Goal: Task Accomplishment & Management: Use online tool/utility

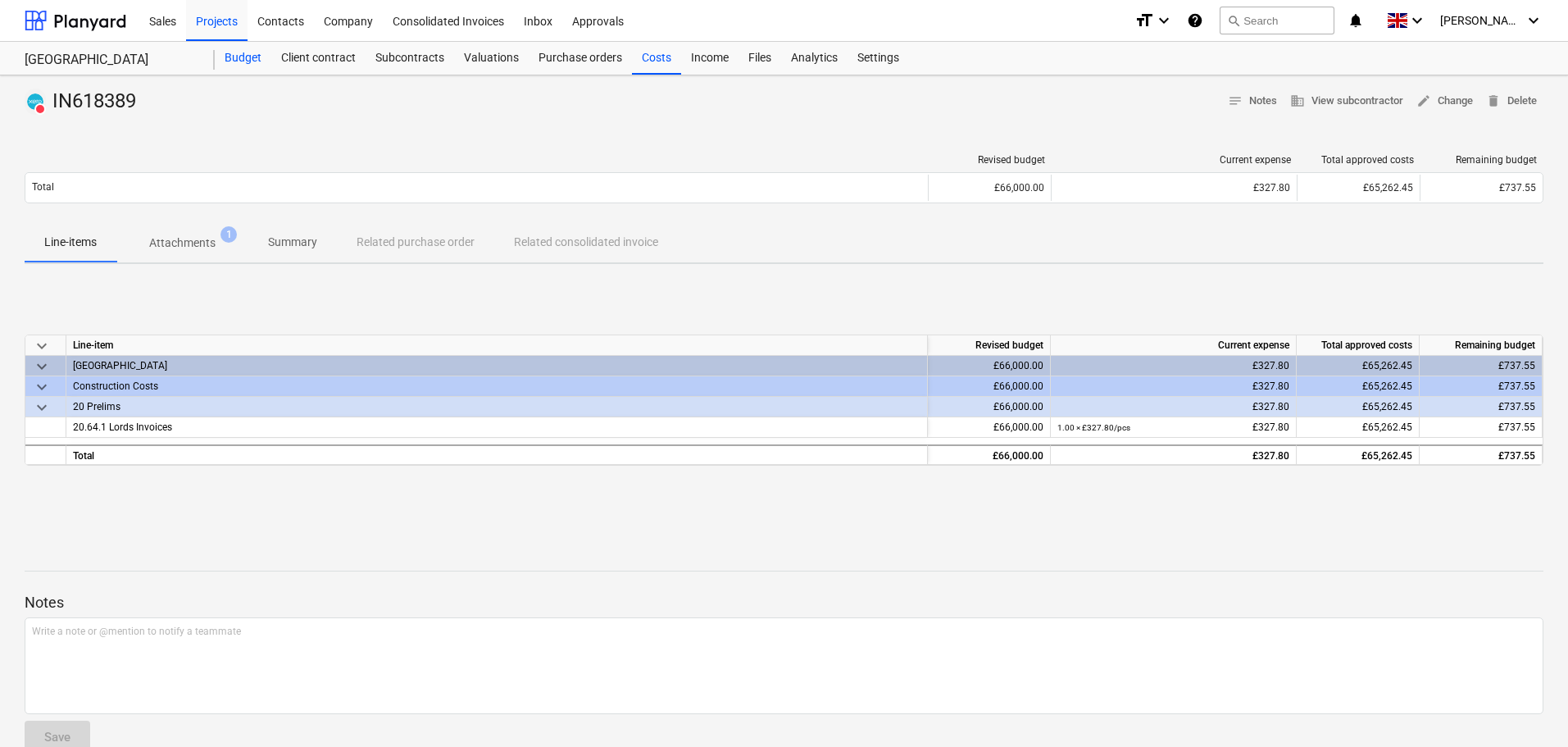
click at [244, 54] on div "Budget" at bounding box center [243, 58] width 56 height 33
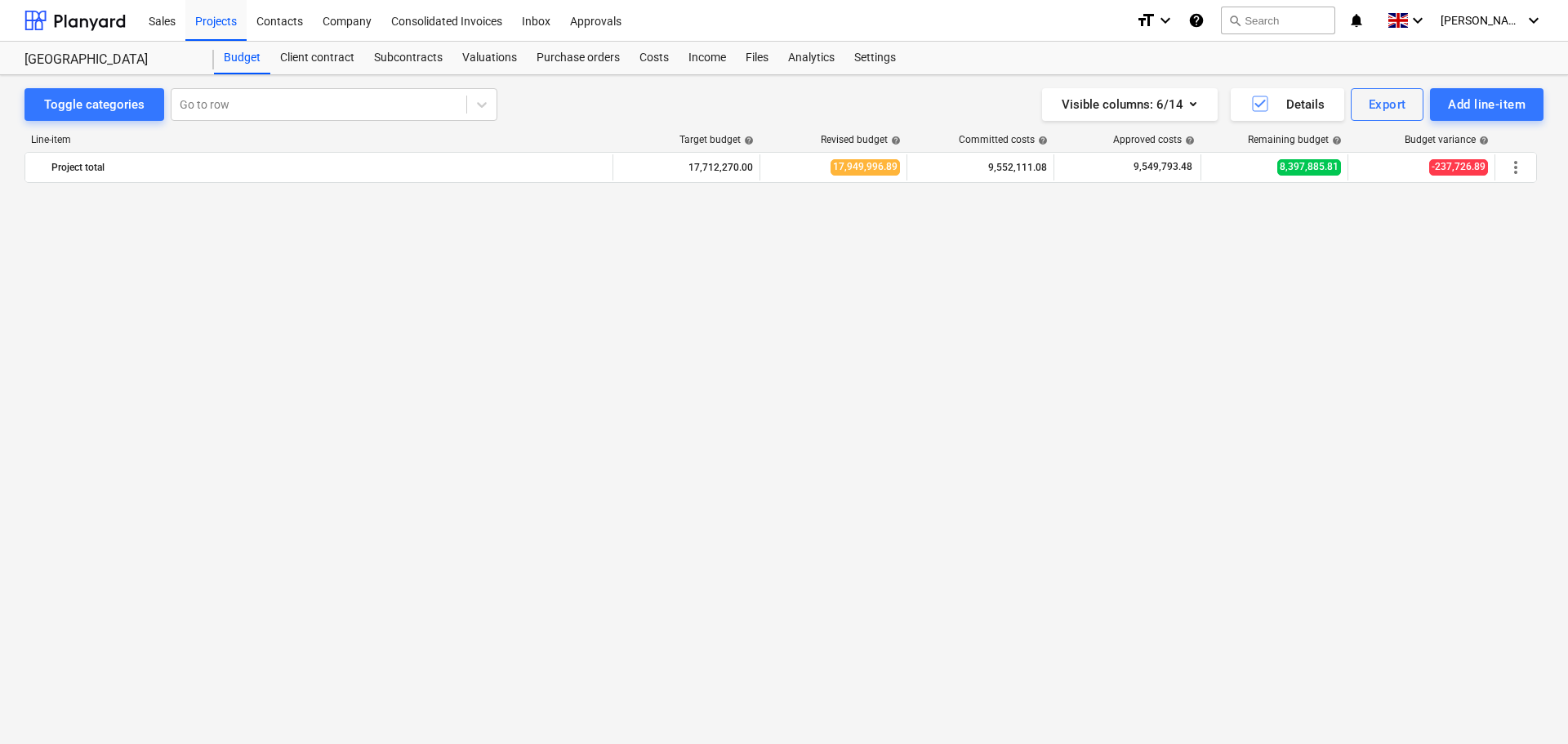
scroll to position [3199, 0]
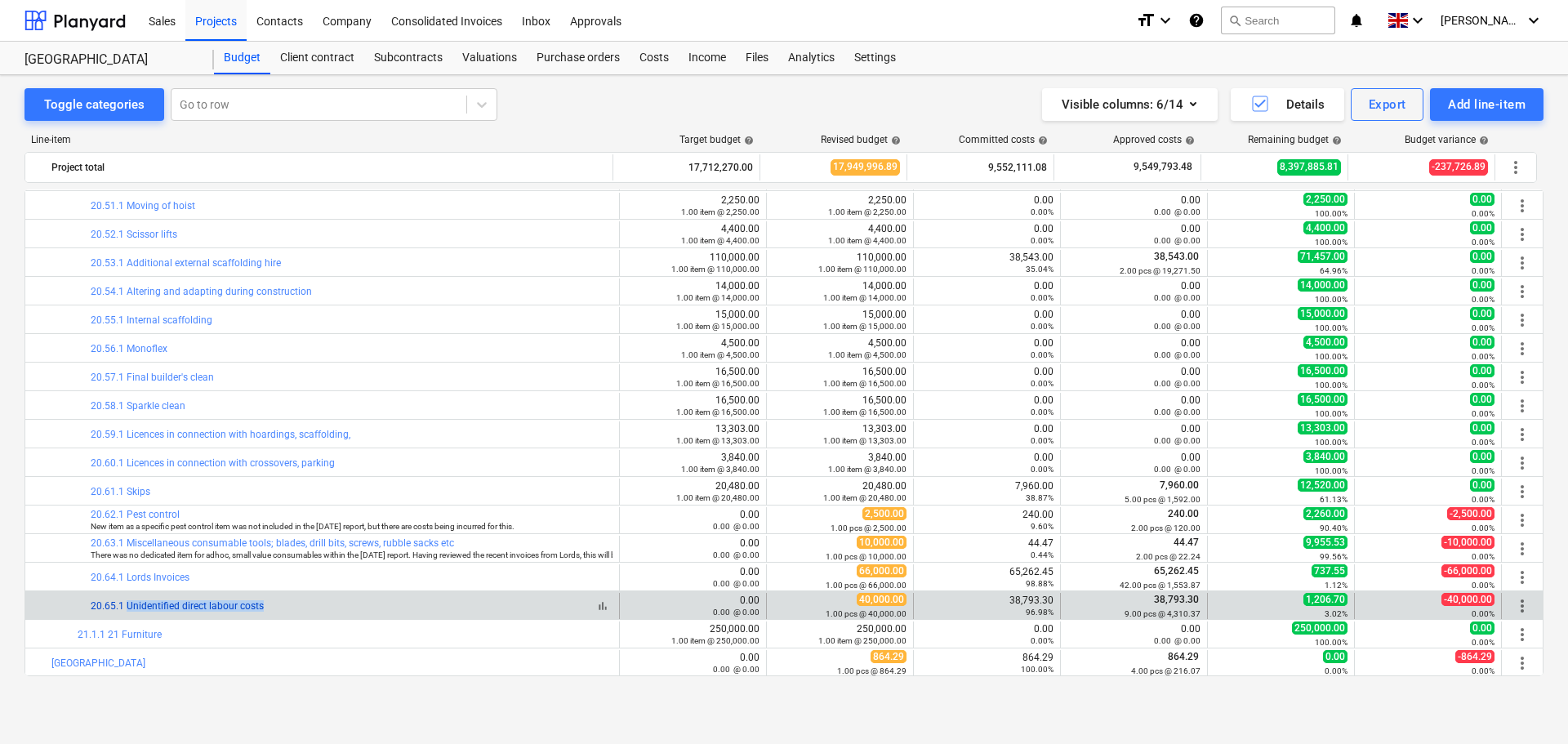
drag, startPoint x: 272, startPoint y: 606, endPoint x: 128, endPoint y: 608, distance: 144.0
click at [128, 608] on div "bar_chart 20.65.1 Unidentified direct labour costs" at bounding box center [351, 605] width 522 height 11
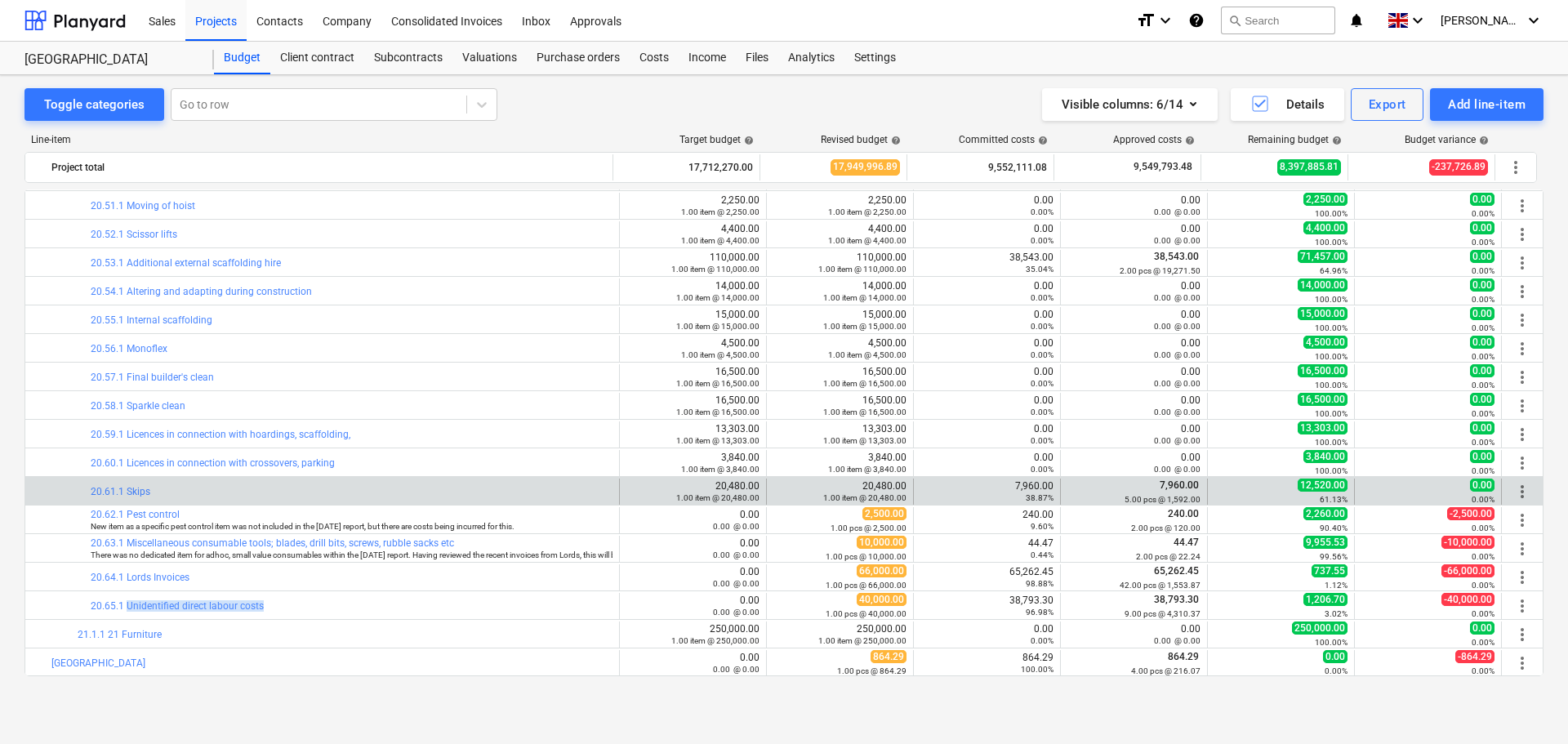
copy link "Unidentified direct labour costs"
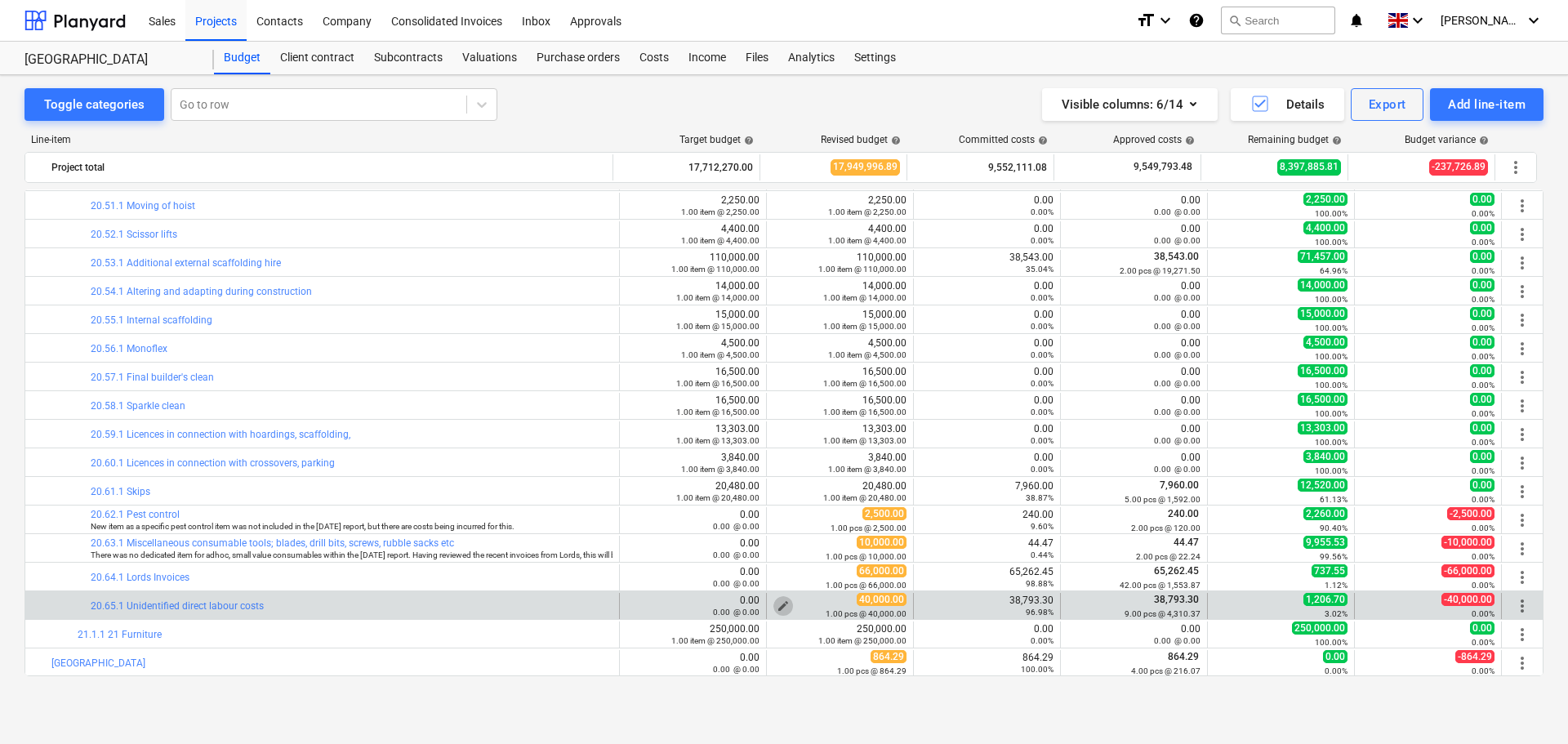
click at [780, 604] on span "edit" at bounding box center [782, 605] width 13 height 13
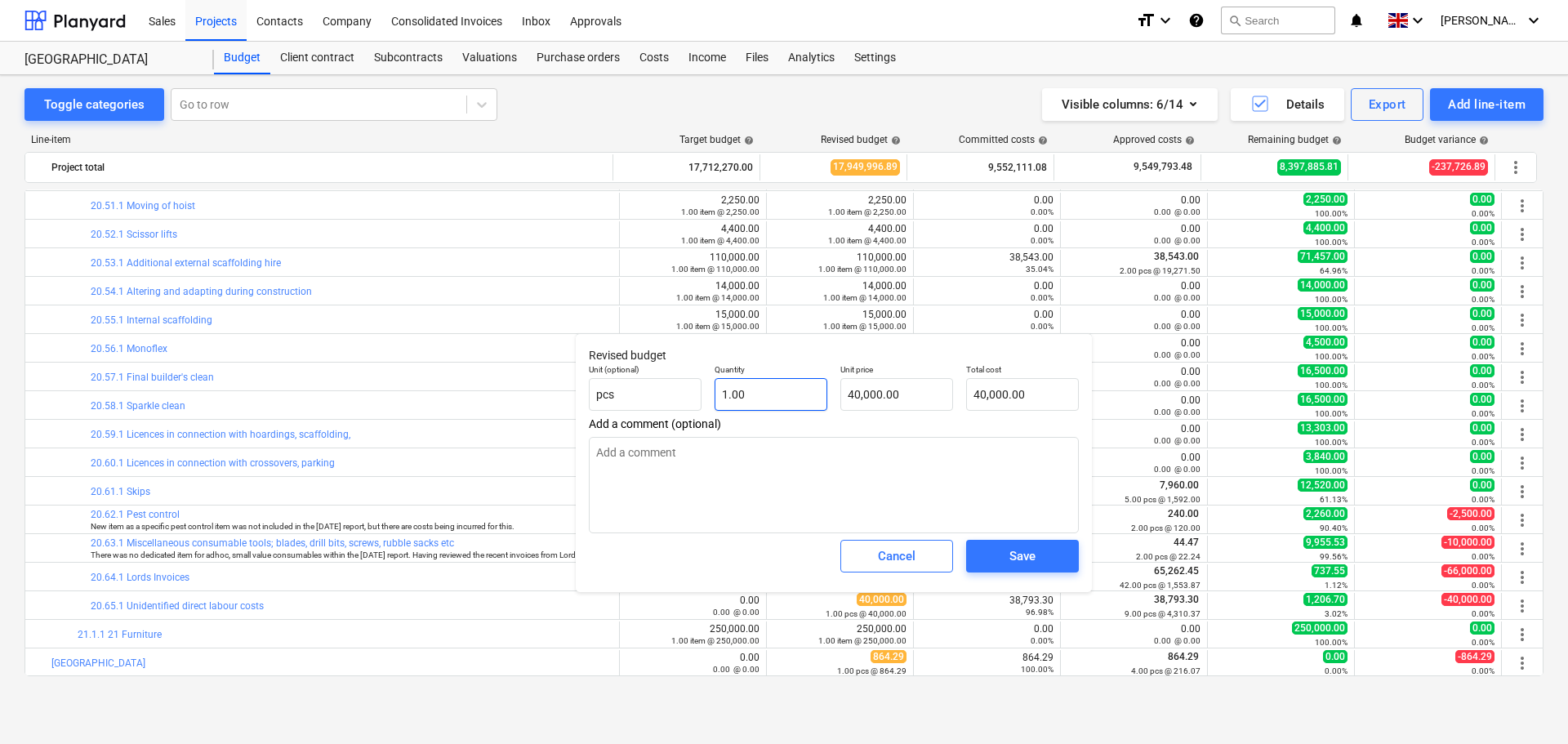
type textarea "x"
type input "40000"
click at [918, 386] on input "40000" at bounding box center [896, 394] width 113 height 33
drag, startPoint x: 921, startPoint y: 385, endPoint x: 767, endPoint y: 374, distance: 154.4
click at [767, 374] on div "Unit (optional) pcs Quantity 1.00 Unit price 40000 Total cost 40,000.00" at bounding box center [833, 387] width 503 height 60
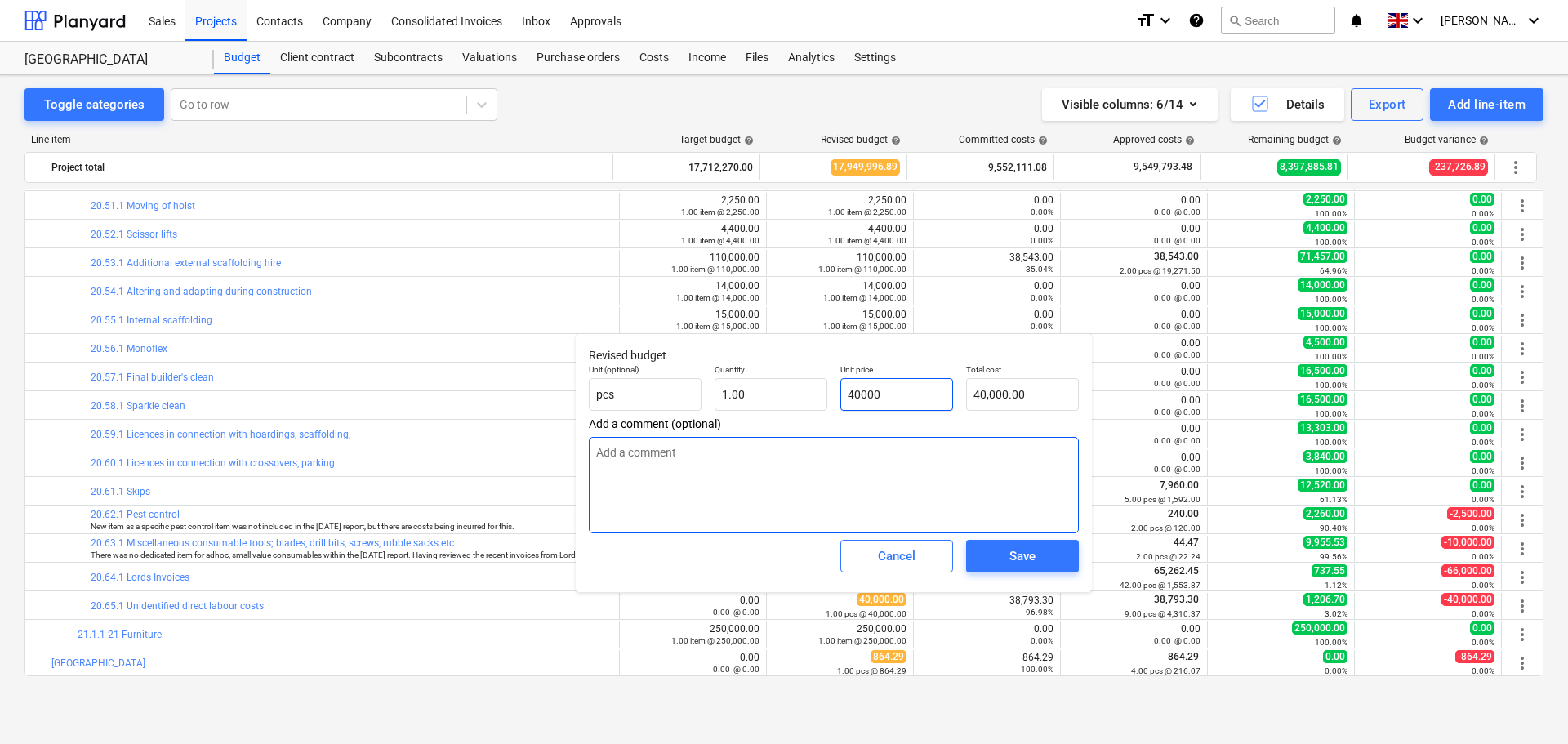
type textarea "x"
type input "0"
type input "0.00"
type input "0"
type textarea "x"
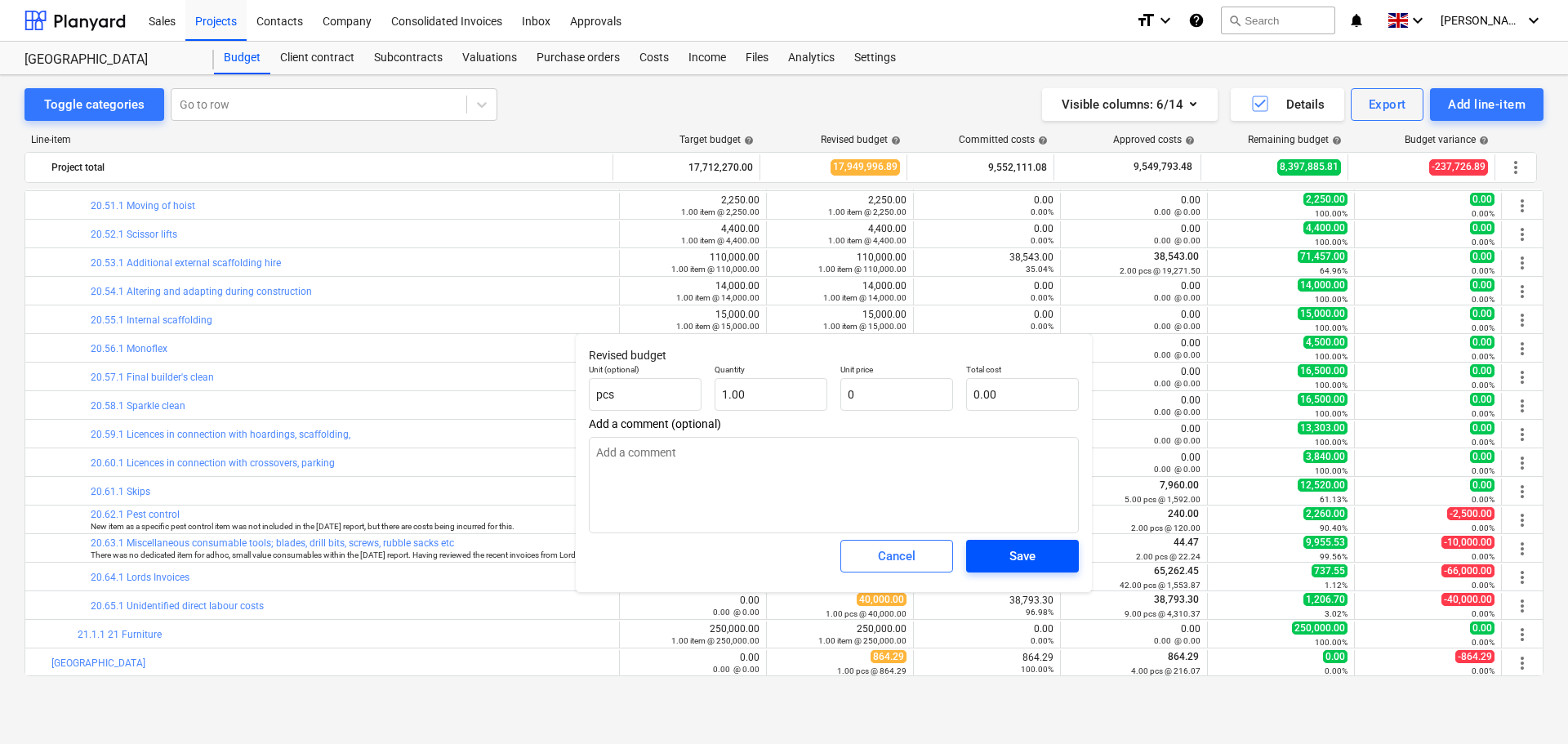
type input "0.00"
click at [1043, 559] on span "Save" at bounding box center [1022, 556] width 73 height 22
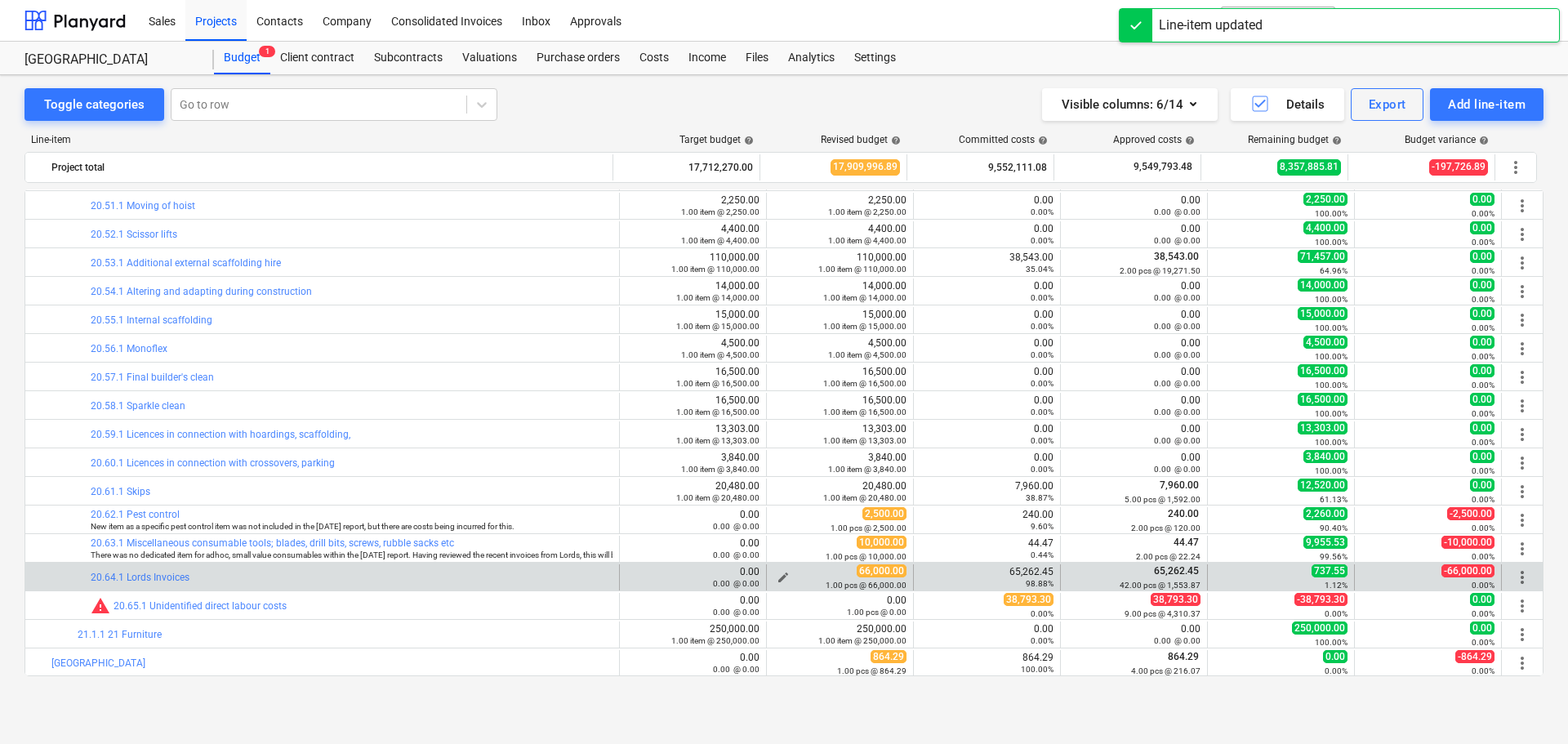
click at [781, 579] on div "1.00 pcs @ 66,000.00" at bounding box center [840, 584] width 133 height 11
click at [779, 575] on span "edit" at bounding box center [782, 577] width 13 height 13
type textarea "x"
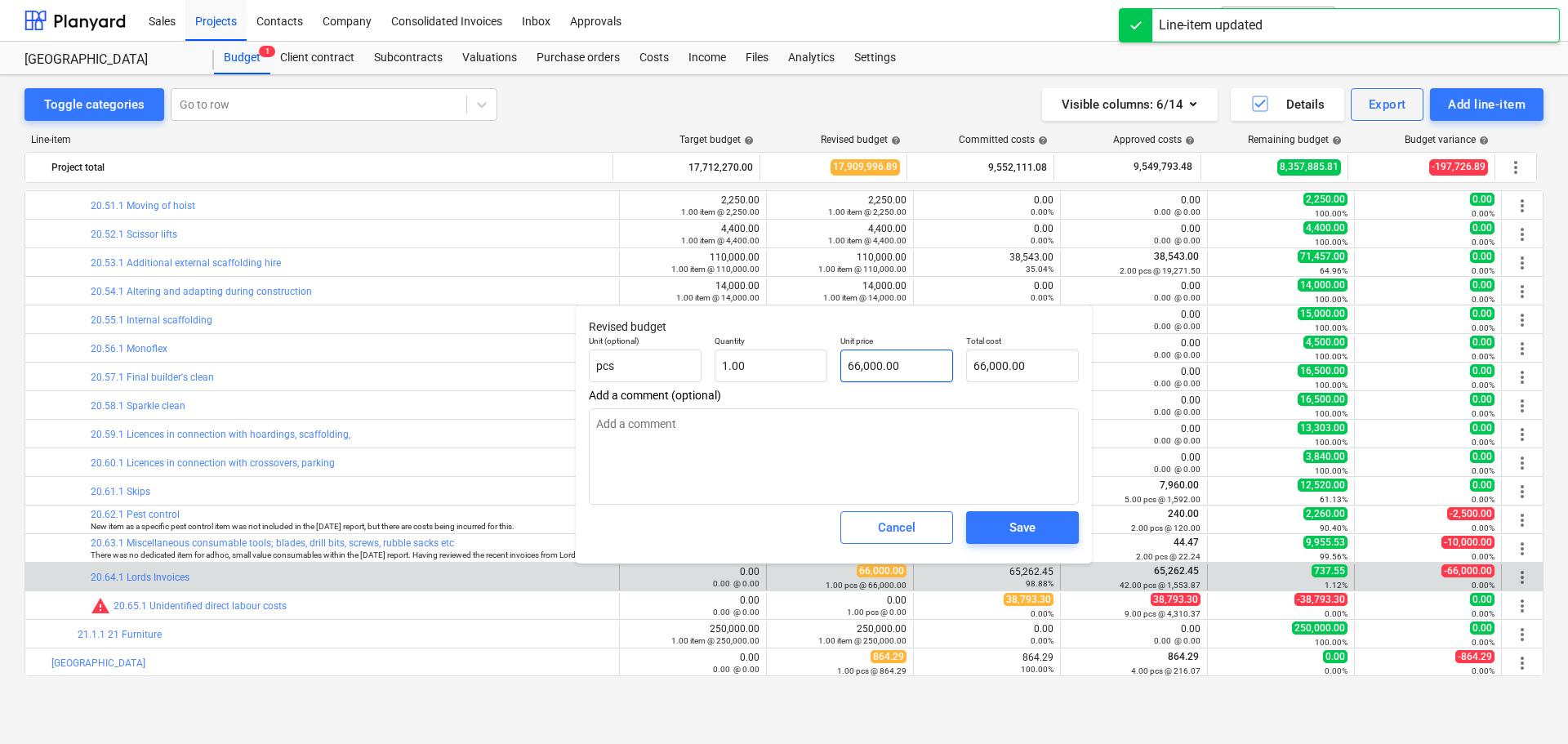
type input "66000"
click at [911, 365] on input "66000" at bounding box center [896, 366] width 113 height 33
drag, startPoint x: 925, startPoint y: 364, endPoint x: 775, endPoint y: 356, distance: 150.2
click at [775, 356] on div "Unit (optional) pcs Quantity 1.00 Unit price 66000 Total cost 66,000.00" at bounding box center [833, 358] width 503 height 60
type textarea "x"
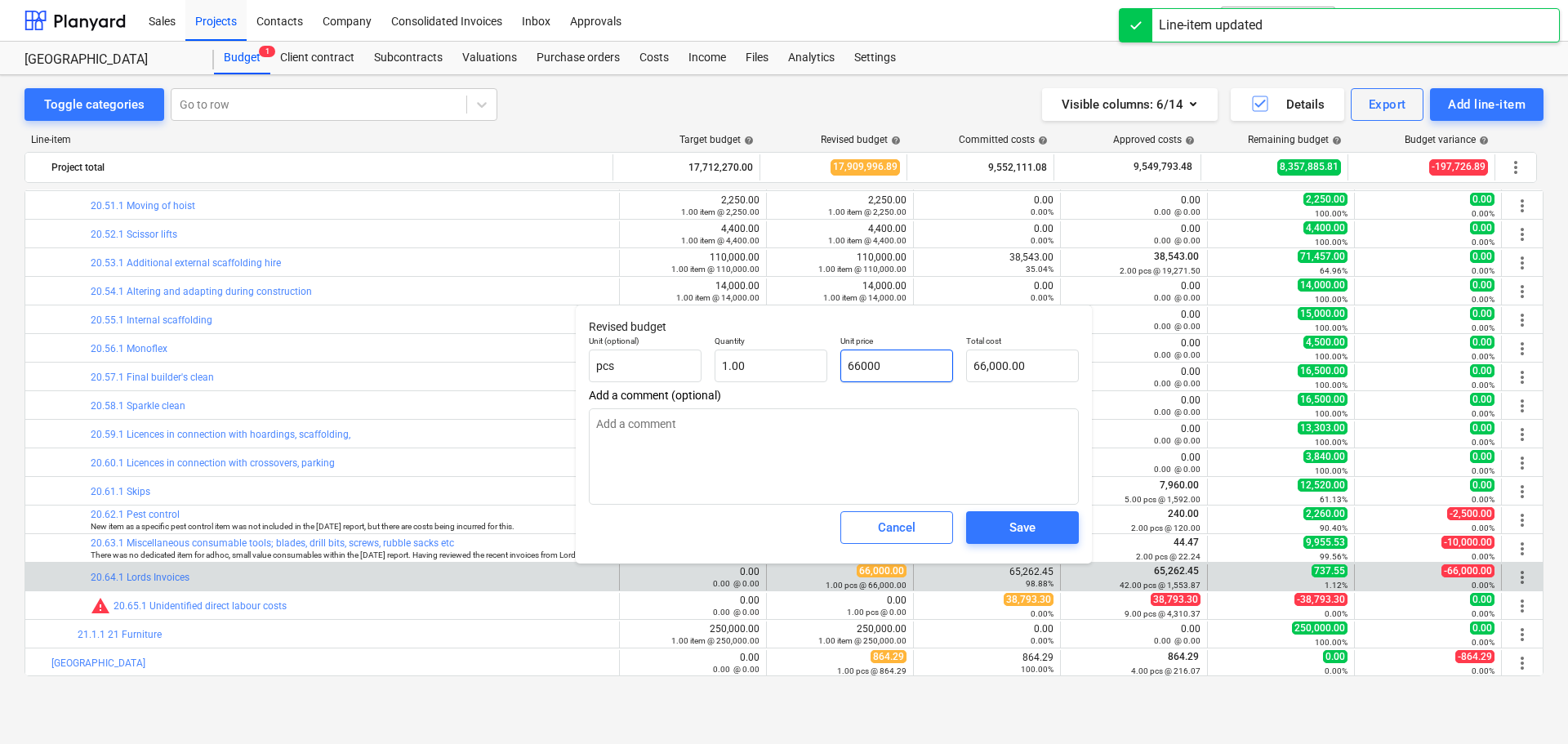
type input "0"
type input "0.00"
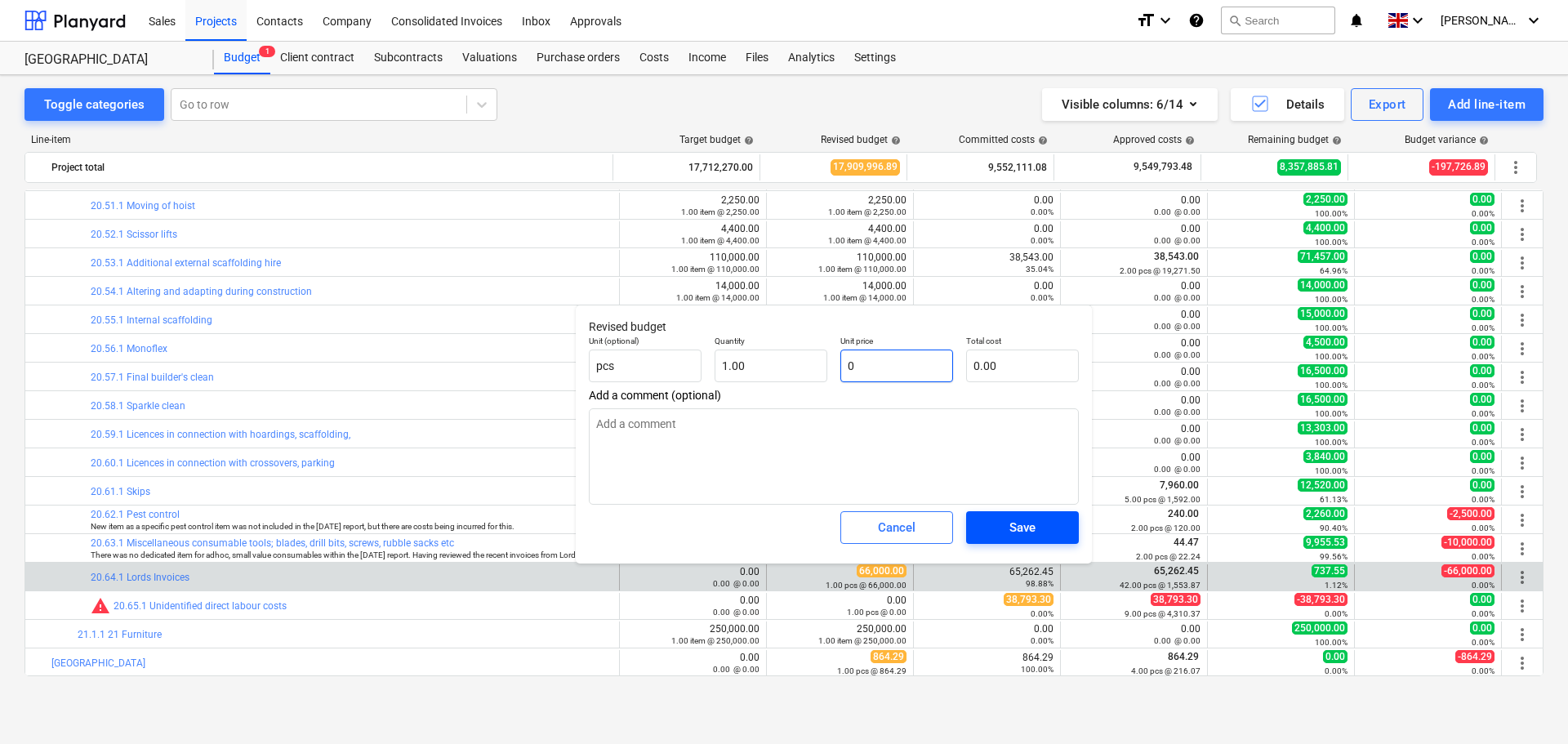
type input "0"
type textarea "x"
type input "0.00"
click at [1003, 529] on span "Save" at bounding box center [1022, 527] width 73 height 22
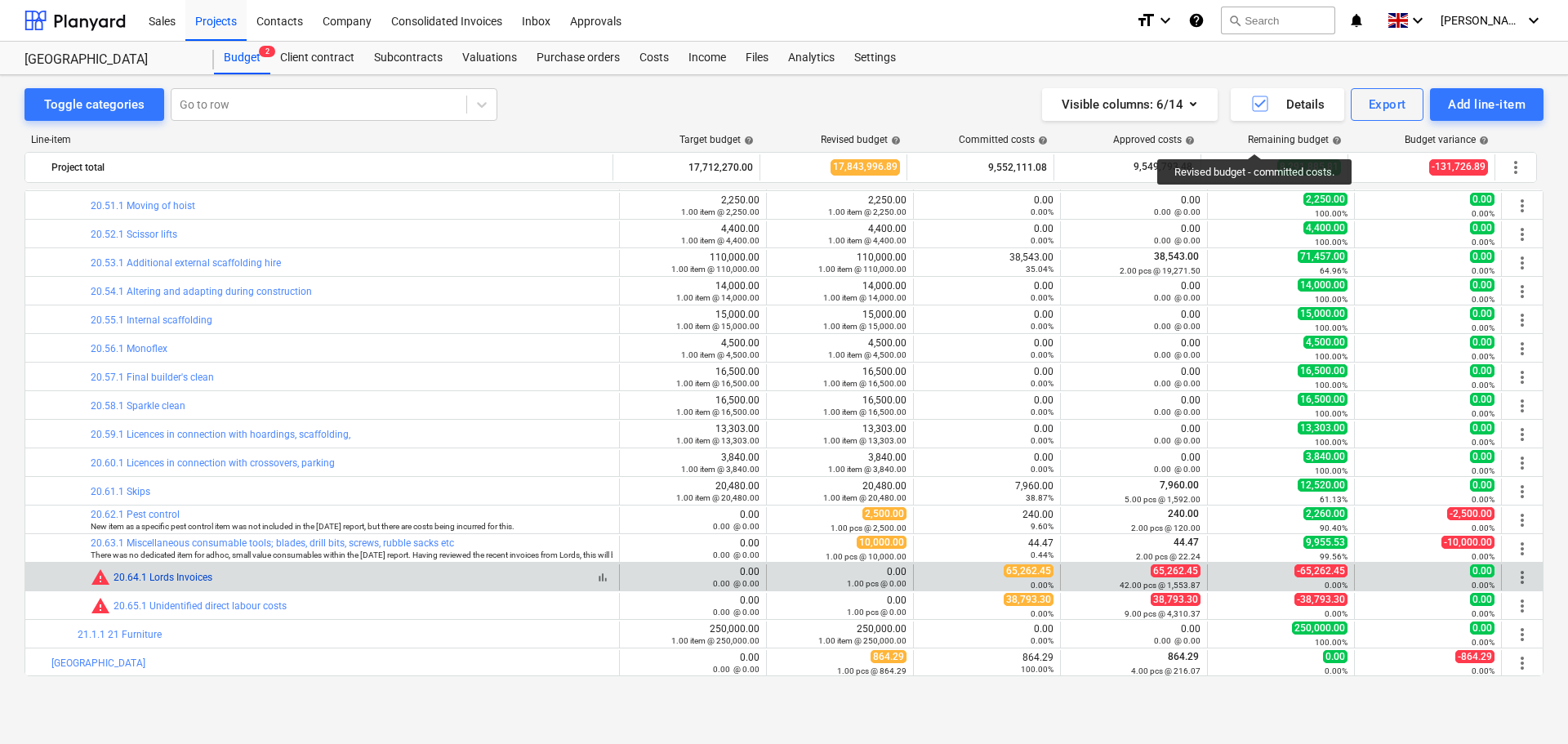
click at [160, 579] on link "20.64.1 Lords Invoices" at bounding box center [162, 577] width 98 height 11
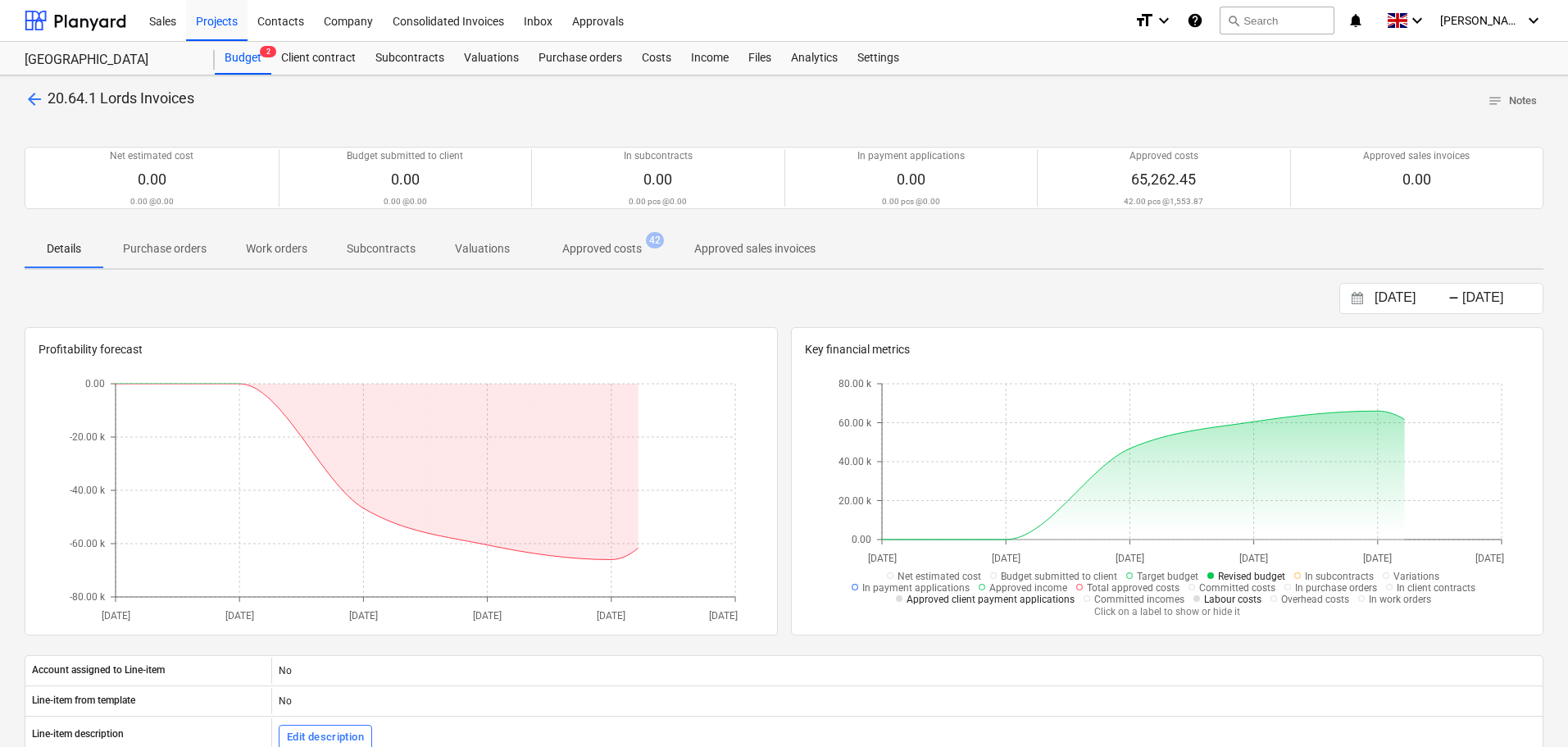
click at [582, 250] on p "Approved costs" at bounding box center [602, 249] width 80 height 17
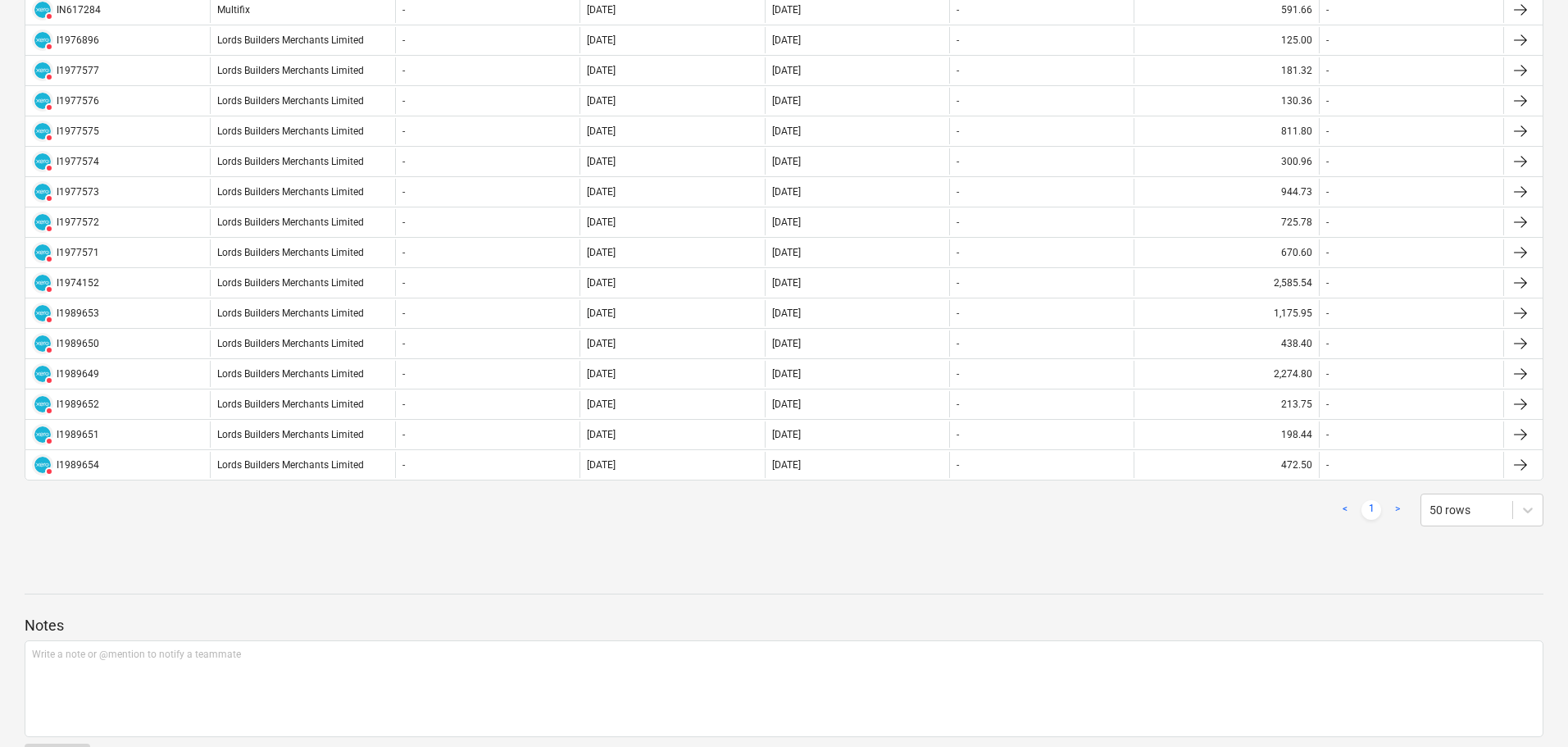
scroll to position [1227, 0]
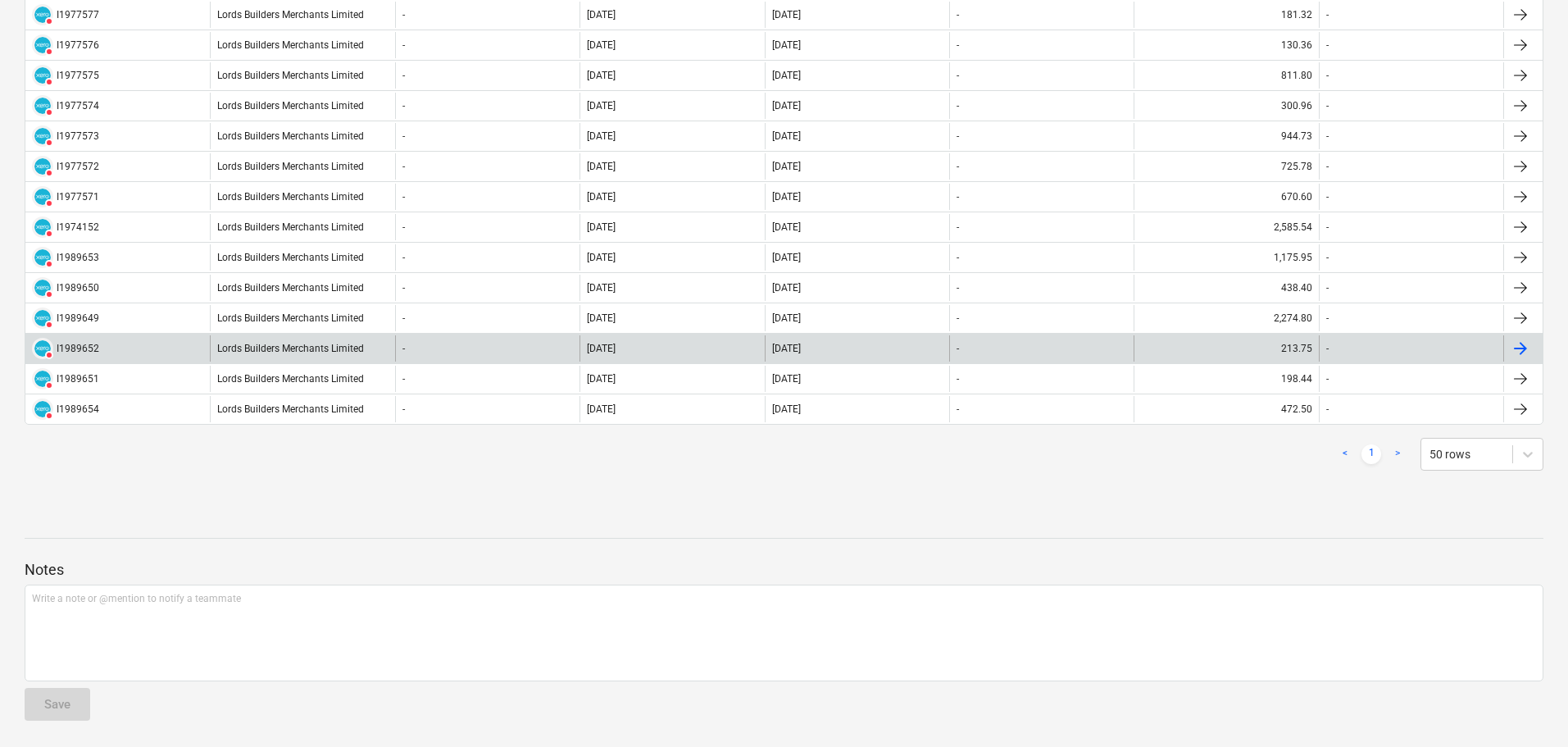
click at [121, 348] on div "DELETED I1989652" at bounding box center [117, 348] width 185 height 26
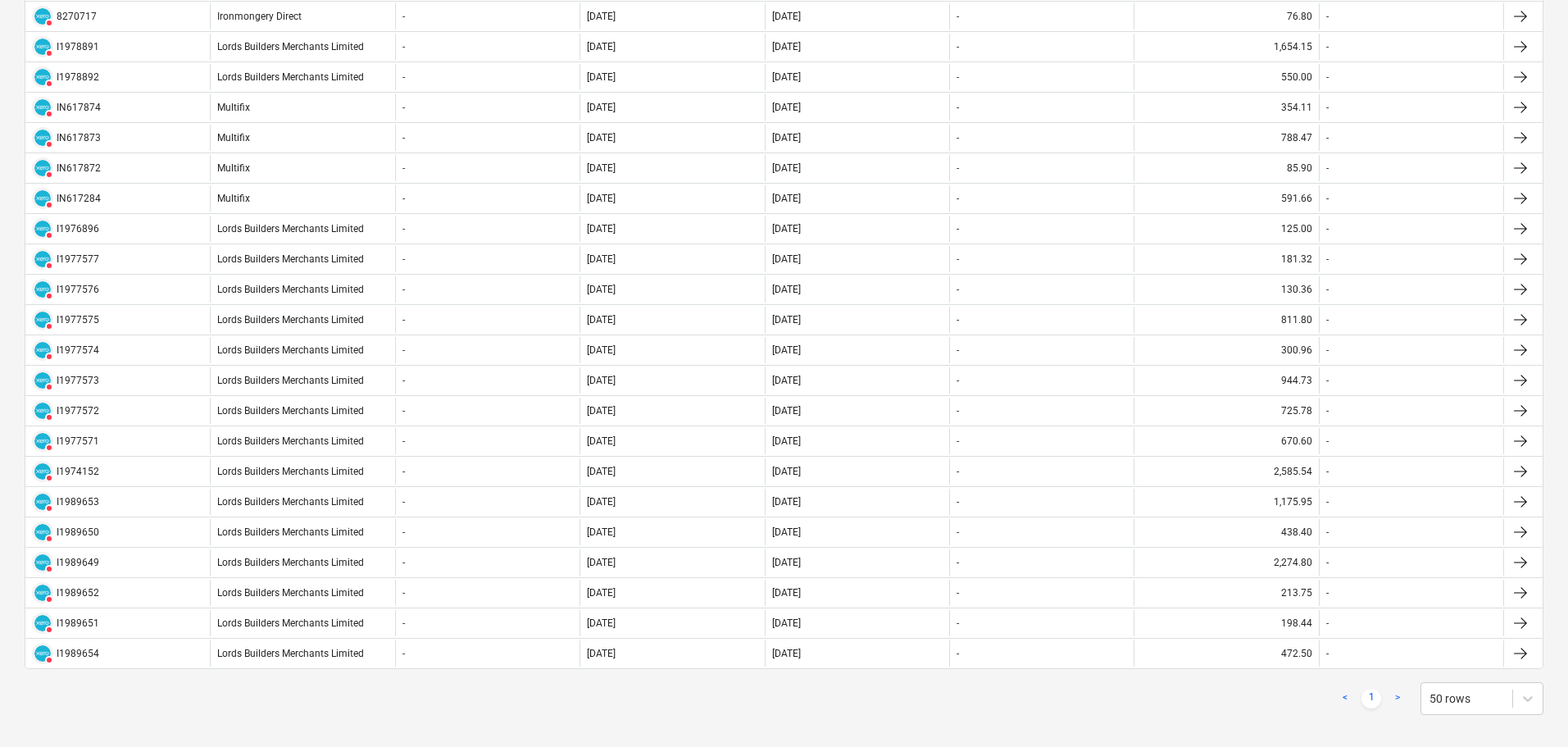
scroll to position [984, 0]
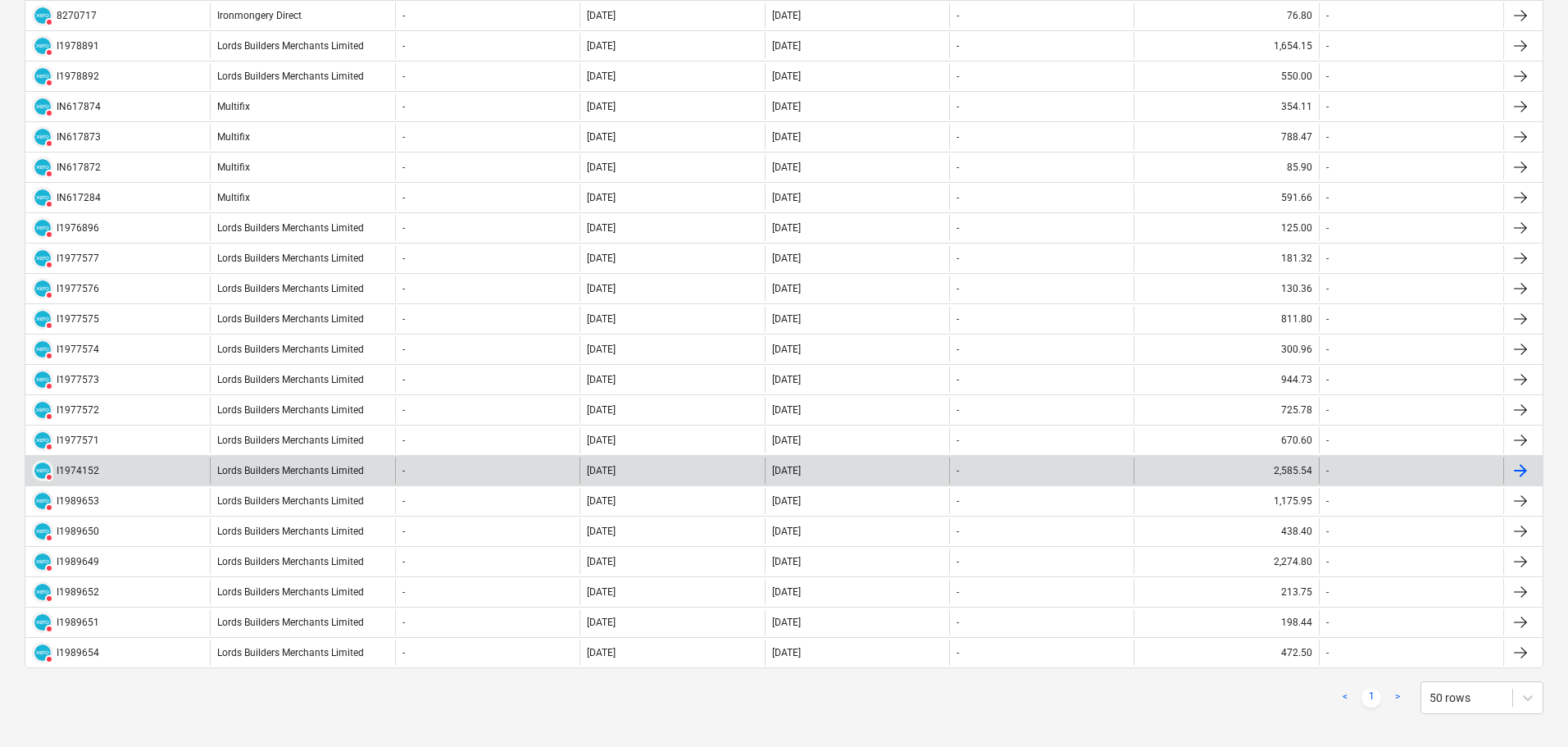
click at [454, 476] on div "-" at bounding box center [487, 471] width 185 height 26
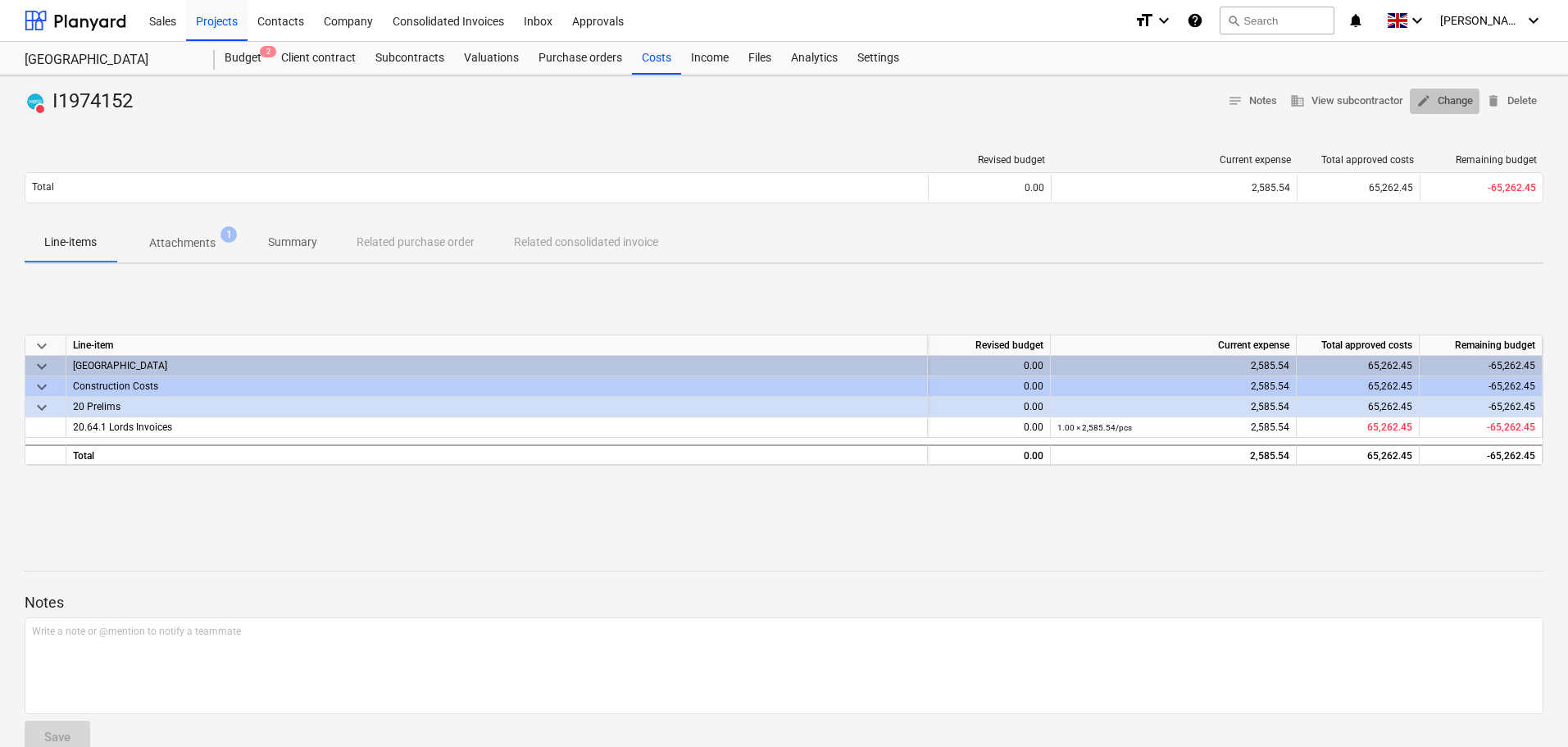
click at [1445, 100] on span "edit Change" at bounding box center [1444, 101] width 56 height 19
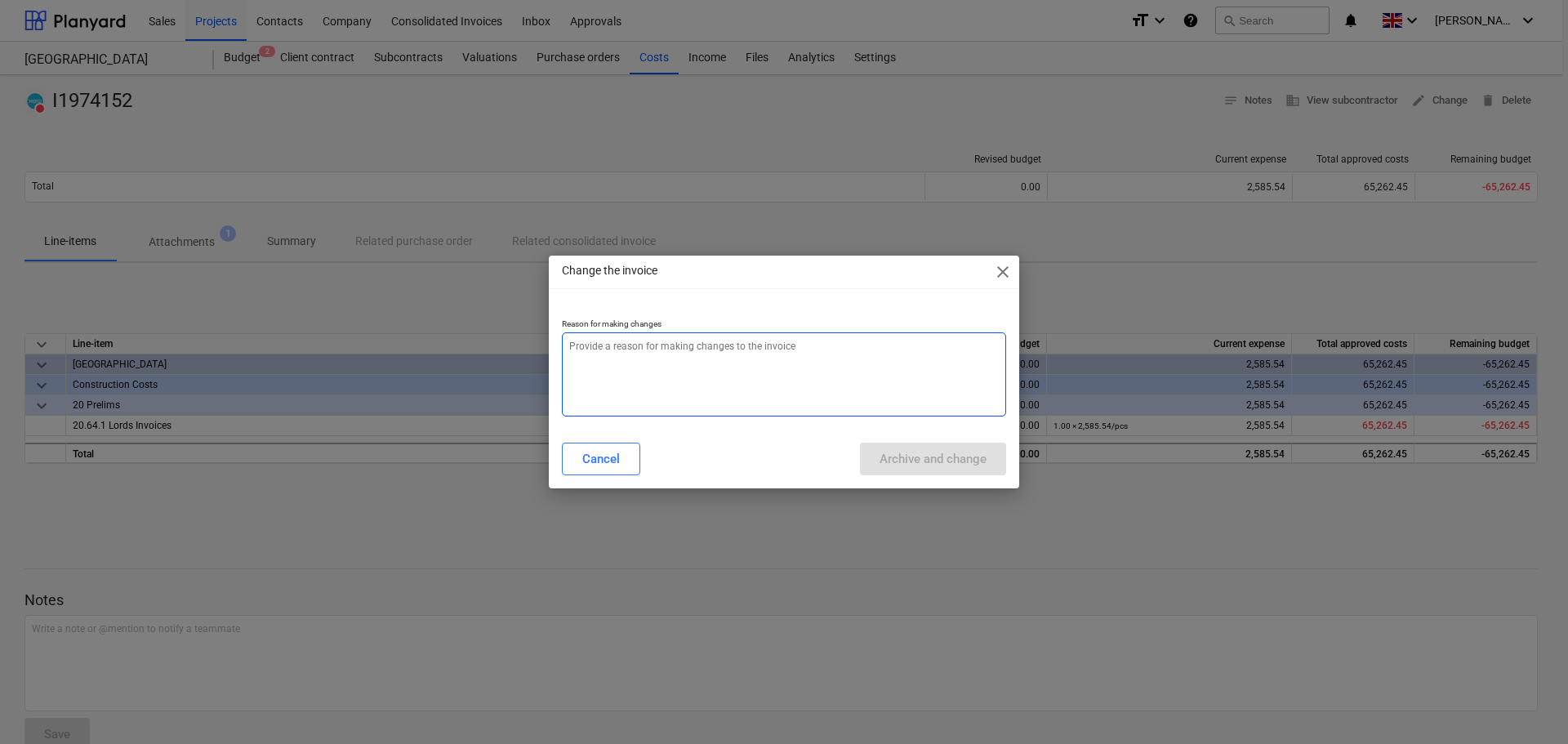
click at [705, 380] on textarea at bounding box center [784, 374] width 444 height 84
type textarea "x"
type textarea "R"
type textarea "x"
type textarea "Re"
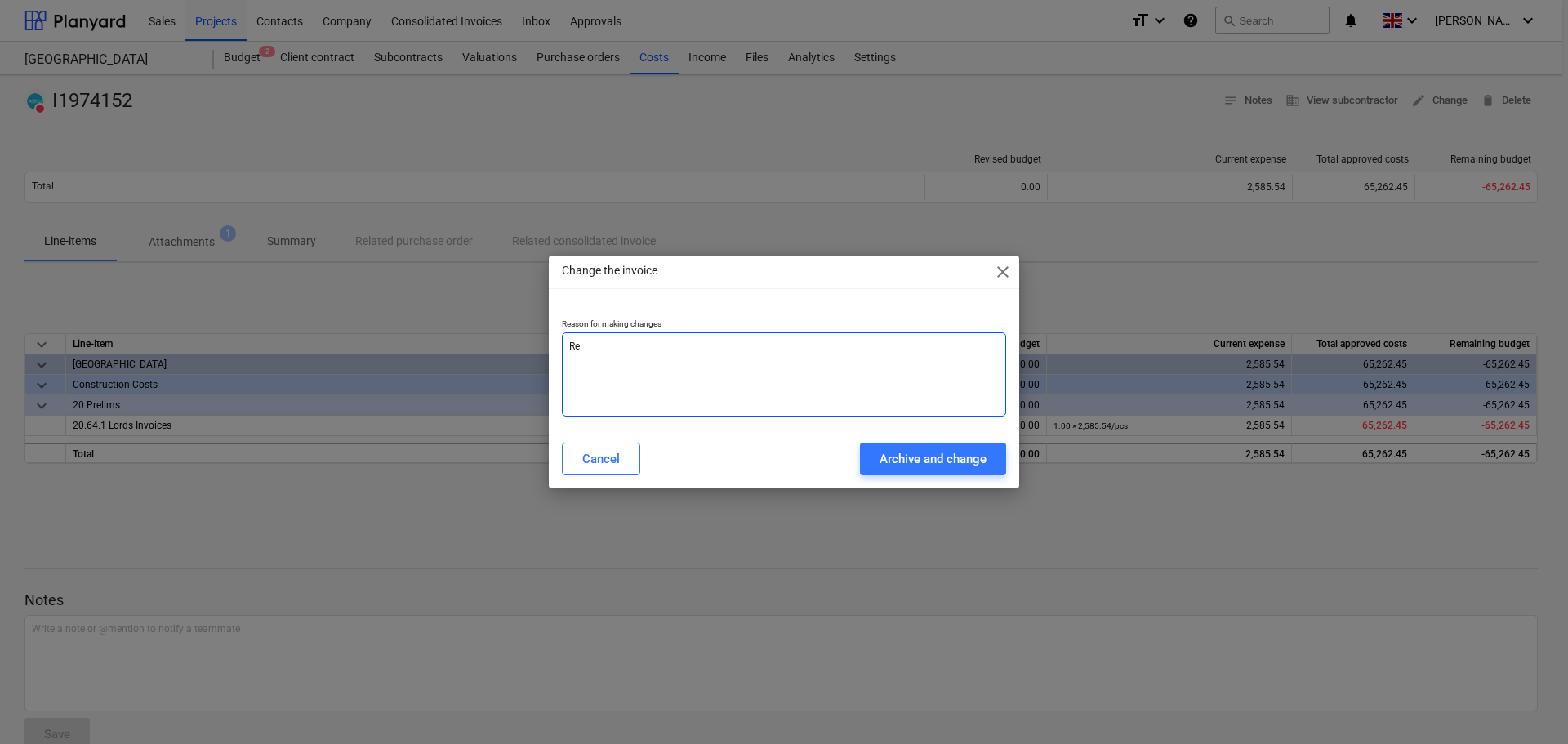
type textarea "x"
type textarea "Rea"
type textarea "x"
type textarea "Real"
type textarea "x"
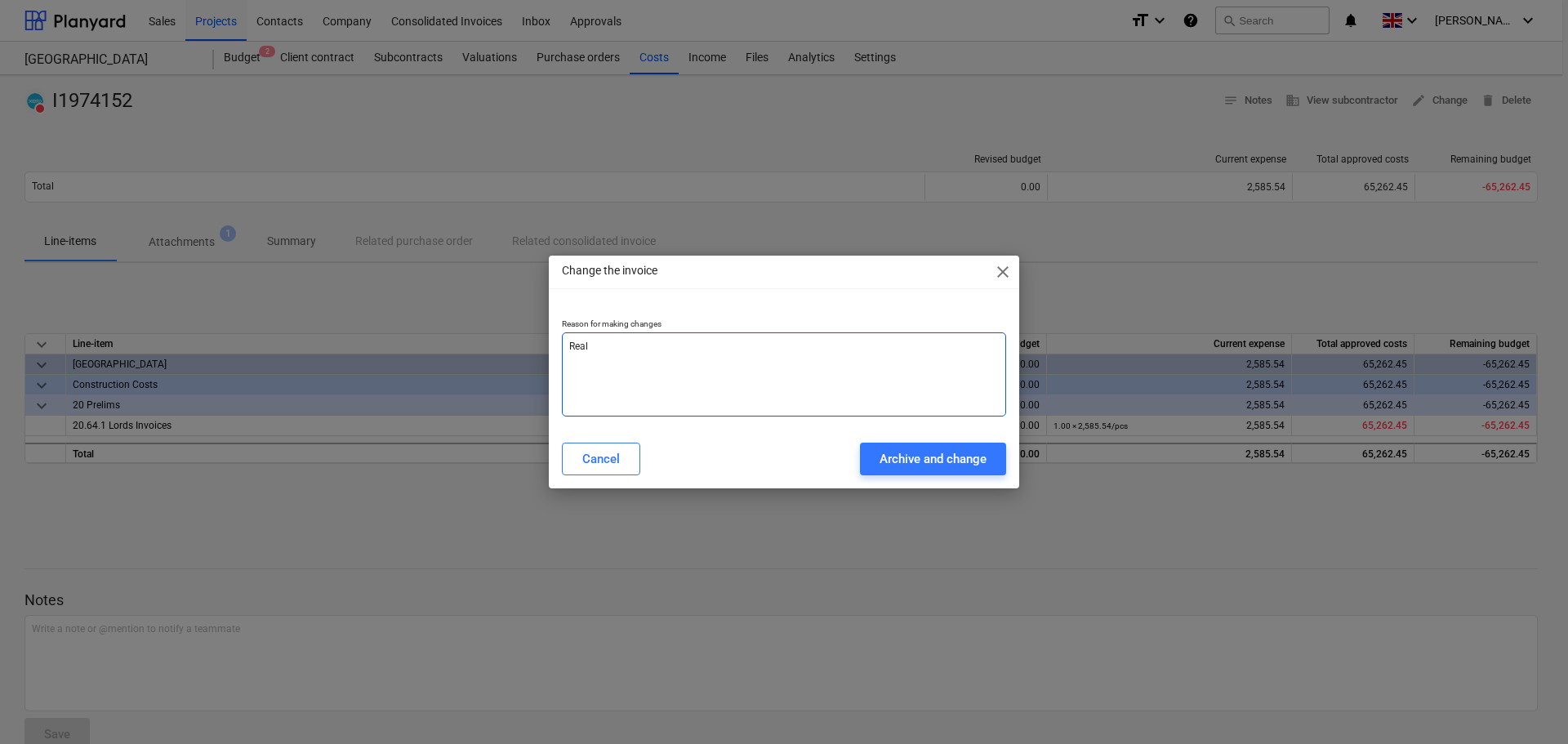
type textarea "Reall"
type textarea "x"
type textarea "Reallo"
type textarea "x"
type textarea "Realloc"
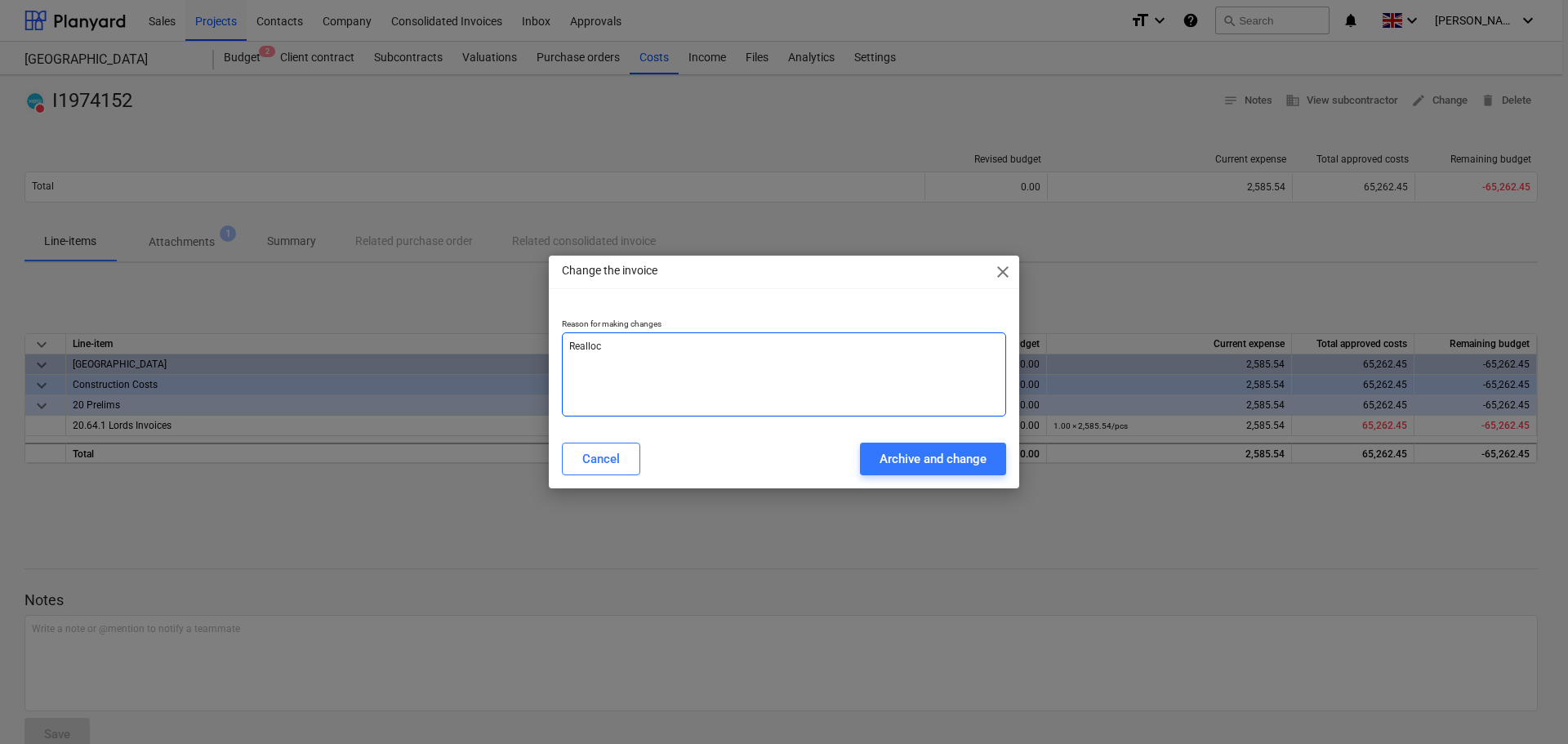
type textarea "x"
type textarea "Realloca"
type textarea "x"
type textarea "Reallocat"
type textarea "x"
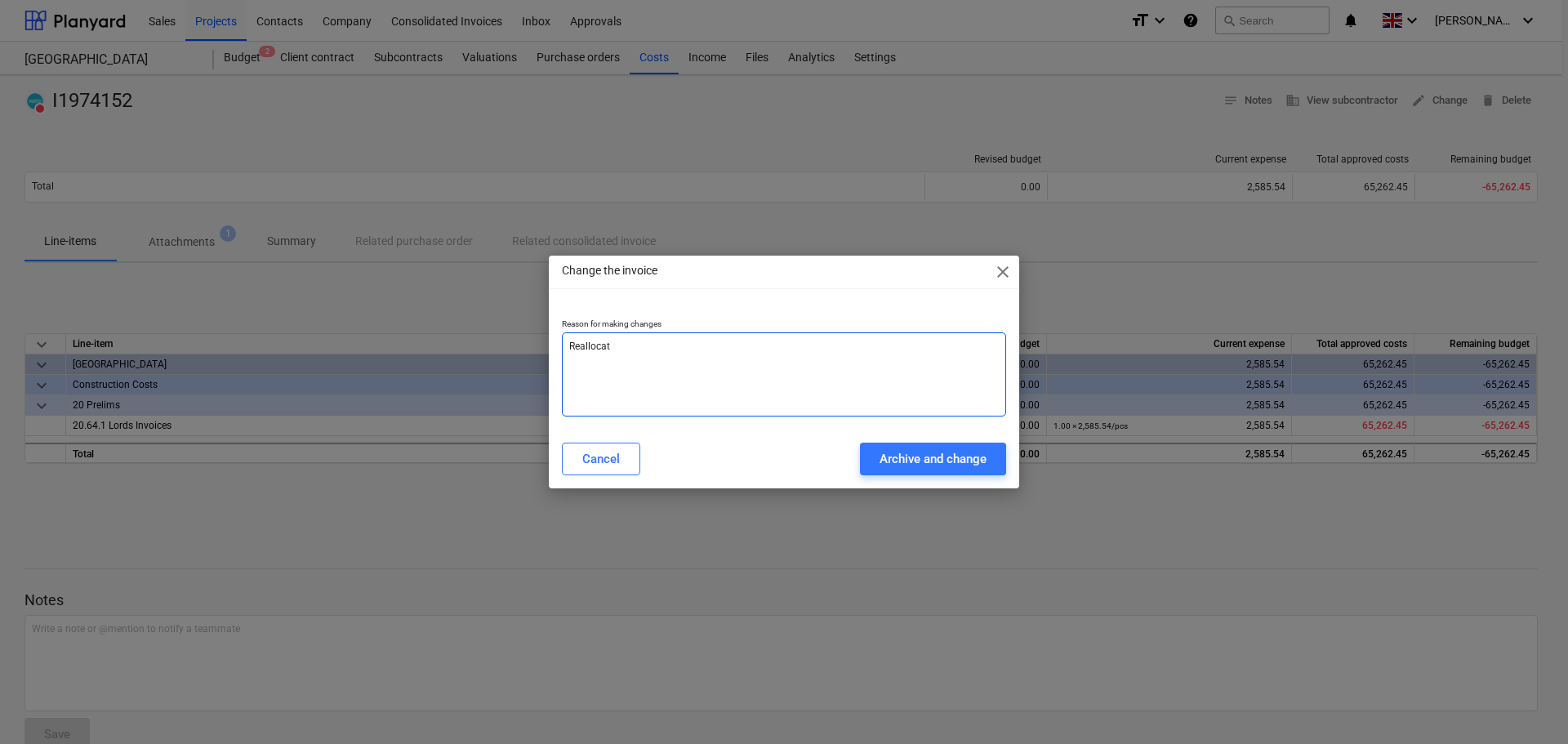
type textarea "Reallocate"
type textarea "x"
type textarea "Reallocated"
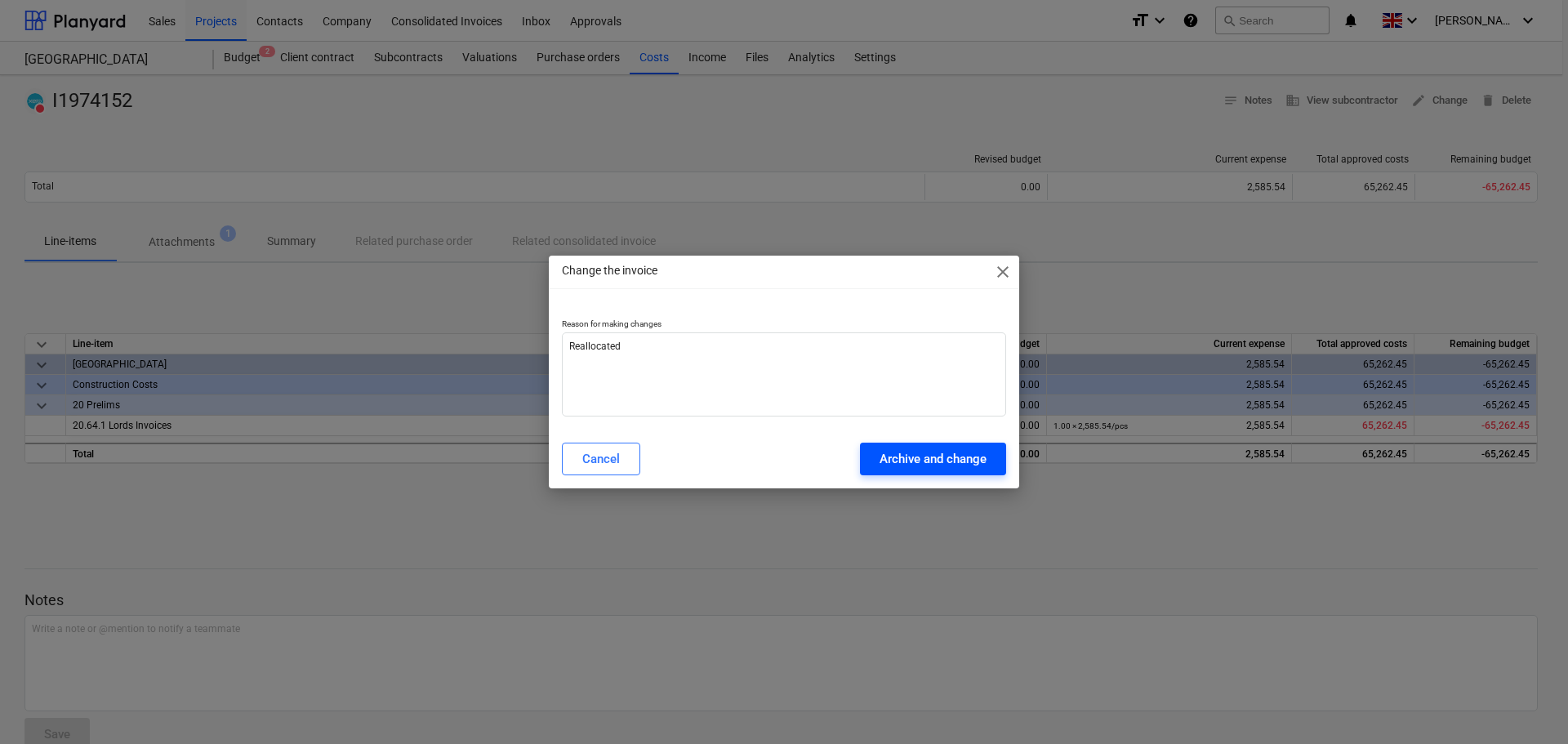
click at [938, 459] on div "Archive and change" at bounding box center [933, 458] width 107 height 22
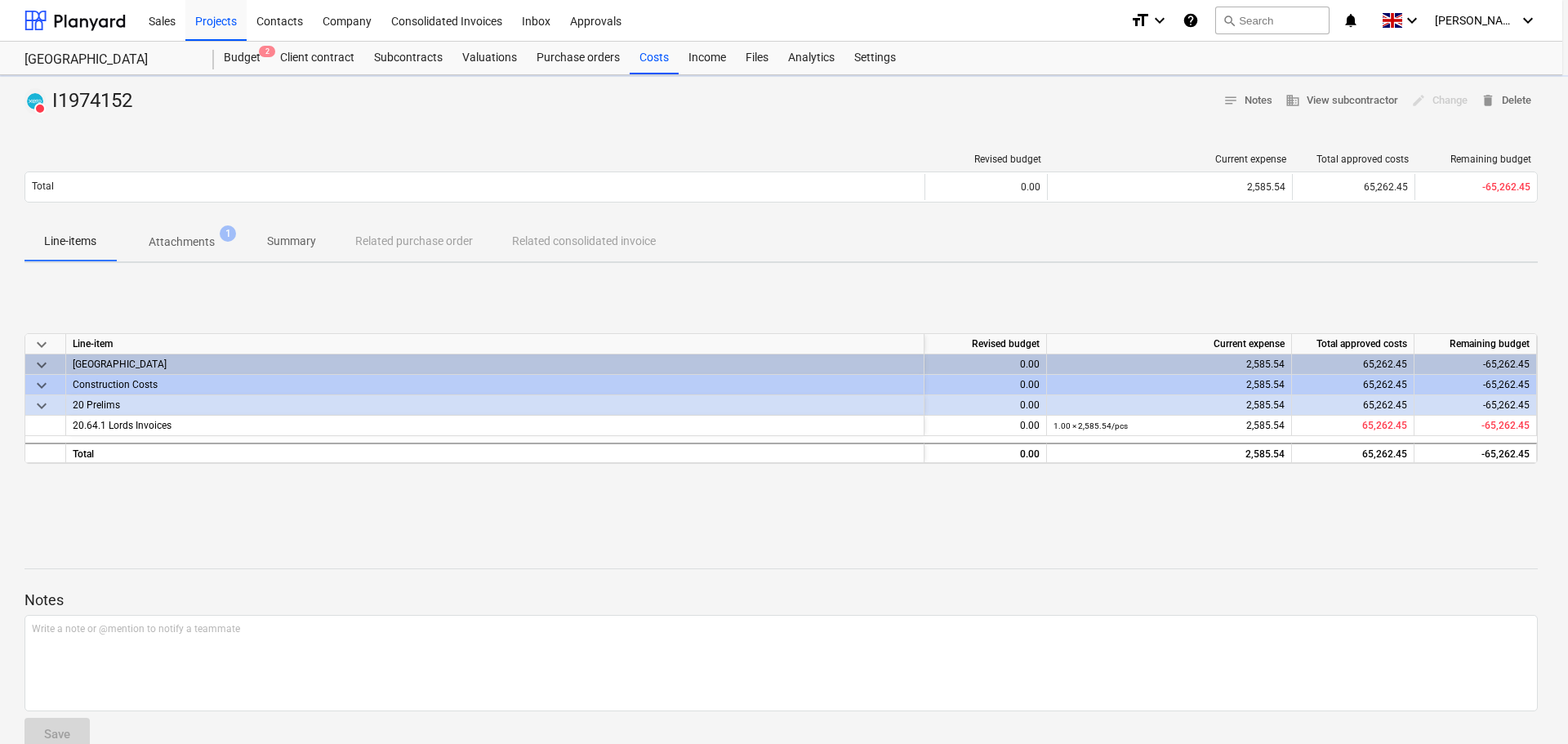
type textarea "x"
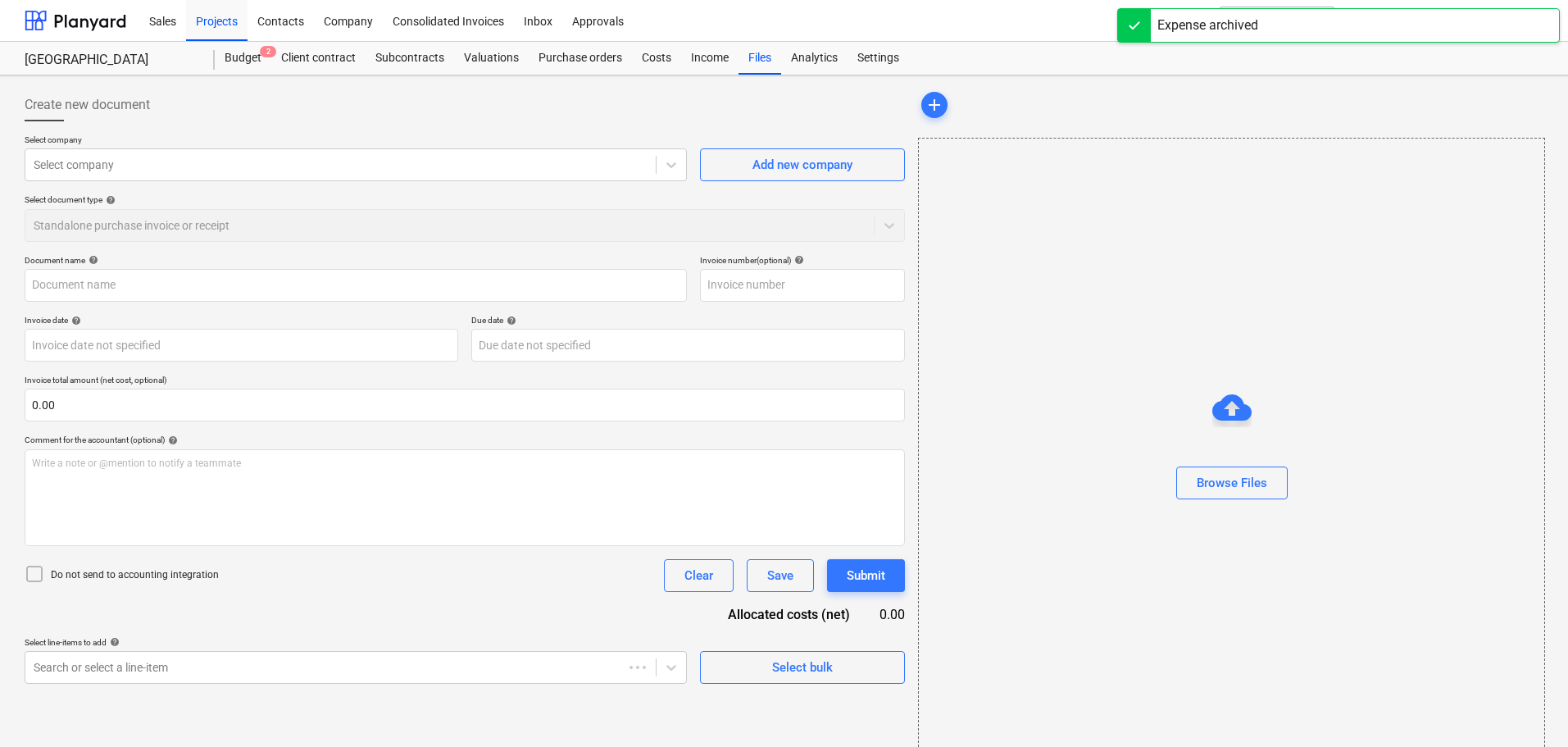
type input "I1974152"
type input "[DATE]"
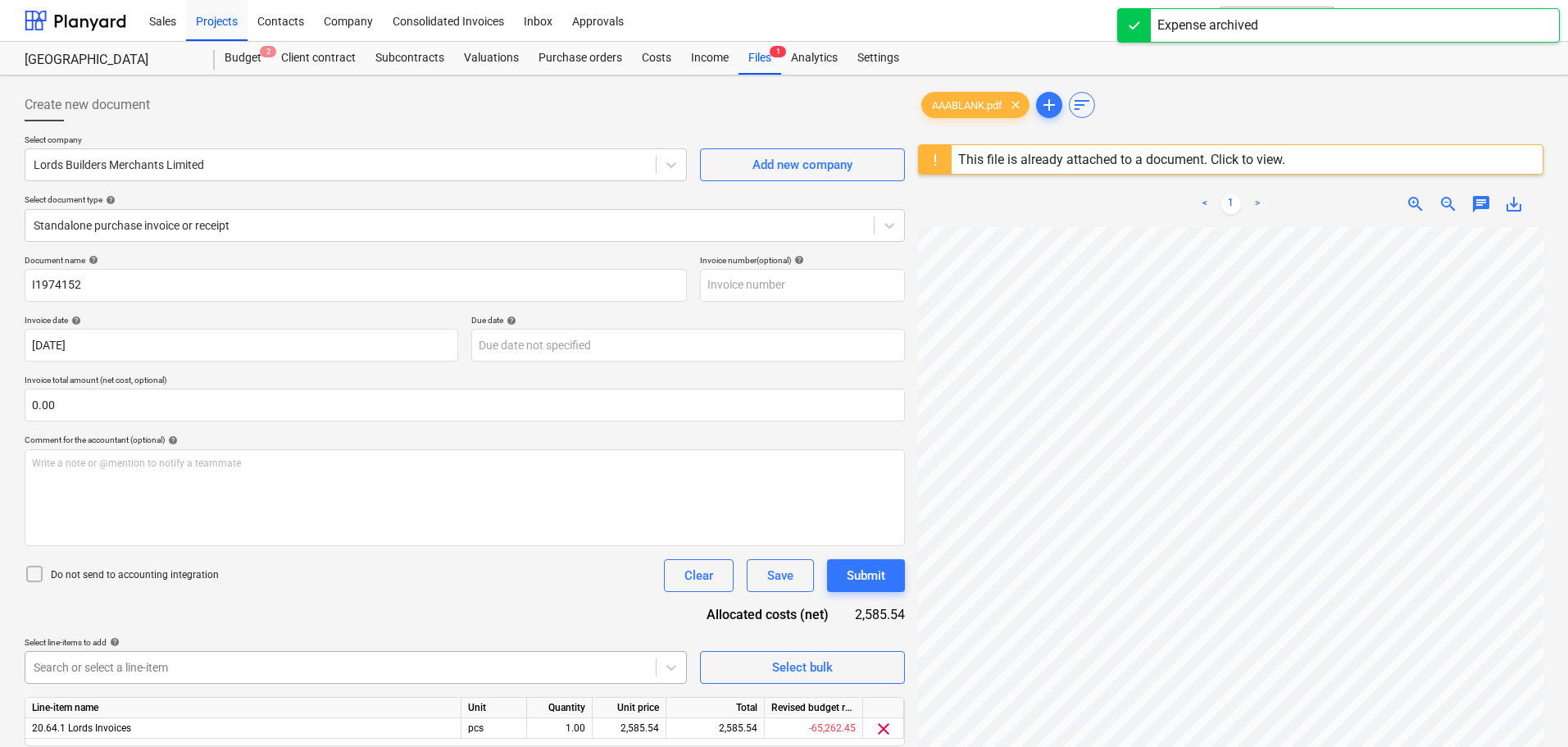
click at [169, 665] on body "Sales Projects Contacts Company Consolidated Invoices Inbox Approvals format_si…" at bounding box center [784, 374] width 1568 height 747
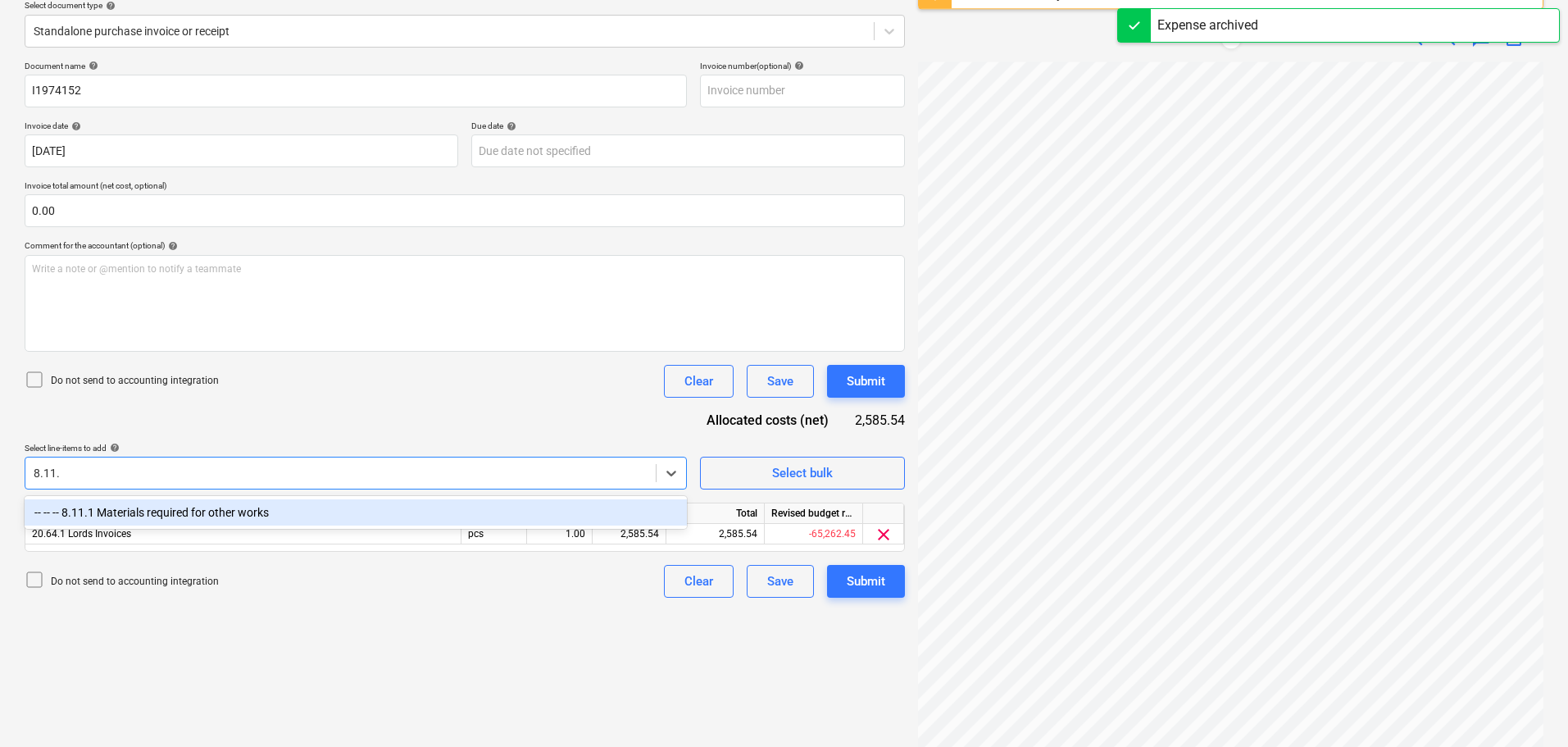
type input "8.11.1"
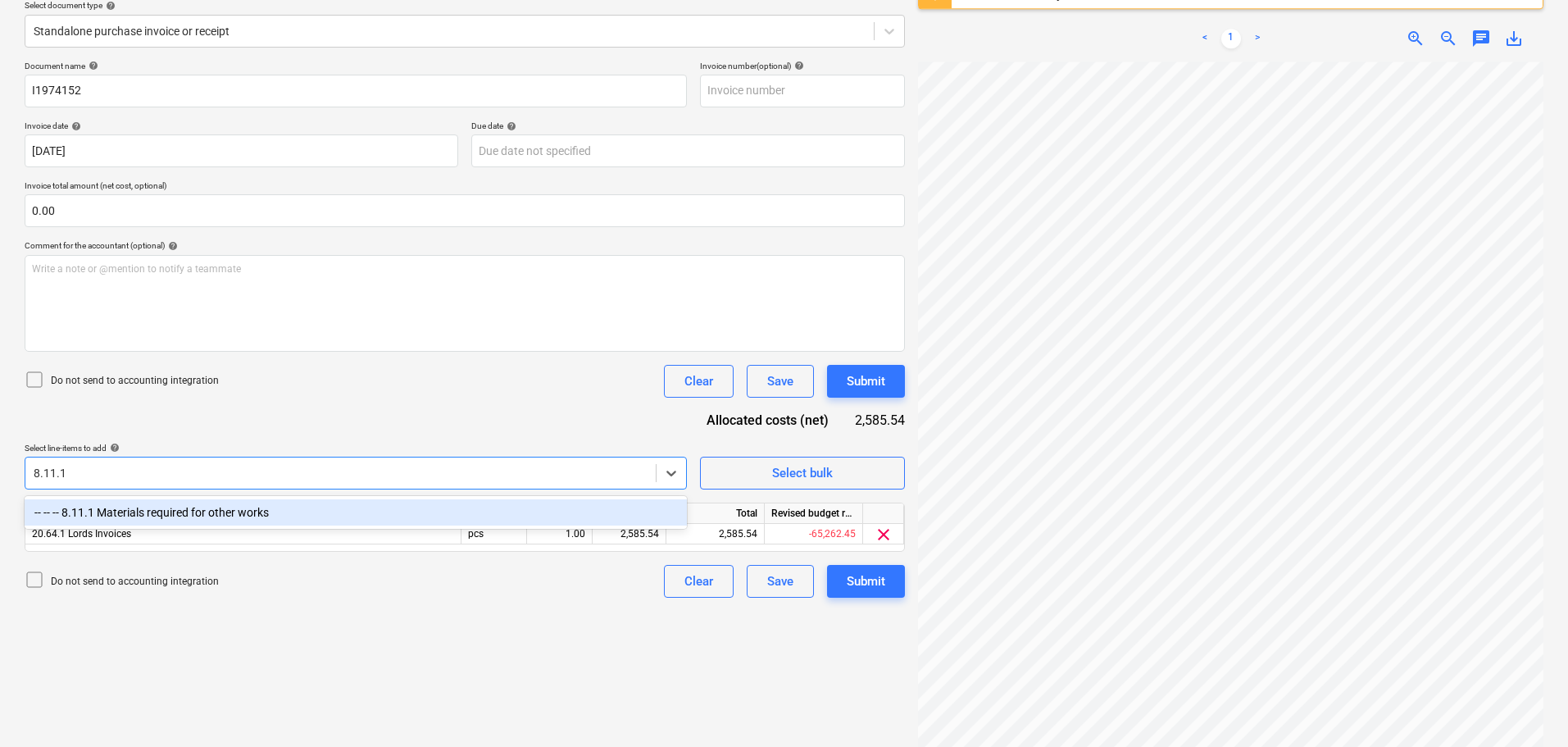
click at [290, 510] on div "-- -- -- 8.11.1 Materials required for other works" at bounding box center [355, 512] width 662 height 26
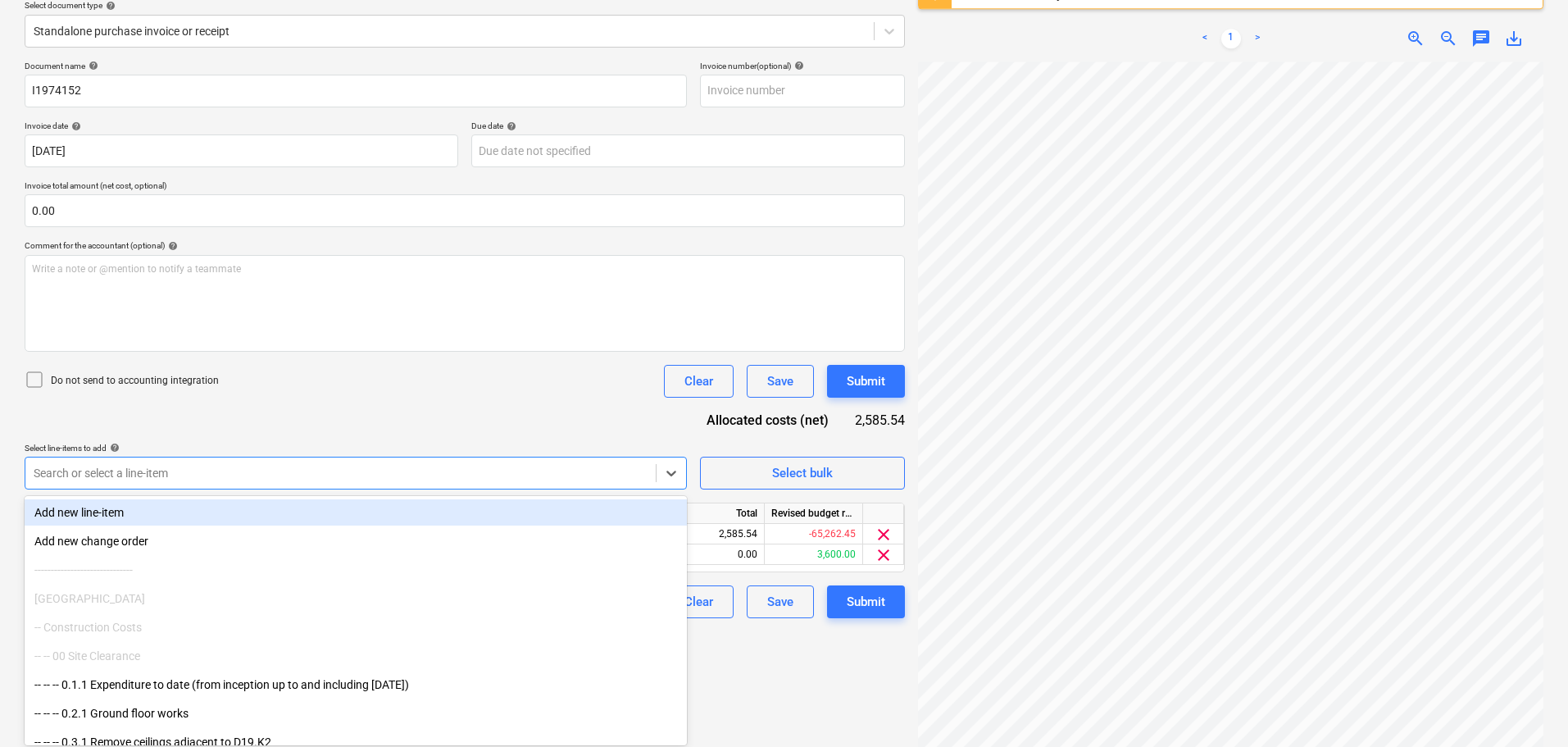
click at [469, 423] on div "Document name help I1974152 Invoice number (optional) help Invoice date help 22…" at bounding box center [465, 339] width 881 height 557
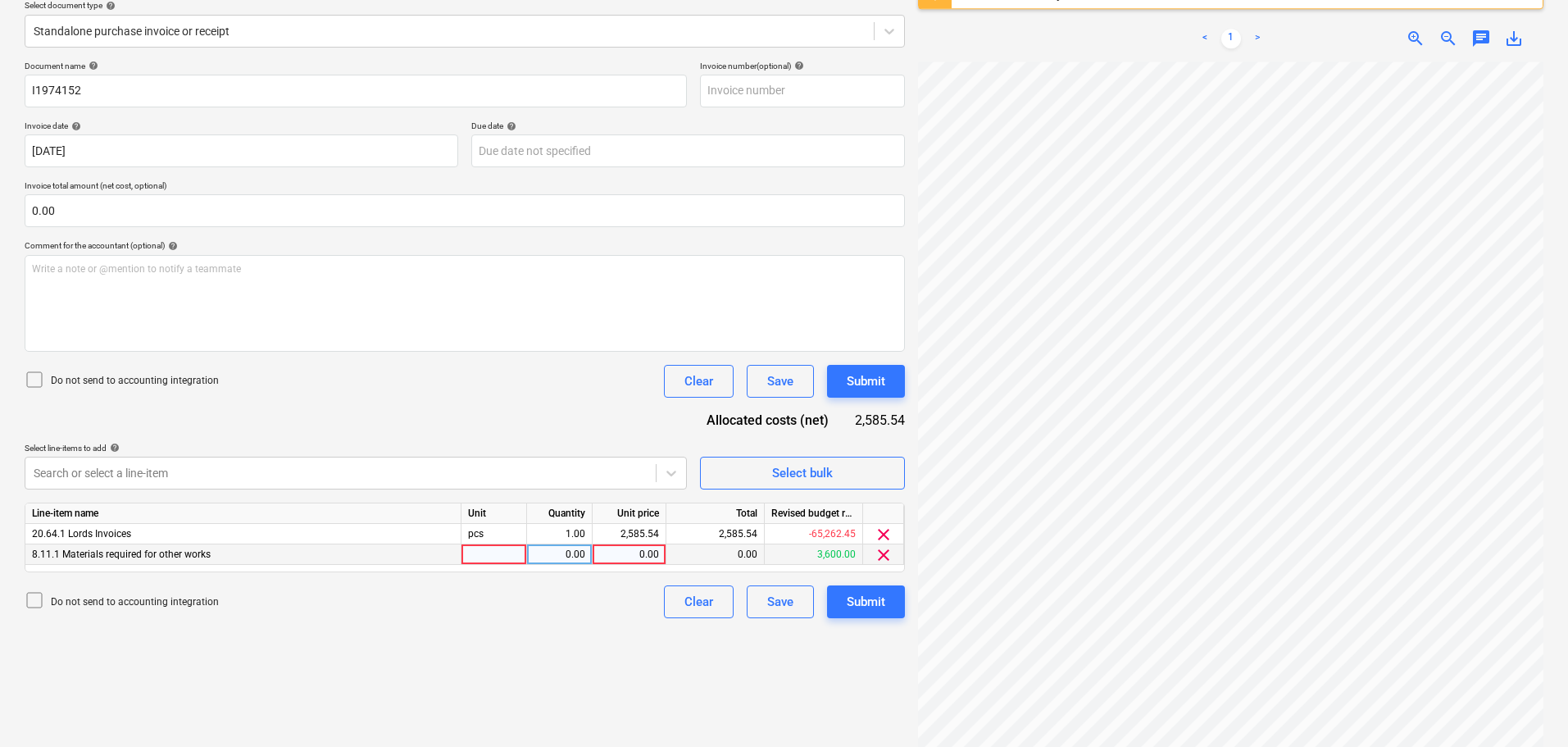
click at [637, 553] on div "0.00" at bounding box center [628, 555] width 60 height 21
type input "2585.54"
click at [587, 606] on div "Do not send to accounting integration Clear Save Submit" at bounding box center [465, 601] width 881 height 33
click at [882, 533] on span "clear" at bounding box center [883, 534] width 20 height 20
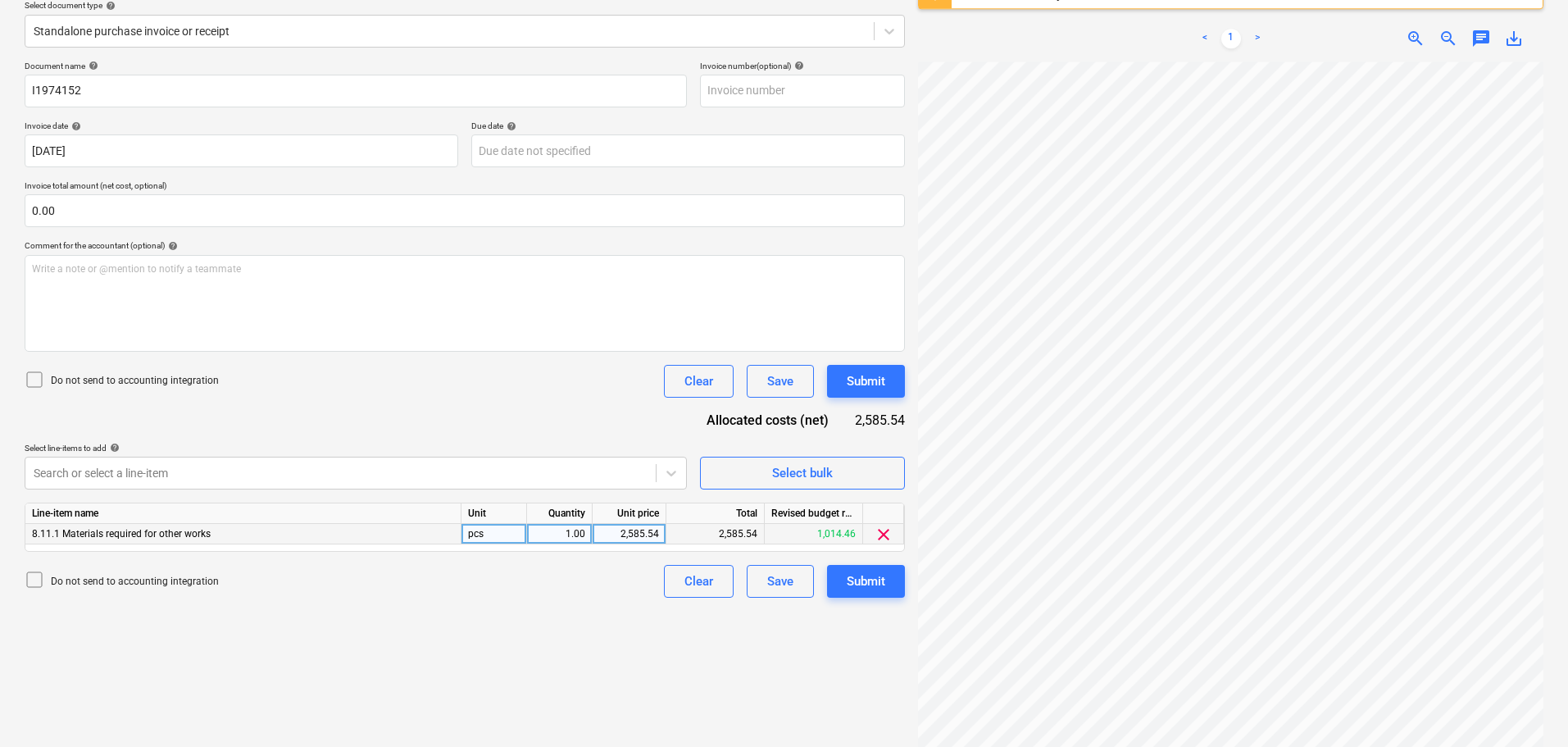
click at [476, 386] on div "Do not send to accounting integration Clear Save Submit" at bounding box center [465, 381] width 881 height 33
click at [39, 380] on icon at bounding box center [34, 380] width 20 height 20
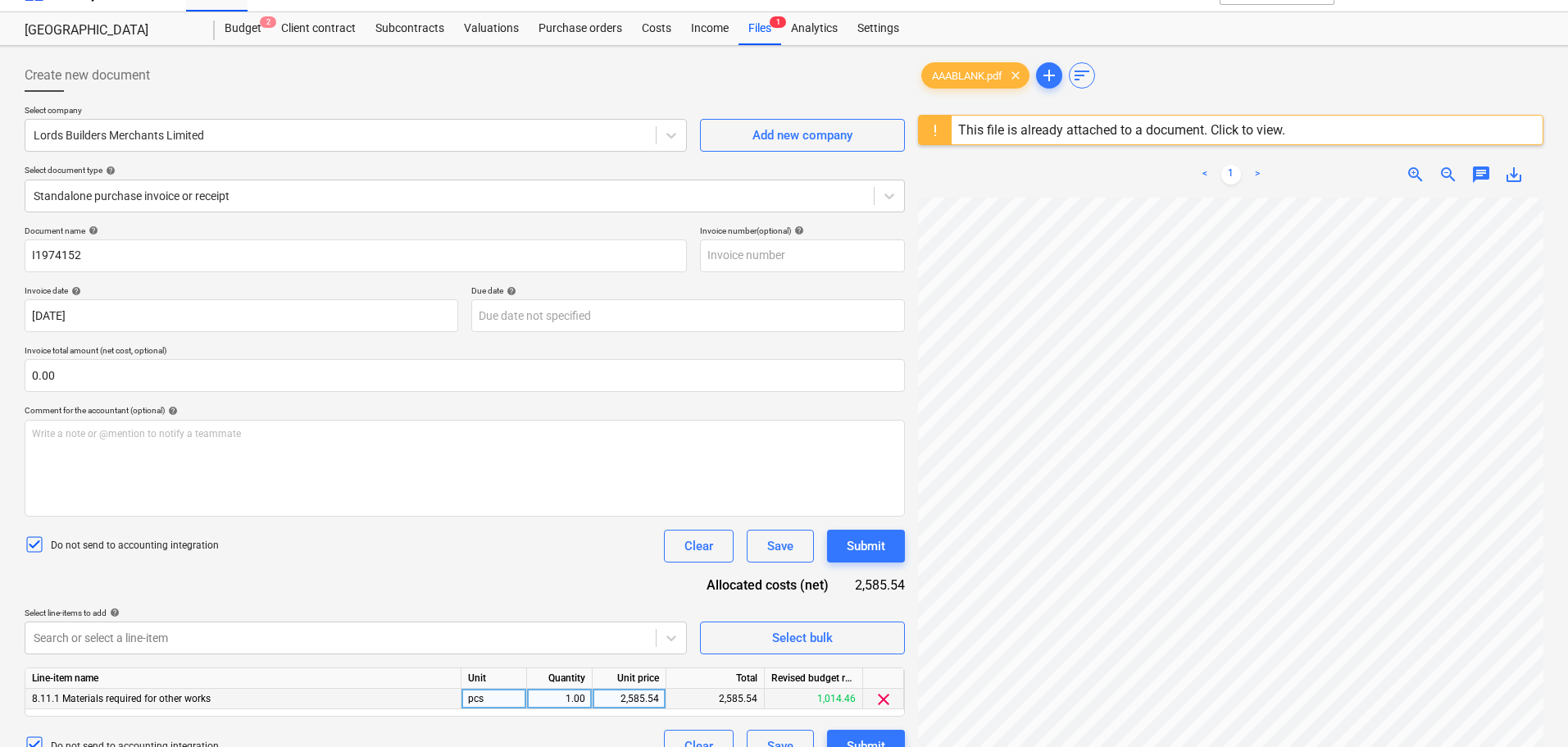
scroll to position [0, 0]
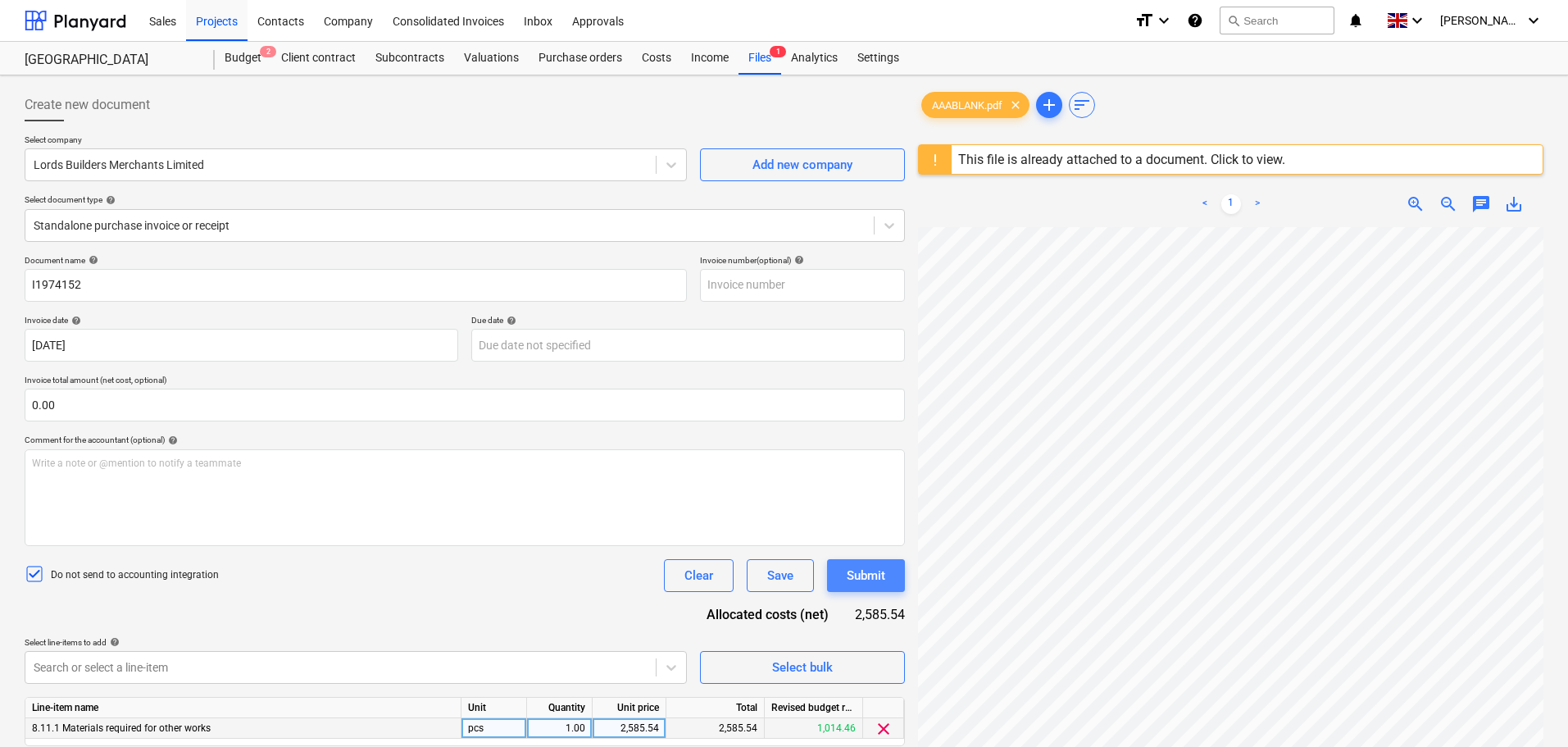
click at [865, 573] on div "Submit" at bounding box center [866, 575] width 38 height 22
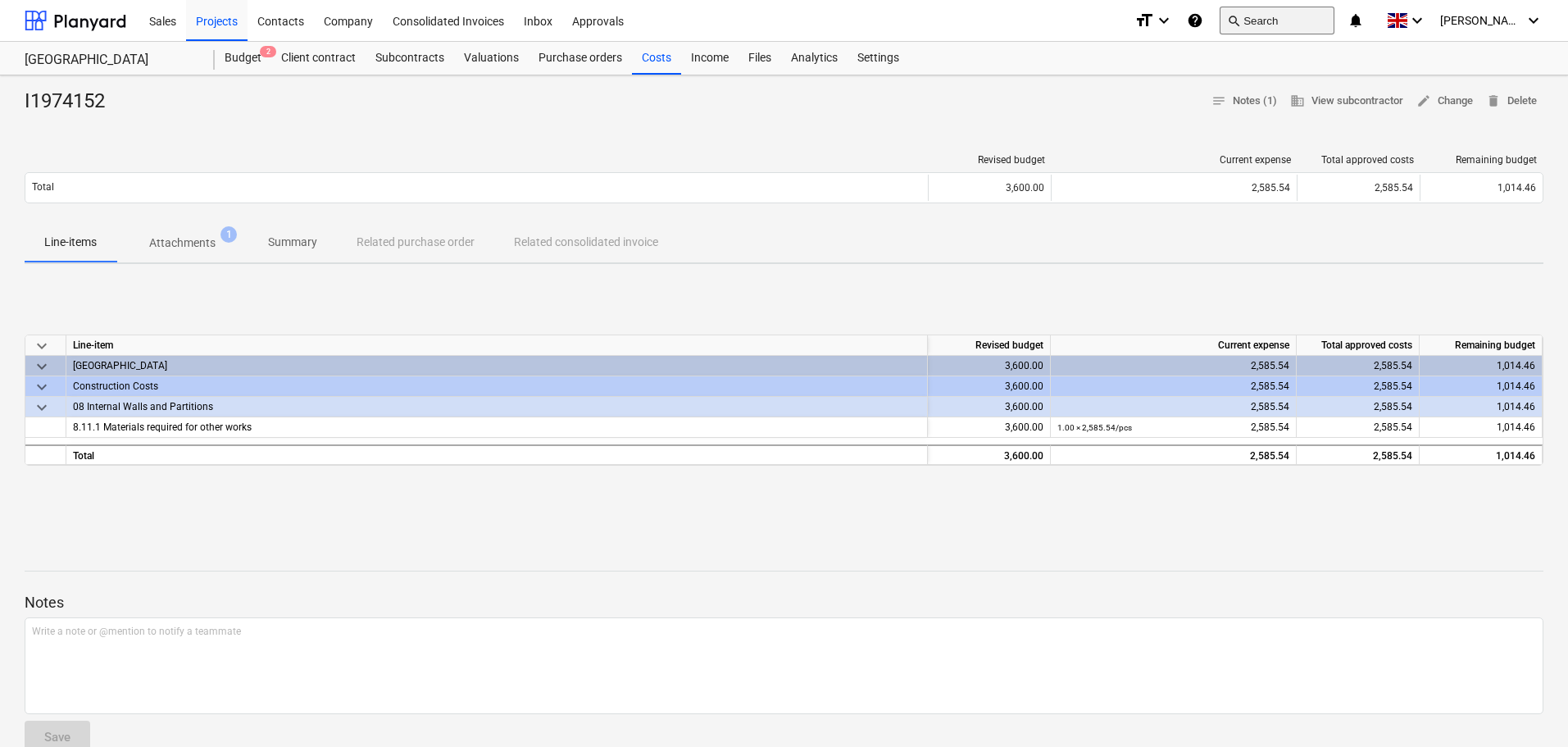
click at [1293, 16] on button "search Search" at bounding box center [1277, 21] width 114 height 28
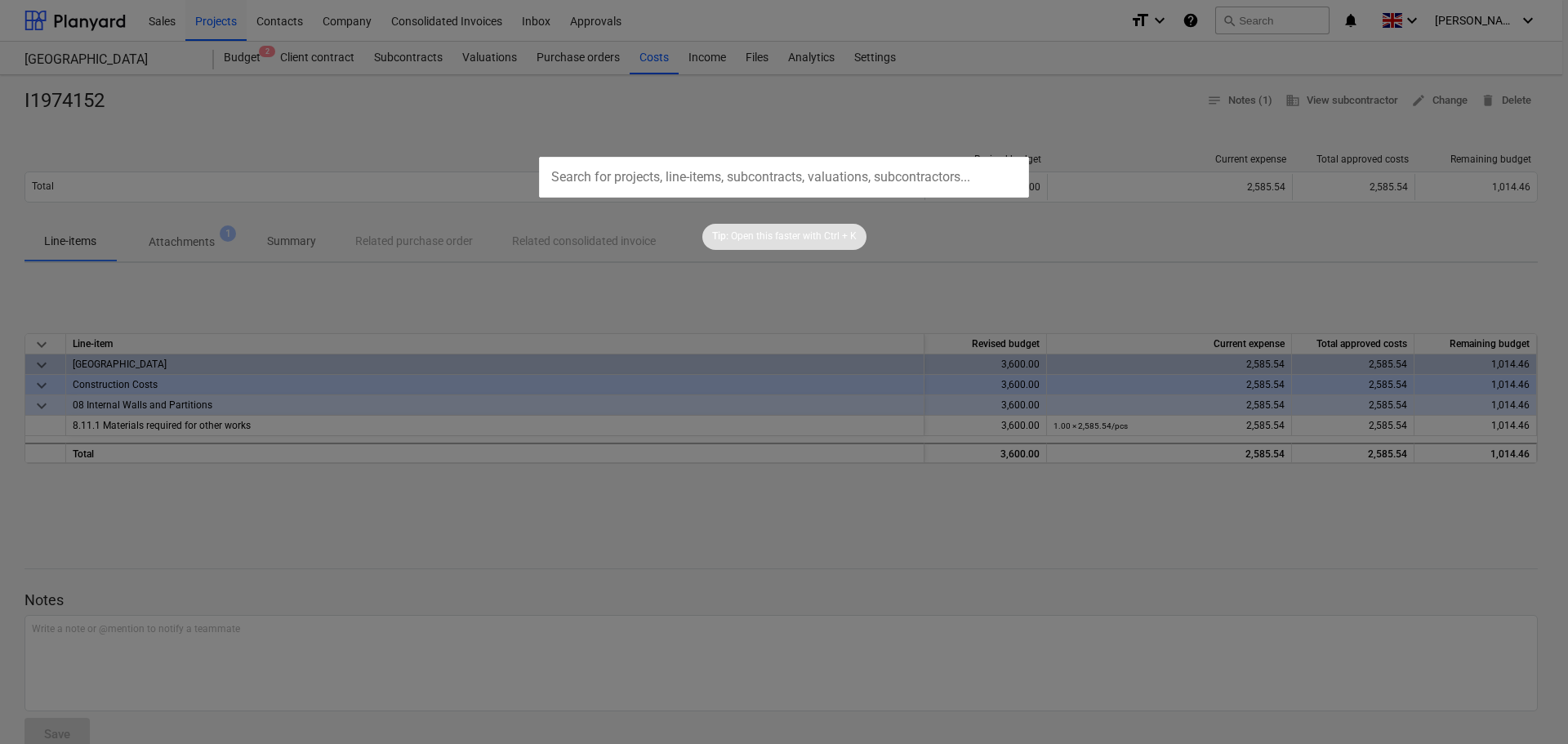
click at [749, 163] on input "text" at bounding box center [783, 177] width 490 height 41
paste input "I1977575"
type input "I1977575"
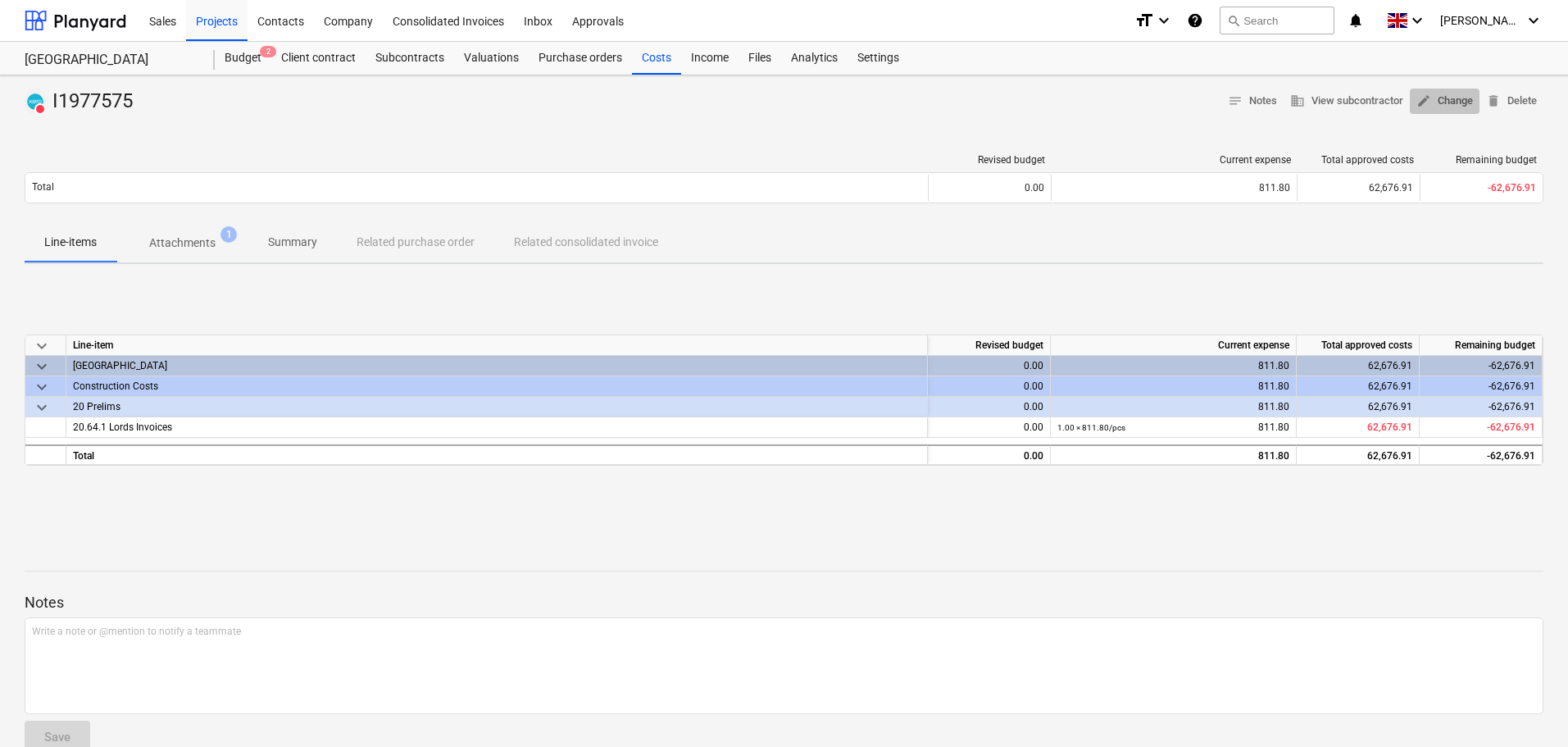
click at [1450, 97] on span "edit Change" at bounding box center [1444, 101] width 56 height 19
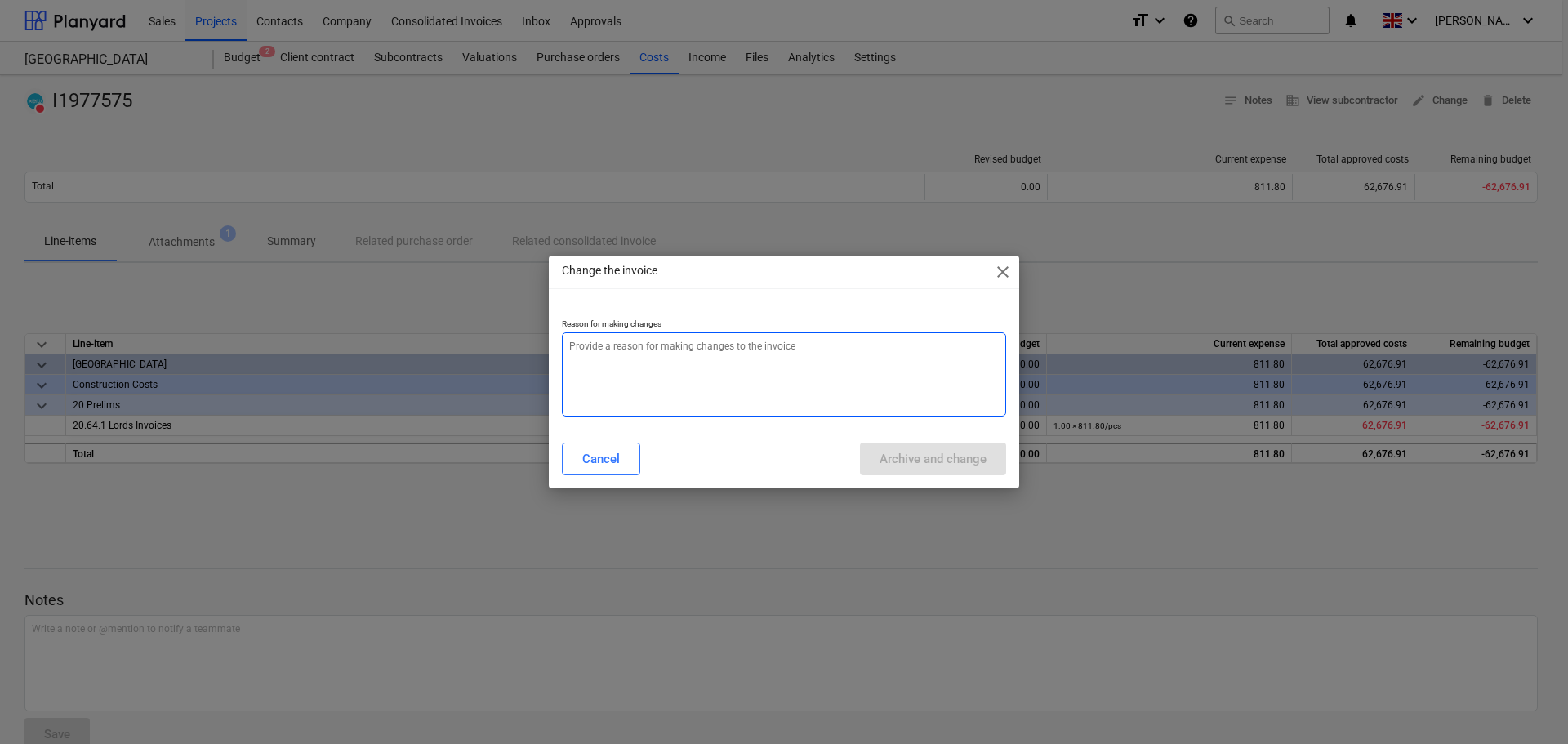
click at [724, 366] on textarea at bounding box center [784, 374] width 444 height 84
paste textarea "I1977575"
type textarea "x"
type textarea "I1977575"
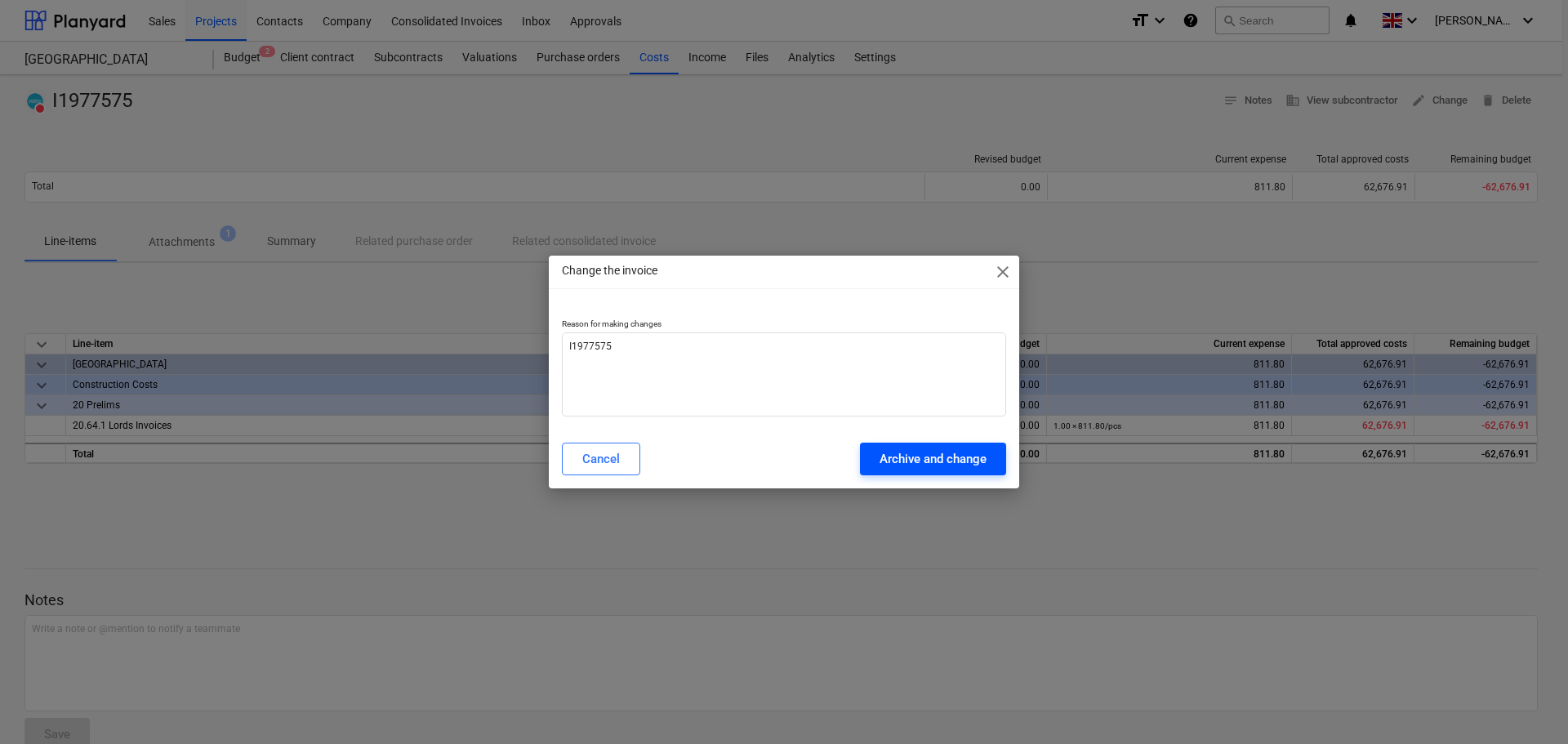
click at [922, 453] on div "Archive and change" at bounding box center [933, 458] width 107 height 22
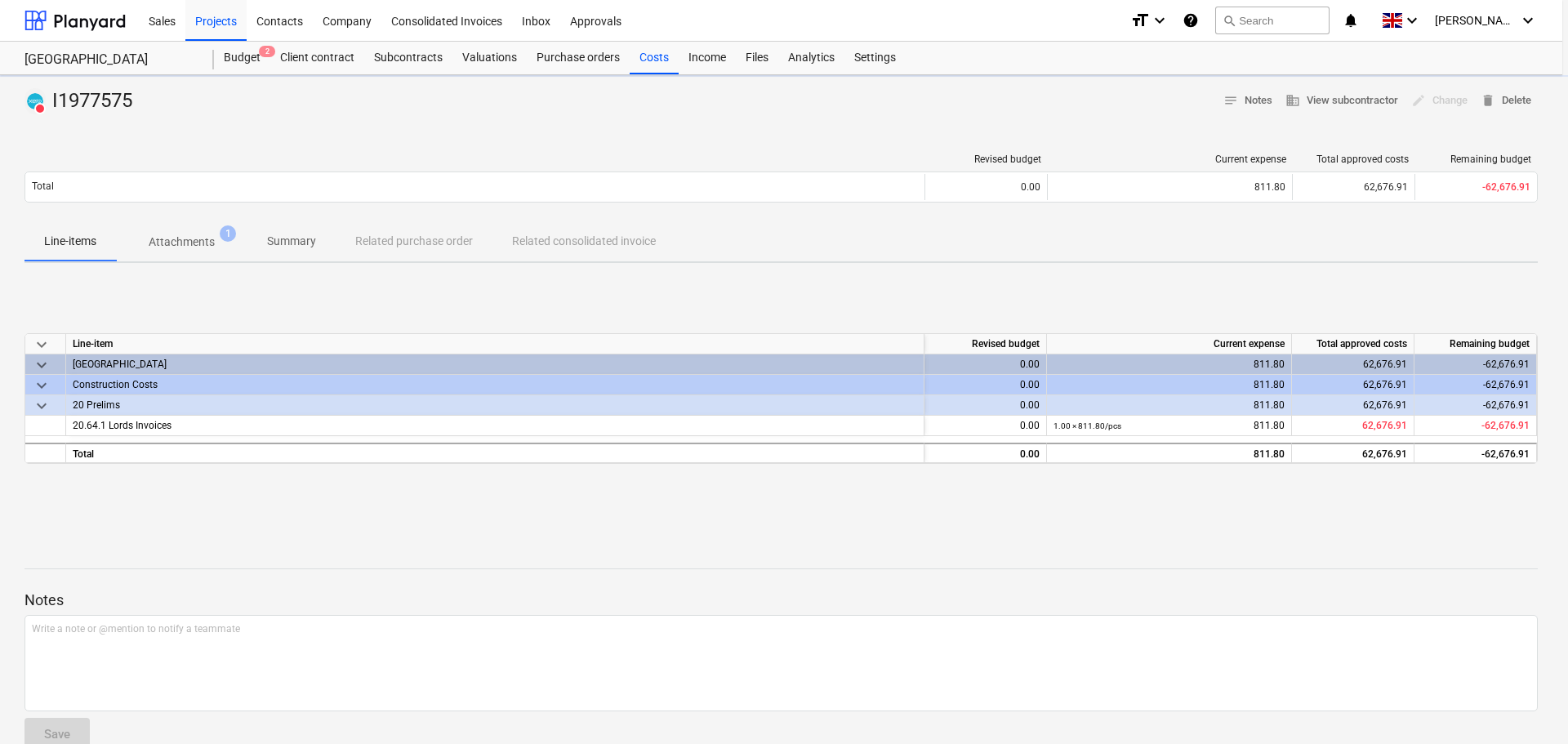
type textarea "x"
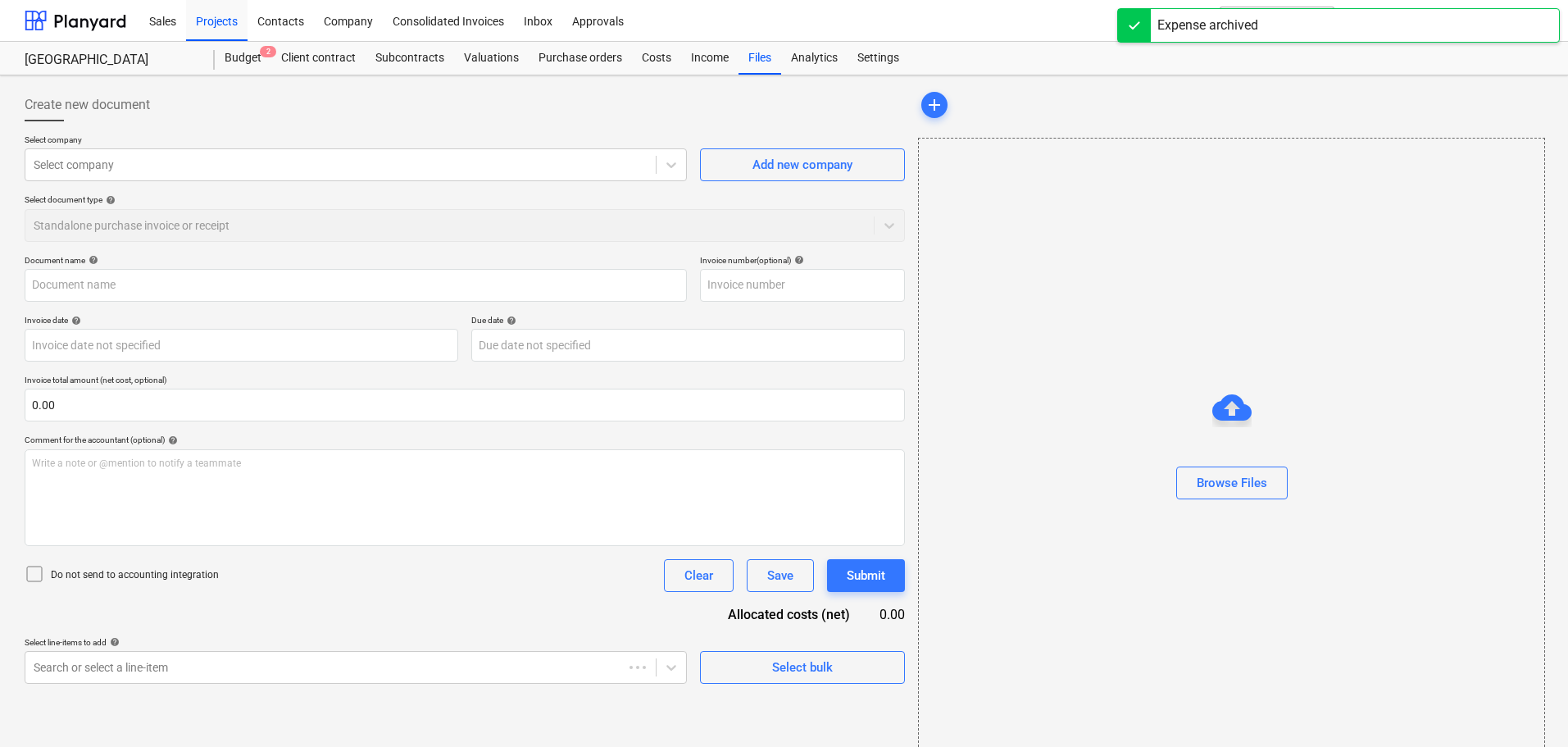
type input "I1977575"
type input "[DATE]"
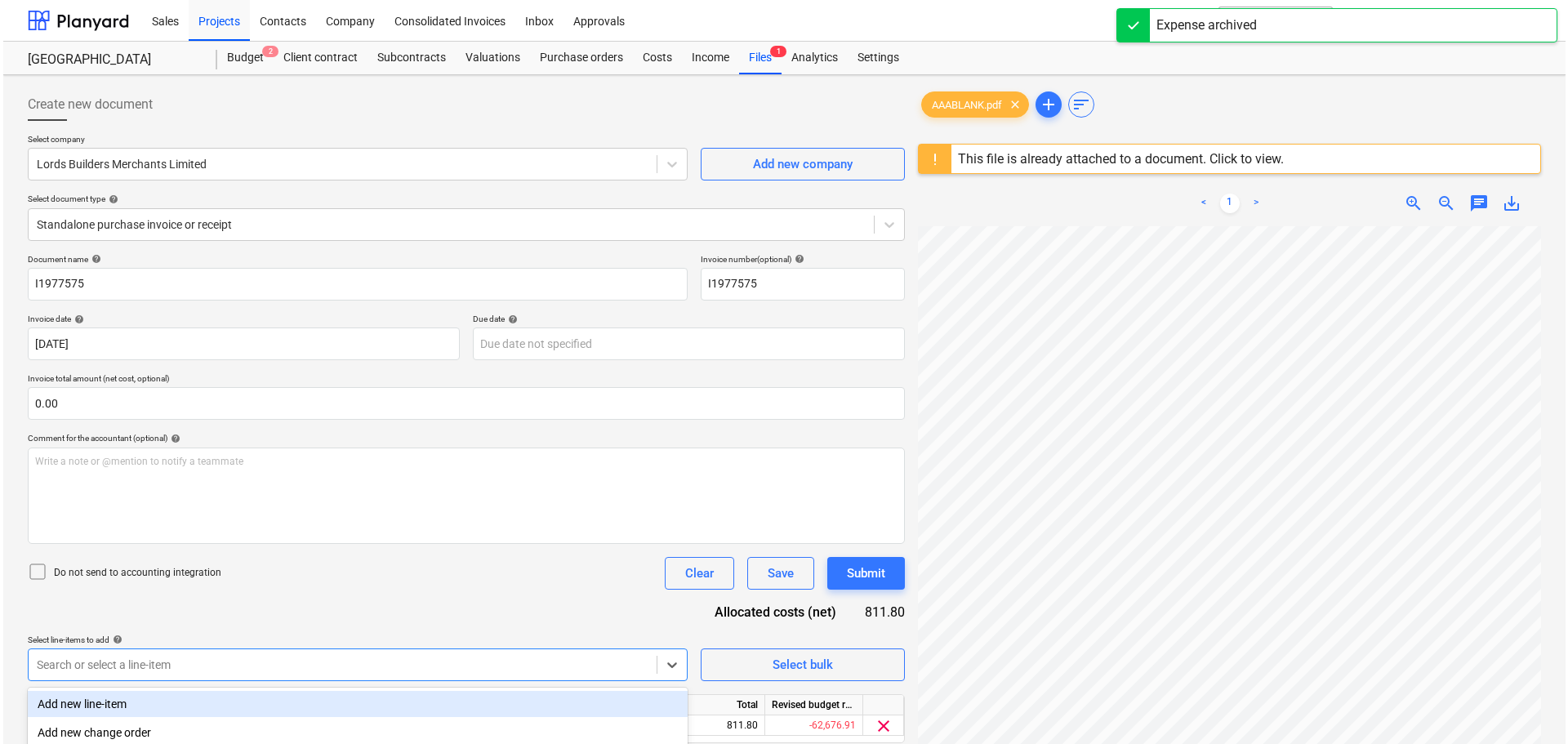
scroll to position [193, 0]
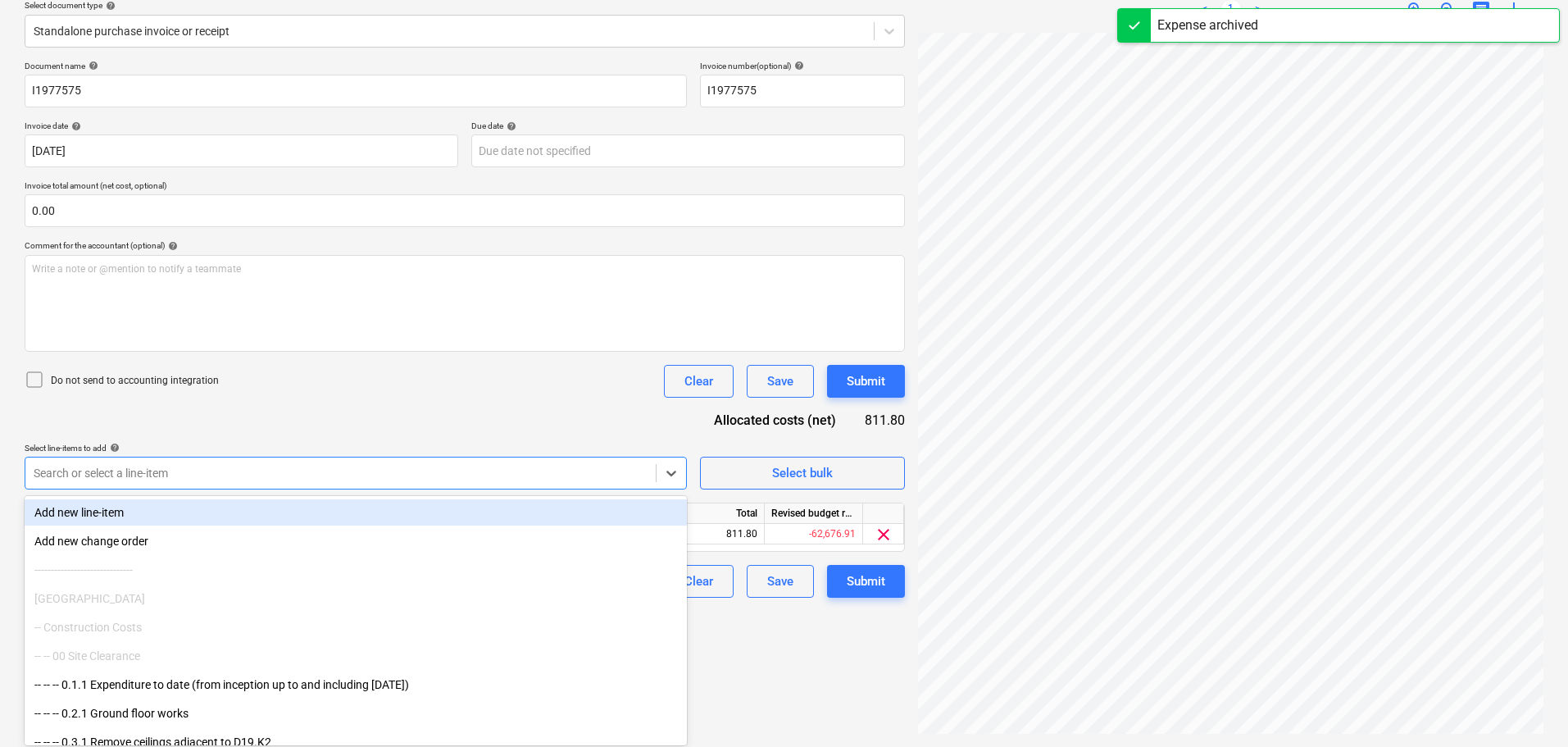
click at [262, 552] on body "Sales Projects Contacts Company Consolidated Invoices Inbox Approvals format_si…" at bounding box center [784, 179] width 1568 height 747
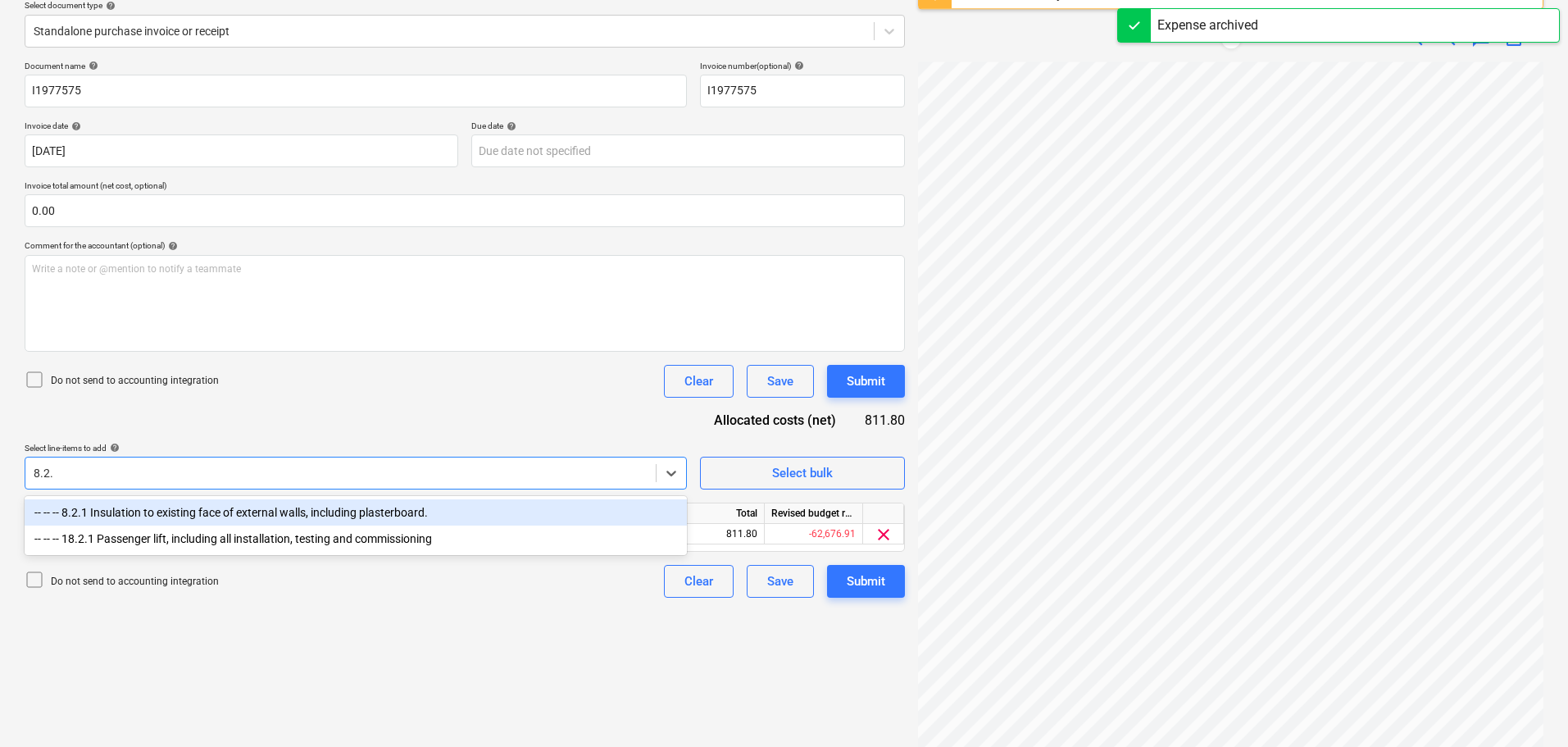
type input "8.2.1"
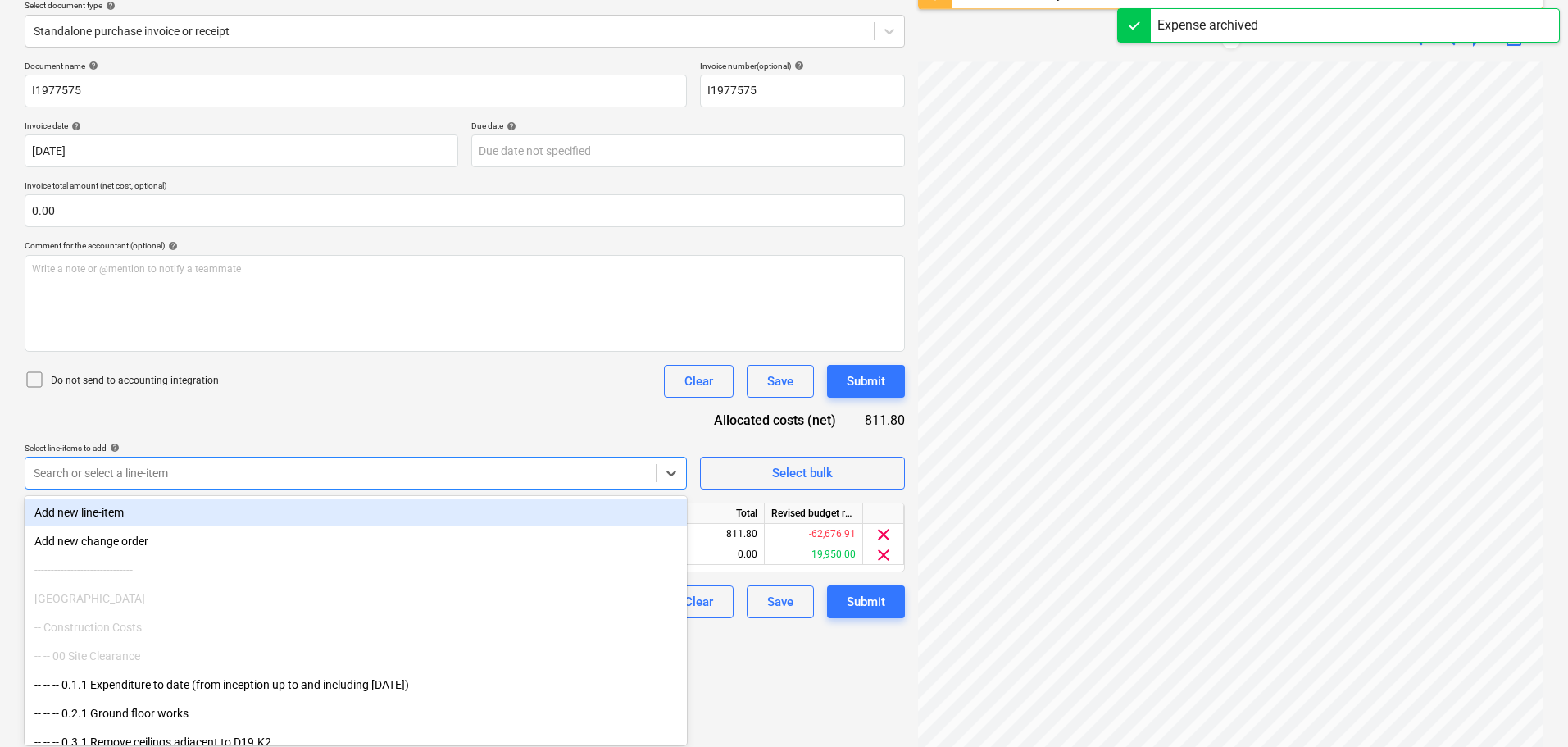
click at [499, 393] on div "Do not send to accounting integration Clear Save Submit" at bounding box center [465, 381] width 881 height 33
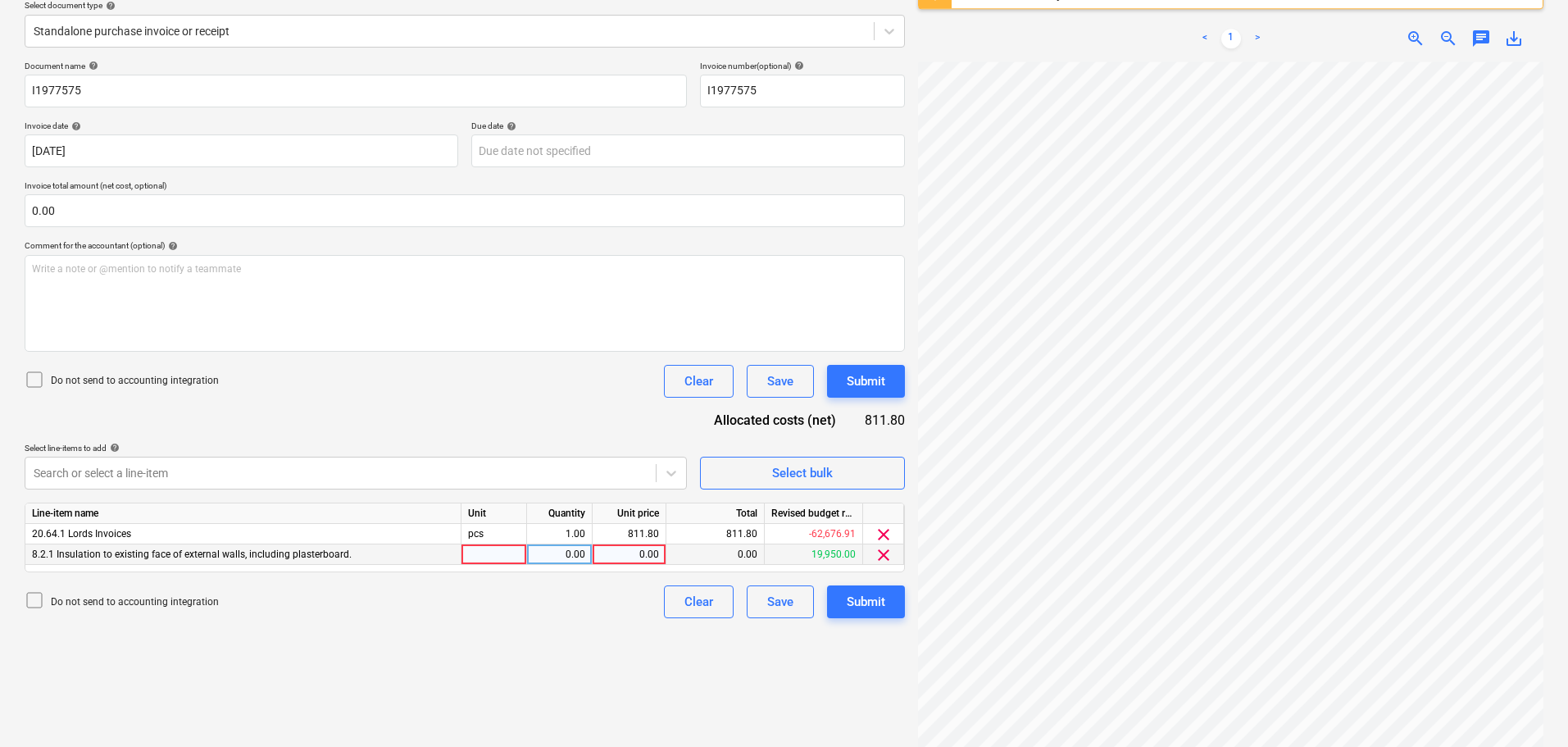
click at [629, 551] on div "0.00" at bounding box center [628, 555] width 60 height 21
type input "811.80"
click at [884, 533] on span "clear" at bounding box center [883, 534] width 20 height 20
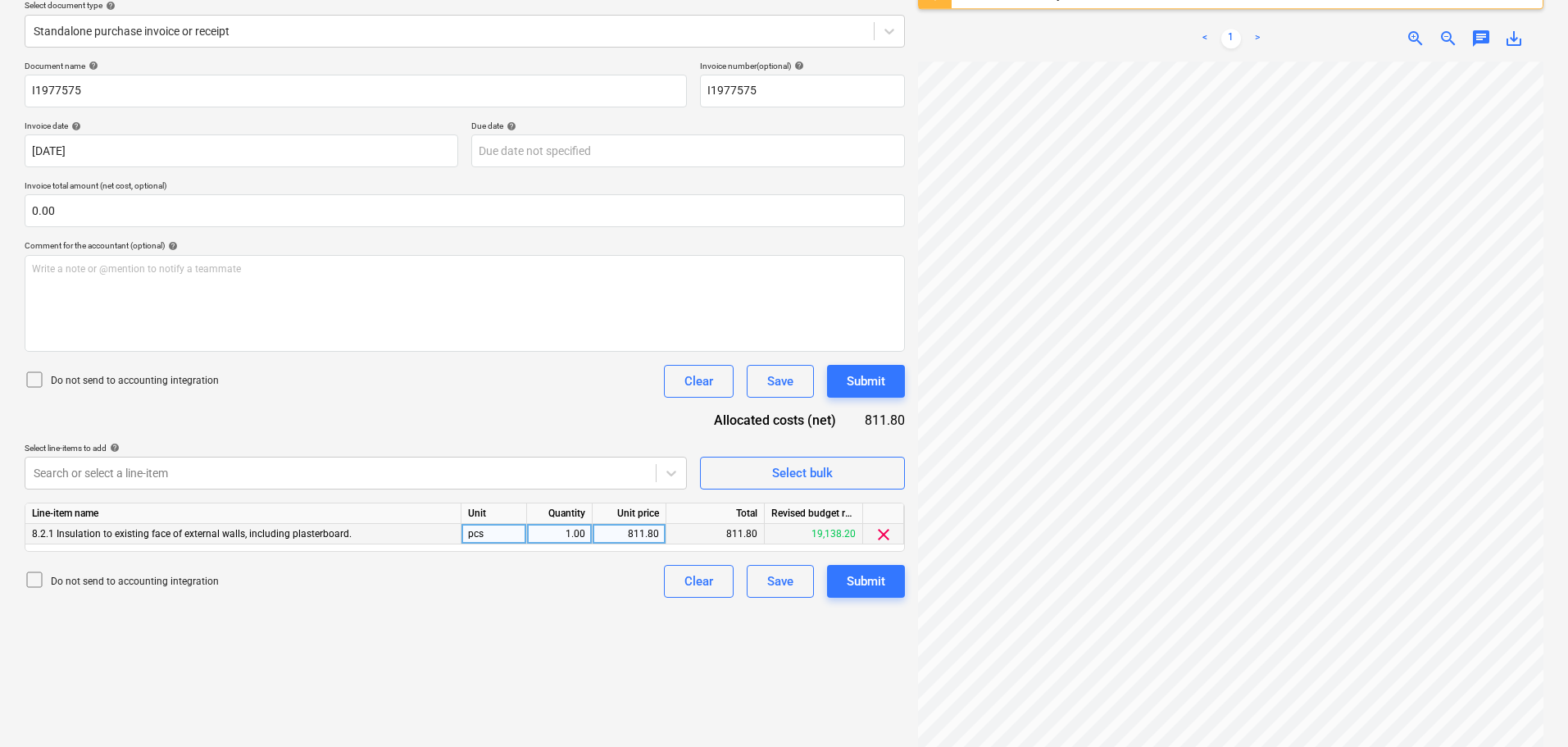
click at [613, 406] on div "Document name help I1977575 Invoice number (optional) help I1977575 Invoice dat…" at bounding box center [465, 328] width 881 height 536
click at [861, 377] on div "Submit" at bounding box center [866, 380] width 38 height 22
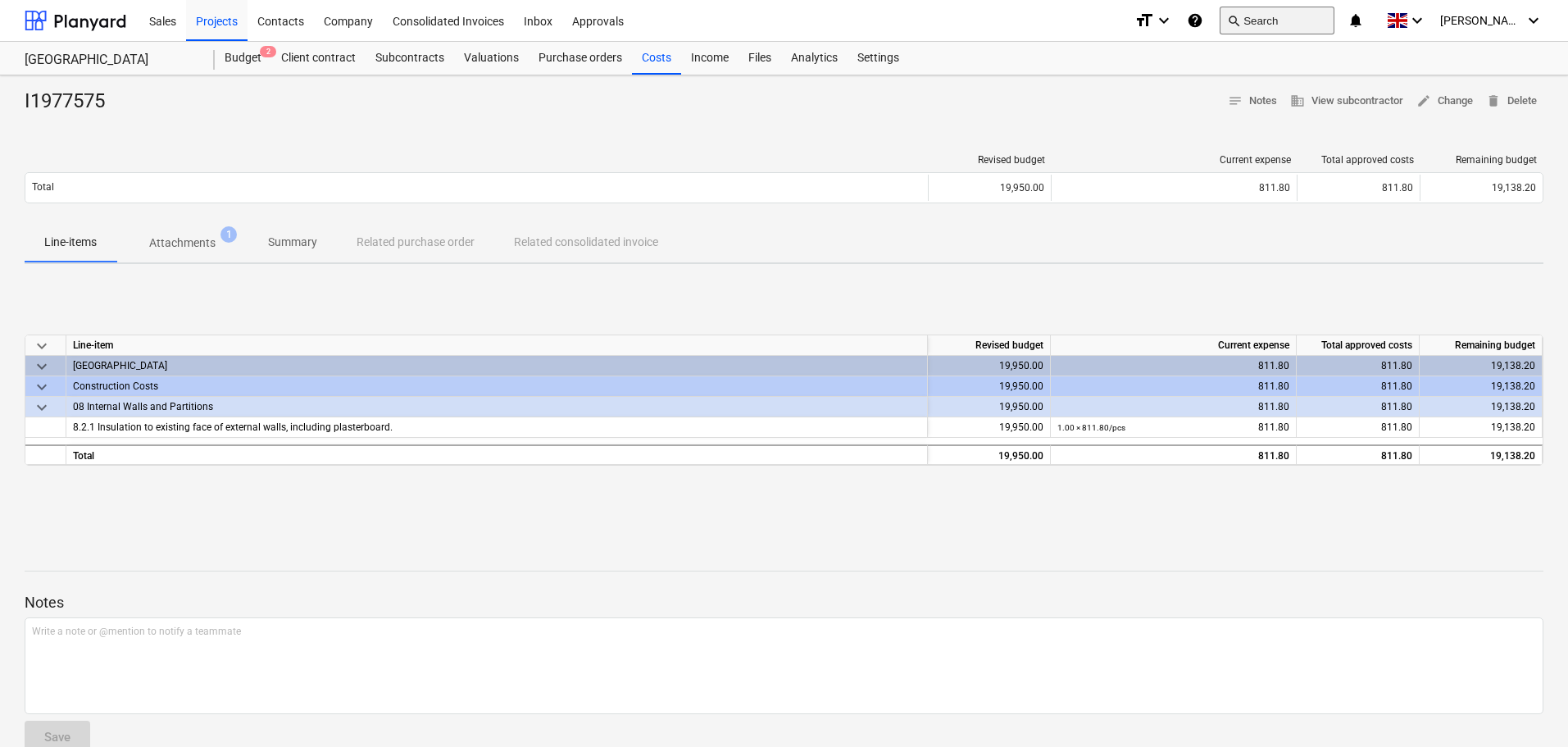
click at [1296, 23] on button "search Search" at bounding box center [1277, 21] width 114 height 28
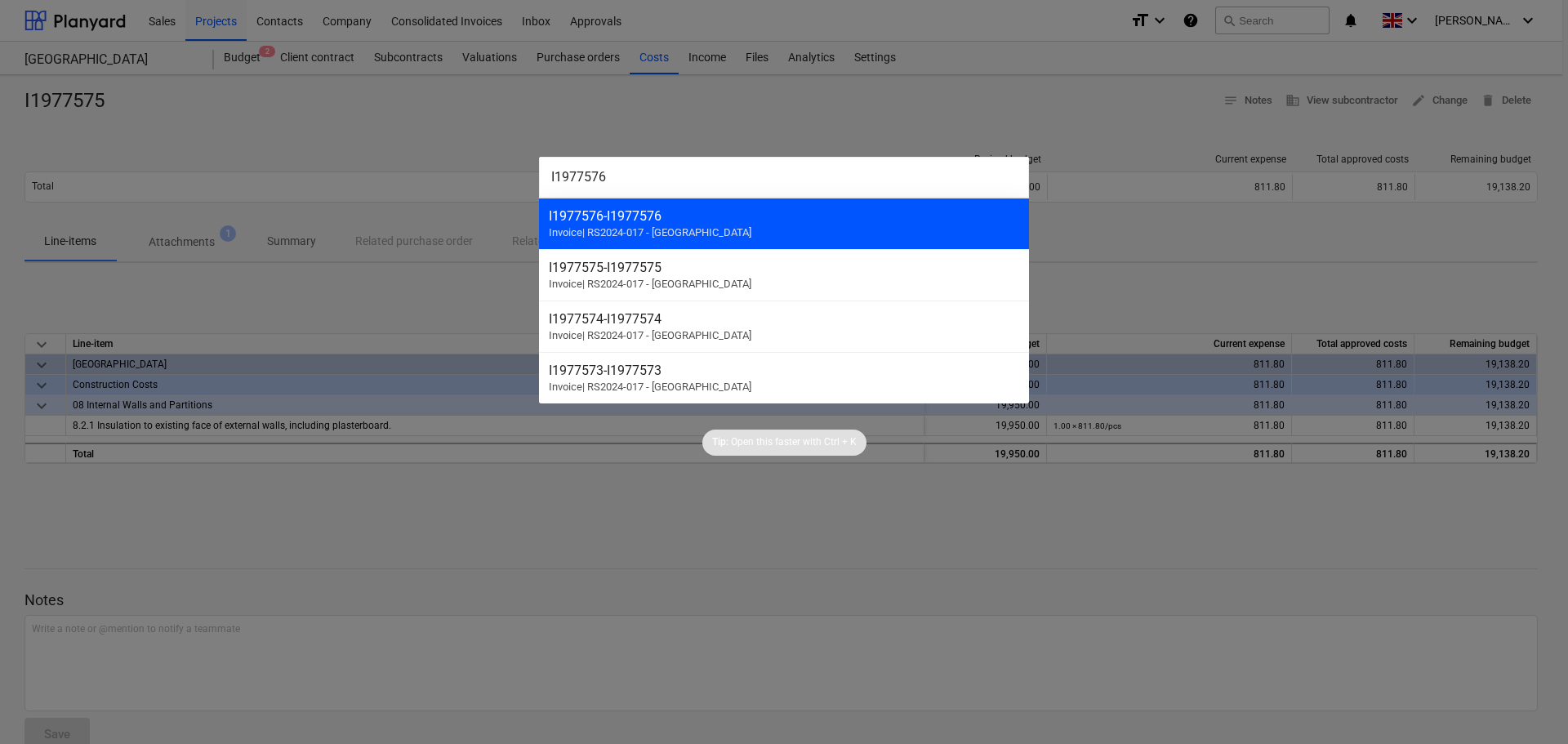
type input "I1977576"
click at [737, 223] on div "I1977576 - I1977576" at bounding box center [784, 216] width 471 height 16
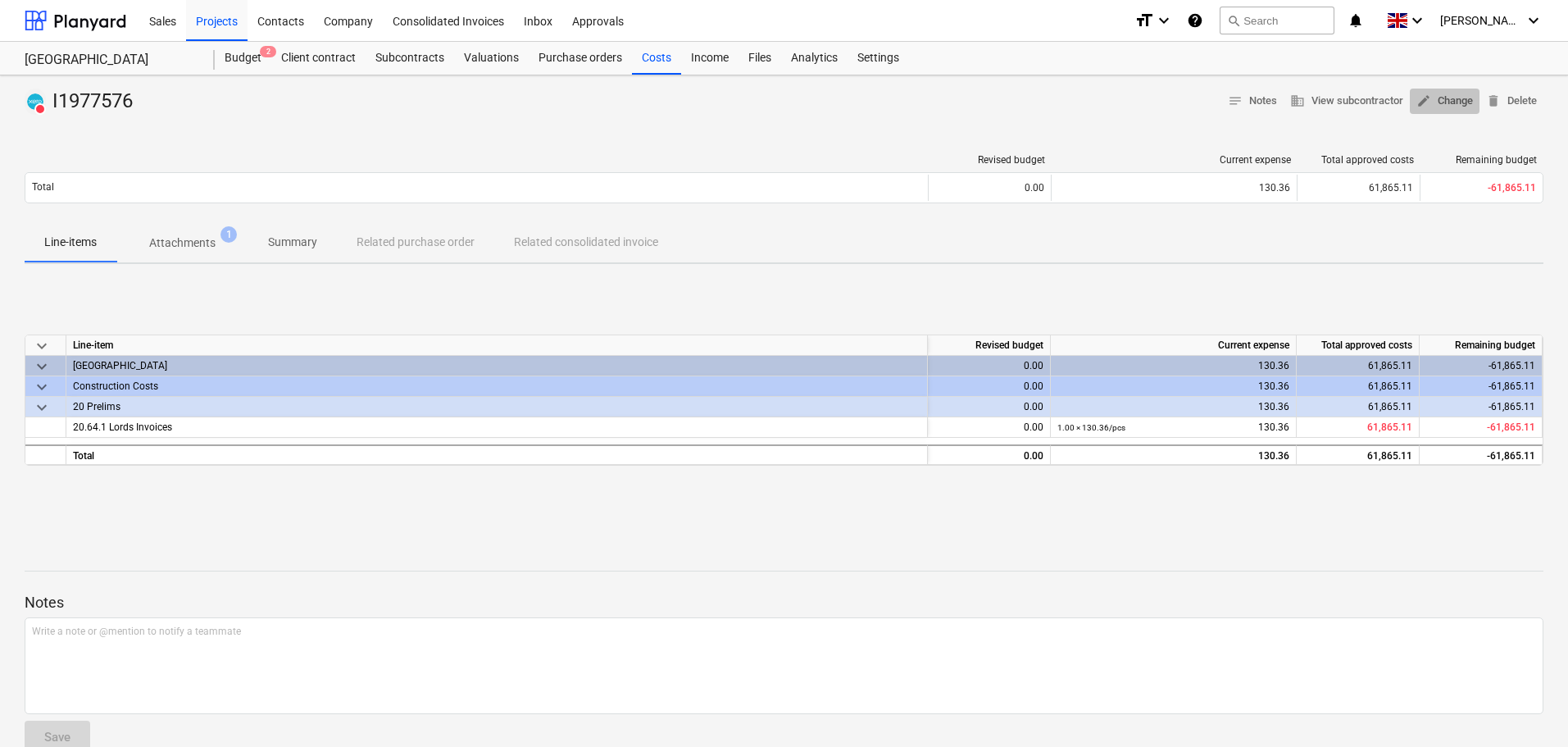
click at [1446, 101] on span "edit Change" at bounding box center [1444, 101] width 56 height 19
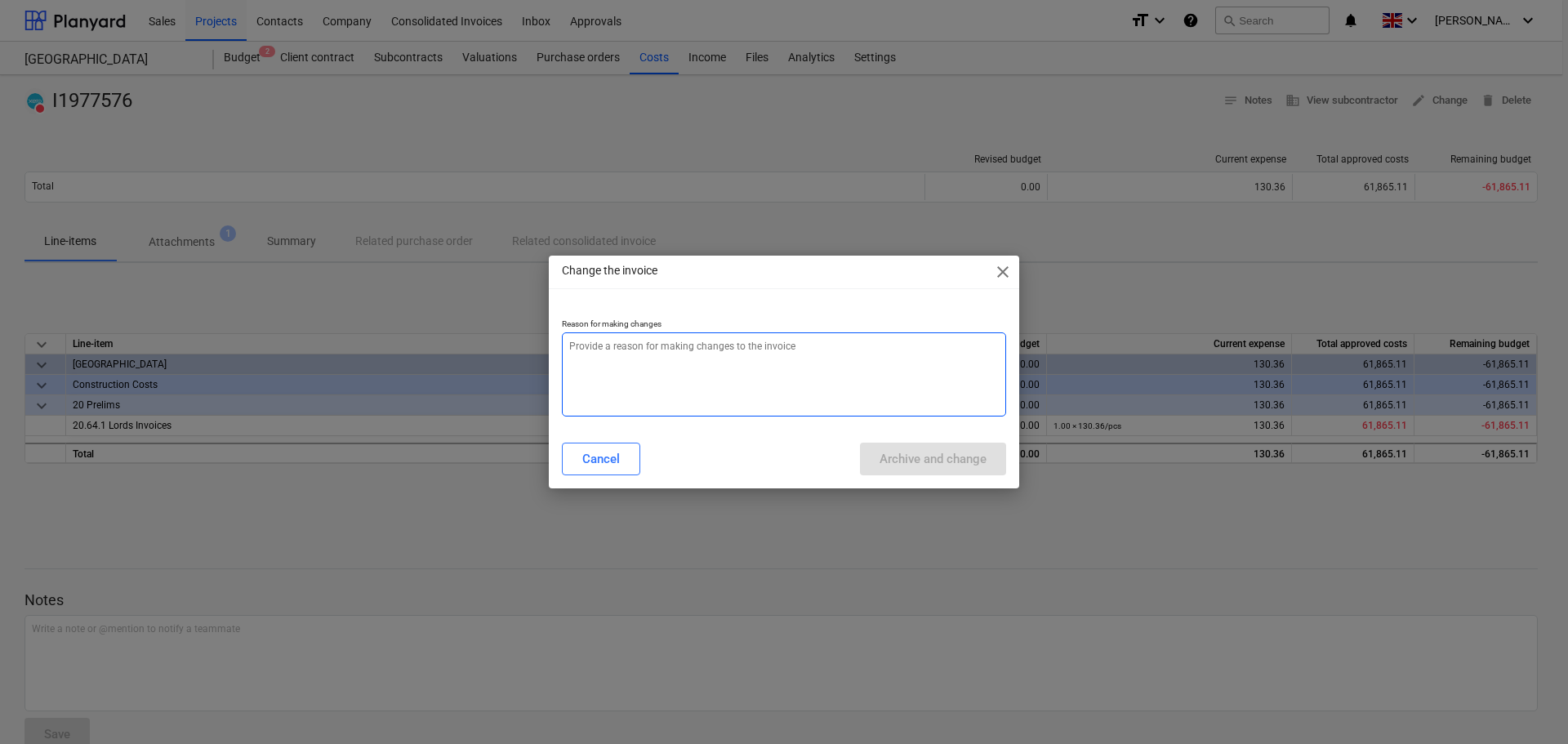
click at [631, 360] on textarea at bounding box center [784, 374] width 444 height 84
paste textarea "I1977576"
type textarea "x"
type textarea "I1977576"
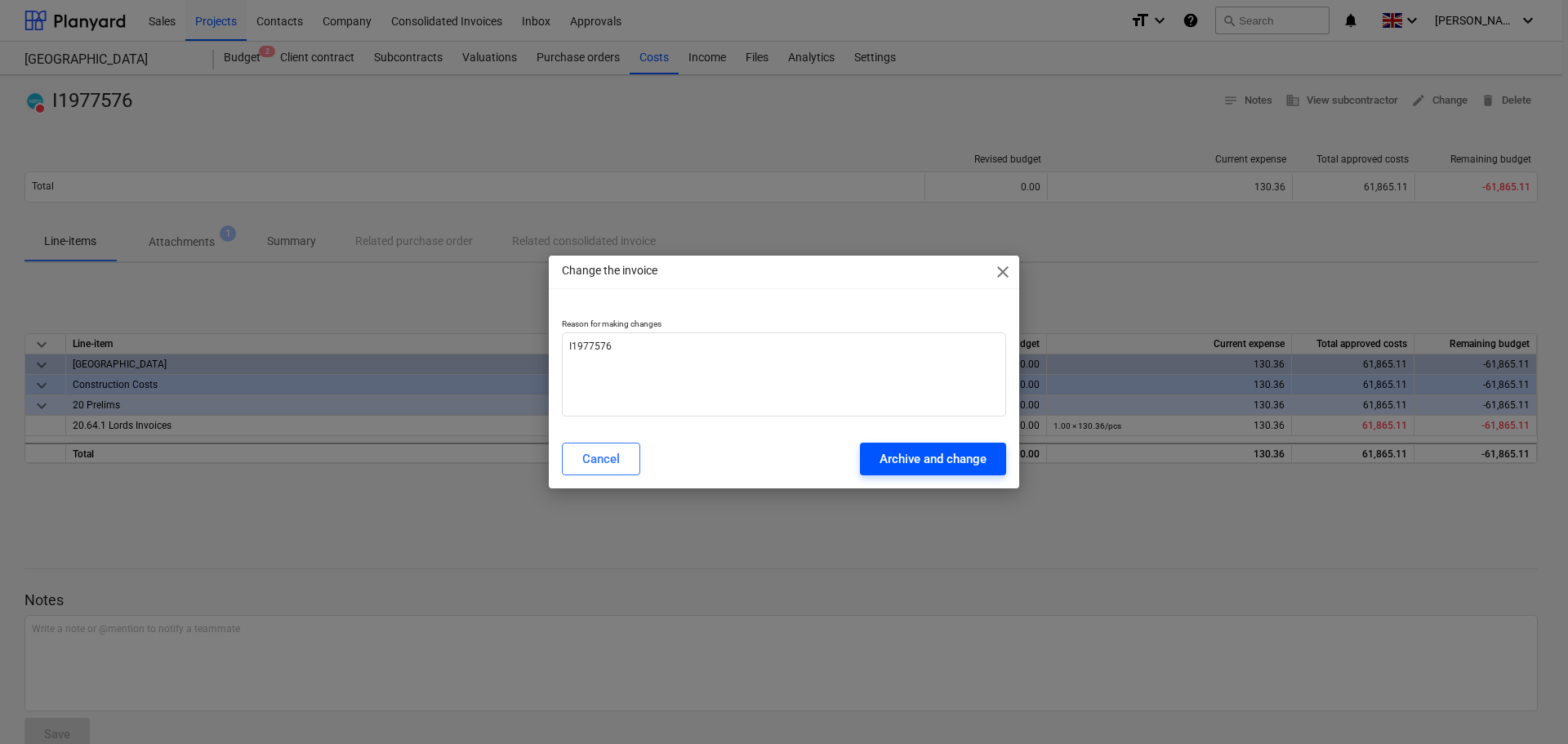
click at [958, 455] on div "Archive and change" at bounding box center [933, 458] width 107 height 22
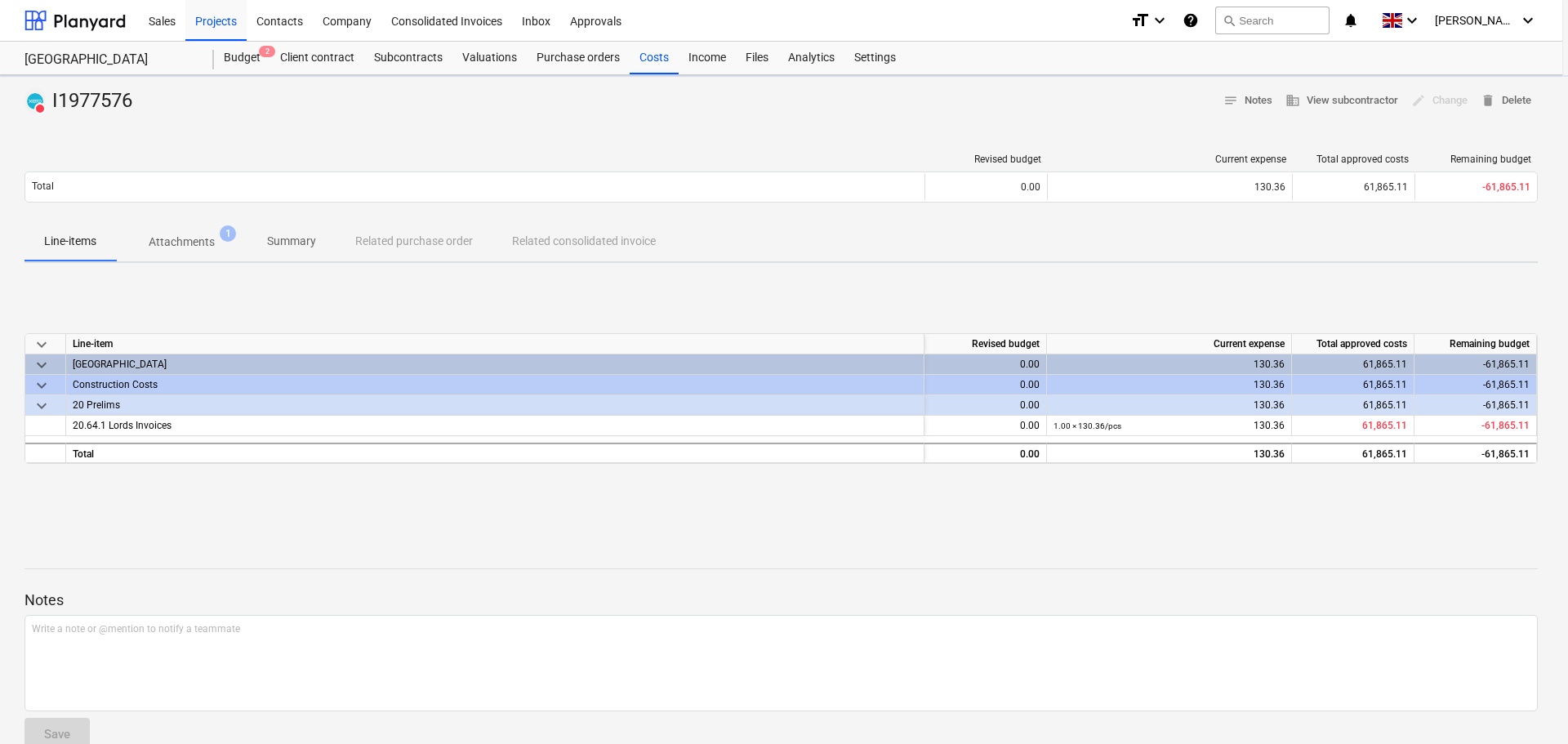
type textarea "x"
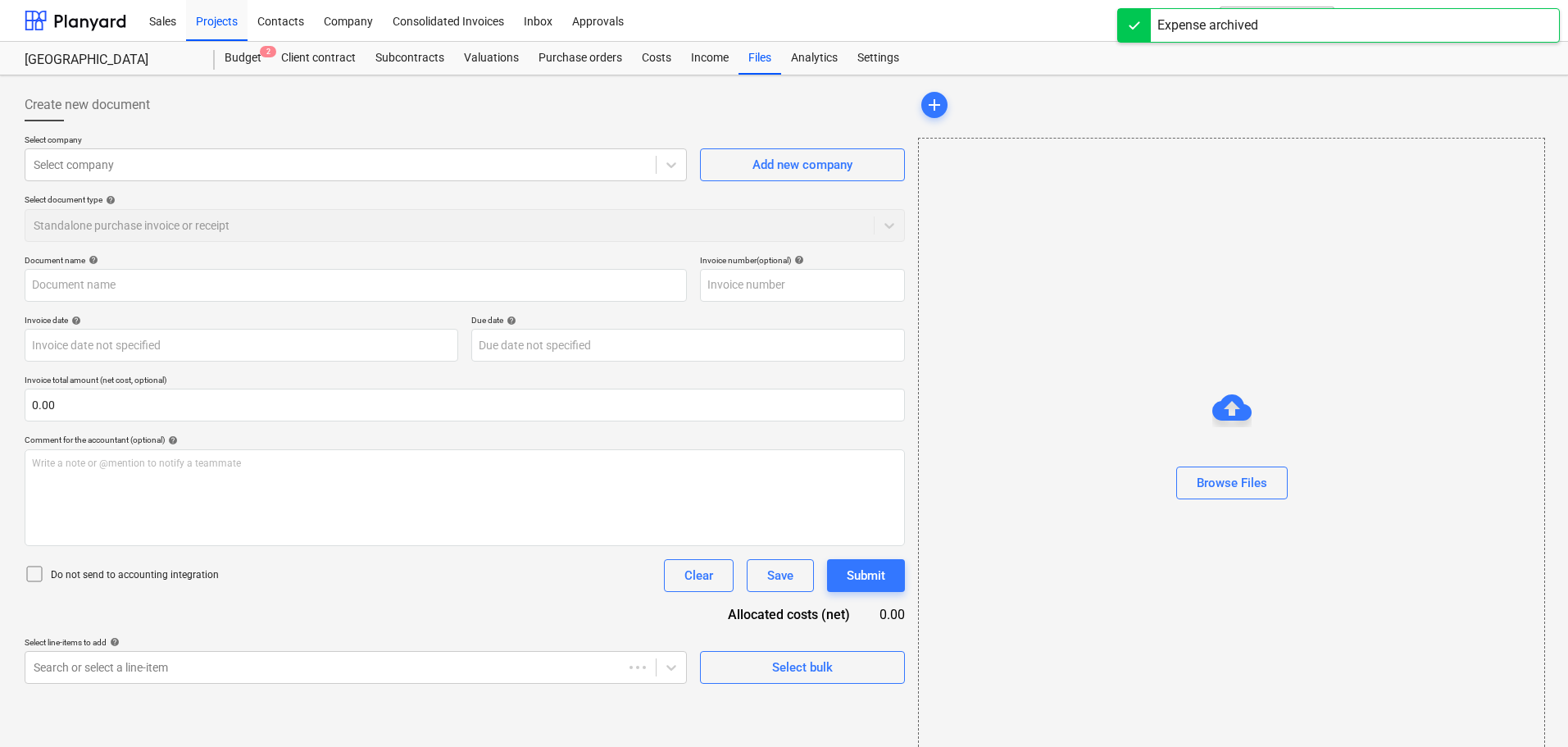
type input "I1977576"
type input "[DATE]"
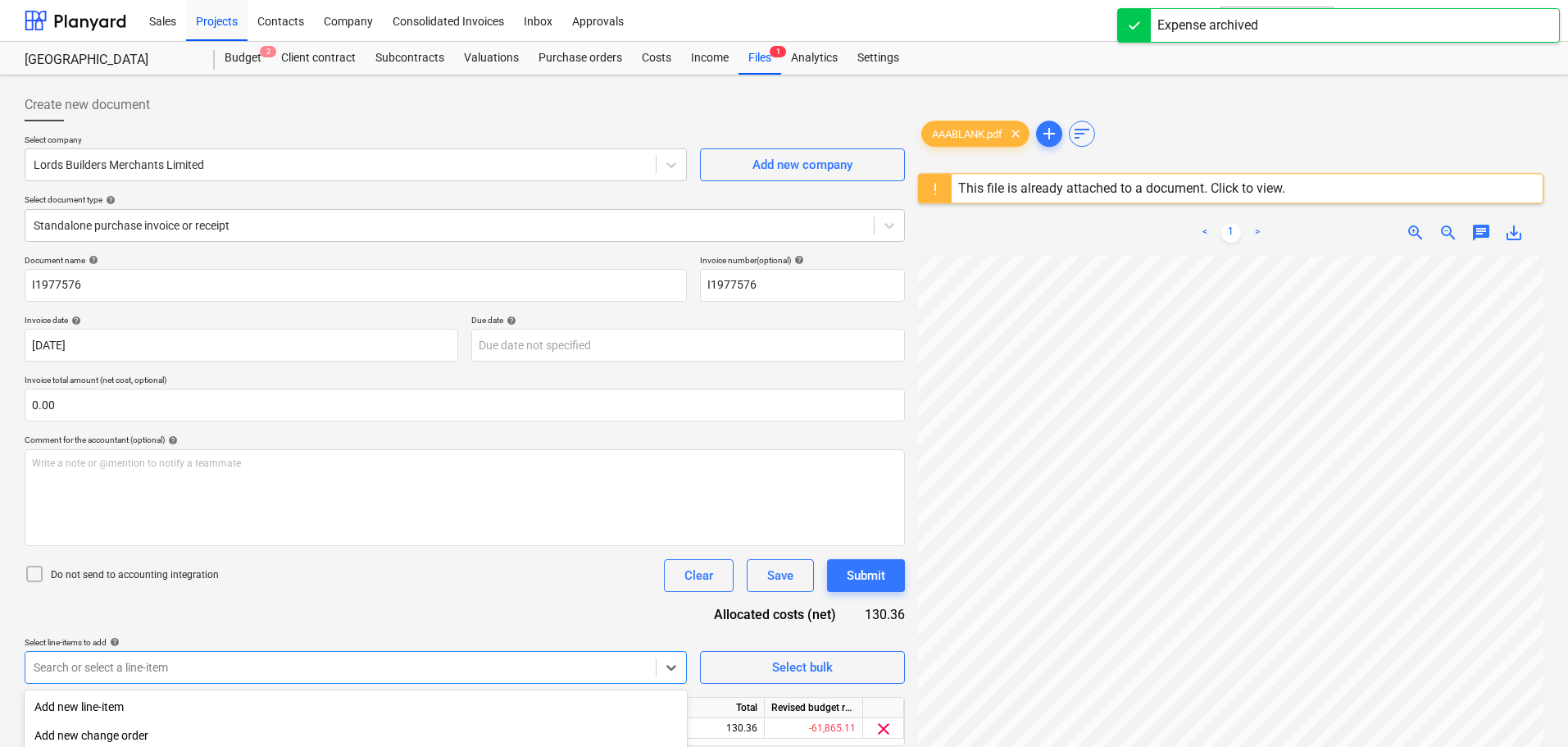
click at [211, 674] on body "Sales Projects Contacts Company Consolidated Invoices Inbox Approvals format_si…" at bounding box center [784, 374] width 1568 height 747
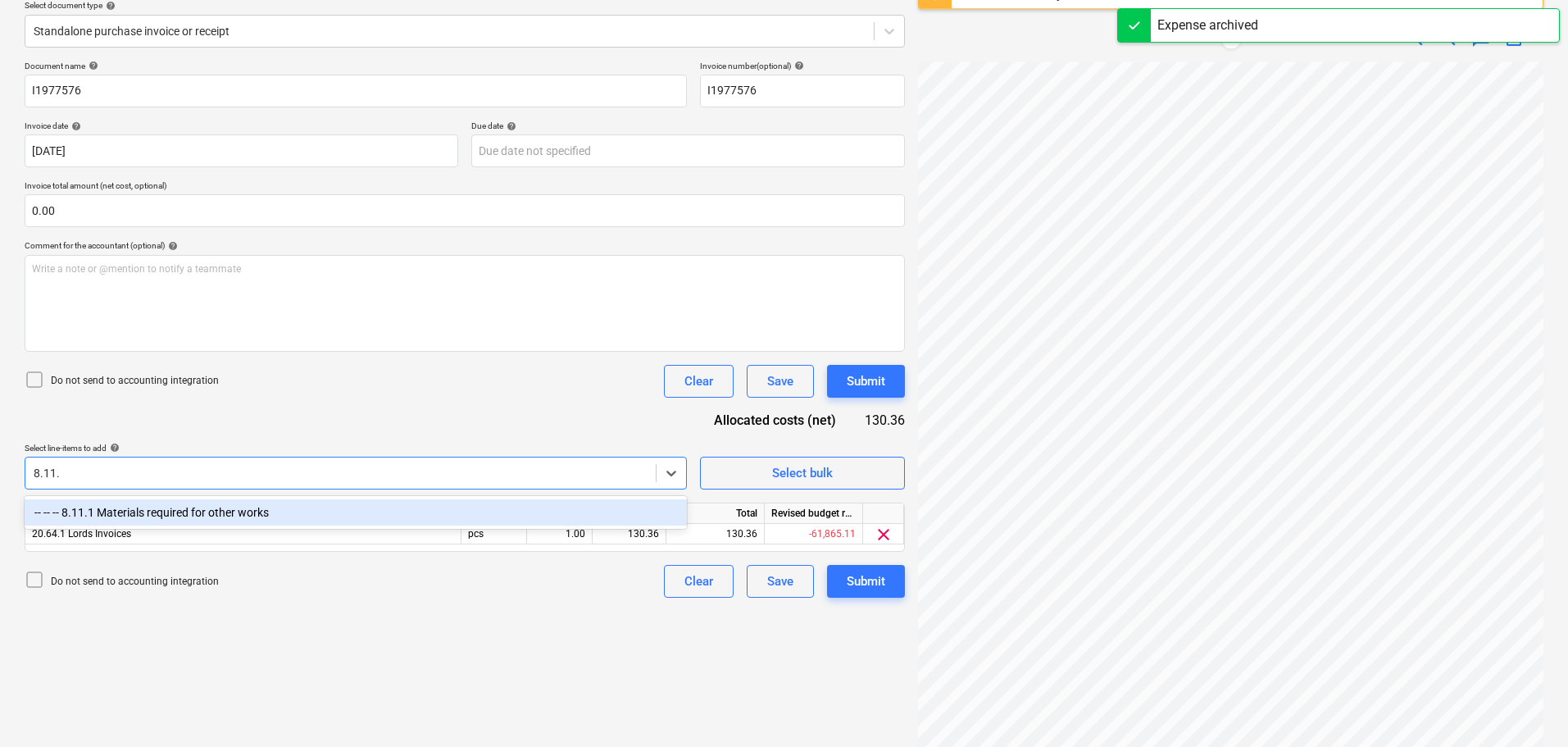
type input "8.11.1"
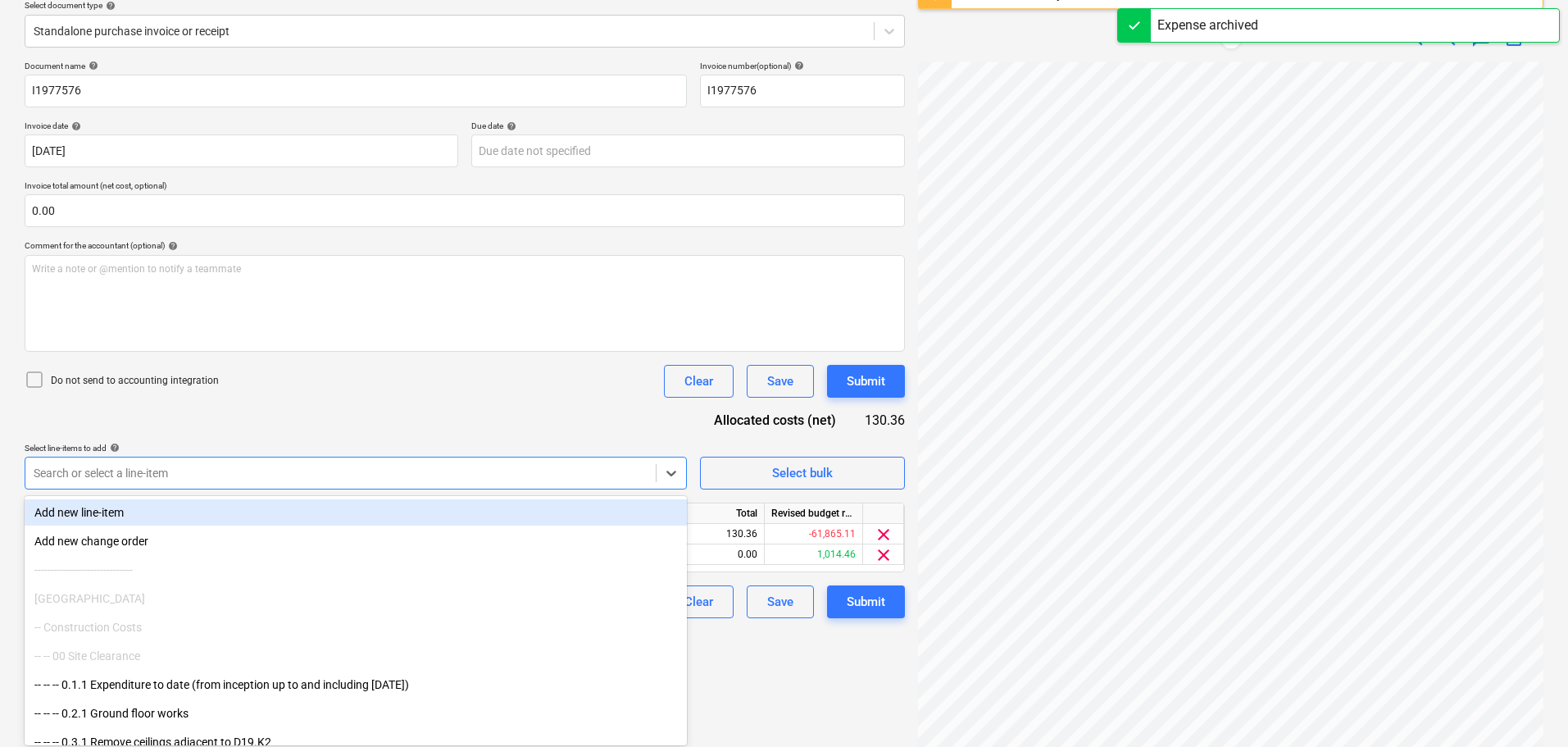
click at [565, 435] on div "Document name help I1977576 Invoice number (optional) help I1977576 Invoice dat…" at bounding box center [465, 339] width 881 height 557
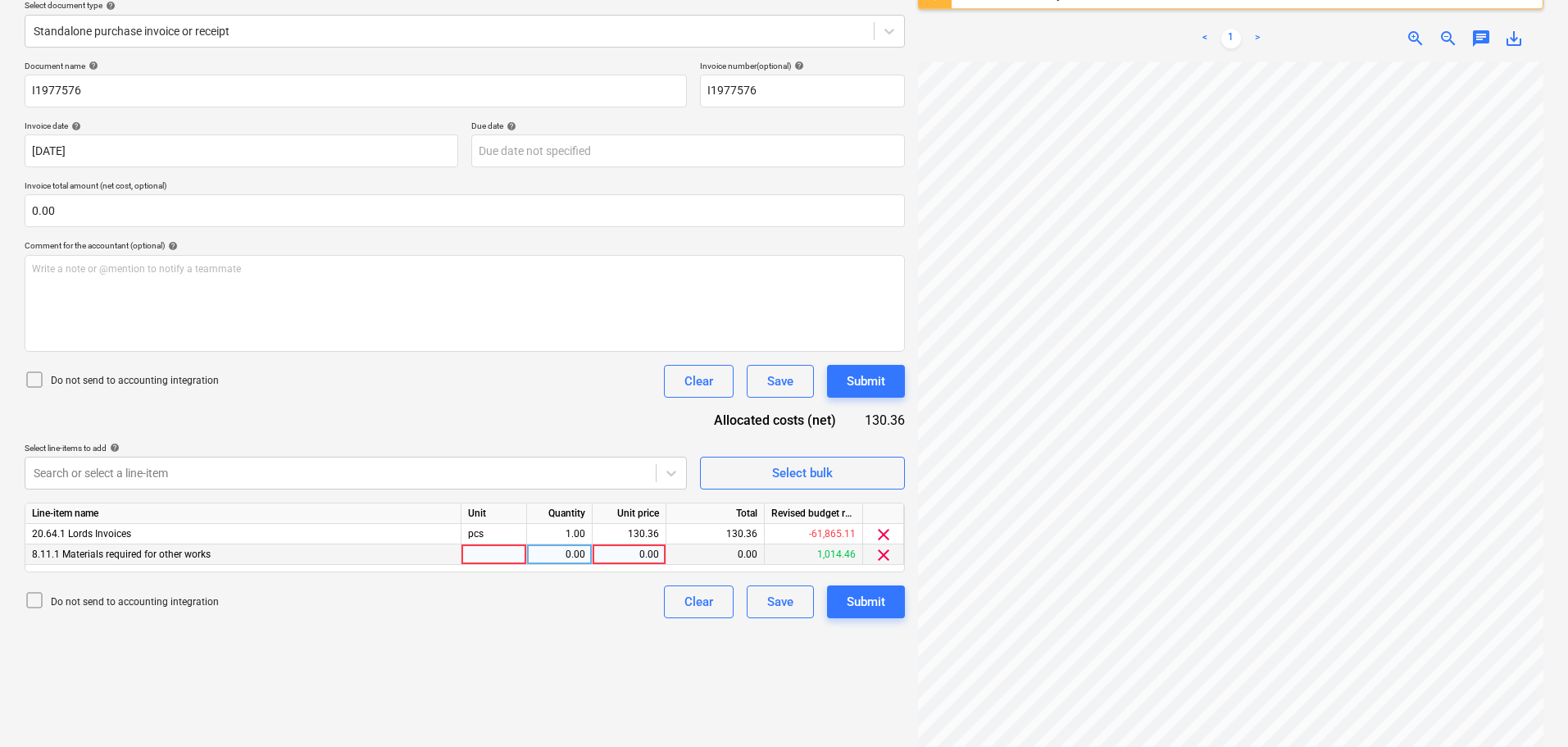
click at [634, 552] on div "0.00" at bounding box center [628, 555] width 60 height 21
type input "130.36"
click at [575, 633] on div "Create new document Select company Lords Builders Merchants Limited Add new com…" at bounding box center [465, 314] width 894 height 853
click at [884, 532] on span "clear" at bounding box center [883, 534] width 20 height 20
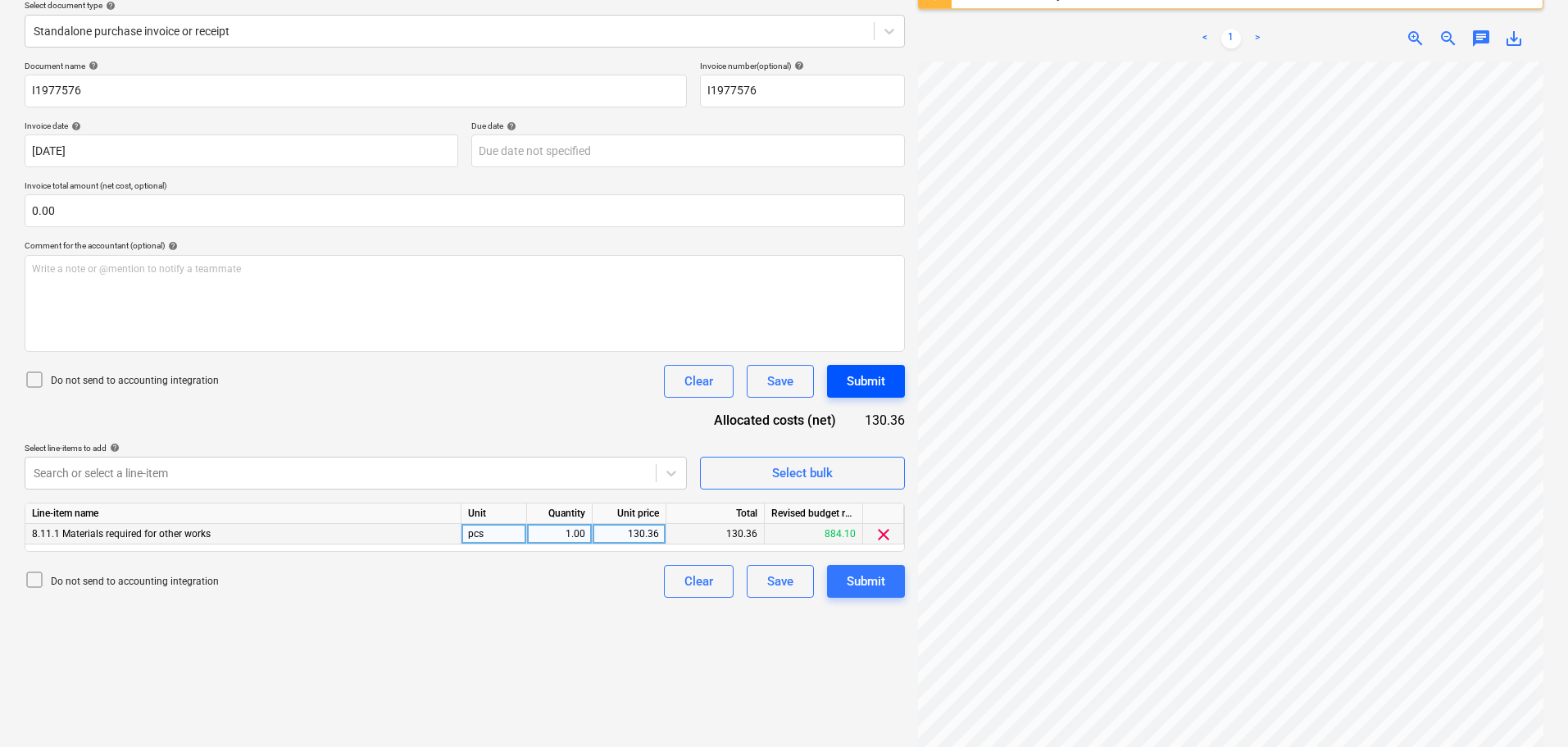
click at [866, 378] on div "Submit" at bounding box center [866, 380] width 38 height 22
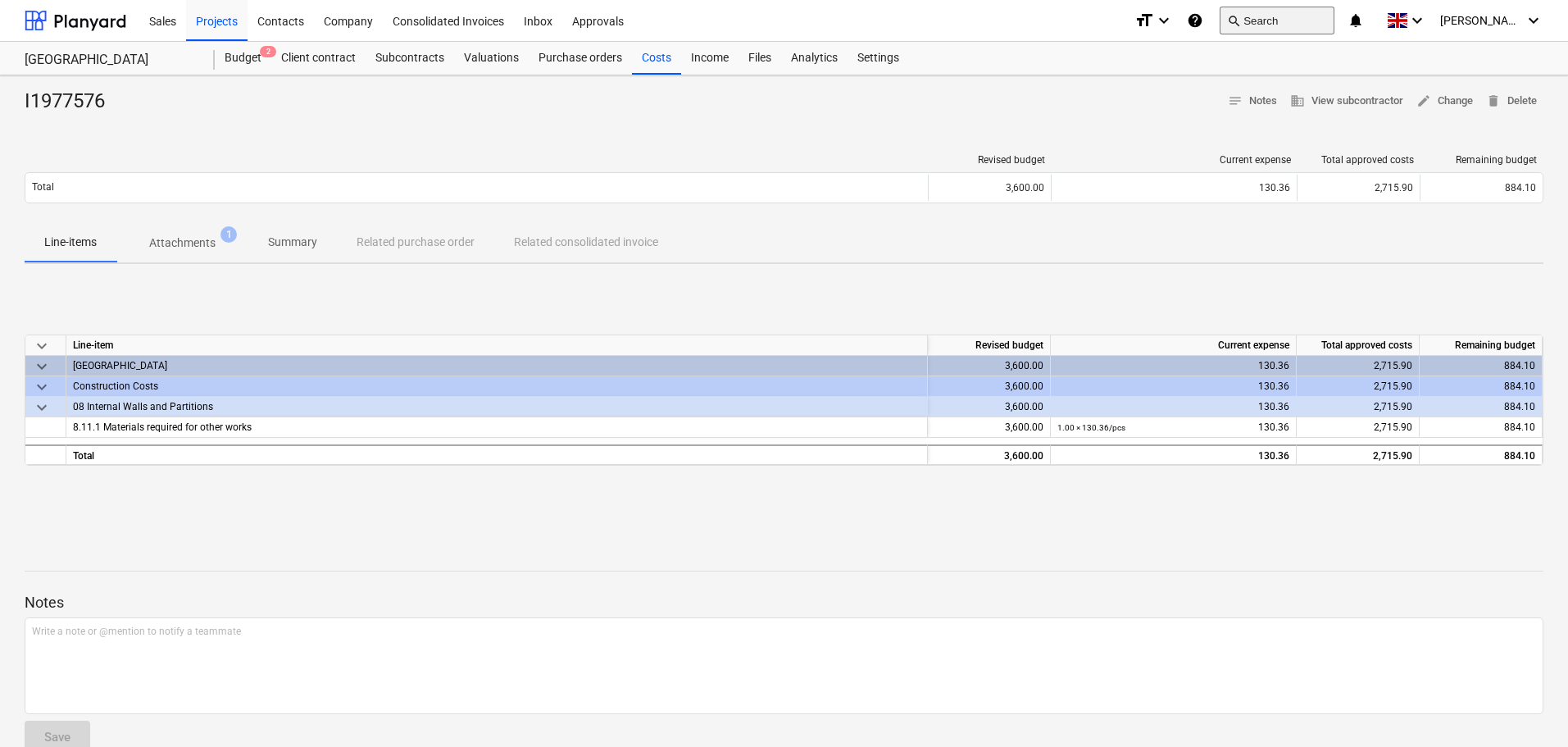
click at [1284, 16] on button "search Search" at bounding box center [1277, 21] width 114 height 28
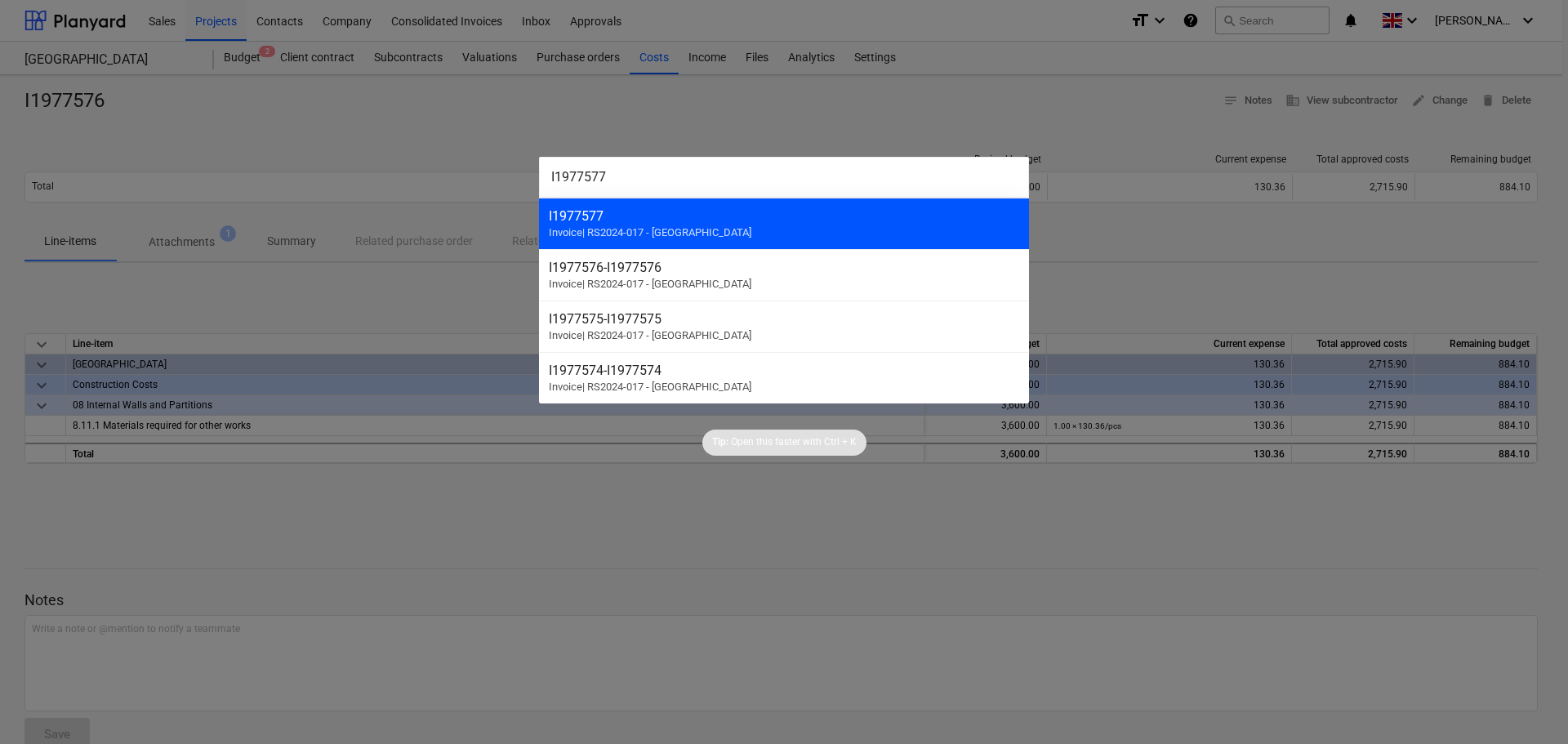
type input "I1977577"
click at [728, 211] on div "I1977577" at bounding box center [784, 216] width 471 height 16
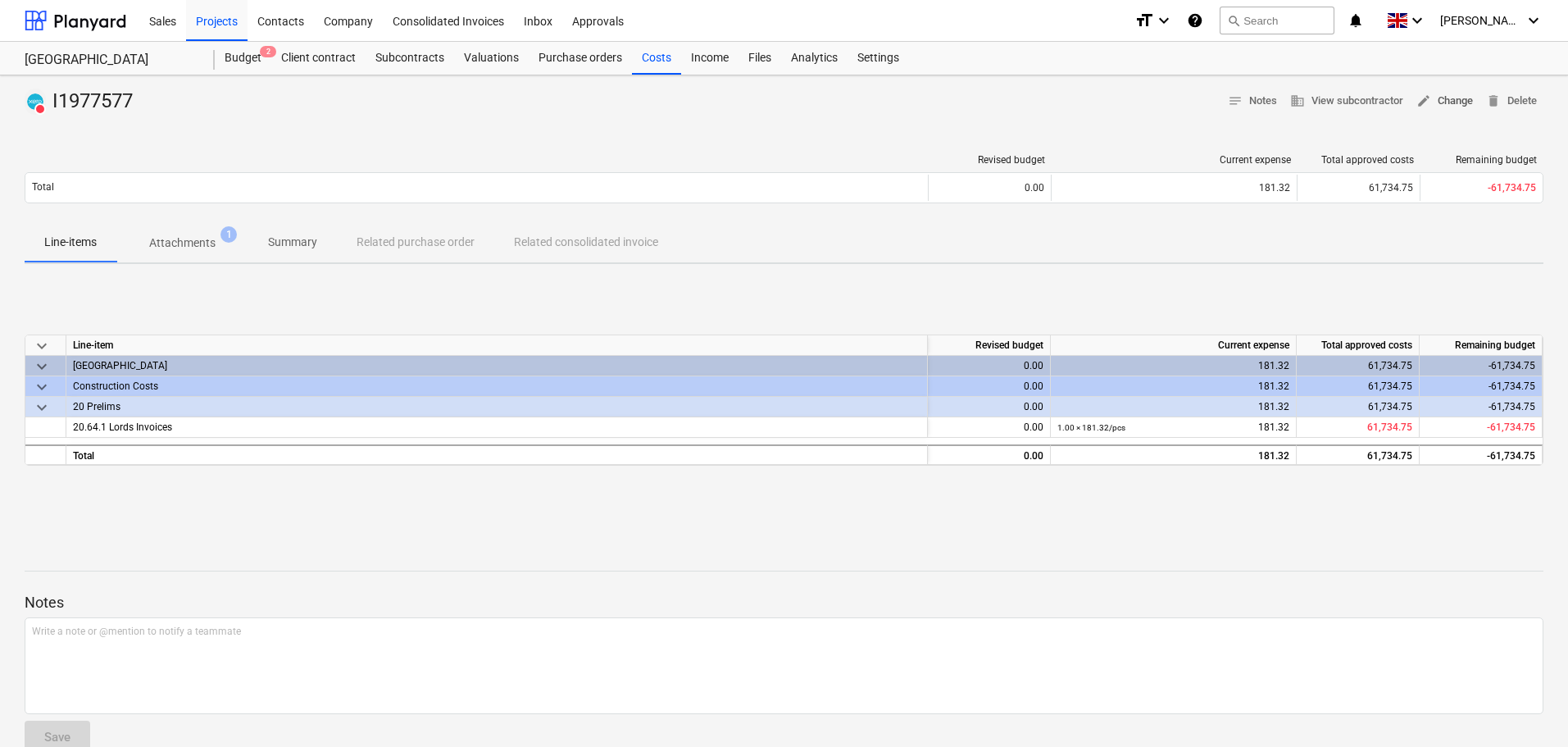
click at [1442, 98] on span "edit Change" at bounding box center [1444, 101] width 56 height 19
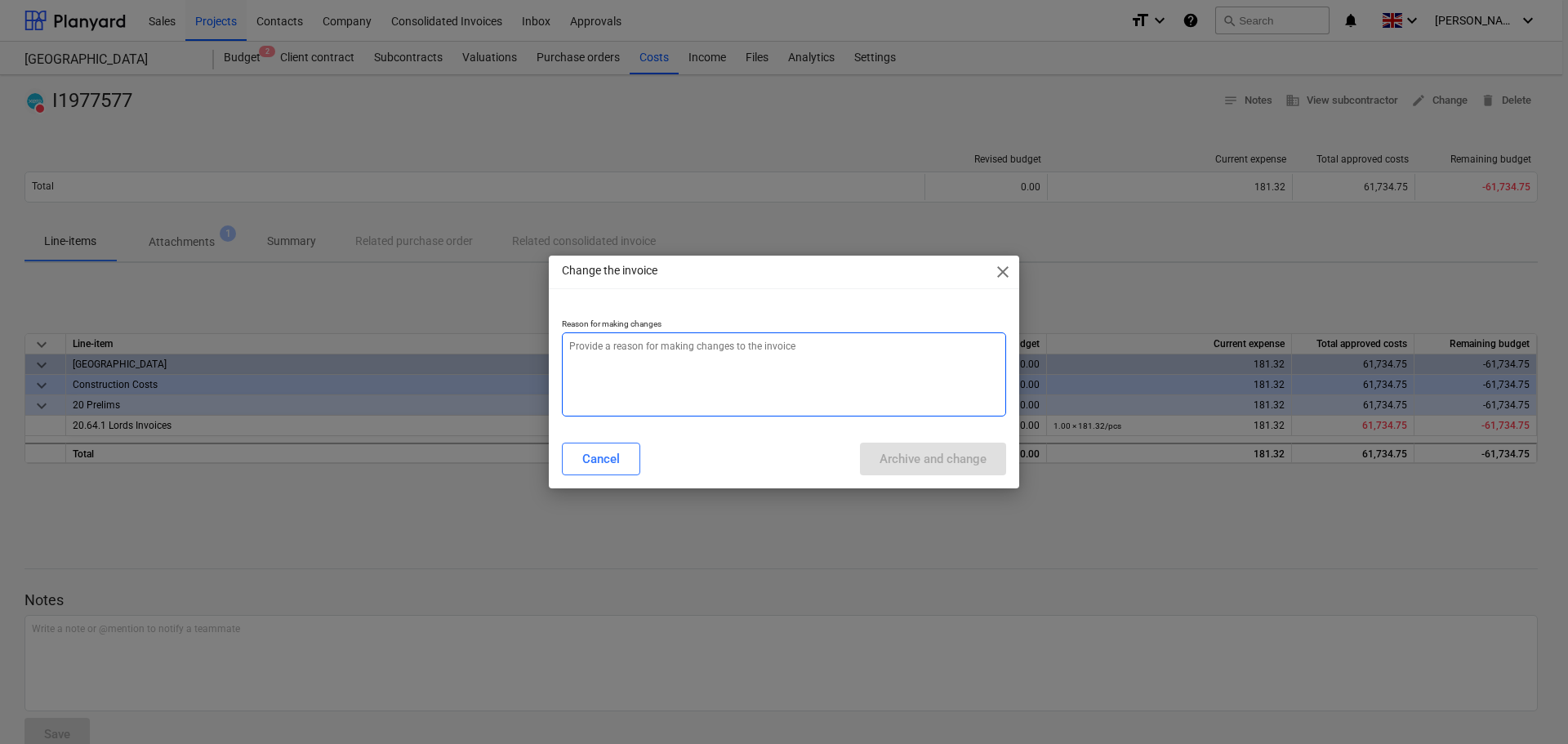
drag, startPoint x: 601, startPoint y: 368, endPoint x: 702, endPoint y: 368, distance: 101.0
click at [605, 367] on textarea at bounding box center [784, 374] width 444 height 84
paste textarea "I1977577"
type textarea "x"
type textarea "I1977577"
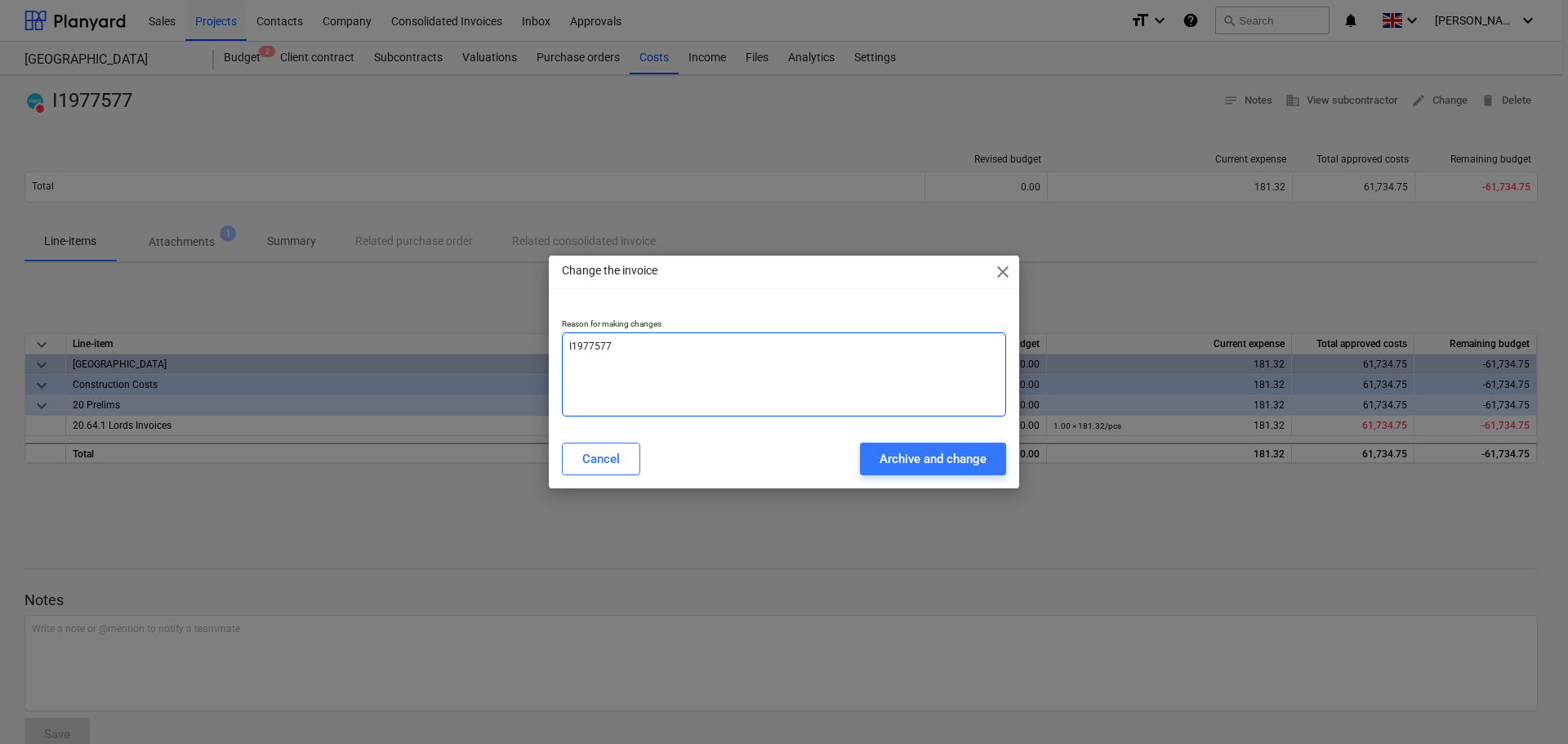
drag, startPoint x: 669, startPoint y: 349, endPoint x: 478, endPoint y: 361, distance: 191.4
click at [478, 361] on div "Change the invoice close Reason for making changes I1977577 Cancel Archive and …" at bounding box center [784, 372] width 1568 height 744
type textarea "x"
type textarea "re"
type textarea "x"
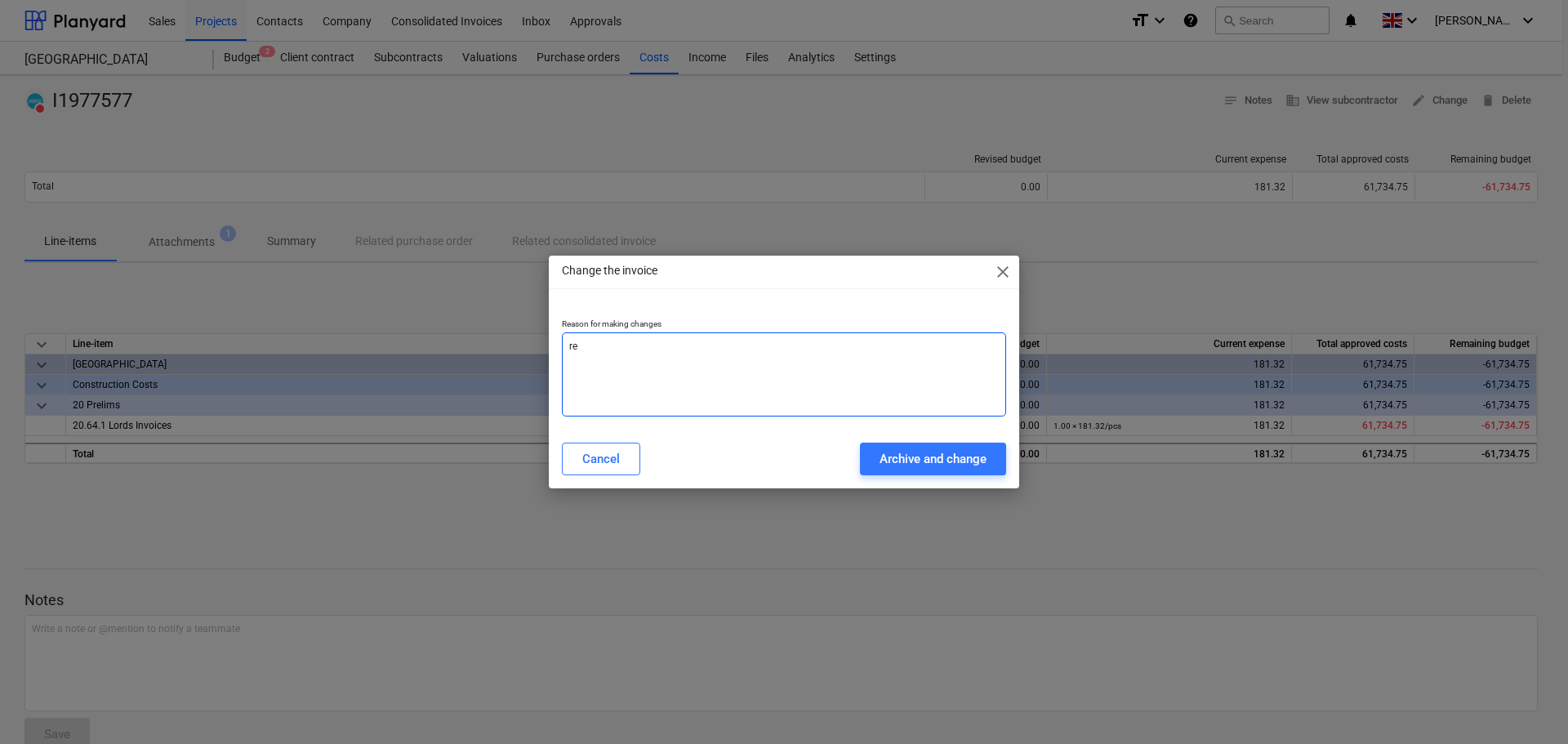
type textarea "rea"
type textarea "x"
type textarea "real"
type textarea "x"
type textarea "reall"
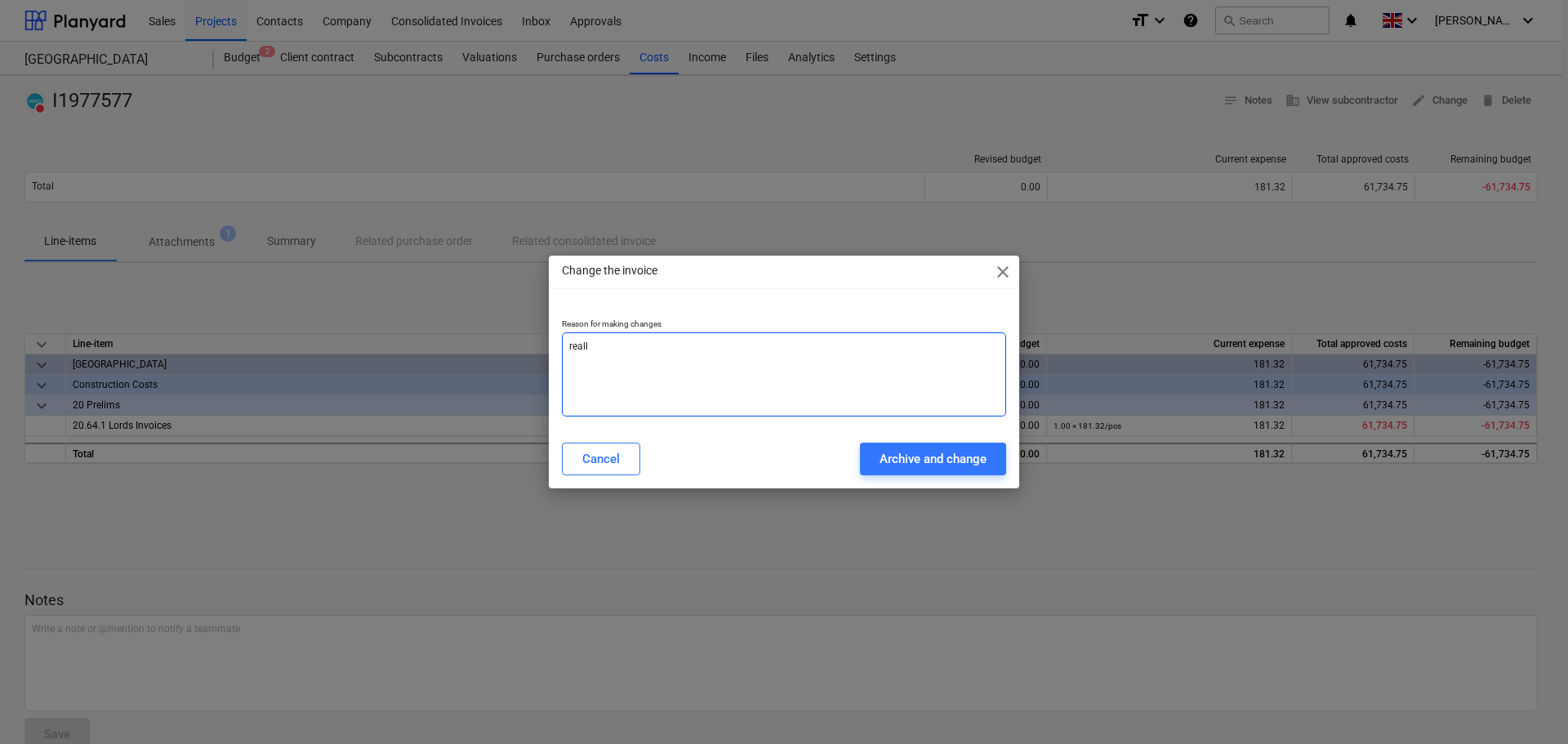
type textarea "x"
type textarea "reallo"
type textarea "x"
type textarea "realloc"
type textarea "x"
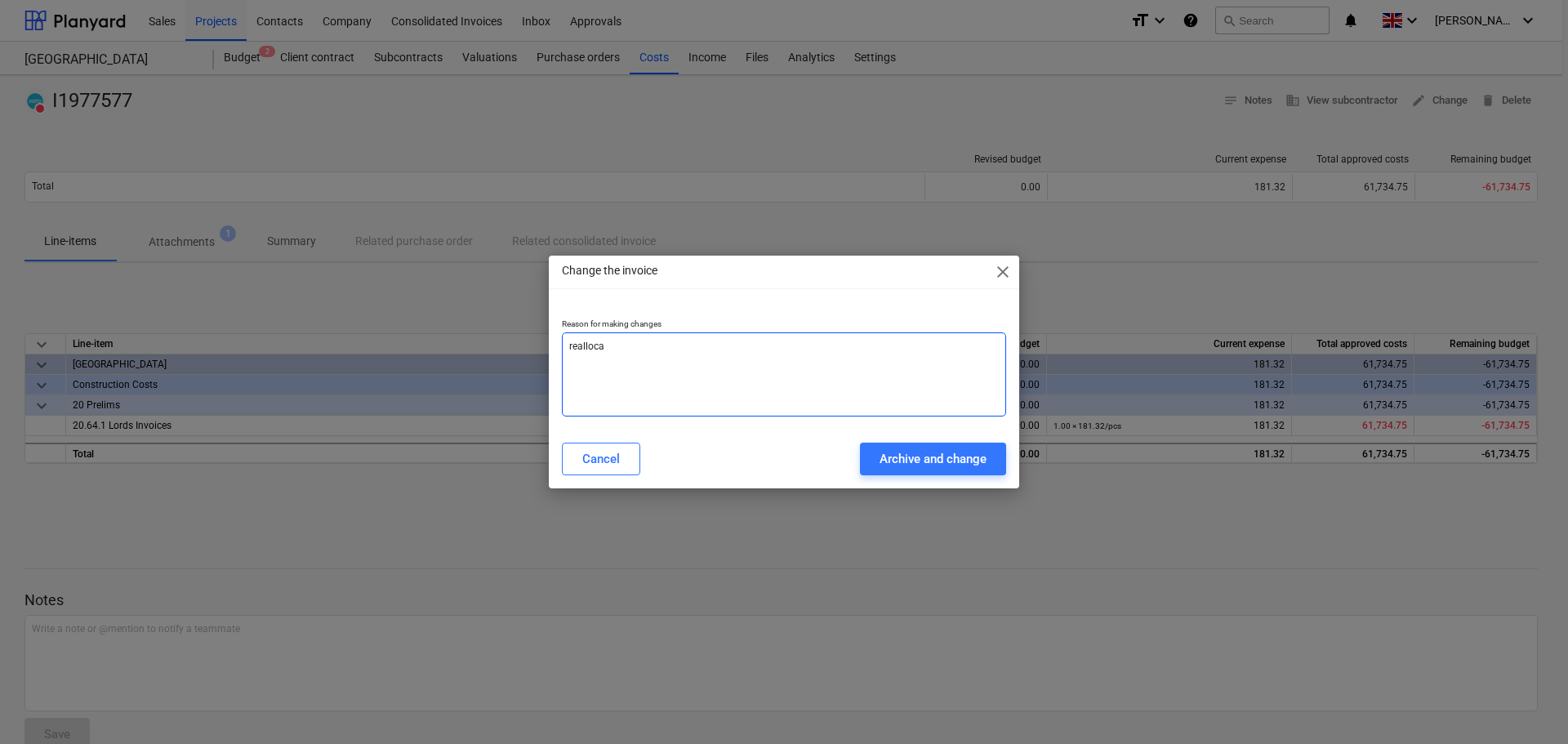
type textarea "reallocat"
type textarea "x"
type textarea "reallocate"
type textarea "x"
type textarea "reallocate"
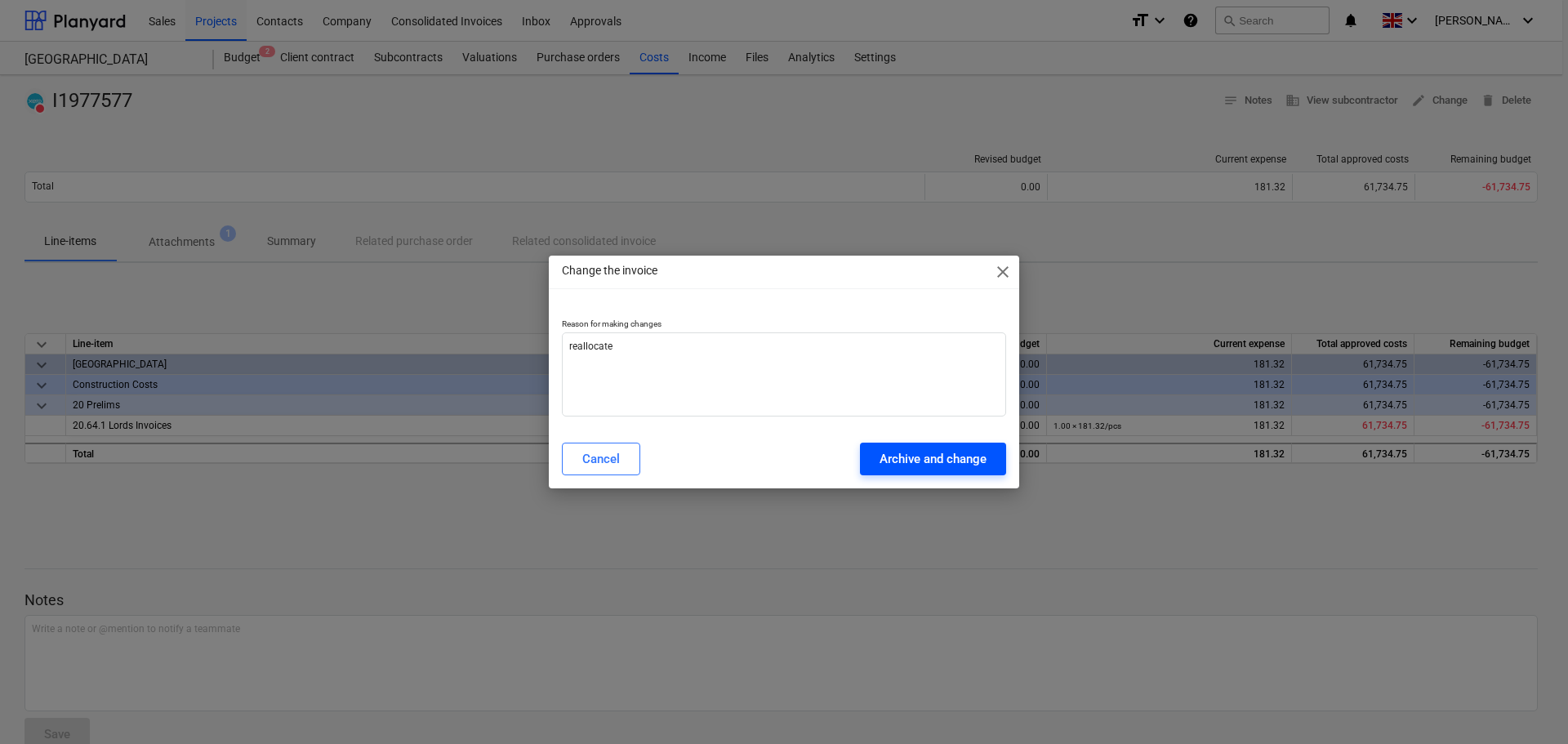
click at [925, 461] on div "Archive and change" at bounding box center [933, 458] width 107 height 22
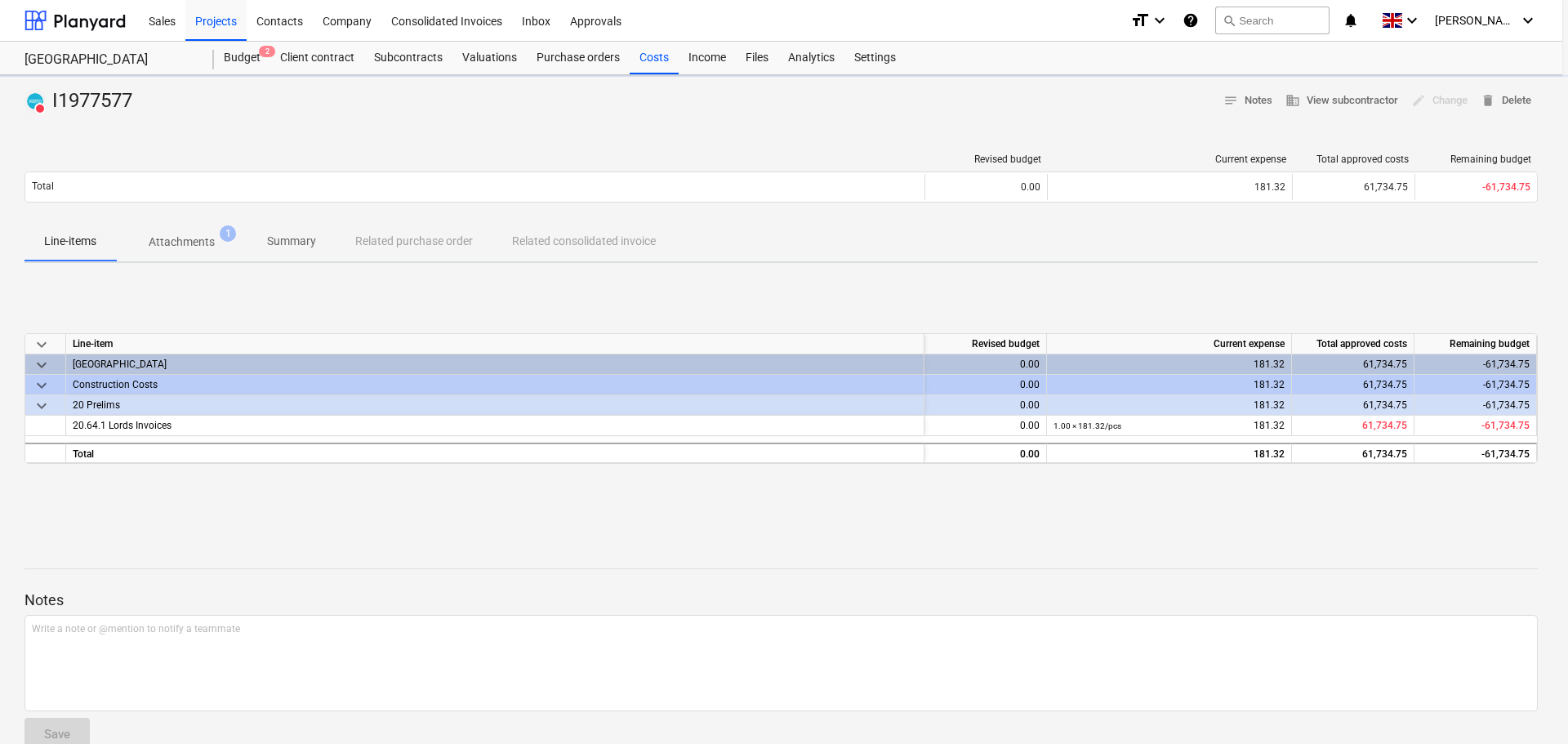
type textarea "x"
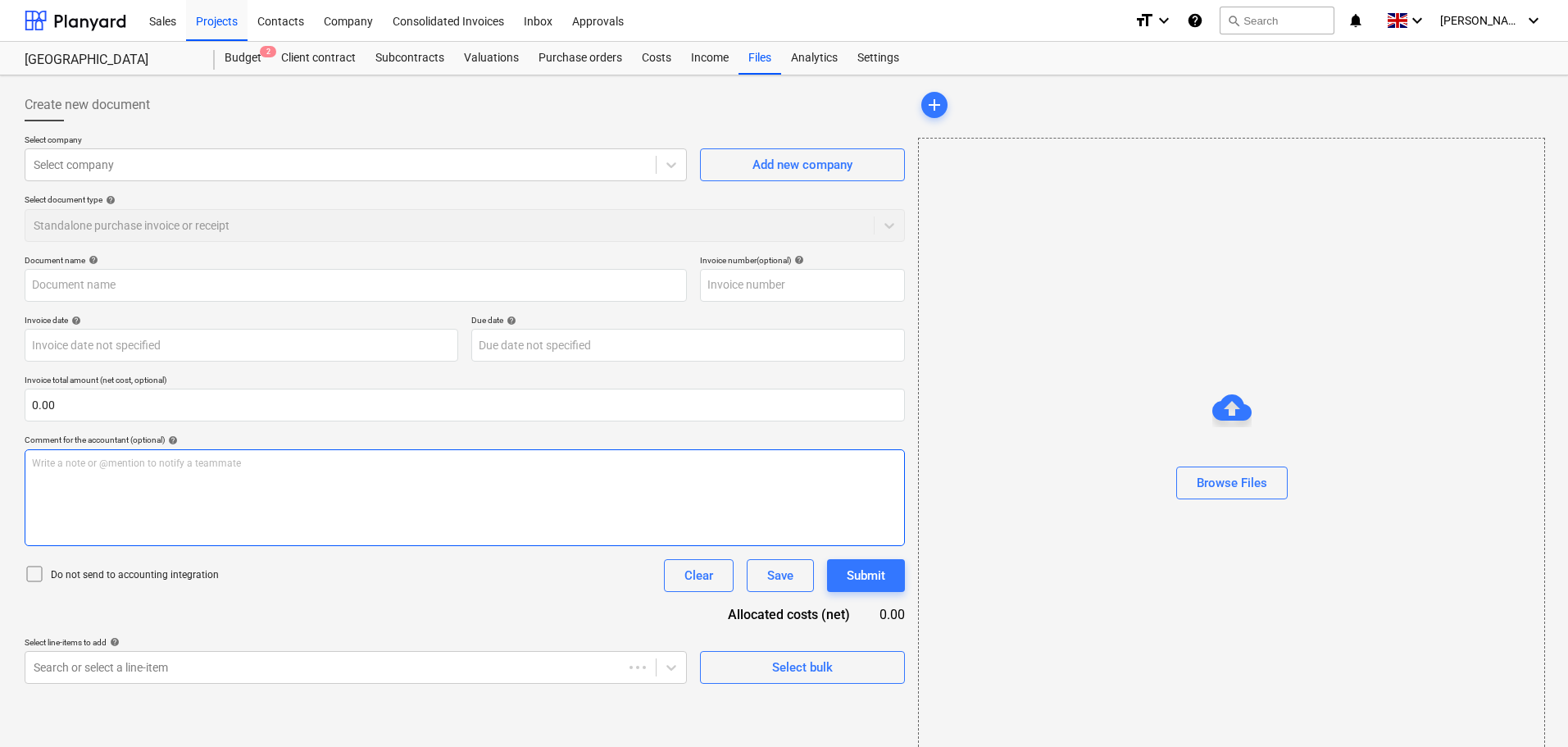
type input "I1977577"
type input "[DATE]"
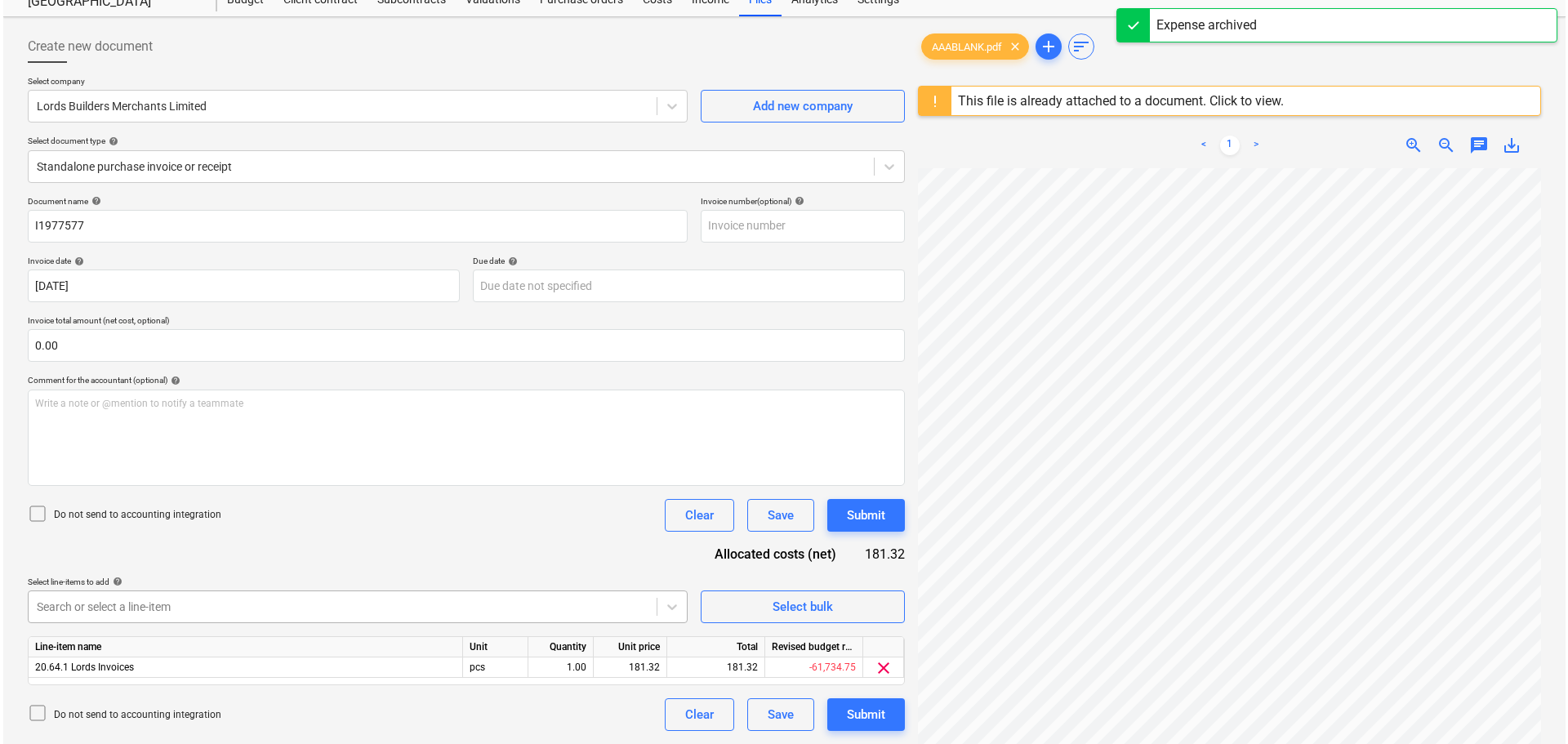
scroll to position [193, 0]
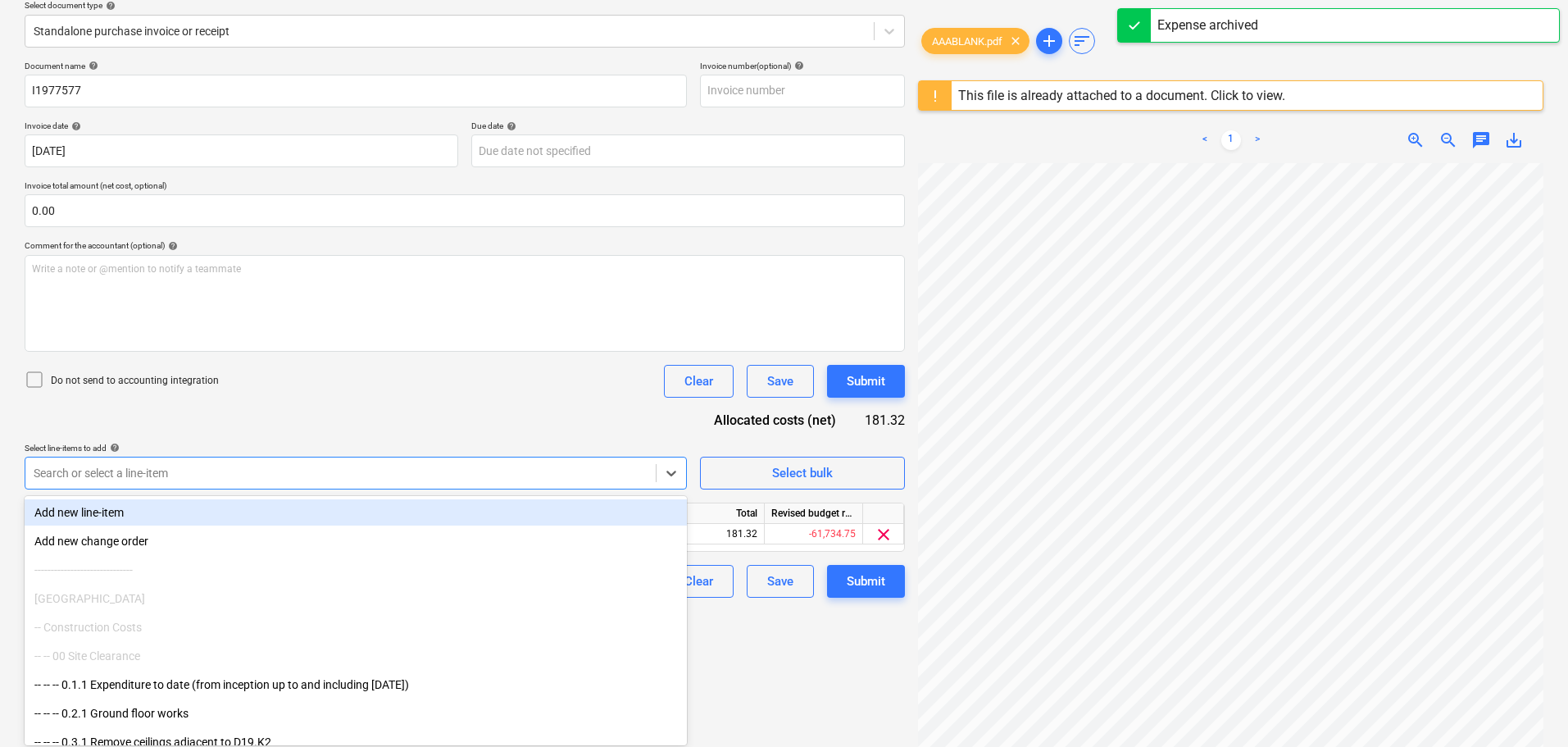
click at [564, 552] on body "Sales Projects Contacts Company Consolidated Invoices Inbox Approvals format_si…" at bounding box center [784, 179] width 1568 height 747
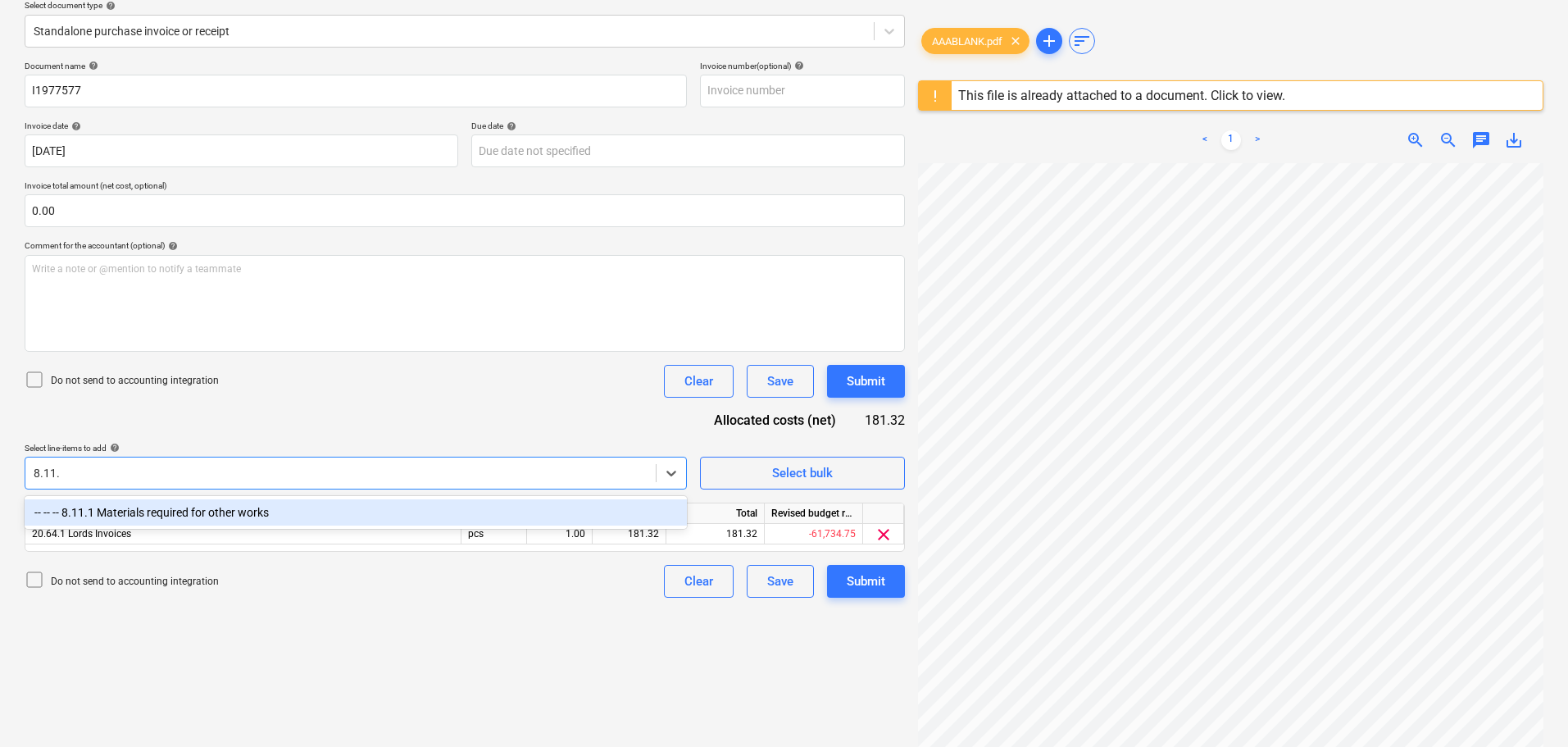
type input "8.11.1"
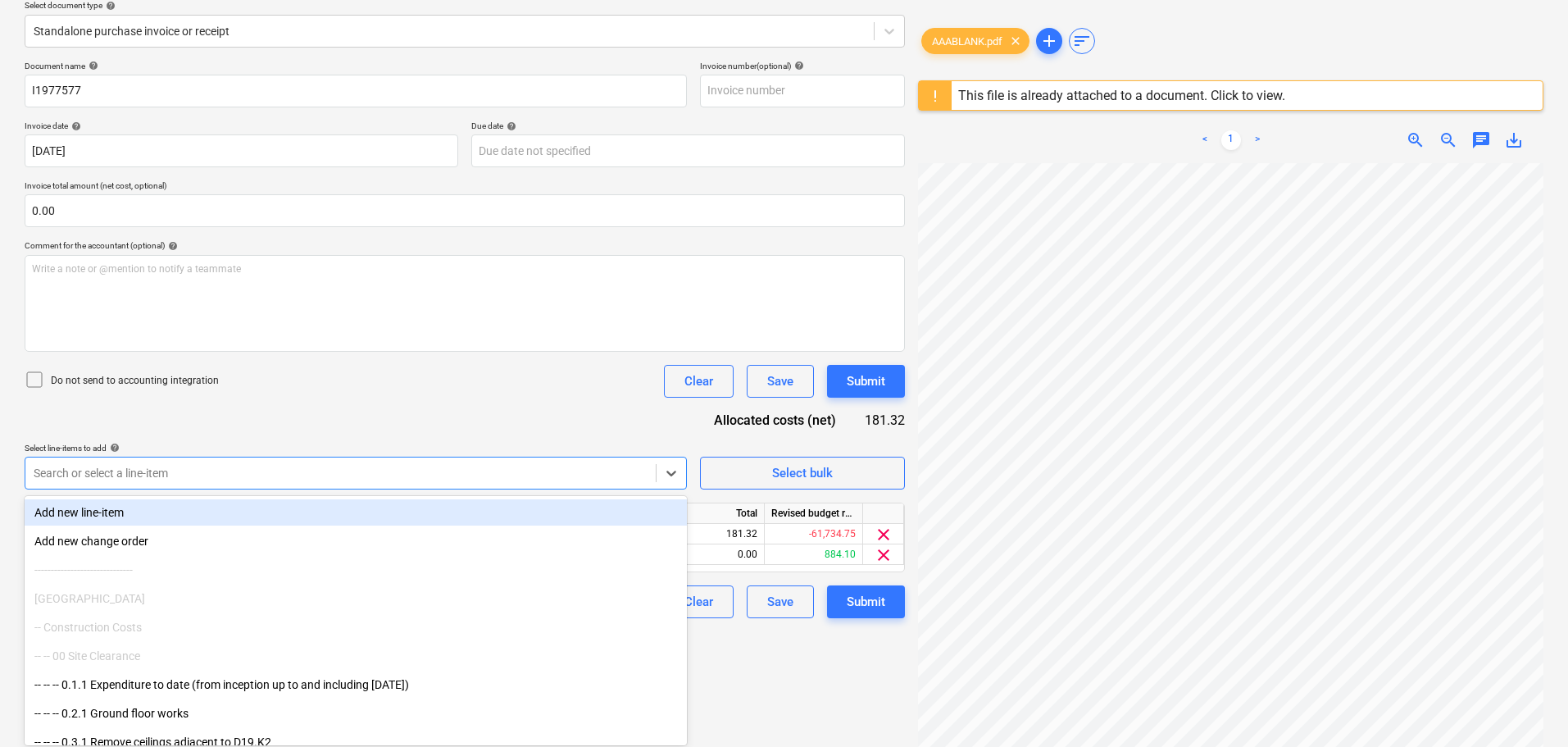
click at [556, 416] on div "Document name help I1977577 Invoice number (optional) help Invoice date help 28…" at bounding box center [465, 339] width 881 height 557
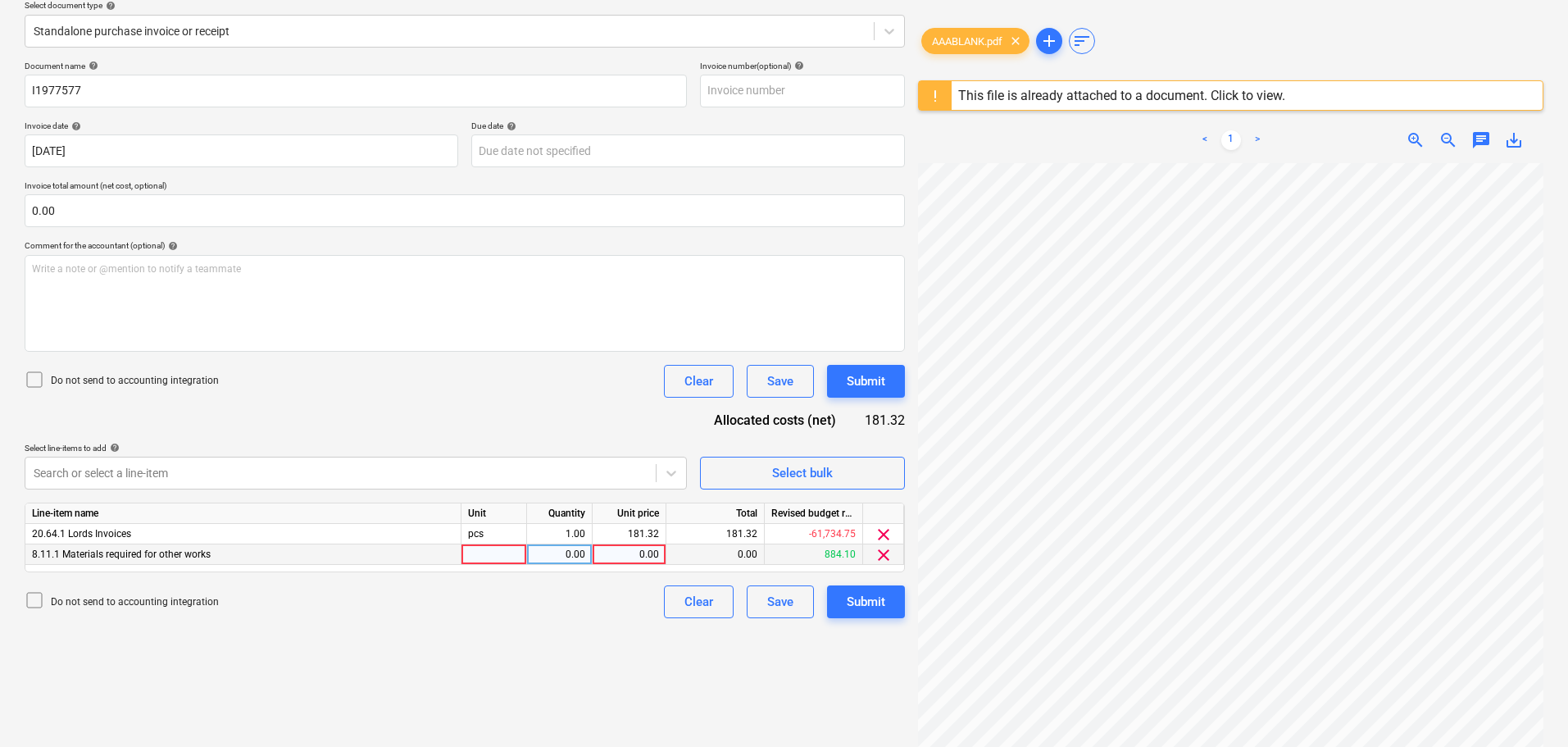
click at [640, 551] on div "0.00" at bounding box center [628, 555] width 60 height 21
type input "181.32"
click at [884, 535] on span "clear" at bounding box center [883, 534] width 20 height 20
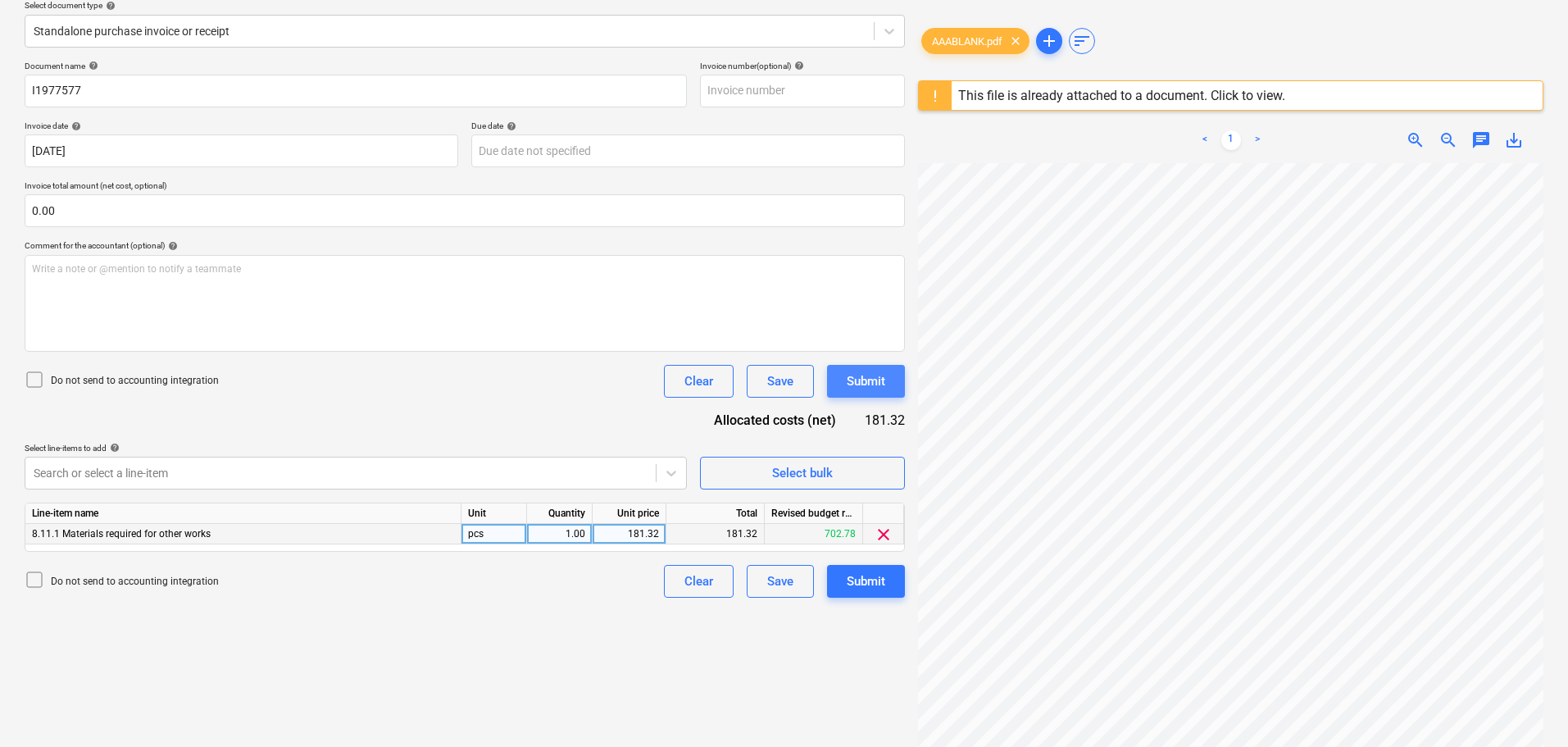
click at [888, 382] on button "Submit" at bounding box center [866, 381] width 78 height 33
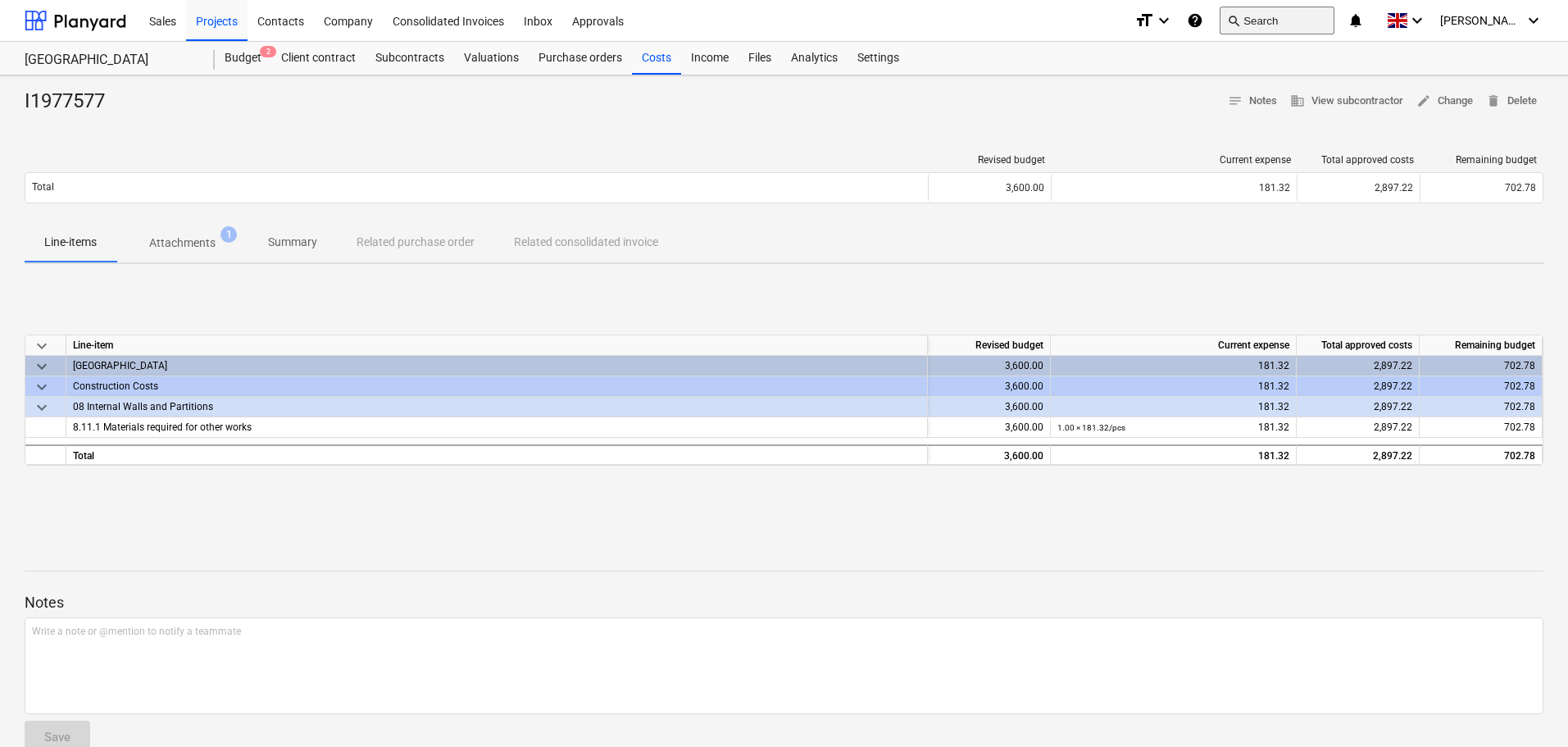
click at [1314, 16] on button "search Search" at bounding box center [1277, 21] width 114 height 28
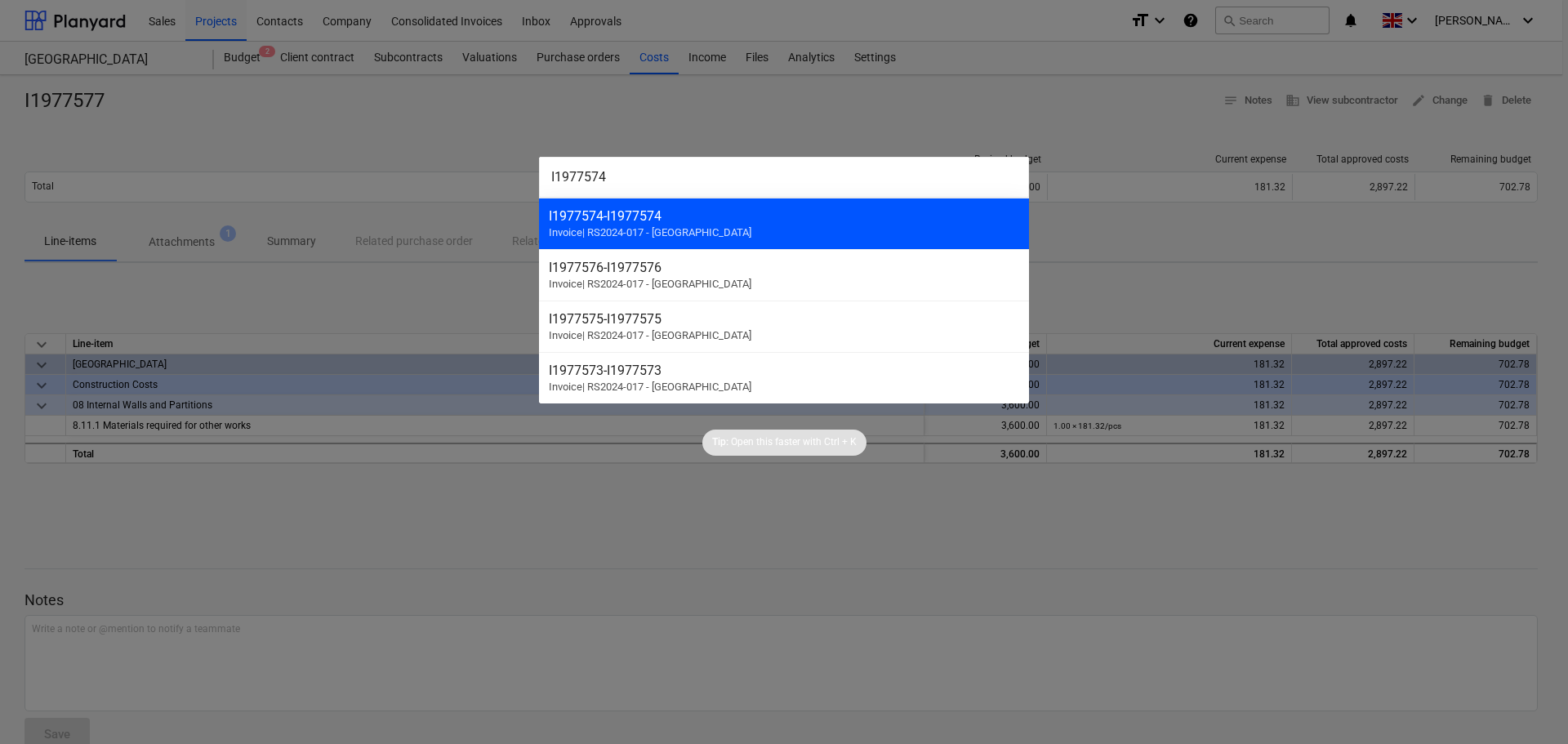
type input "I1977574"
click at [736, 225] on div "I1977574 - I1977574 Invoice | RS2024-017 - Lancaster Gate" at bounding box center [783, 224] width 490 height 52
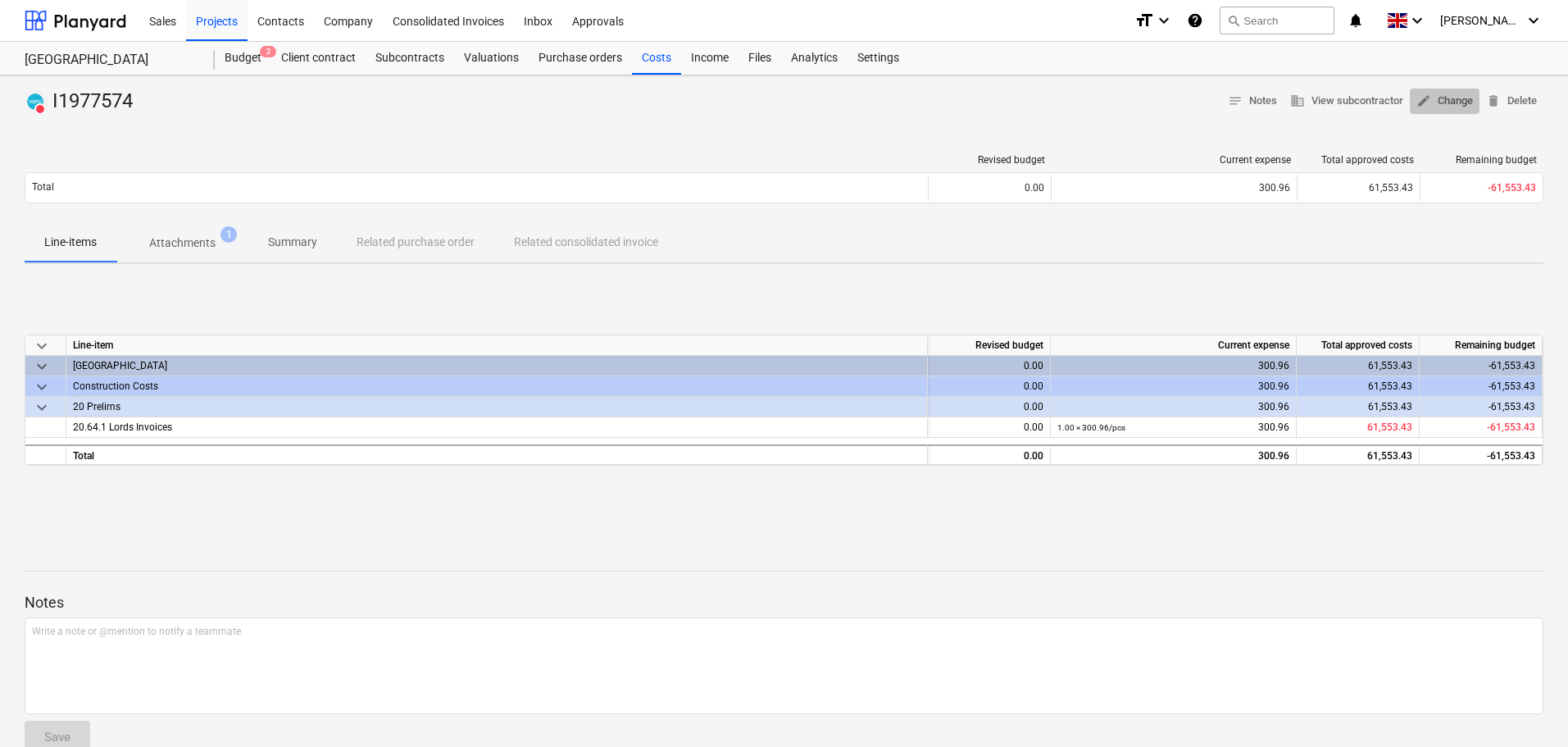
click at [1459, 102] on span "edit Change" at bounding box center [1444, 101] width 56 height 19
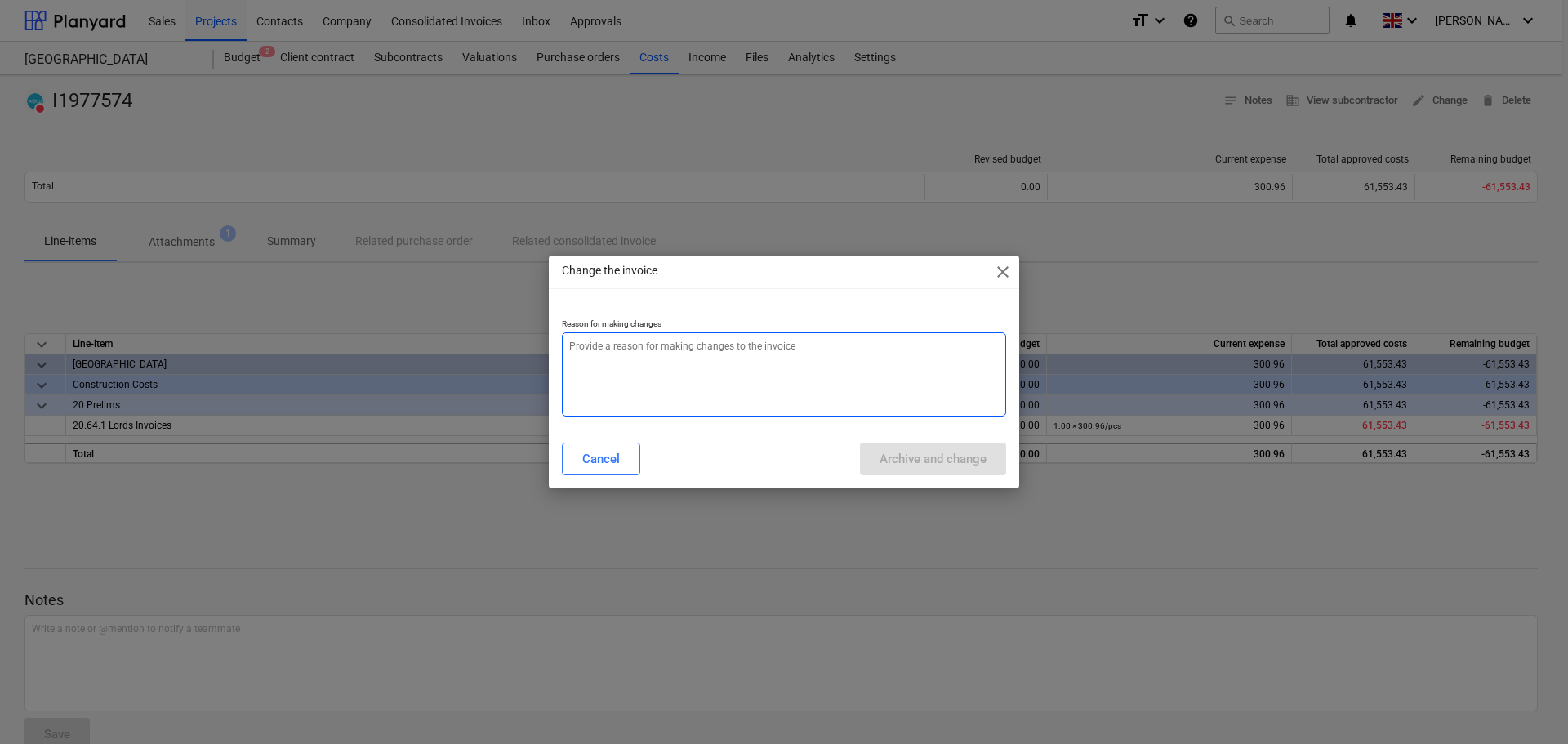
click at [802, 369] on textarea at bounding box center [784, 374] width 444 height 84
paste textarea "I1977574"
type textarea "x"
type textarea "I1977574"
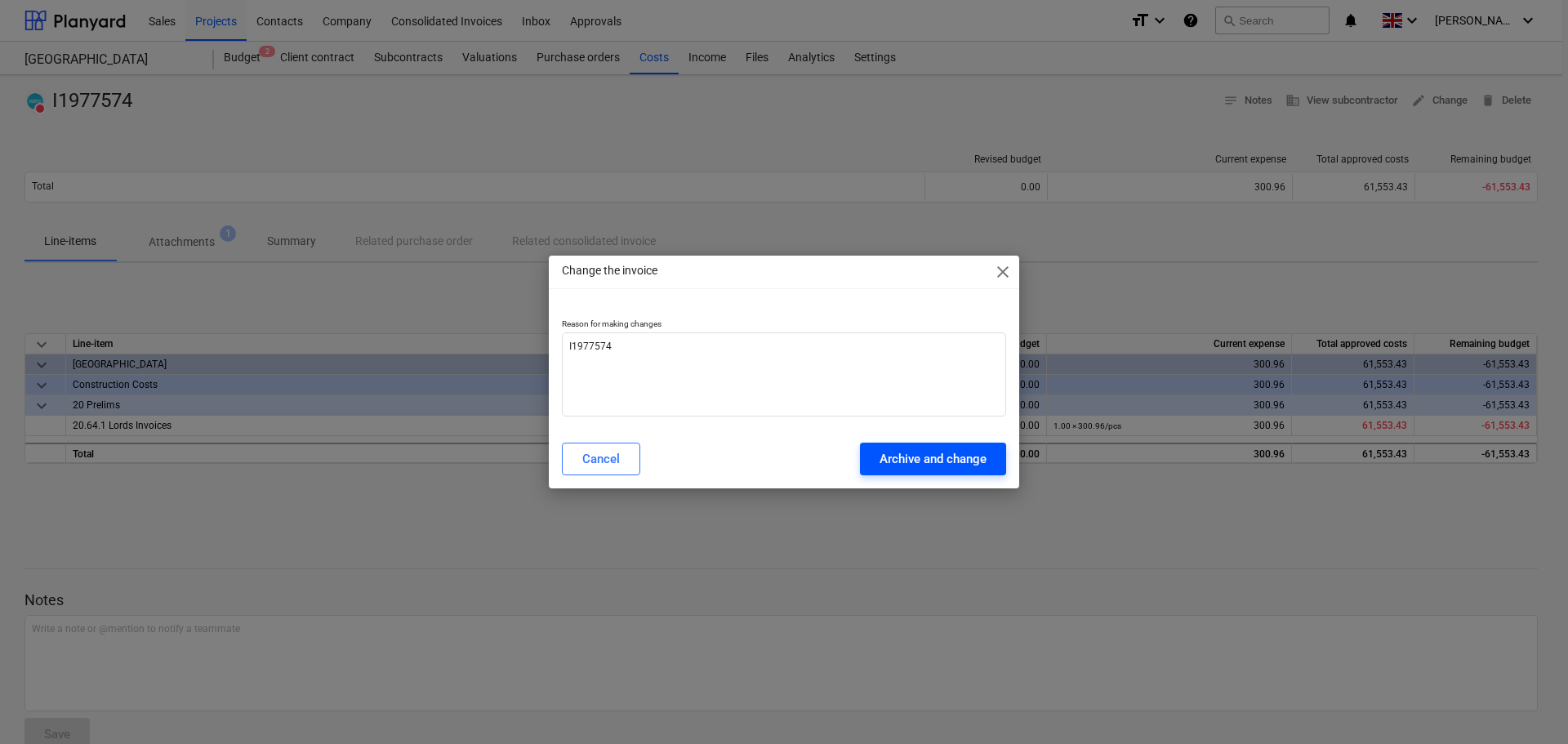
click at [939, 460] on div "Archive and change" at bounding box center [933, 458] width 107 height 22
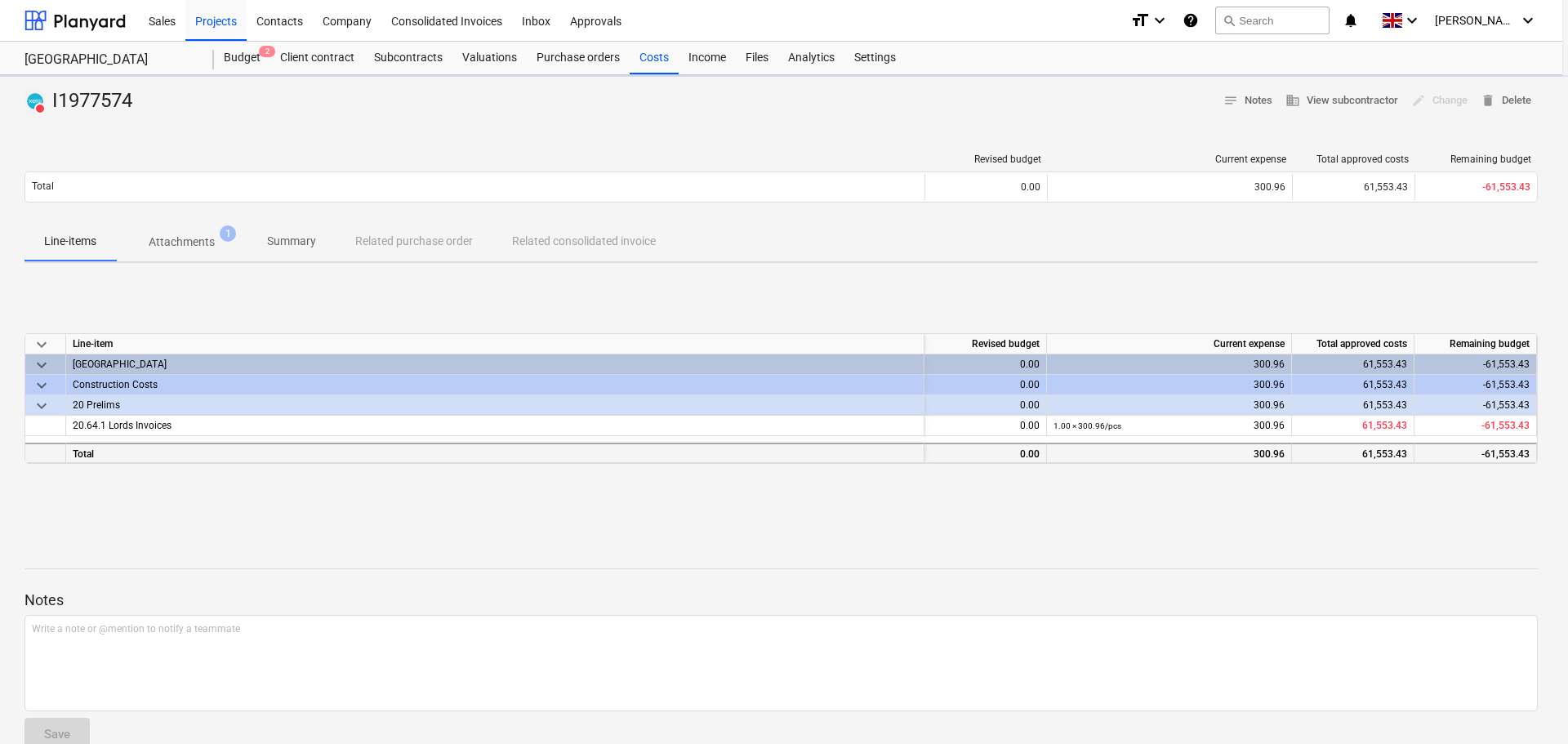
type textarea "x"
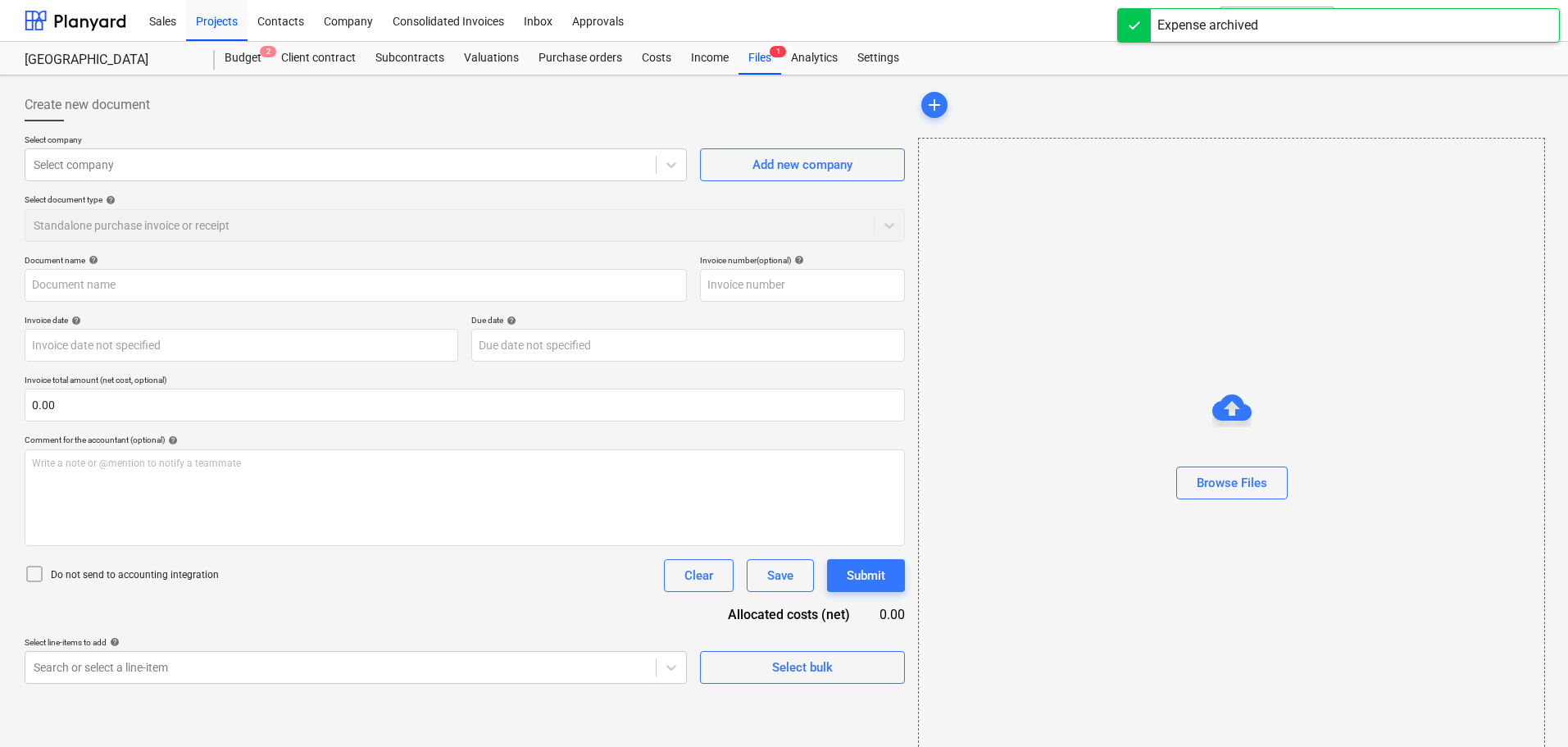
type input "I1977574"
type input "[DATE]"
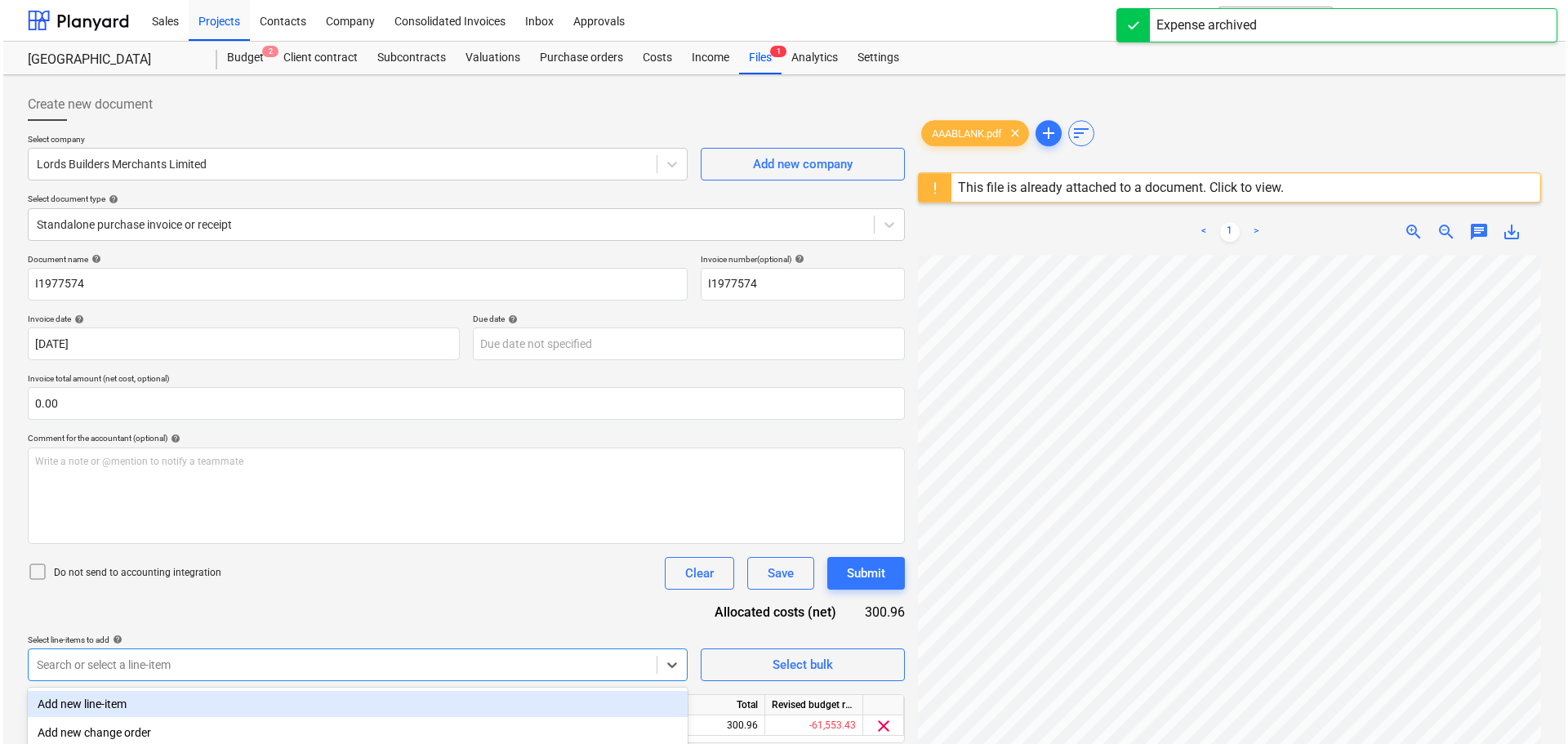
scroll to position [193, 0]
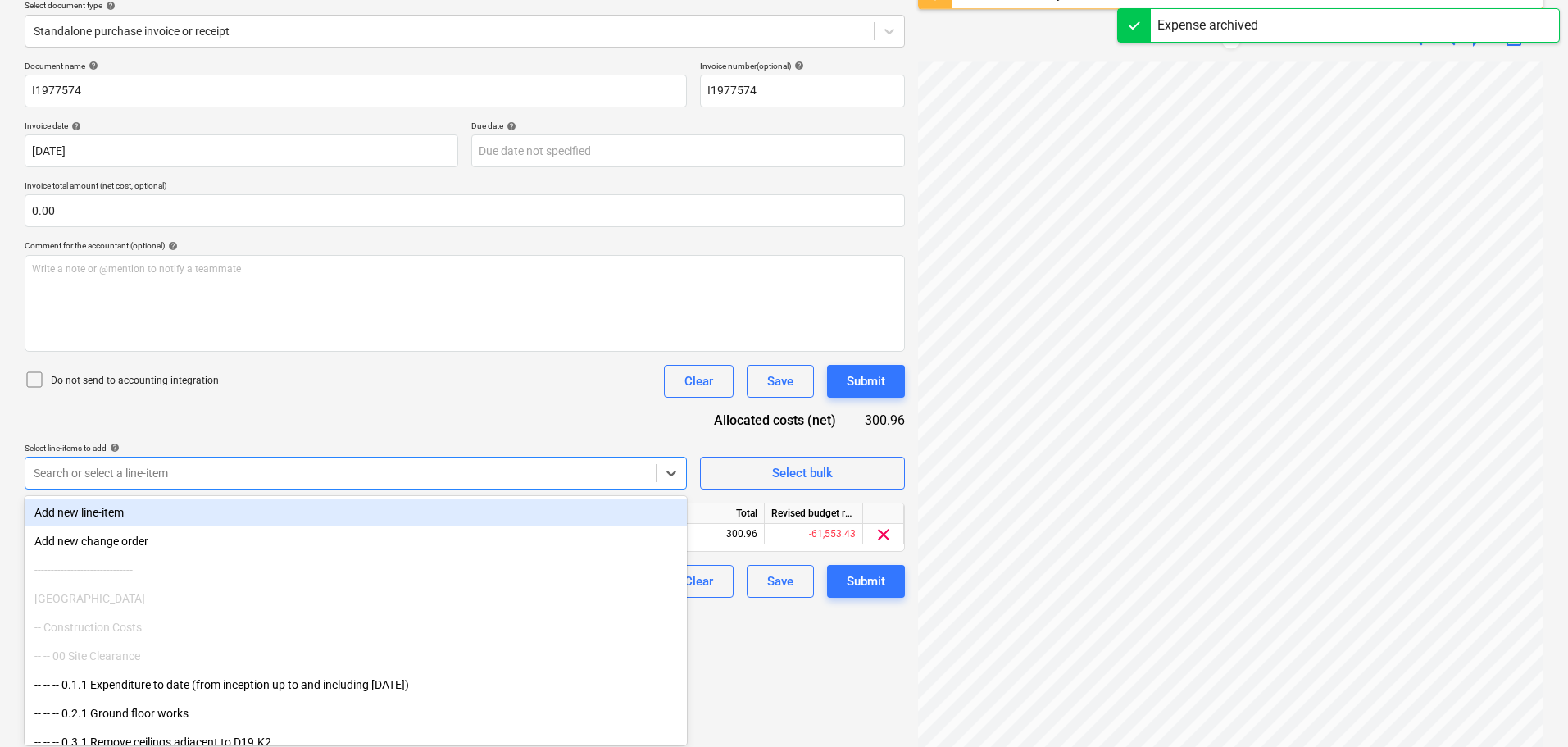
click at [118, 552] on body "Sales Projects Contacts Company Consolidated Invoices Inbox Approvals format_si…" at bounding box center [784, 179] width 1568 height 747
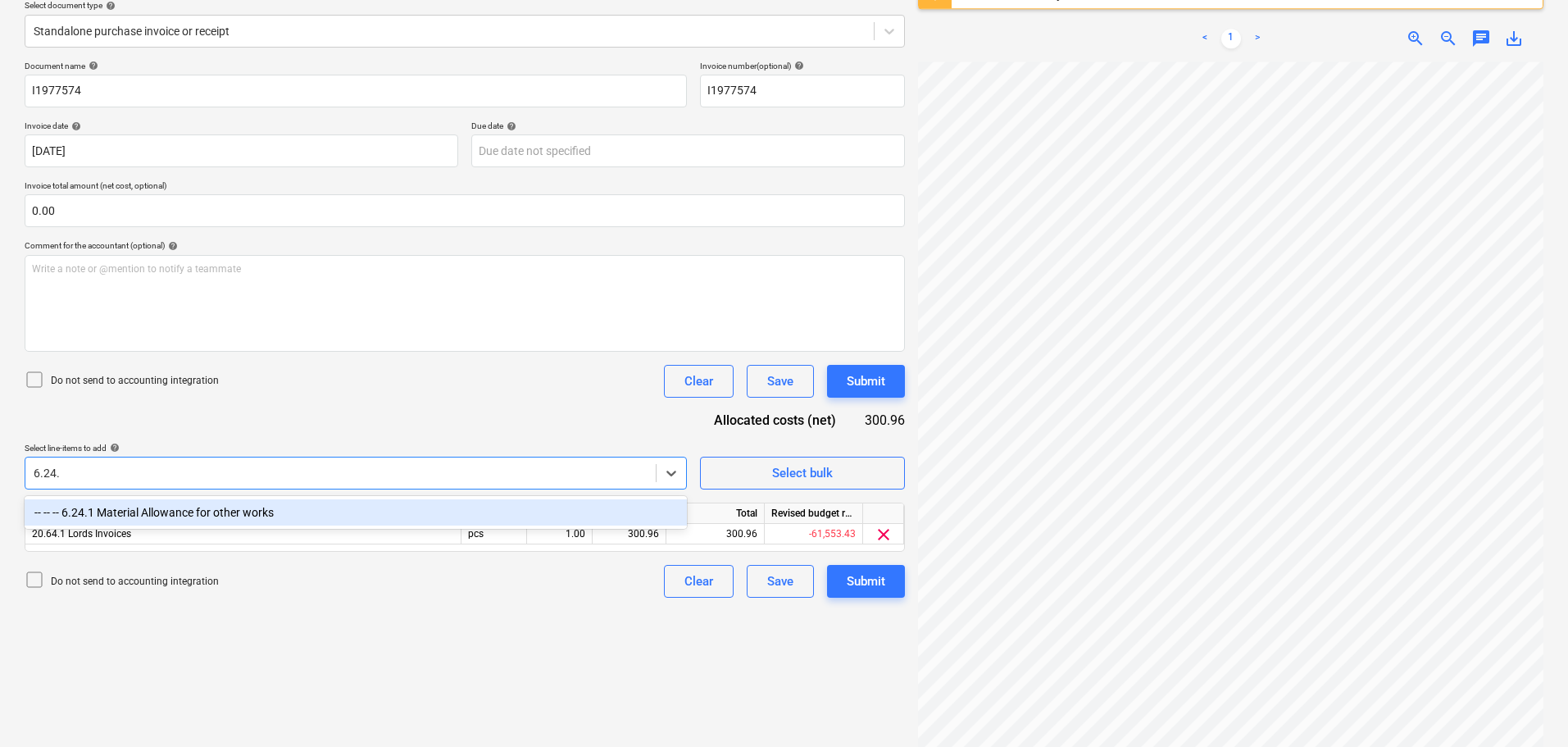
type input "6.24.1"
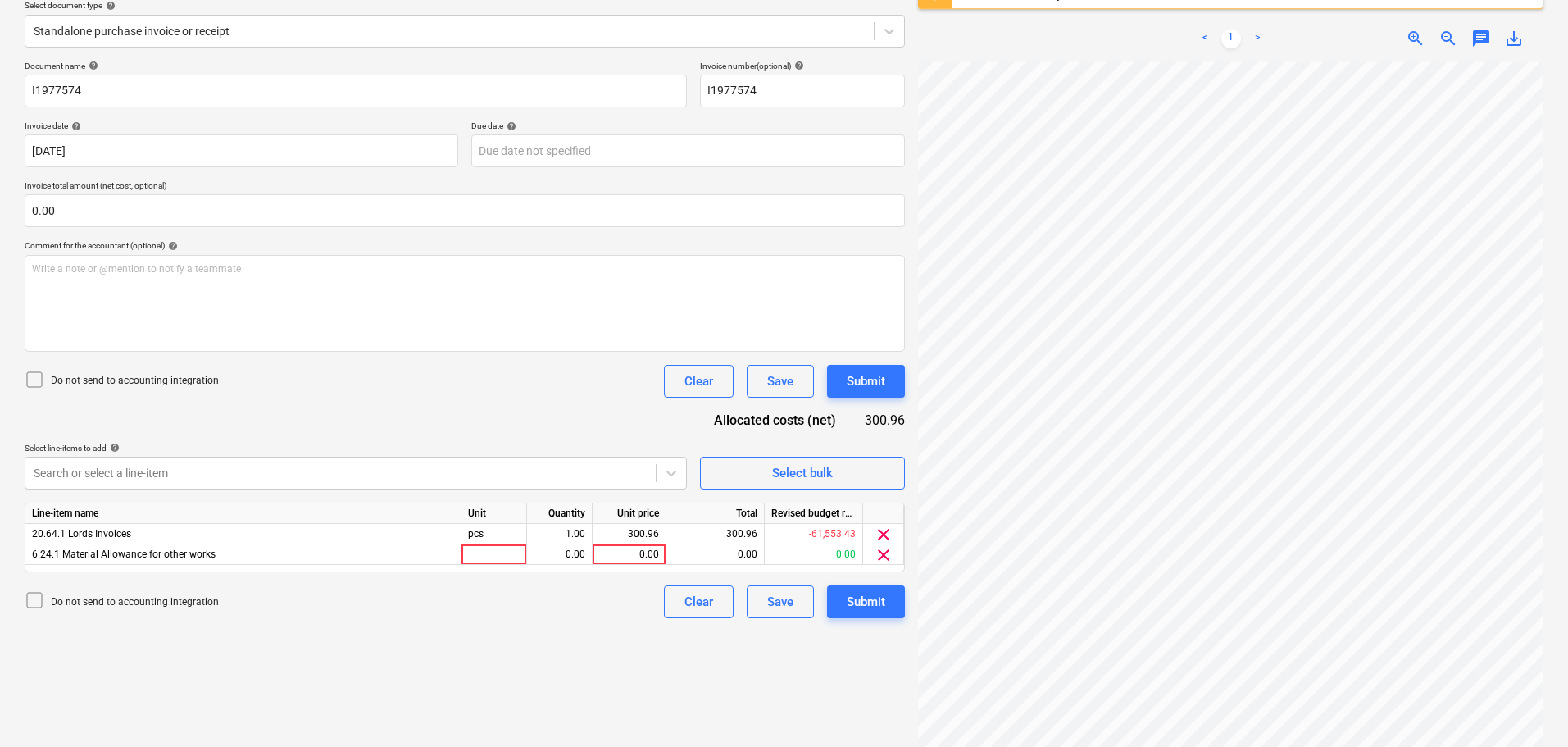
click at [345, 408] on div "Document name help I1977574 Invoice number (optional) help I1977574 Invoice dat…" at bounding box center [465, 339] width 881 height 557
click at [627, 549] on div "0.00" at bounding box center [628, 555] width 60 height 21
type input "300.96"
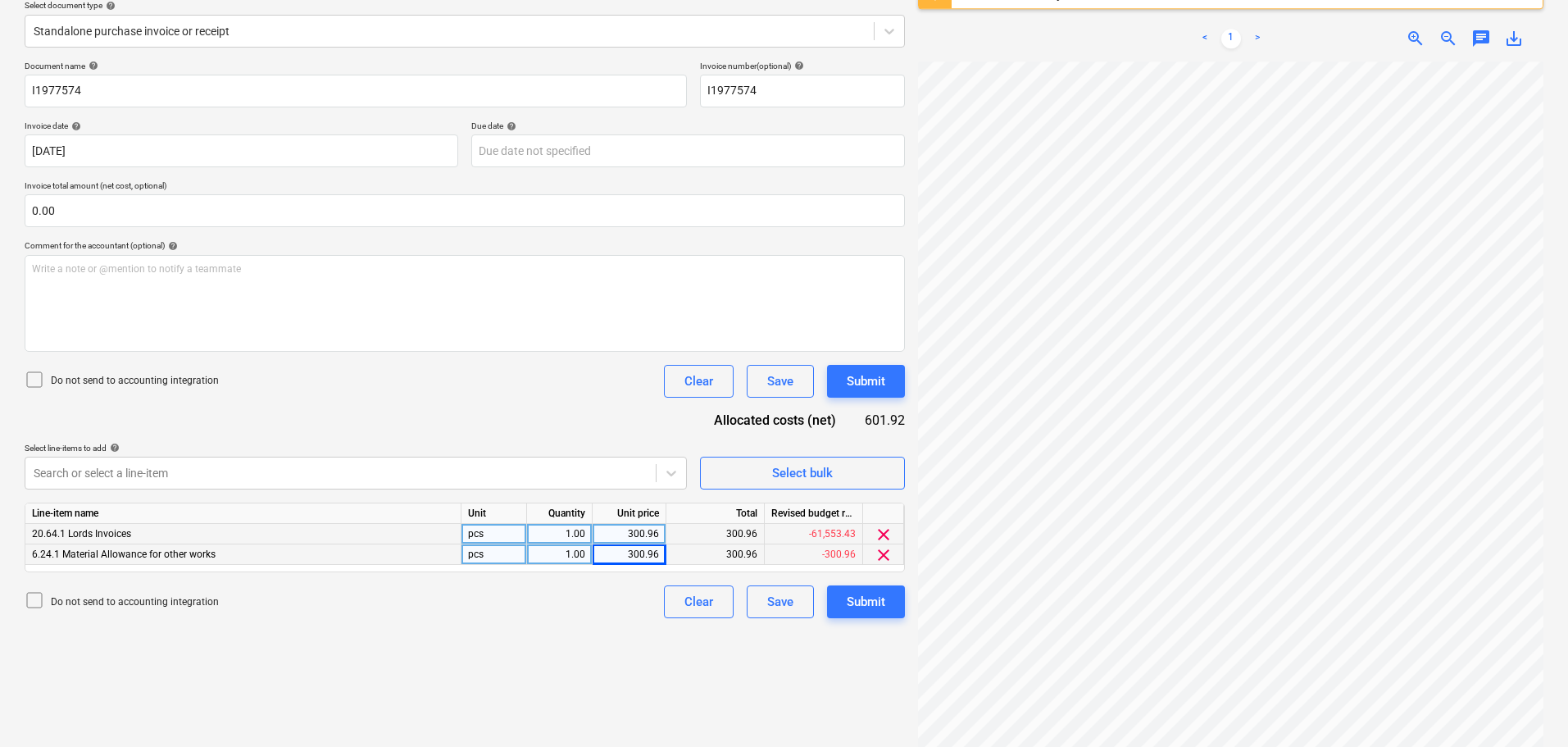
click at [883, 536] on span "clear" at bounding box center [883, 534] width 20 height 20
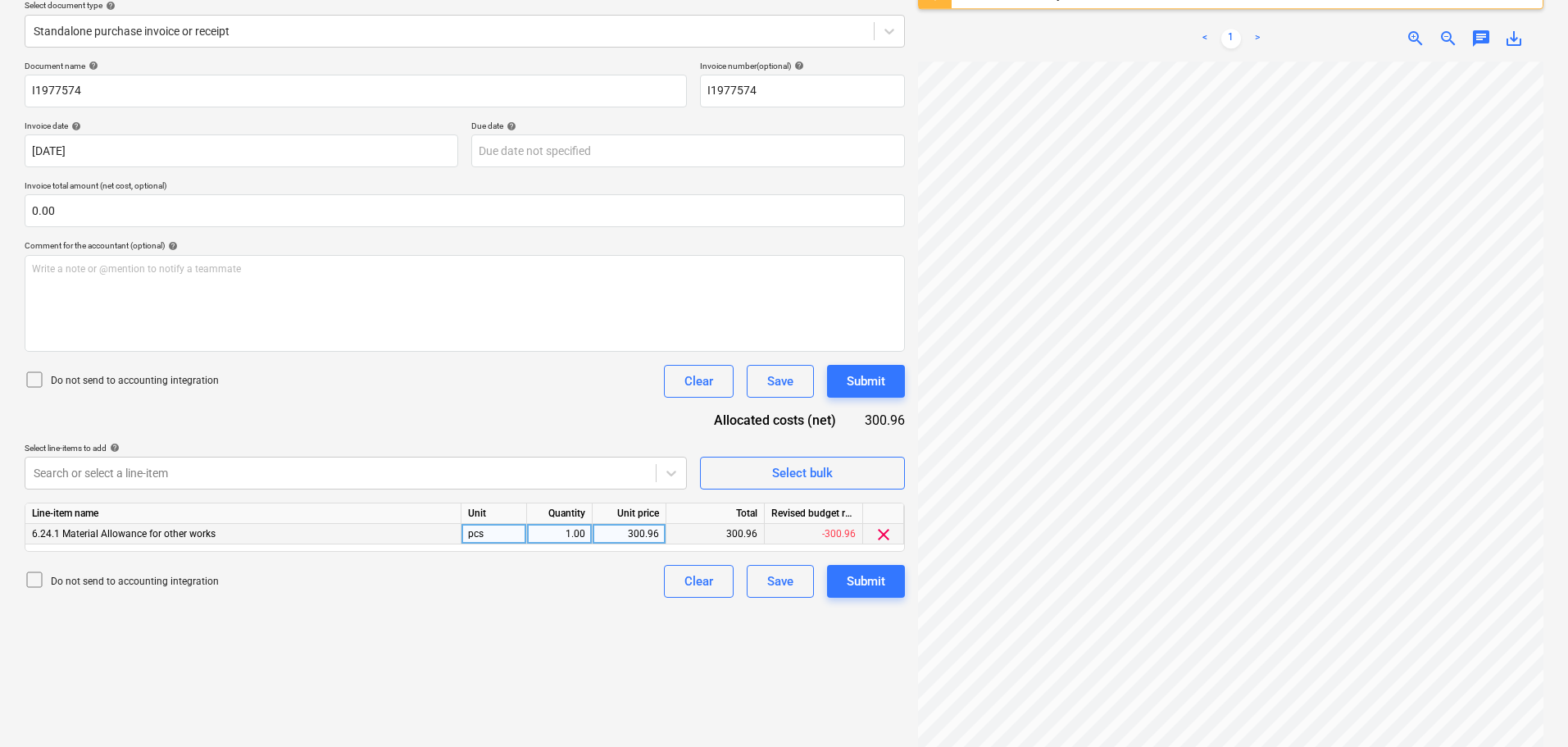
click at [584, 423] on div "Document name help I1977574 Invoice number (optional) help I1977574 Invoice dat…" at bounding box center [465, 328] width 881 height 536
click at [883, 374] on div "Submit" at bounding box center [866, 380] width 38 height 22
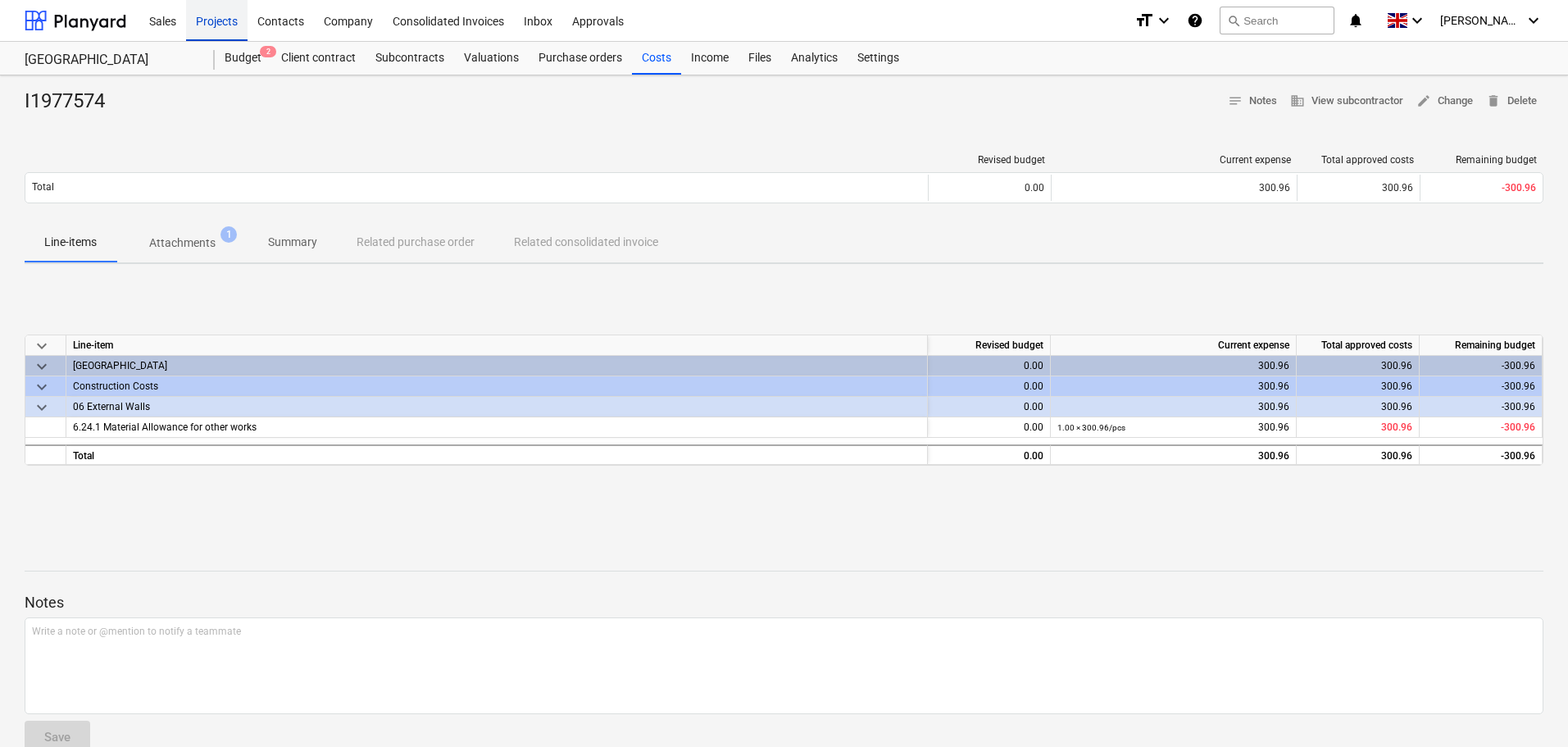
click at [218, 19] on div "Projects" at bounding box center [217, 20] width 62 height 42
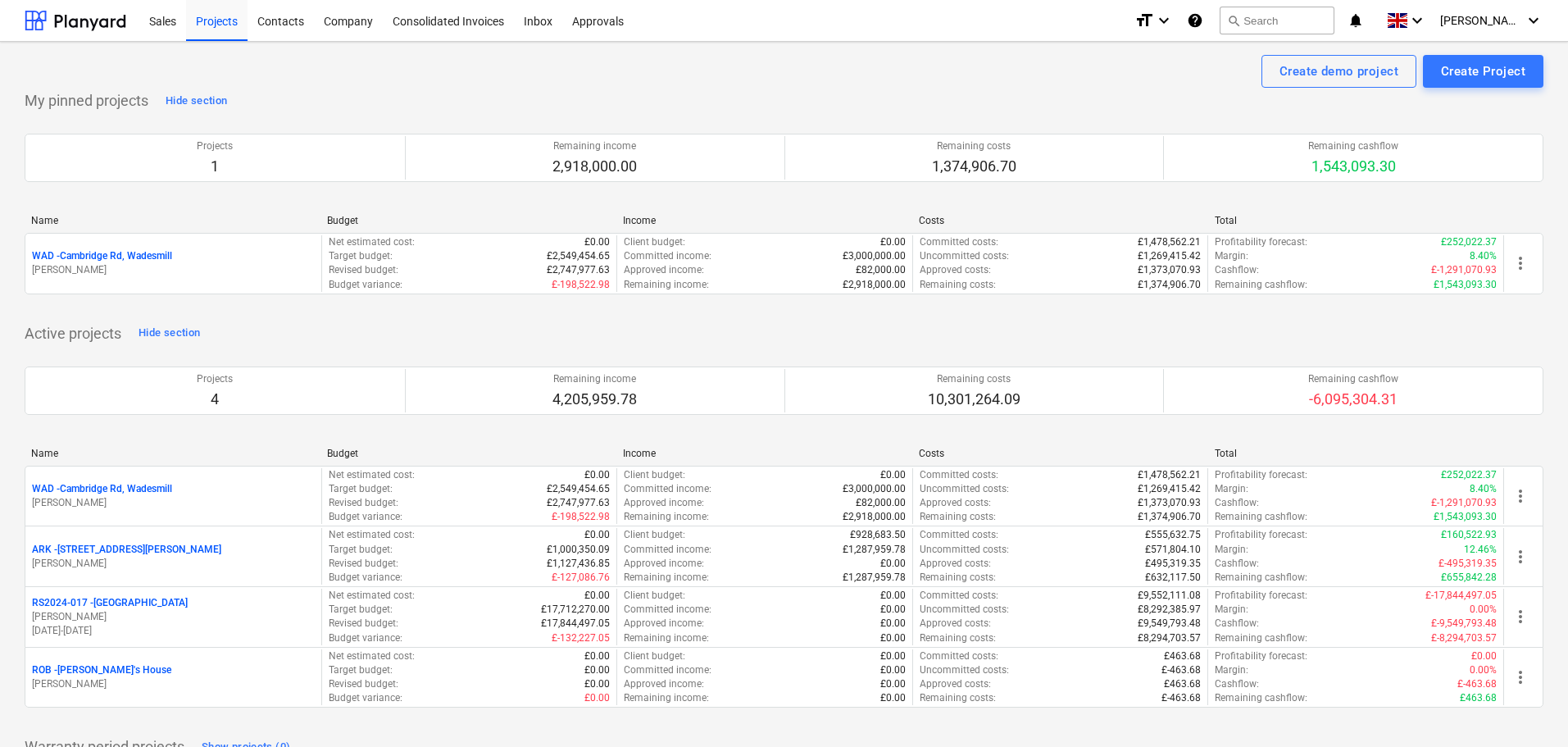
click at [127, 489] on p "WAD - Cambridge Rd, Wadesmill" at bounding box center [102, 489] width 140 height 14
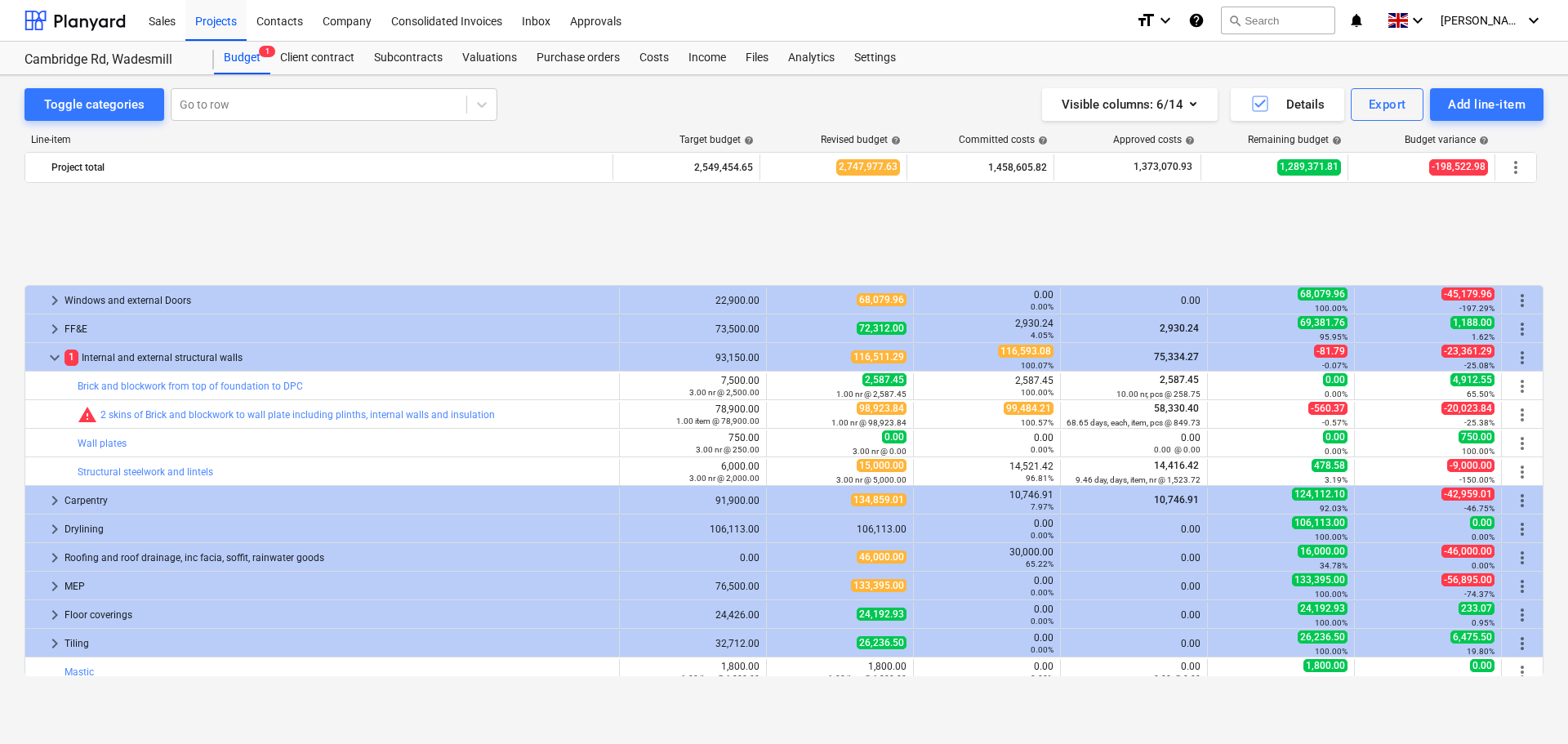
scroll to position [885, 0]
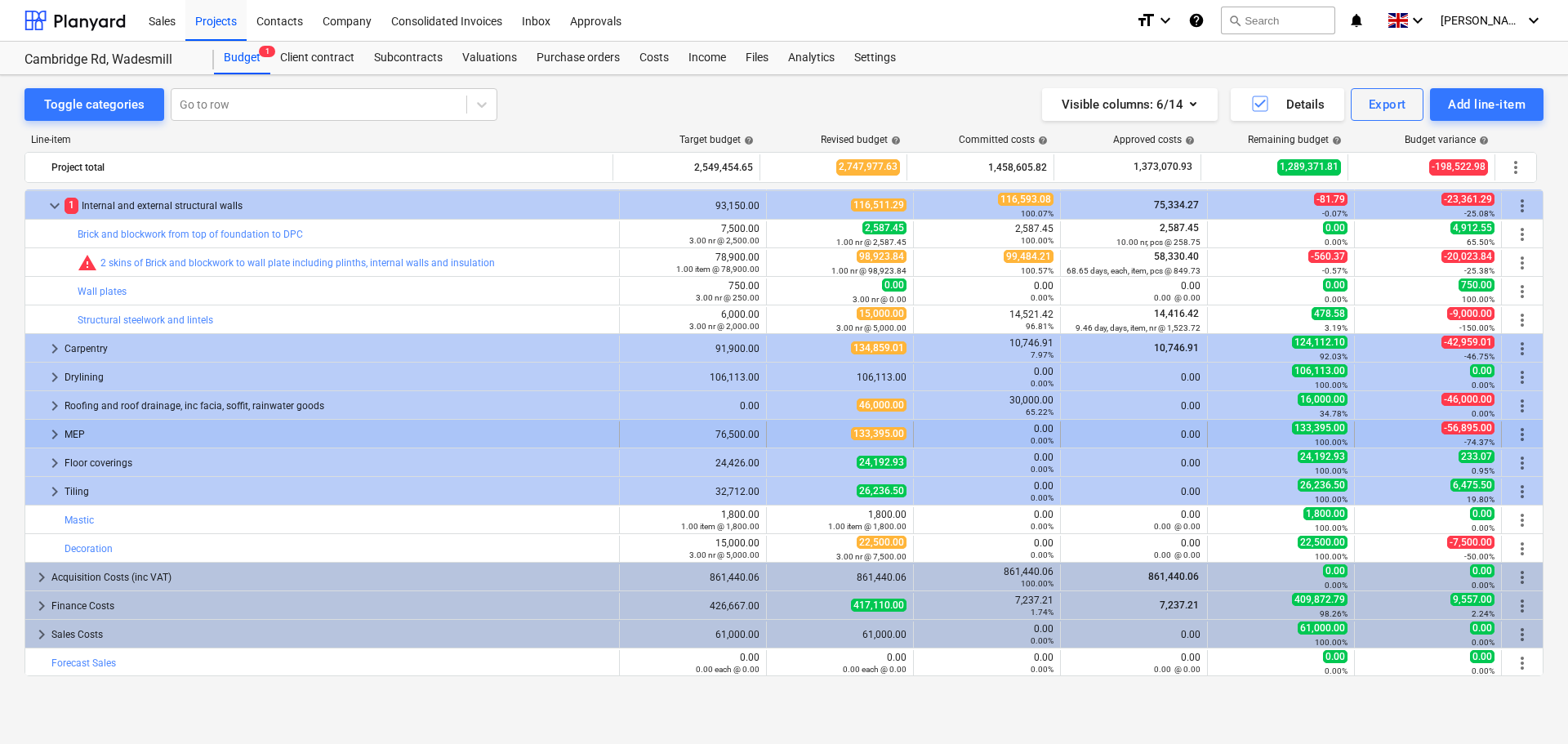
click at [51, 432] on span "keyboard_arrow_right" at bounding box center [54, 434] width 20 height 20
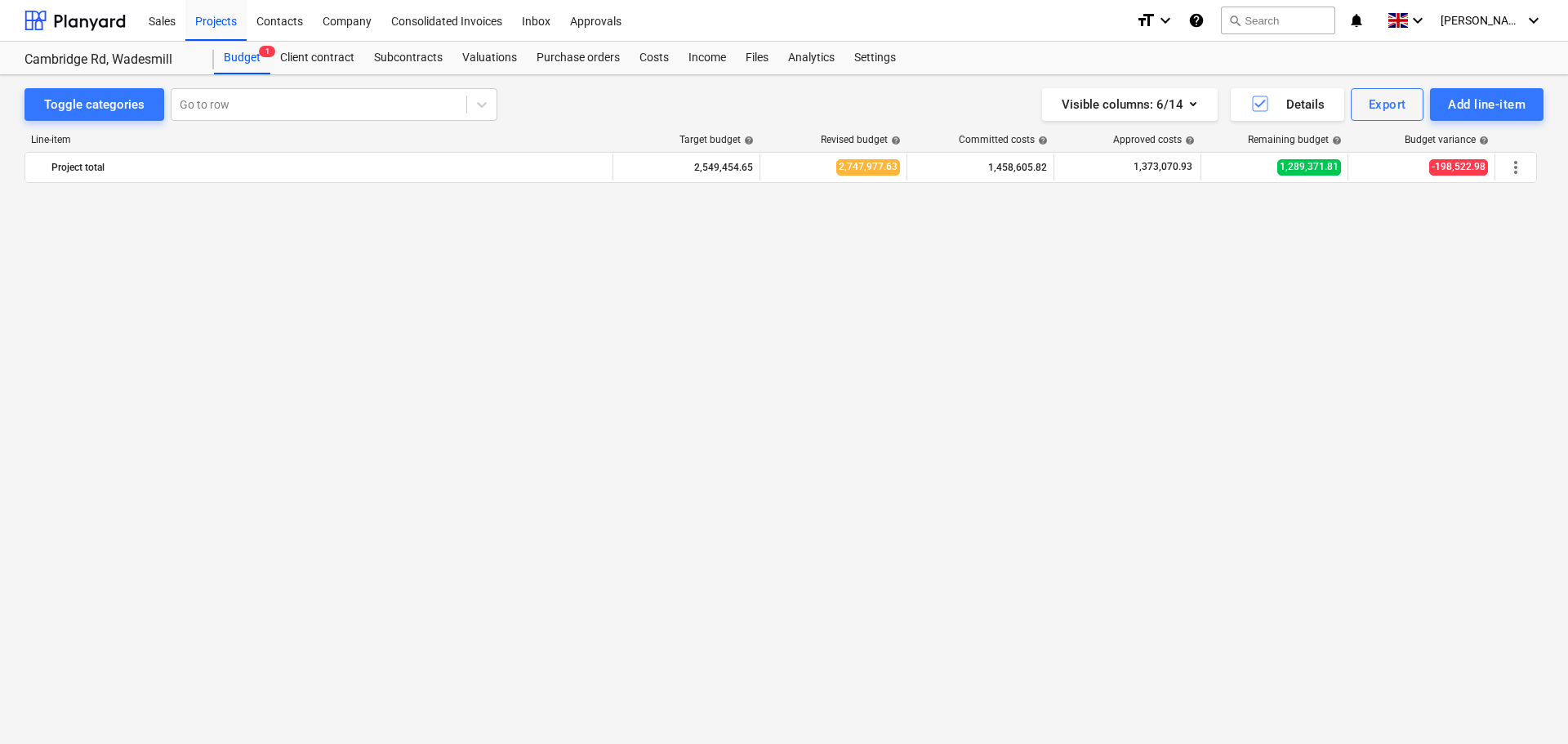
scroll to position [0, 0]
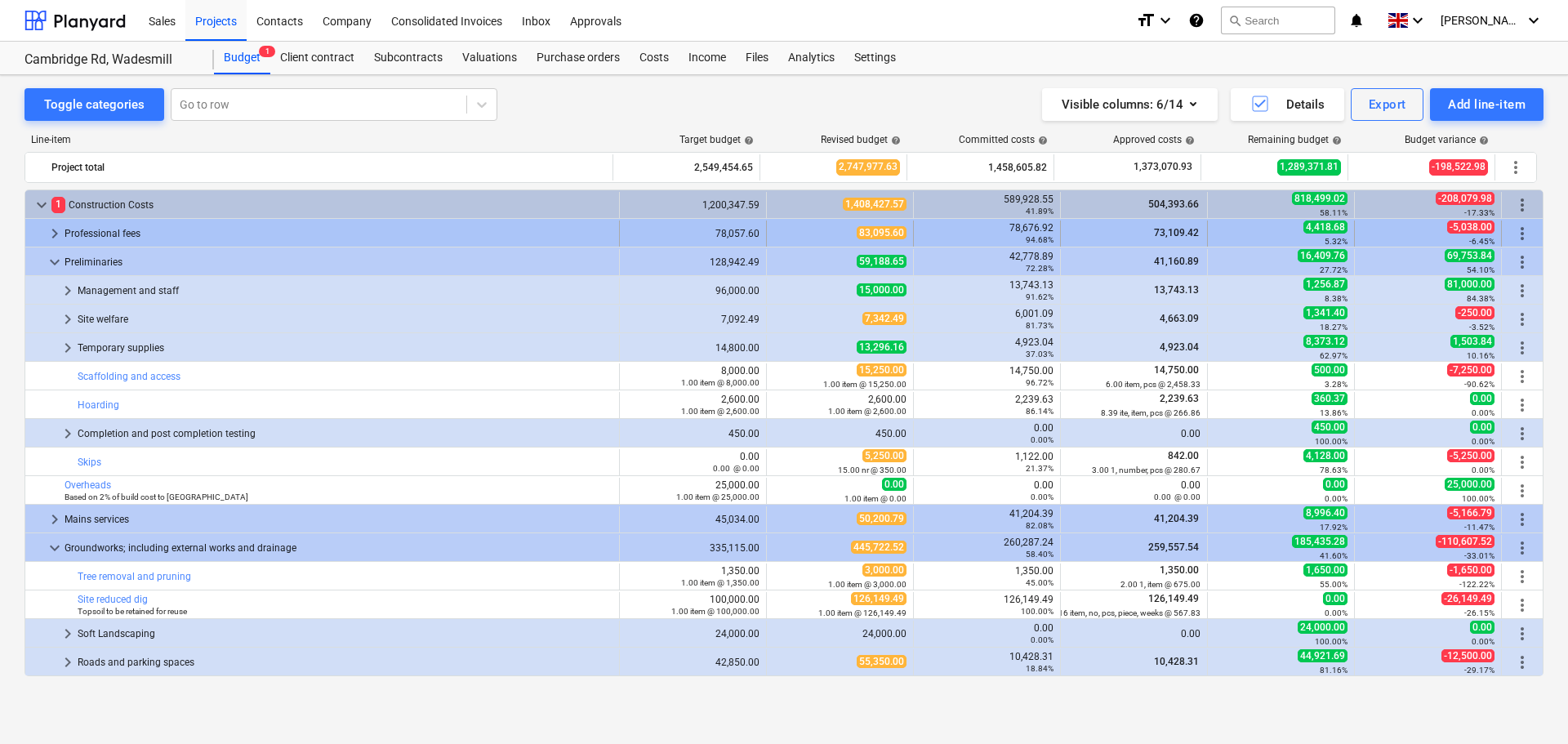
click at [54, 232] on span "keyboard_arrow_right" at bounding box center [54, 233] width 20 height 20
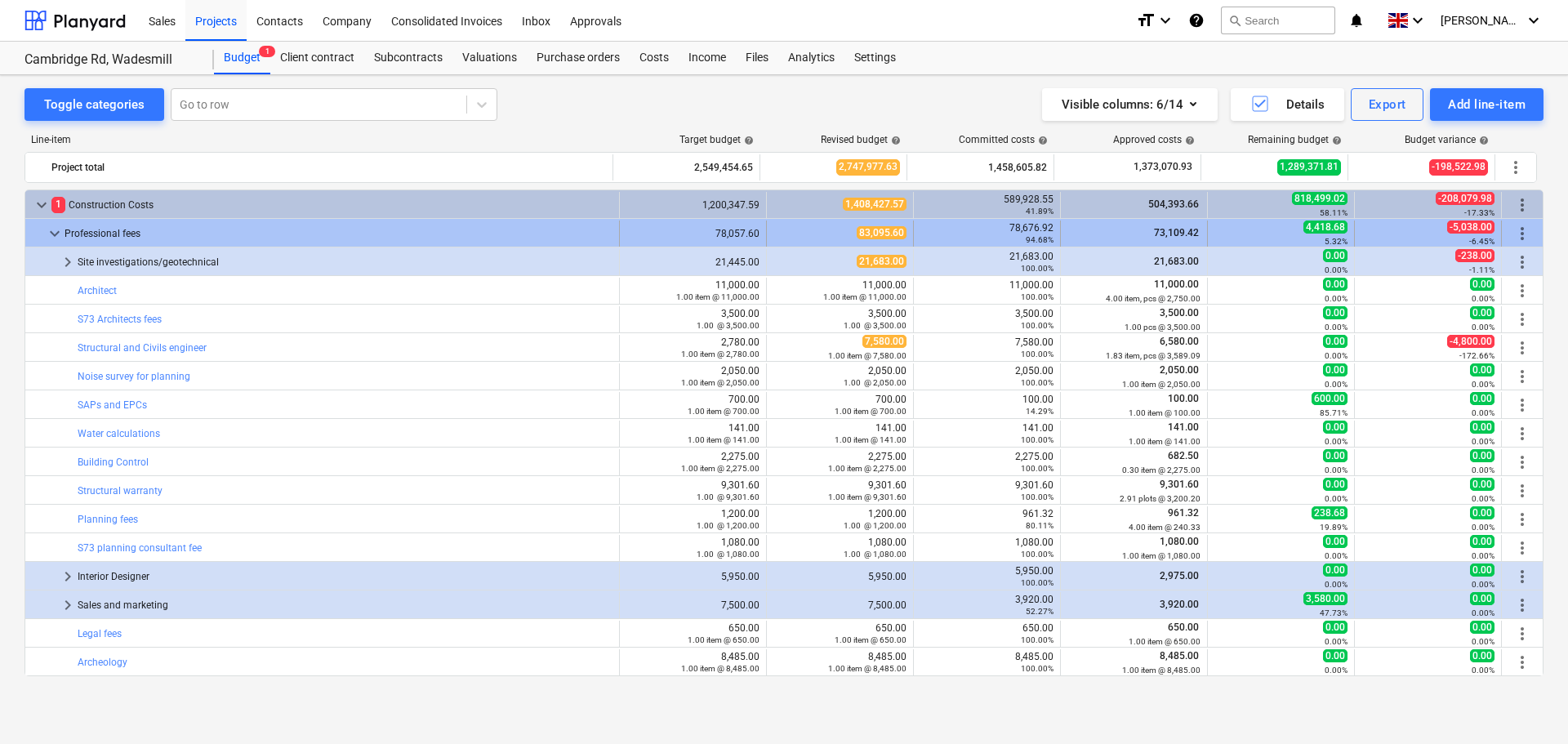
click at [54, 233] on span "keyboard_arrow_down" at bounding box center [54, 233] width 20 height 20
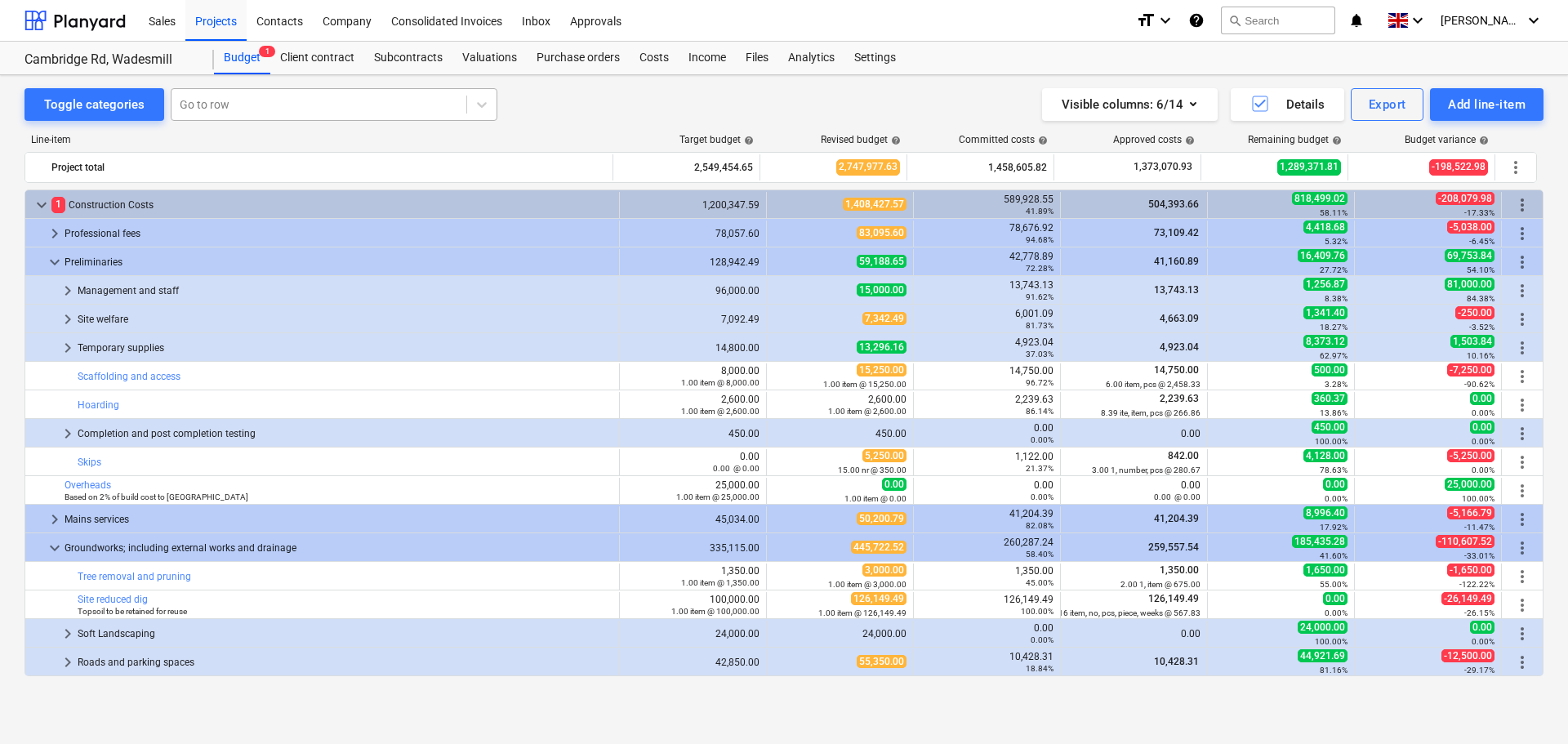
click at [241, 104] on div at bounding box center [319, 104] width 278 height 16
type input "b"
type input "o"
click at [12, 337] on div "Toggle categories Go to row Visible columns : 6/14 Details Export Add line-item…" at bounding box center [784, 392] width 1568 height 634
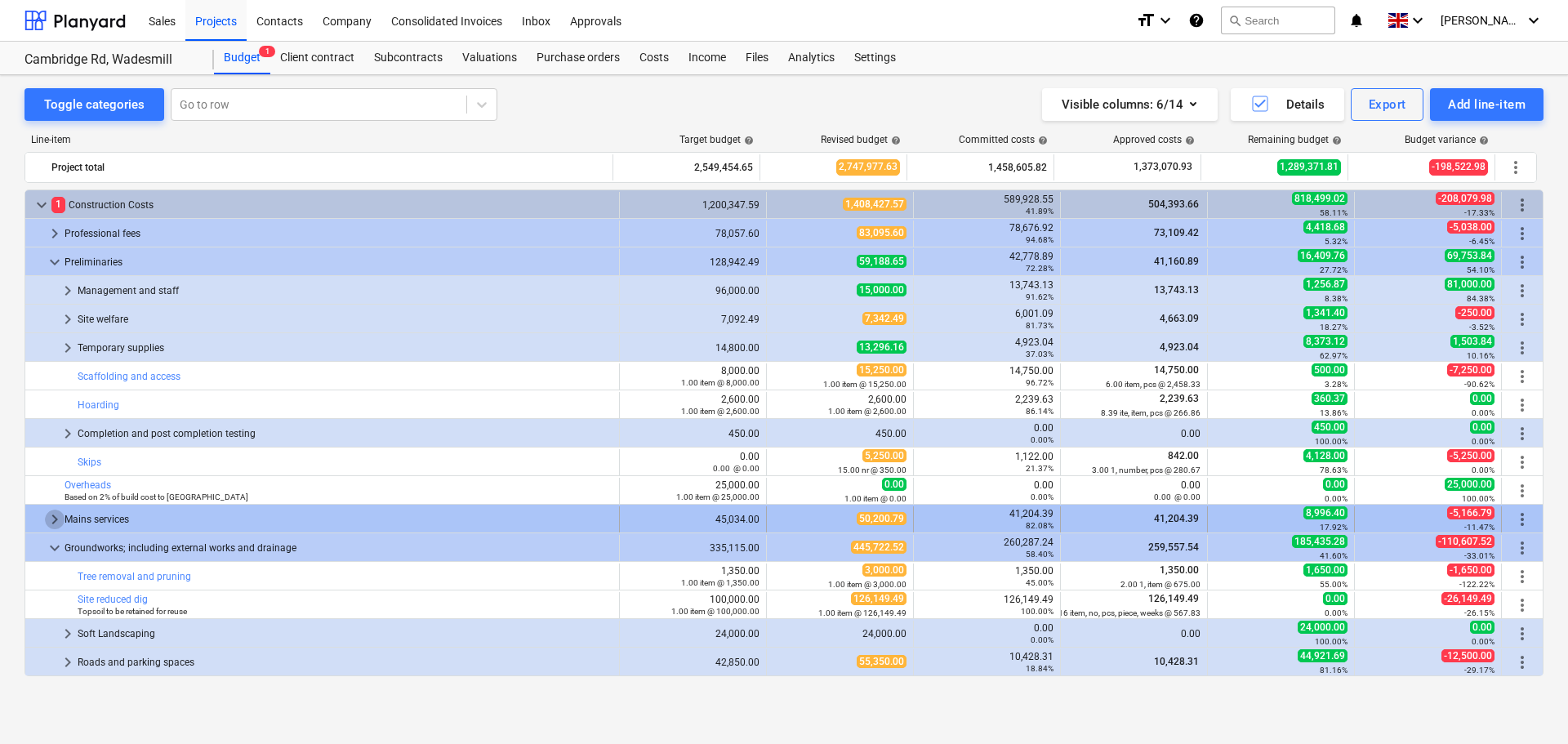
click at [51, 517] on span "keyboard_arrow_right" at bounding box center [54, 519] width 20 height 20
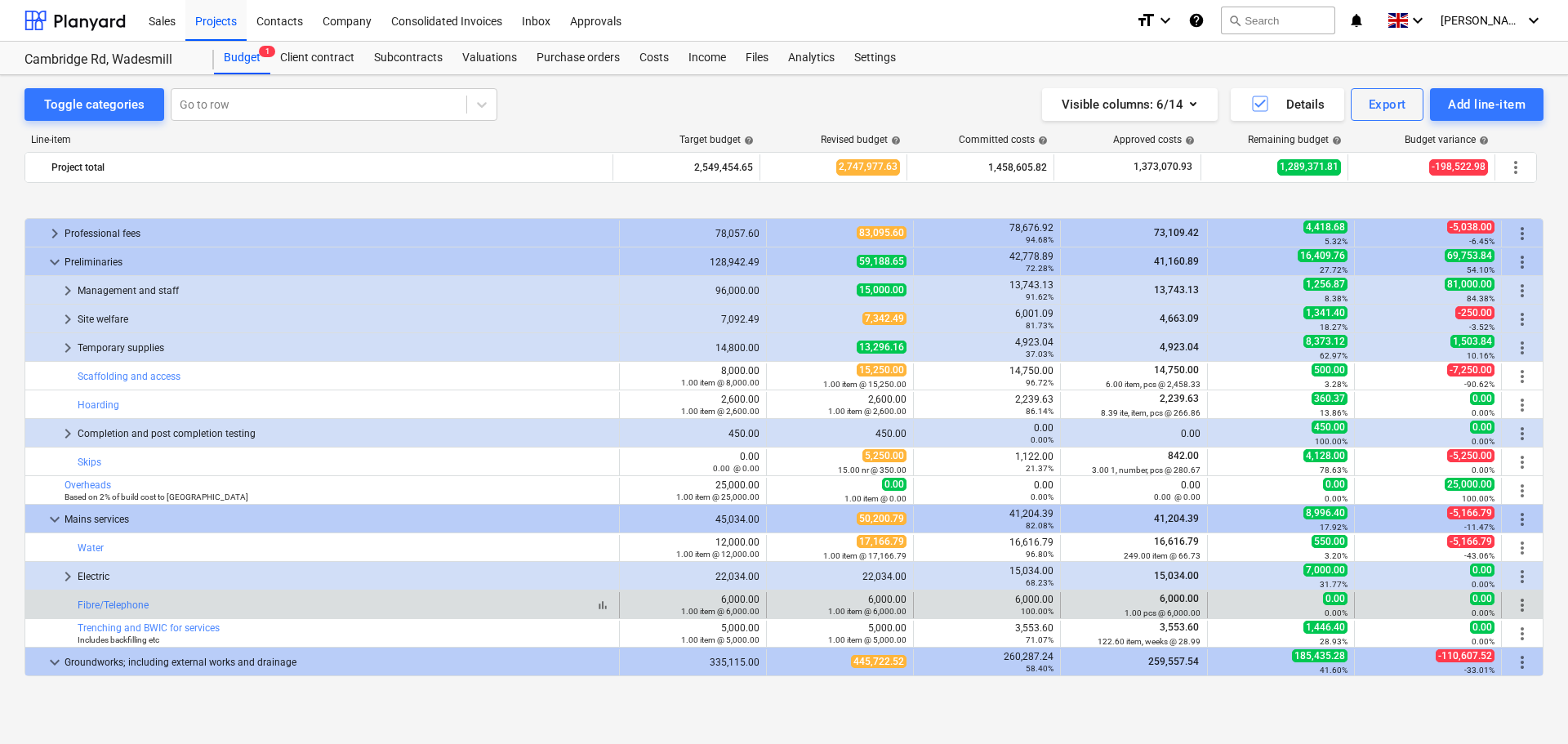
scroll to position [82, 0]
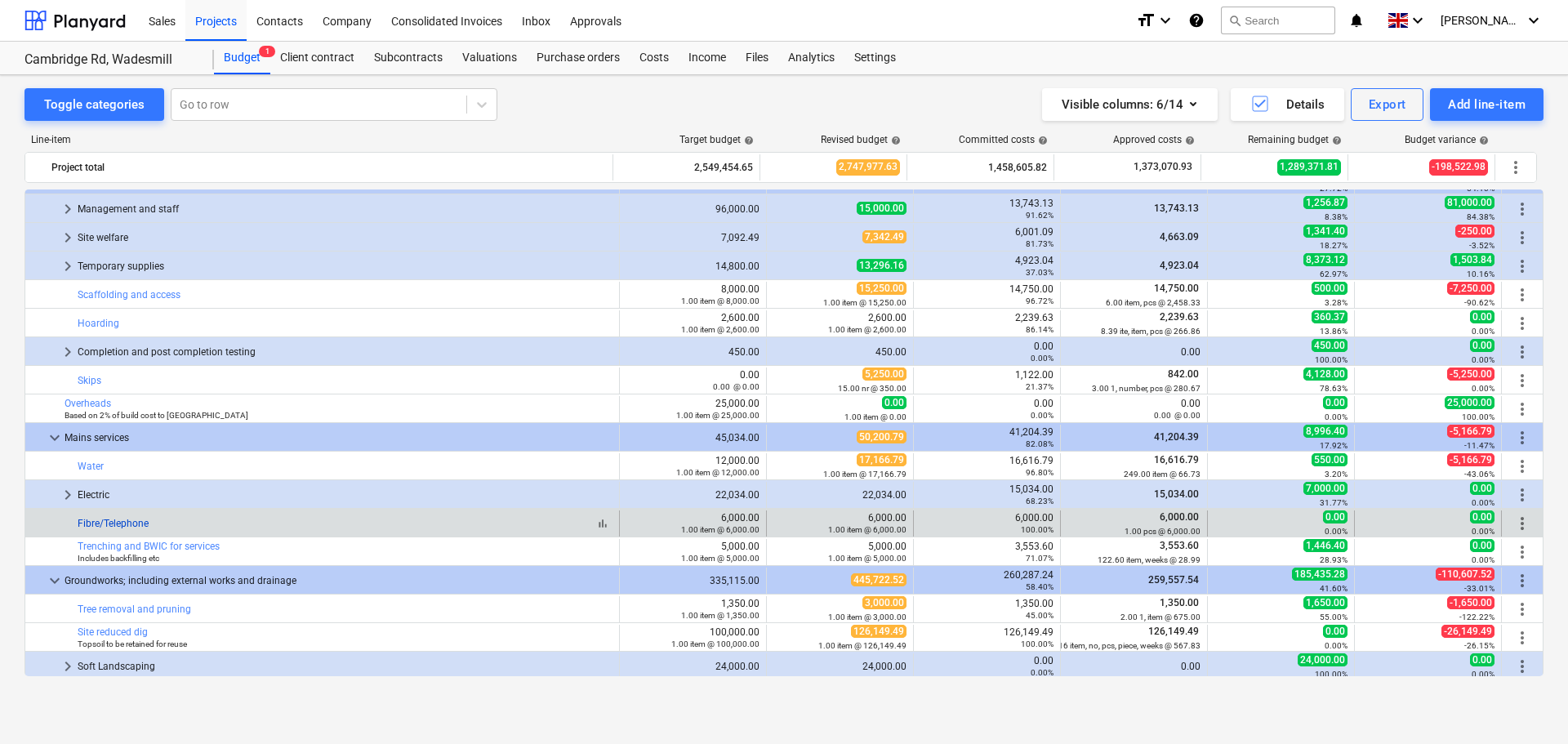
click at [108, 521] on link "Fibre/Telephone" at bounding box center [113, 523] width 71 height 11
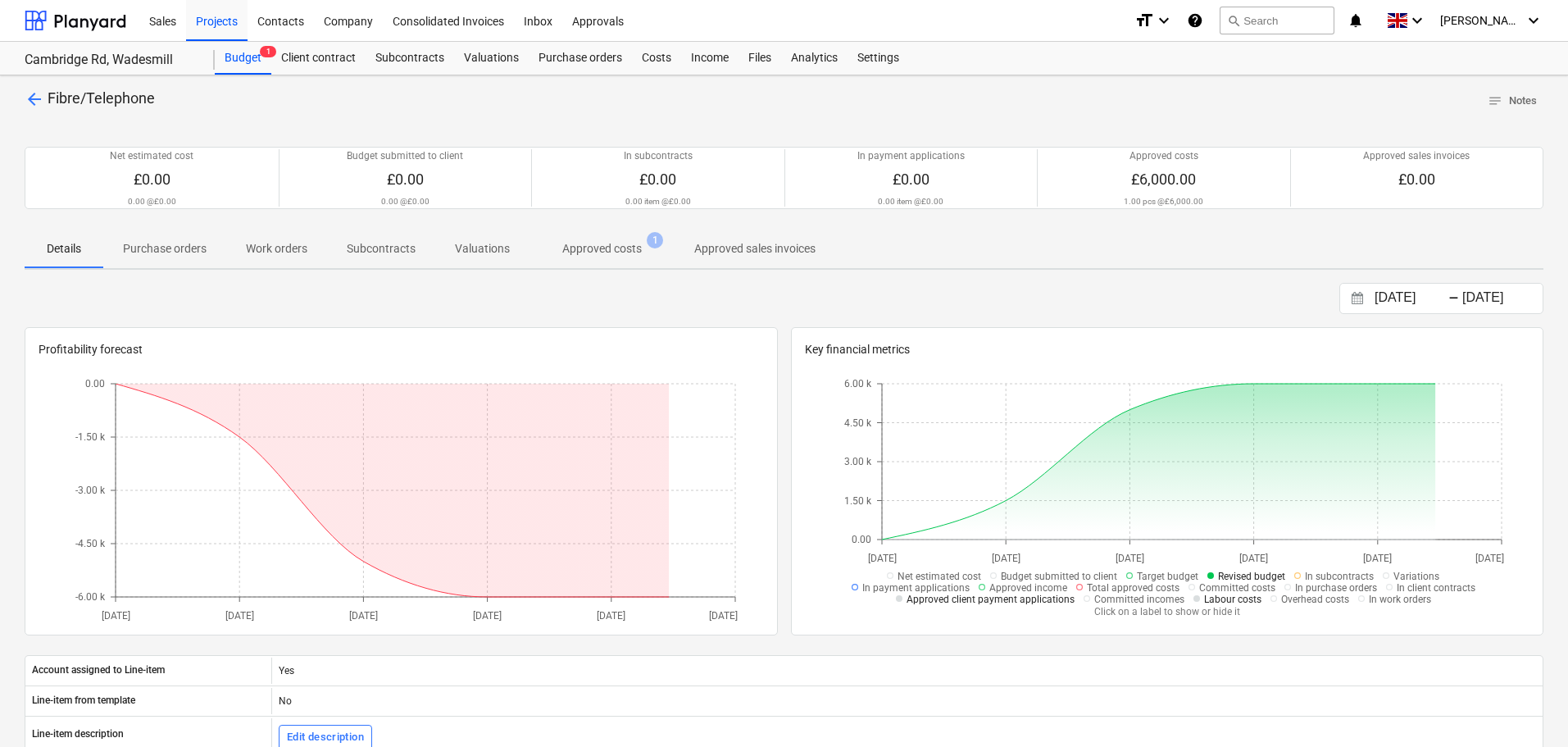
click at [608, 243] on p "Approved costs" at bounding box center [602, 249] width 80 height 17
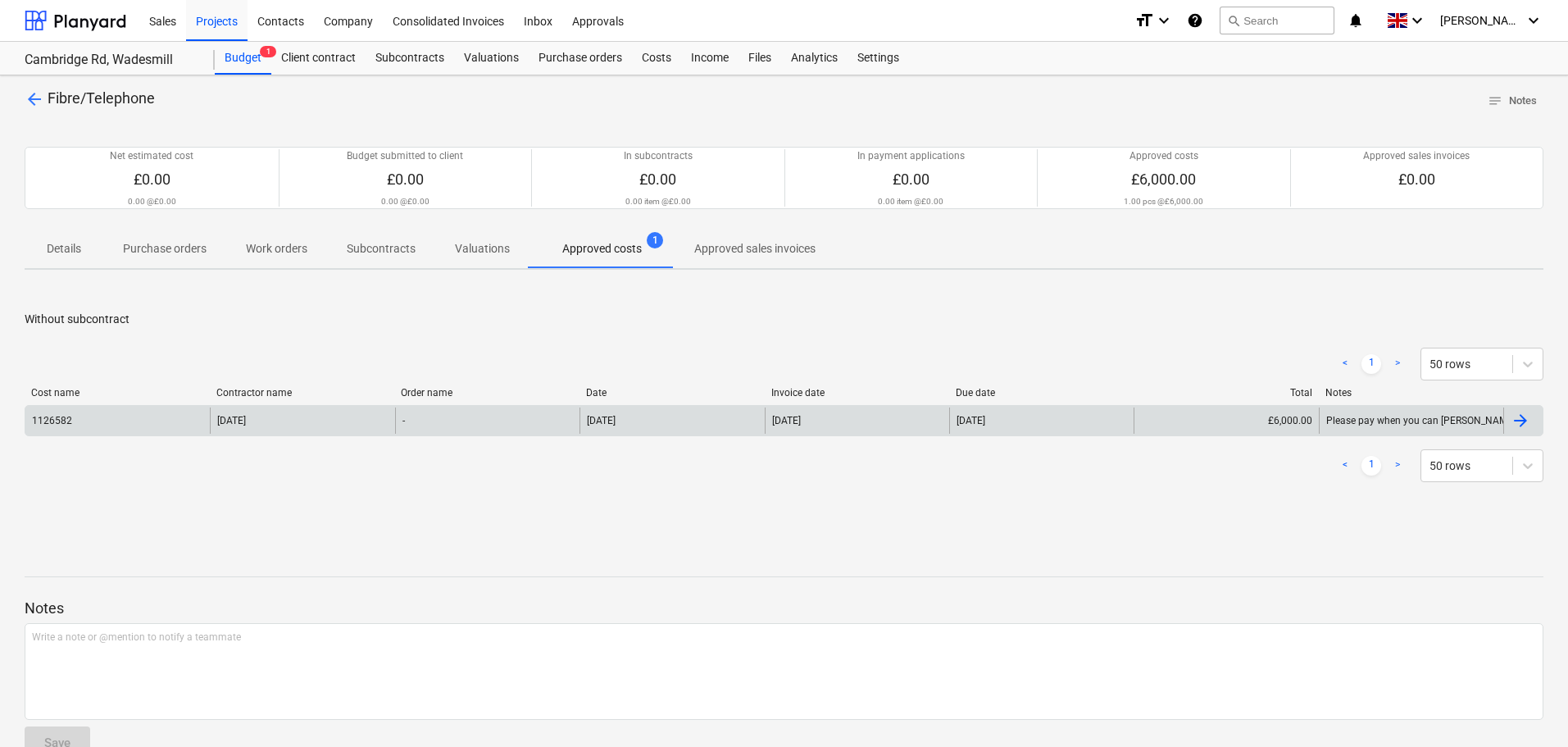
click at [98, 415] on div "1126582" at bounding box center [117, 420] width 185 height 26
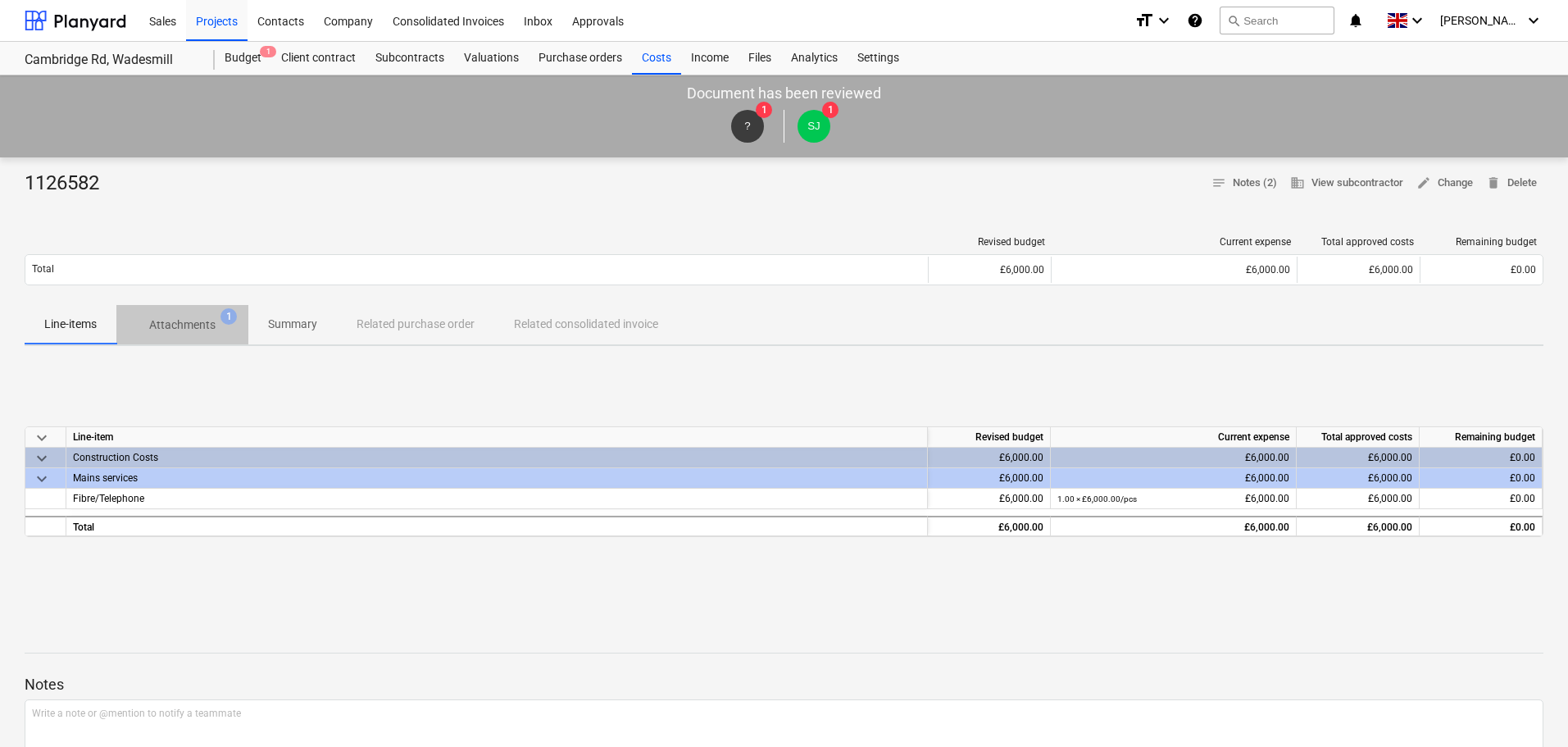
click at [211, 316] on p "Attachments" at bounding box center [182, 325] width 67 height 17
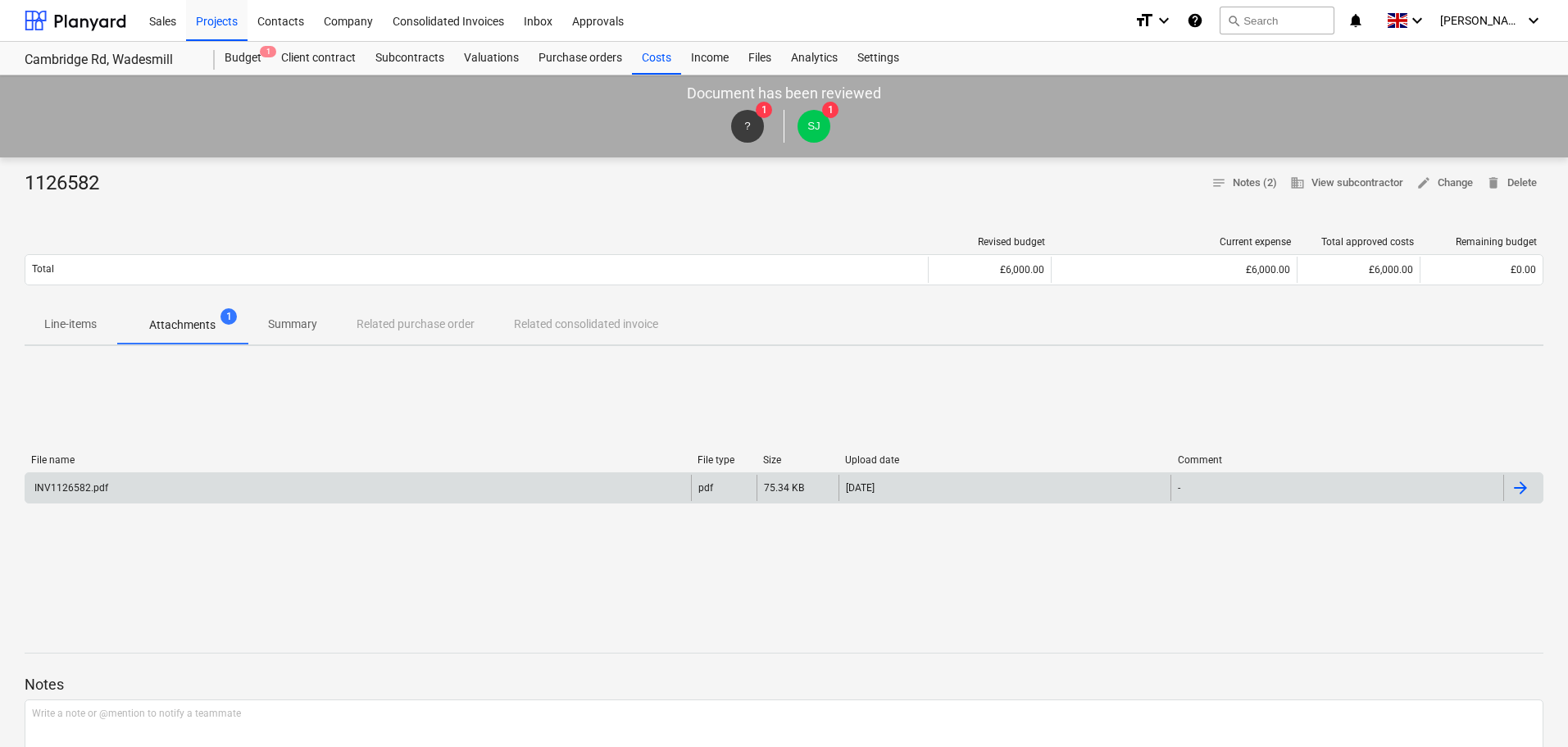
click at [135, 497] on div "INV1126582.pdf" at bounding box center [358, 488] width 666 height 26
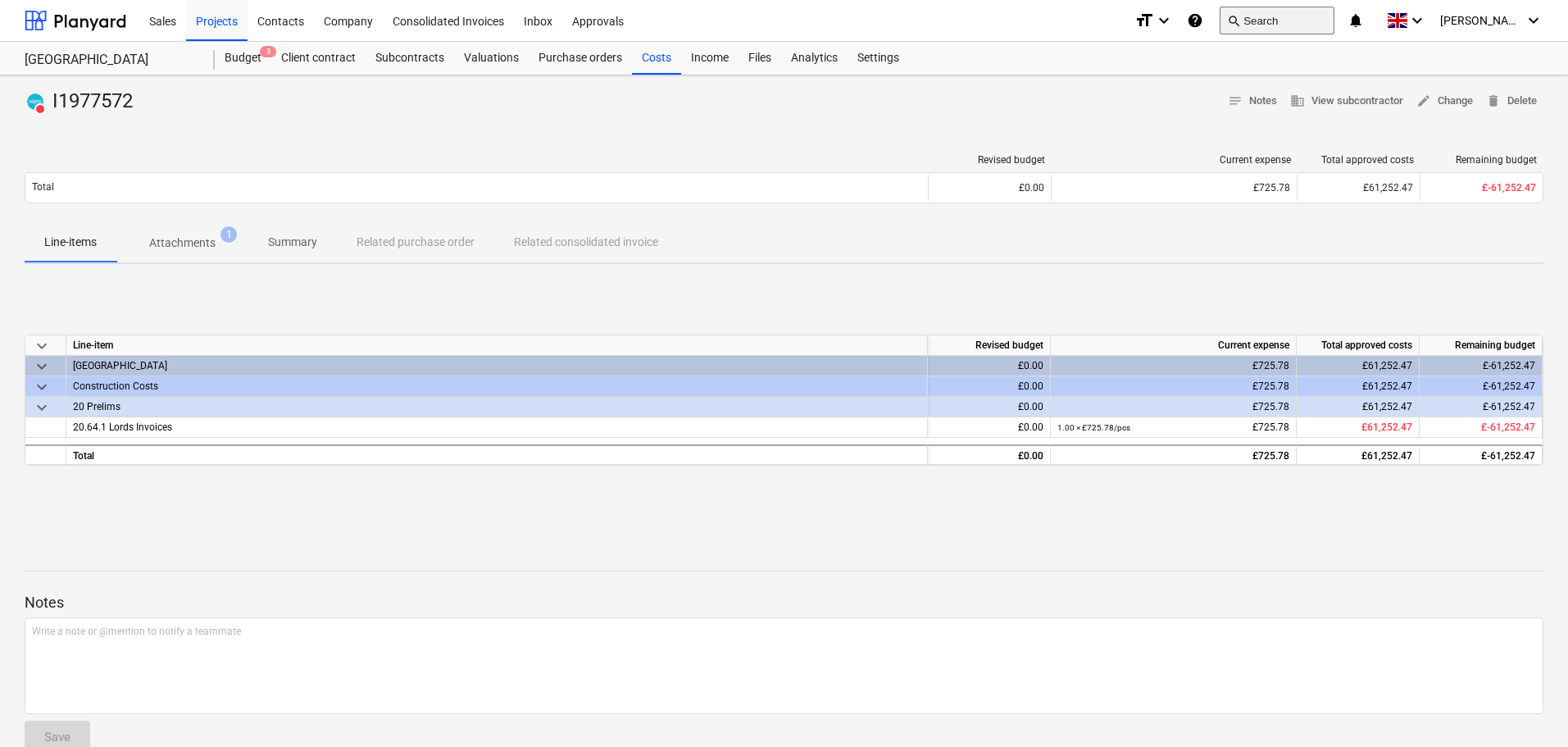
click at [1296, 18] on button "search Search" at bounding box center [1277, 21] width 114 height 28
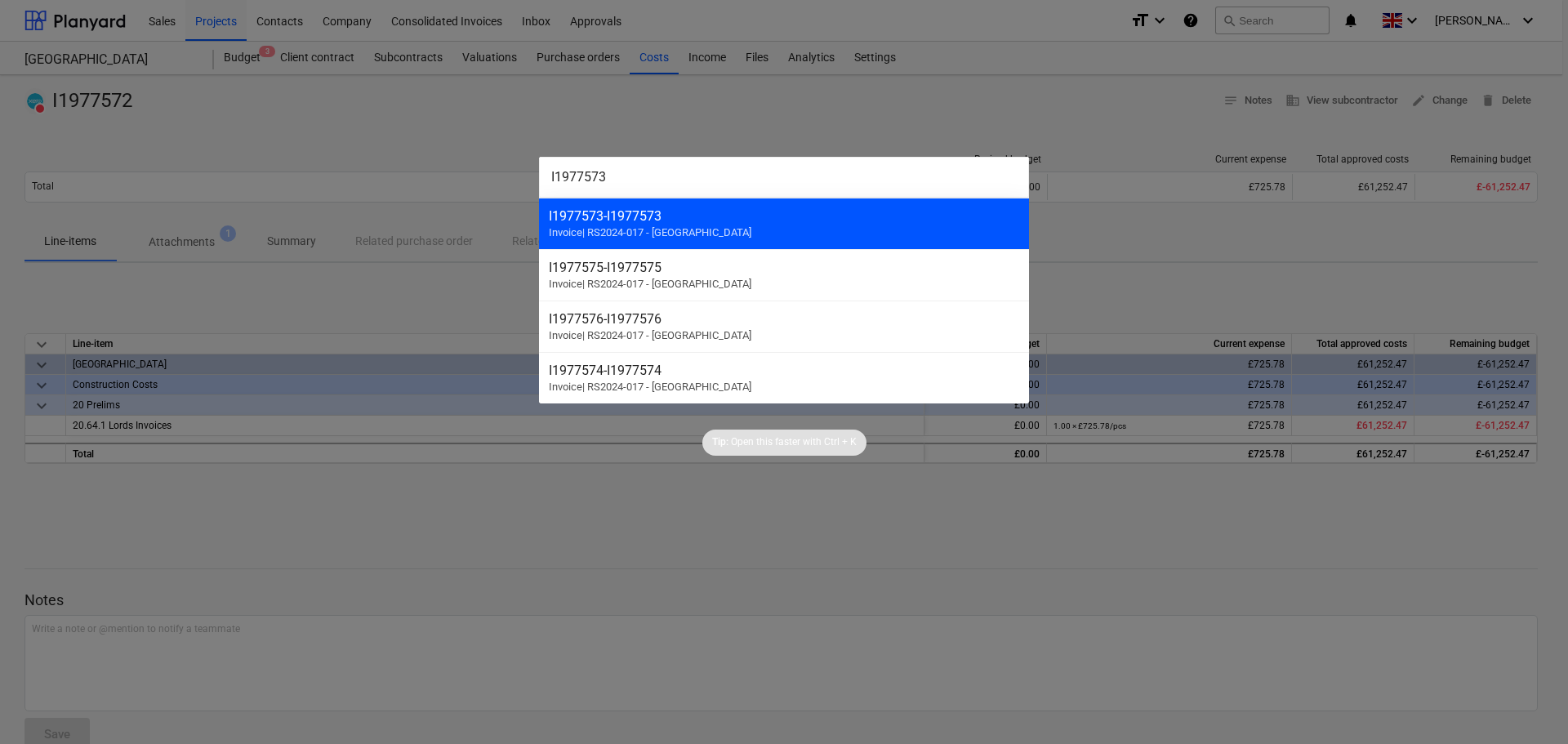
type input "I1977573"
click at [769, 228] on div "I1977573 - I1977573 Invoice | RS2024-017 - [GEOGRAPHIC_DATA]" at bounding box center [783, 224] width 490 height 52
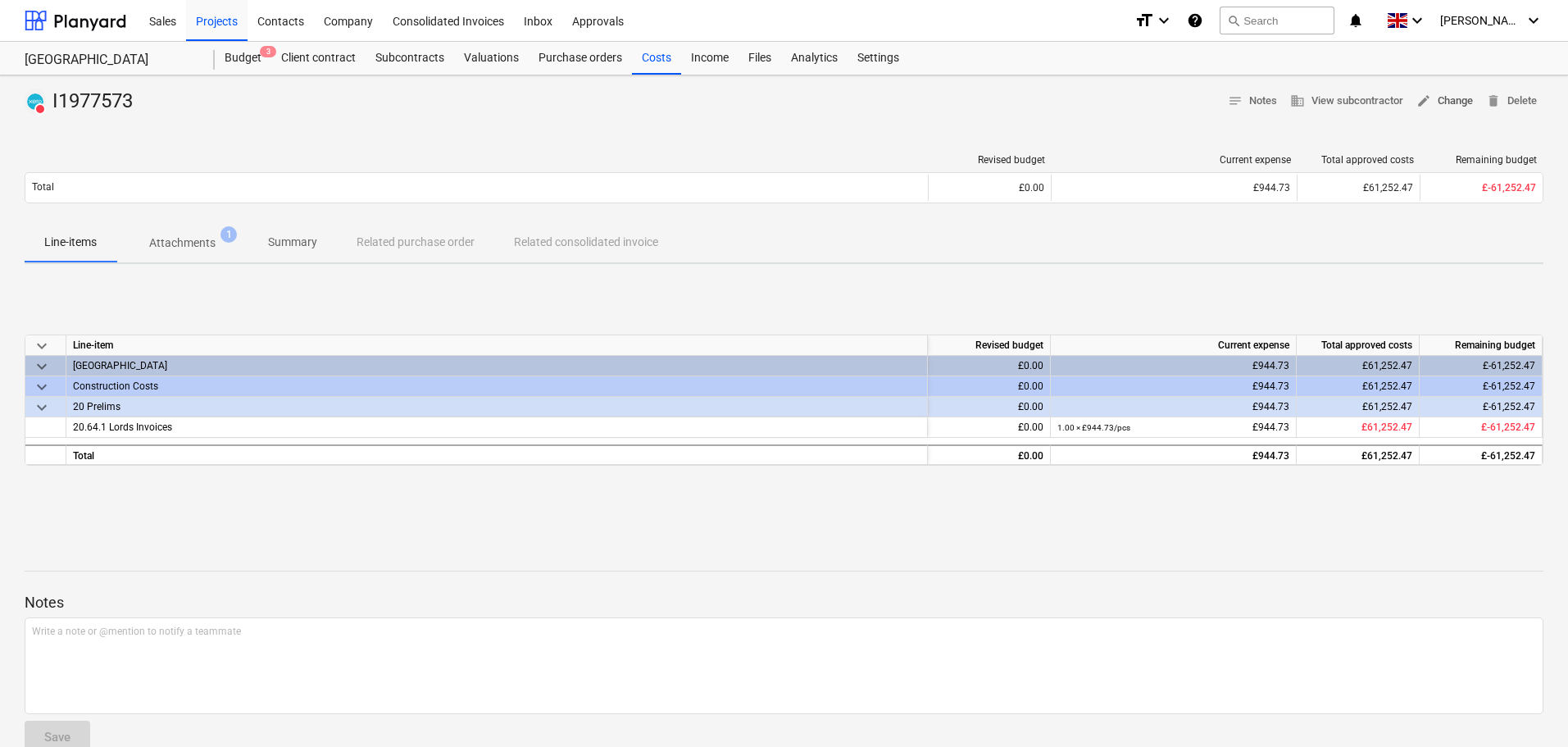
click at [1438, 97] on span "edit Change" at bounding box center [1444, 101] width 56 height 19
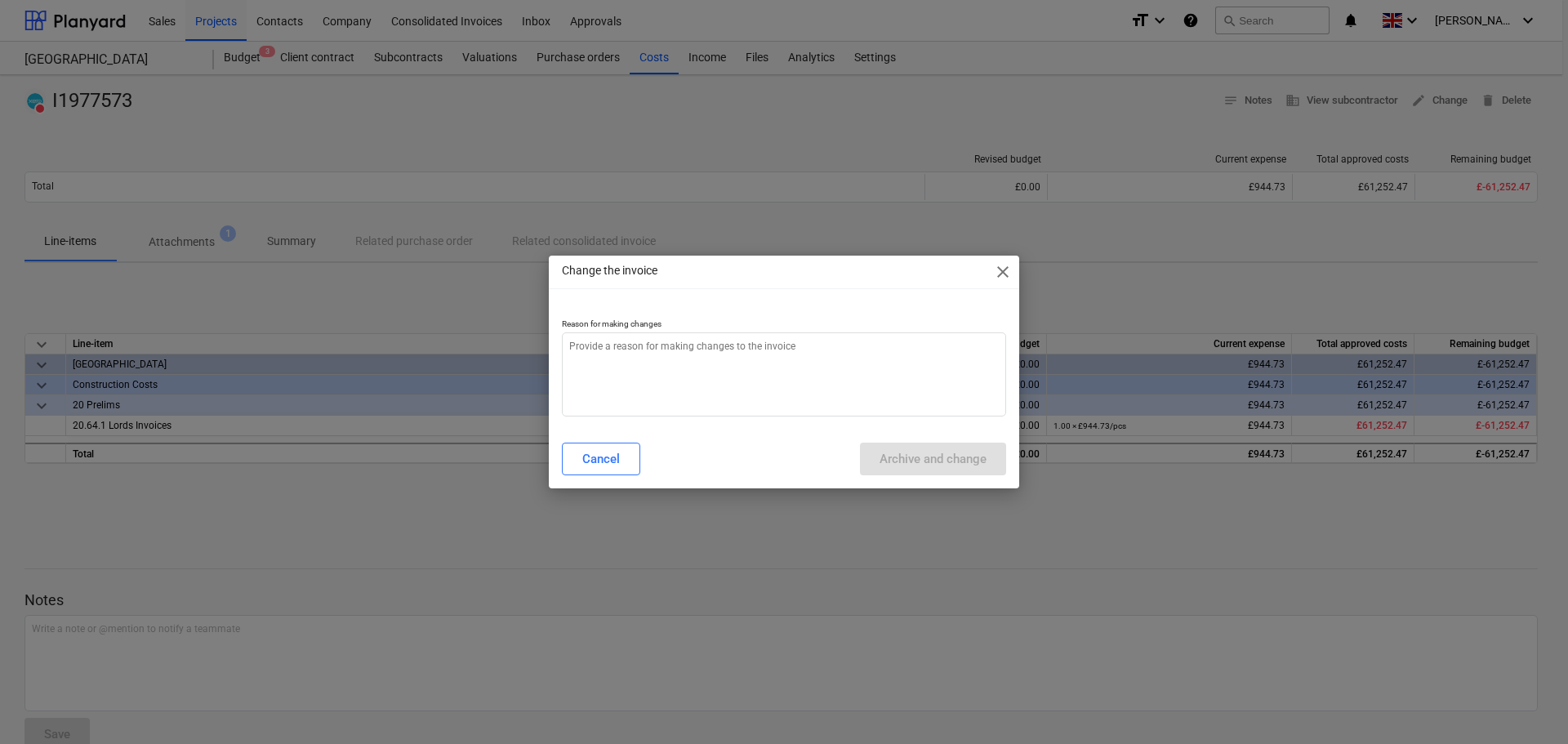
type textarea "x"
click at [599, 361] on textarea at bounding box center [784, 374] width 444 height 84
paste textarea "I1977573"
type textarea "I1977573"
type textarea "x"
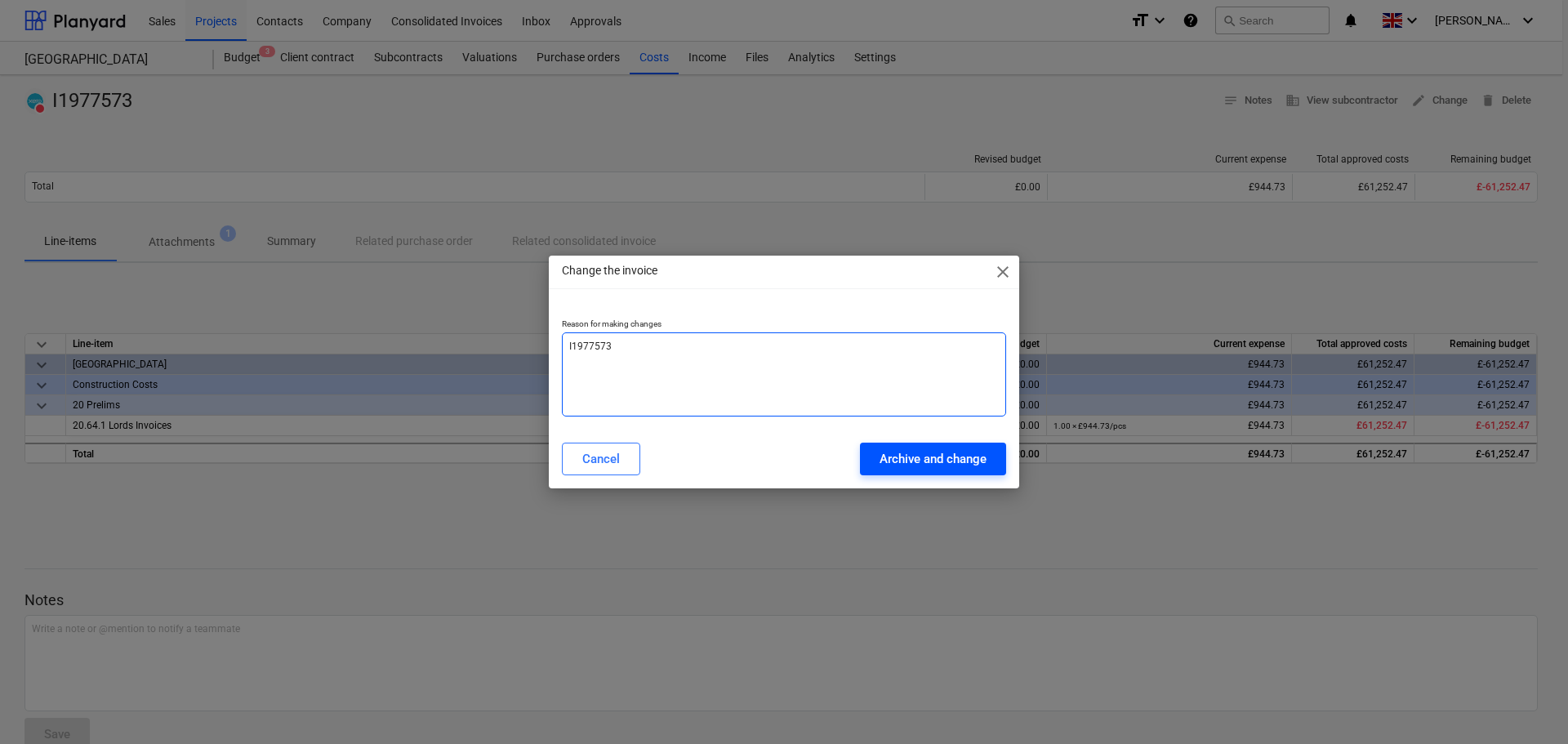
type textarea "I1977573"
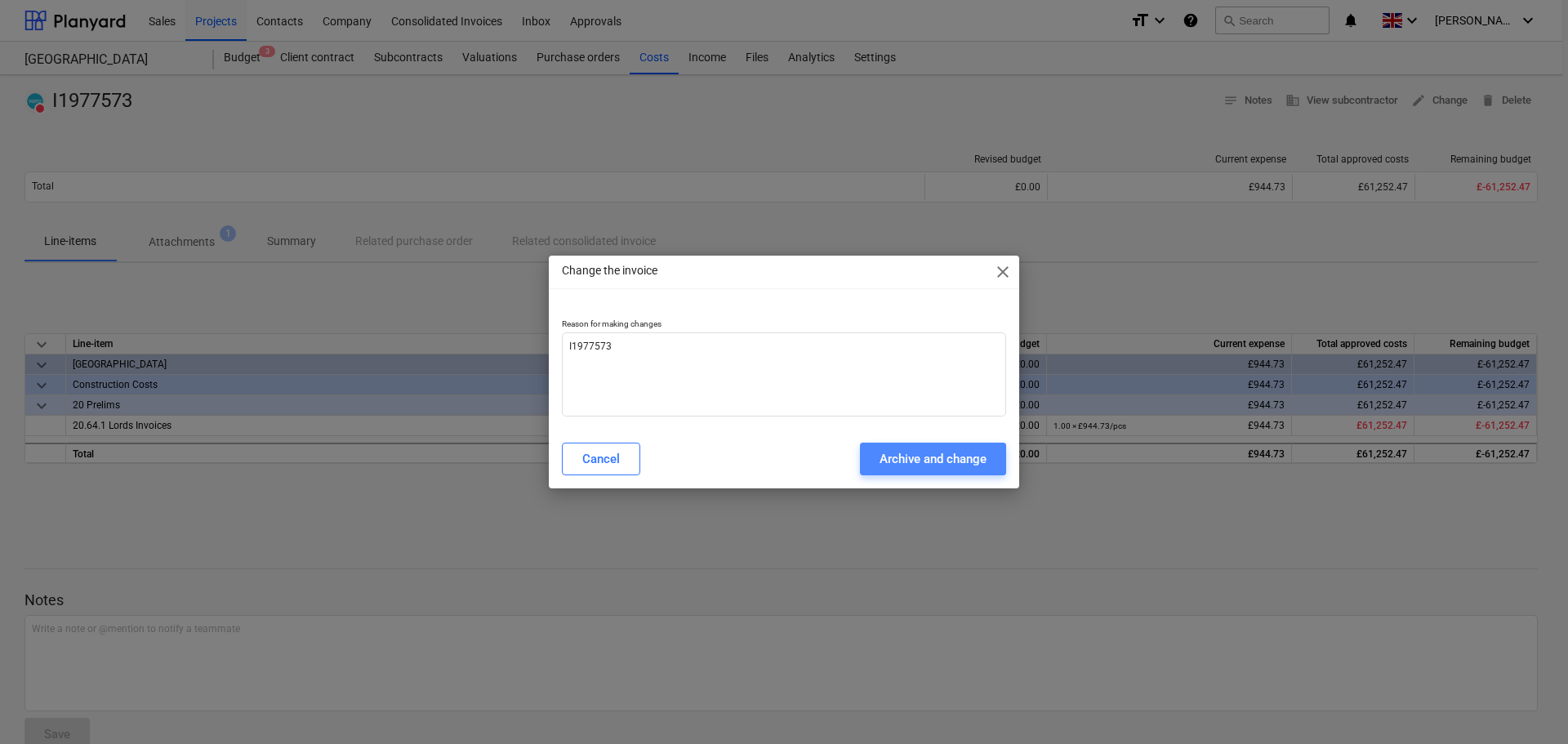
click at [923, 466] on div "Archive and change" at bounding box center [933, 458] width 107 height 22
type textarea "x"
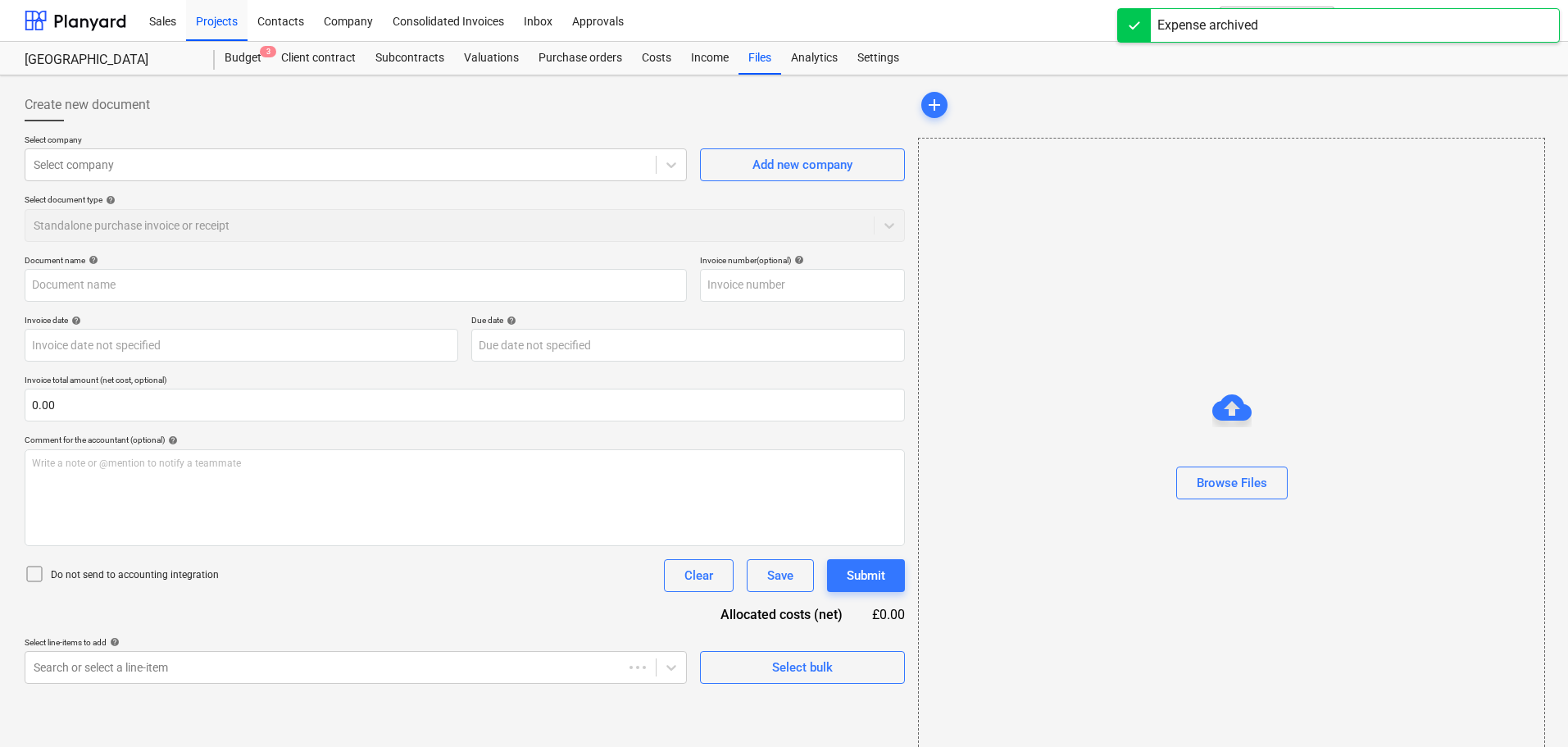
type input "I1977573"
type input "[DATE]"
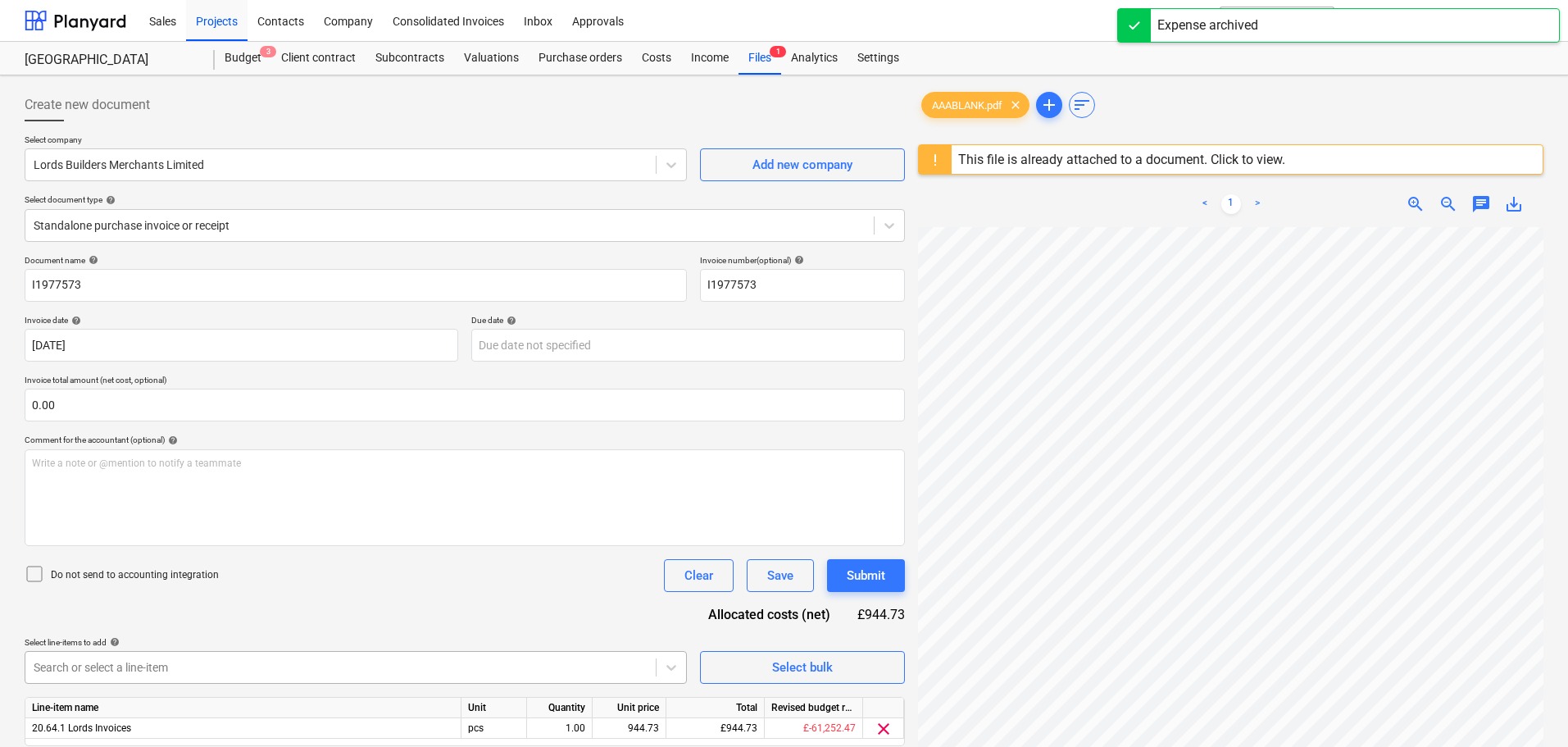
click at [316, 659] on body "Sales Projects Contacts Company Consolidated Invoices Inbox Approvals format_si…" at bounding box center [784, 374] width 1568 height 747
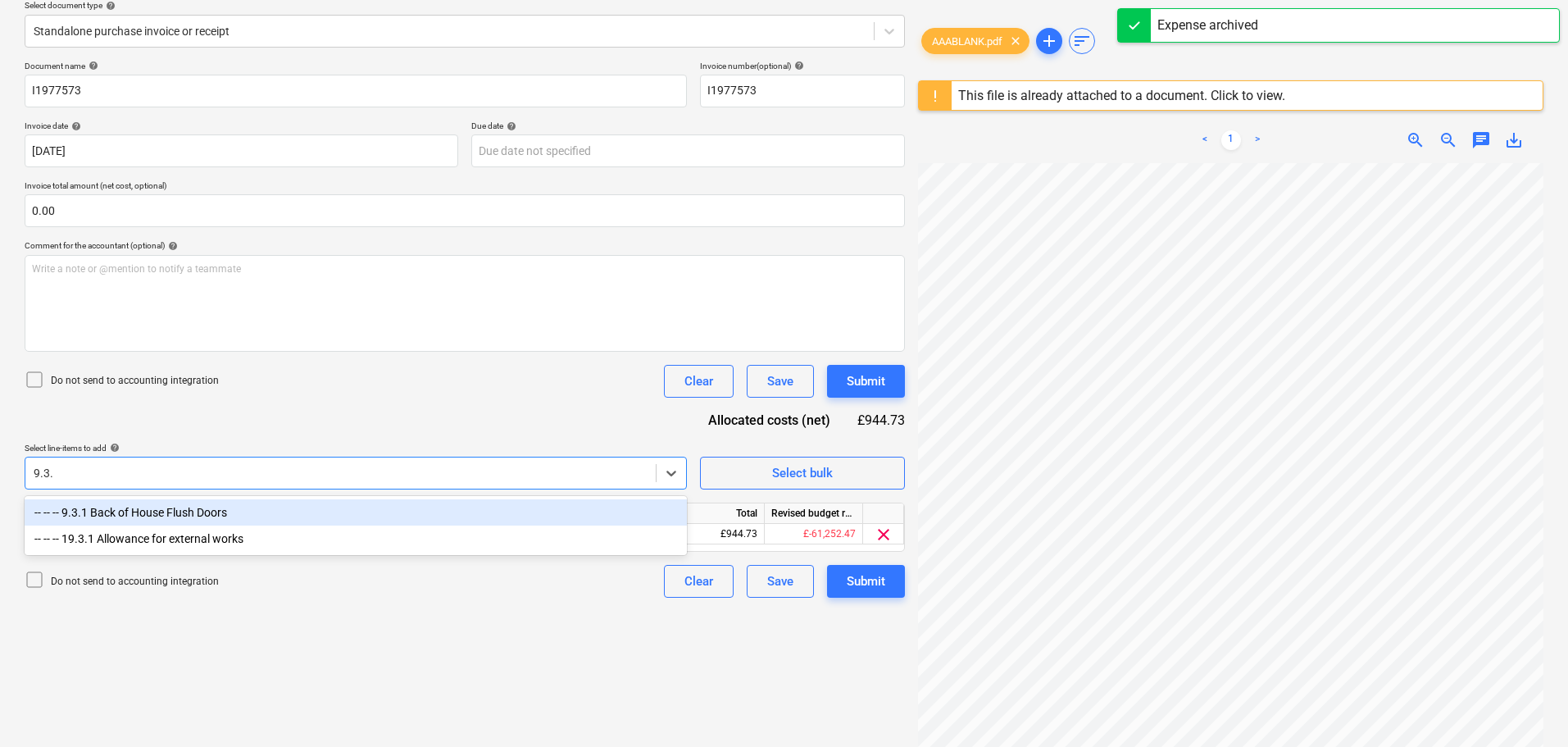
type input "9.3.1"
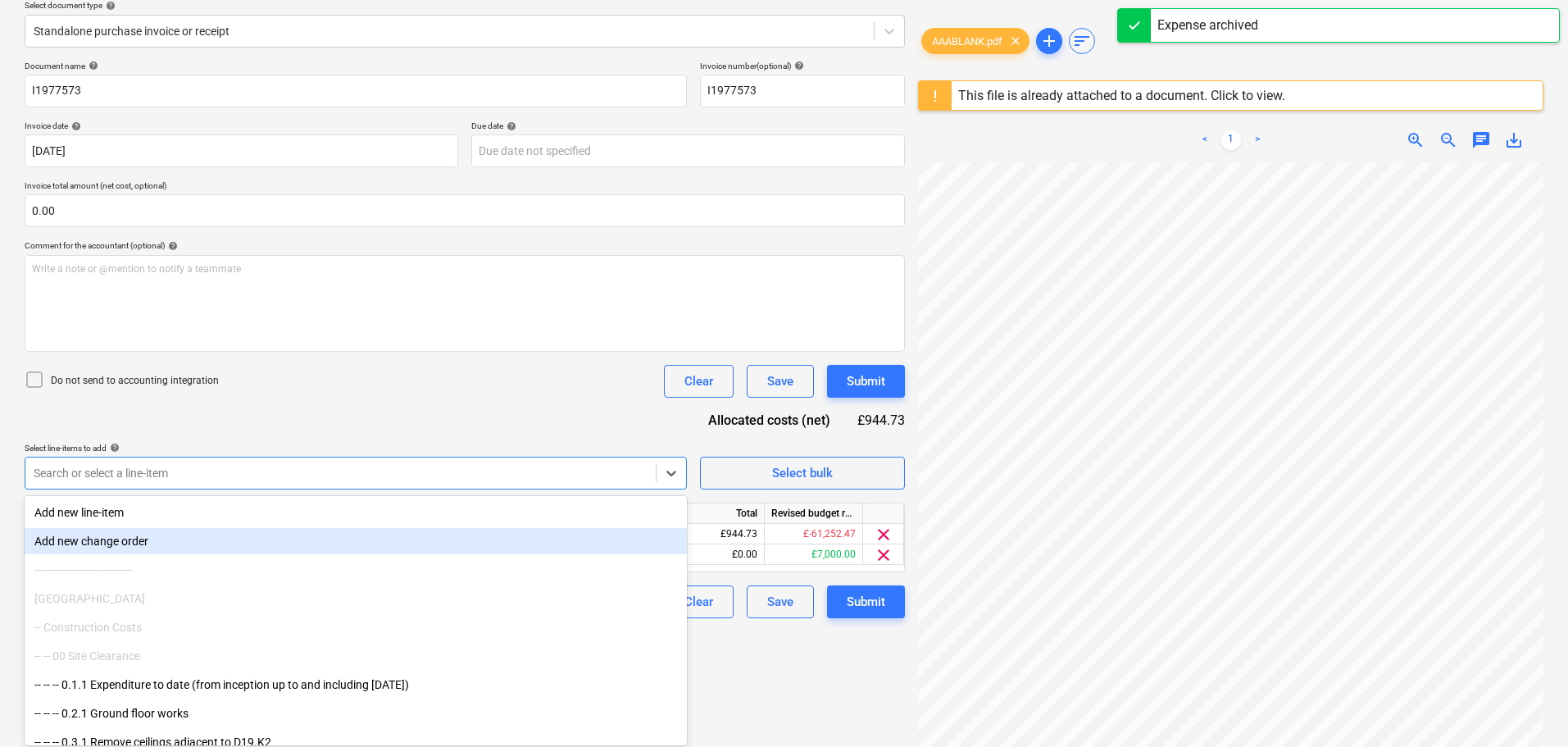
click at [608, 405] on div "Document name help I1977573 Invoice number (optional) help I1977573 Invoice dat…" at bounding box center [465, 339] width 881 height 557
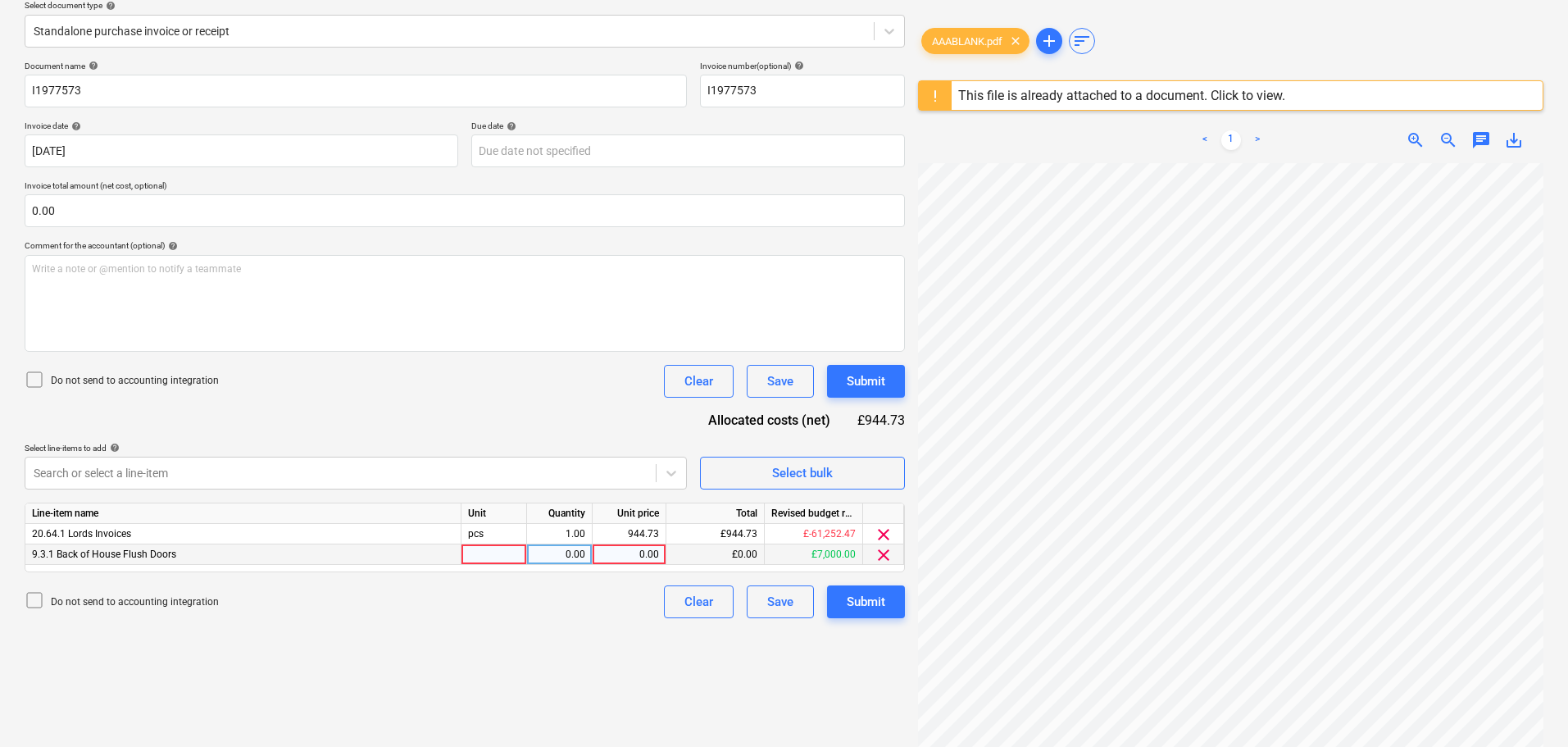
click at [622, 553] on div "0.00" at bounding box center [628, 555] width 60 height 21
type input "944.73"
click at [888, 532] on span "clear" at bounding box center [883, 534] width 20 height 20
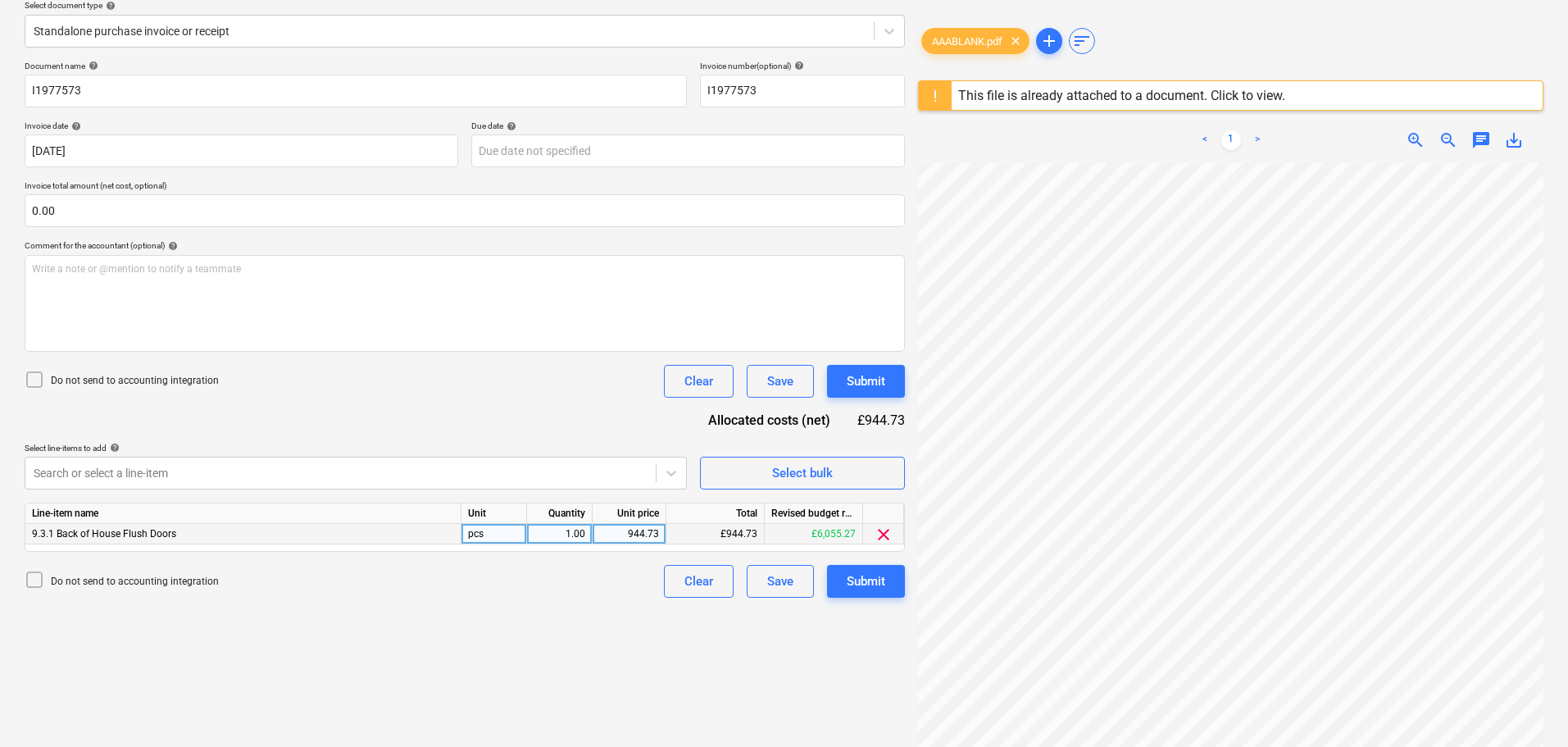
drag, startPoint x: 556, startPoint y: 610, endPoint x: 591, endPoint y: 604, distance: 35.5
click at [556, 610] on div "Create new document Select company Lords Builders Merchants Limited Add new com…" at bounding box center [465, 314] width 894 height 853
click at [869, 581] on div "Submit" at bounding box center [866, 581] width 38 height 22
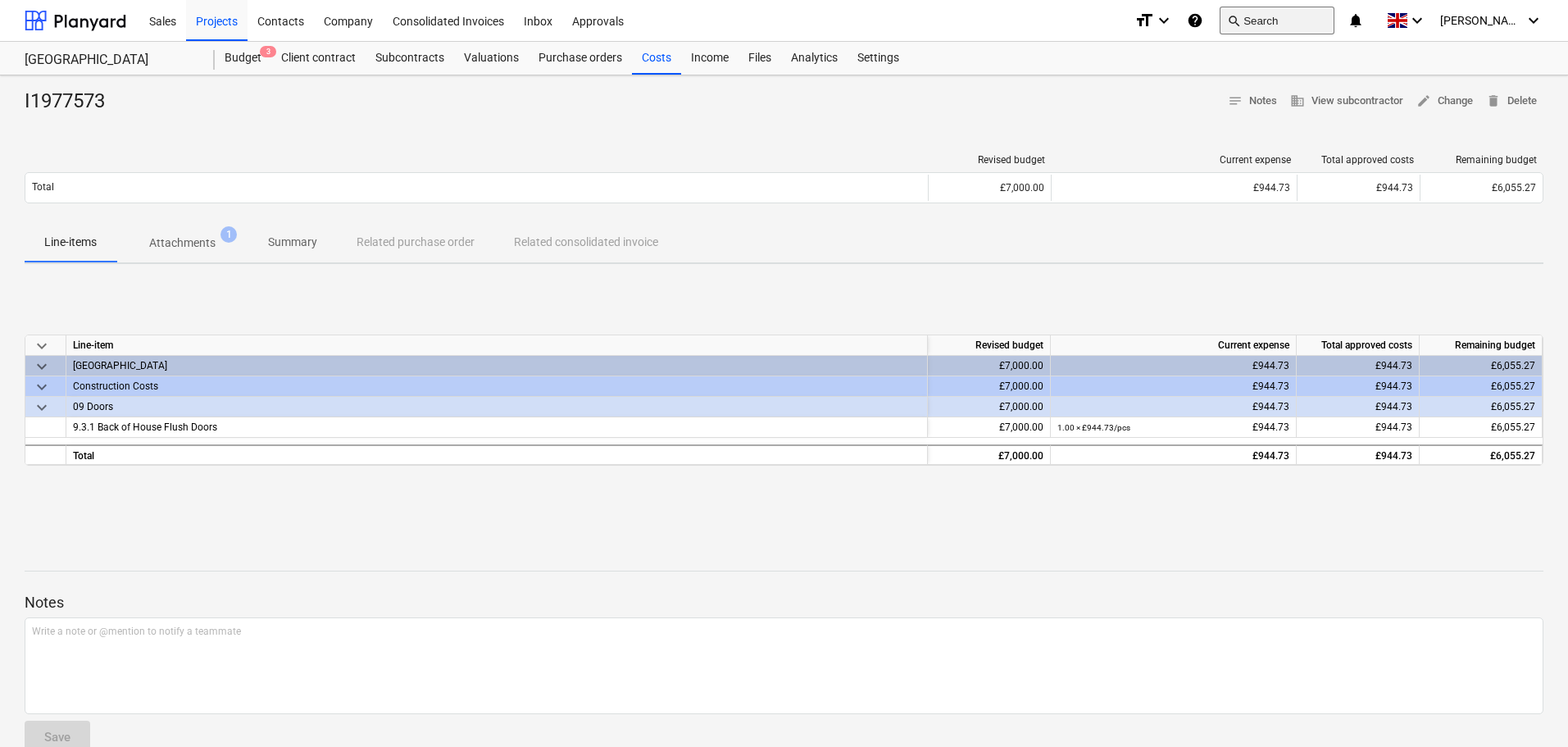
click at [1319, 27] on button "search Search" at bounding box center [1277, 21] width 114 height 28
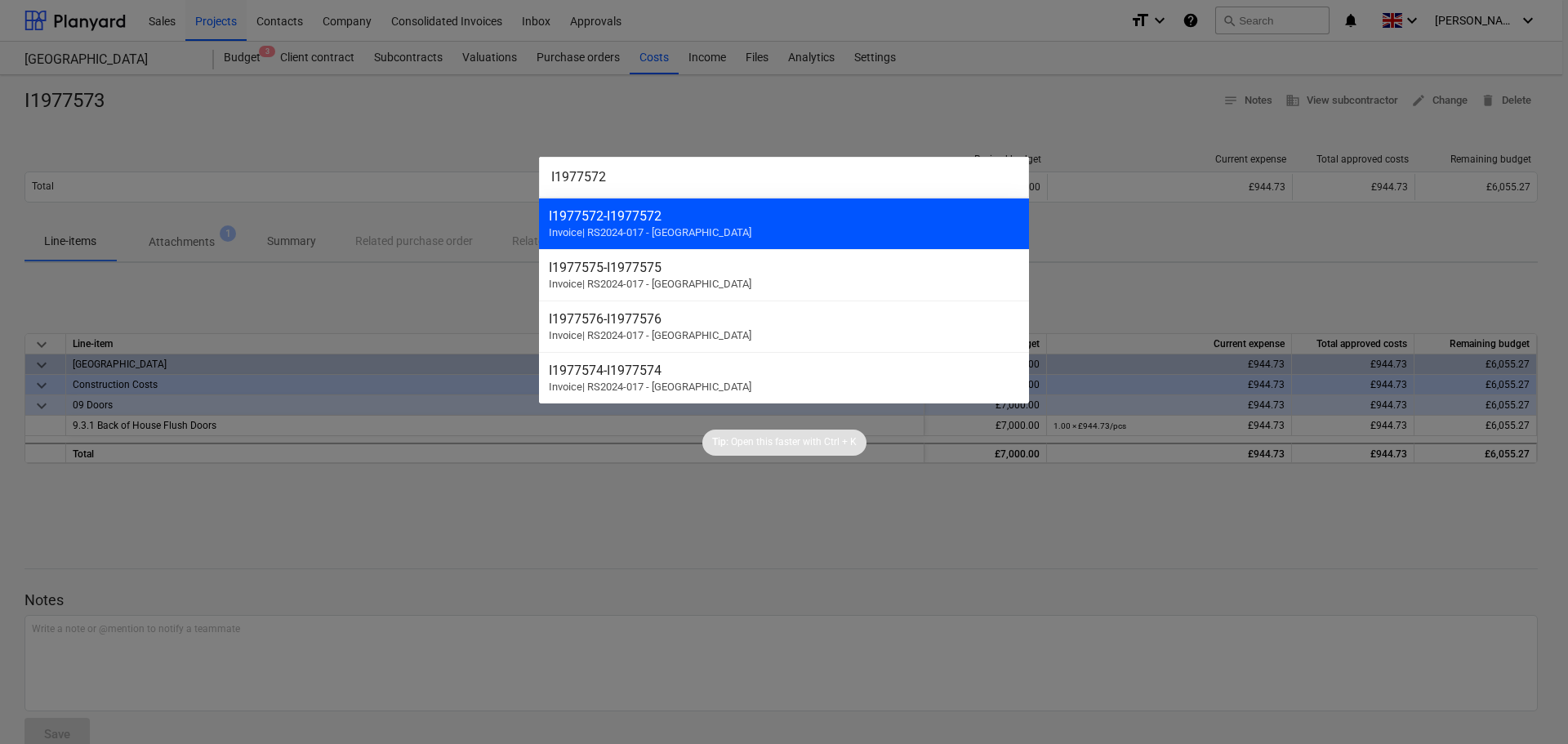
type input "I1977572"
click at [648, 218] on div "I1977572 - I1977572" at bounding box center [784, 216] width 471 height 16
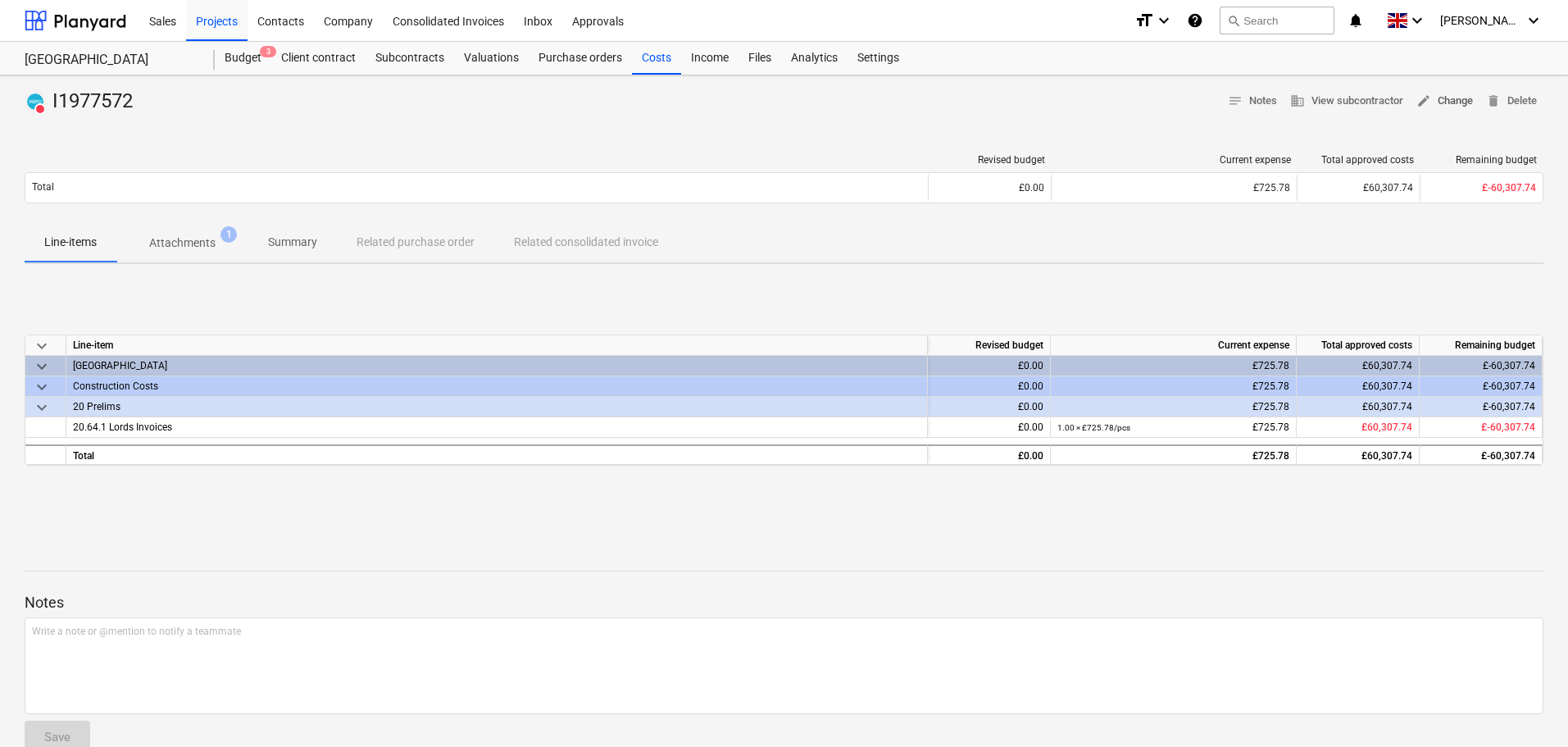
click at [1443, 102] on span "edit Change" at bounding box center [1444, 101] width 56 height 19
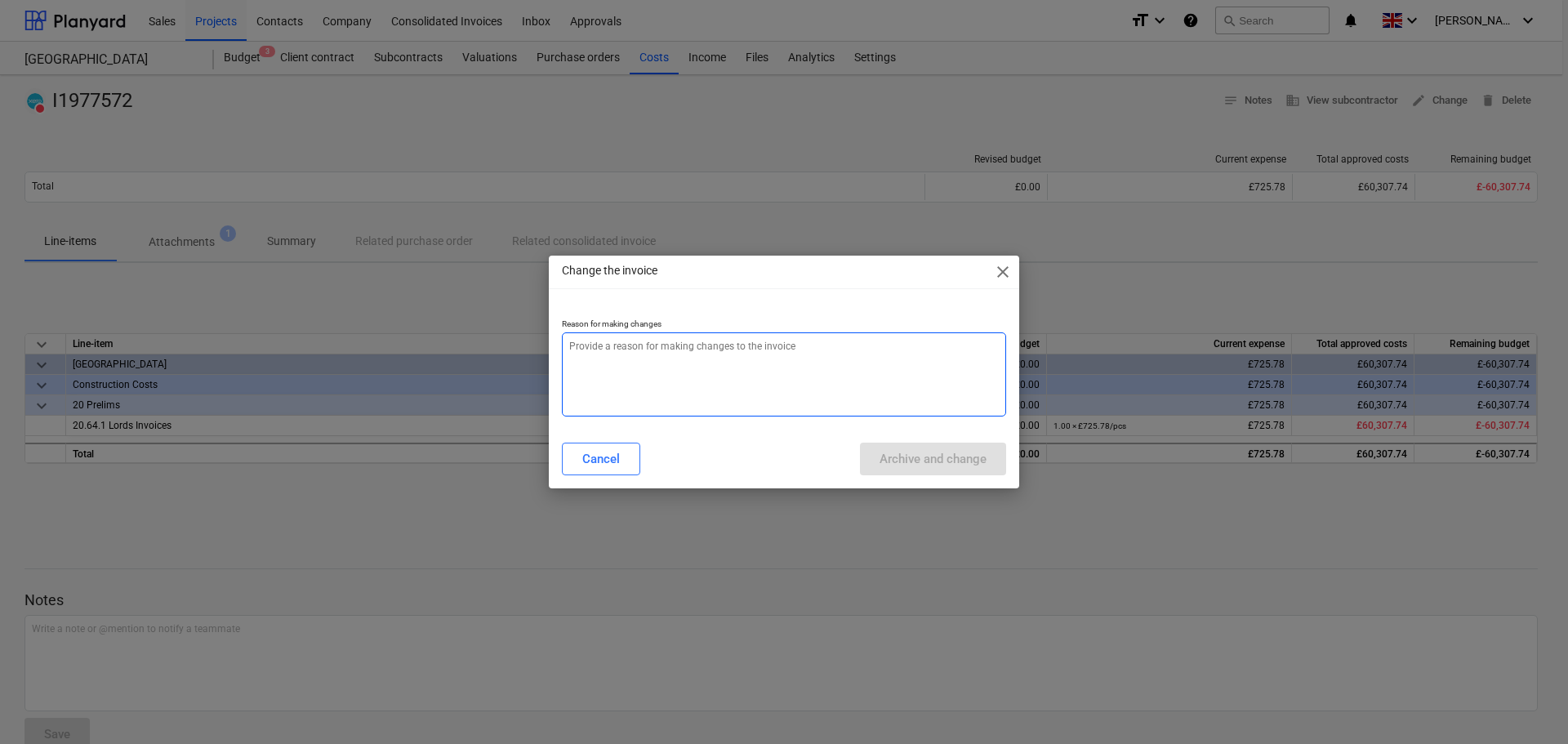
click at [694, 355] on textarea at bounding box center [784, 374] width 444 height 84
paste textarea "I1977572"
type textarea "x"
type textarea "I1977572"
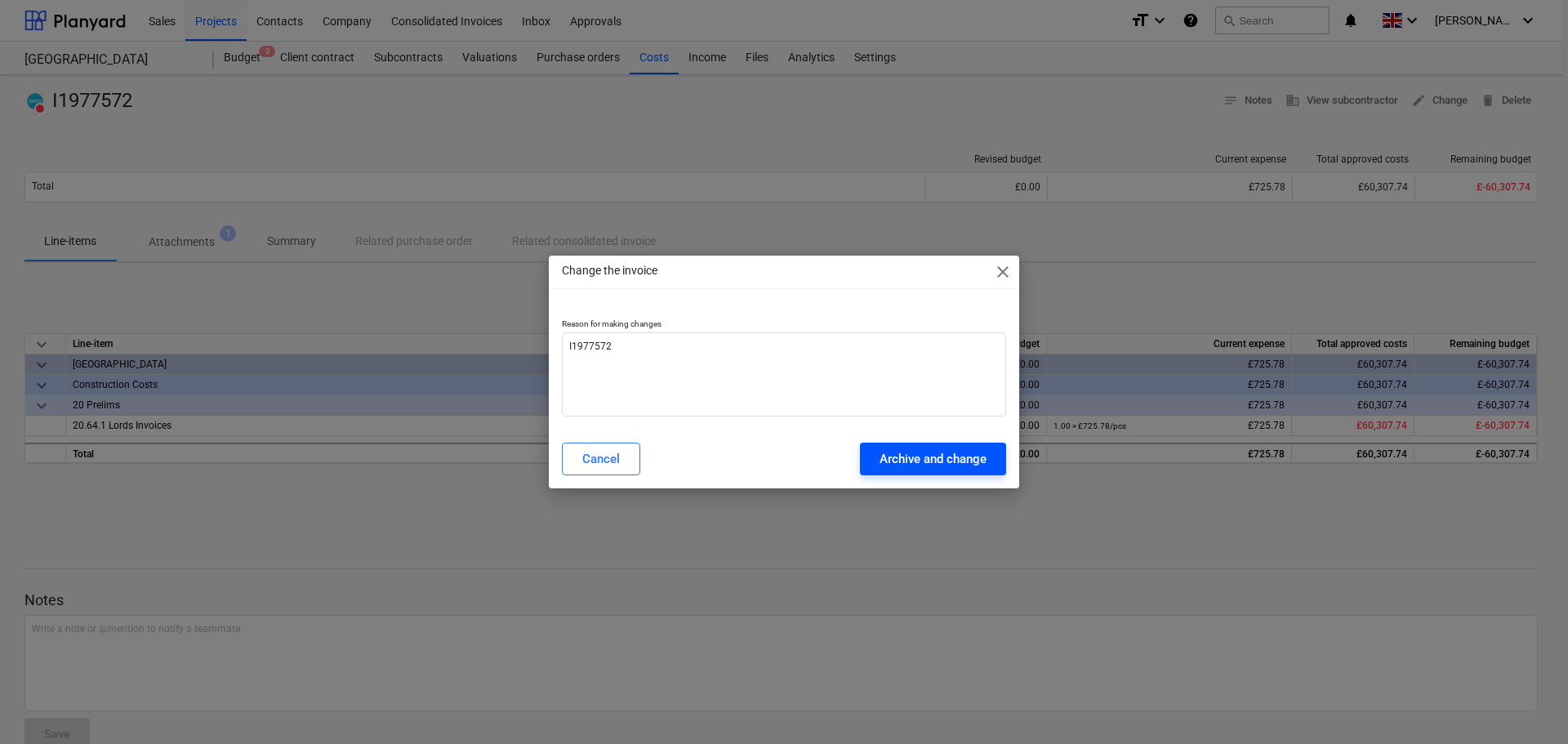
click at [945, 450] on div "Archive and change" at bounding box center [933, 458] width 107 height 22
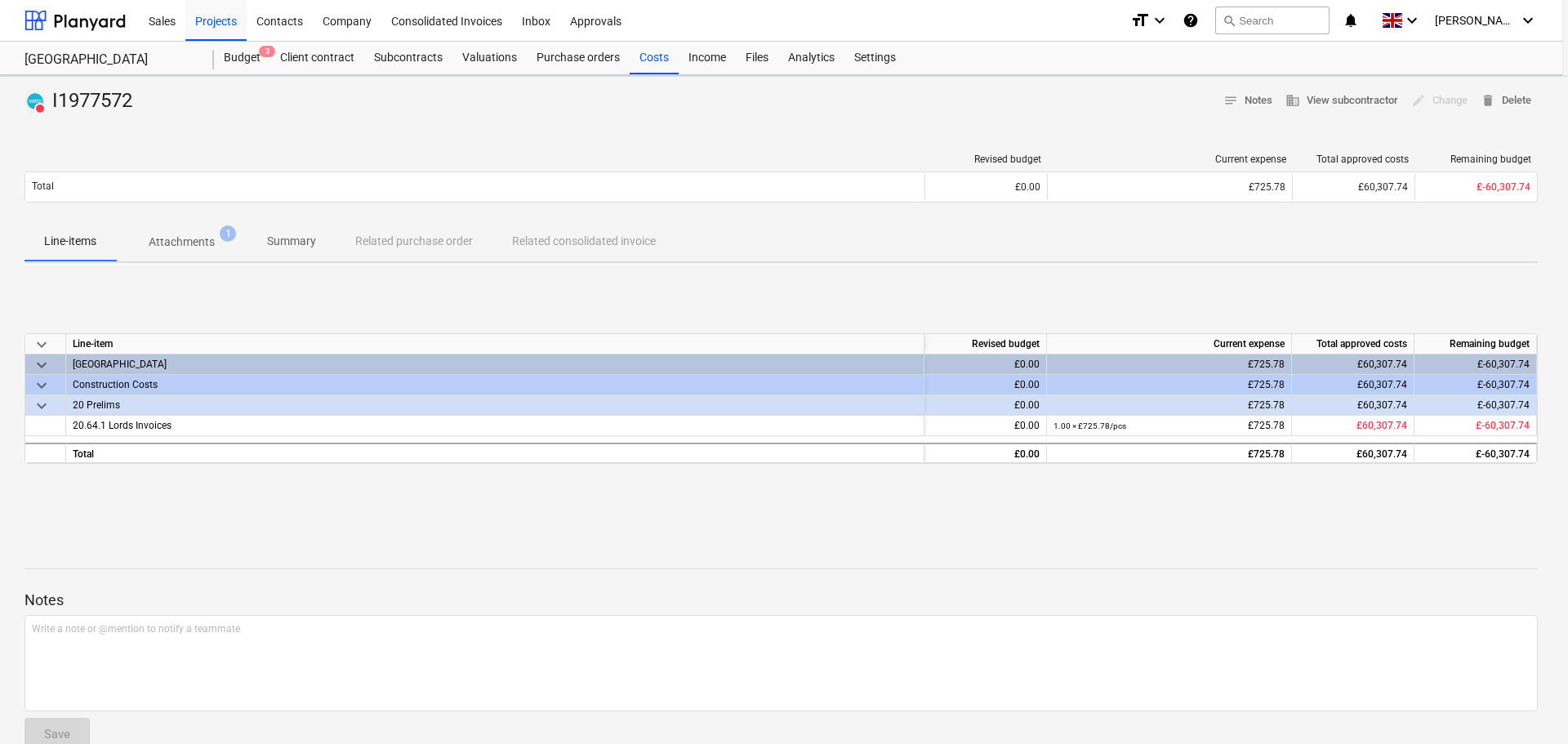
type textarea "x"
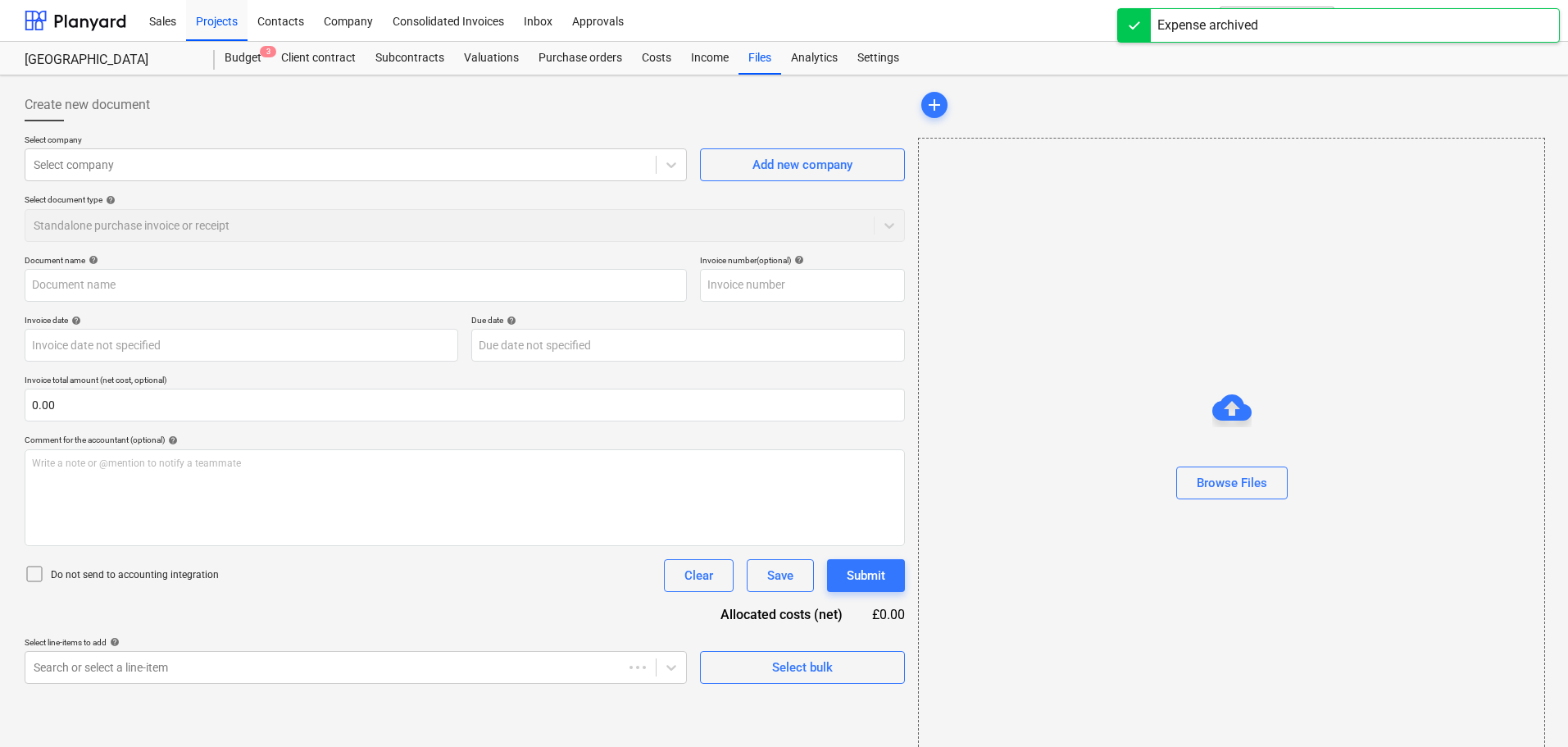
type input "I1977572"
type input "[DATE]"
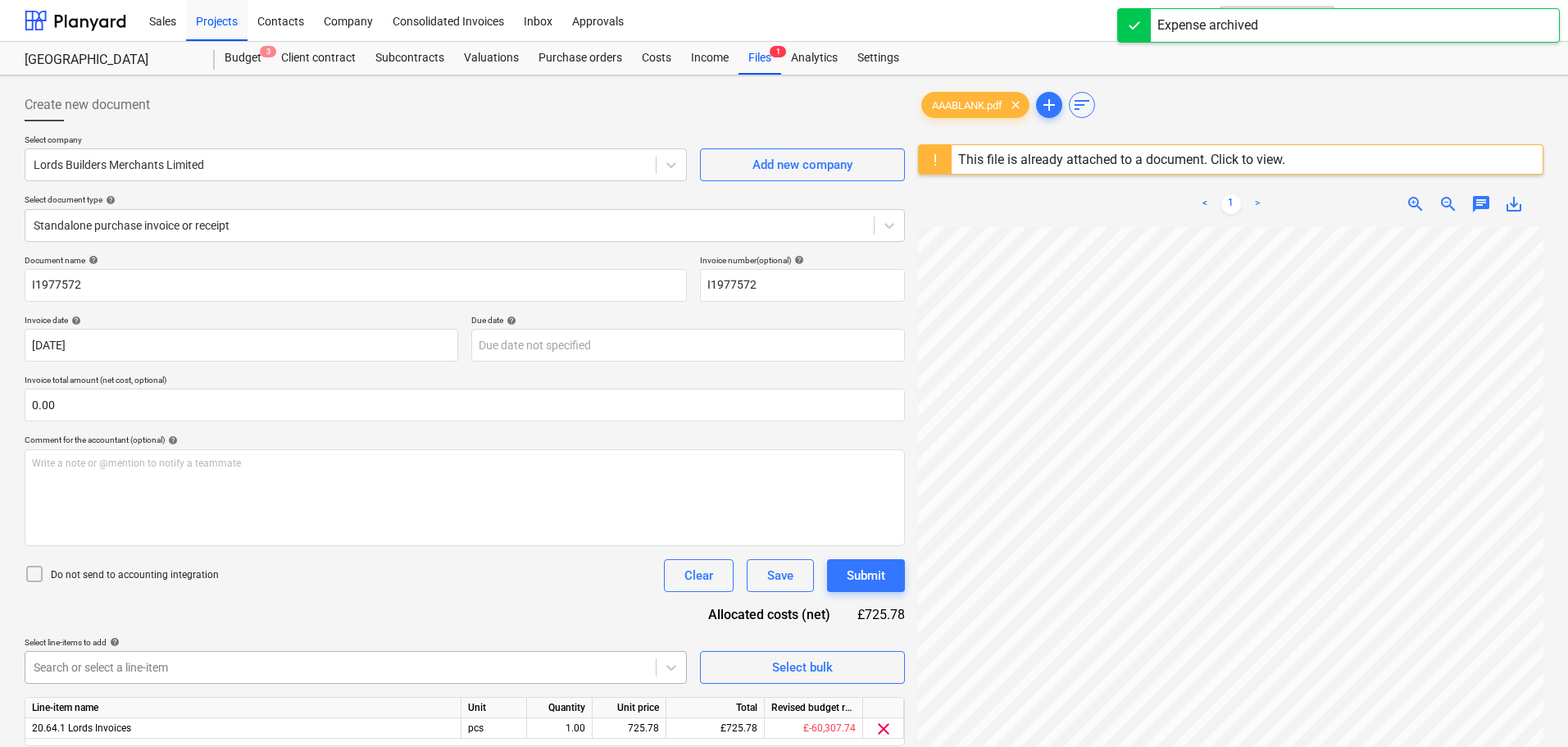
click at [129, 666] on body "Sales Projects Contacts Company Consolidated Invoices Inbox Approvals format_si…" at bounding box center [784, 374] width 1568 height 747
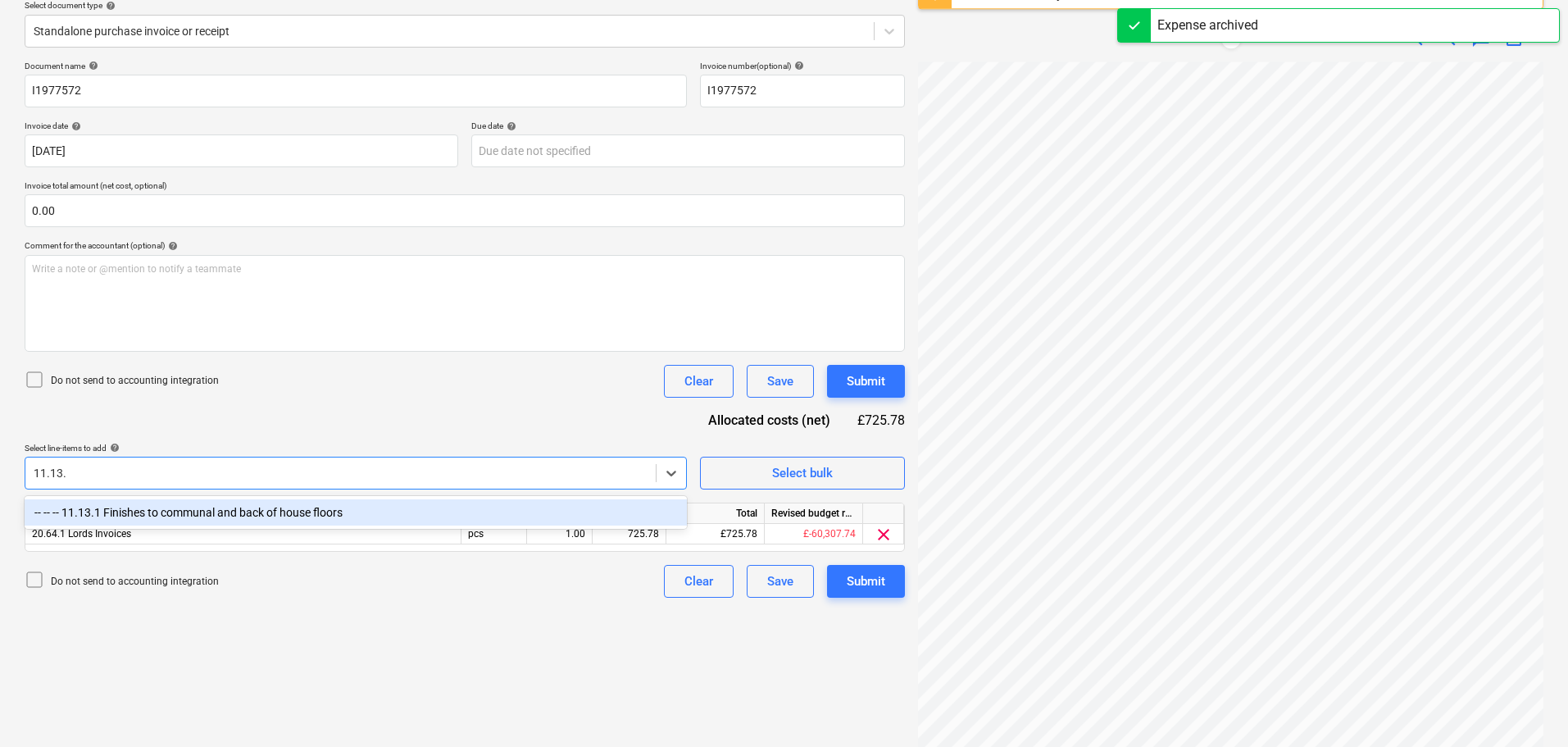
type input "11.13.1"
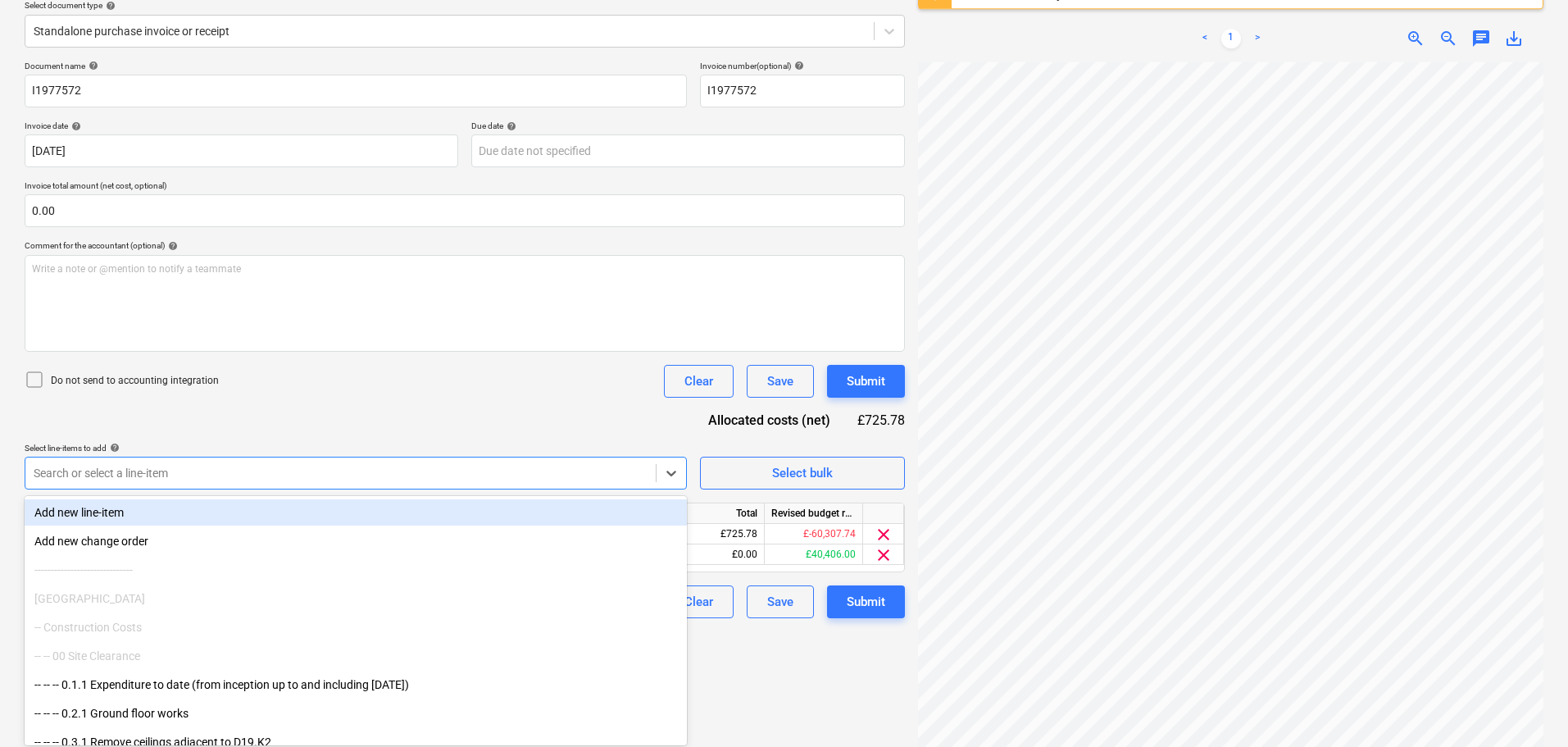
click at [395, 418] on div "Document name help I1977572 Invoice number (optional) help I1977572 Invoice dat…" at bounding box center [465, 339] width 881 height 557
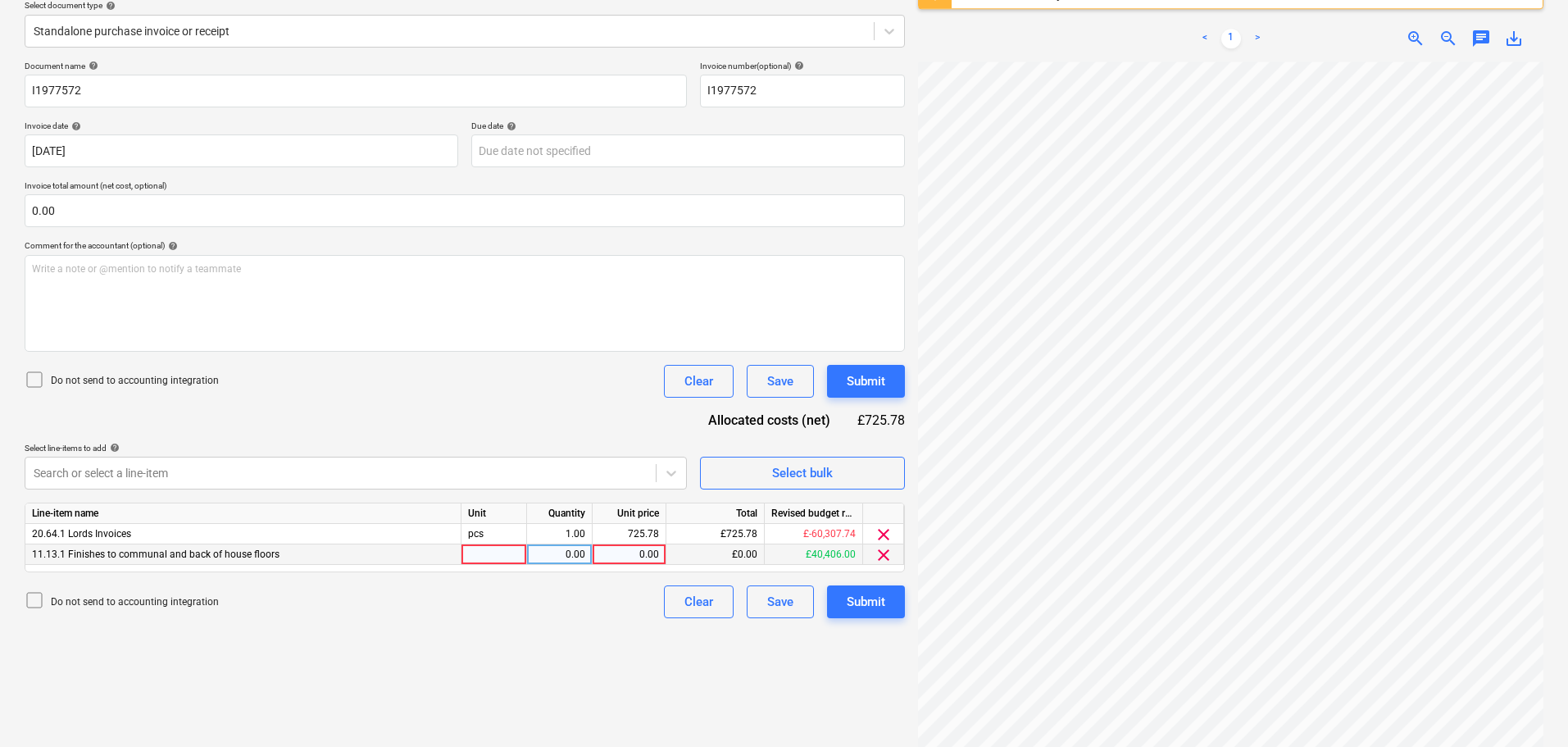
click at [642, 552] on div "0.00" at bounding box center [628, 555] width 60 height 21
type input "725.78"
click at [889, 534] on span "clear" at bounding box center [883, 534] width 20 height 20
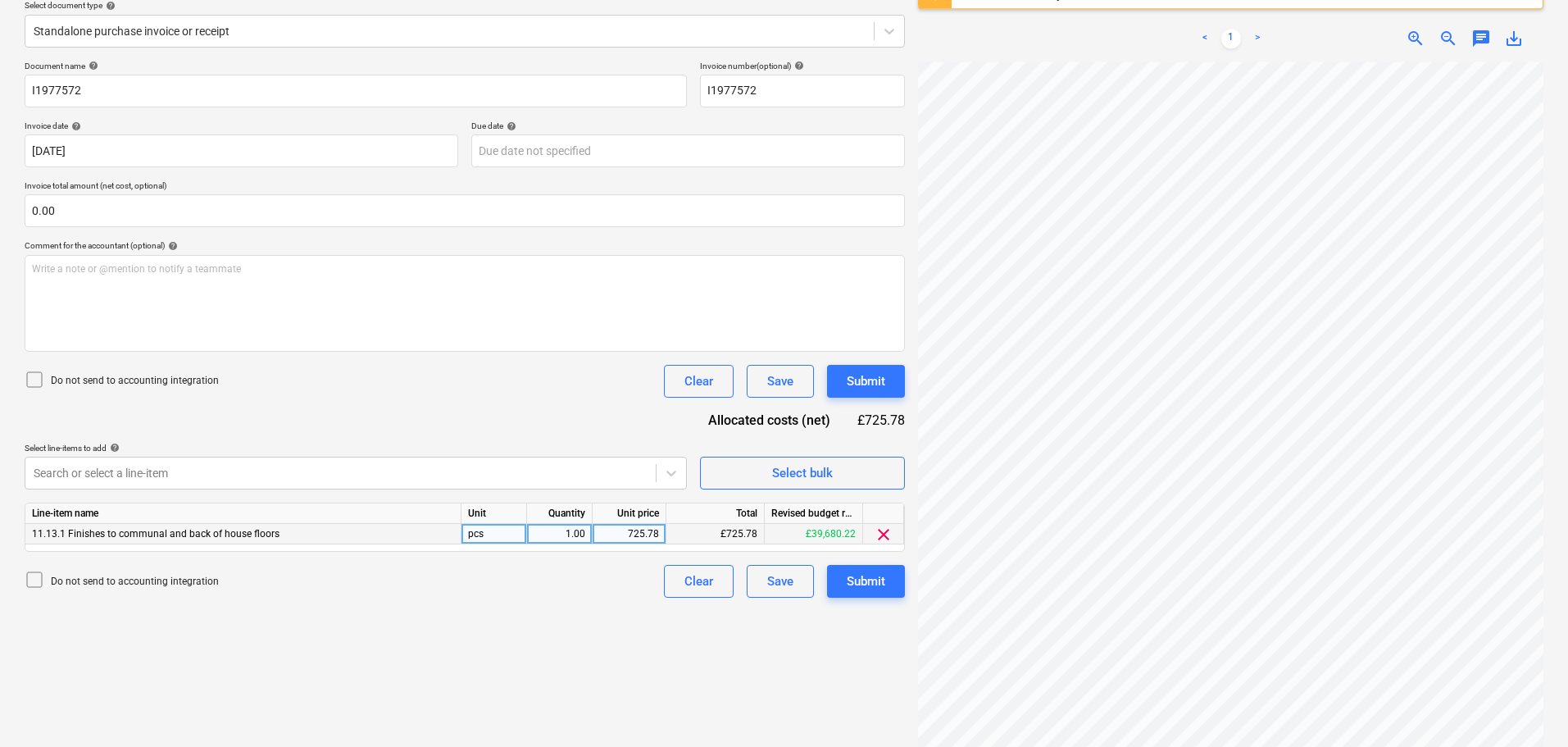
drag, startPoint x: 738, startPoint y: 660, endPoint x: 829, endPoint y: 620, distance: 99.4
click at [738, 660] on div "Create new document Select company Lords Builders Merchants Limited Add new com…" at bounding box center [465, 314] width 894 height 853
click at [872, 576] on div "Submit" at bounding box center [866, 581] width 38 height 22
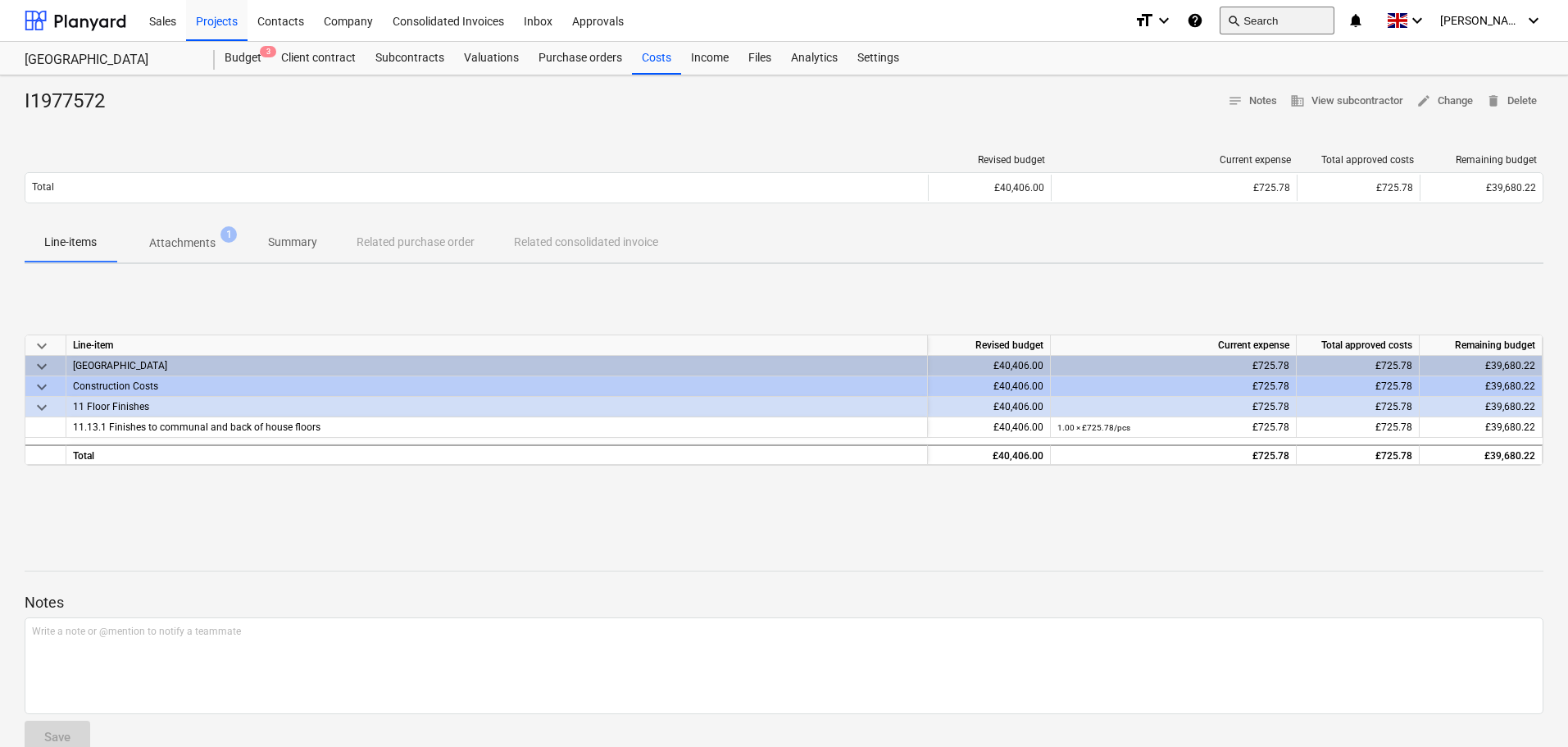
click at [1295, 25] on button "search Search" at bounding box center [1277, 21] width 114 height 28
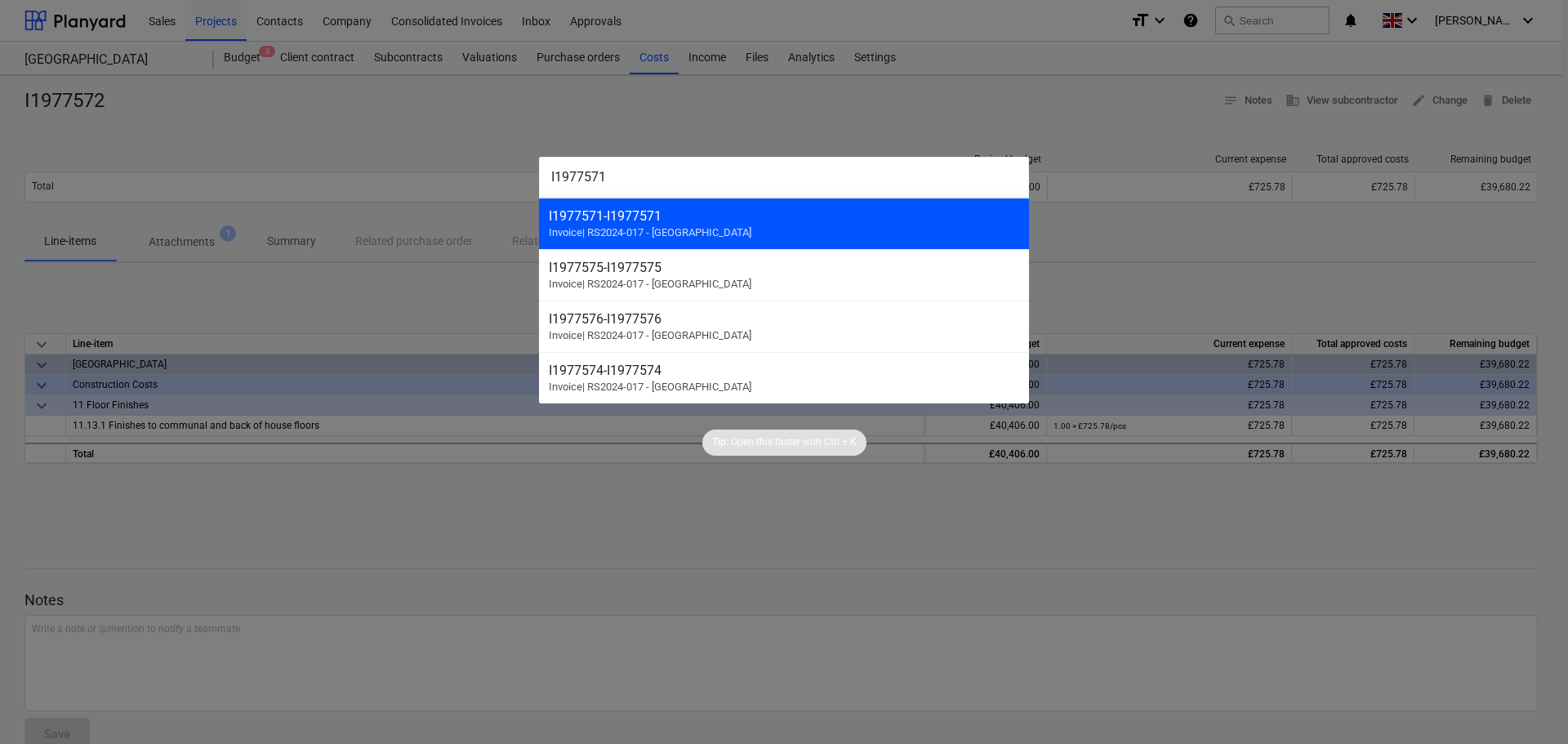
type input "I1977571"
click at [699, 234] on span "Invoice | RS2024-017 - [GEOGRAPHIC_DATA]" at bounding box center [650, 232] width 203 height 12
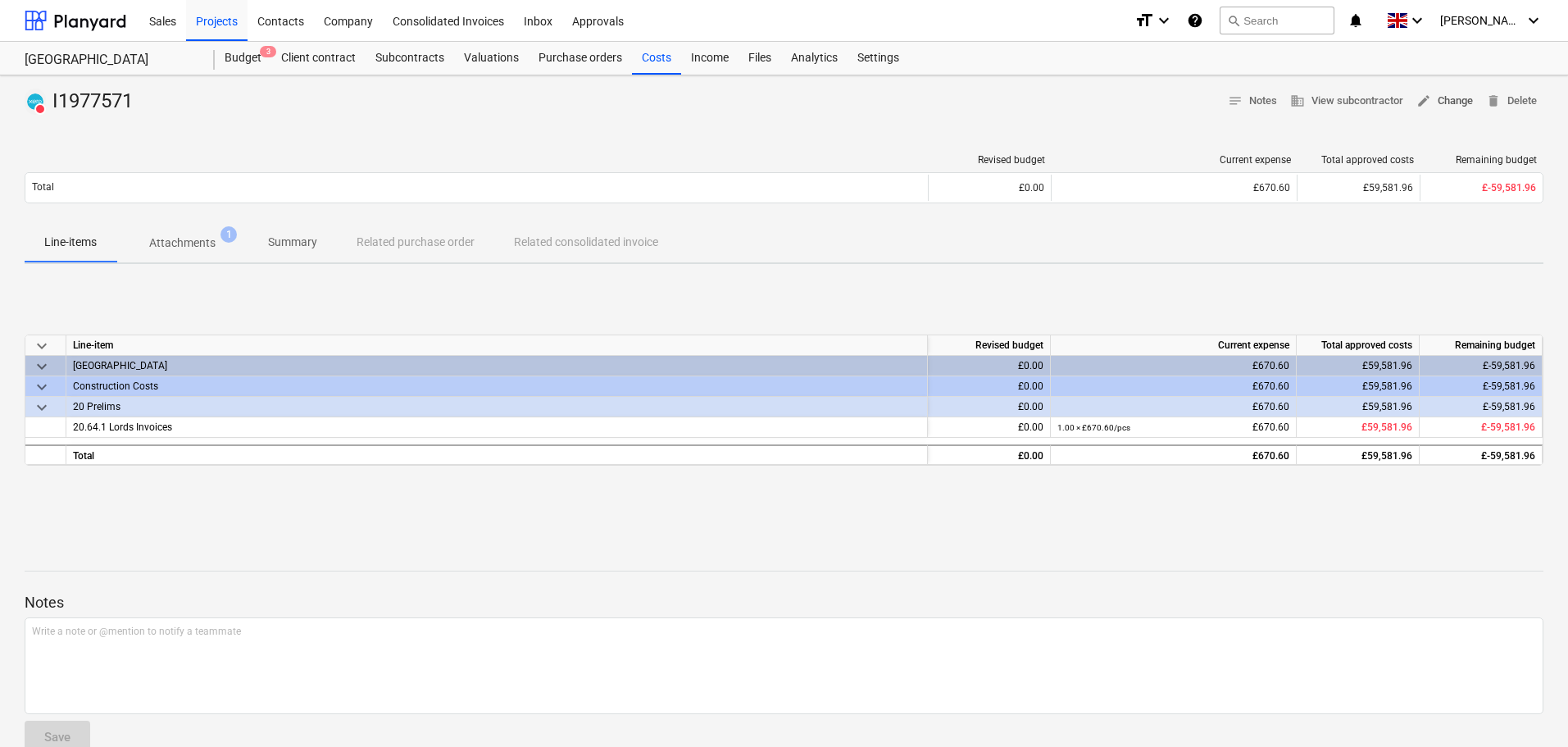
click at [1443, 99] on span "edit Change" at bounding box center [1444, 101] width 56 height 19
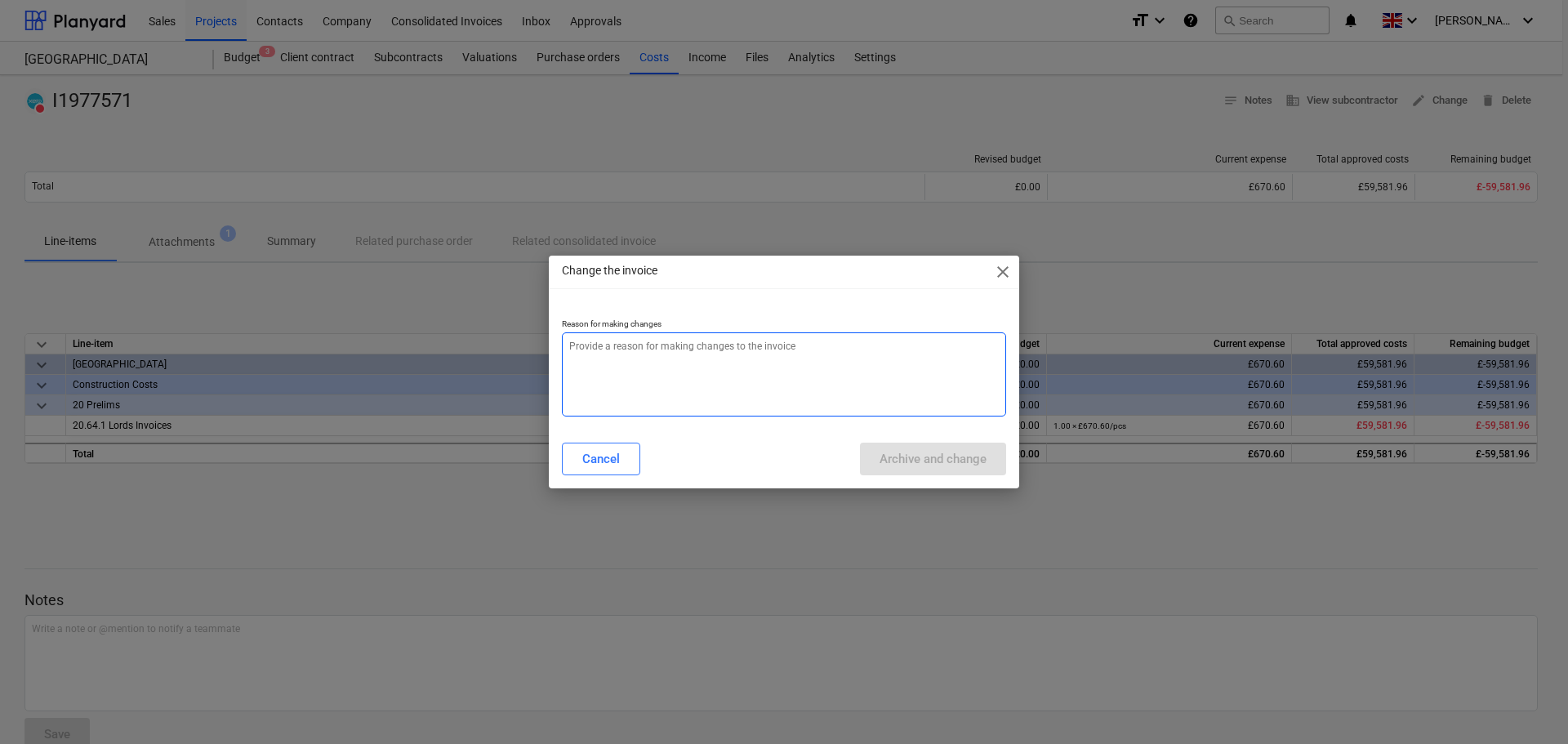
click at [638, 333] on textarea at bounding box center [784, 374] width 444 height 84
paste textarea "I1977571"
type textarea "x"
type textarea "I1977571"
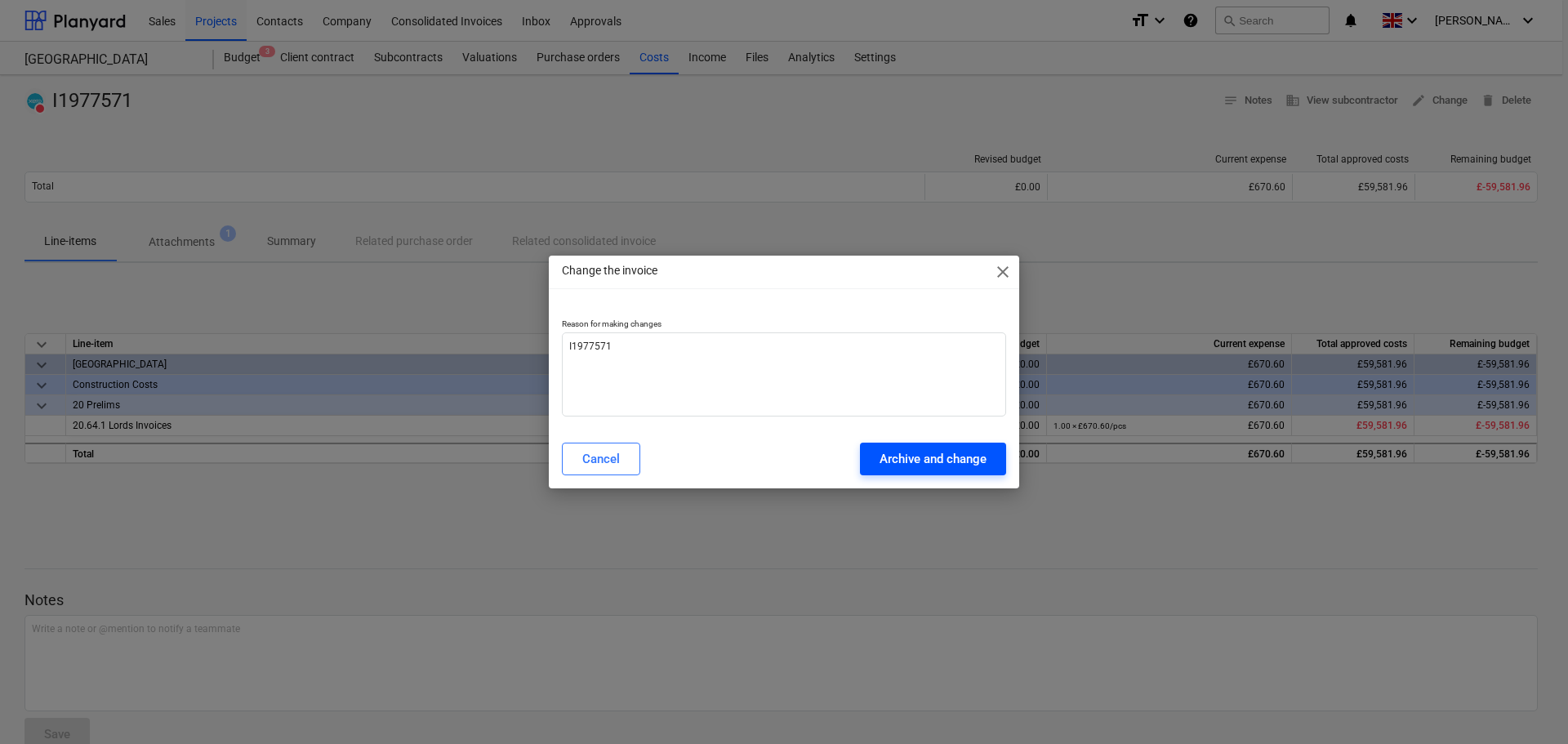
click at [949, 459] on div "Archive and change" at bounding box center [933, 458] width 107 height 22
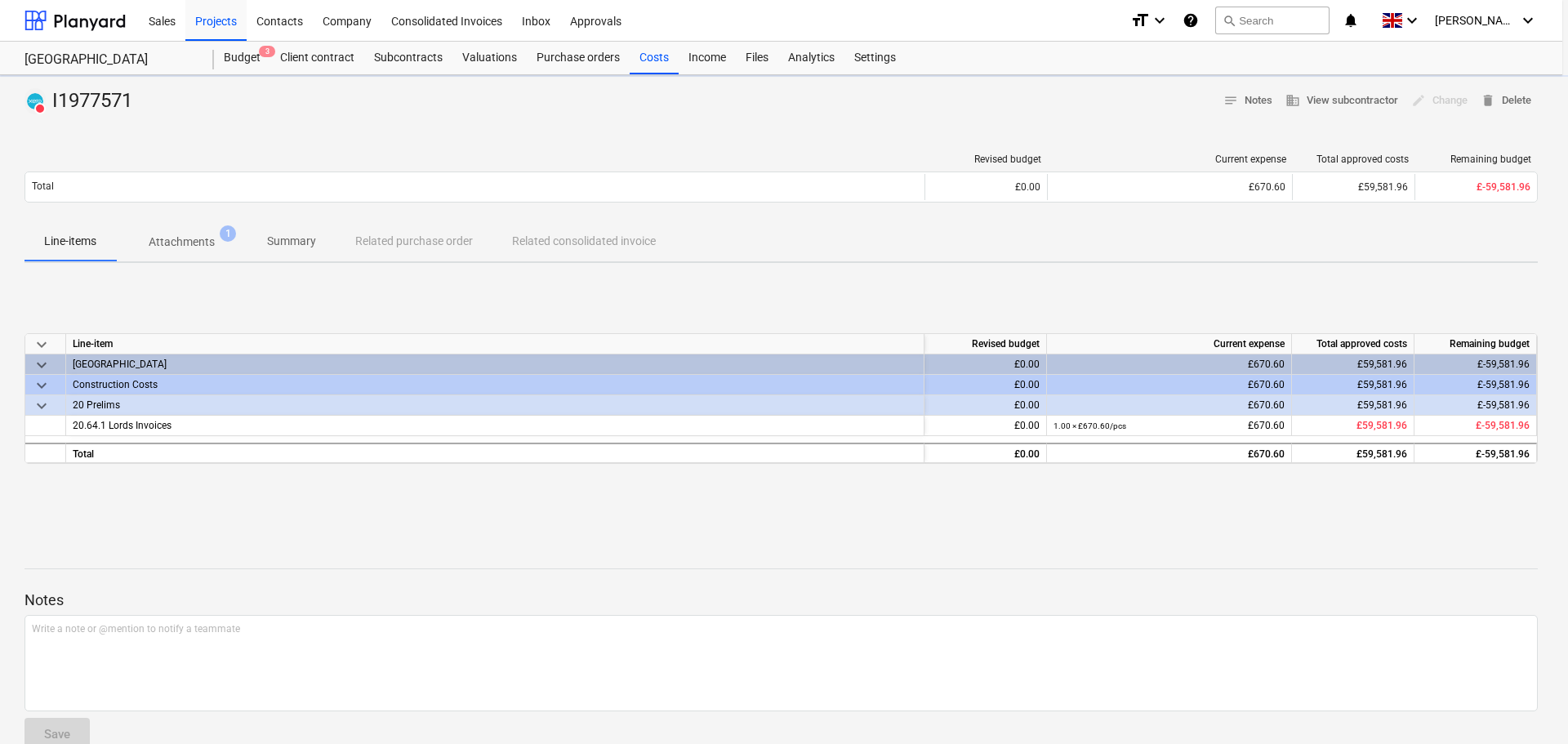
type textarea "x"
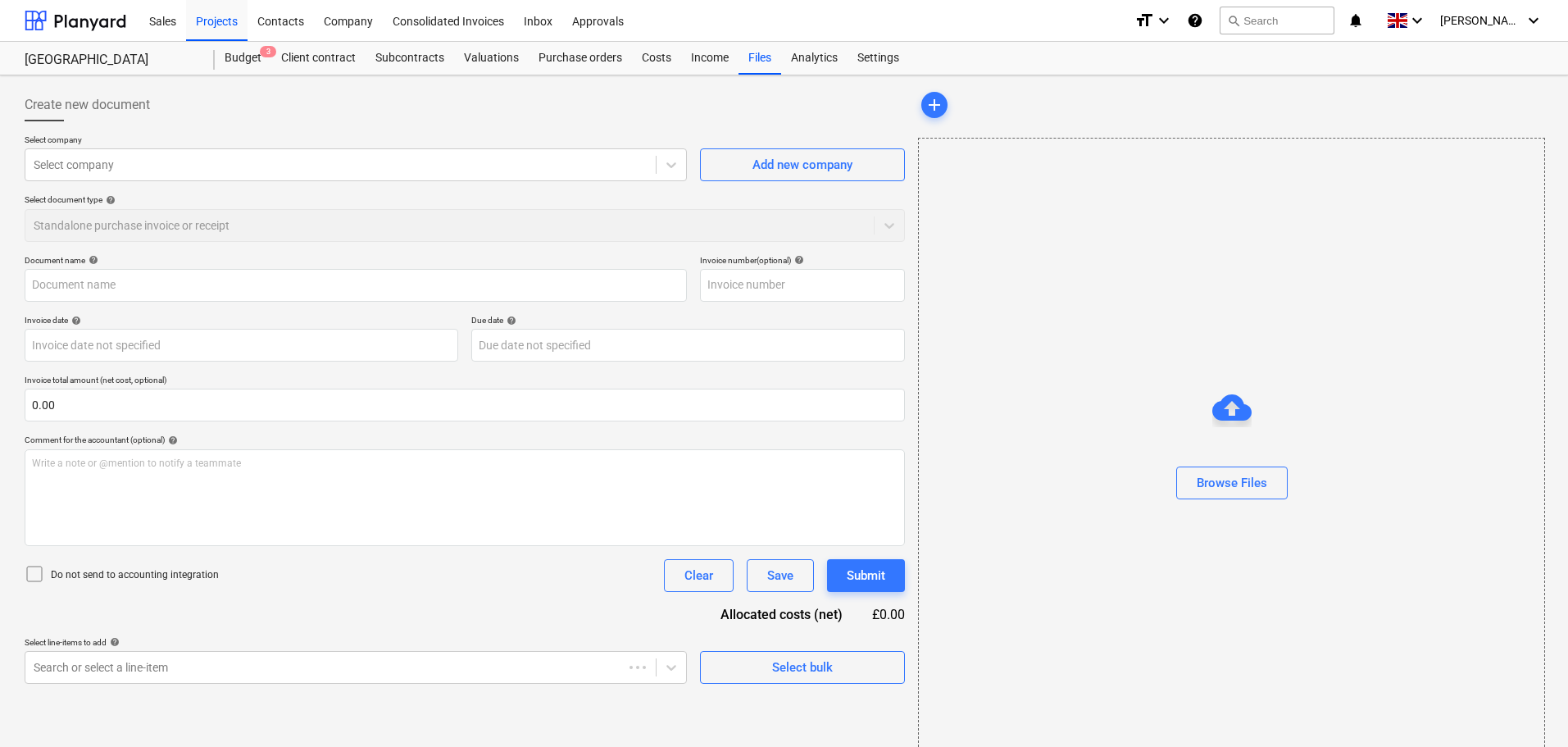
type input "I1977571"
type input "[DATE]"
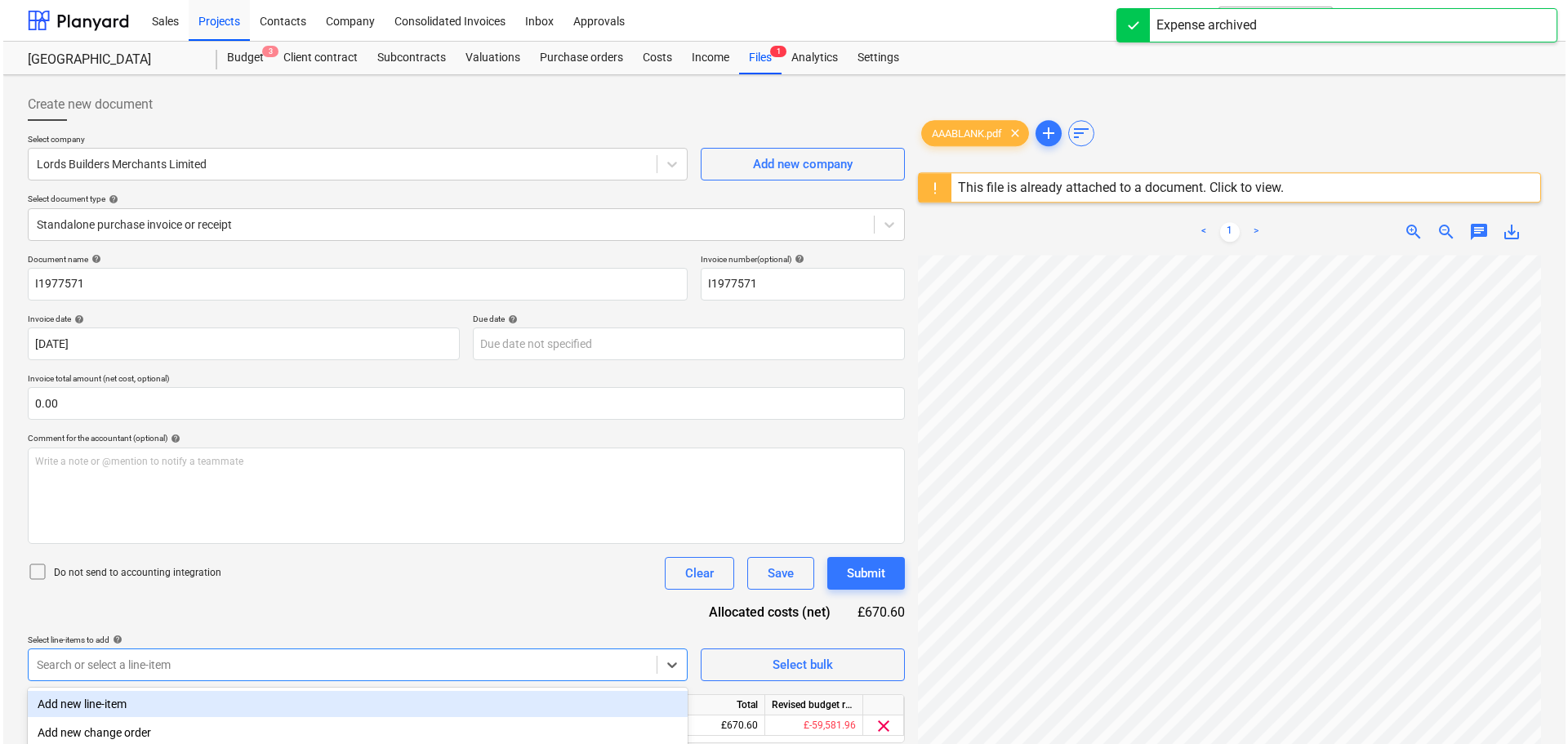
scroll to position [193, 0]
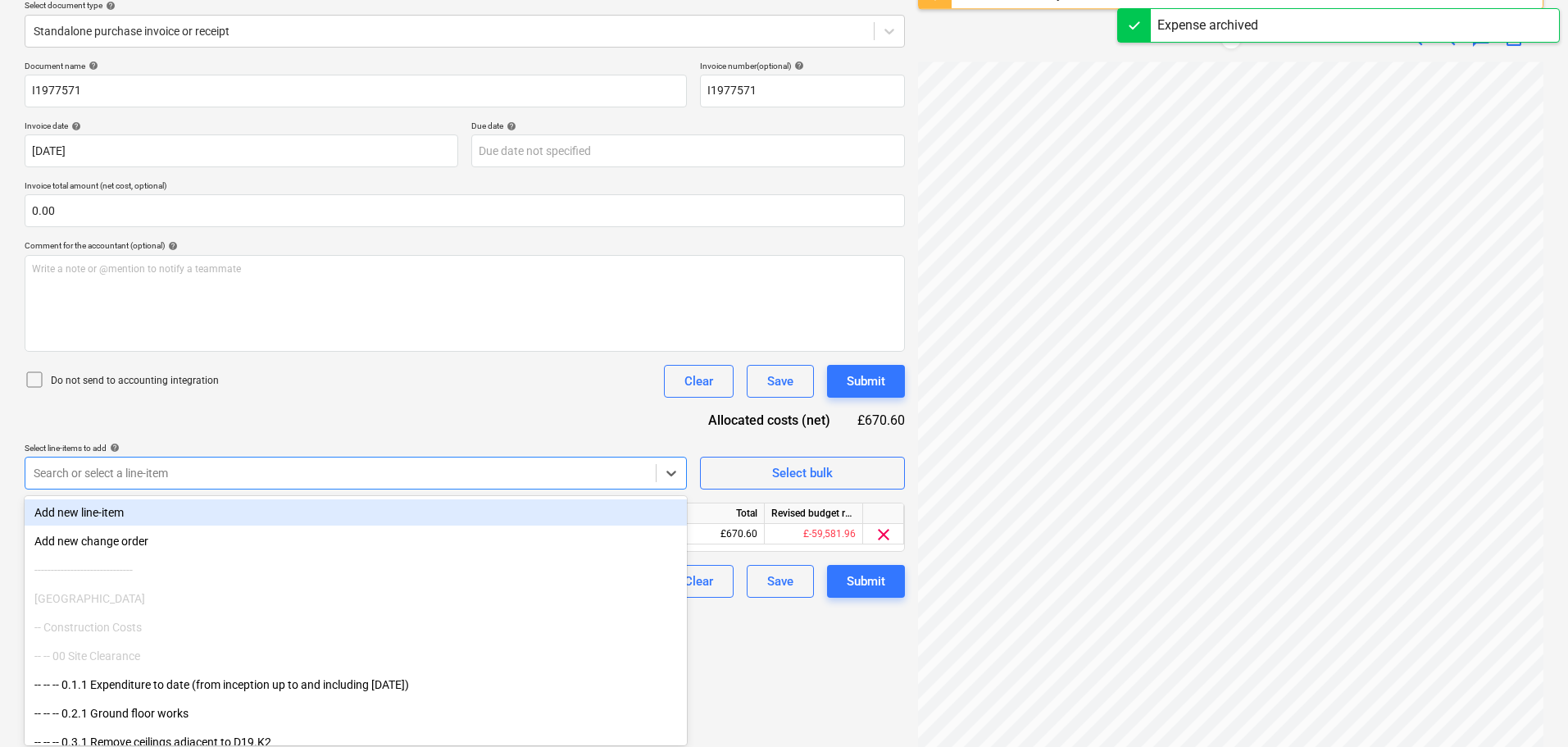
click at [164, 552] on body "Sales Projects Contacts Company Consolidated Invoices Inbox Approvals format_si…" at bounding box center [784, 179] width 1568 height 747
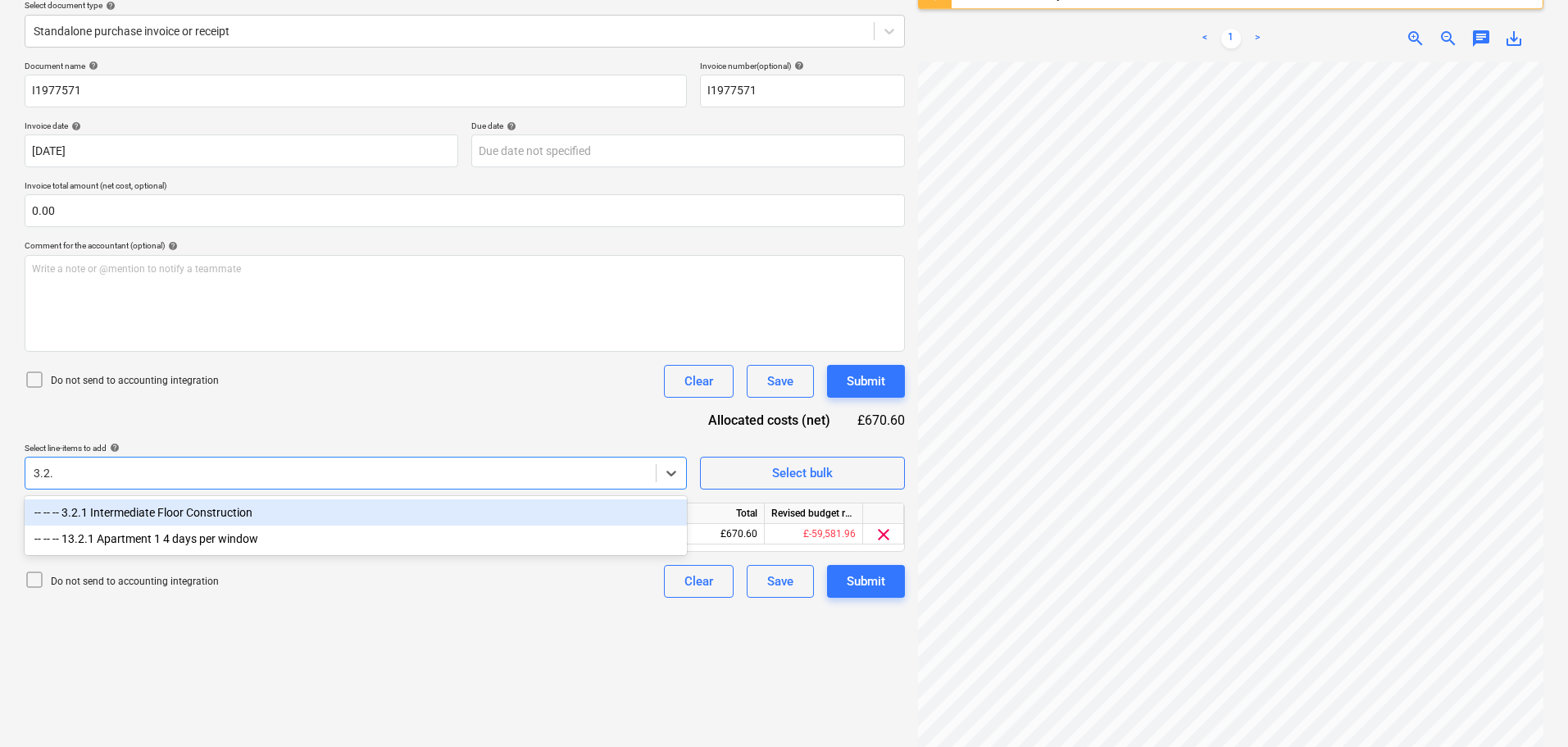
type input "3.2.1"
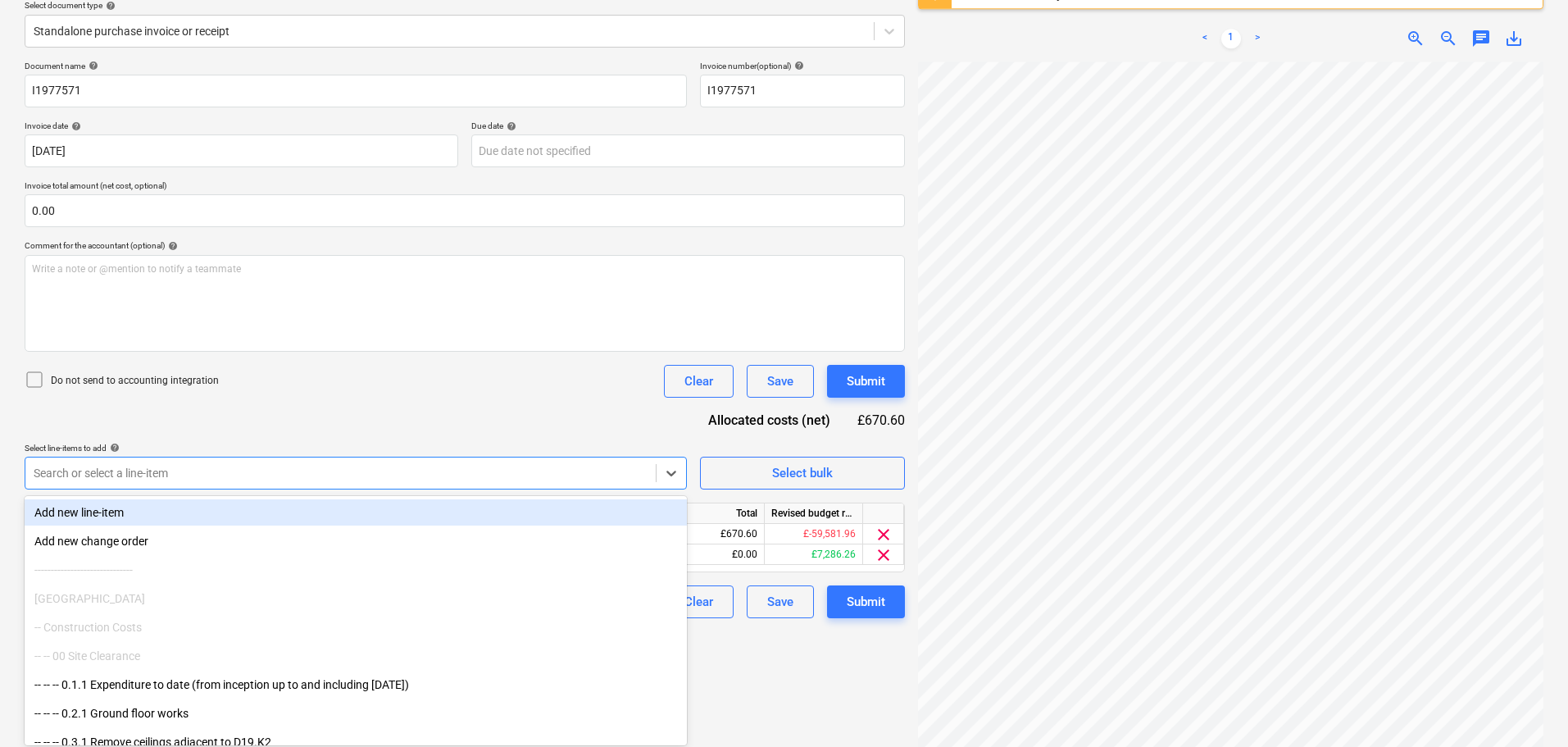
click at [426, 418] on div "Document name help I1977571 Invoice number (optional) help I1977571 Invoice dat…" at bounding box center [465, 339] width 881 height 557
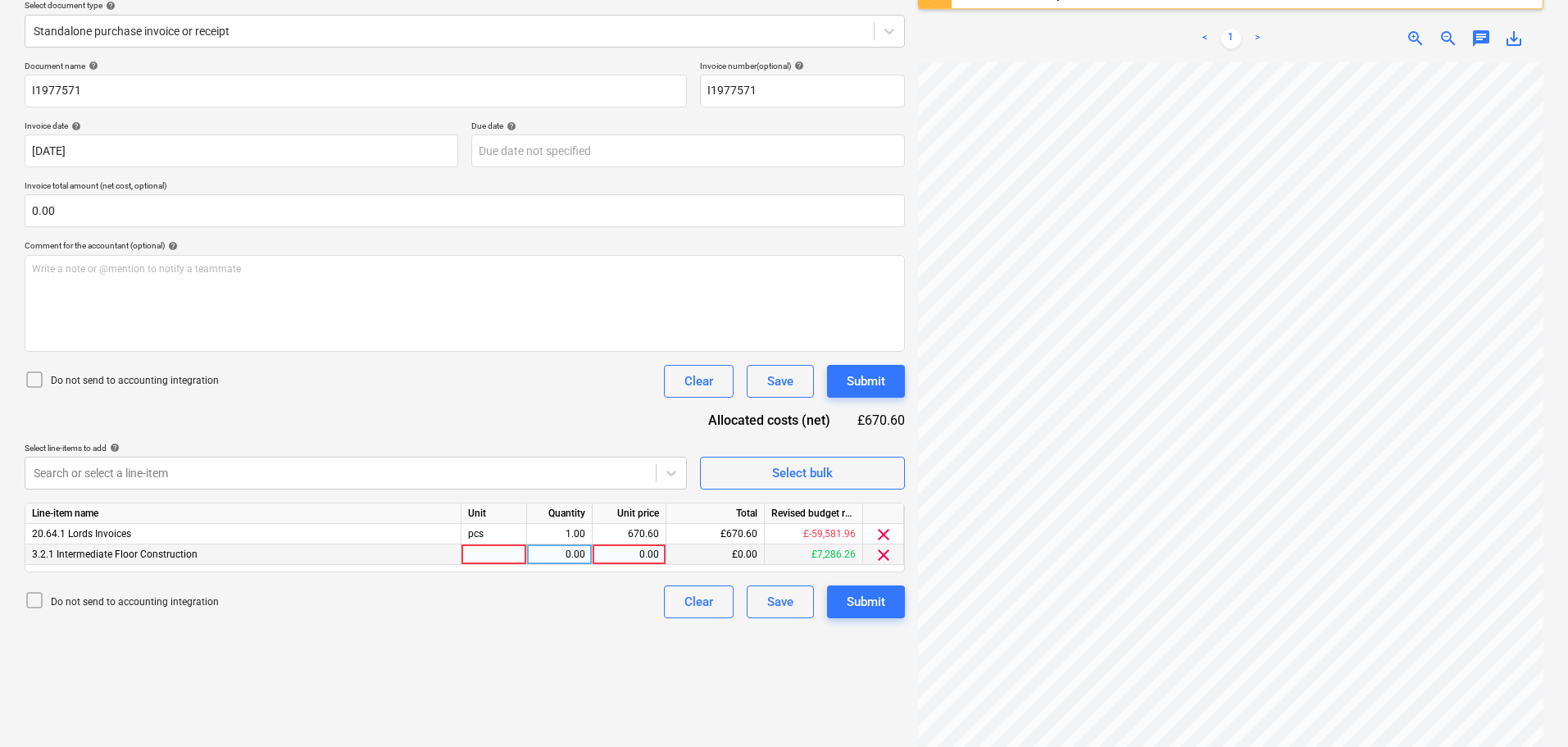
click at [616, 554] on div "0.00" at bounding box center [628, 555] width 60 height 21
type input "670.60"
click at [887, 536] on span "clear" at bounding box center [883, 534] width 20 height 20
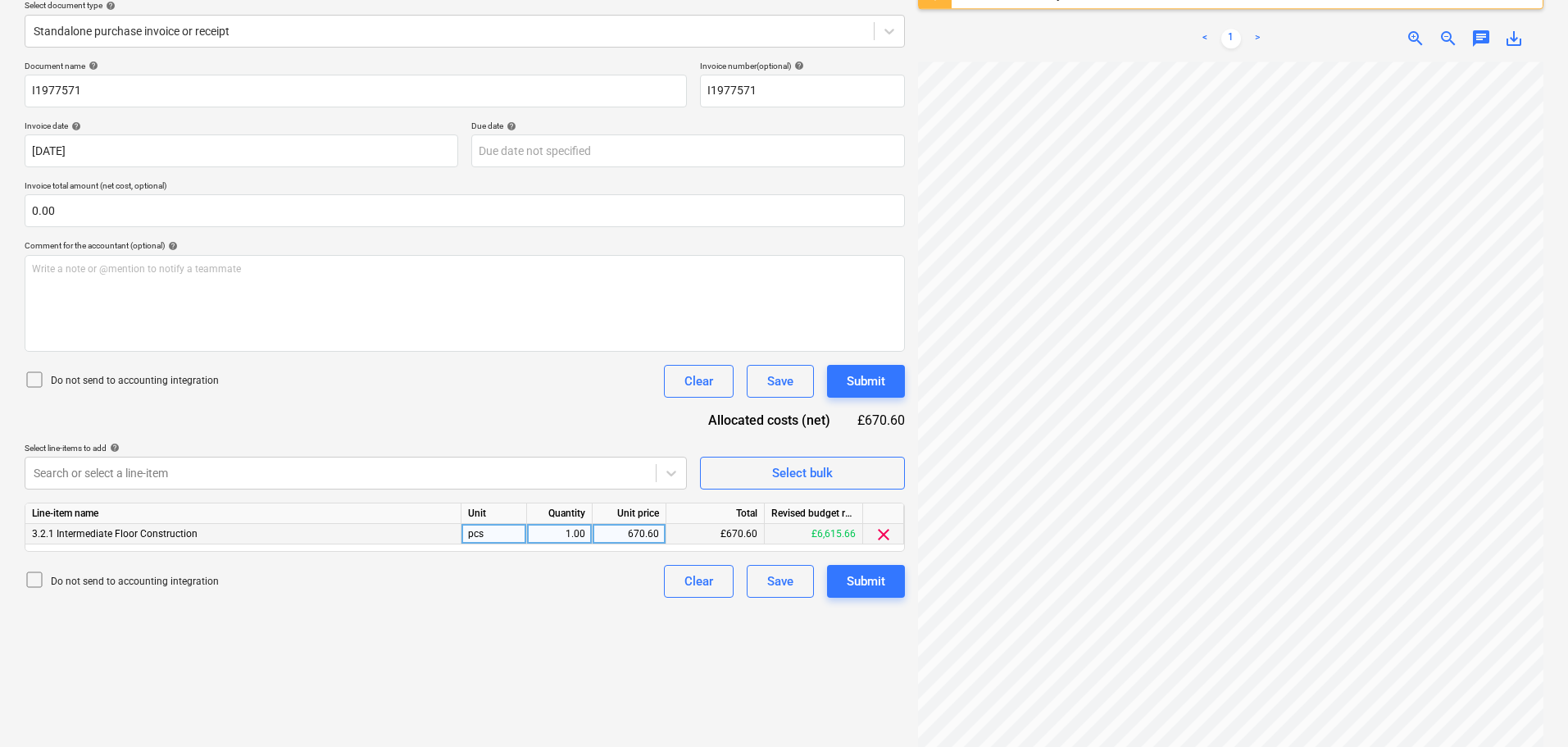
click at [586, 419] on div "Document name help I1977571 Invoice number (optional) help I1977571 Invoice dat…" at bounding box center [465, 328] width 881 height 536
click at [872, 379] on div "Submit" at bounding box center [866, 380] width 38 height 22
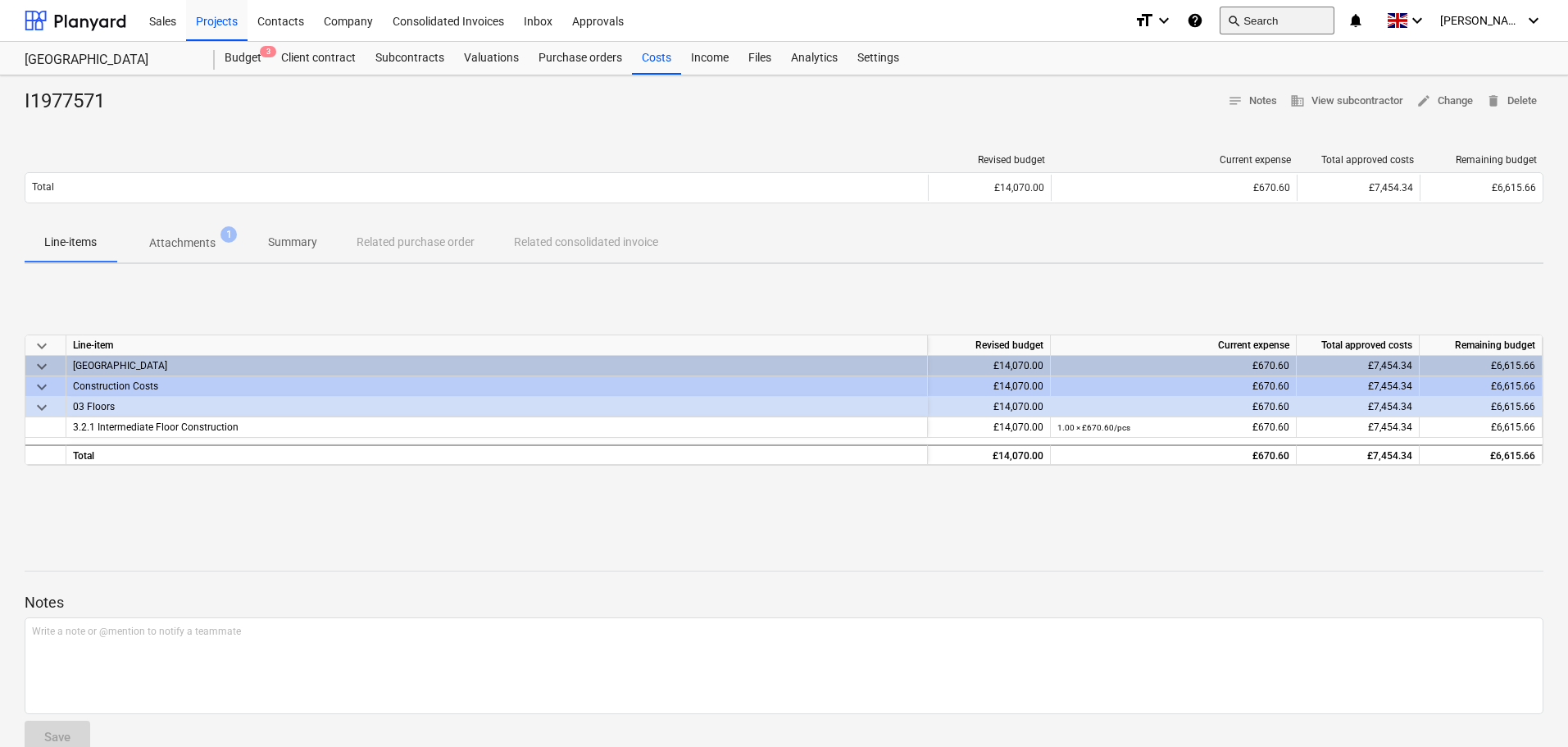
click at [1293, 24] on button "search Search" at bounding box center [1277, 21] width 114 height 28
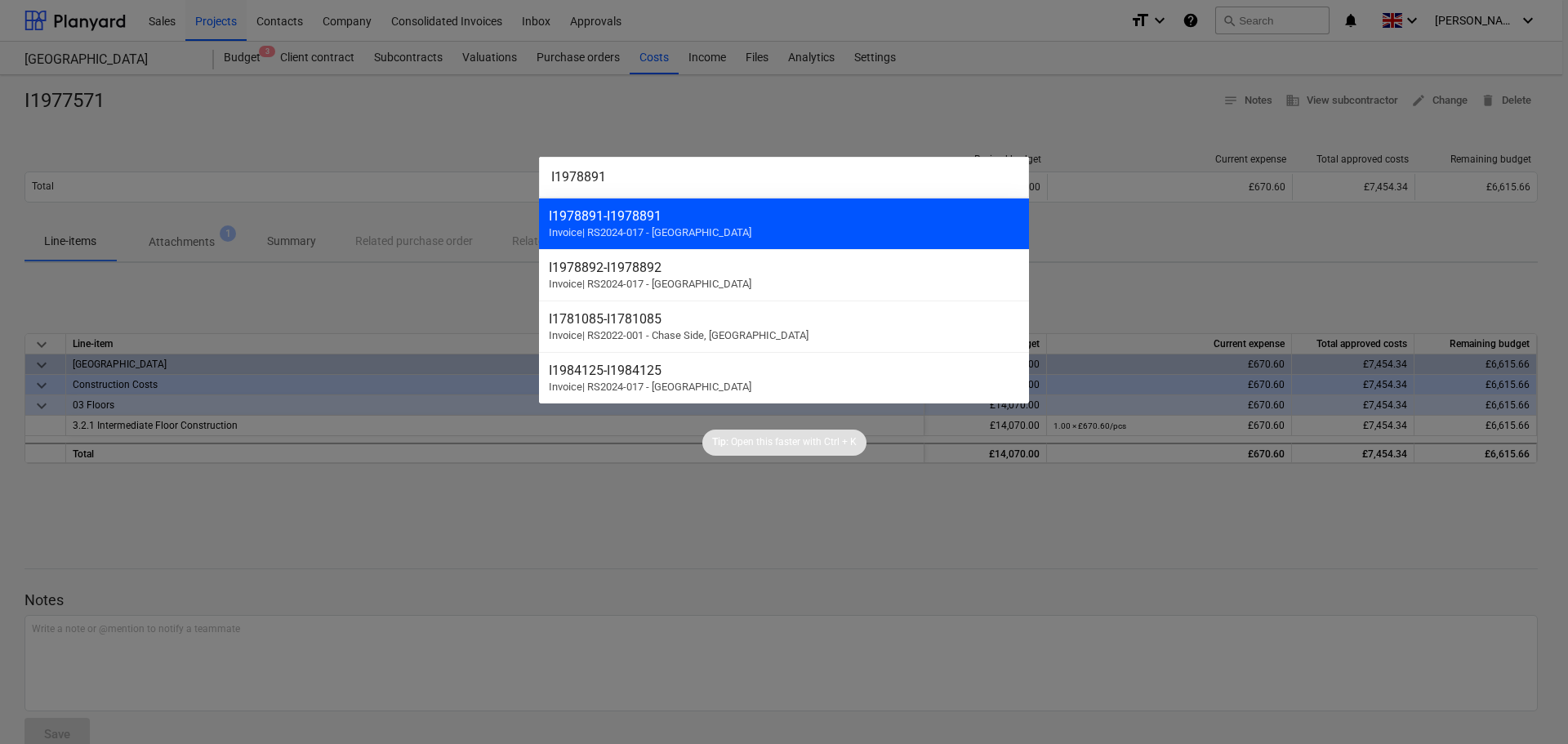
type input "I1978891"
click at [703, 230] on span "Invoice | RS2024-017 - [GEOGRAPHIC_DATA]" at bounding box center [650, 232] width 203 height 12
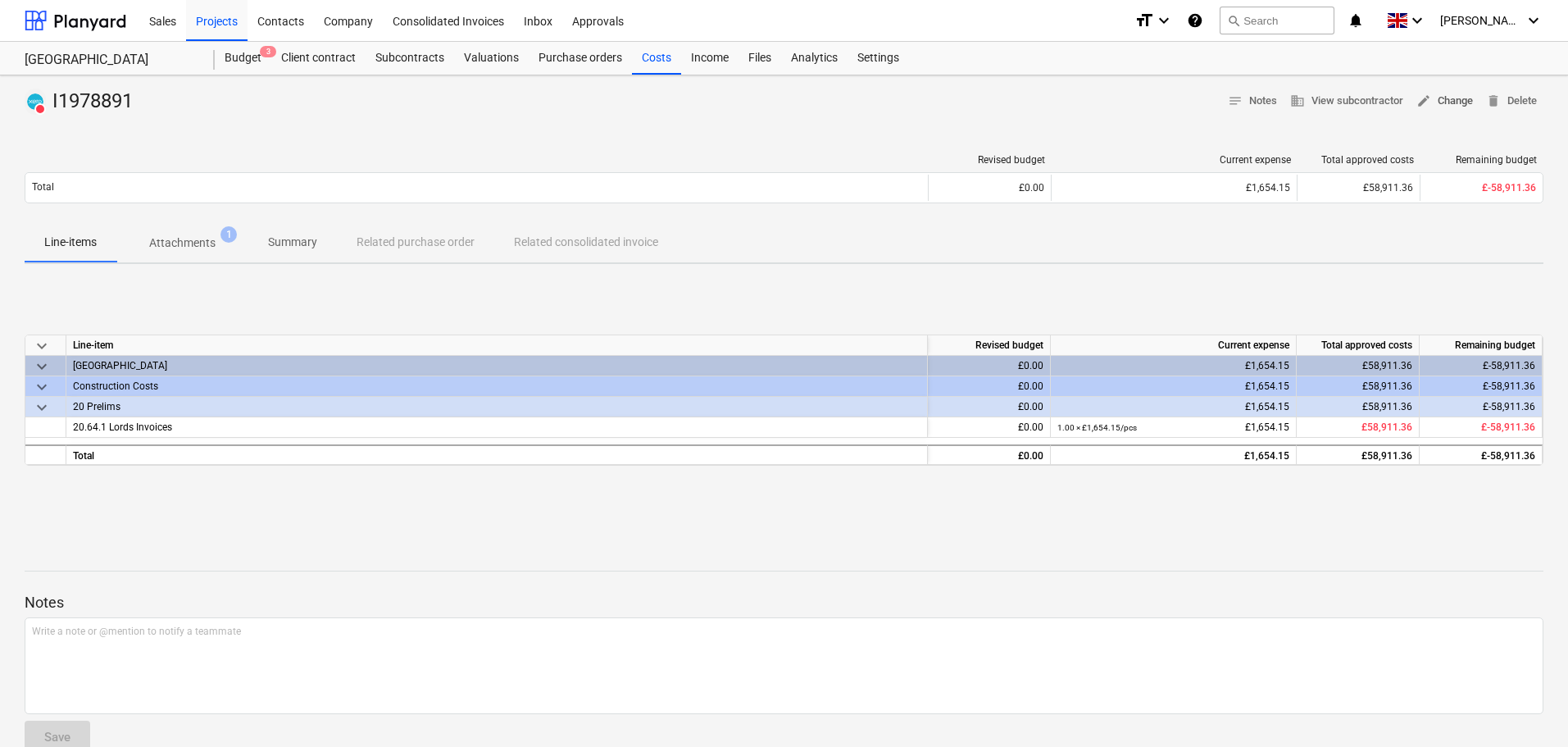
click at [1440, 98] on span "edit Change" at bounding box center [1444, 101] width 56 height 19
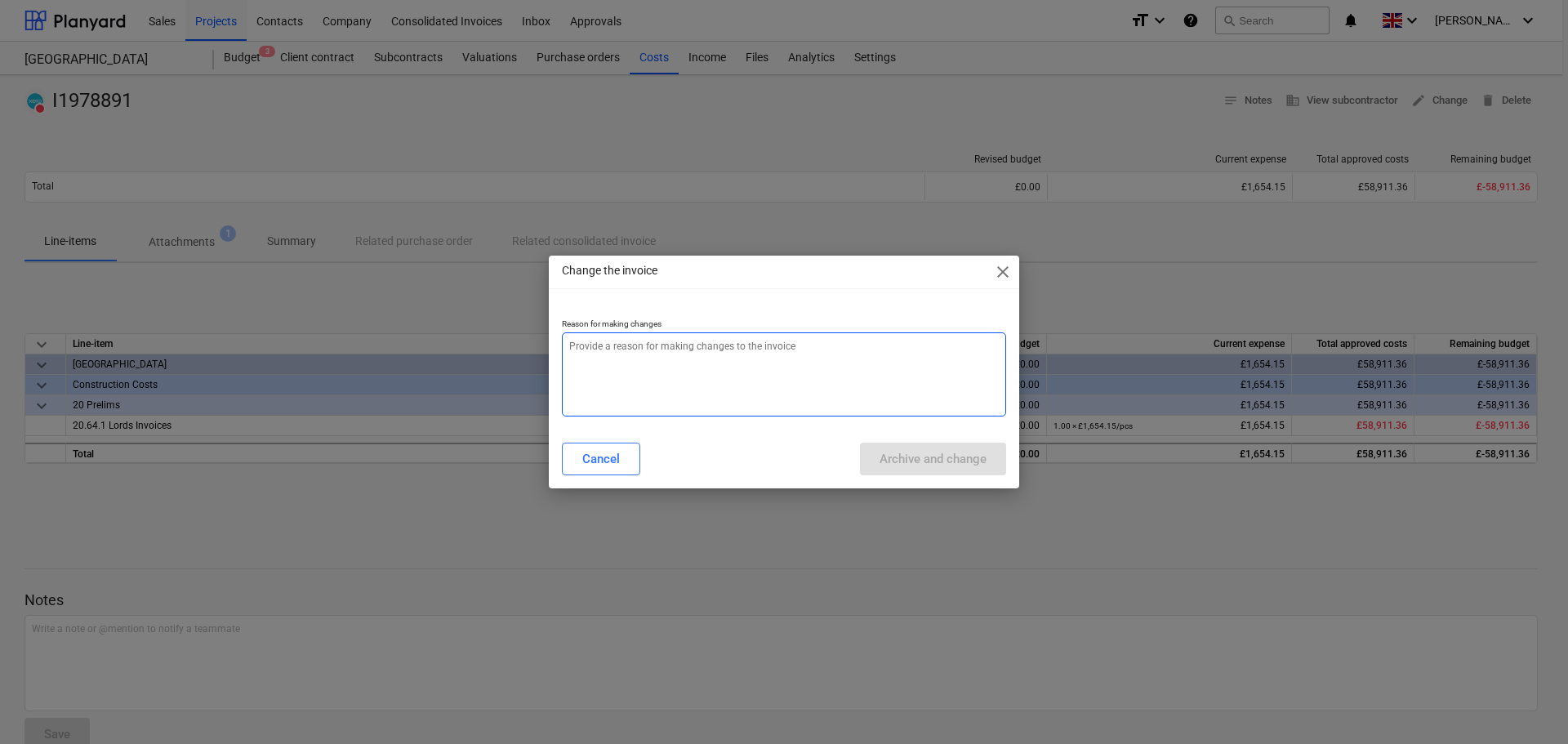
click at [639, 380] on textarea at bounding box center [784, 374] width 444 height 84
paste textarea "I1978891"
type textarea "x"
type textarea "I1978891"
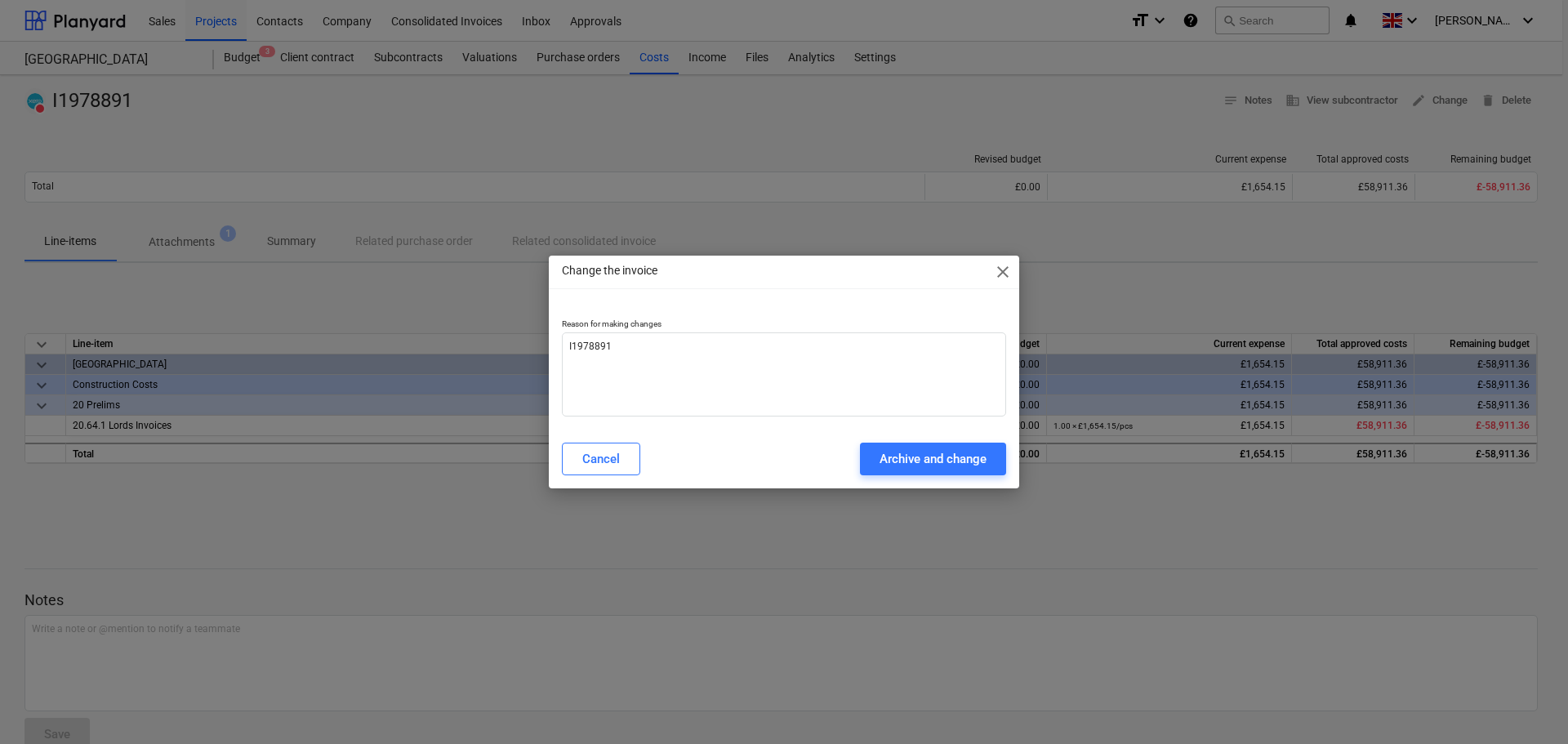
click at [922, 441] on div "Cancel Archive and change" at bounding box center [783, 458] width 464 height 46
click at [920, 454] on div "Archive and change" at bounding box center [933, 458] width 107 height 22
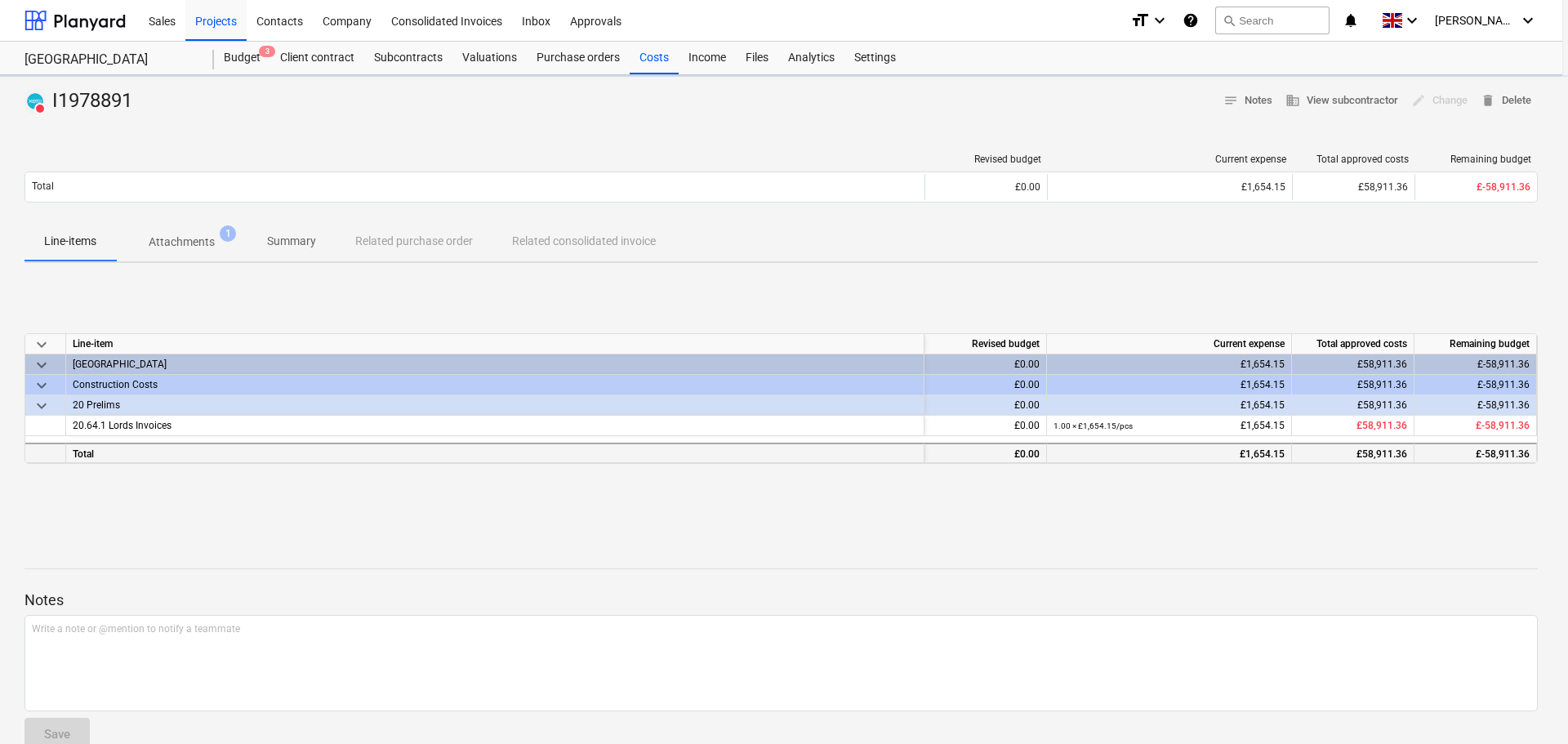
type textarea "x"
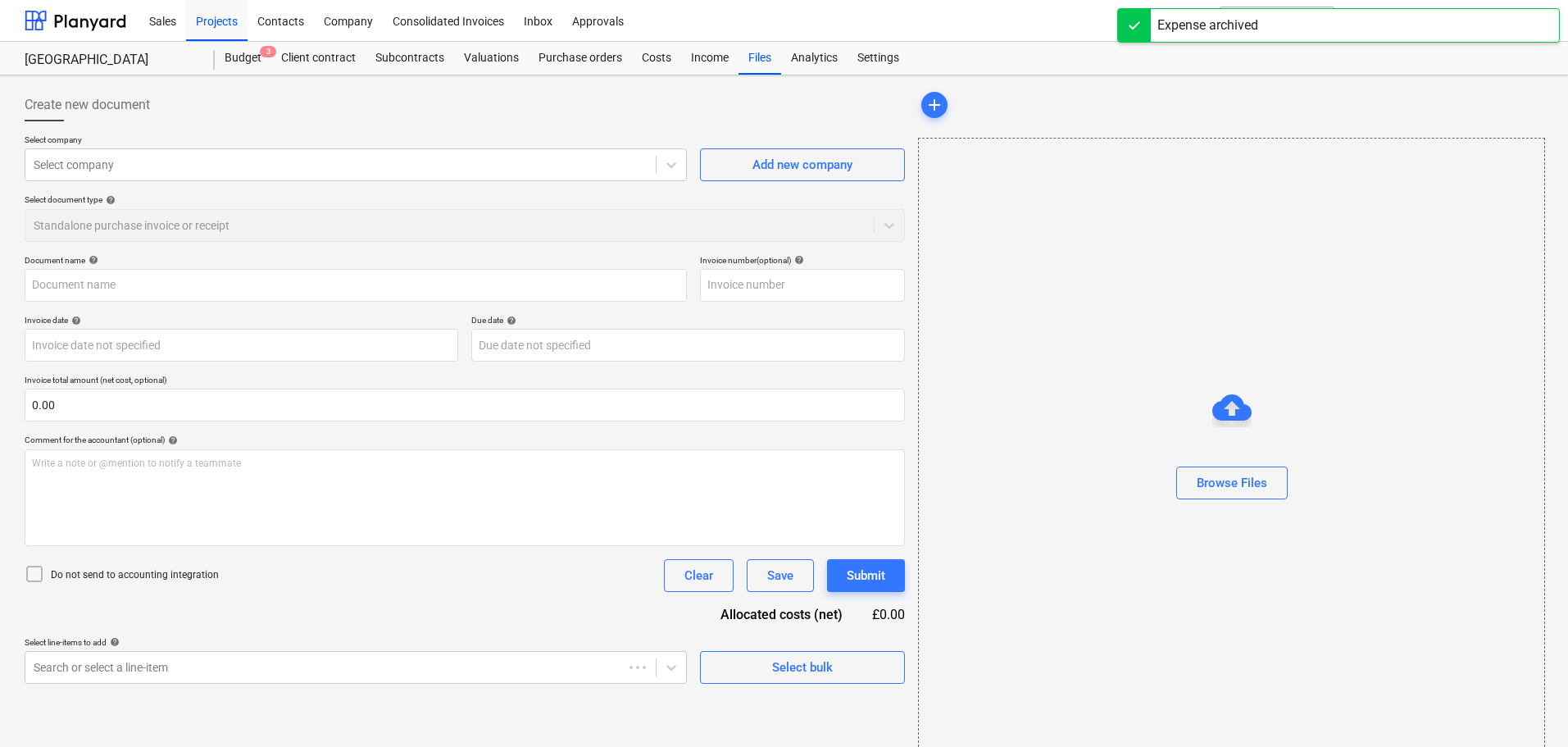
type input "I1978891"
type input "[DATE]"
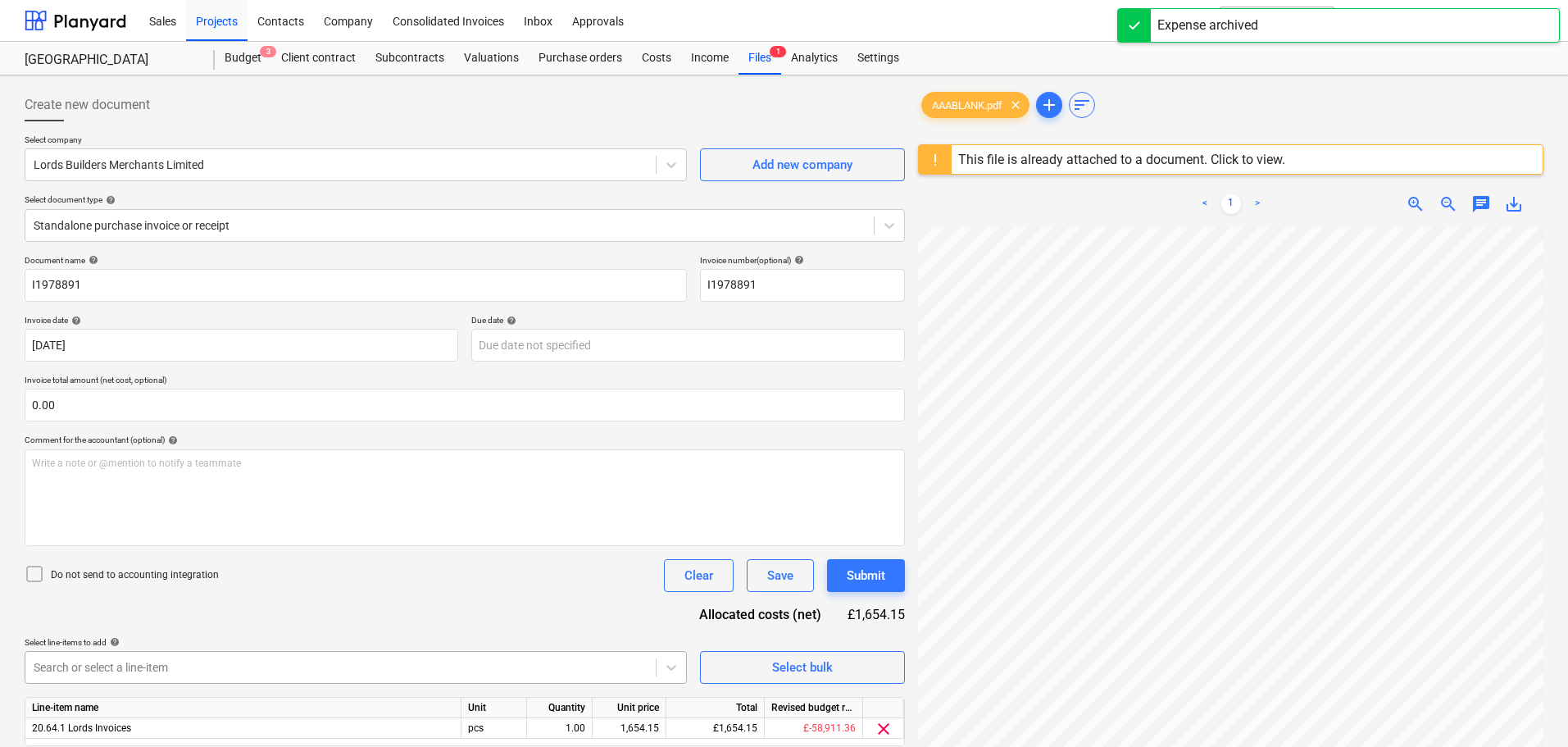
click at [109, 678] on body "Sales Projects Contacts Company Consolidated Invoices Inbox Approvals format_si…" at bounding box center [784, 374] width 1568 height 747
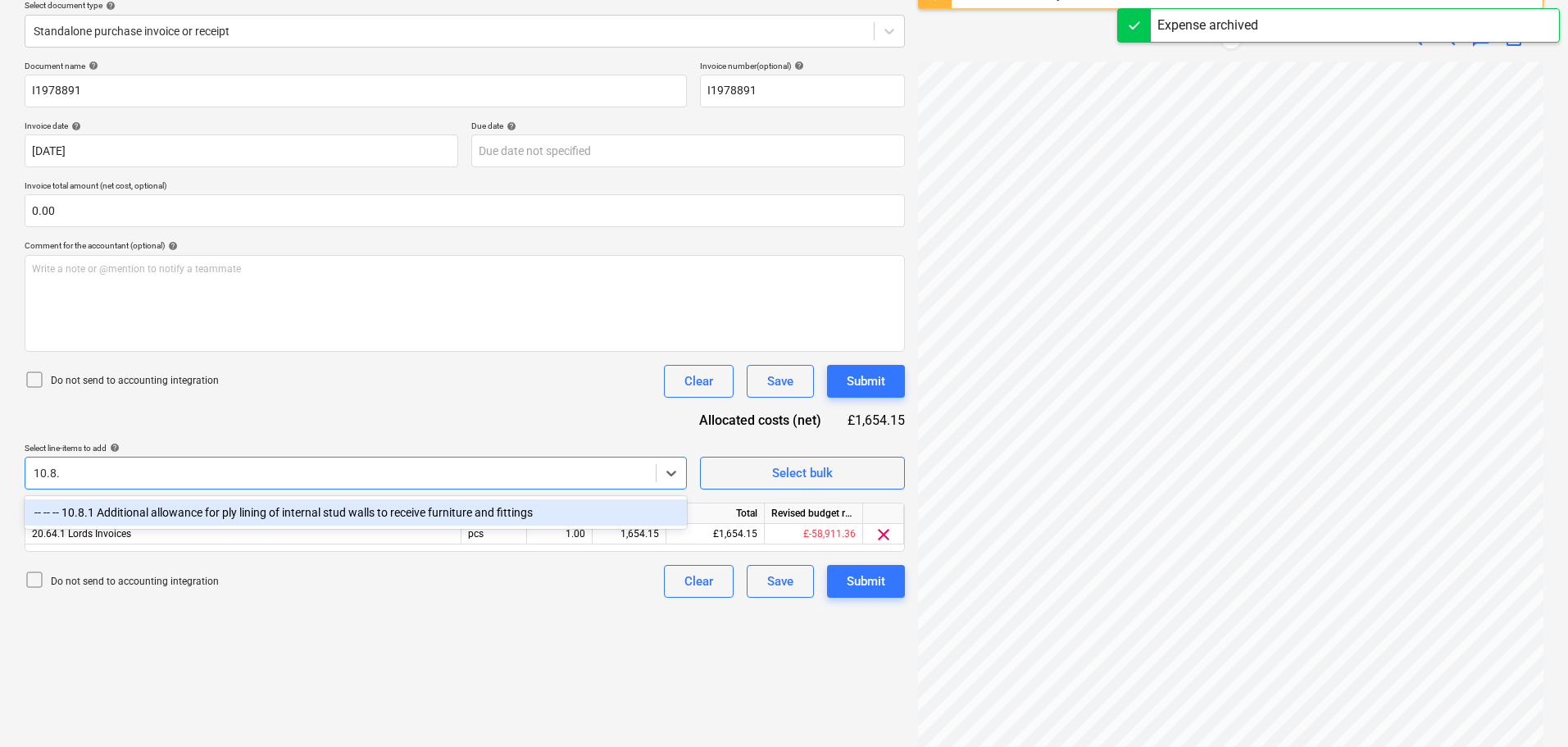
type input "10.8.1"
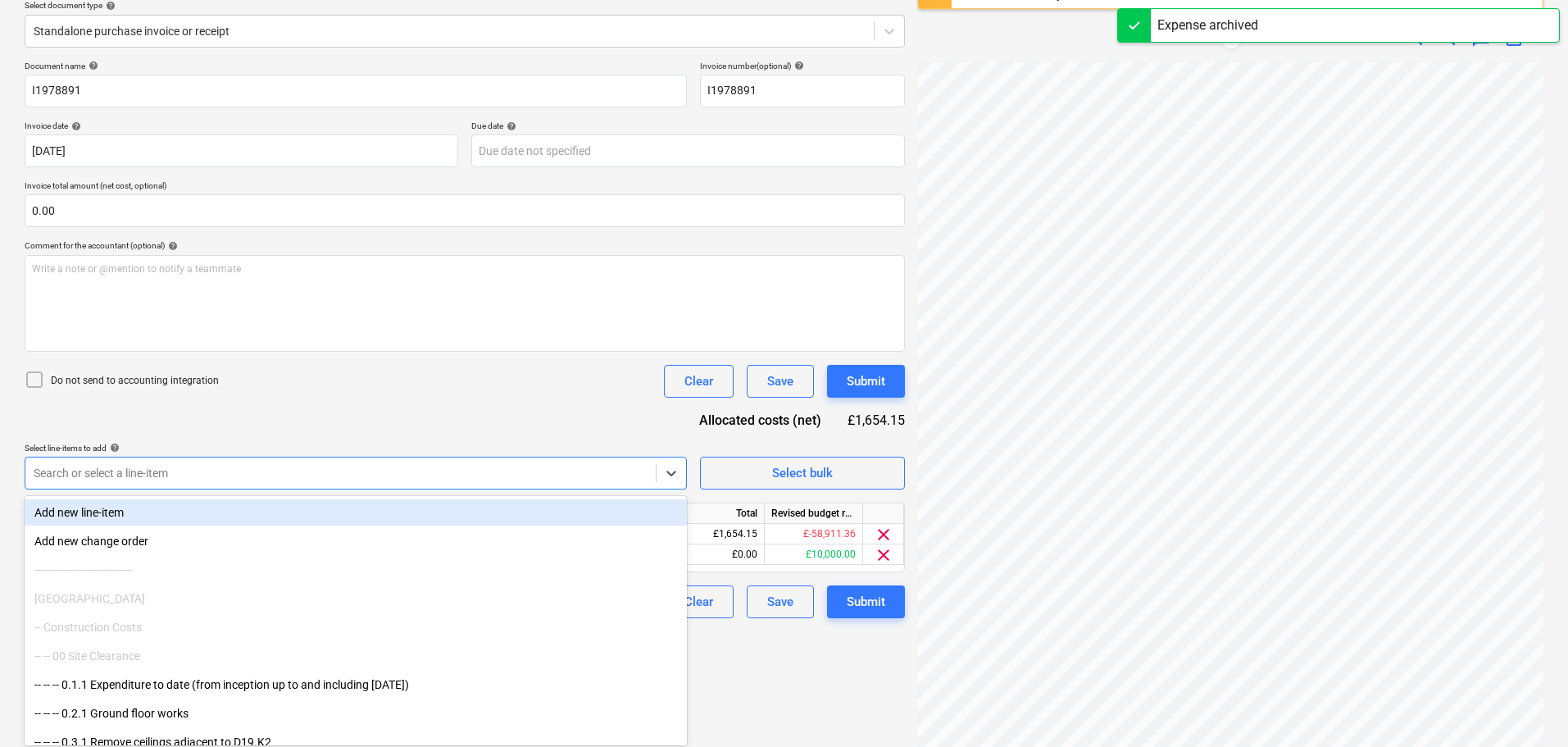
click at [519, 405] on div "Document name help I1978891 Invoice number (optional) help I1978891 Invoice dat…" at bounding box center [465, 339] width 881 height 557
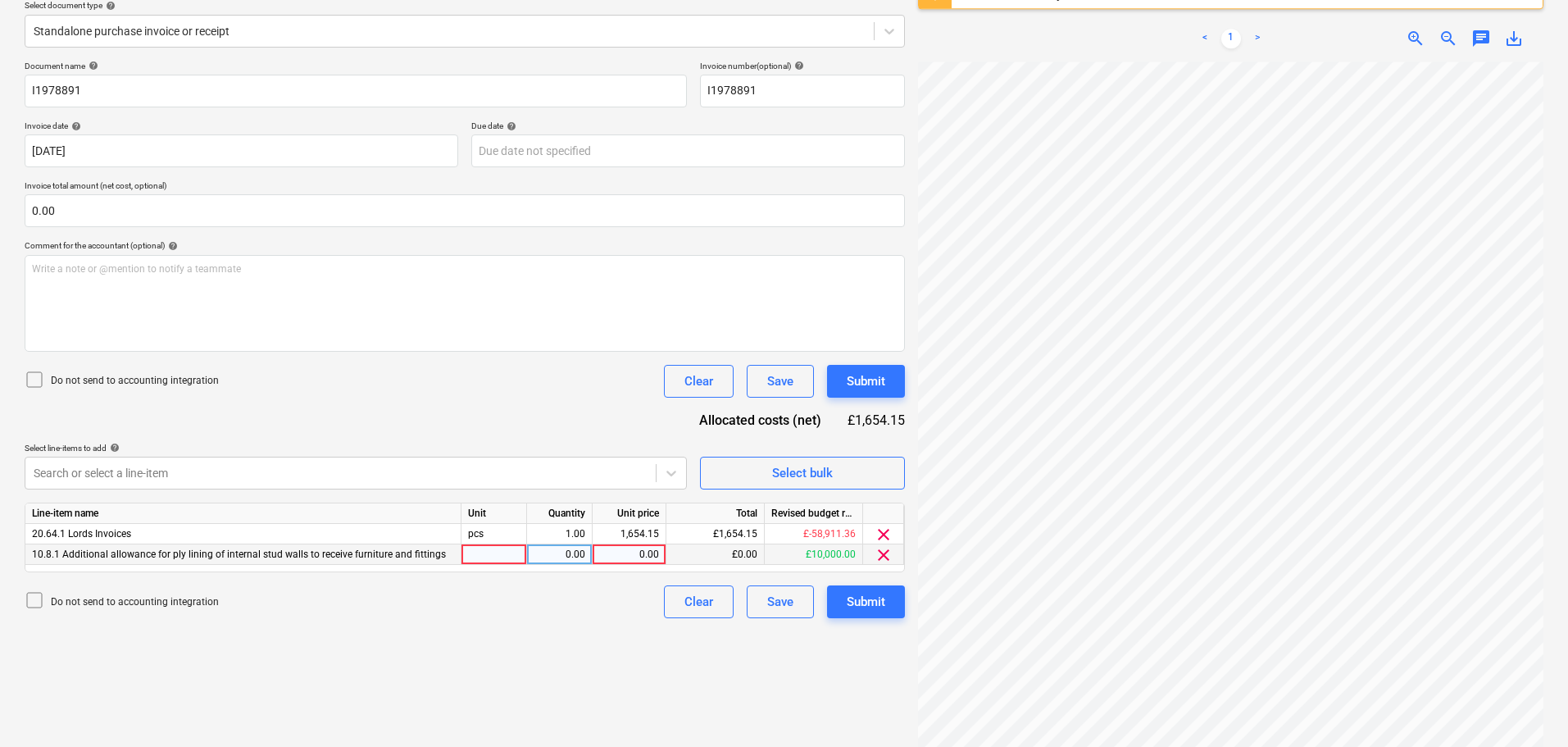
click at [637, 555] on div "0.00" at bounding box center [628, 555] width 60 height 21
type input "1654.15"
click at [883, 537] on span "clear" at bounding box center [883, 534] width 20 height 20
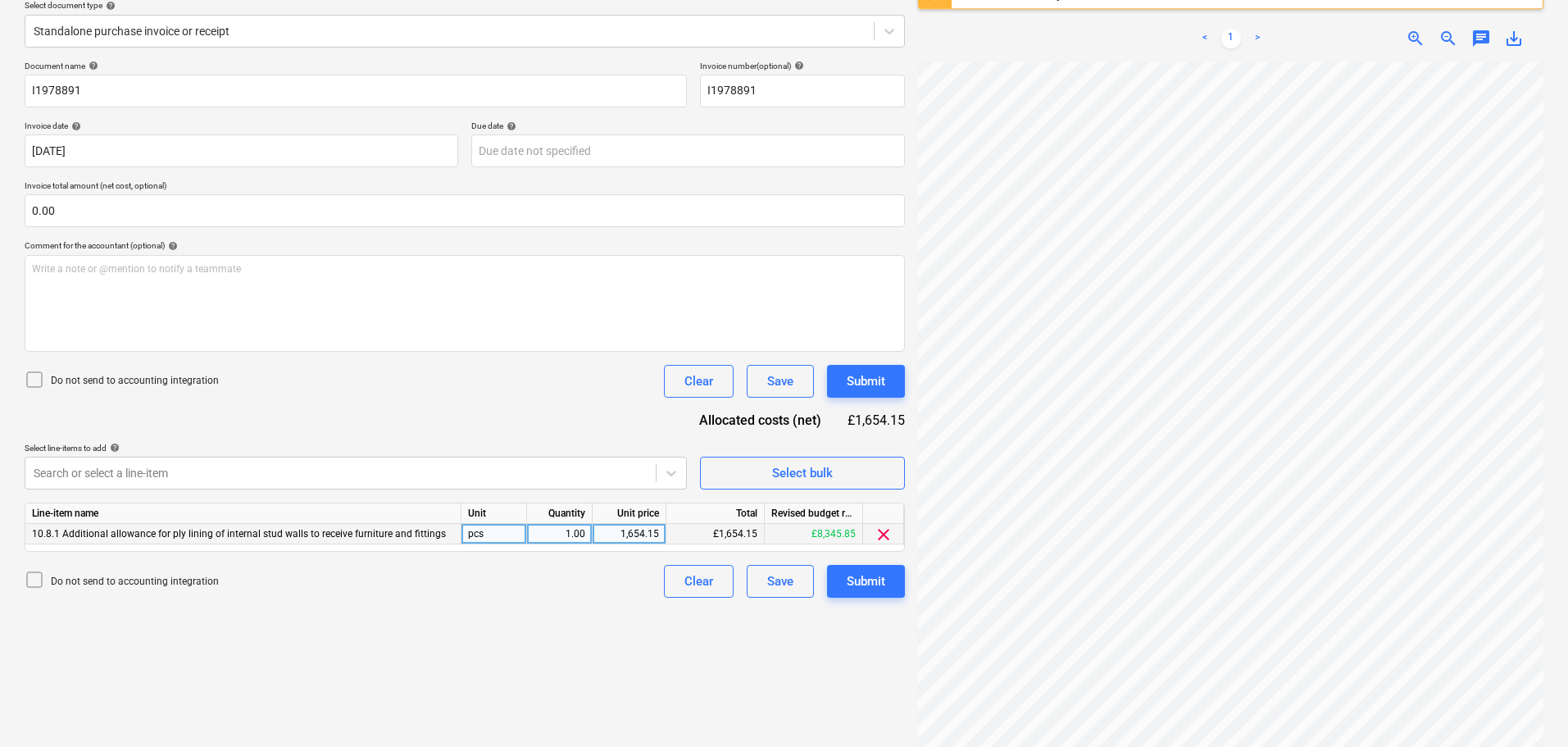
click at [641, 422] on div "Document name help I1978891 Invoice number (optional) help I1978891 Invoice dat…" at bounding box center [465, 328] width 881 height 536
click at [885, 379] on div "Submit" at bounding box center [866, 380] width 38 height 22
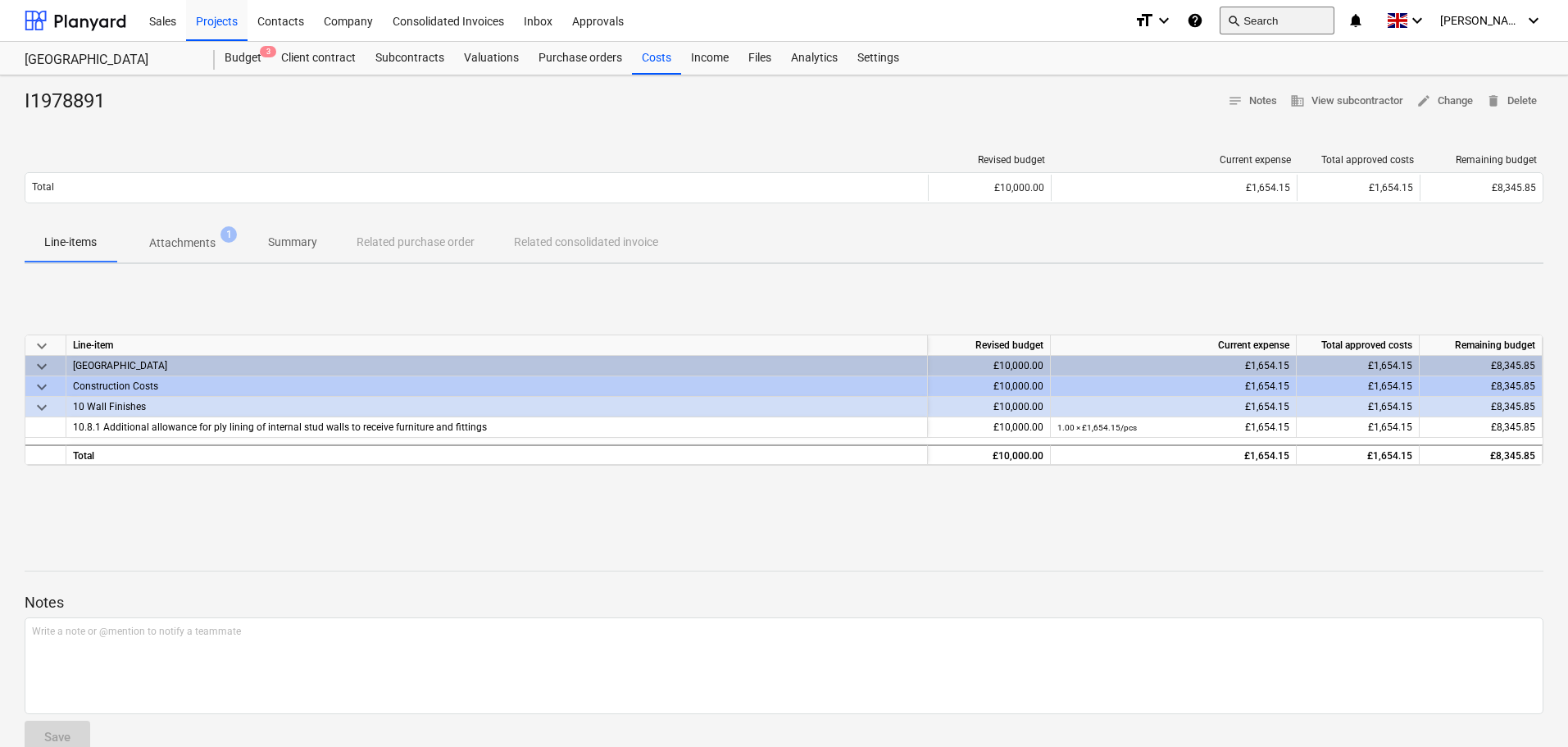
click at [1301, 25] on button "search Search" at bounding box center [1277, 21] width 114 height 28
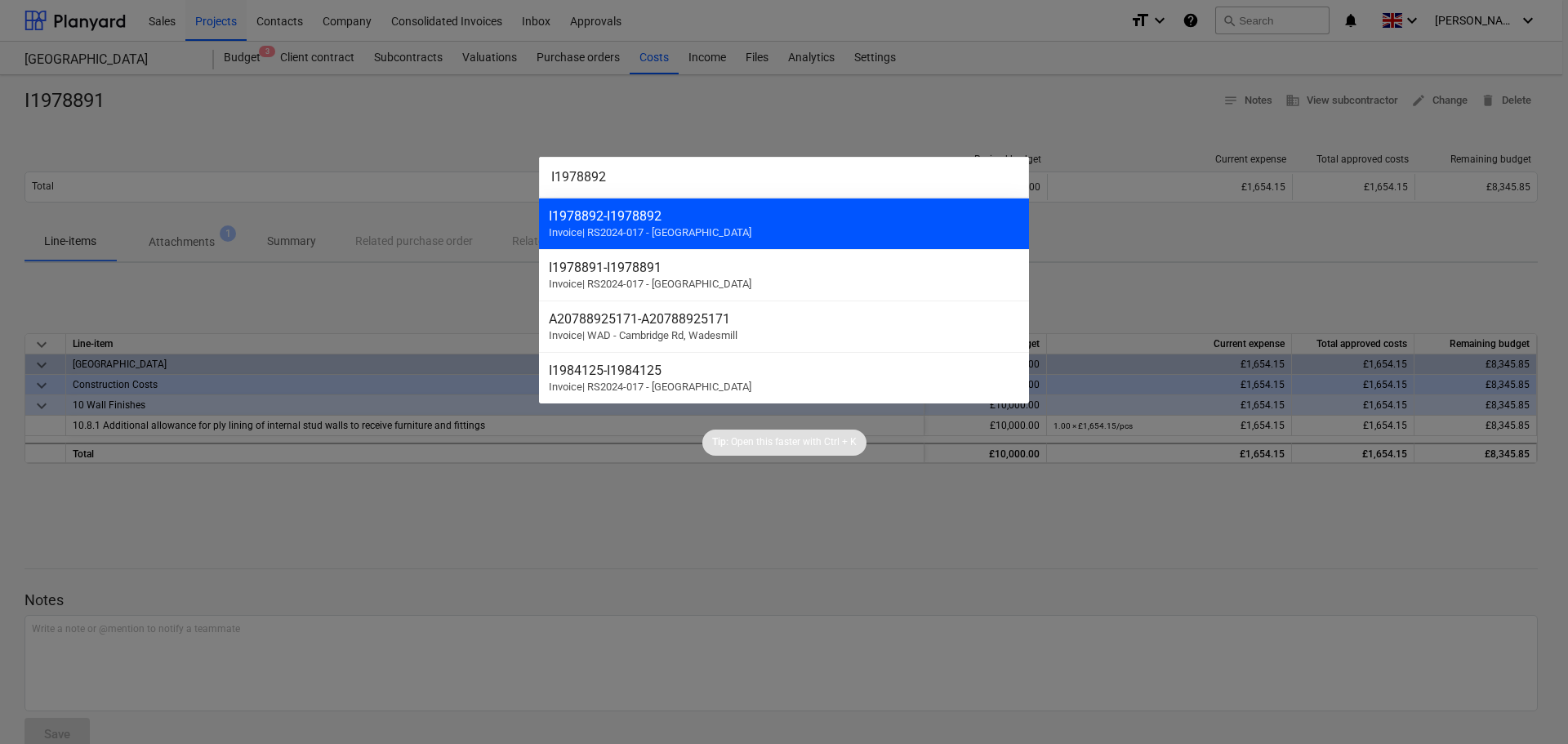
type input "I1978892"
click at [716, 218] on div "I1978892 - I1978892" at bounding box center [784, 216] width 471 height 16
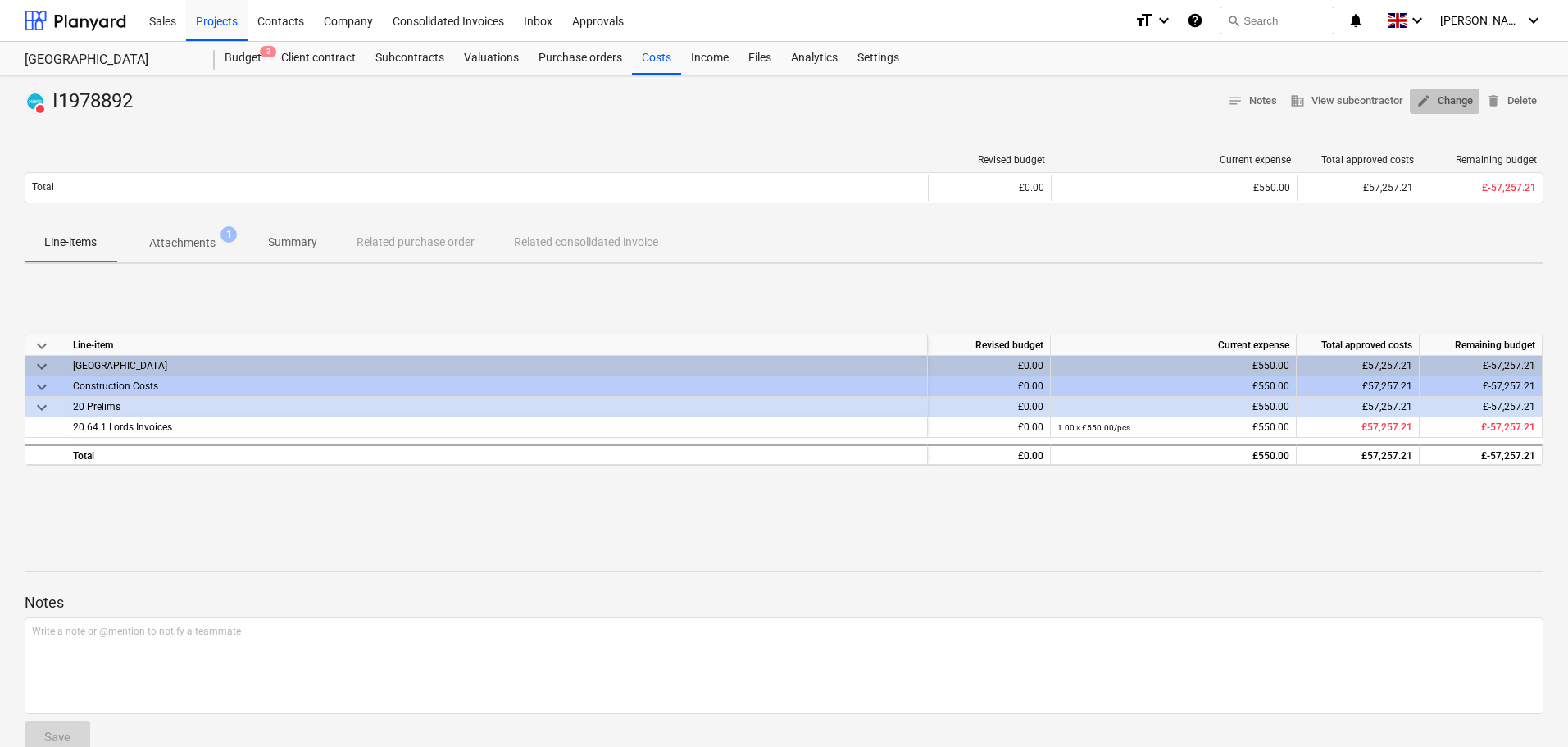
click at [1465, 106] on span "edit Change" at bounding box center [1444, 101] width 56 height 19
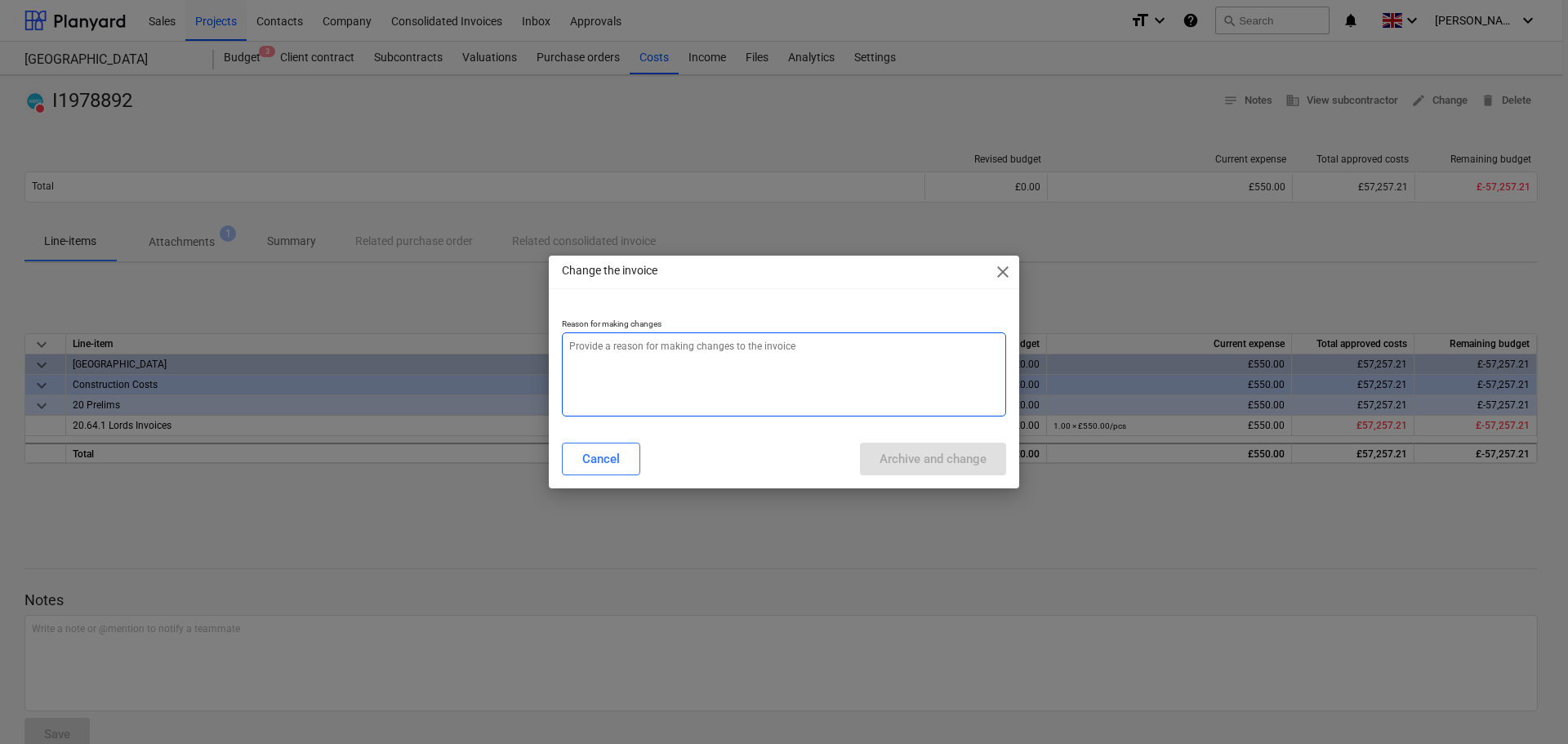
click at [732, 356] on textarea at bounding box center [784, 374] width 444 height 84
paste textarea "I1978892"
type textarea "x"
type textarea "I1978892"
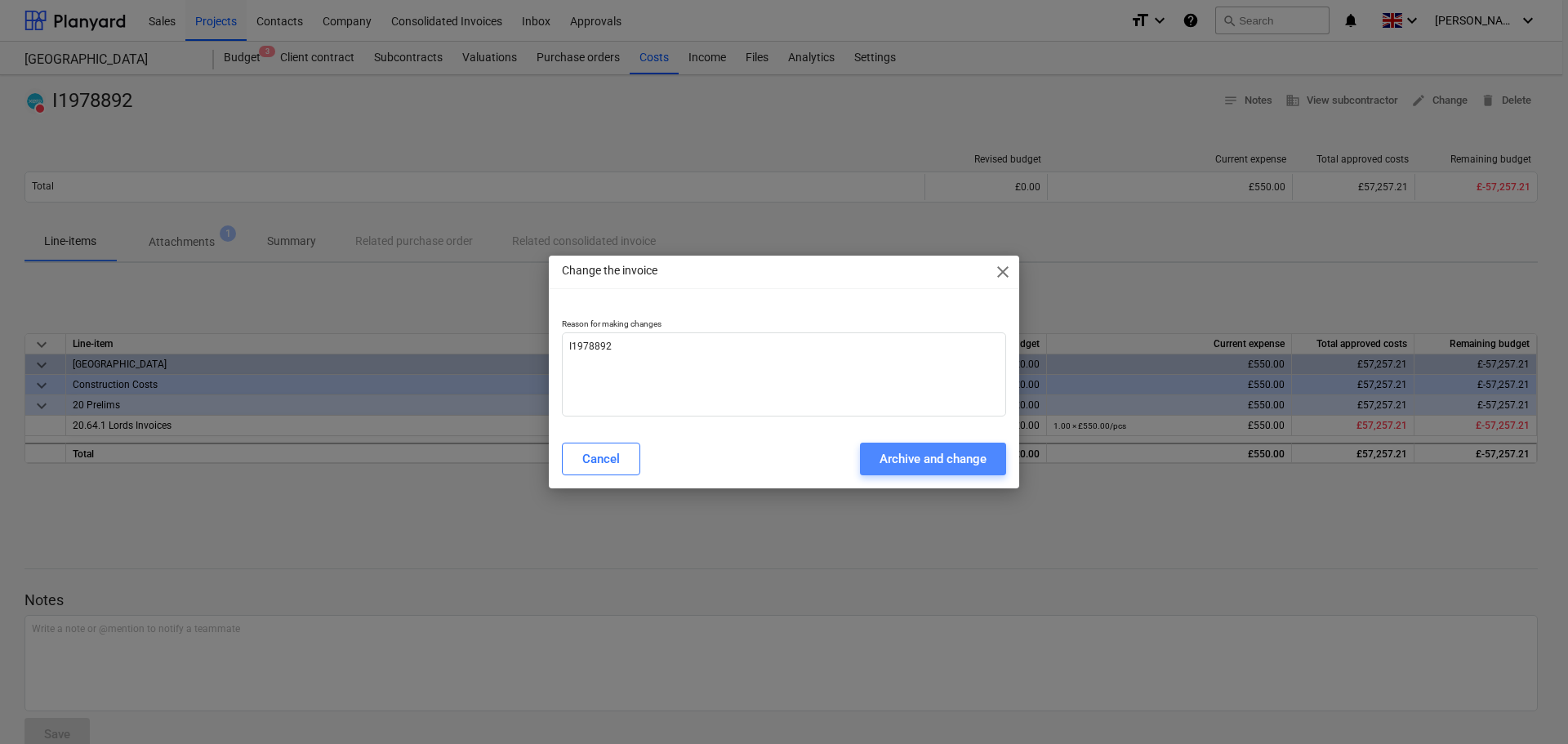
click at [924, 448] on div "Archive and change" at bounding box center [933, 458] width 107 height 22
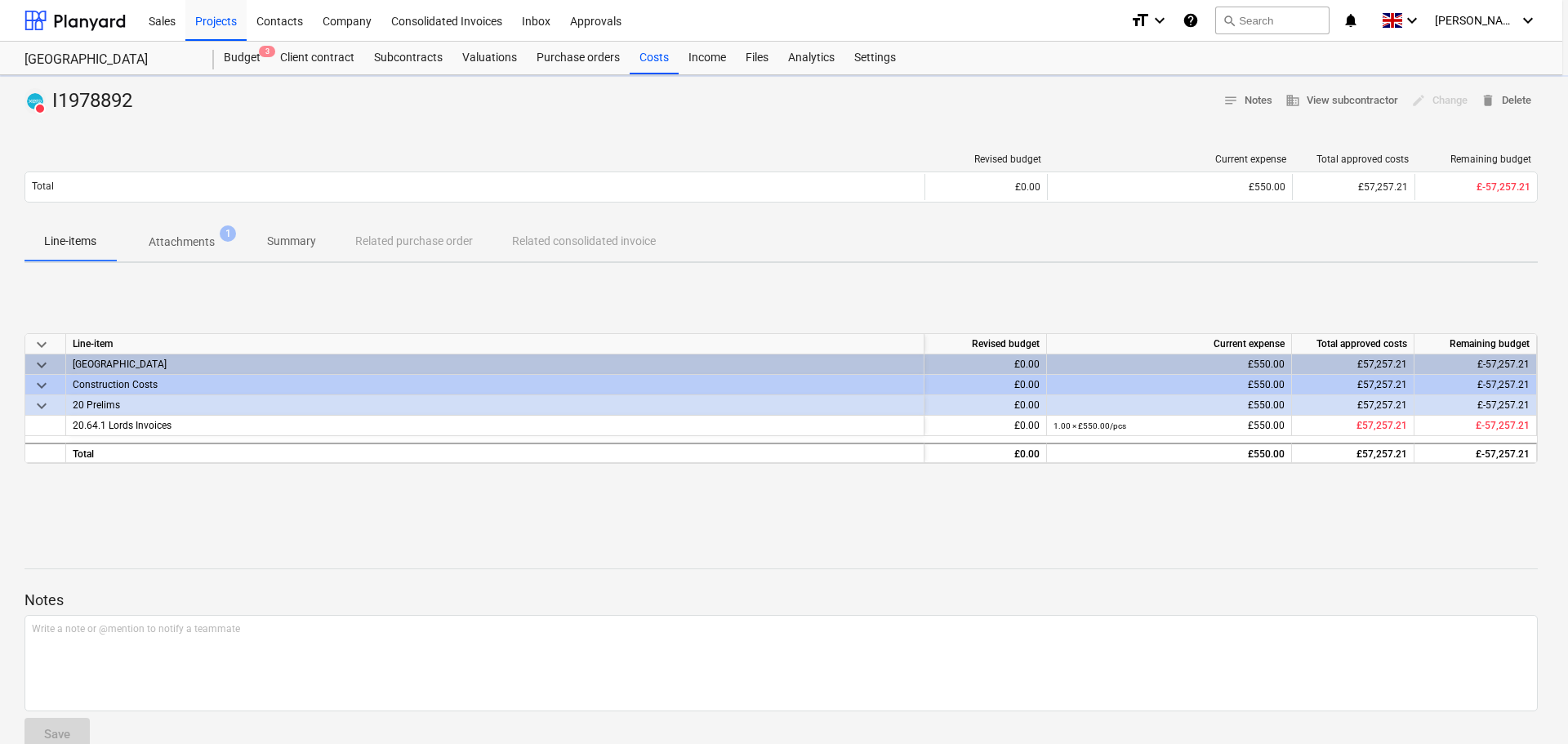
type textarea "x"
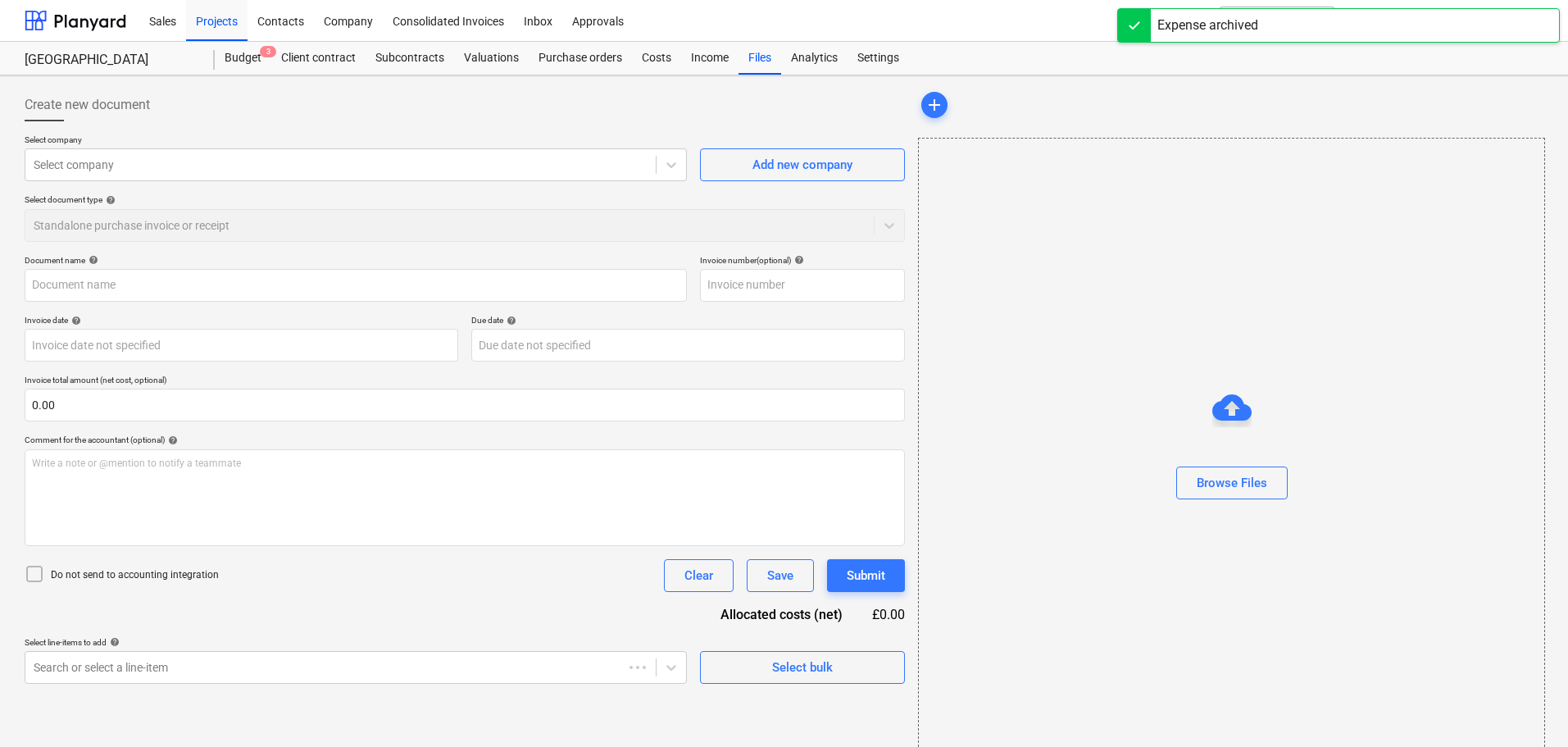
type input "I1978892"
type input "[DATE]"
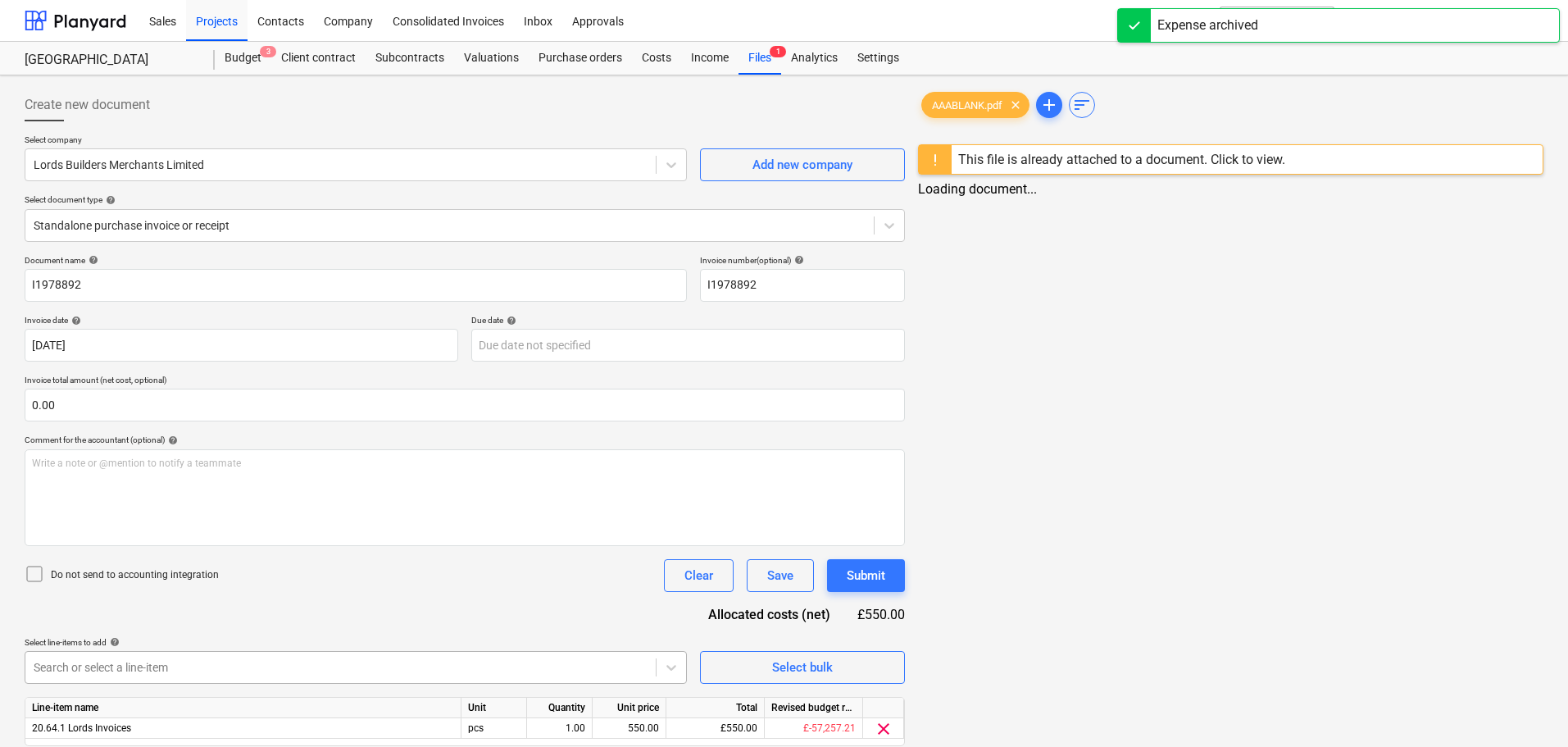
click at [87, 669] on body "Sales Projects Contacts Company Consolidated Invoices Inbox Approvals format_si…" at bounding box center [784, 374] width 1568 height 747
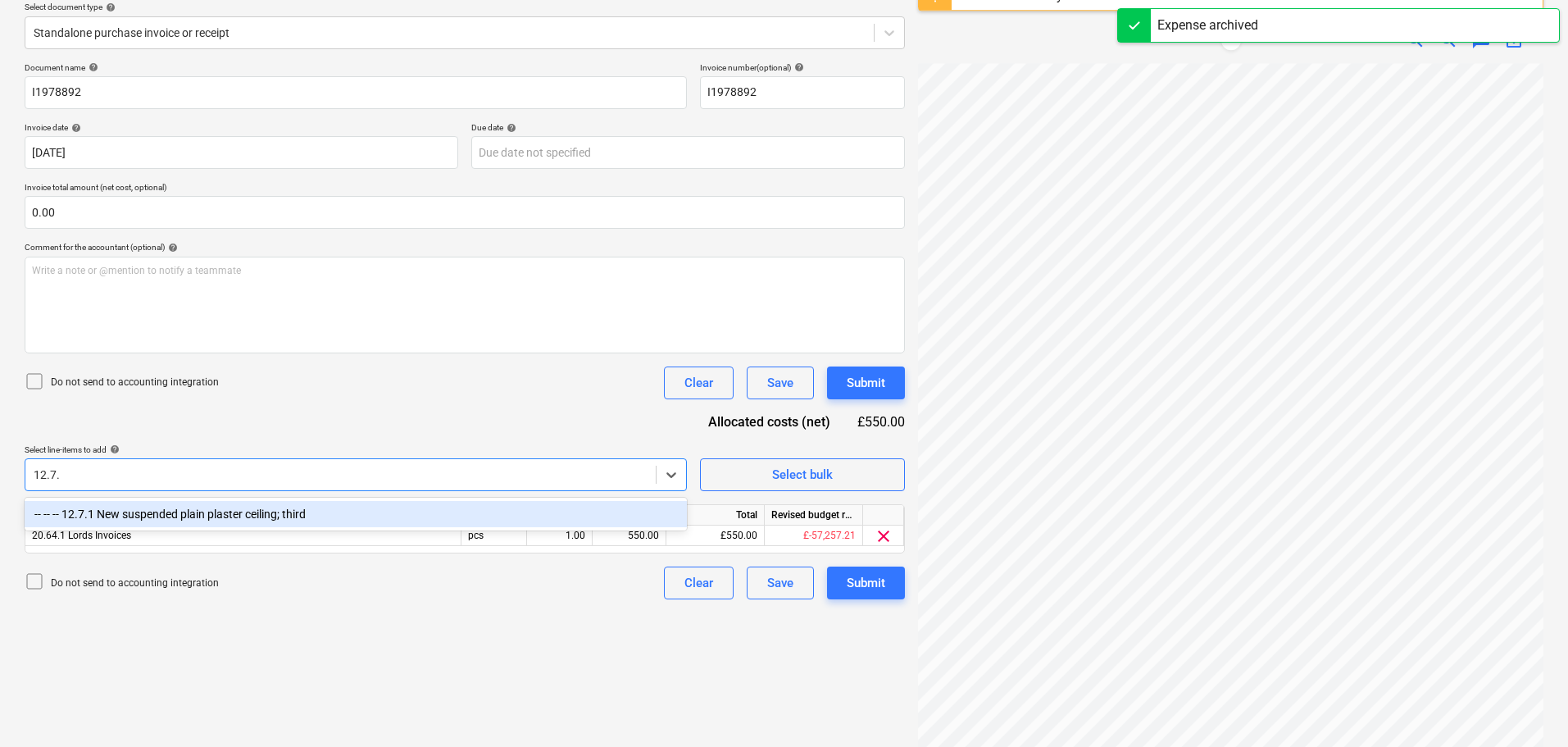
type input "12.7.1"
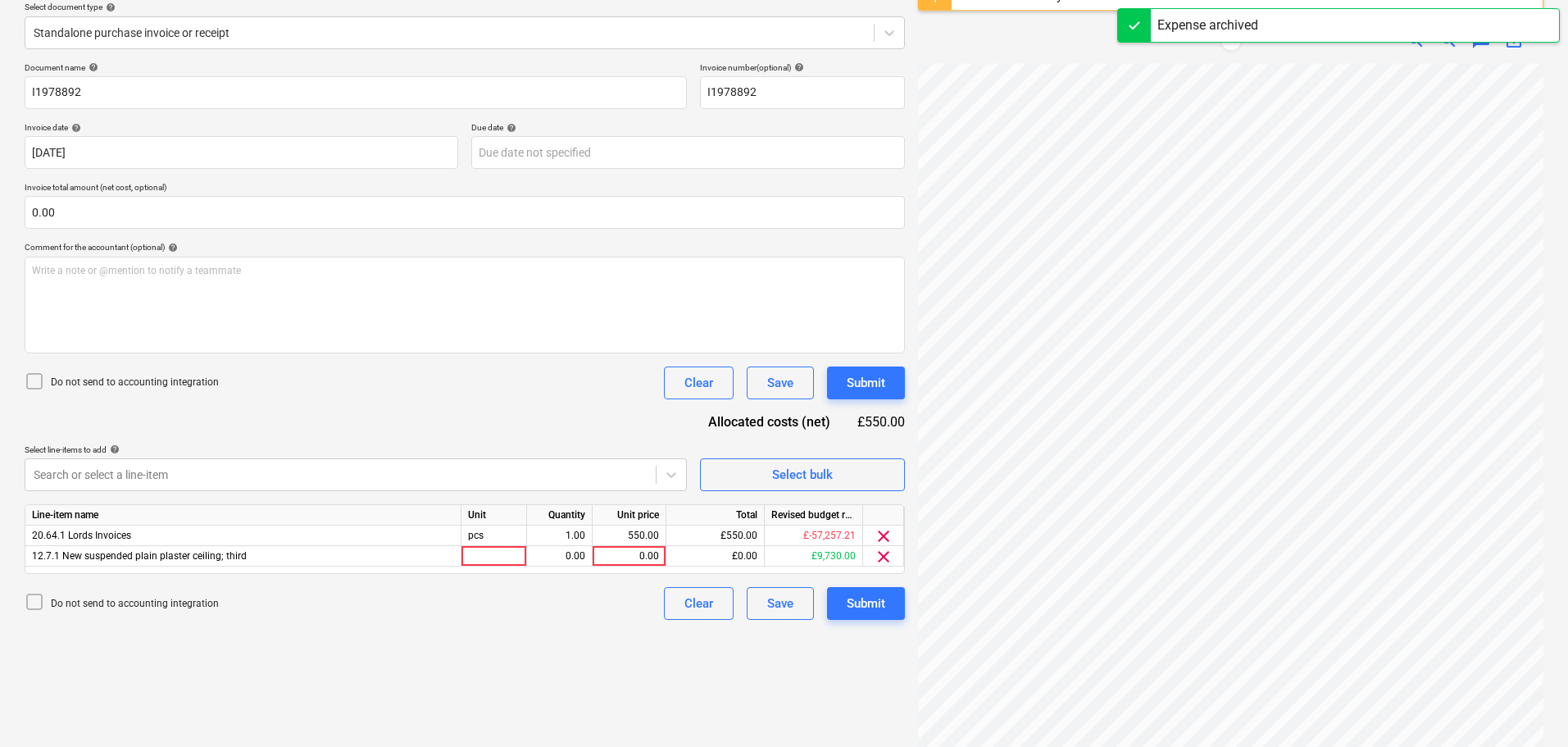
click at [502, 394] on div "Do not send to accounting integration Clear Save Submit" at bounding box center [465, 383] width 881 height 33
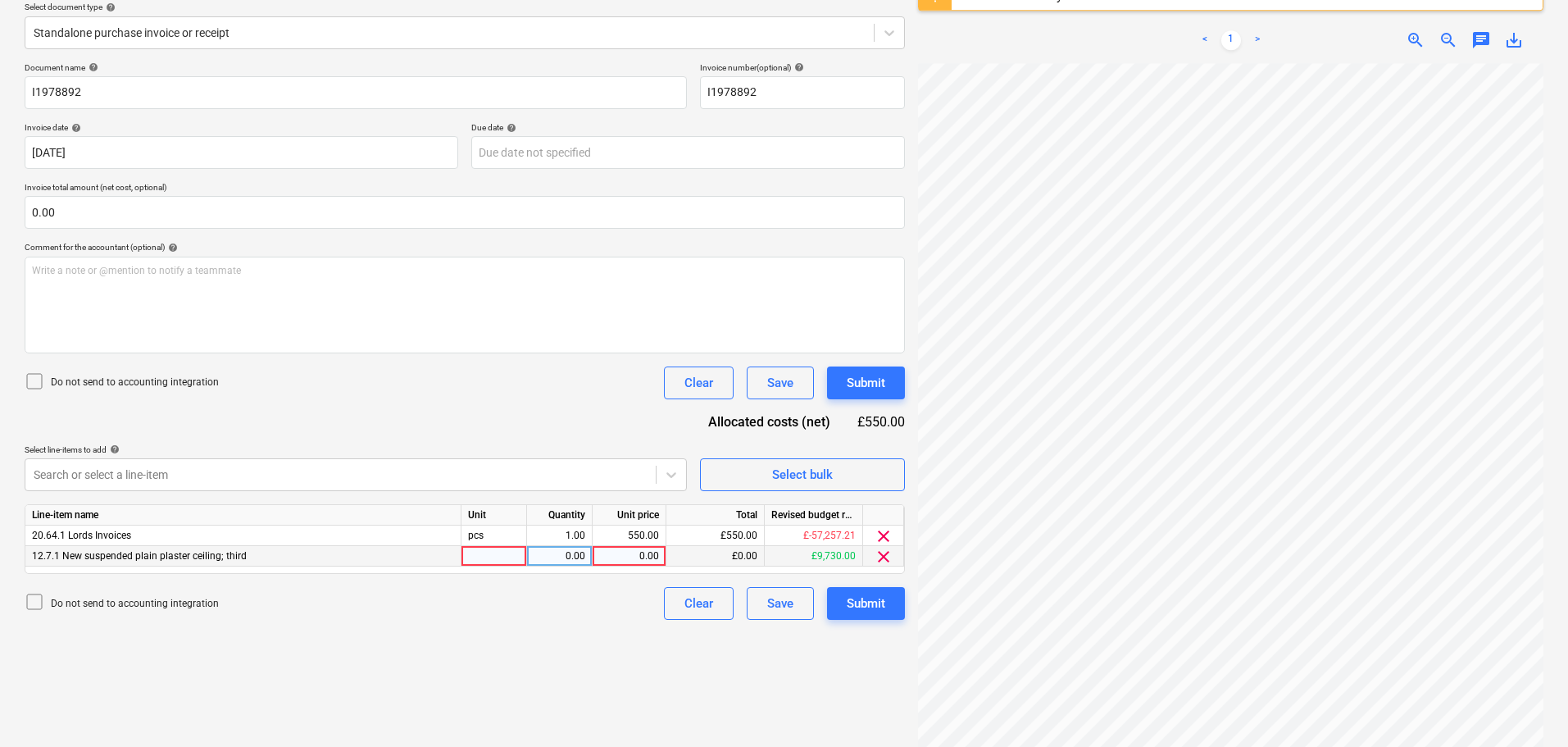
click at [625, 555] on div "0.00" at bounding box center [628, 556] width 60 height 21
type input "550"
click at [884, 535] on span "clear" at bounding box center [883, 536] width 20 height 20
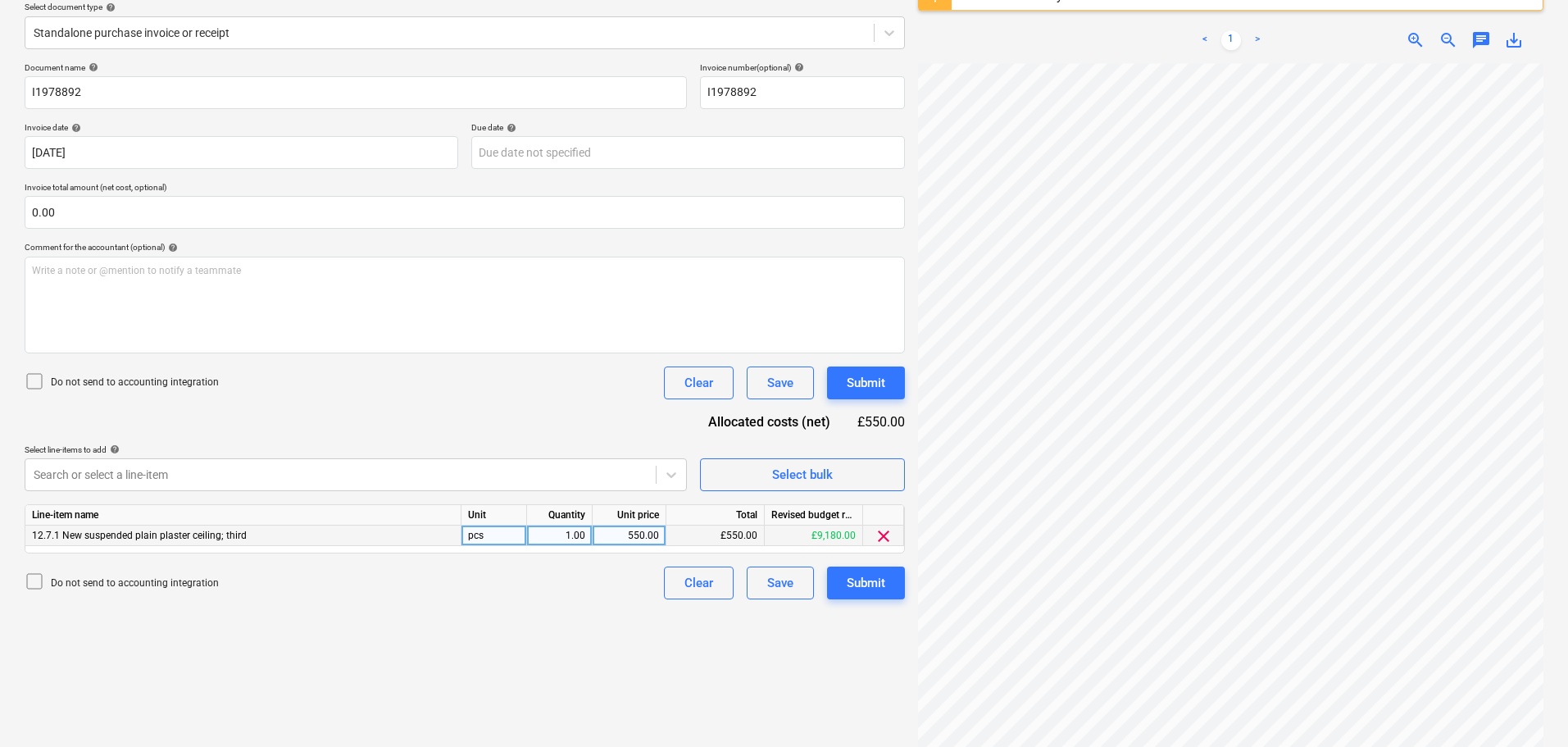
click at [525, 400] on div "Document name help I1978892 Invoice number (optional) help I1978892 Invoice dat…" at bounding box center [465, 330] width 881 height 536
click at [871, 389] on div "Submit" at bounding box center [866, 382] width 38 height 22
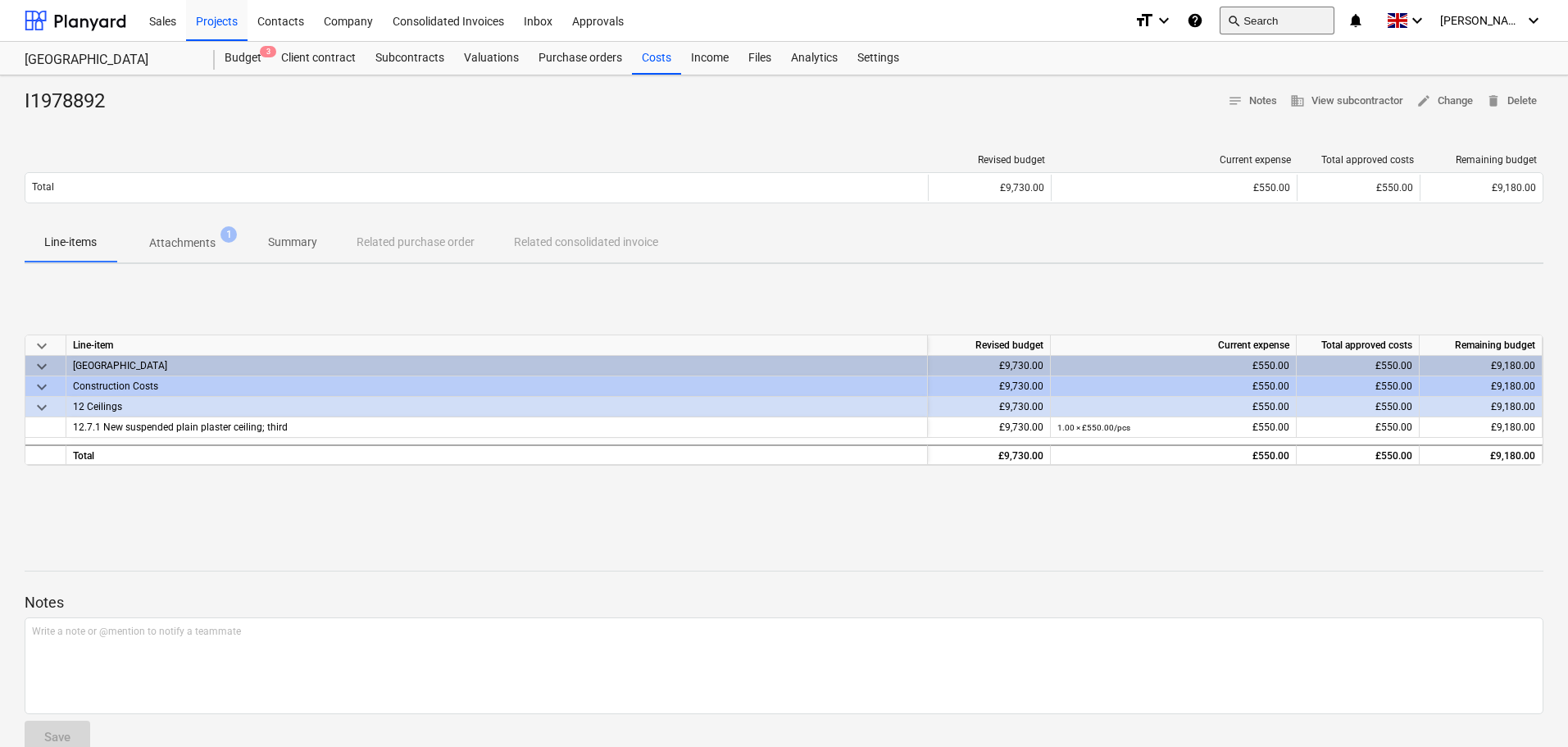
click at [1310, 23] on button "search Search" at bounding box center [1277, 21] width 114 height 28
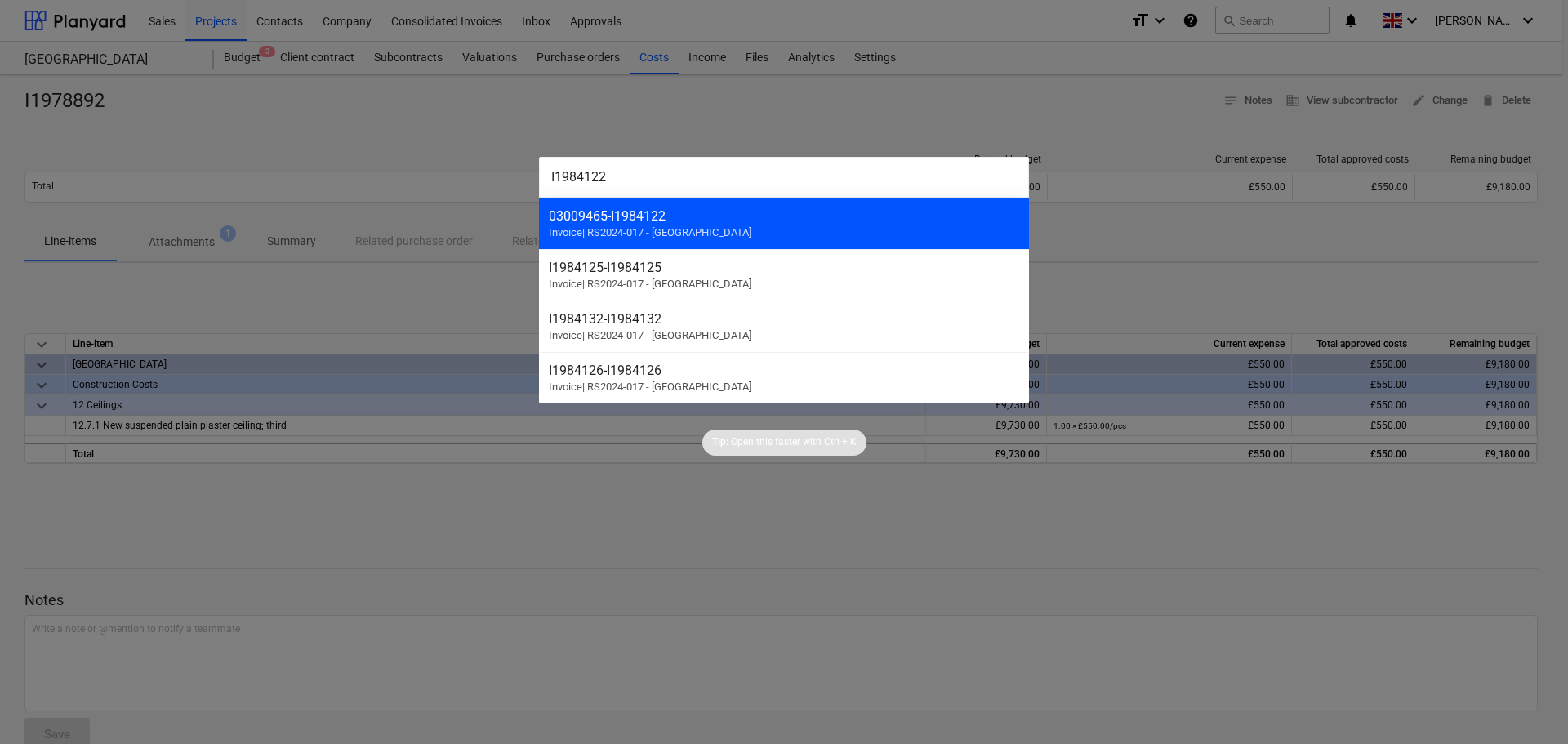
type input "I1984122"
click at [668, 224] on div "03009465 - I1984122 Invoice | RS2024-017 - [GEOGRAPHIC_DATA]" at bounding box center [783, 224] width 490 height 52
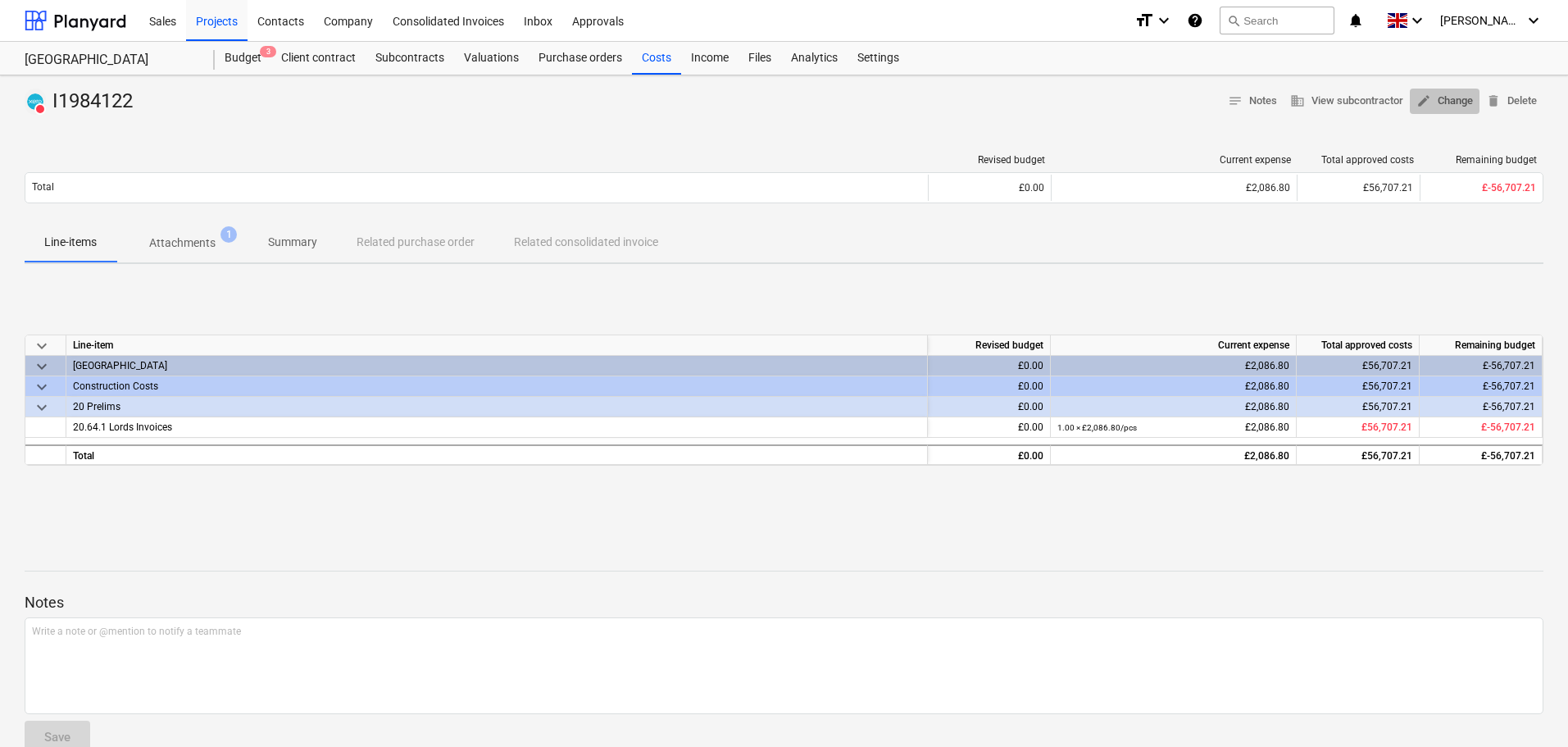
click at [1462, 101] on span "edit Change" at bounding box center [1444, 101] width 56 height 19
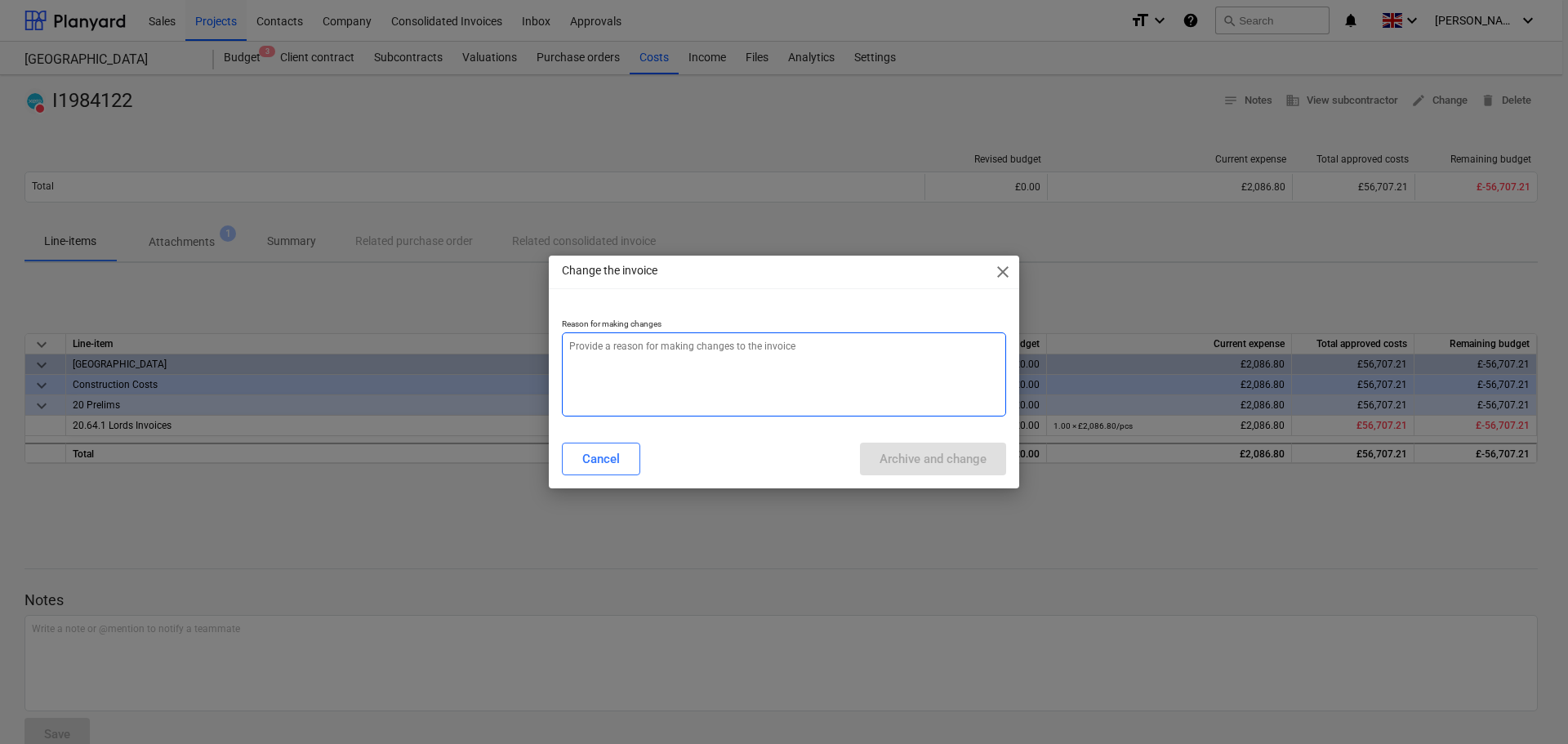
click at [724, 369] on textarea at bounding box center [784, 374] width 444 height 84
paste textarea "I1984122"
type textarea "x"
type textarea "I1984122"
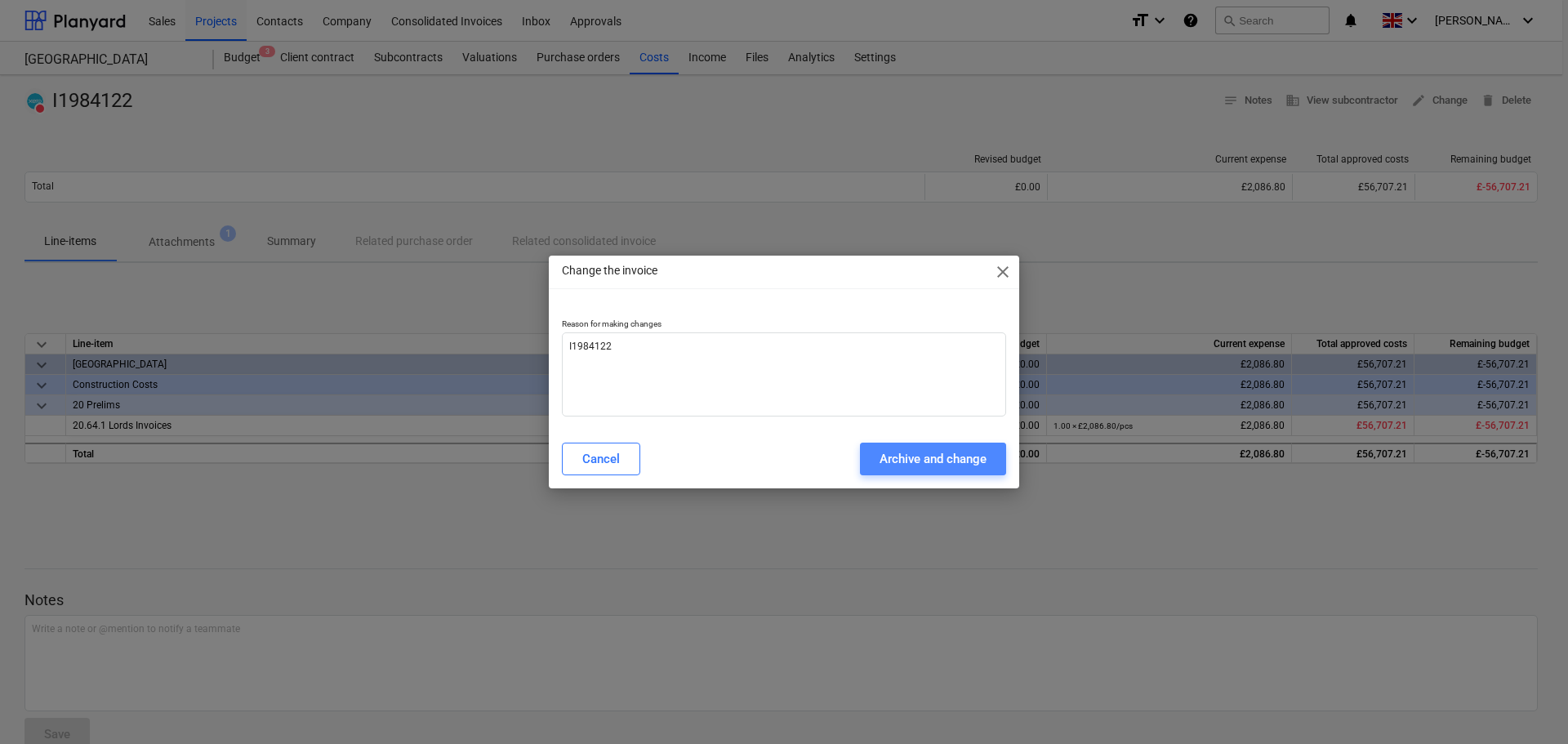
click at [941, 452] on div "Archive and change" at bounding box center [933, 458] width 107 height 22
type textarea "x"
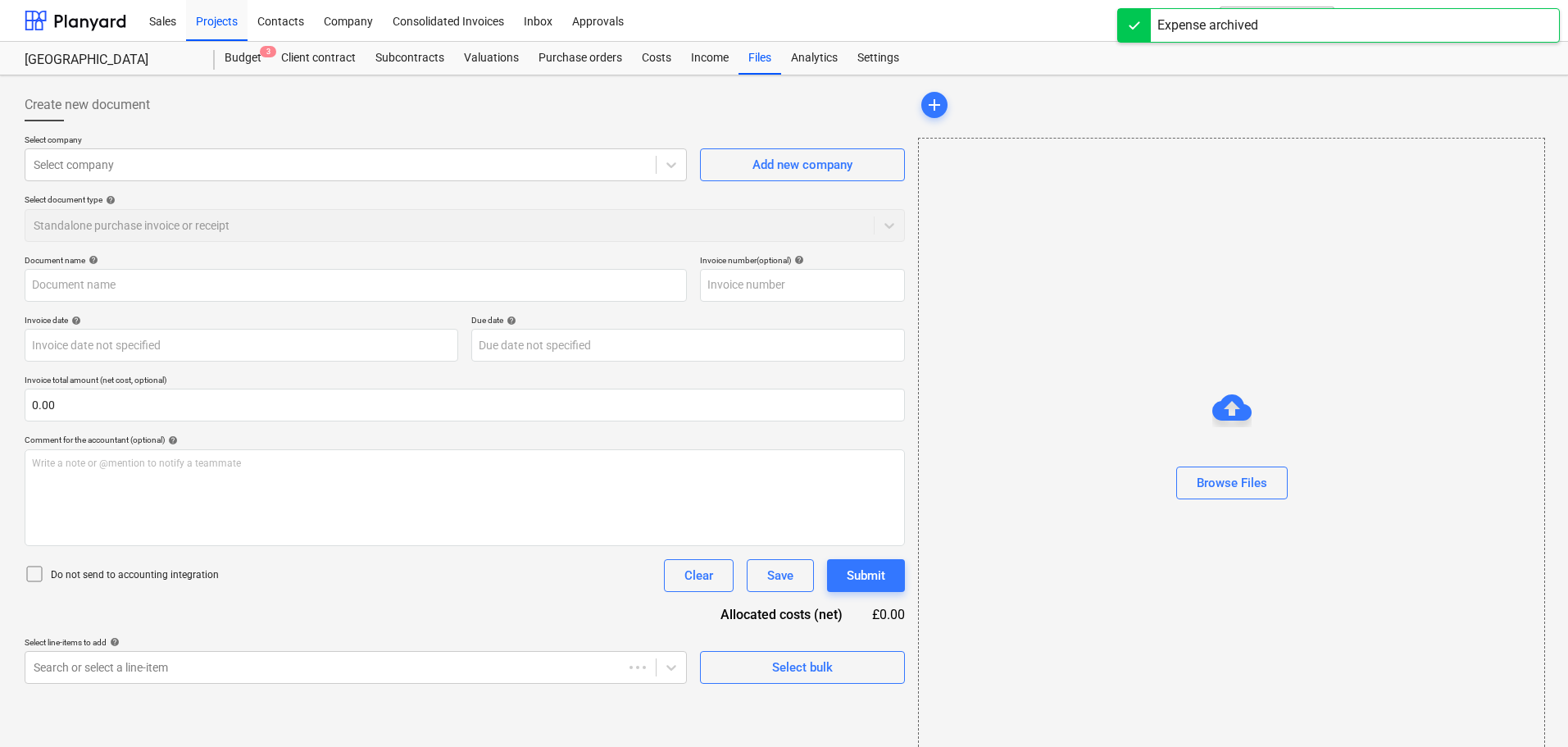
type input "I1984122"
type input "03009465"
type input "[DATE]"
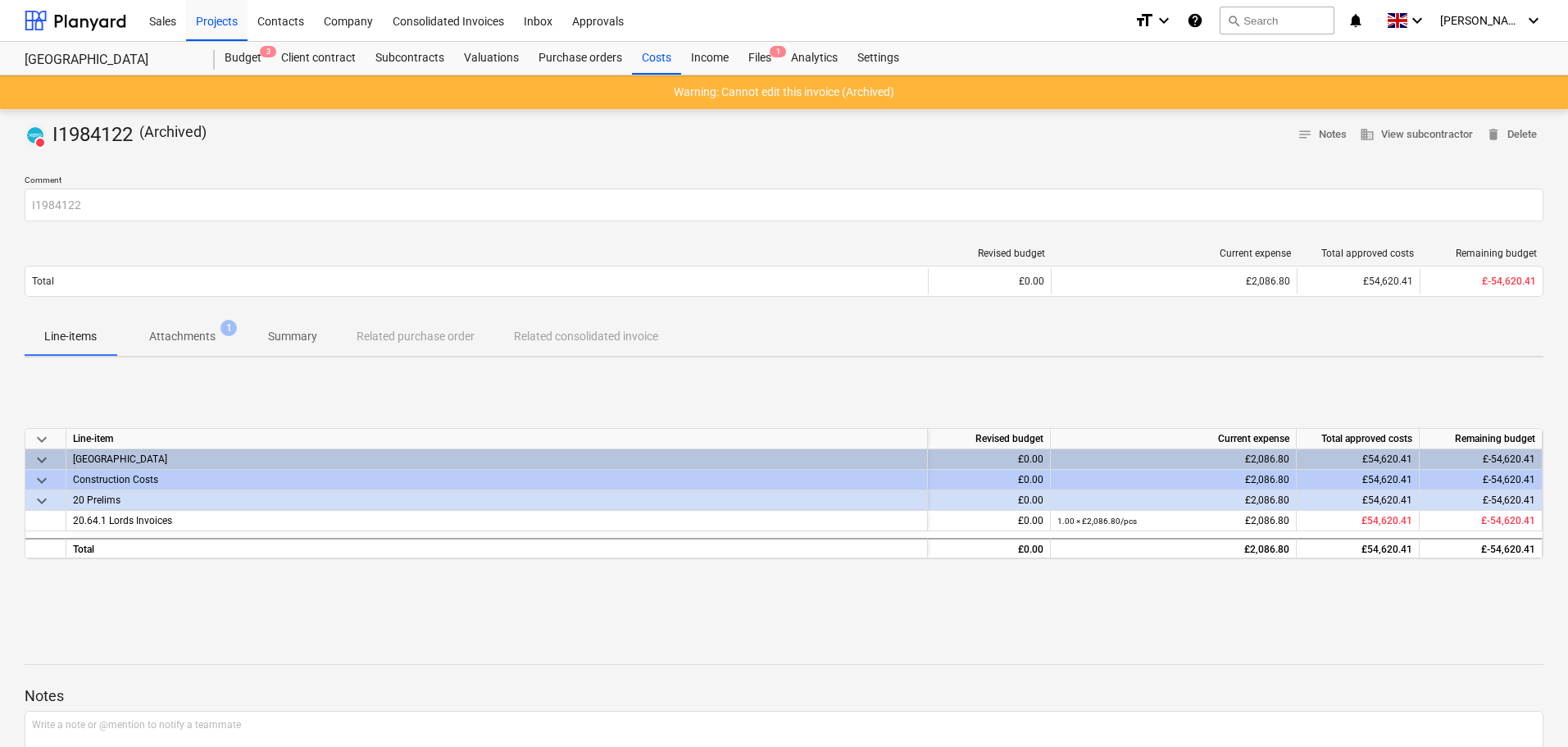
drag, startPoint x: 885, startPoint y: 363, endPoint x: 895, endPoint y: 358, distance: 11.2
click at [885, 363] on div "DELETED I1984122 ( Archived ) notes Notes business View subcontractor delete De…" at bounding box center [784, 490] width 1568 height 763
click at [188, 339] on p "Attachments" at bounding box center [182, 336] width 67 height 17
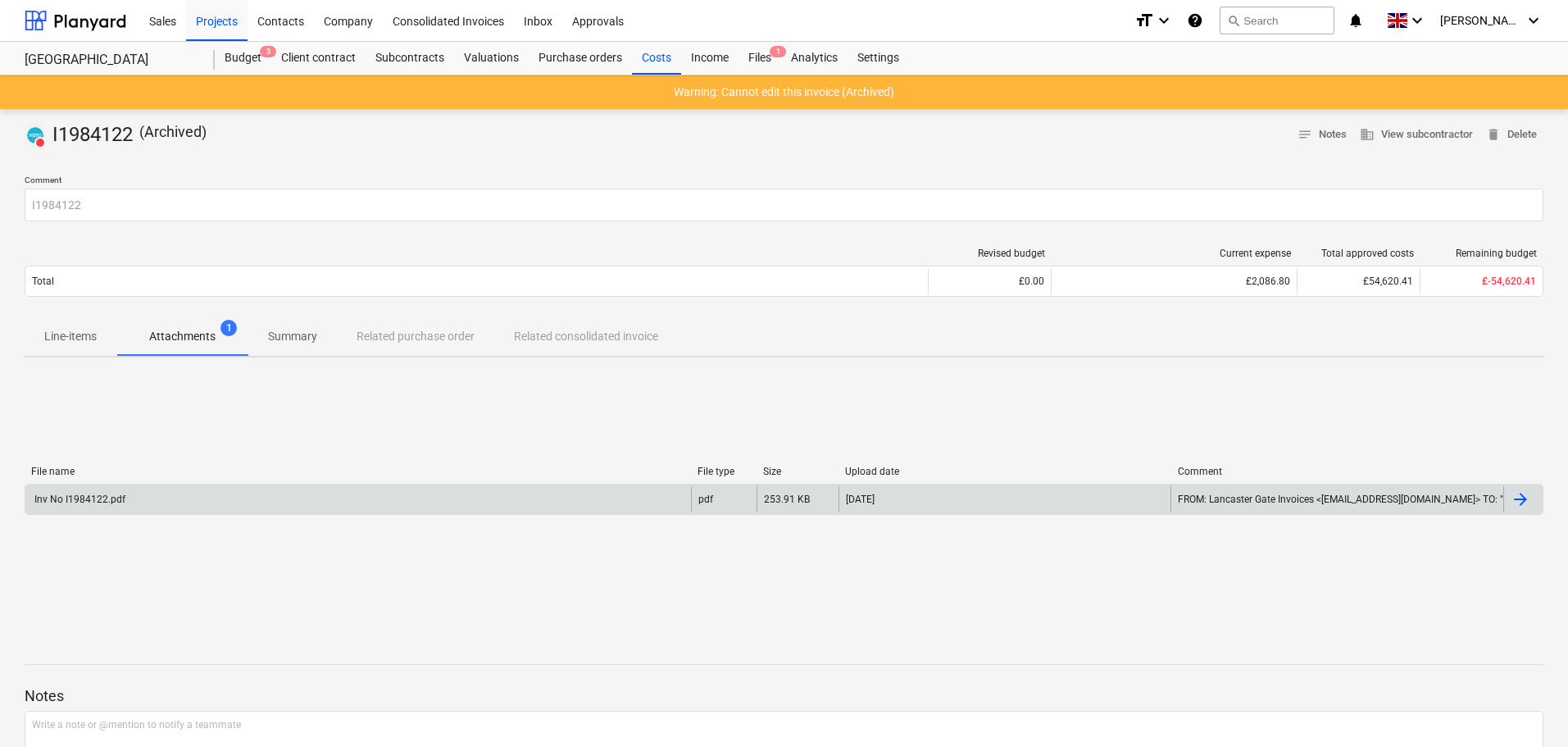
click at [177, 494] on div "Inv No I1984122.pdf" at bounding box center [358, 499] width 666 height 26
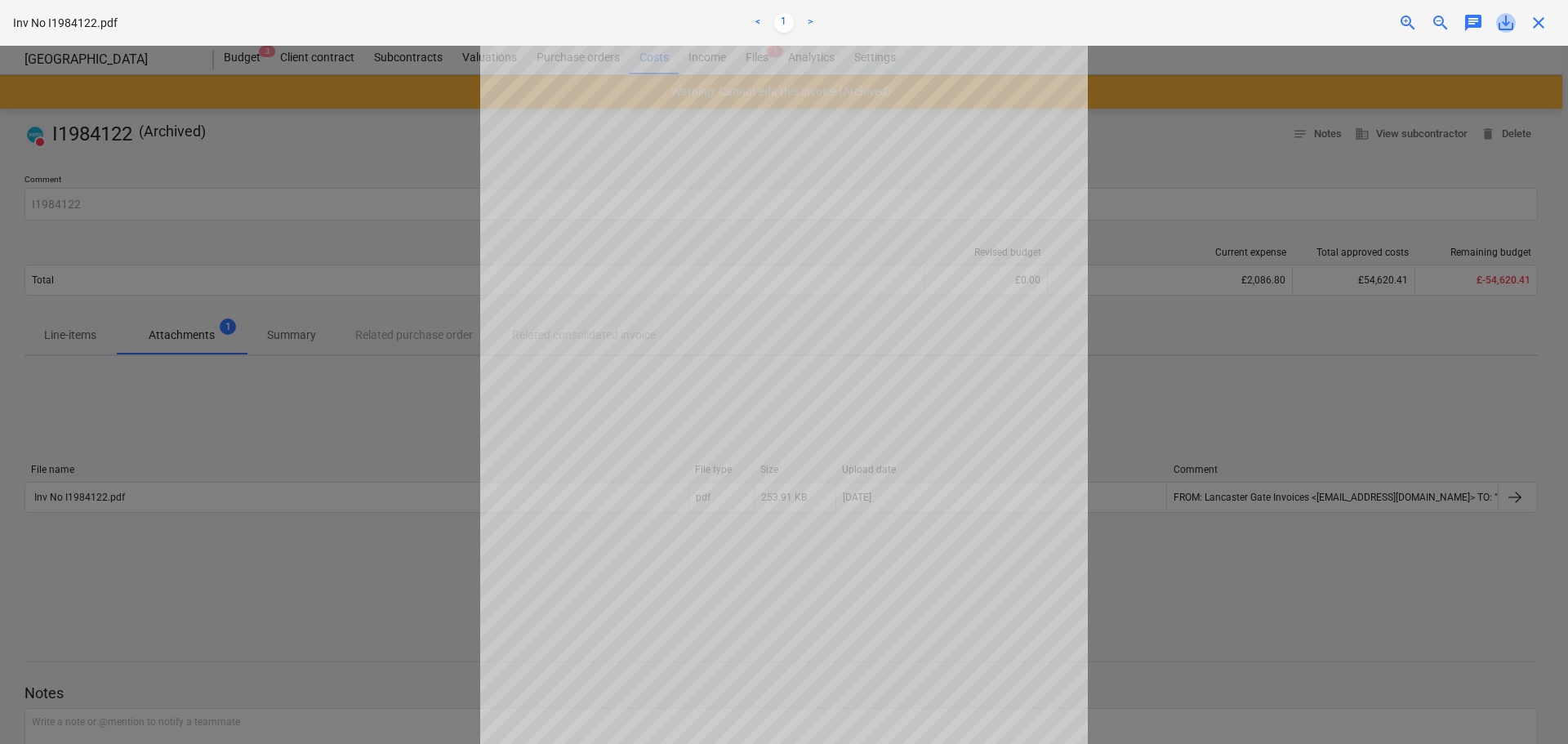
click at [1505, 31] on span "save_alt" at bounding box center [1506, 22] width 20 height 20
click at [1538, 18] on span "close" at bounding box center [1538, 22] width 20 height 20
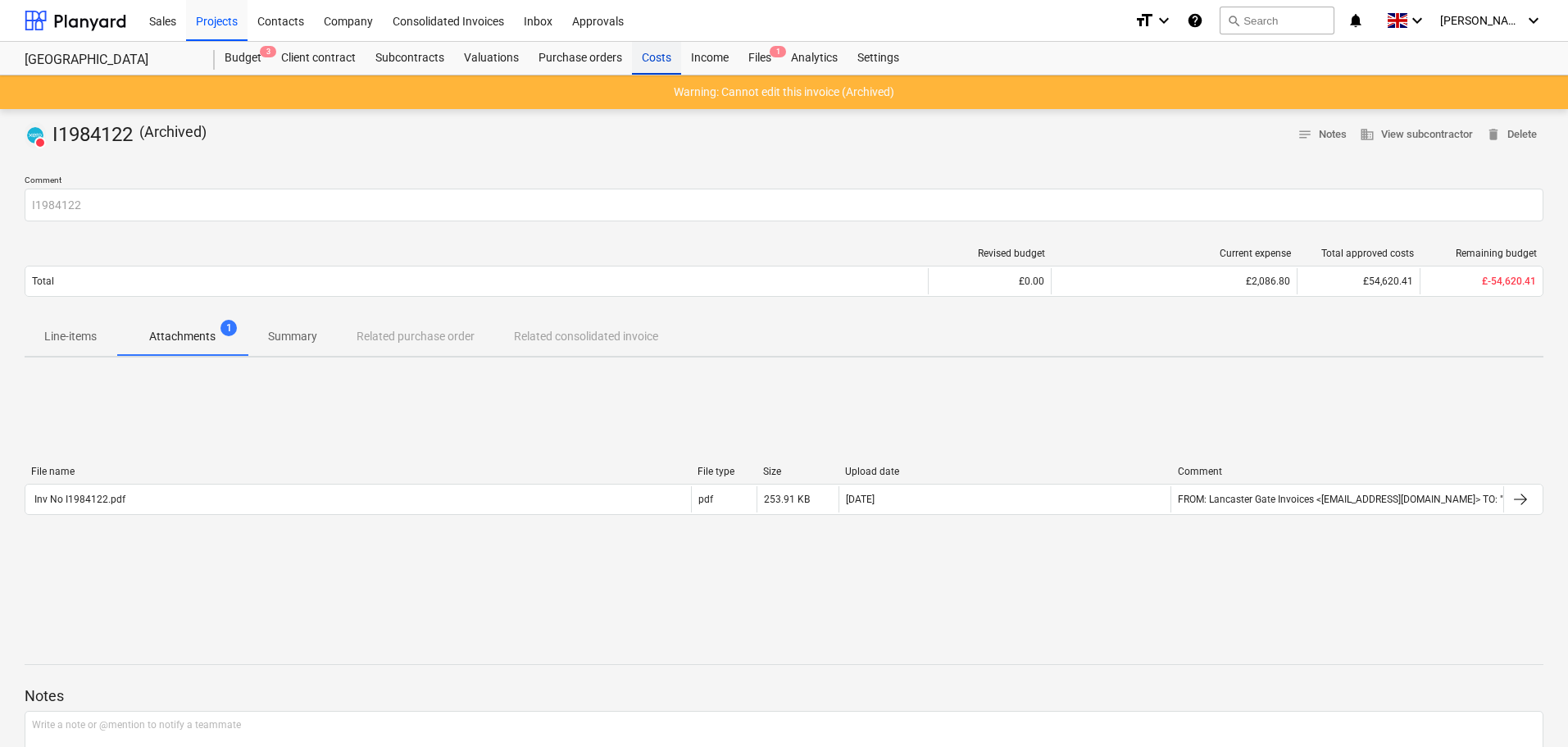
click at [657, 56] on div "Costs" at bounding box center [656, 58] width 49 height 33
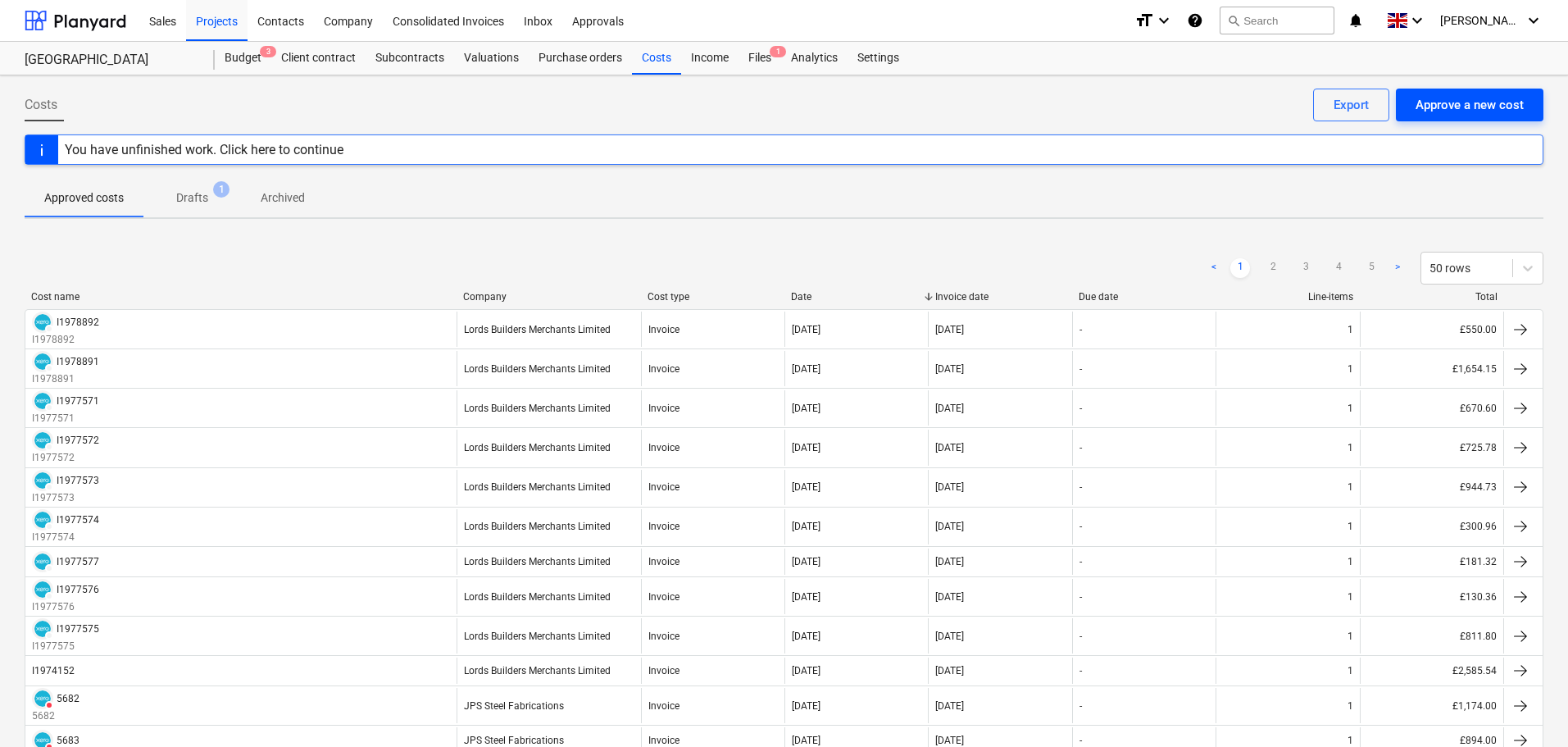
click at [1476, 106] on div "Approve a new cost" at bounding box center [1469, 105] width 108 height 22
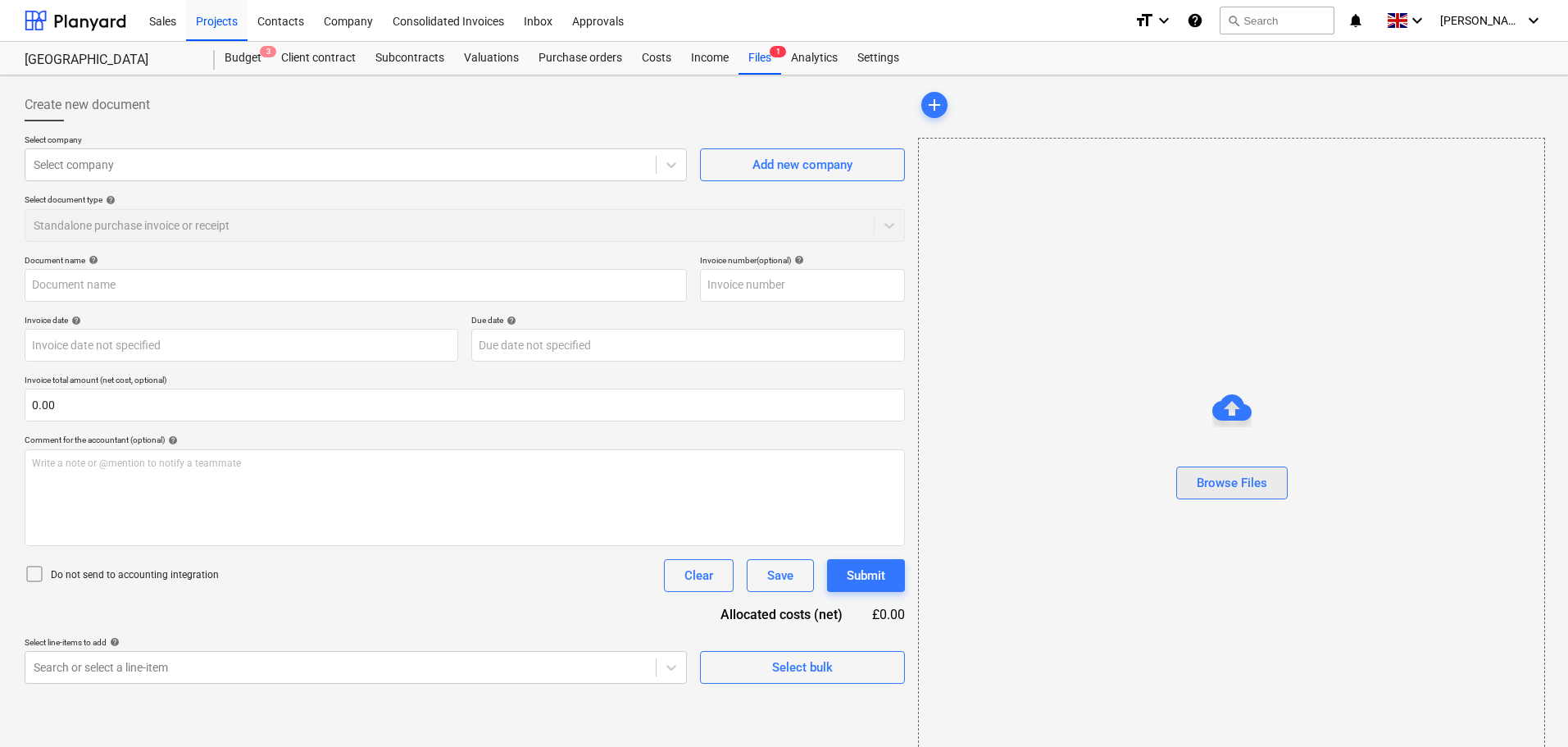
click at [1242, 497] on button "Browse Files" at bounding box center [1232, 483] width 112 height 33
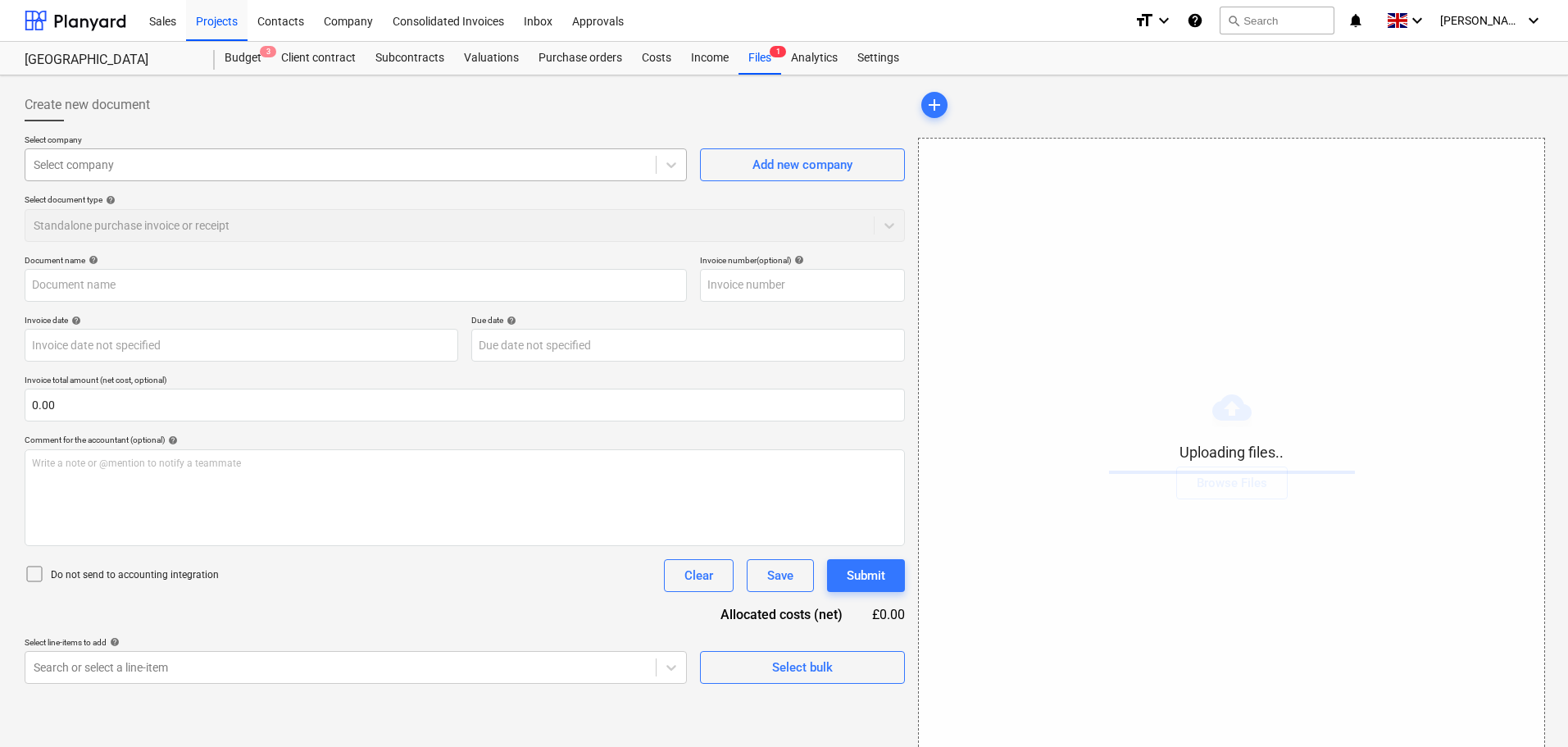
click at [285, 172] on div at bounding box center [341, 165] width 614 height 16
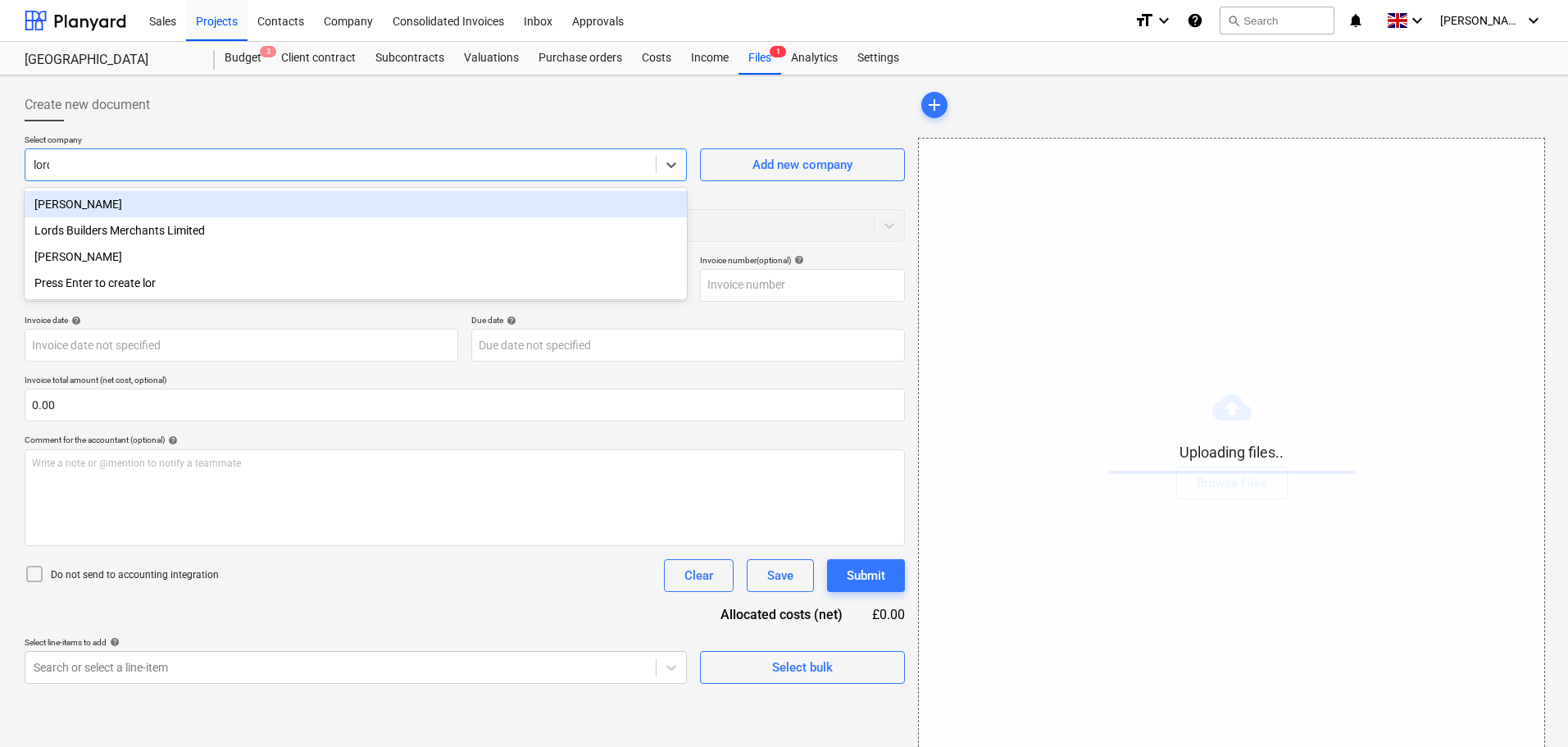
type input "lords"
click at [284, 199] on div "Lords Builders Merchants Limited" at bounding box center [355, 204] width 662 height 26
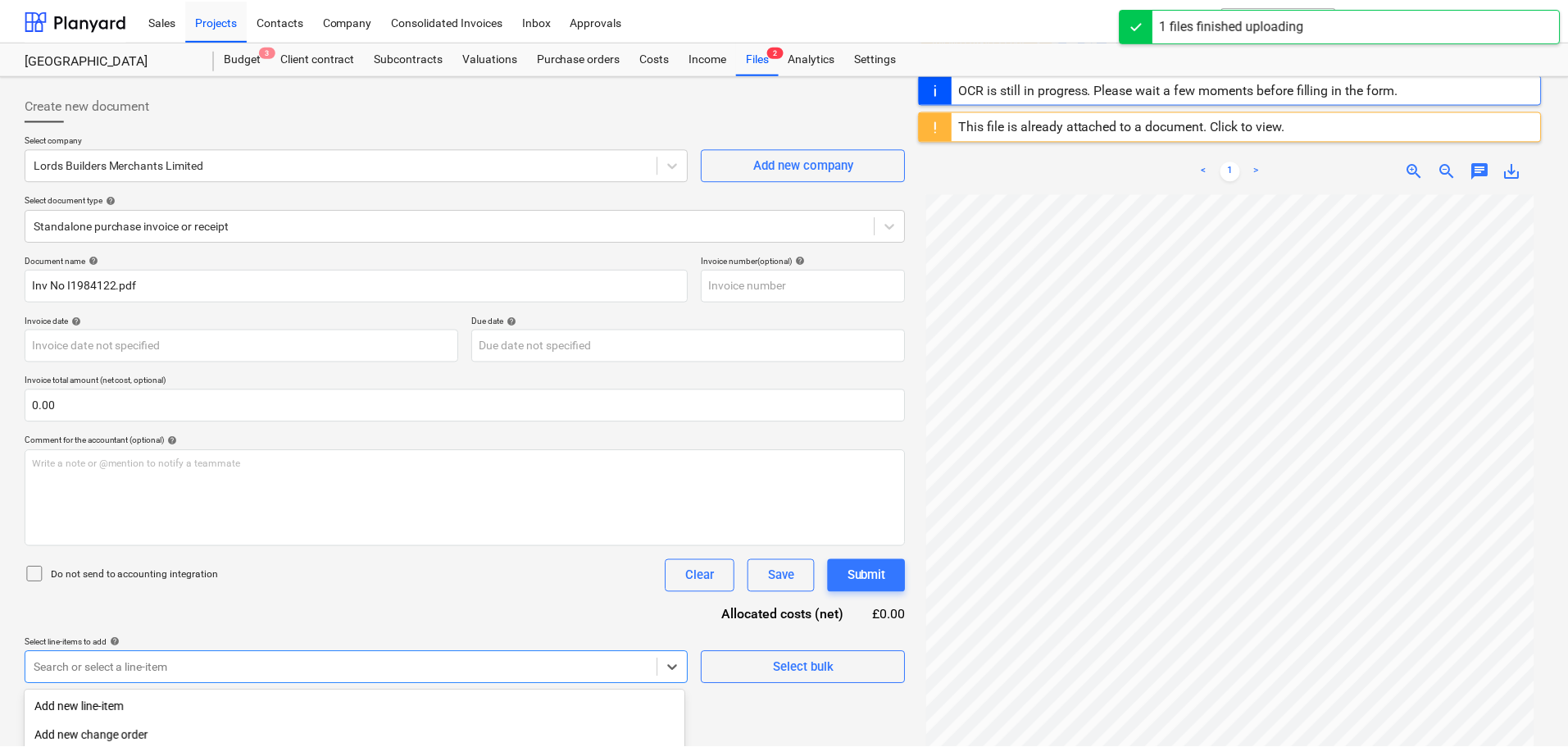
scroll to position [199, 0]
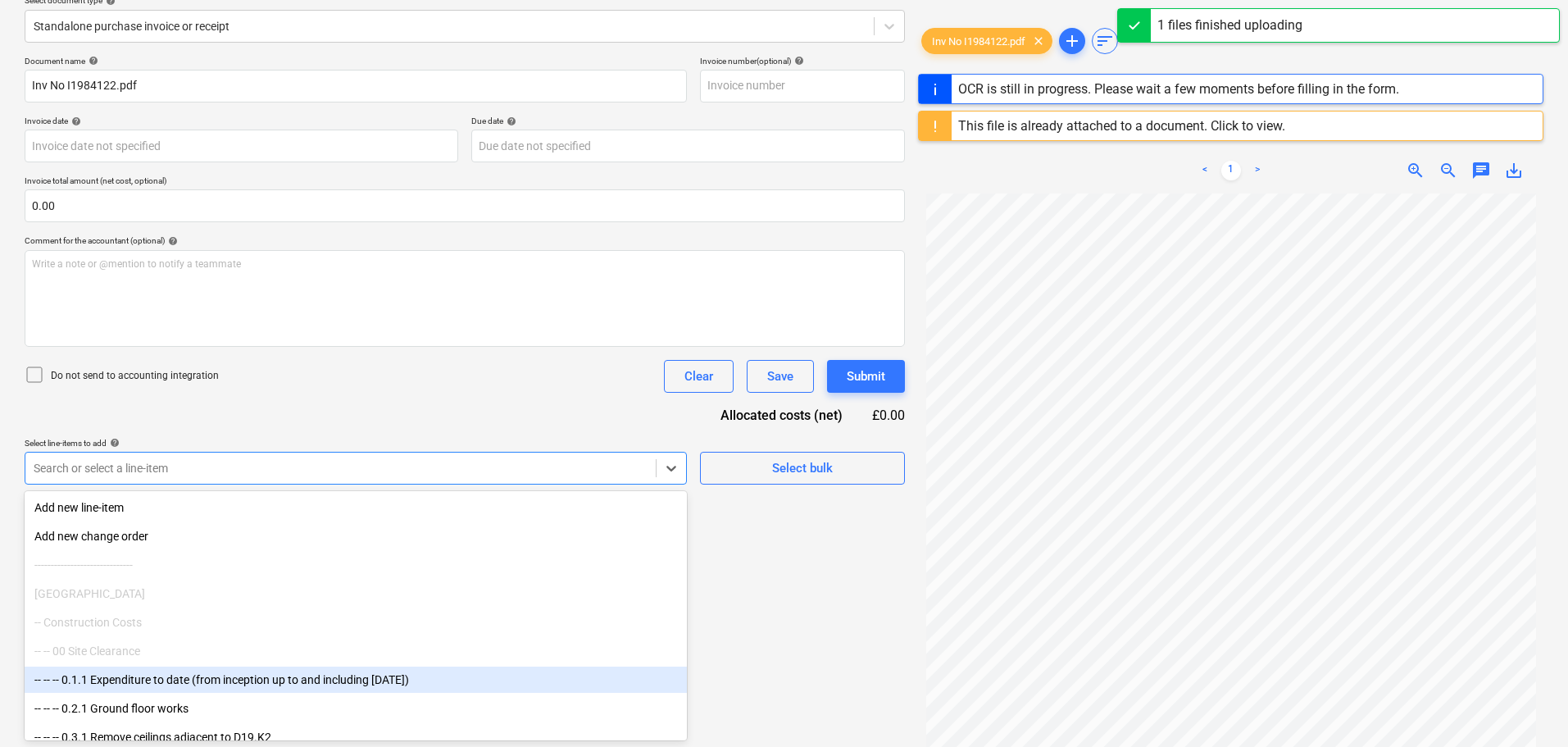
click at [252, 548] on body "Sales Projects Contacts Company Consolidated Invoices Inbox Approvals format_si…" at bounding box center [784, 174] width 1568 height 747
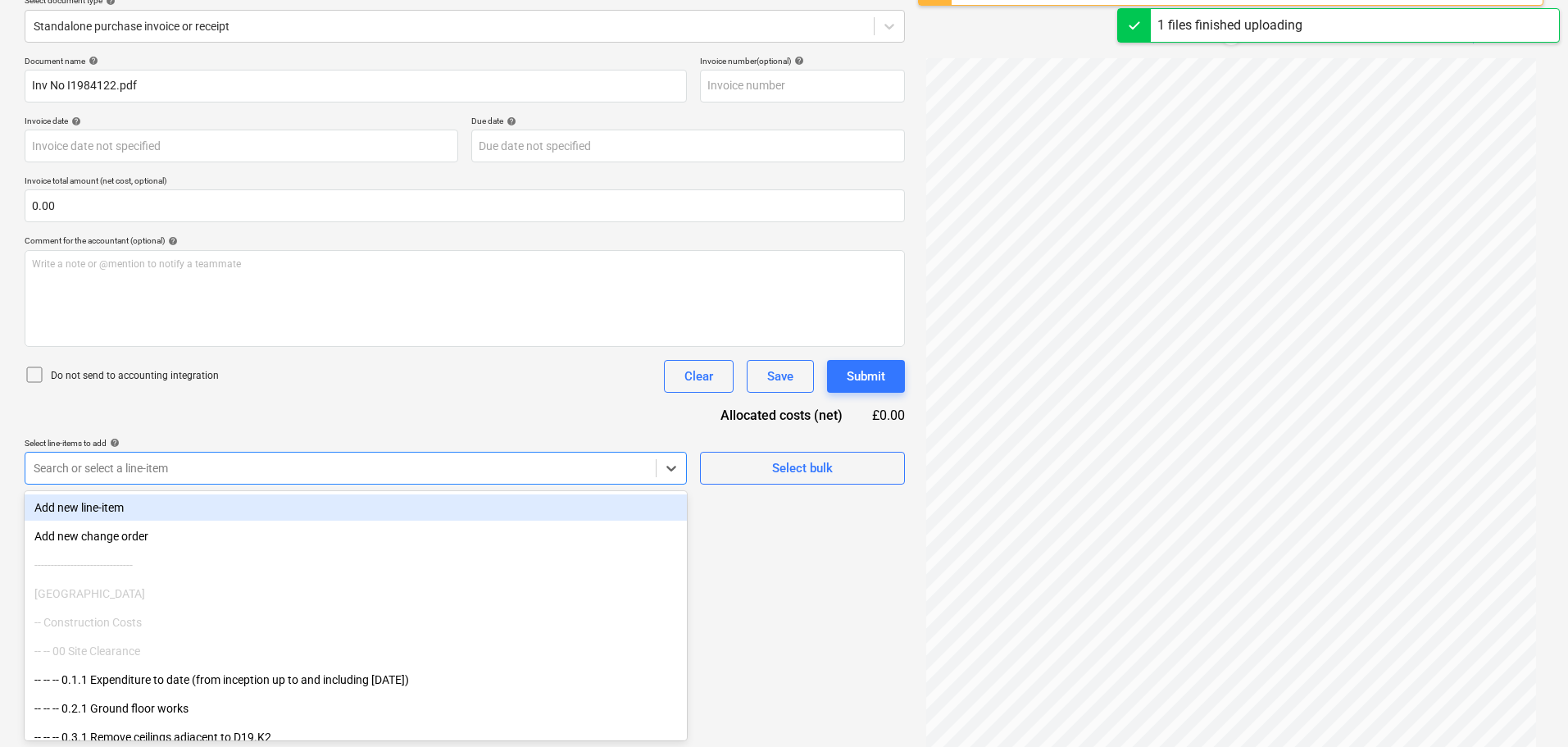
scroll to position [165, 0]
type input "03009465"
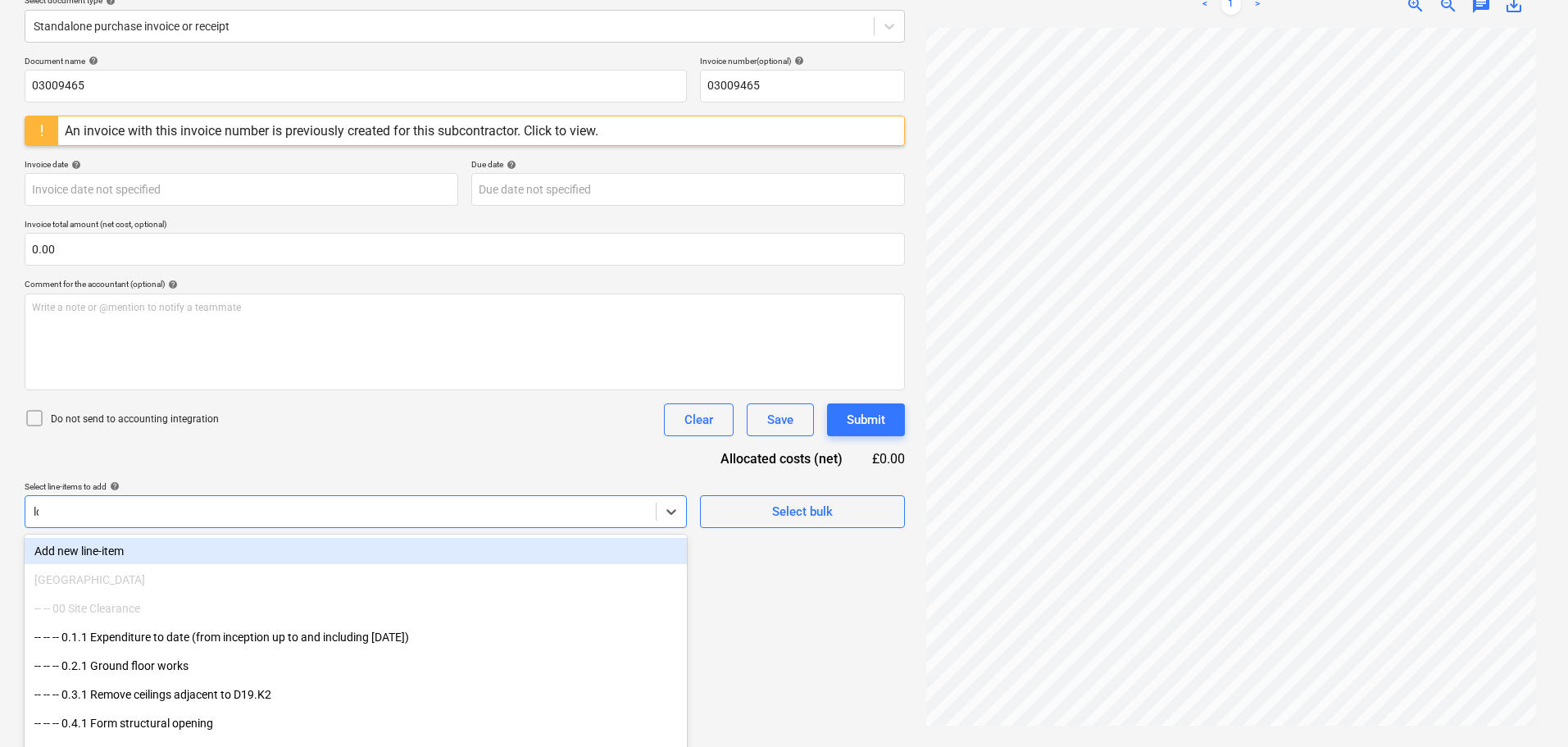
scroll to position [194, 0]
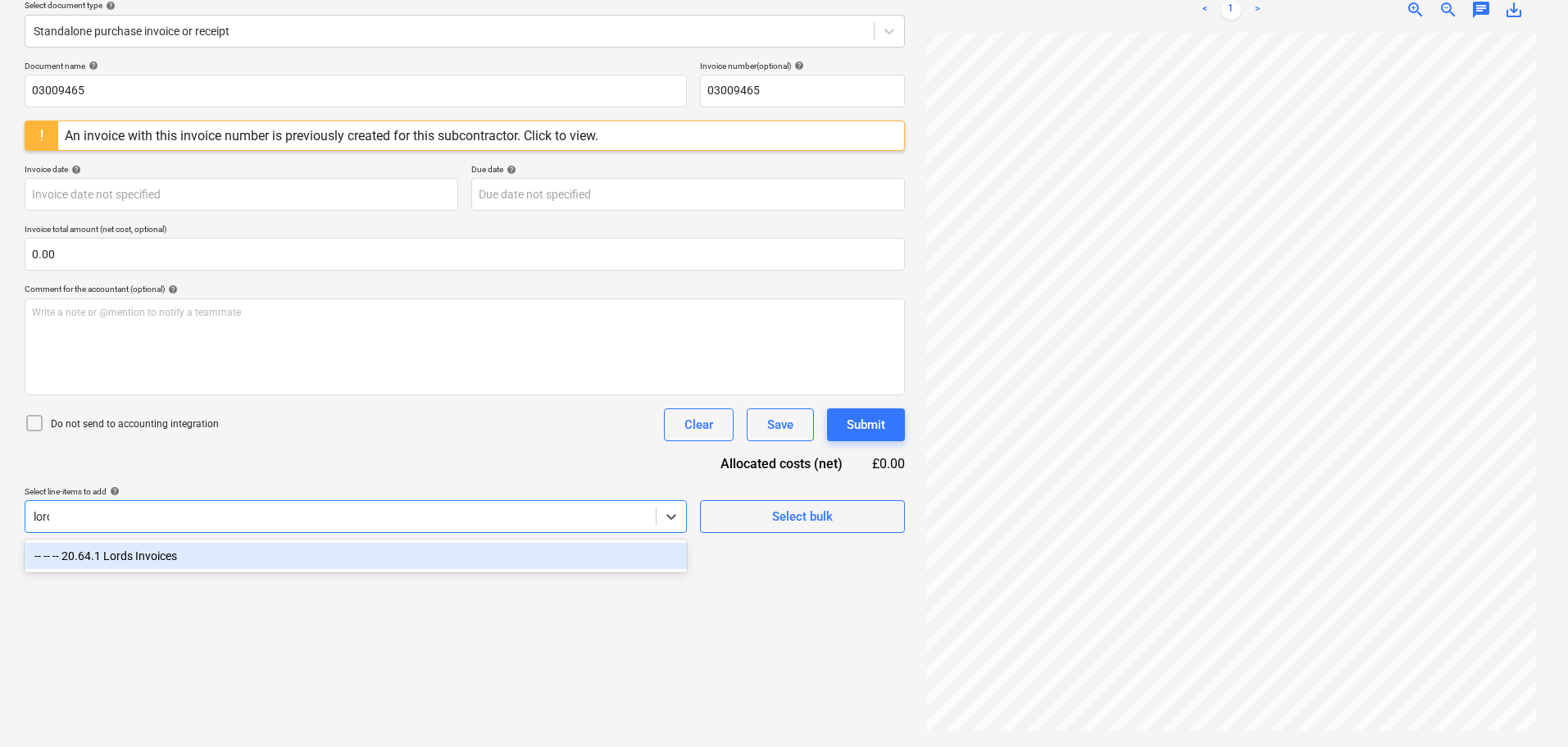
type input "lords"
click at [232, 554] on div "-- -- -- 20.64.1 Lords Invoices" at bounding box center [355, 555] width 662 height 26
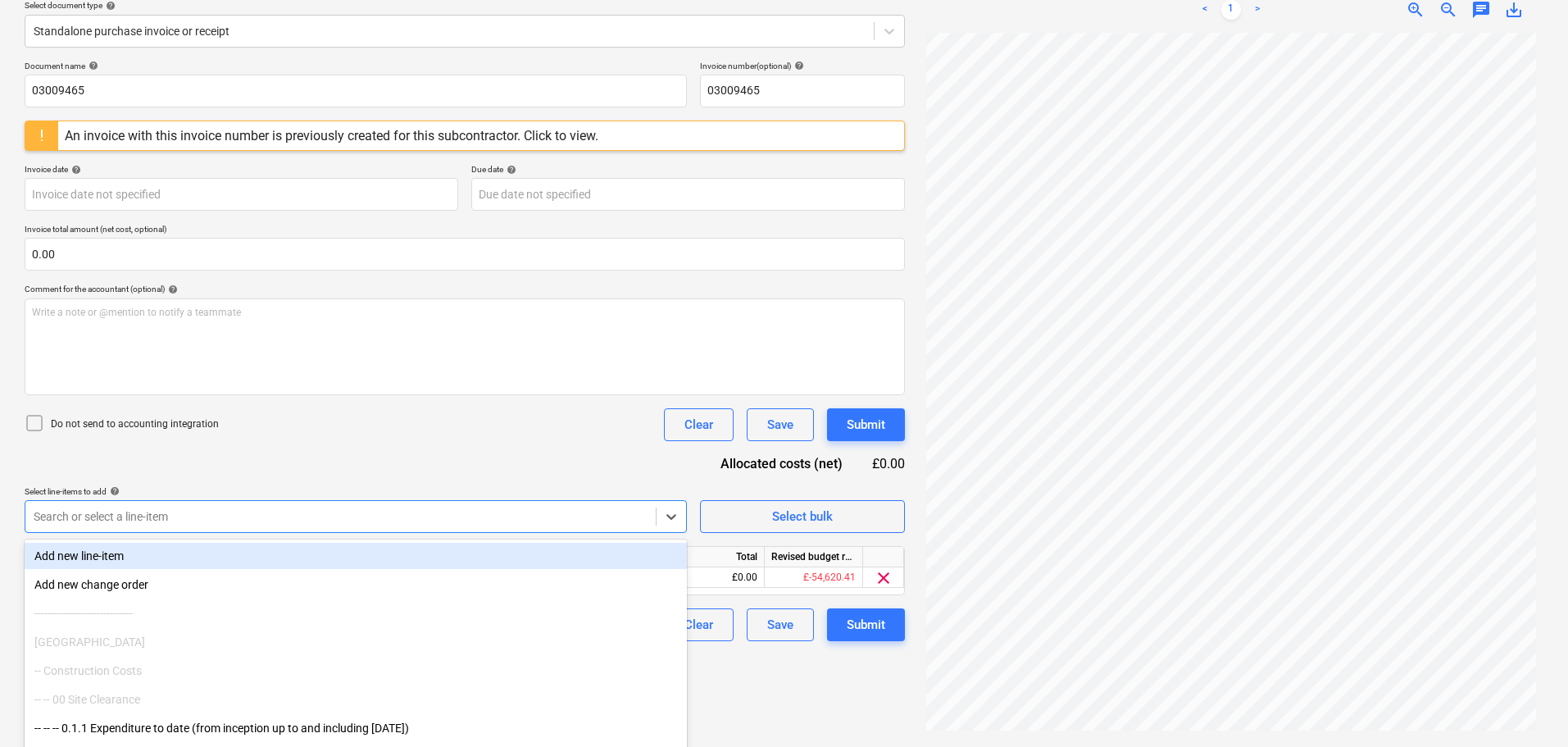
click at [540, 459] on div "Document name help 03009465 Invoice number (optional) help 03009465 An invoice …" at bounding box center [465, 351] width 881 height 581
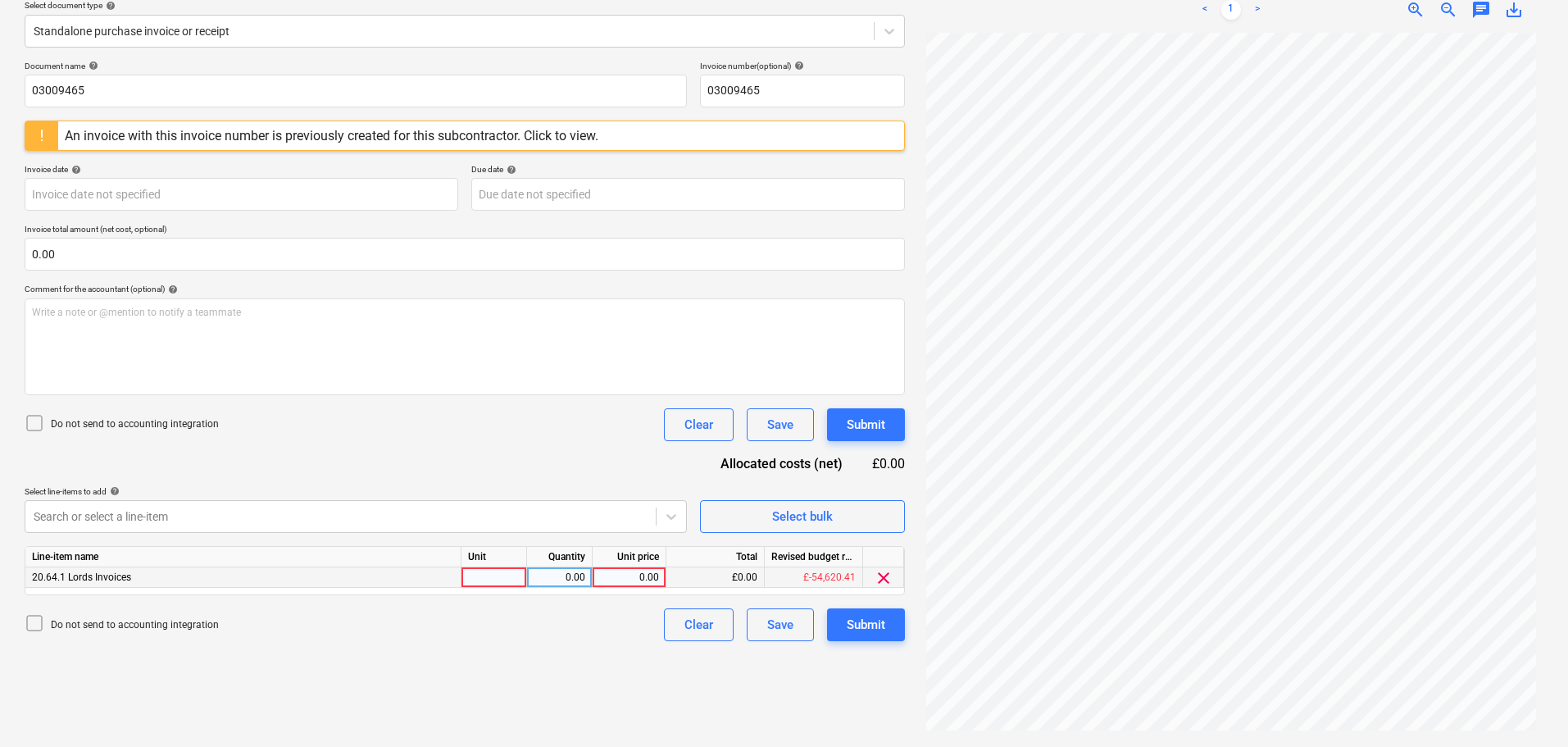
click at [632, 573] on div "0.00" at bounding box center [628, 577] width 60 height 21
type input "2086.80"
click at [124, 422] on p "Do not send to accounting integration" at bounding box center [135, 424] width 168 height 14
drag, startPoint x: 334, startPoint y: 448, endPoint x: 370, endPoint y: 442, distance: 36.5
click at [342, 449] on div "Document name help 03009465 Invoice number (optional) help 03009465 An invoice …" at bounding box center [465, 351] width 881 height 581
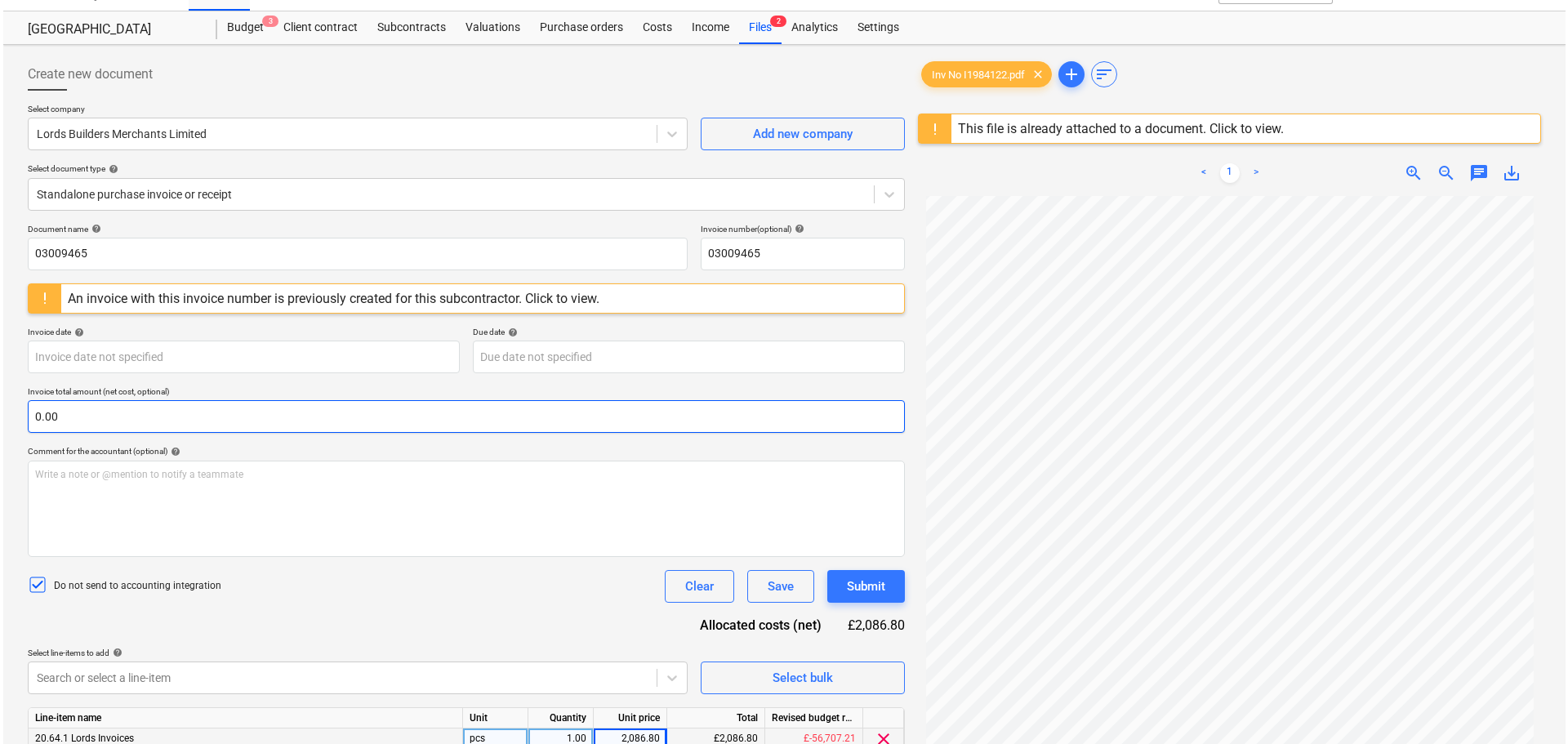
scroll to position [1, 0]
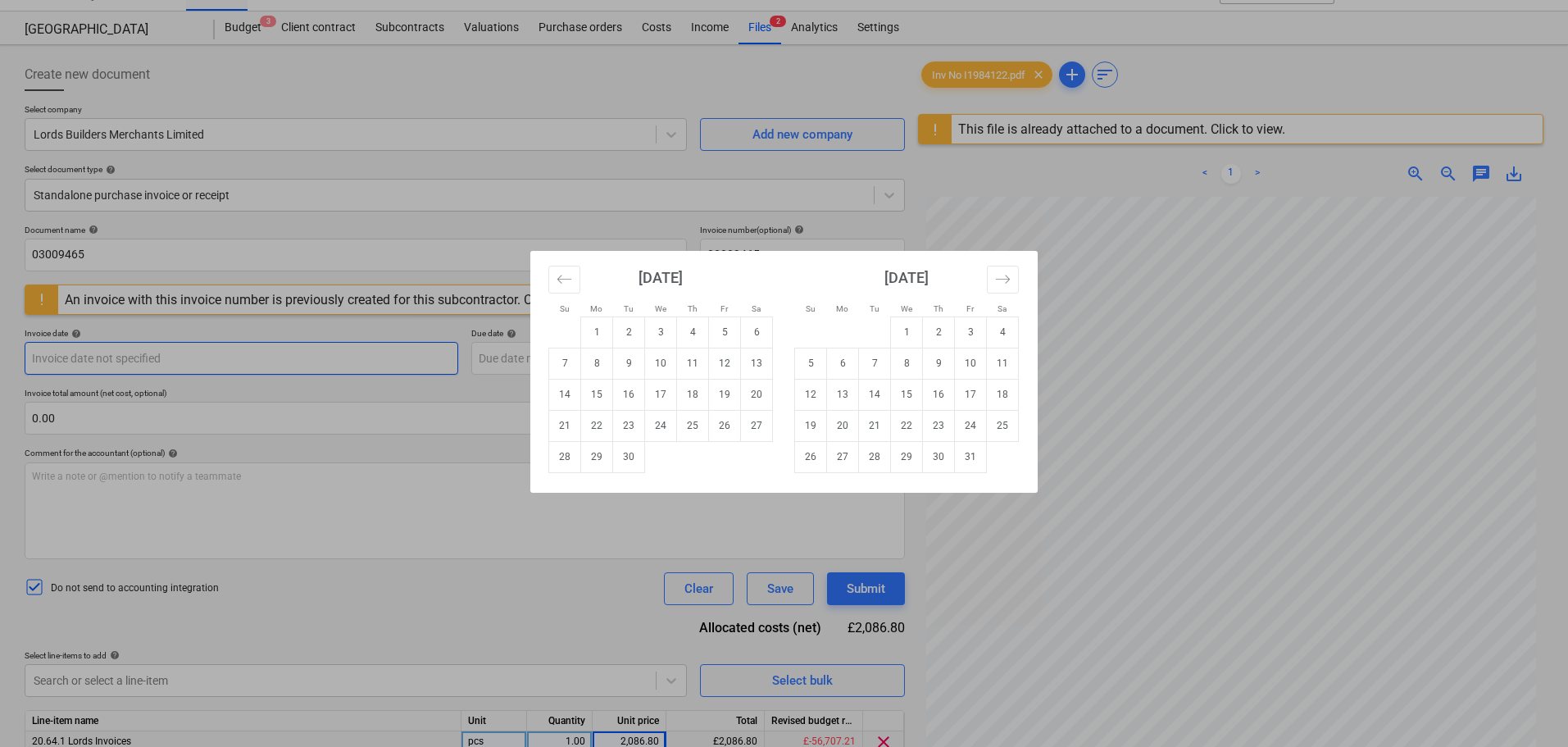
click at [225, 360] on body "Sales Projects Contacts Company Consolidated Invoices Inbox Approvals format_si…" at bounding box center [784, 343] width 1568 height 747
drag, startPoint x: 595, startPoint y: 334, endPoint x: 621, endPoint y: 341, distance: 26.9
click at [596, 334] on td "1" at bounding box center [597, 332] width 32 height 31
type input "[DATE]"
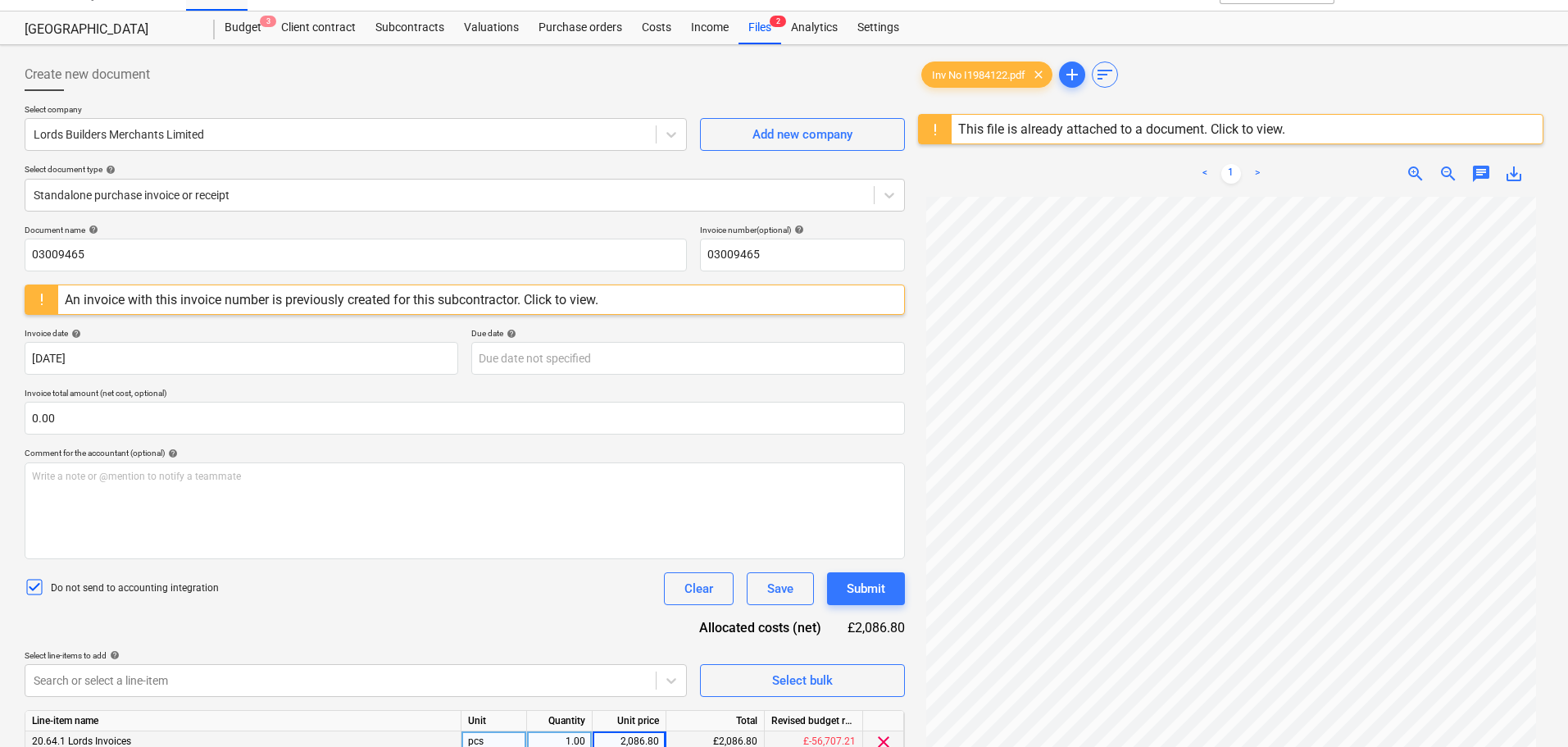
click at [466, 600] on div "Do not send to accounting integration Clear Save Submit" at bounding box center [465, 588] width 881 height 33
click at [504, 258] on input "03009465" at bounding box center [355, 255] width 662 height 33
drag, startPoint x: 114, startPoint y: 242, endPoint x: -53, endPoint y: 237, distance: 167.1
click at [0, 237] on html "Sales Projects Contacts Company Consolidated Invoices Inbox Approvals format_si…" at bounding box center [784, 343] width 1568 height 747
paste input "I1984122"
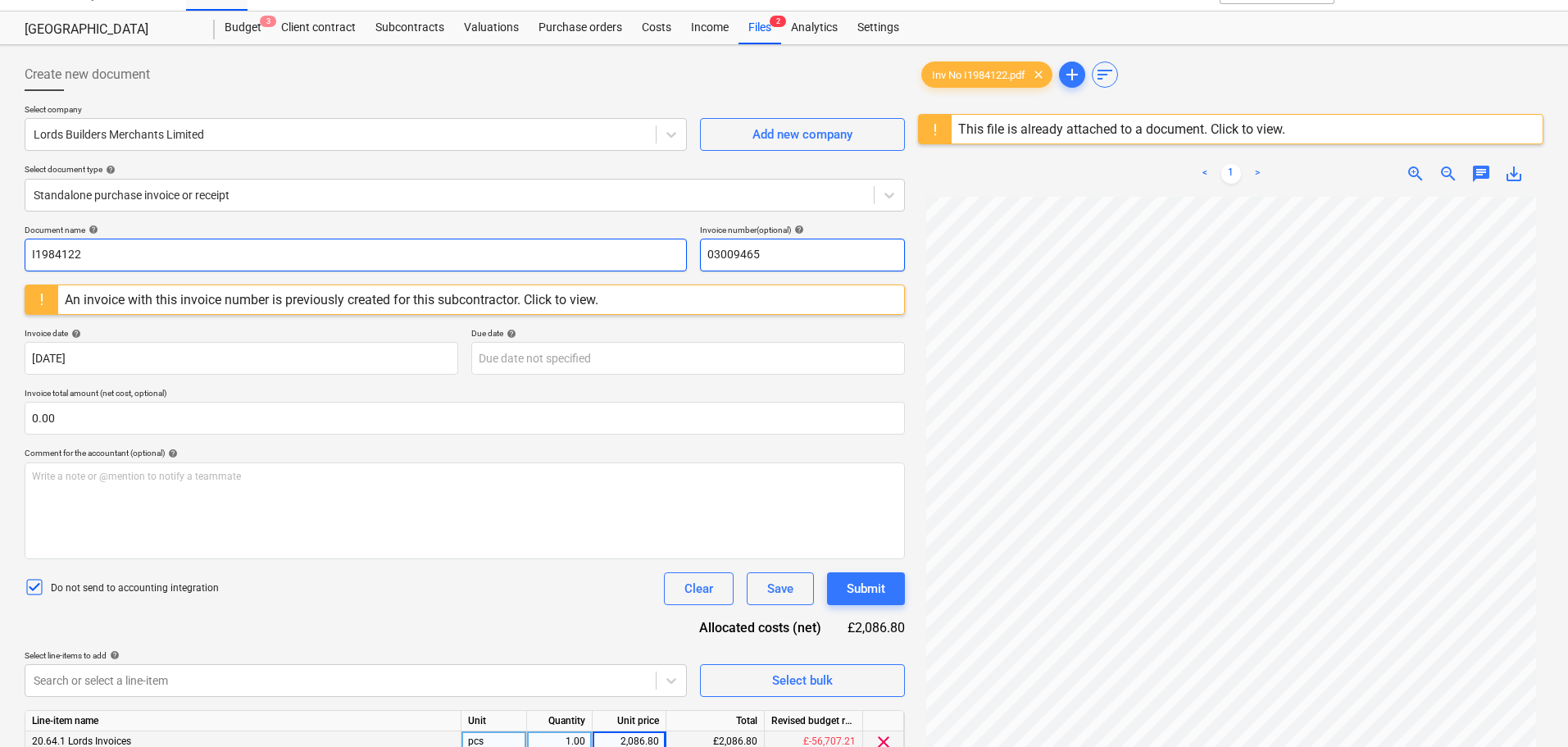
type input "I1984122"
click at [804, 260] on input "03009465" at bounding box center [803, 255] width 205 height 33
drag, startPoint x: 813, startPoint y: 253, endPoint x: 635, endPoint y: 253, distance: 178.0
click at [635, 253] on div "Document name help I1984122 Invoice number (optional) help 03009465" at bounding box center [465, 248] width 881 height 47
paste input "I1984122"
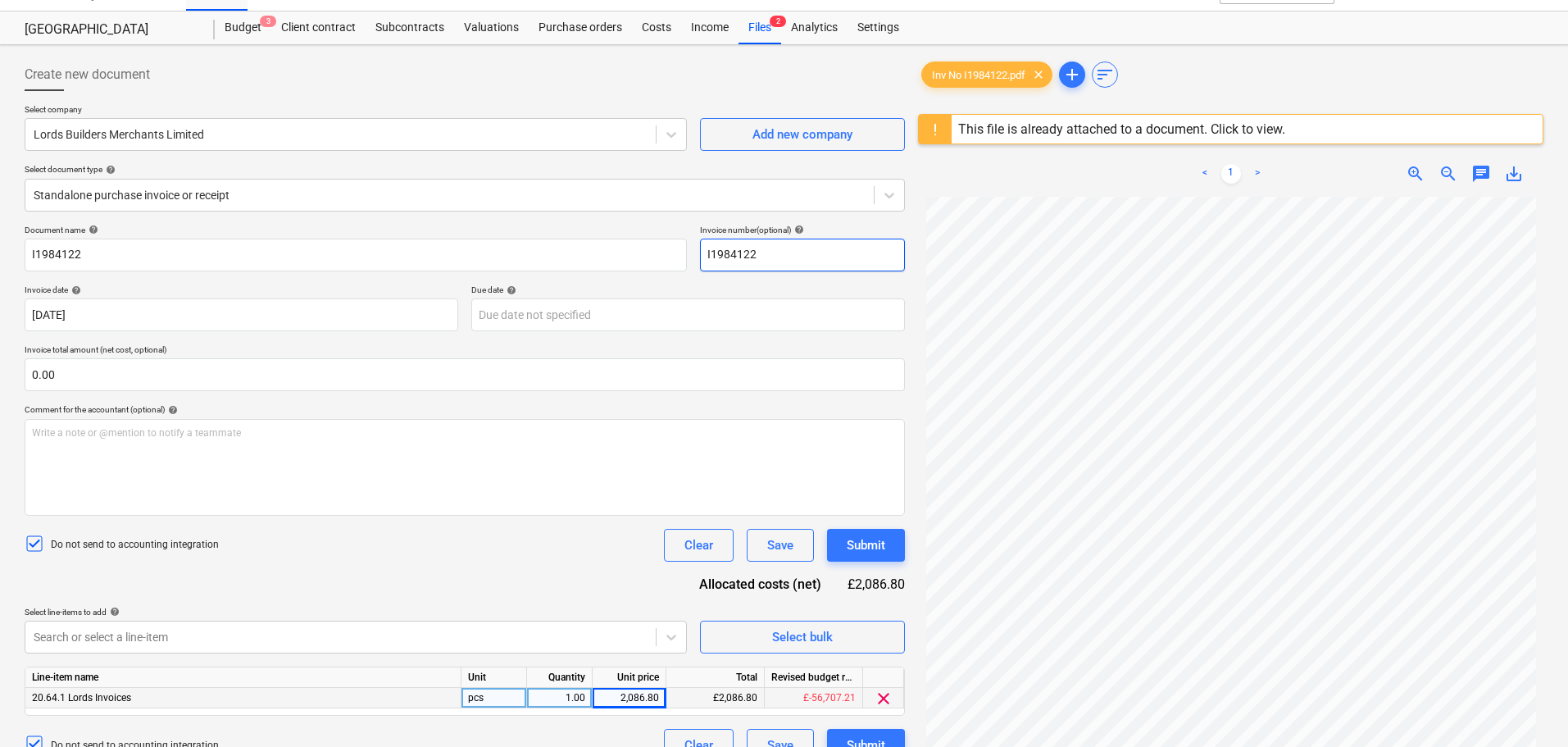
type input "I1984122"
click at [466, 571] on div "Document name help I1984122 Invoice number (optional) help I1984122 Invoice dat…" at bounding box center [465, 492] width 881 height 536
click at [884, 540] on div "Submit" at bounding box center [866, 545] width 38 height 22
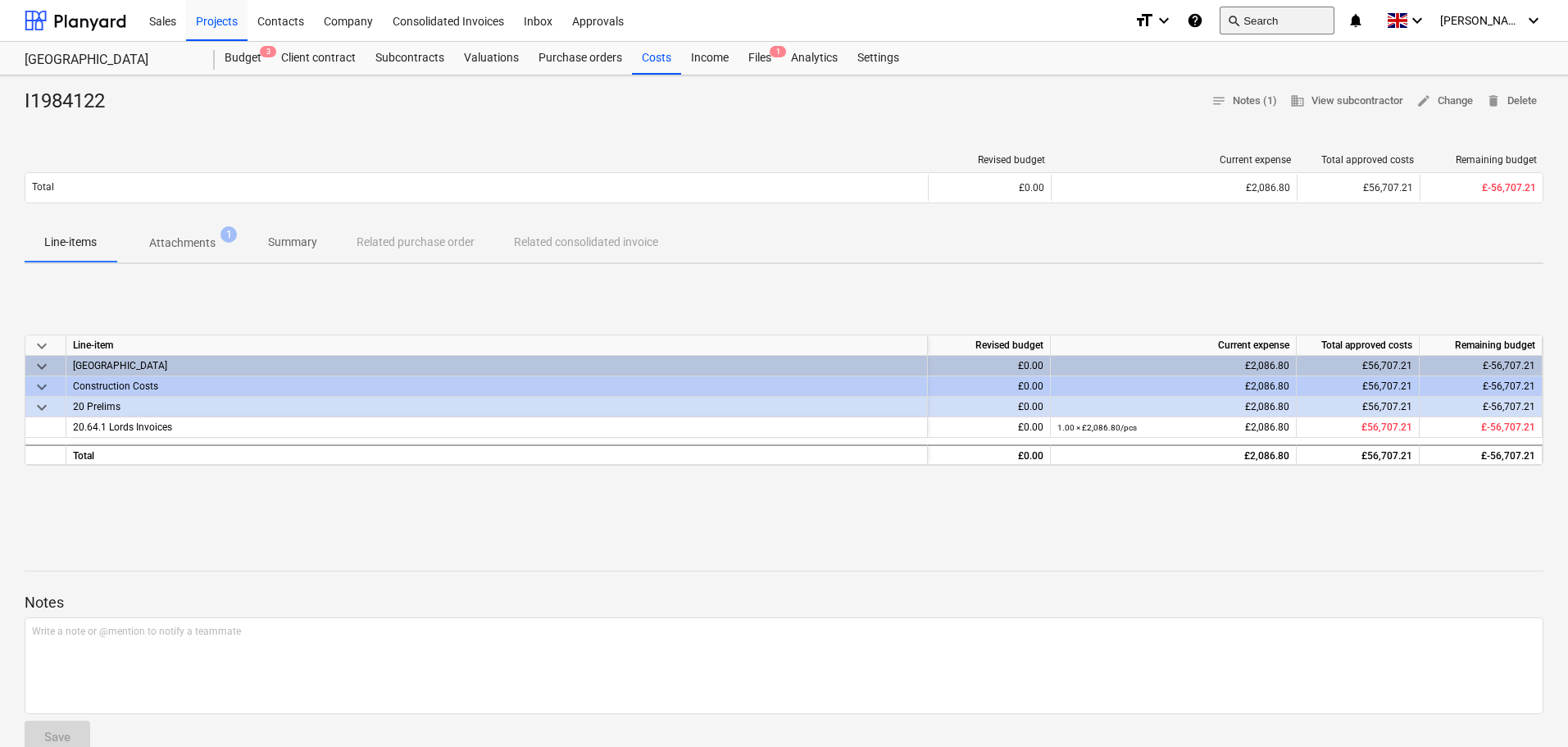
click at [1307, 20] on button "search Search" at bounding box center [1277, 21] width 114 height 28
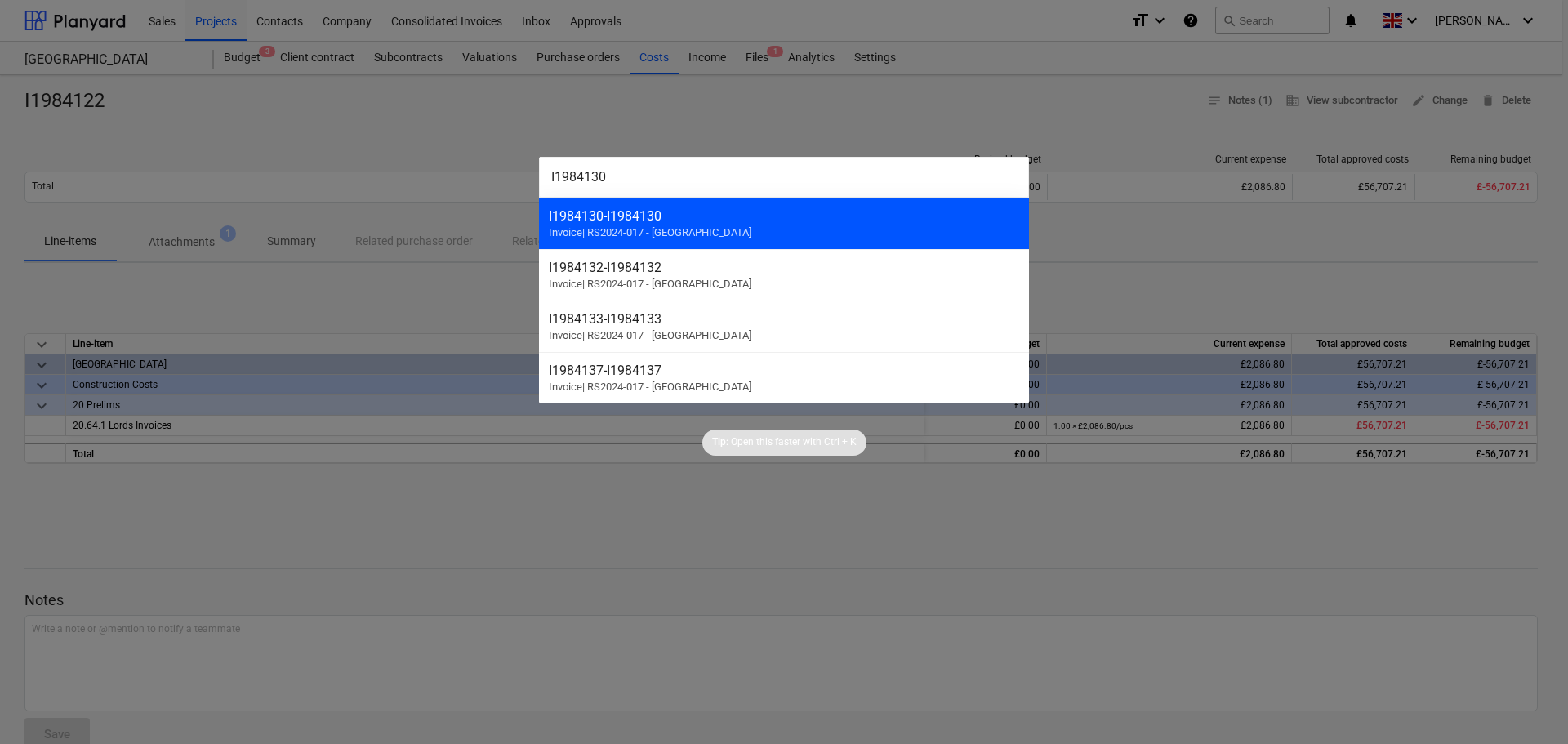
type input "I1984130"
click at [828, 236] on div "I1984130 - I1984130 Invoice | RS2024-017 - [GEOGRAPHIC_DATA]" at bounding box center [783, 224] width 490 height 52
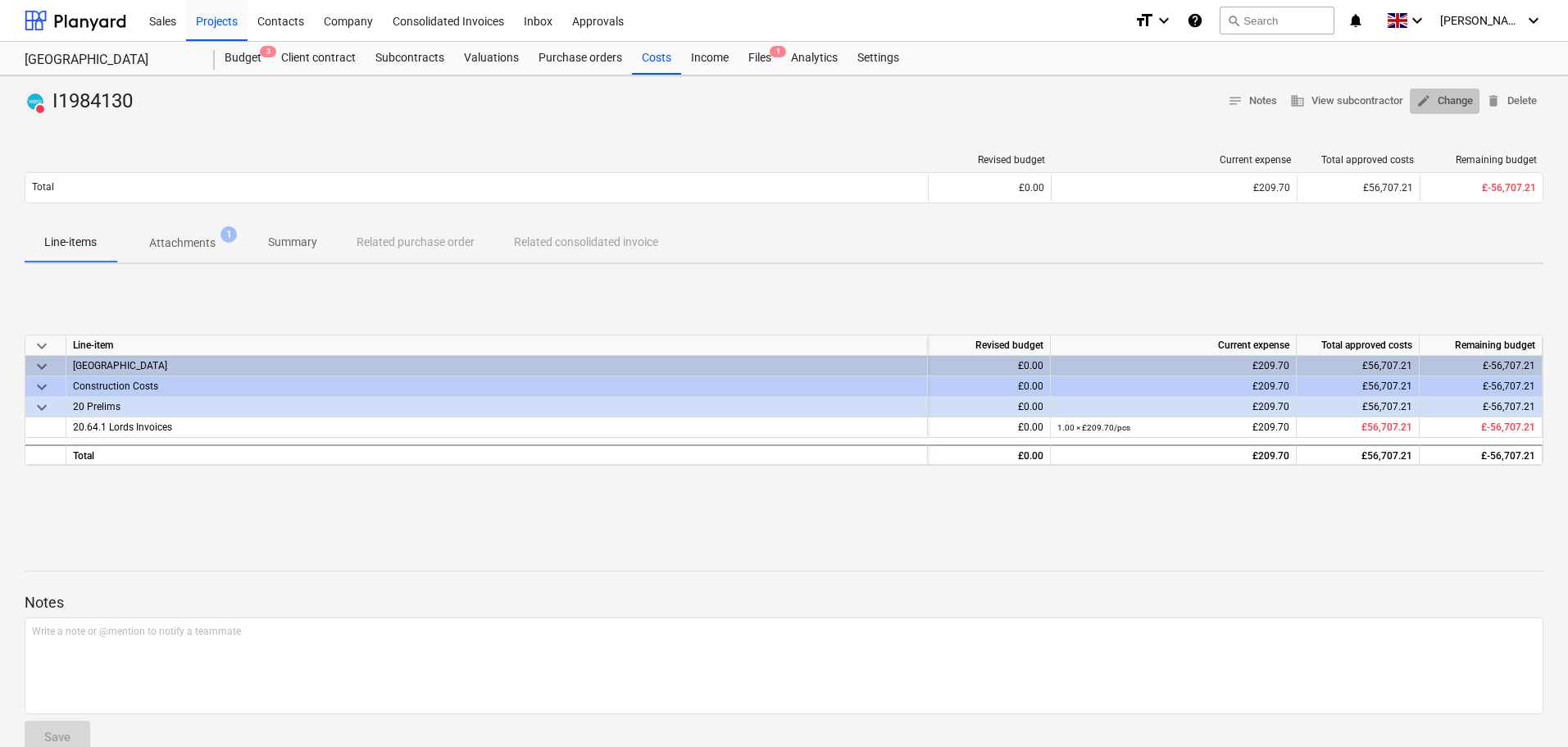
click at [1442, 99] on span "edit Change" at bounding box center [1444, 101] width 56 height 19
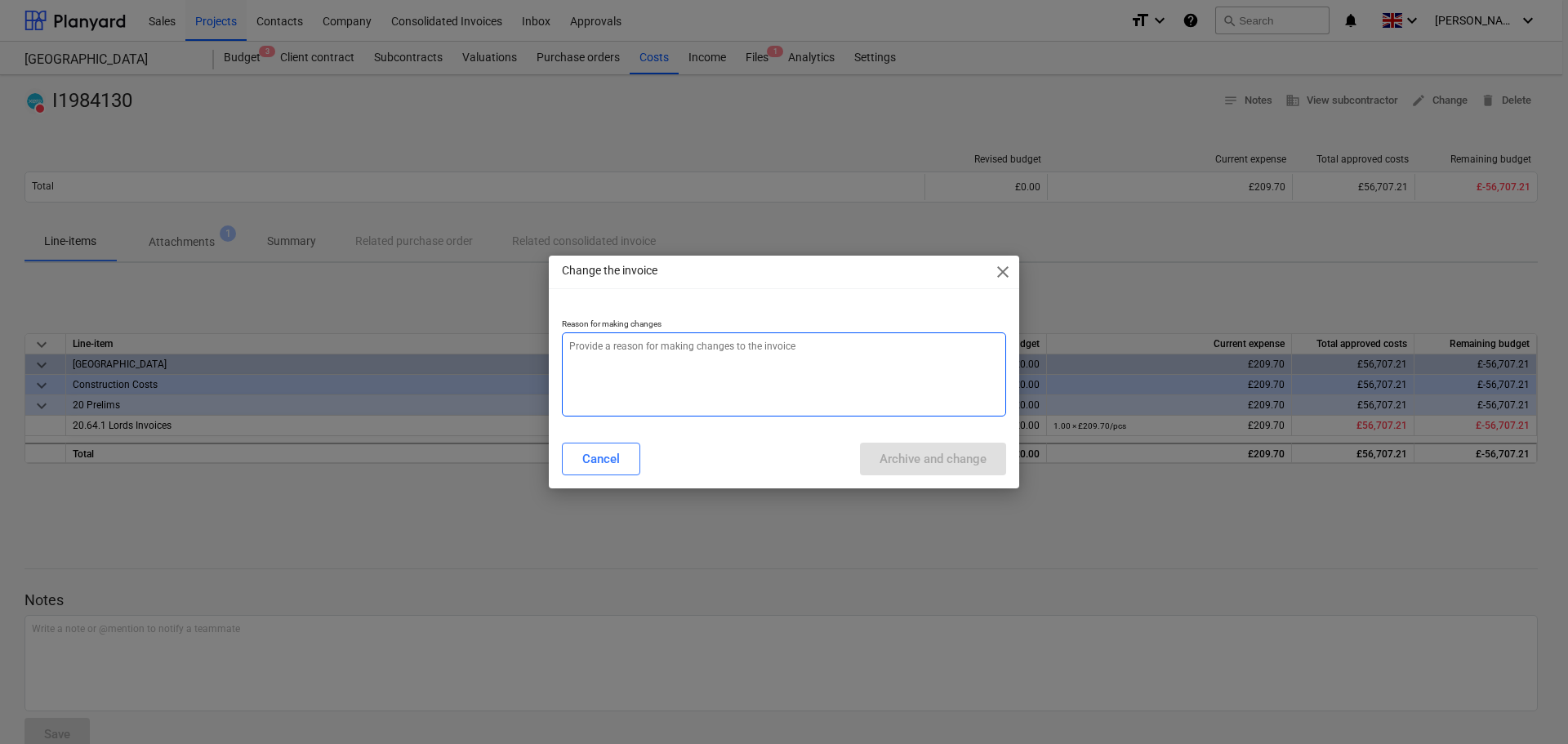
click at [600, 342] on textarea at bounding box center [784, 374] width 444 height 84
paste textarea "I1984130"
type textarea "x"
type textarea "I1984130"
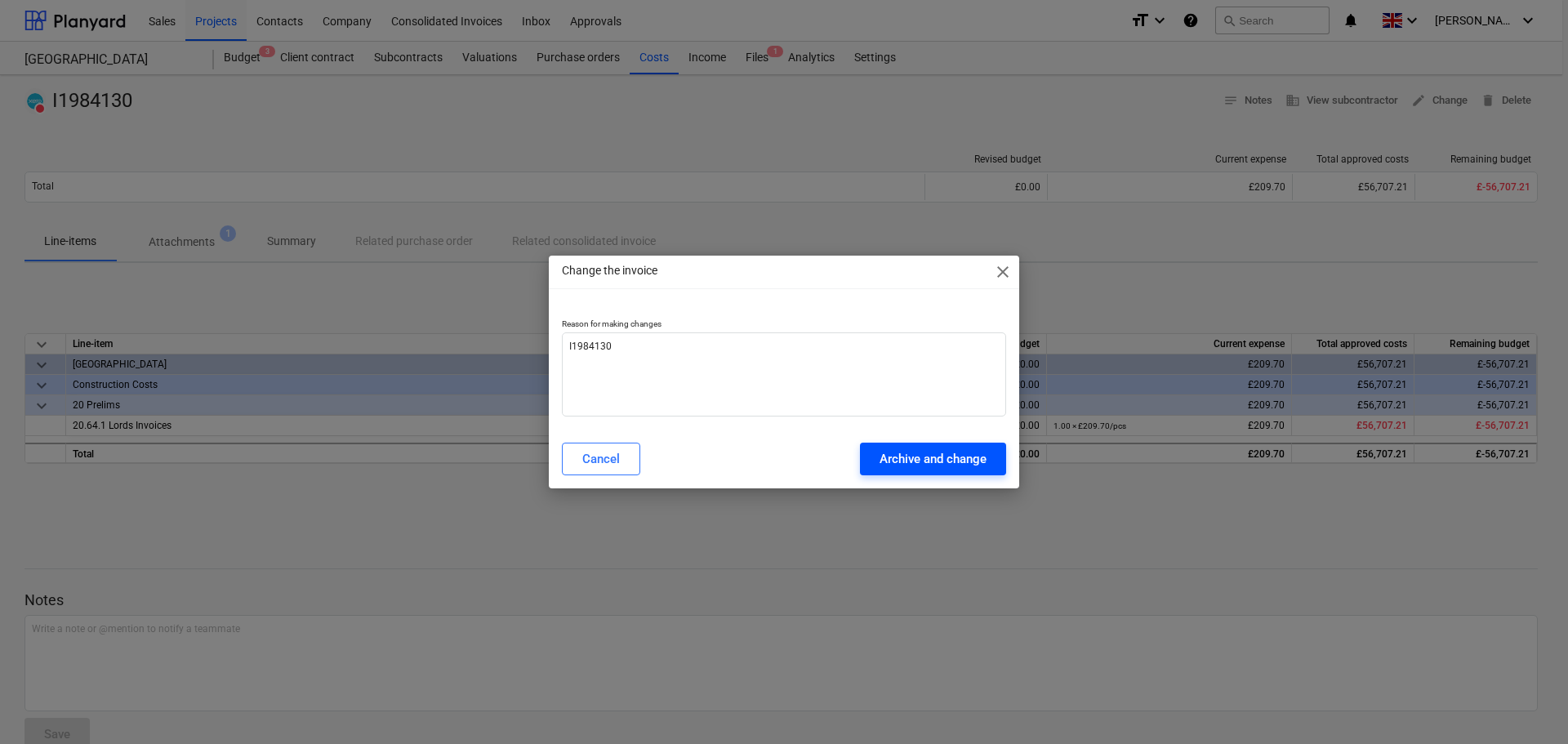
click at [952, 462] on div "Archive and change" at bounding box center [933, 458] width 107 height 22
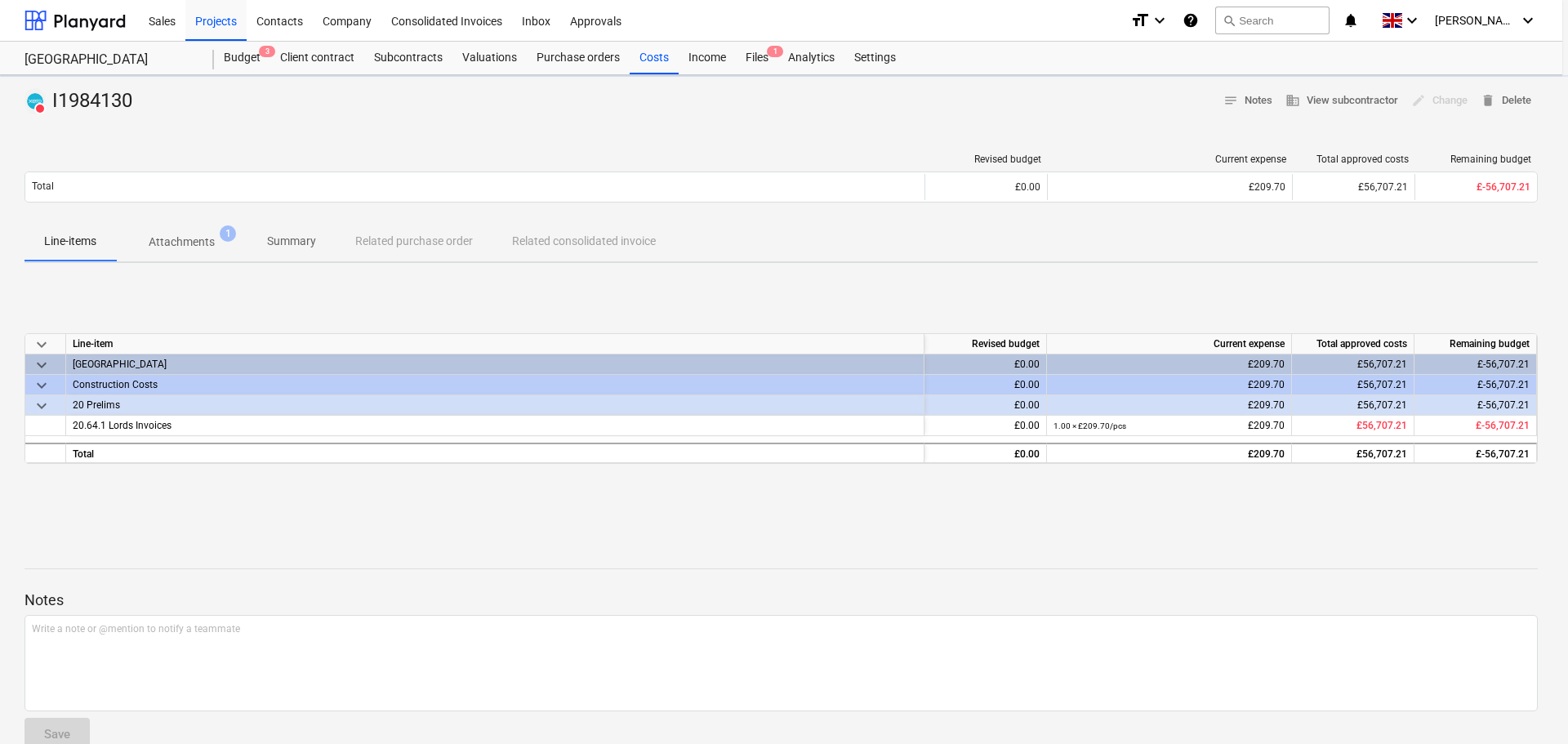
type textarea "x"
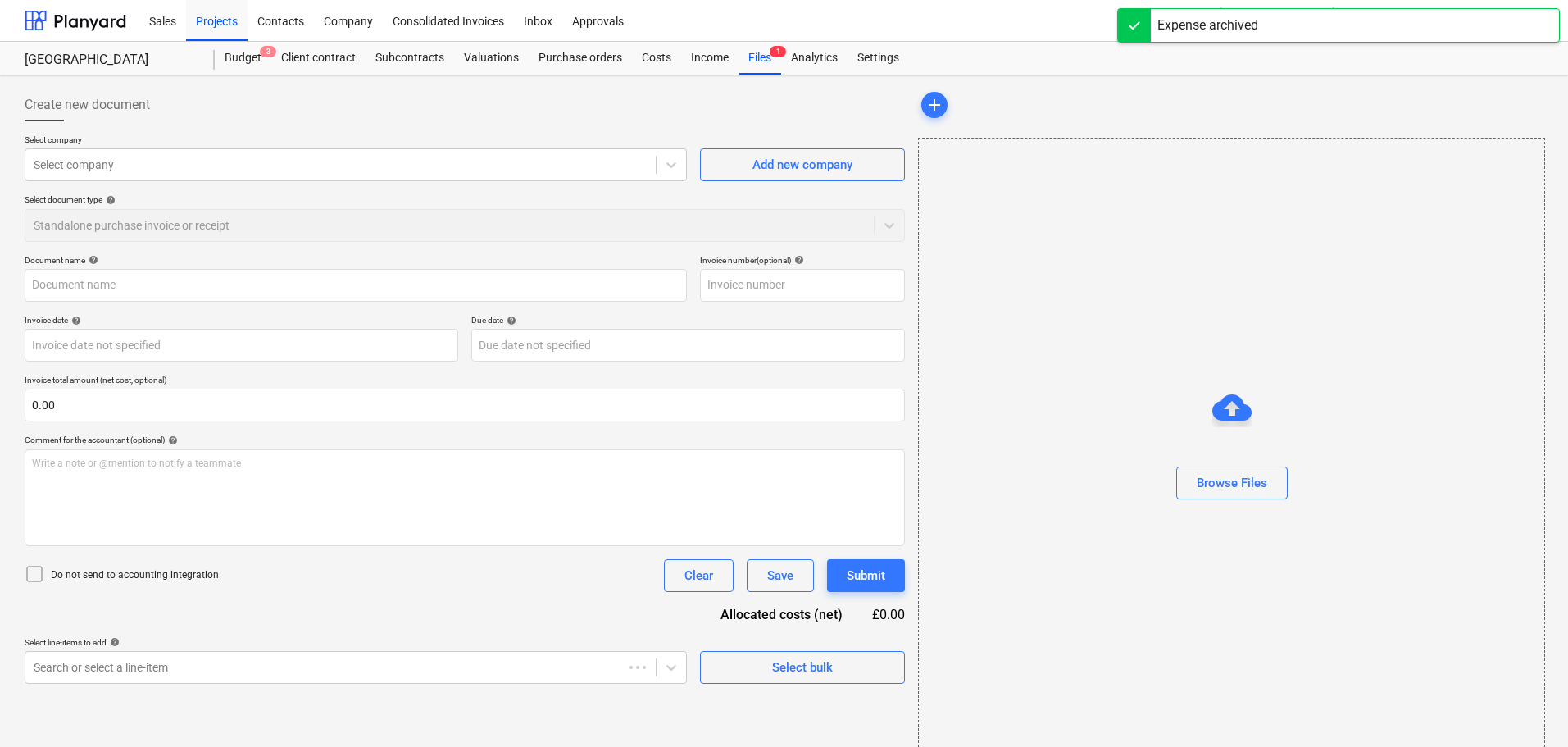
type input "I1984130"
type input "[DATE]"
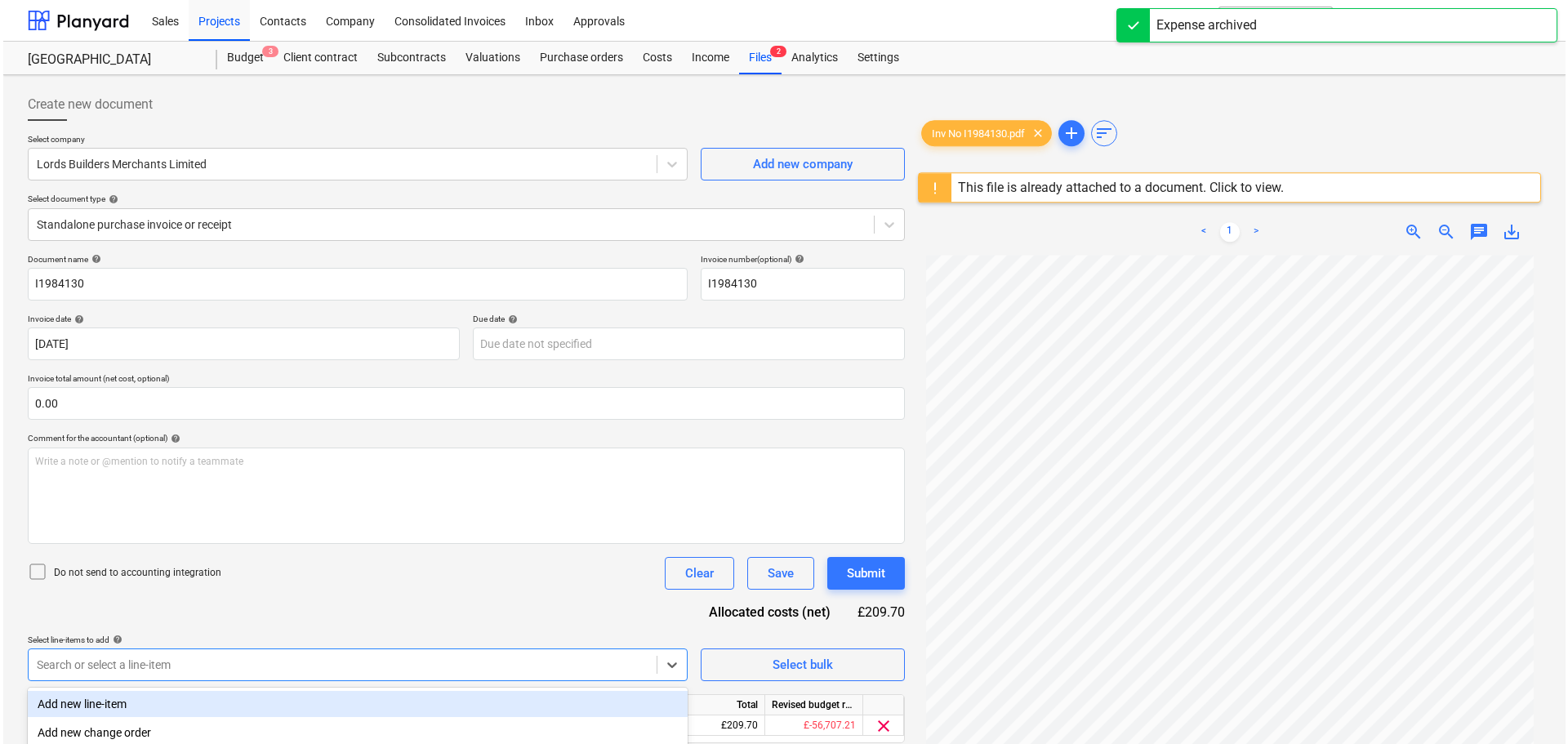
scroll to position [193, 0]
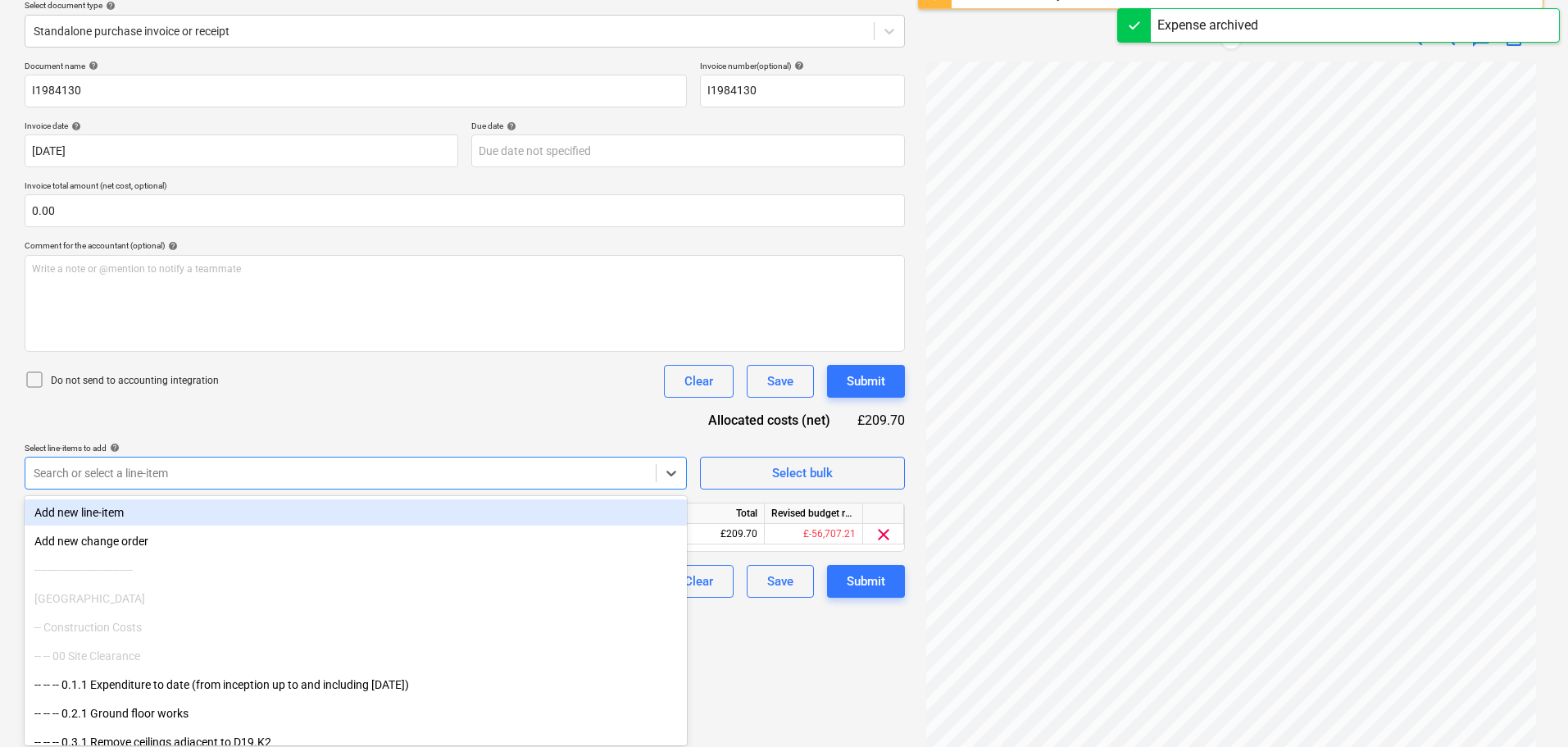
click at [267, 552] on body "Sales Projects Contacts Company Consolidated Invoices Inbox Approvals format_si…" at bounding box center [784, 179] width 1568 height 747
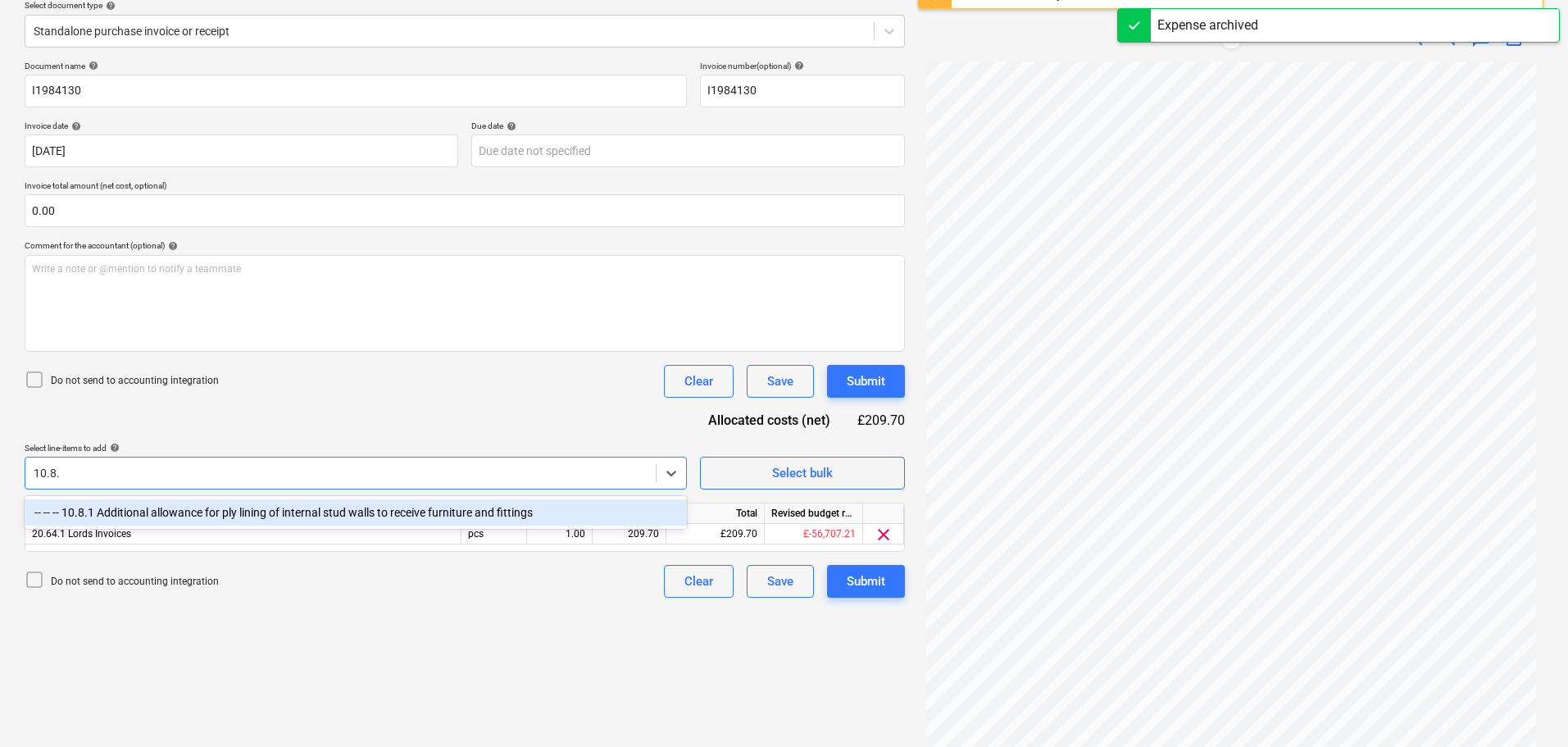
type input "10.8.1"
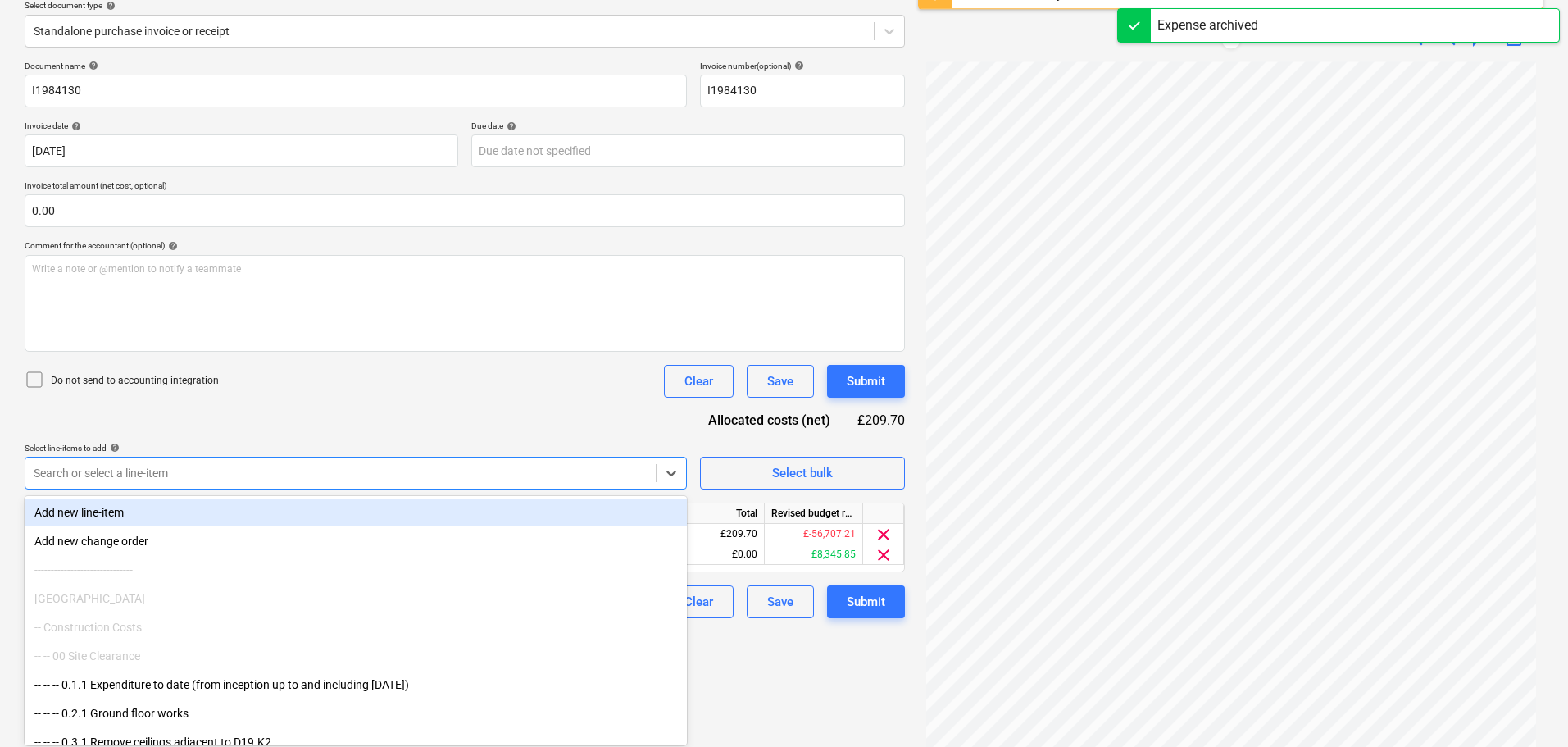
click at [480, 411] on div "Document name help I1984130 Invoice number (optional) help I1984130 Invoice dat…" at bounding box center [465, 339] width 881 height 557
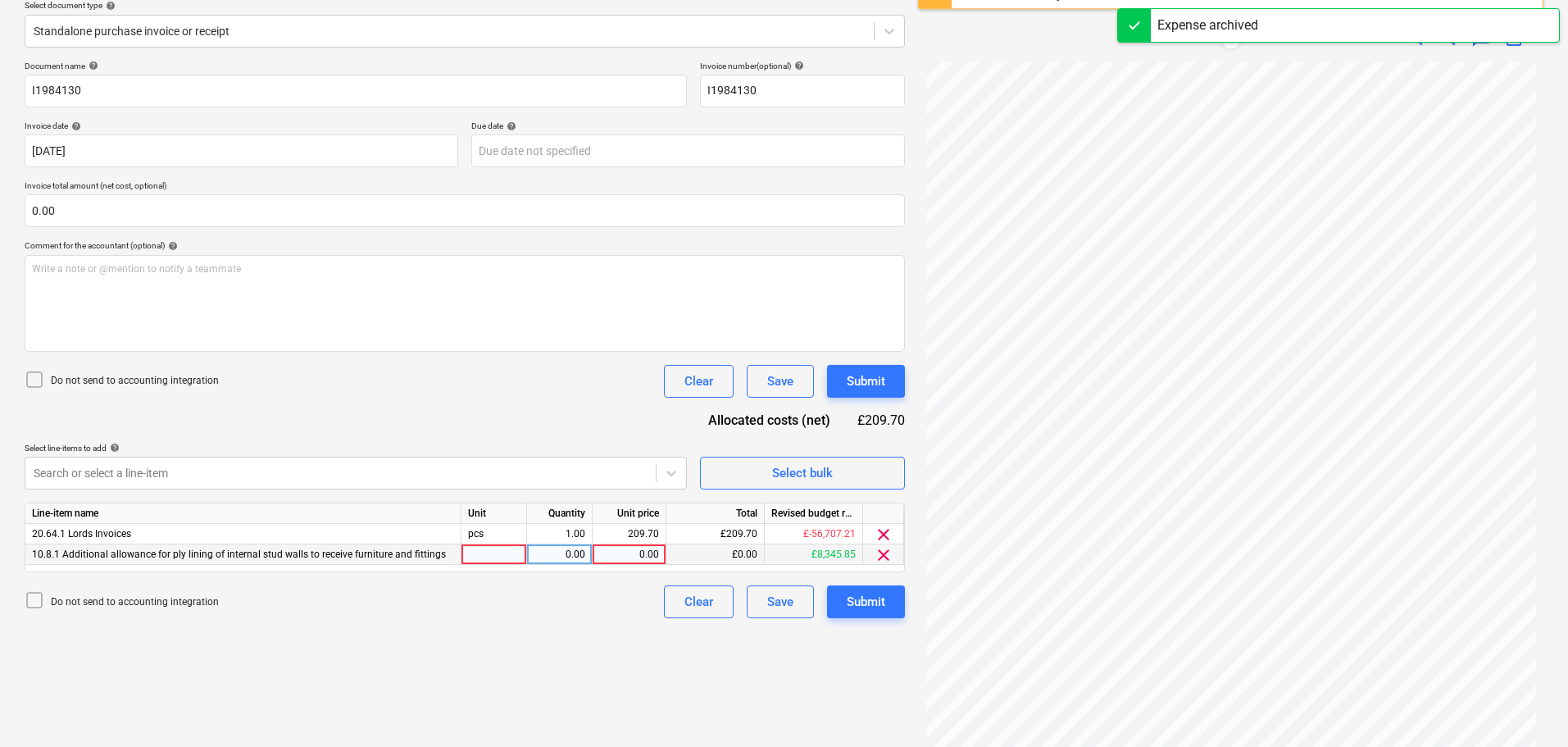
click at [644, 555] on div "0.00" at bounding box center [628, 555] width 60 height 21
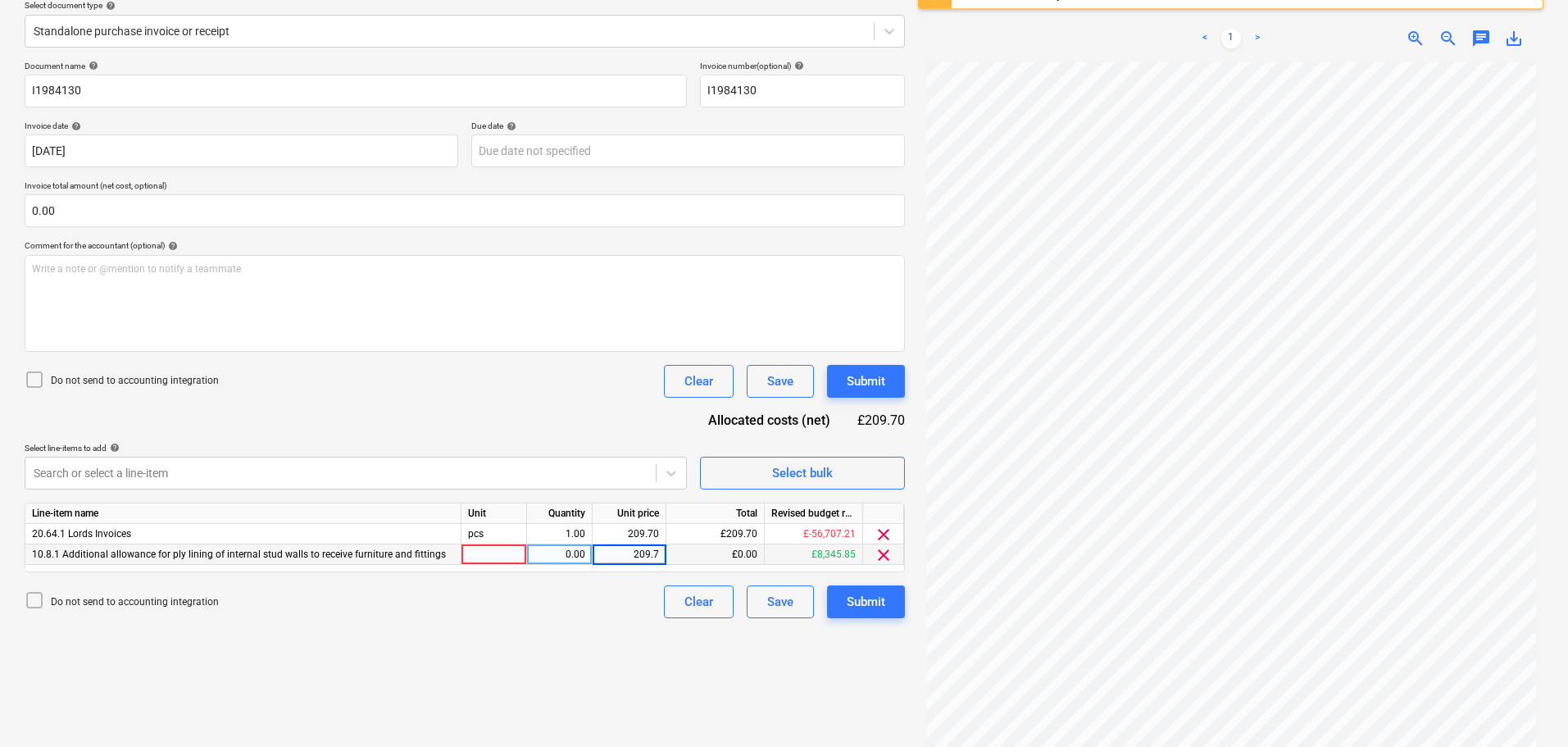
type input "209.70"
click at [621, 653] on div "Create new document Select company Lords Builders Merchants Limited Add new com…" at bounding box center [465, 314] width 894 height 853
click at [882, 535] on span "clear" at bounding box center [883, 534] width 20 height 20
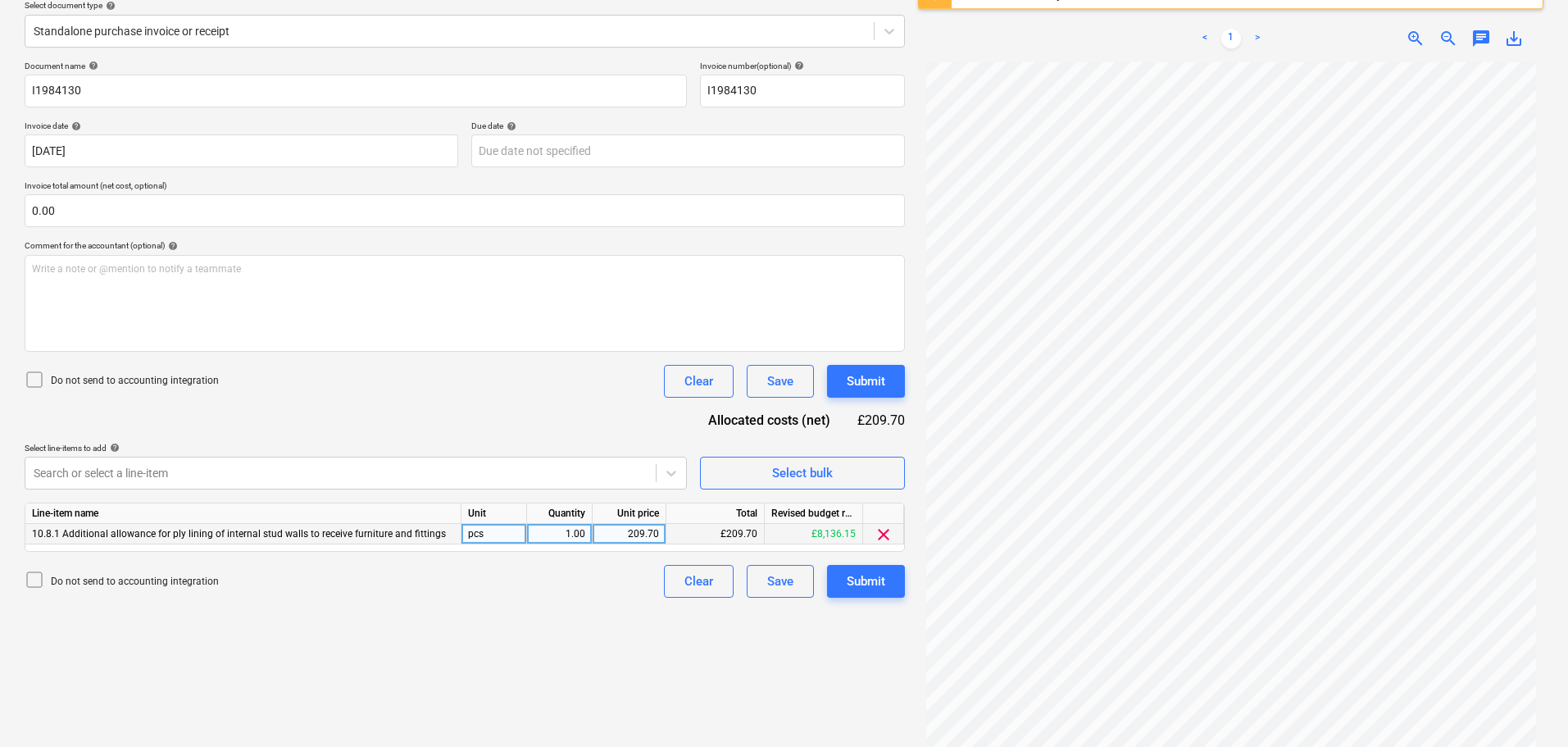
click at [619, 408] on div "Document name help I1984130 Invoice number (optional) help I1984130 Invoice dat…" at bounding box center [465, 328] width 881 height 536
click at [871, 381] on div "Submit" at bounding box center [866, 380] width 38 height 22
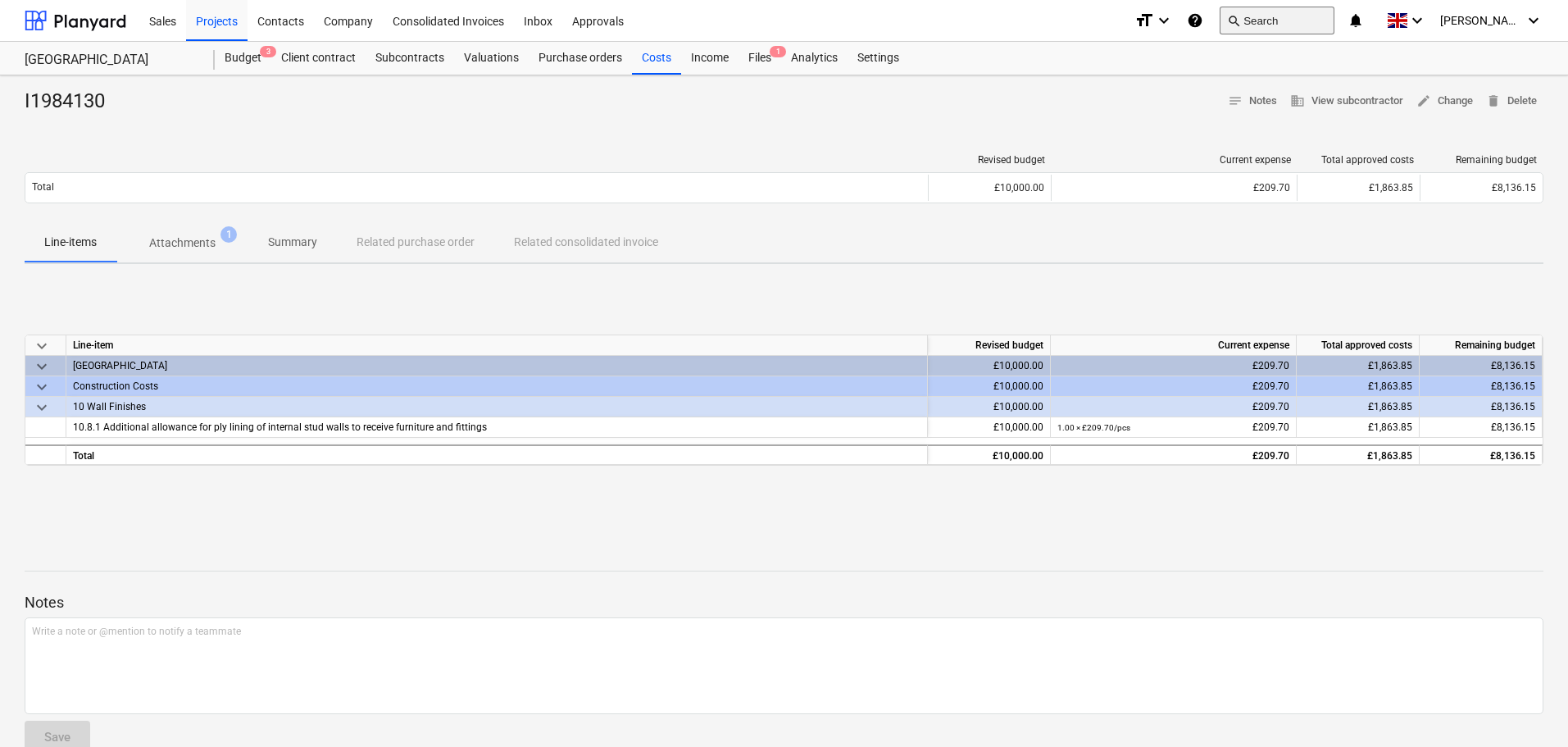
click at [1318, 22] on button "search Search" at bounding box center [1277, 21] width 114 height 28
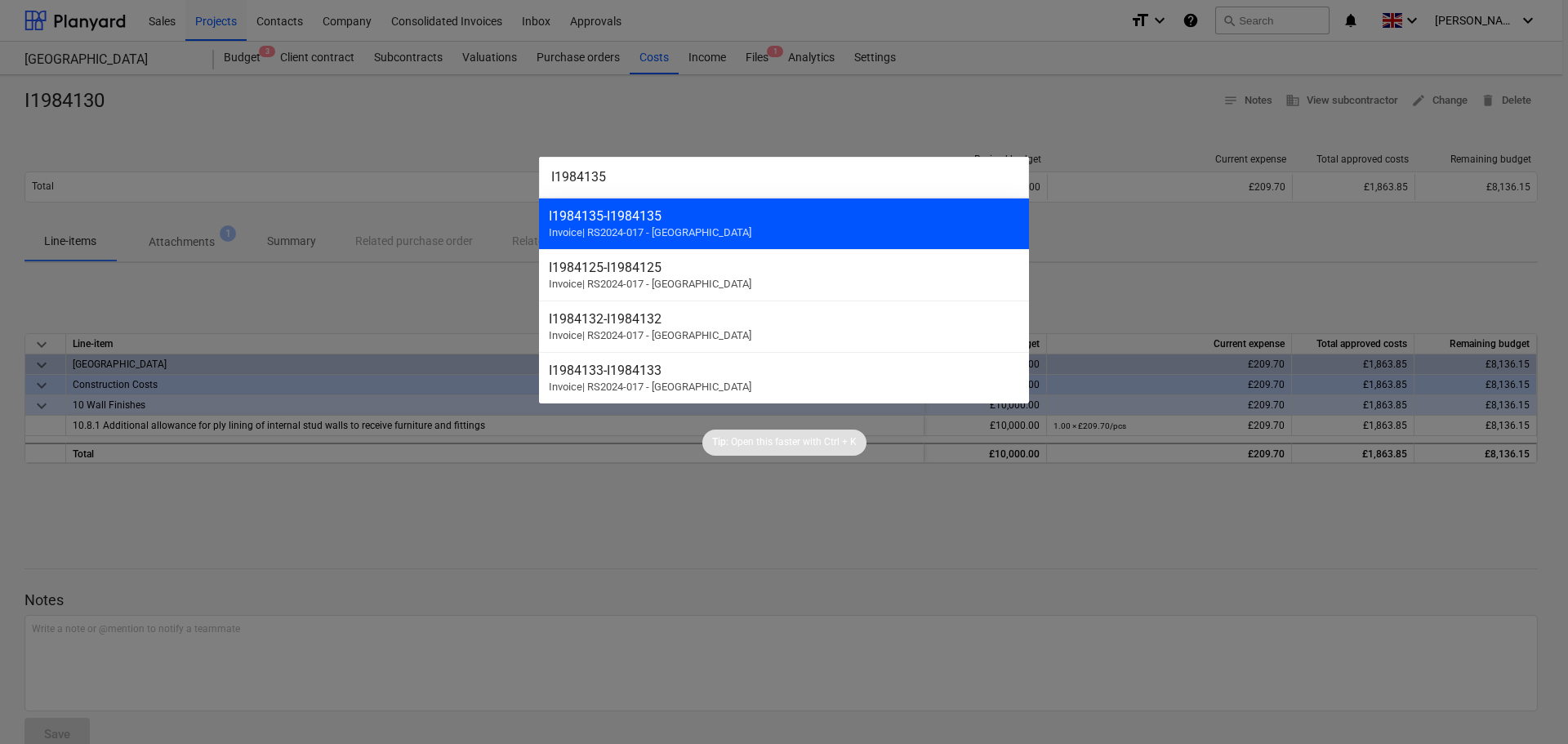
type input "I1984135"
click at [718, 226] on span "Invoice | RS2024-017 - [GEOGRAPHIC_DATA]" at bounding box center [650, 232] width 203 height 12
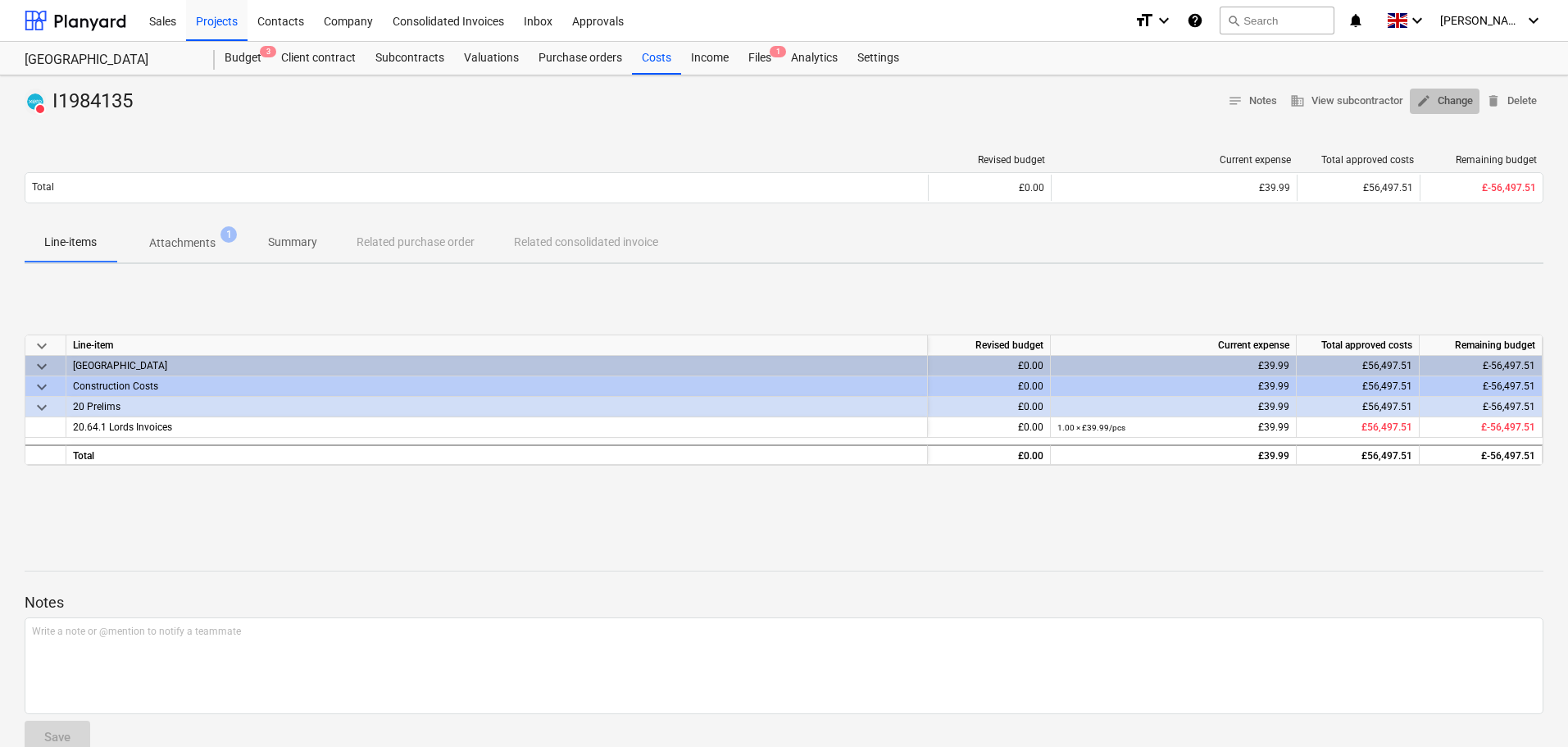
click at [1467, 94] on span "edit Change" at bounding box center [1444, 101] width 56 height 19
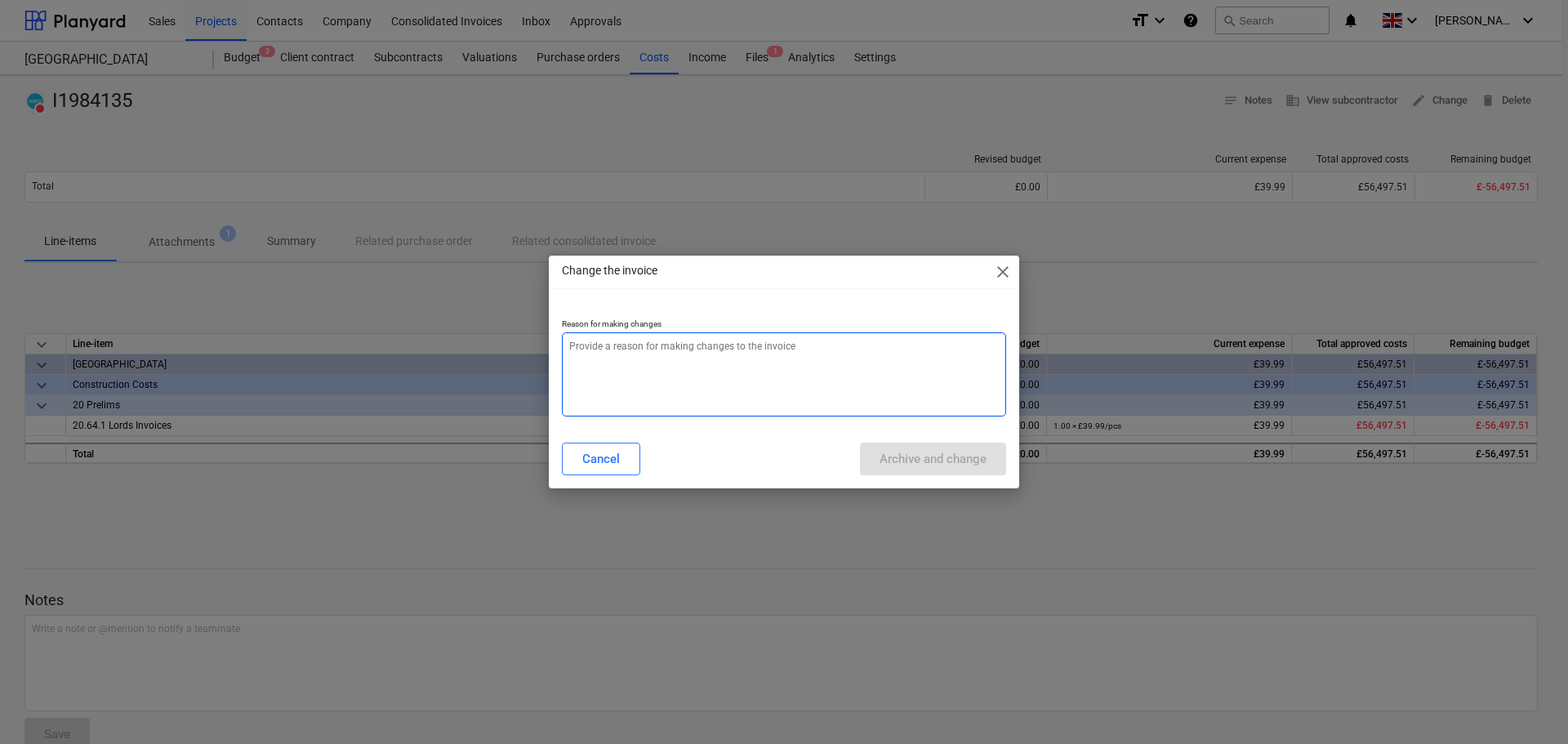
click at [679, 357] on textarea at bounding box center [784, 374] width 444 height 84
paste textarea "I1984135"
type textarea "x"
type textarea "I1984135"
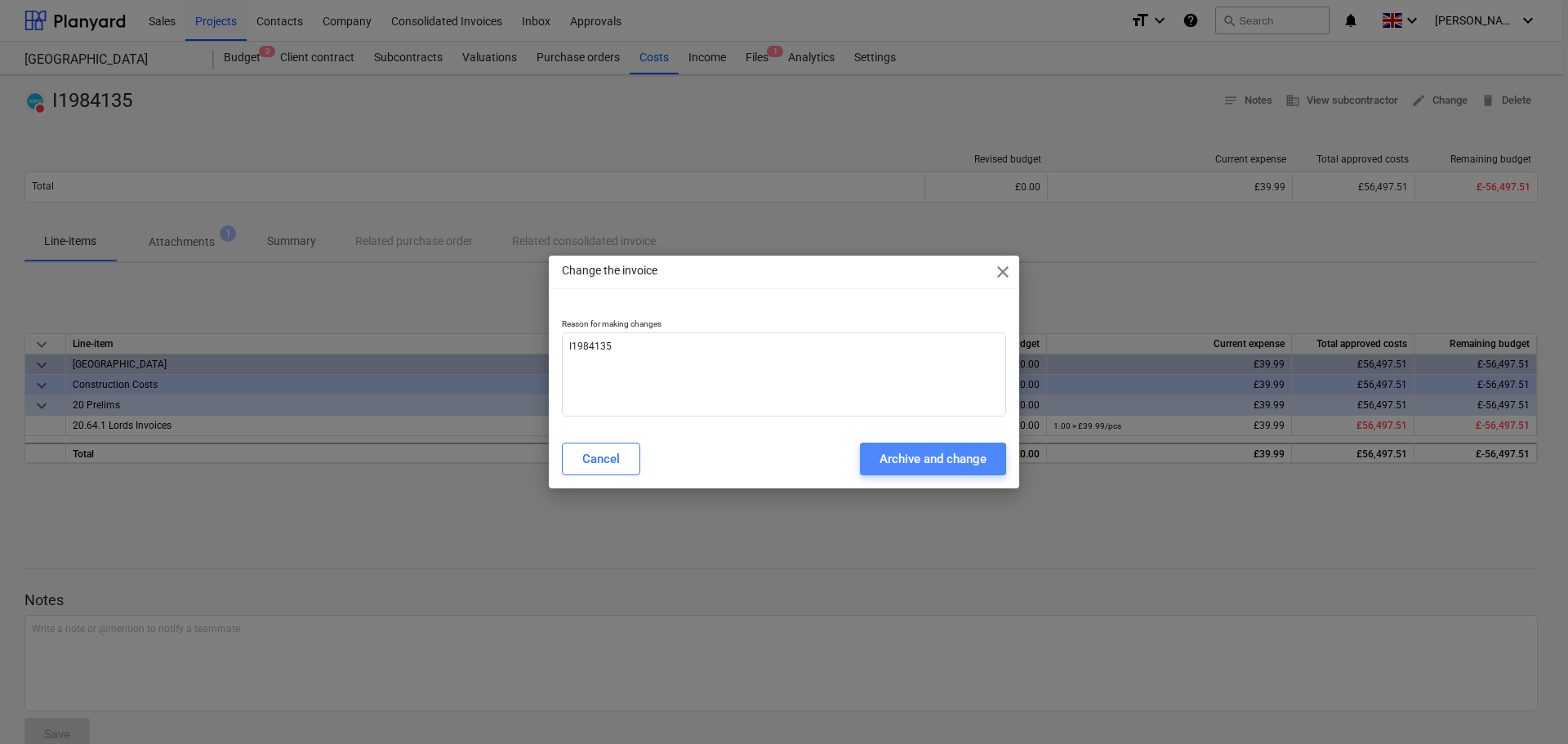
click at [975, 465] on div "Archive and change" at bounding box center [933, 458] width 107 height 22
type textarea "x"
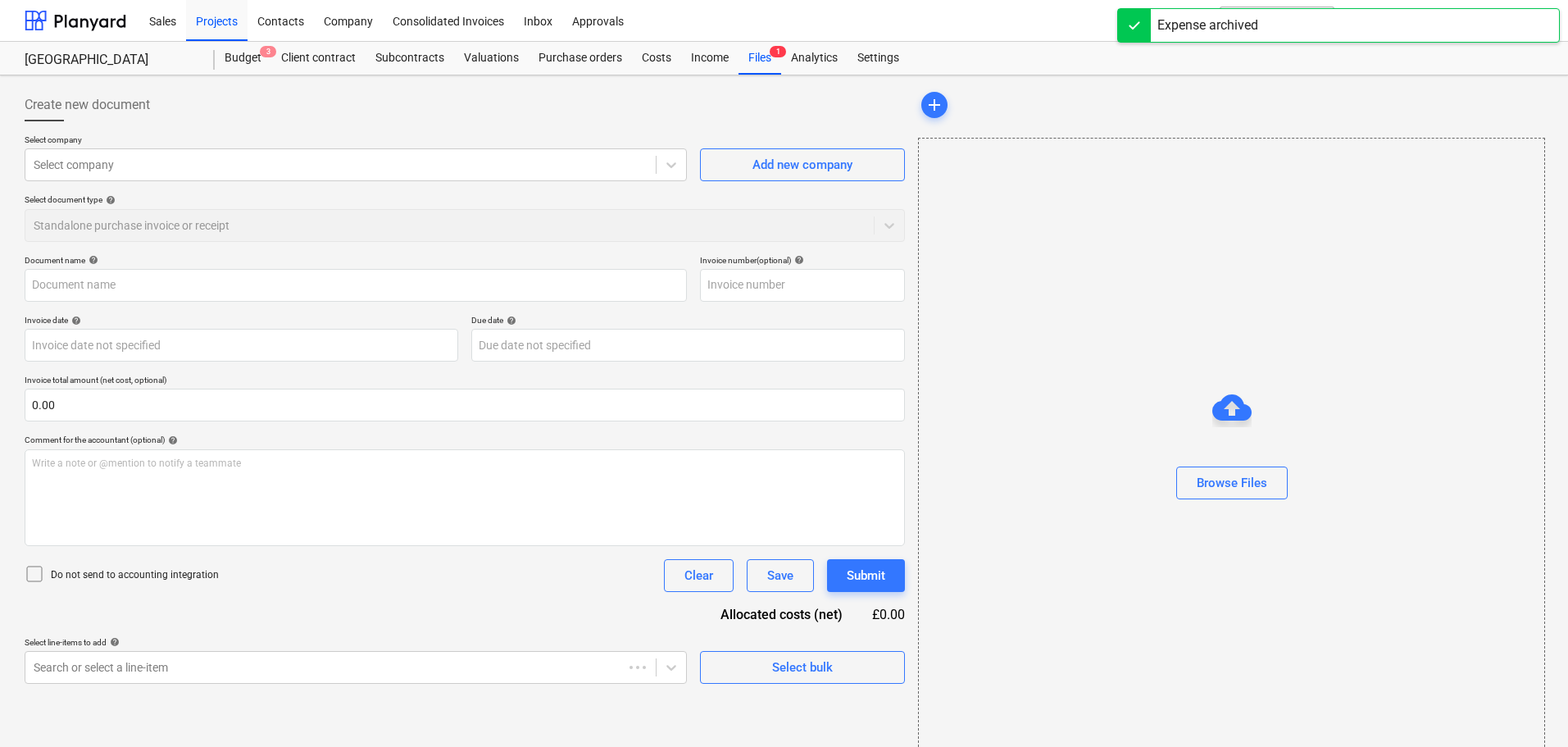
type input "I1984135"
type input "[DATE]"
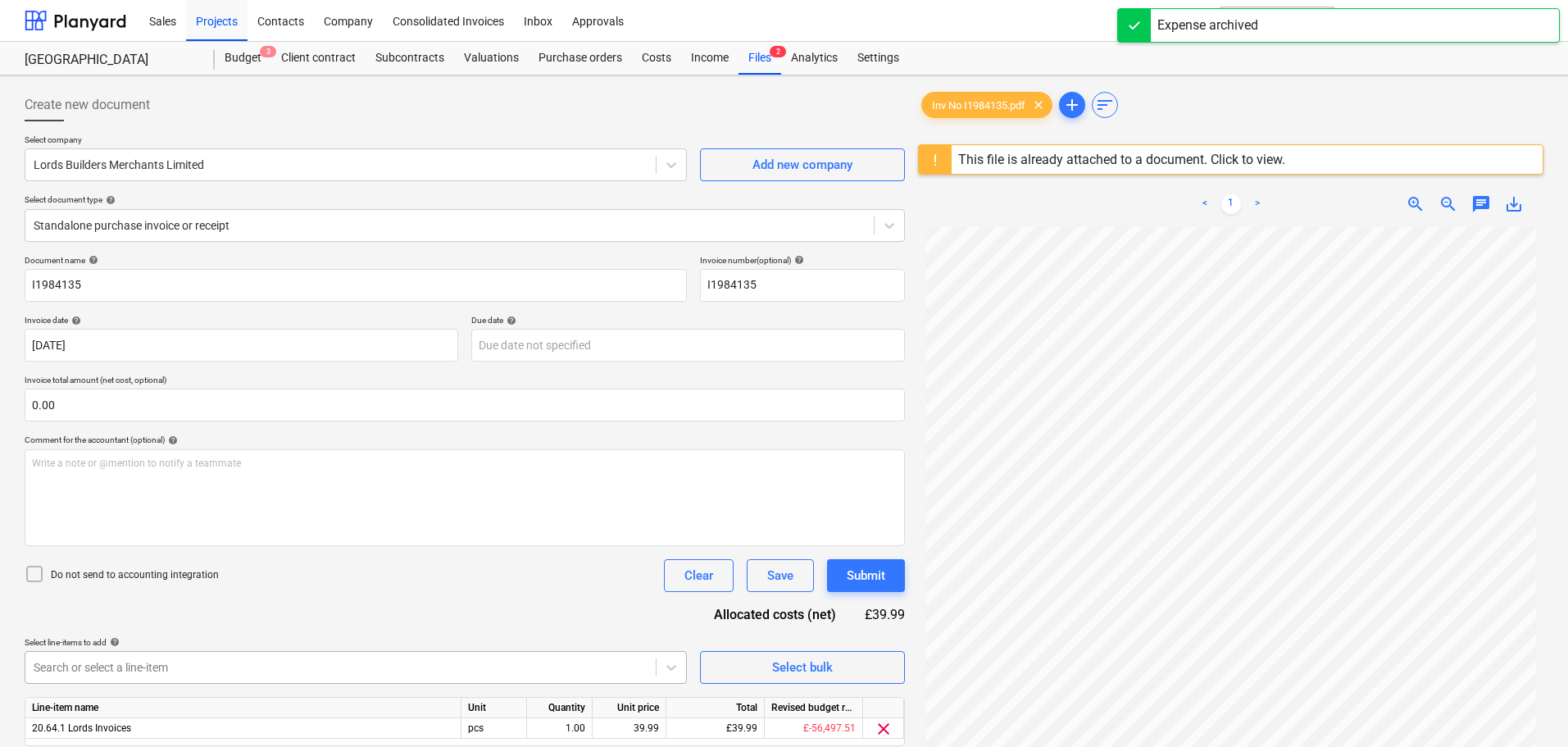
click at [424, 666] on body "Sales Projects Contacts Company Consolidated Invoices Inbox Approvals format_si…" at bounding box center [784, 374] width 1568 height 747
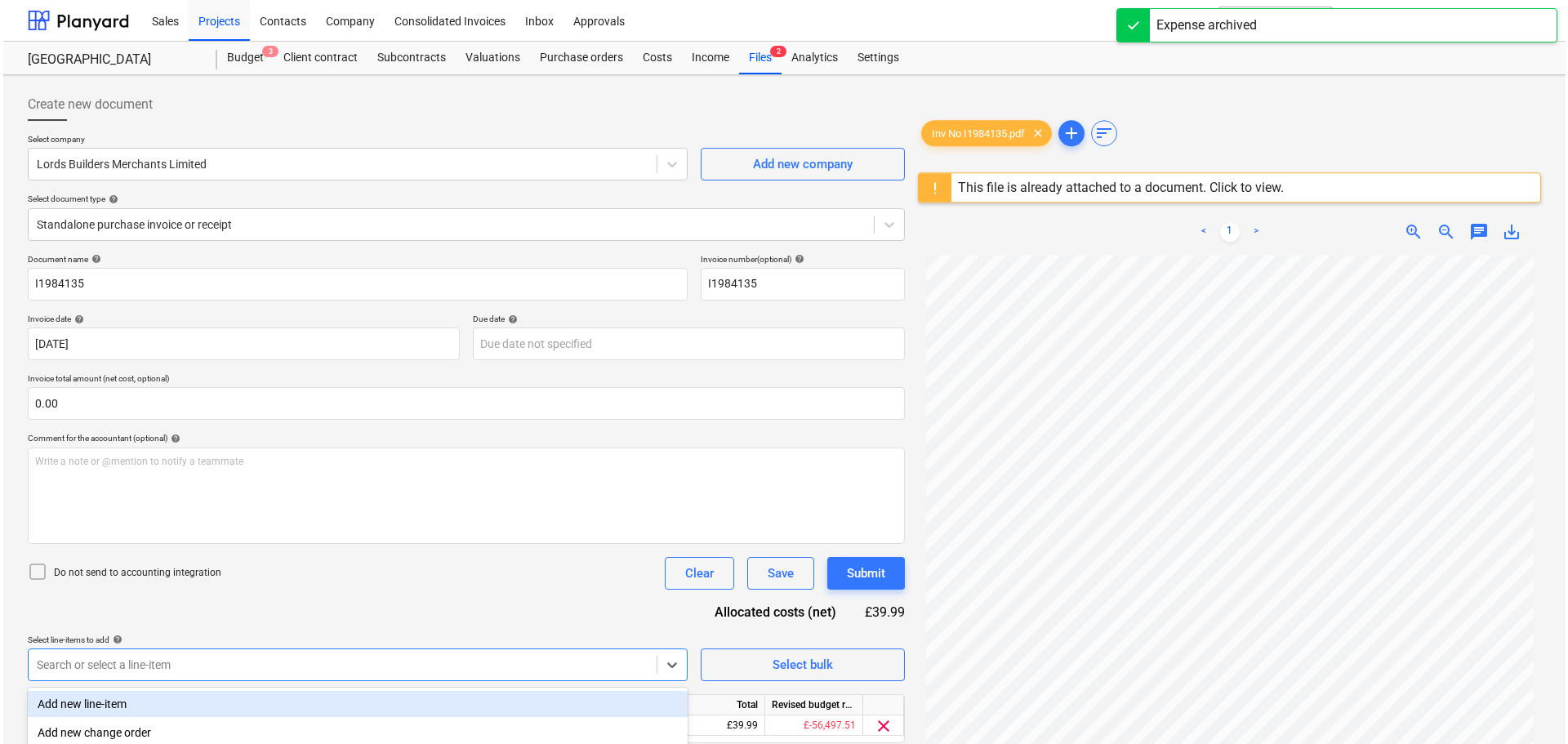
scroll to position [193, 0]
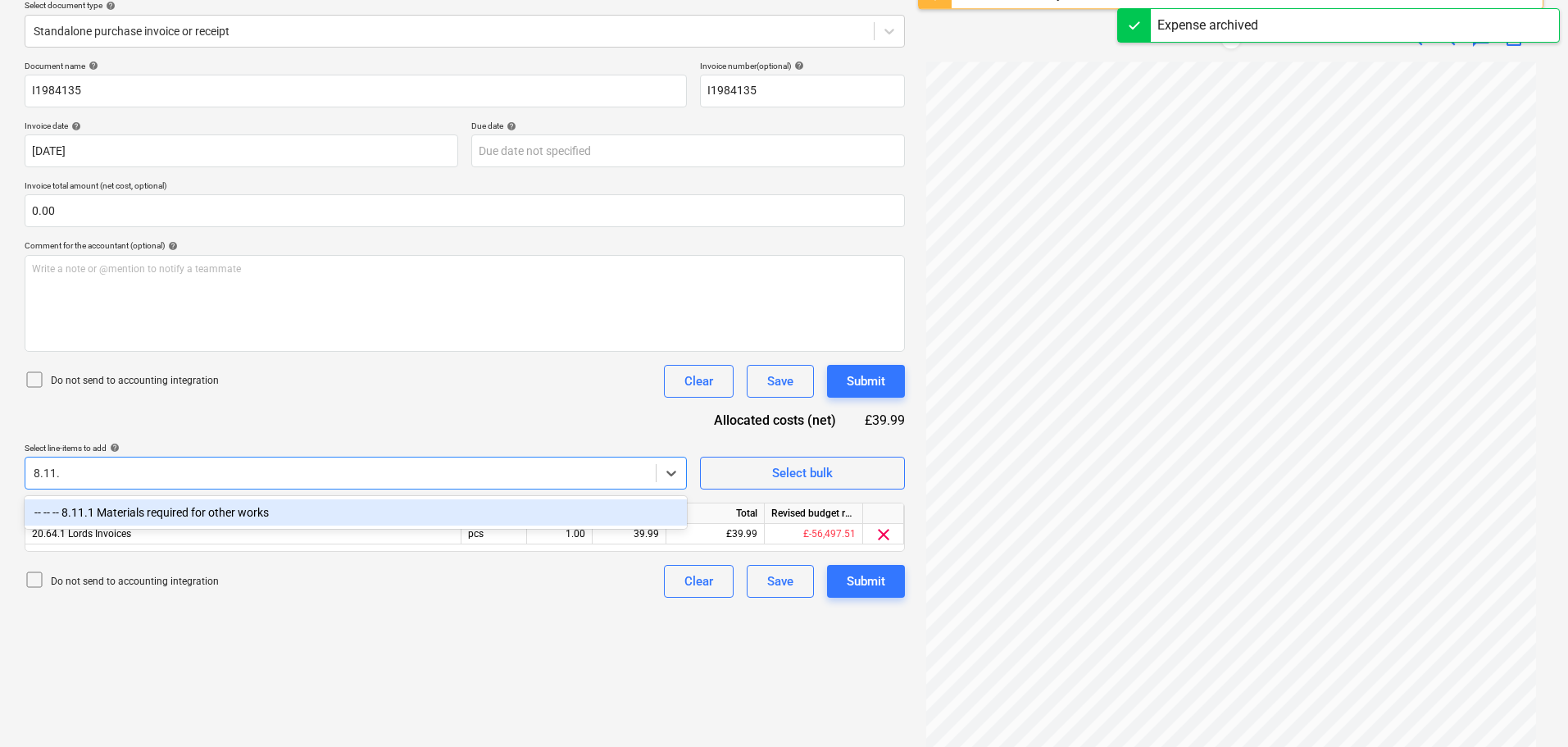
type input "8.11.1"
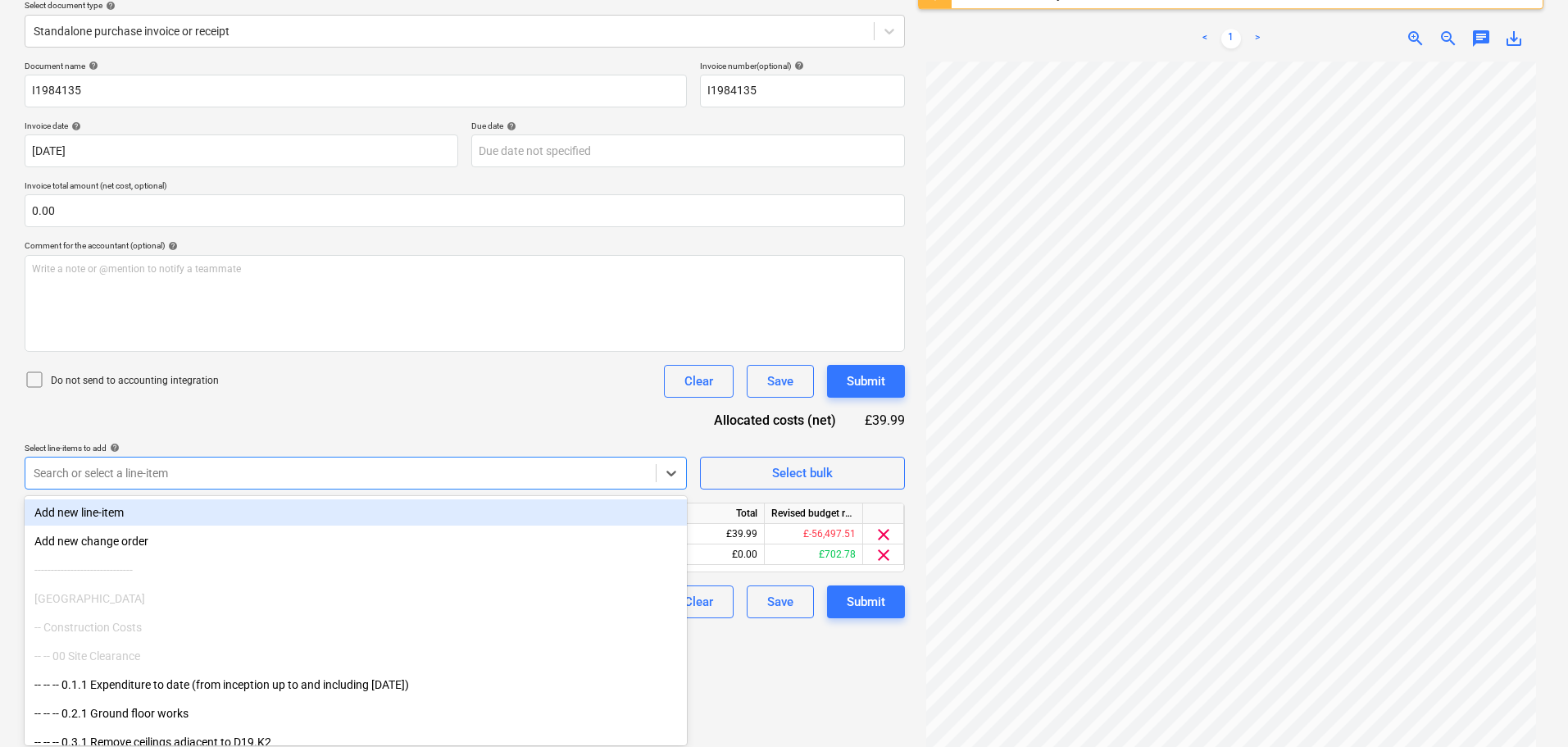
click at [547, 398] on div "Document name help I1984135 Invoice number (optional) help I1984135 Invoice dat…" at bounding box center [465, 339] width 881 height 557
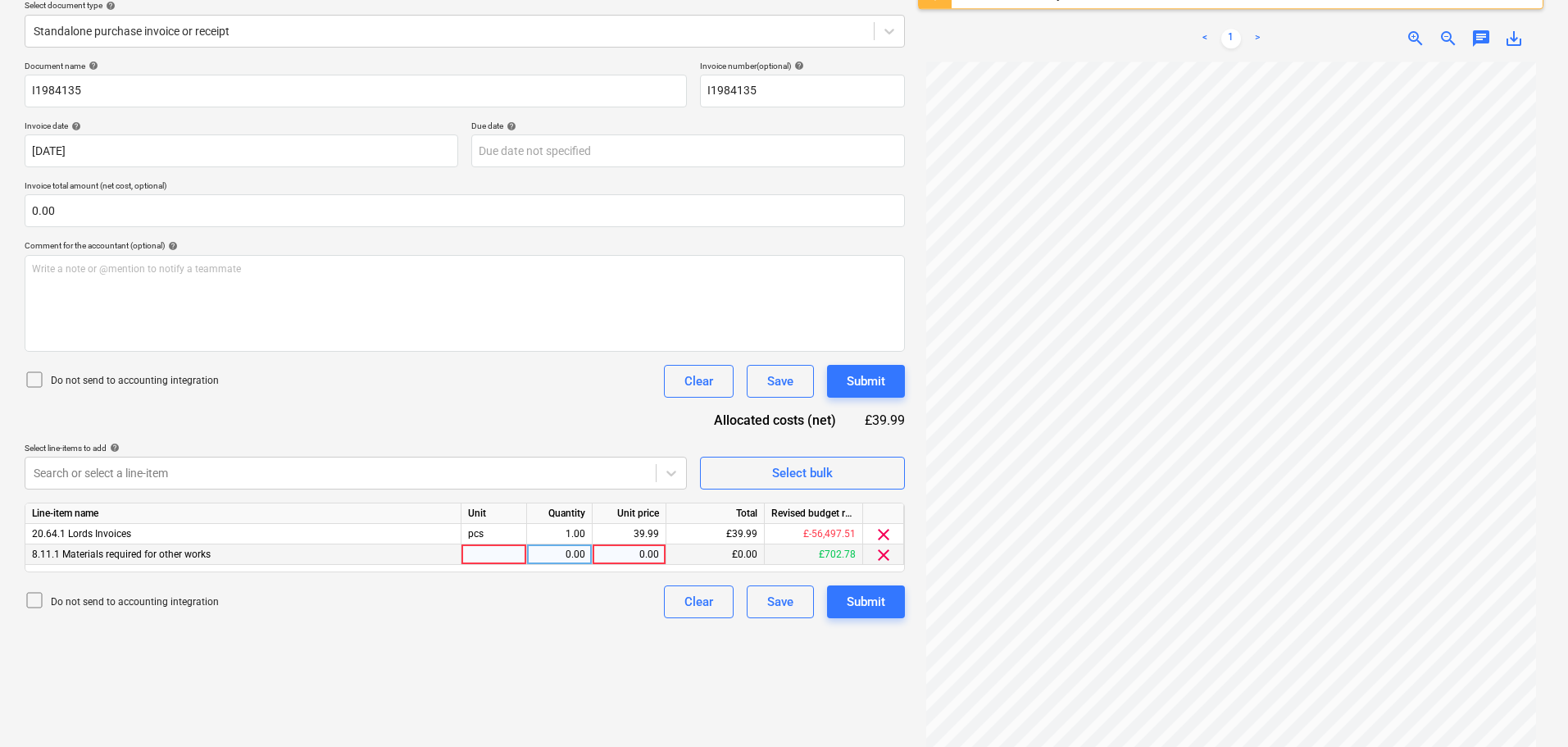
click at [635, 555] on div "0.00" at bounding box center [628, 555] width 60 height 21
type input "39.99"
click at [884, 531] on span "clear" at bounding box center [883, 534] width 20 height 20
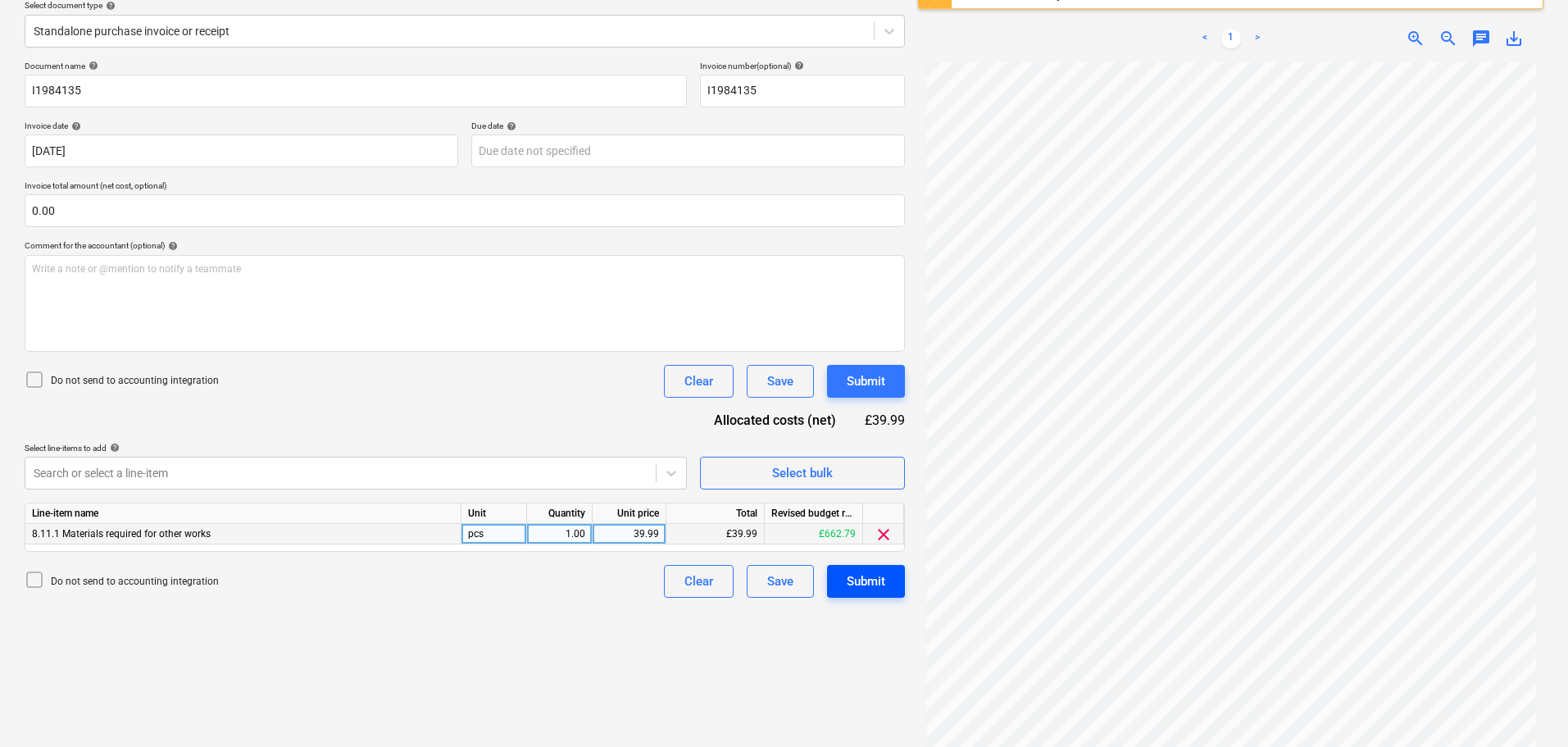
click at [875, 579] on div "Submit" at bounding box center [866, 581] width 38 height 22
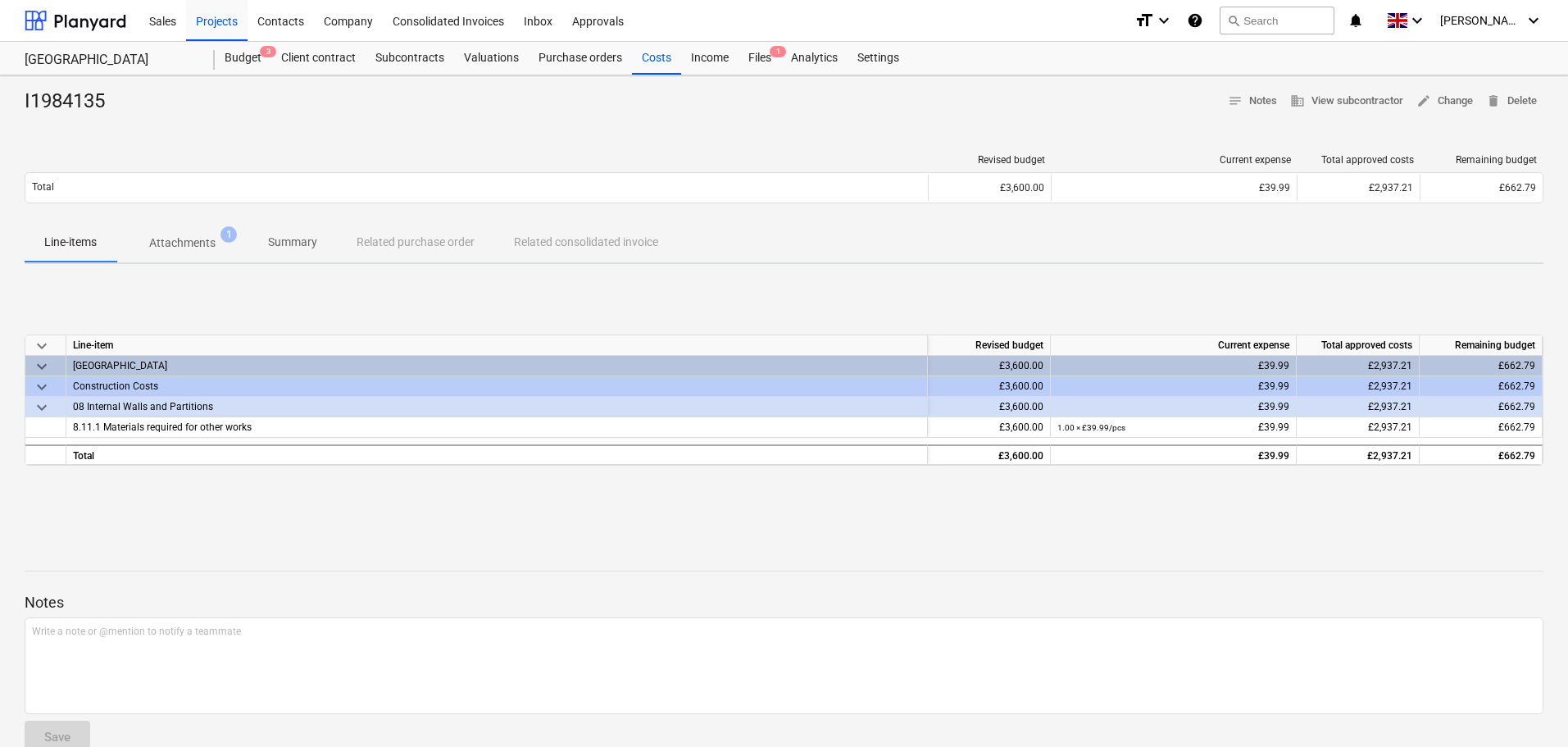
click at [1153, 108] on div "I1984135 notes Notes business View subcontractor edit Change delete Delete" at bounding box center [784, 101] width 1519 height 26
click at [1283, 16] on button "search Search" at bounding box center [1277, 21] width 114 height 28
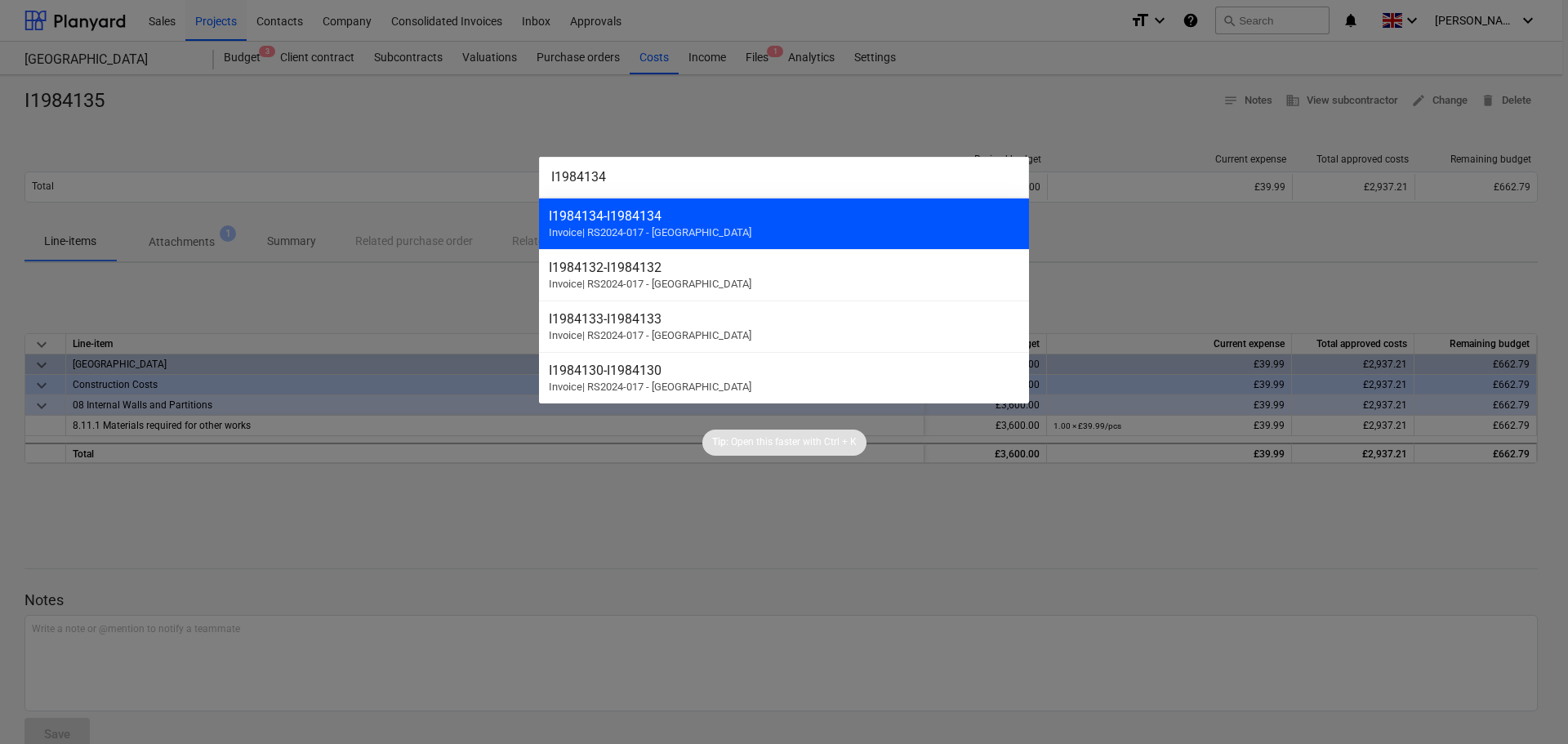
type input "I1984134"
click at [688, 218] on div "I1984134 - I1984134" at bounding box center [784, 216] width 471 height 16
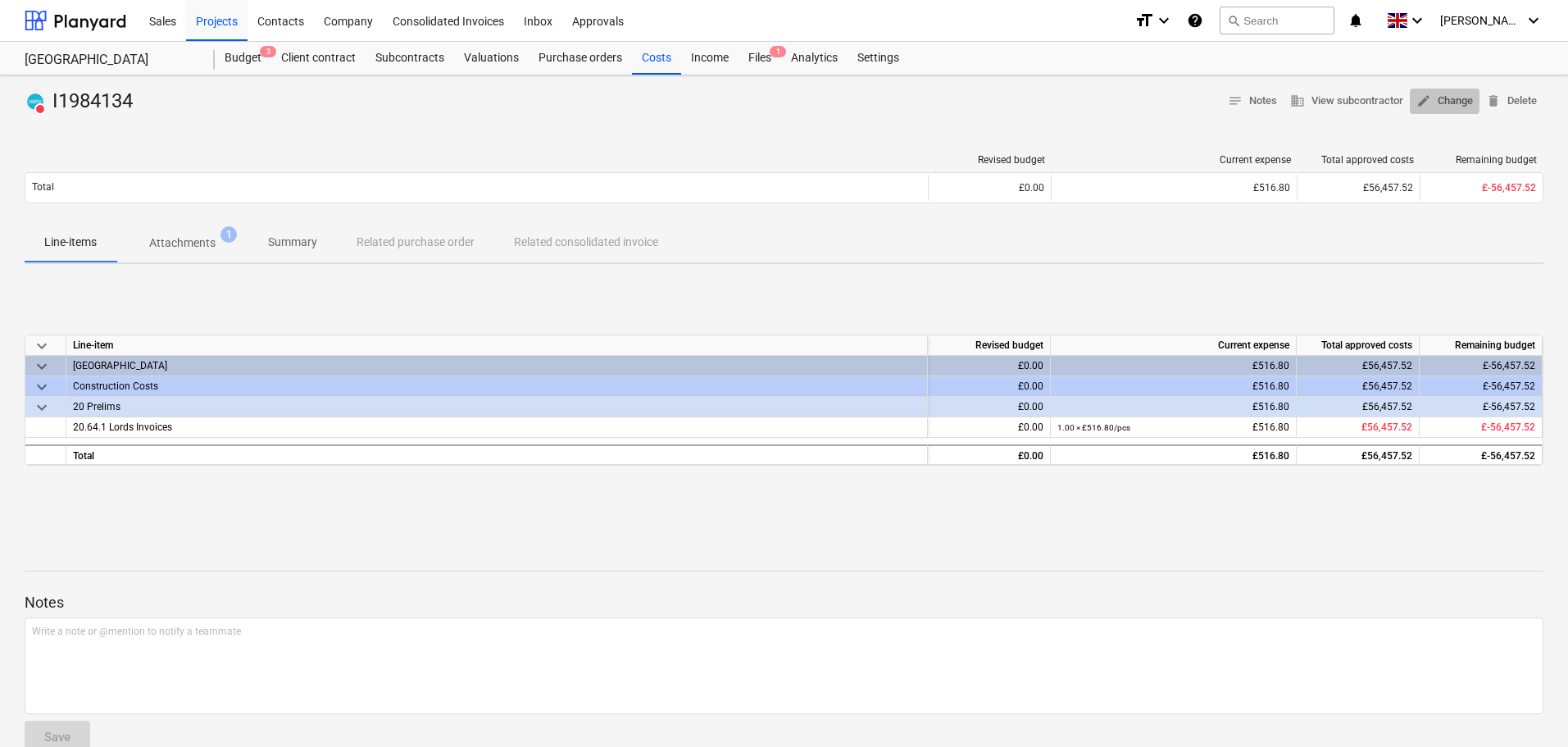
click at [1428, 100] on span "edit" at bounding box center [1423, 101] width 15 height 15
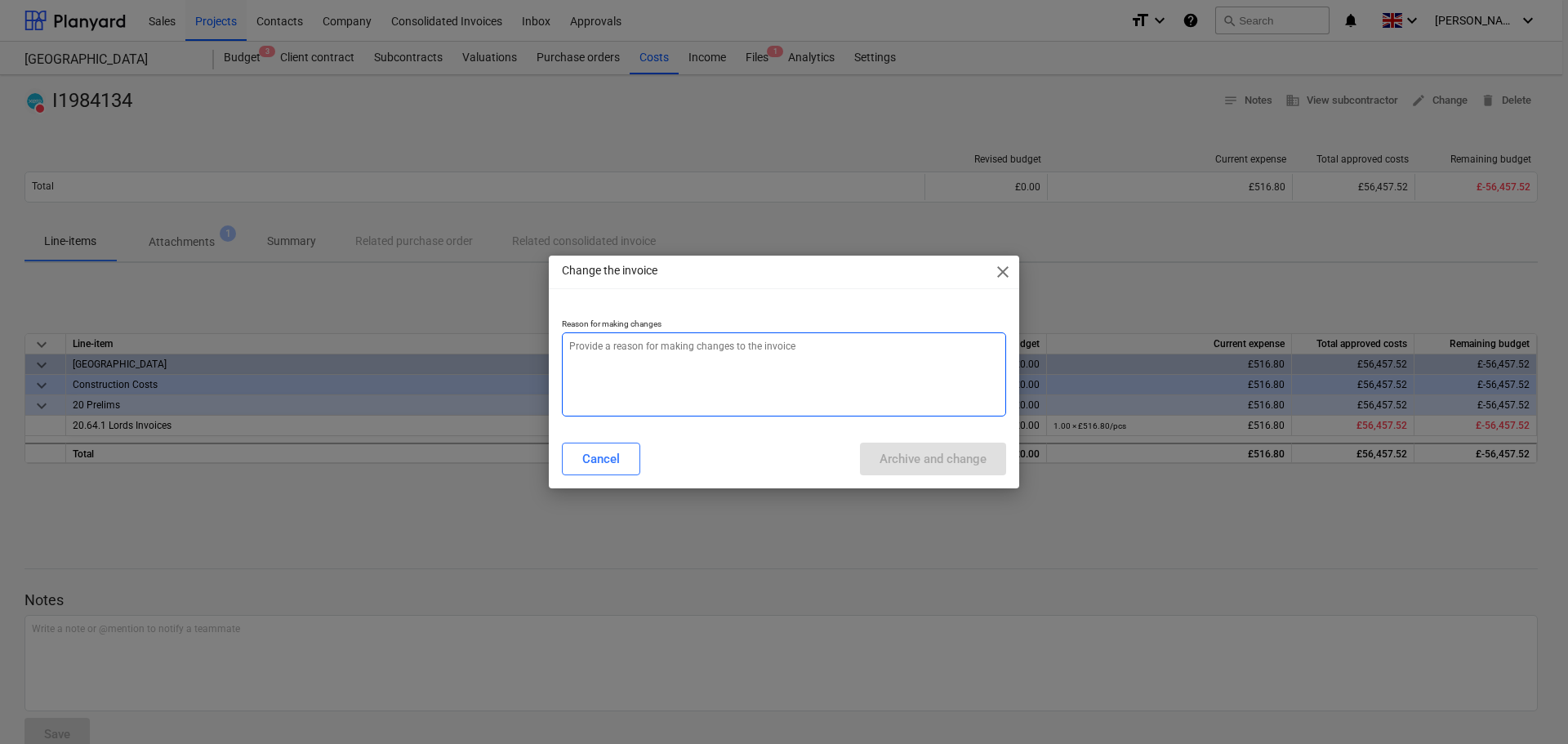
click at [792, 346] on textarea at bounding box center [784, 374] width 444 height 84
paste textarea "I1984134"
type textarea "x"
type textarea "I1984134"
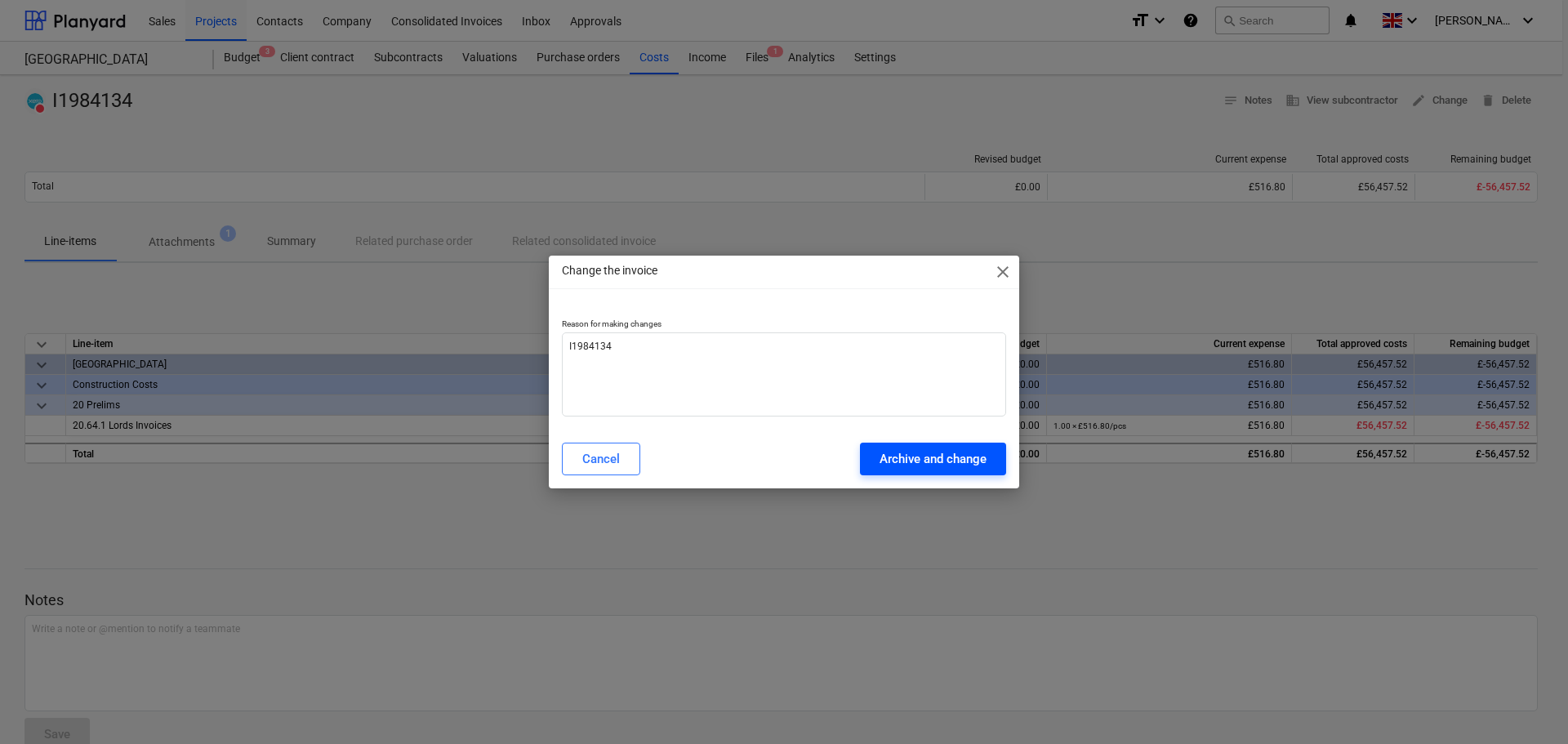
click at [909, 460] on div "Archive and change" at bounding box center [933, 458] width 107 height 22
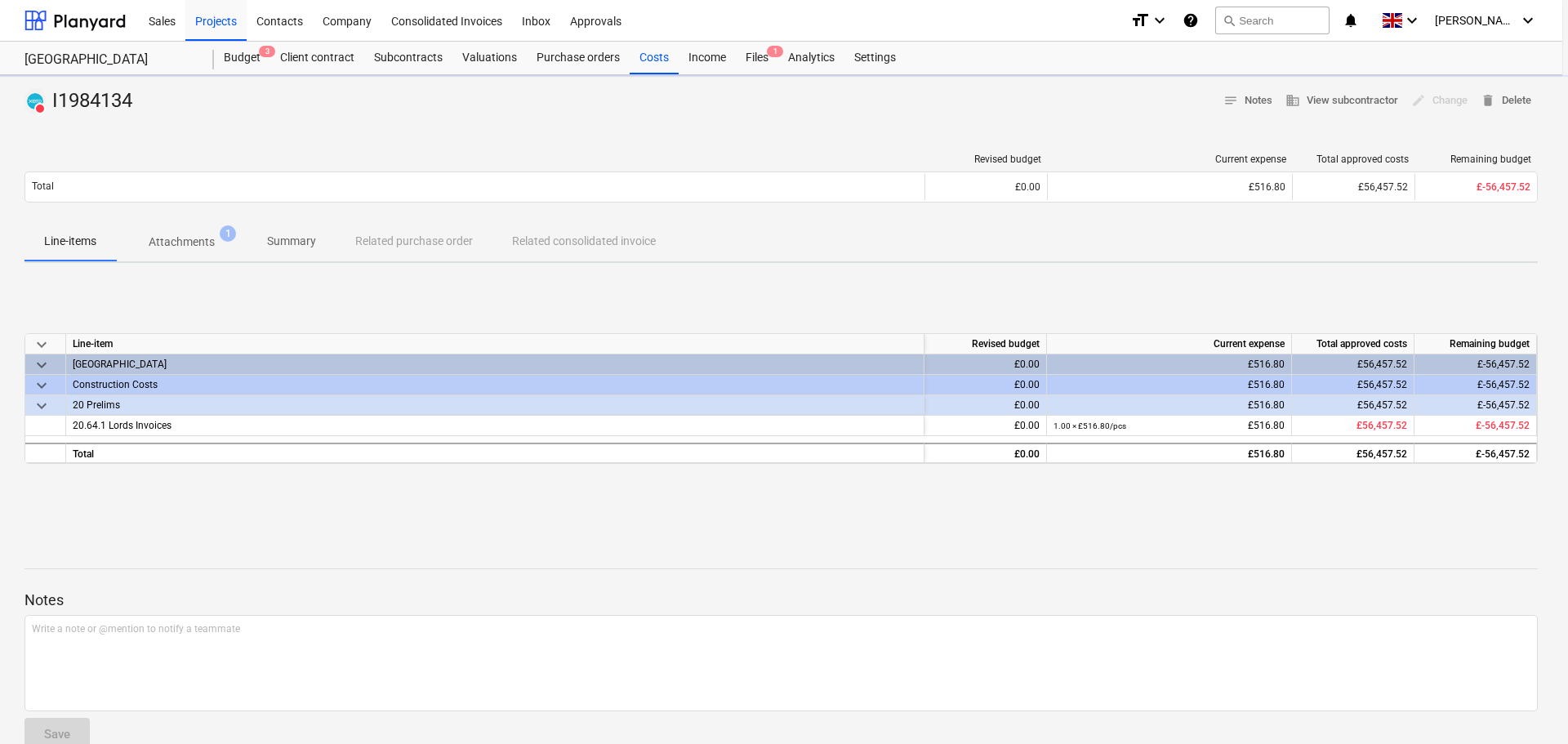
type textarea "x"
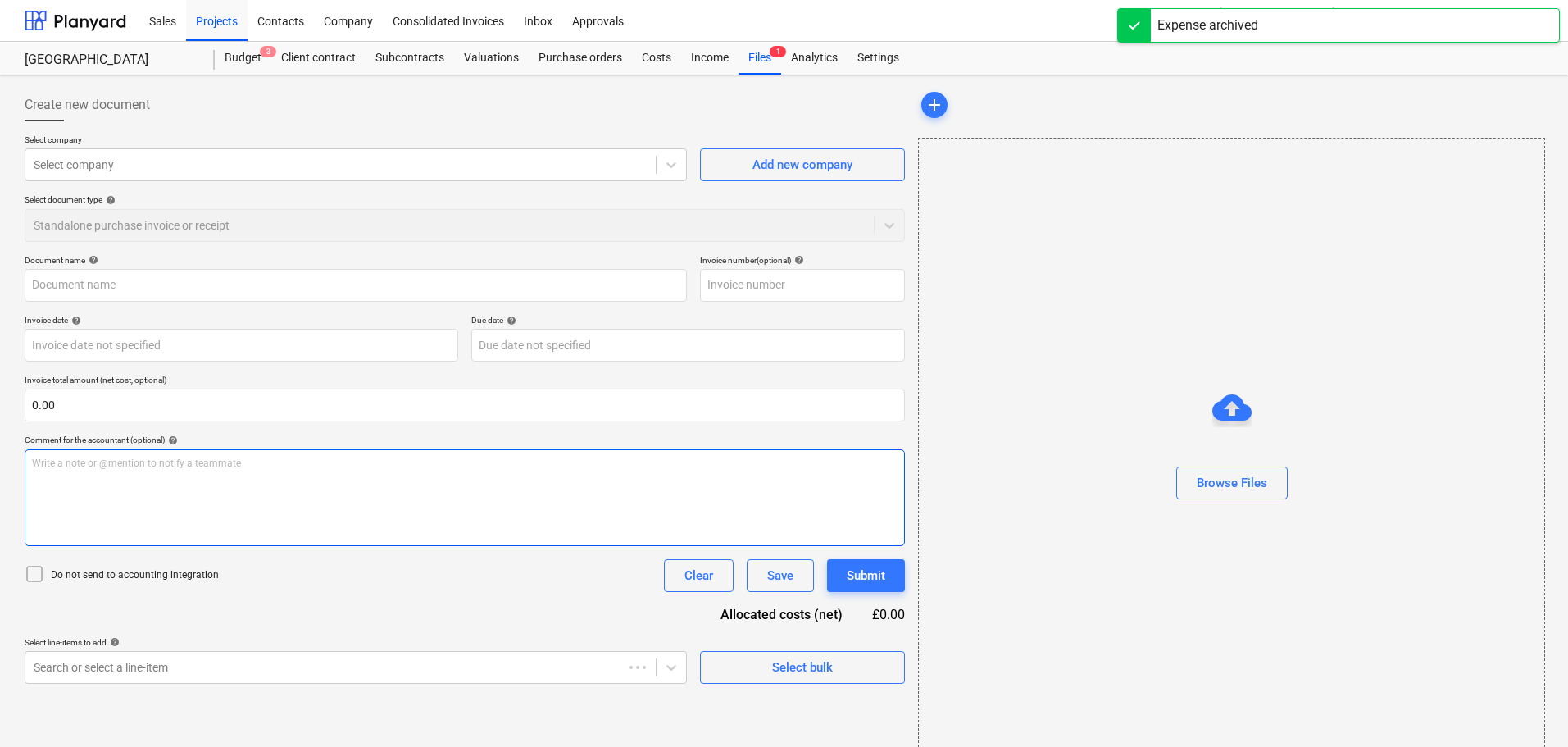
type input "I1984134"
type input "[DATE]"
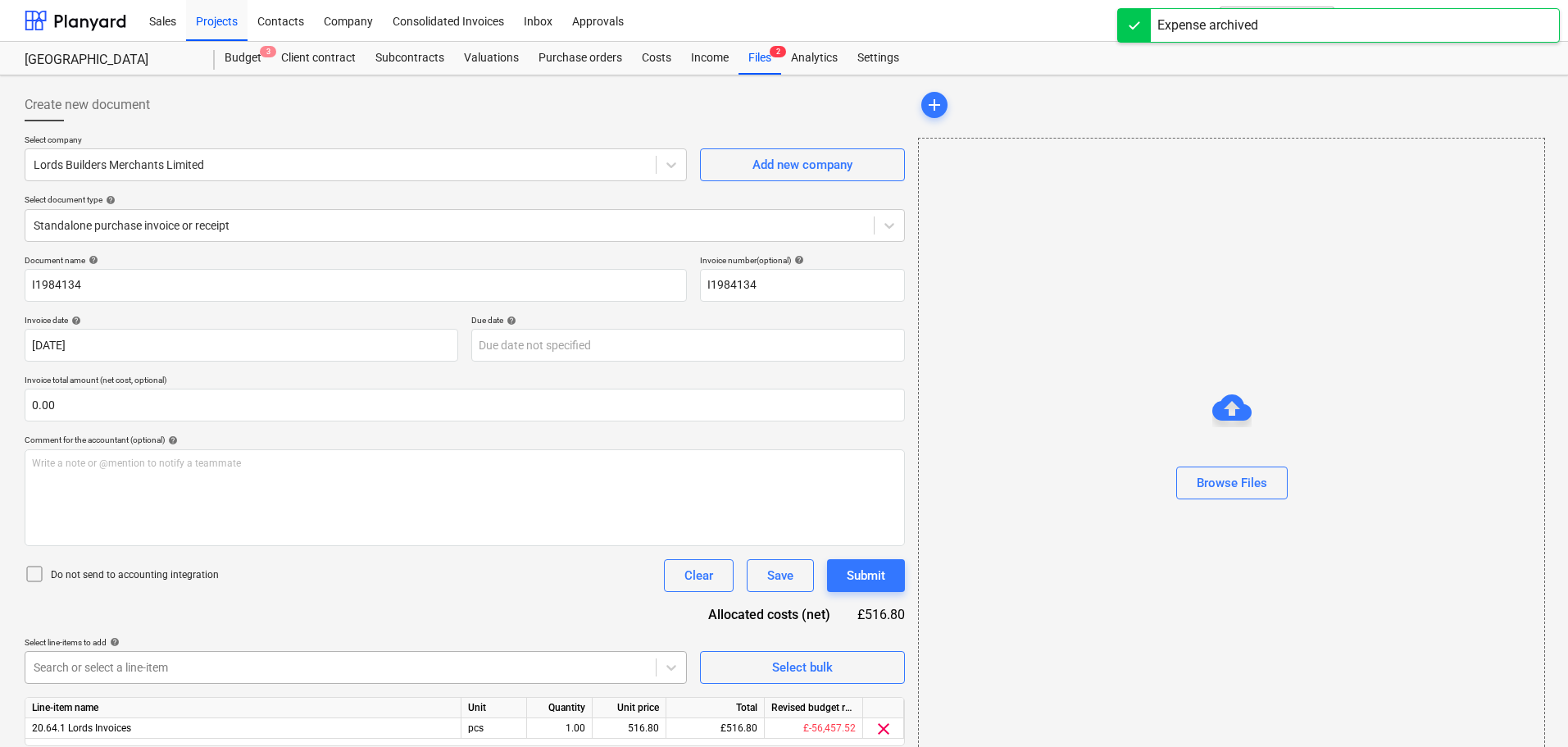
click at [478, 665] on body "Sales Projects Contacts Company Consolidated Invoices Inbox Approvals format_si…" at bounding box center [784, 374] width 1568 height 747
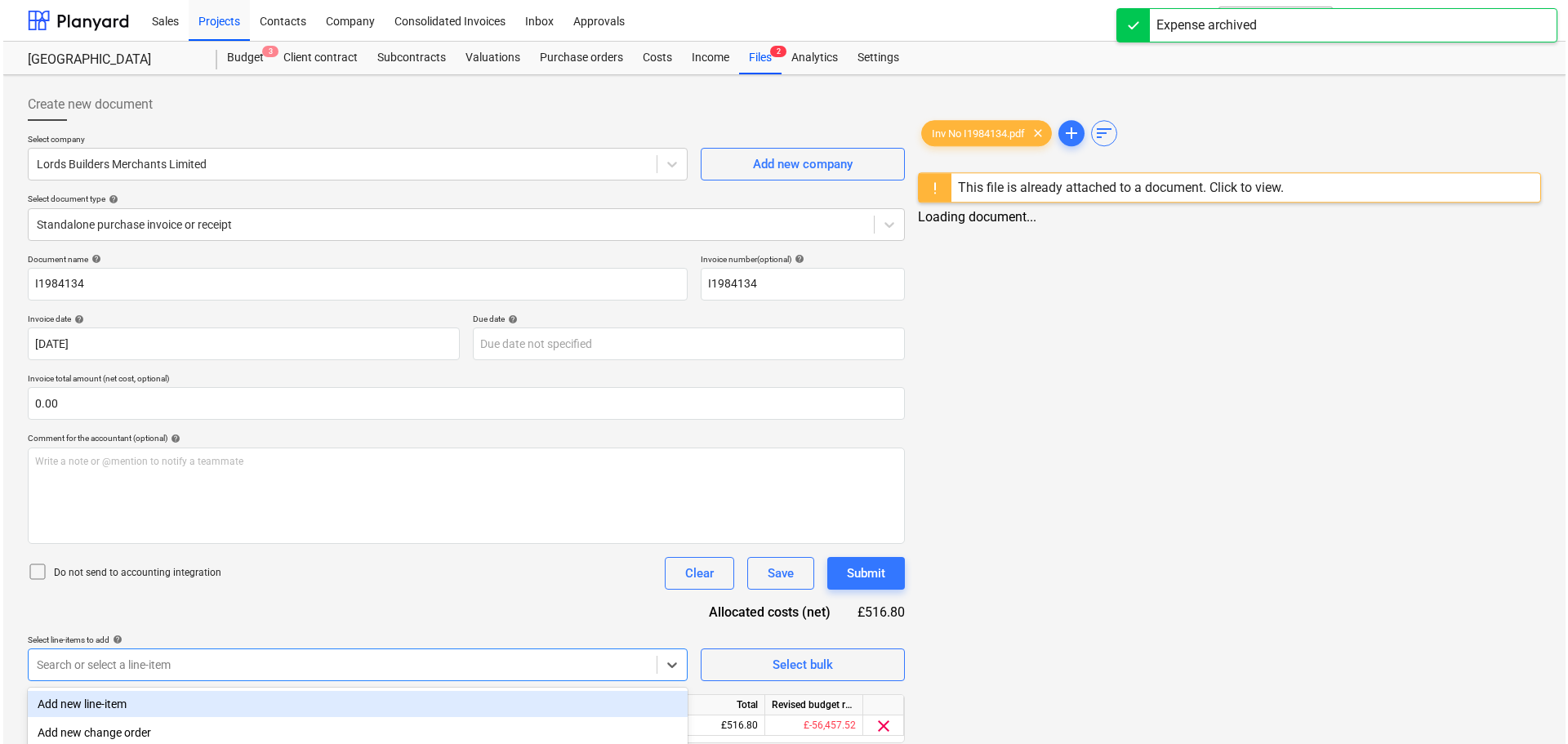
scroll to position [192, 0]
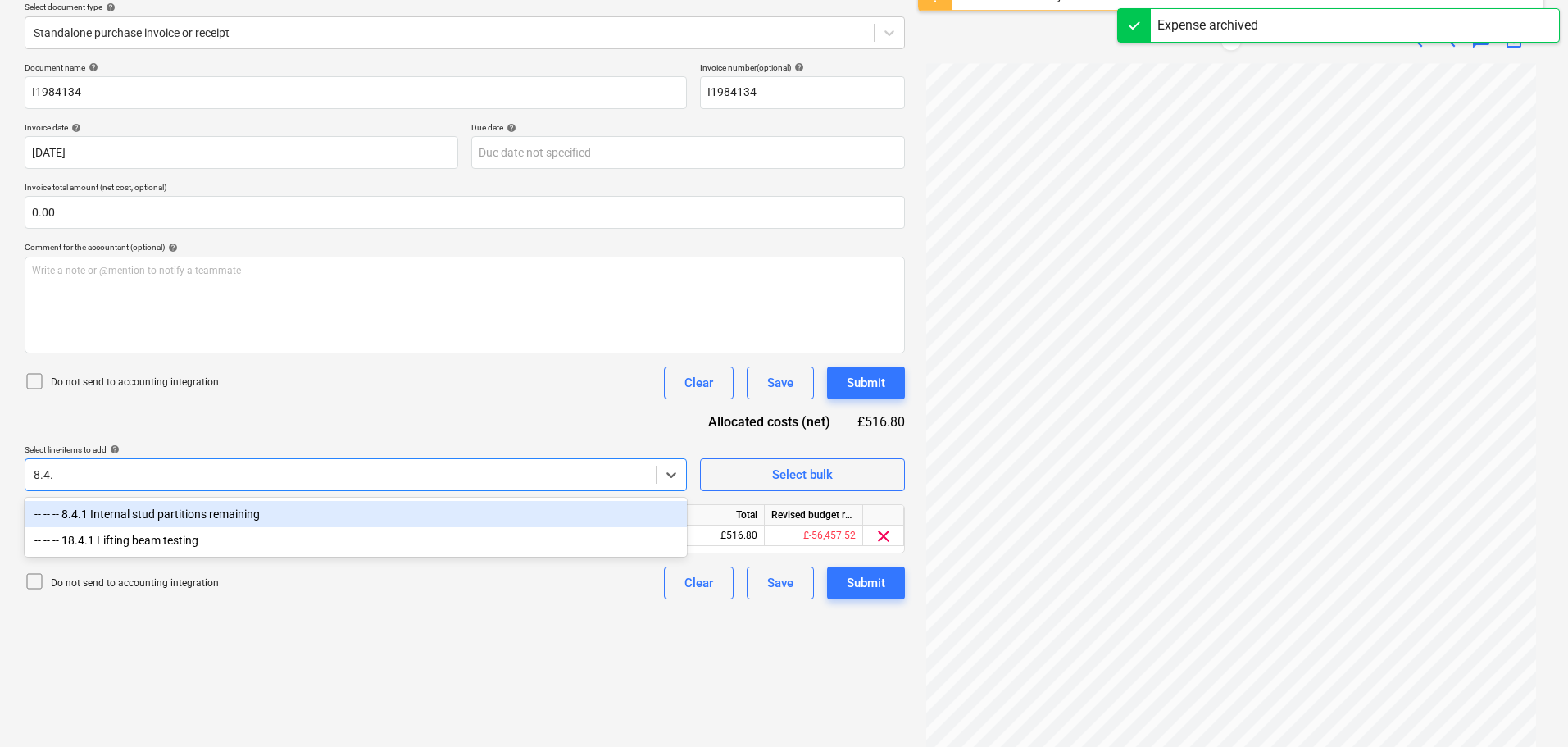
type input "8.4.1"
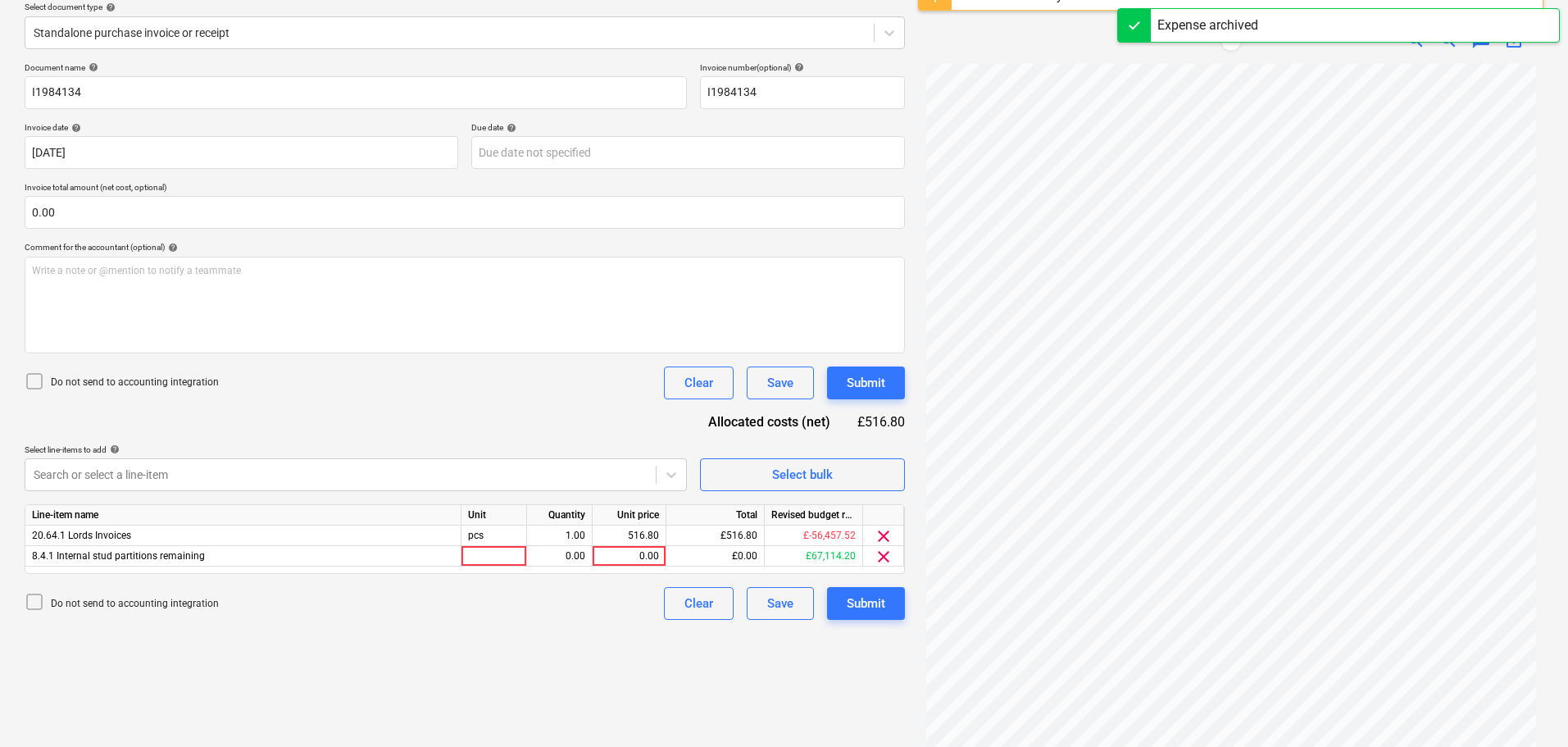
click at [582, 406] on div "Document name help I1984134 Invoice number (optional) help I1984134 Invoice dat…" at bounding box center [465, 341] width 881 height 557
click at [629, 562] on div "0.00" at bounding box center [628, 556] width 60 height 21
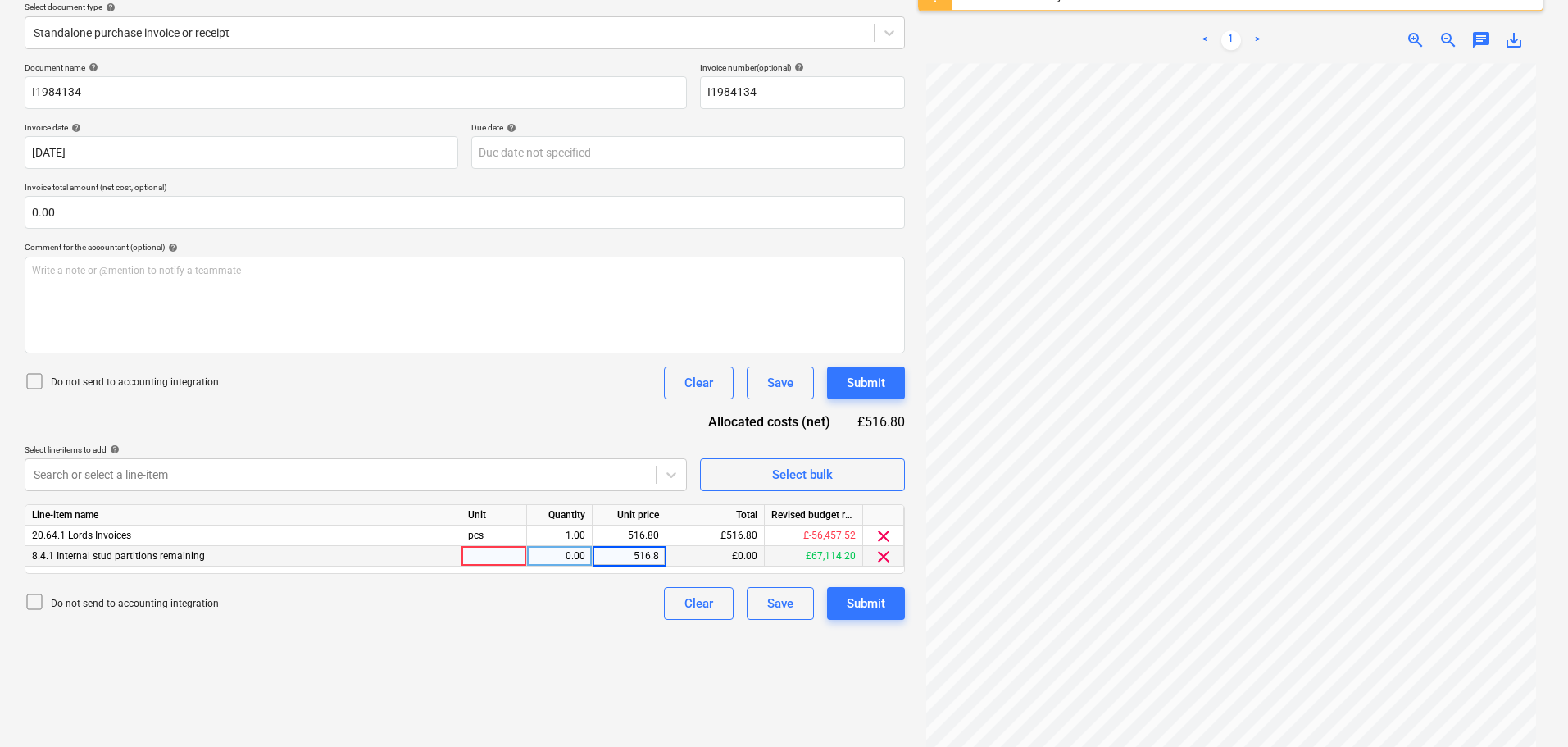
type input "516.80"
click at [883, 534] on span "clear" at bounding box center [883, 536] width 20 height 20
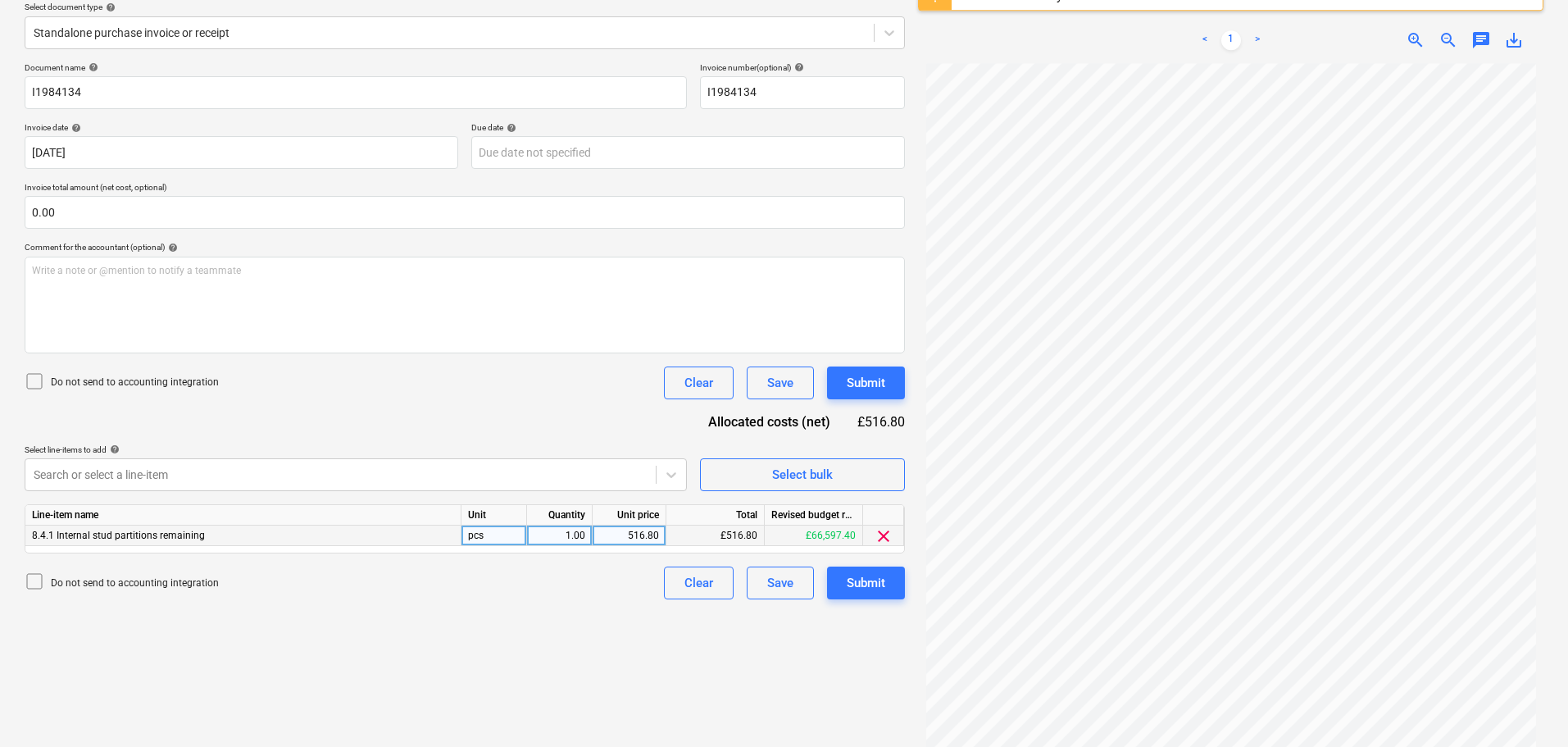
click at [478, 554] on html "Sales Projects Contacts Company Consolidated Invoices Inbox Approvals format_si…" at bounding box center [784, 181] width 1568 height 747
click at [867, 587] on div "Submit" at bounding box center [866, 582] width 38 height 22
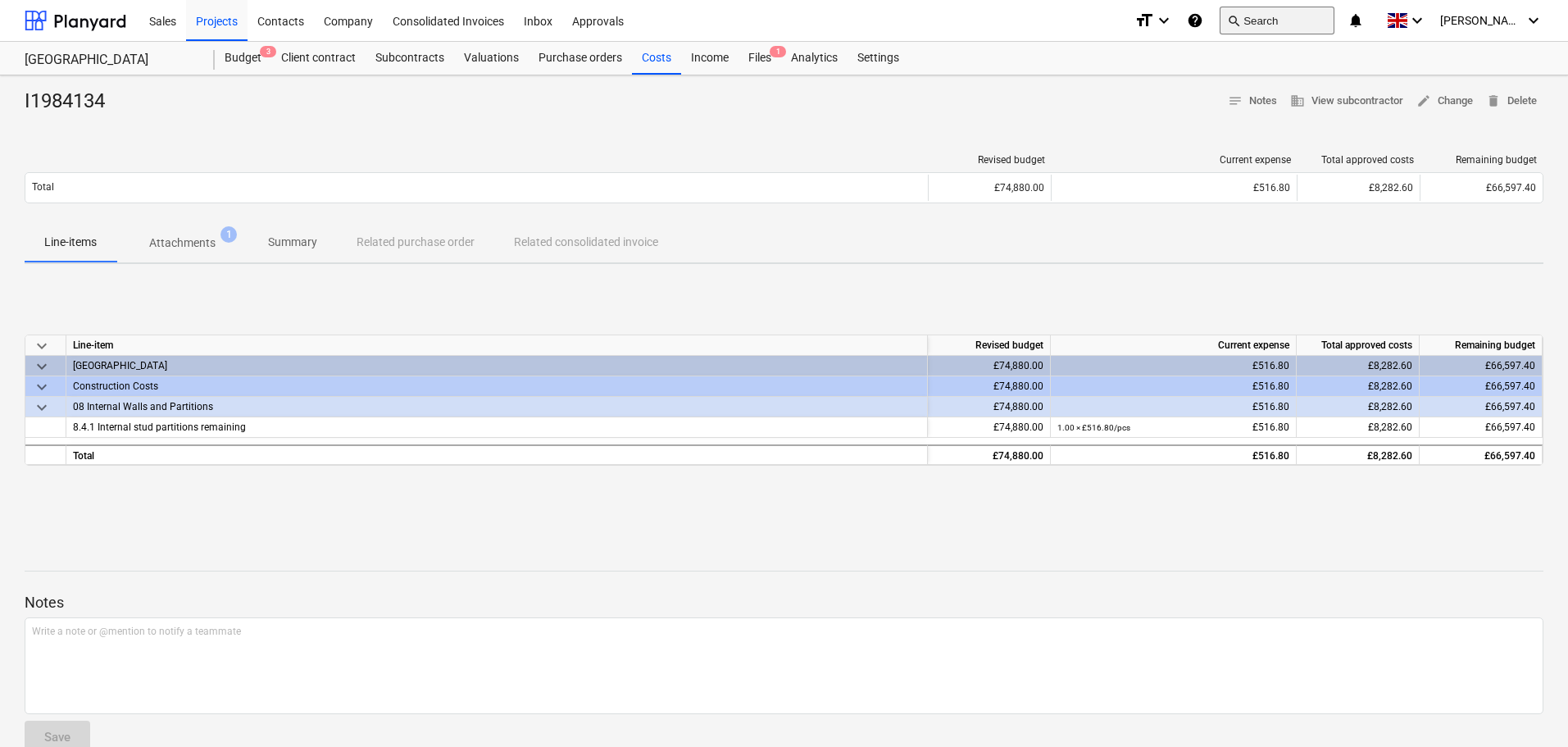
click at [1298, 27] on button "search Search" at bounding box center [1277, 21] width 114 height 28
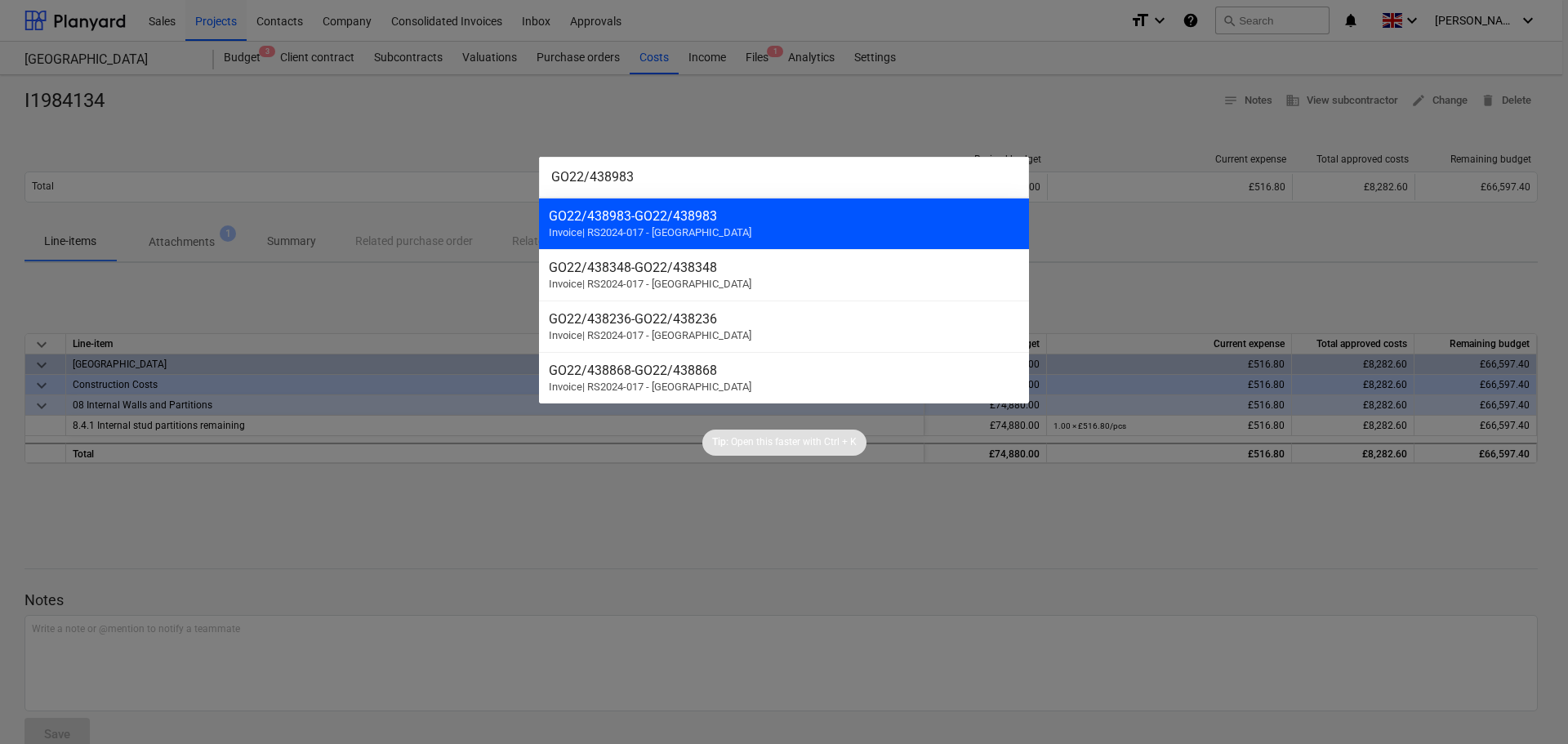
type input "GO22/438983"
click at [722, 228] on span "Invoice | RS2024-017 - [GEOGRAPHIC_DATA]" at bounding box center [650, 232] width 203 height 12
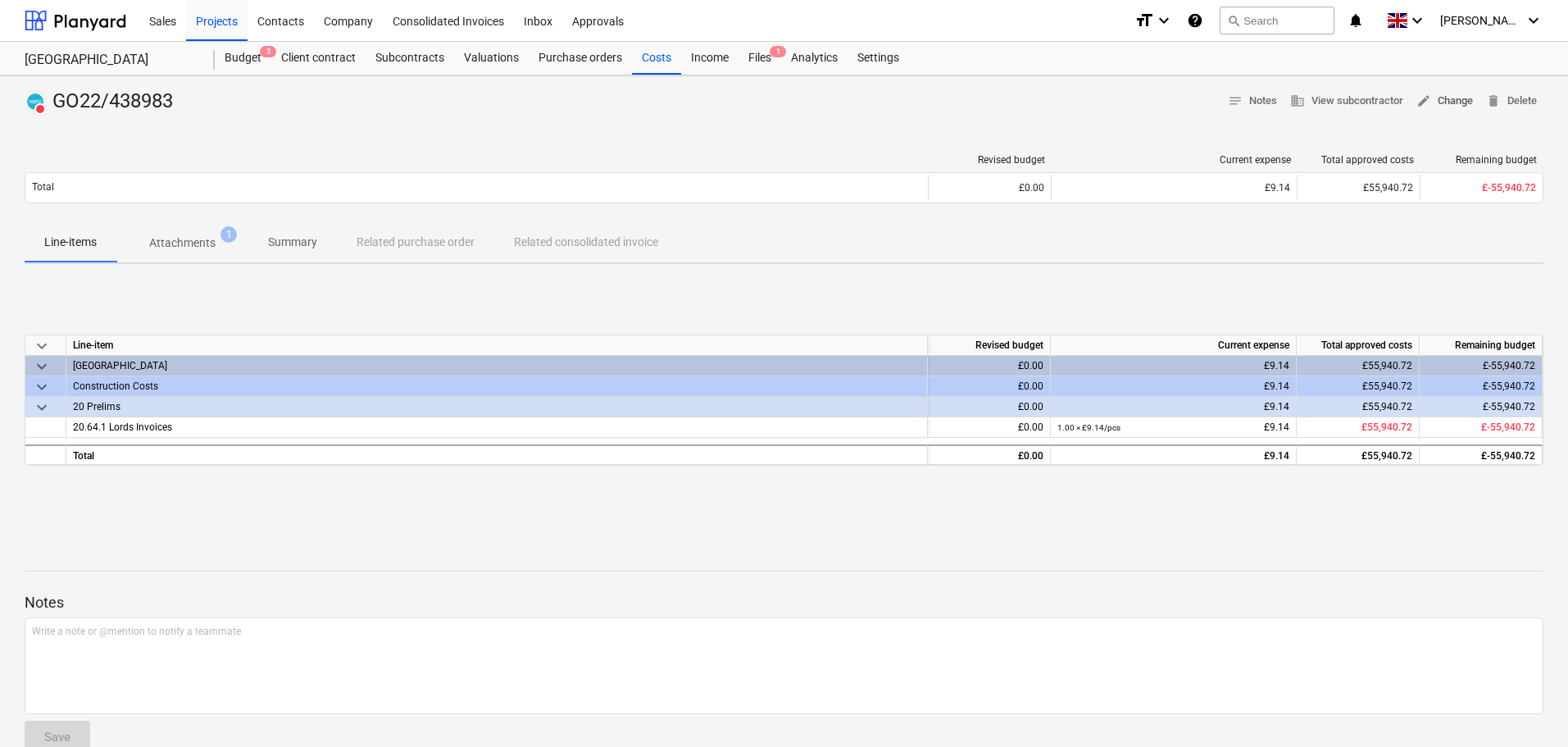
click at [1453, 103] on span "edit Change" at bounding box center [1444, 101] width 56 height 19
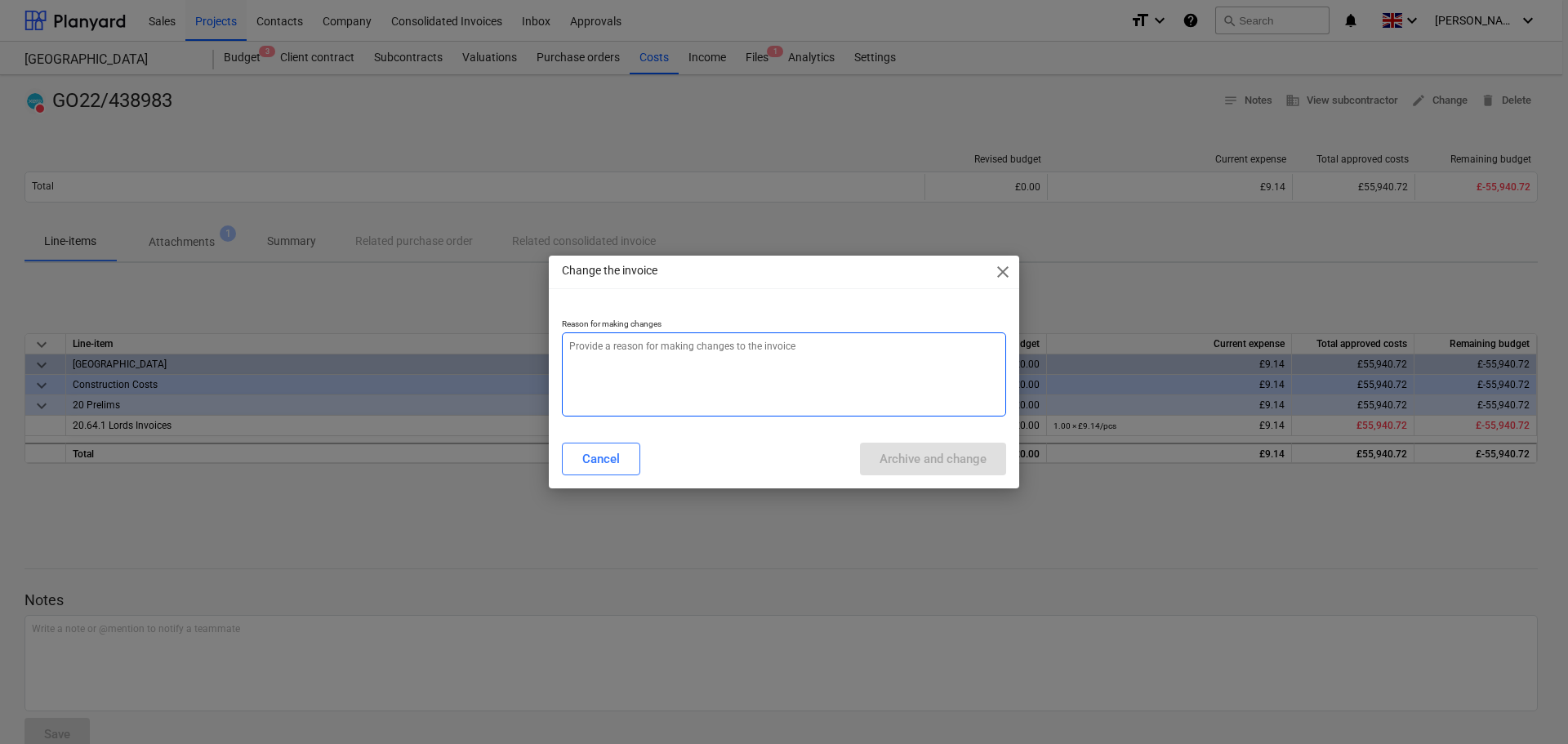
click at [624, 361] on textarea at bounding box center [784, 374] width 444 height 84
paste textarea "GO22/438983"
type textarea "x"
type textarea "GO22/438983"
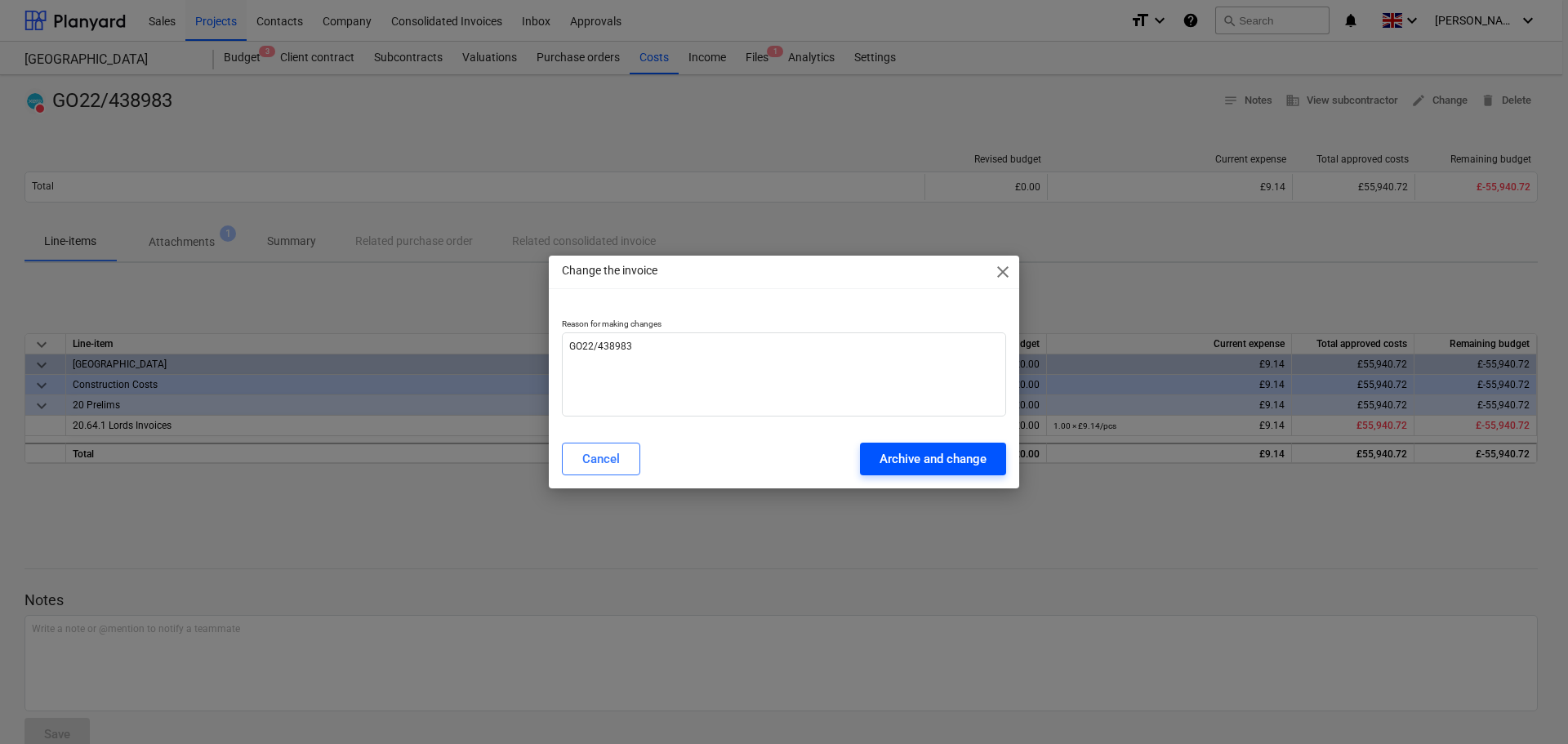
click at [926, 455] on div "Archive and change" at bounding box center [933, 458] width 107 height 22
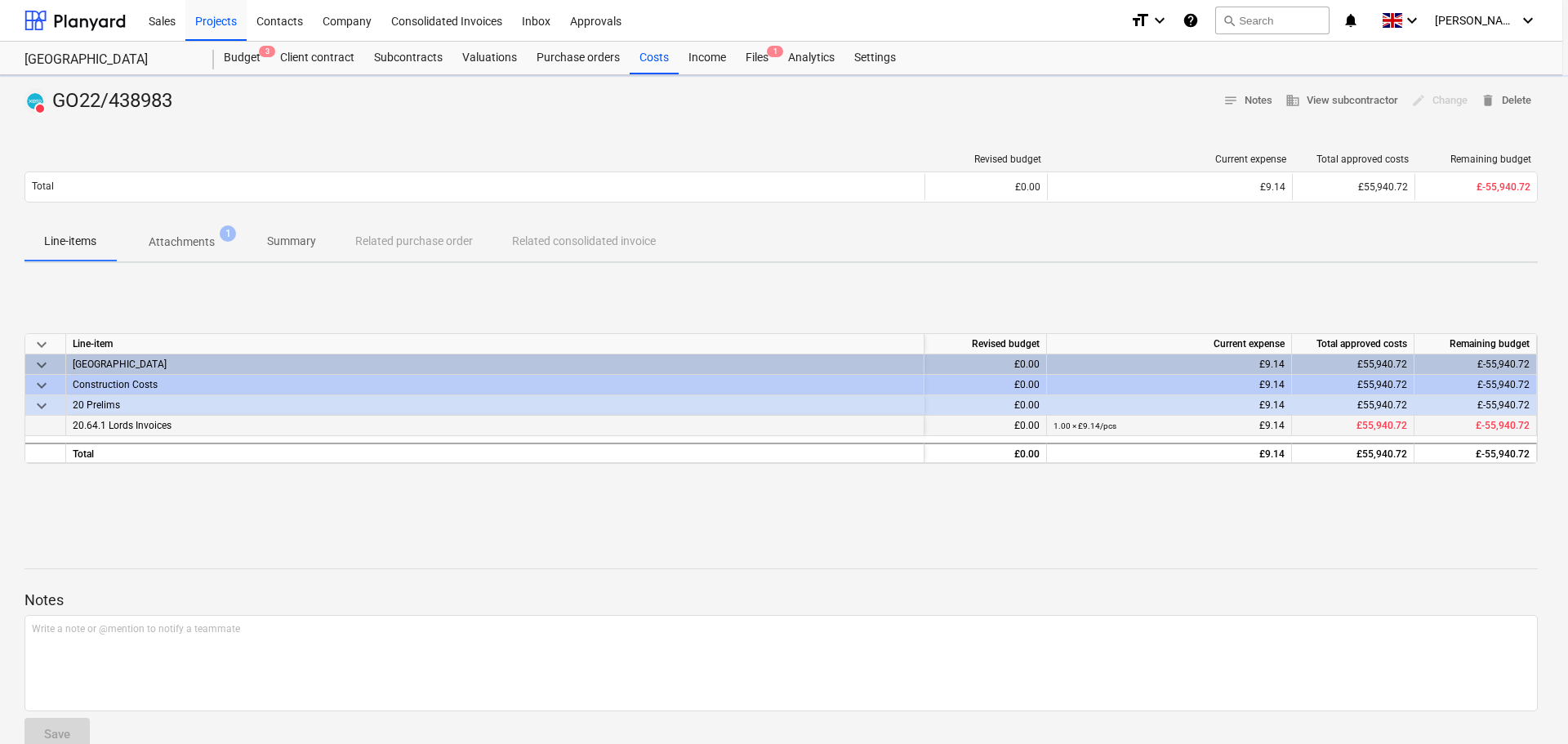
type textarea "x"
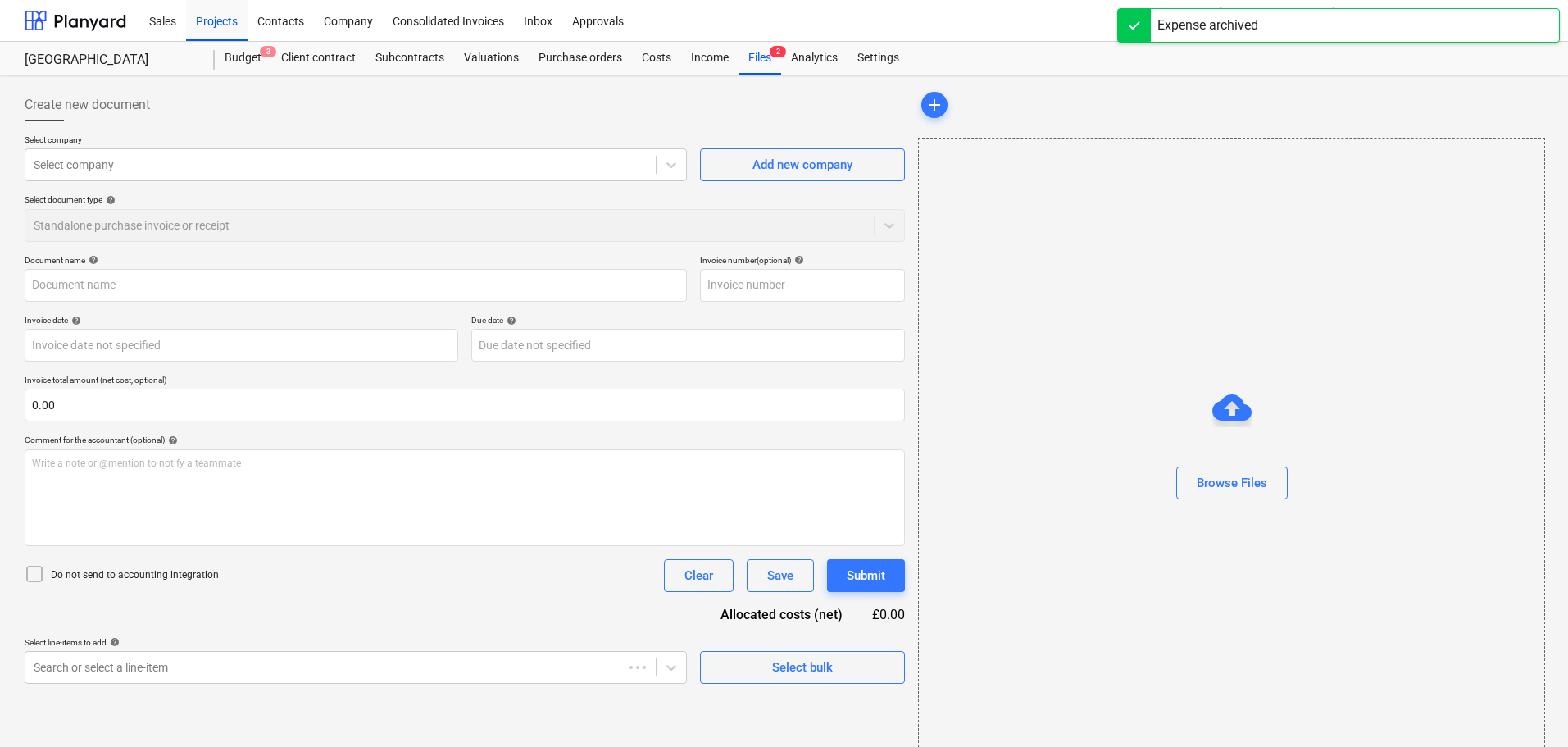
type input "GO22/438983"
type input "[DATE]"
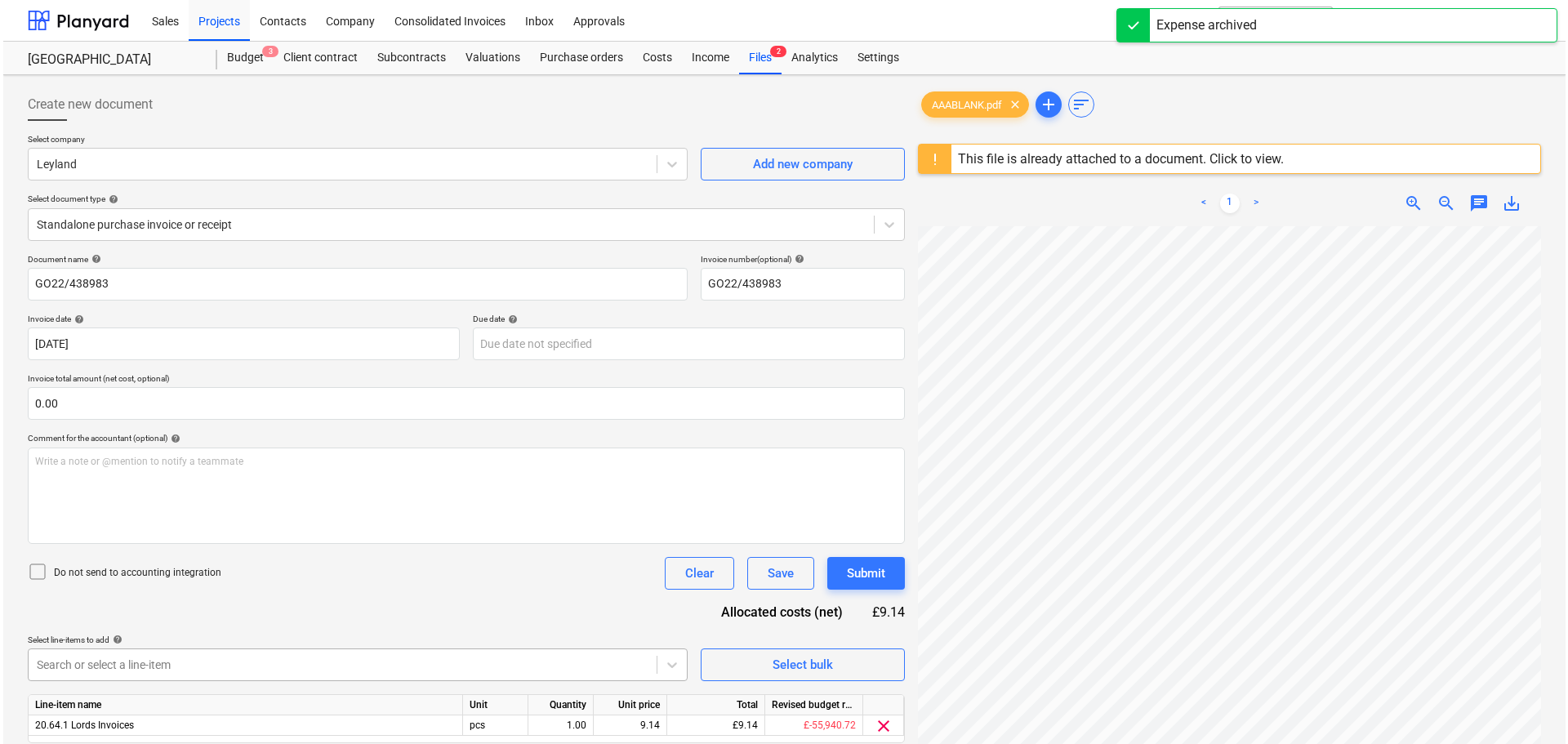
scroll to position [193, 0]
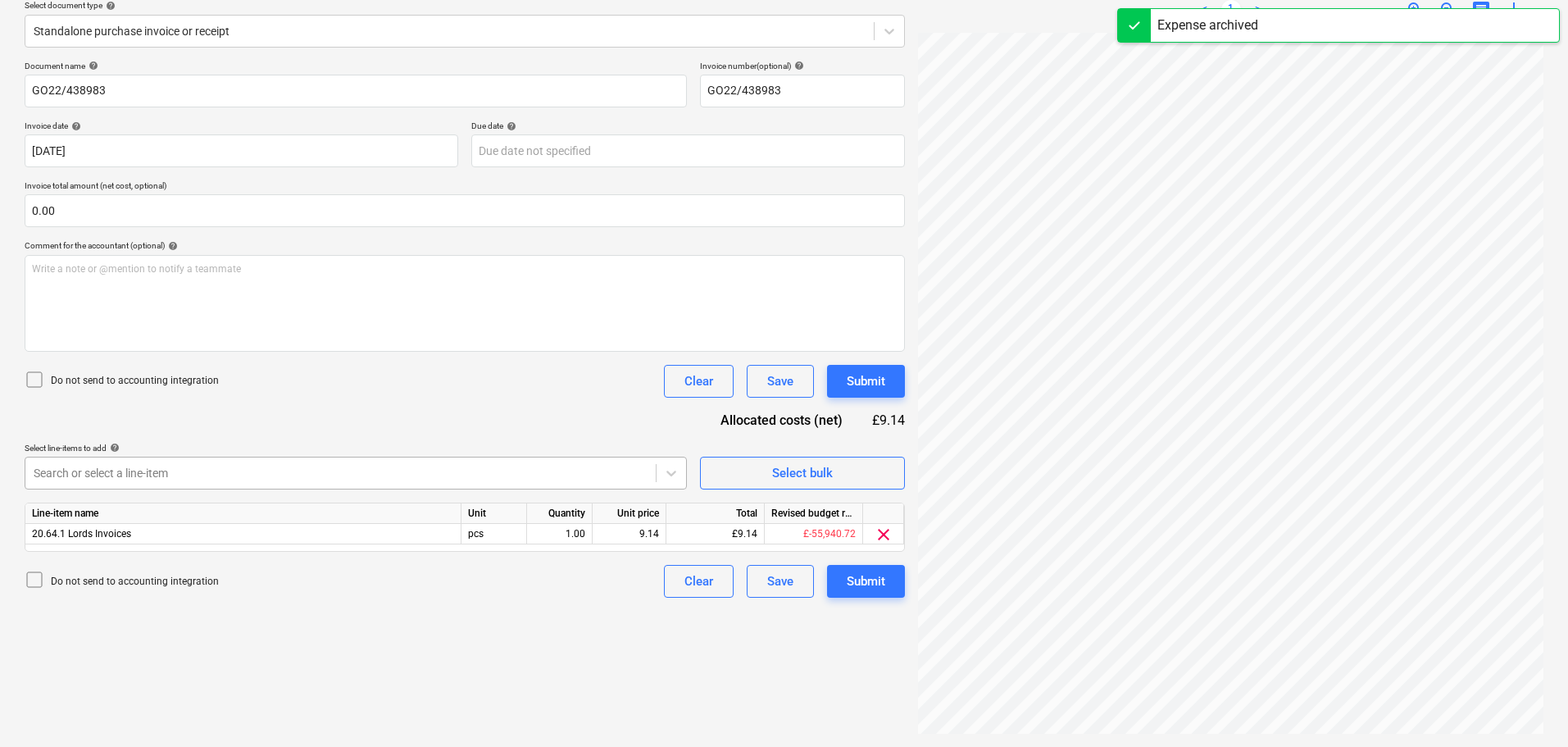
click at [289, 552] on body "Sales Projects Contacts Company Consolidated Invoices Inbox Approvals format_si…" at bounding box center [784, 179] width 1568 height 747
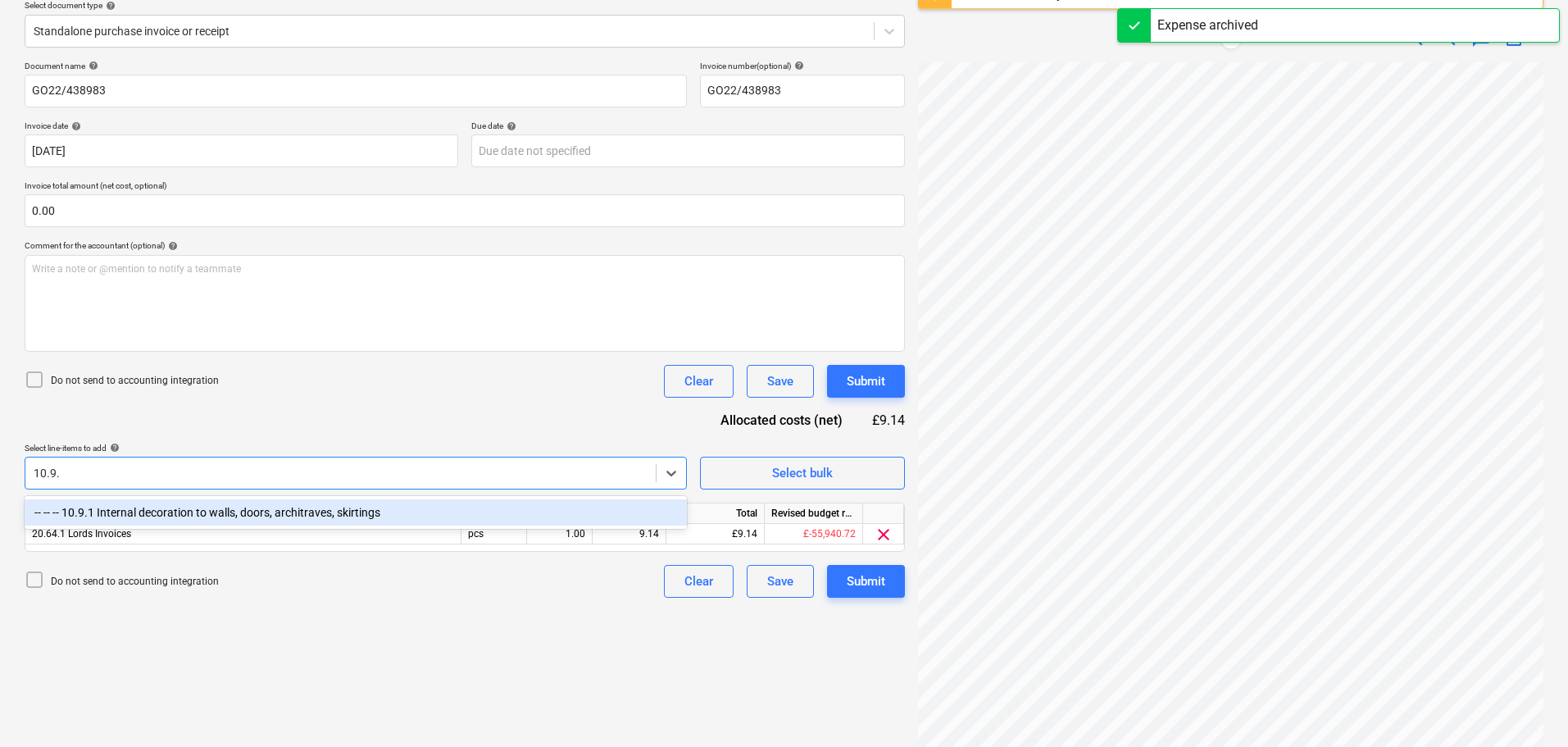
type input "10.9.1"
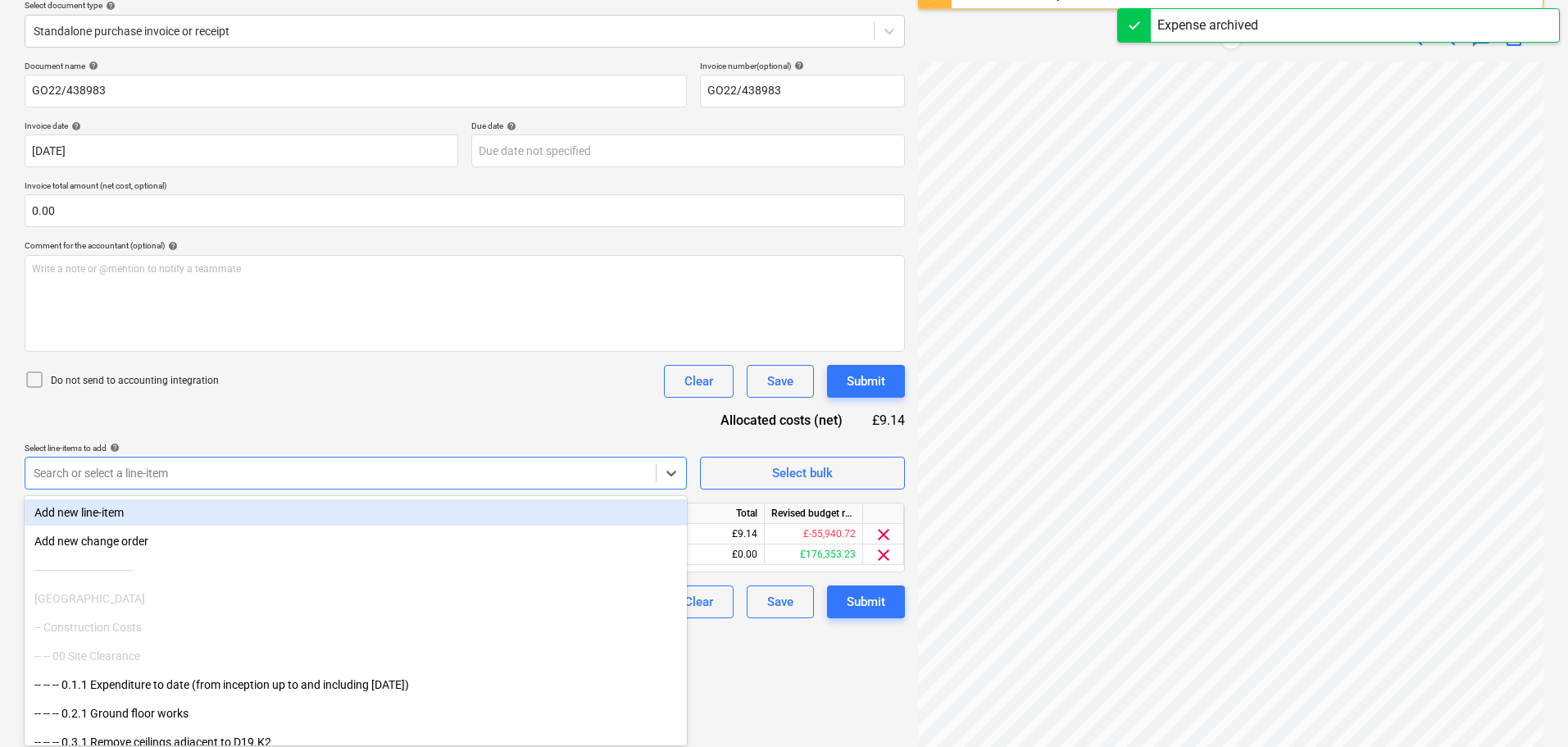
click at [446, 410] on div "Document name help GO22/438983 Invoice number (optional) help GO22/438983 Invoi…" at bounding box center [465, 339] width 881 height 557
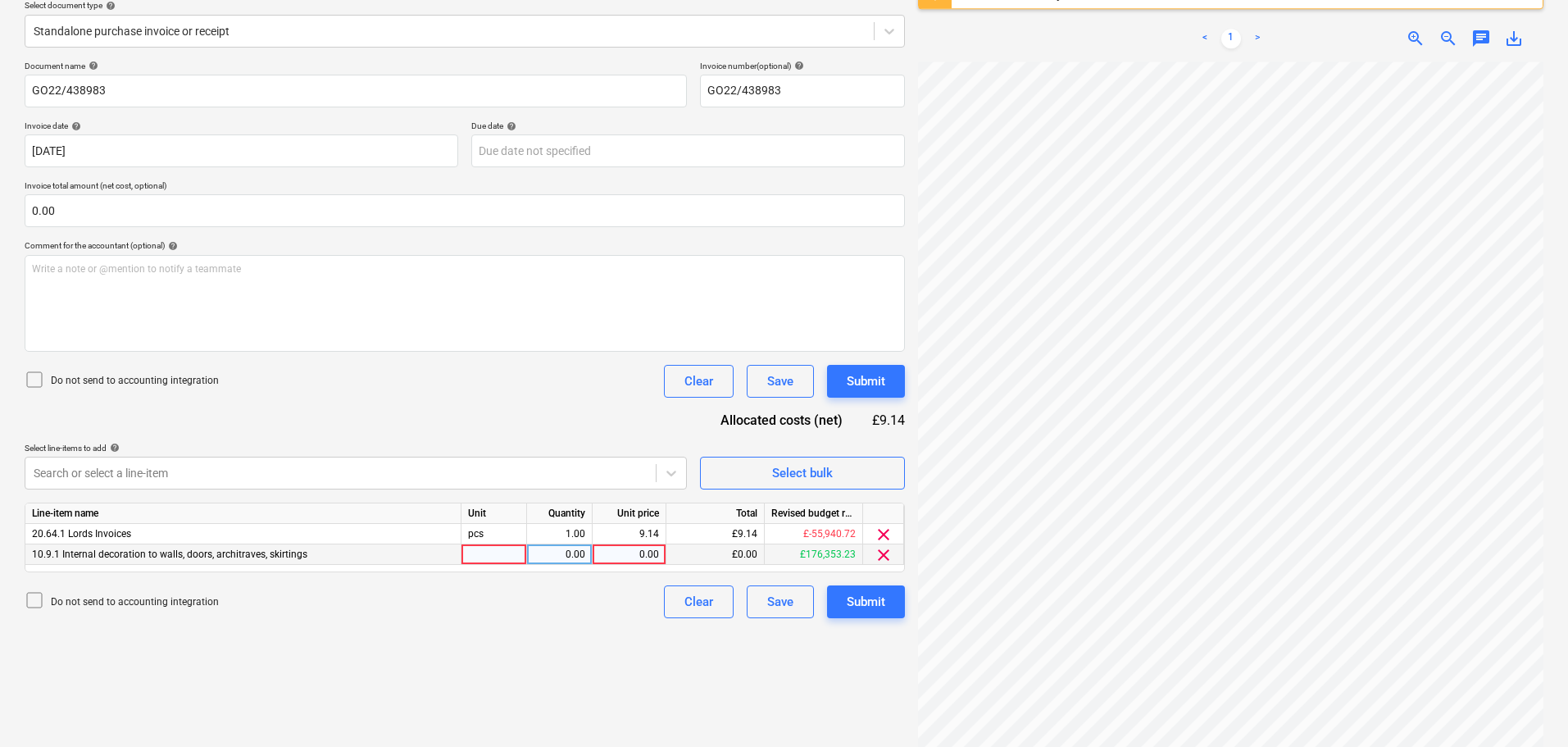
click at [617, 552] on div "0.00" at bounding box center [628, 555] width 60 height 21
type input "9.14"
click at [888, 533] on span "clear" at bounding box center [883, 534] width 20 height 20
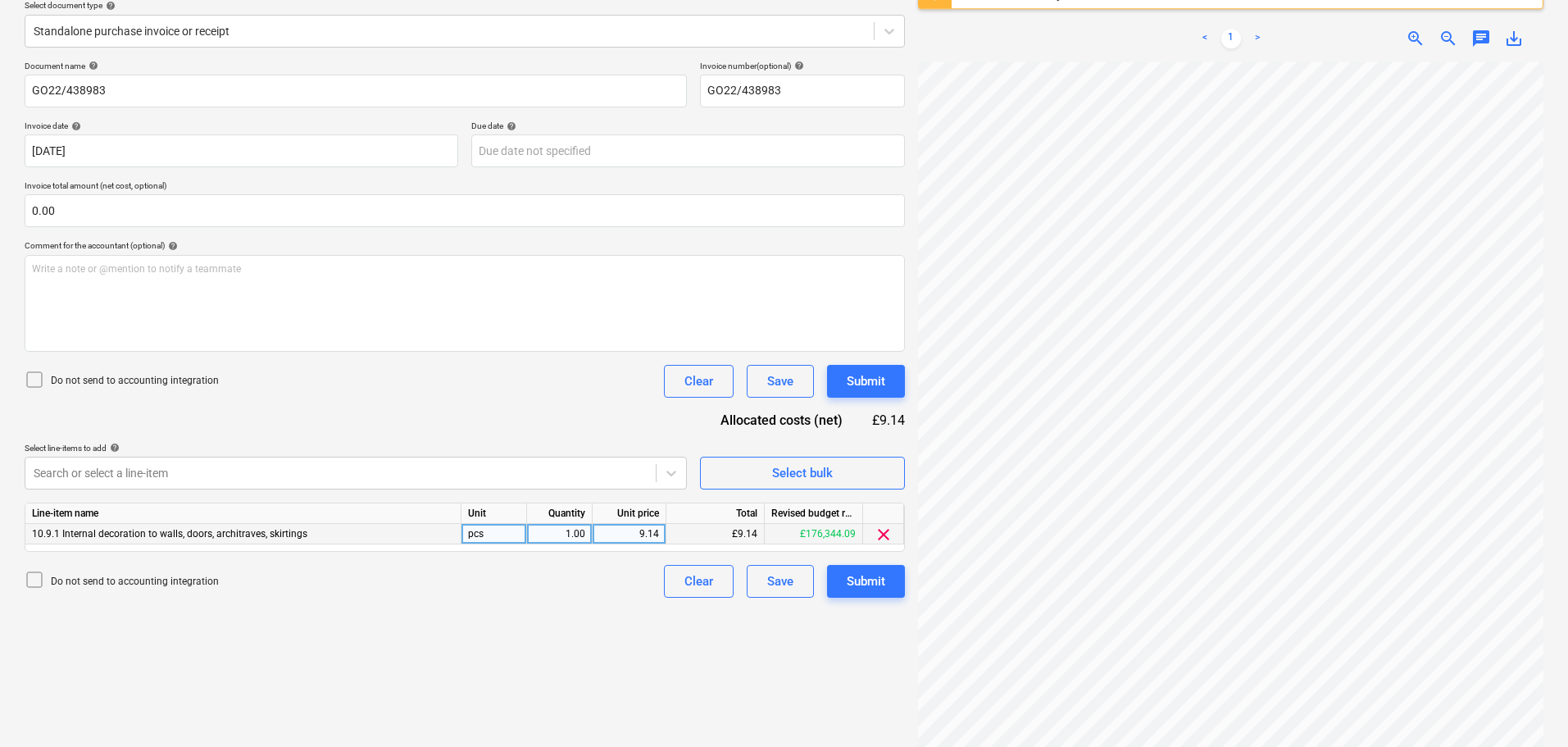
click at [595, 408] on div "Document name help GO22/438983 Invoice number (optional) help GO22/438983 Invoi…" at bounding box center [465, 328] width 881 height 536
click at [856, 377] on div "Submit" at bounding box center [866, 380] width 38 height 22
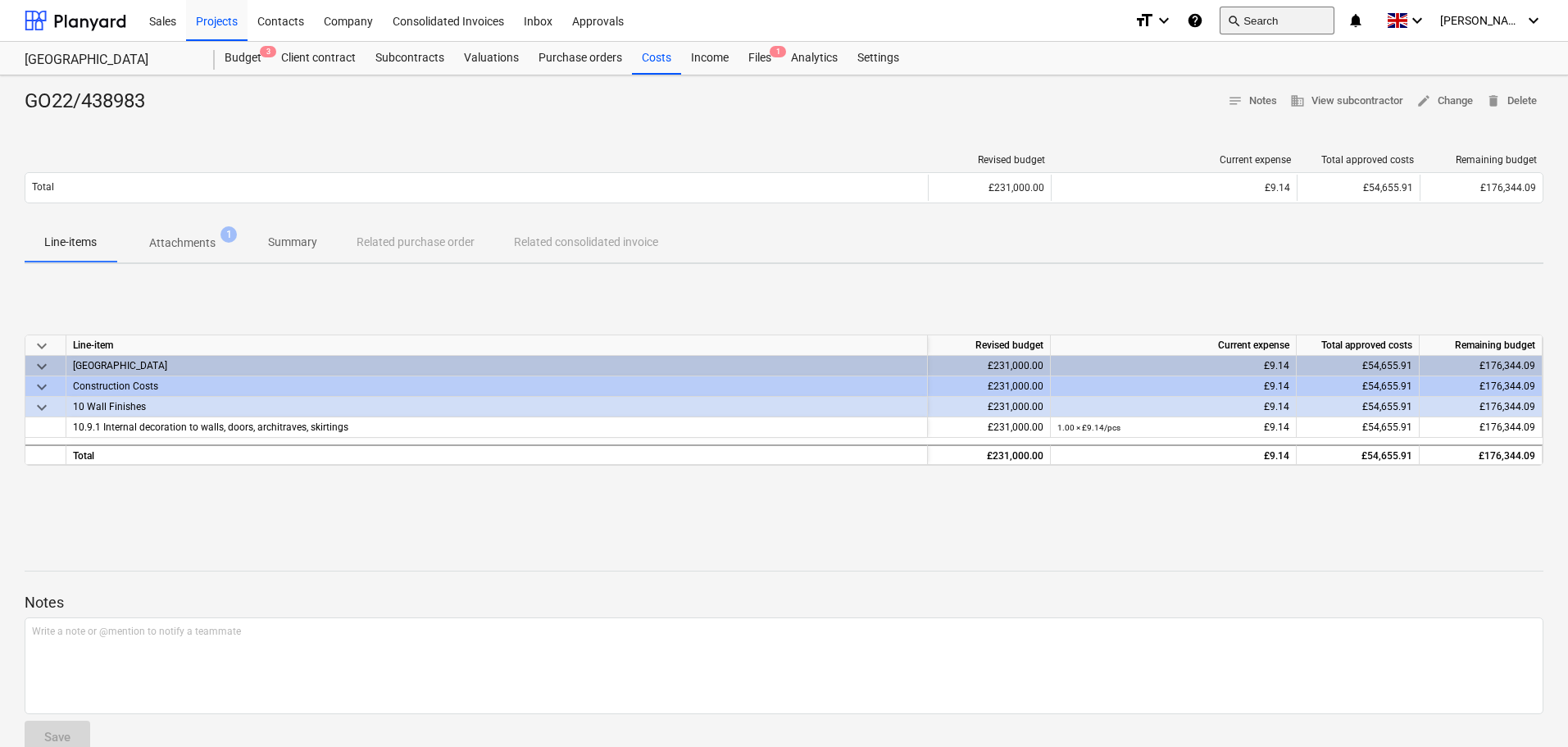
click at [1294, 21] on button "search Search" at bounding box center [1277, 21] width 114 height 28
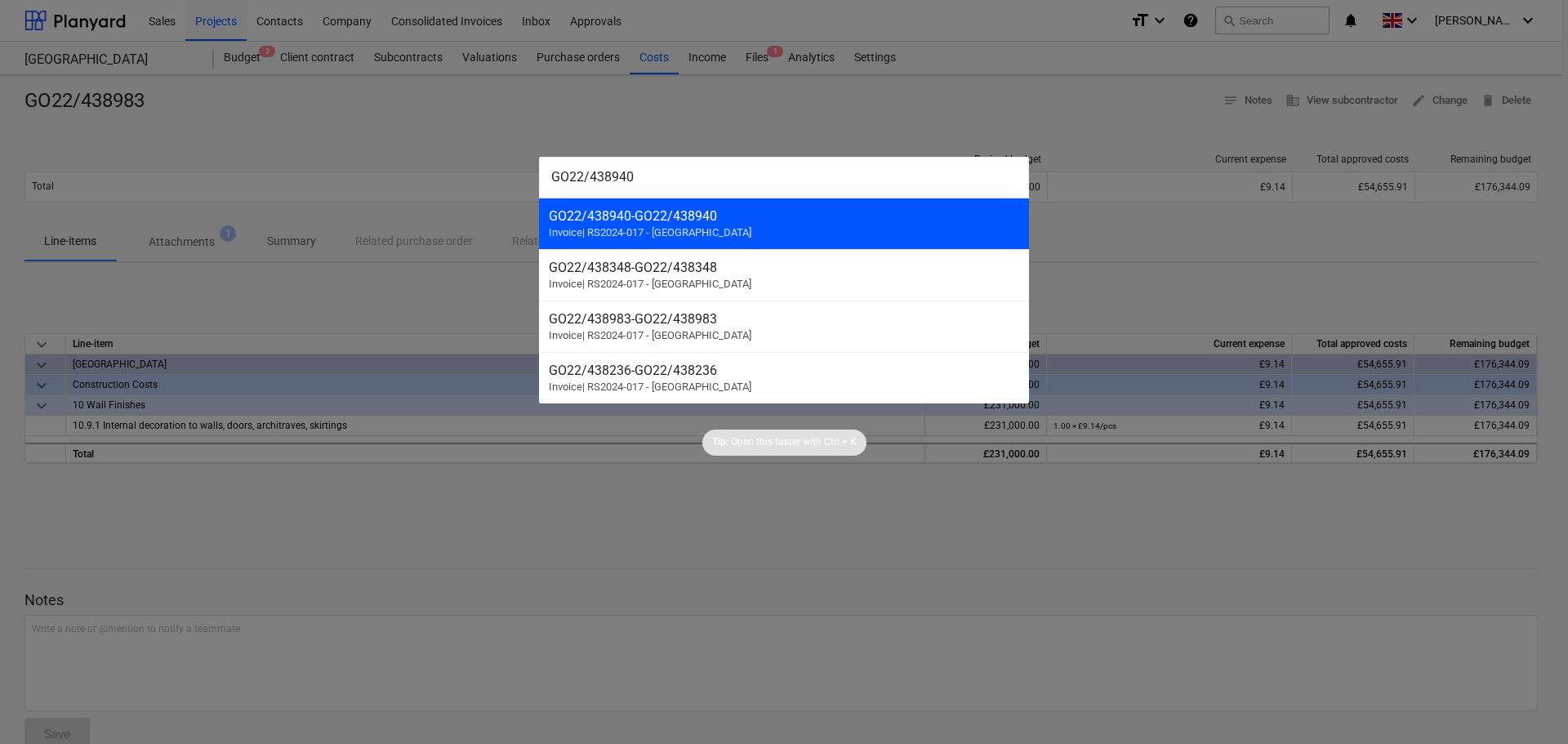
type input "GO22/438940"
click at [673, 219] on div "GO22/438940 - GO22/438940" at bounding box center [784, 216] width 471 height 16
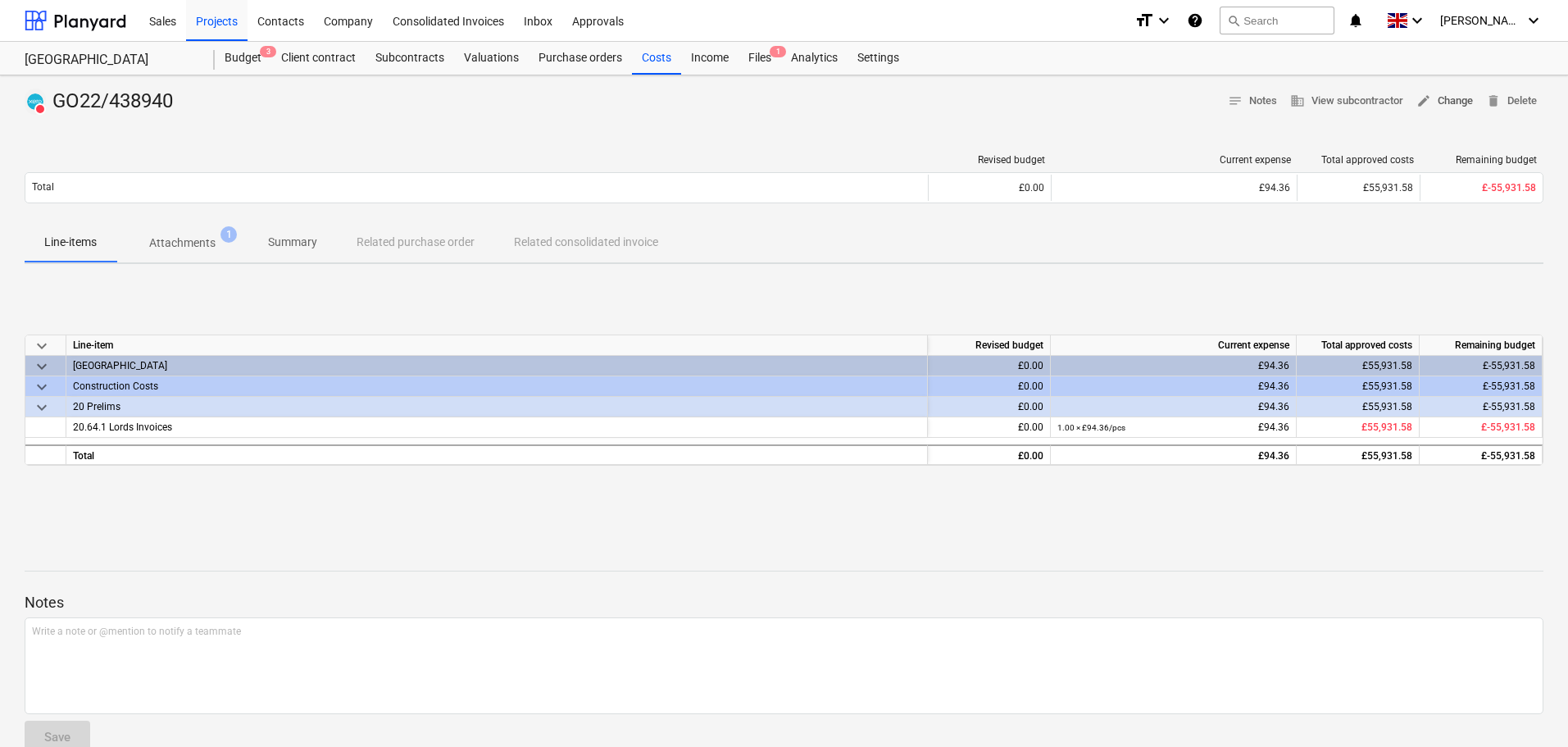
click at [1460, 101] on span "edit Change" at bounding box center [1444, 101] width 56 height 19
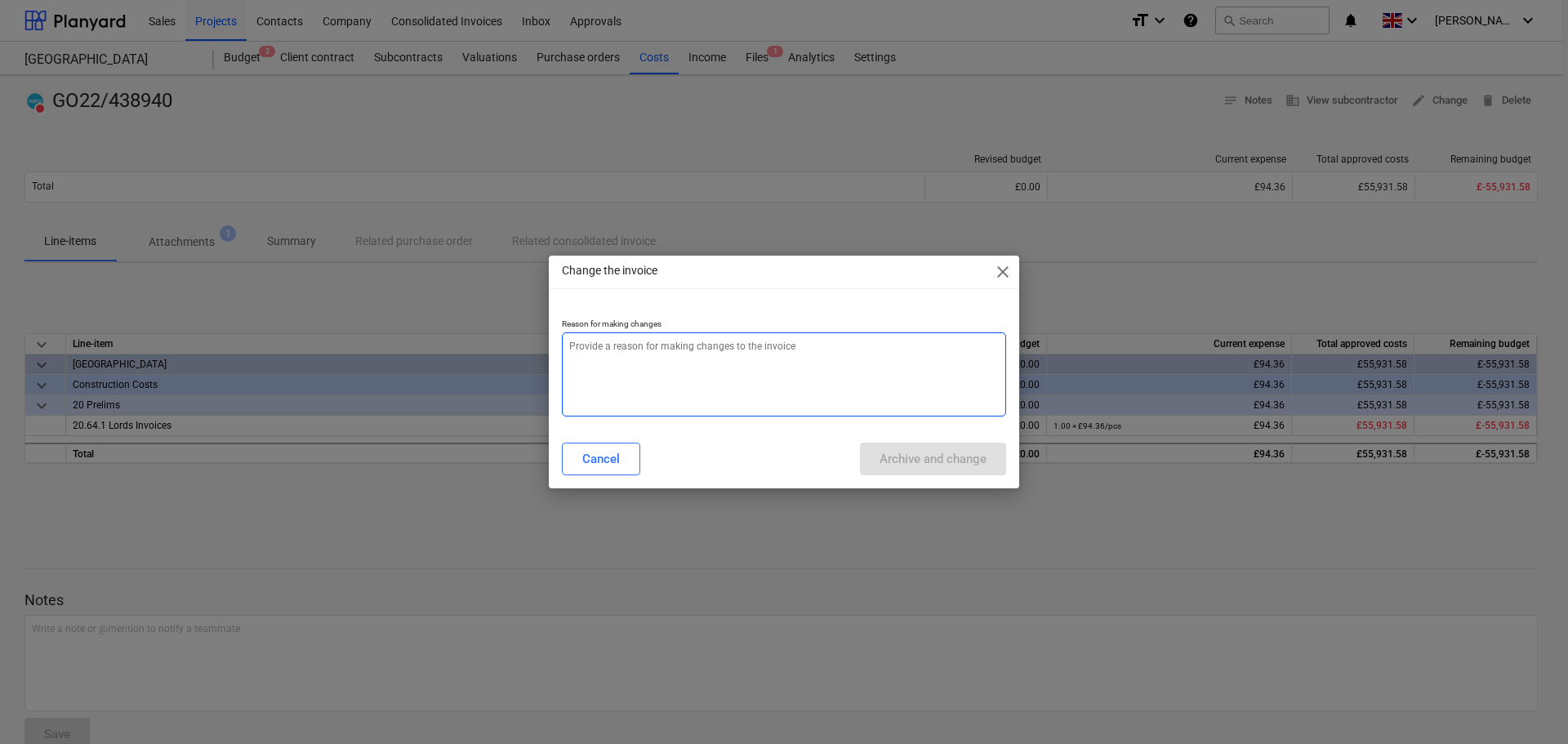
click at [746, 378] on textarea at bounding box center [784, 374] width 444 height 84
paste textarea "GO22/438940"
type textarea "x"
type textarea "GO22/438940"
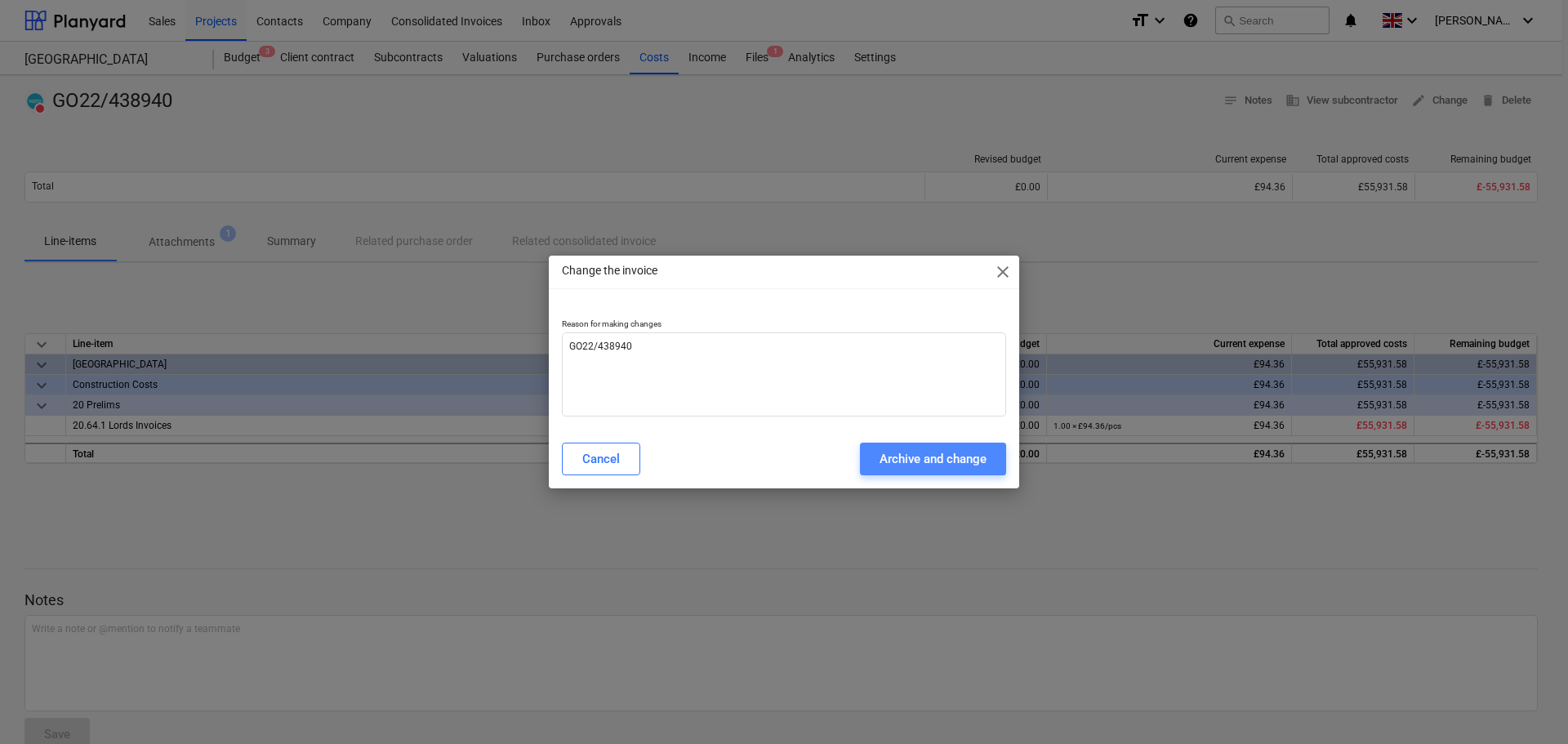
click at [955, 451] on div "Archive and change" at bounding box center [933, 458] width 107 height 22
type textarea "x"
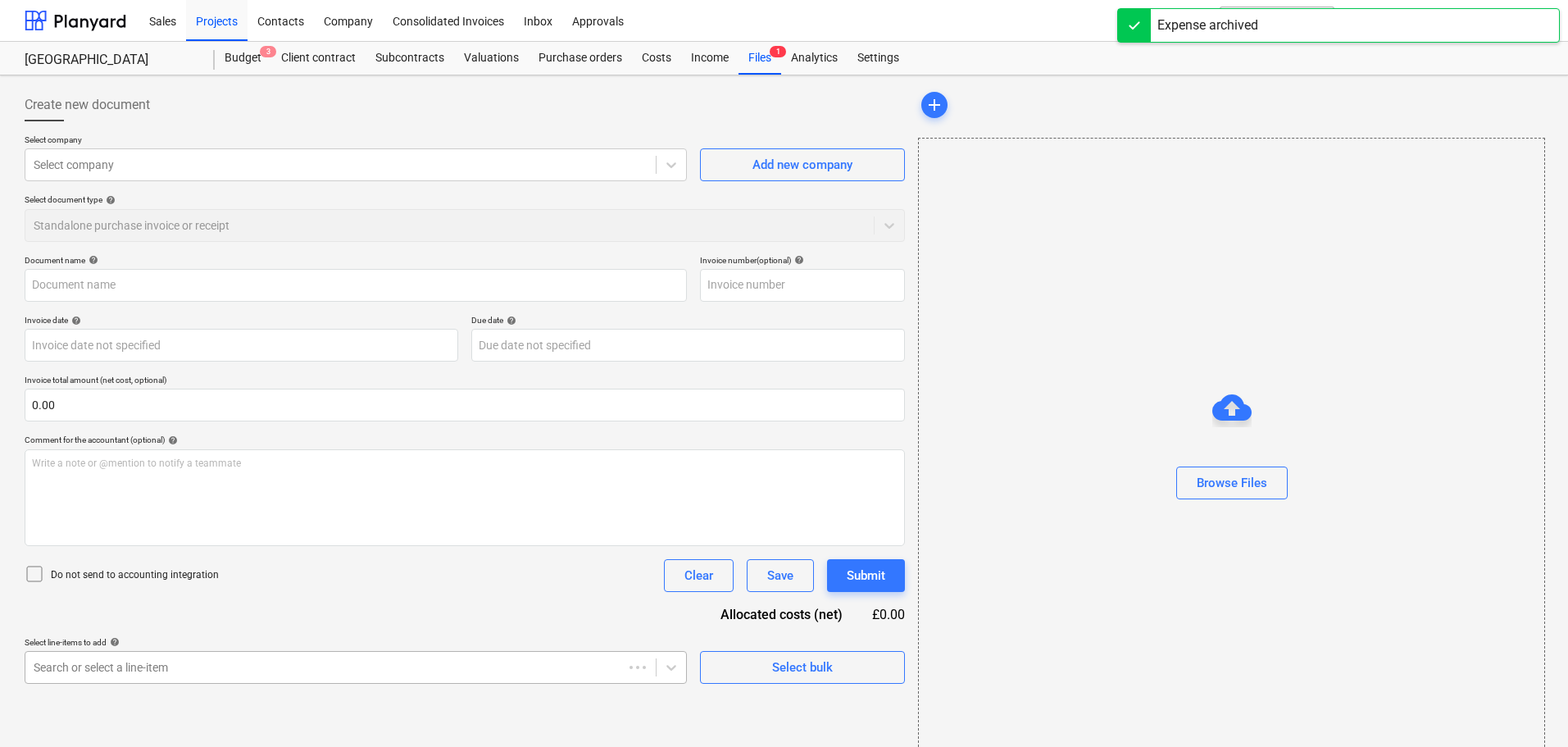
type input "GO22/438940"
type input "[DATE]"
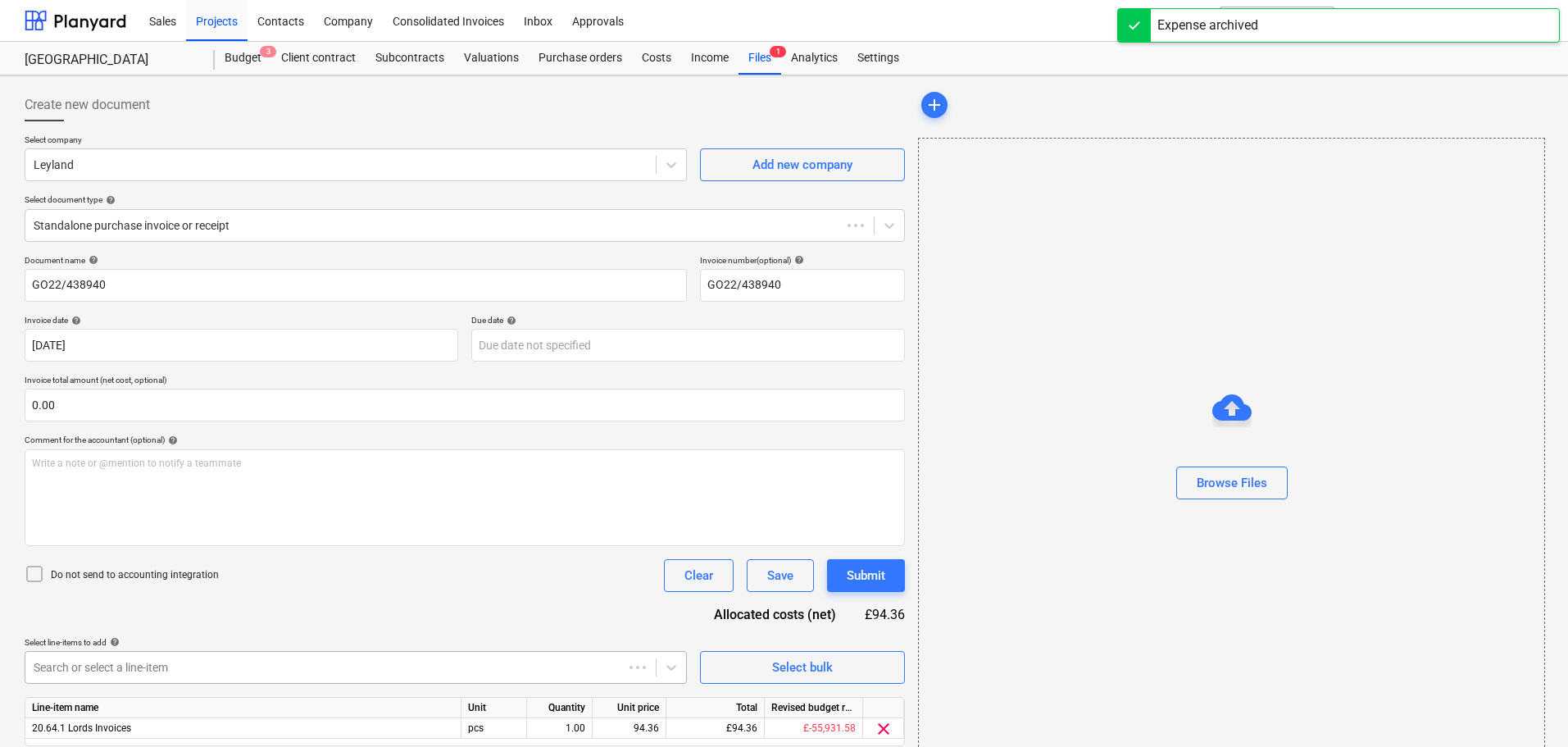
scroll to position [192, 0]
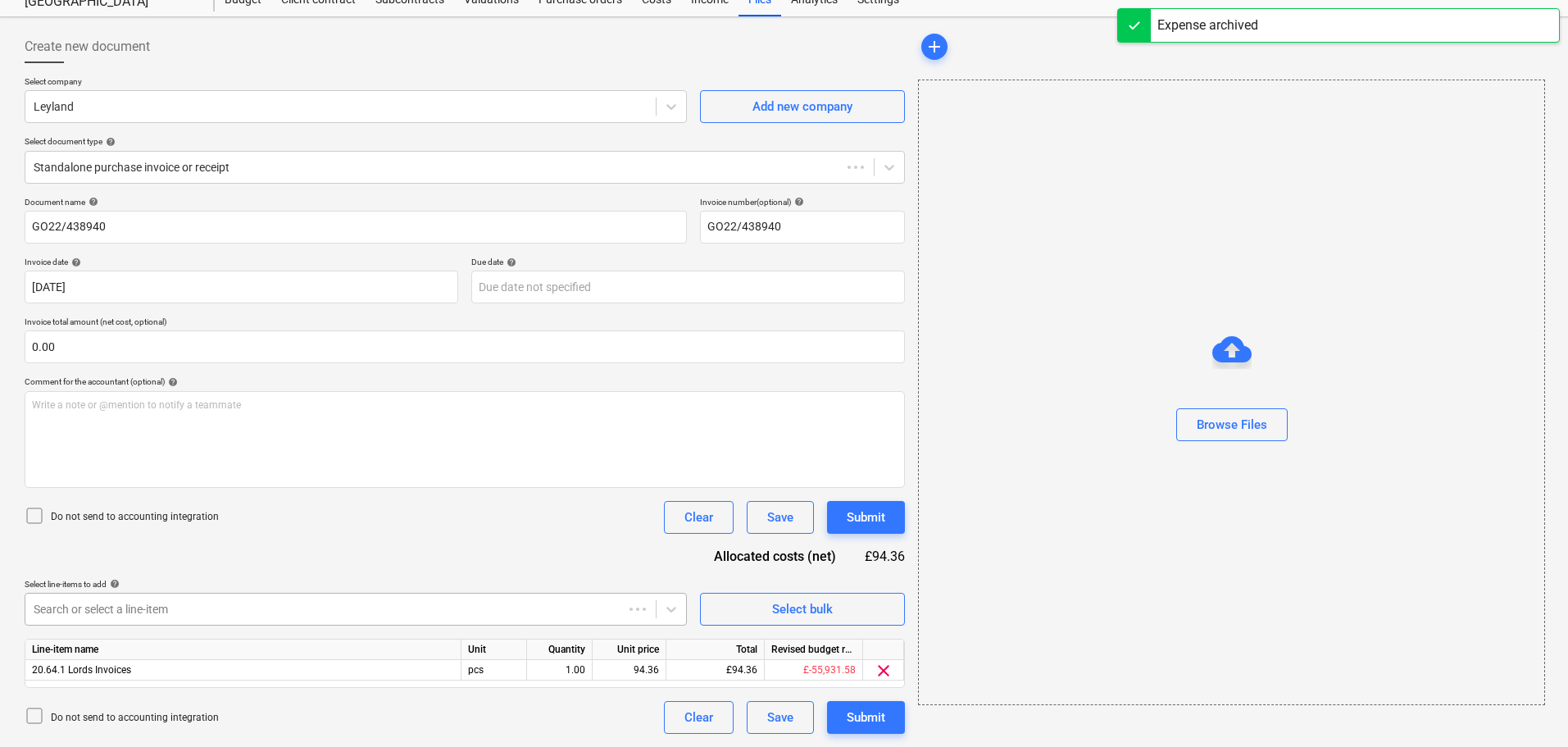
click at [342, 659] on body "Sales Projects Contacts Company Consolidated Invoices Inbox Approvals format_si…" at bounding box center [784, 315] width 1568 height 747
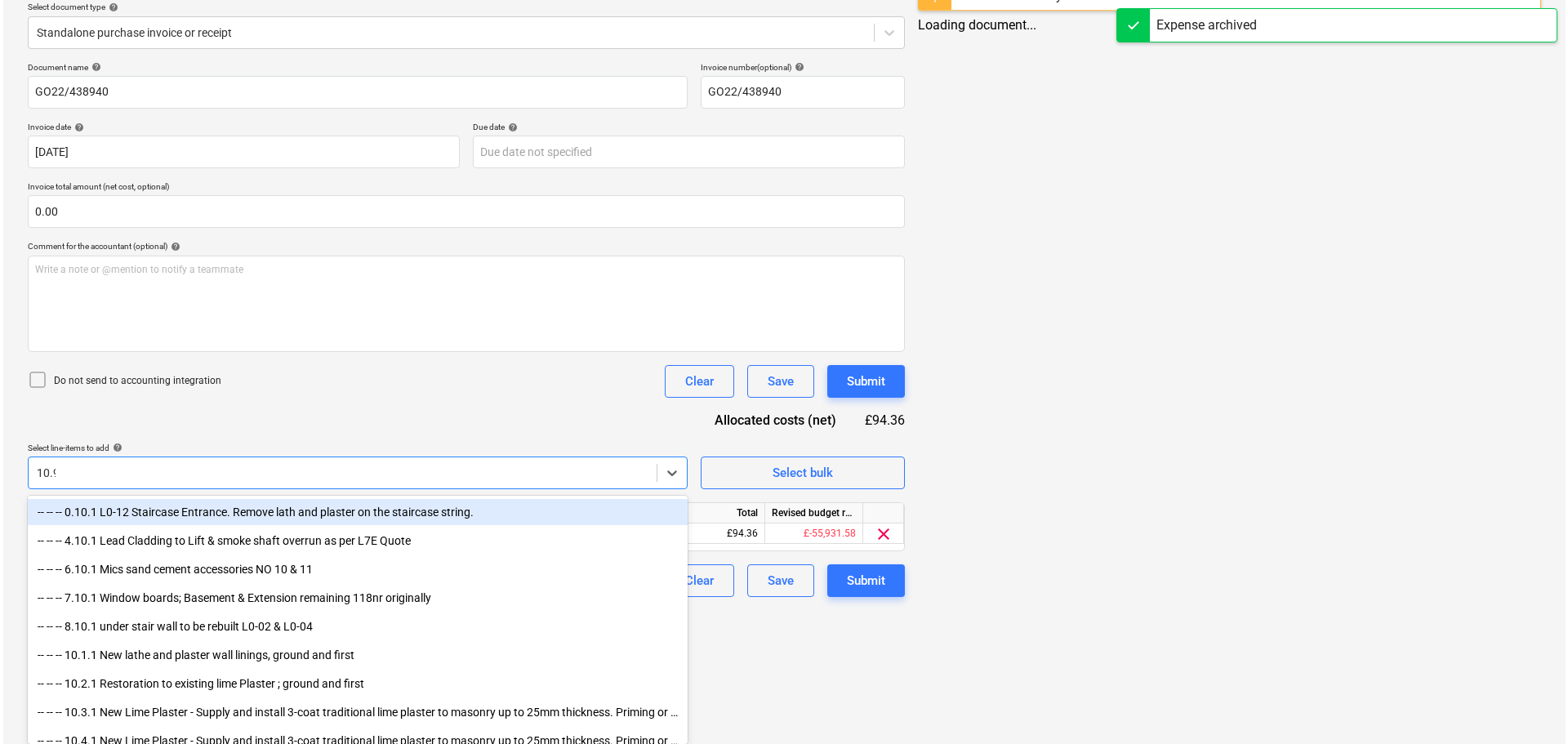
scroll to position [58, 0]
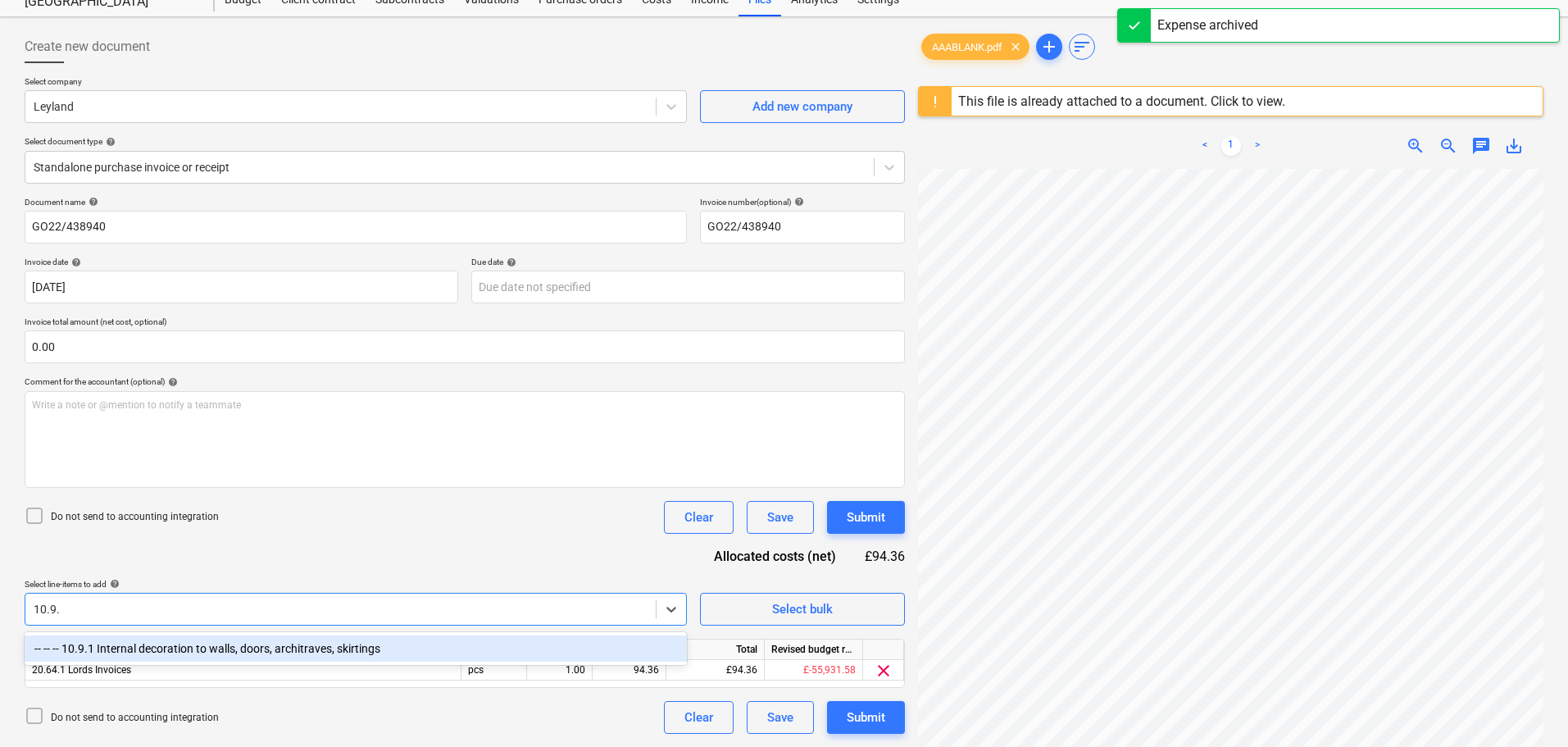
type input "10.9.1"
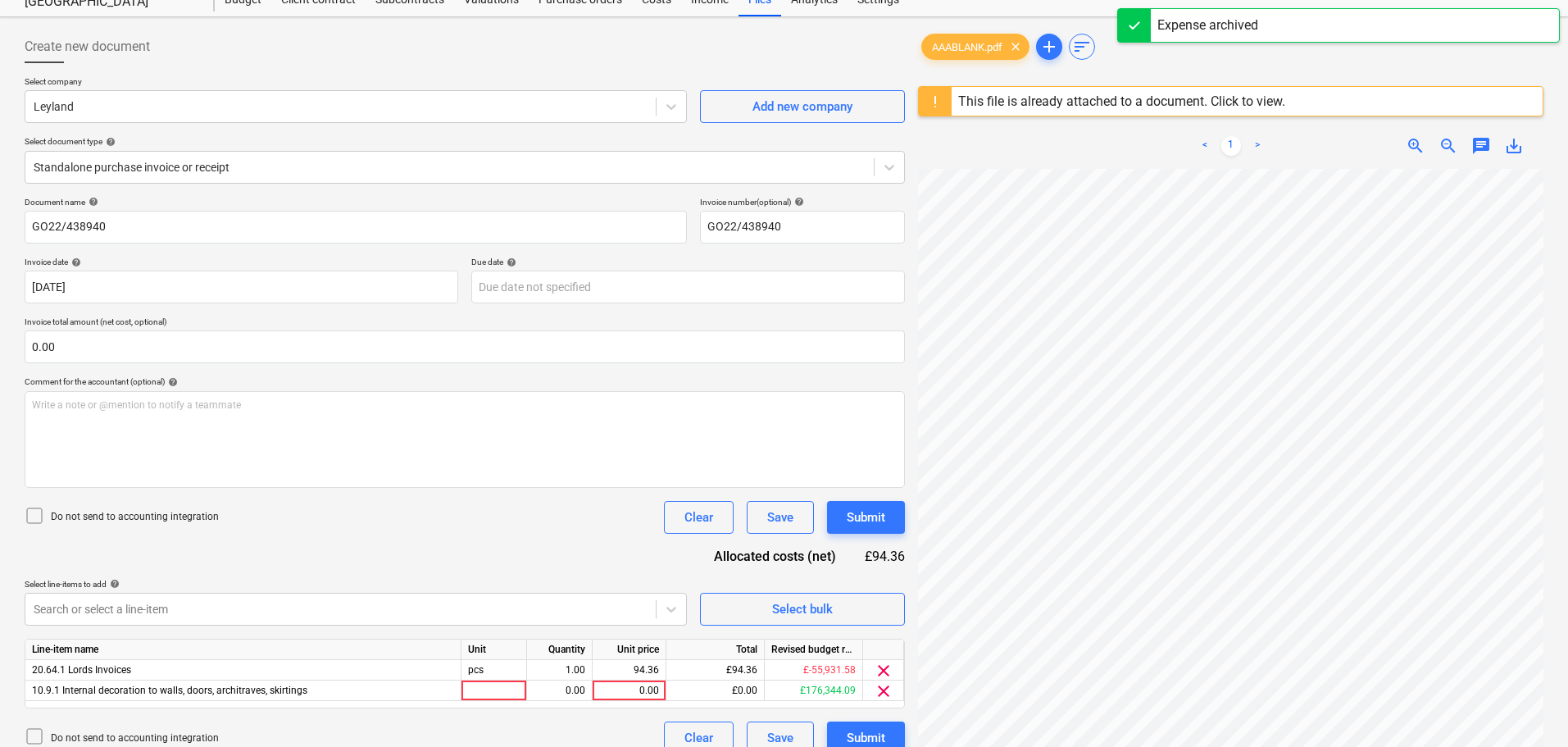
click at [491, 516] on div "Do not send to accounting integration Clear Save Submit" at bounding box center [465, 517] width 881 height 33
click at [648, 696] on div "0.00" at bounding box center [628, 691] width 60 height 21
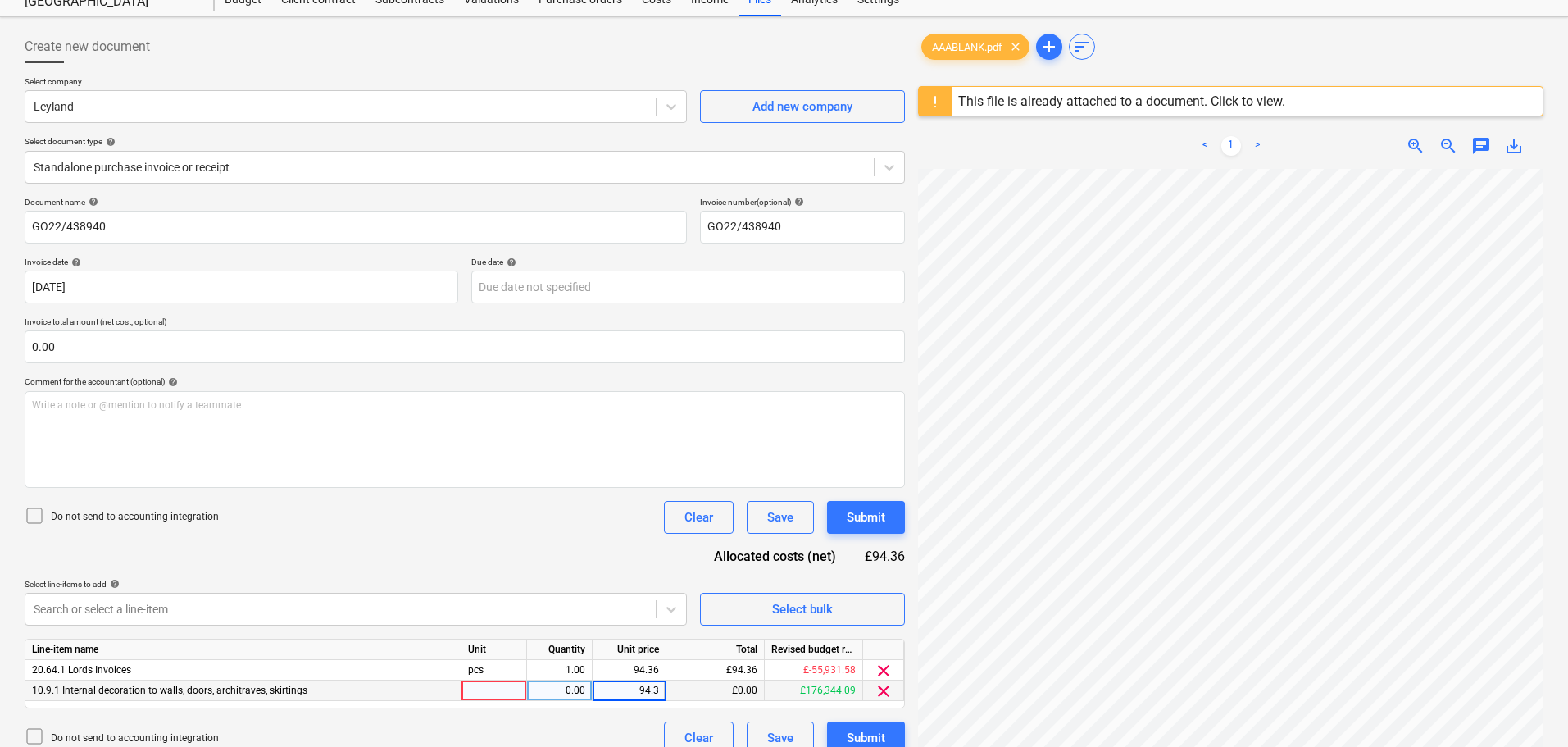
type input "94.36"
click at [885, 667] on span "clear" at bounding box center [883, 670] width 20 height 20
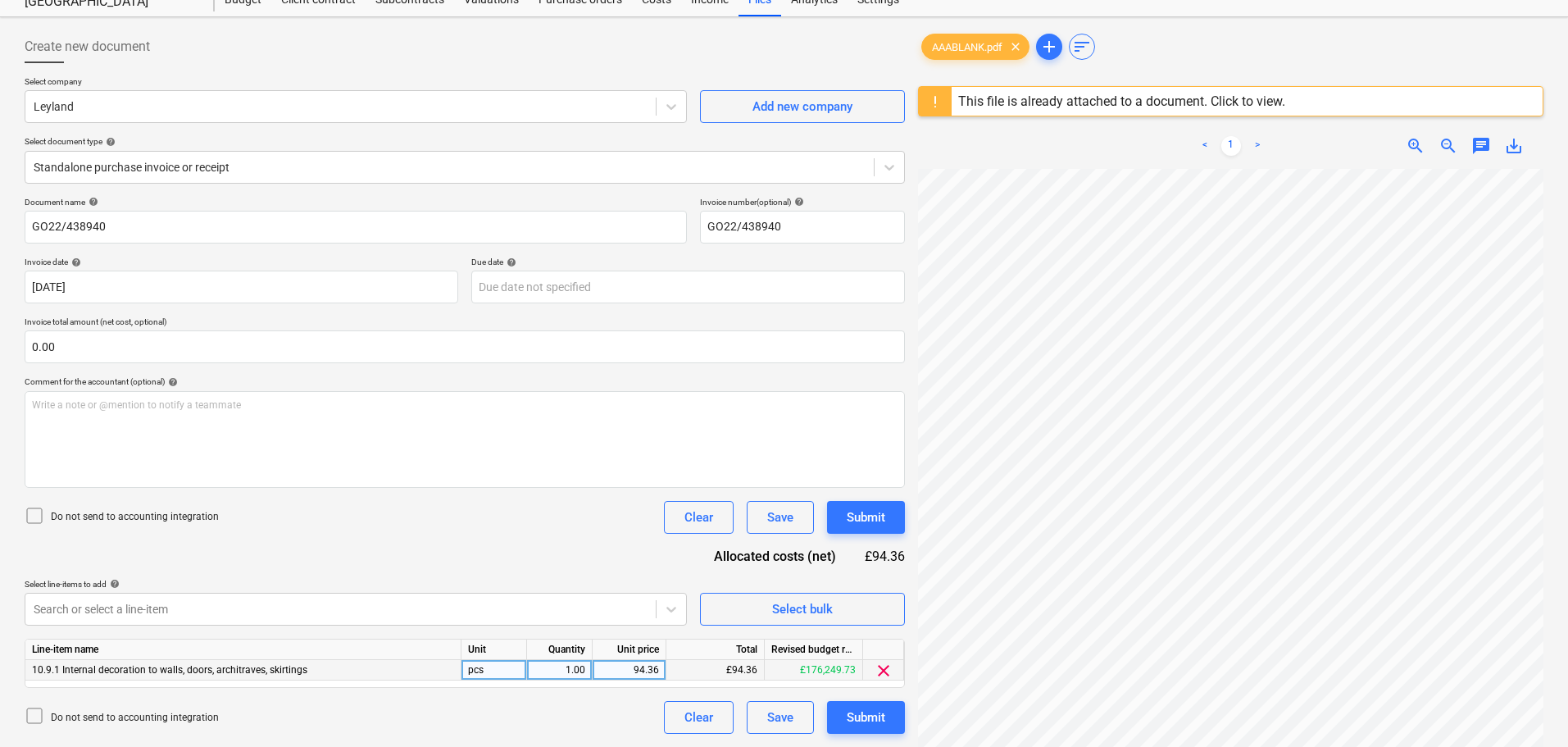
click at [529, 533] on div "Do not send to accounting integration Clear Save Submit" at bounding box center [465, 517] width 881 height 33
click at [879, 530] on button "Submit" at bounding box center [866, 517] width 78 height 33
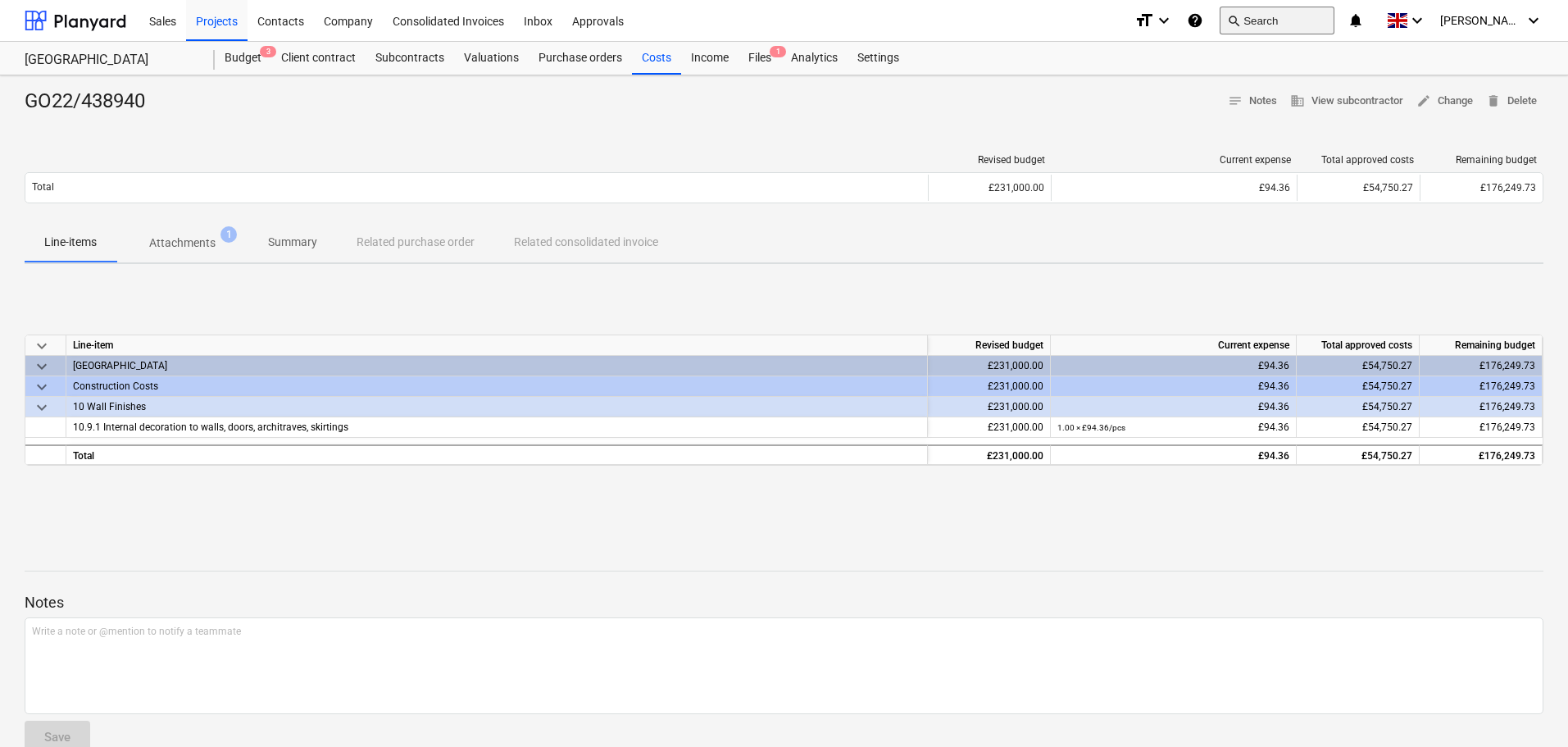
click at [1283, 22] on button "search Search" at bounding box center [1277, 21] width 114 height 28
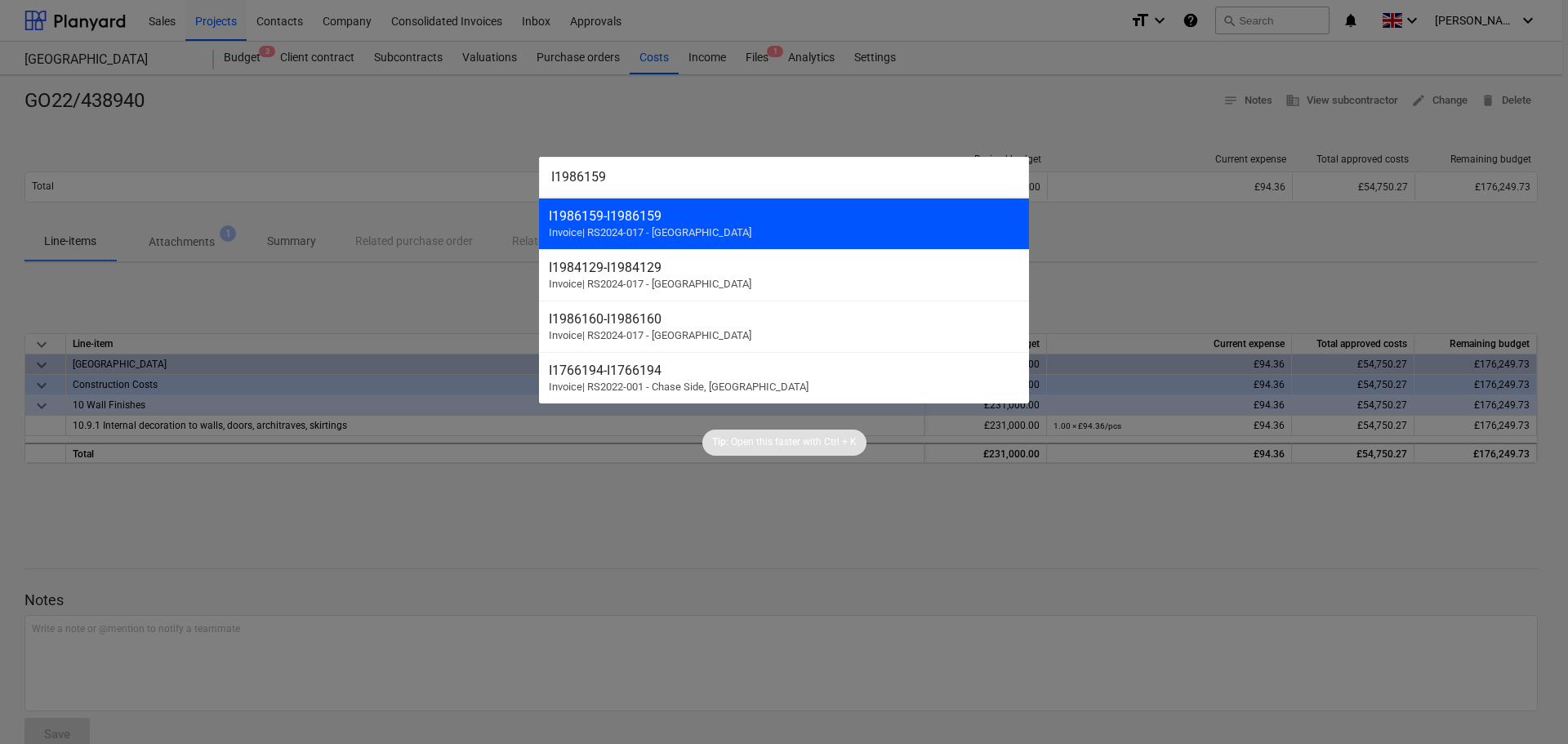
type input "I1986159"
click at [717, 222] on div "I1986159 - I1986159" at bounding box center [784, 216] width 471 height 16
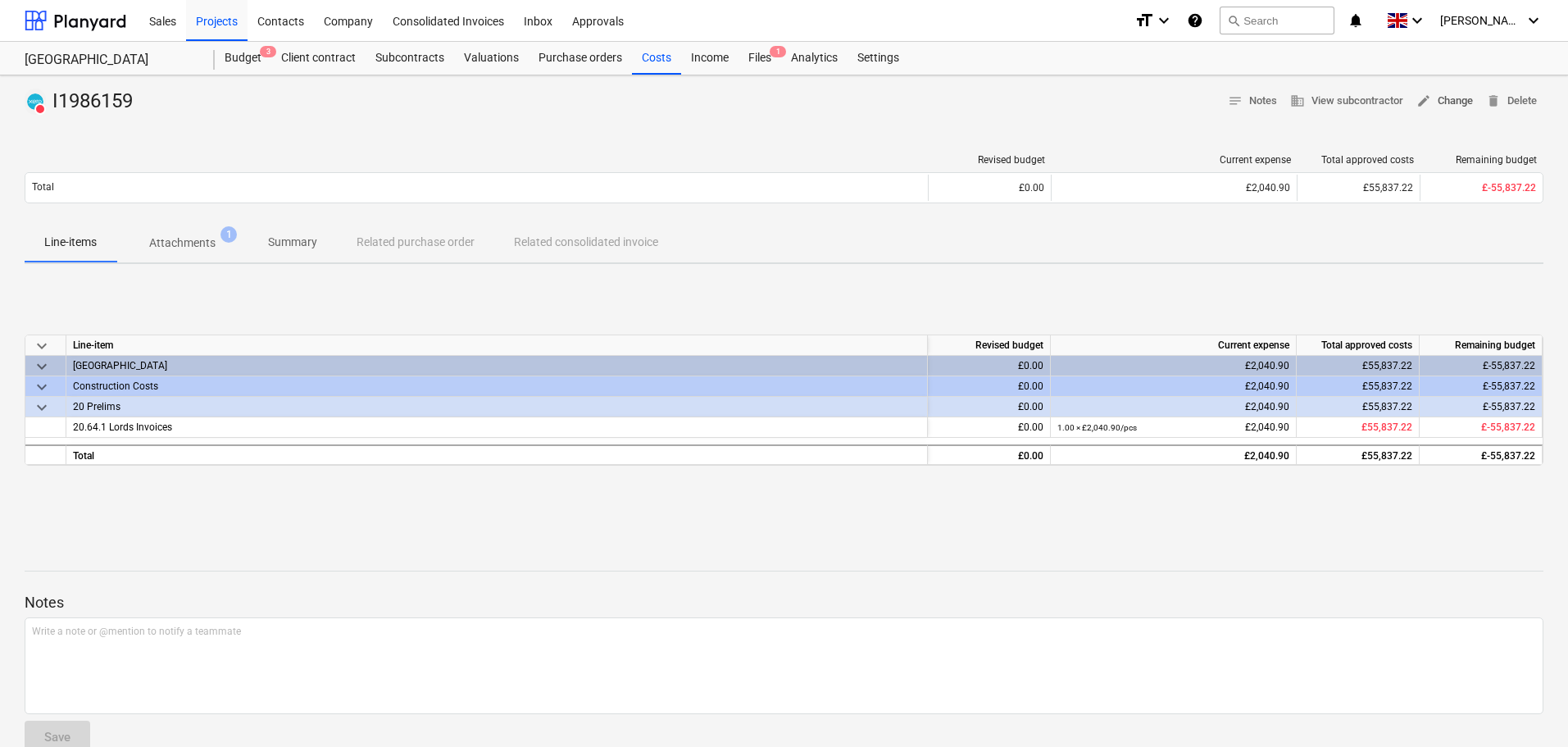
click at [1444, 99] on span "edit Change" at bounding box center [1444, 101] width 56 height 19
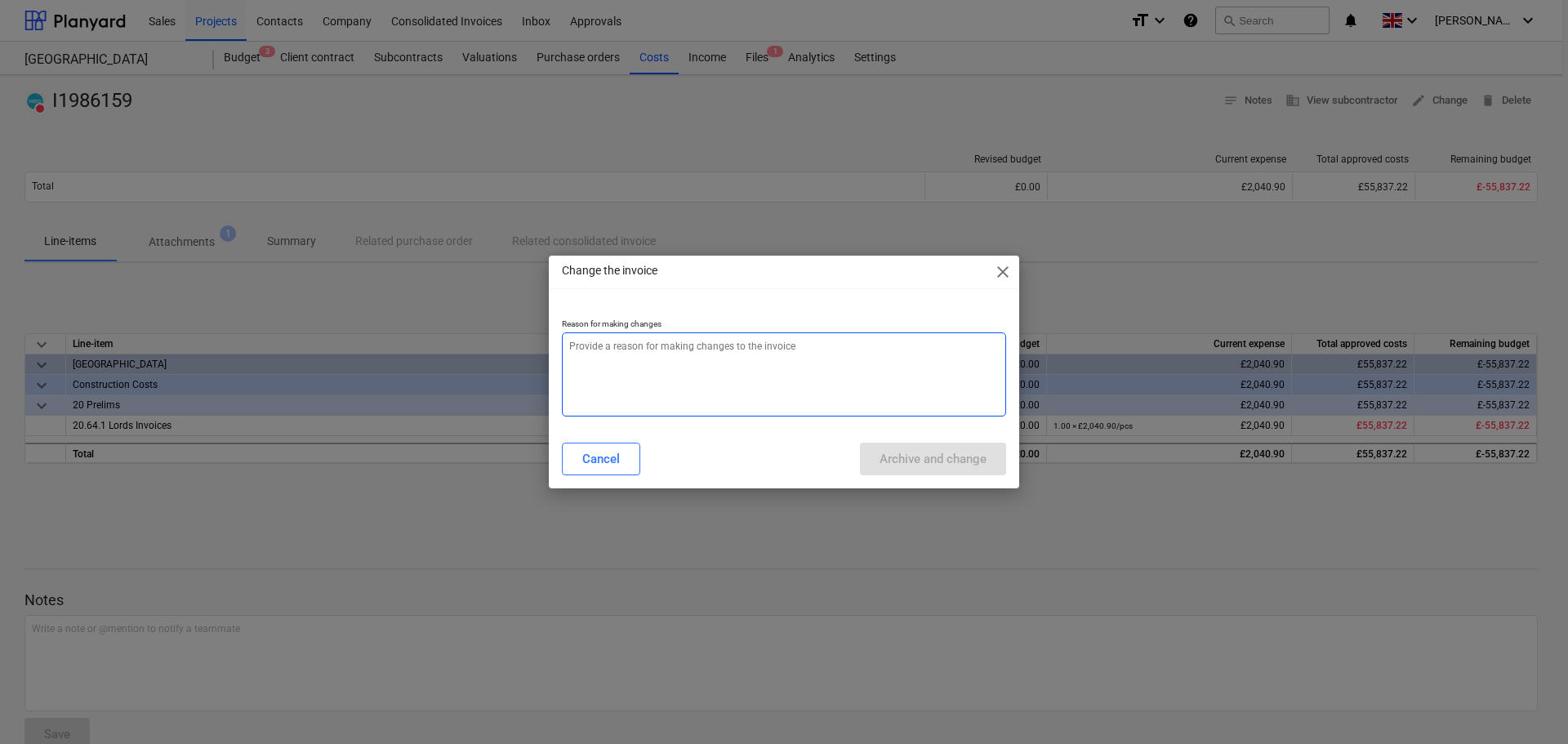
click at [654, 350] on textarea at bounding box center [784, 374] width 444 height 84
paste textarea "I1986159"
type textarea "x"
type textarea "I1986159"
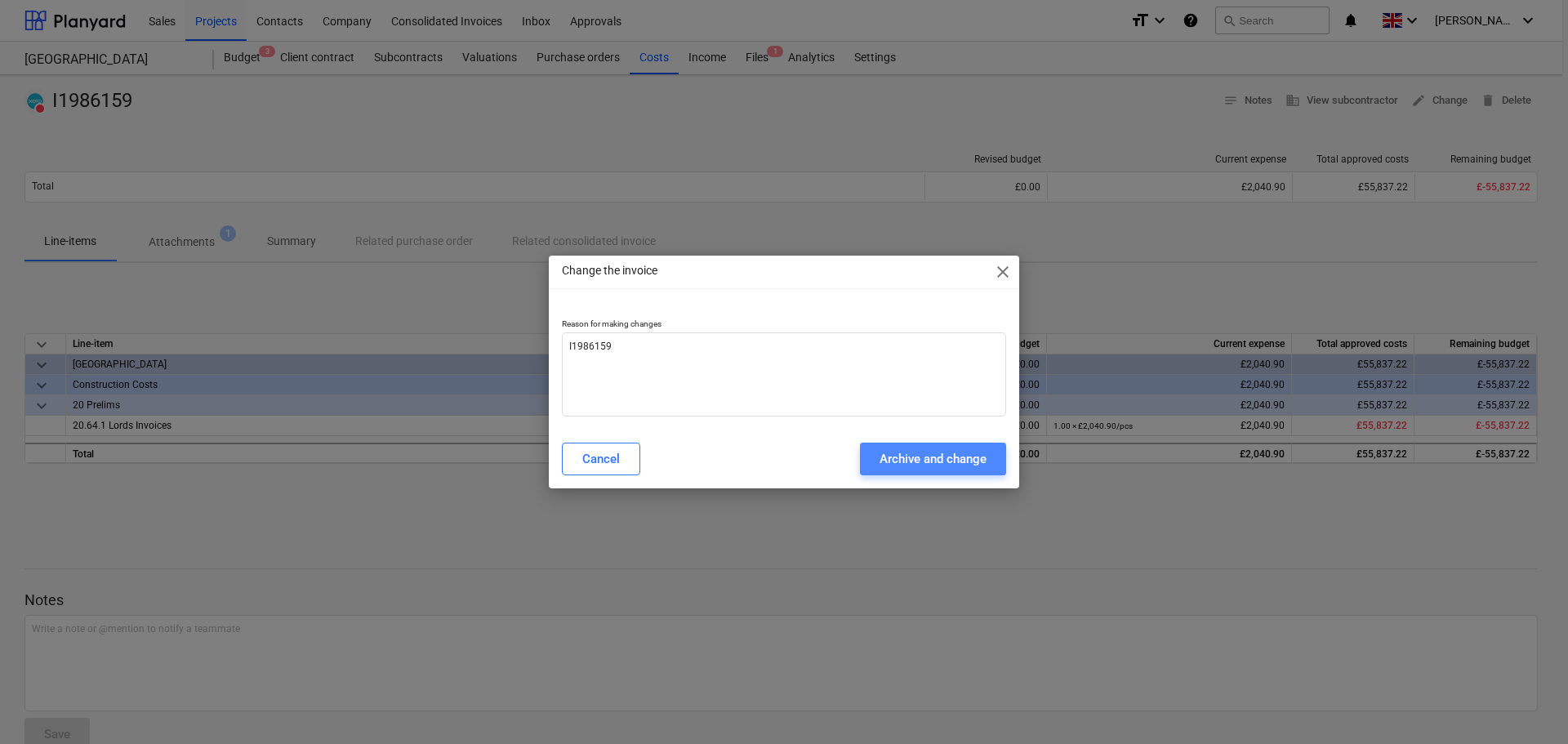
click at [935, 458] on div "Archive and change" at bounding box center [933, 458] width 107 height 22
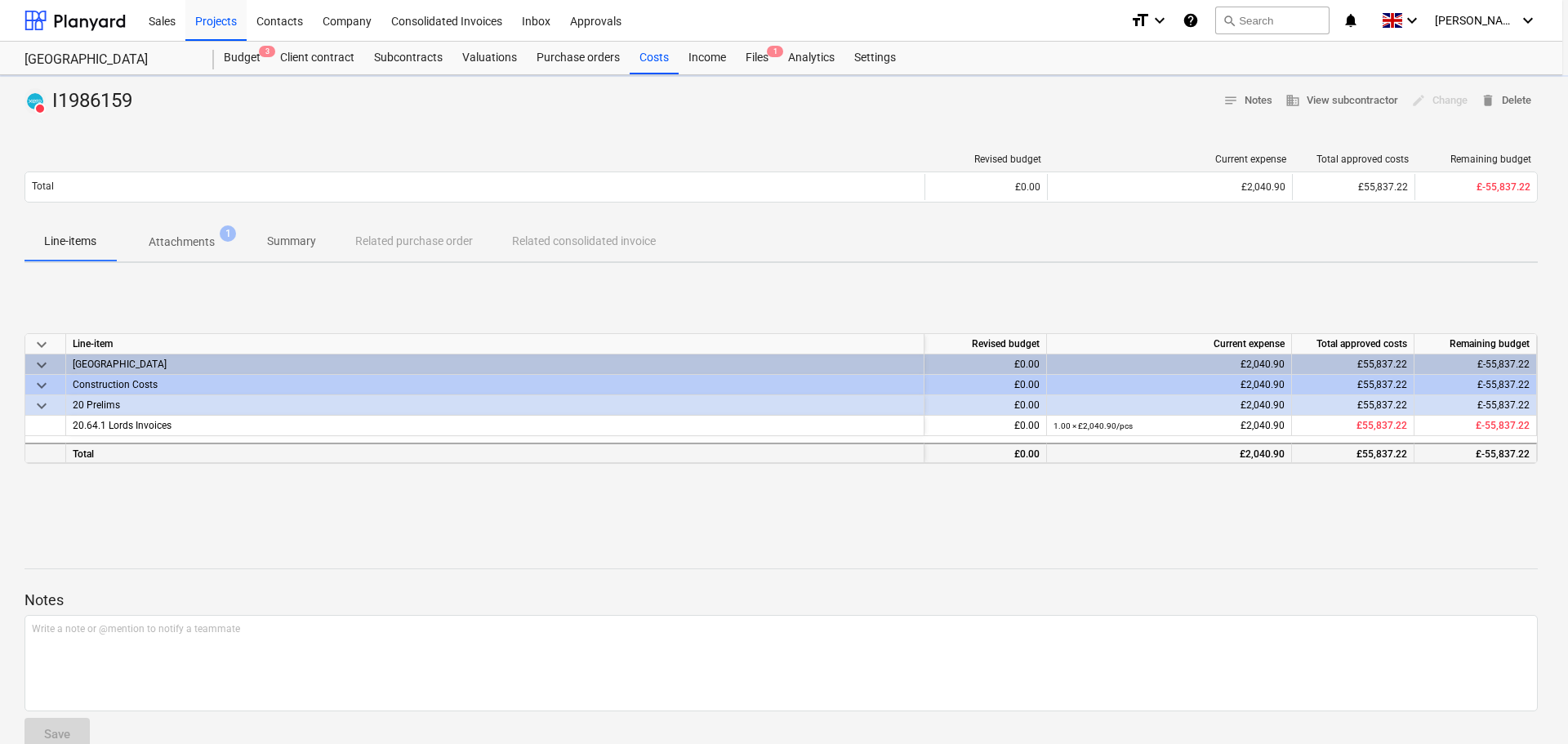
type textarea "x"
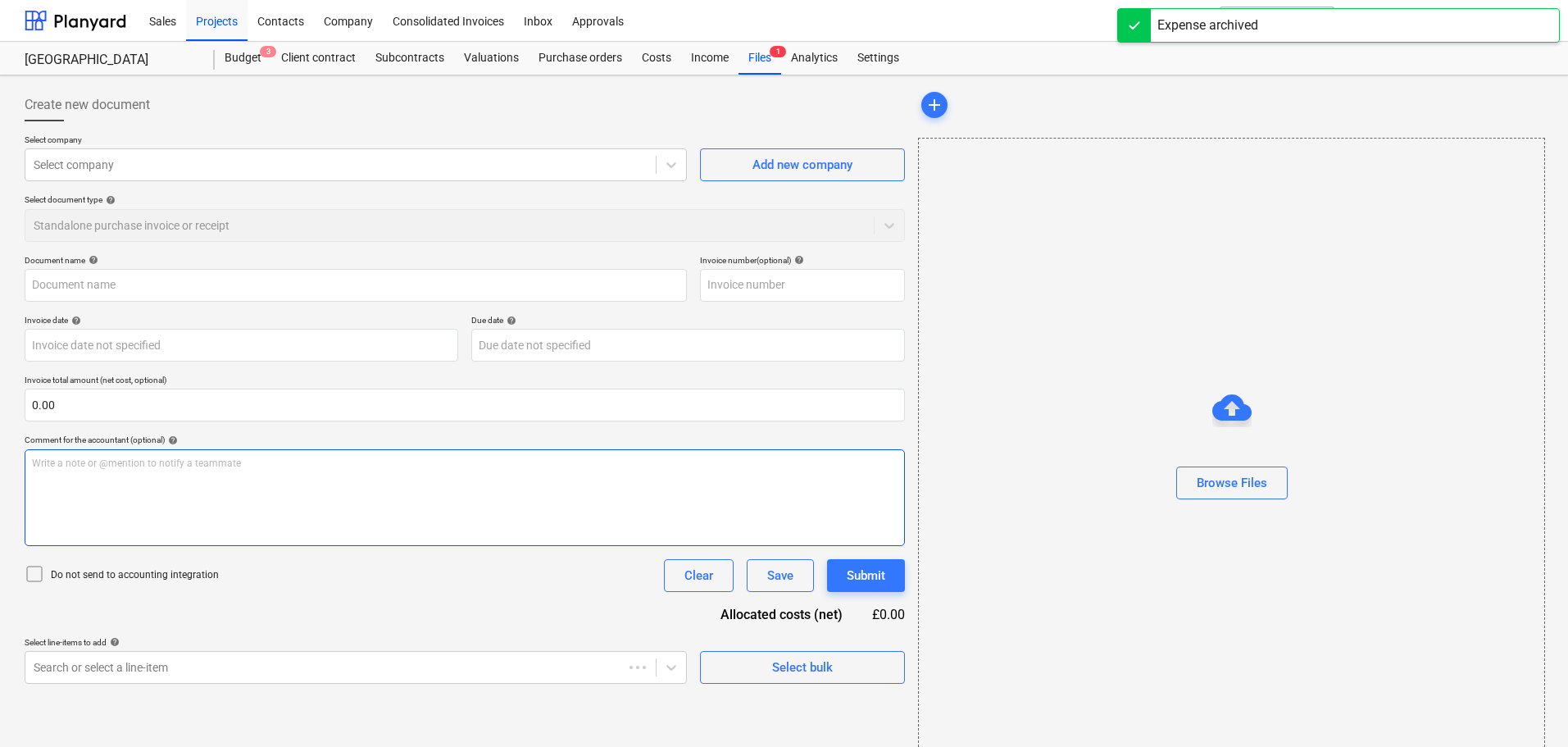
type input "I1986159"
type input "[DATE]"
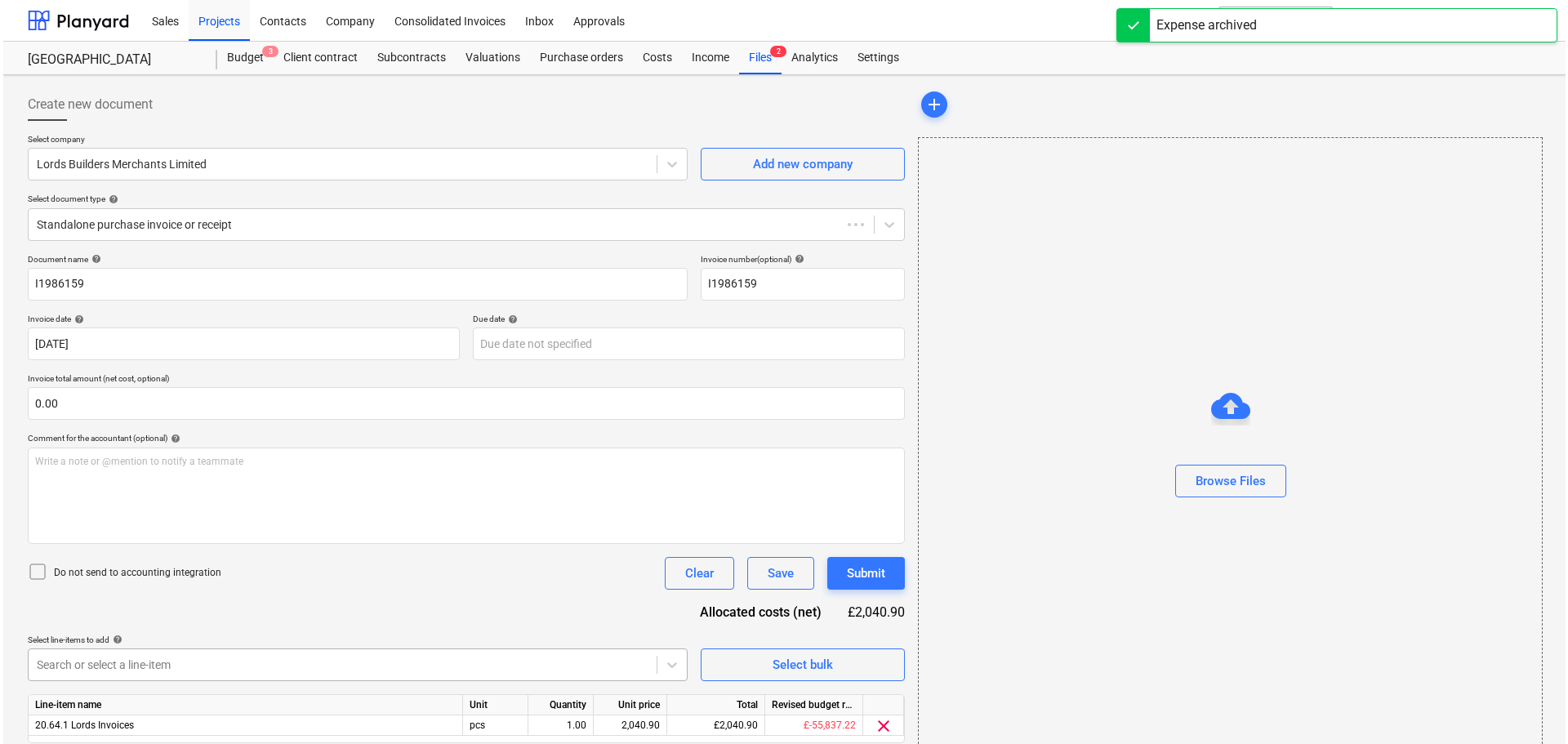
scroll to position [192, 0]
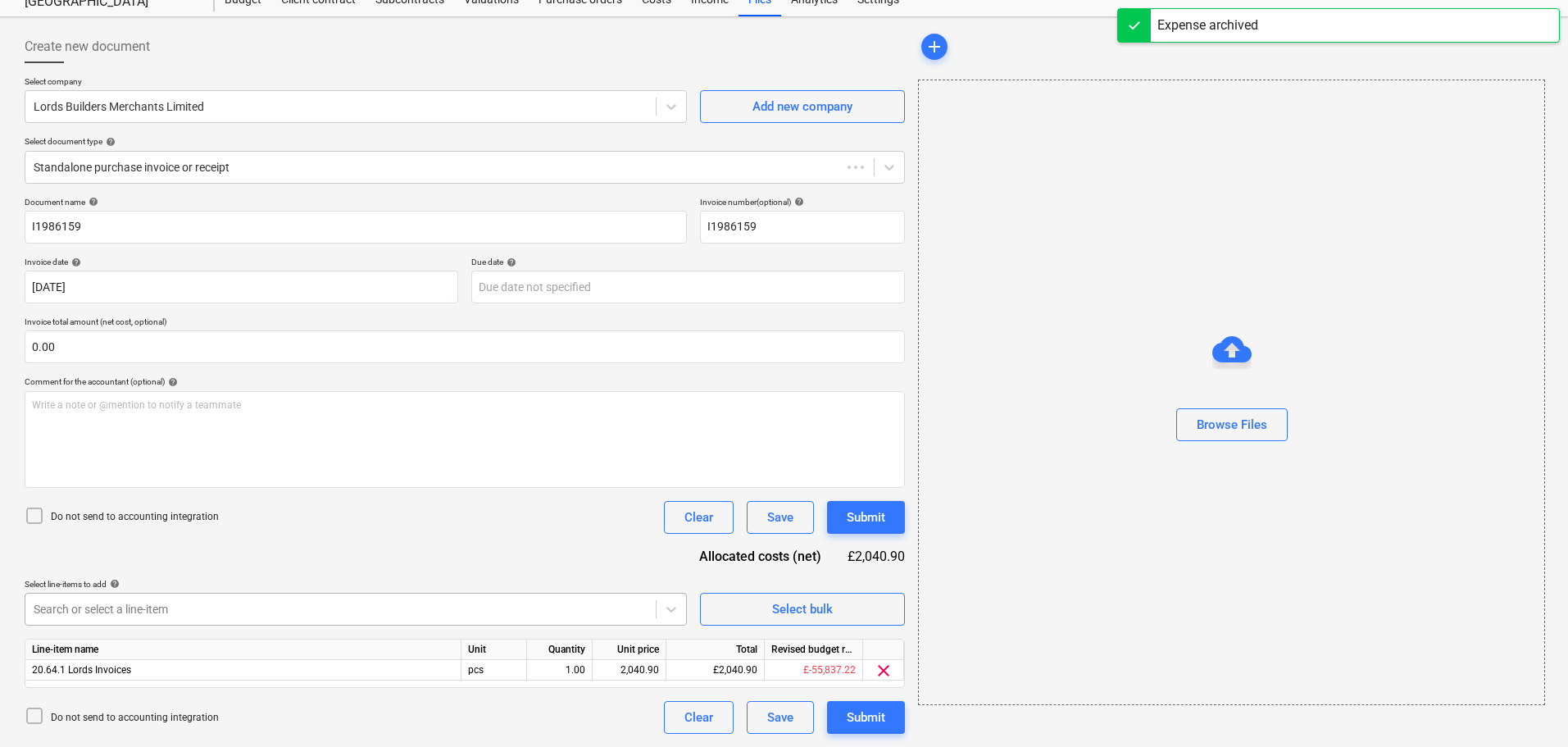
click at [580, 677] on body "Sales Projects Contacts Company Consolidated Invoices Inbox Approvals format_si…" at bounding box center [784, 315] width 1568 height 747
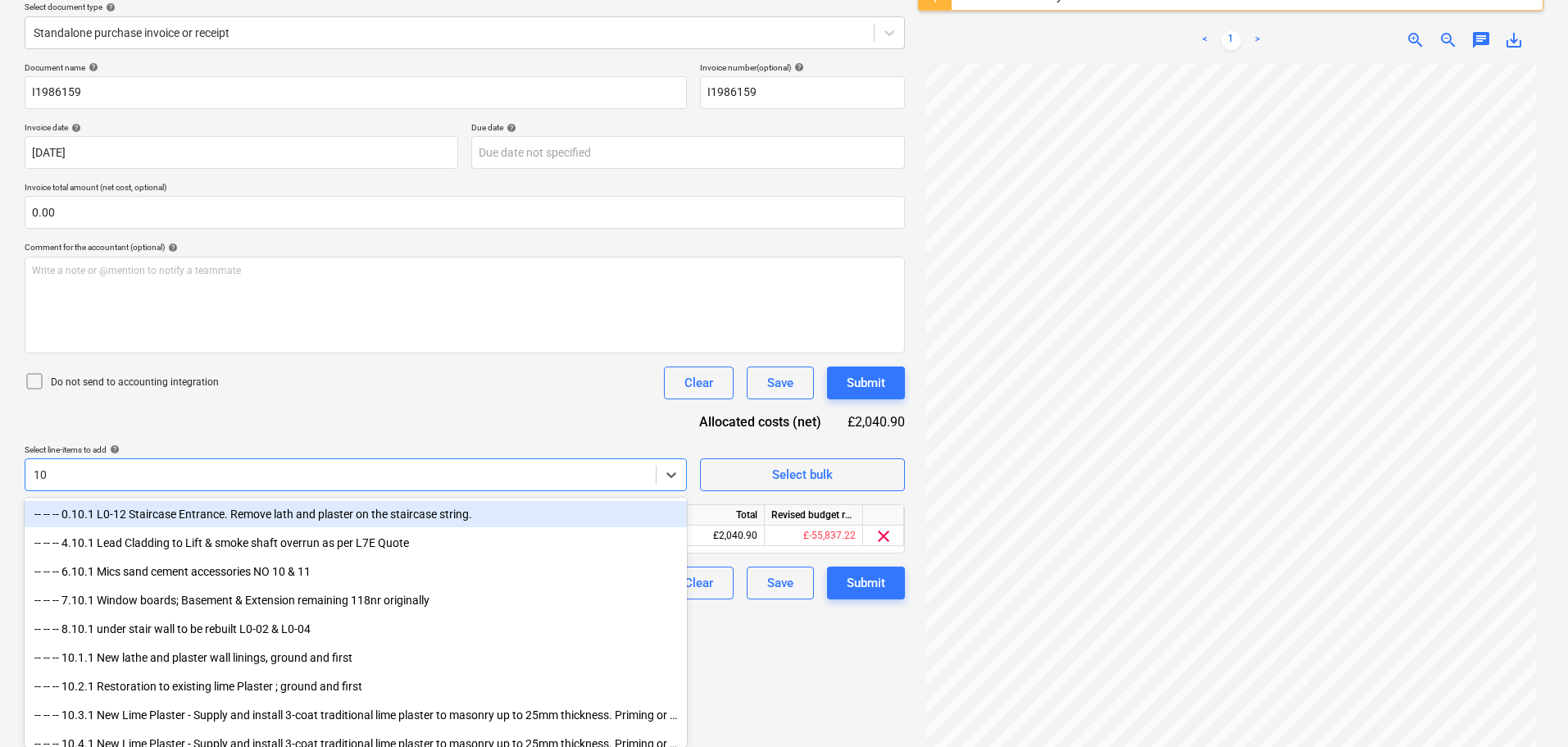
type input "1"
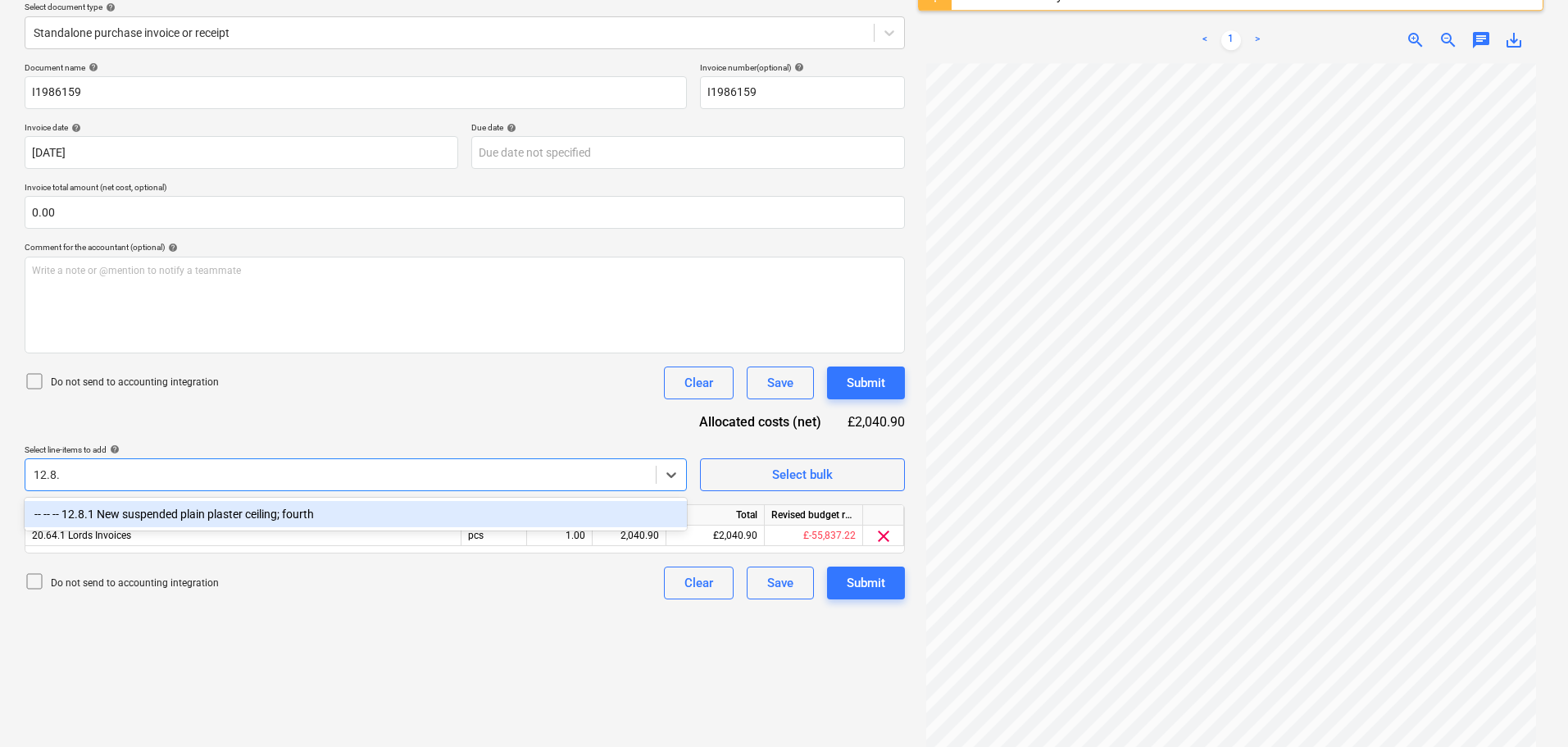
type input "12.8.1"
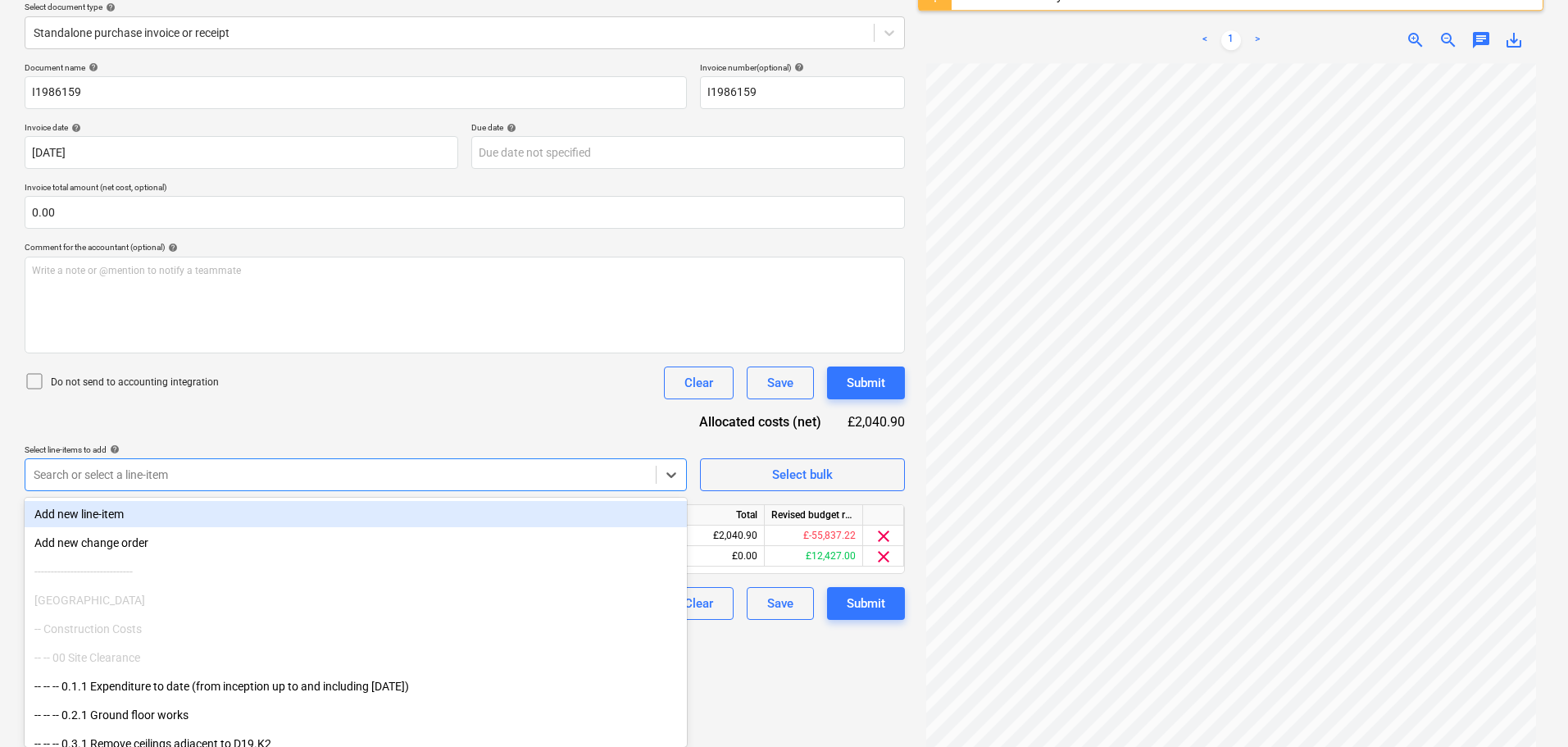
click at [547, 400] on div "Document name help I1986159 Invoice number (optional) help I1986159 Invoice dat…" at bounding box center [465, 341] width 881 height 557
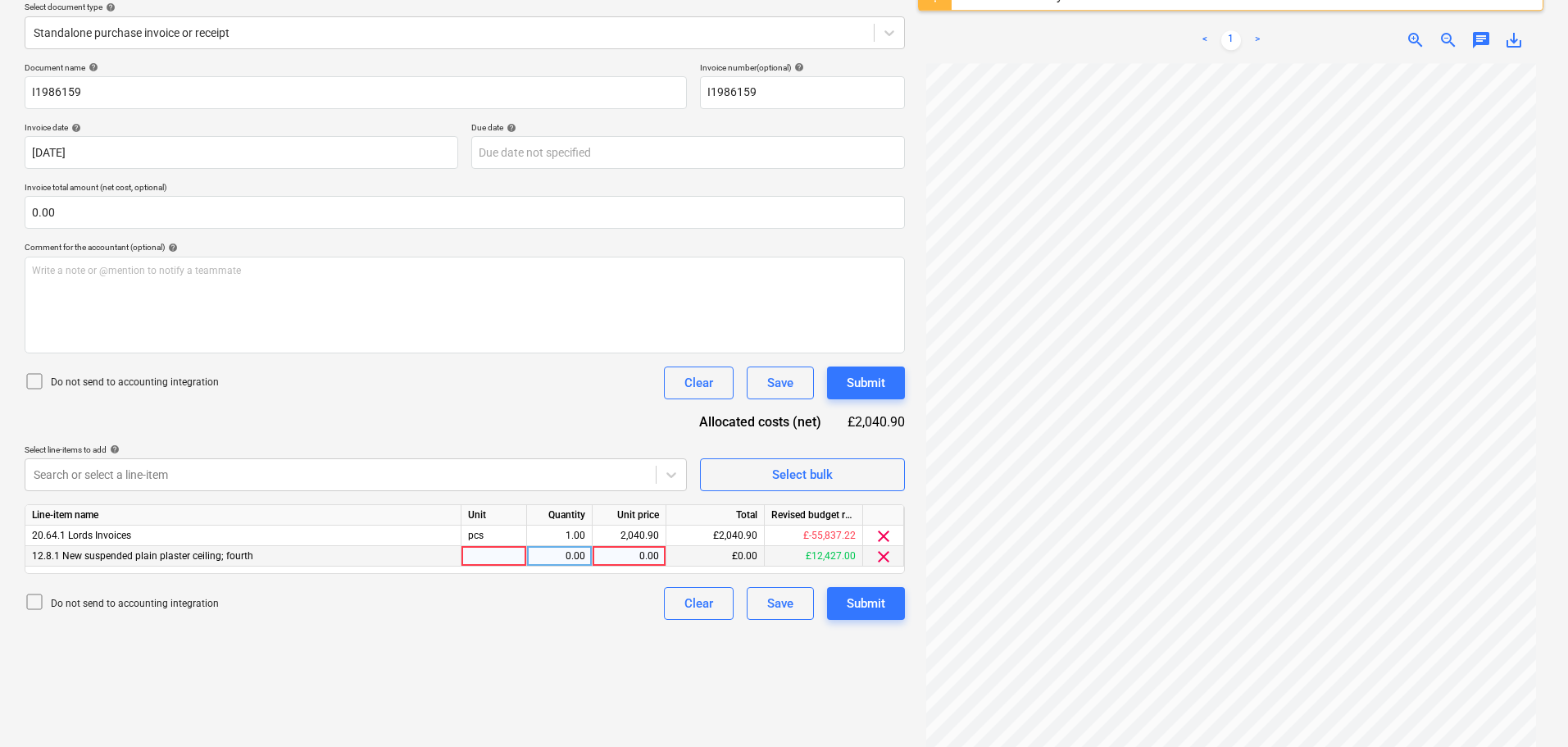
click at [633, 555] on div "0.00" at bounding box center [628, 556] width 60 height 21
type input "2040.90"
click at [884, 535] on span "clear" at bounding box center [883, 536] width 20 height 20
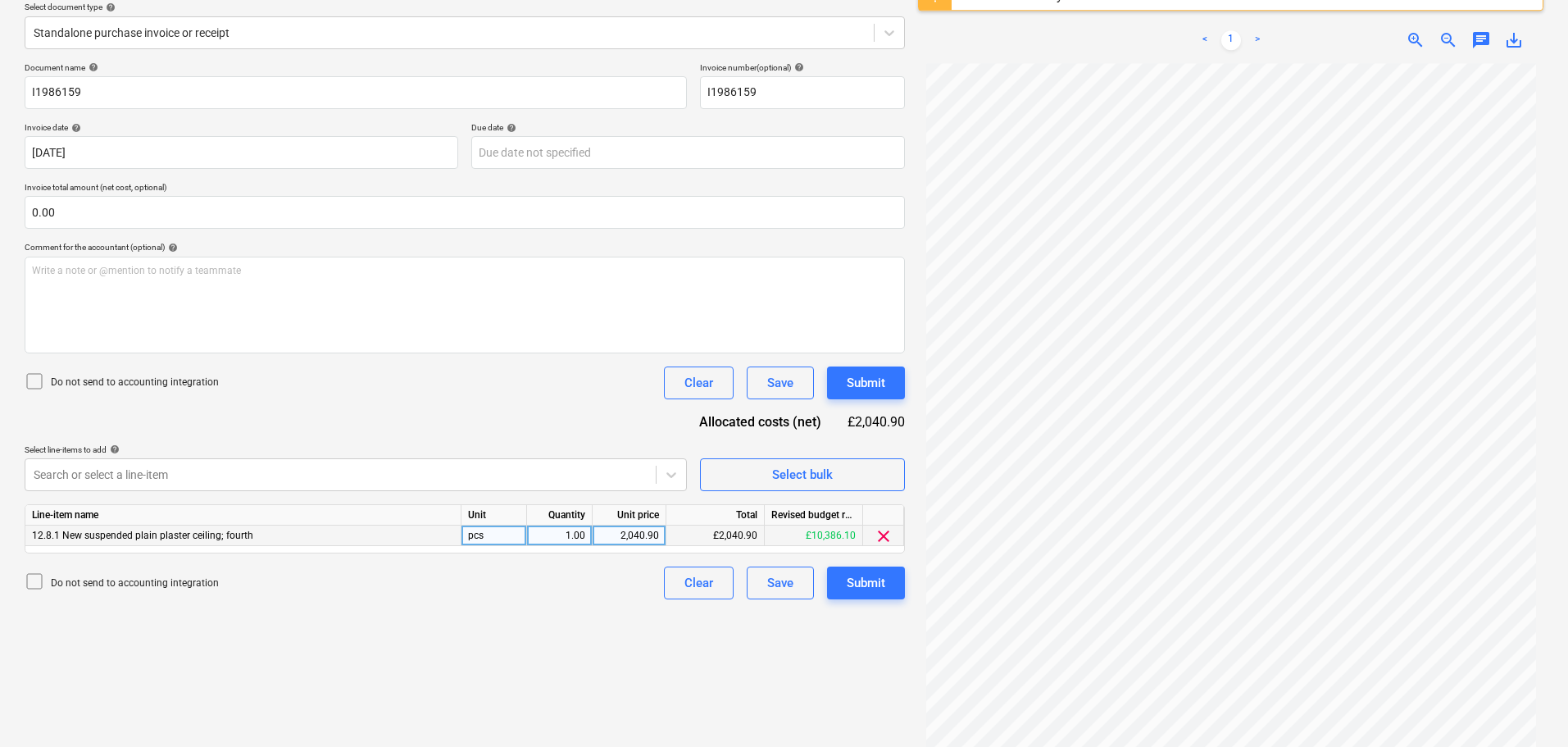
click at [554, 421] on div "Document name help I1986159 Invoice number (optional) help I1986159 Invoice dat…" at bounding box center [465, 330] width 881 height 536
click at [882, 382] on div "Submit" at bounding box center [866, 382] width 38 height 22
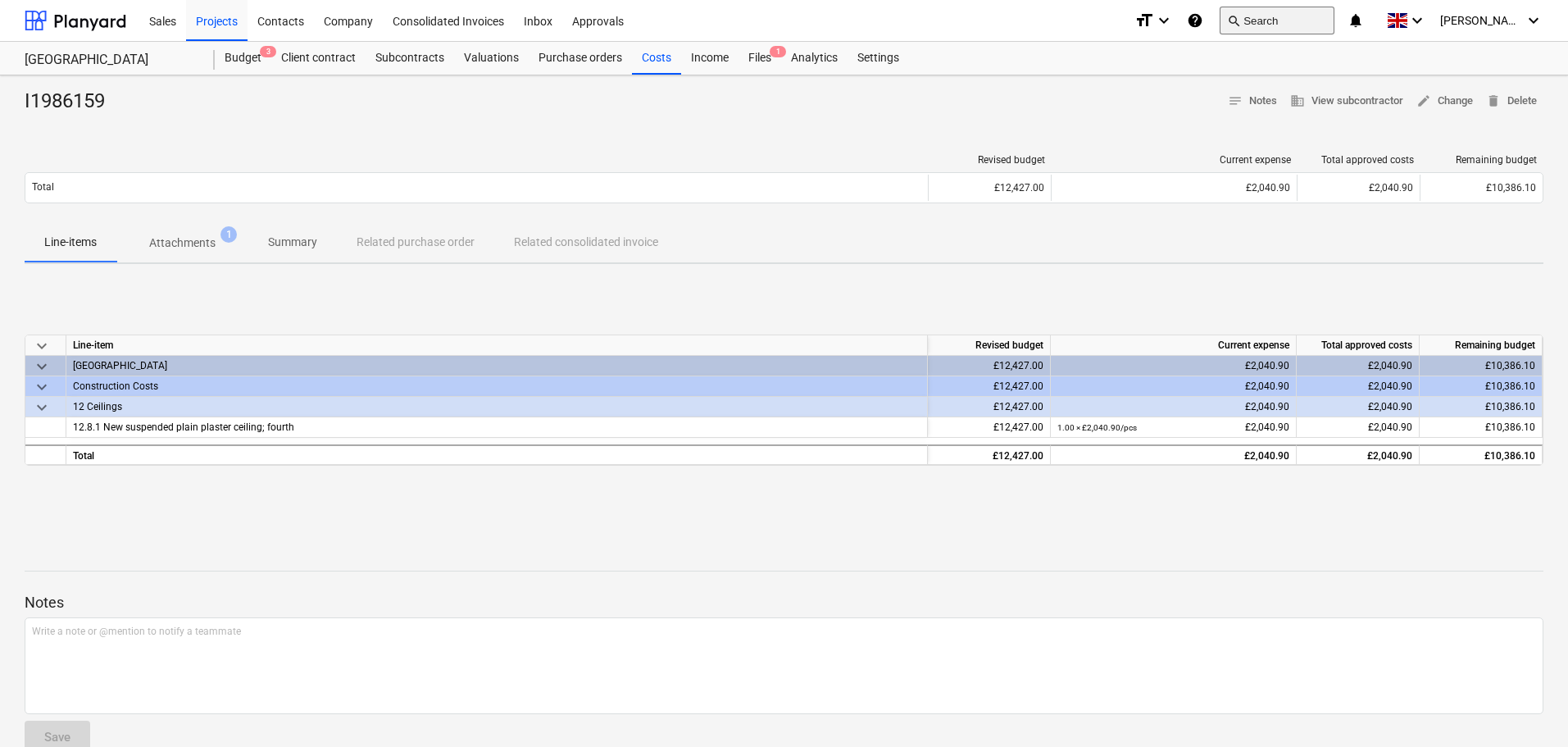
click at [1312, 21] on button "search Search" at bounding box center [1277, 21] width 114 height 28
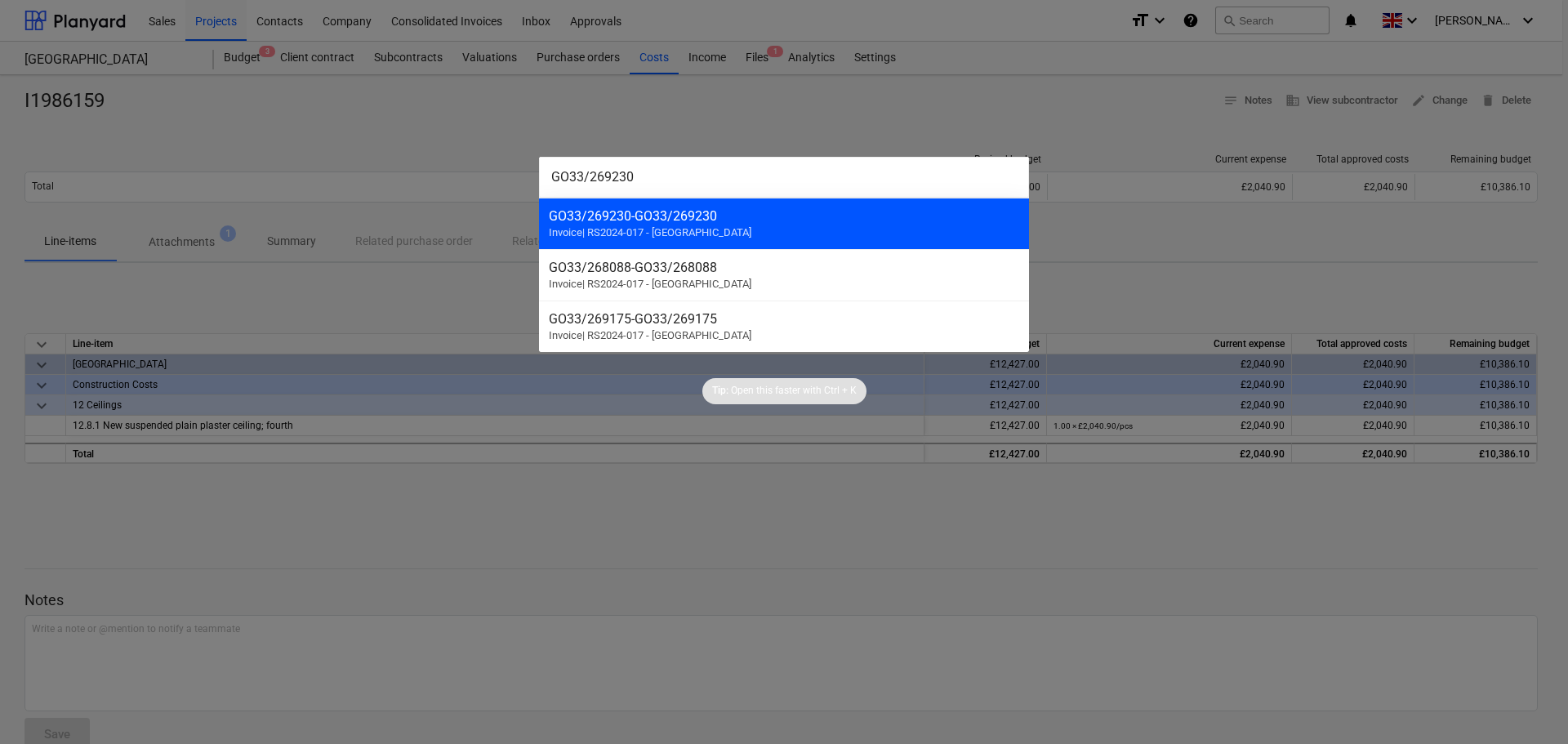
type input "GO33/269230"
click at [764, 227] on div "GO33/269230 - GO33/269230 Invoice | RS2024-017 - [GEOGRAPHIC_DATA]" at bounding box center [783, 224] width 490 height 52
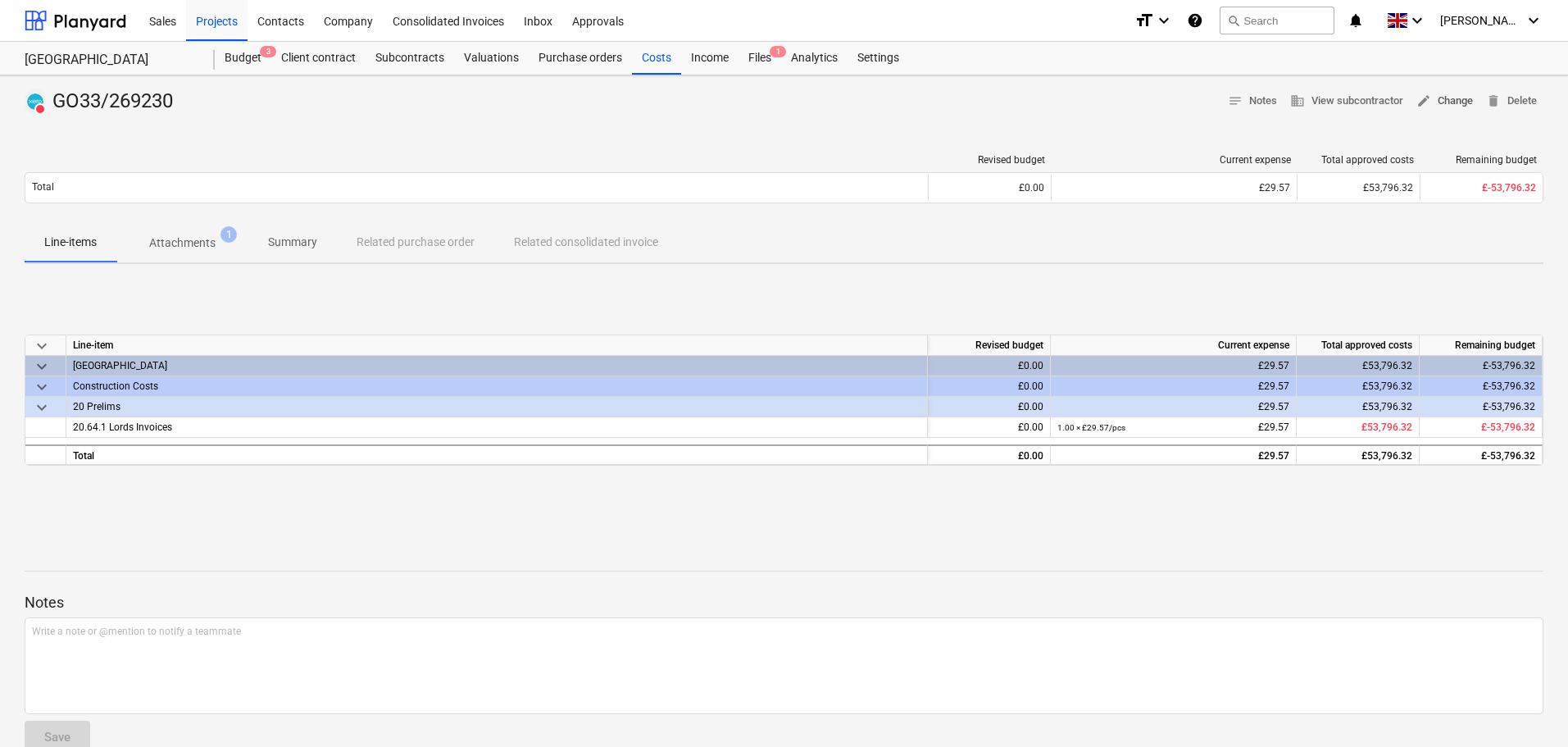
click at [1440, 103] on span "edit Change" at bounding box center [1444, 101] width 56 height 19
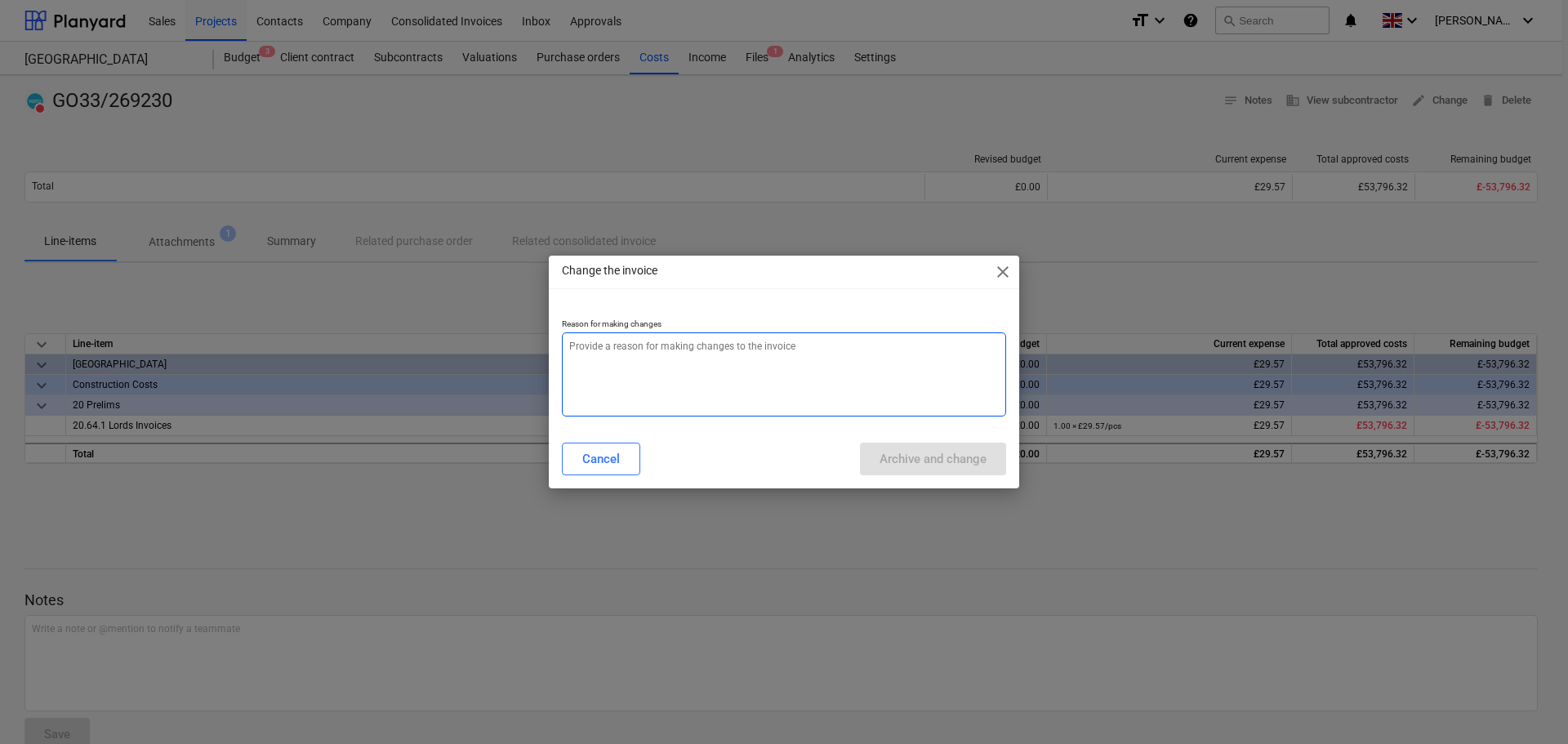
click at [746, 369] on textarea at bounding box center [784, 374] width 444 height 84
paste textarea "GO33/269230"
type textarea "x"
type textarea "GO33/269230"
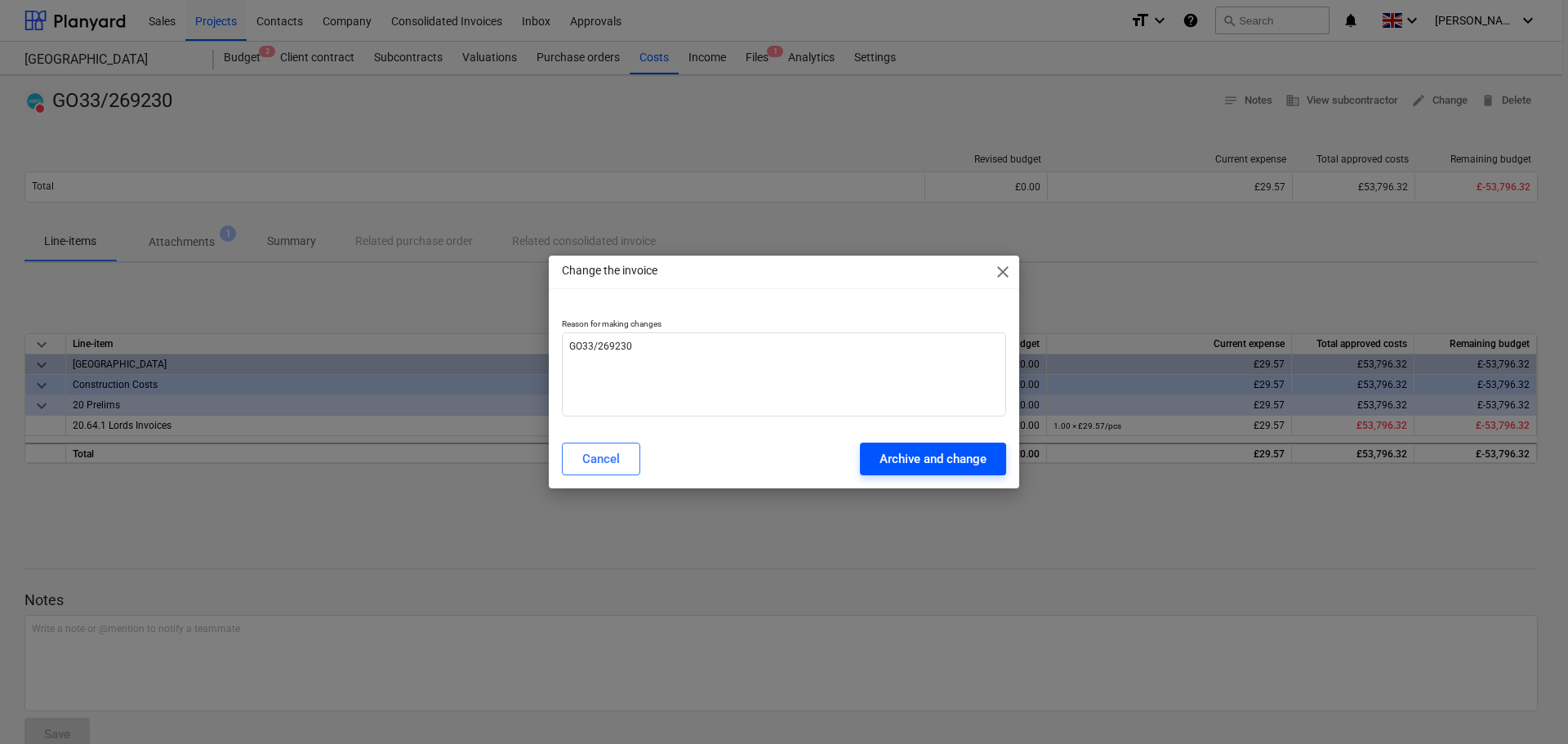
click at [983, 466] on div "Archive and change" at bounding box center [933, 458] width 107 height 22
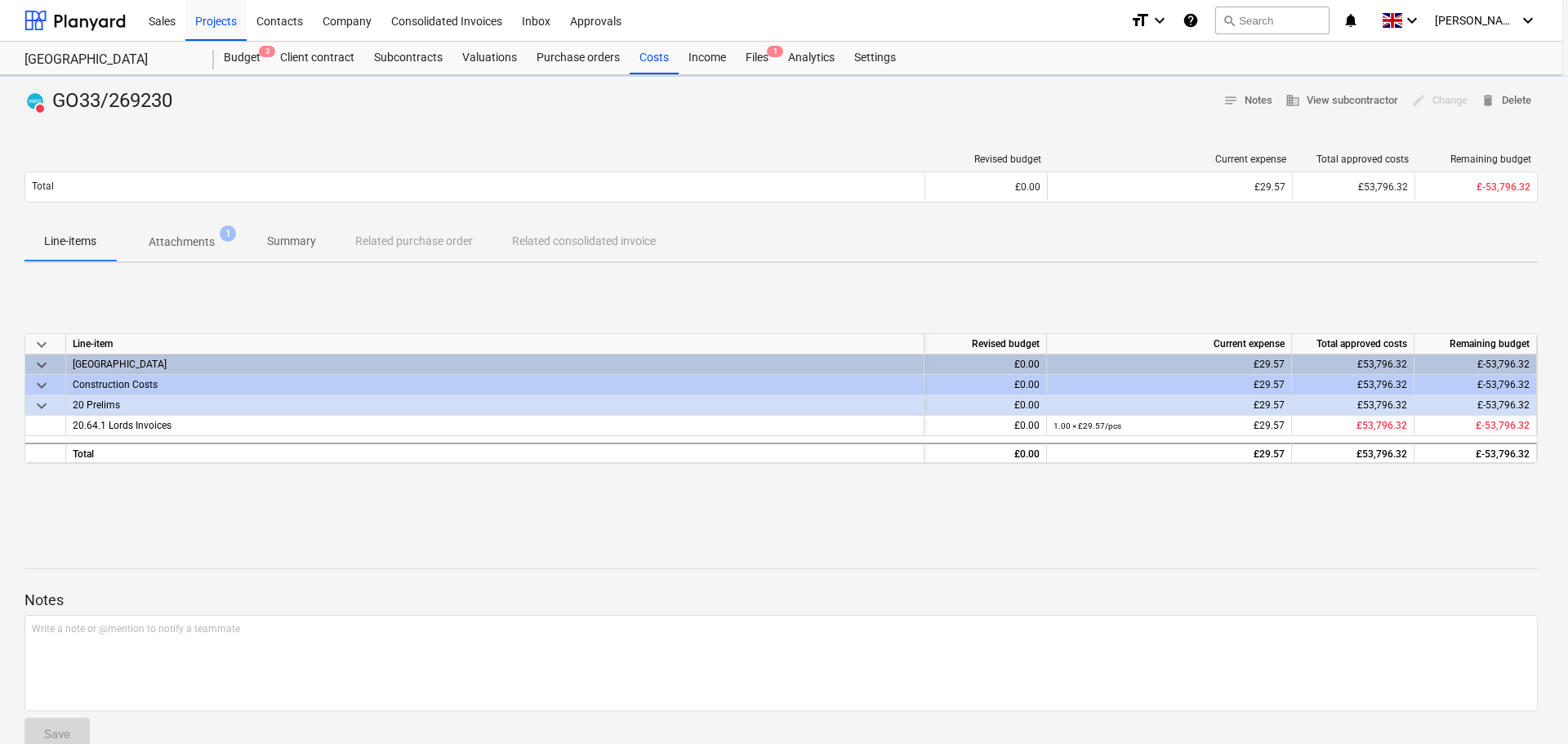
type textarea "x"
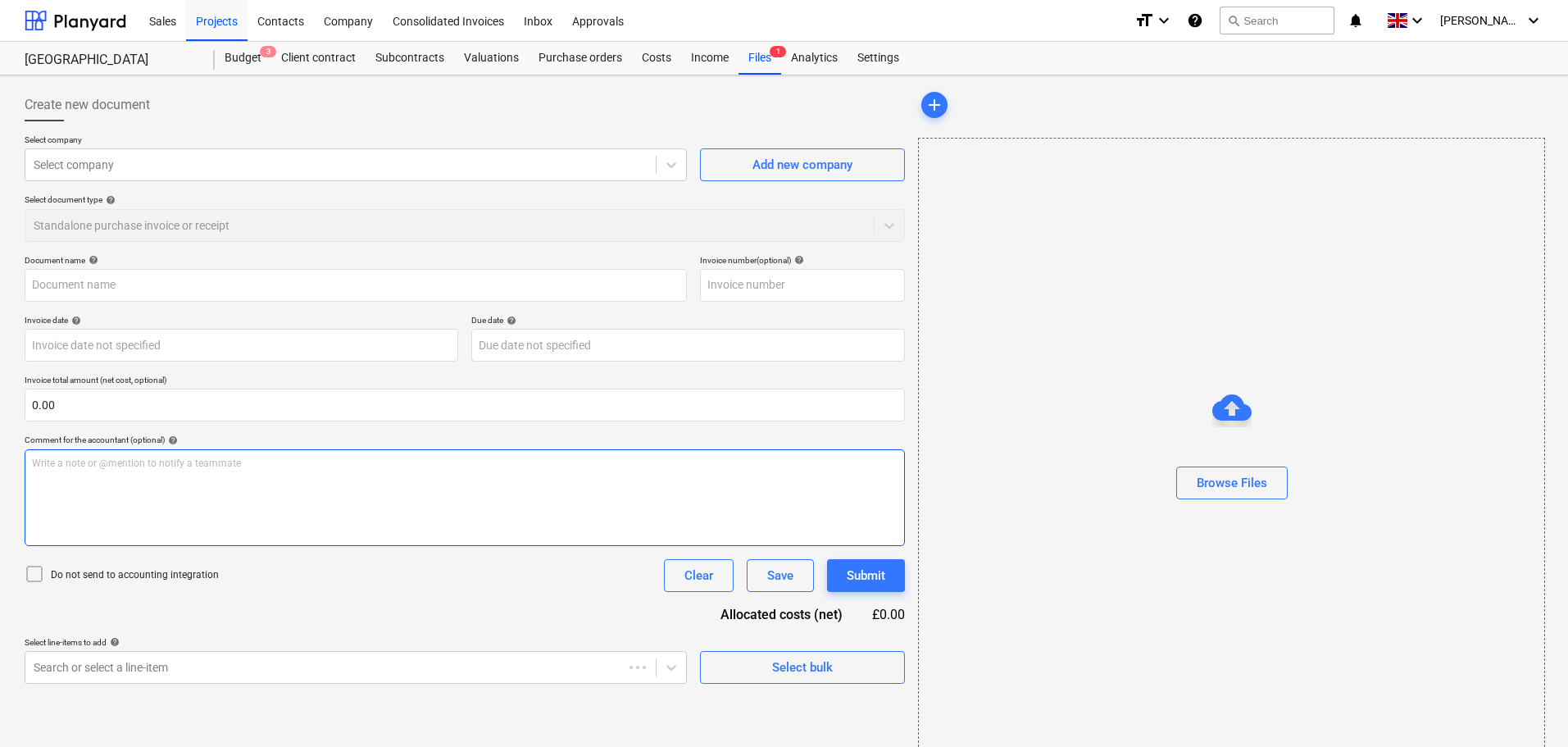
type input "GO33/269230"
type input "[DATE]"
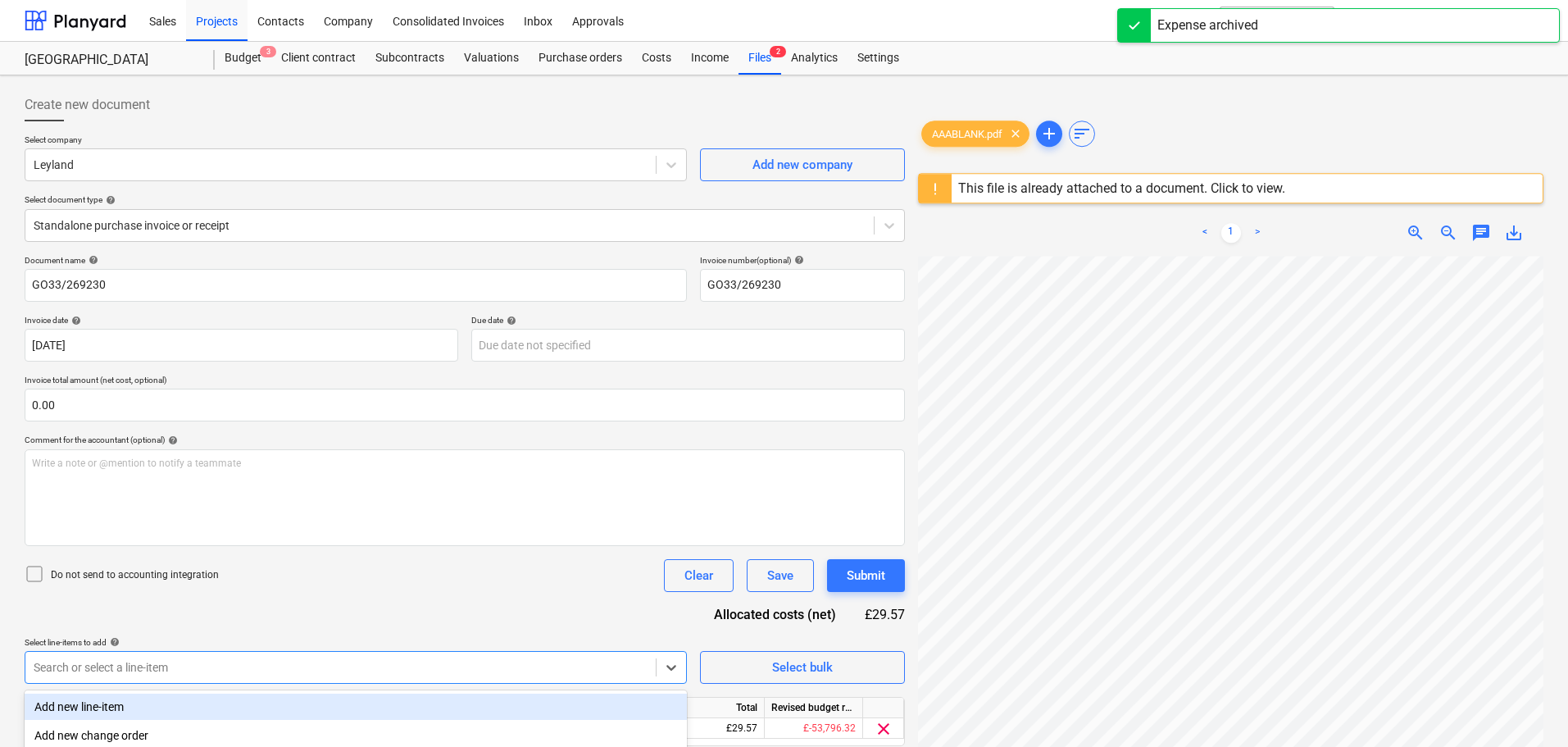
click at [524, 668] on body "Sales Projects Contacts Company Consolidated Invoices Inbox Approvals format_si…" at bounding box center [784, 374] width 1568 height 747
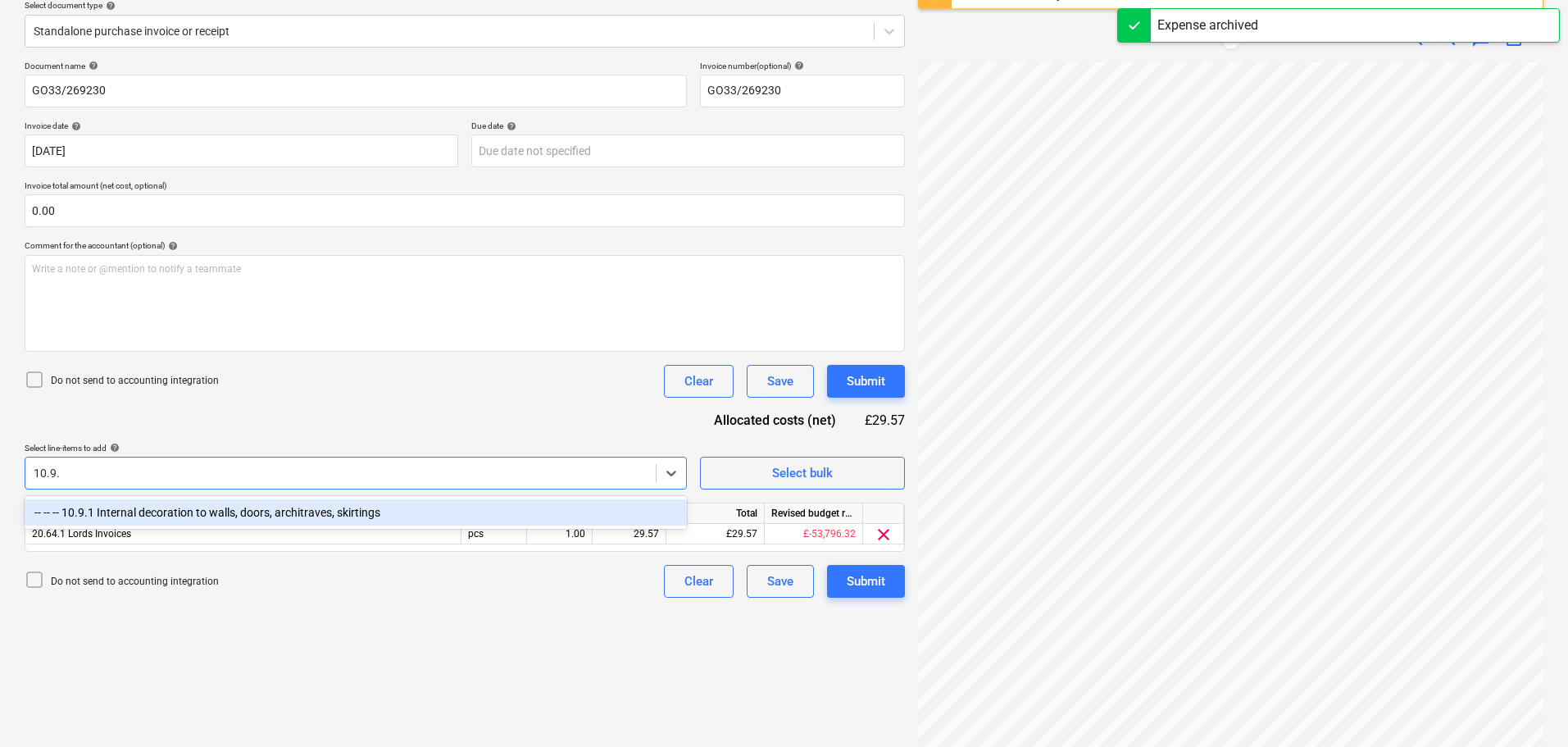
type input "10.9.1"
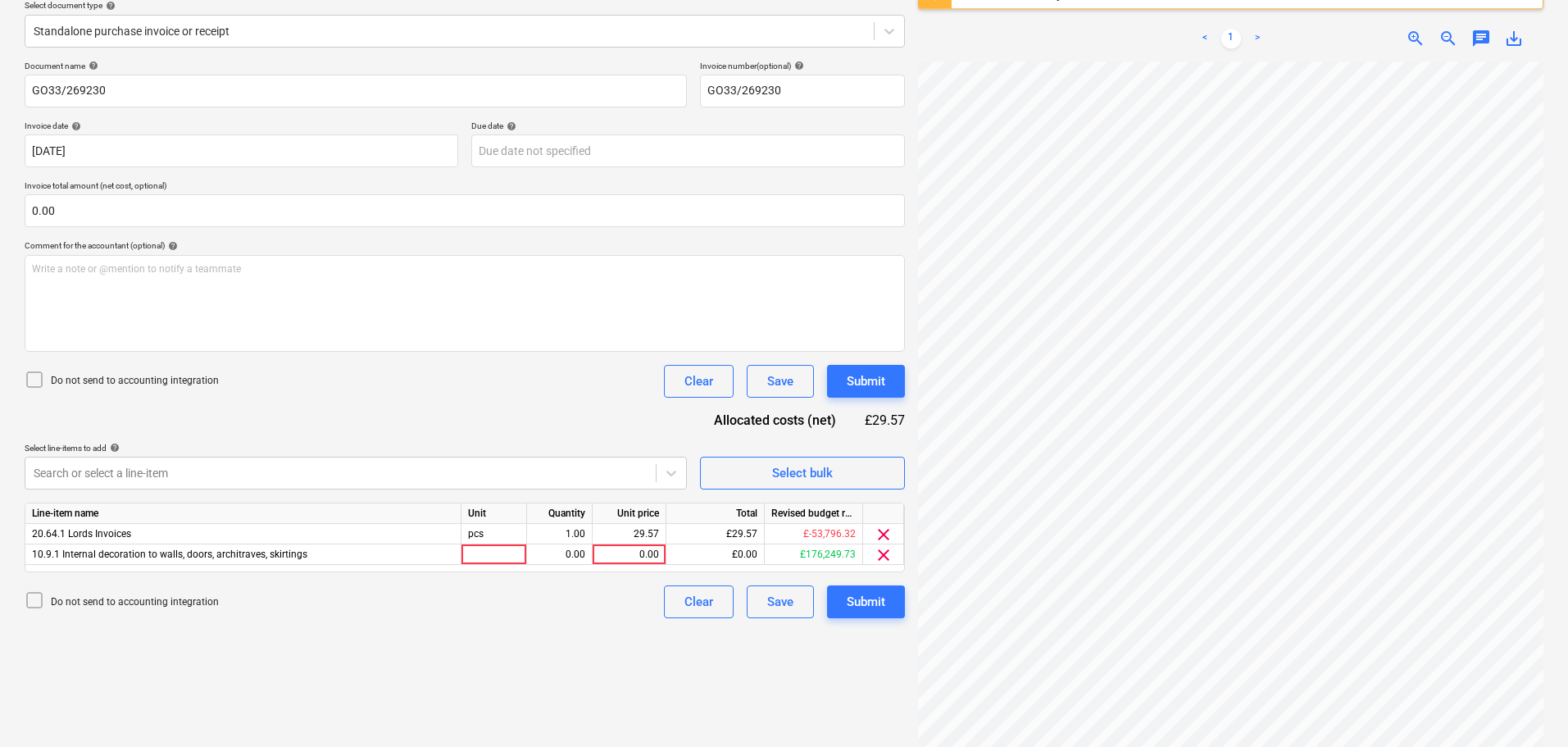
click at [553, 400] on div "Document name help GO33/269230 Invoice number (optional) help GO33/269230 Invoi…" at bounding box center [465, 339] width 881 height 557
click at [625, 552] on div "0.00" at bounding box center [628, 555] width 60 height 21
type input "29.57"
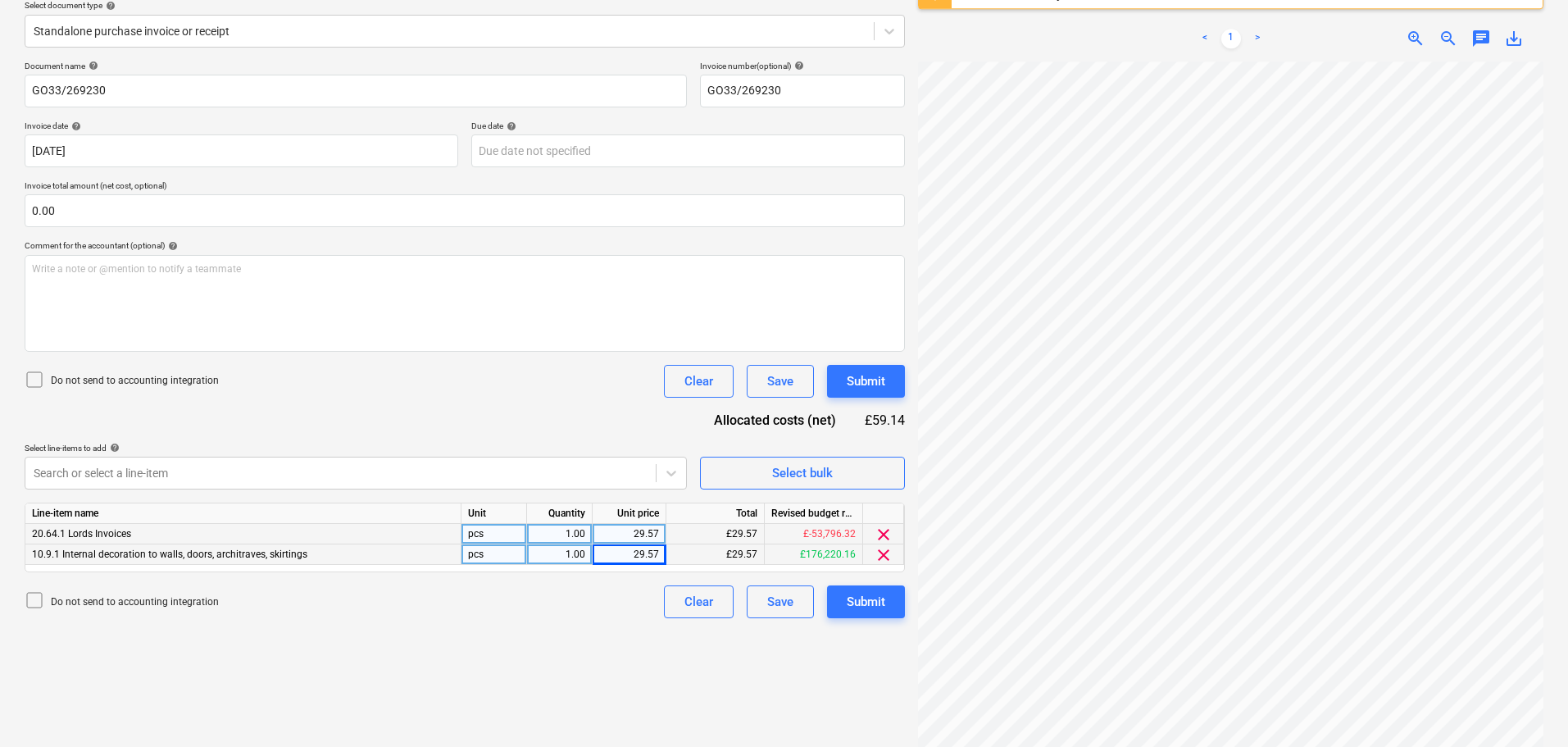
click at [887, 536] on span "clear" at bounding box center [883, 534] width 20 height 20
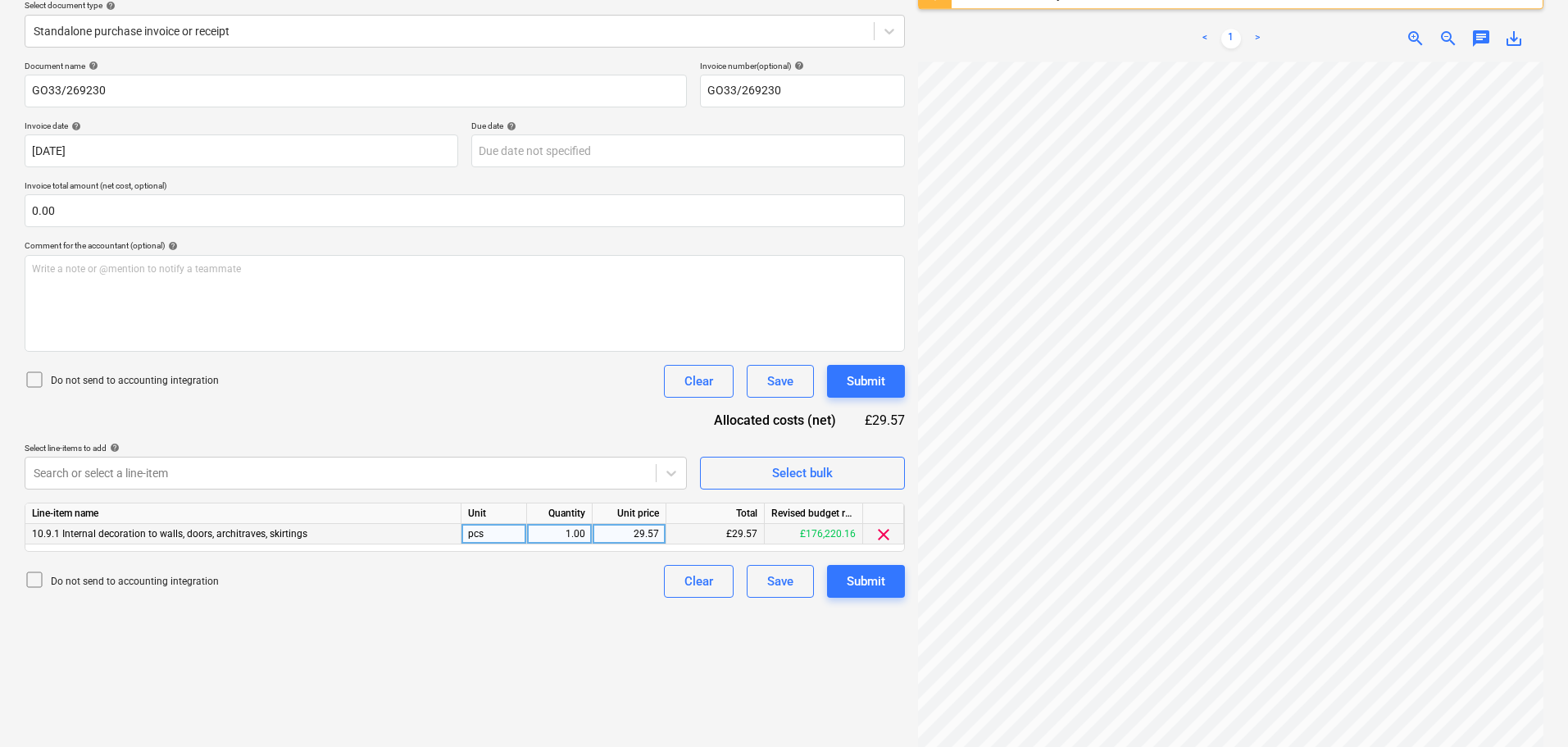
click at [556, 370] on div "Do not send to accounting integration Clear Save Submit" at bounding box center [465, 381] width 881 height 33
click at [874, 382] on div "Submit" at bounding box center [866, 380] width 38 height 22
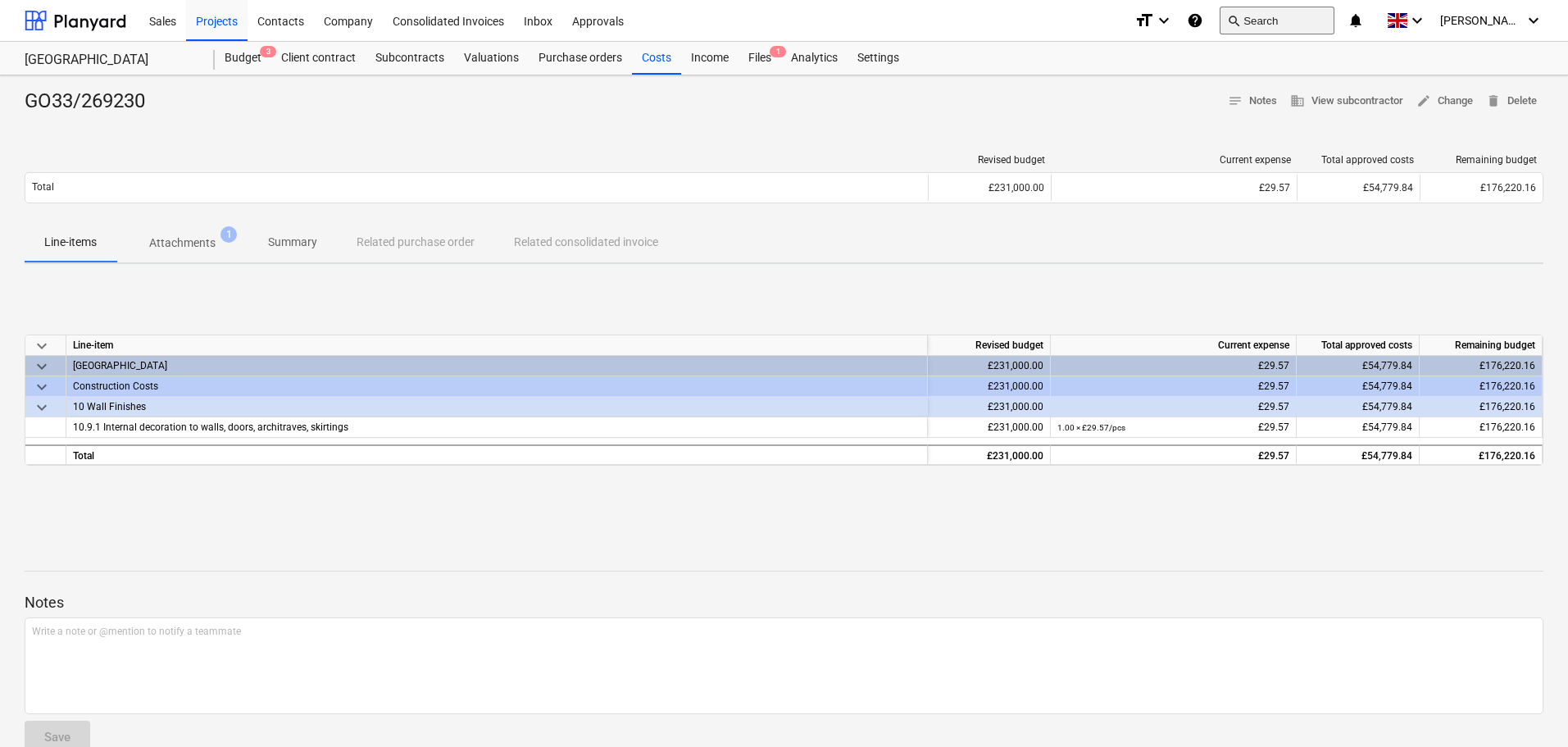
click at [1289, 12] on button "search Search" at bounding box center [1277, 21] width 114 height 28
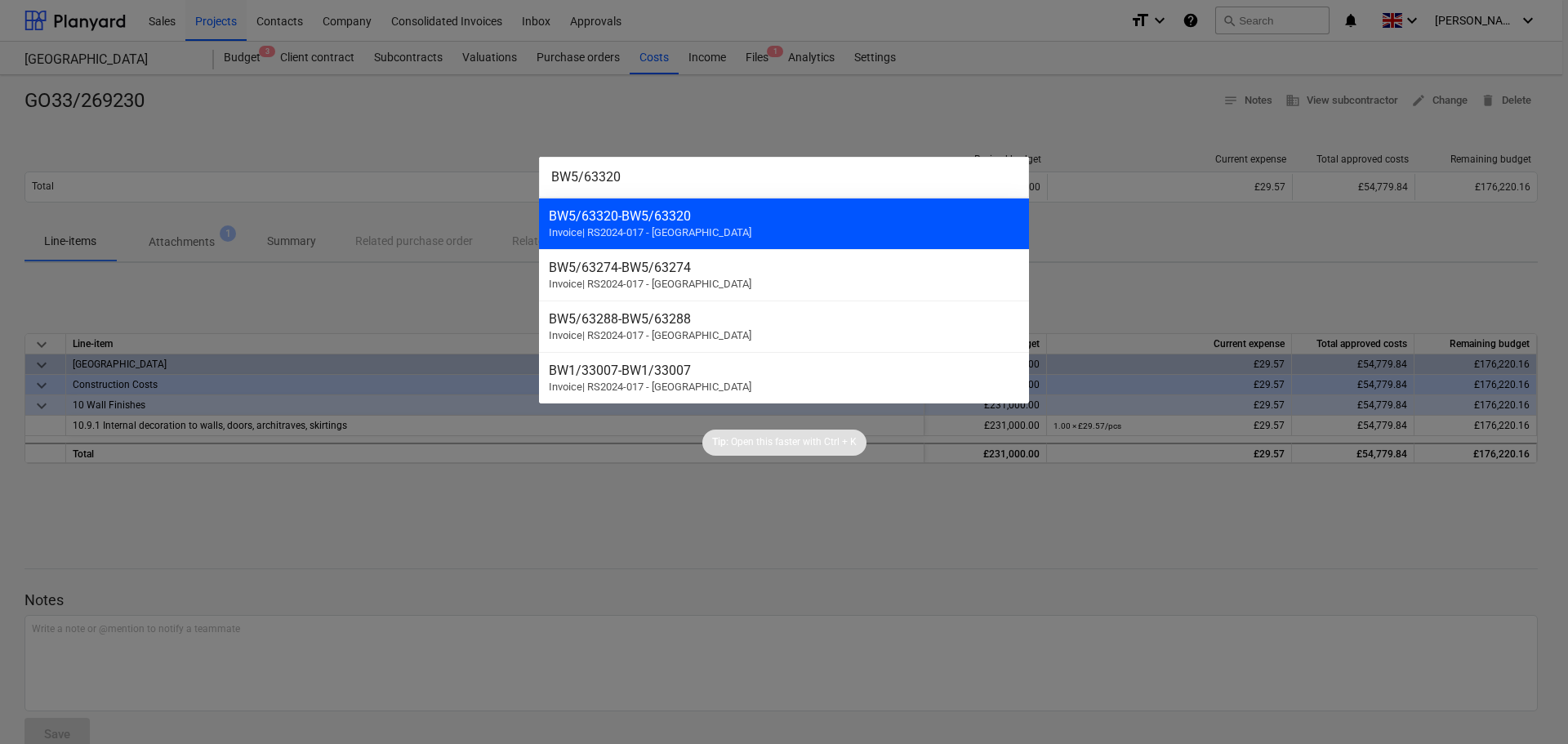
type input "BW5/63320"
click at [743, 230] on div "BW5/63320 - BW5/63320 Invoice | RS2024-017 - [GEOGRAPHIC_DATA]" at bounding box center [783, 224] width 490 height 52
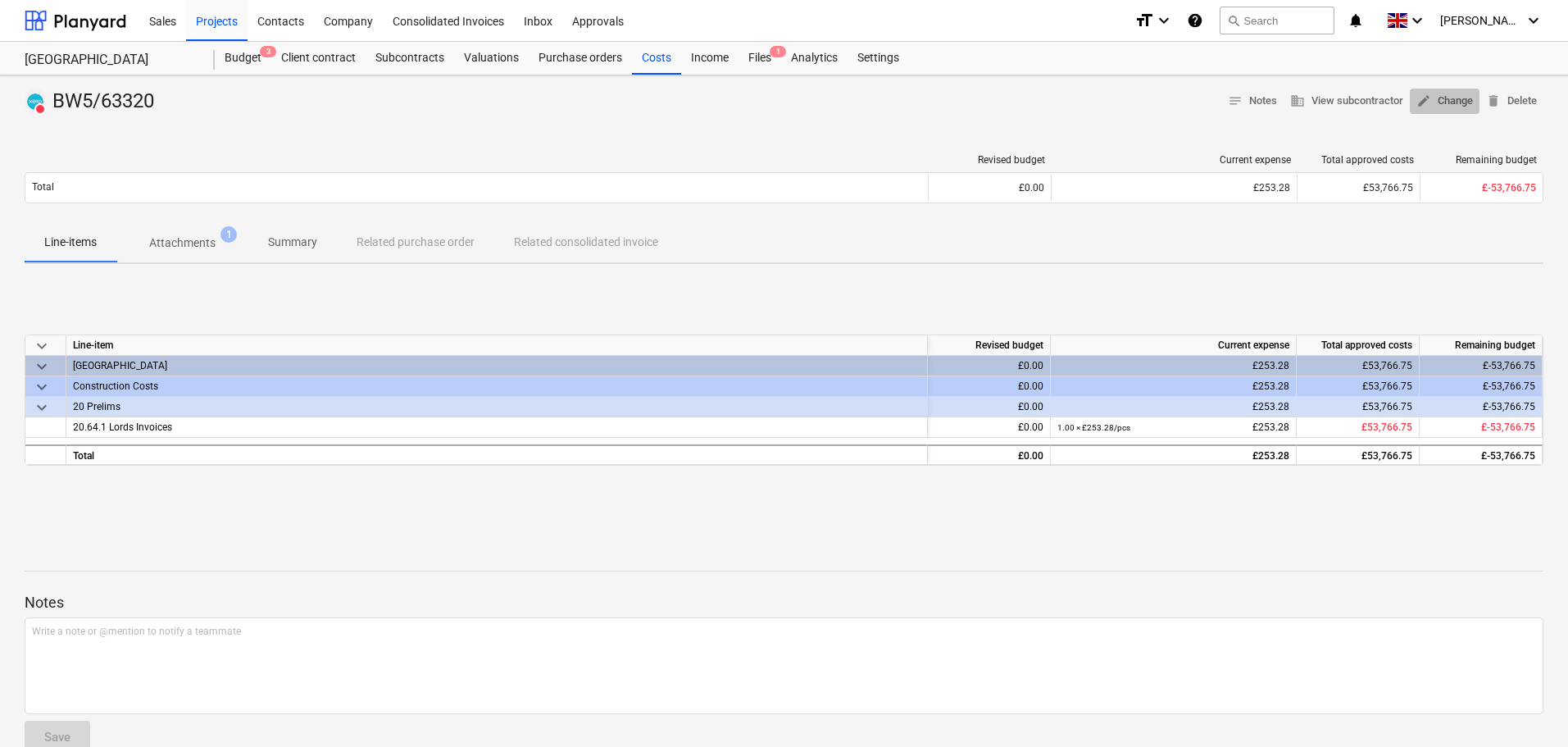
click at [1451, 107] on span "edit Change" at bounding box center [1444, 101] width 56 height 19
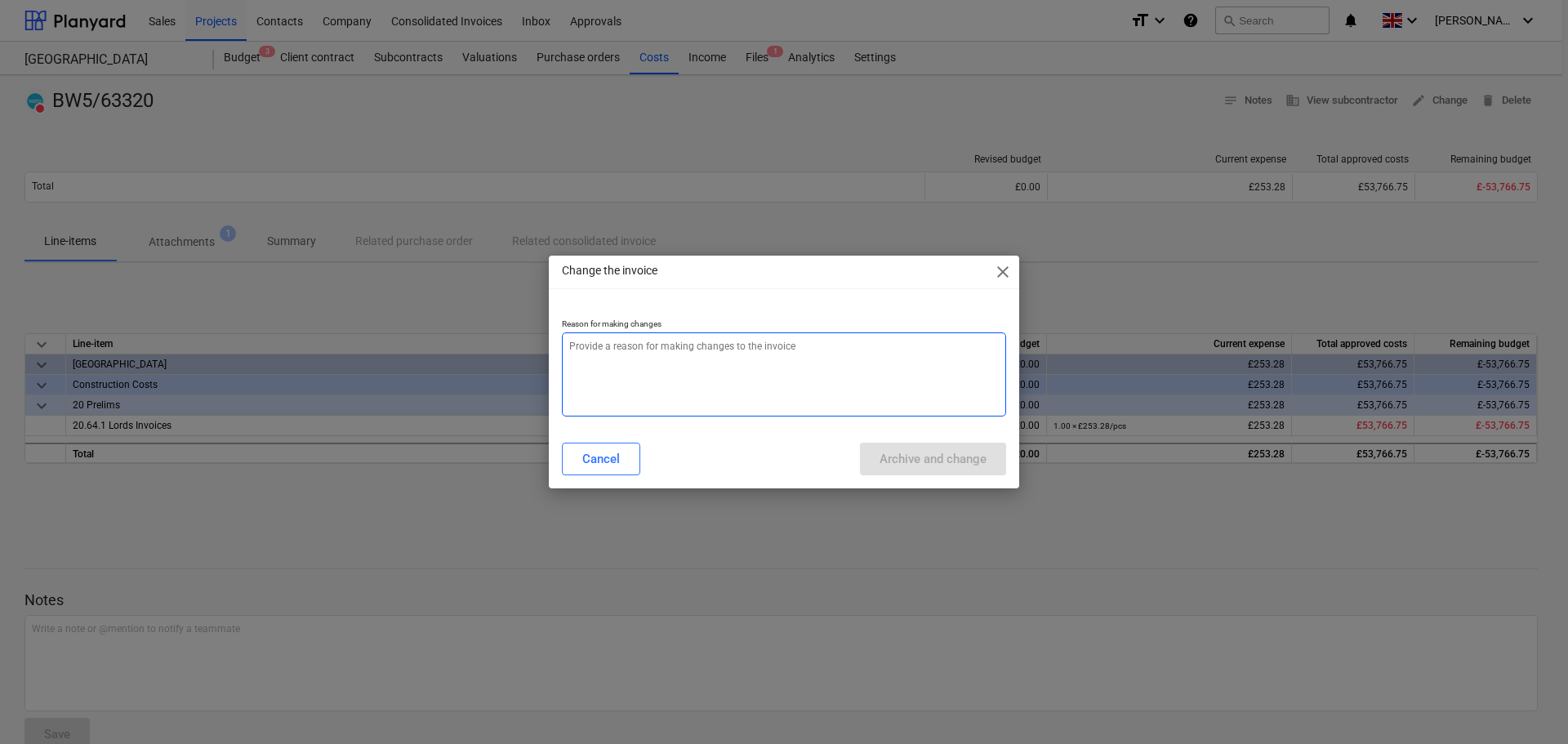
click at [693, 370] on textarea at bounding box center [784, 374] width 444 height 84
paste textarea "BW5/63320"
type textarea "x"
type textarea "BW5/63320"
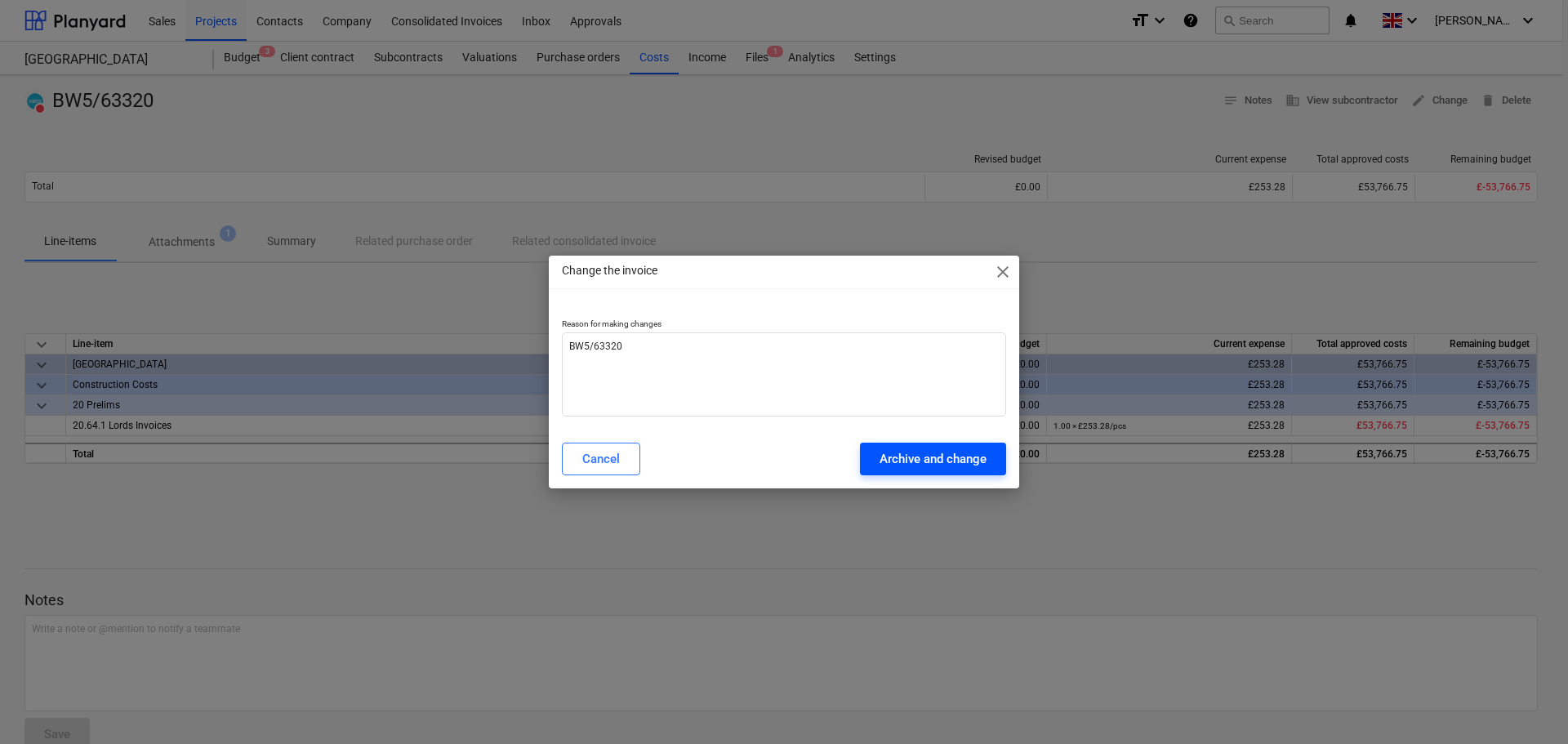
click at [916, 449] on div "Archive and change" at bounding box center [933, 458] width 107 height 22
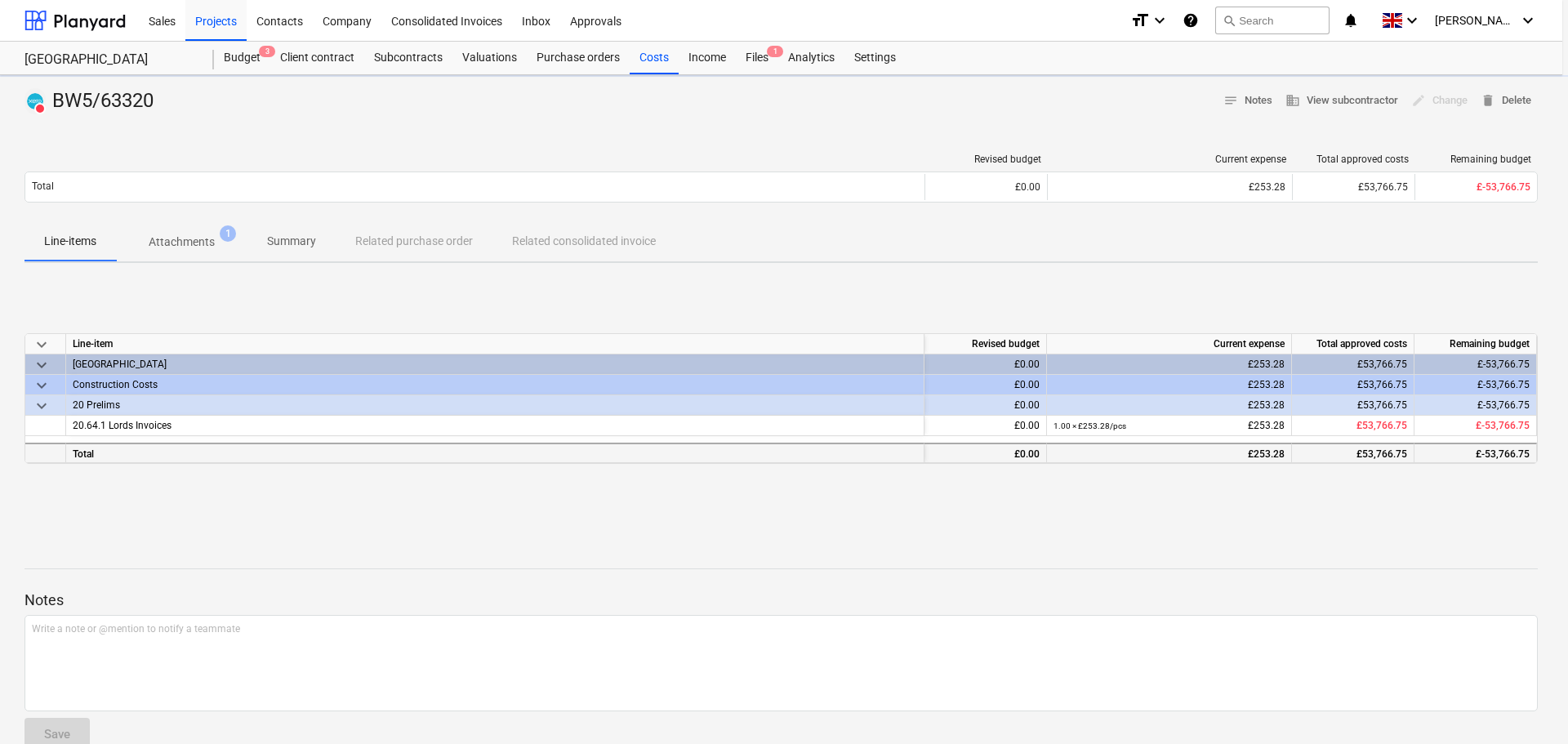
type textarea "x"
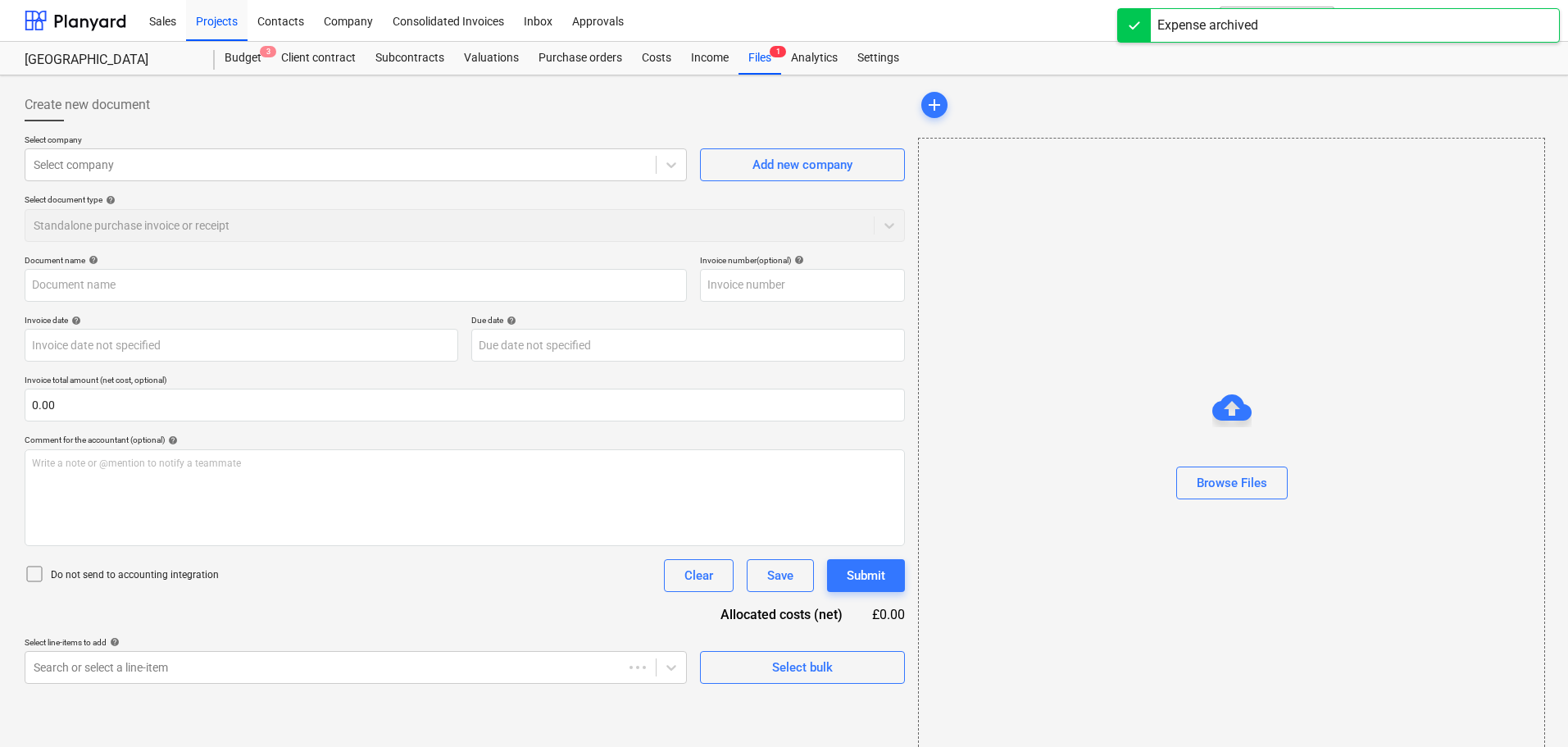
type input "BW5/63320"
type input "[DATE]"
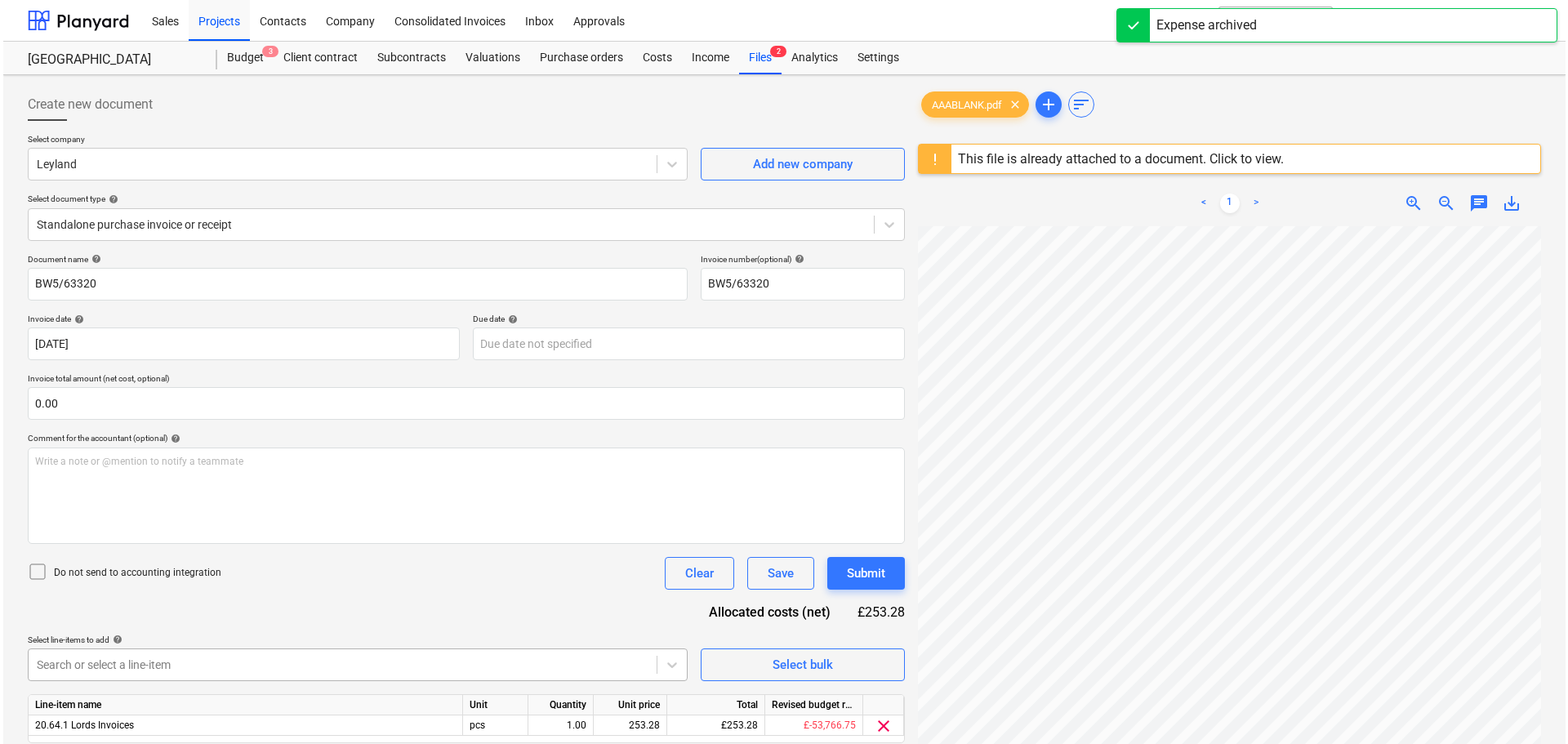
scroll to position [193, 0]
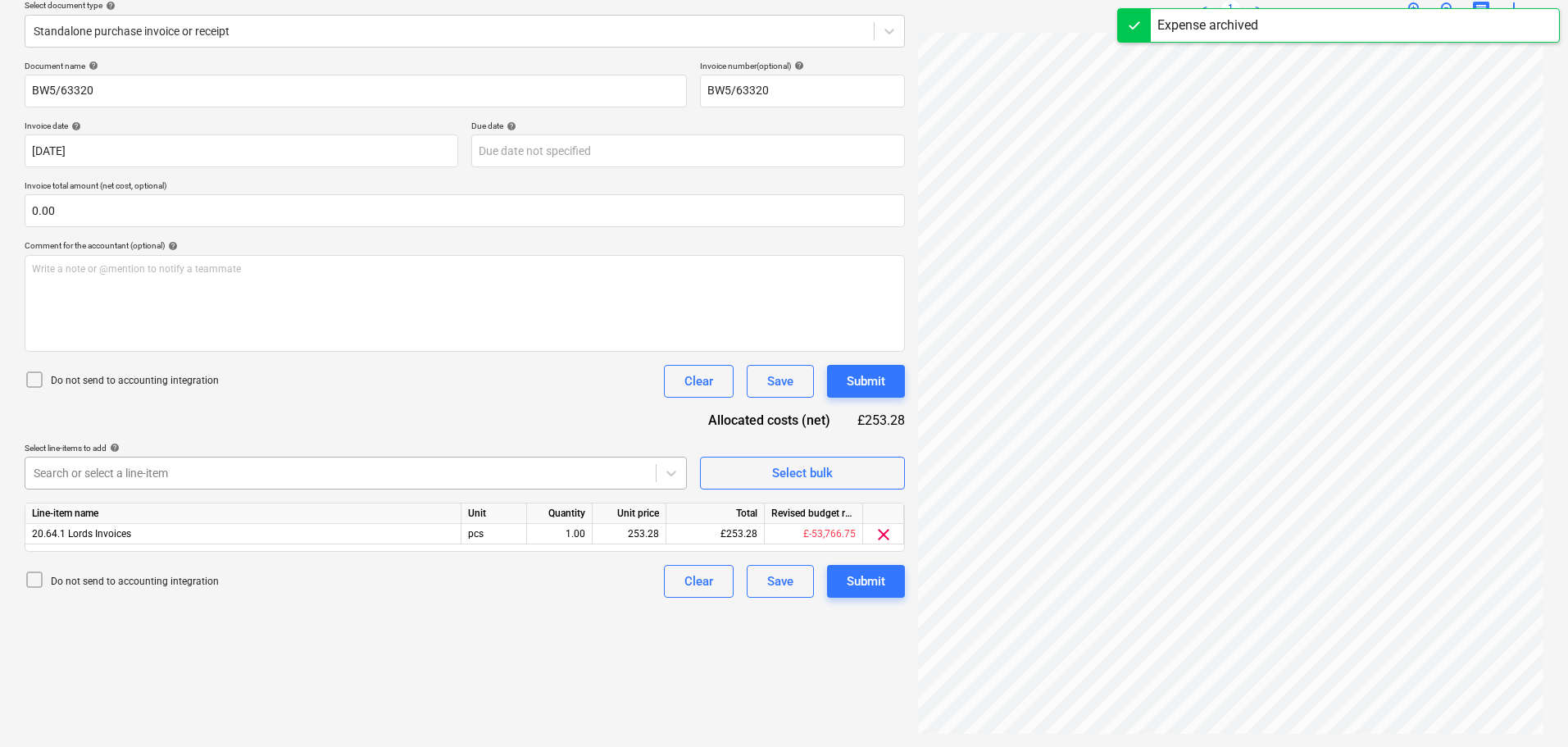
click at [552, 552] on body "Sales Projects Contacts Company Consolidated Invoices Inbox Approvals format_si…" at bounding box center [784, 179] width 1568 height 747
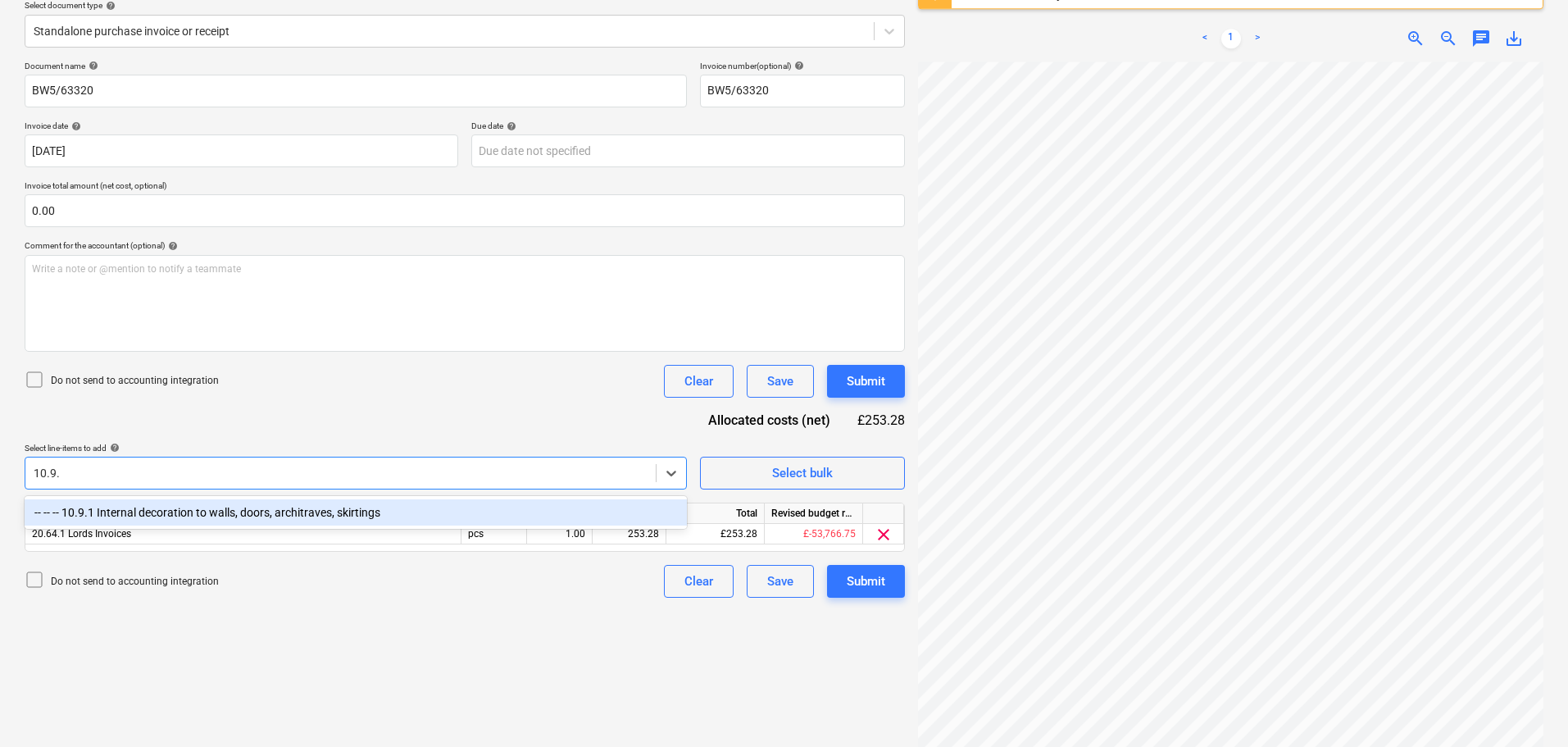
type input "10.9.1"
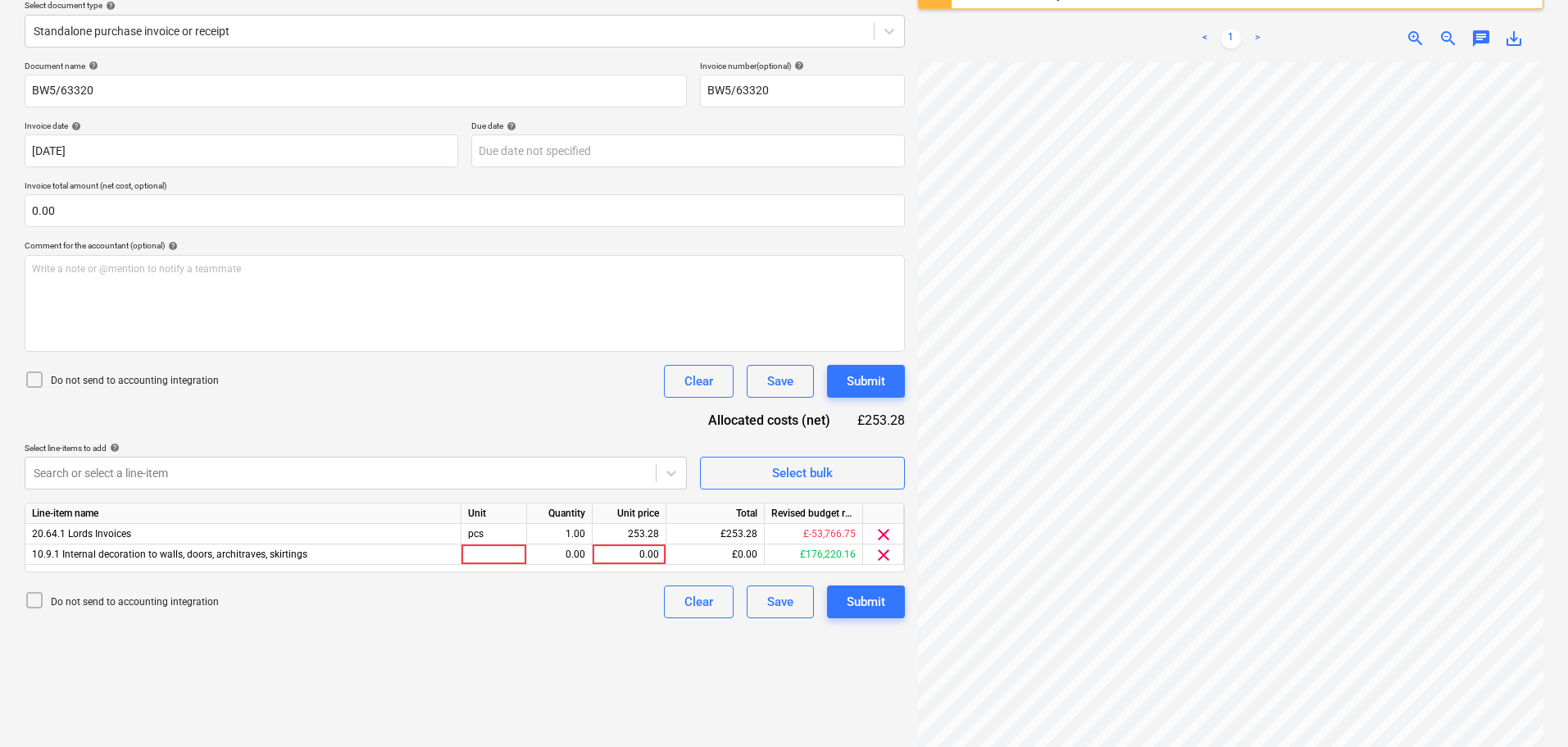
click at [569, 407] on div "Document name help BW5/63320 Invoice number (optional) help BW5/63320 Invoice d…" at bounding box center [465, 339] width 881 height 557
click at [624, 552] on div "0.00" at bounding box center [628, 555] width 60 height 21
type input "253.28"
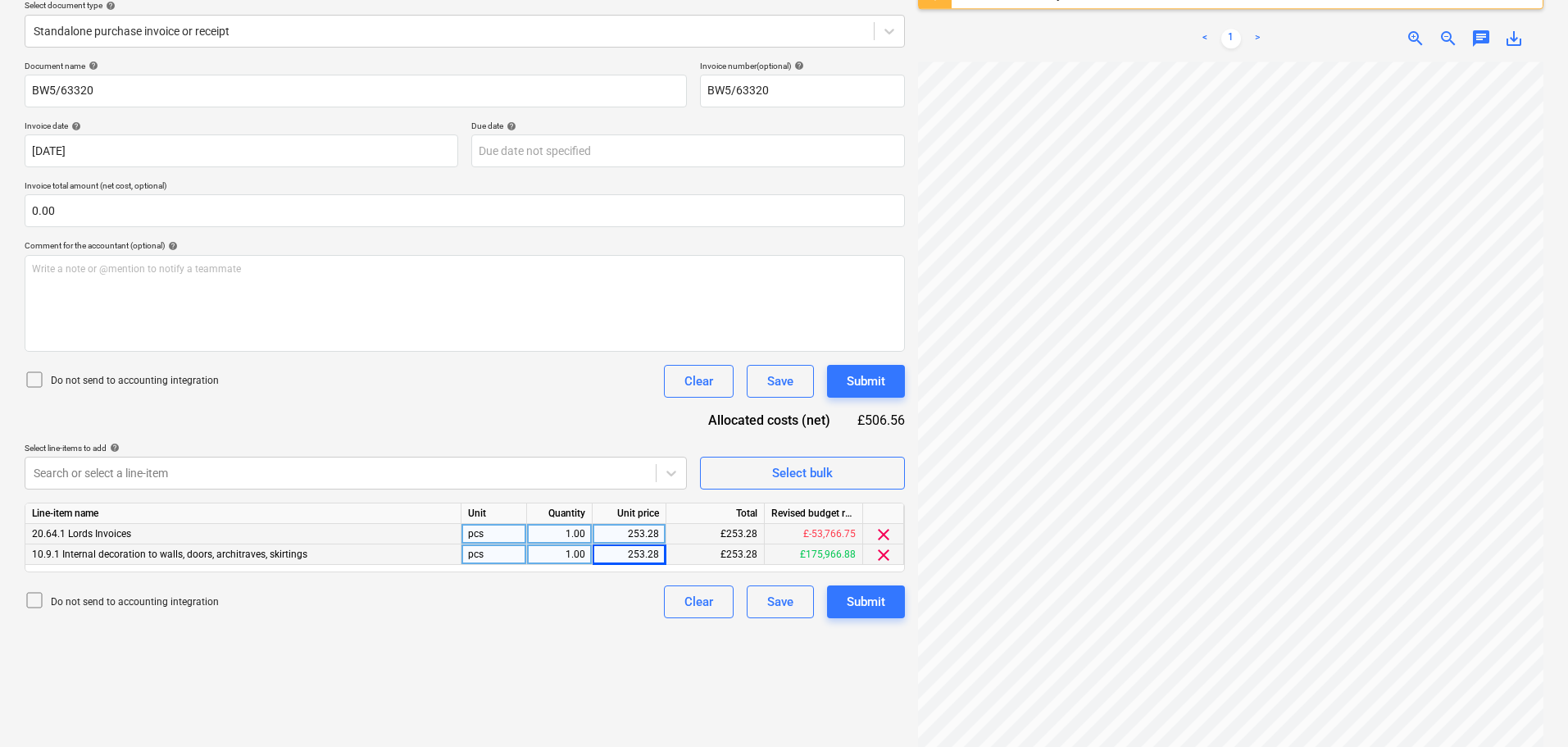
click at [890, 531] on span "clear" at bounding box center [883, 534] width 20 height 20
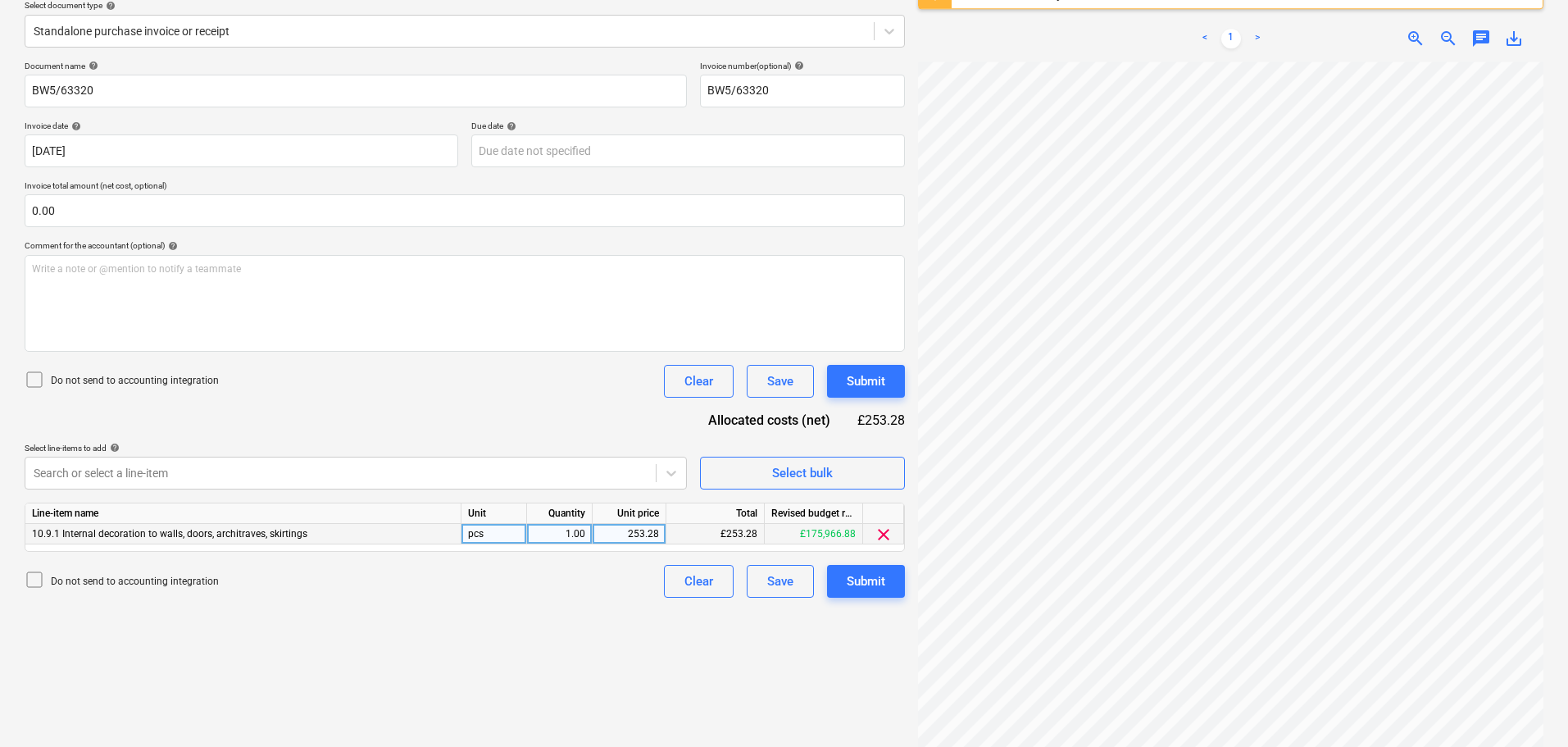
click at [578, 408] on div "Document name help BW5/63320 Invoice number (optional) help BW5/63320 Invoice d…" at bounding box center [465, 328] width 881 height 536
click at [869, 376] on div "Submit" at bounding box center [866, 380] width 38 height 22
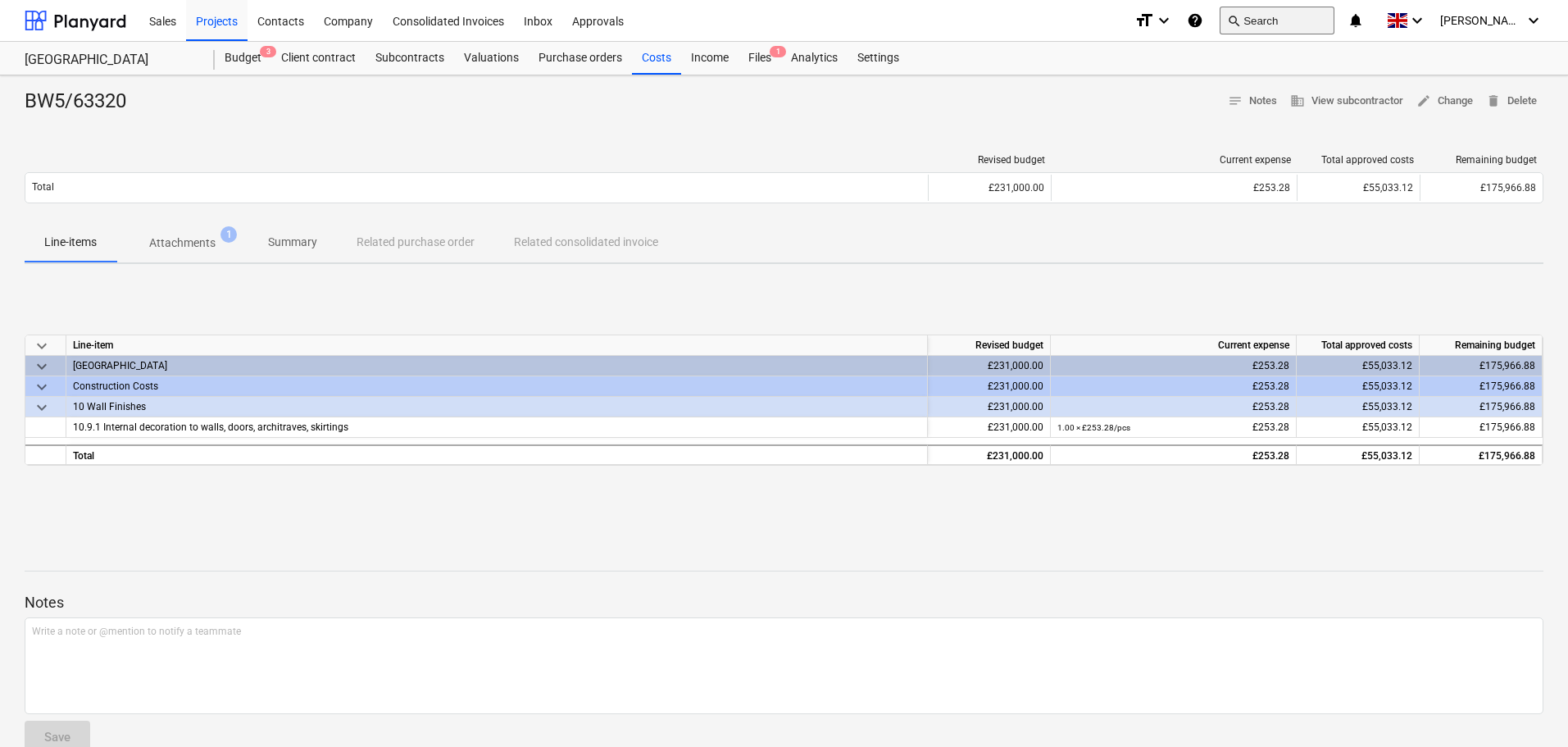
click at [1289, 19] on button "search Search" at bounding box center [1277, 21] width 114 height 28
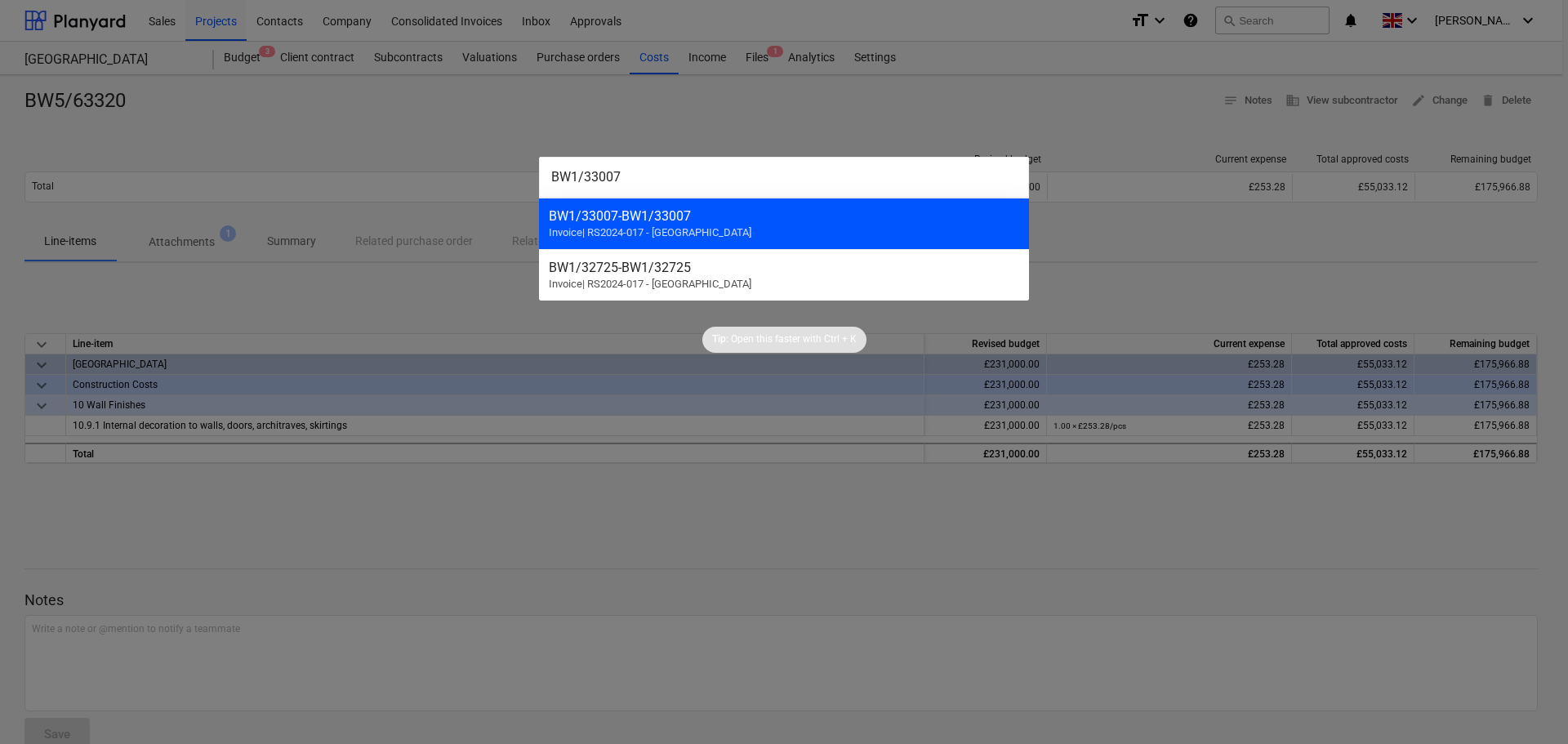
type input "BW1/33007"
click at [697, 222] on div "BW1/33007 - BW1/33007" at bounding box center [784, 216] width 471 height 16
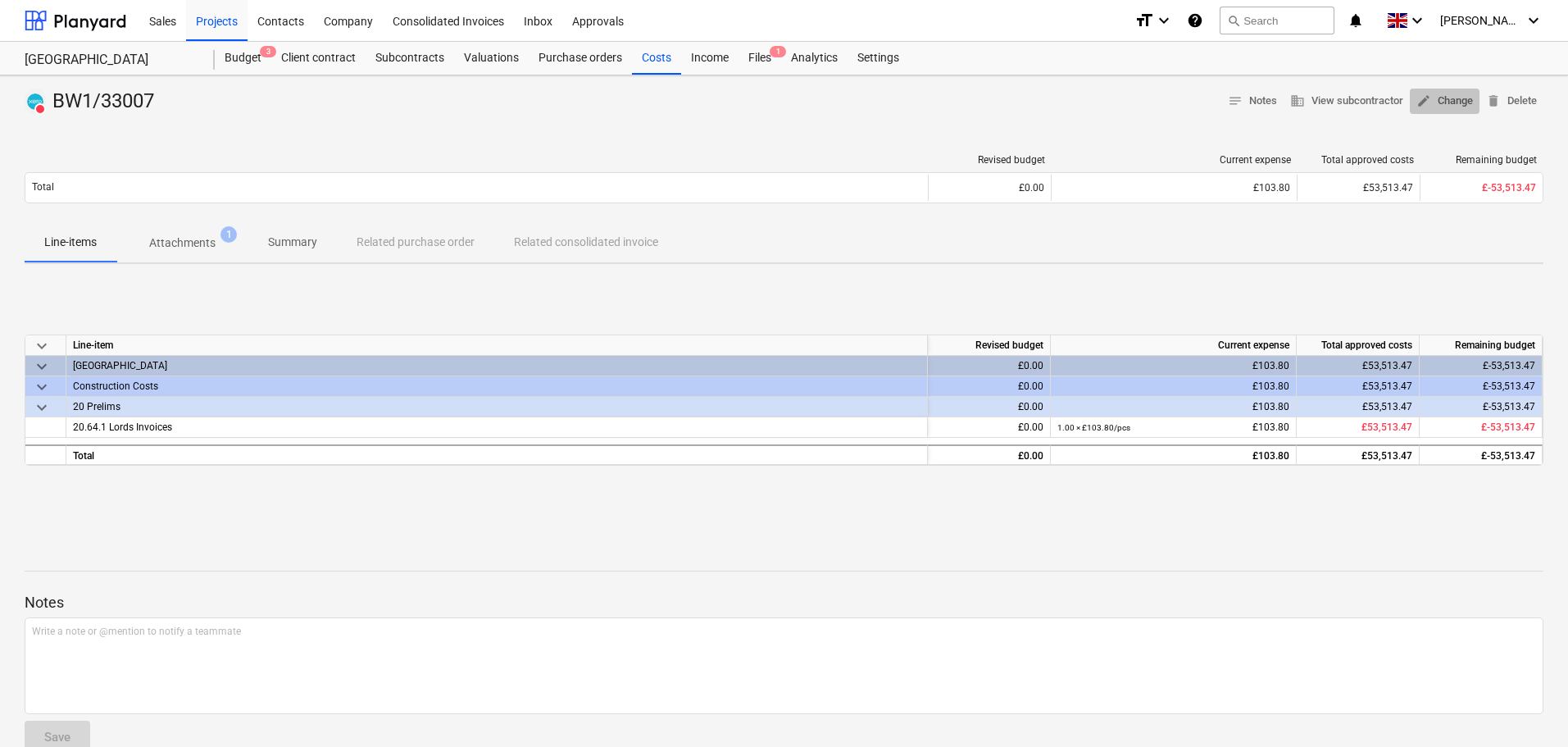
click at [1454, 107] on span "edit Change" at bounding box center [1444, 101] width 56 height 19
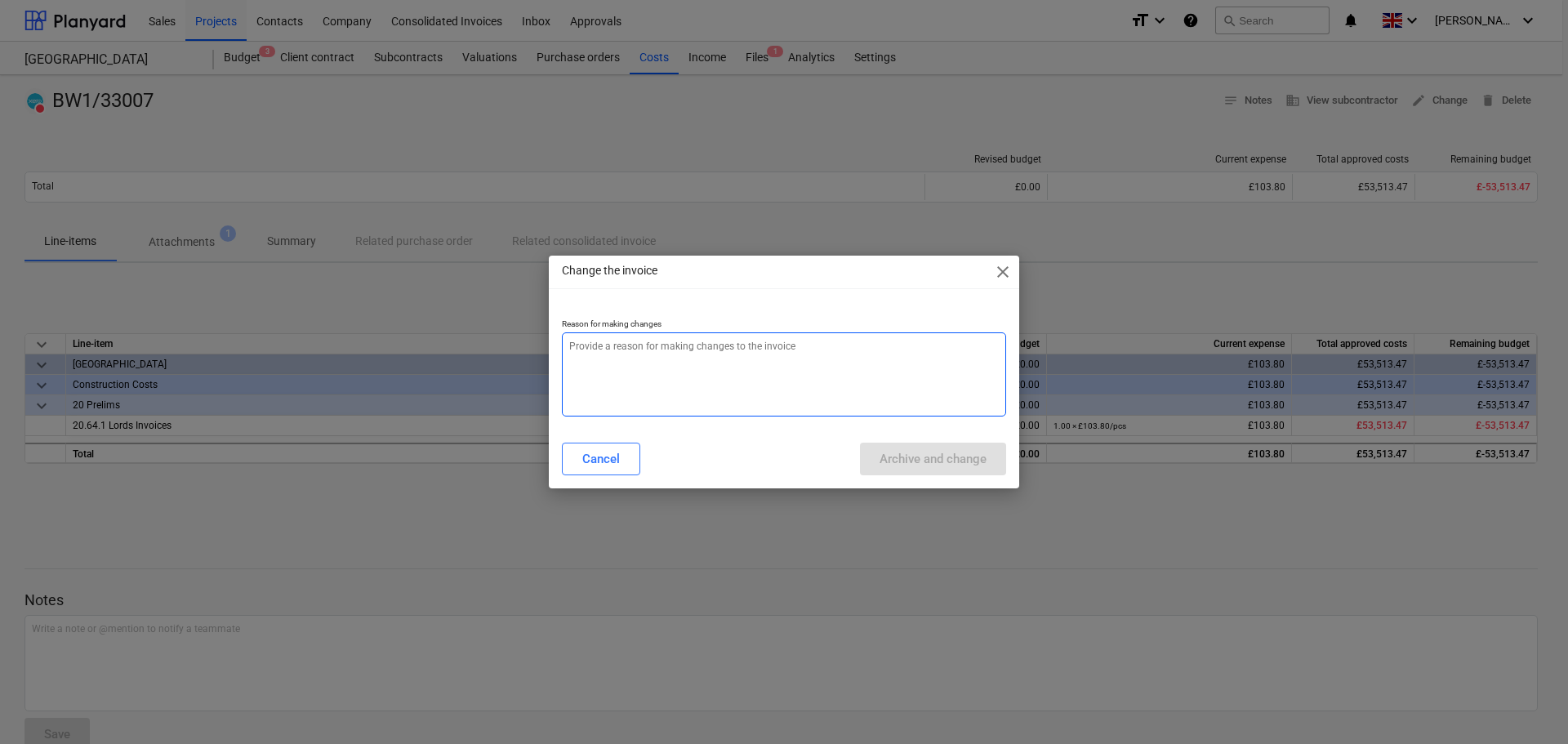
click at [681, 360] on textarea at bounding box center [784, 374] width 444 height 84
paste textarea "BW1/33007"
type textarea "x"
type textarea "BW1/33007"
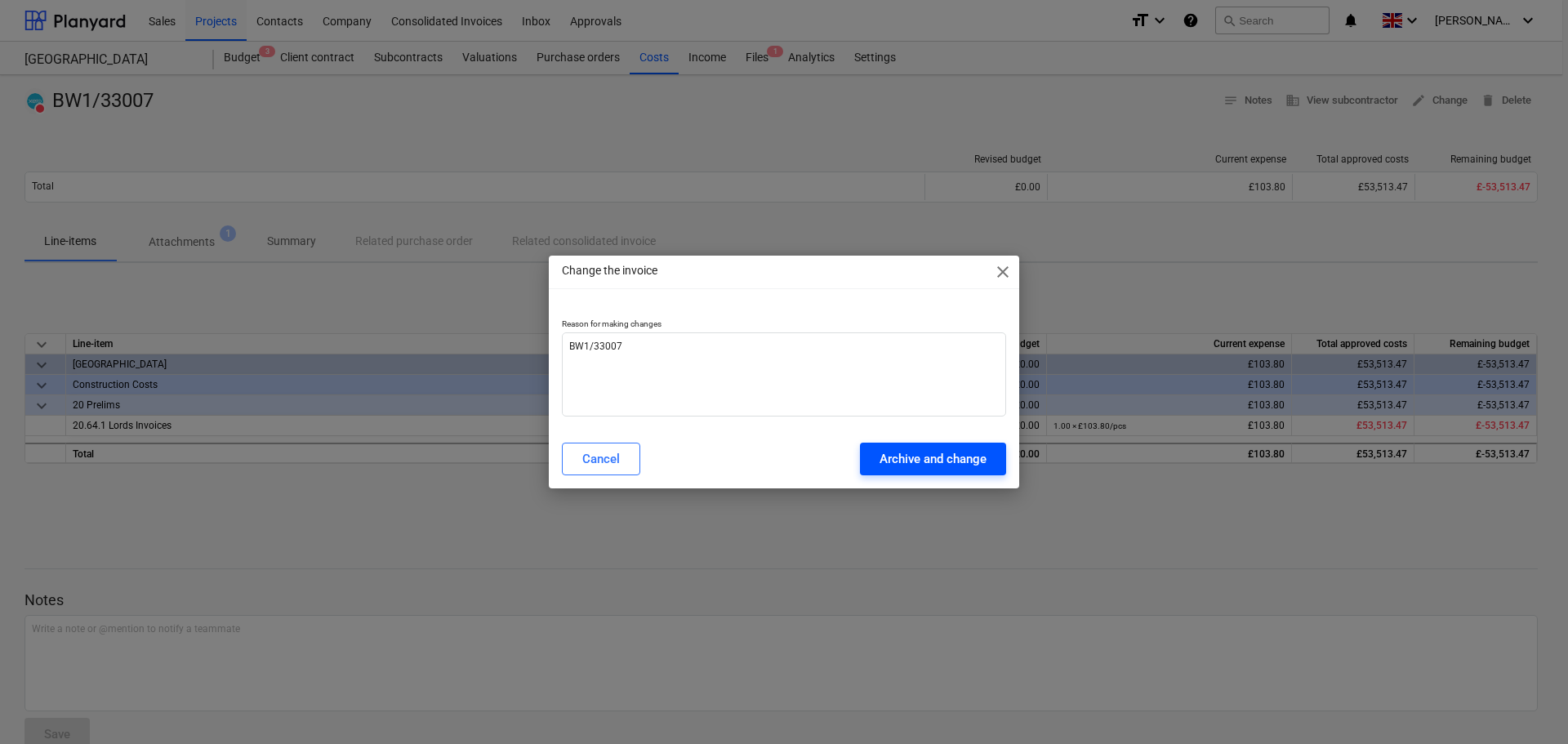
click at [904, 465] on div "Archive and change" at bounding box center [933, 458] width 107 height 22
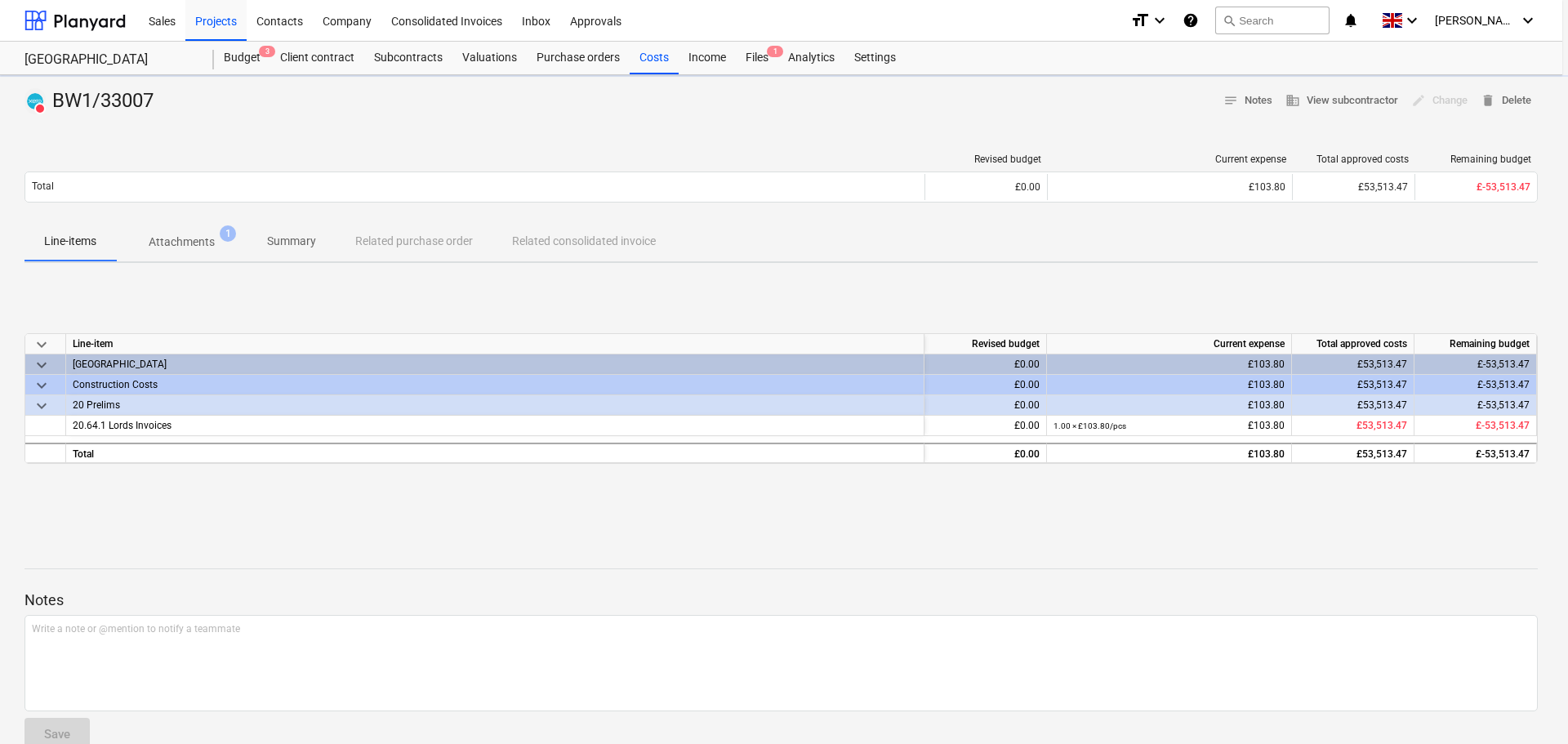
type textarea "x"
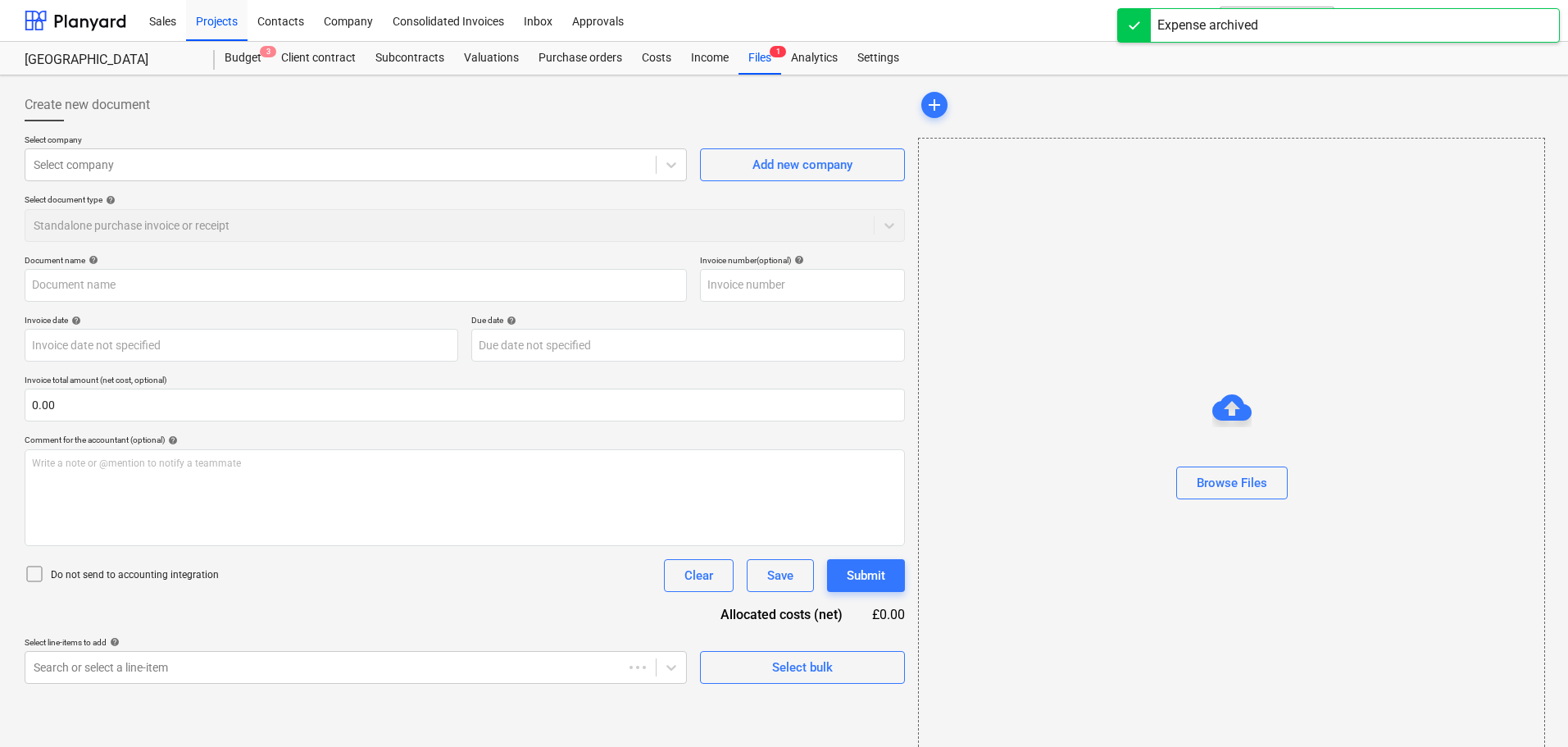
type input "BW1/33007"
type input "[DATE]"
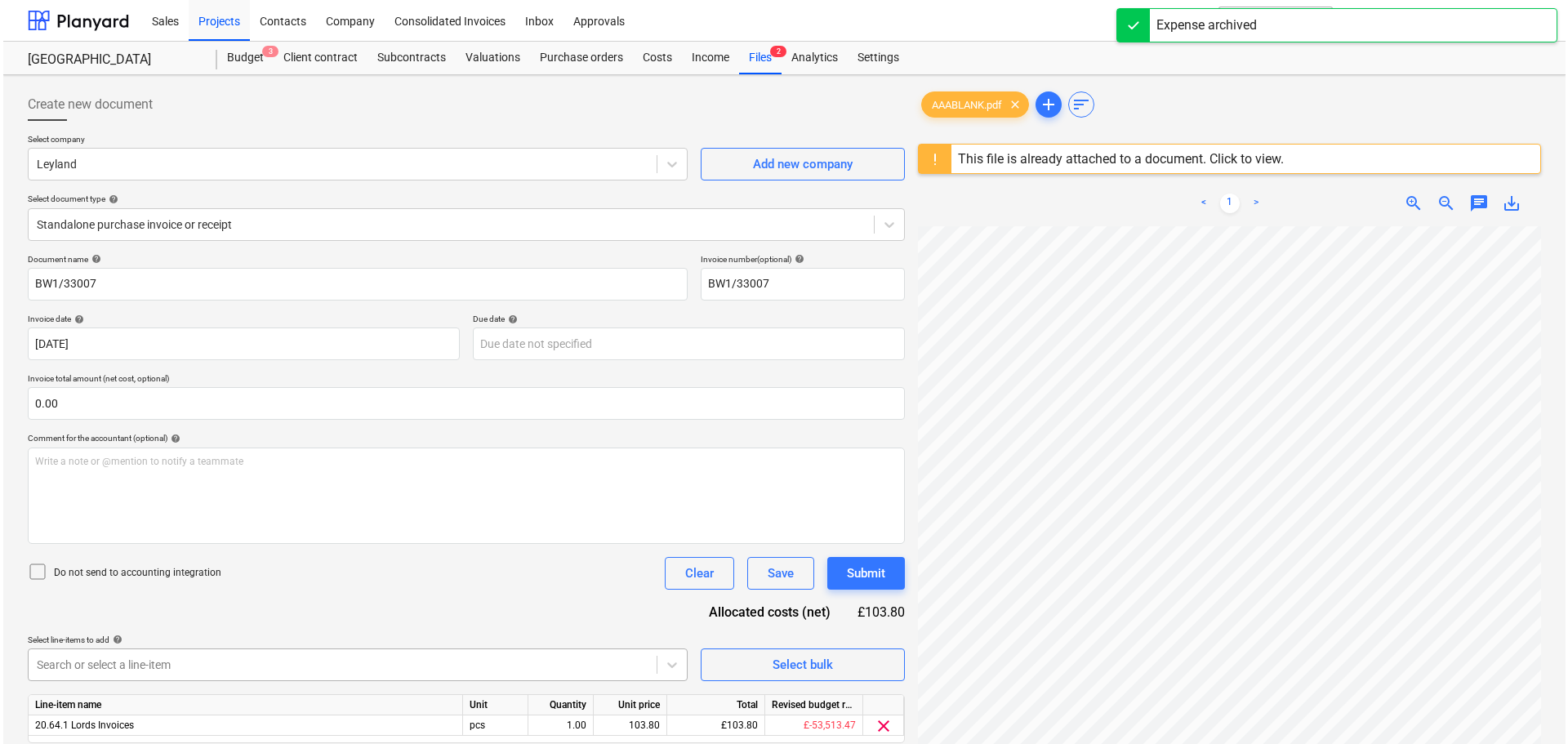
scroll to position [193, 0]
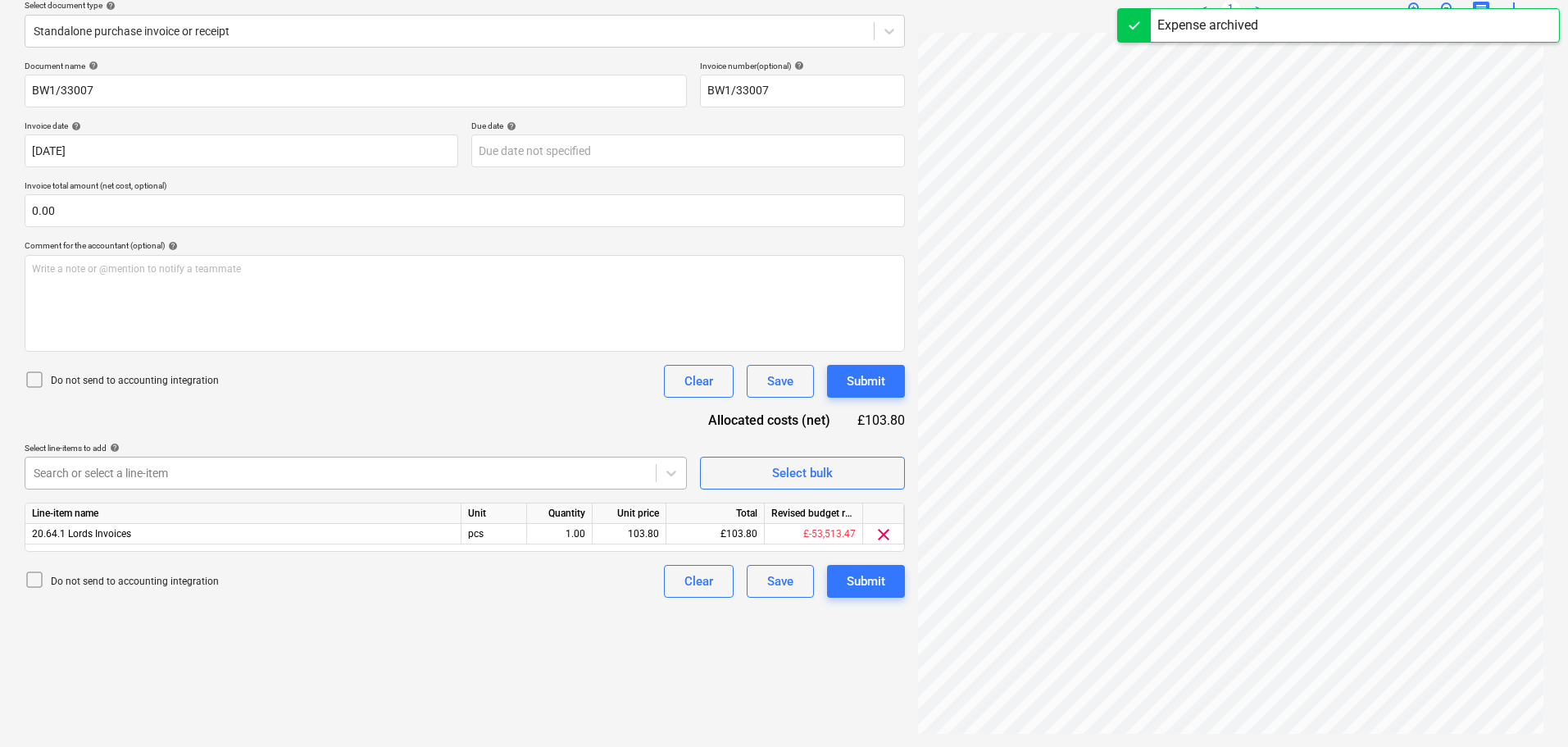
click at [490, 552] on body "Sales Projects Contacts Company Consolidated Invoices Inbox Approvals format_si…" at bounding box center [784, 179] width 1568 height 747
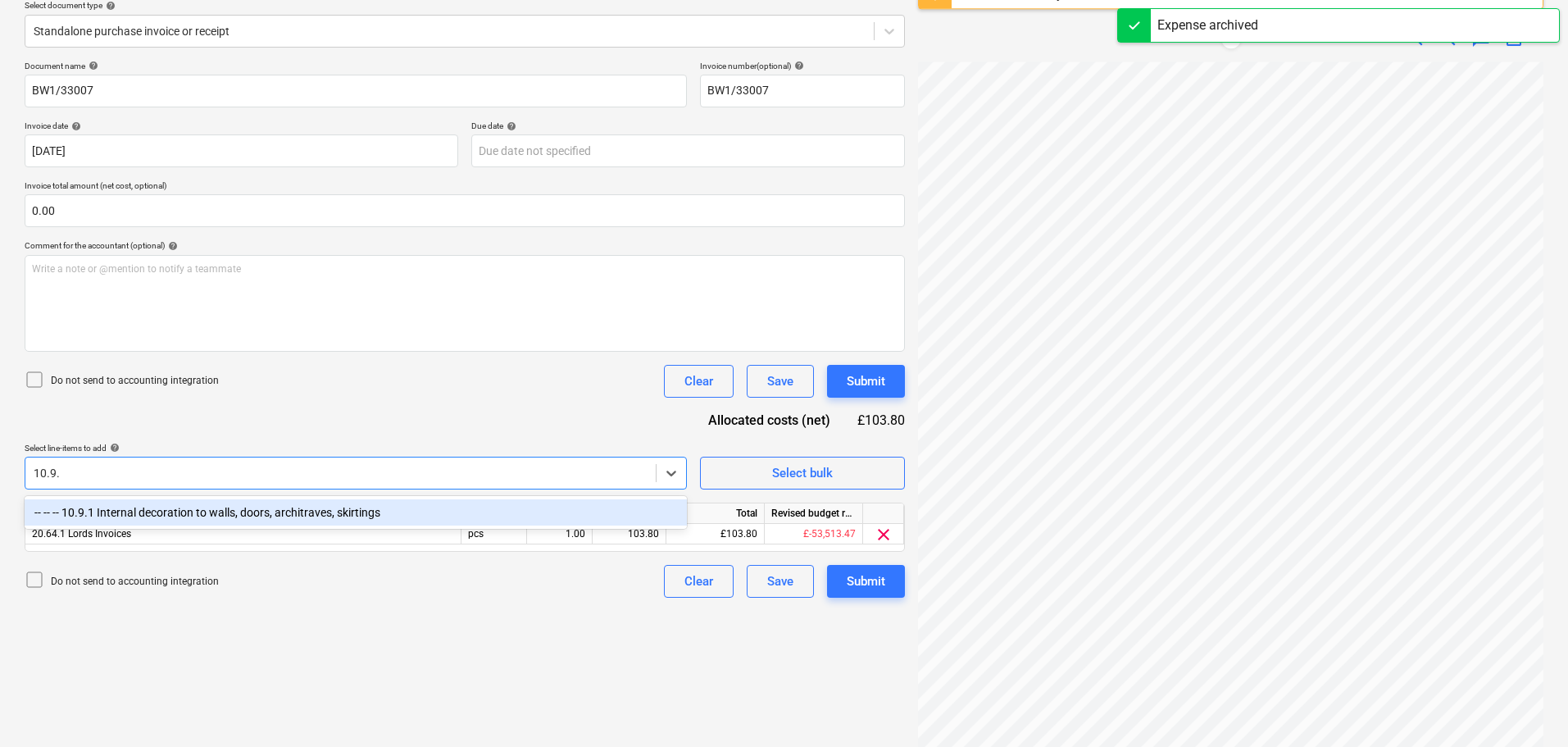
type input "10.9.1"
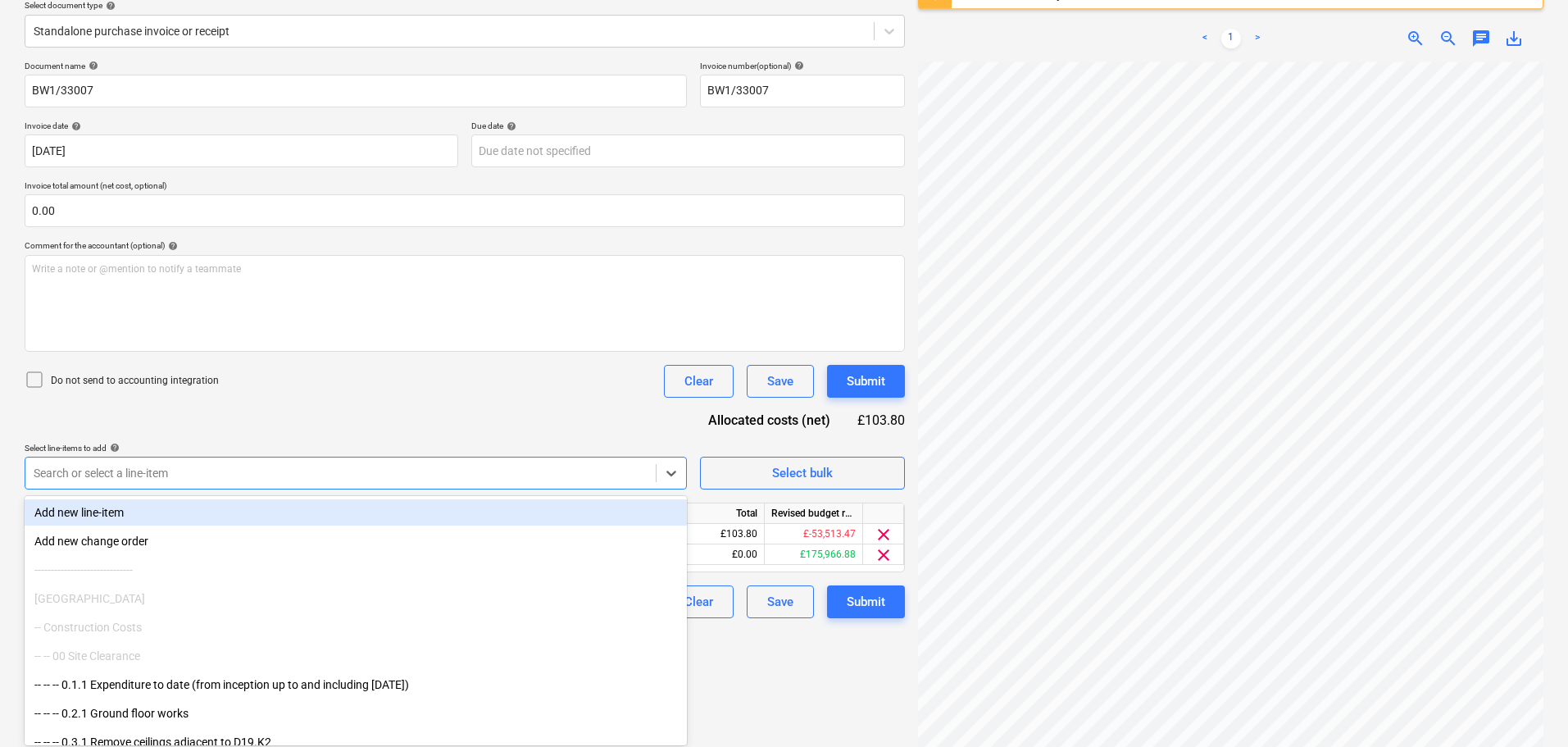
click at [429, 419] on div "Document name help BW1/33007 Invoice number (optional) help BW1/33007 Invoice d…" at bounding box center [465, 339] width 881 height 557
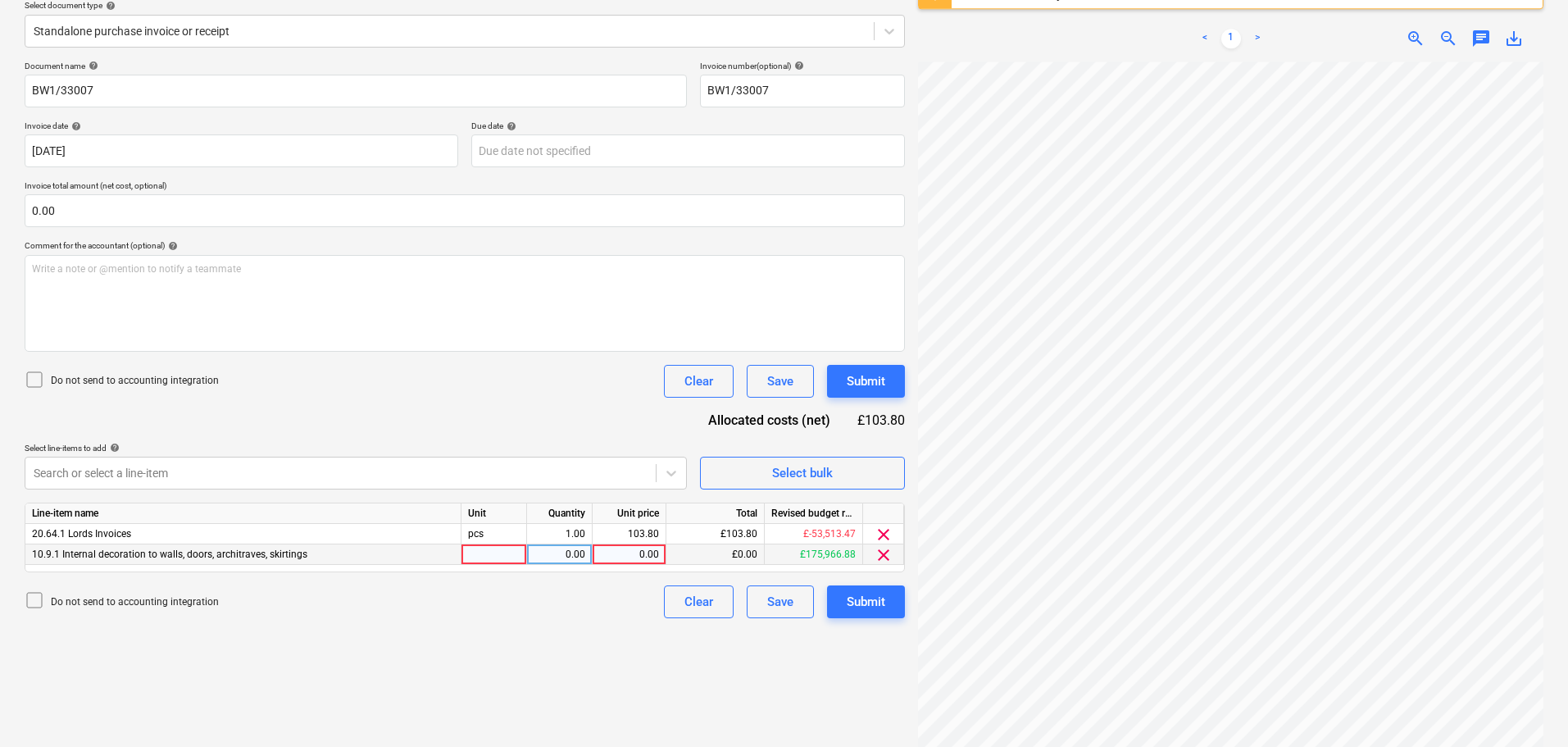
click at [647, 555] on div "0.00" at bounding box center [628, 555] width 60 height 21
type input "103.80"
click at [886, 536] on span "clear" at bounding box center [883, 534] width 20 height 20
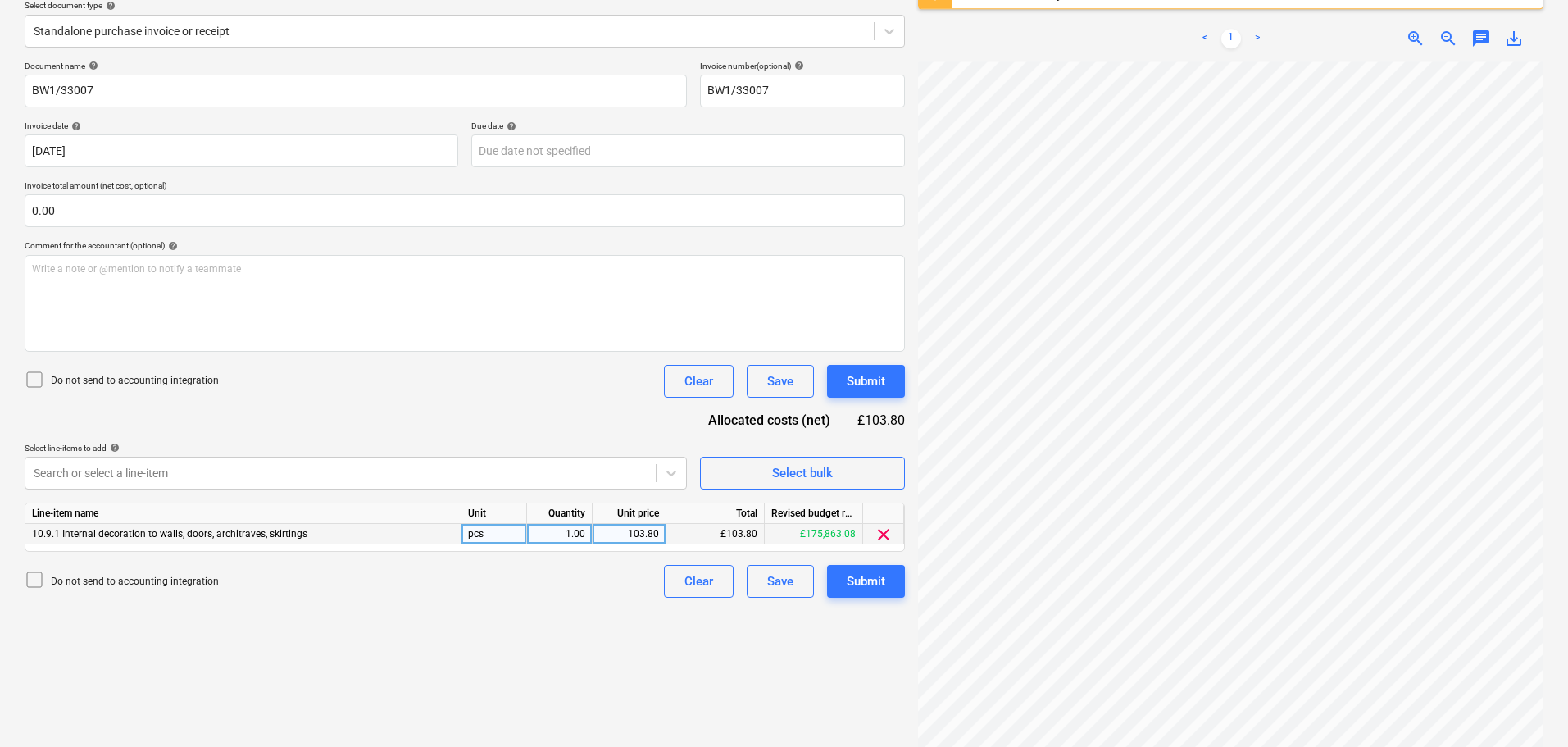
click at [616, 409] on div "Document name help BW1/33007 Invoice number (optional) help BW1/33007 Invoice d…" at bounding box center [465, 328] width 881 height 536
click at [883, 378] on div "Submit" at bounding box center [866, 380] width 38 height 22
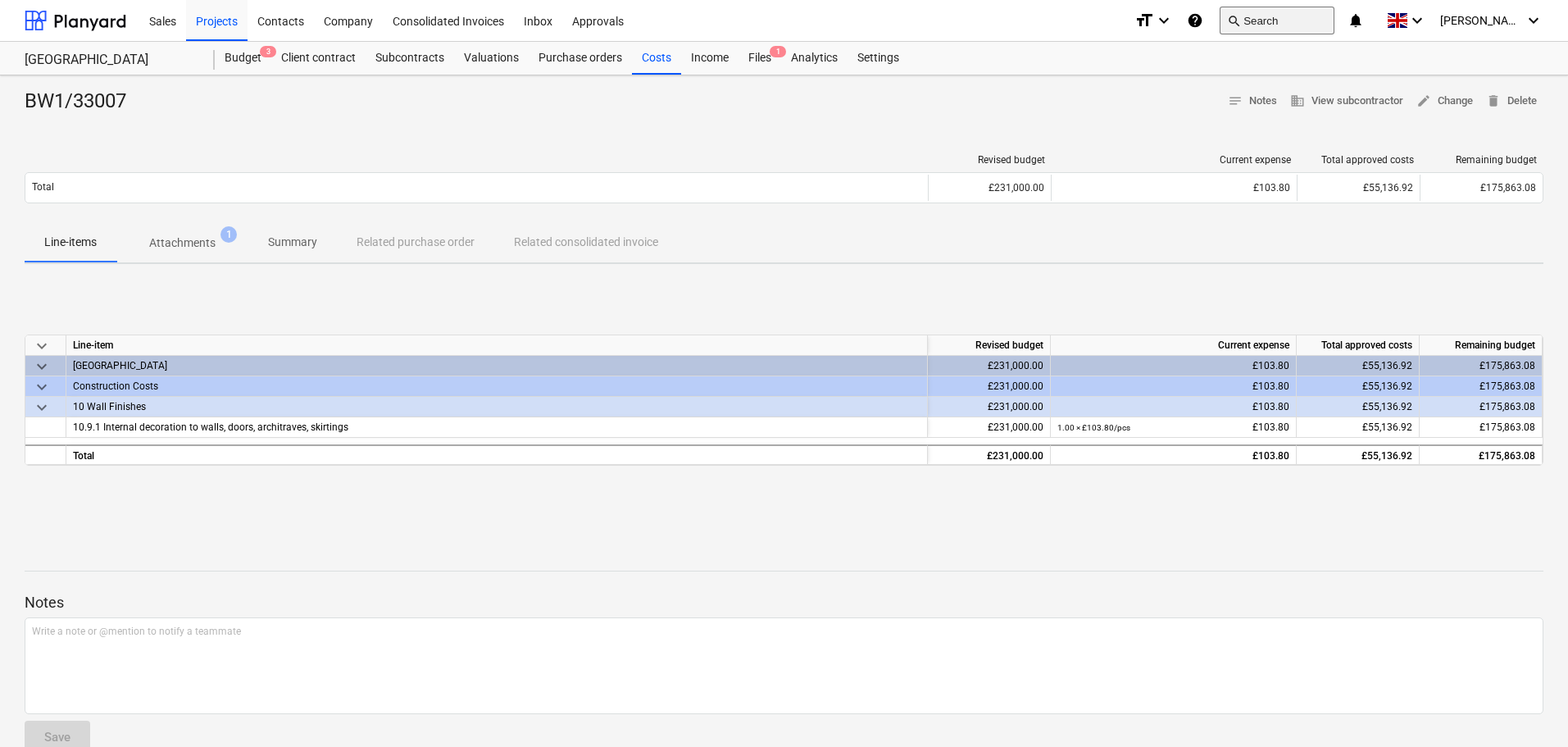
click at [1297, 20] on button "search Search" at bounding box center [1277, 21] width 114 height 28
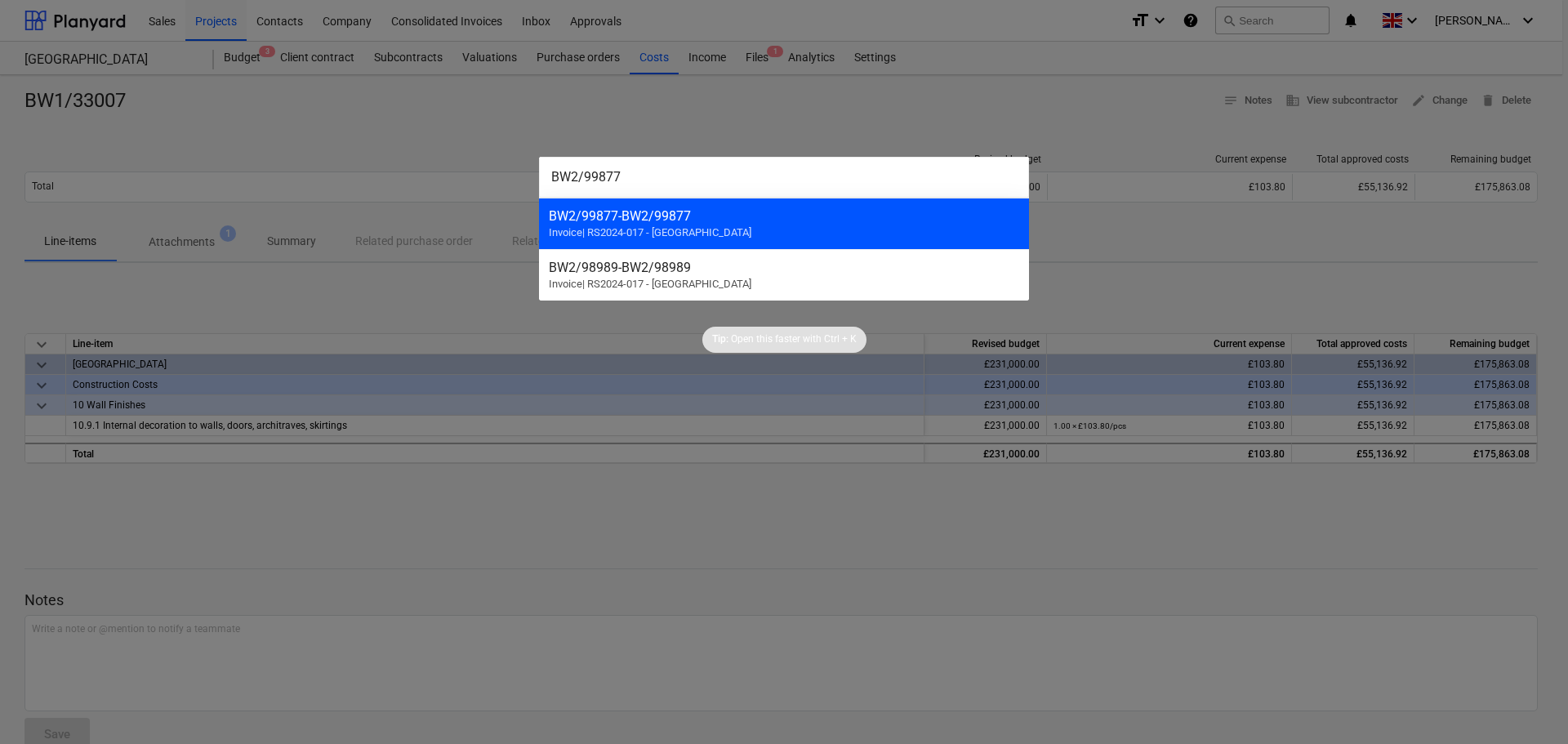
type input "BW2/99877"
click at [748, 220] on div "BW2/99877 - BW2/99877" at bounding box center [784, 216] width 471 height 16
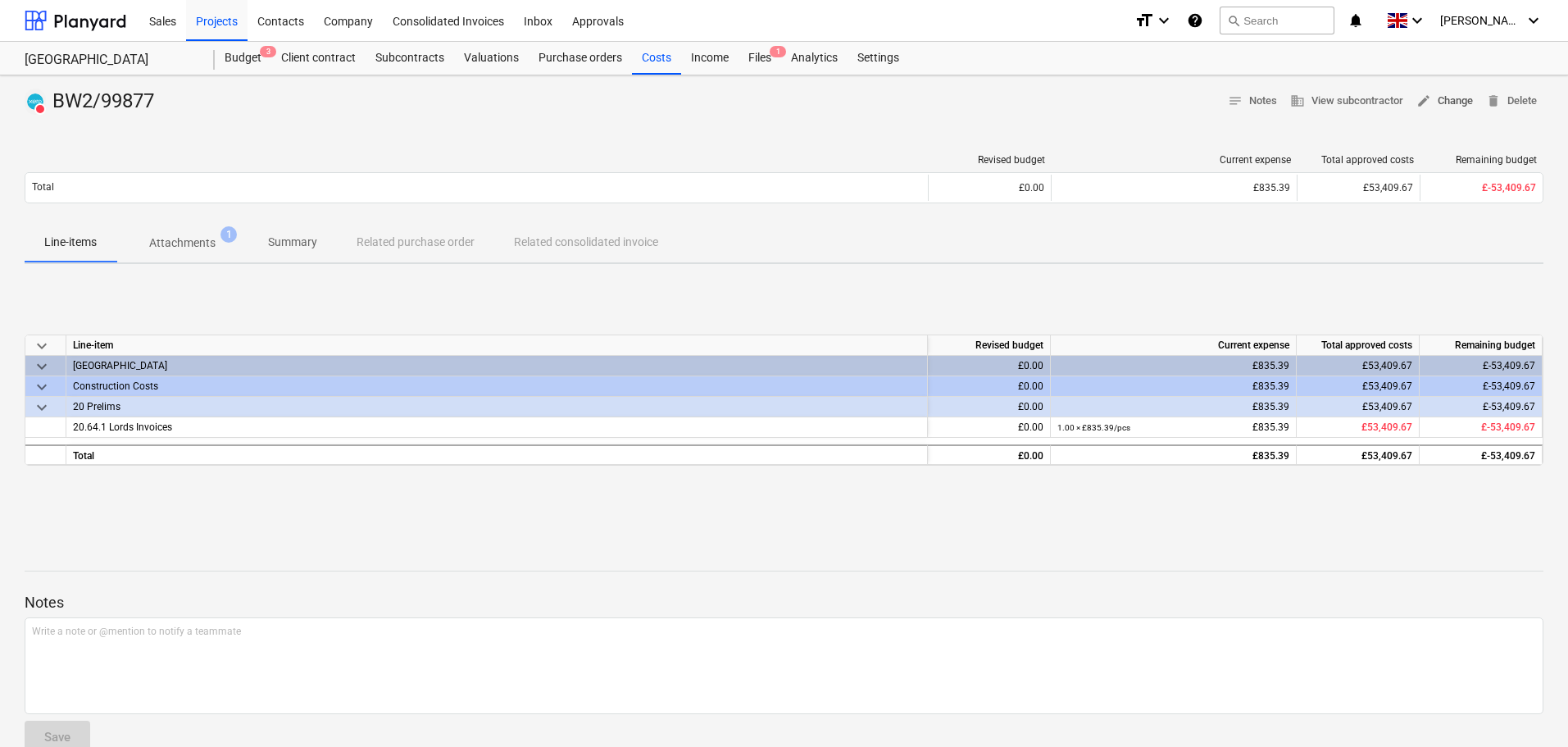
click at [1428, 100] on span "edit" at bounding box center [1423, 101] width 15 height 15
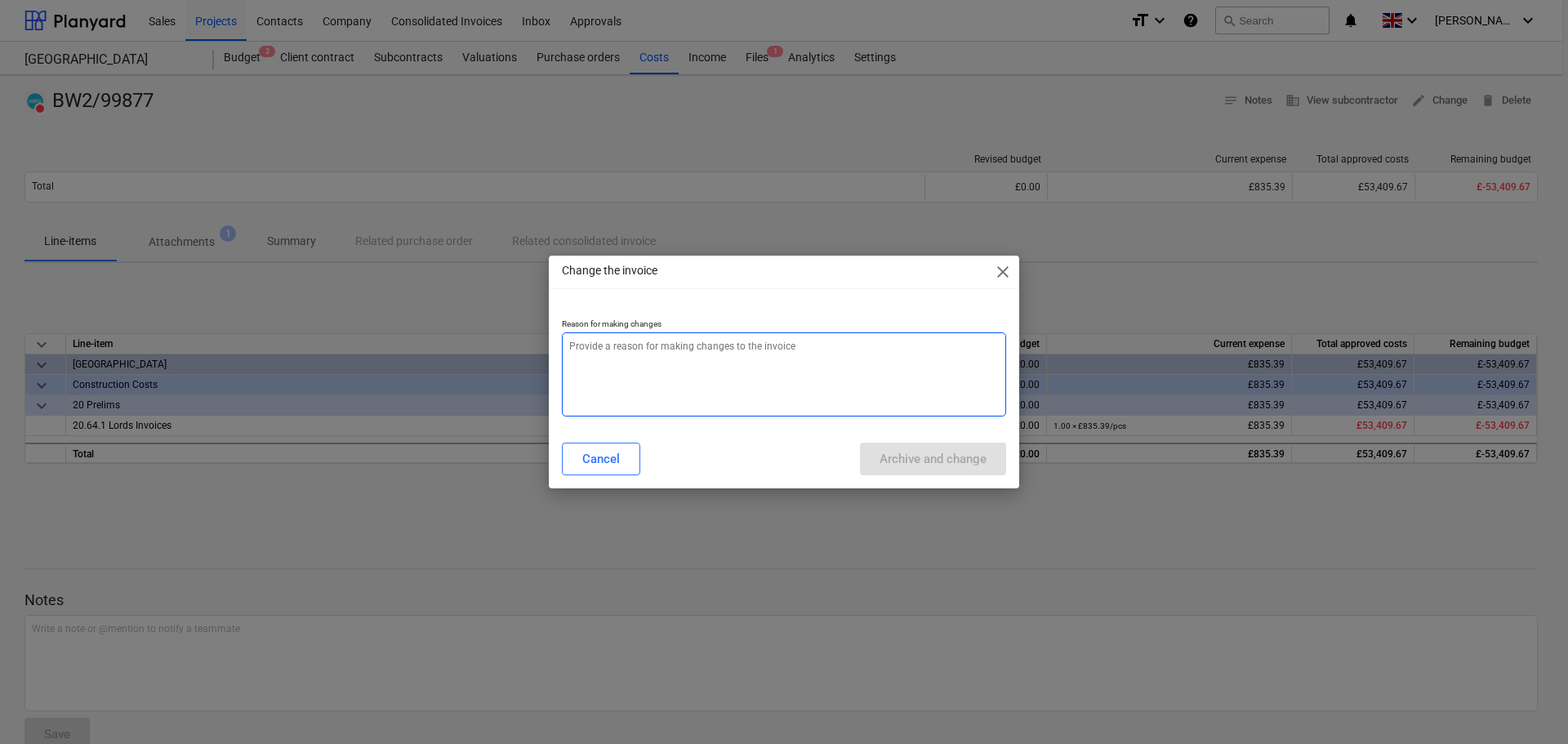
click at [737, 373] on textarea at bounding box center [784, 374] width 444 height 84
paste textarea "BW2/99877"
type textarea "x"
type textarea "BW2/99877"
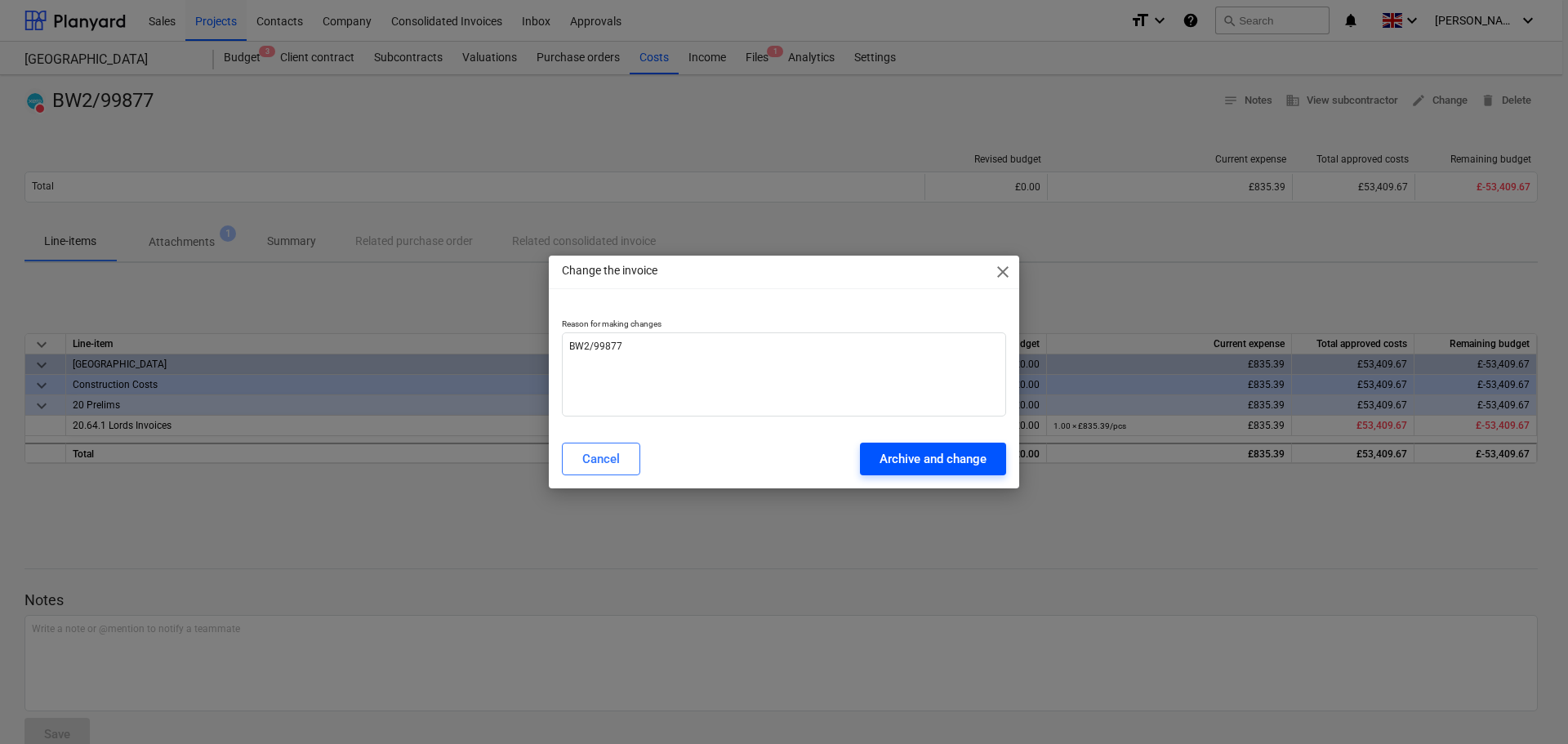
click at [964, 459] on div "Archive and change" at bounding box center [933, 458] width 107 height 22
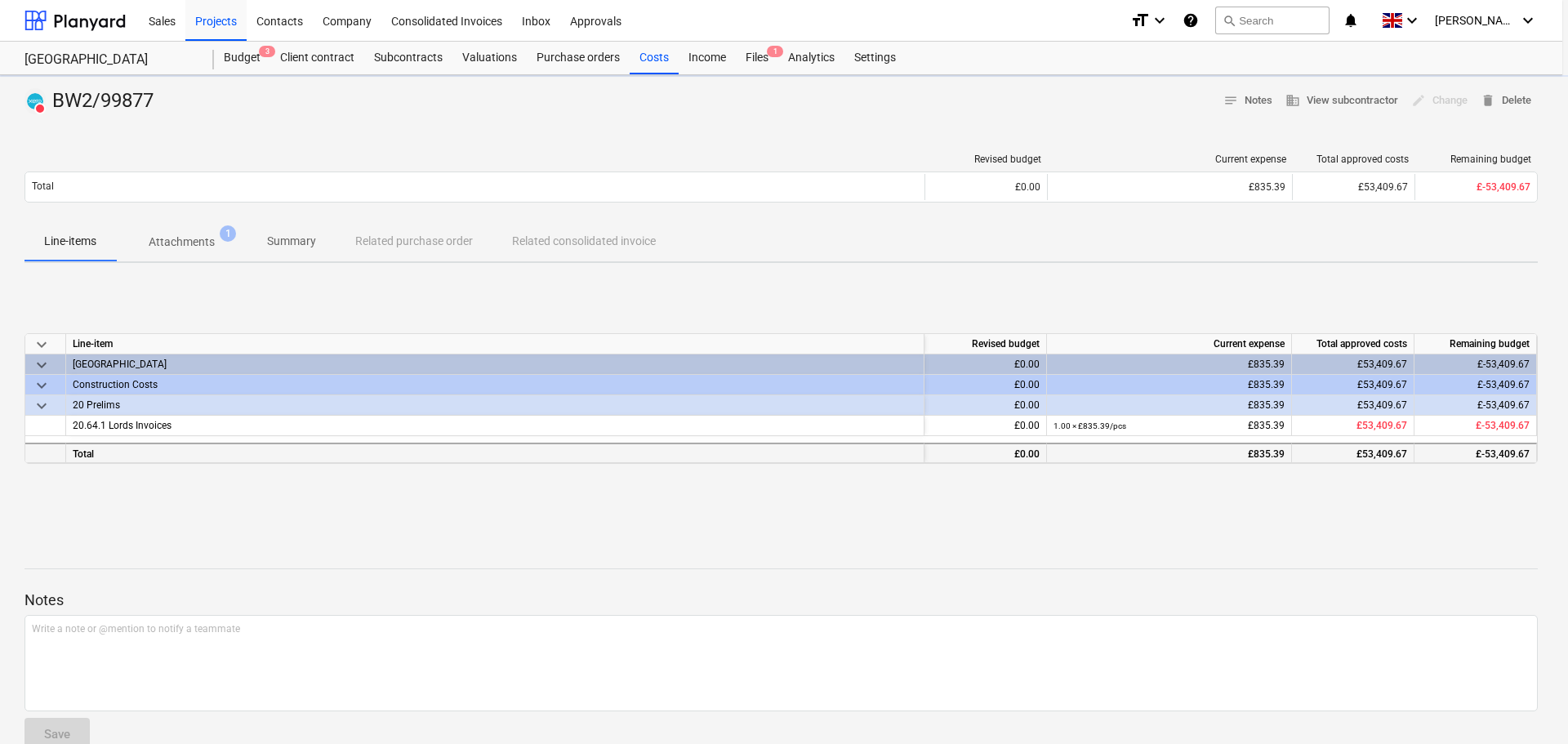
type textarea "x"
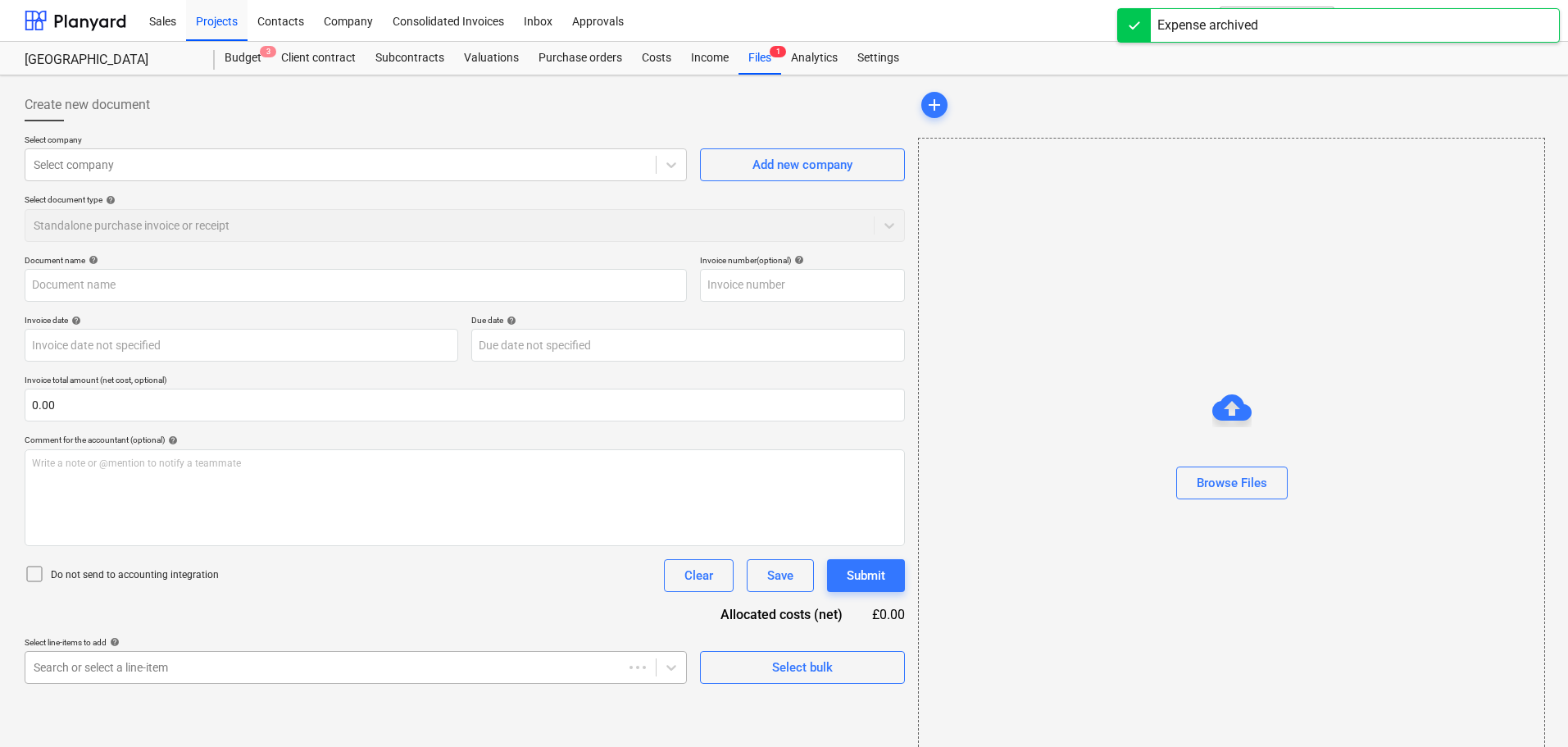
type input "BW2/99877"
type input "[DATE]"
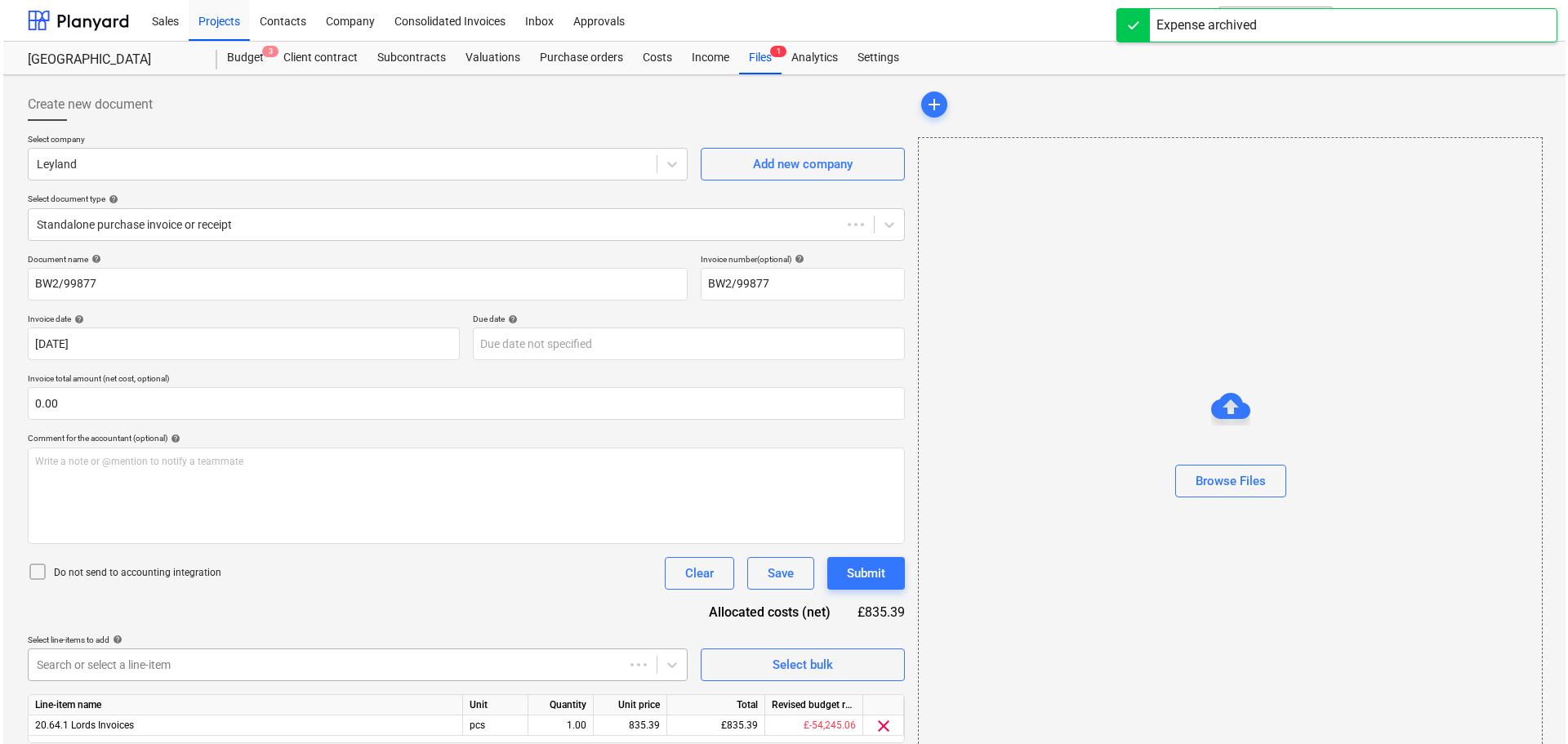
scroll to position [192, 0]
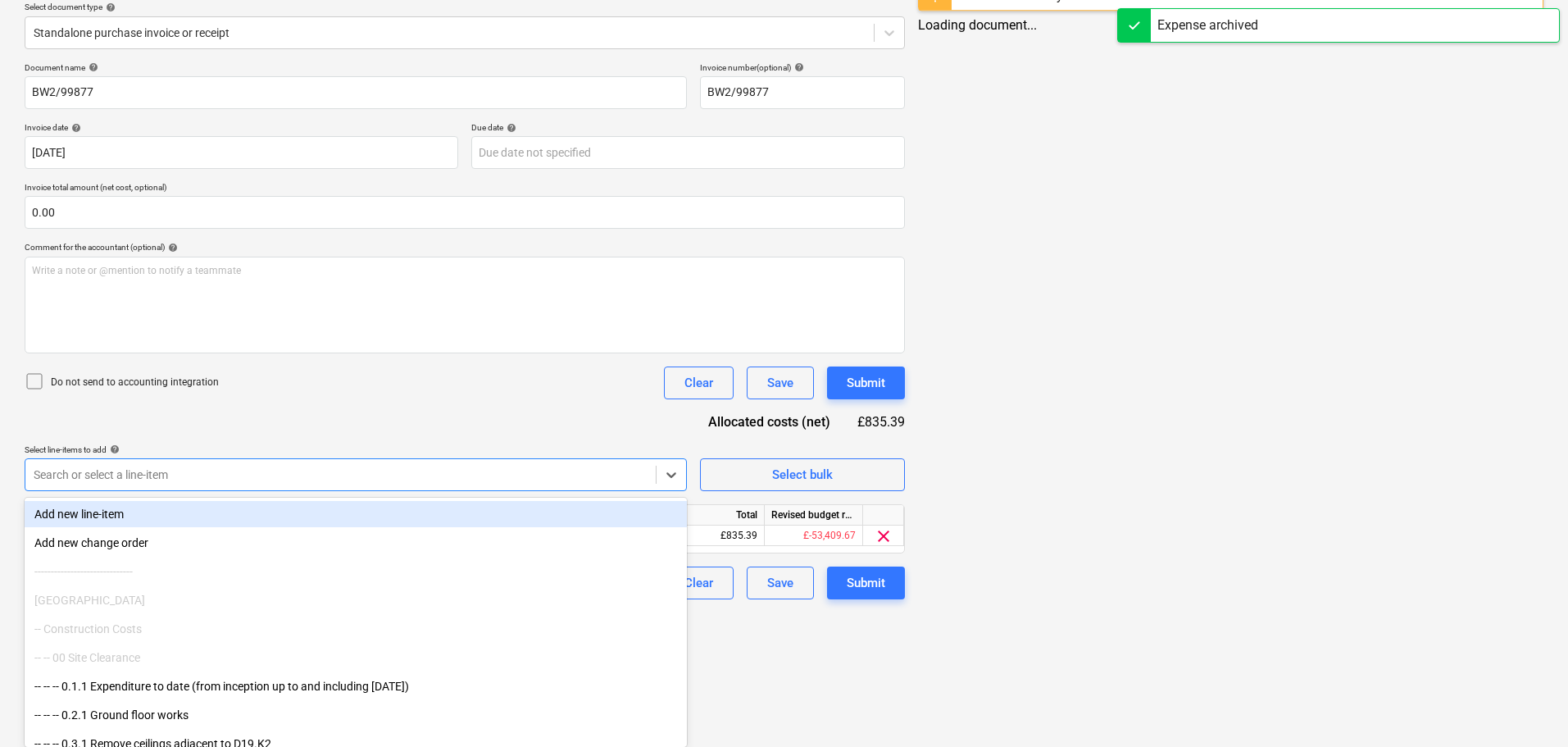
click at [307, 554] on body "Sales Projects Contacts Company Consolidated Invoices Inbox Approvals format_si…" at bounding box center [784, 181] width 1568 height 747
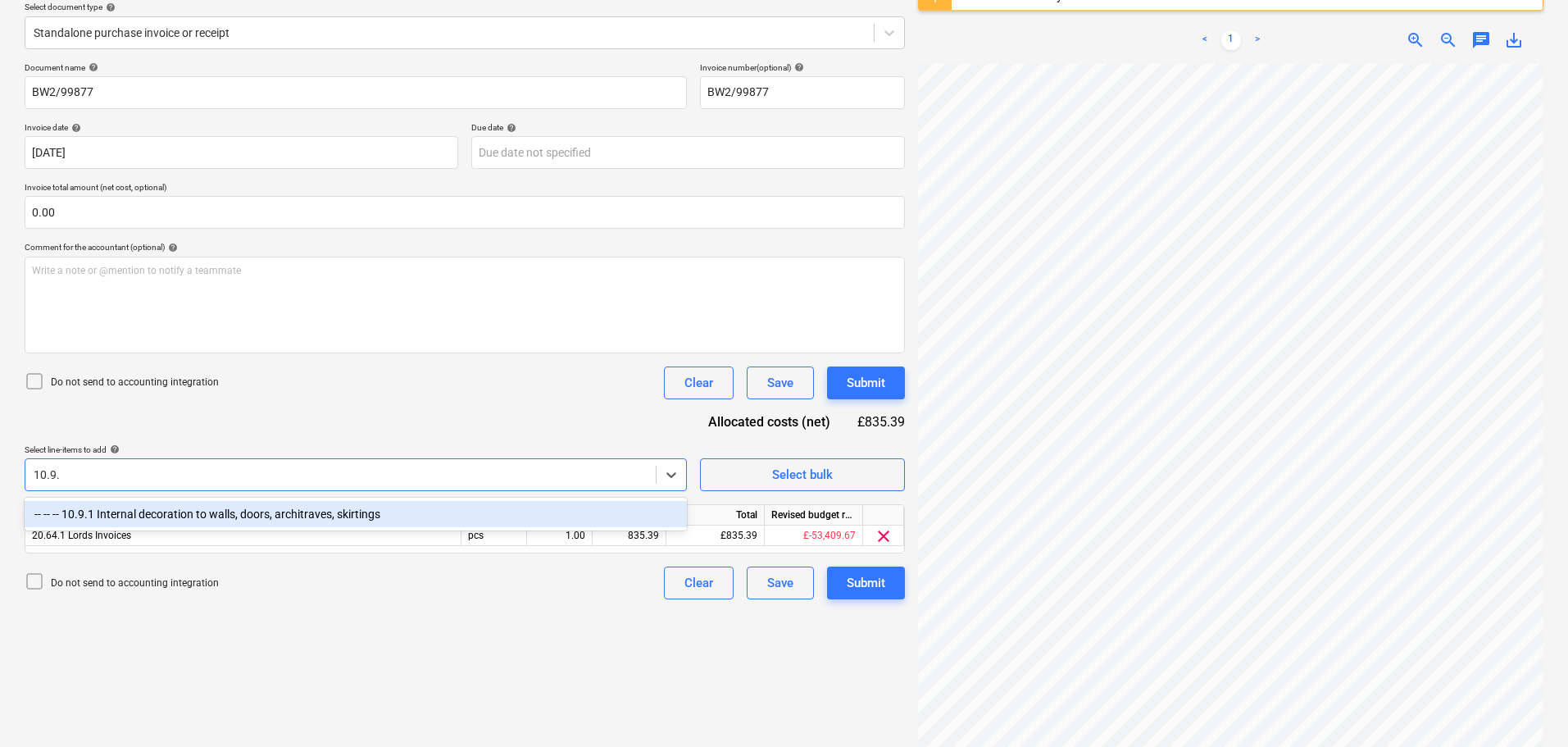
type input "10.9.1"
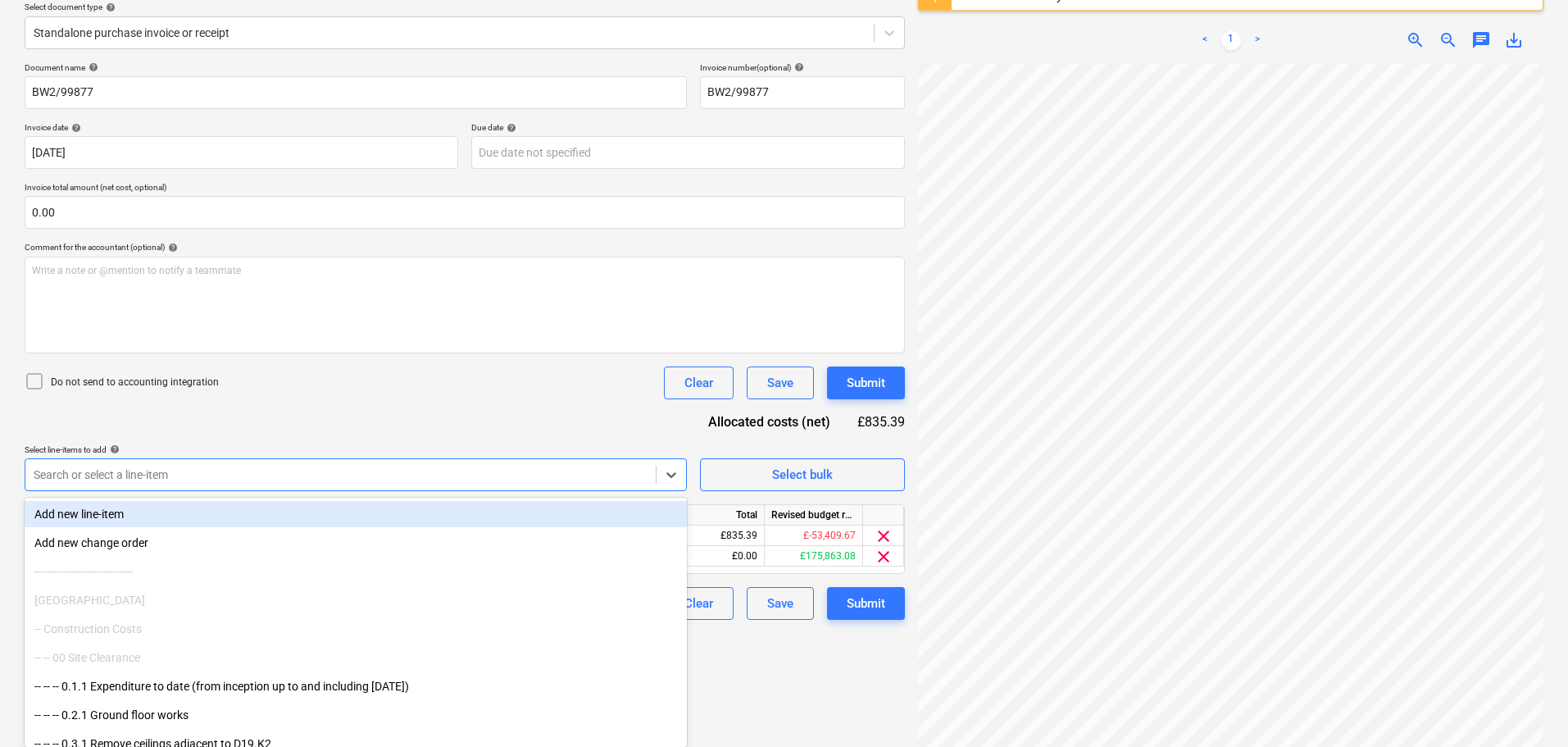
click at [476, 427] on div "Document name help BW2/99877 Invoice number (optional) help BW2/99877 Invoice d…" at bounding box center [465, 341] width 881 height 557
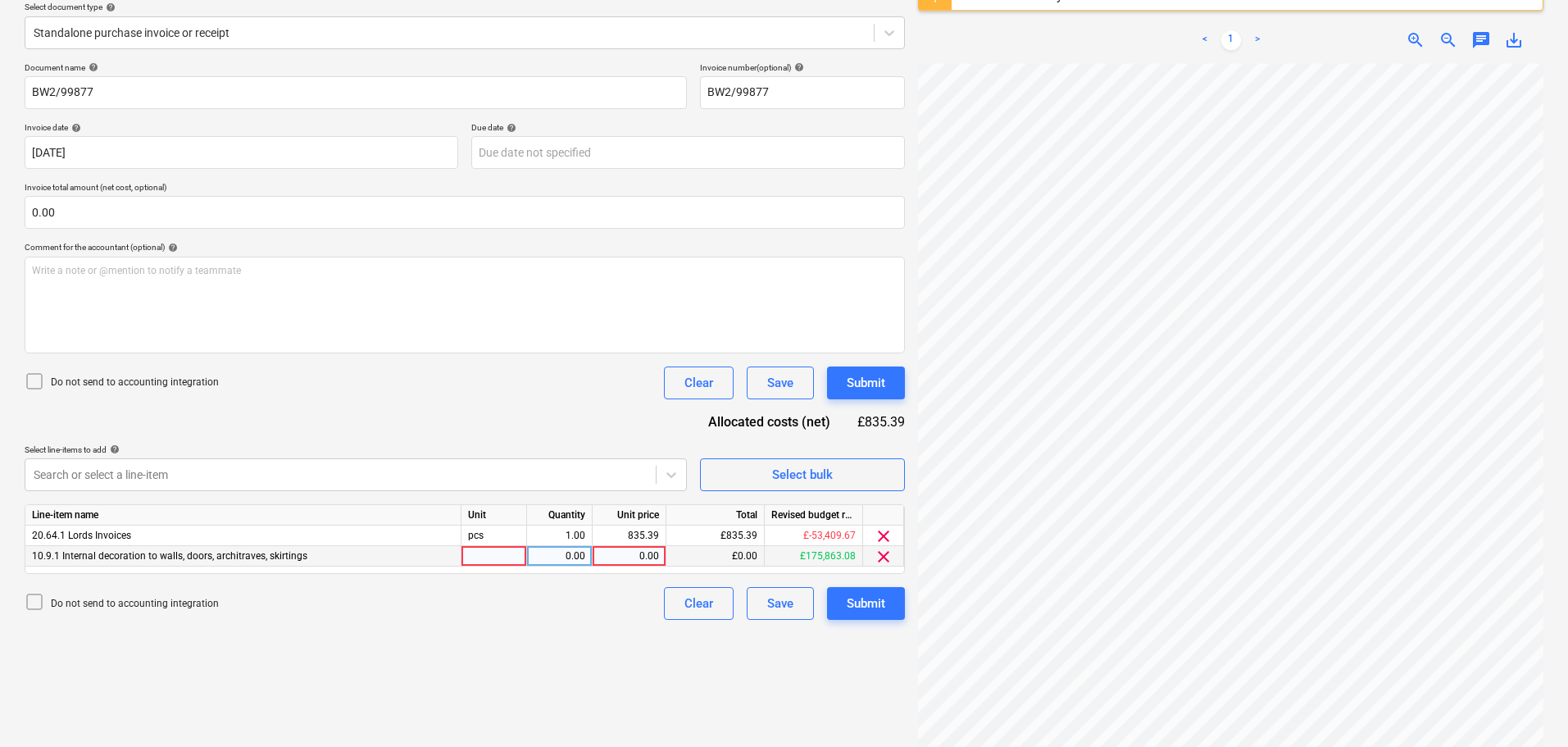
click at [641, 551] on div "0.00" at bounding box center [628, 556] width 60 height 21
type input "835.39"
click at [885, 536] on span "clear" at bounding box center [883, 536] width 20 height 20
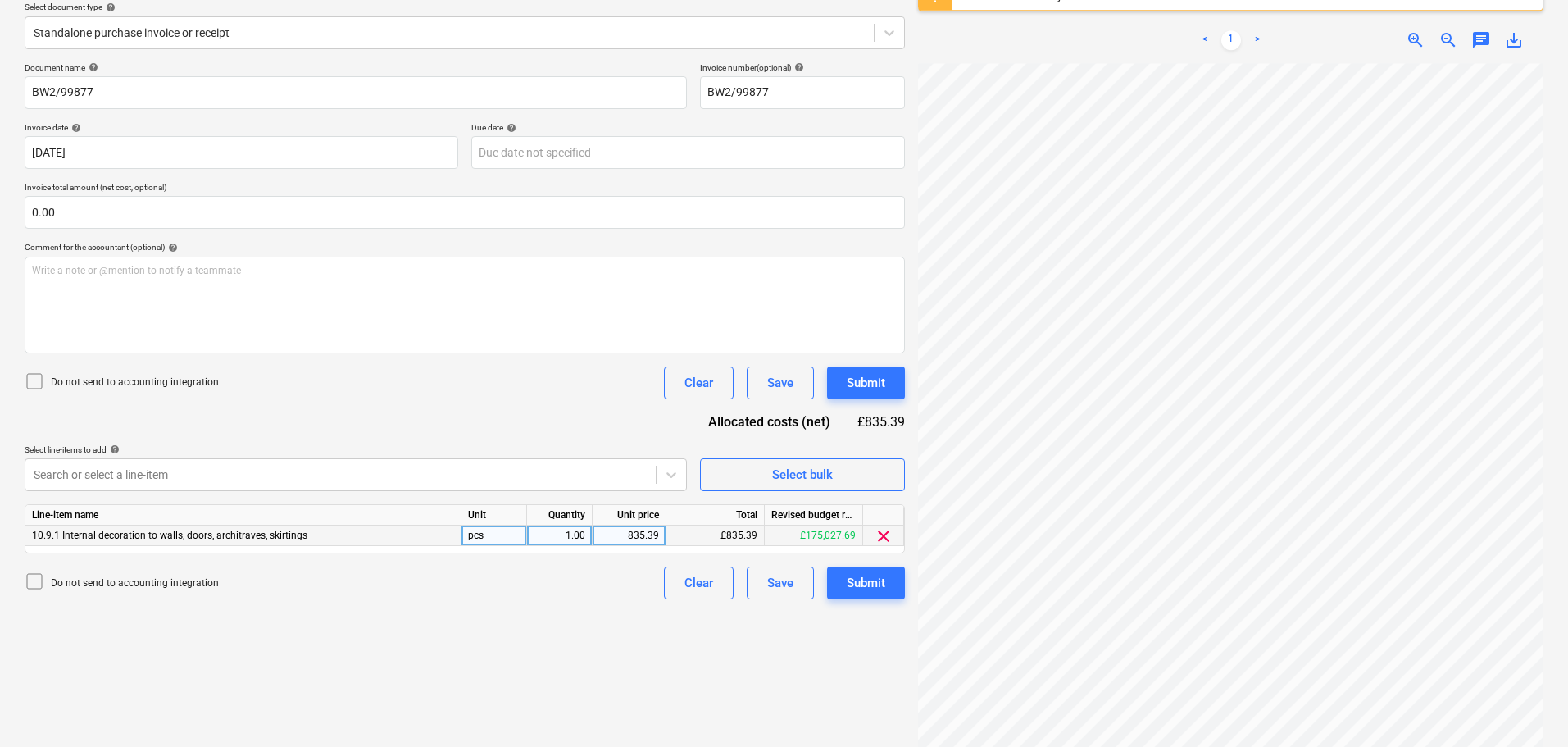
click at [582, 414] on div "Document name help BW2/99877 Invoice number (optional) help BW2/99877 Invoice d…" at bounding box center [465, 330] width 881 height 536
click at [872, 387] on div "Submit" at bounding box center [866, 382] width 38 height 22
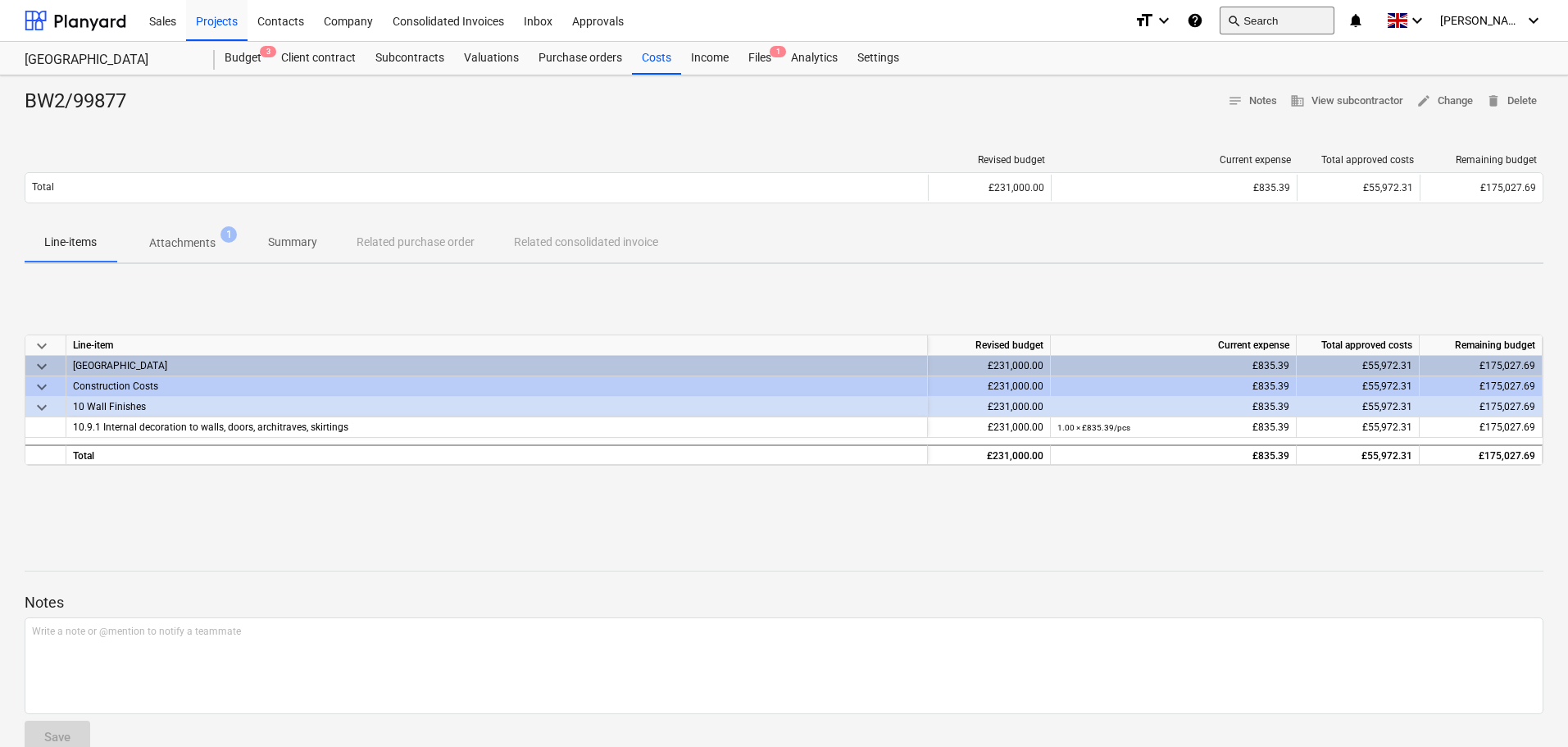
click at [1284, 21] on button "search Search" at bounding box center [1277, 21] width 114 height 28
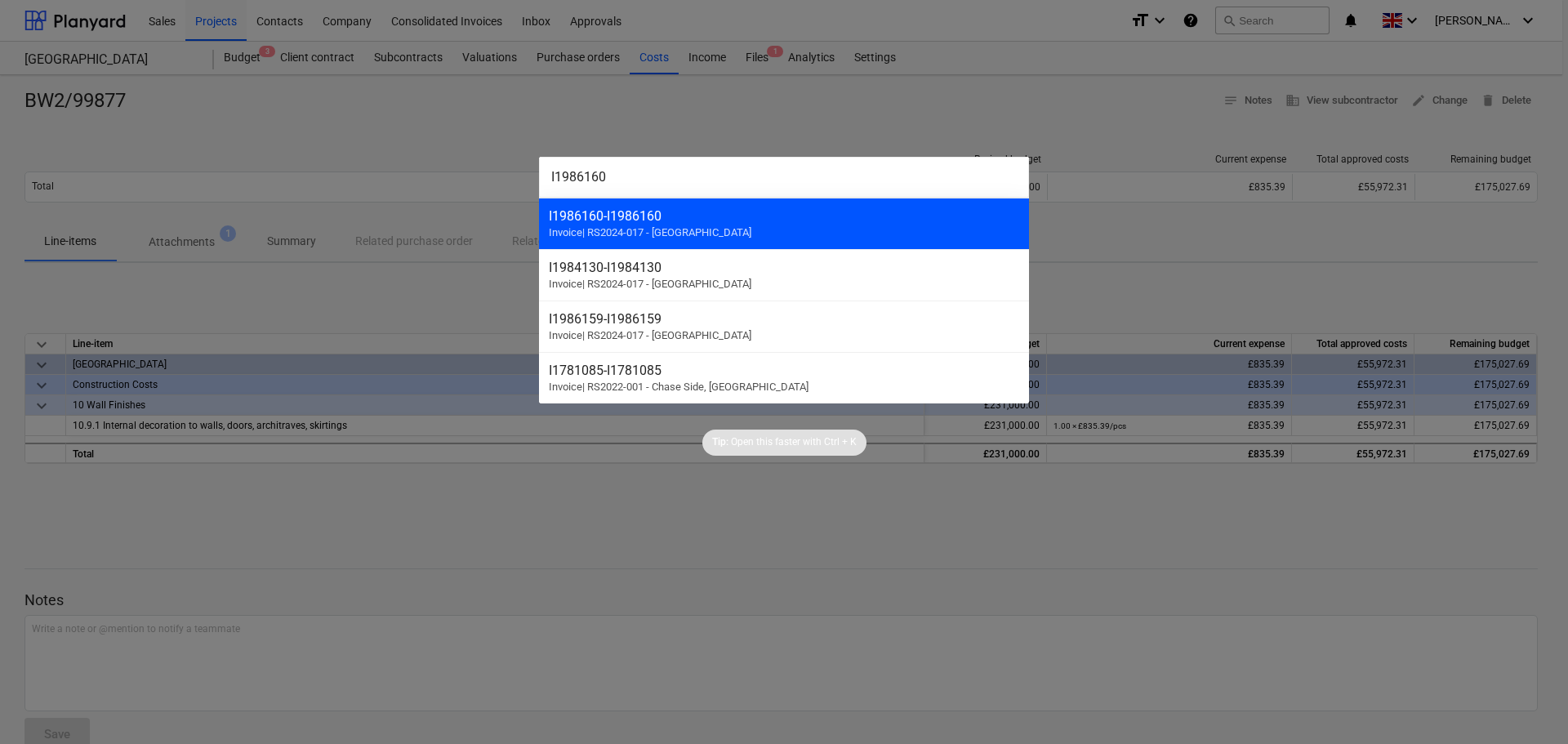
type input "I1986160"
click at [743, 230] on div "I1986160 - I1986160 Invoice | RS2024-017 - [GEOGRAPHIC_DATA]" at bounding box center [783, 224] width 490 height 52
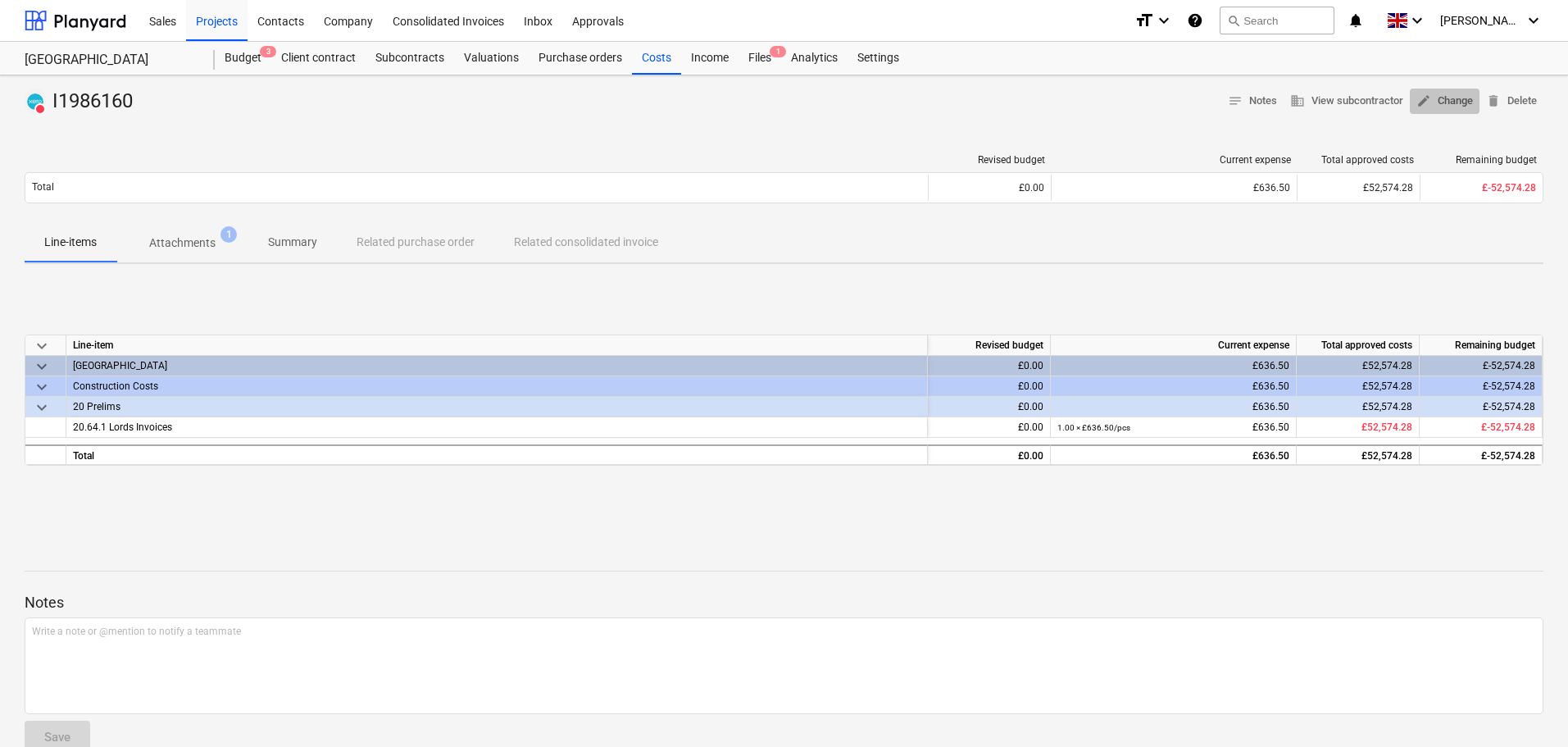
click at [1443, 108] on span "edit Change" at bounding box center [1444, 101] width 56 height 19
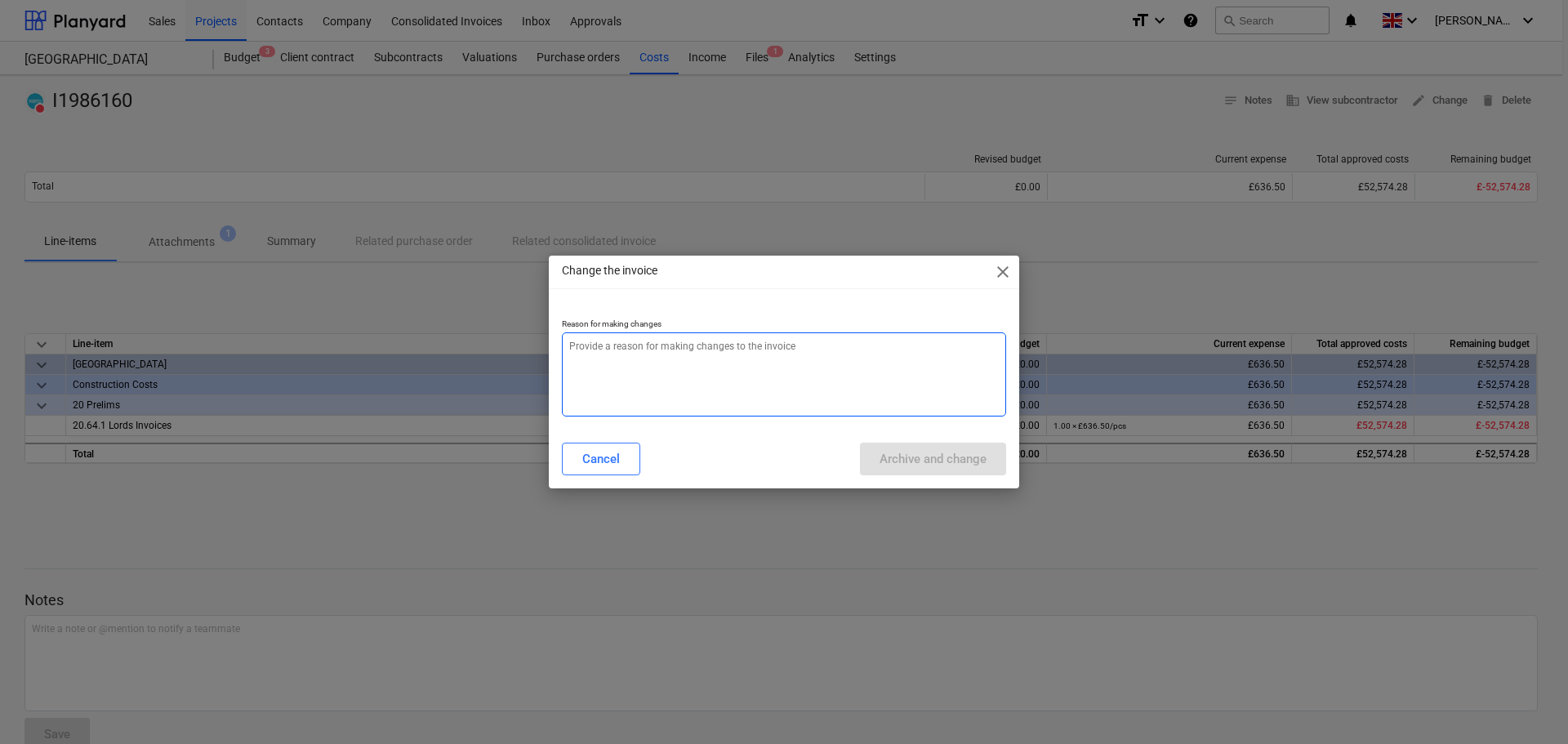
click at [800, 344] on textarea at bounding box center [784, 374] width 444 height 84
paste textarea "I1986160"
type textarea "x"
type textarea "I1986160"
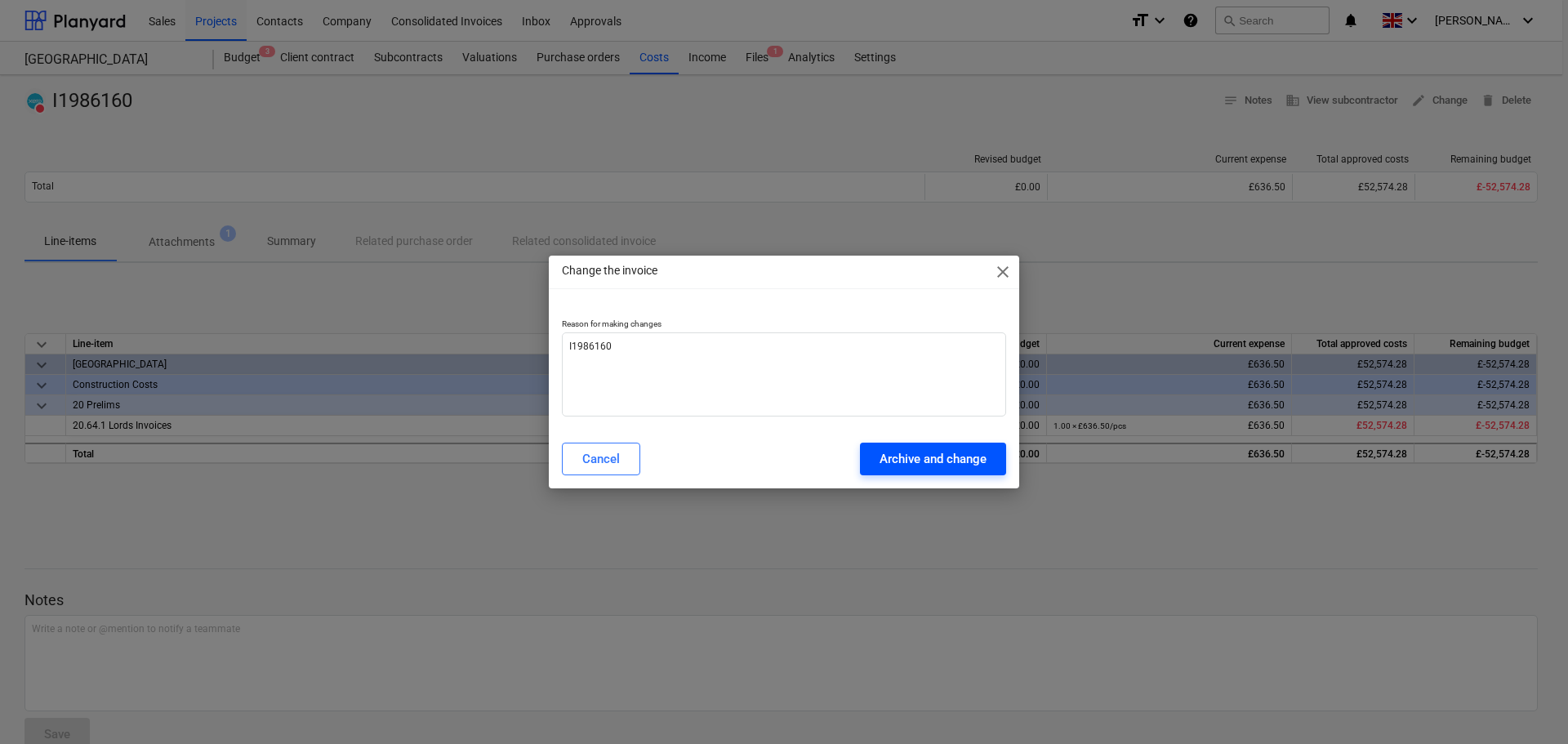
click at [920, 463] on div "Archive and change" at bounding box center [933, 458] width 107 height 22
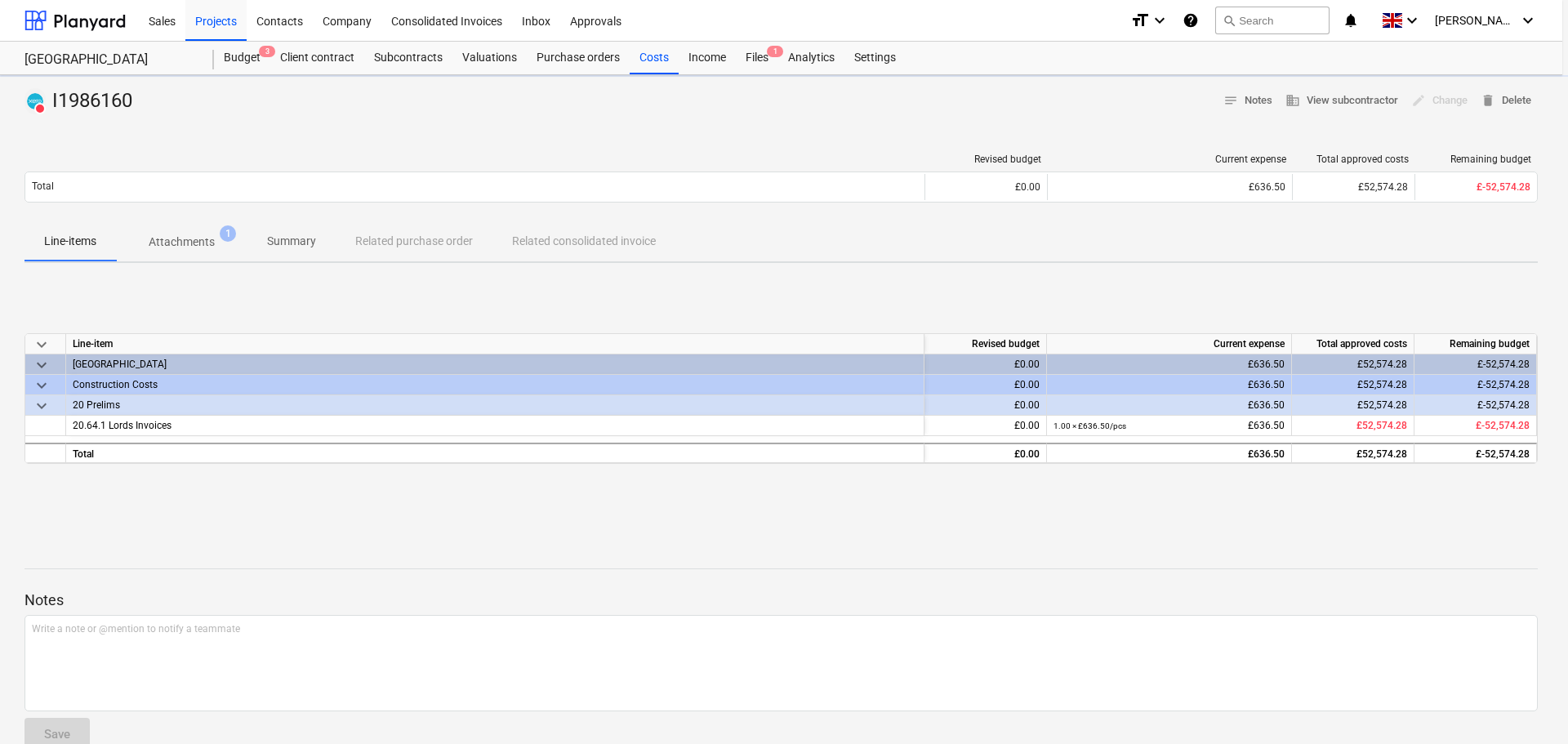
type textarea "x"
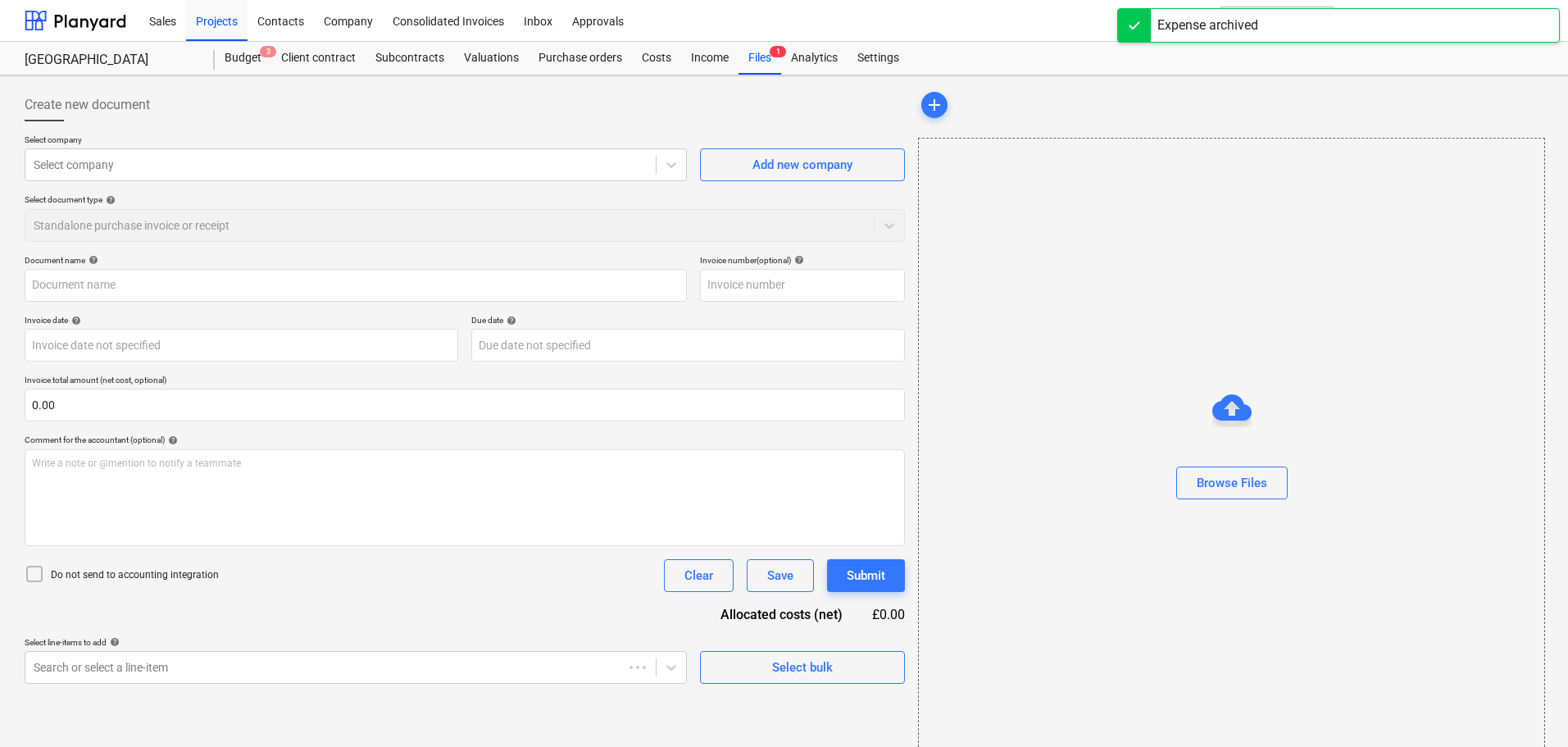
type input "I1986160"
type input "[DATE]"
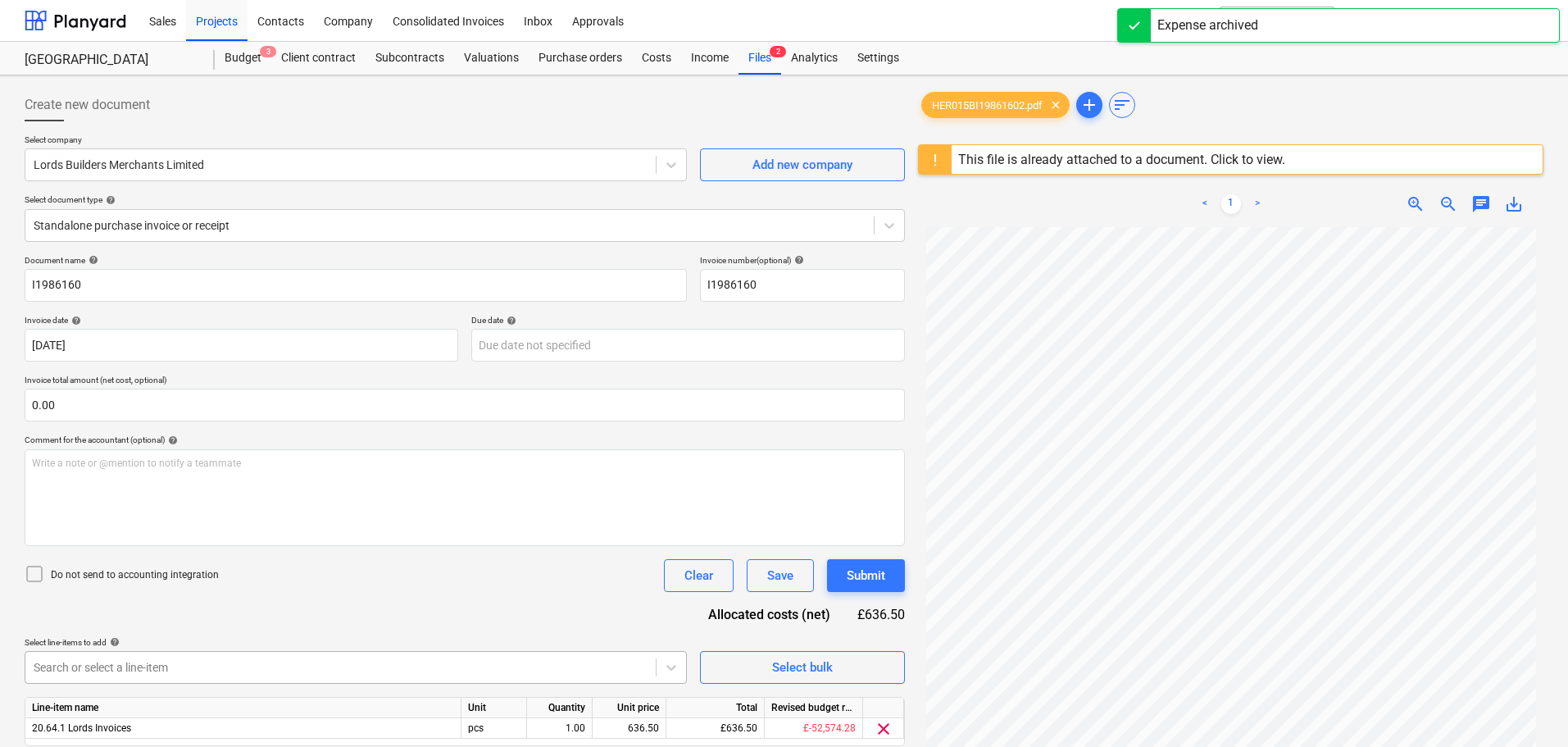
click at [109, 660] on body "Sales Projects Contacts Company Consolidated Invoices Inbox Approvals format_si…" at bounding box center [784, 374] width 1568 height 747
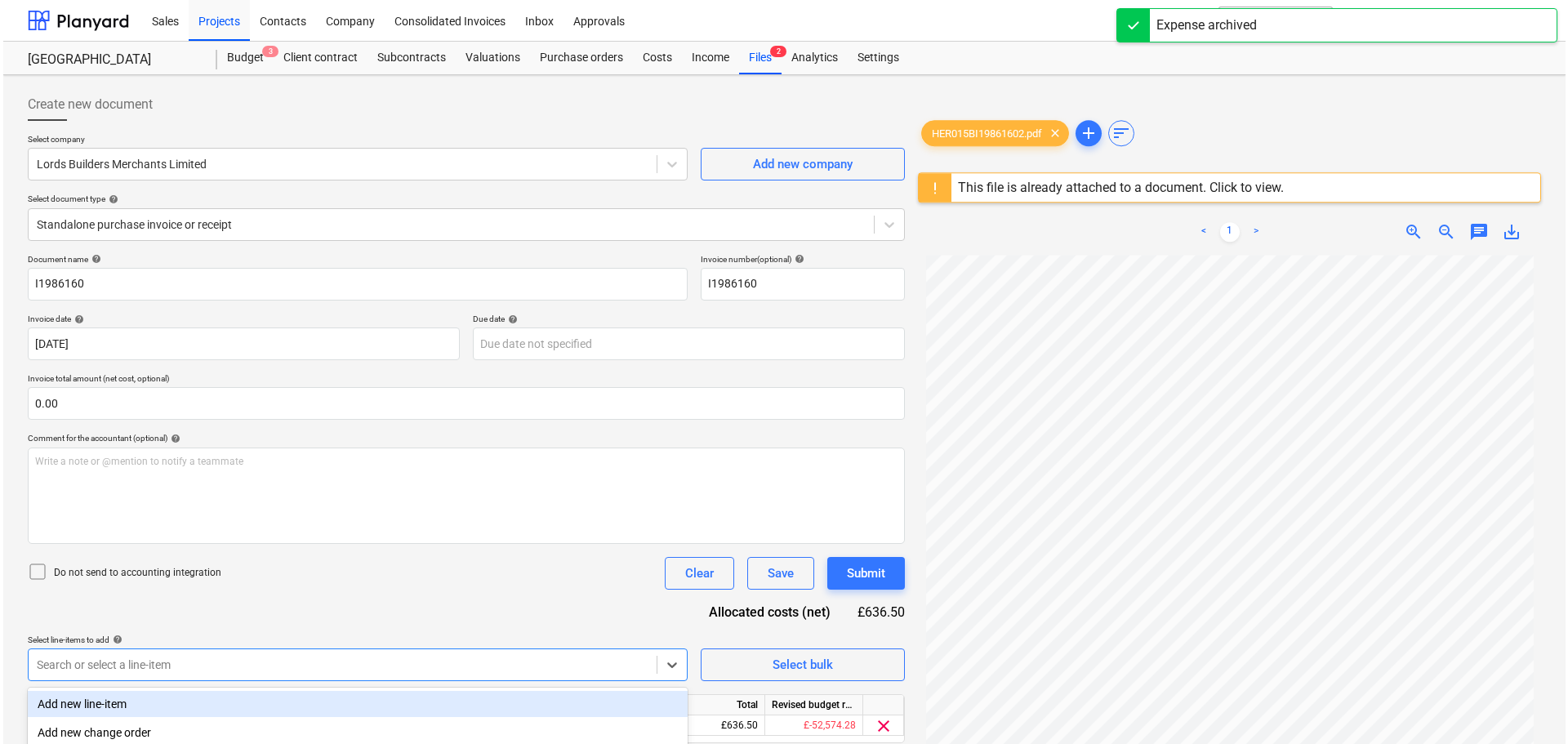
scroll to position [193, 0]
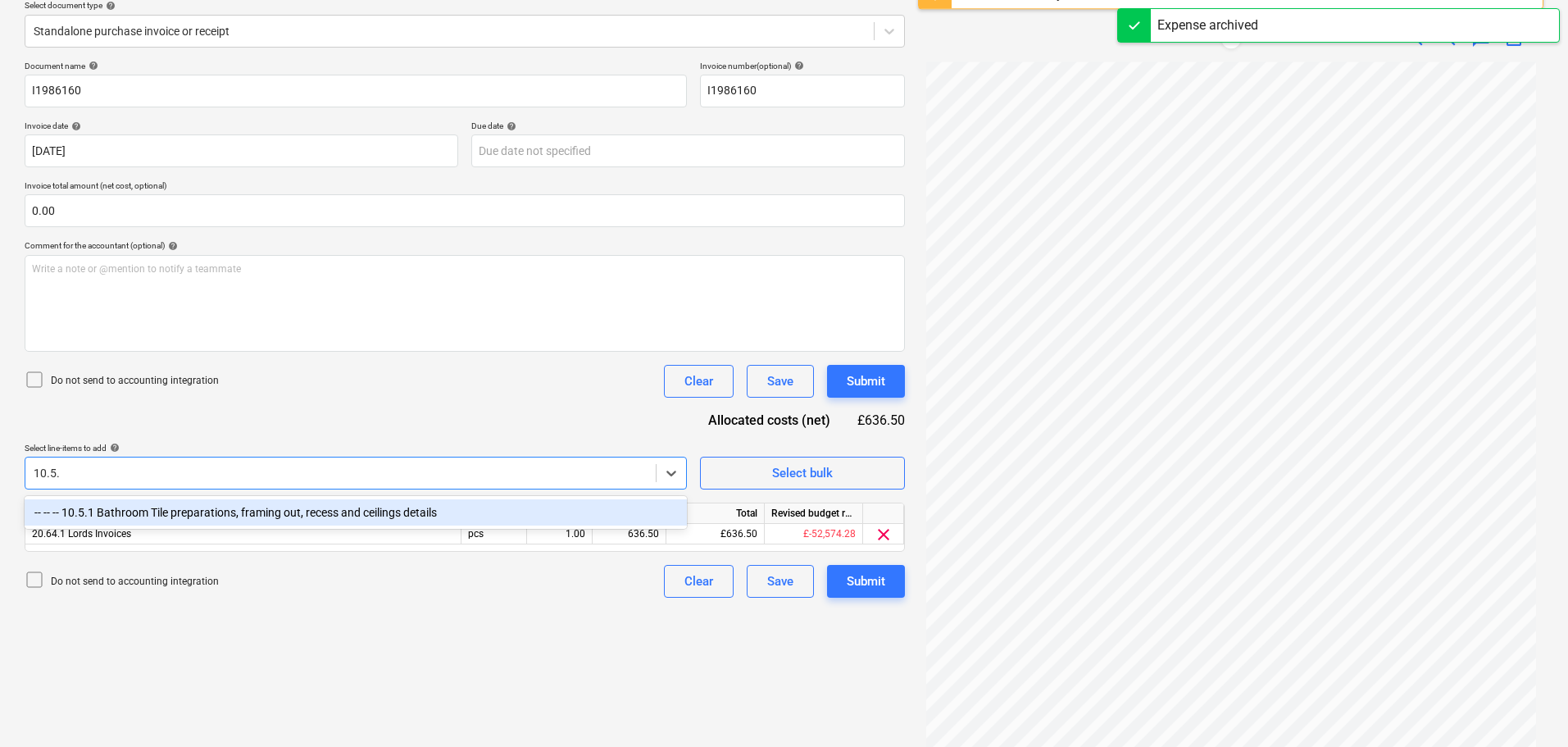
type input "10.5.1"
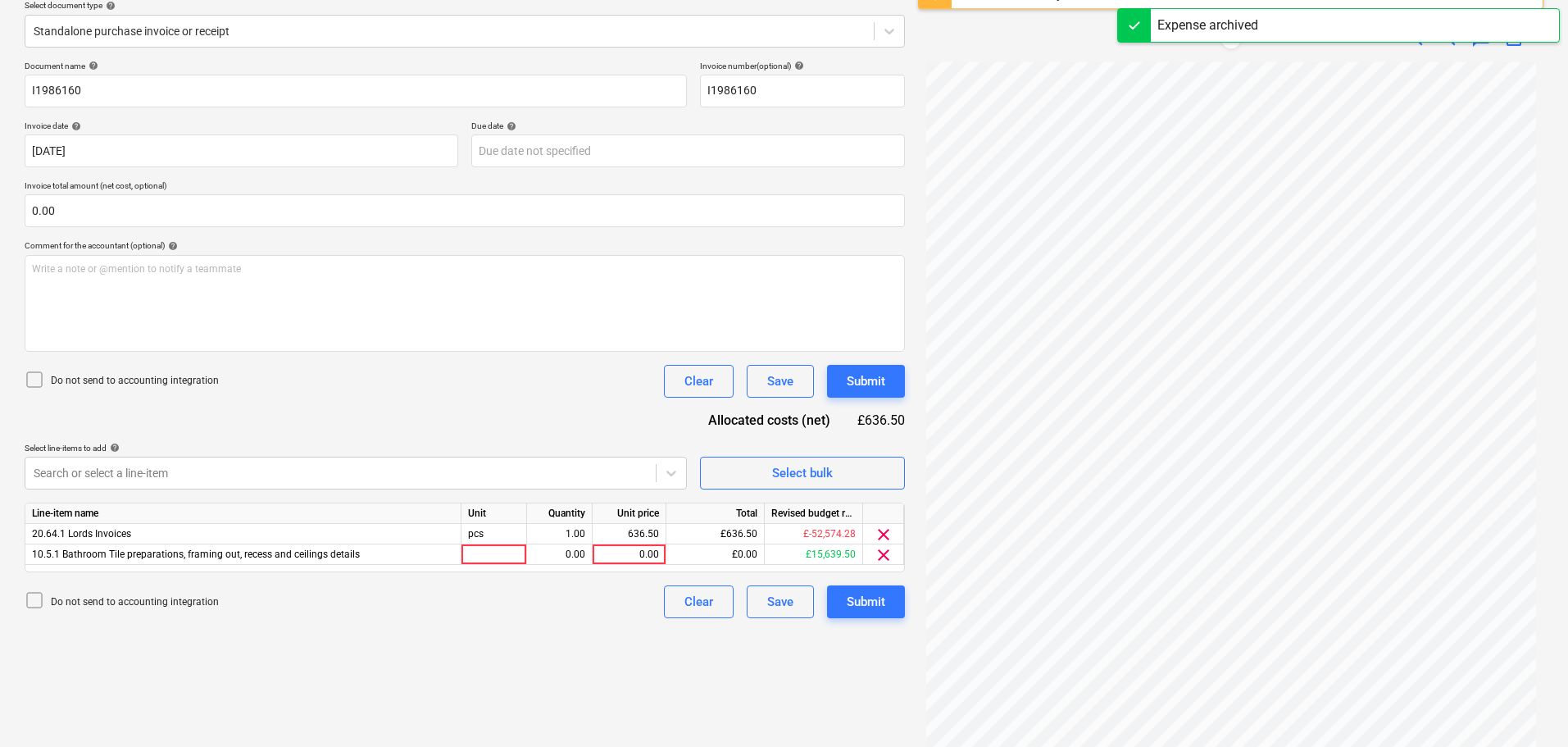
click at [459, 404] on div "Document name help I1986160 Invoice number (optional) help I1986160 Invoice dat…" at bounding box center [465, 339] width 881 height 557
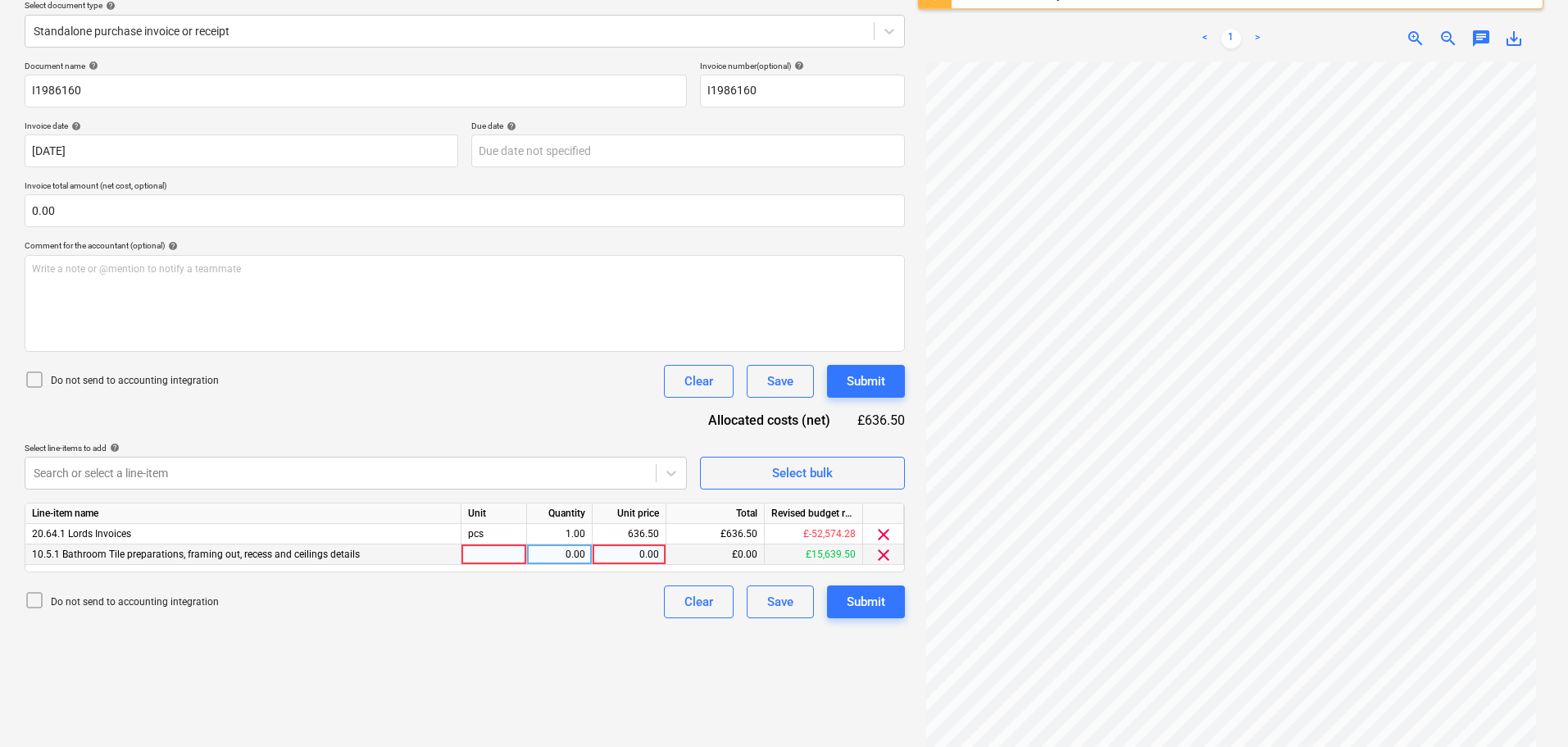
click at [630, 555] on div "0.00" at bounding box center [628, 555] width 60 height 21
type input "636.50"
click at [883, 530] on span "clear" at bounding box center [883, 534] width 20 height 20
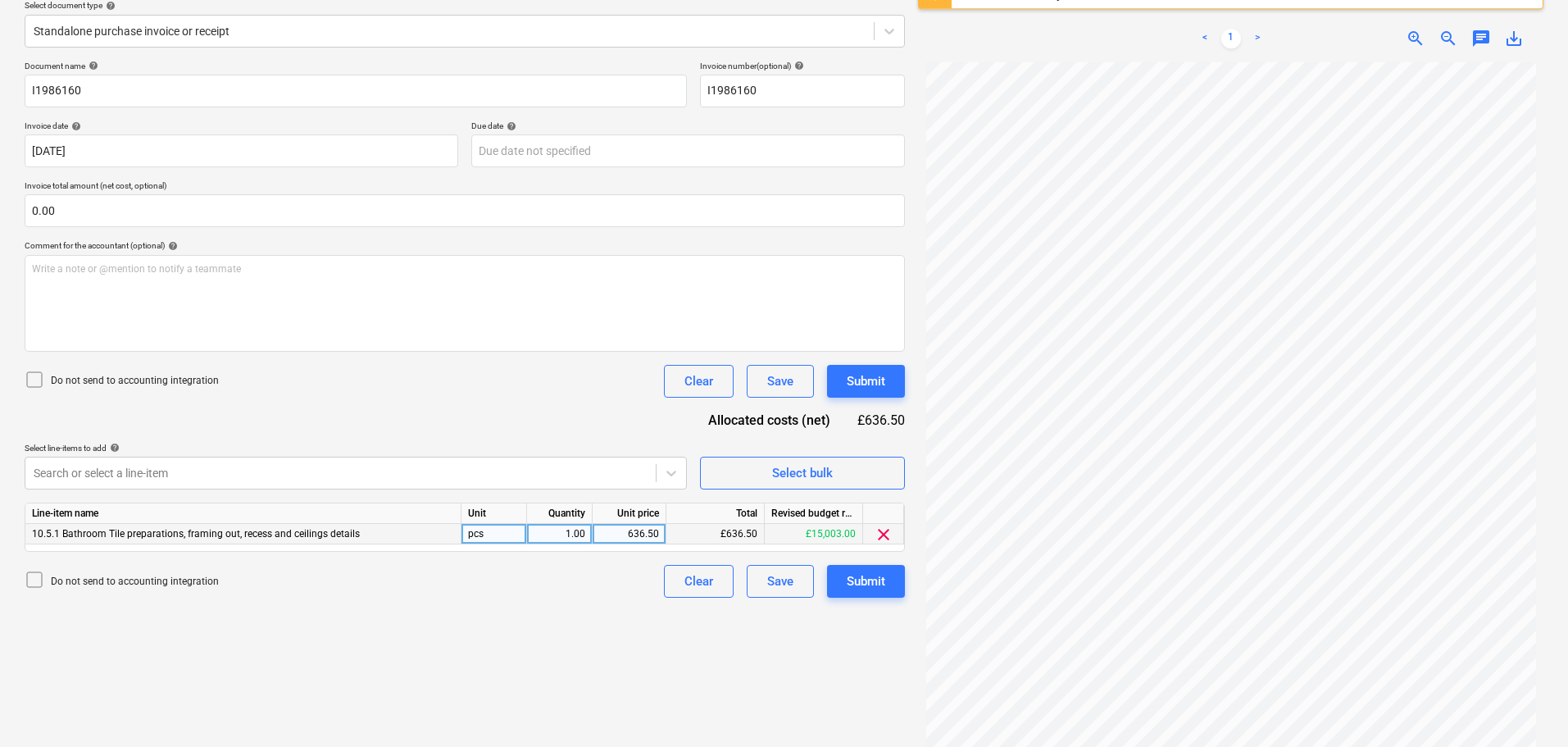
click at [616, 451] on div "Select line-items to add help" at bounding box center [355, 448] width 662 height 10
click at [869, 380] on div "Submit" at bounding box center [866, 380] width 38 height 22
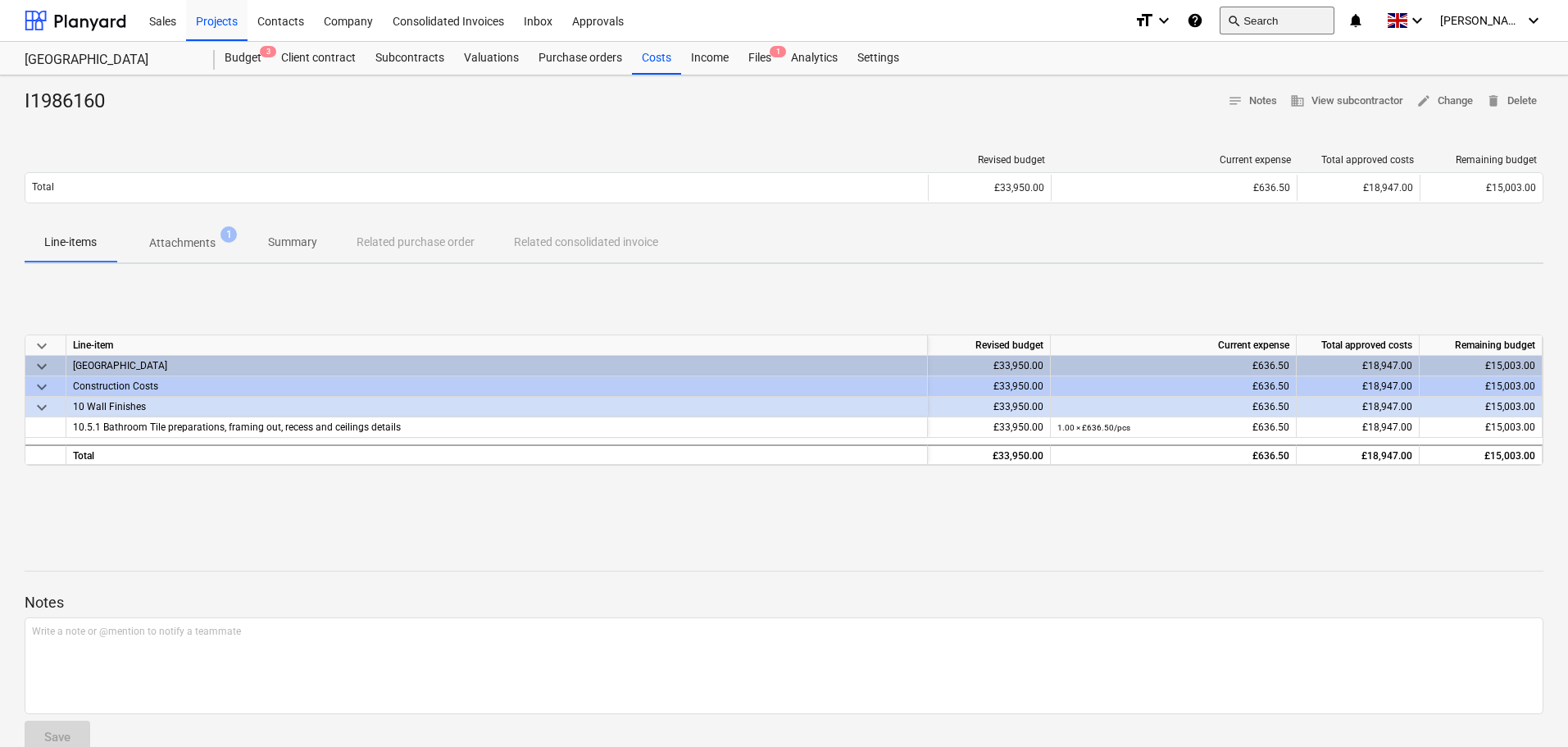
click at [1277, 23] on button "search Search" at bounding box center [1277, 21] width 114 height 28
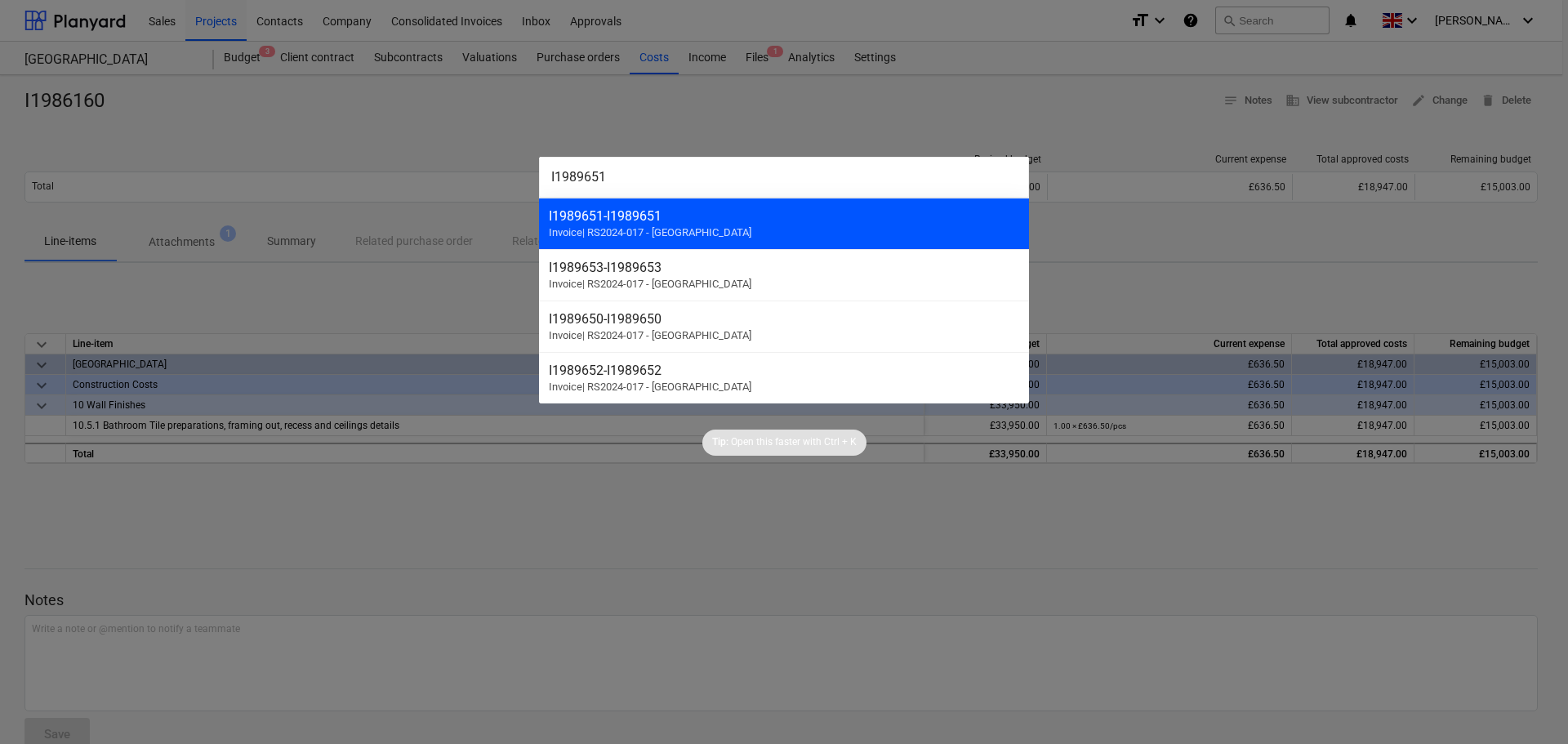
type input "I1989651"
click at [749, 218] on div "I1989651 - I1989651" at bounding box center [784, 216] width 471 height 16
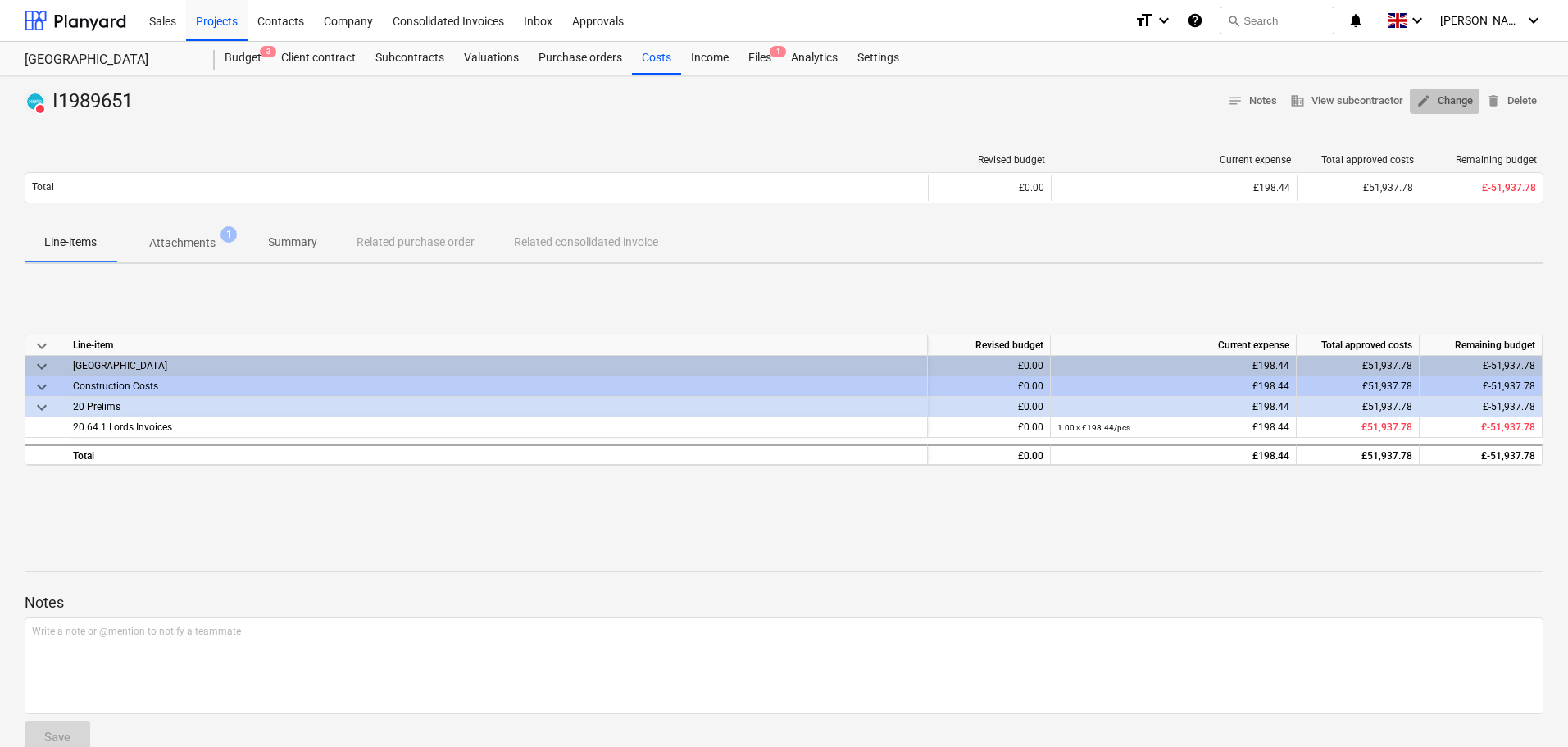
click at [1437, 97] on span "edit Change" at bounding box center [1444, 101] width 56 height 19
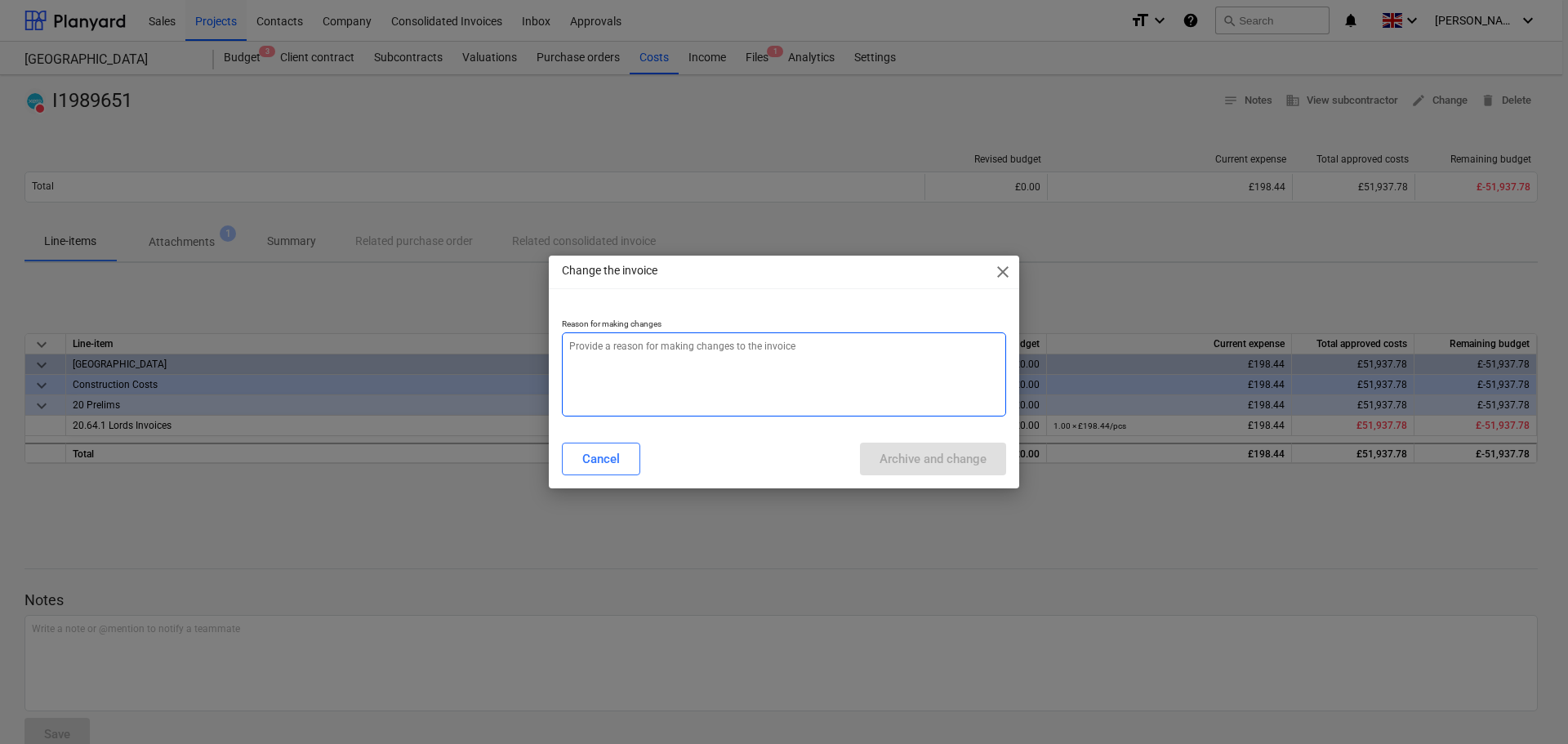
click at [839, 380] on textarea at bounding box center [784, 374] width 444 height 84
paste textarea "I1989651"
type textarea "x"
type textarea "I1989651"
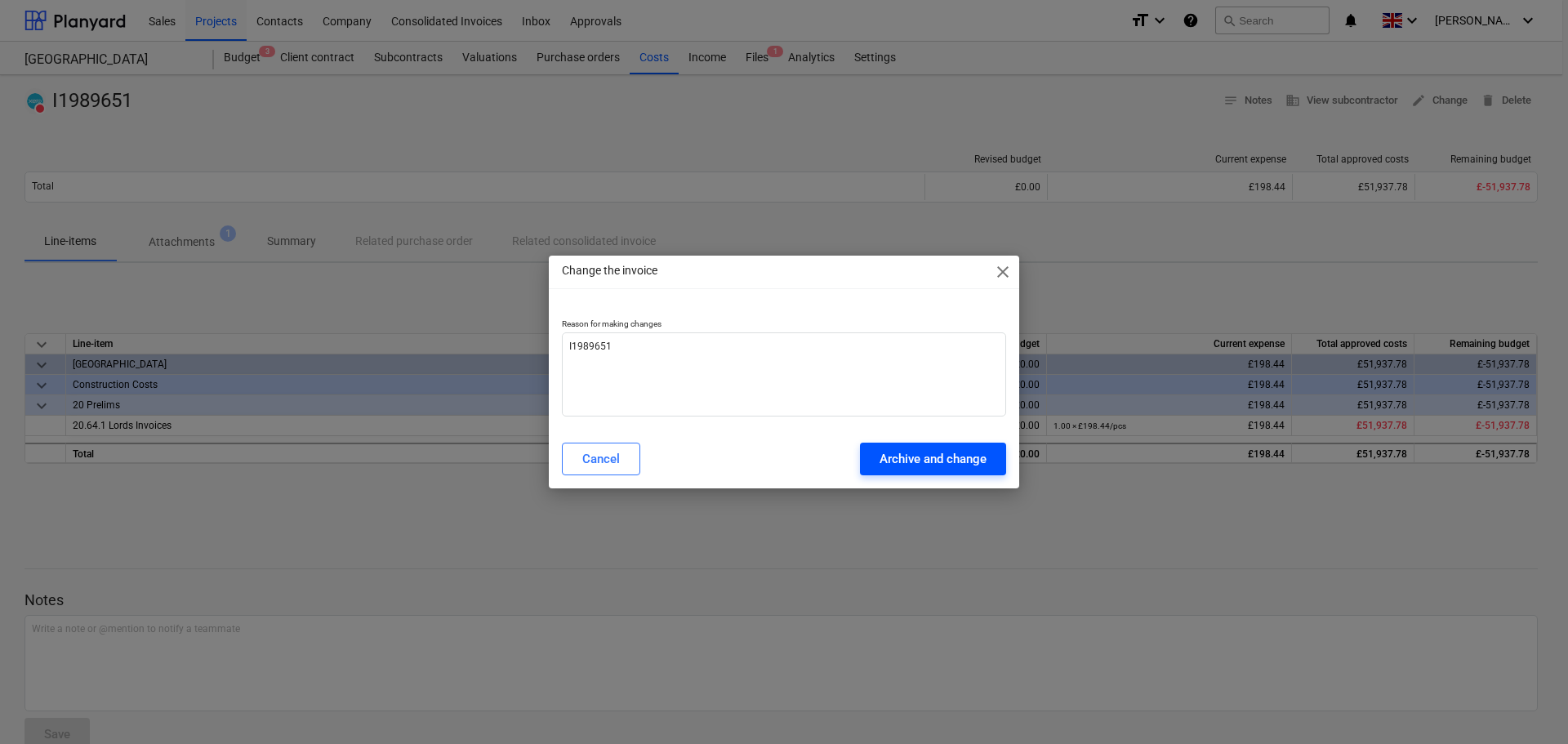
click at [945, 465] on div "Archive and change" at bounding box center [933, 458] width 107 height 22
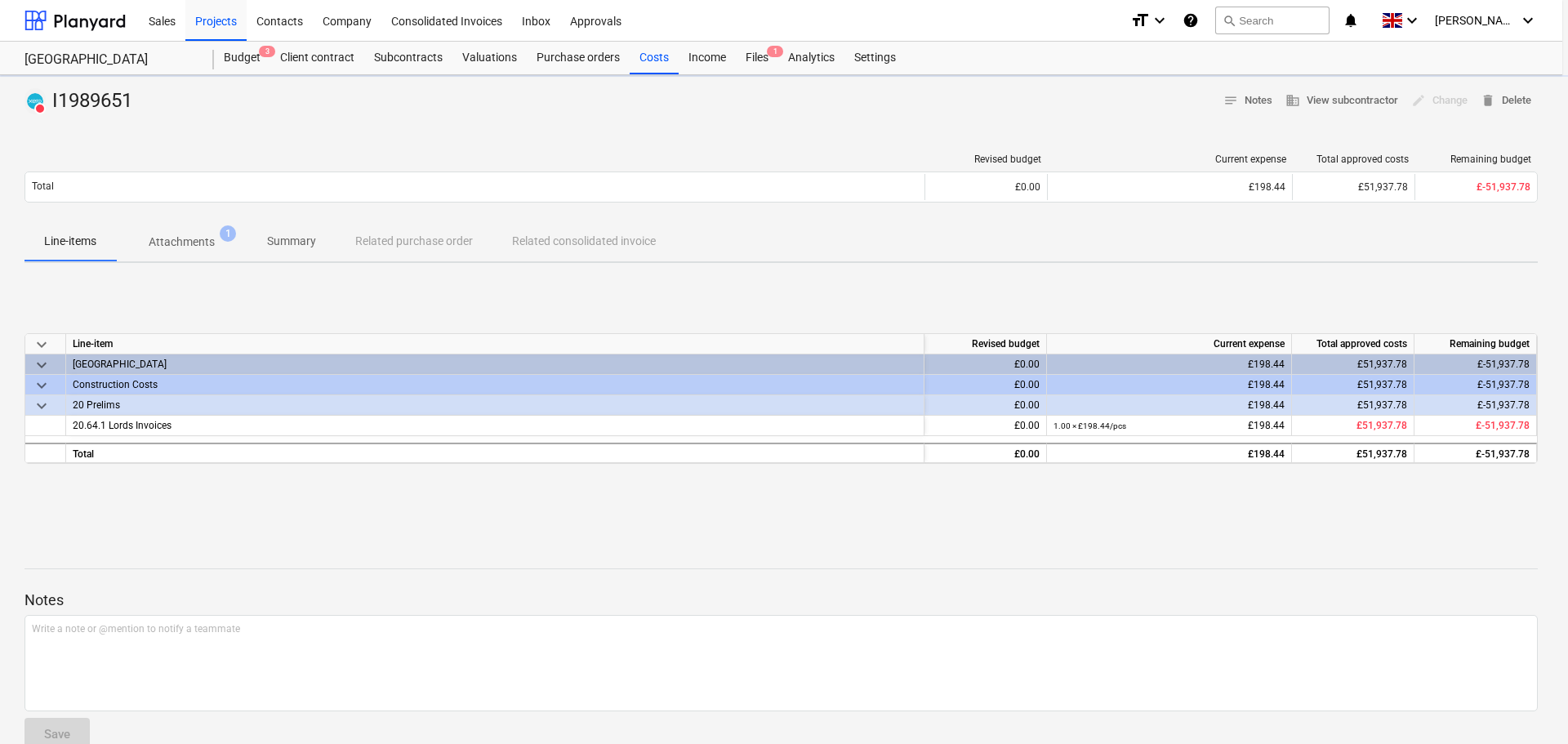
type textarea "x"
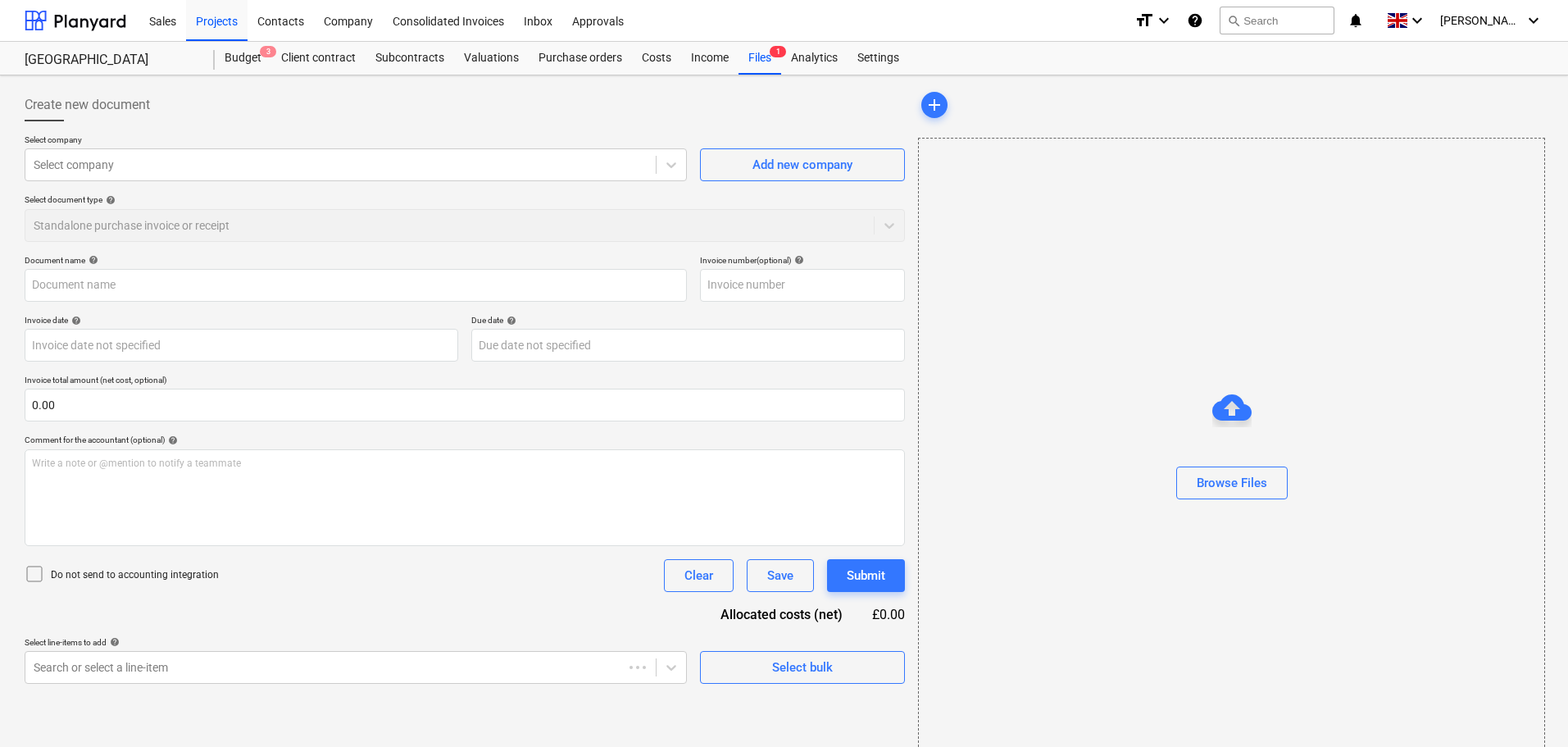
type input "I1989651"
type input "[DATE]"
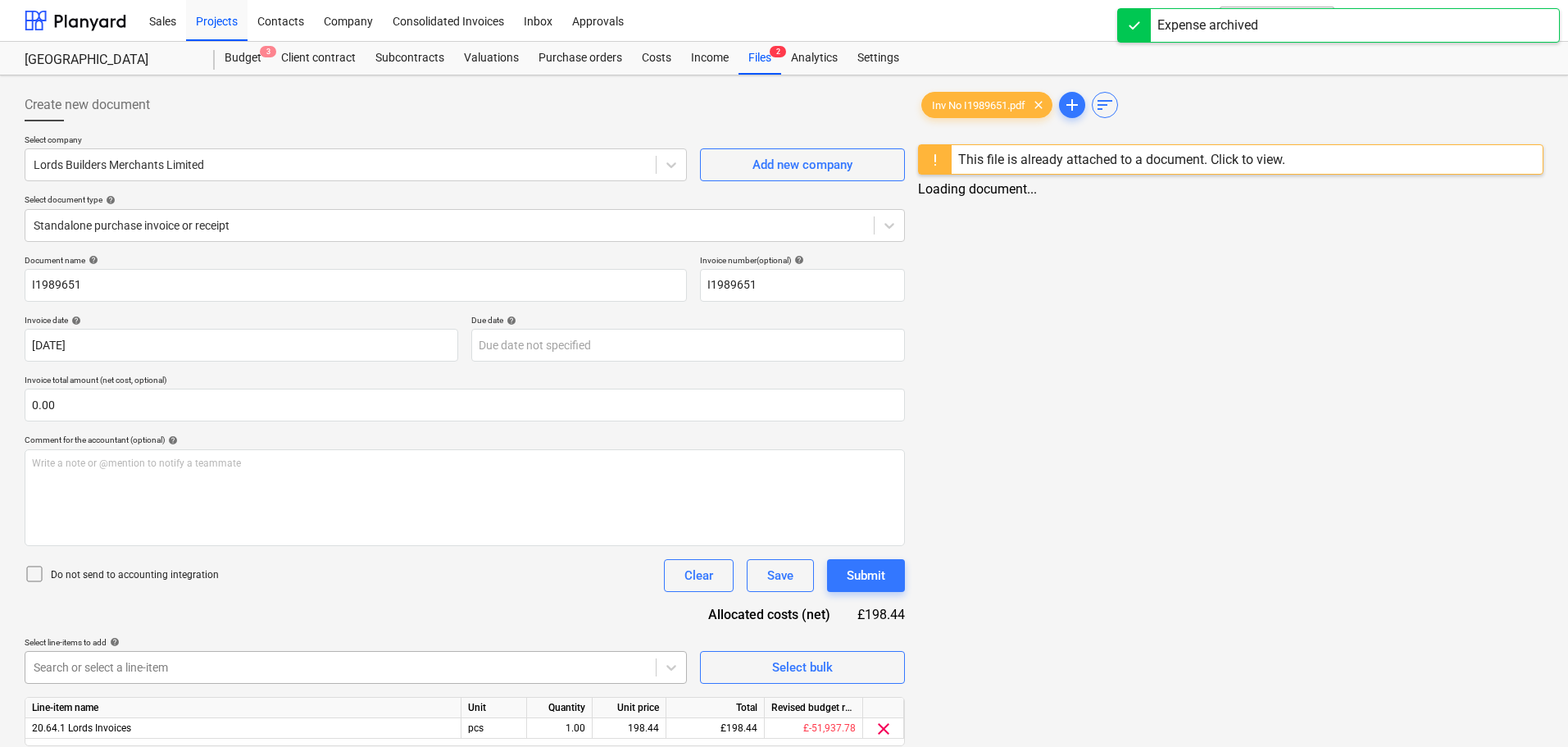
click at [353, 661] on body "Sales Projects Contacts Company Consolidated Invoices Inbox Approvals format_si…" at bounding box center [784, 374] width 1568 height 747
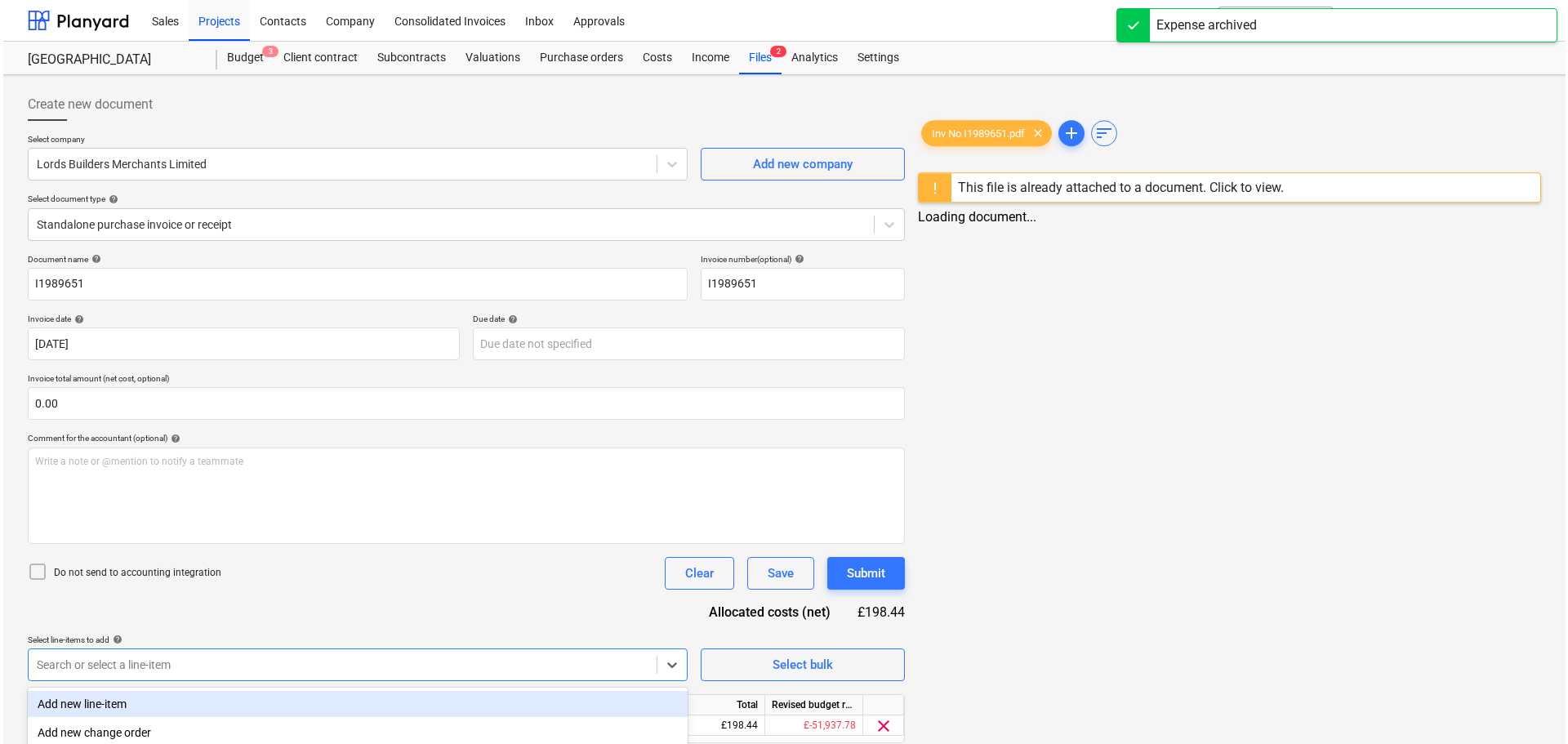
scroll to position [192, 0]
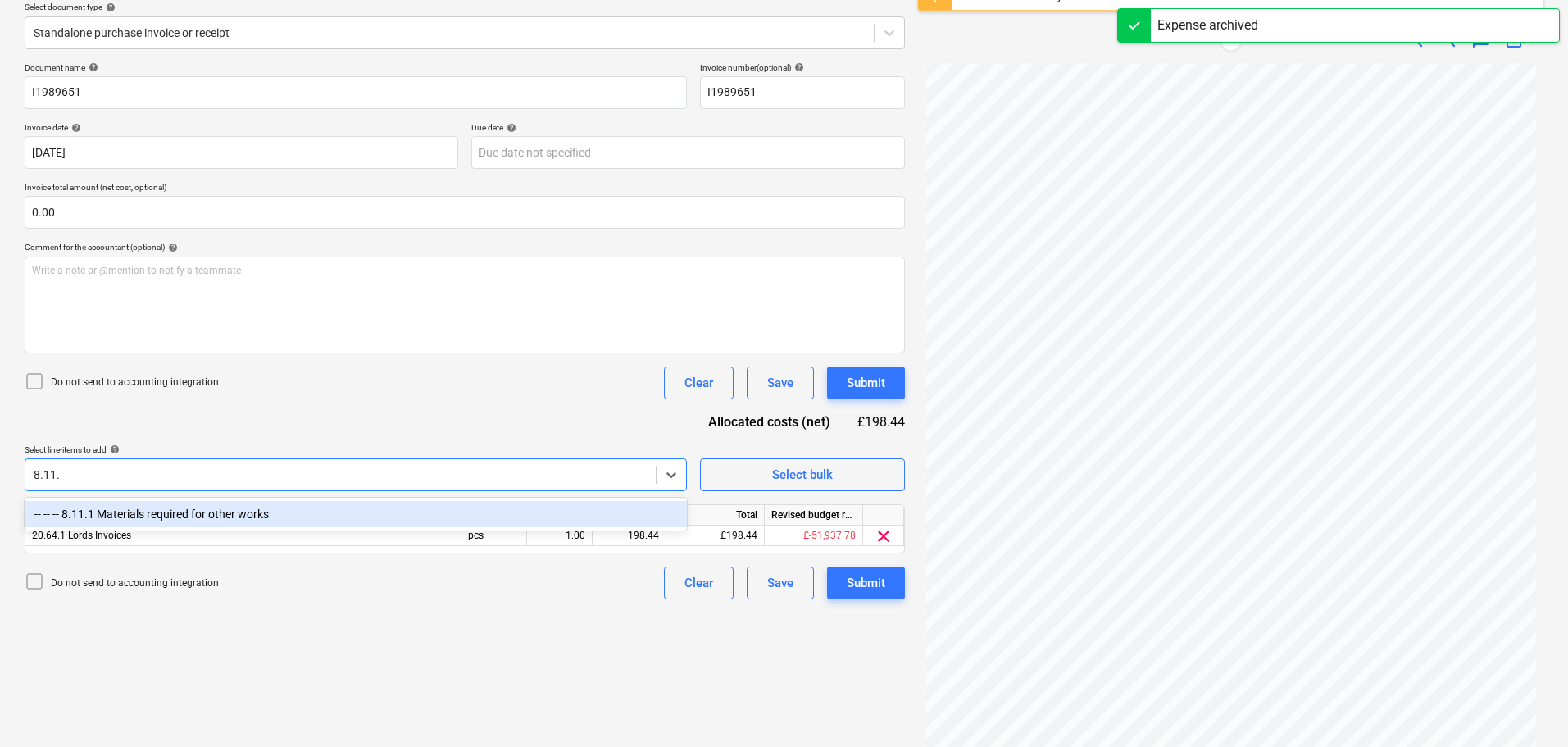
type input "8.11.1"
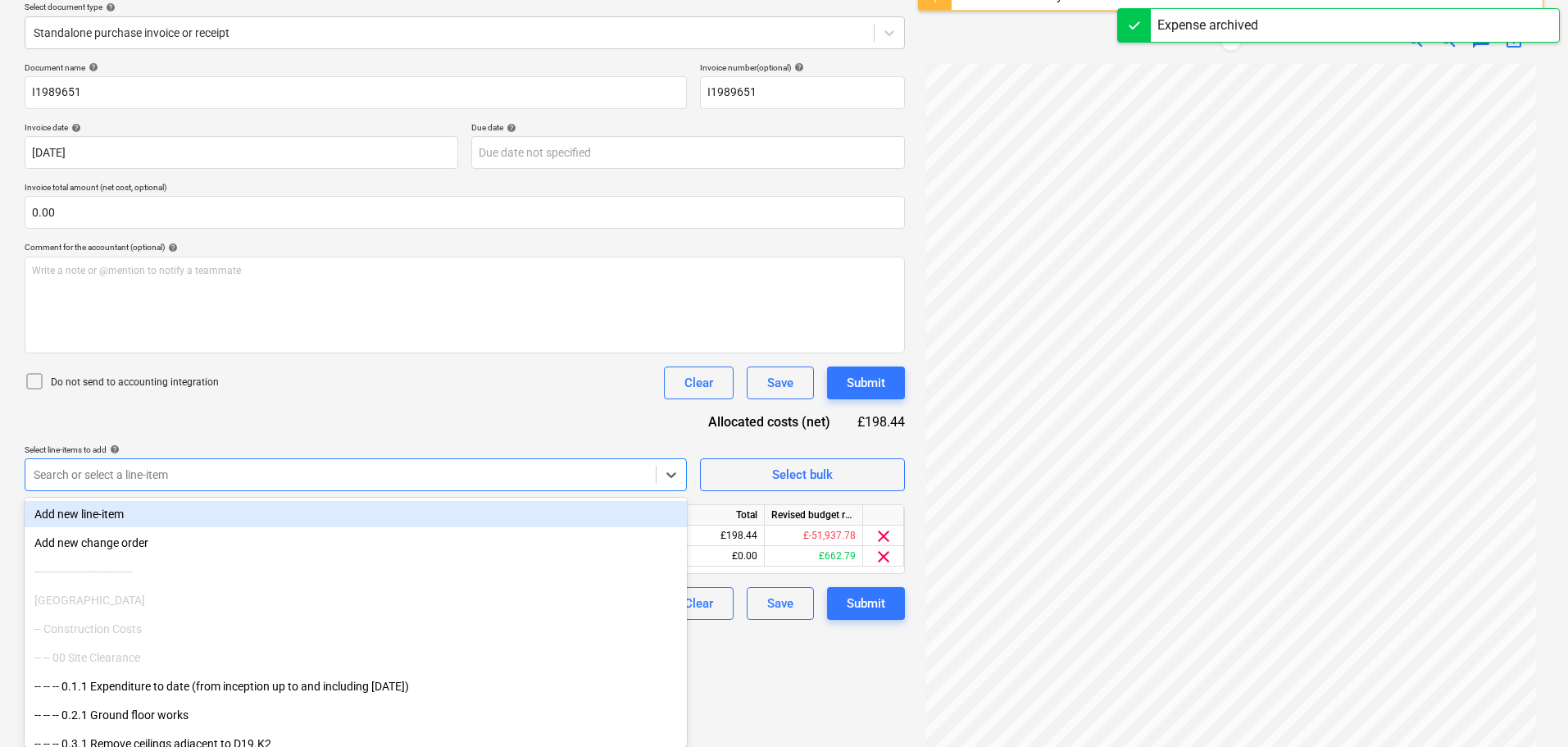
drag, startPoint x: 476, startPoint y: 402, endPoint x: 604, endPoint y: 430, distance: 131.0
click at [477, 401] on div "Document name help I1989651 Invoice number (optional) help I1989651 Invoice dat…" at bounding box center [465, 341] width 881 height 557
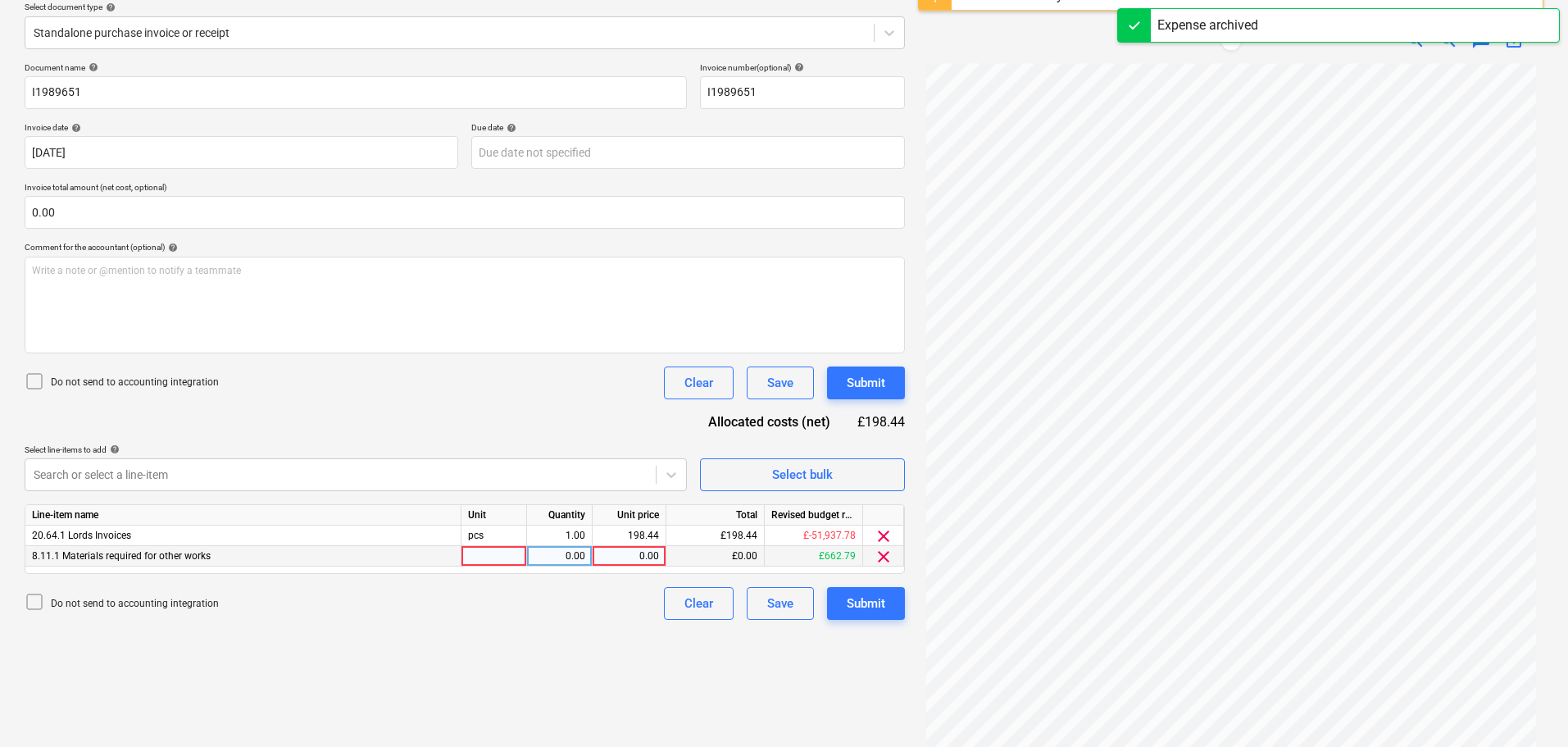
click at [627, 555] on div "0.00" at bounding box center [628, 556] width 60 height 21
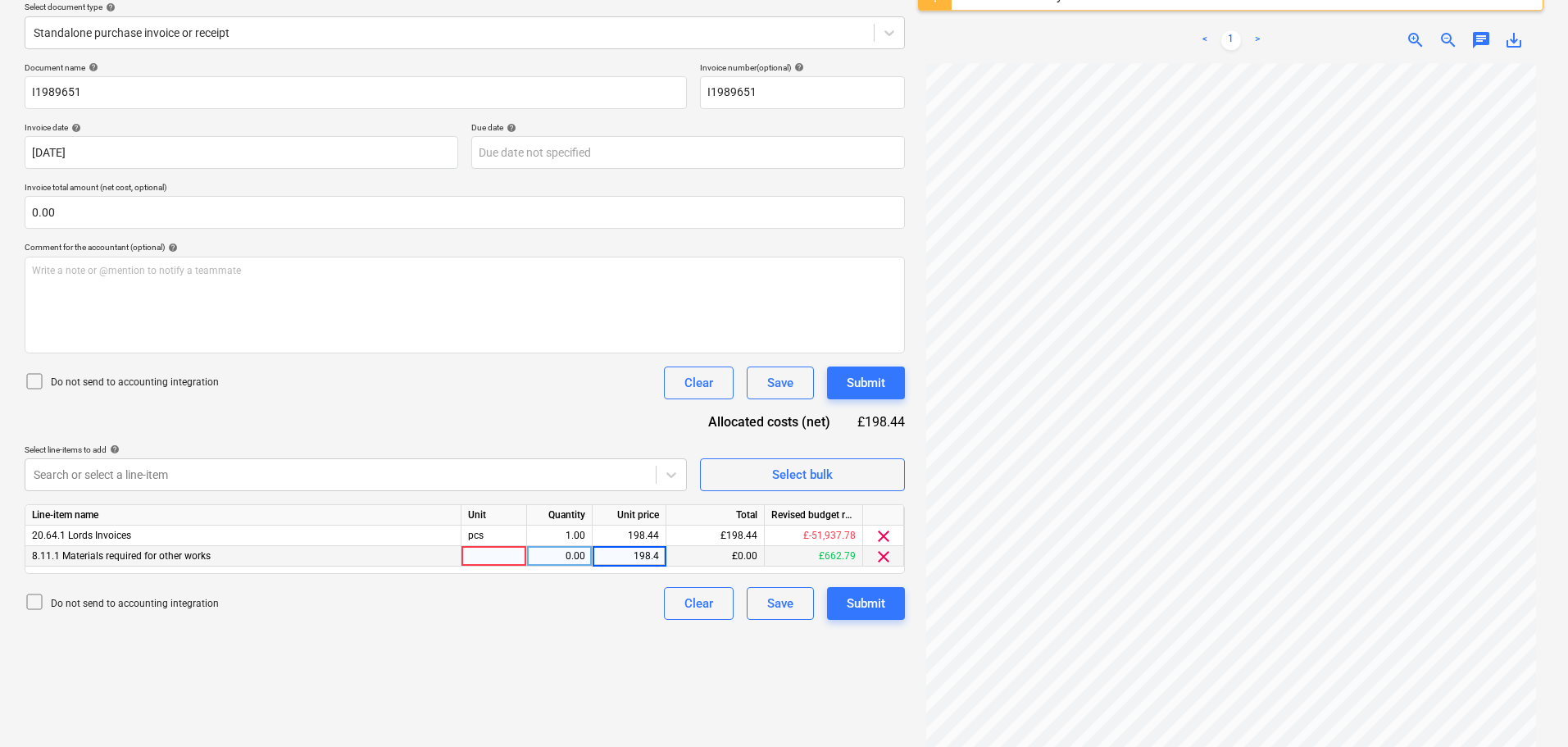
type input "198.44"
click at [885, 538] on span "clear" at bounding box center [883, 536] width 20 height 20
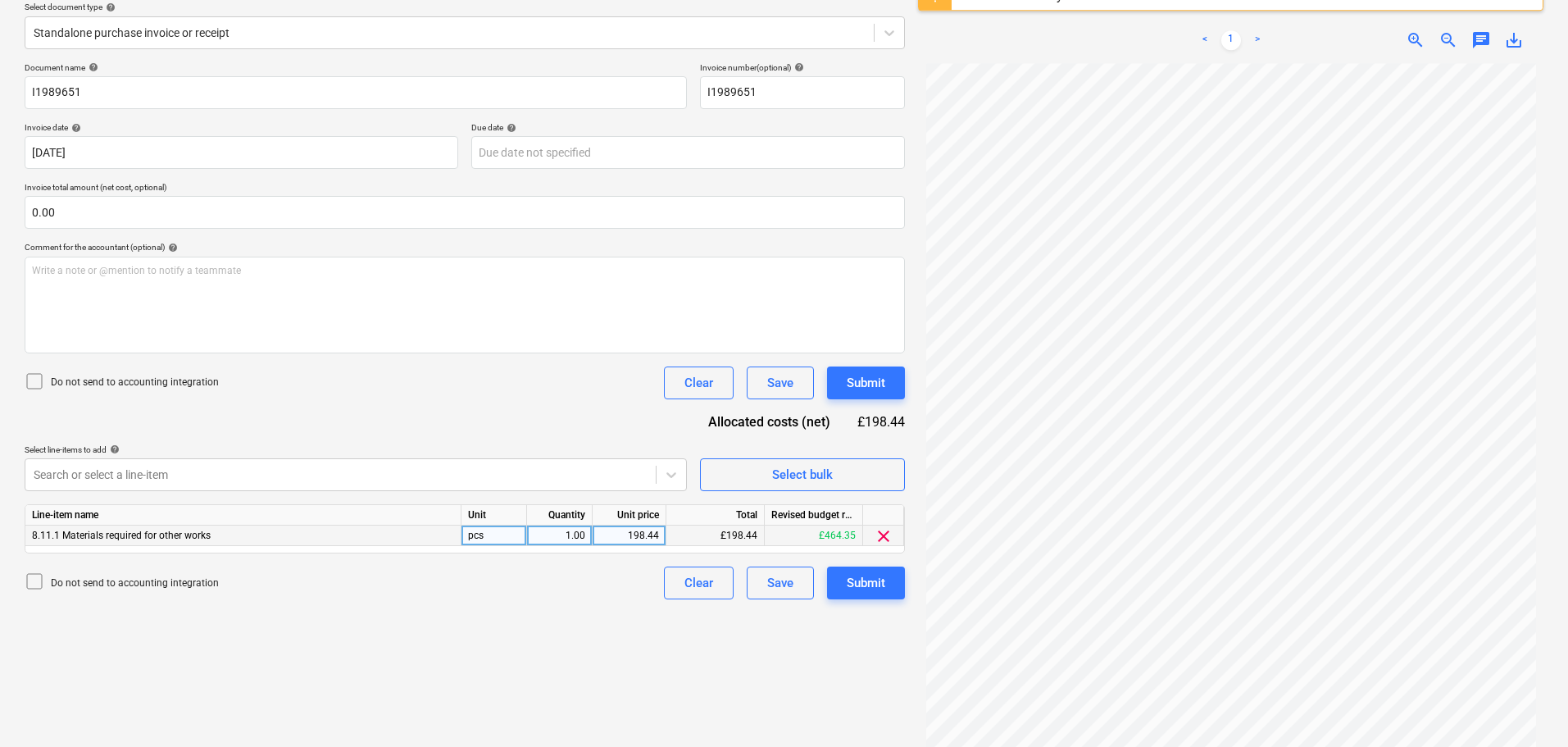
drag, startPoint x: 583, startPoint y: 422, endPoint x: 872, endPoint y: 407, distance: 289.4
click at [589, 421] on div "Document name help I1989651 Invoice number (optional) help I1989651 Invoice dat…" at bounding box center [465, 330] width 881 height 536
click at [888, 380] on button "Submit" at bounding box center [866, 383] width 78 height 33
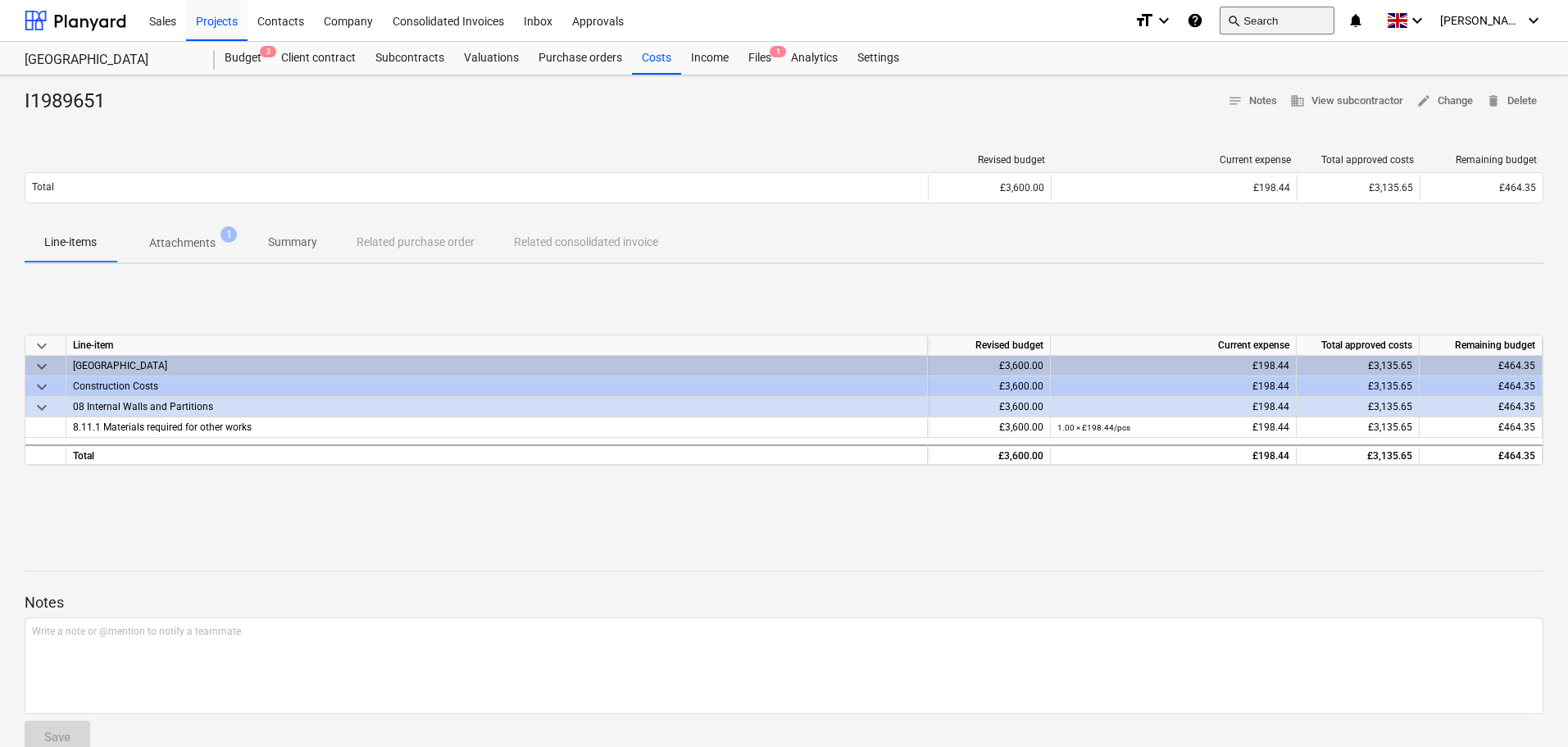
click at [1300, 16] on button "search Search" at bounding box center [1277, 21] width 114 height 28
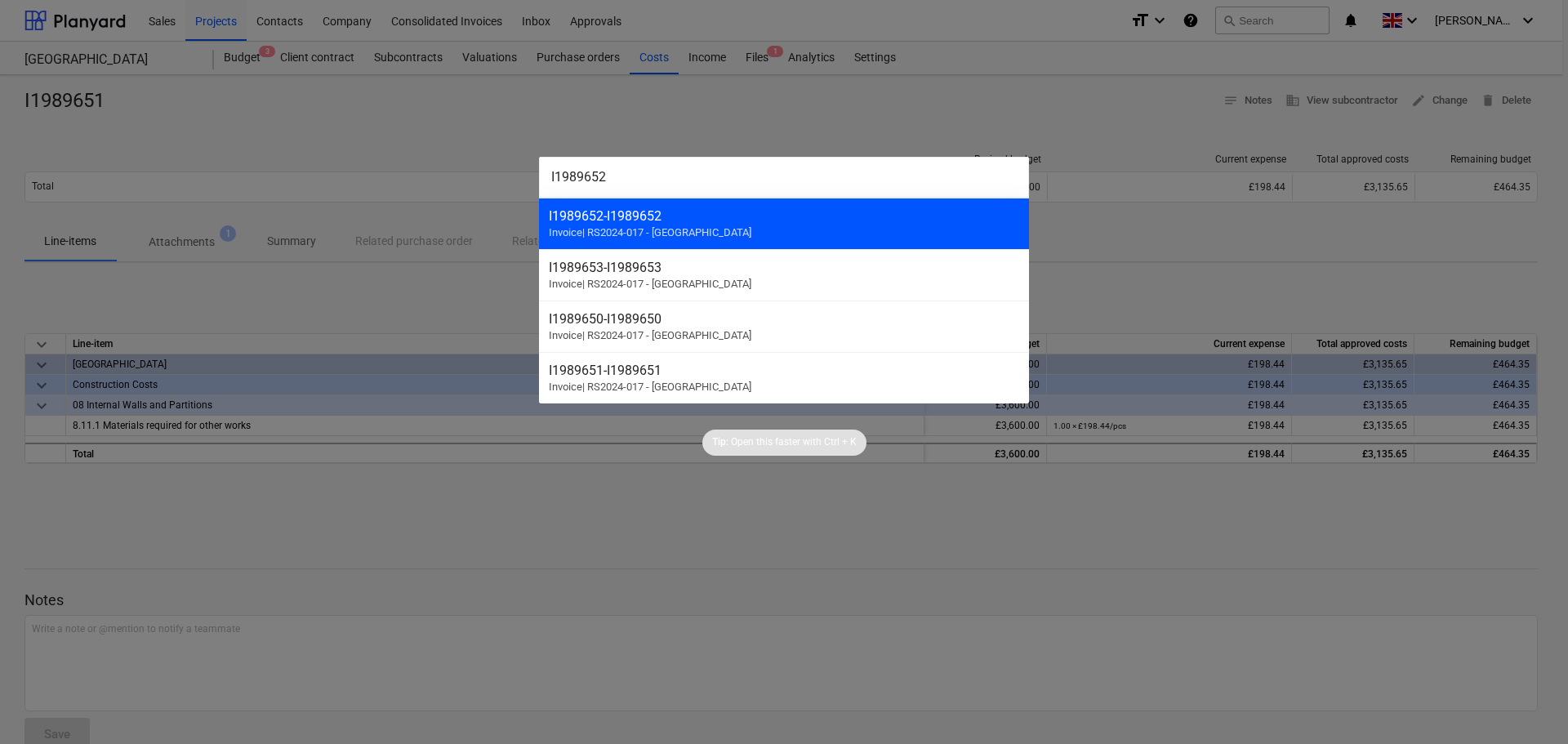
type input "I1989652"
click at [783, 218] on div "I1989652 - I1989652" at bounding box center [784, 216] width 471 height 16
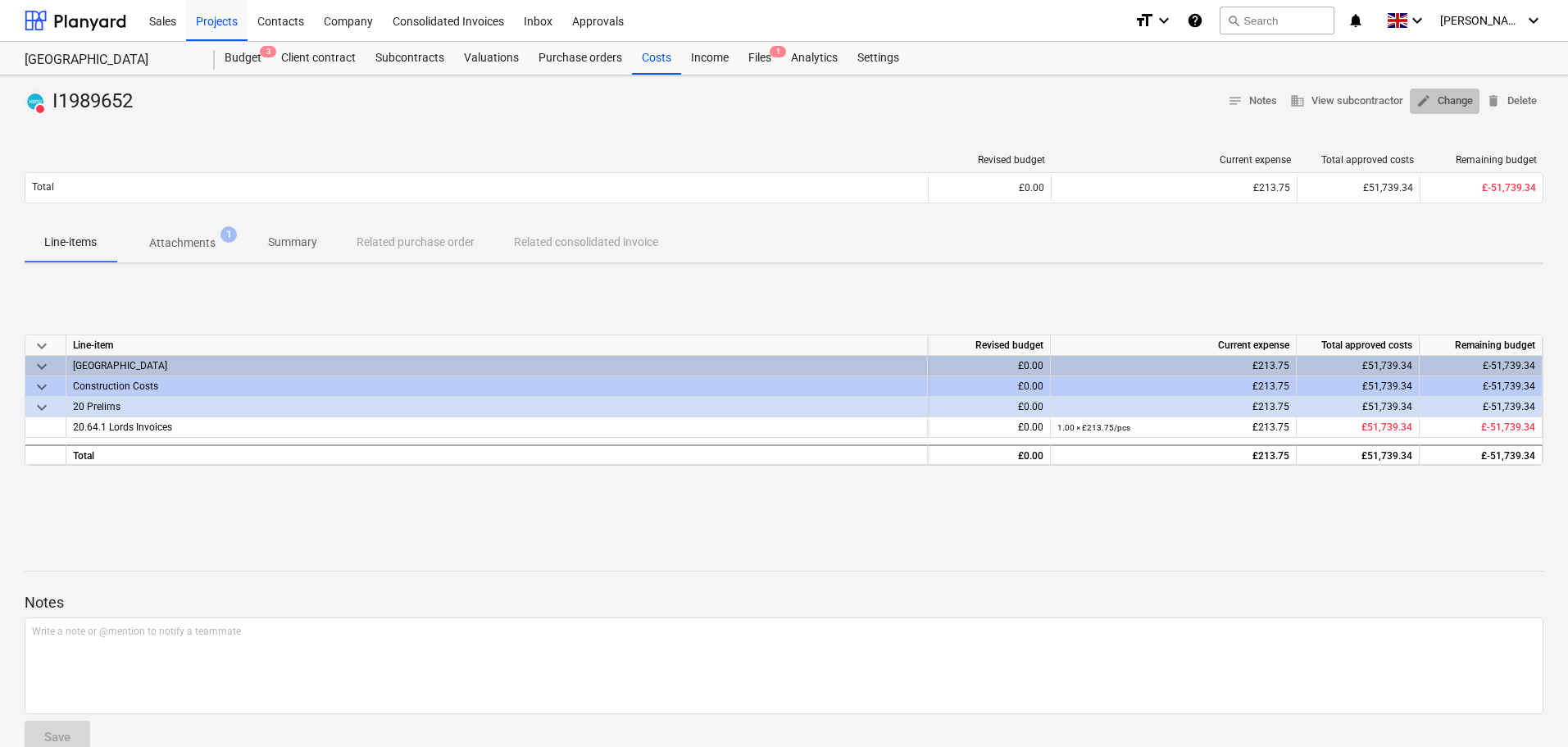
click at [1448, 102] on span "edit Change" at bounding box center [1444, 101] width 56 height 19
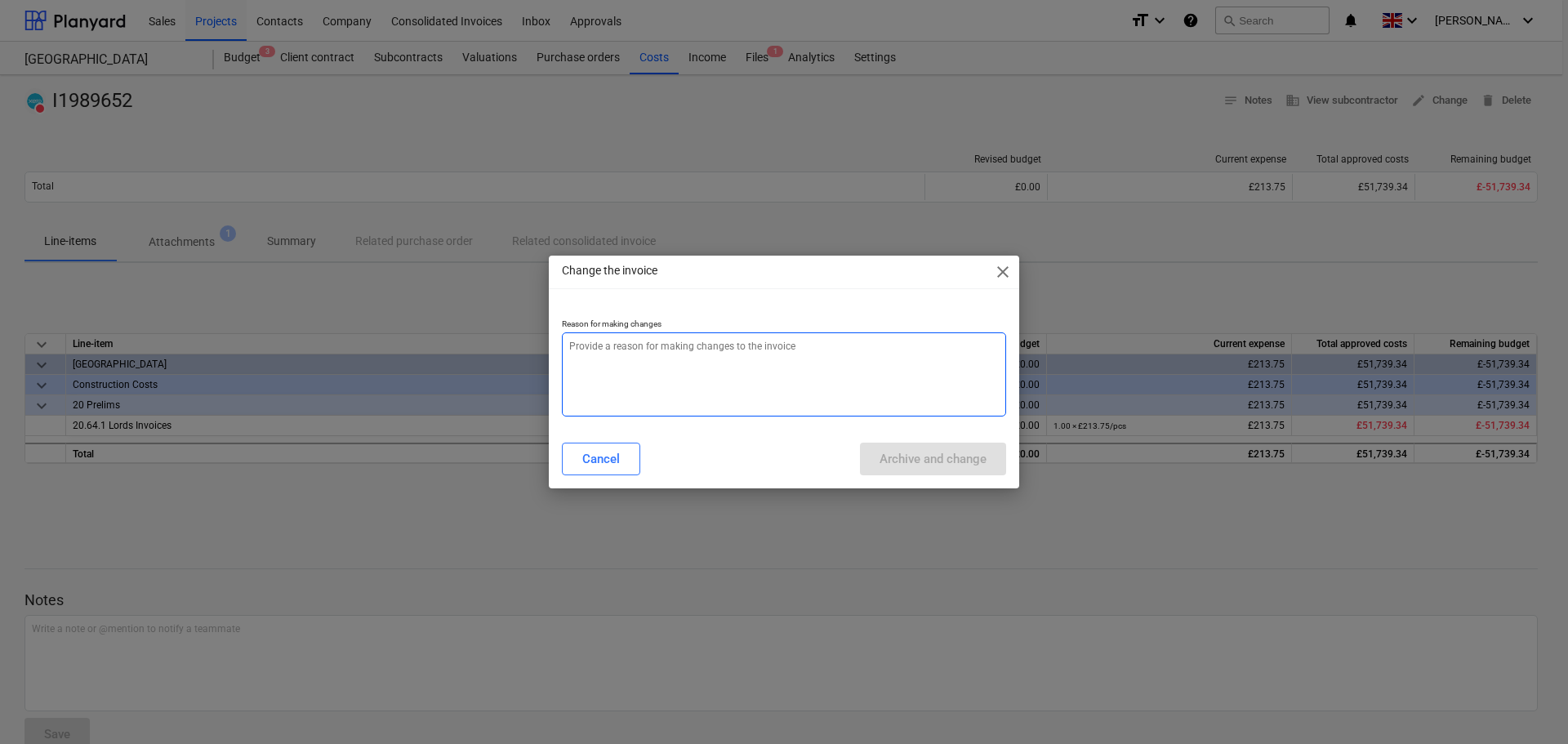
click at [670, 354] on textarea at bounding box center [784, 374] width 444 height 84
paste textarea "I1989652"
type textarea "x"
type textarea "I1989652"
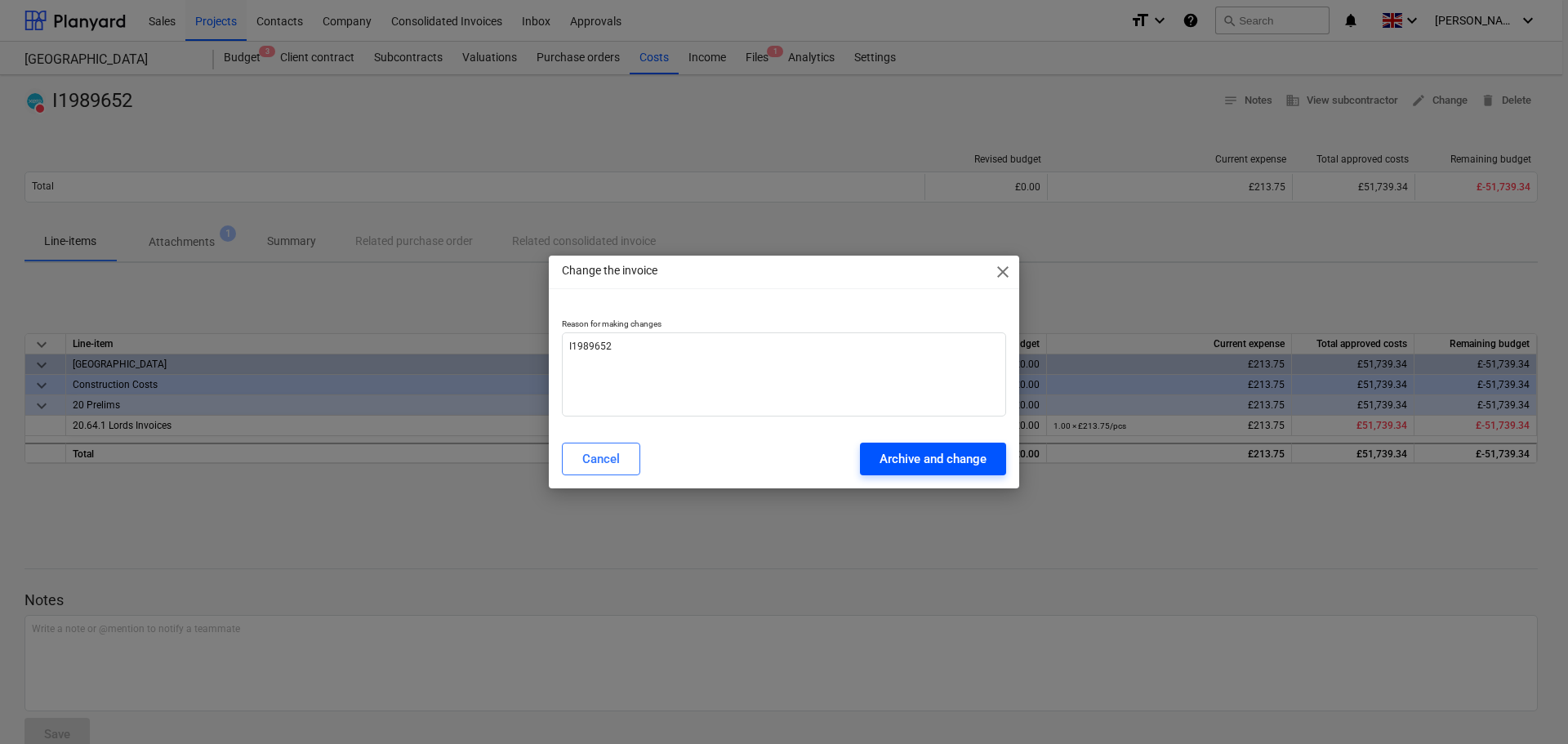
click at [963, 468] on div "Archive and change" at bounding box center [933, 458] width 107 height 22
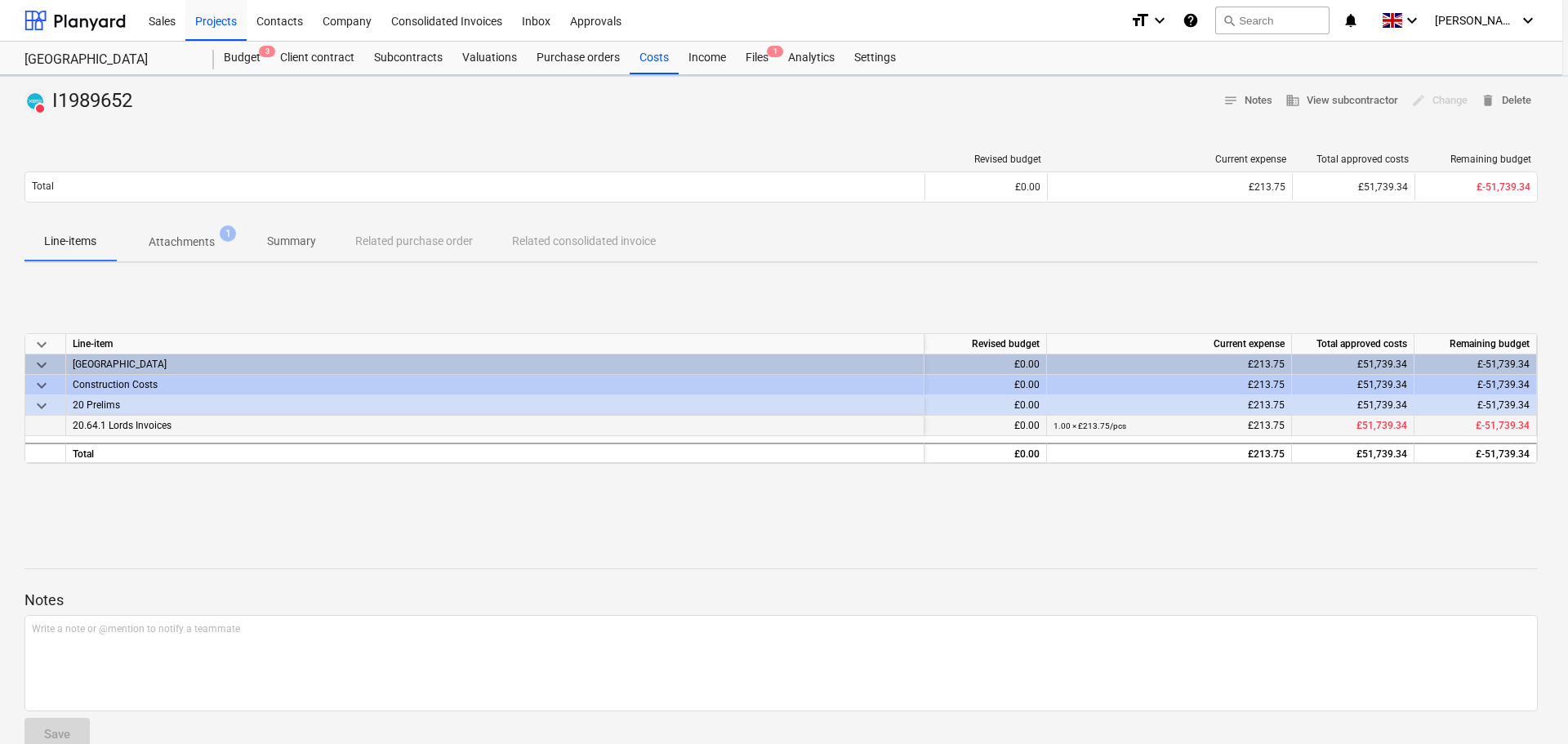
type textarea "x"
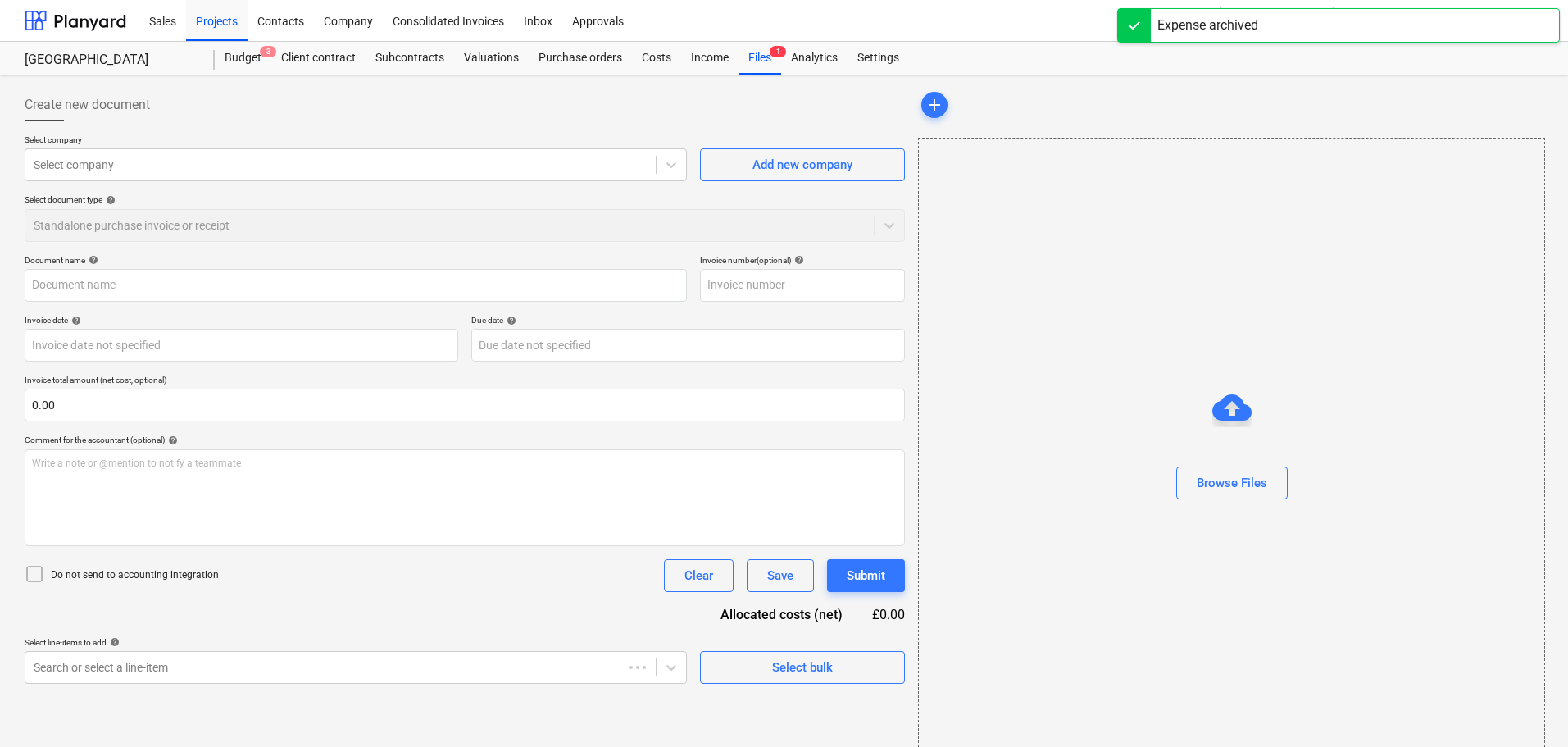
type input "I1989652"
type input "[DATE]"
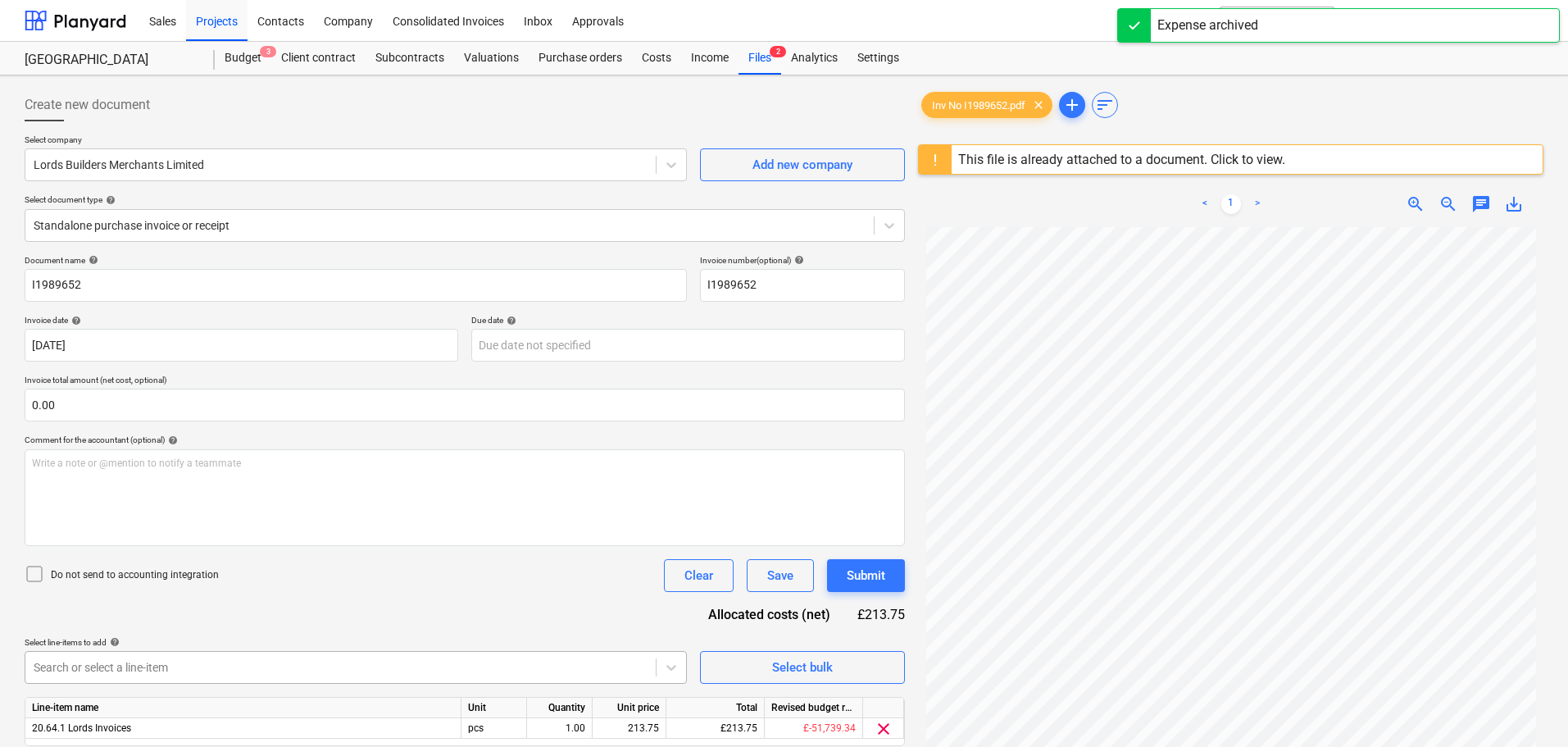
click at [531, 672] on body "Sales Projects Contacts Company Consolidated Invoices Inbox Approvals format_si…" at bounding box center [784, 374] width 1568 height 747
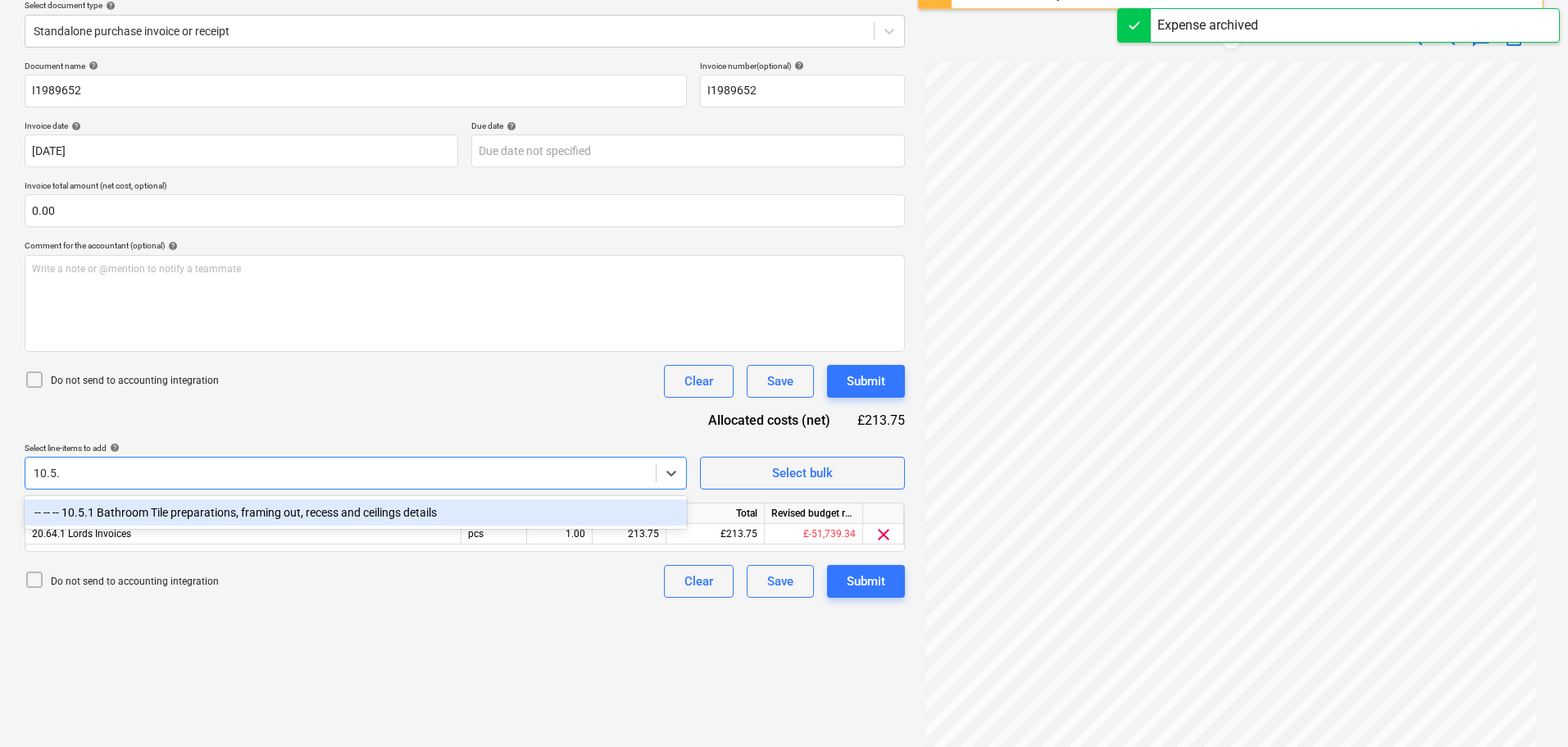
type input "10.5.1"
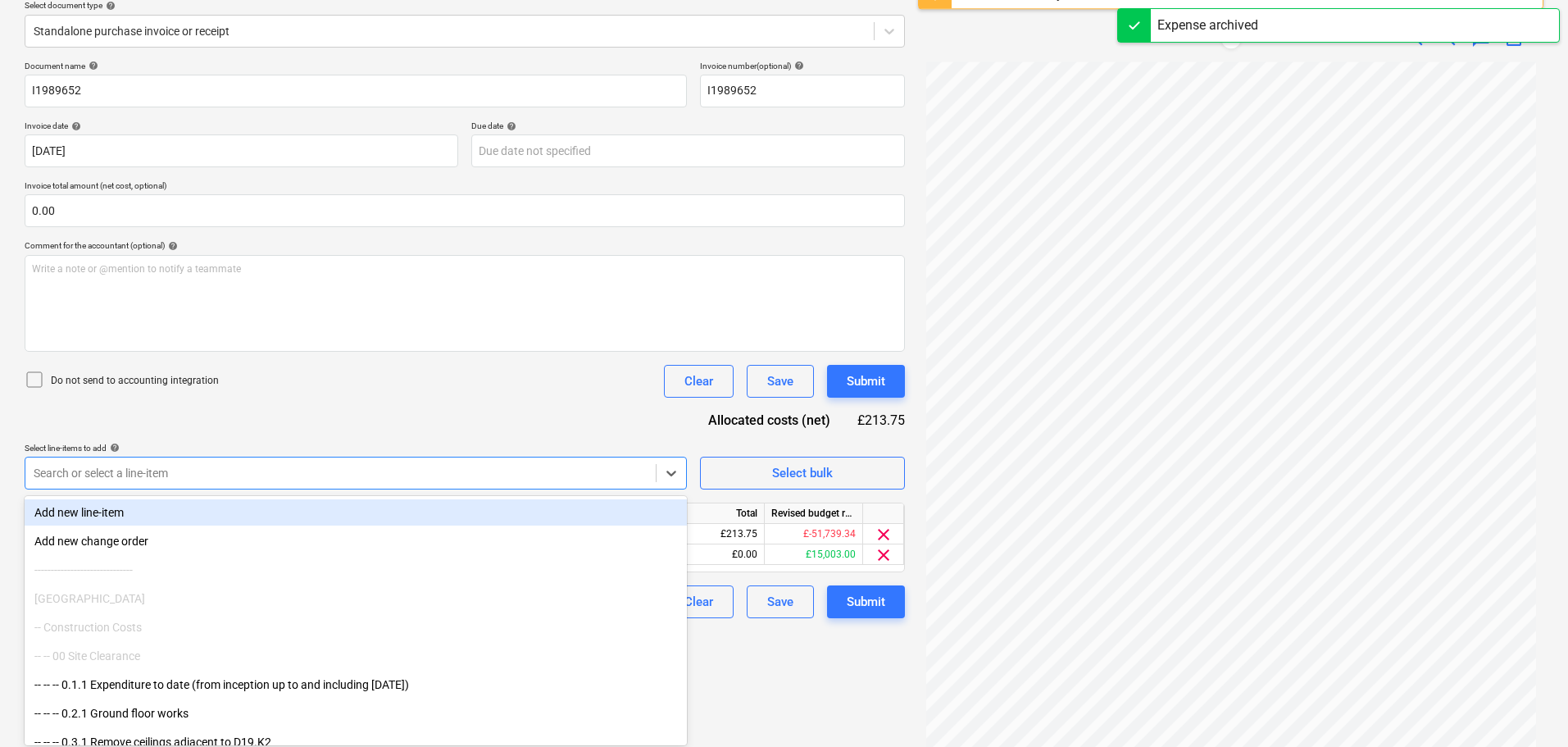
click at [595, 423] on div "Document name help I1989652 Invoice number (optional) help I1989652 Invoice dat…" at bounding box center [465, 339] width 881 height 557
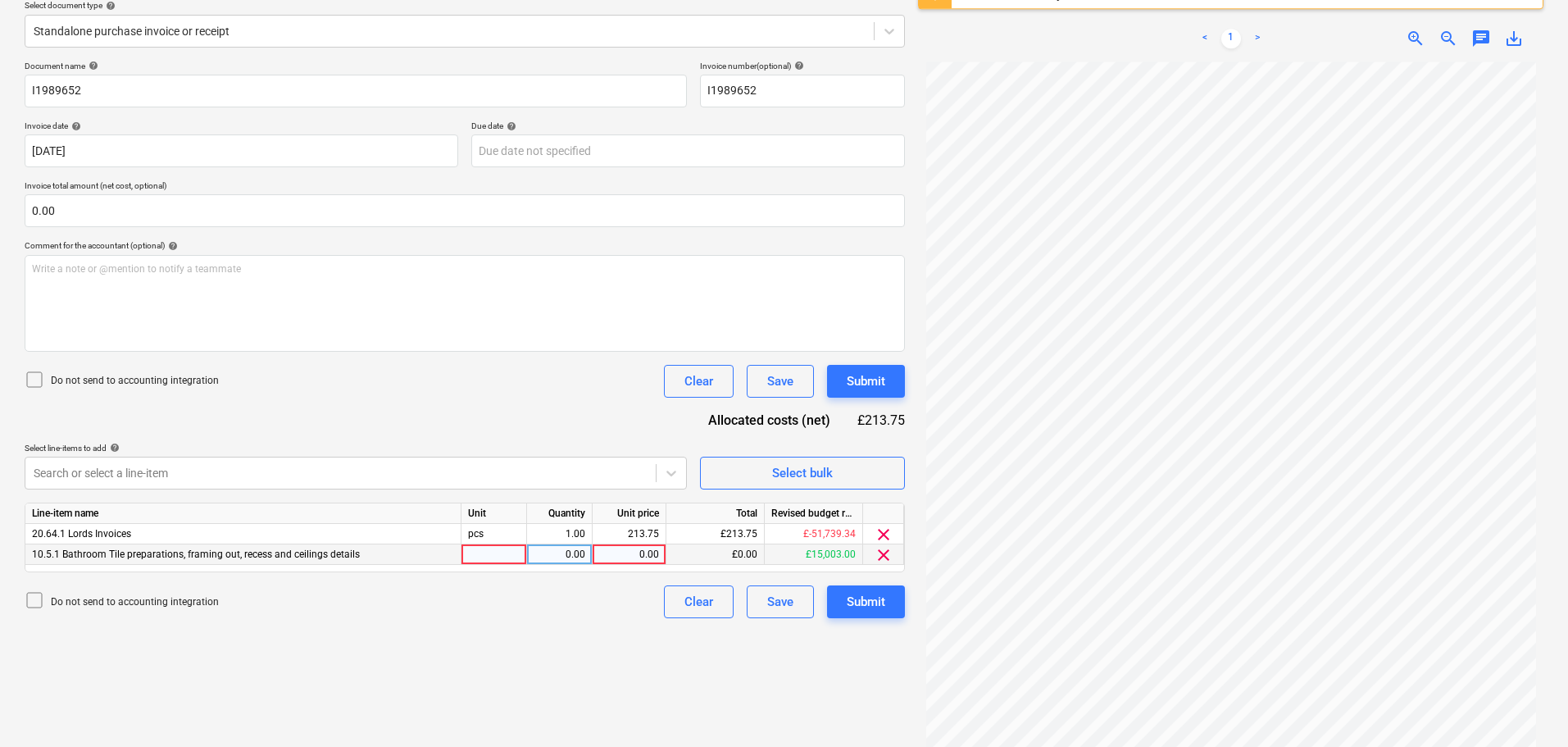
click at [641, 564] on div "0.00" at bounding box center [628, 555] width 60 height 21
type input "213.75"
click at [882, 533] on span "clear" at bounding box center [883, 534] width 20 height 20
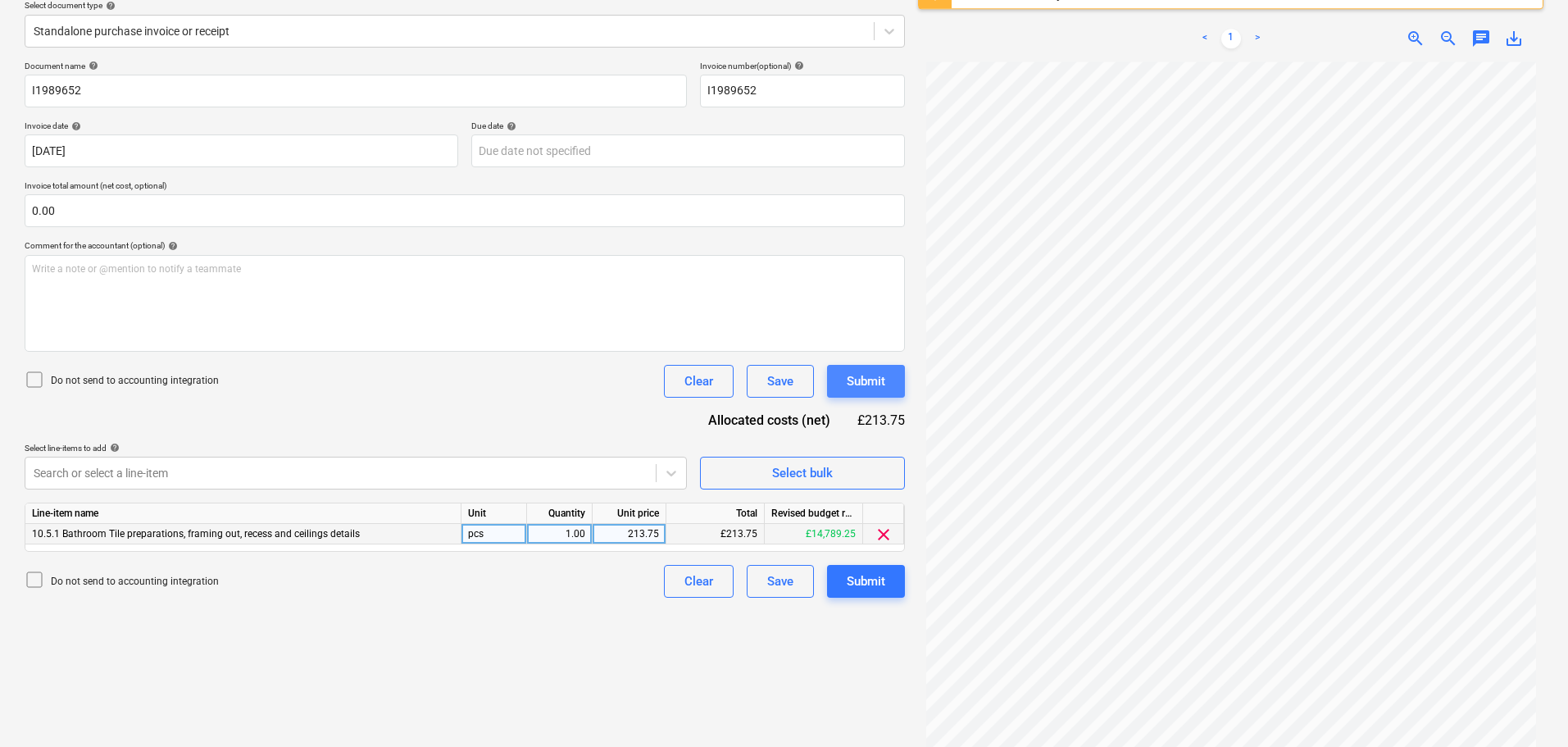
click at [882, 381] on div "Submit" at bounding box center [866, 380] width 38 height 22
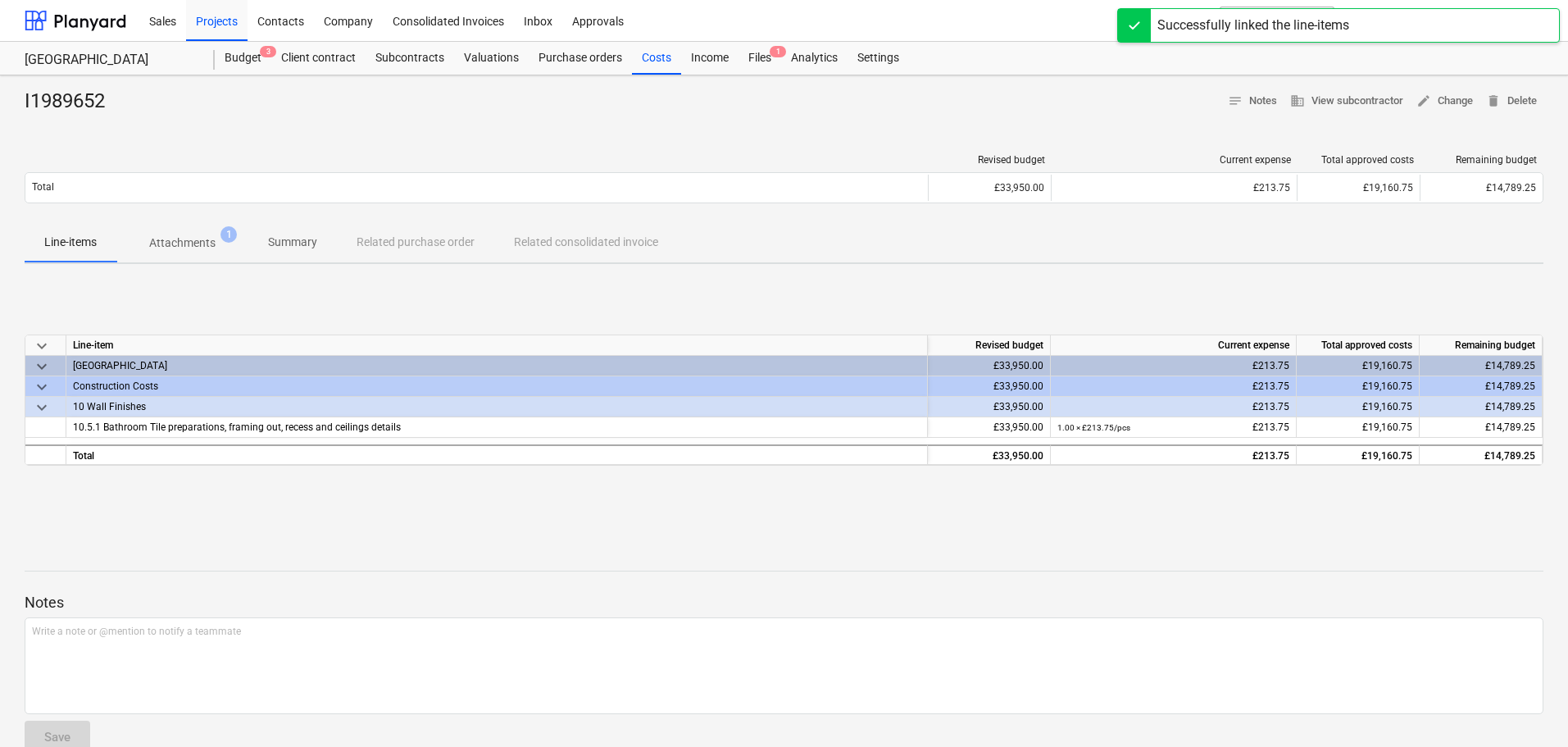
click at [1152, 104] on div "I1989652 notes Notes business View subcontractor edit Change delete Delete" at bounding box center [784, 101] width 1519 height 26
click at [1326, 25] on button "search Search" at bounding box center [1277, 21] width 114 height 28
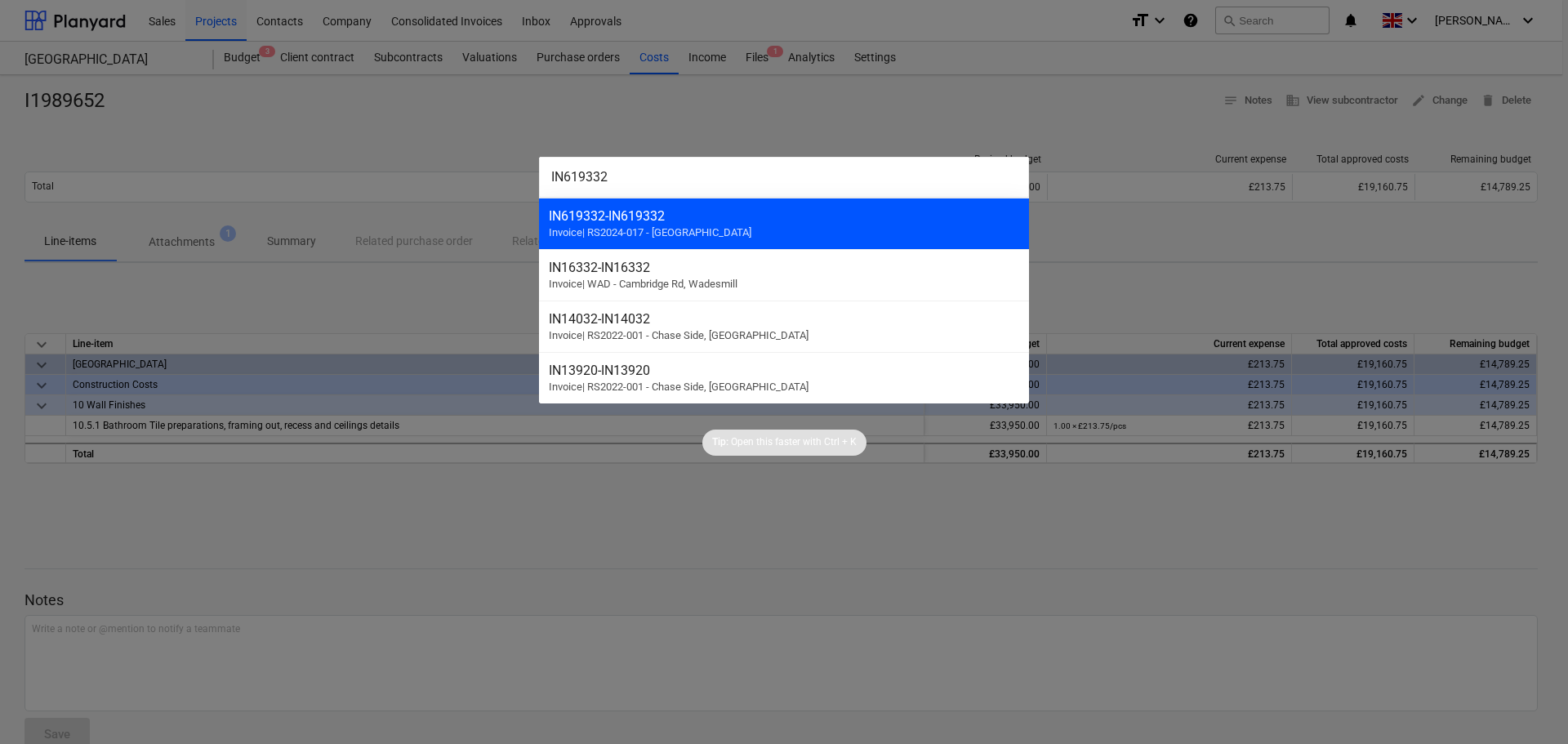
click at [780, 224] on div "IN619332 - IN619332 Invoice | RS2024-017 - [GEOGRAPHIC_DATA]" at bounding box center [783, 224] width 490 height 52
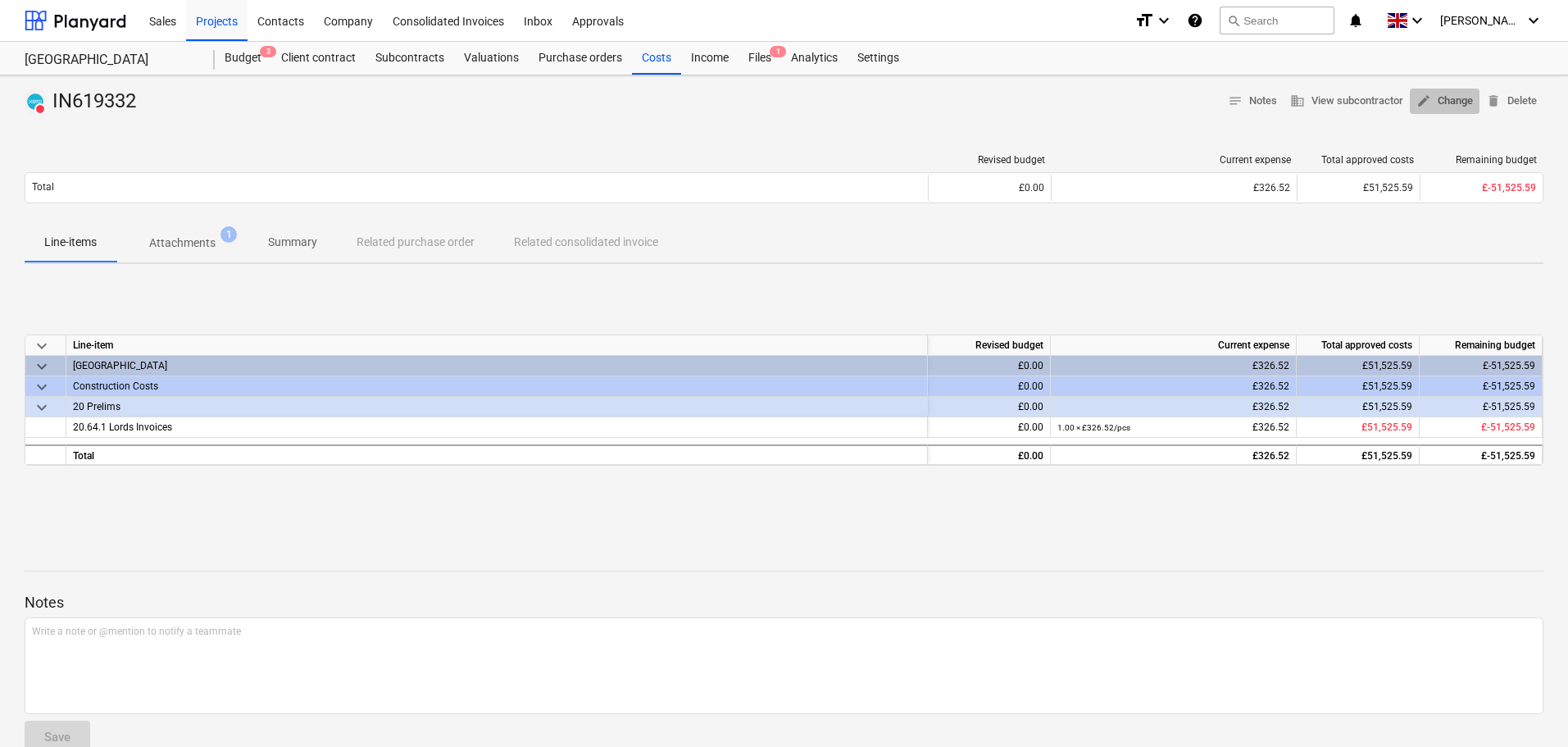
click at [1454, 101] on span "edit Change" at bounding box center [1444, 101] width 56 height 19
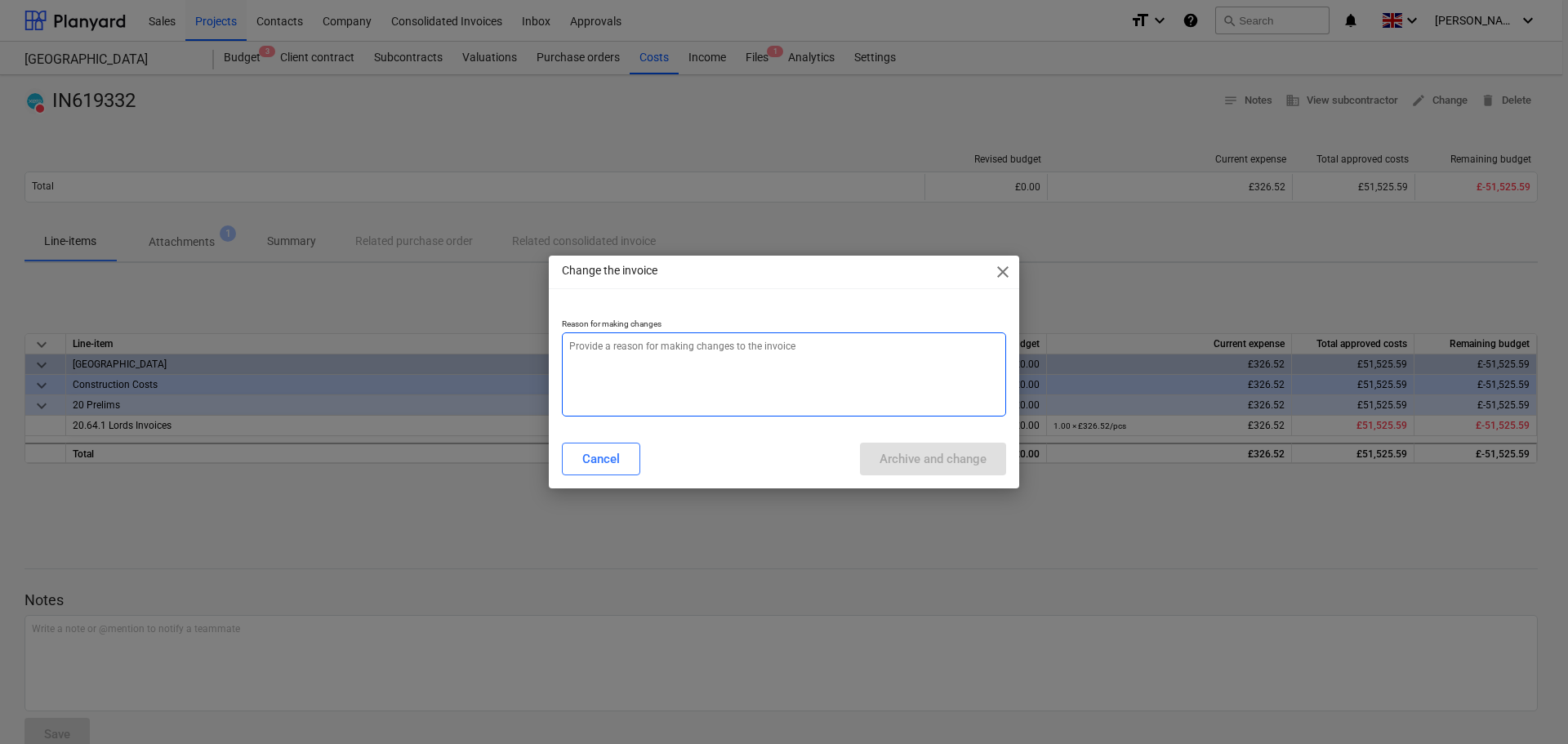
click at [806, 362] on textarea at bounding box center [784, 374] width 444 height 84
paste textarea "IN619332"
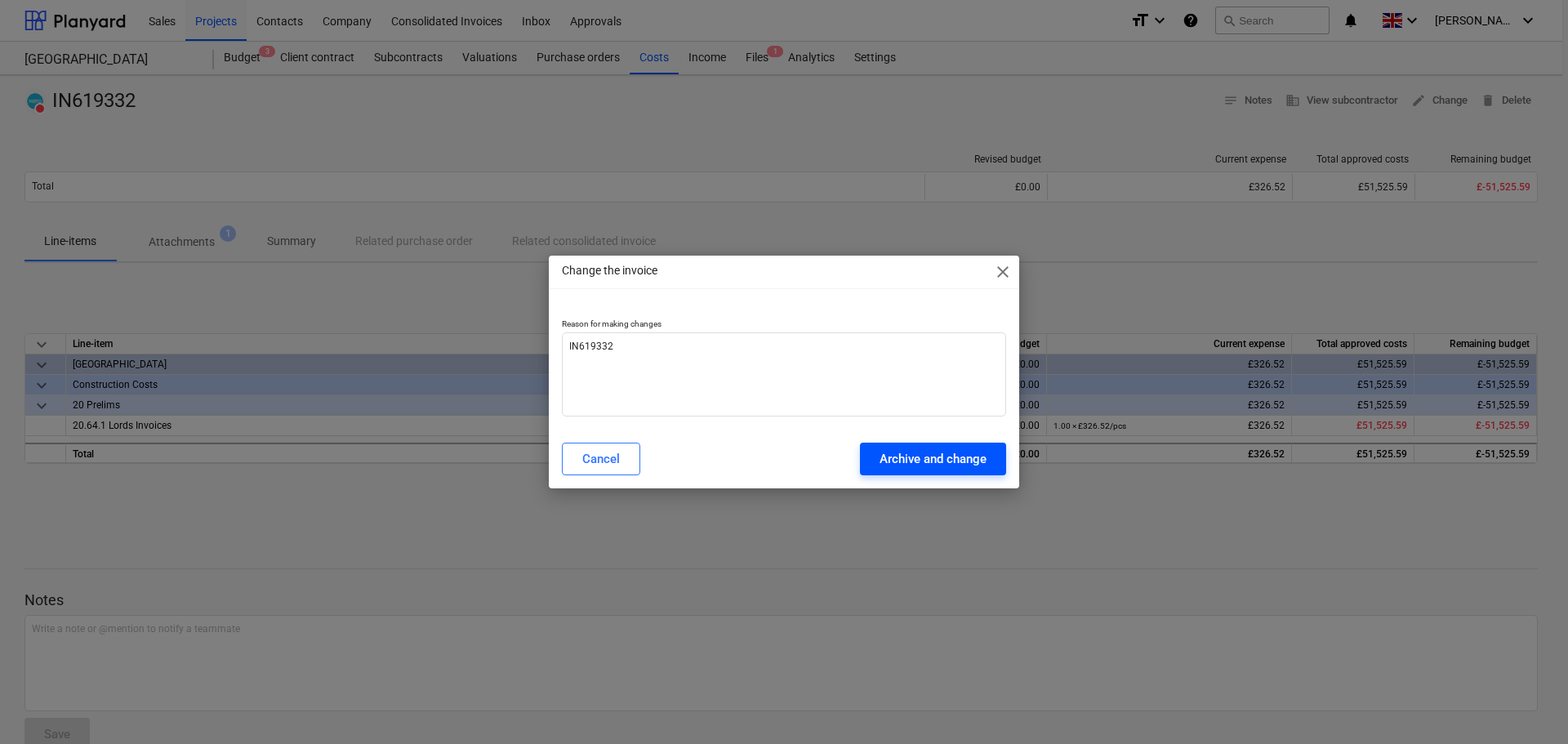
click at [934, 453] on div "Archive and change" at bounding box center [933, 458] width 107 height 22
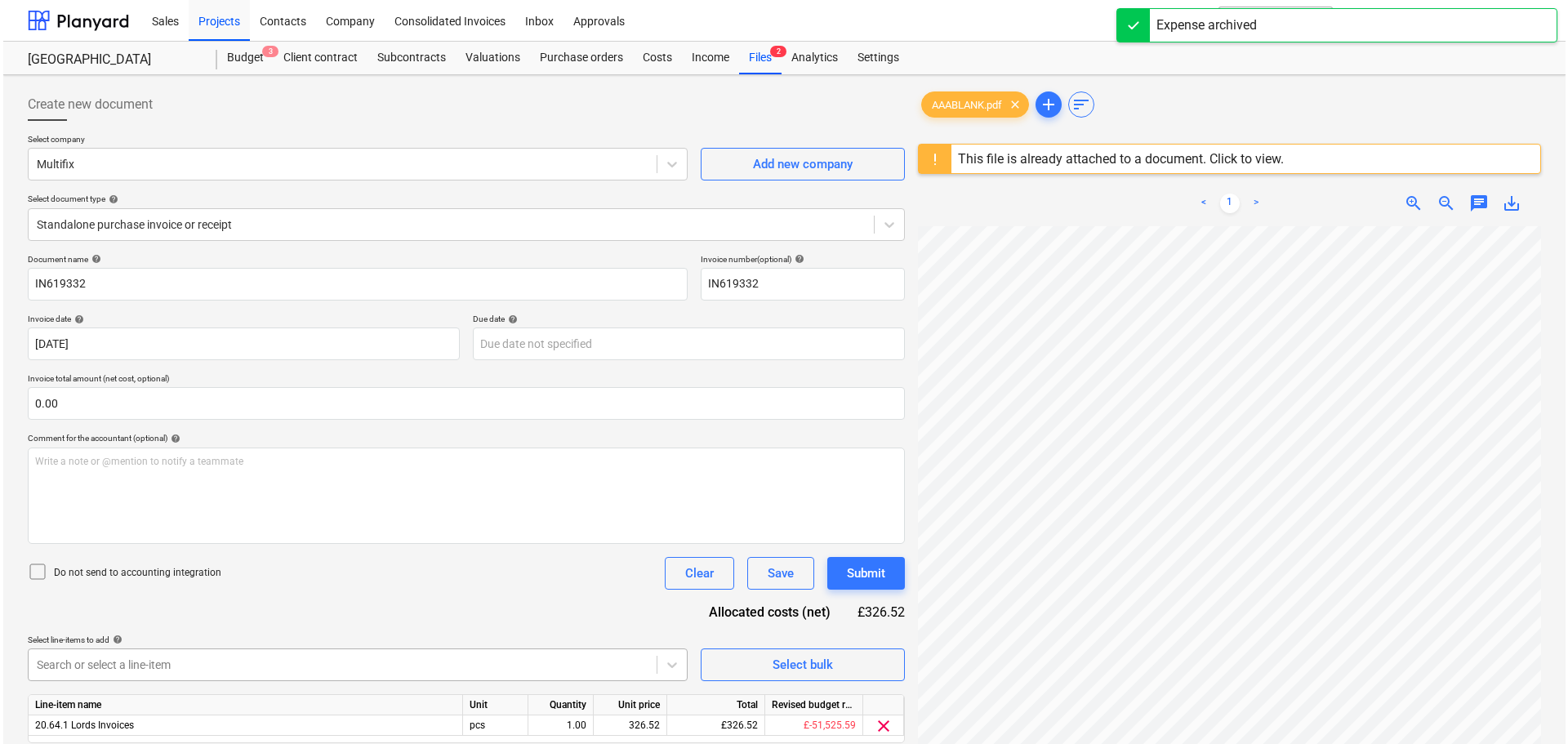
scroll to position [193, 0]
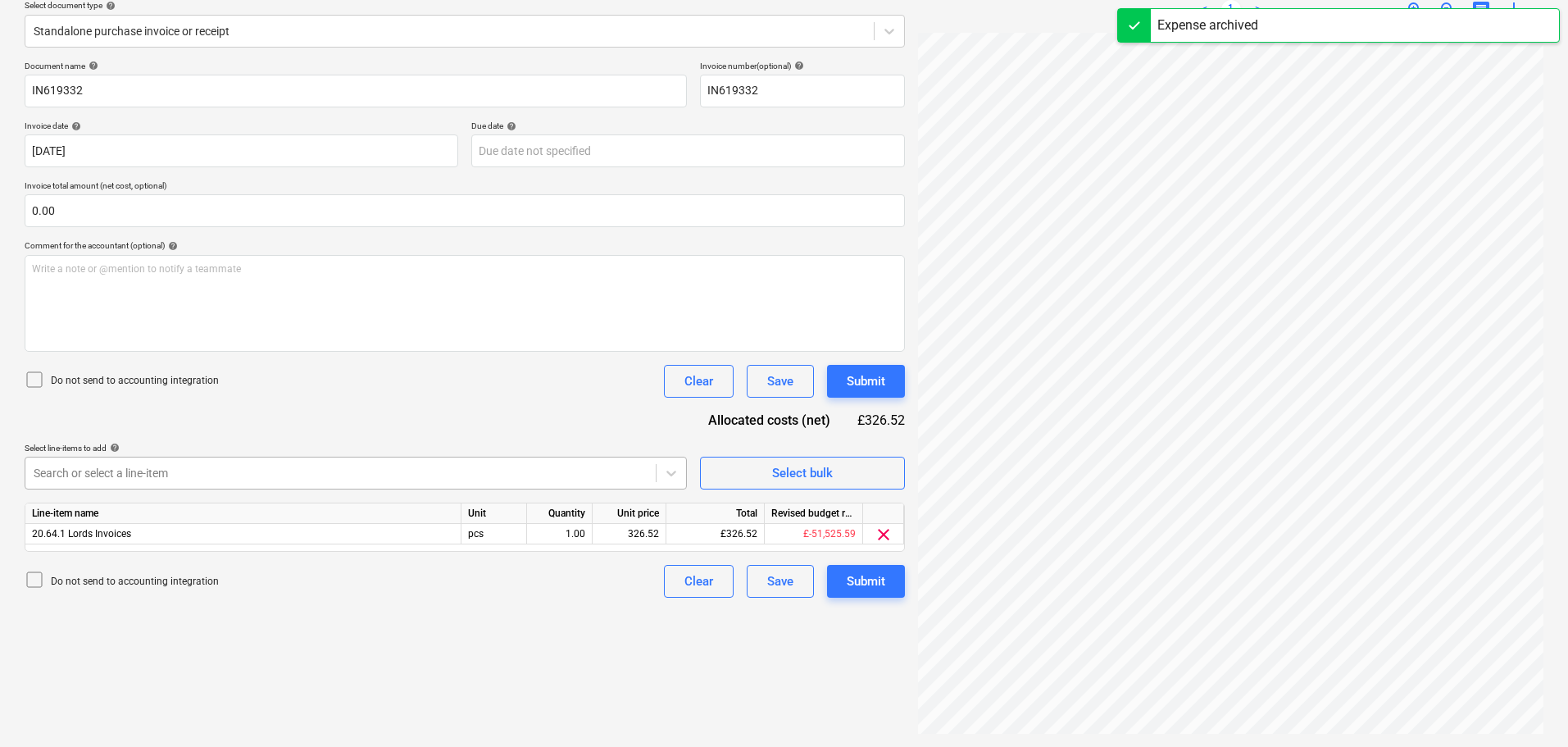
click at [201, 552] on body "Sales Projects Contacts Company Consolidated Invoices Inbox Approvals format_si…" at bounding box center [784, 179] width 1568 height 747
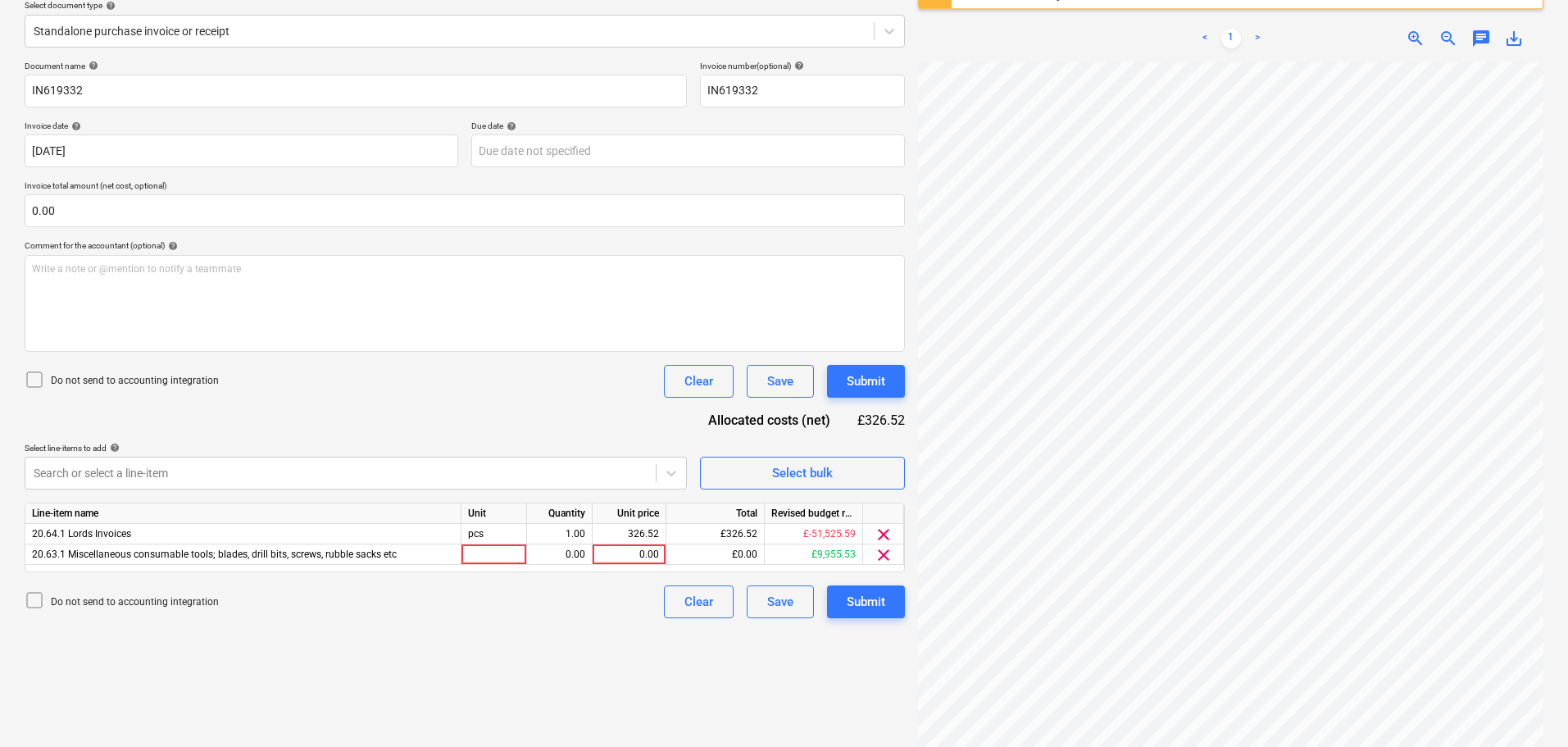
click at [530, 412] on div "Document name help IN619332 Invoice number (optional) help IN619332 Invoice dat…" at bounding box center [465, 339] width 881 height 557
click at [627, 555] on div "0.00" at bounding box center [628, 555] width 60 height 21
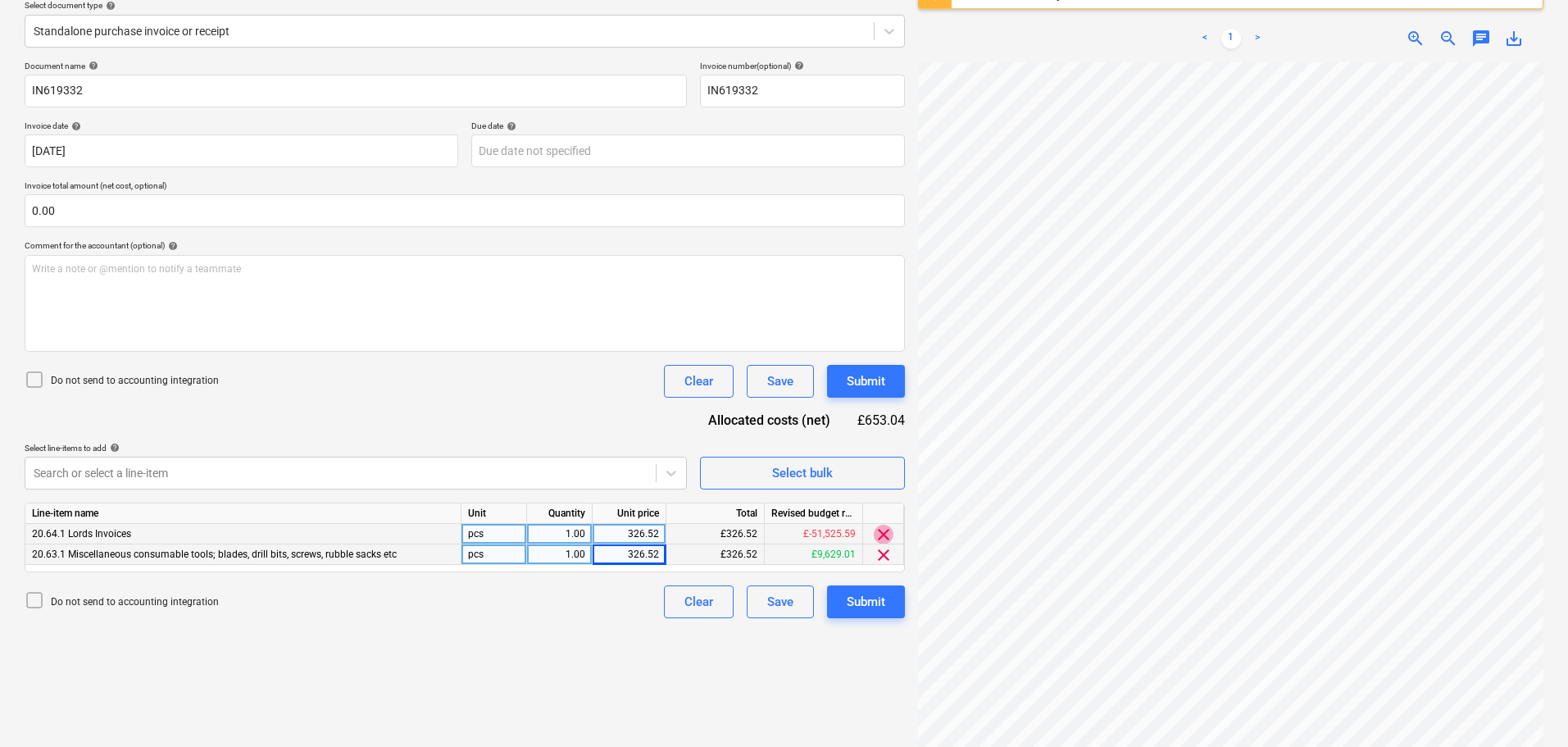
click at [887, 533] on span "clear" at bounding box center [883, 534] width 20 height 20
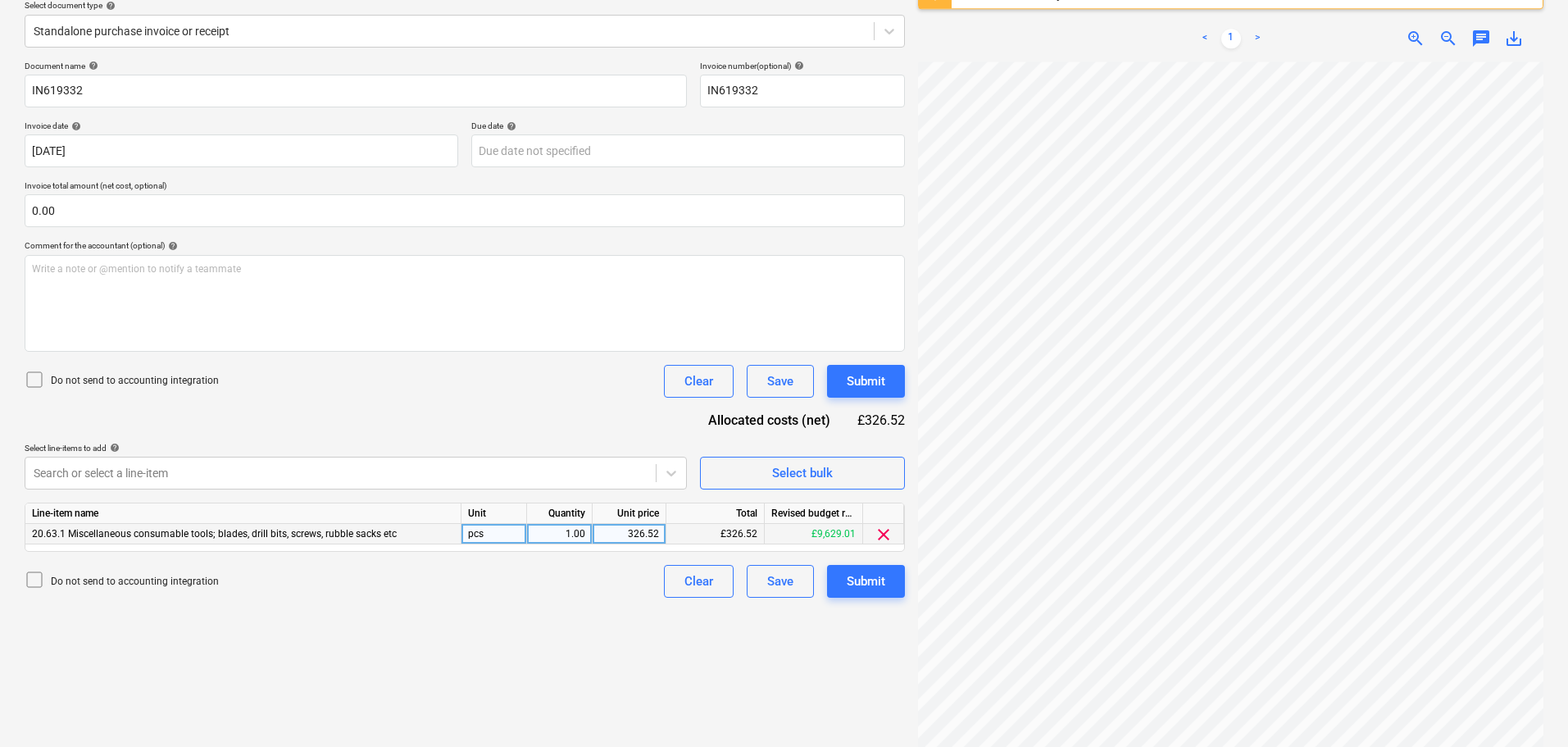
click at [537, 391] on div "Do not send to accounting integration Clear Save Submit" at bounding box center [465, 381] width 881 height 33
click at [884, 388] on div "Submit" at bounding box center [866, 380] width 38 height 22
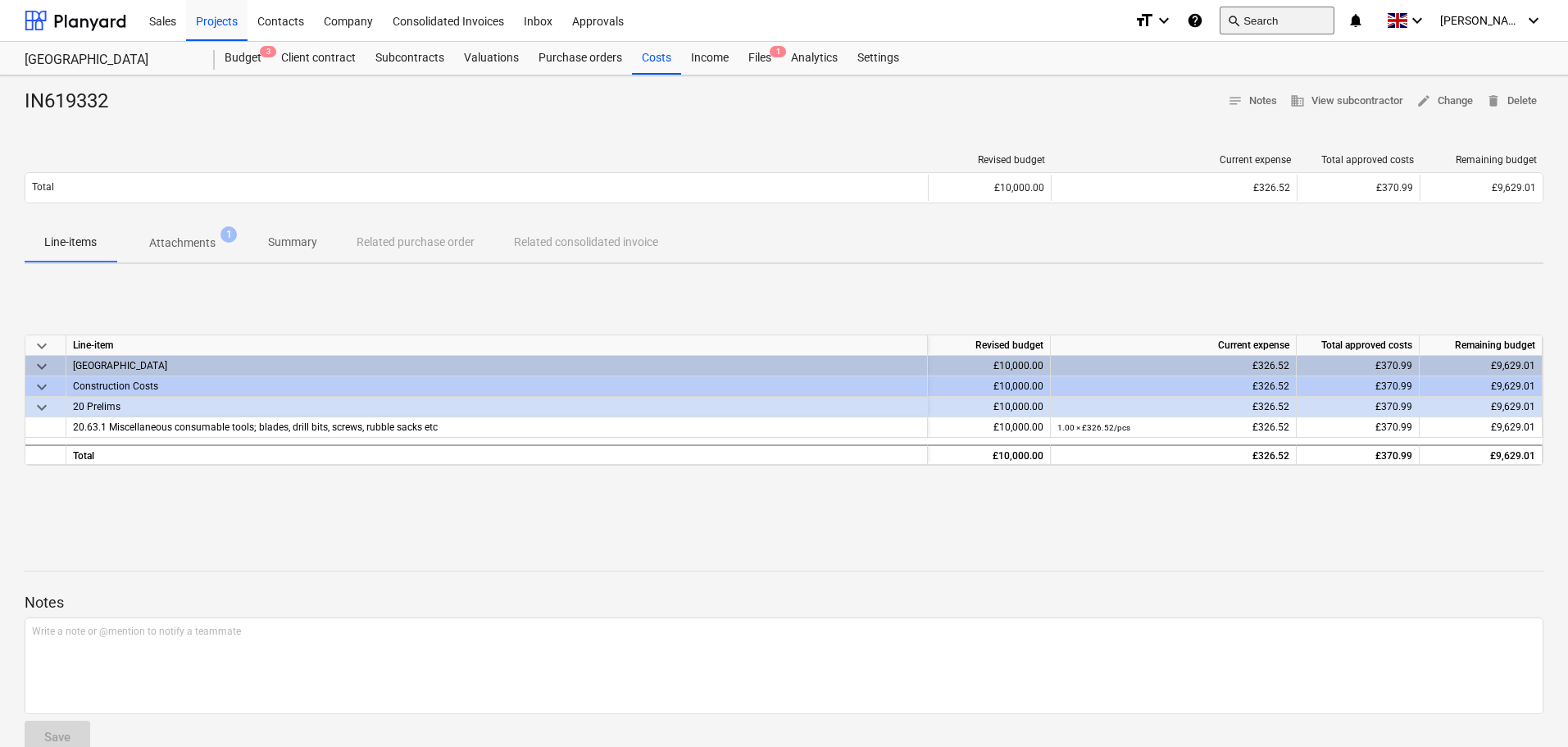
click at [1307, 23] on button "search Search" at bounding box center [1277, 21] width 114 height 28
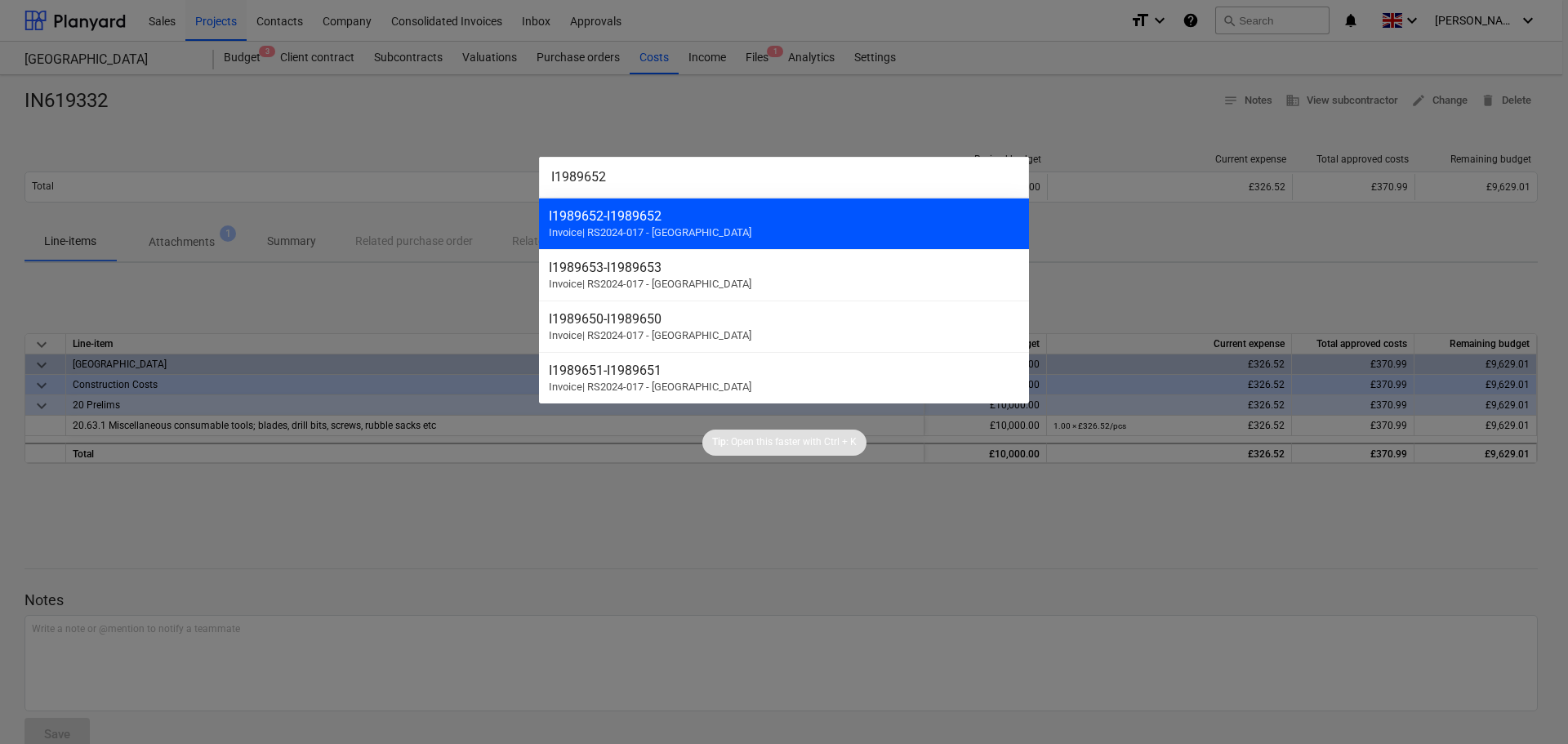
click at [693, 223] on div "I1989652 - I1989652" at bounding box center [784, 216] width 471 height 16
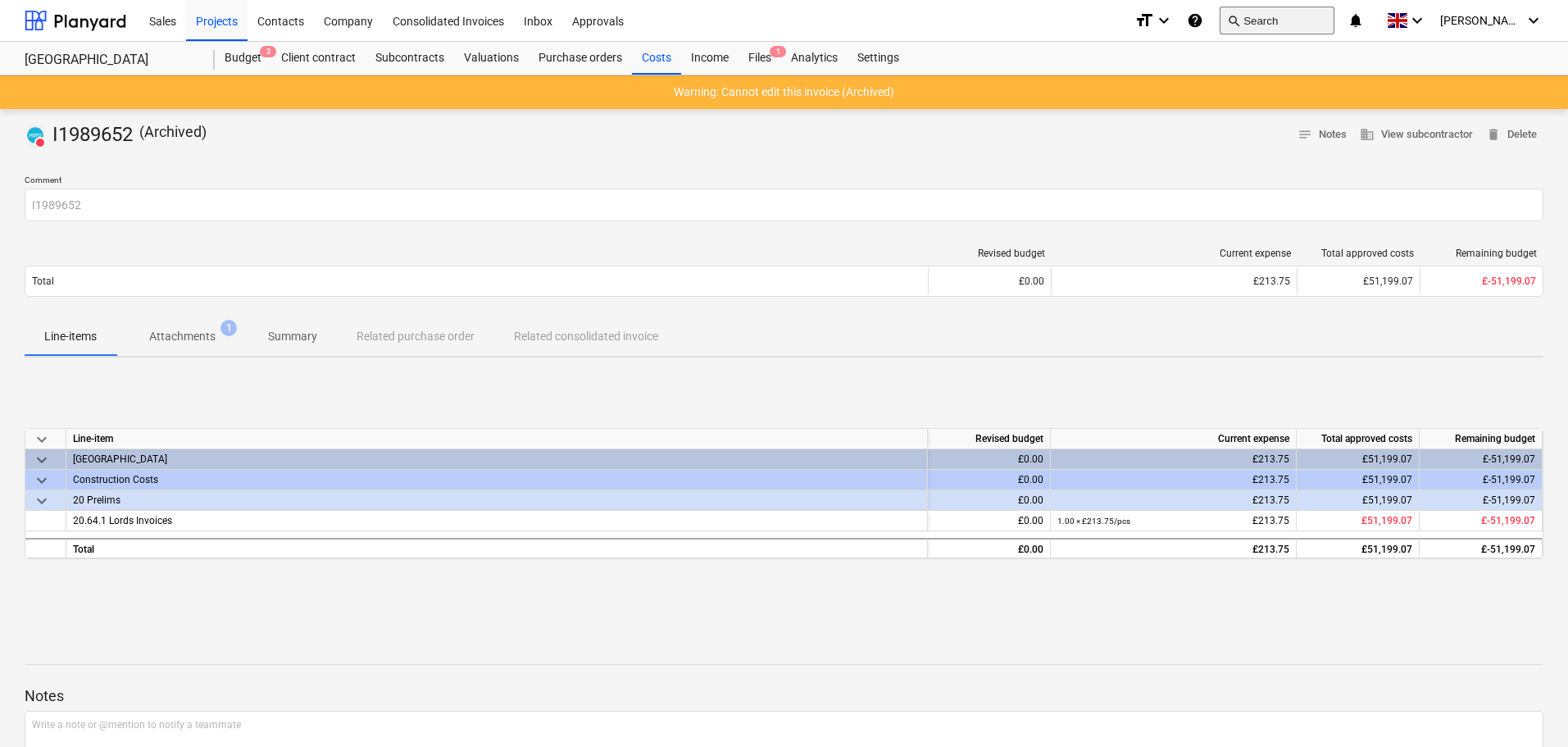
click at [1293, 14] on button "search Search" at bounding box center [1277, 21] width 114 height 28
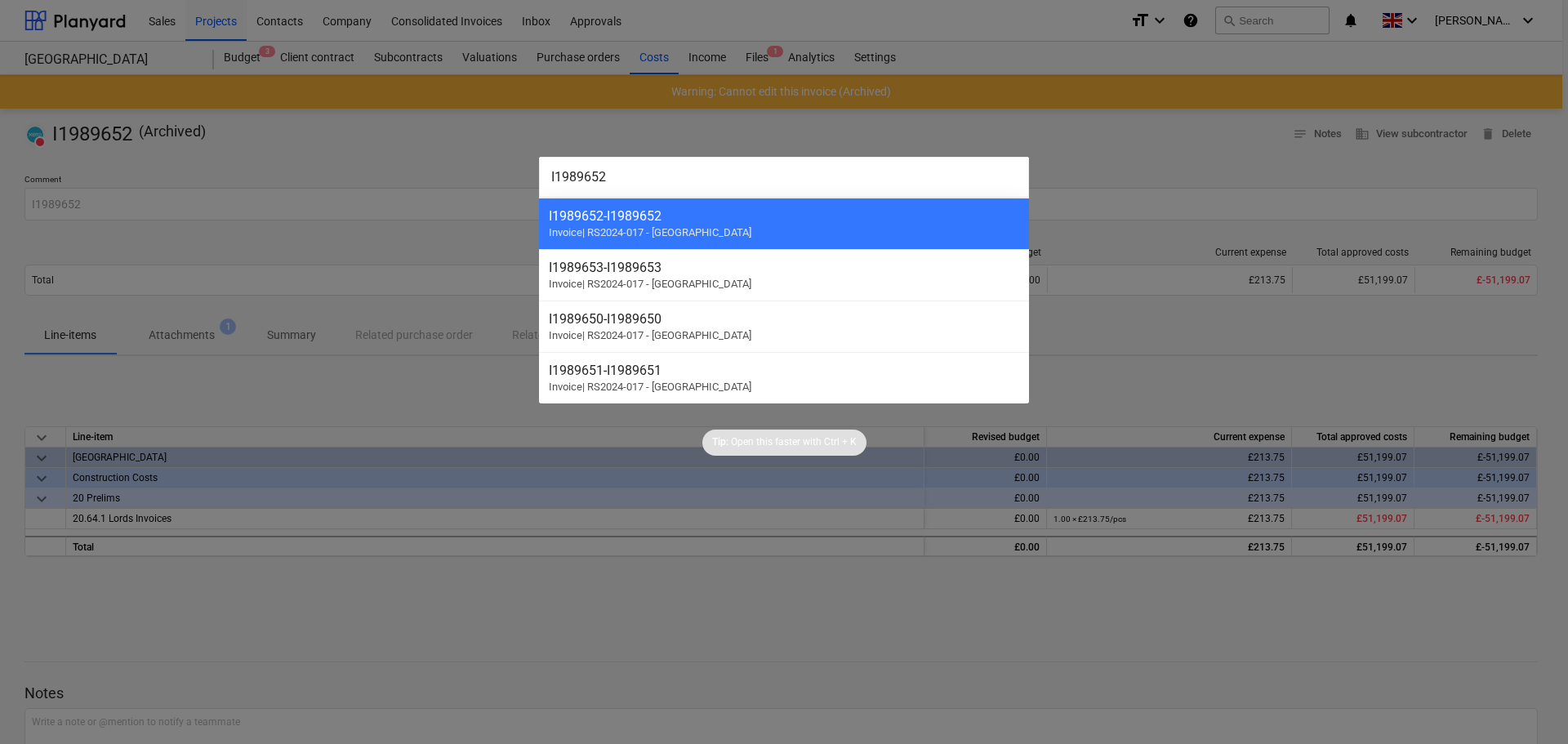
click at [665, 187] on input "I1989652" at bounding box center [783, 177] width 490 height 41
drag, startPoint x: 636, startPoint y: 180, endPoint x: 508, endPoint y: 185, distance: 128.1
click at [508, 185] on div "I1989652 I1989652 - I1989652 Invoice | RS2024-017 - [GEOGRAPHIC_DATA] I1989653 …" at bounding box center [784, 372] width 1568 height 744
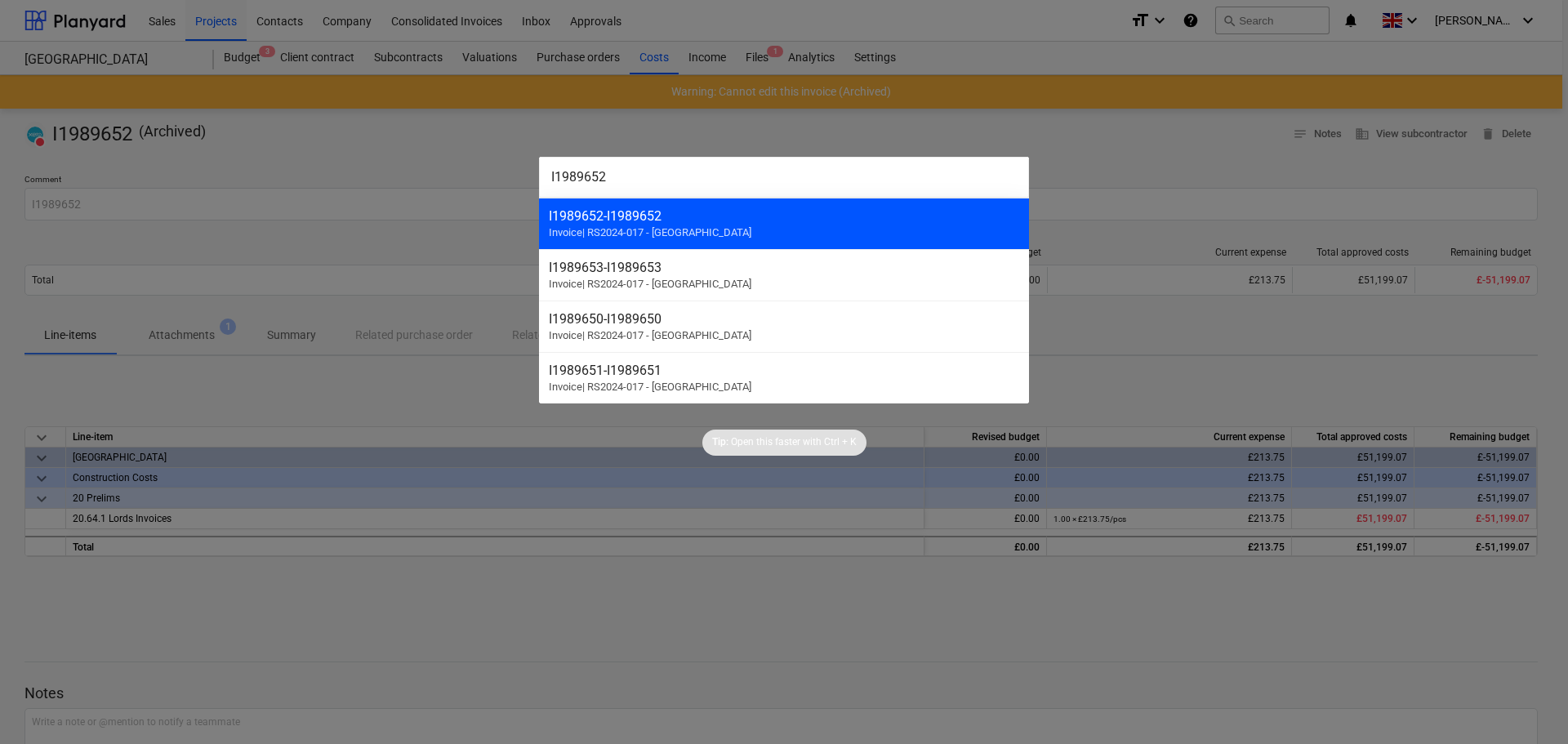
click at [685, 231] on span "Invoice | RS2024-017 - [GEOGRAPHIC_DATA]" at bounding box center [650, 232] width 203 height 12
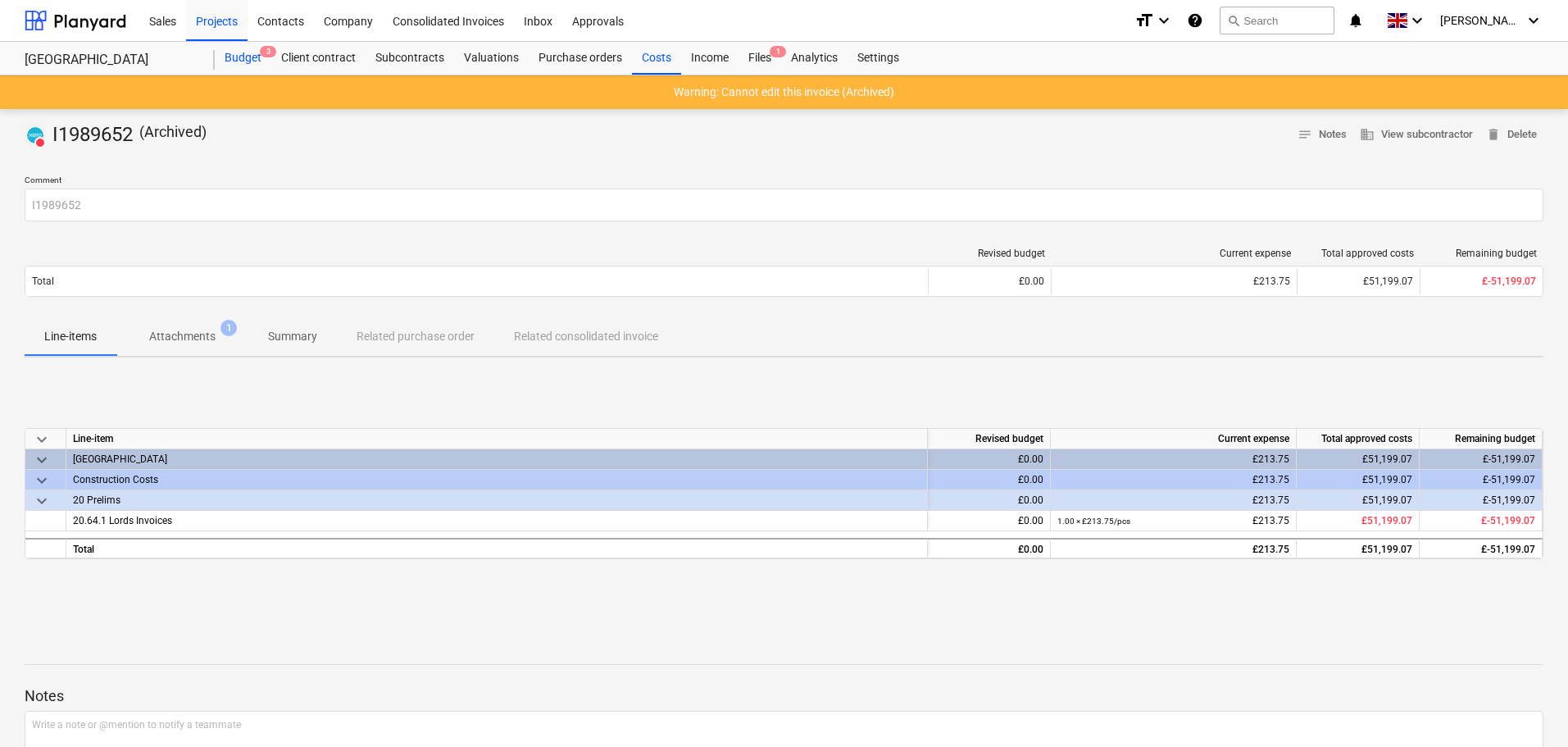
click at [247, 52] on div "Budget 3" at bounding box center [243, 58] width 56 height 33
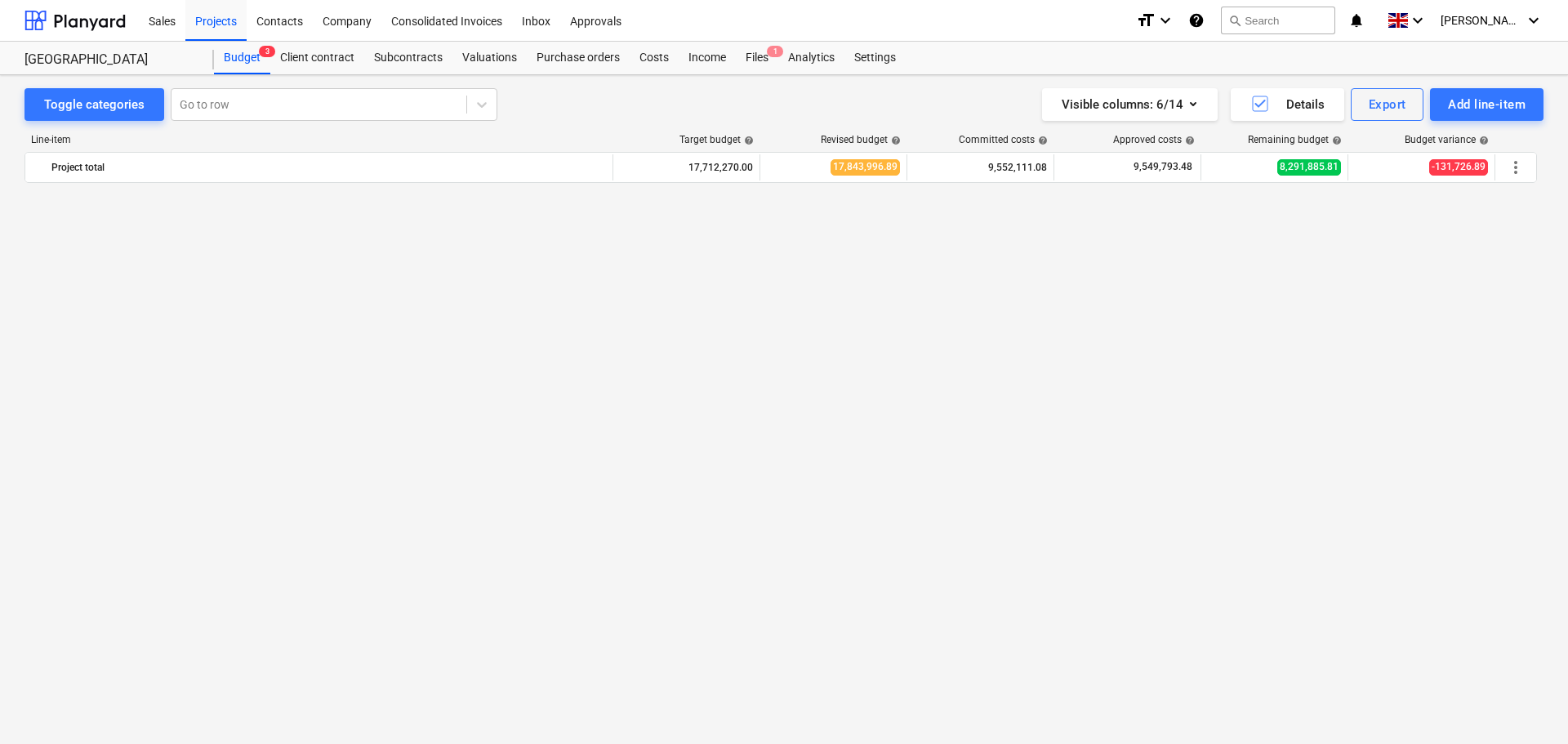
scroll to position [3199, 0]
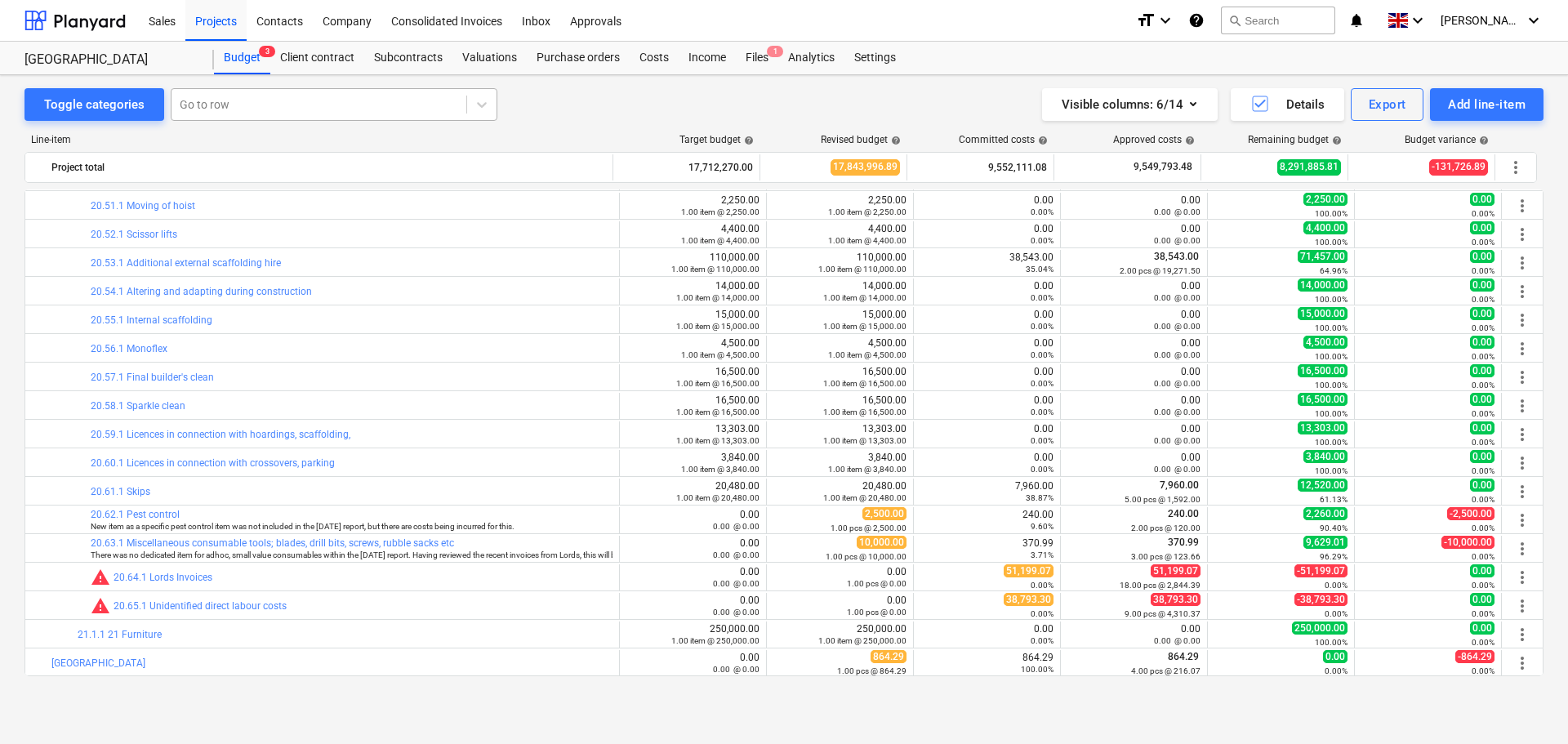
click at [244, 109] on div at bounding box center [319, 104] width 278 height 16
click at [265, 143] on div "-- -- -- 10.5.1 Bathroom Tile preparations, framing out, recess and ceilings de…" at bounding box center [332, 143] width 326 height 26
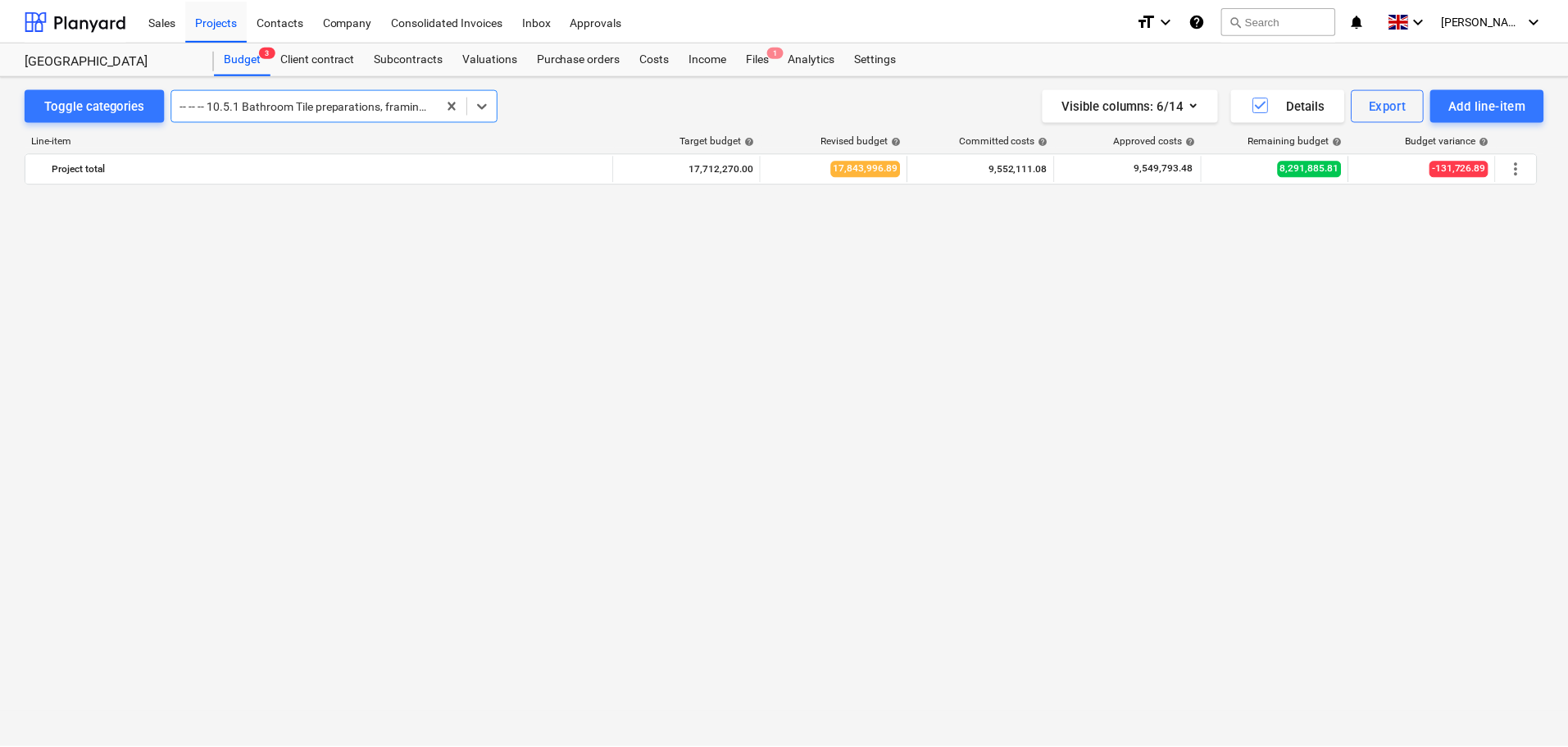
scroll to position [1491, 0]
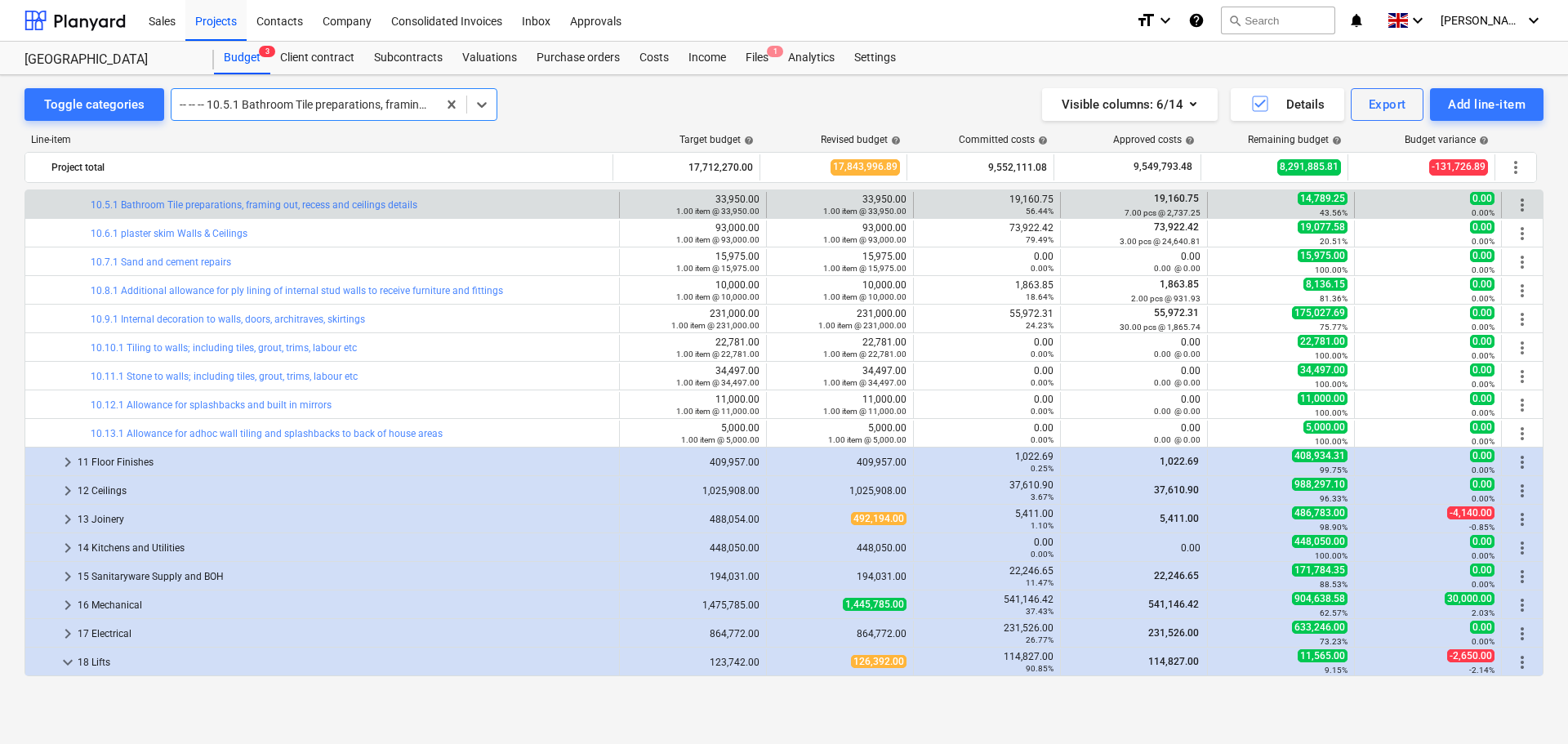
click at [237, 211] on div "bar_chart 10.5.1 Bathroom Tile preparations, framing out, recess and ceilings d…" at bounding box center [351, 205] width 522 height 26
click at [244, 205] on link "10.5.1 Bathroom Tile preparations, framing out, recess and ceilings details" at bounding box center [254, 205] width 326 height 11
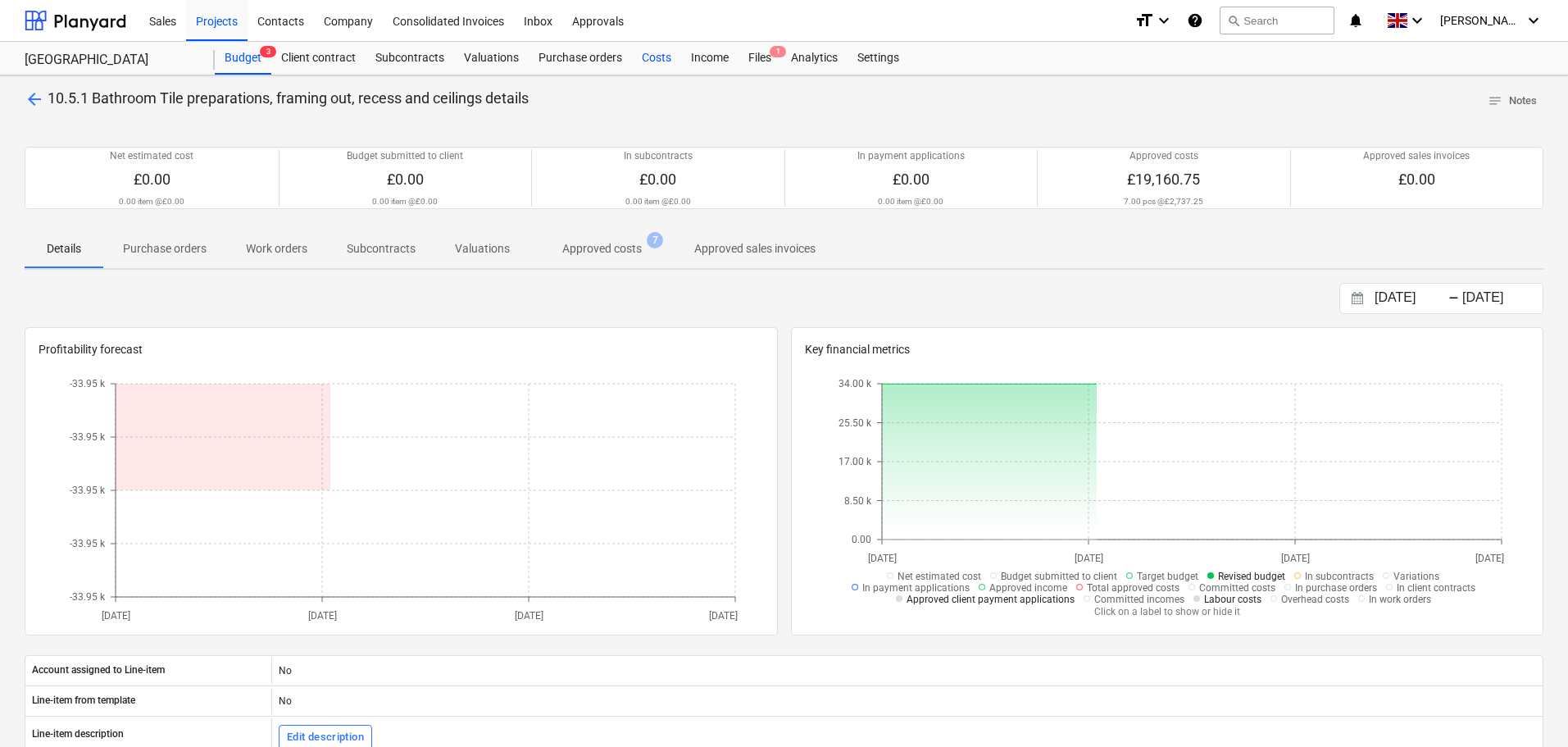
click at [660, 62] on div "Costs" at bounding box center [656, 58] width 49 height 33
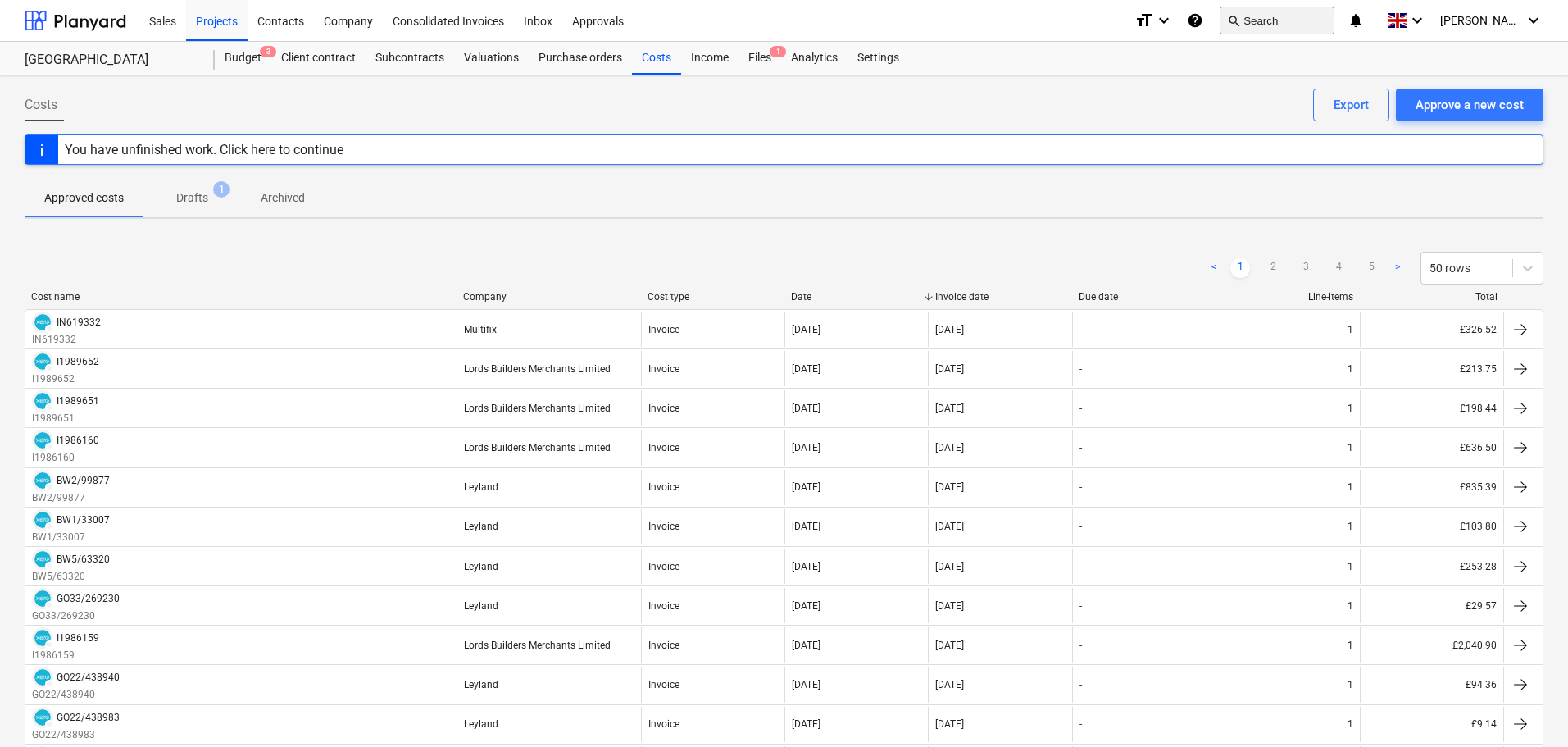
click at [1308, 27] on button "search Search" at bounding box center [1277, 21] width 114 height 28
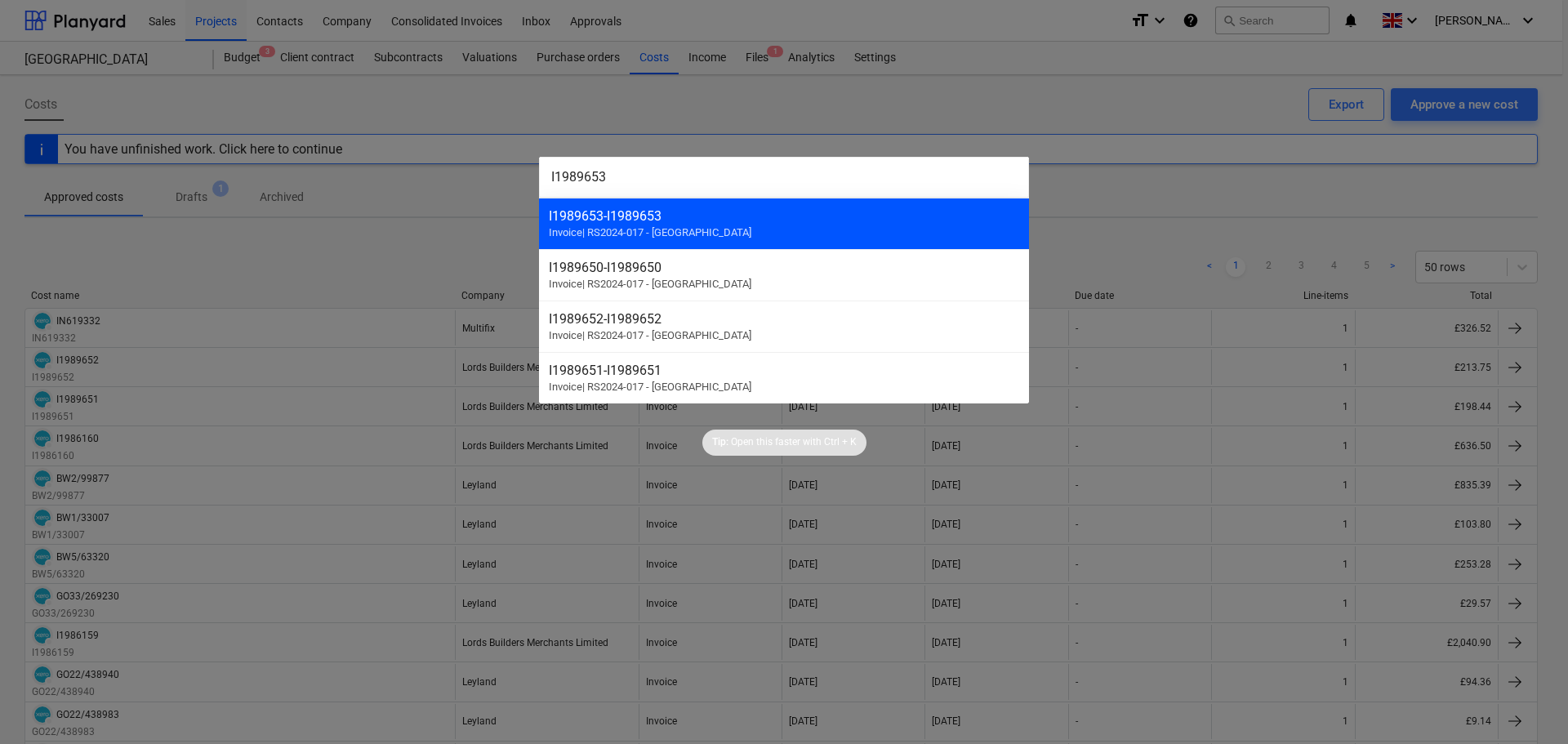
click at [744, 230] on div "I1989653 - I1989653 Invoice | RS2024-017 - [GEOGRAPHIC_DATA]" at bounding box center [783, 224] width 490 height 52
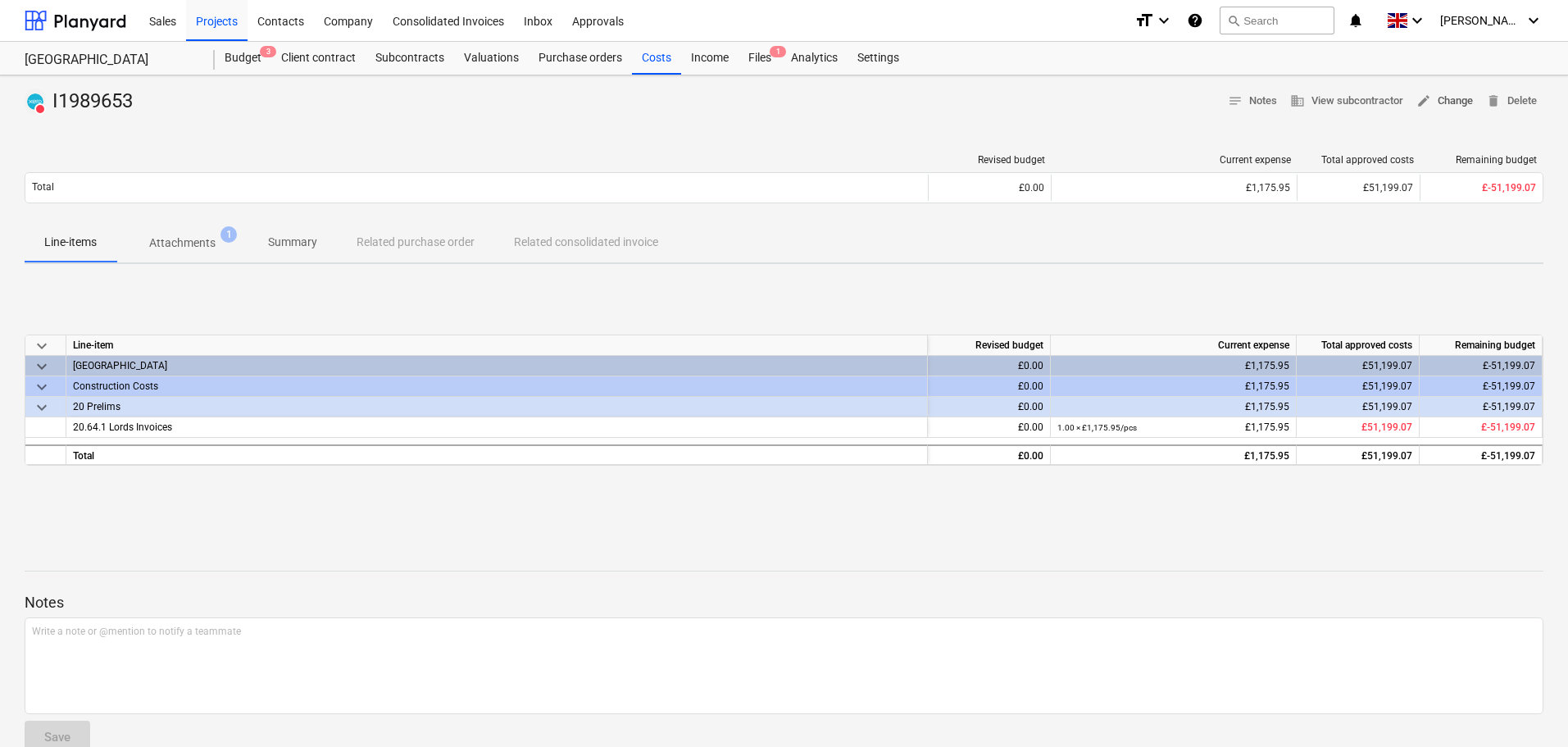
click at [1440, 97] on span "edit Change" at bounding box center [1444, 101] width 56 height 19
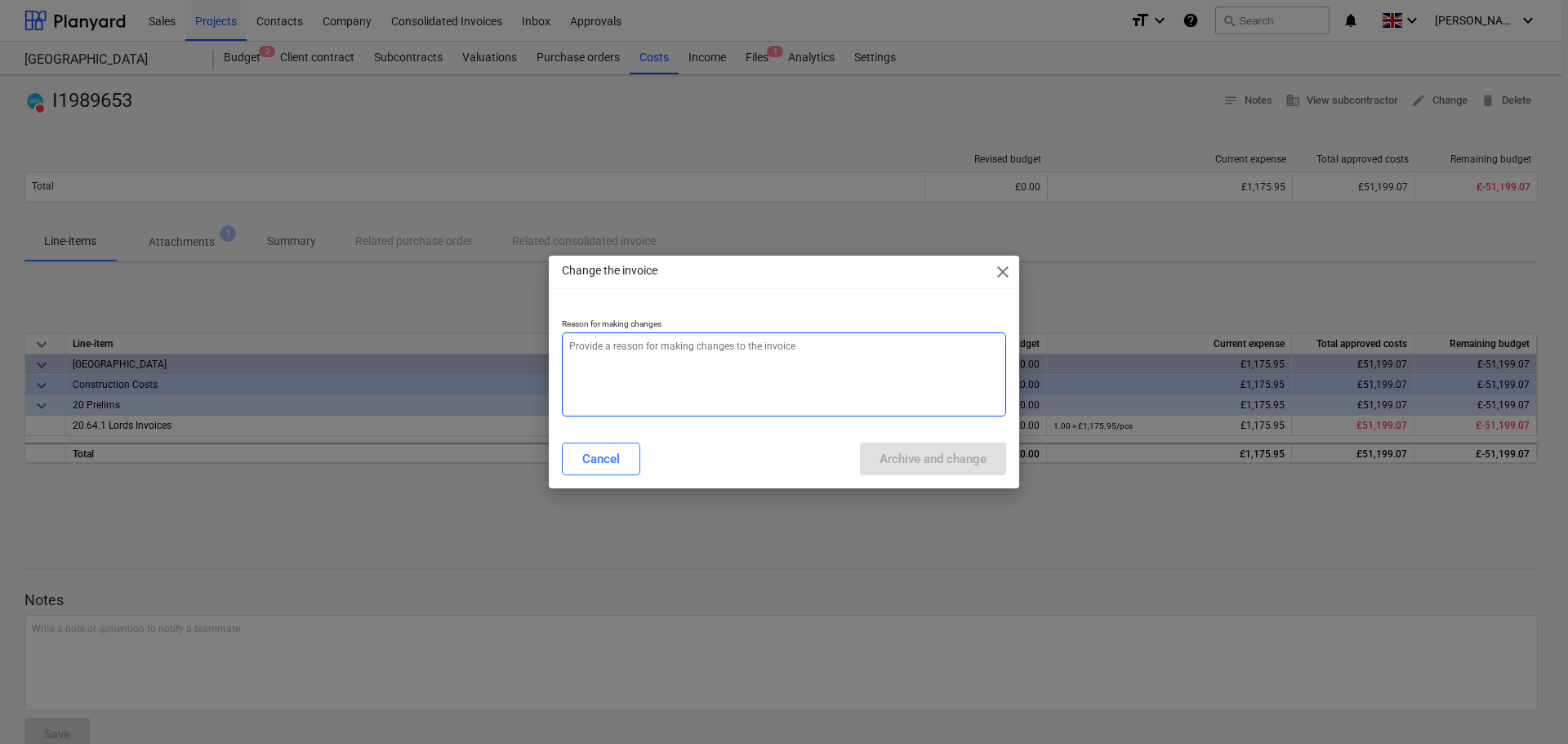
click at [656, 356] on textarea at bounding box center [784, 374] width 444 height 84
paste textarea "I1989653"
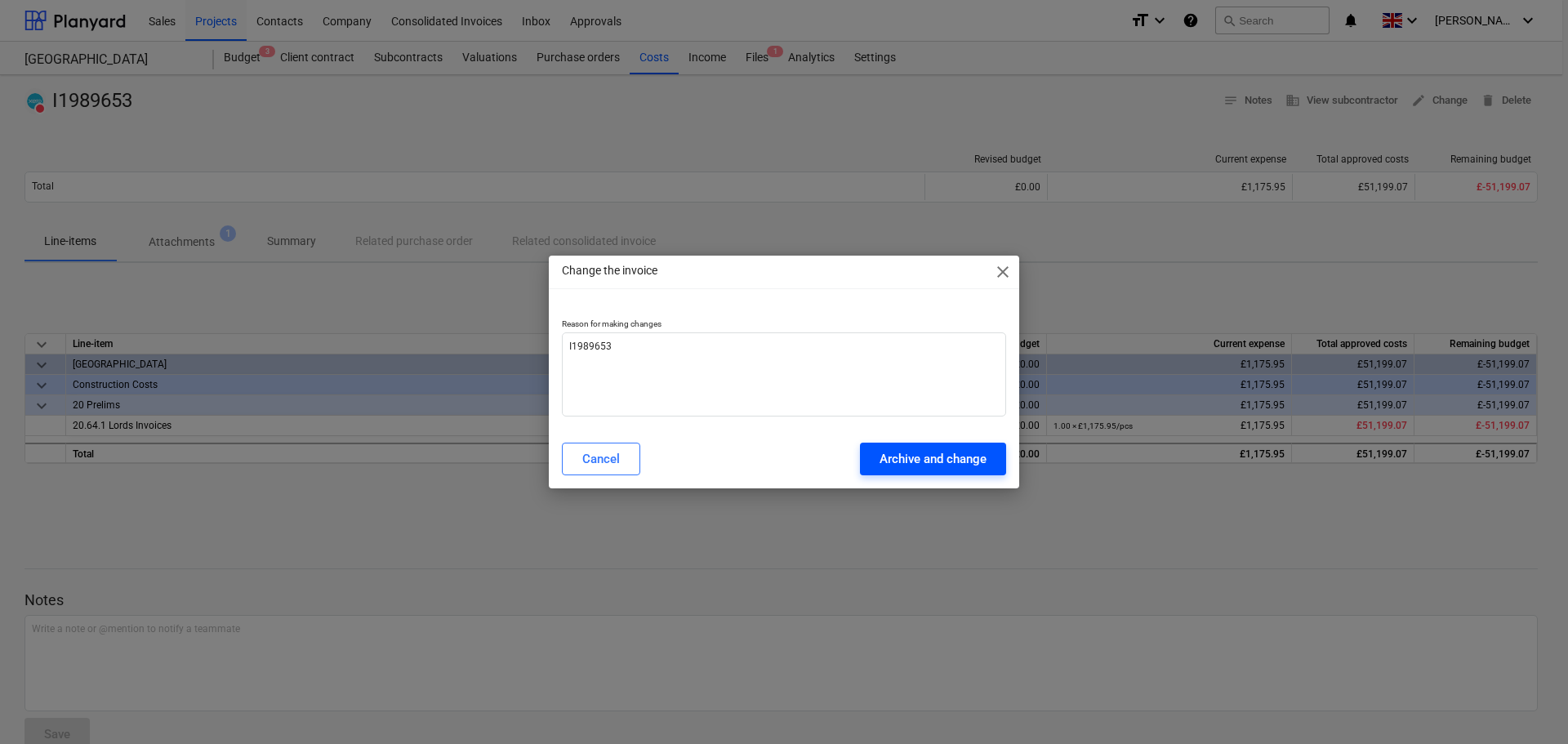
click at [916, 460] on div "Archive and change" at bounding box center [933, 458] width 107 height 22
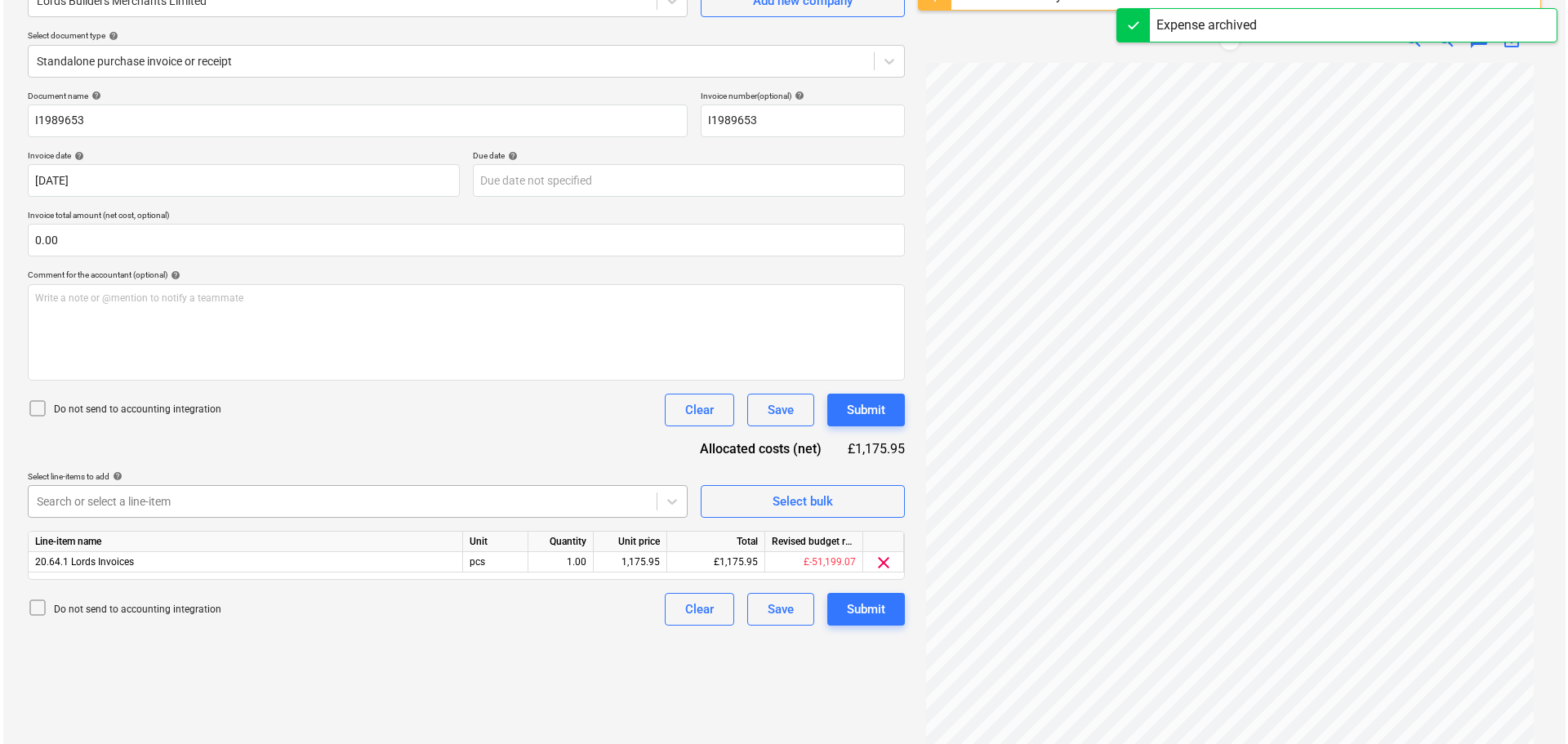
scroll to position [193, 0]
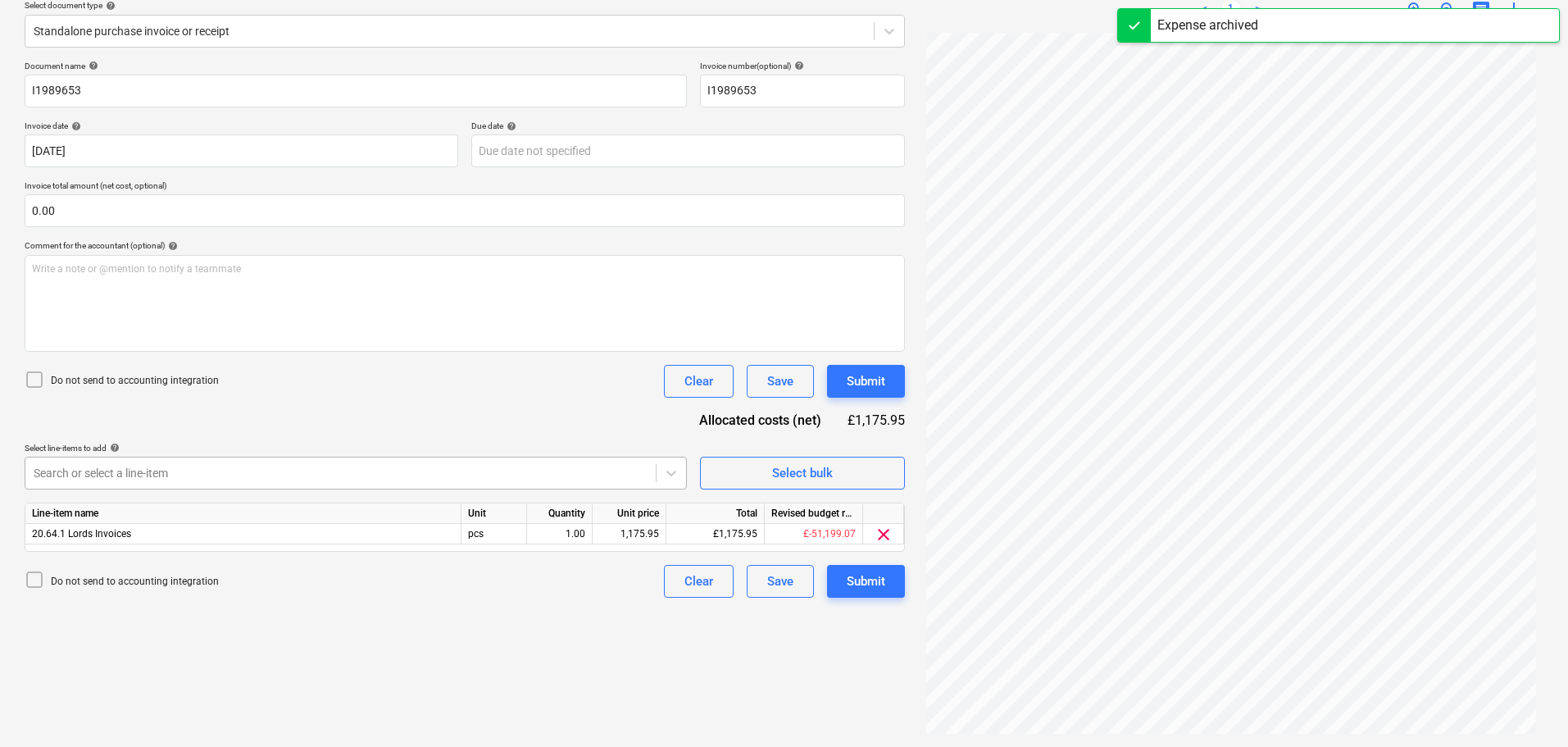
click at [515, 508] on body "Sales Projects Contacts Company Consolidated Invoices Inbox Approvals format_si…" at bounding box center [784, 179] width 1568 height 747
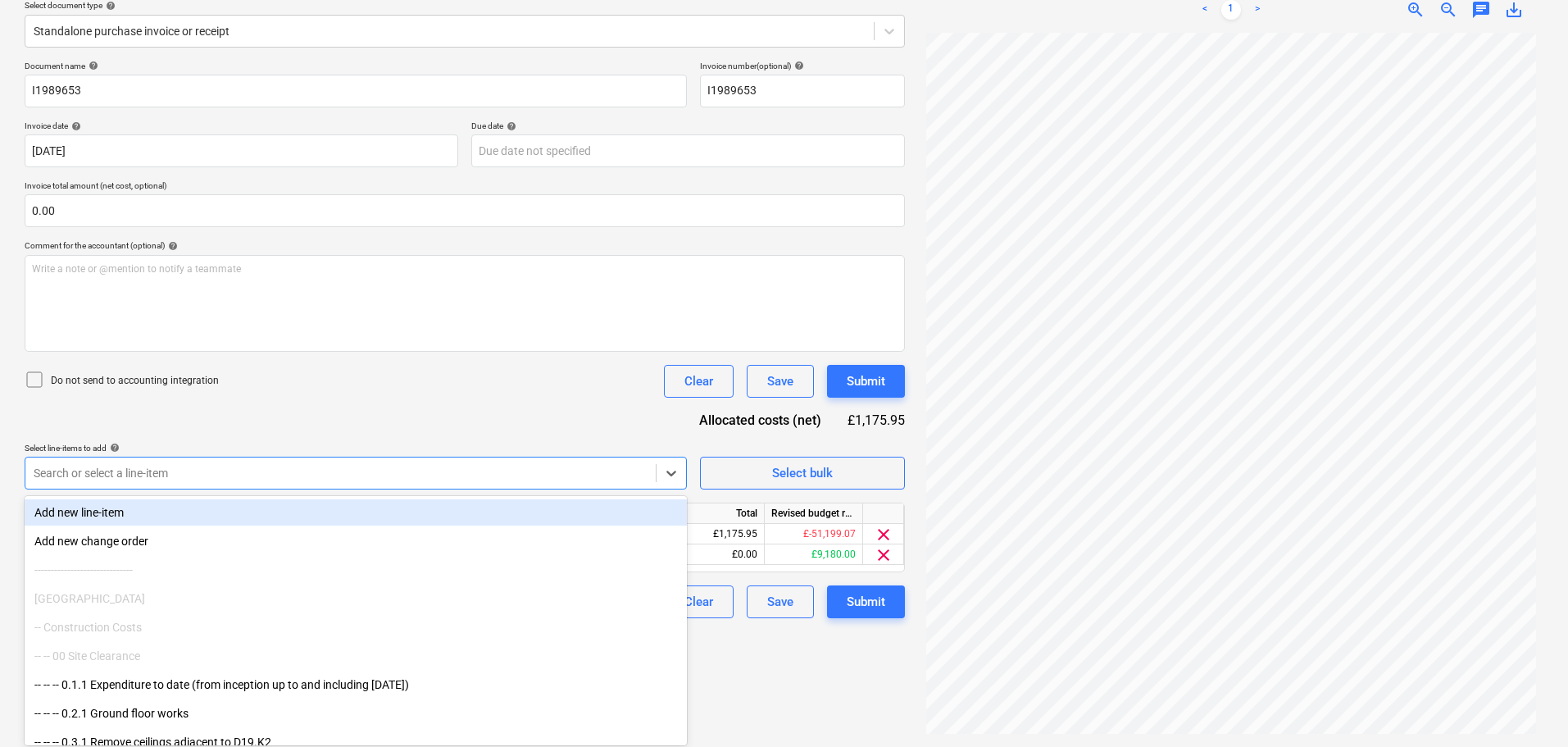
click at [445, 390] on div "Do not send to accounting integration Clear Save Submit" at bounding box center [465, 381] width 881 height 33
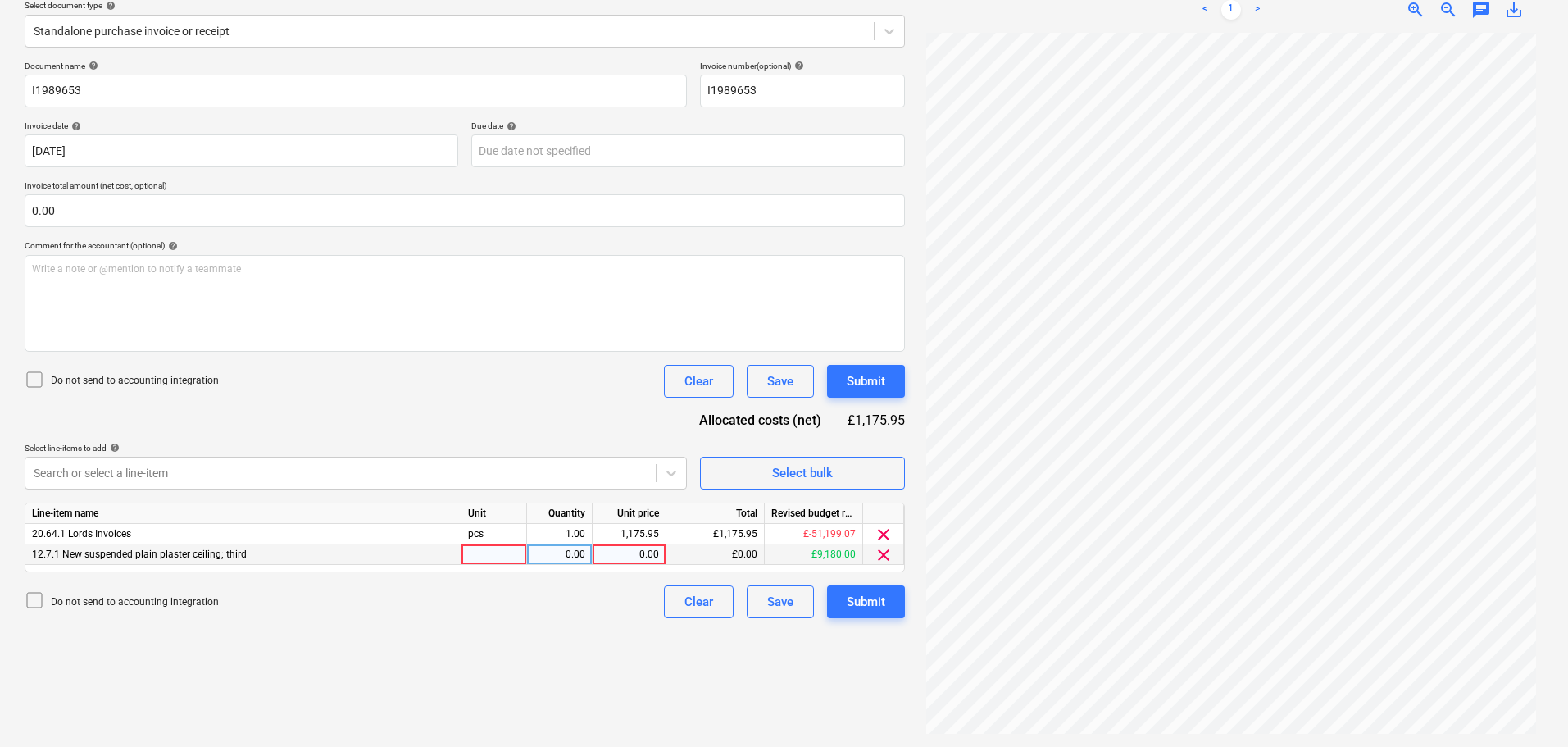
click at [626, 559] on div "0.00" at bounding box center [628, 555] width 60 height 21
click at [882, 533] on span "clear" at bounding box center [883, 534] width 20 height 20
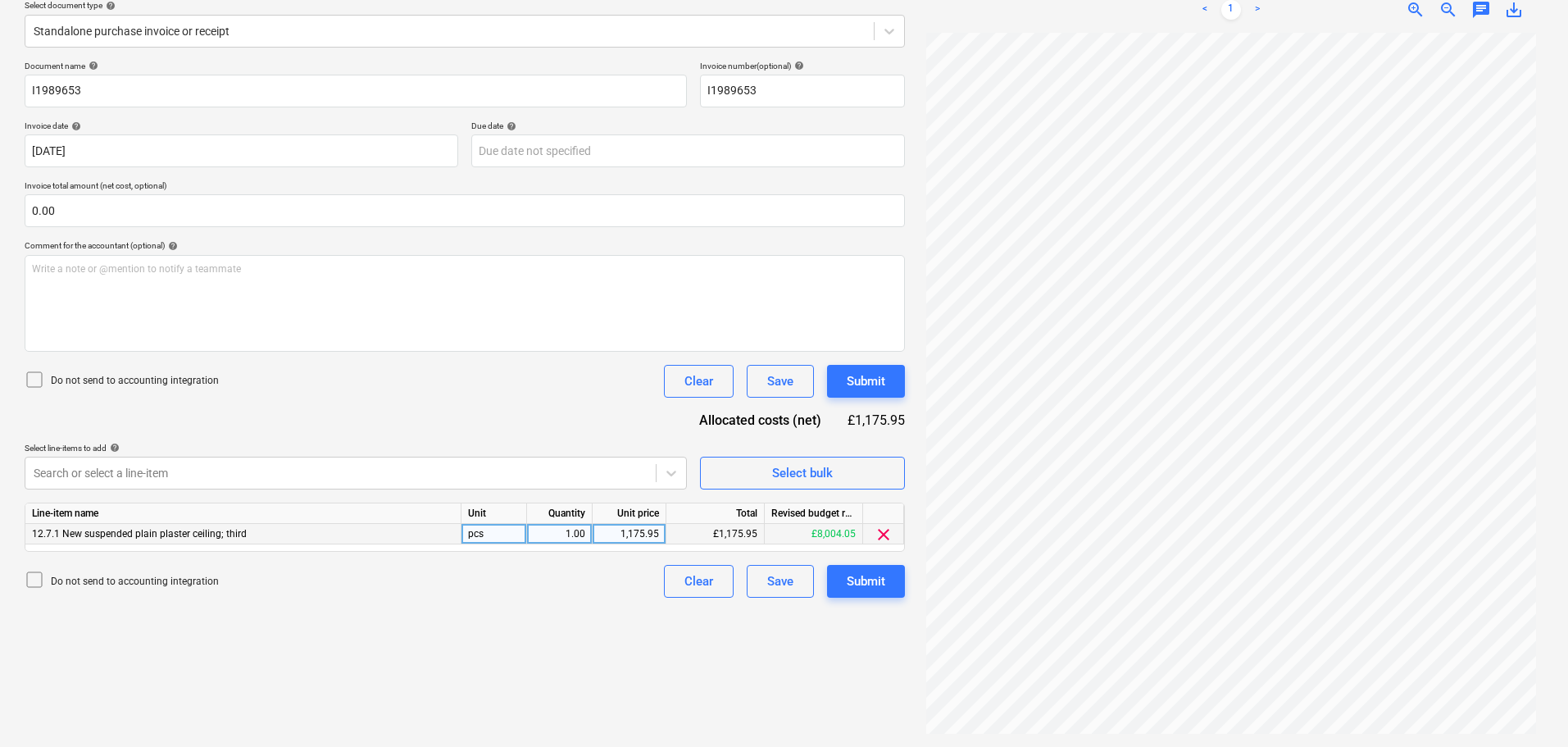
click at [596, 437] on div "Document name help I1989653 Invoice number (optional) help I1989653 Invoice dat…" at bounding box center [465, 328] width 881 height 536
click at [863, 373] on div "Submit" at bounding box center [866, 380] width 38 height 22
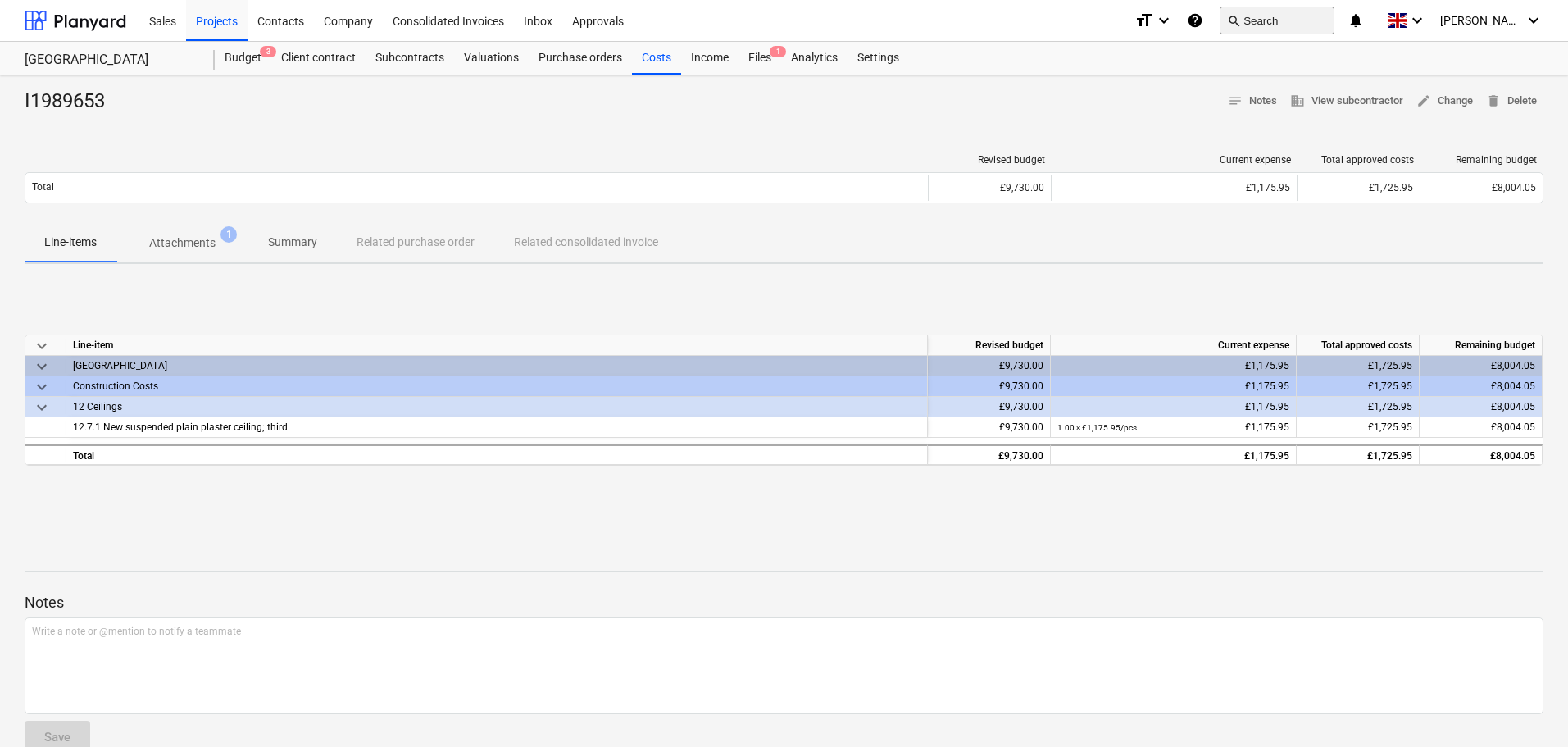
click at [1291, 20] on button "search Search" at bounding box center [1277, 21] width 114 height 28
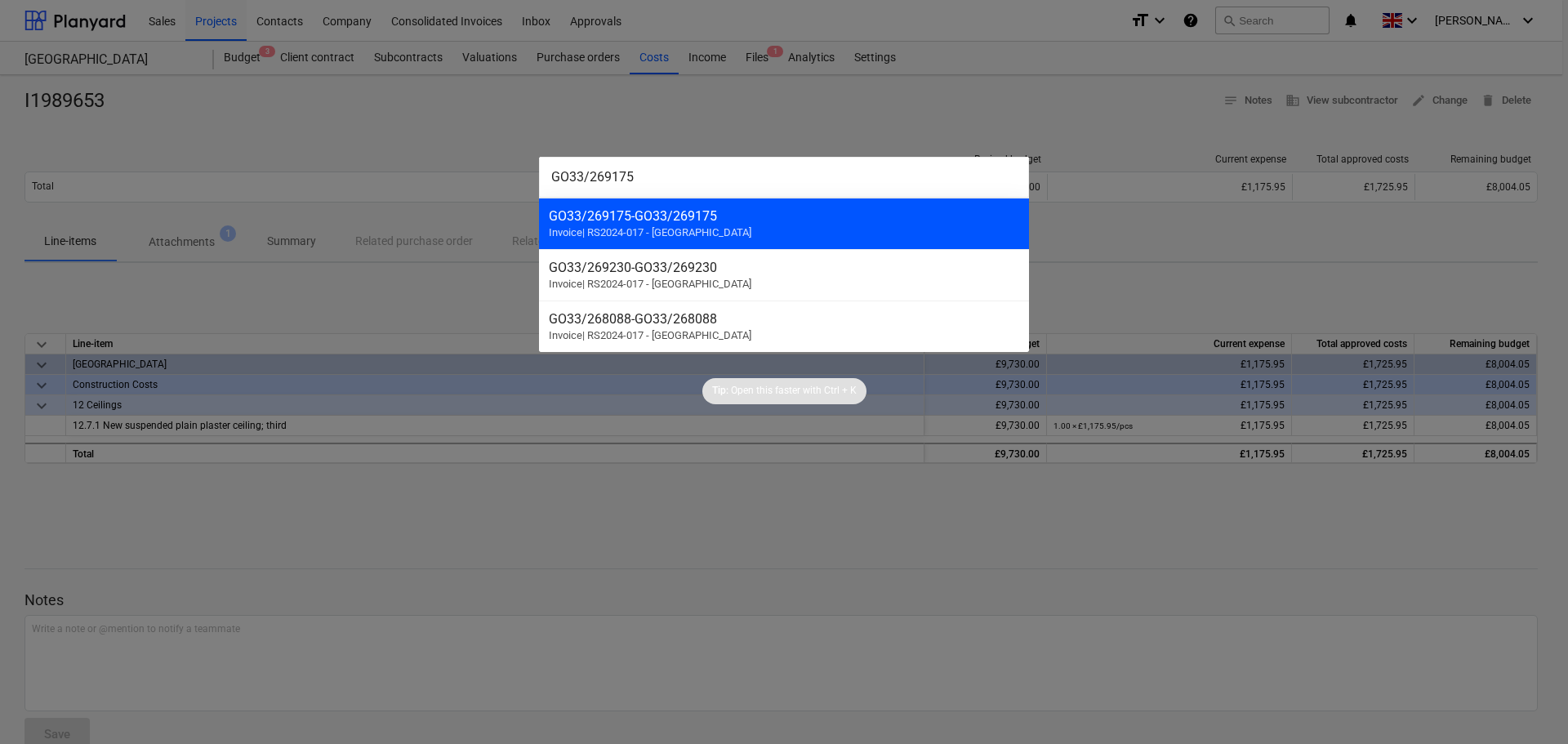
click at [706, 223] on div "GO33/269175 - GO33/269175" at bounding box center [784, 216] width 471 height 16
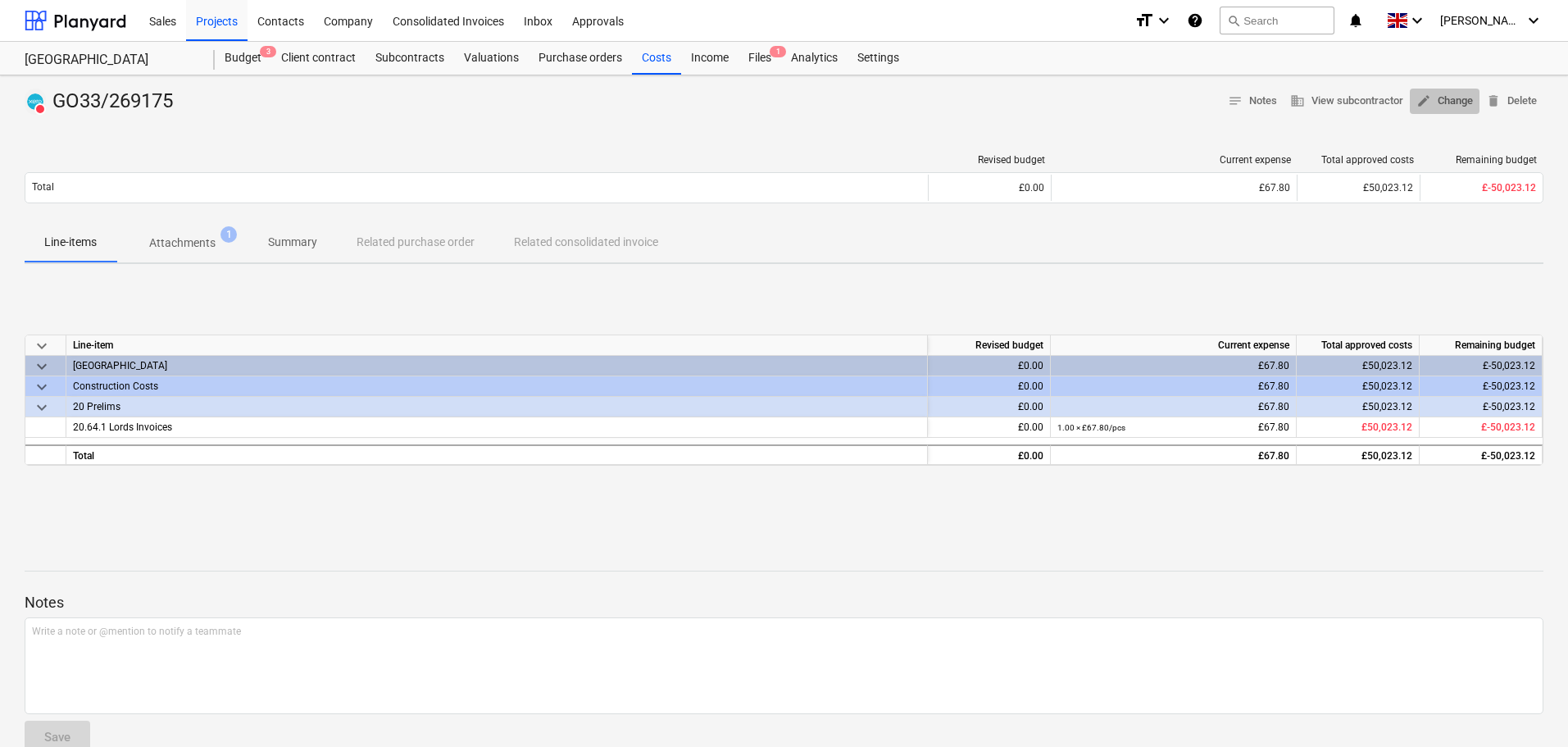
click at [1435, 96] on span "edit Change" at bounding box center [1444, 101] width 56 height 19
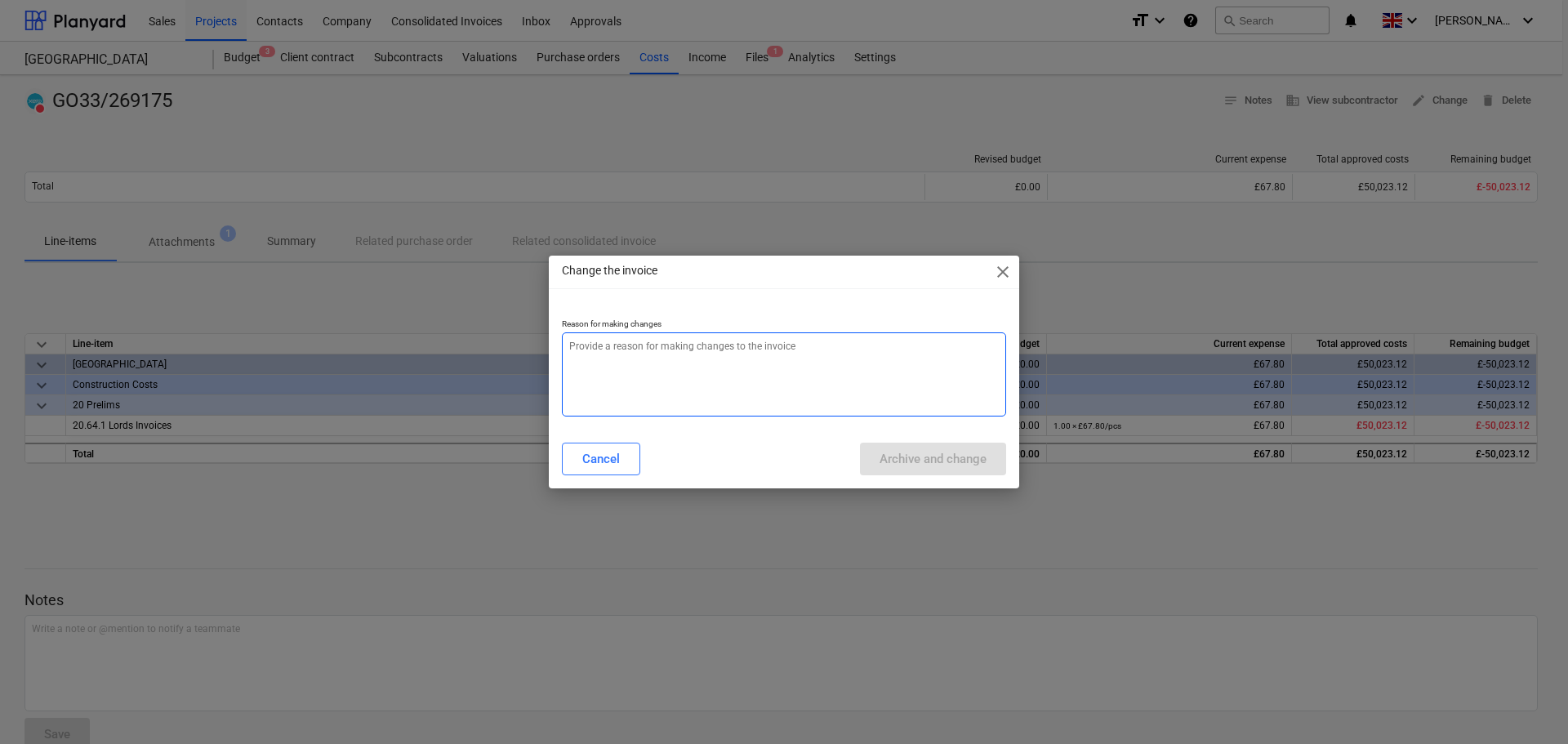
click at [797, 392] on textarea at bounding box center [784, 374] width 444 height 84
paste textarea "GO33/269175"
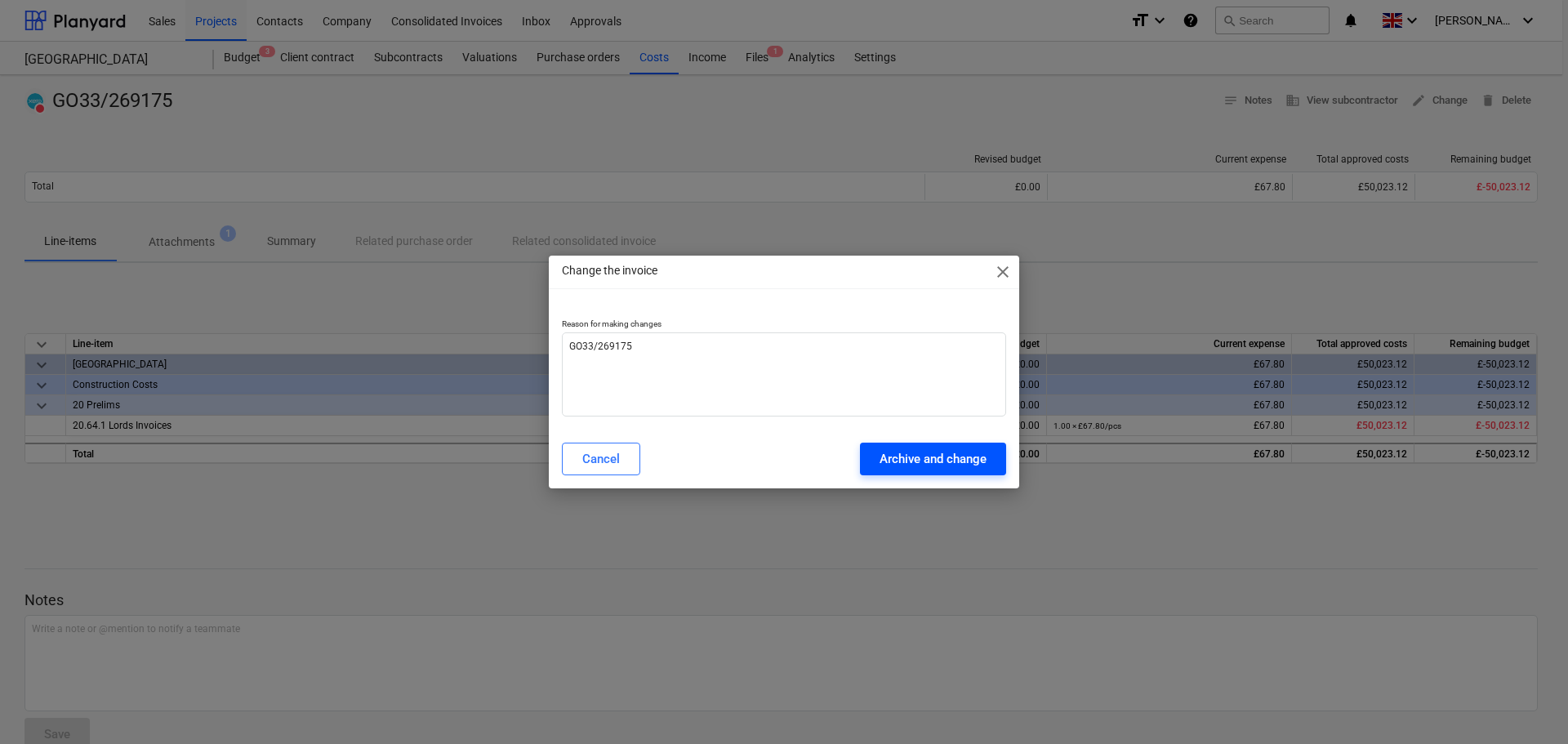
click at [918, 452] on div "Archive and change" at bounding box center [933, 458] width 107 height 22
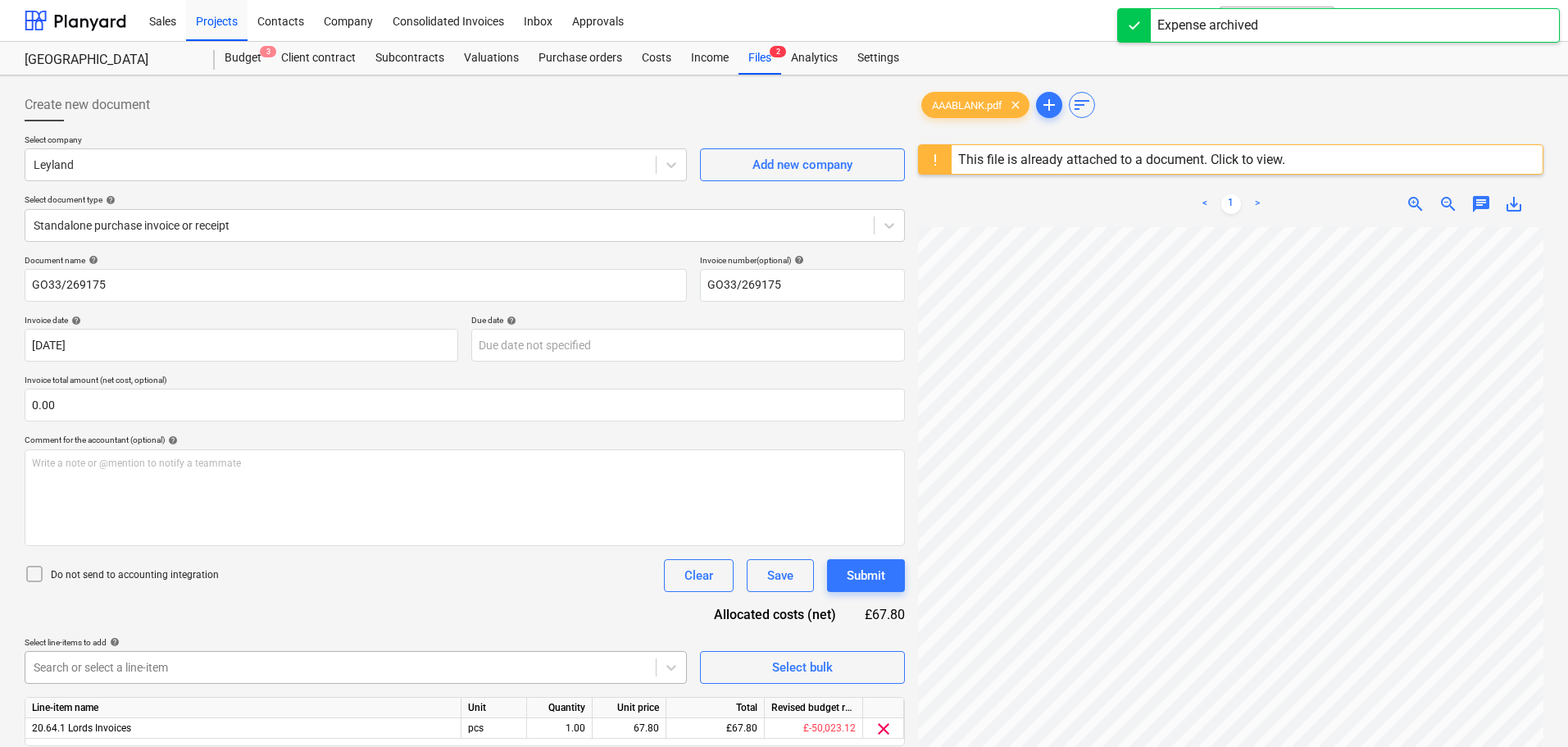
click at [489, 668] on body "Sales Projects Contacts Company Consolidated Invoices Inbox Approvals format_si…" at bounding box center [784, 374] width 1568 height 747
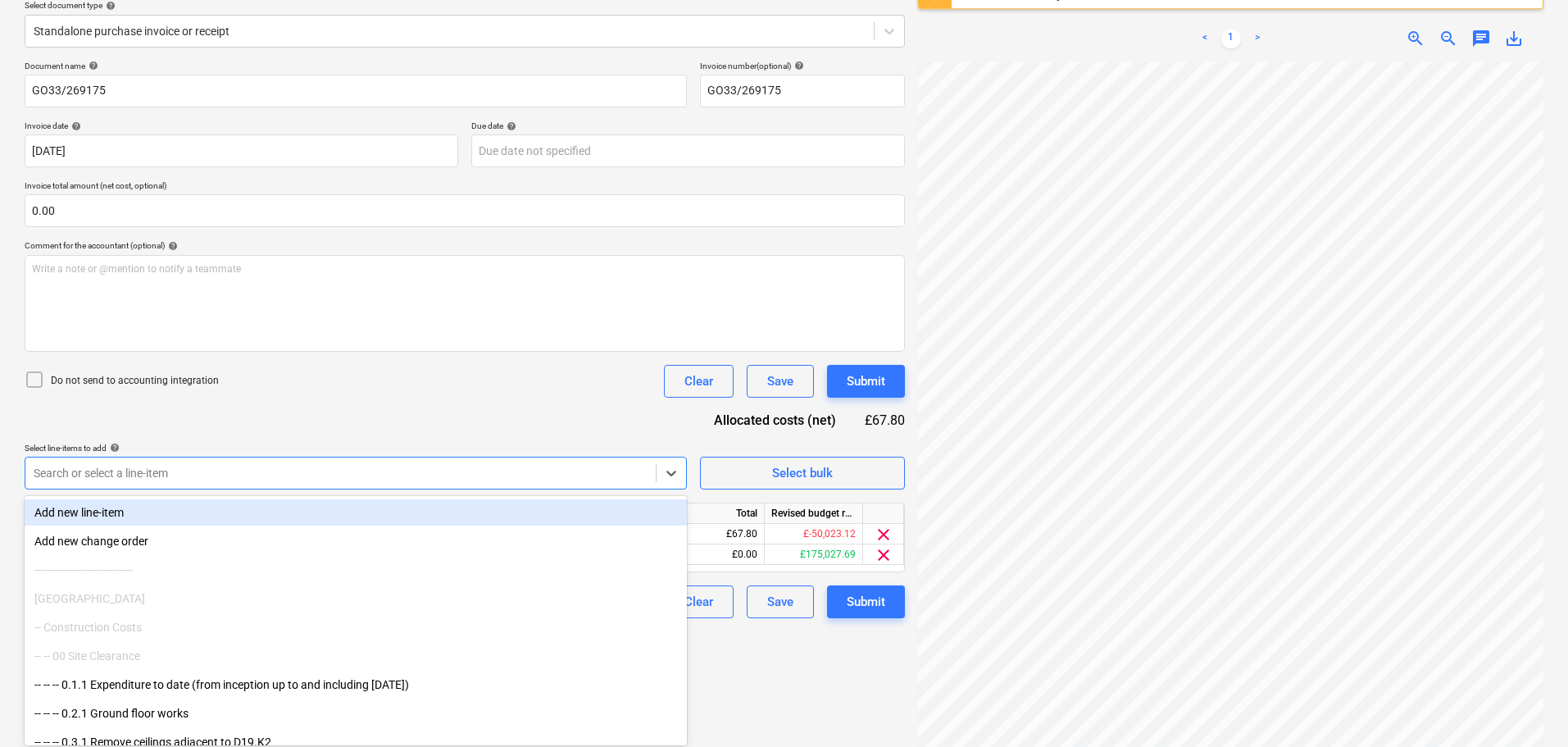
click at [477, 407] on div "Document name help GO33/269175 Invoice number (optional) help GO33/269175 Invoi…" at bounding box center [465, 339] width 881 height 557
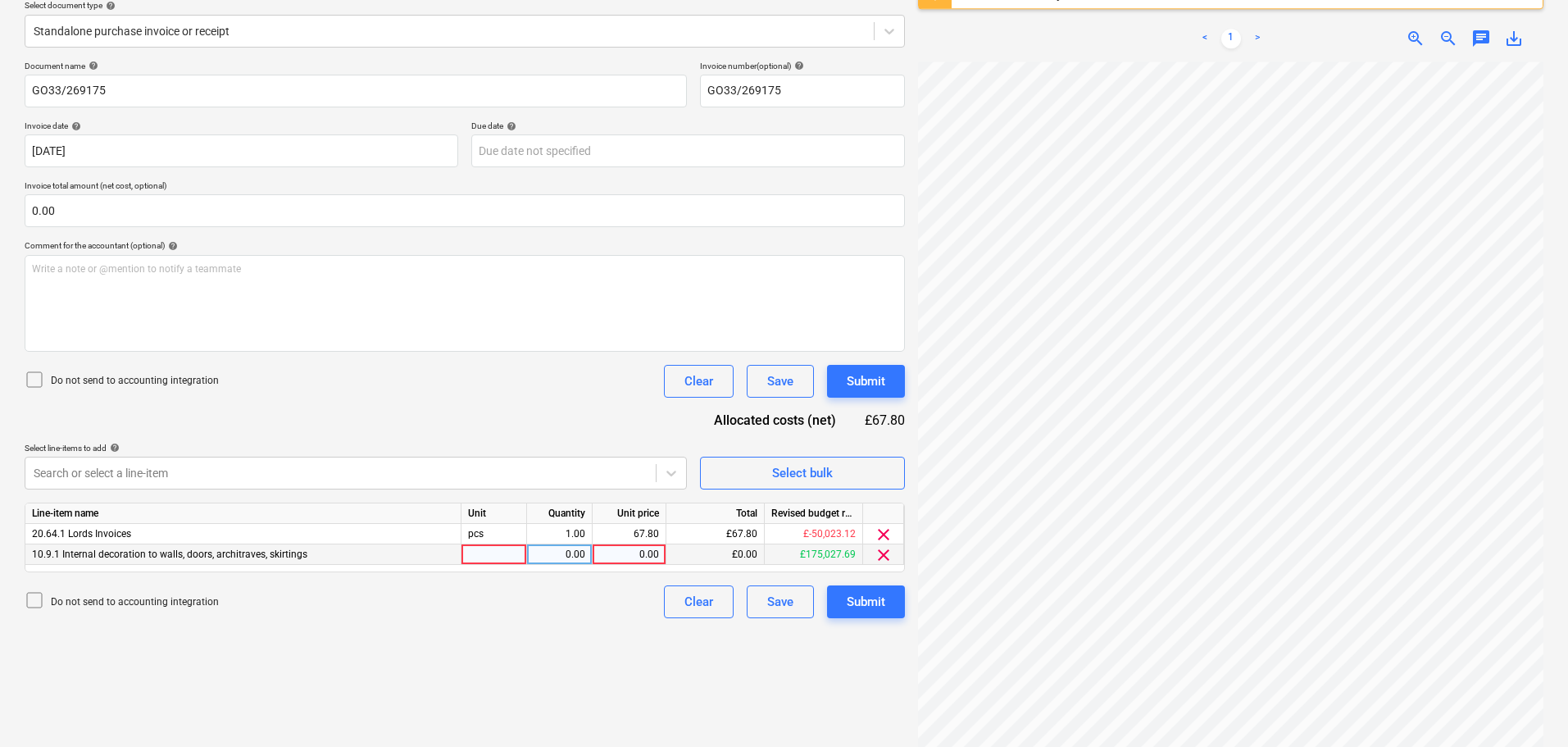
click at [628, 557] on div "0.00" at bounding box center [628, 555] width 60 height 21
click at [878, 533] on span "clear" at bounding box center [883, 534] width 20 height 20
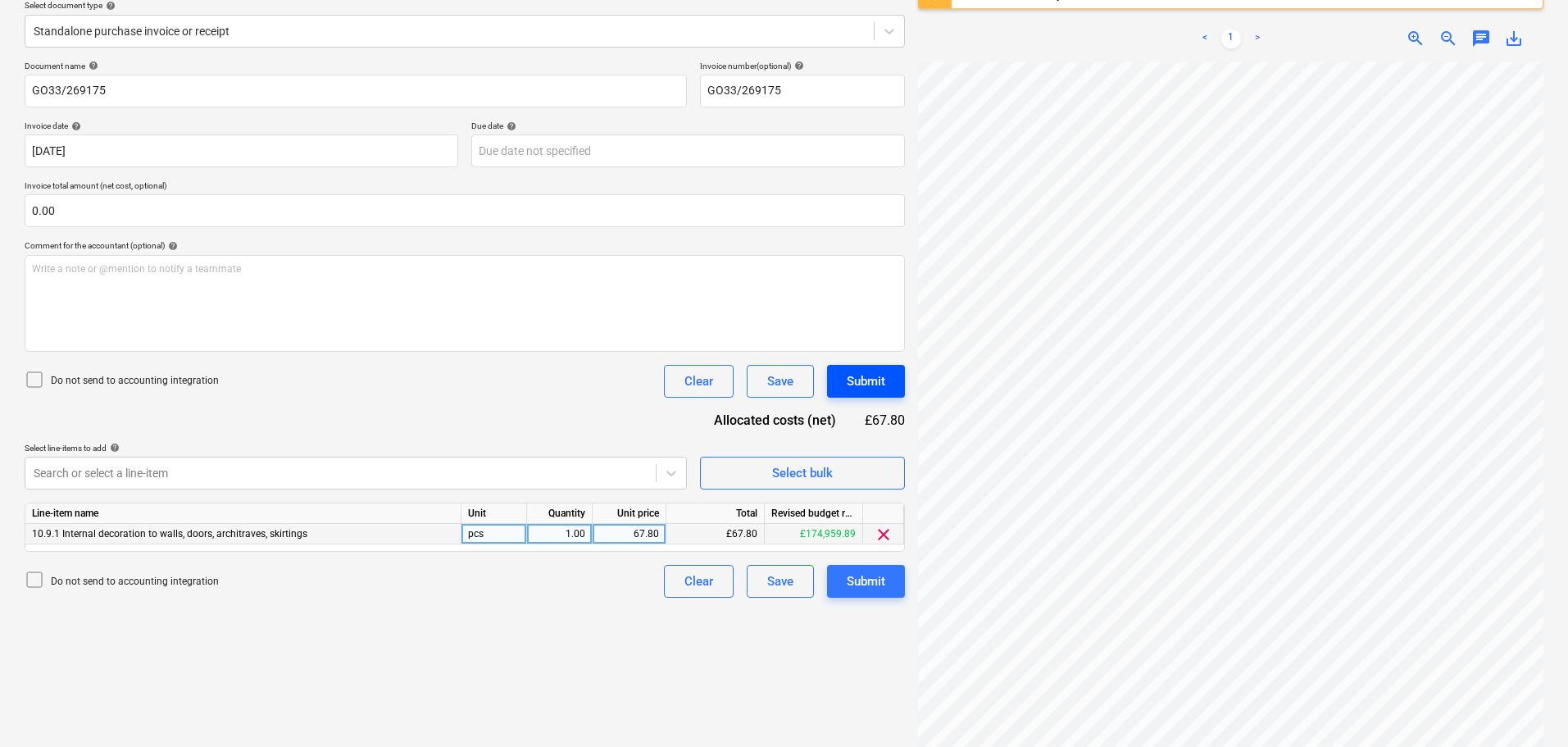
click at [862, 381] on div "Submit" at bounding box center [866, 380] width 38 height 22
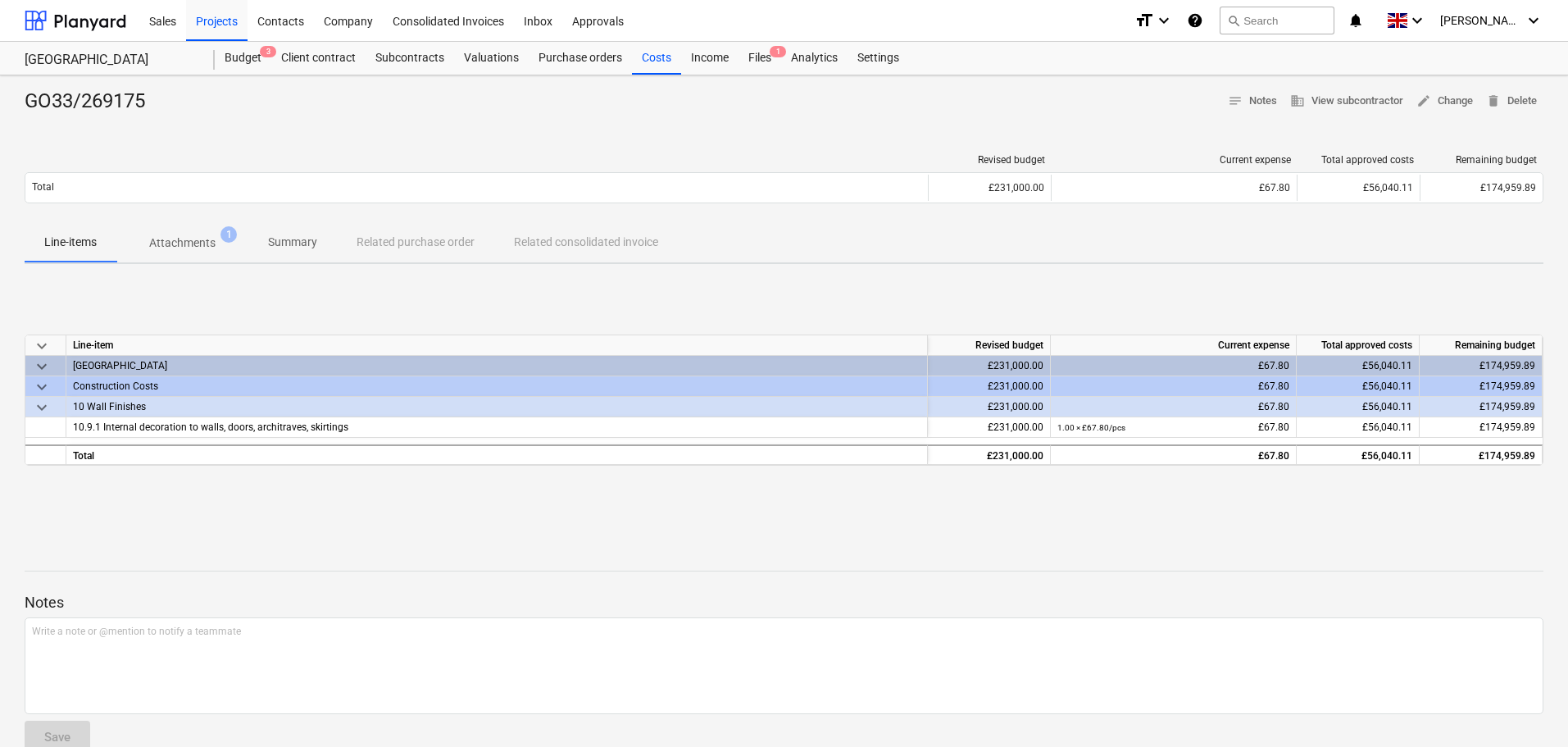
click at [1232, 80] on div "GO33/269175 notes Notes business View subcontractor edit Change delete Delete R…" at bounding box center [784, 427] width 1568 height 704
click at [1310, 24] on button "search Search" at bounding box center [1277, 21] width 114 height 28
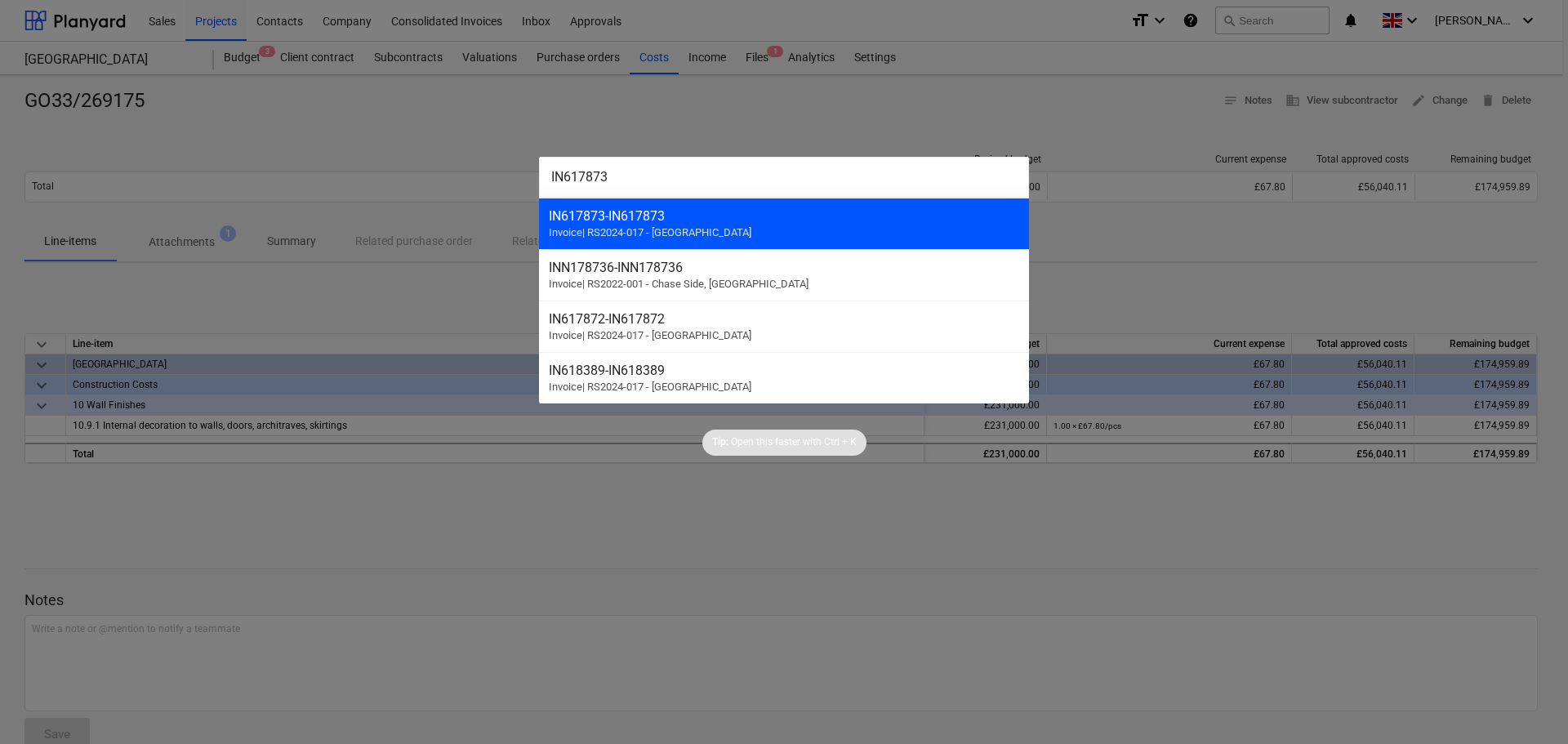
click at [707, 228] on span "Invoice | RS2024-017 - [GEOGRAPHIC_DATA]" at bounding box center [650, 232] width 203 height 12
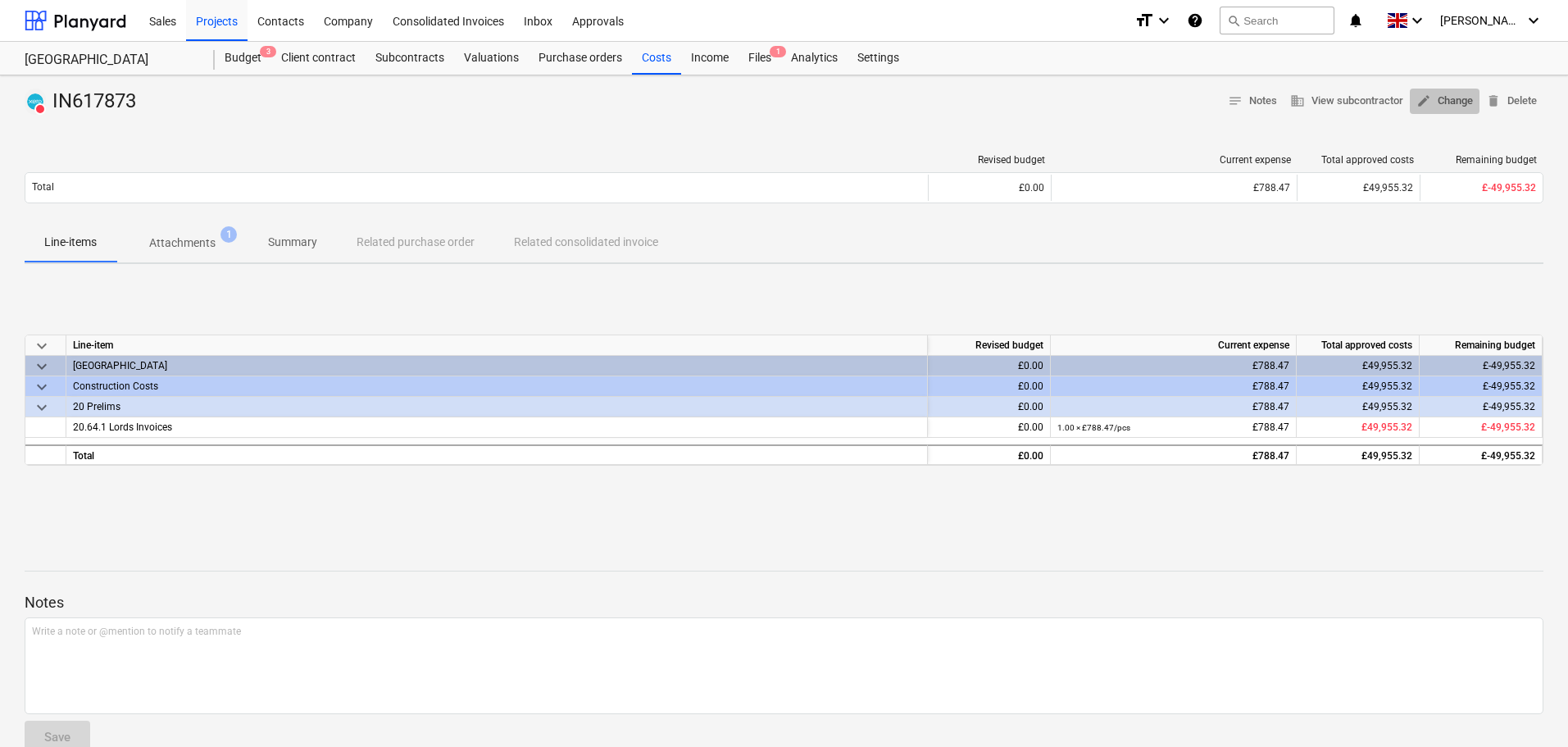
click at [1439, 97] on span "edit Change" at bounding box center [1444, 101] width 56 height 19
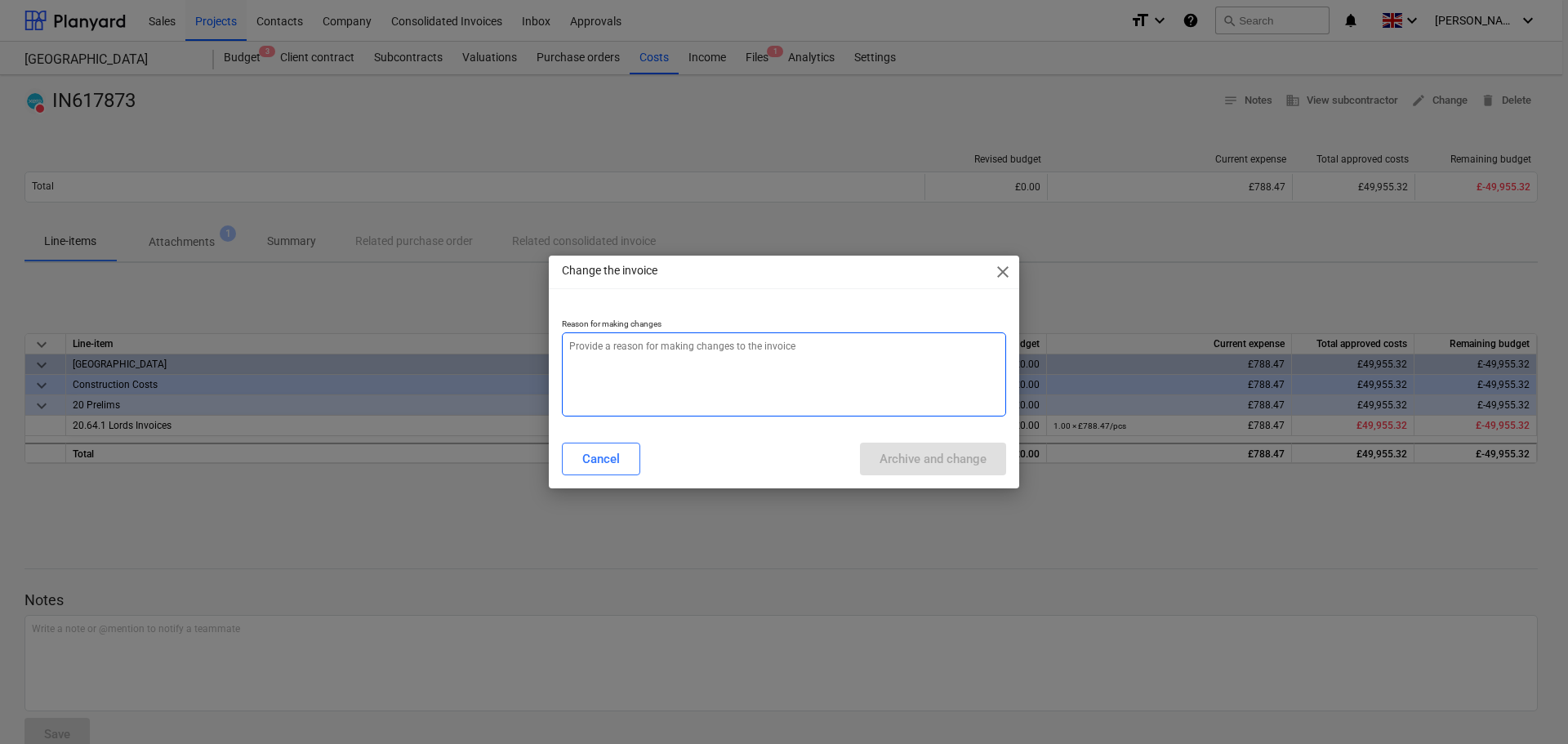
click at [847, 347] on textarea at bounding box center [784, 374] width 444 height 84
paste textarea "IN617873"
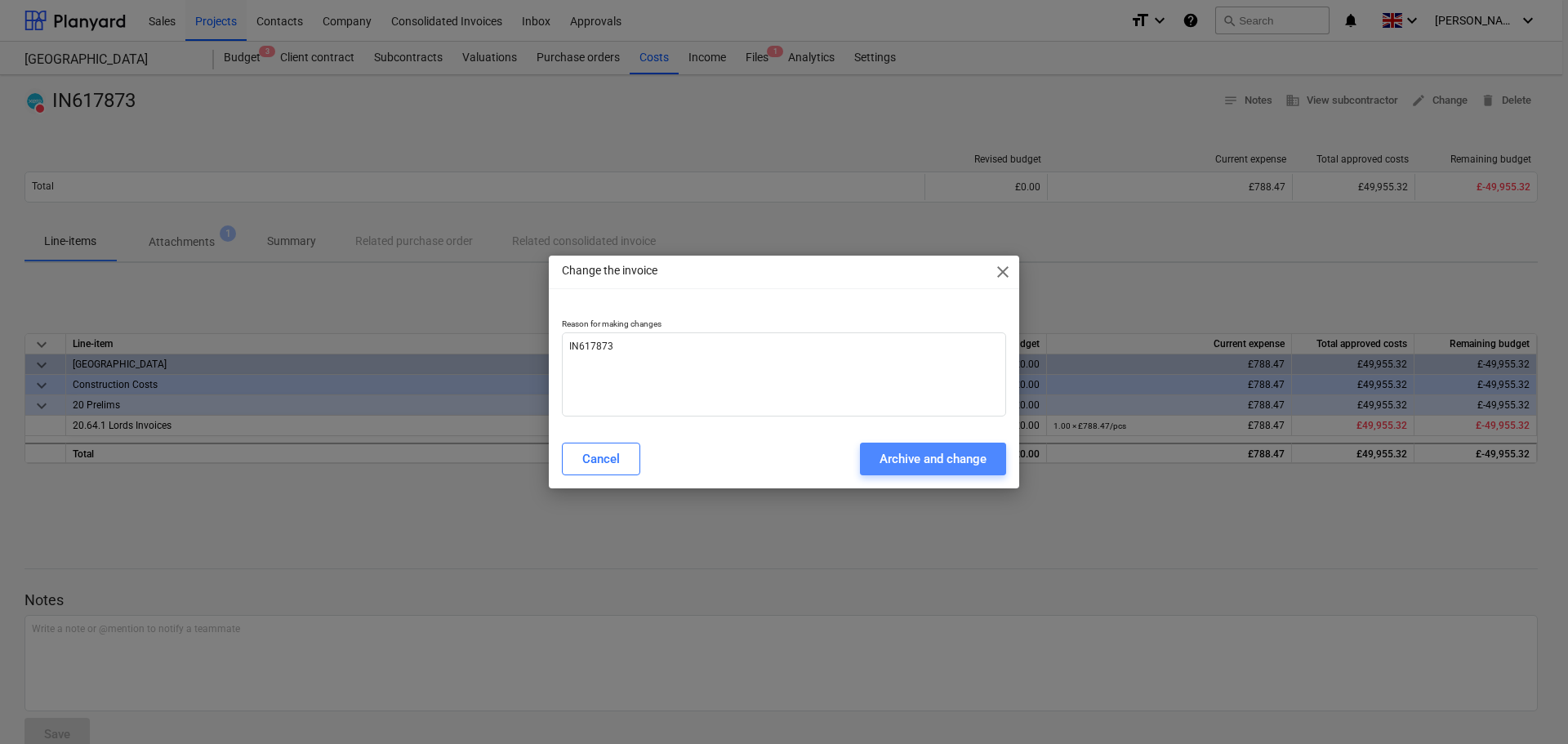
click at [926, 458] on div "Archive and change" at bounding box center [933, 458] width 107 height 22
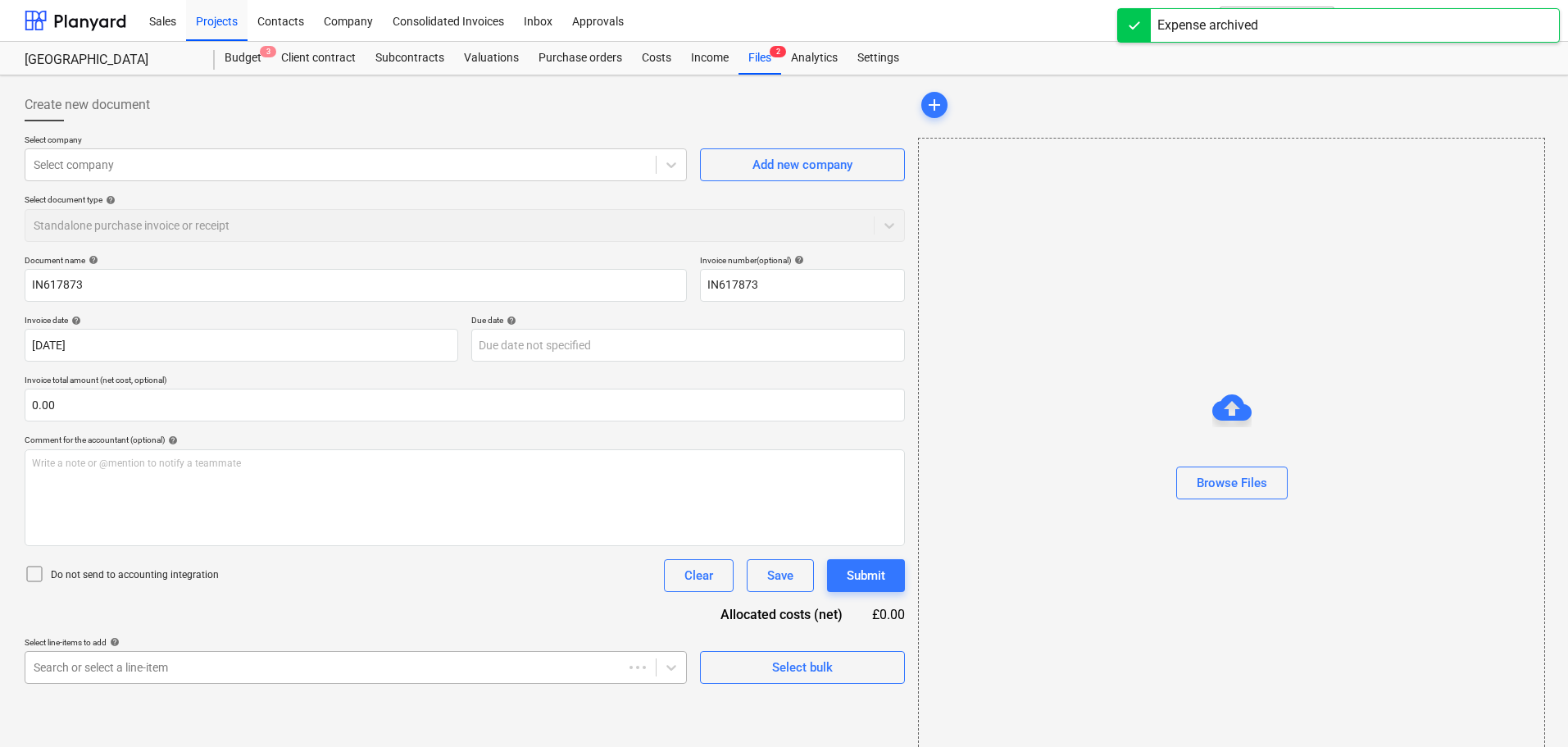
click at [506, 659] on body "Sales Projects Contacts Company Consolidated Invoices Inbox Approvals format_si…" at bounding box center [784, 374] width 1568 height 747
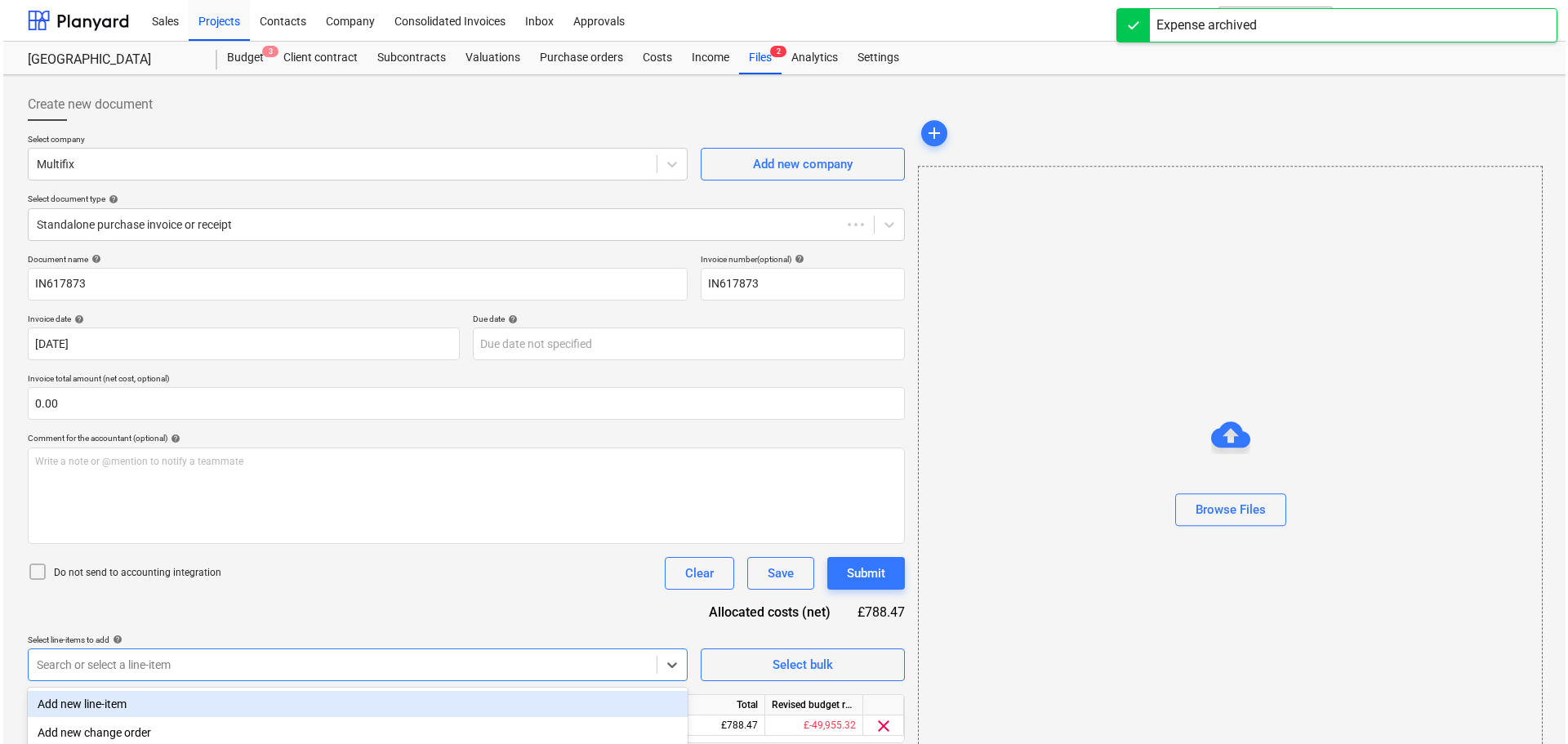
scroll to position [192, 0]
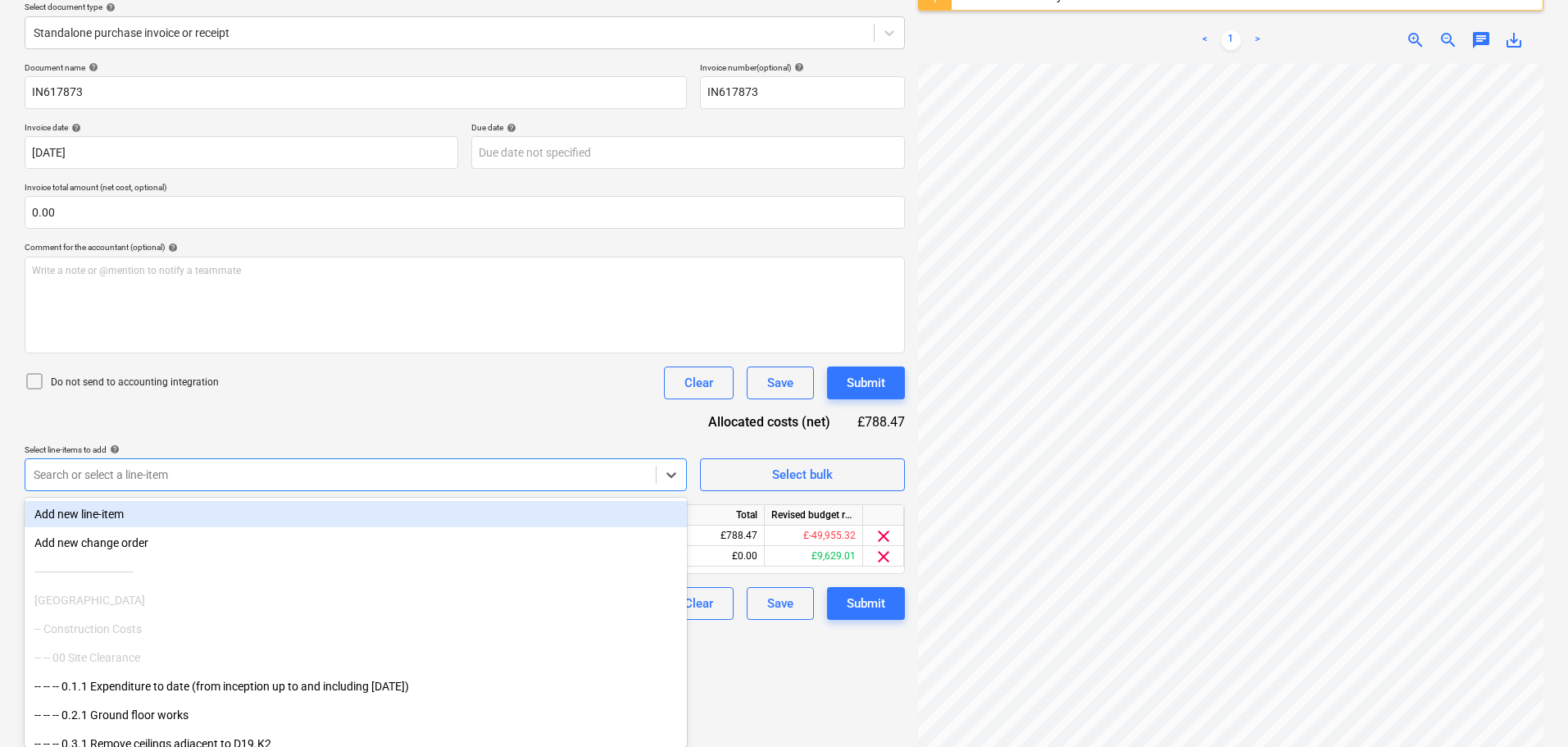
click at [548, 429] on div "Document name help IN617873 Invoice number (optional) help IN617873 Invoice dat…" at bounding box center [465, 341] width 881 height 557
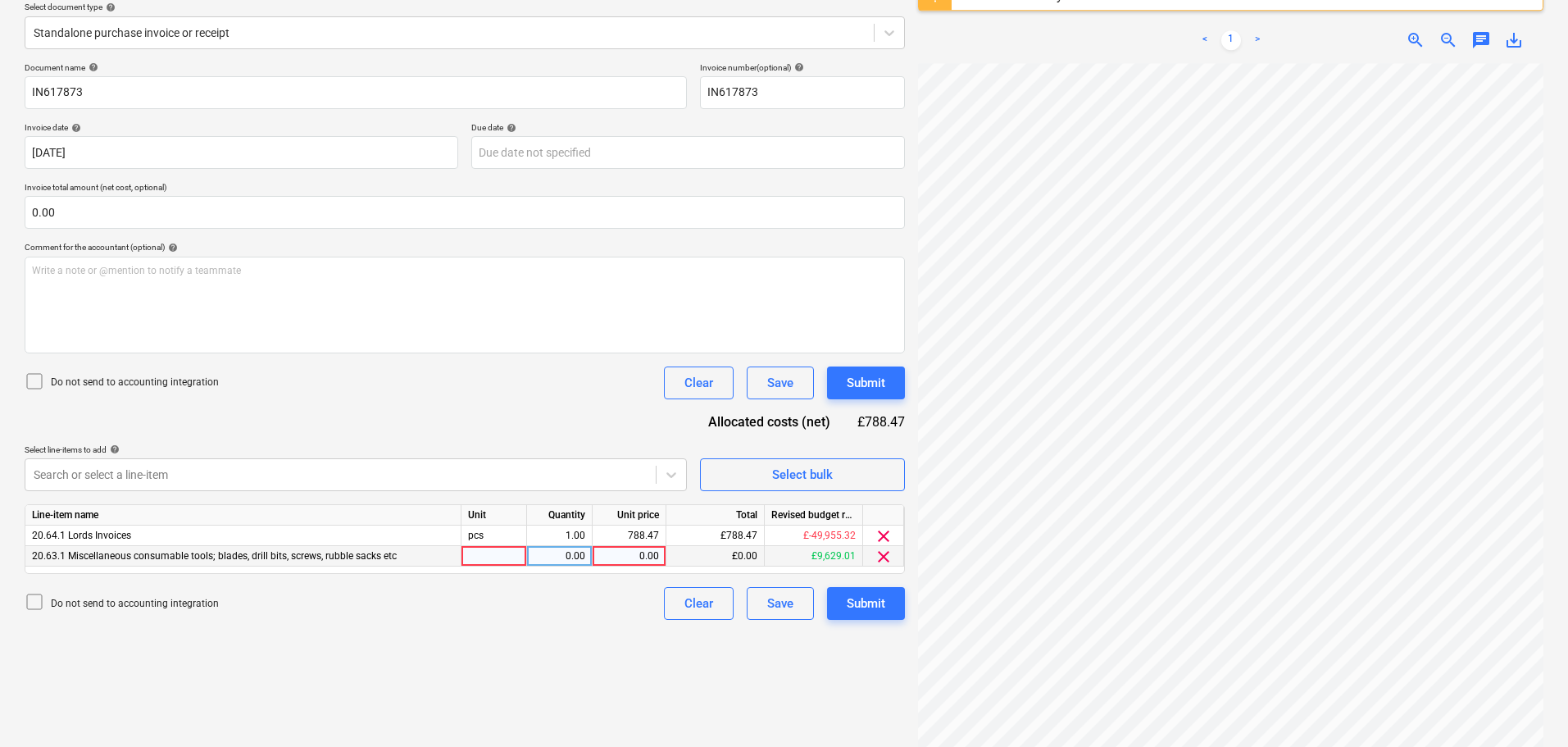
click at [640, 557] on div "0.00" at bounding box center [628, 556] width 60 height 21
click at [887, 538] on span "clear" at bounding box center [883, 536] width 20 height 20
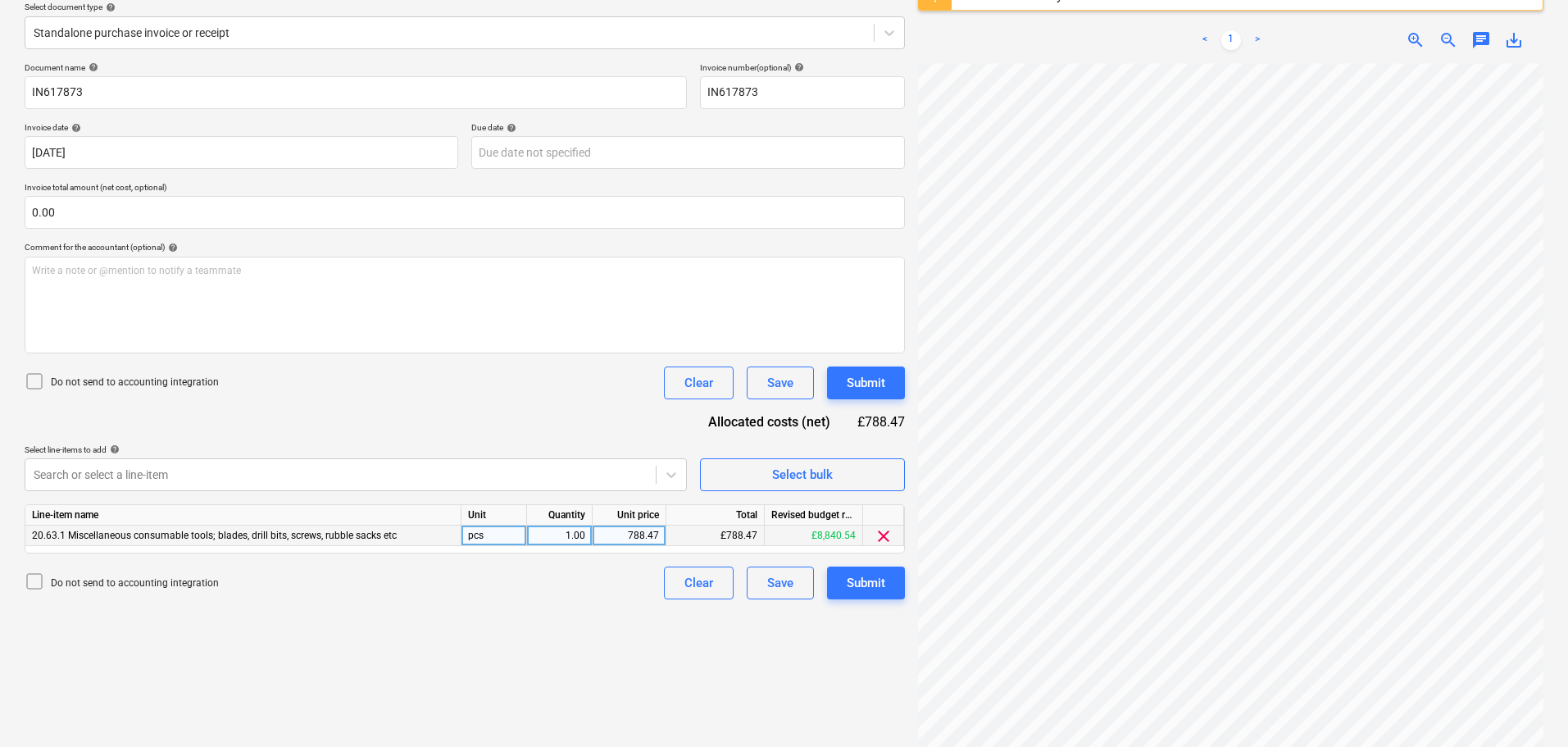
click at [567, 404] on div "Document name help IN617873 Invoice number (optional) help IN617873 Invoice dat…" at bounding box center [465, 330] width 881 height 536
click at [879, 389] on div "Submit" at bounding box center [866, 382] width 38 height 22
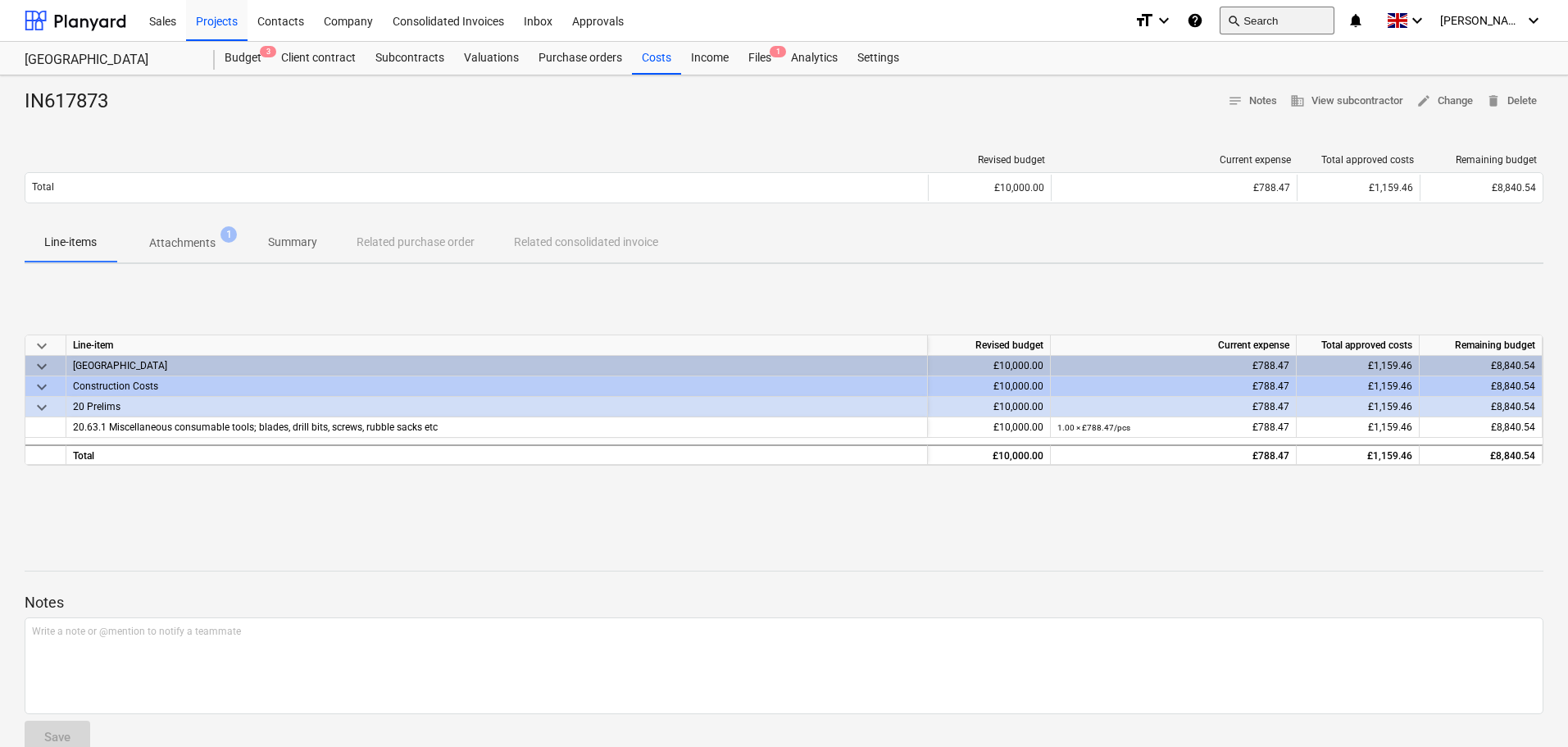
click at [1290, 27] on button "search Search" at bounding box center [1277, 21] width 114 height 28
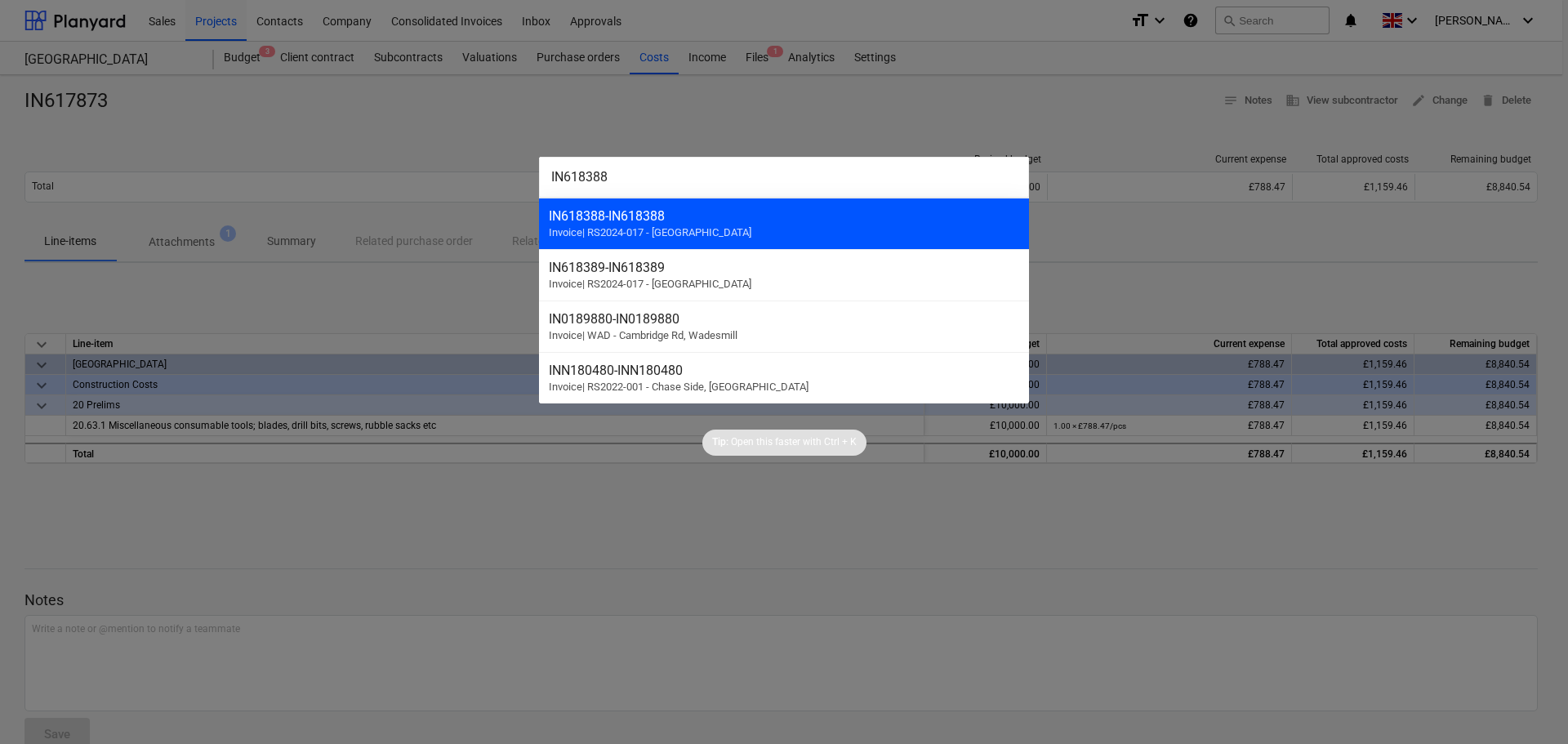
click at [685, 221] on div "IN618388 - IN618388" at bounding box center [784, 216] width 471 height 16
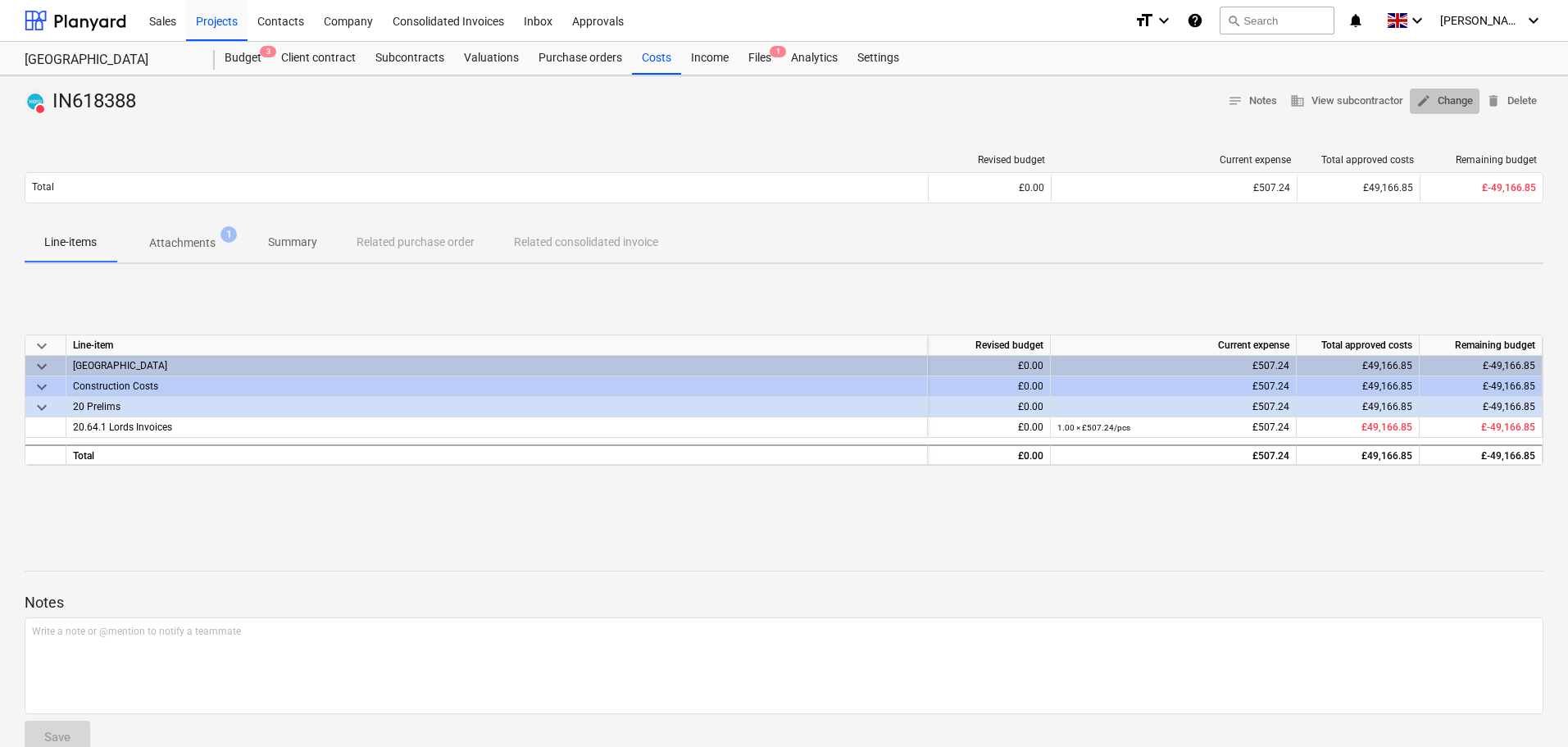
click at [1441, 107] on span "edit Change" at bounding box center [1444, 101] width 56 height 19
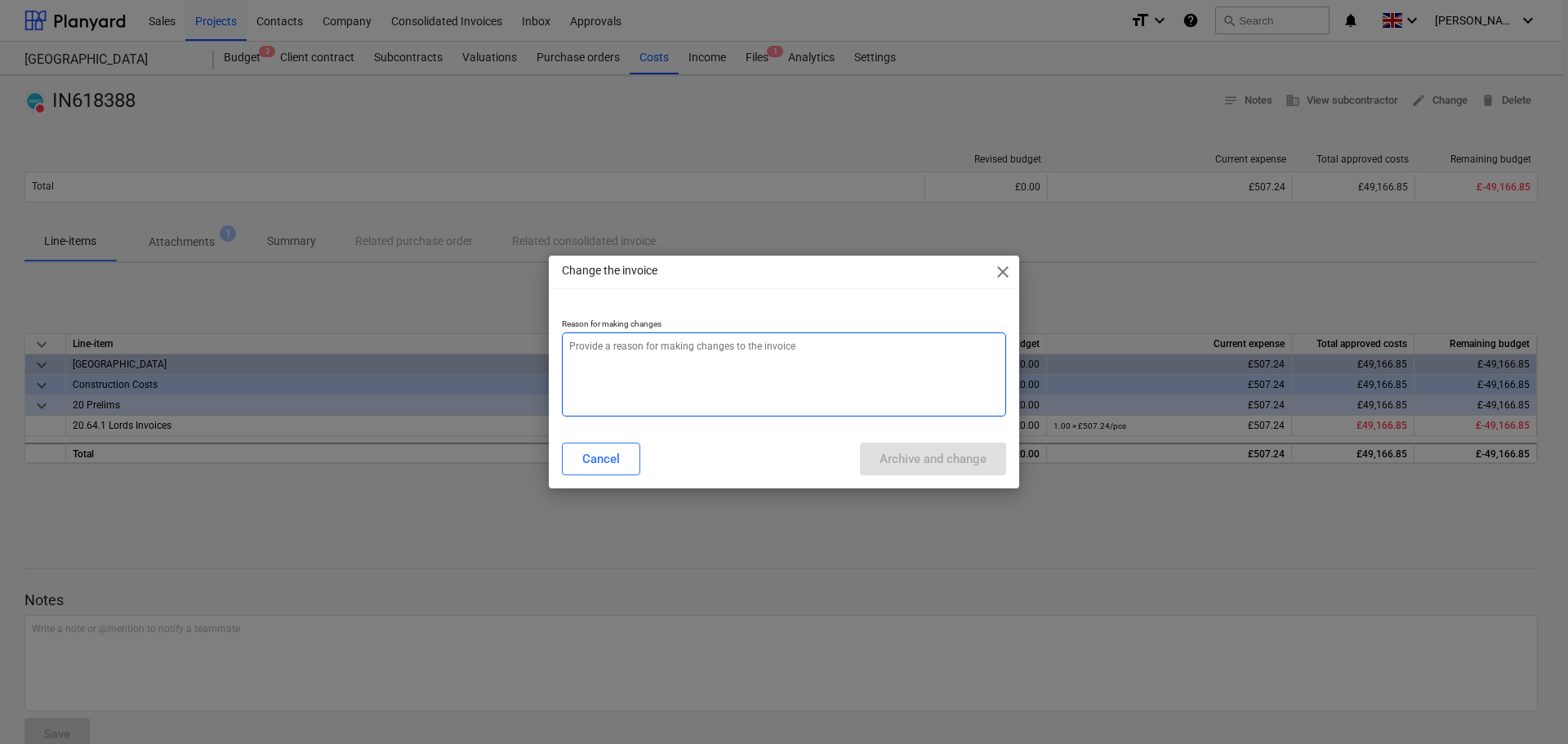
click at [725, 384] on textarea at bounding box center [784, 374] width 444 height 84
paste textarea "IN618388"
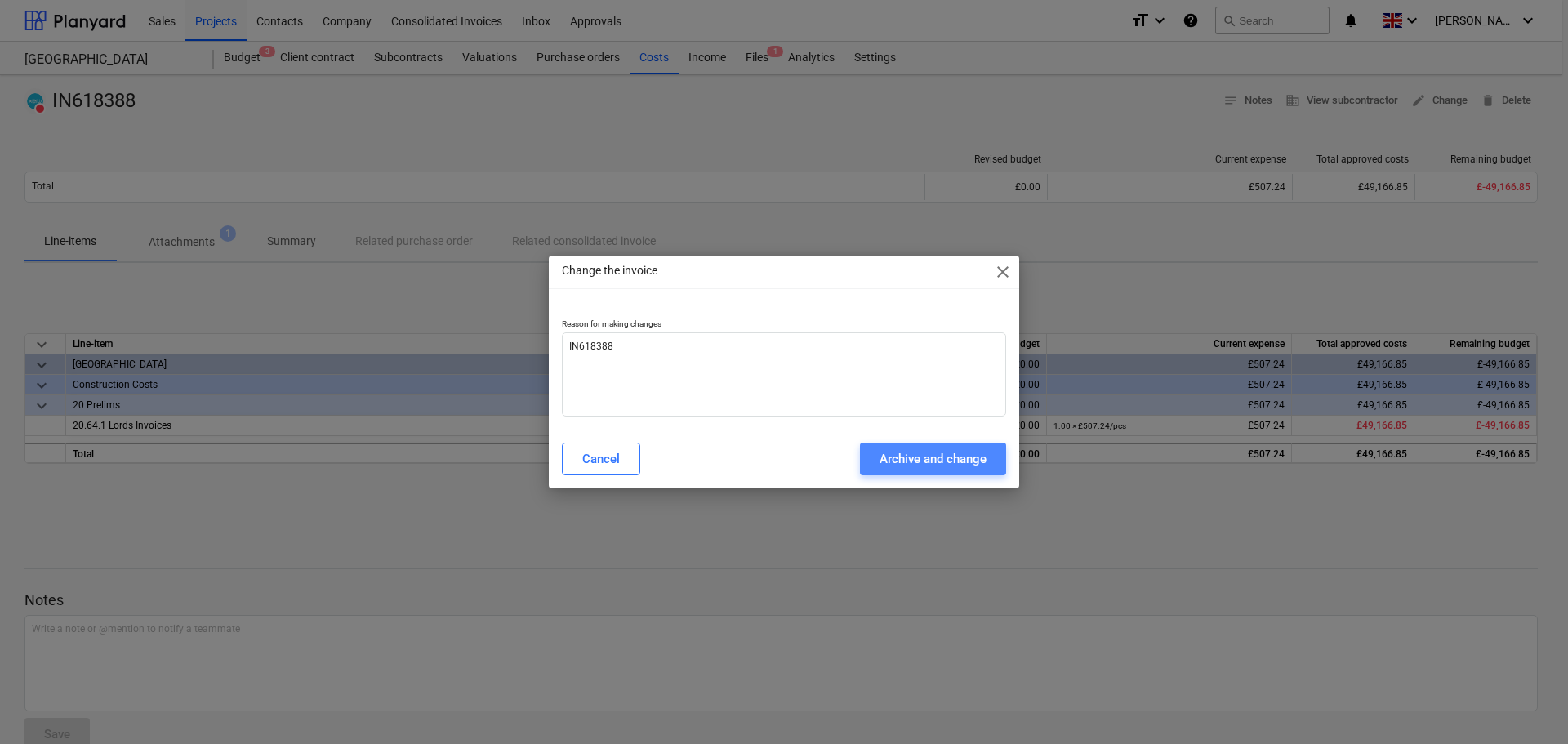
click at [952, 463] on div "Archive and change" at bounding box center [933, 458] width 107 height 22
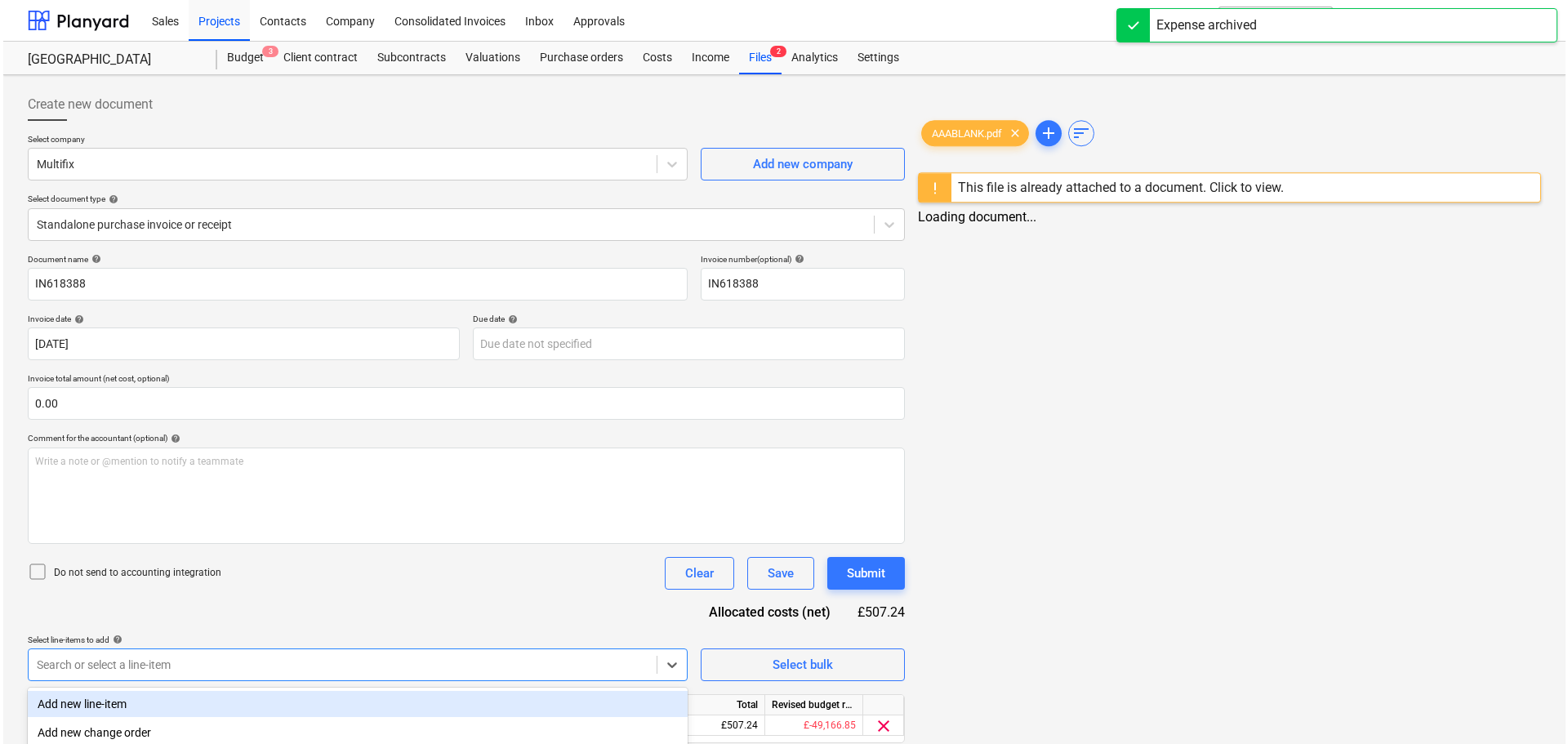
scroll to position [192, 0]
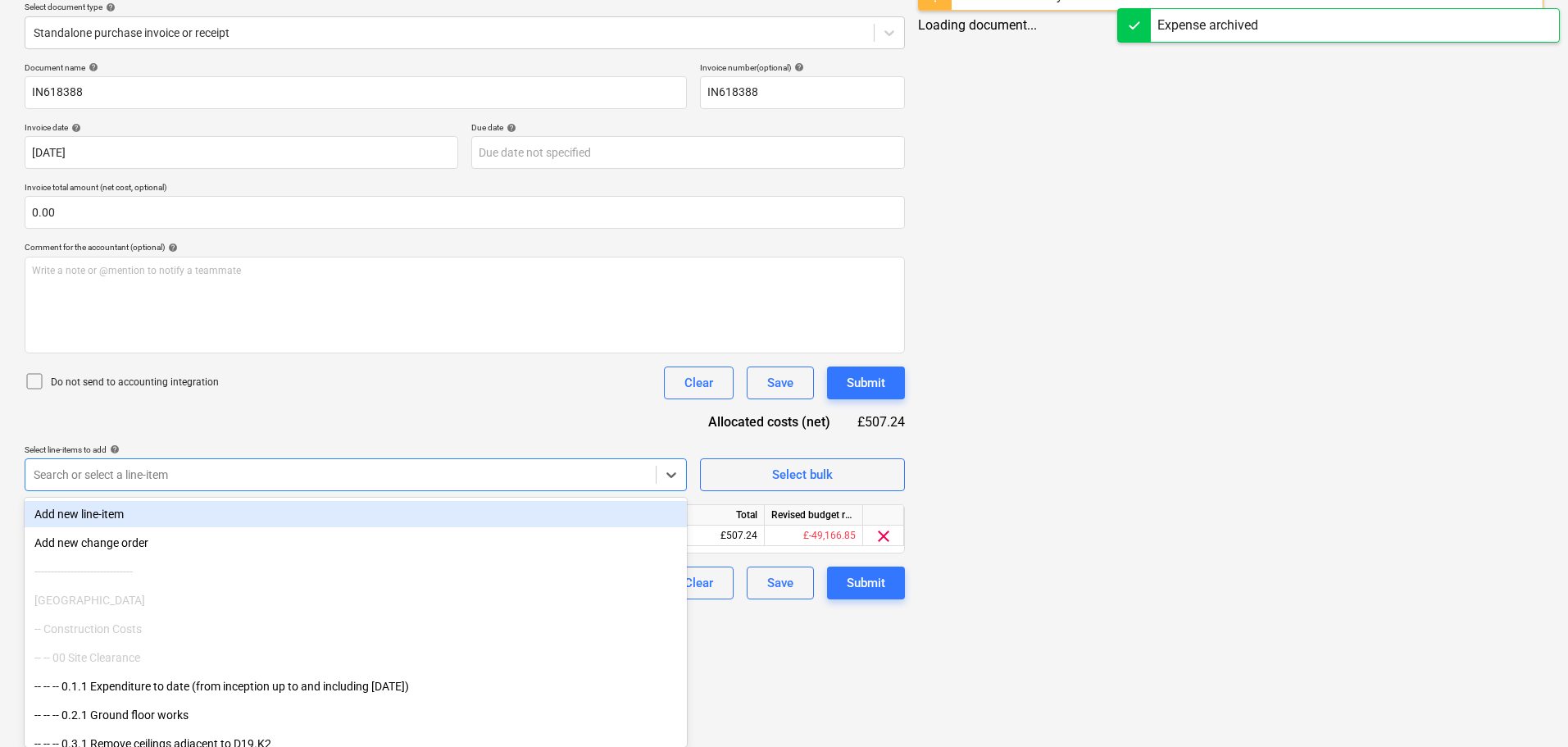
click at [452, 554] on body "Sales Projects Contacts Company Consolidated Invoices Inbox Approvals format_si…" at bounding box center [784, 181] width 1568 height 747
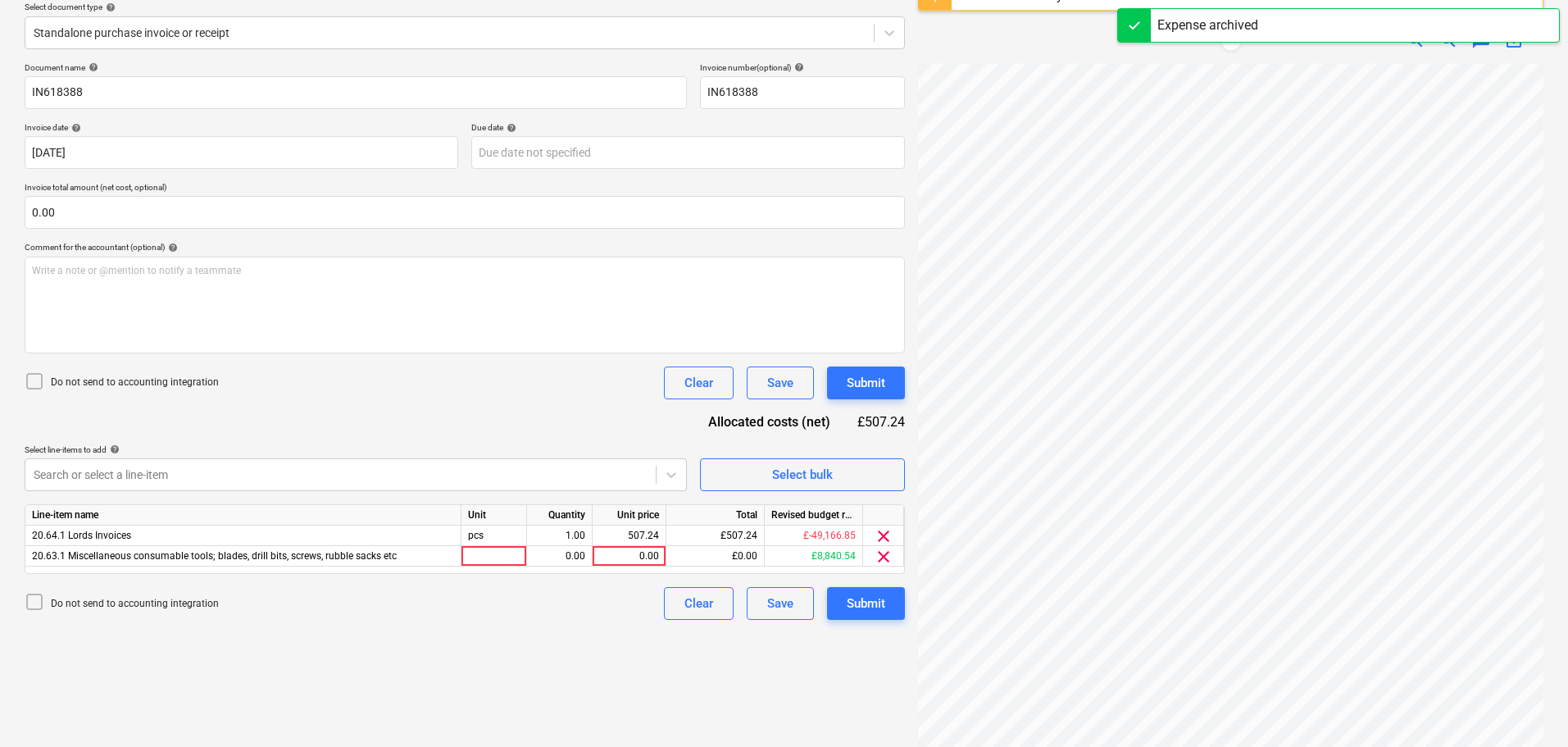
click at [432, 443] on div "Document name help IN618388 Invoice number (optional) help IN618388 Invoice dat…" at bounding box center [465, 341] width 881 height 557
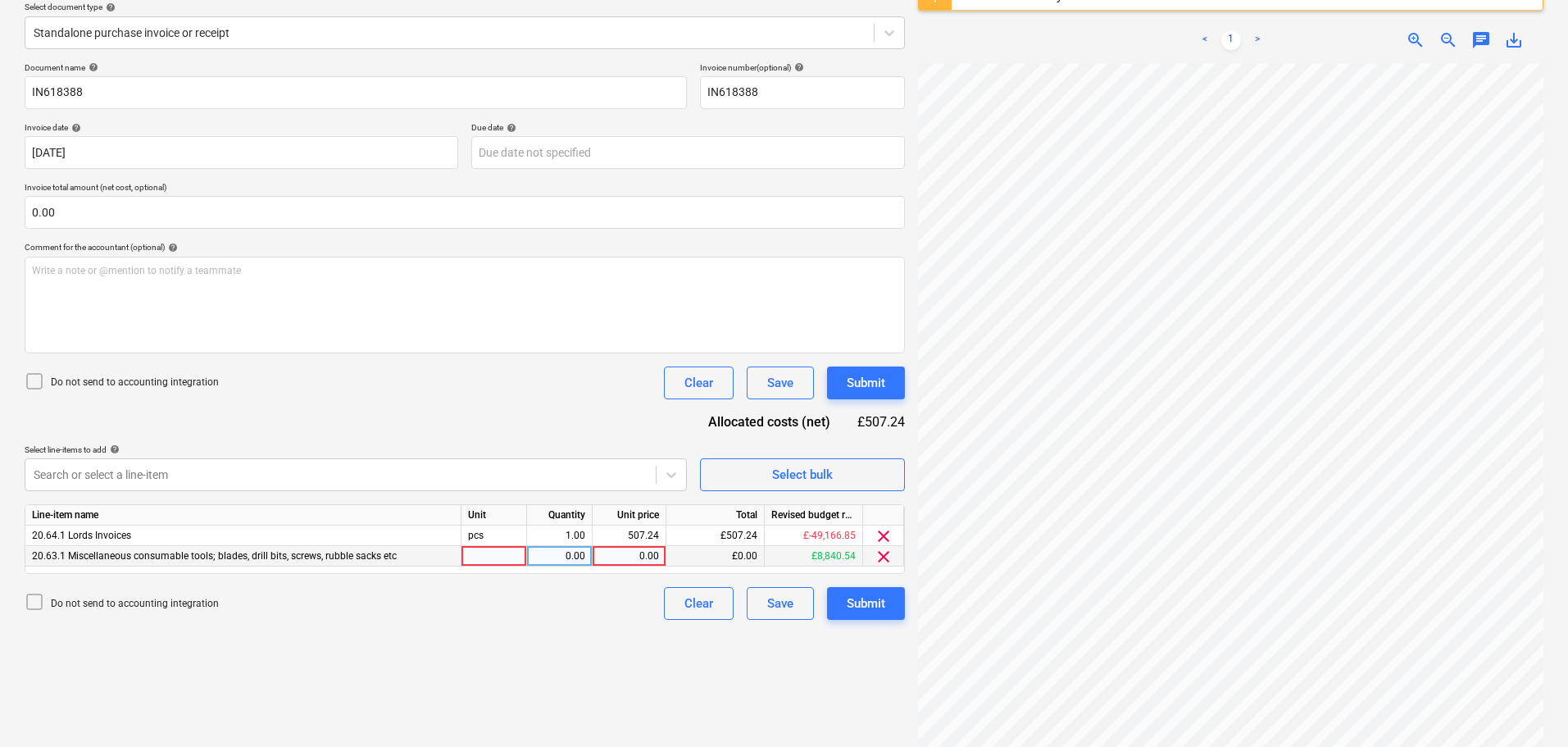
click at [620, 557] on div "0.00" at bounding box center [628, 556] width 60 height 21
click at [613, 384] on div "Do not send to accounting integration Clear Save Submit" at bounding box center [465, 383] width 881 height 33
click at [890, 534] on span "clear" at bounding box center [883, 536] width 20 height 20
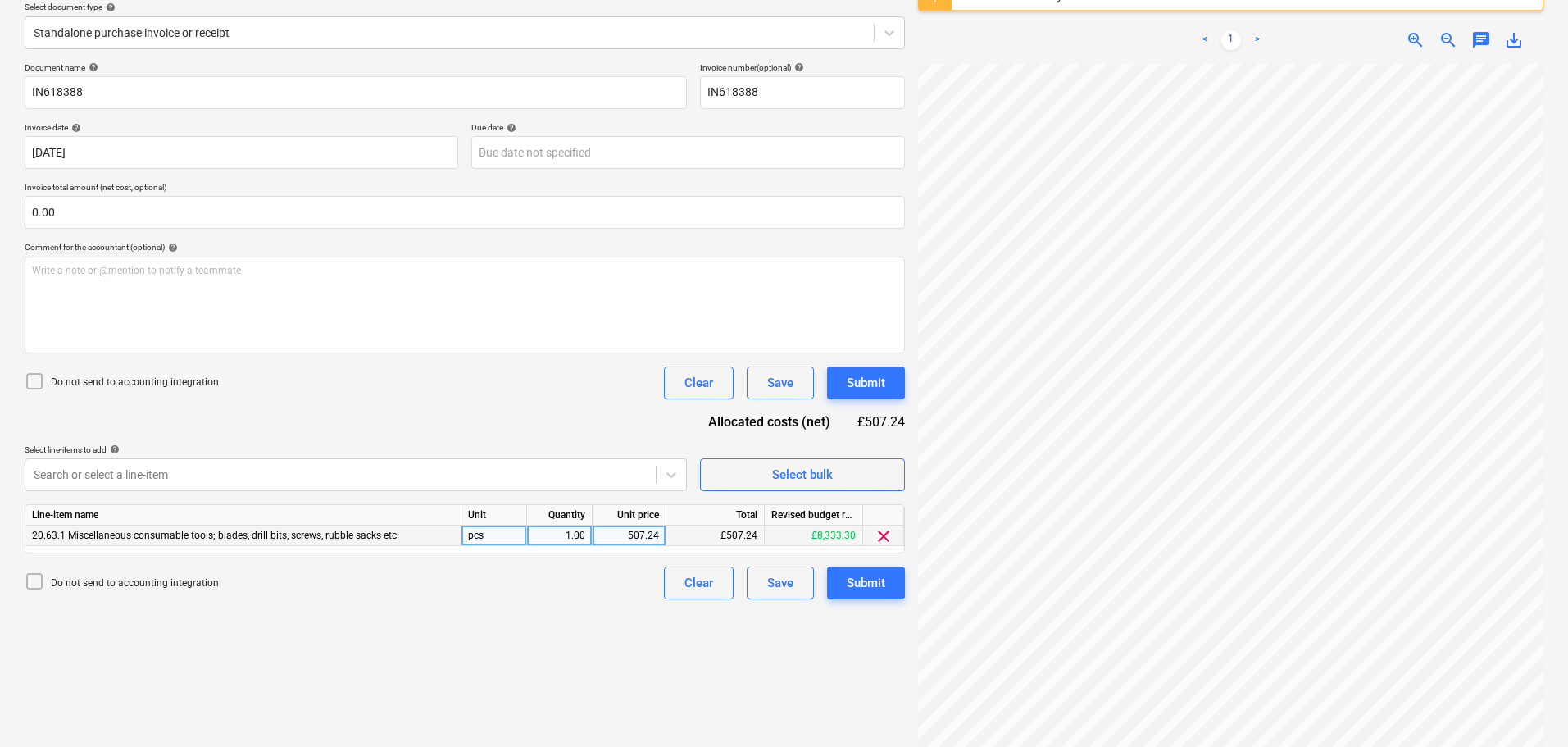
drag, startPoint x: 517, startPoint y: 399, endPoint x: 590, endPoint y: 400, distance: 73.0
click at [524, 399] on div "Do not send to accounting integration Clear Save Submit" at bounding box center [465, 383] width 881 height 33
click at [878, 385] on div "Submit" at bounding box center [866, 382] width 38 height 22
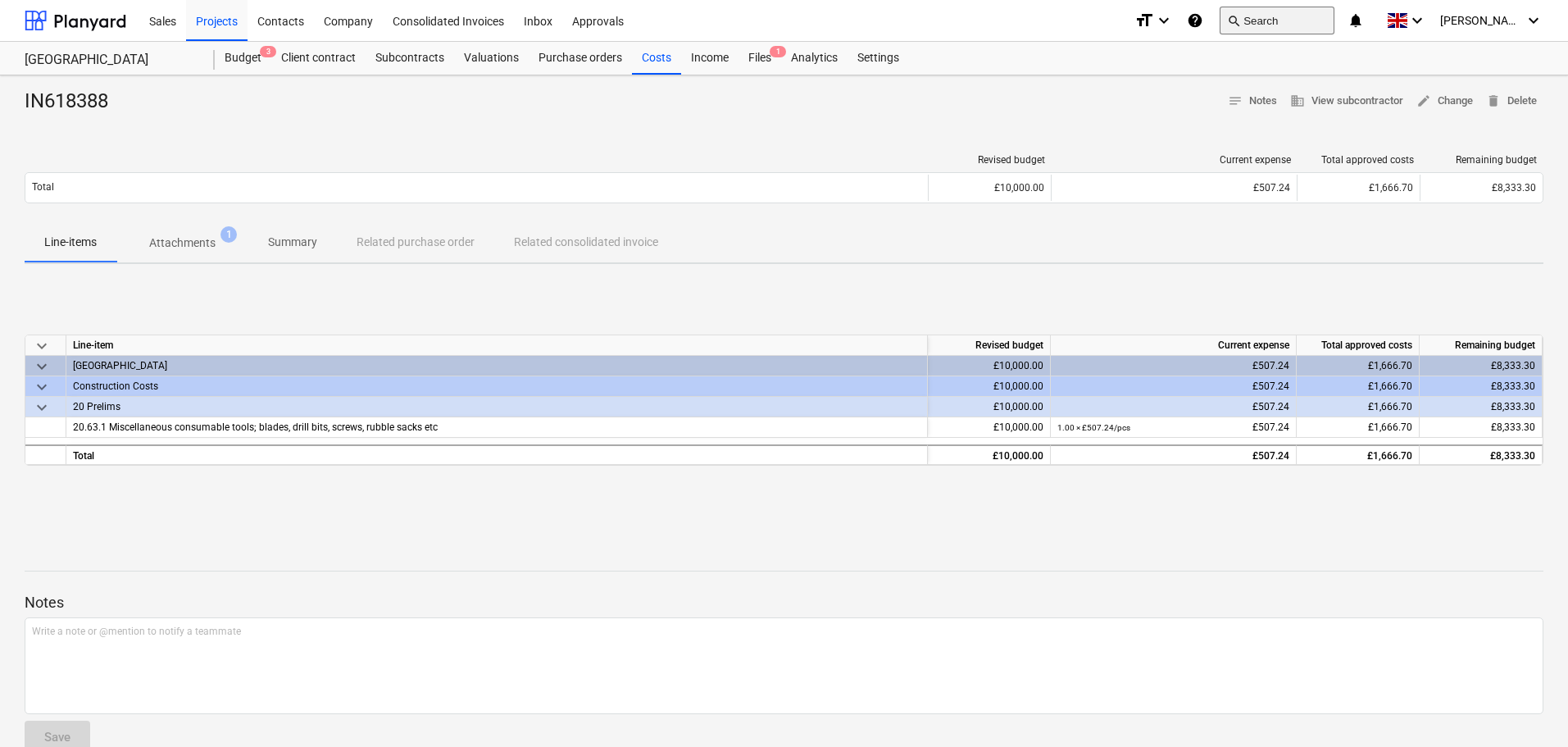
click at [1308, 14] on button "search Search" at bounding box center [1277, 21] width 114 height 28
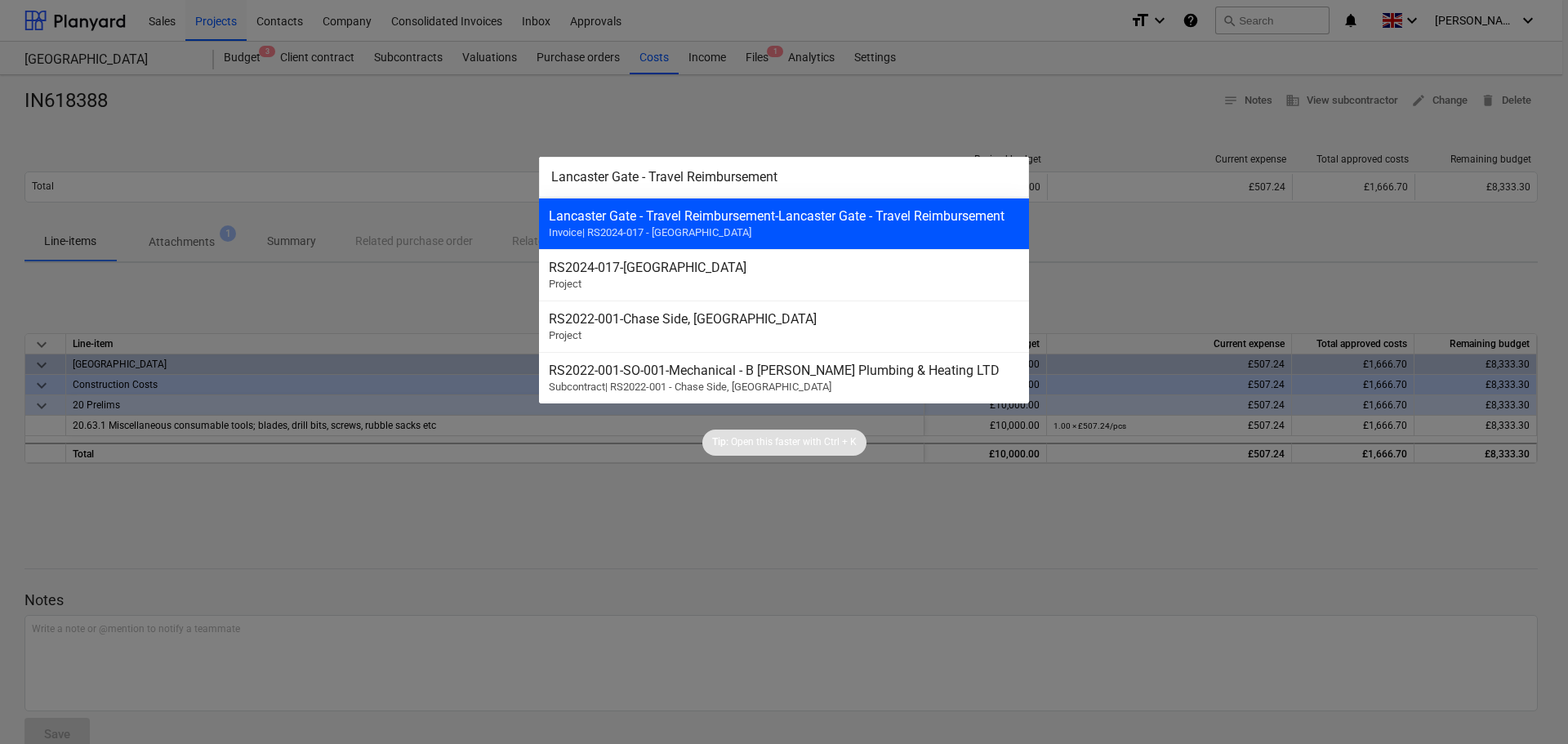
click at [695, 224] on div "Lancaster Gate - Travel Reimbursement - [GEOGRAPHIC_DATA] - Travel Reimbursemen…" at bounding box center [783, 224] width 490 height 52
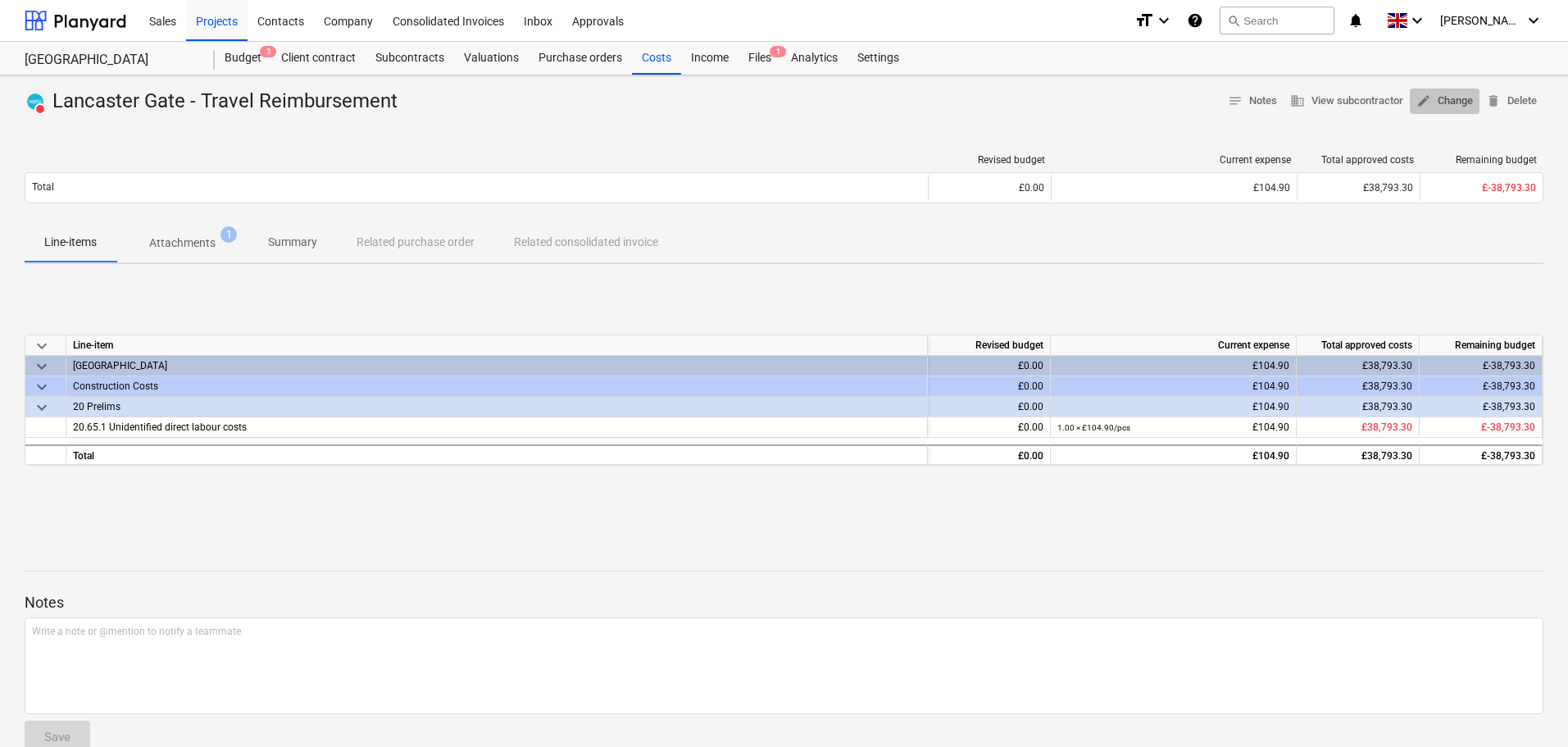
click at [1435, 95] on span "edit Change" at bounding box center [1444, 101] width 56 height 19
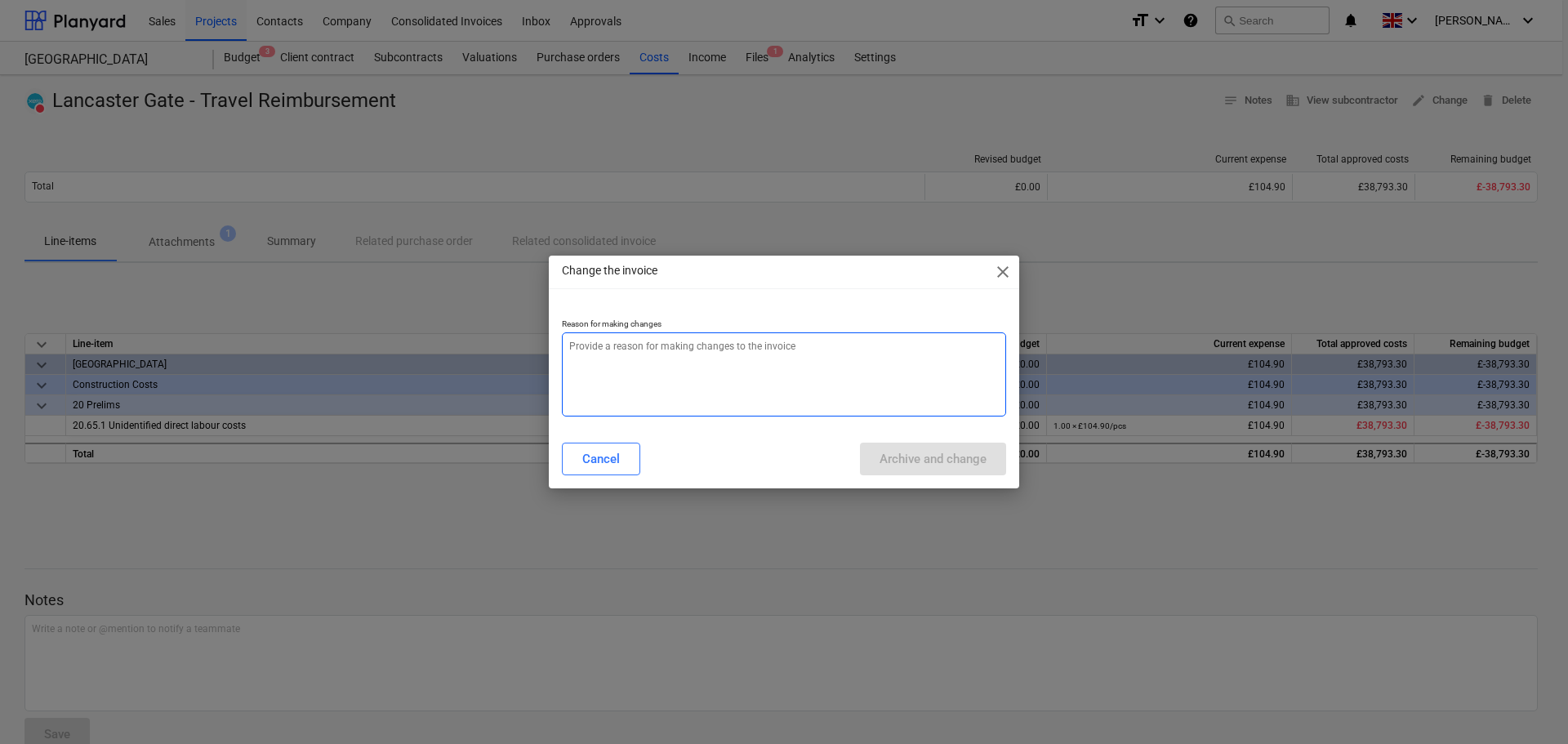
click at [774, 356] on textarea at bounding box center [784, 374] width 444 height 84
paste textarea "Lancaster Gate - Travel Reimbursement"
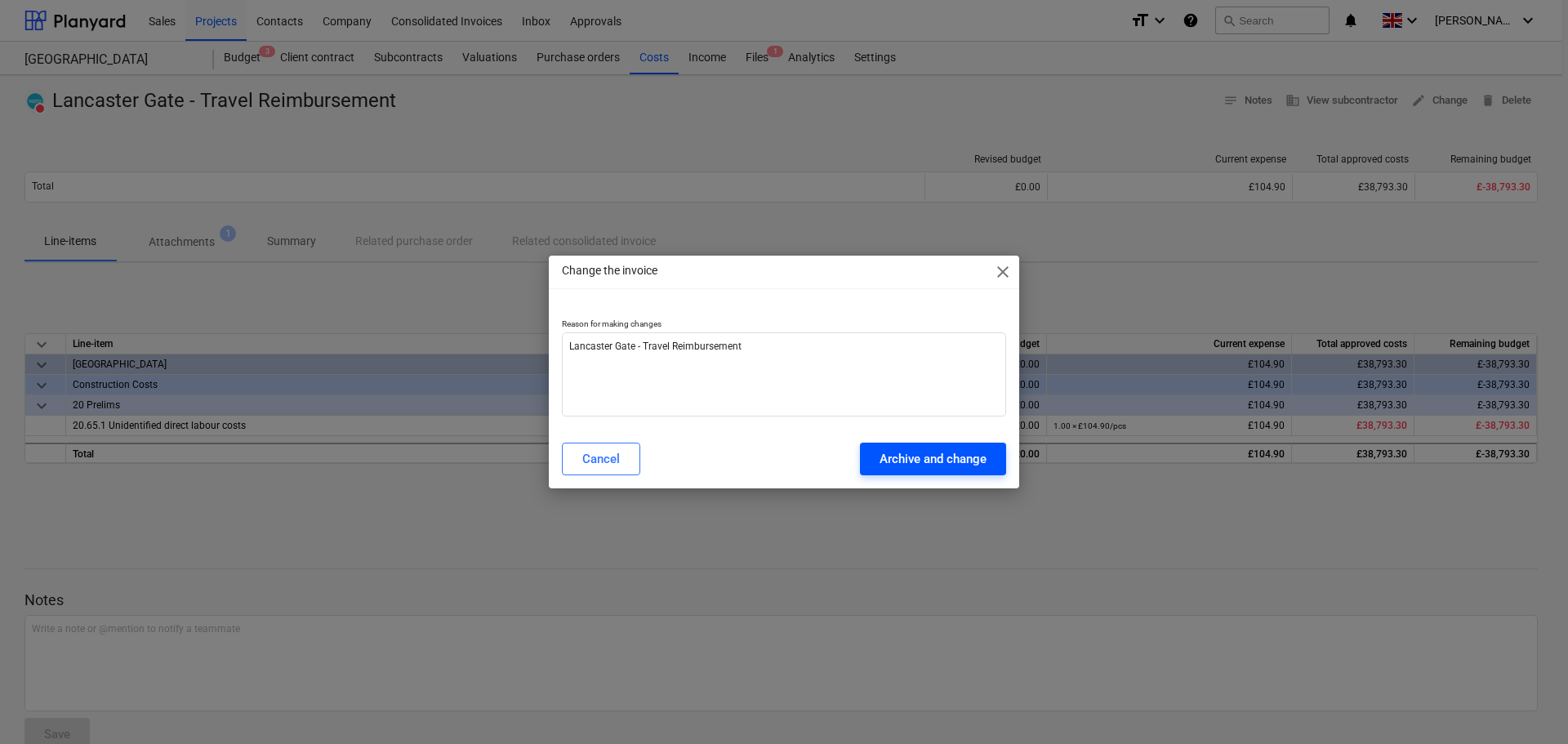
click at [922, 461] on div "Archive and change" at bounding box center [933, 458] width 107 height 22
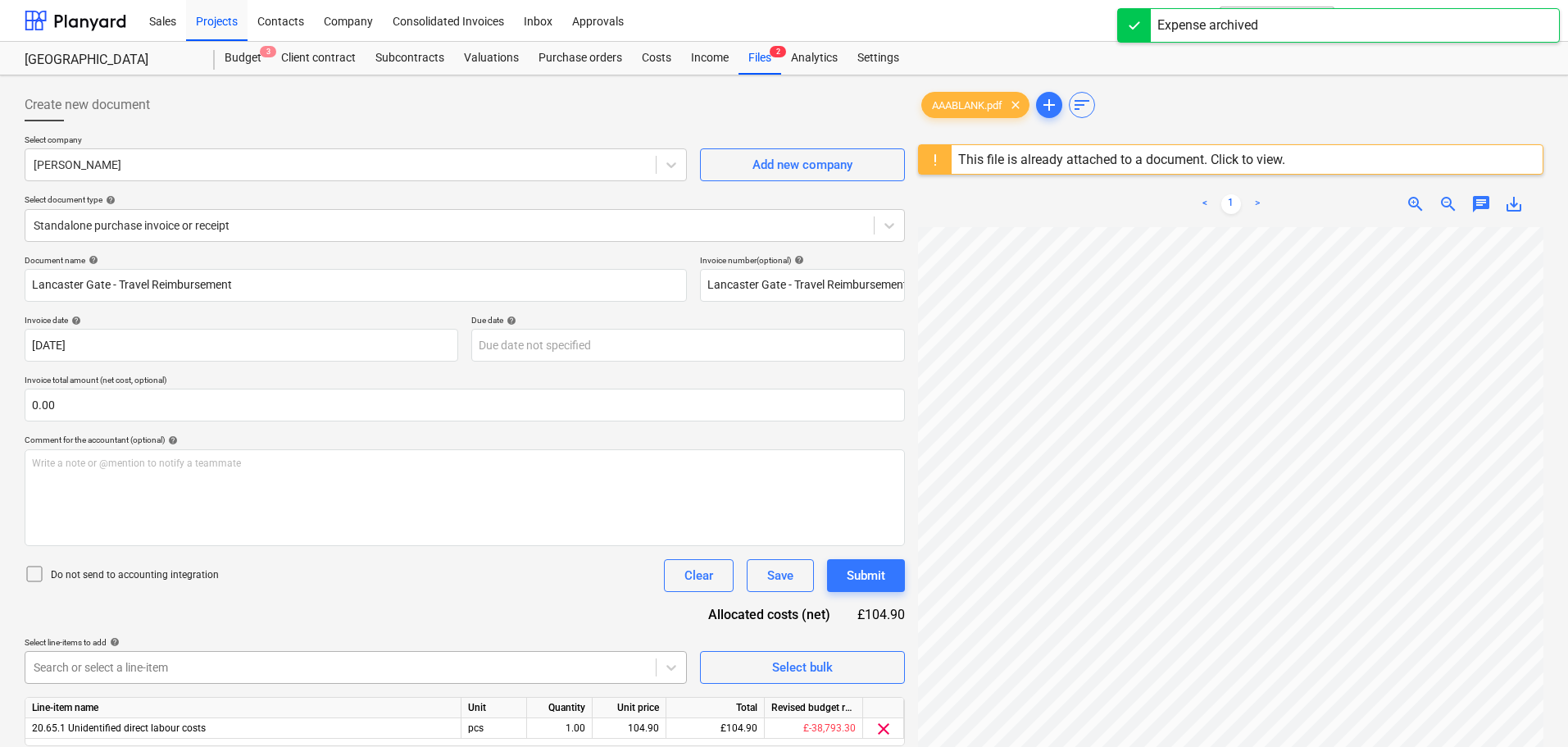
click at [480, 676] on body "Sales Projects Contacts Company Consolidated Invoices Inbox Approvals format_si…" at bounding box center [784, 374] width 1568 height 747
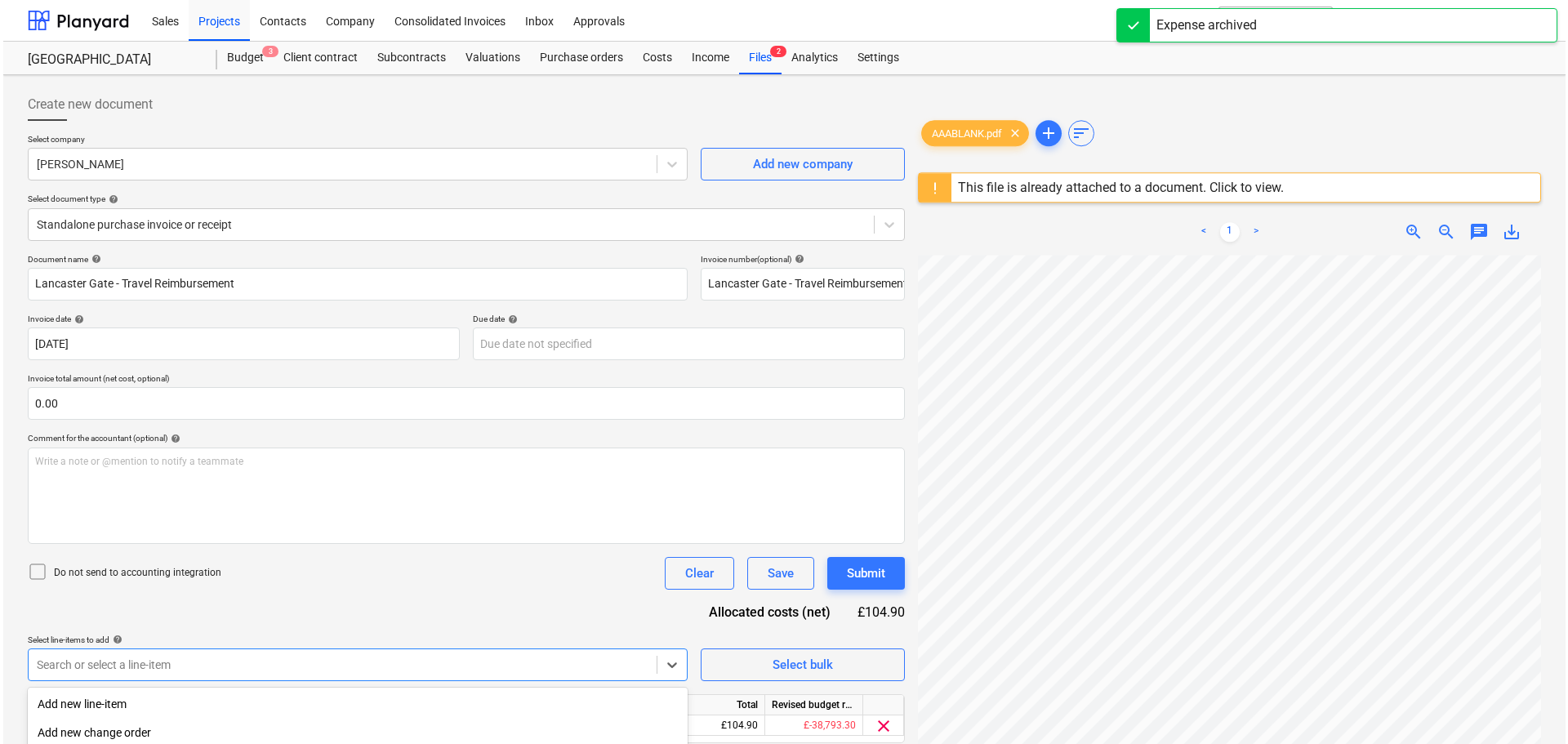
scroll to position [193, 0]
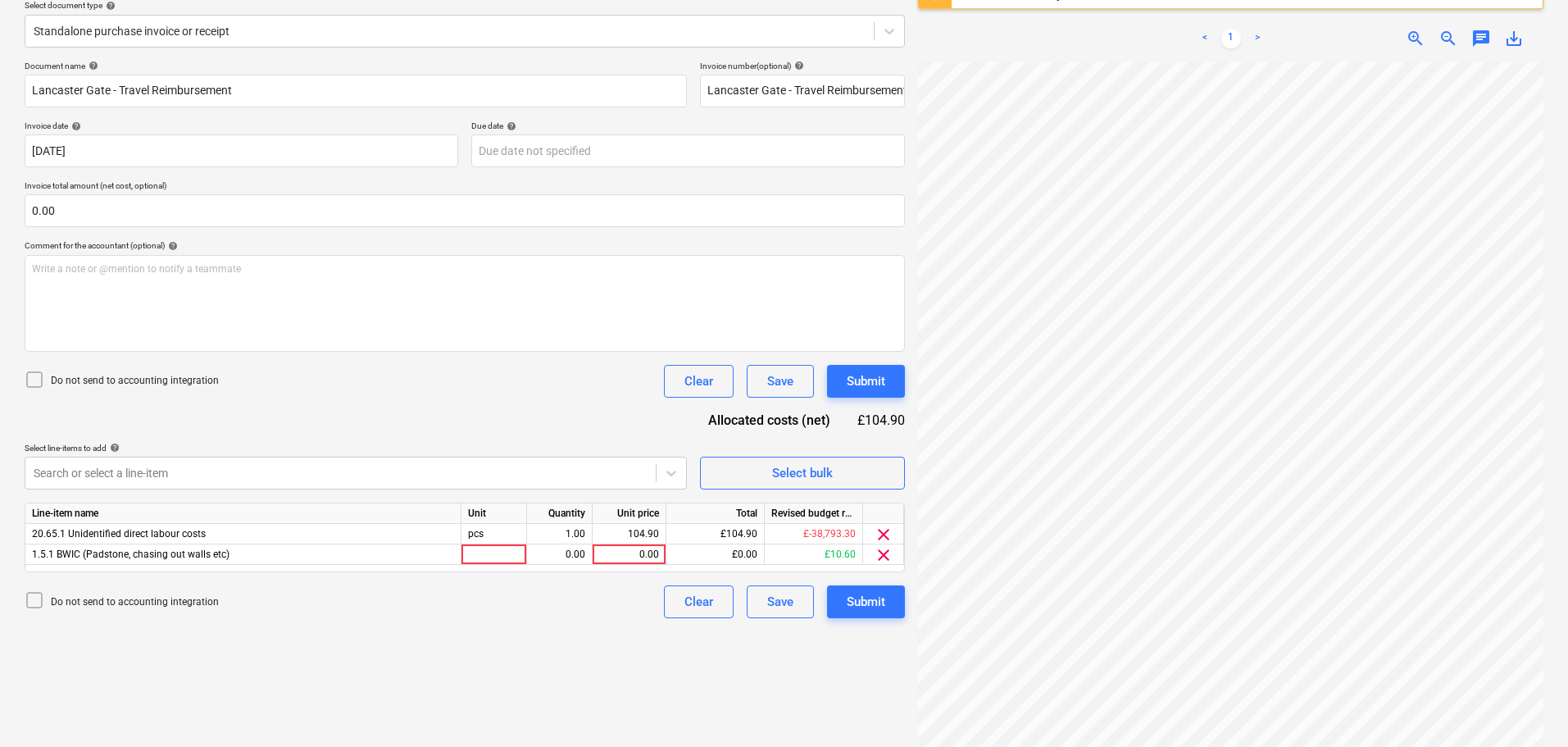
click at [498, 438] on div "Document name help Lancaster Gate - Travel Reimbursement Invoice number (option…" at bounding box center [465, 339] width 881 height 557
click at [634, 559] on div "0.00" at bounding box center [628, 555] width 60 height 21
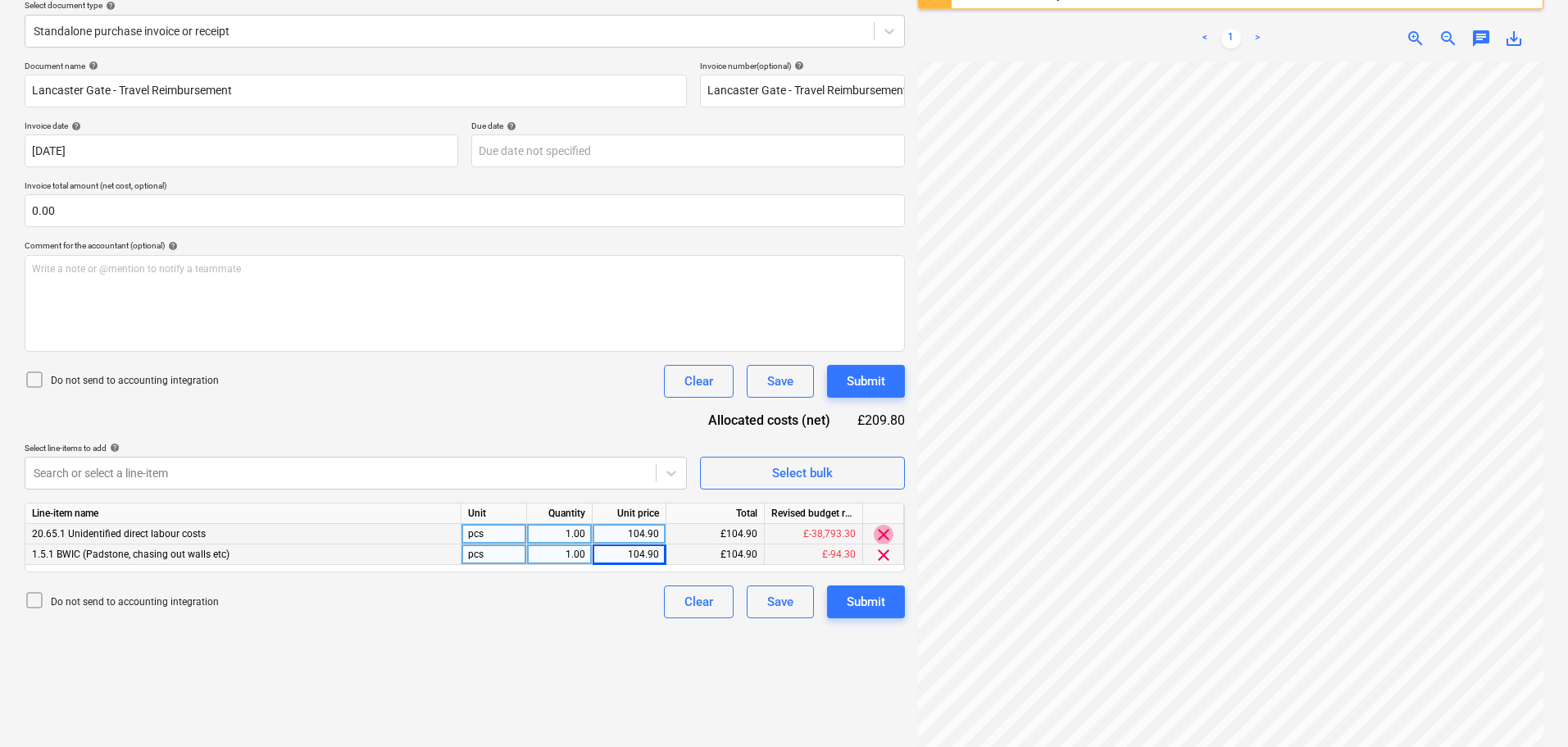
click at [882, 531] on span "clear" at bounding box center [883, 534] width 20 height 20
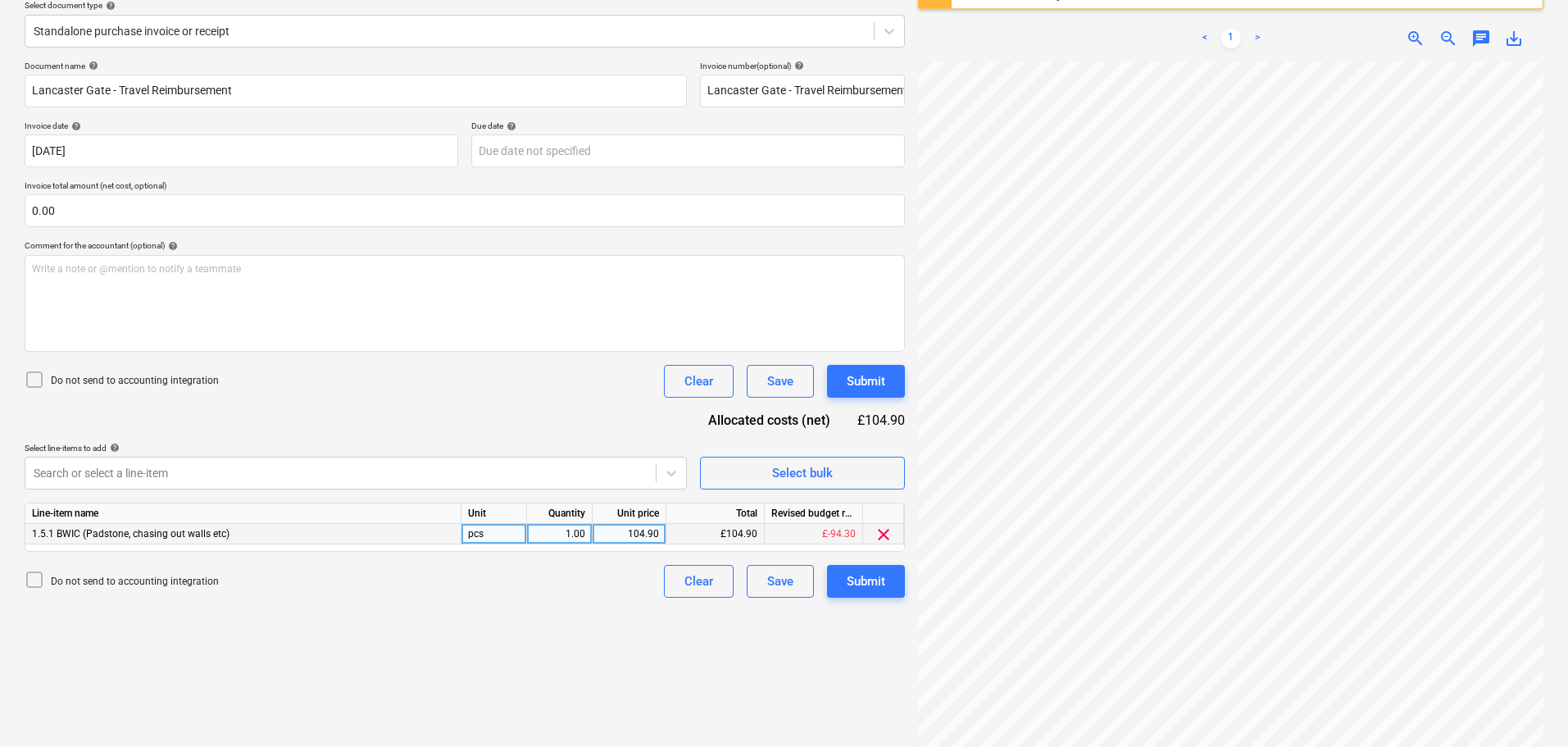
click at [538, 400] on div "Document name help Lancaster Gate - Travel Reimbursement Invoice number (option…" at bounding box center [465, 328] width 881 height 536
click at [862, 385] on div "Submit" at bounding box center [866, 380] width 38 height 22
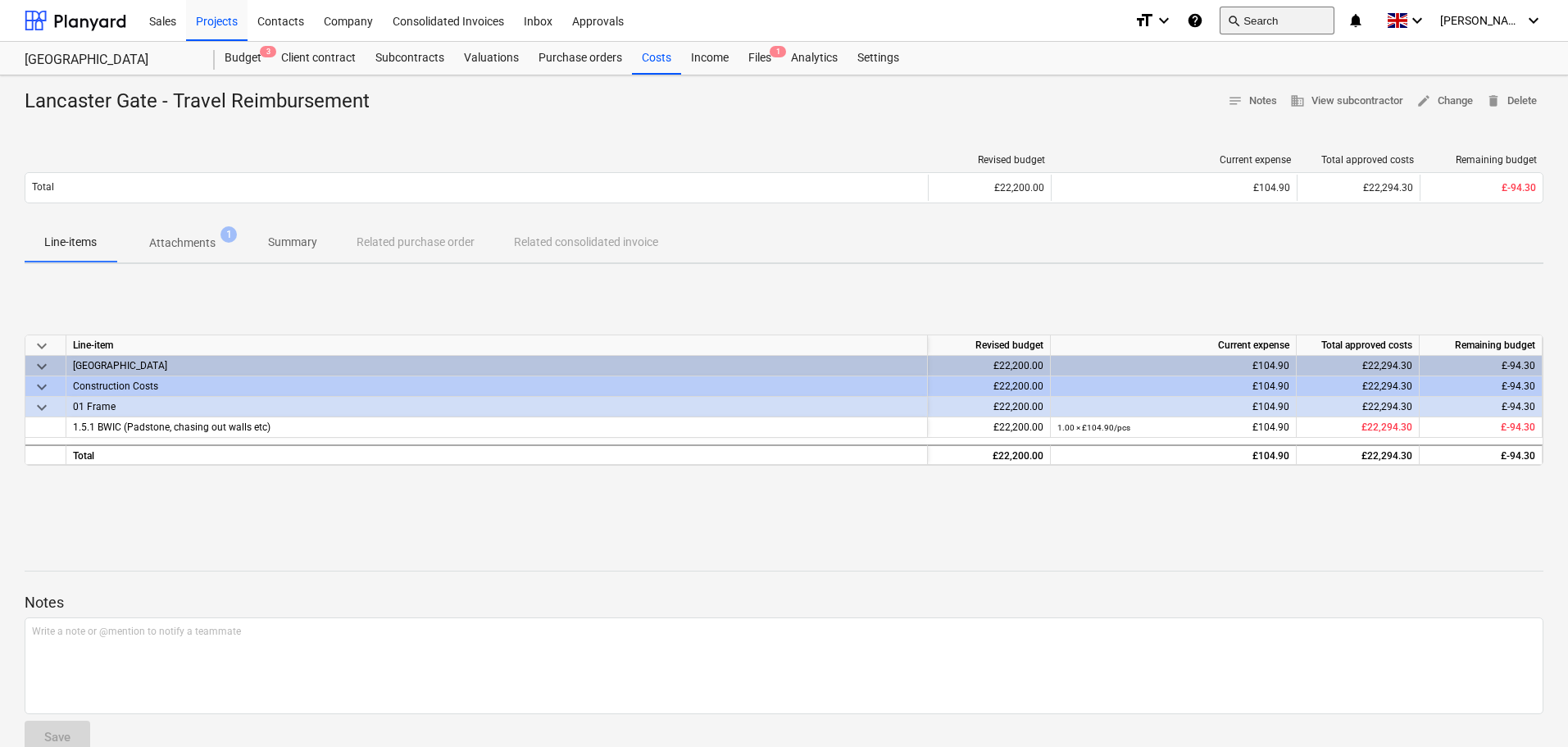
click at [1289, 26] on button "search Search" at bounding box center [1277, 21] width 114 height 28
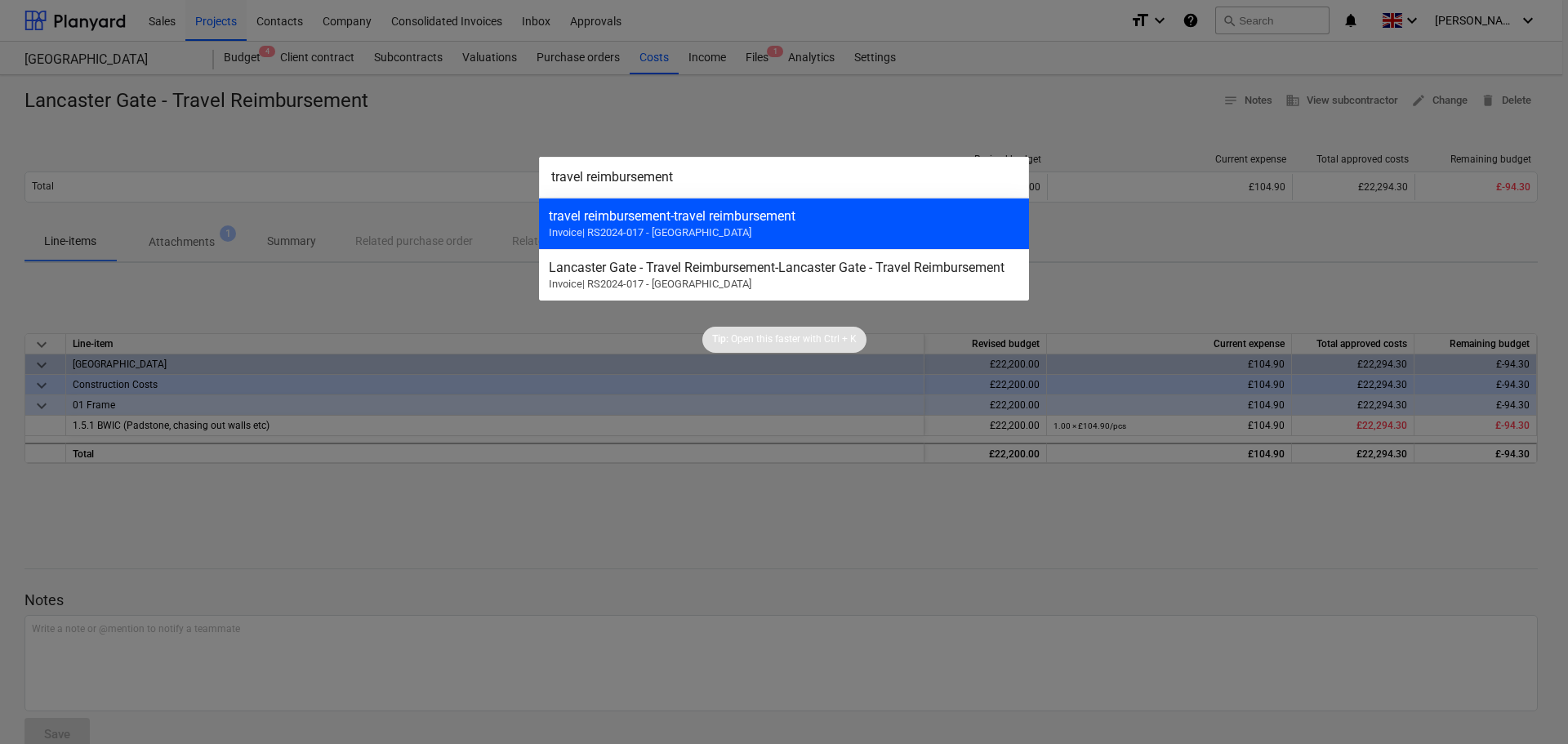
click at [686, 221] on div "travel reimbursement - travel reimbursement" at bounding box center [784, 216] width 471 height 16
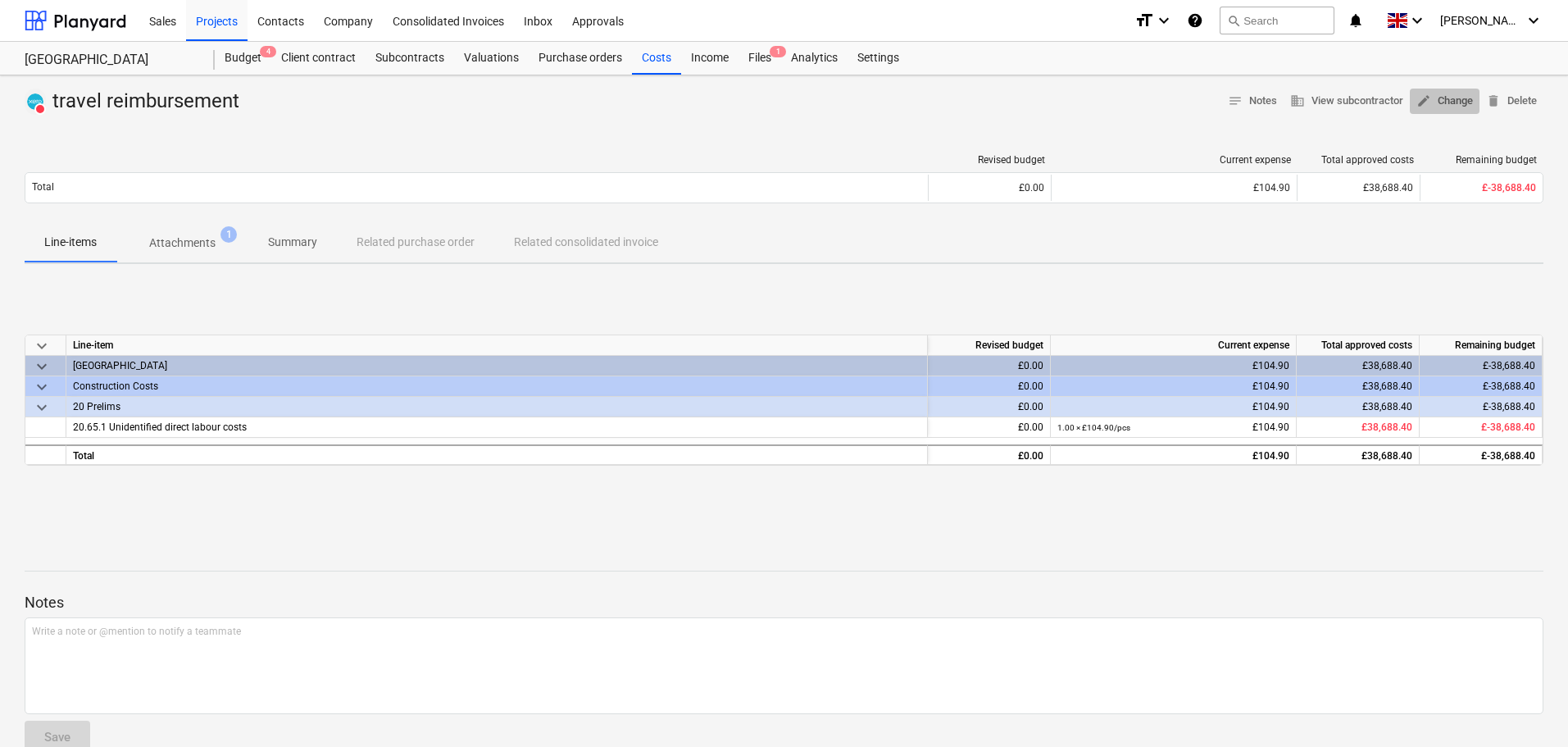
click at [1446, 100] on span "edit Change" at bounding box center [1444, 101] width 56 height 19
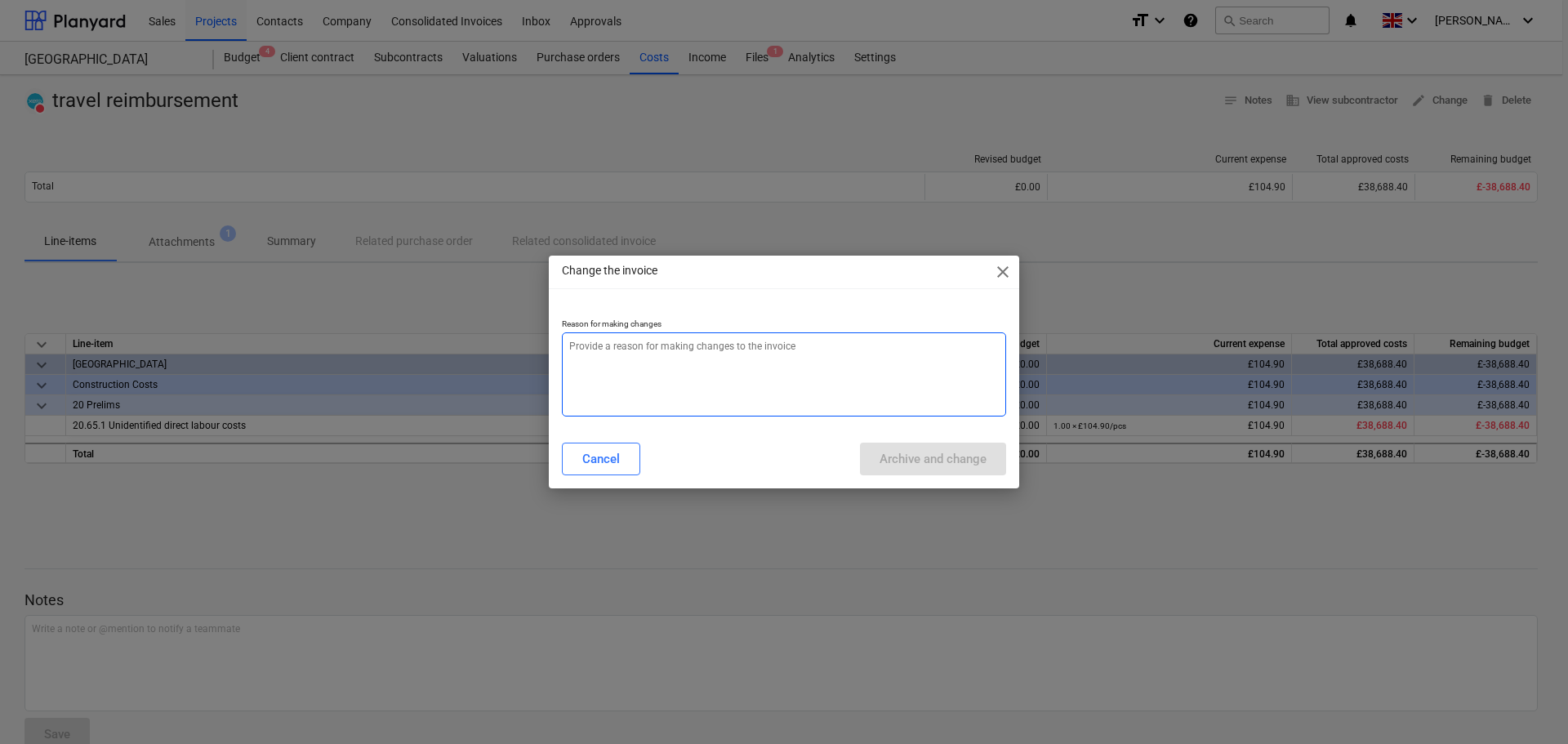
click at [697, 369] on textarea at bounding box center [784, 374] width 444 height 84
paste textarea "travel reimbursement"
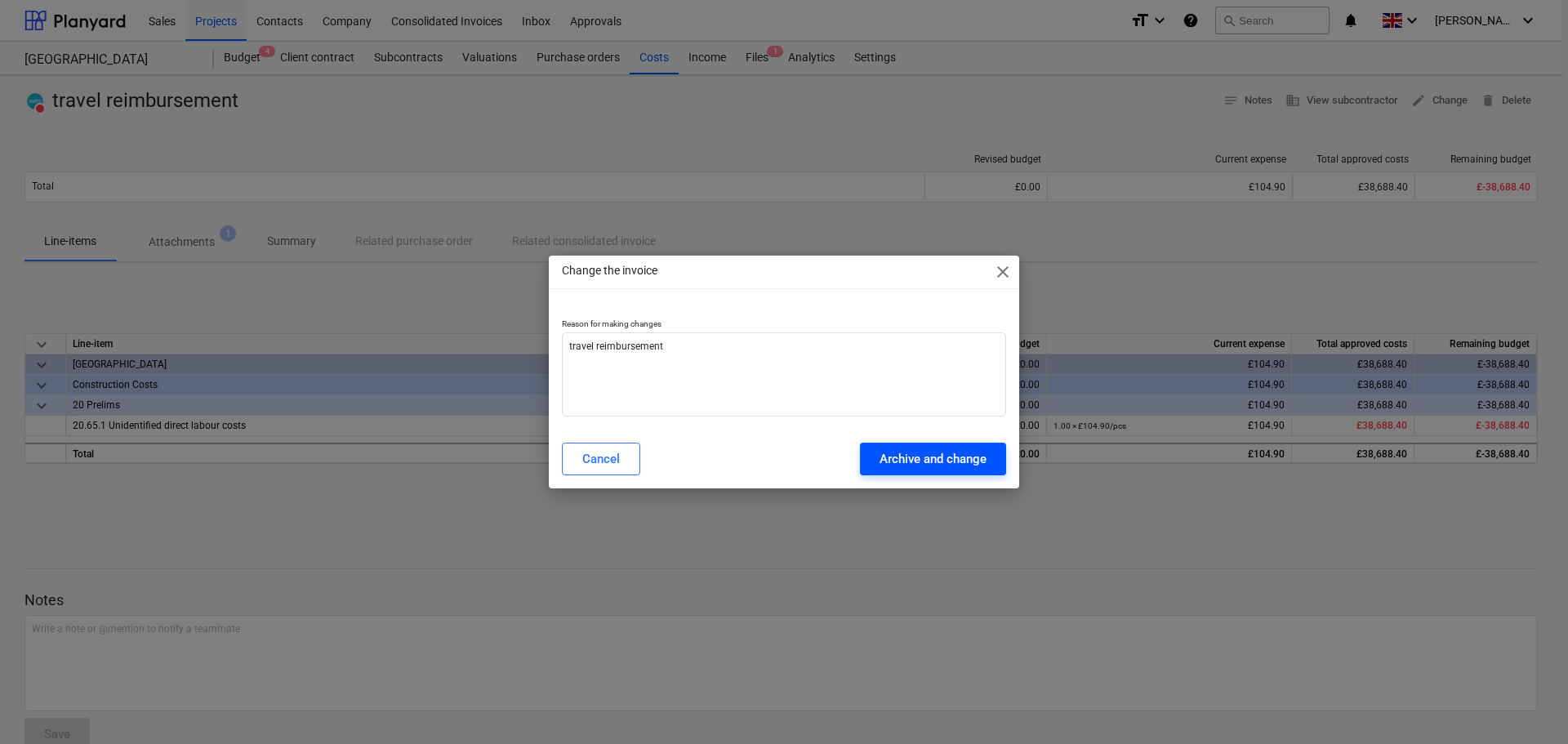
click at [964, 464] on div "Archive and change" at bounding box center [933, 458] width 107 height 22
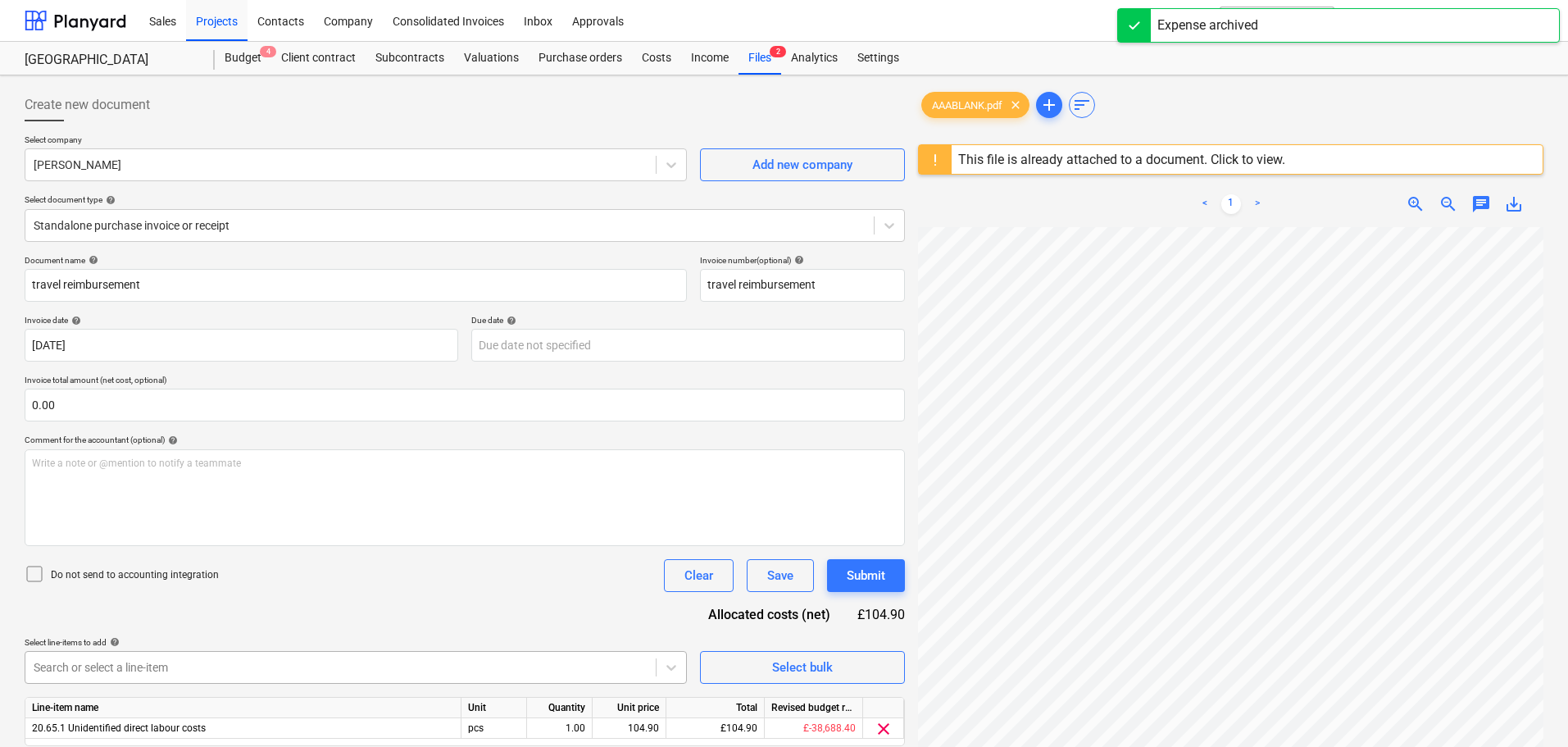
click at [347, 670] on body "Sales Projects Contacts Company Consolidated Invoices Inbox Approvals format_si…" at bounding box center [784, 374] width 1568 height 747
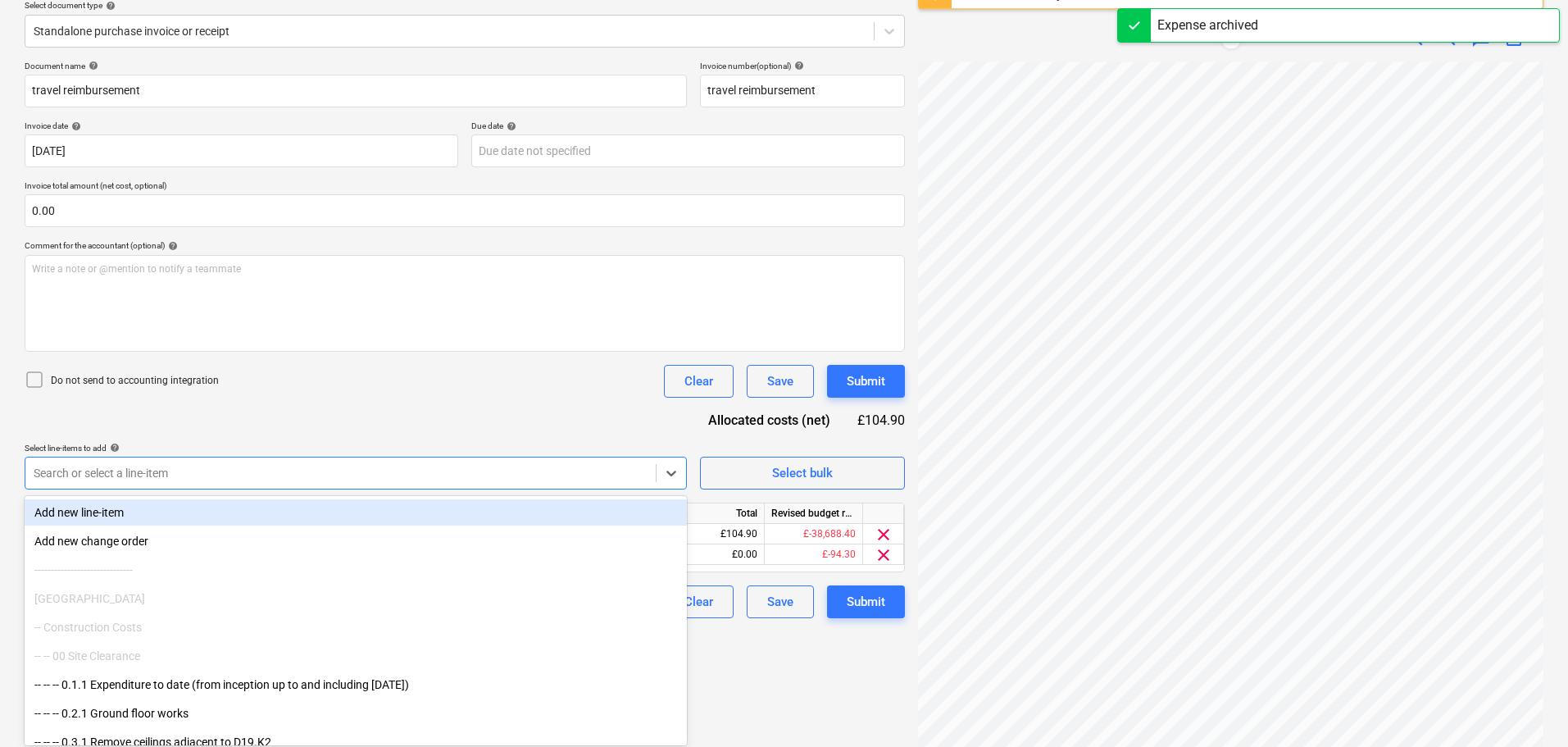
click at [381, 385] on div "Do not send to accounting integration Clear Save Submit" at bounding box center [465, 381] width 881 height 33
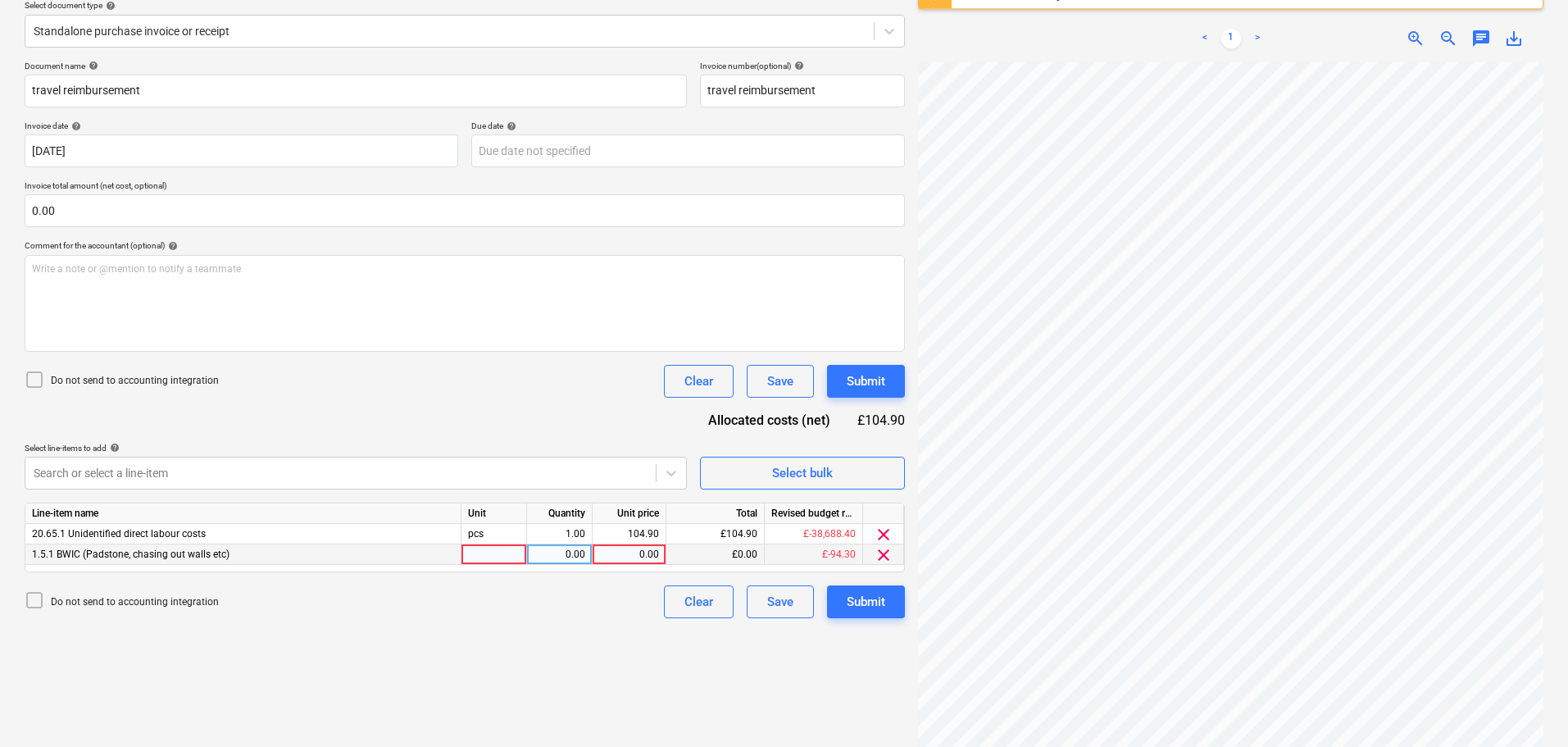
click at [616, 551] on div "0.00" at bounding box center [628, 555] width 60 height 21
click at [549, 429] on div "Document name help travel reimbursement Invoice number (optional) help travel r…" at bounding box center [465, 339] width 881 height 557
click at [884, 536] on span "clear" at bounding box center [883, 534] width 20 height 20
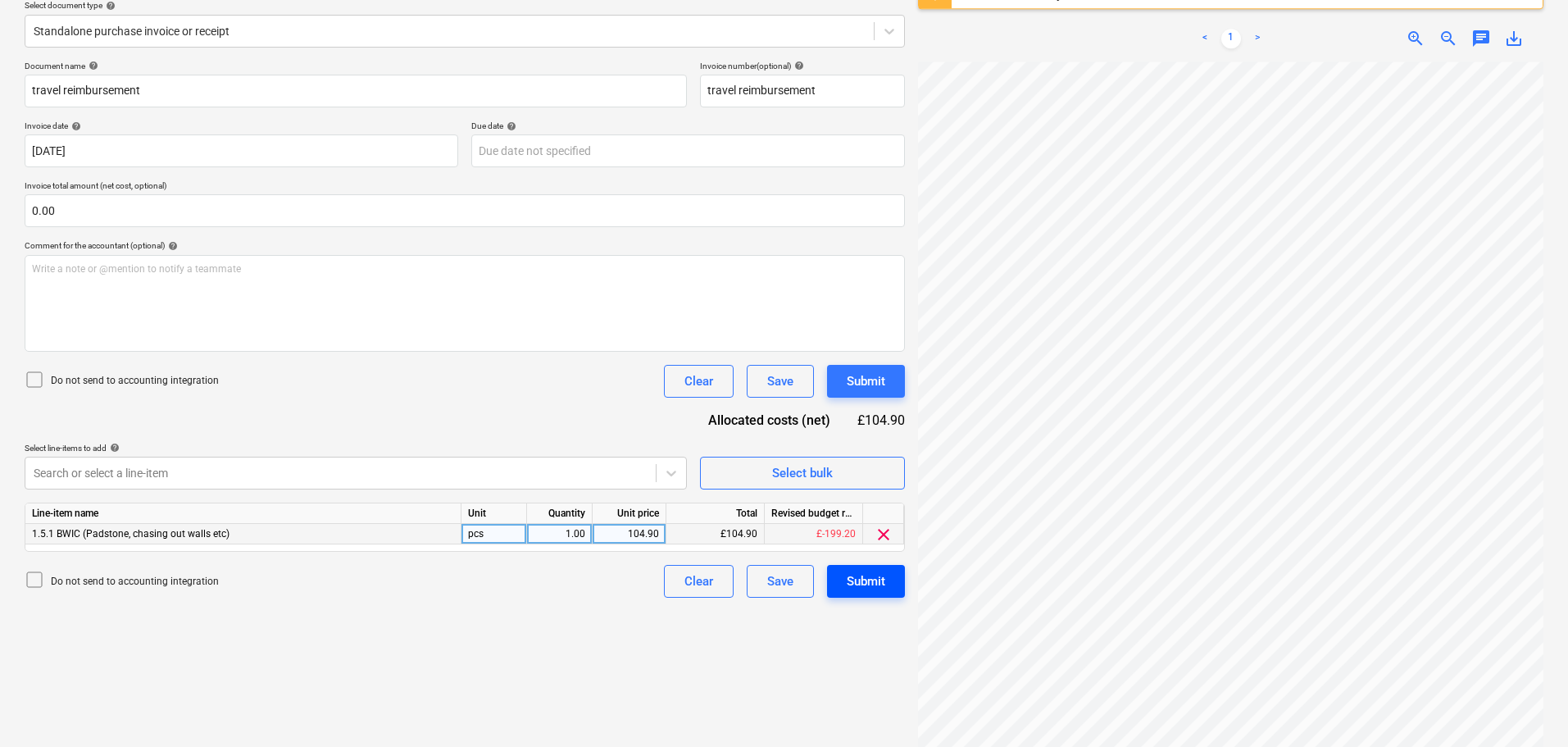
click at [869, 579] on div "Submit" at bounding box center [866, 581] width 38 height 22
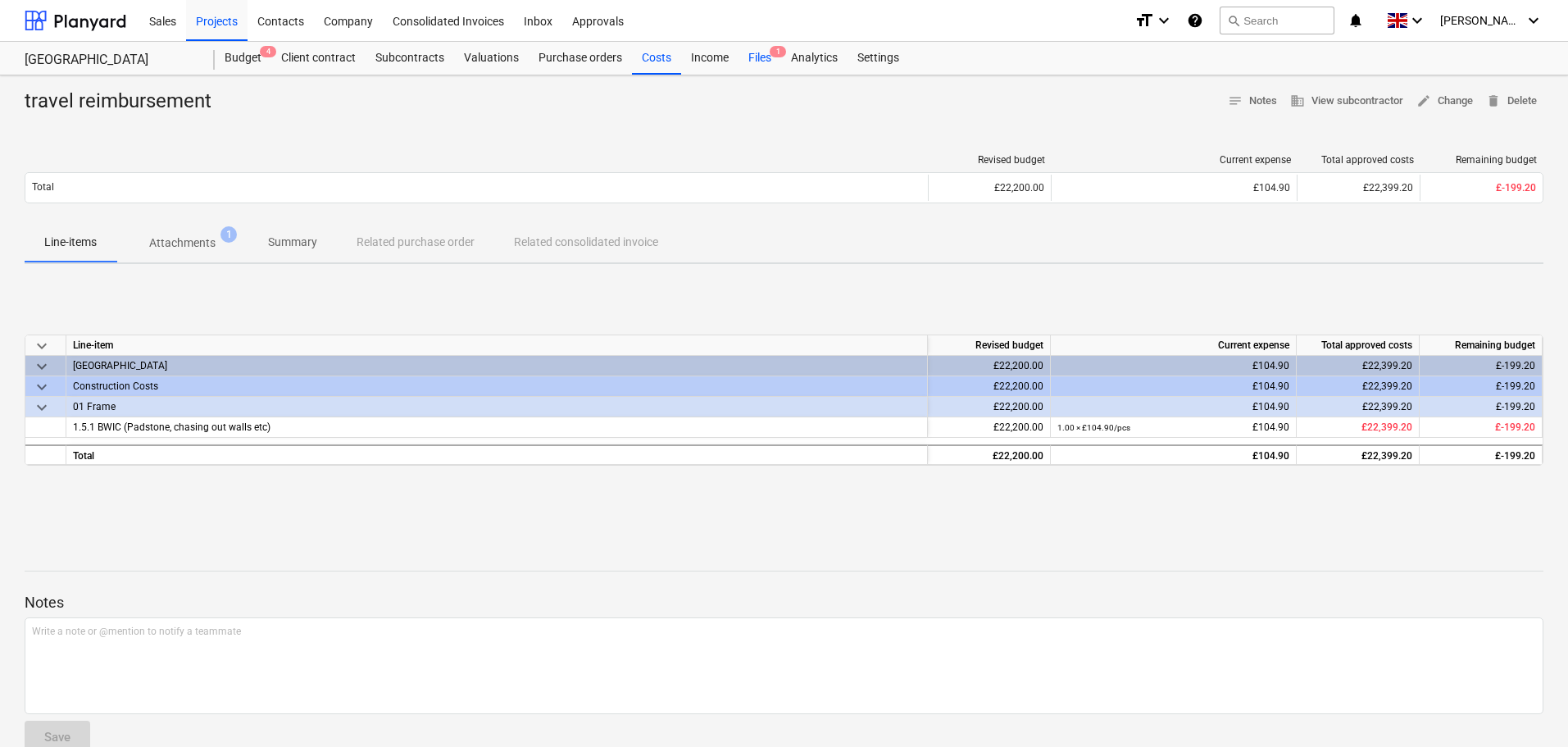
click at [766, 59] on div "Files 1" at bounding box center [759, 58] width 42 height 33
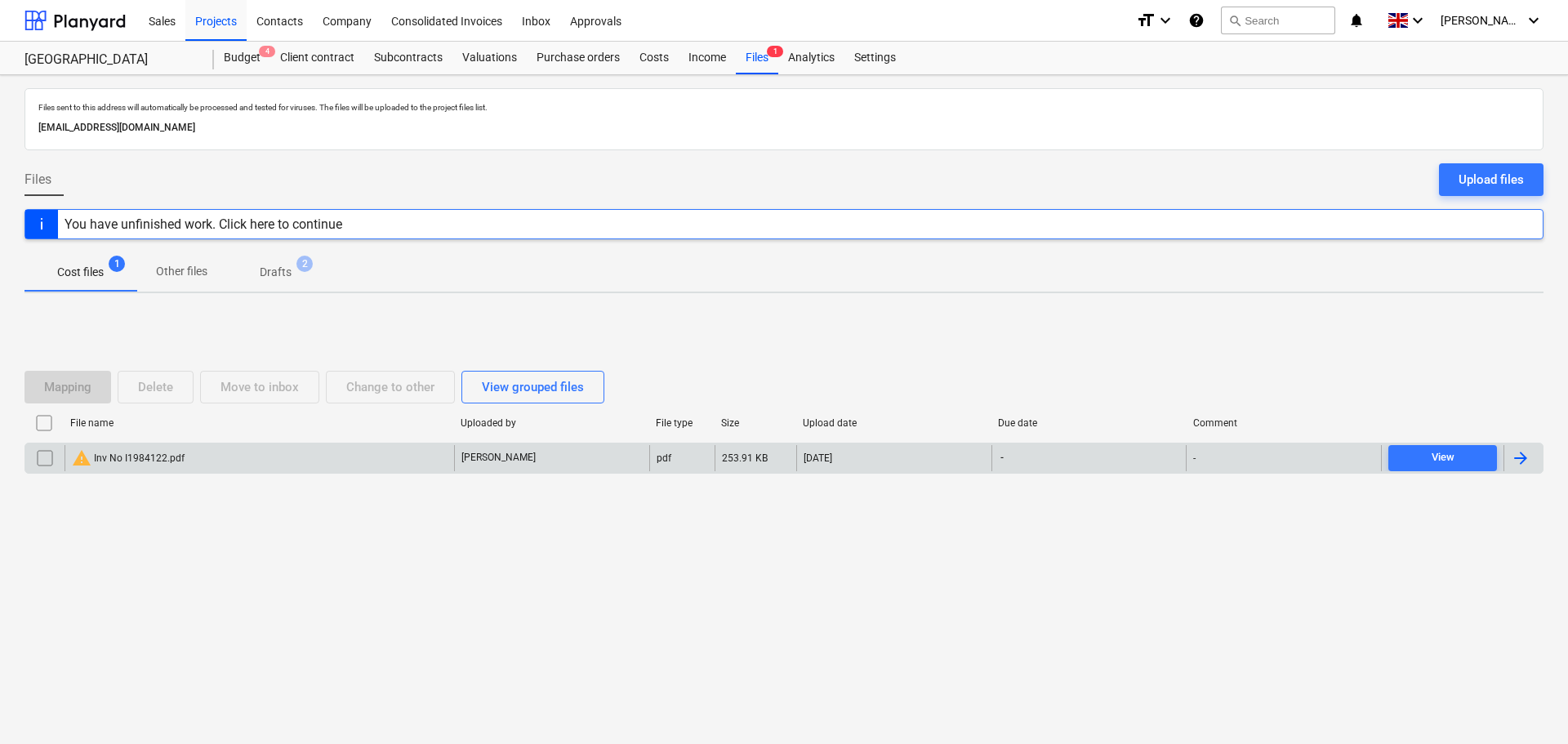
click at [242, 463] on div "warning Inv No I1984122.pdf" at bounding box center [259, 457] width 389 height 26
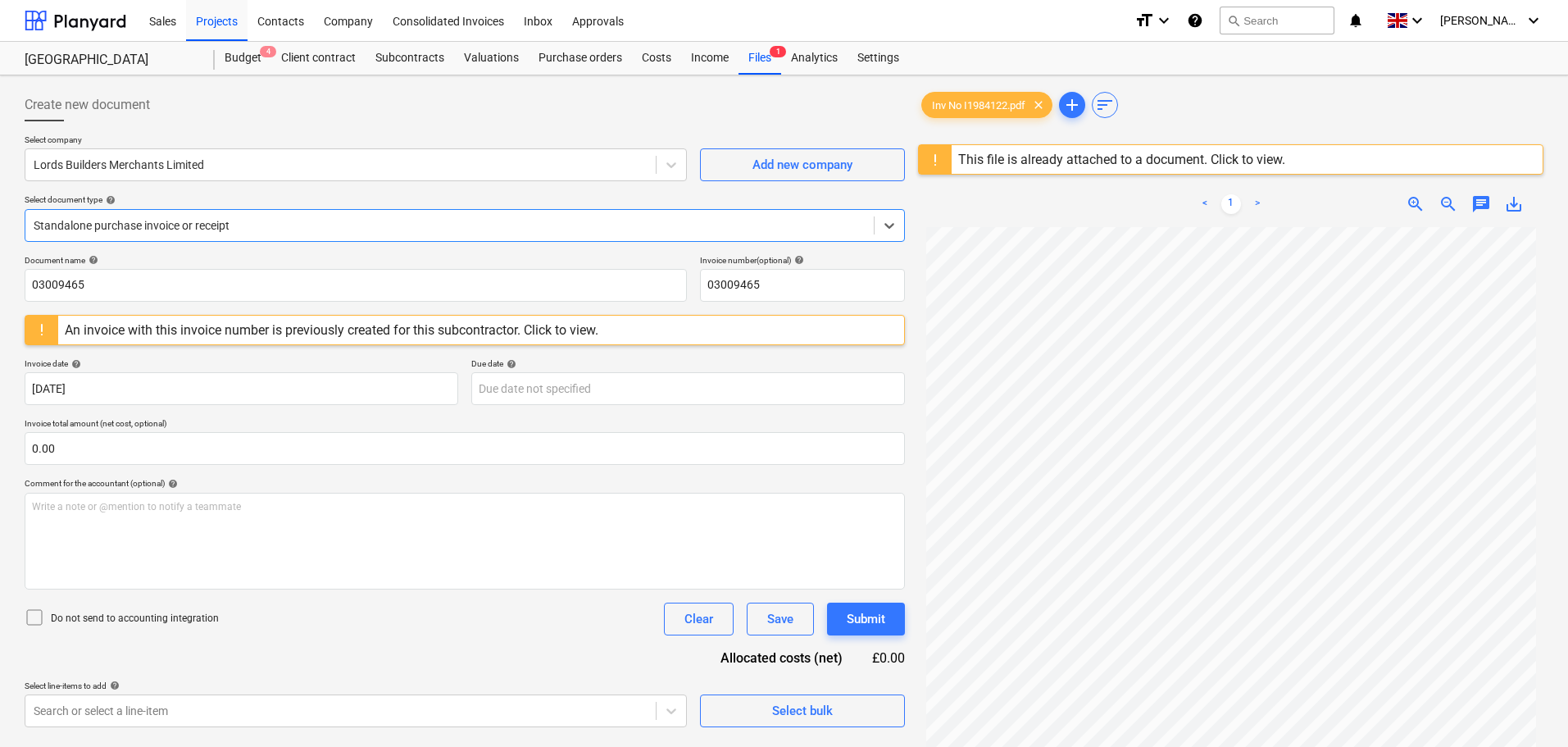
click at [1139, 159] on div "This file is already attached to a document. Click to view." at bounding box center [1122, 159] width 327 height 16
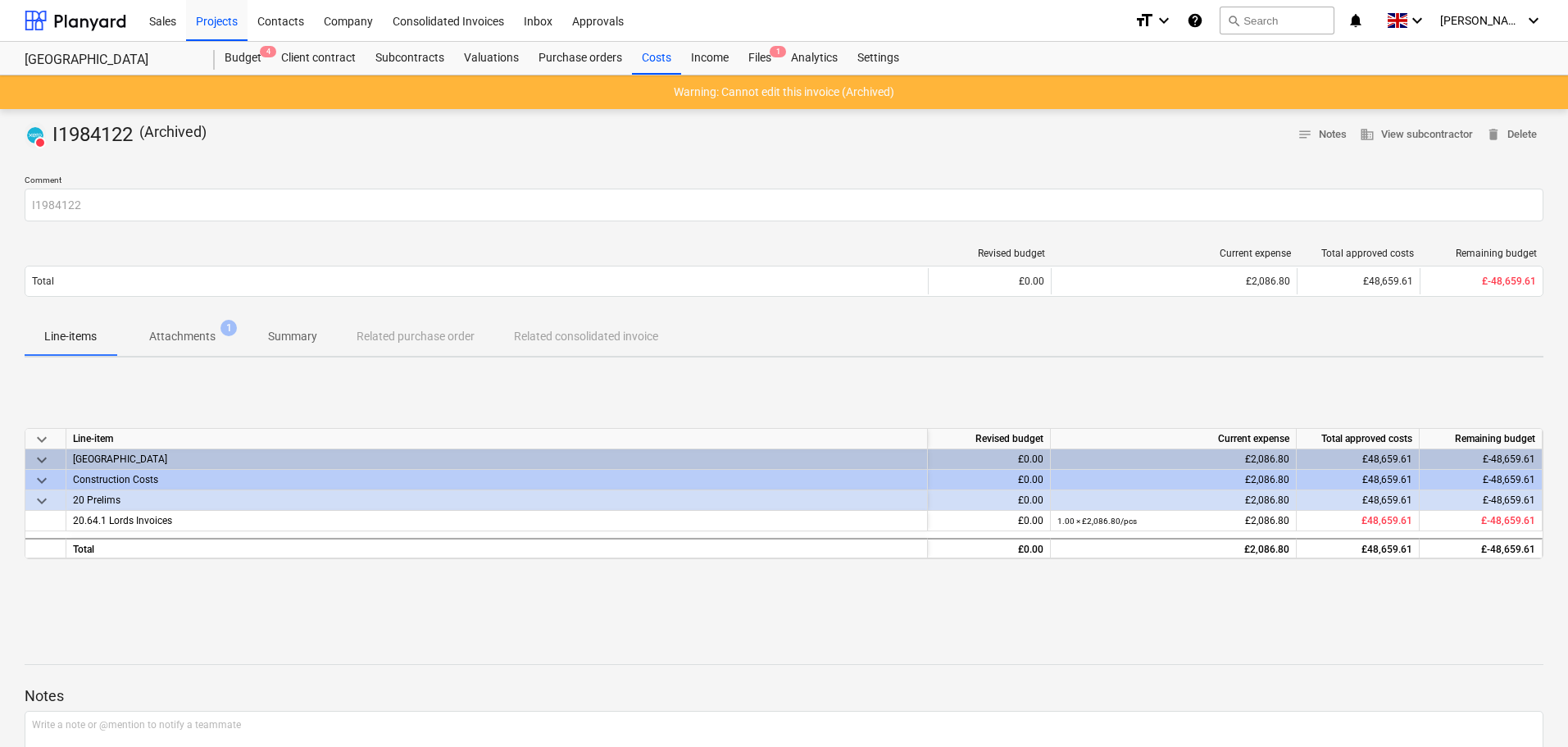
drag, startPoint x: 626, startPoint y: 247, endPoint x: 619, endPoint y: 235, distance: 13.9
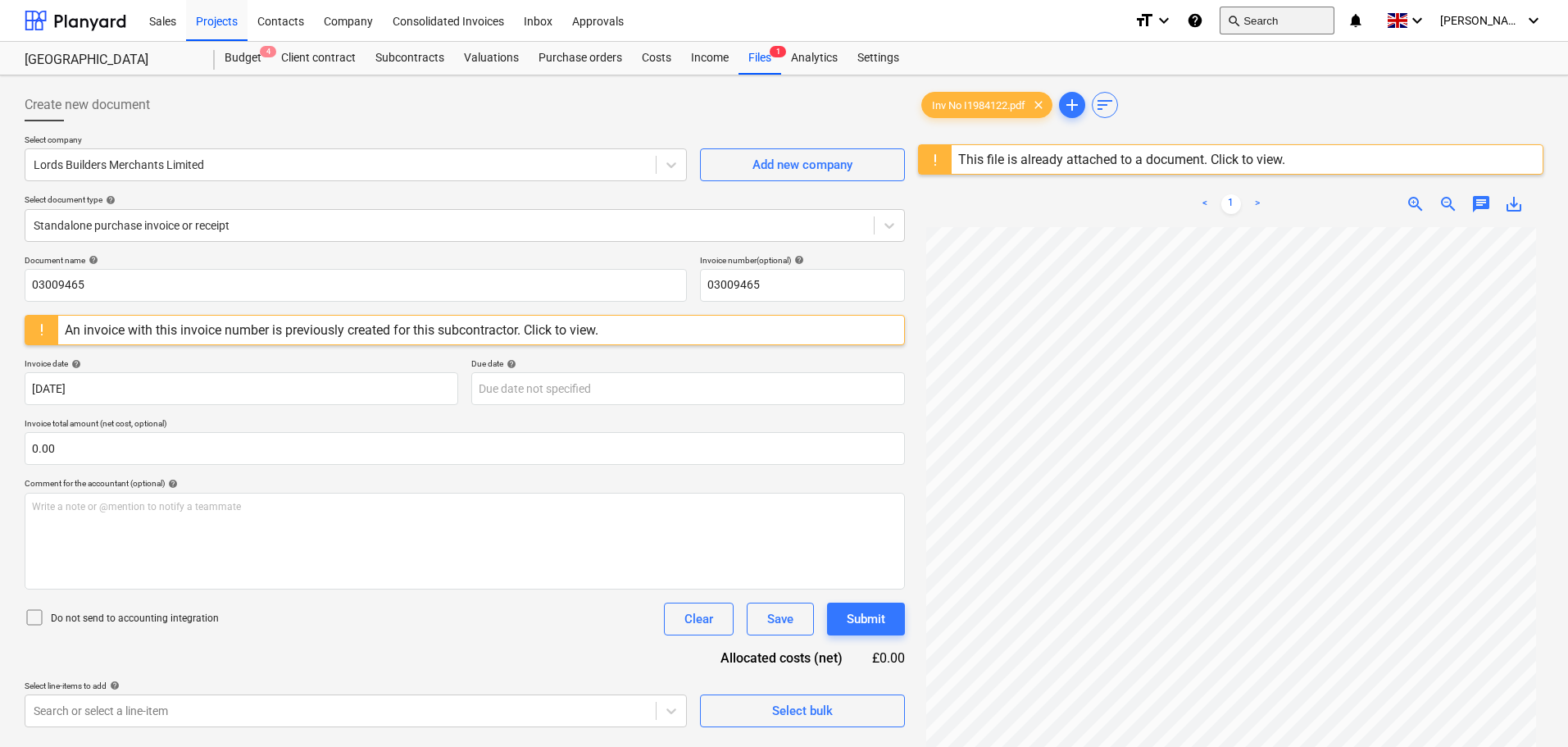
click at [1300, 15] on button "search Search" at bounding box center [1277, 21] width 114 height 28
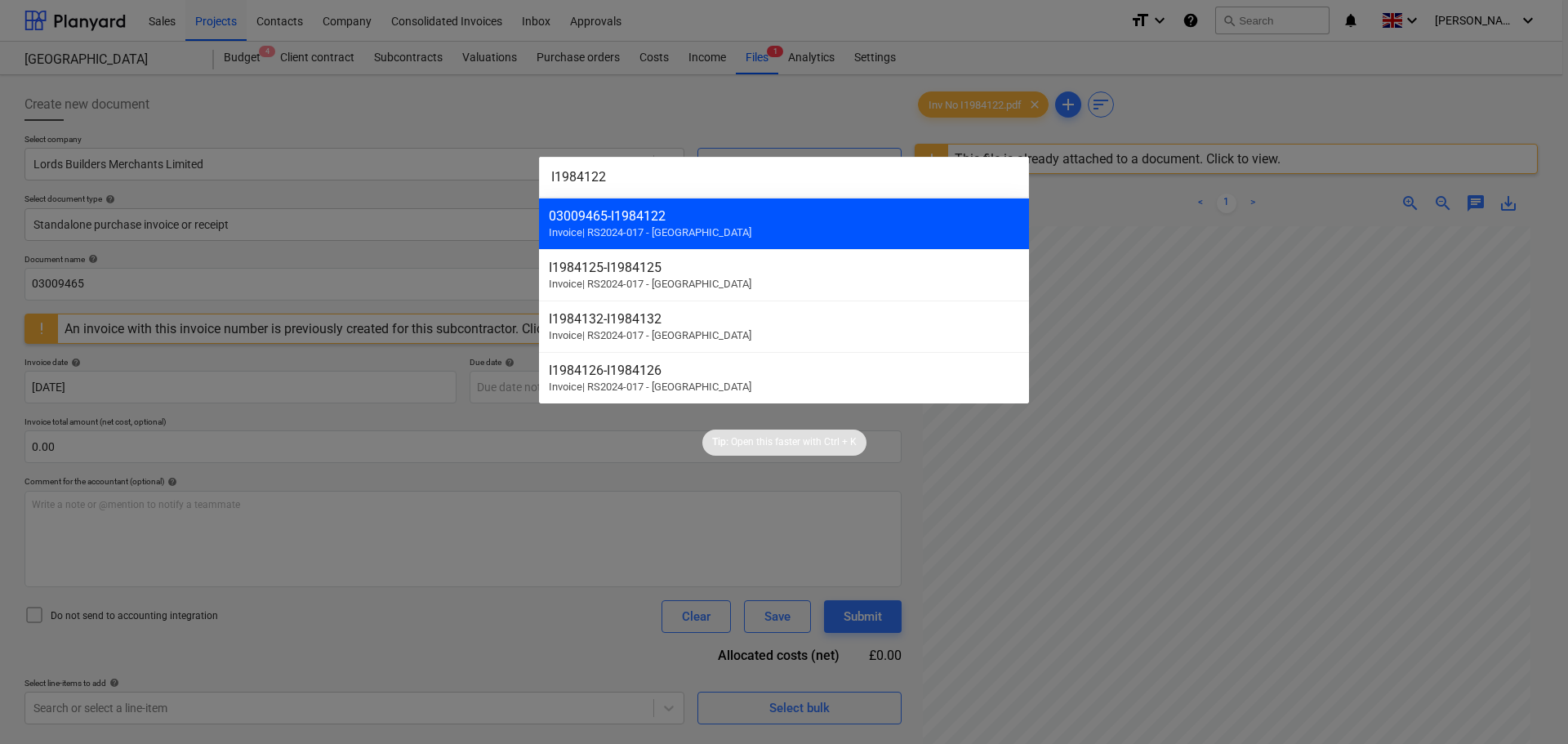
click at [644, 226] on span "Invoice | RS2024-017 - [GEOGRAPHIC_DATA]" at bounding box center [650, 232] width 203 height 12
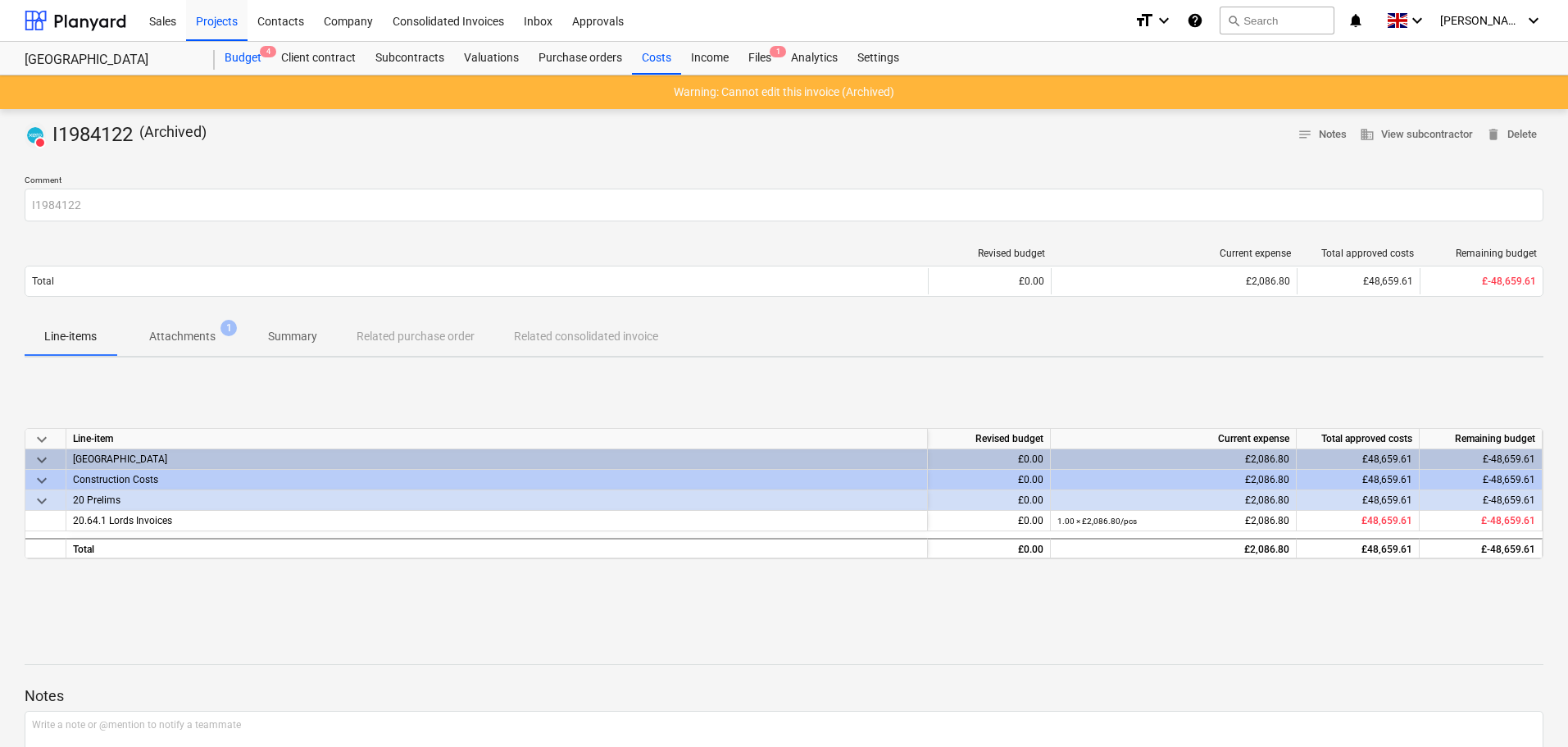
drag, startPoint x: 228, startPoint y: 51, endPoint x: 266, endPoint y: 72, distance: 43.4
click at [228, 51] on div "Budget 4" at bounding box center [243, 58] width 56 height 33
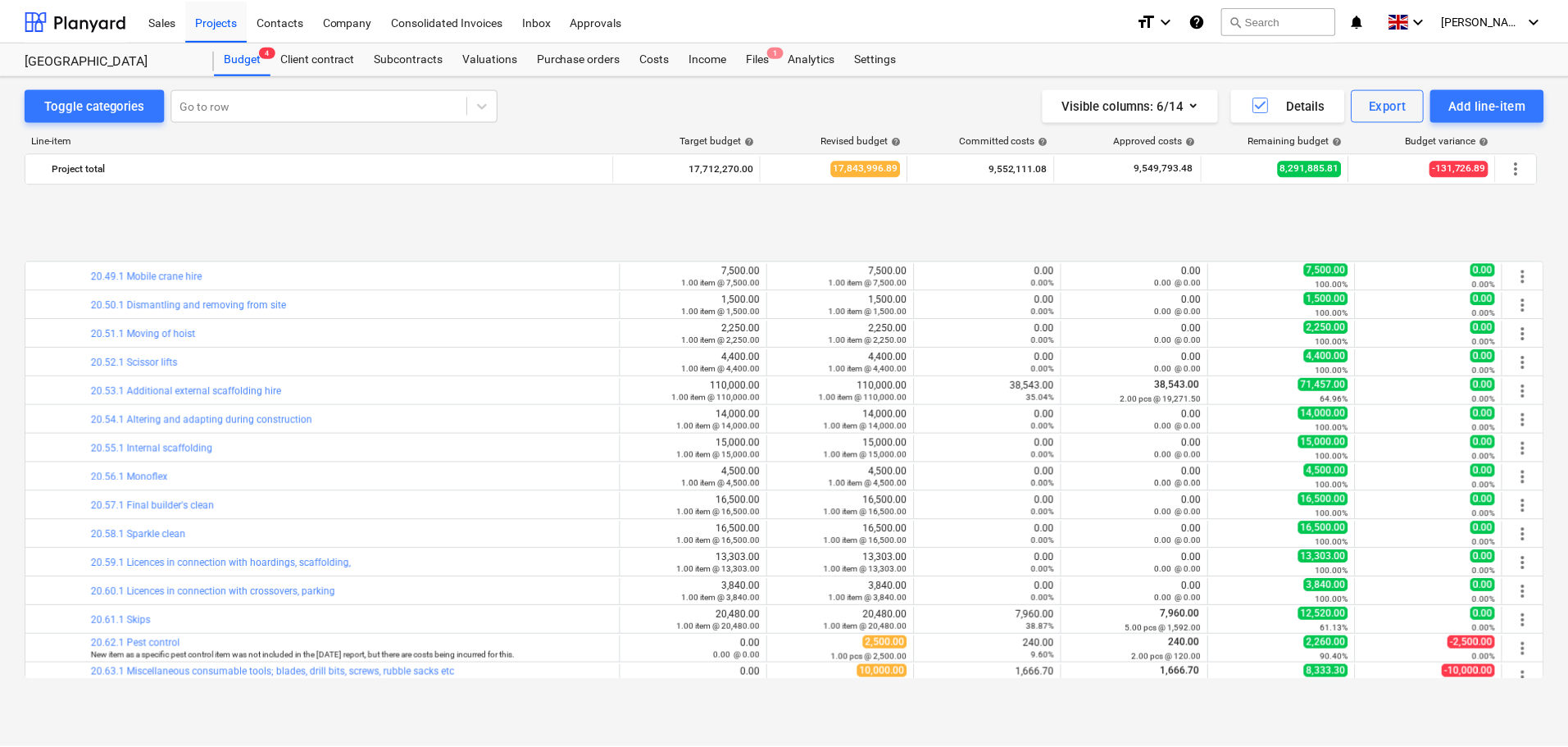
scroll to position [3585, 0]
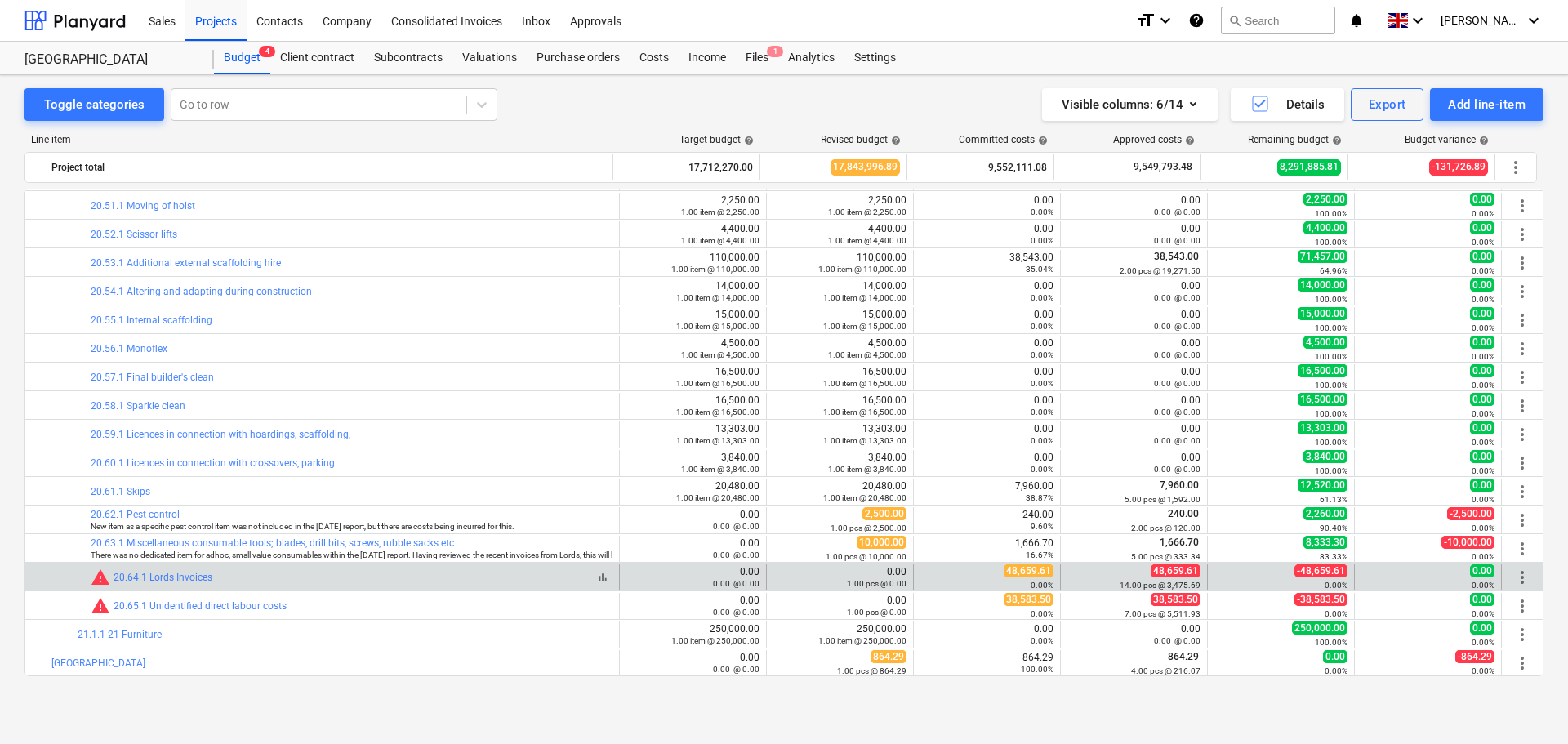
click at [173, 569] on div "warning 20.64.1 Lords Invoices" at bounding box center [151, 577] width 122 height 20
click at [173, 577] on link "20.64.1 Lords Invoices" at bounding box center [162, 577] width 98 height 11
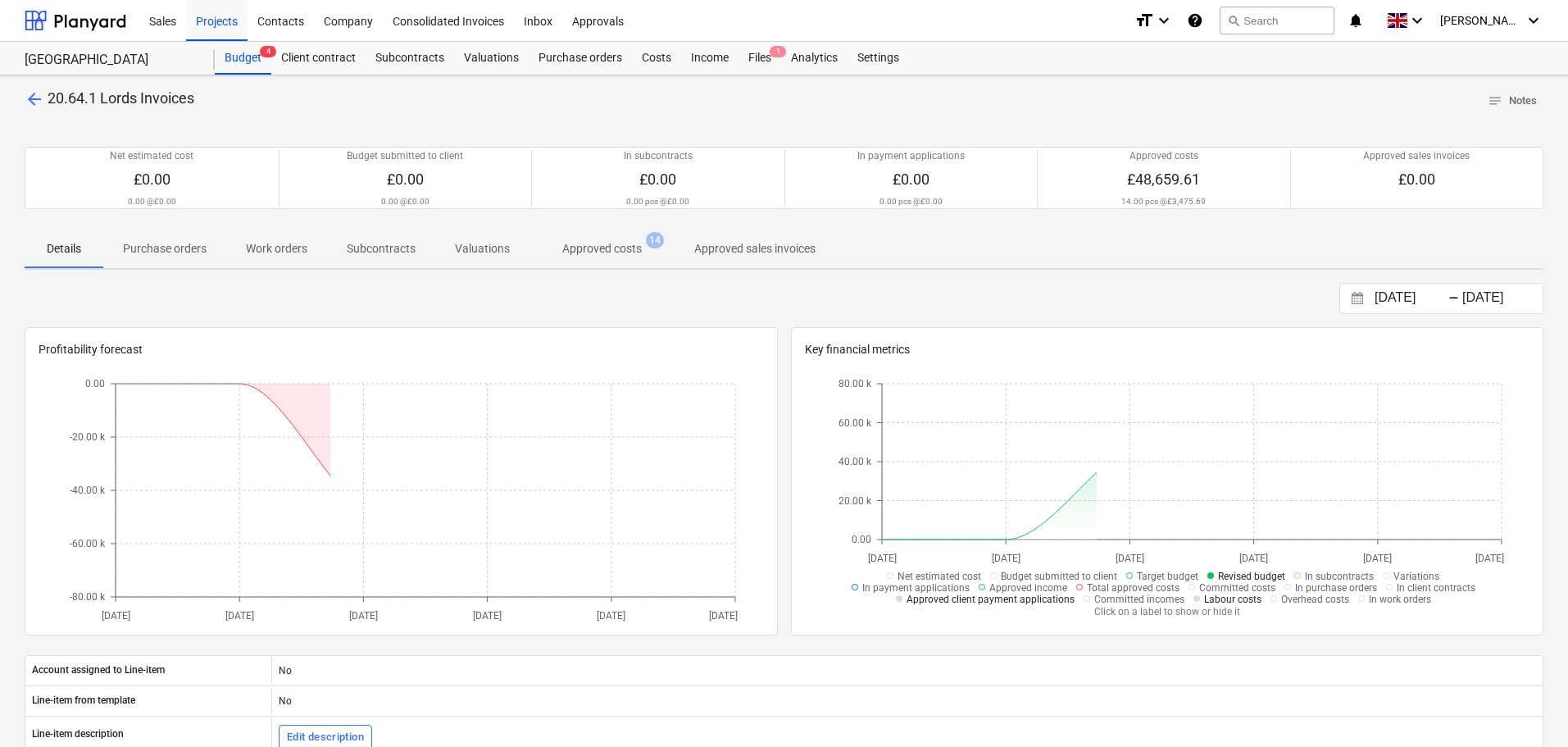
click at [595, 246] on p "Approved costs" at bounding box center [602, 249] width 80 height 17
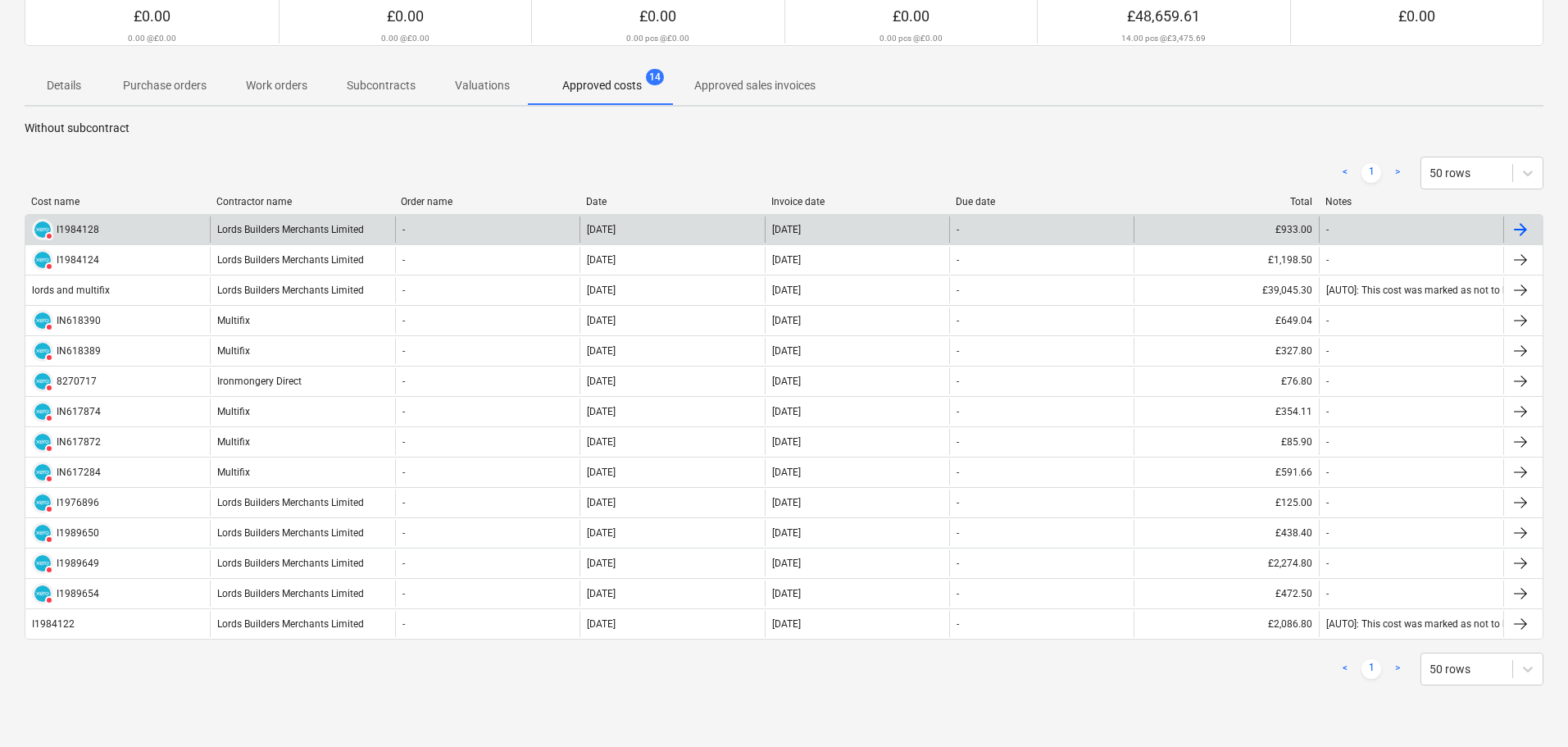
scroll to position [164, 0]
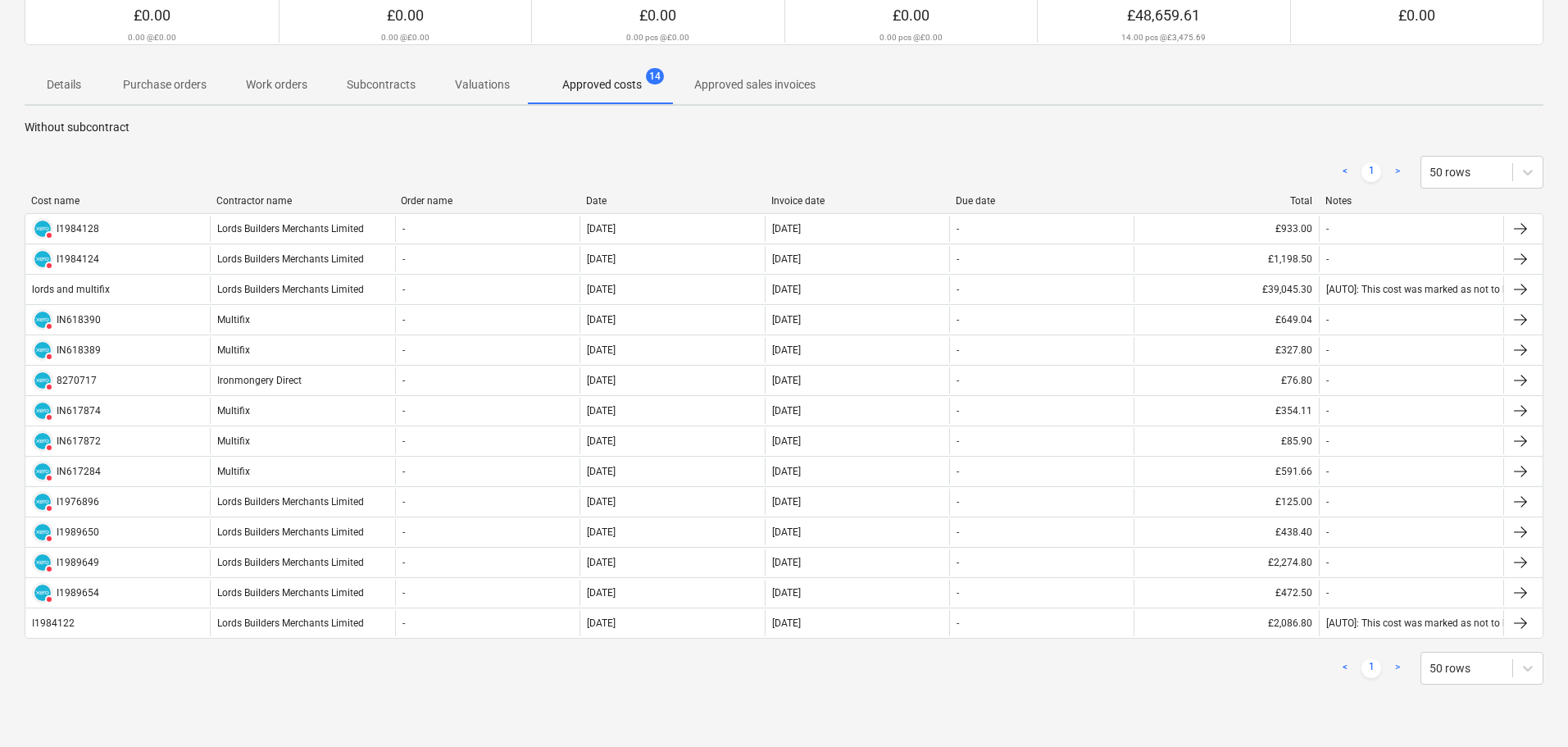
click at [1311, 205] on div at bounding box center [1319, 200] width 29 height 11
click at [1294, 202] on div "Total" at bounding box center [1226, 200] width 172 height 11
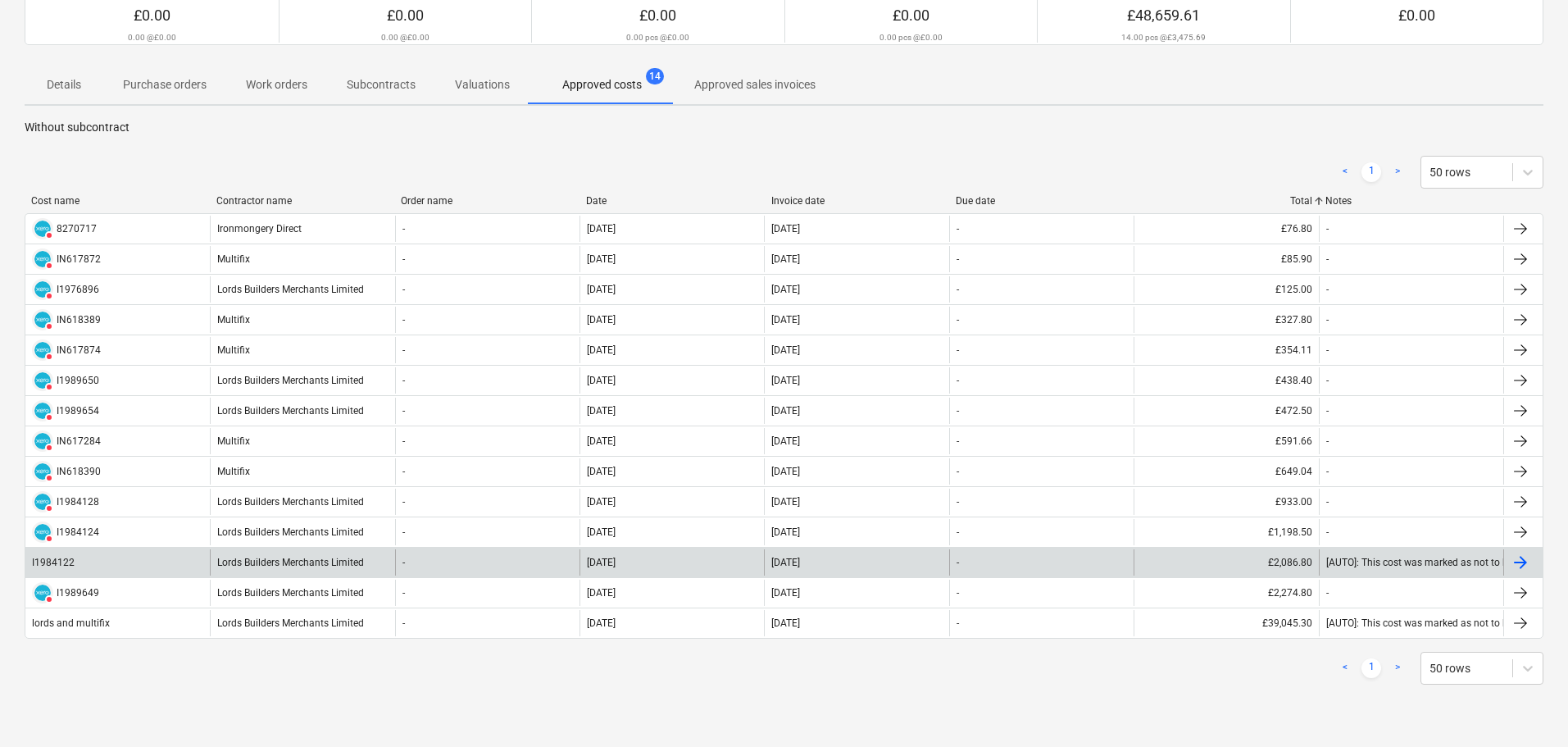
click at [909, 566] on div "[DATE]" at bounding box center [856, 562] width 185 height 26
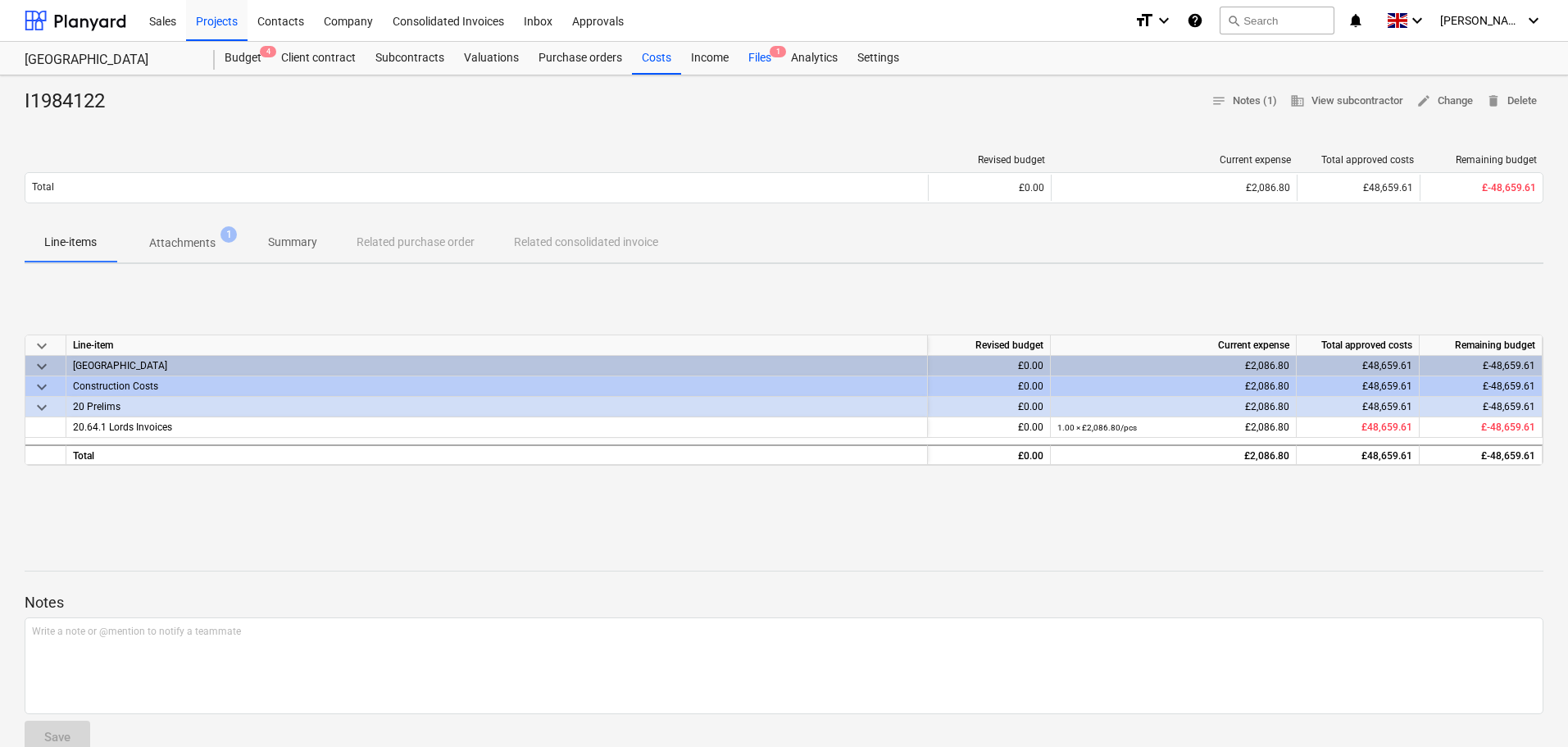
click at [751, 53] on div "Files 1" at bounding box center [759, 58] width 42 height 33
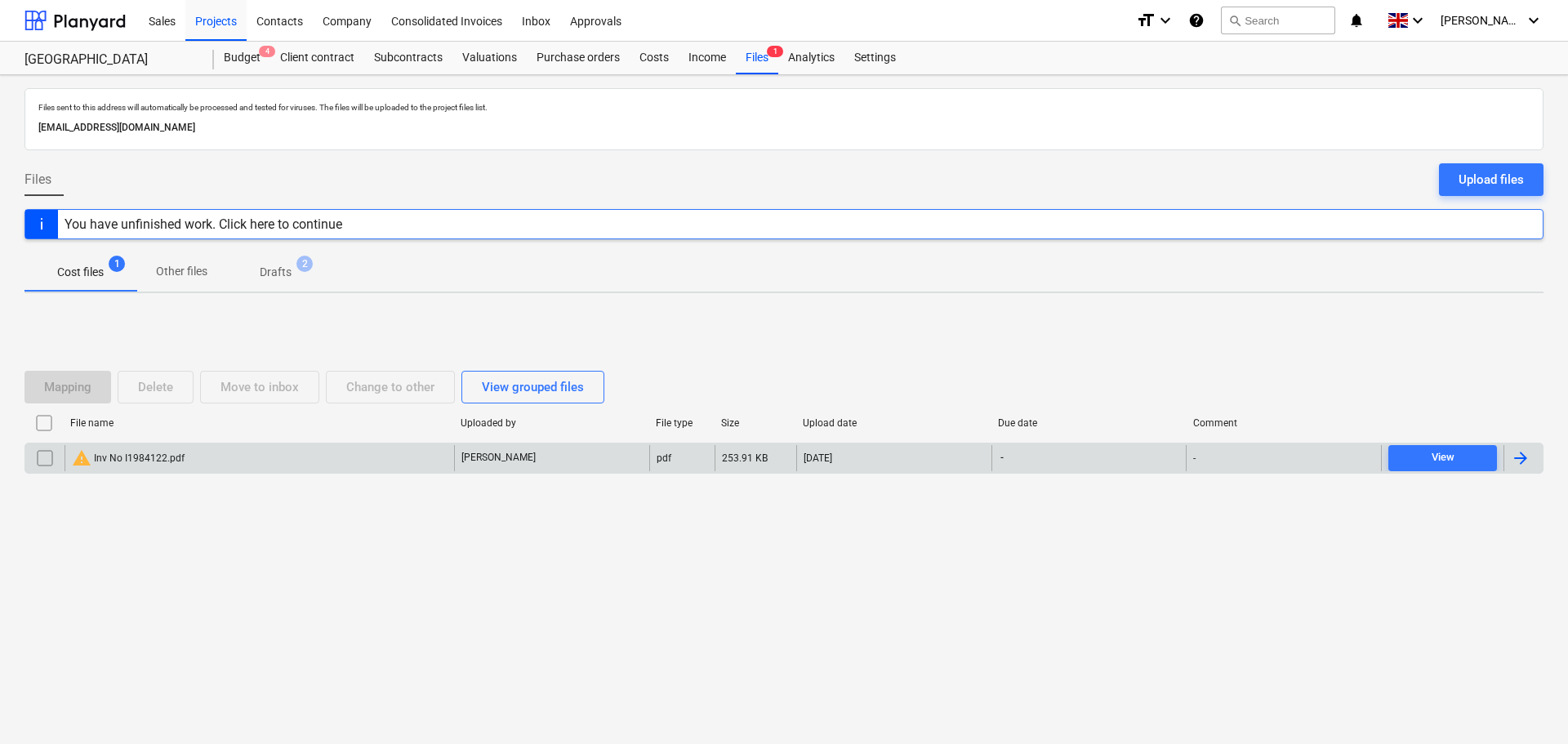
click at [41, 452] on input "checkbox" at bounding box center [45, 457] width 26 height 26
click at [163, 394] on div "Delete" at bounding box center [155, 387] width 35 height 22
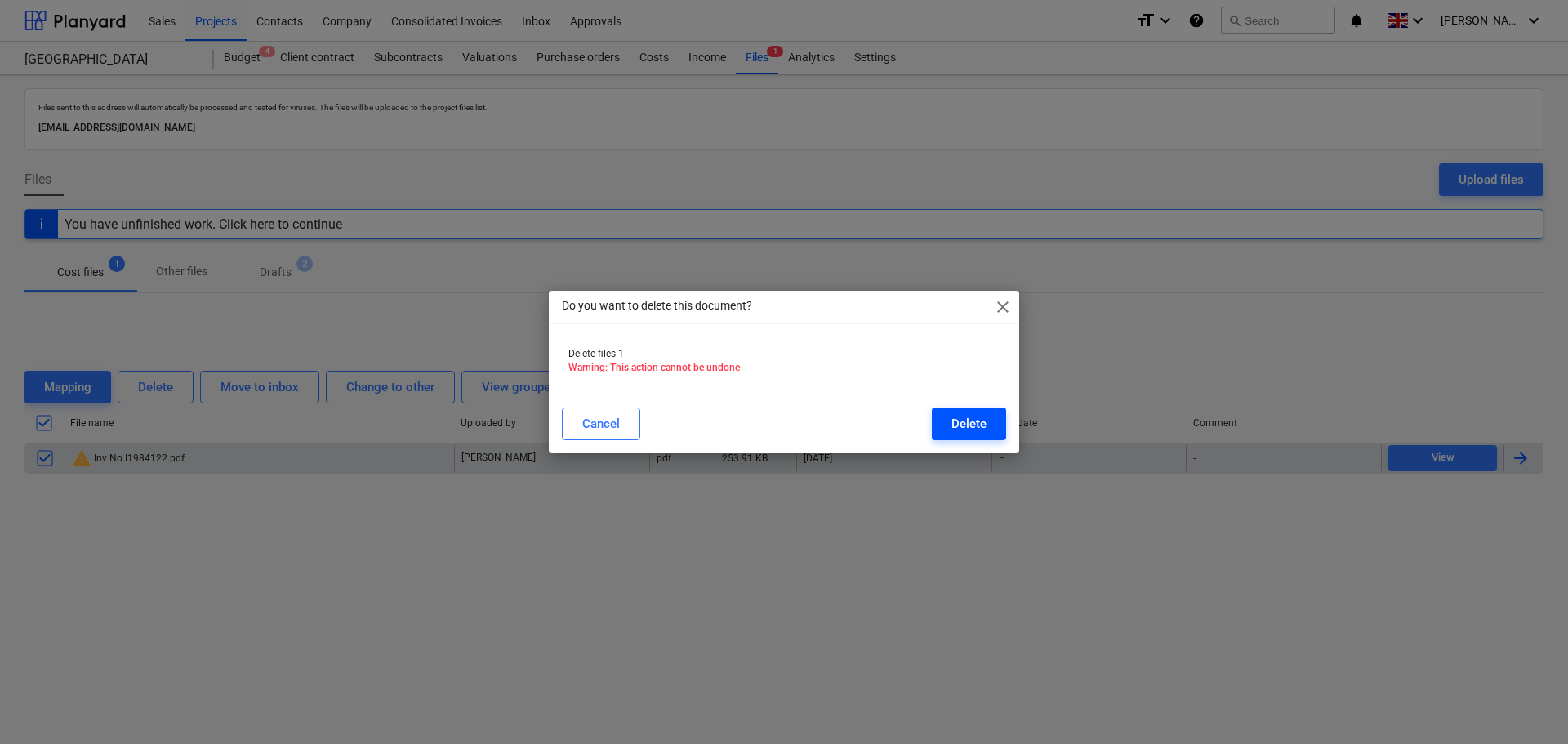
click at [978, 420] on div "Delete" at bounding box center [969, 424] width 35 height 22
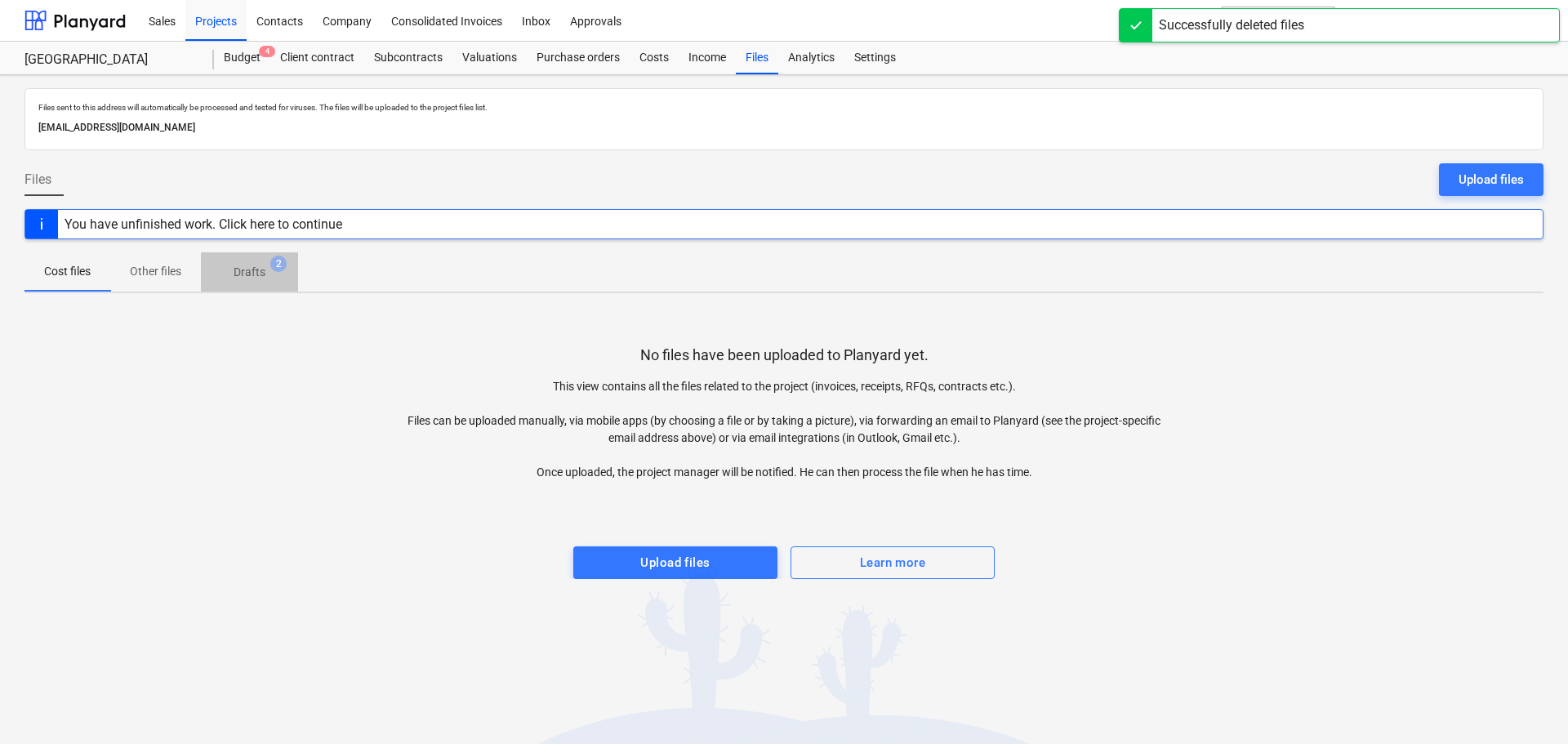
click at [243, 267] on p "Drafts" at bounding box center [249, 272] width 32 height 17
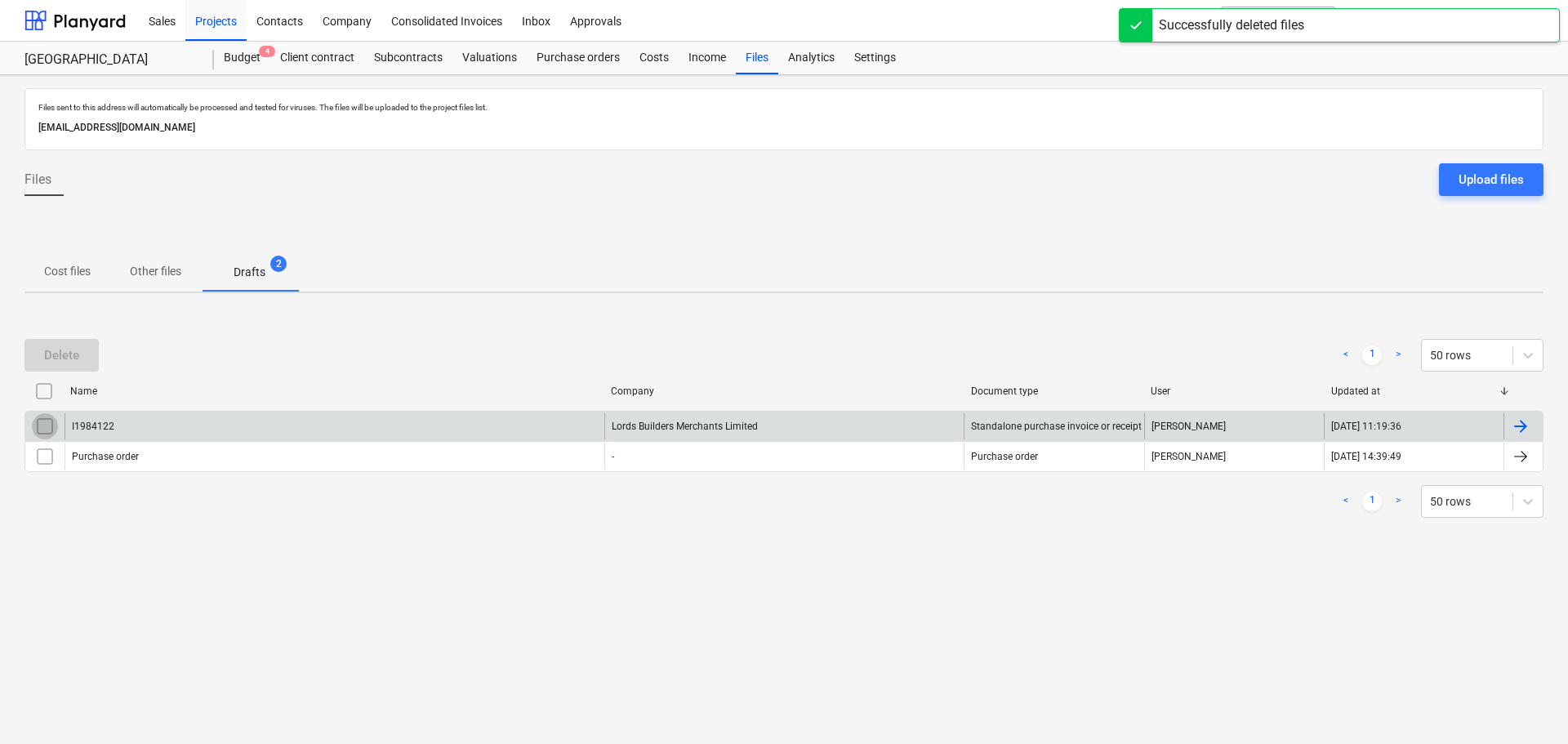
click at [45, 427] on input "checkbox" at bounding box center [45, 426] width 26 height 26
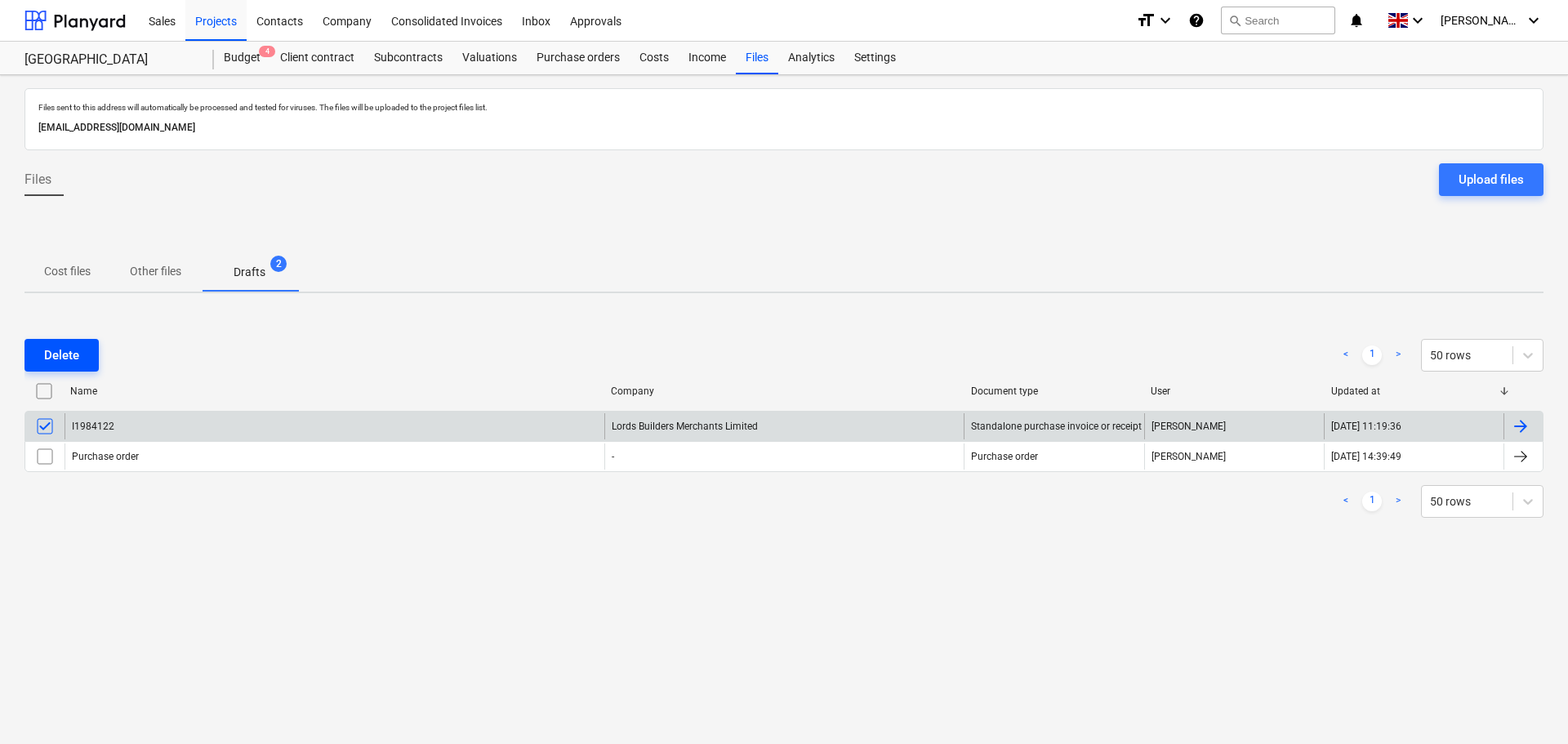
click at [80, 356] on button "Delete" at bounding box center [61, 355] width 74 height 33
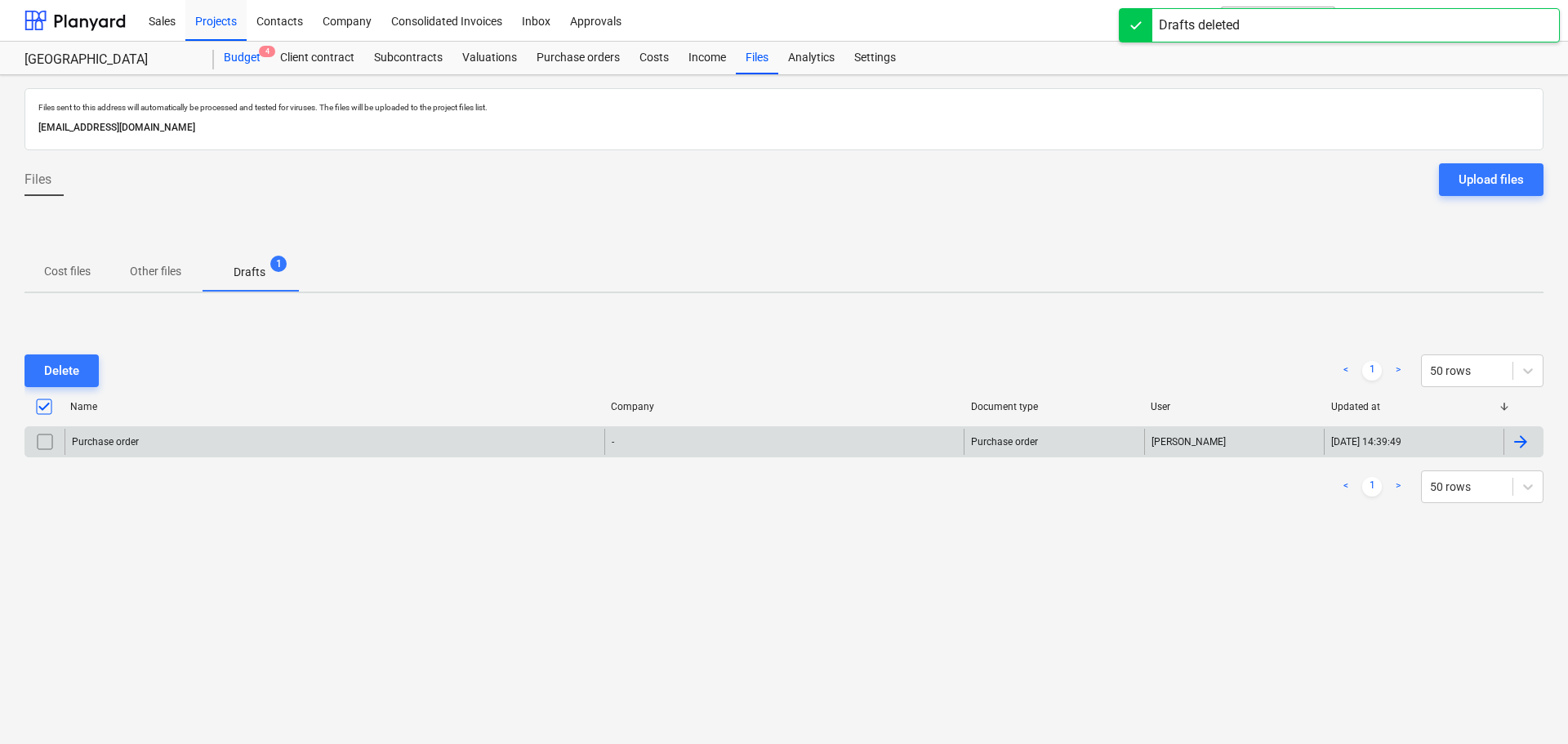
click at [233, 57] on div "Budget 4" at bounding box center [242, 58] width 56 height 33
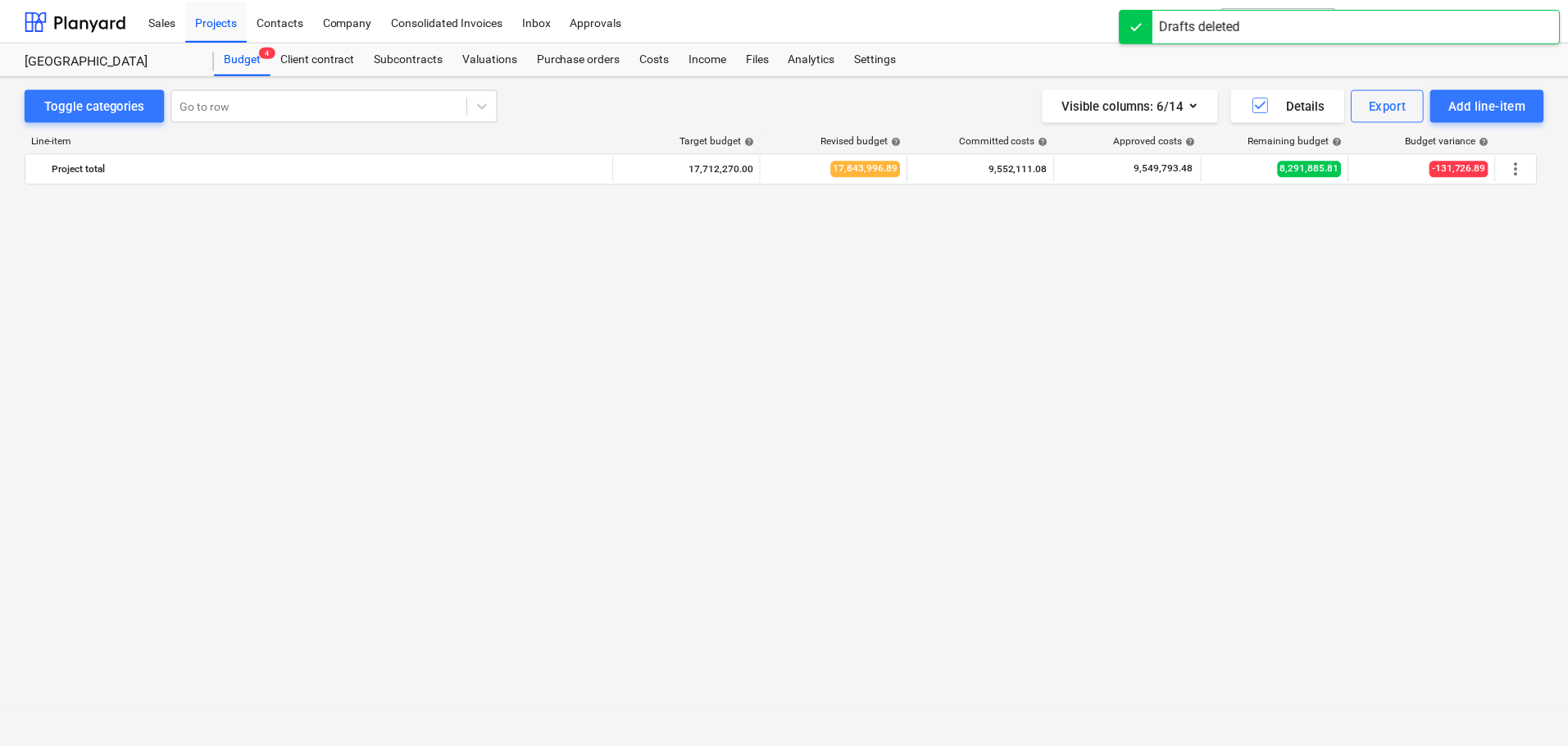
scroll to position [3585, 0]
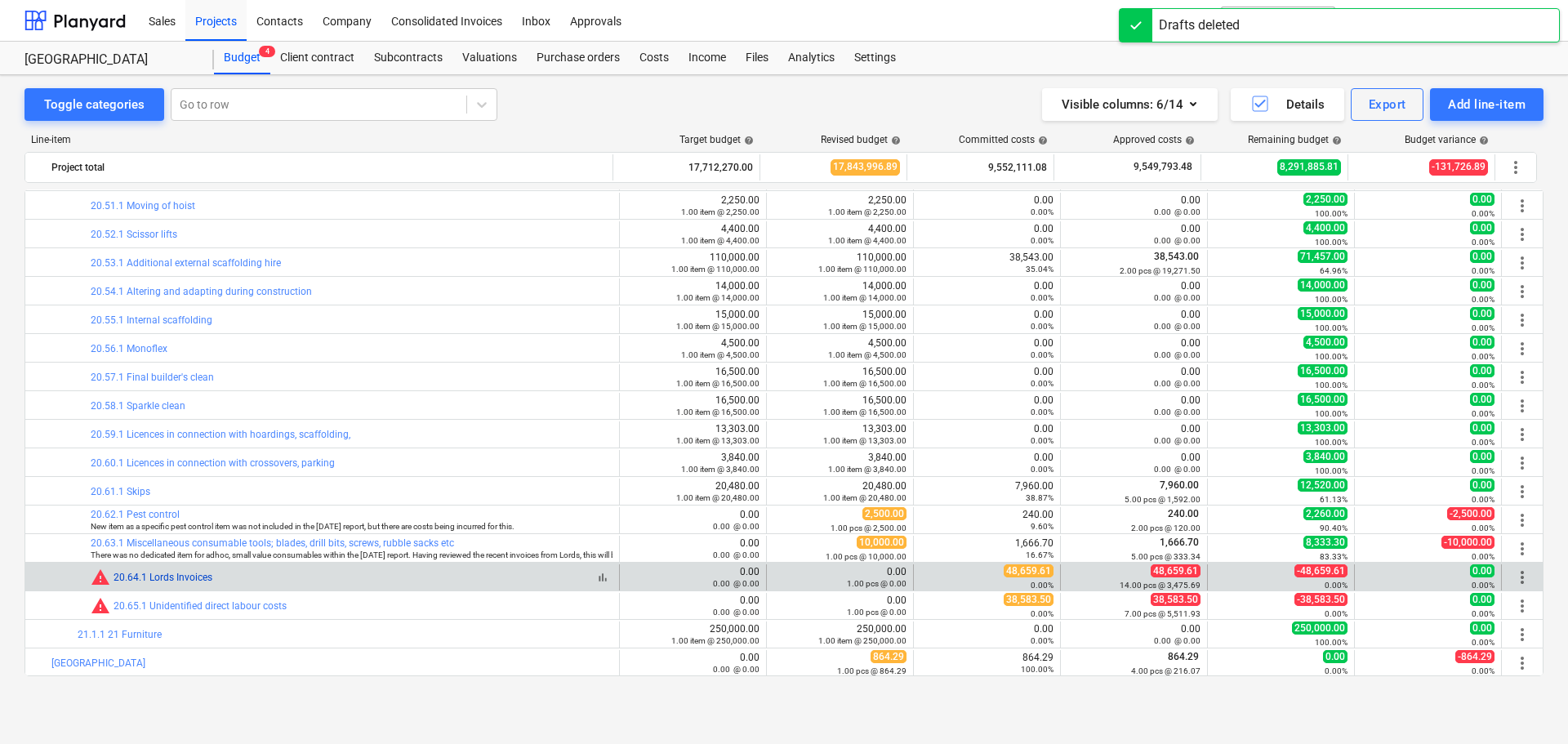
click at [163, 576] on link "20.64.1 Lords Invoices" at bounding box center [162, 577] width 98 height 11
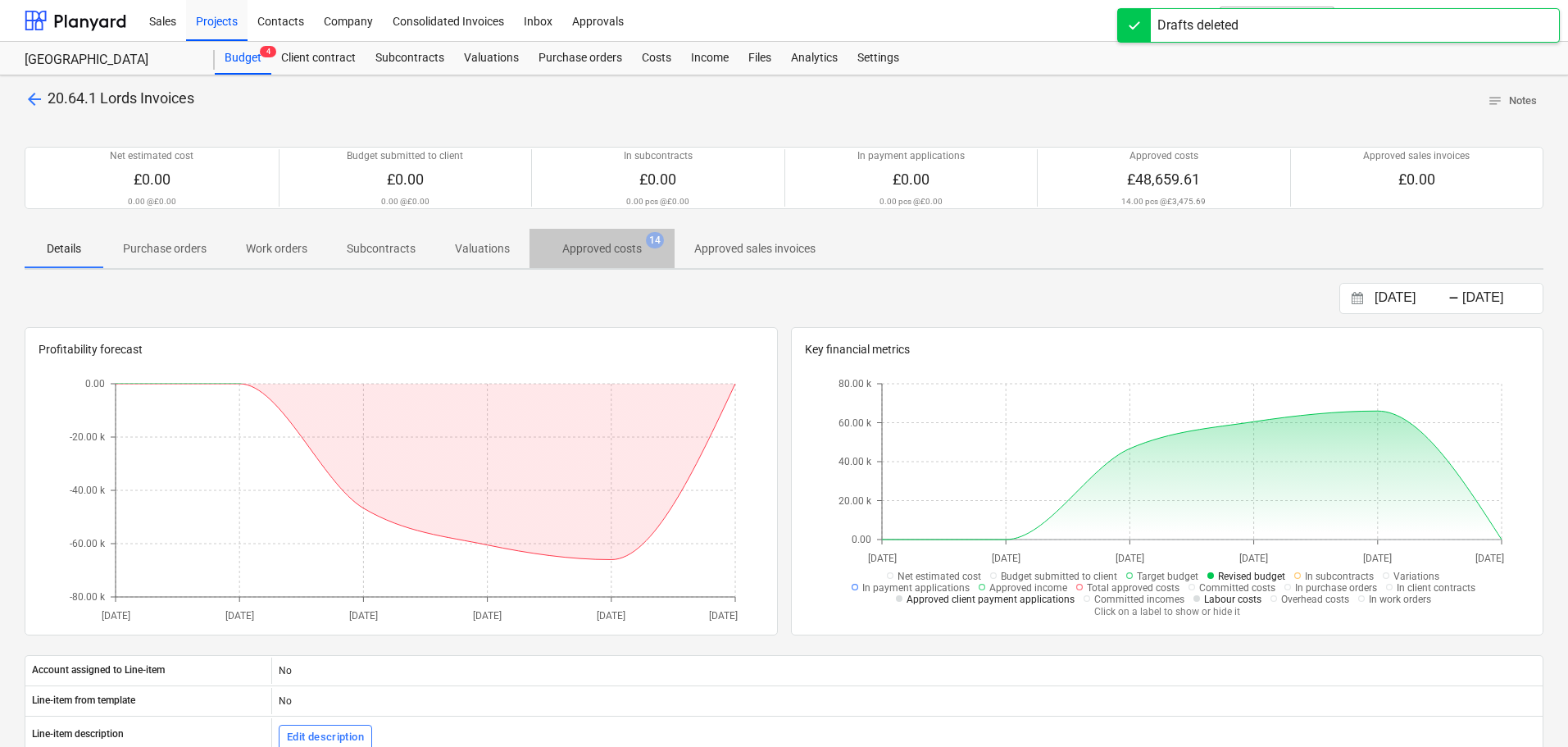
click at [616, 246] on p "Approved costs" at bounding box center [602, 249] width 80 height 17
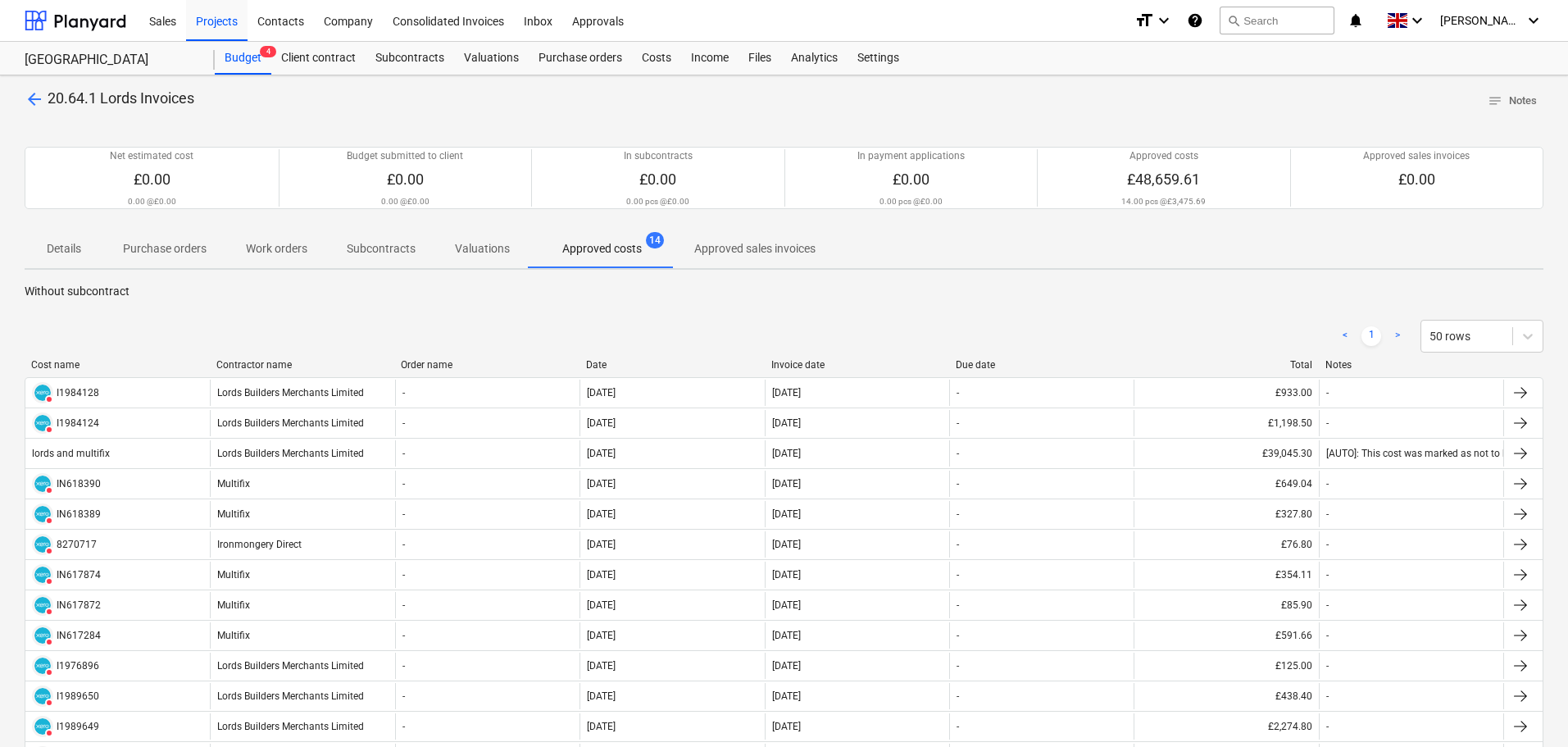
click at [1298, 364] on div "Total" at bounding box center [1226, 364] width 172 height 11
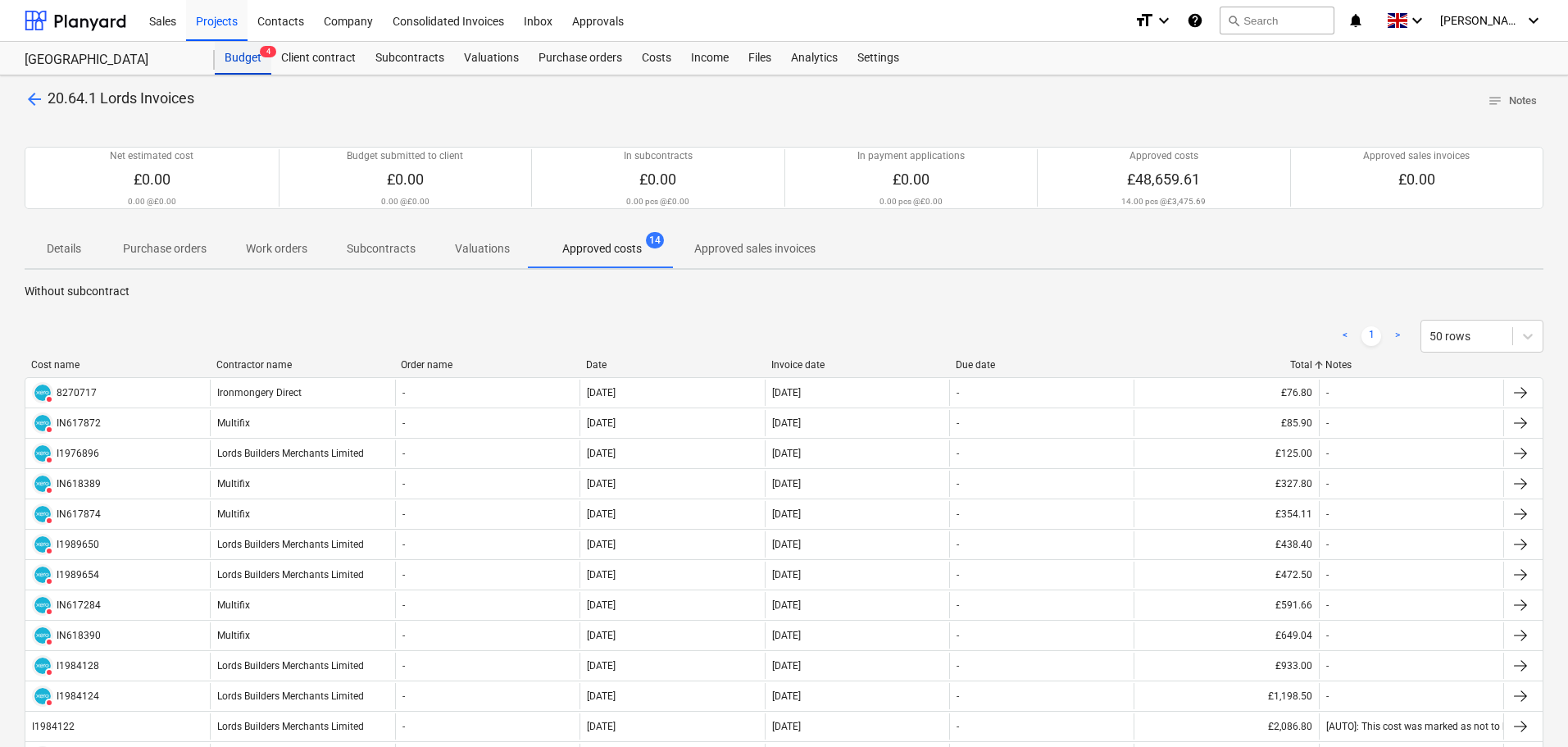
click at [237, 53] on div "Budget 4" at bounding box center [243, 58] width 56 height 33
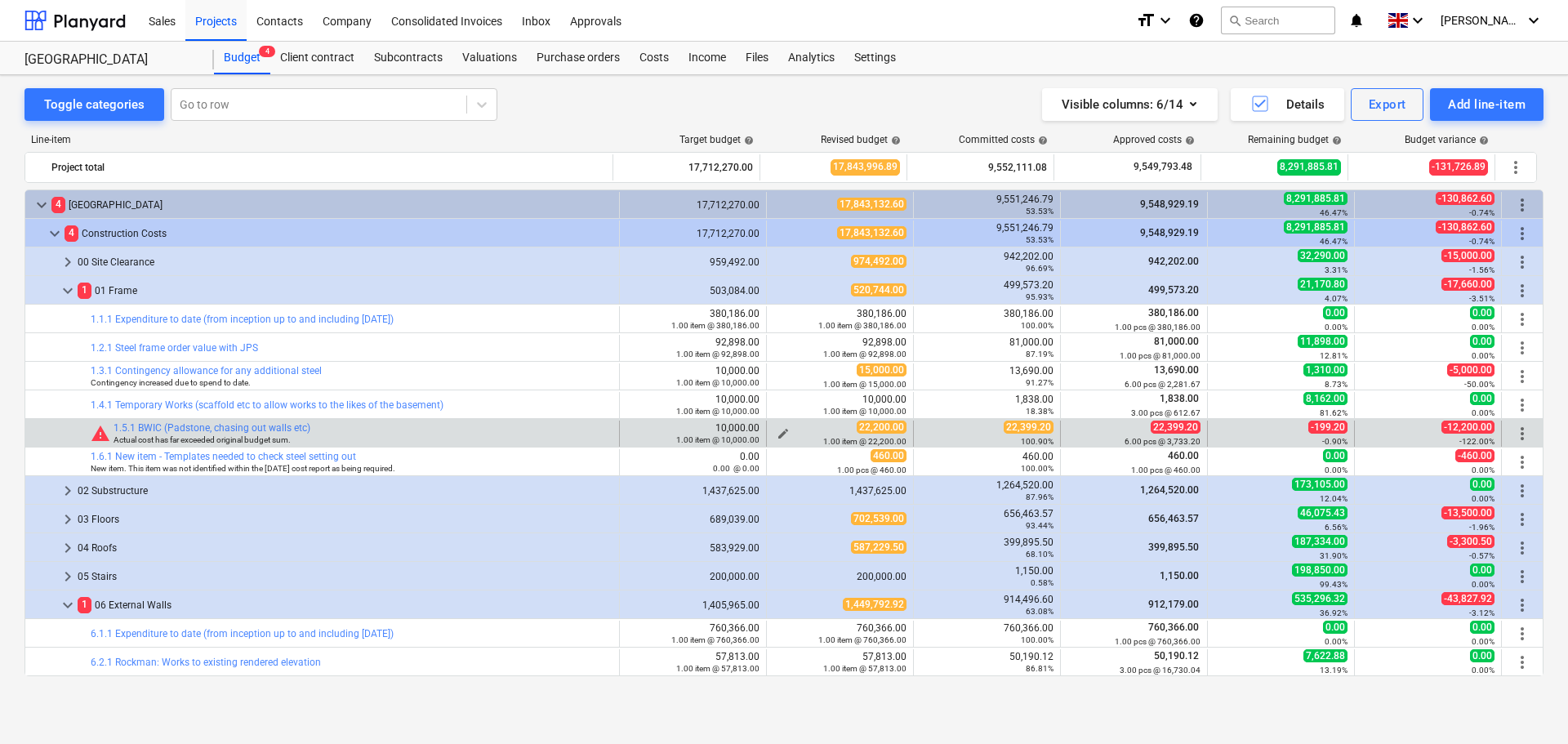
click at [777, 432] on span "edit" at bounding box center [782, 433] width 13 height 13
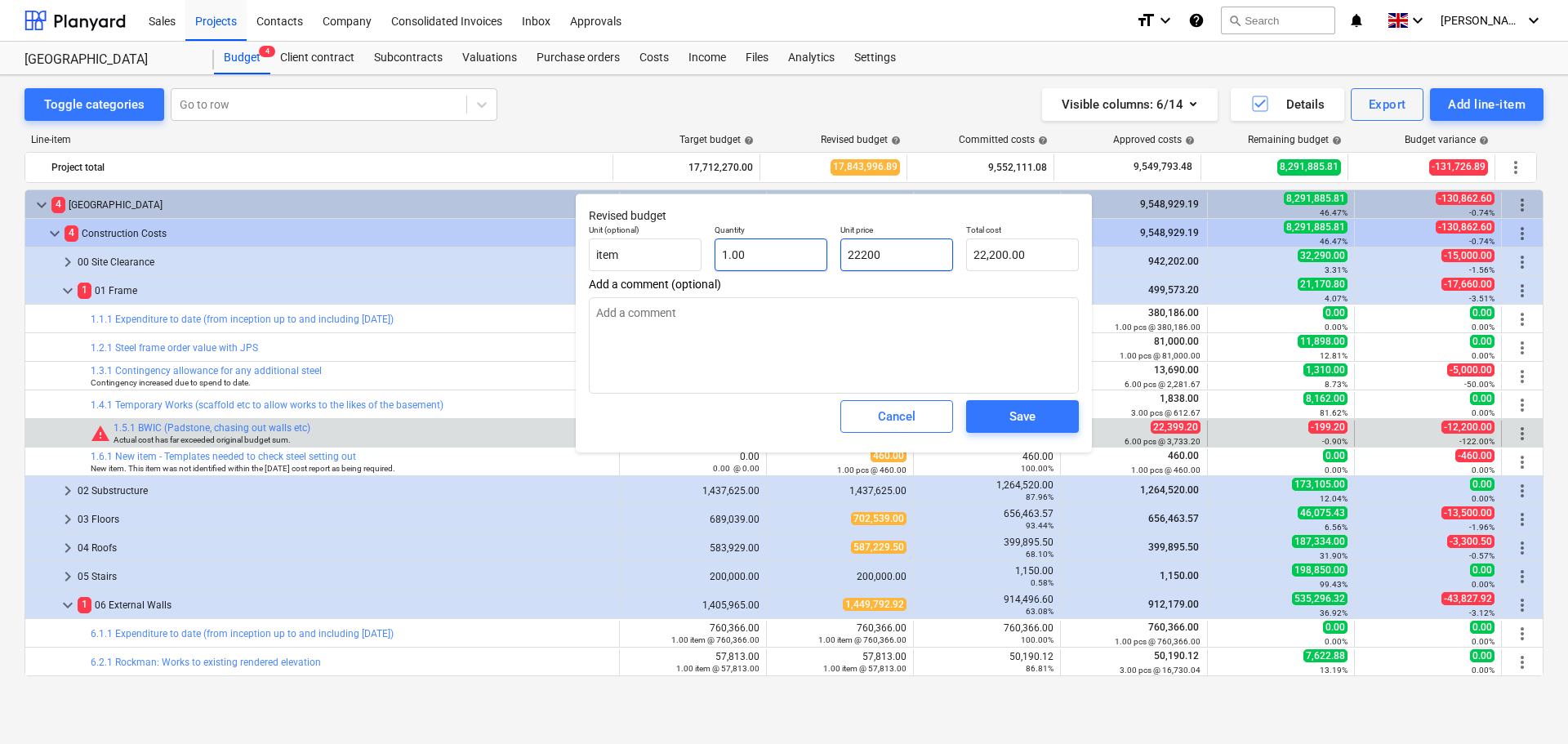
drag, startPoint x: 932, startPoint y: 251, endPoint x: 787, endPoint y: 245, distance: 145.1
click at [787, 245] on div "Unit (optional) item Quantity 1.00 Unit price 22200 Total cost 22,200.00" at bounding box center [833, 248] width 503 height 60
click at [1025, 420] on div "Save" at bounding box center [1022, 416] width 26 height 22
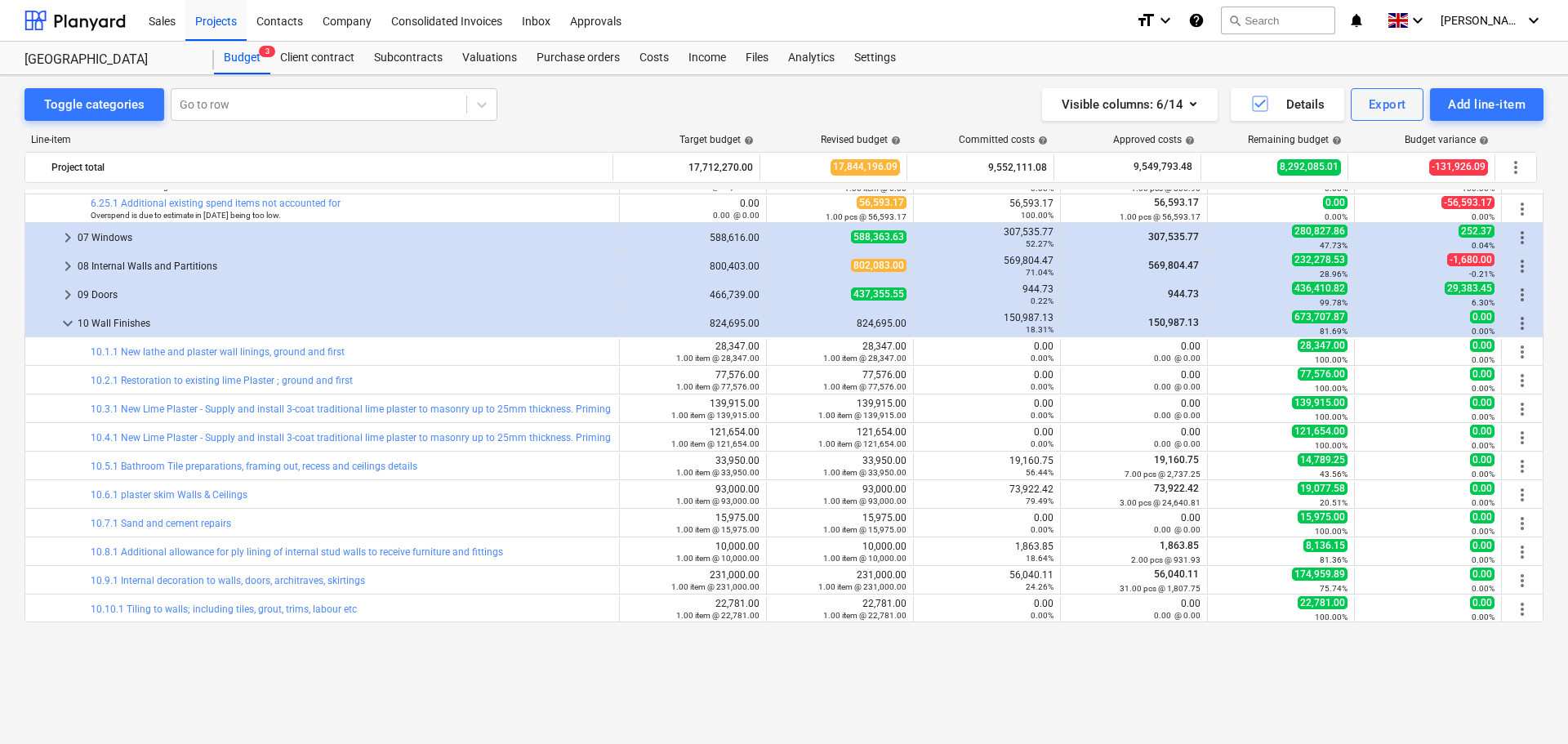
scroll to position [1061, 0]
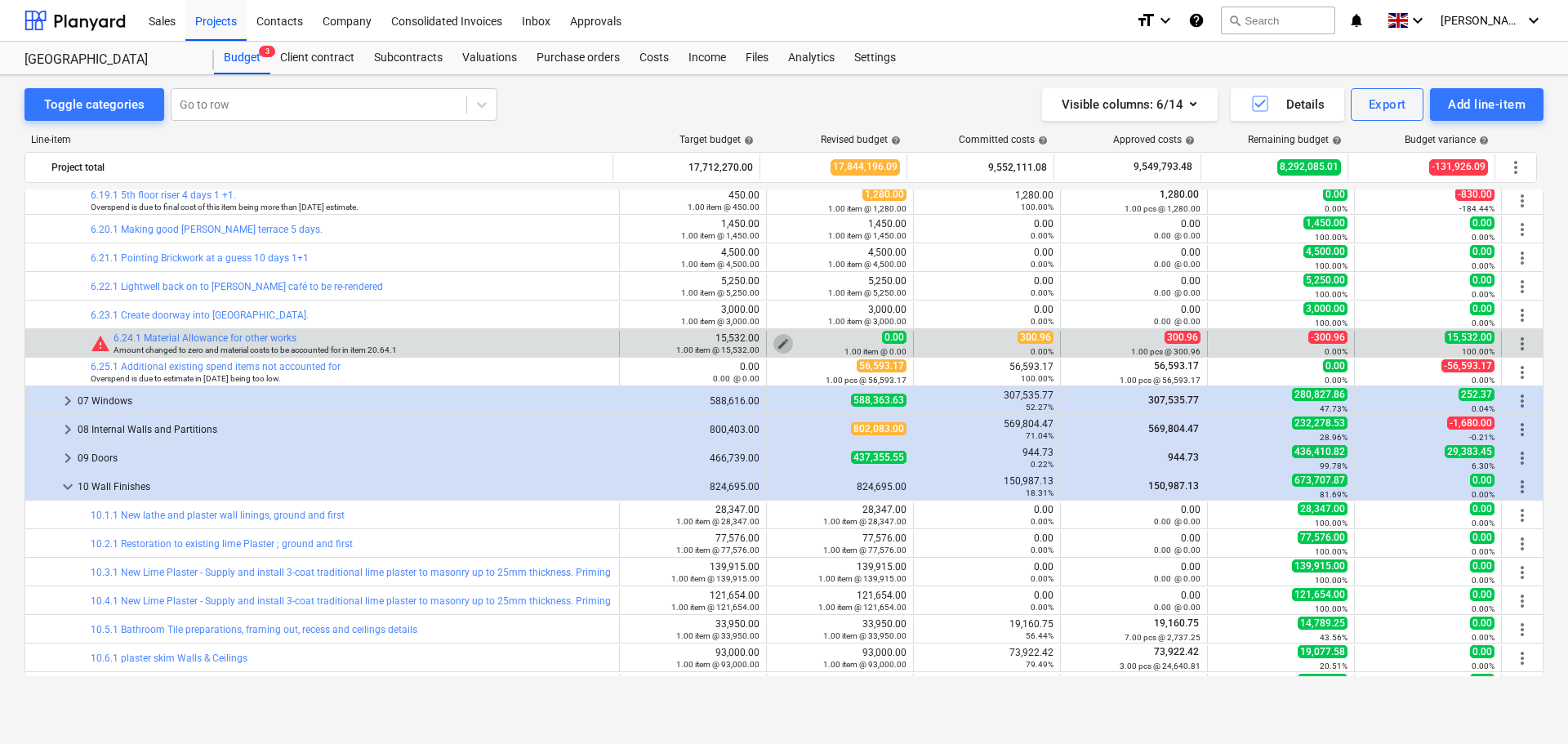
click at [781, 341] on span "edit" at bounding box center [782, 344] width 13 height 13
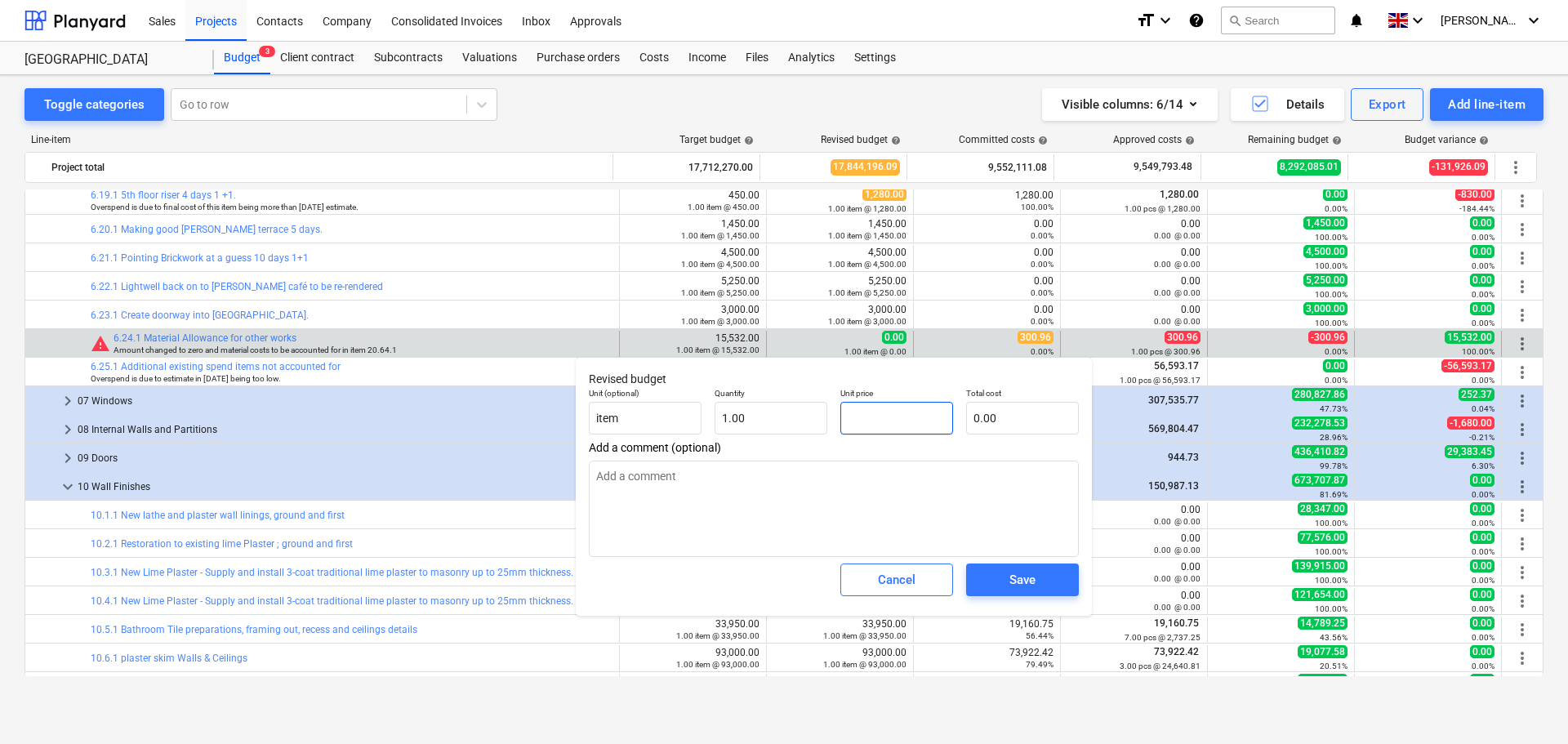
click at [888, 414] on input "text" at bounding box center [896, 418] width 113 height 33
click at [1001, 590] on span "Save" at bounding box center [1022, 579] width 73 height 22
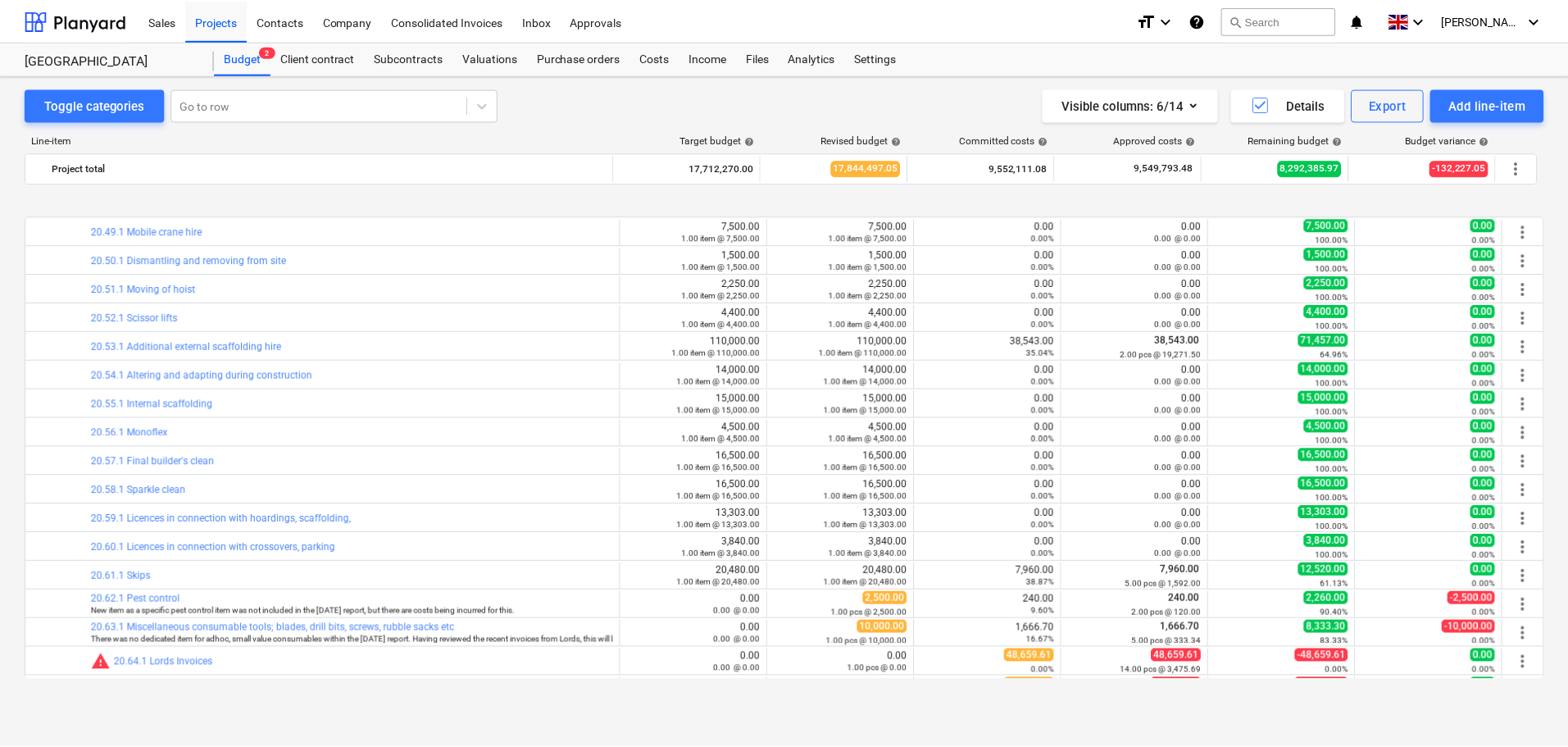
scroll to position [3585, 0]
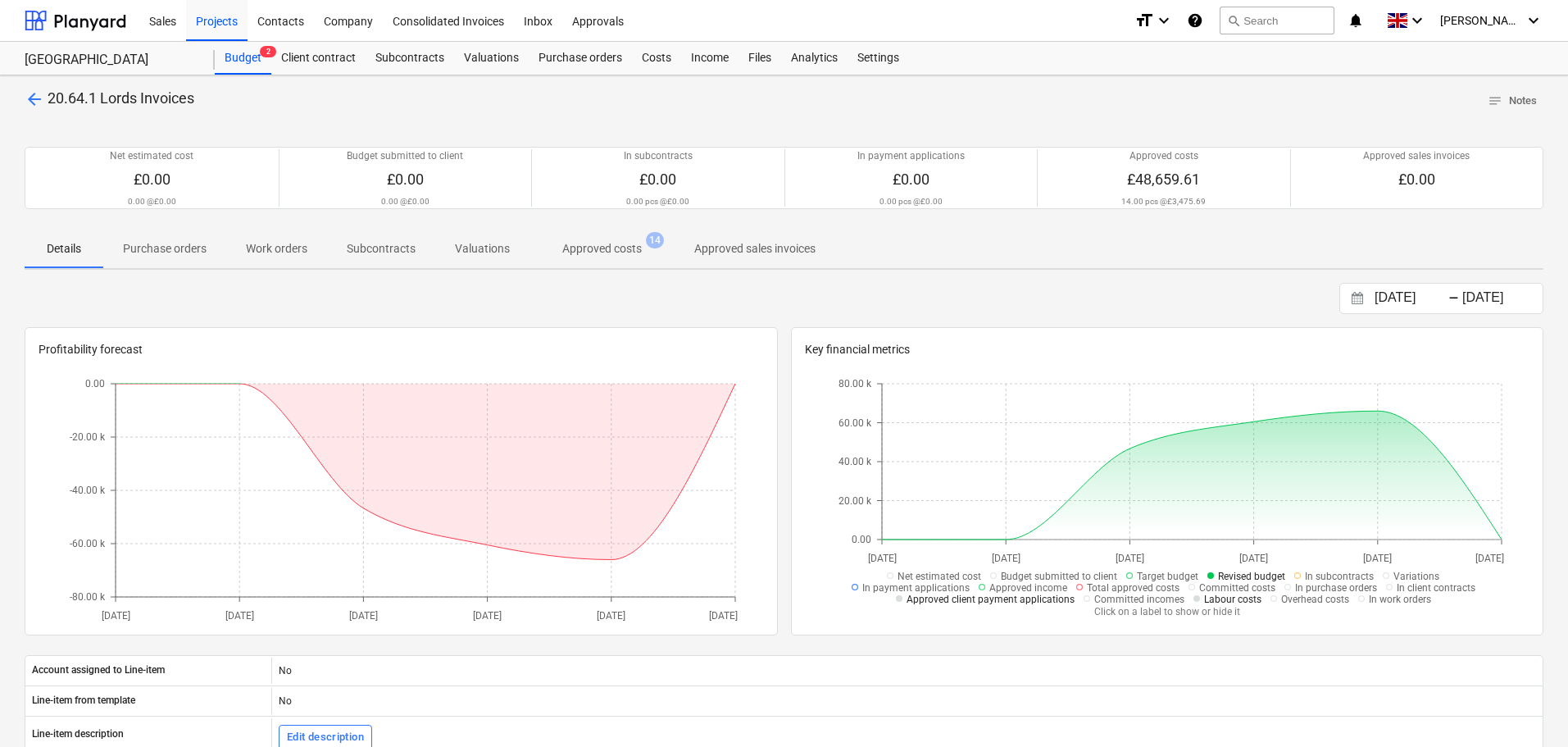
click at [584, 248] on p "Approved costs" at bounding box center [602, 249] width 80 height 17
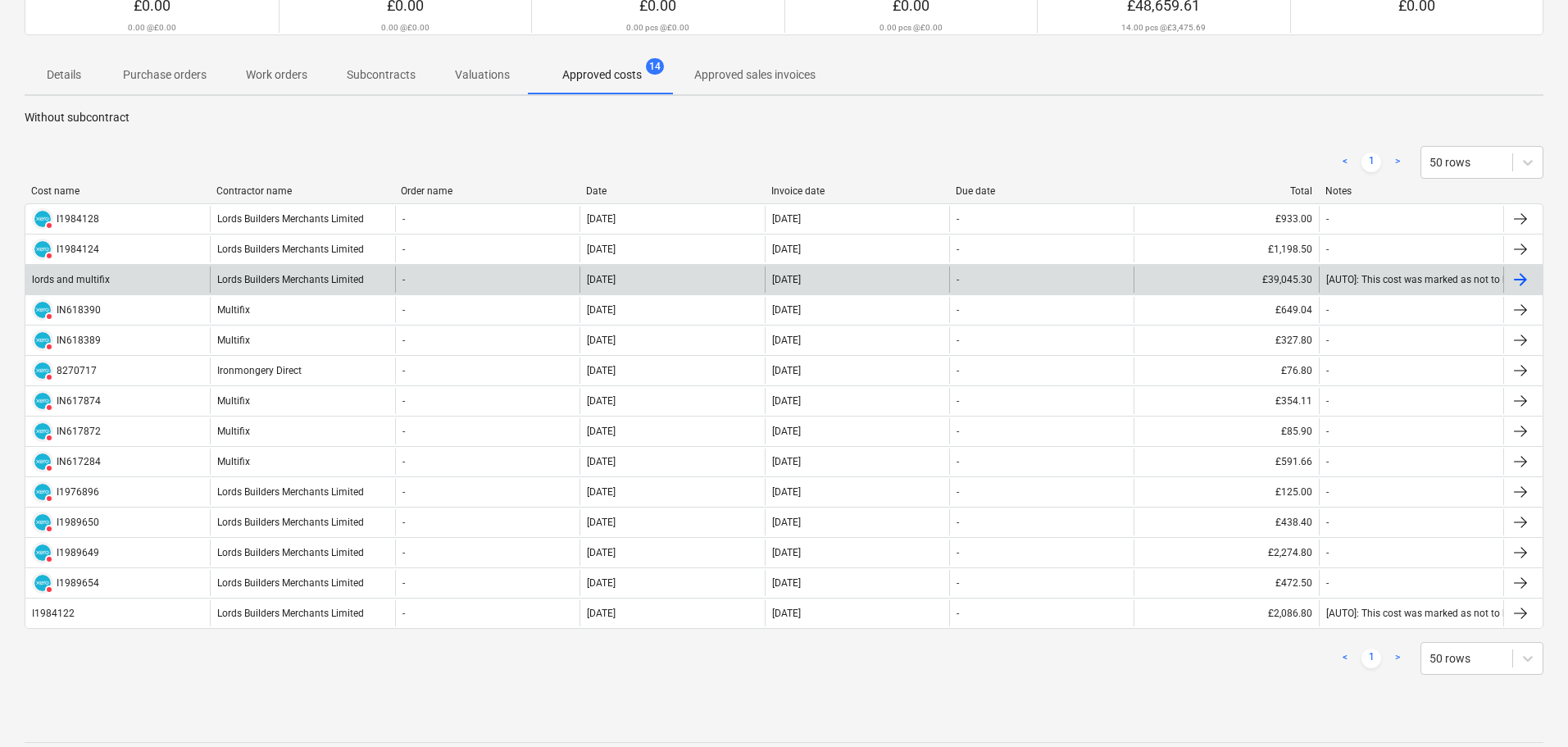
scroll to position [132, 0]
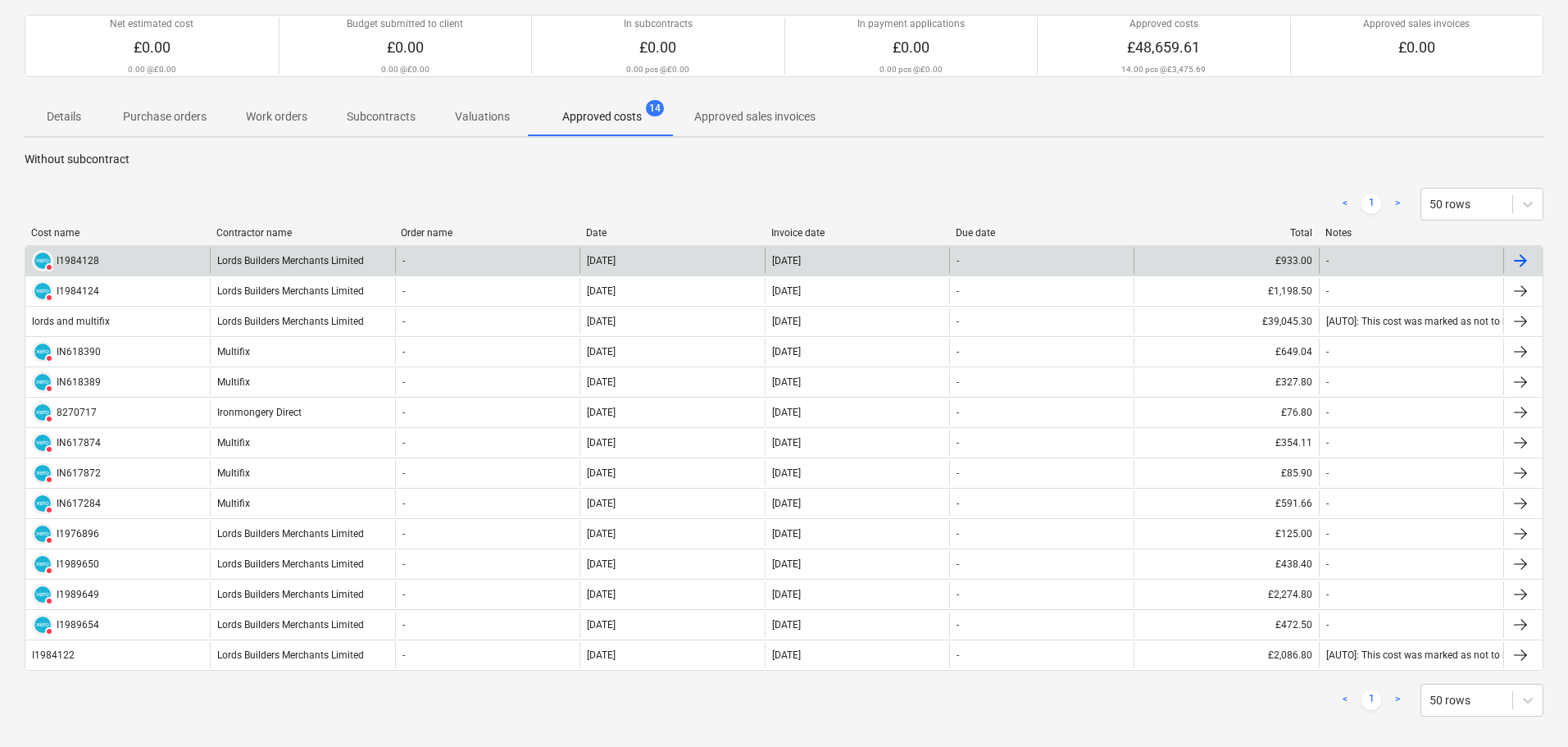
click at [298, 270] on div "Lords Builders Merchants Limited" at bounding box center [302, 261] width 185 height 26
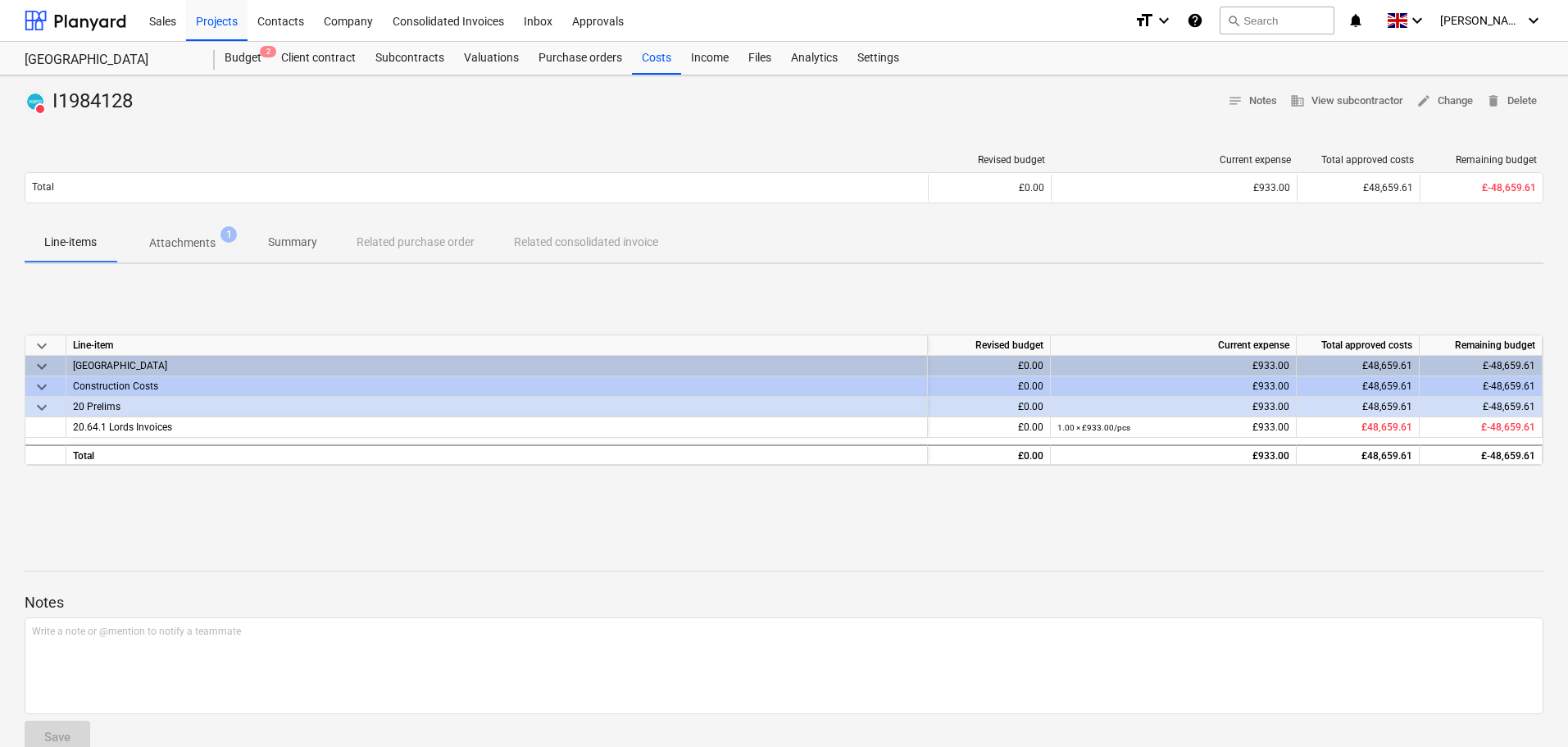
click at [205, 237] on p "Attachments" at bounding box center [182, 243] width 67 height 17
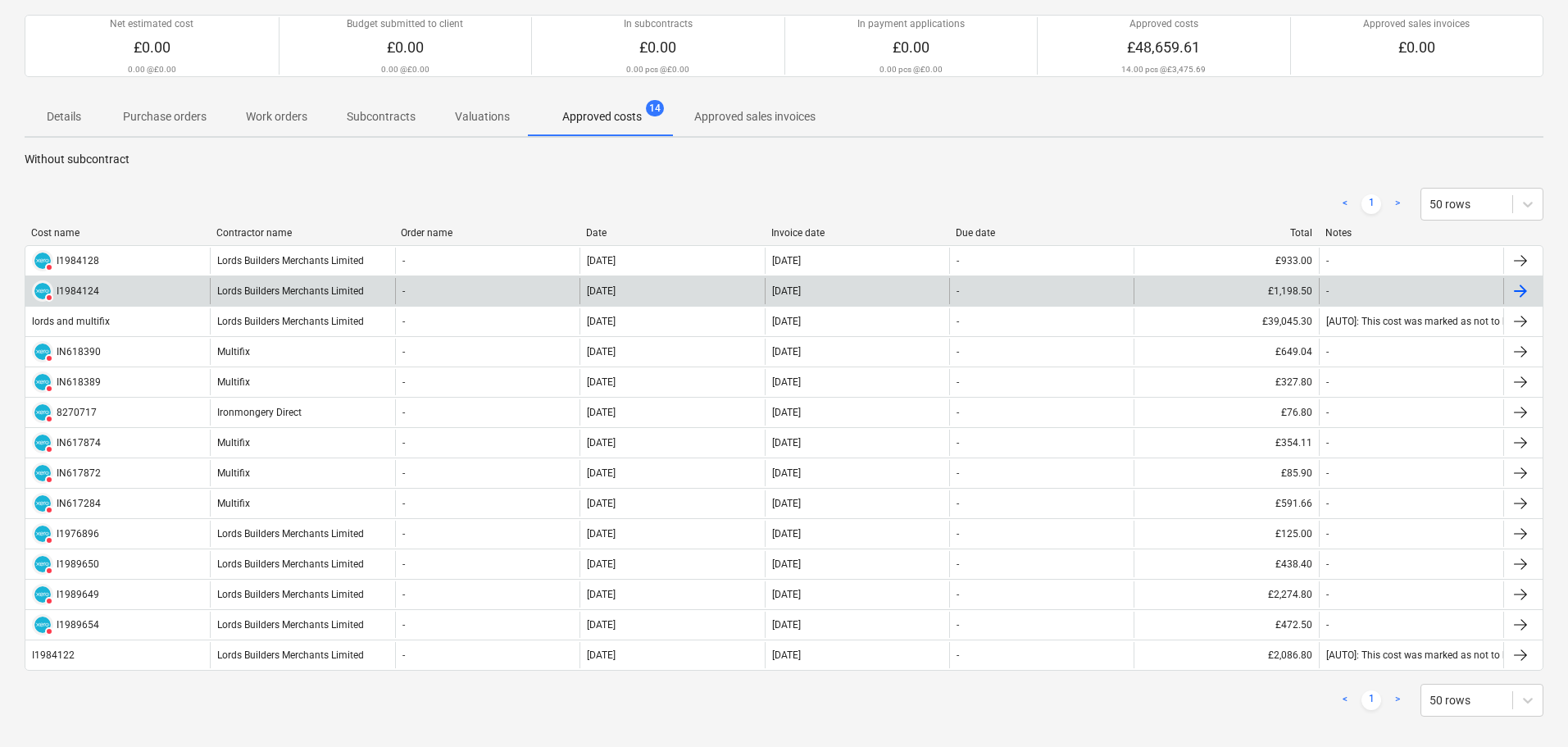
click at [133, 283] on div "DELETED I1984124" at bounding box center [117, 291] width 185 height 26
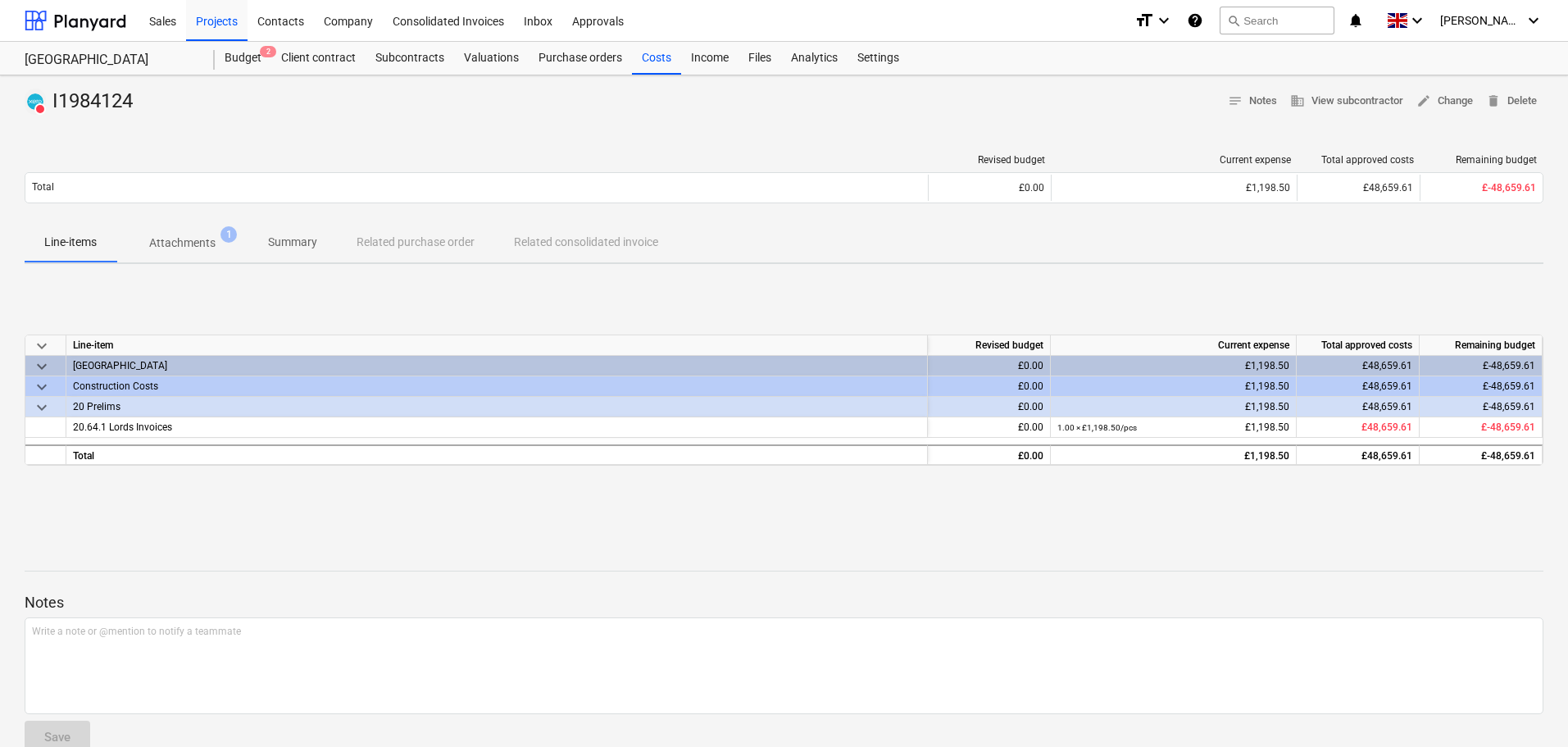
click at [216, 247] on span "Attachments 1" at bounding box center [182, 243] width 93 height 17
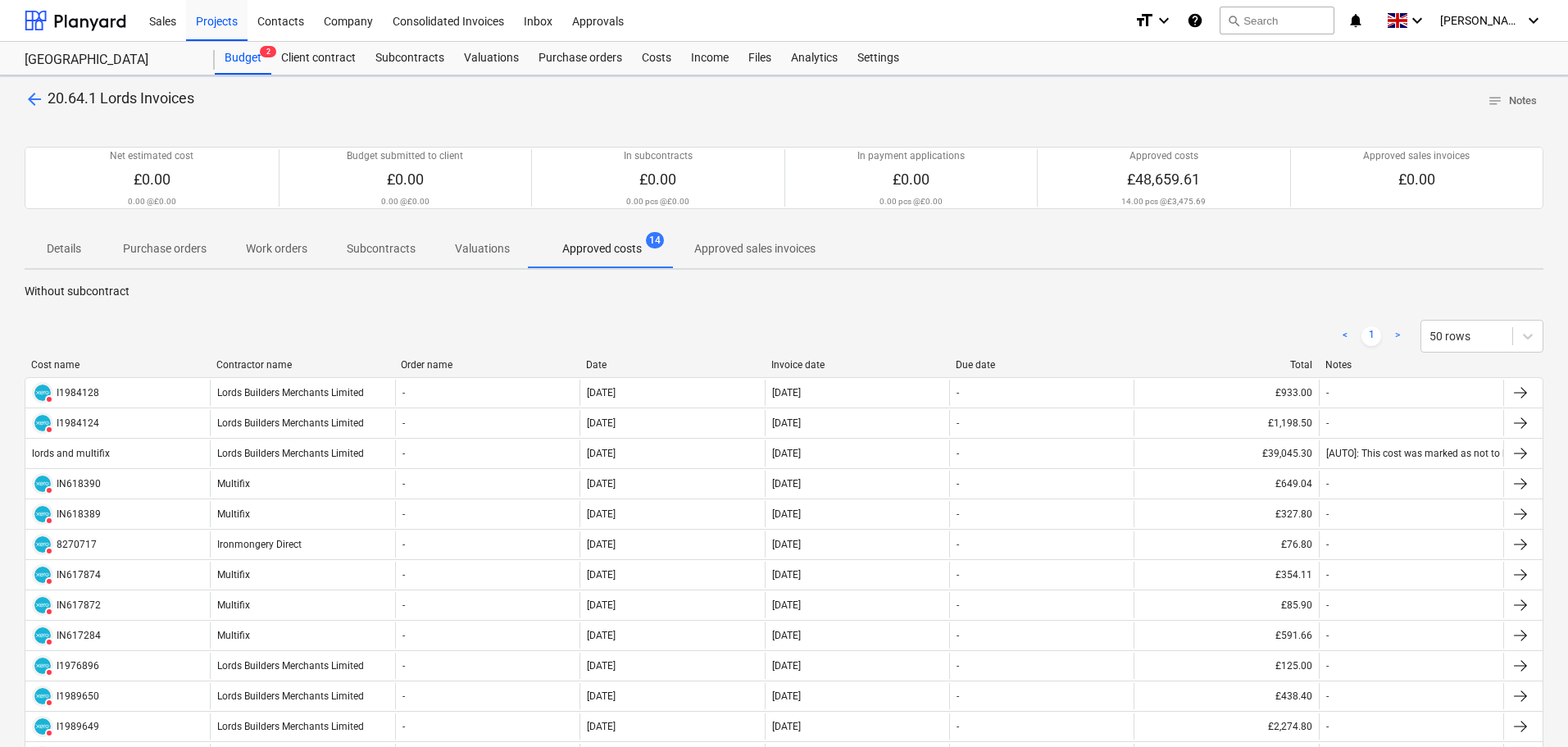
scroll to position [132, 0]
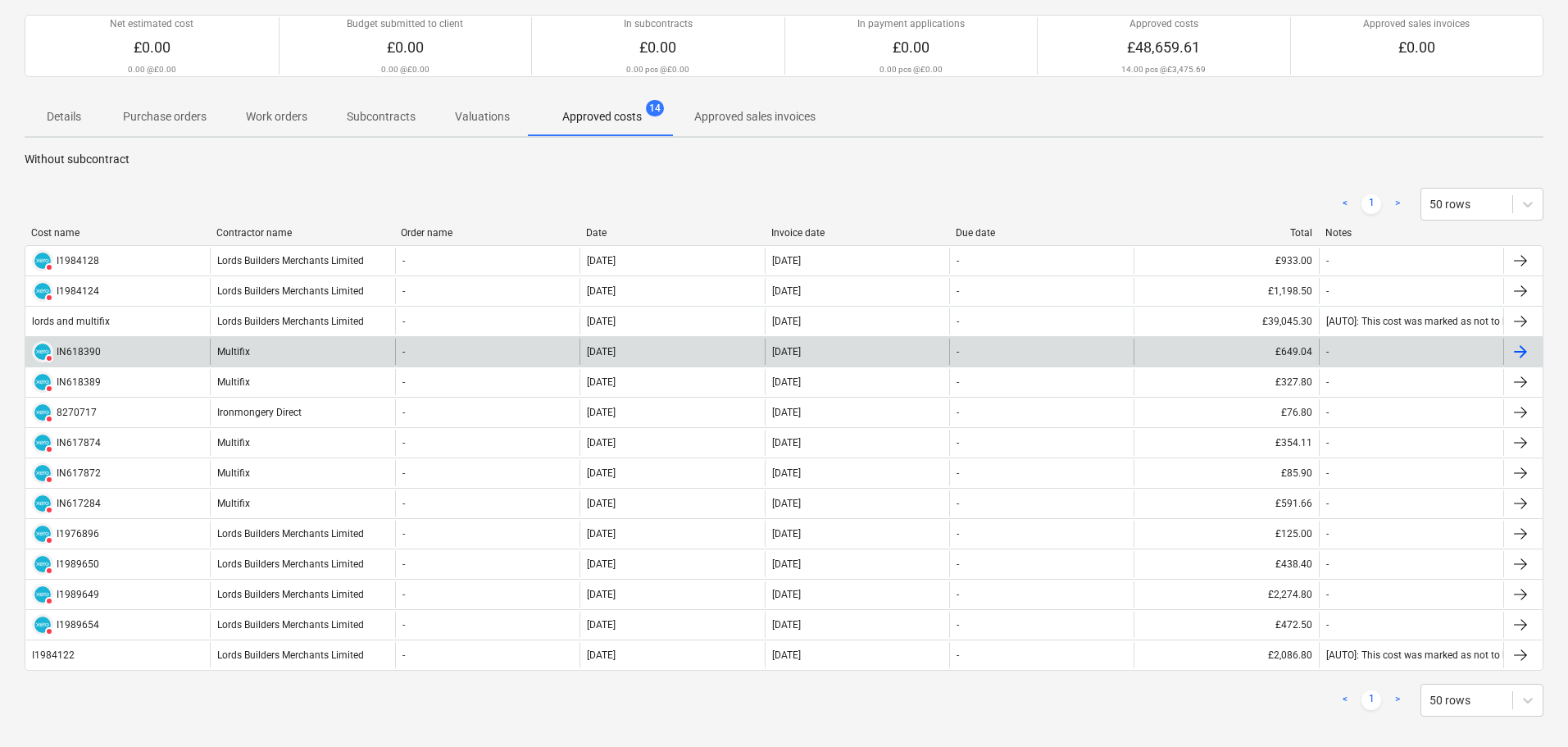
click at [103, 349] on div "DELETED IN618390" at bounding box center [117, 352] width 185 height 26
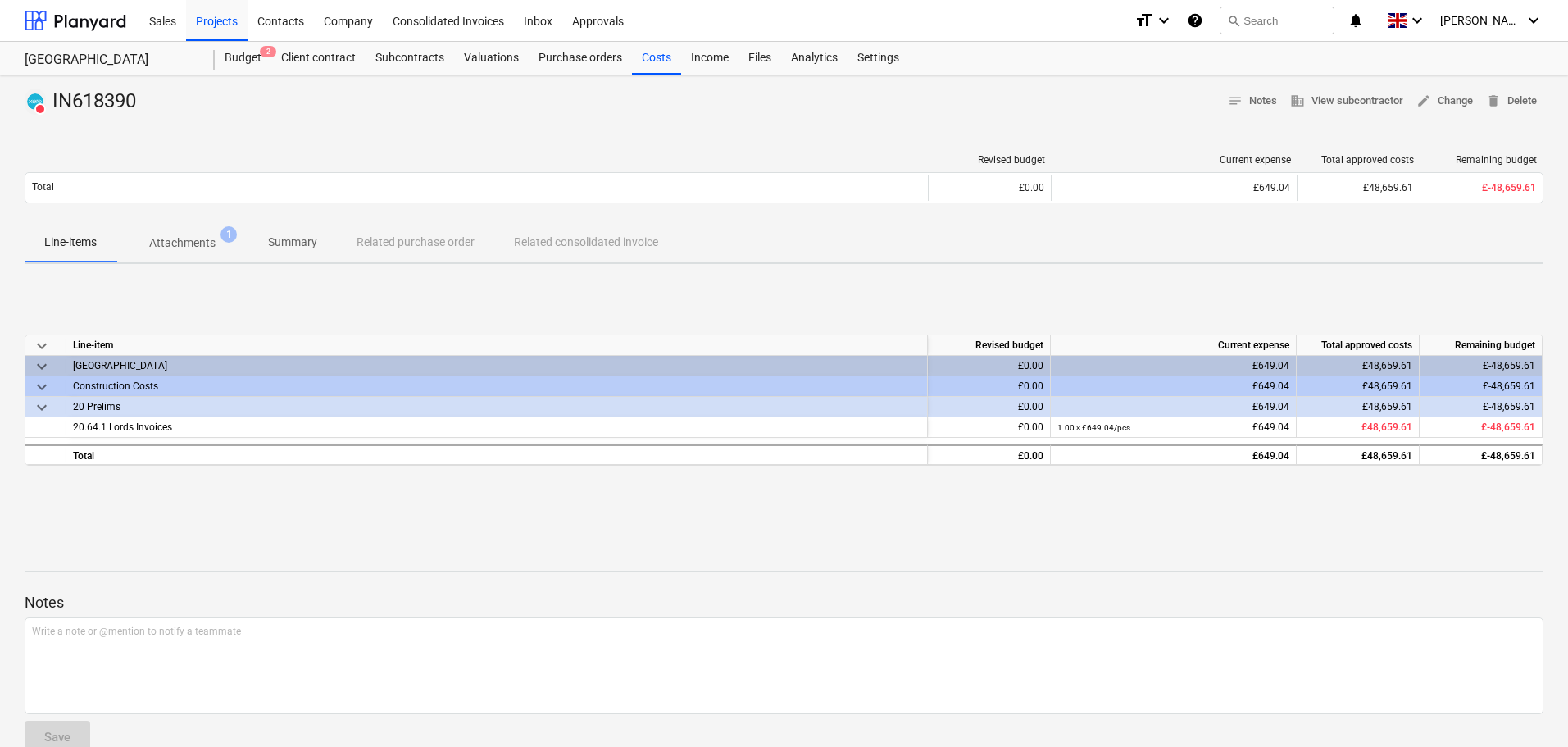
click at [208, 251] on p "Attachments" at bounding box center [182, 243] width 67 height 17
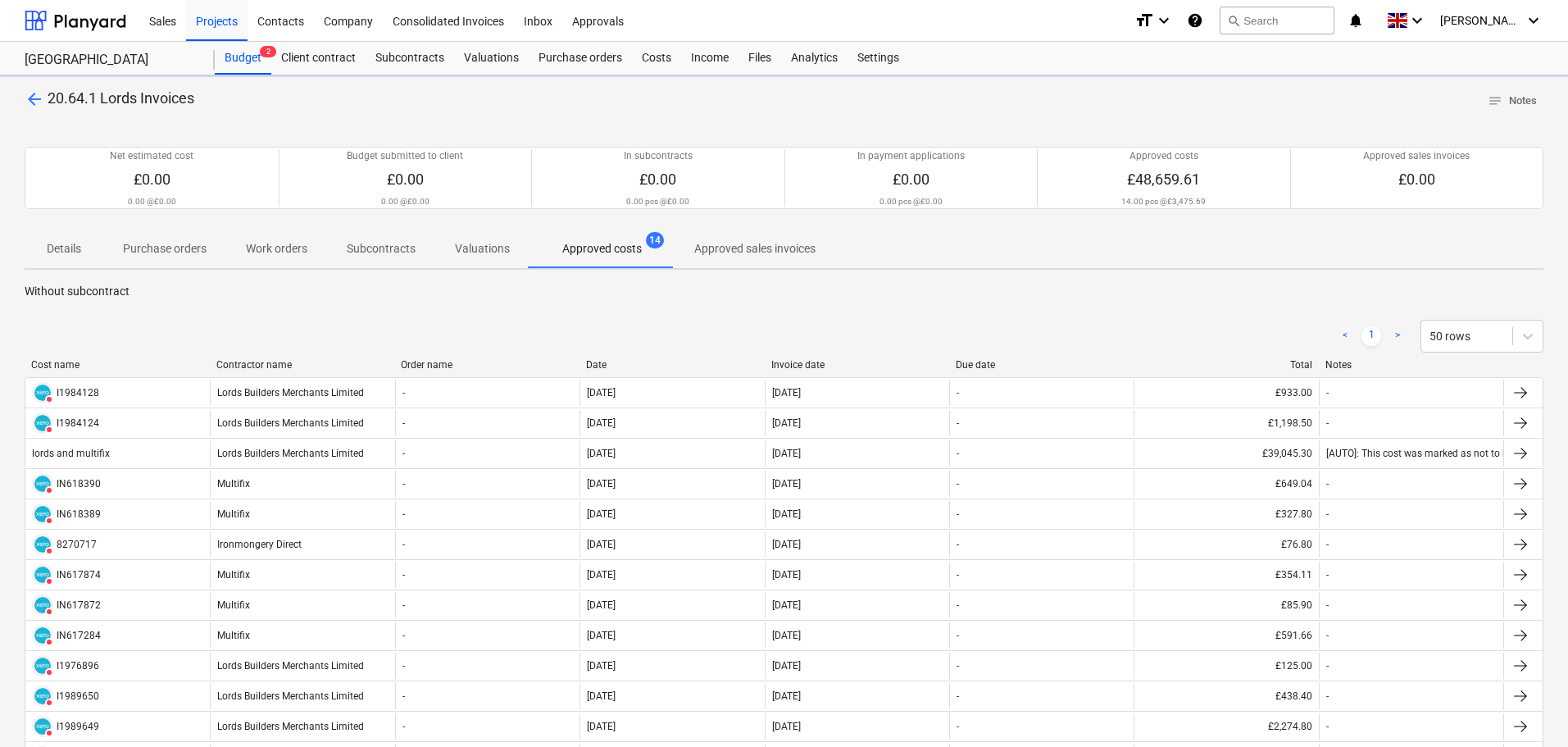
scroll to position [132, 0]
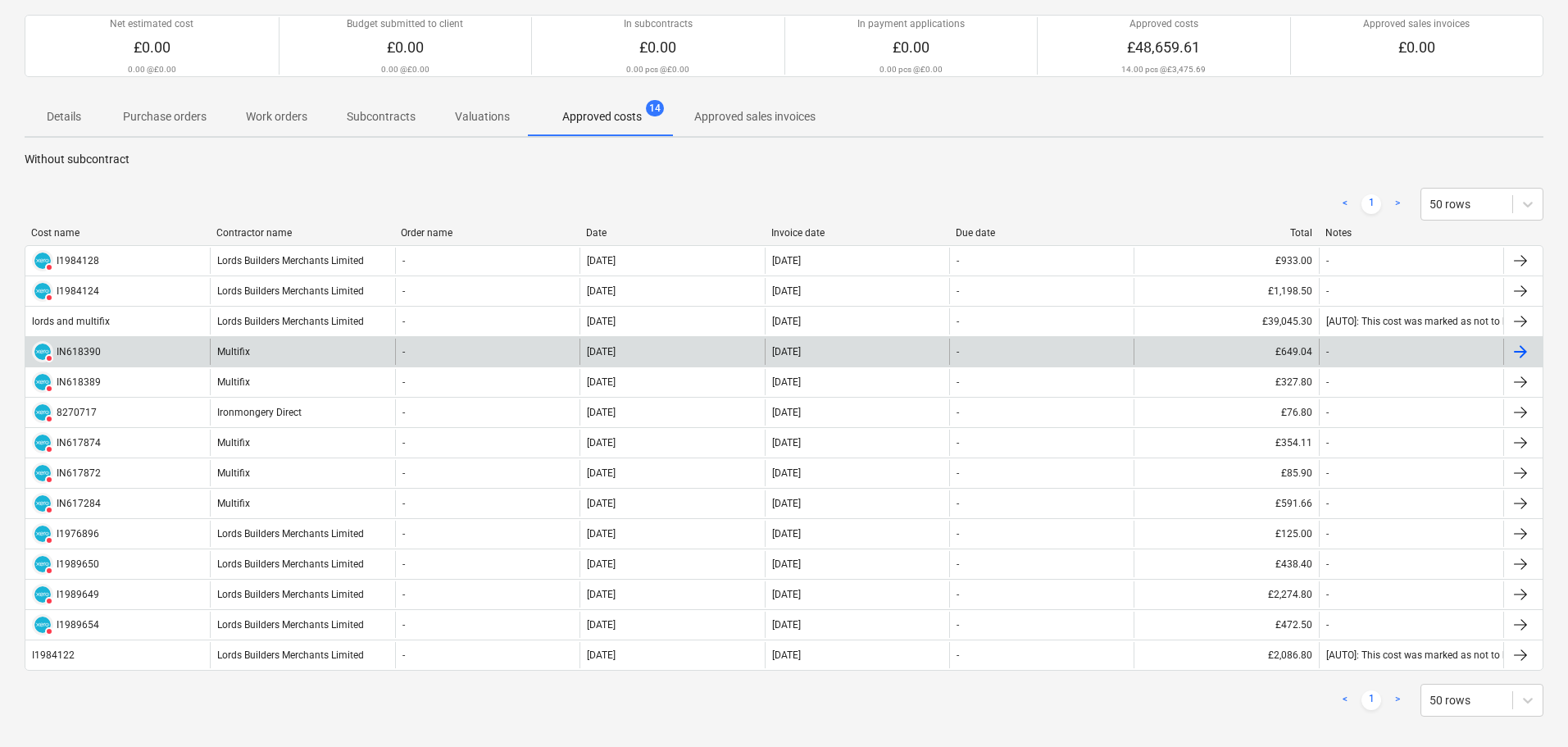
click at [144, 355] on div "DELETED IN618390" at bounding box center [117, 352] width 185 height 26
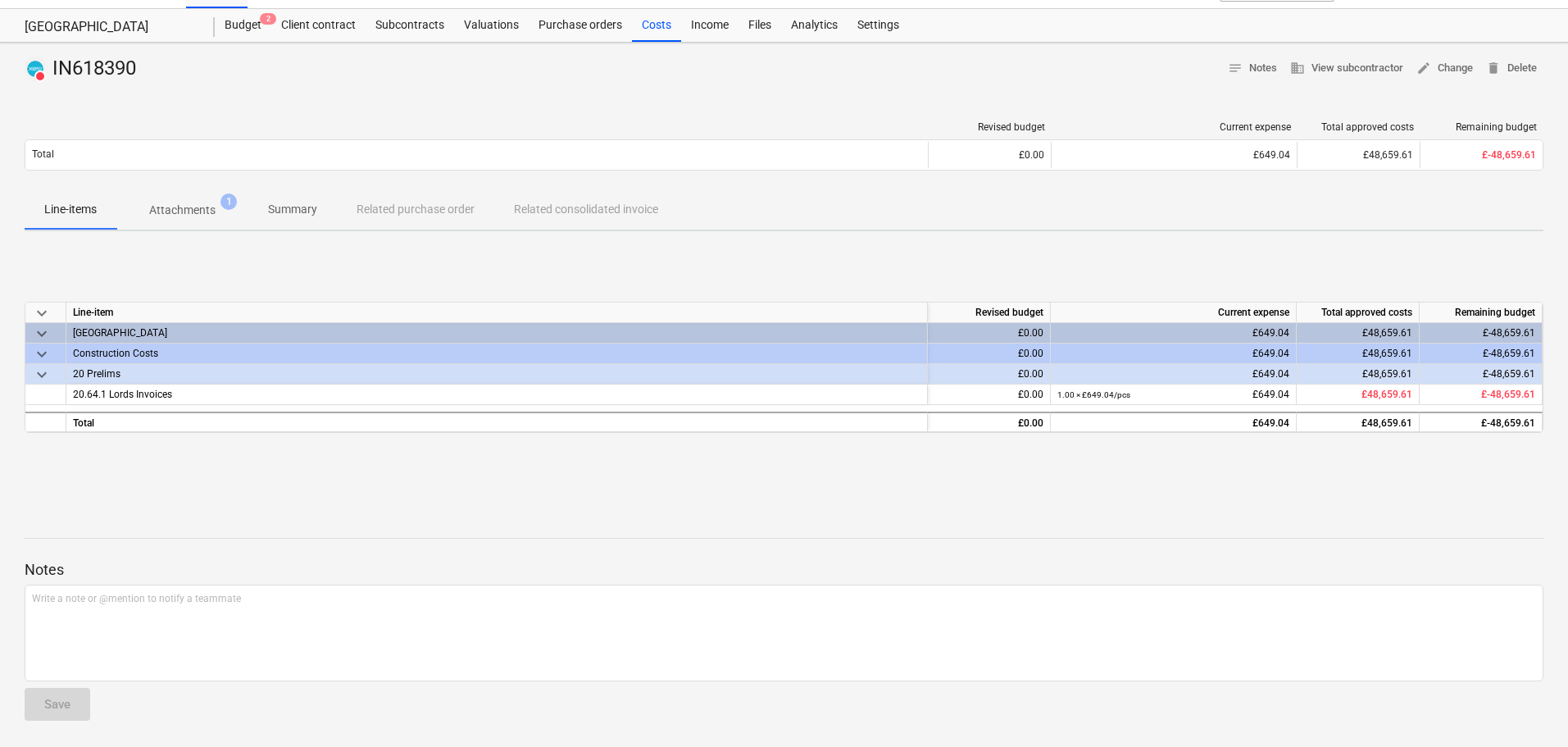
click at [183, 205] on p "Attachments" at bounding box center [182, 211] width 67 height 17
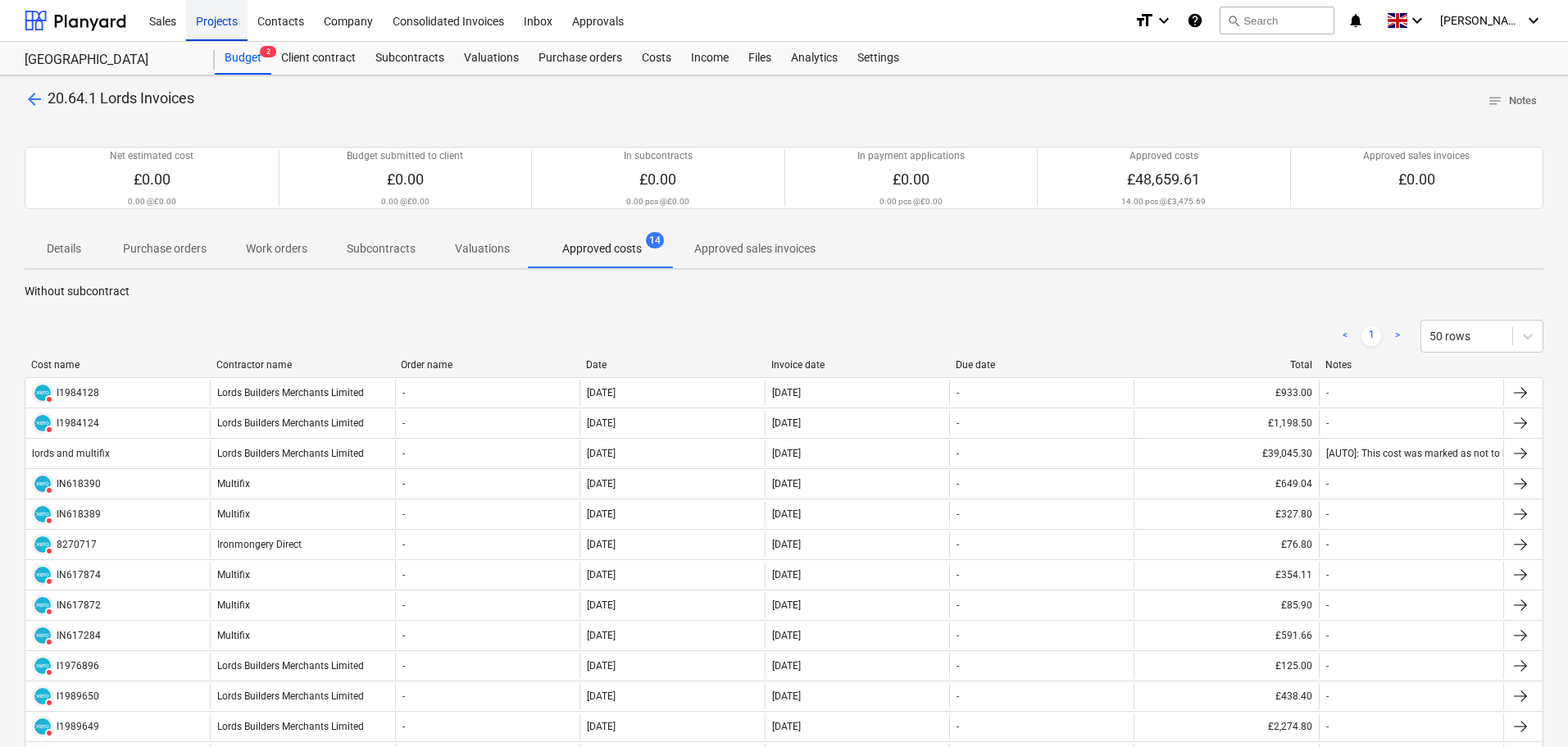
click at [221, 22] on div "Projects" at bounding box center [217, 20] width 62 height 42
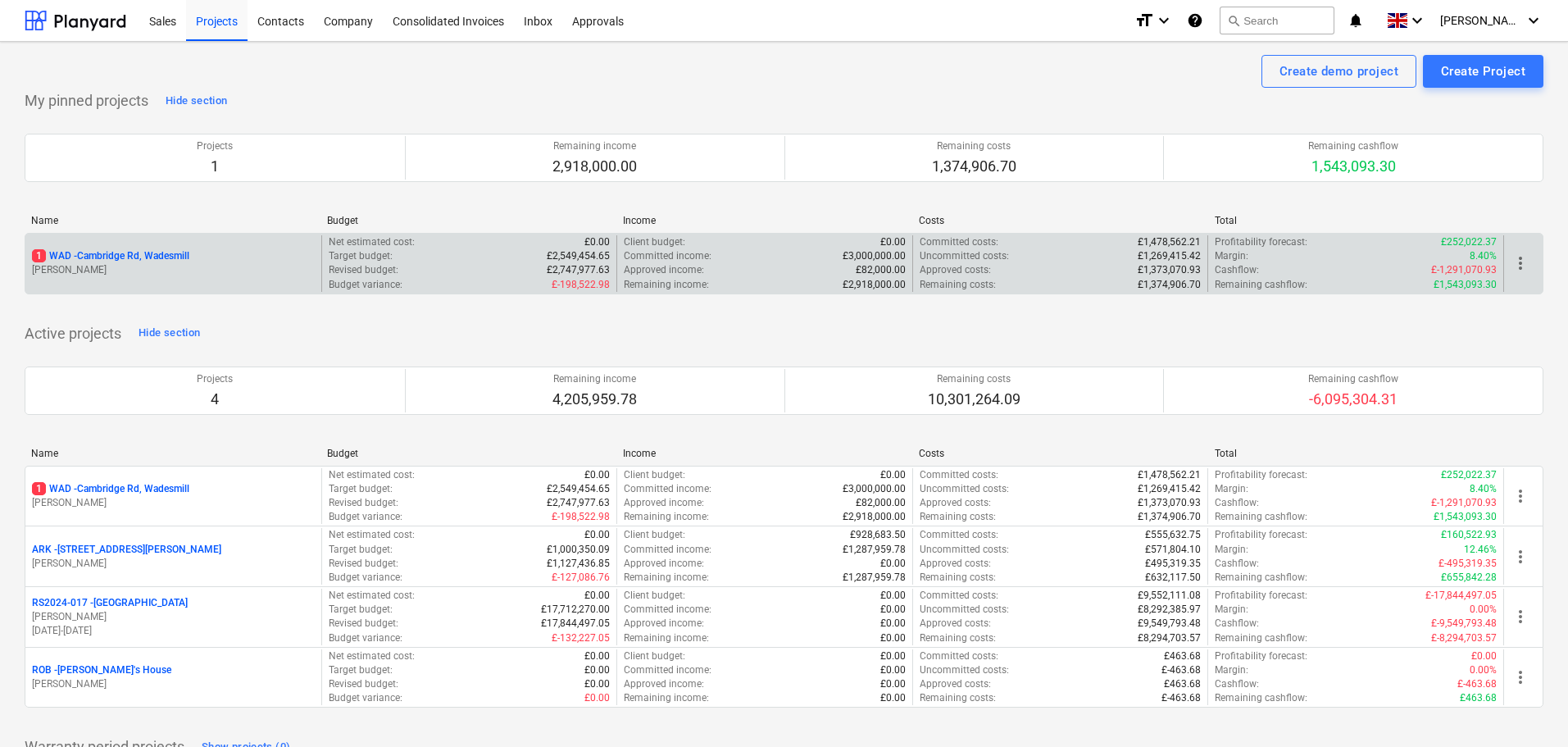
click at [151, 252] on p "1 WAD - Cambridge Rd, Wadesmill" at bounding box center [111, 257] width 158 height 14
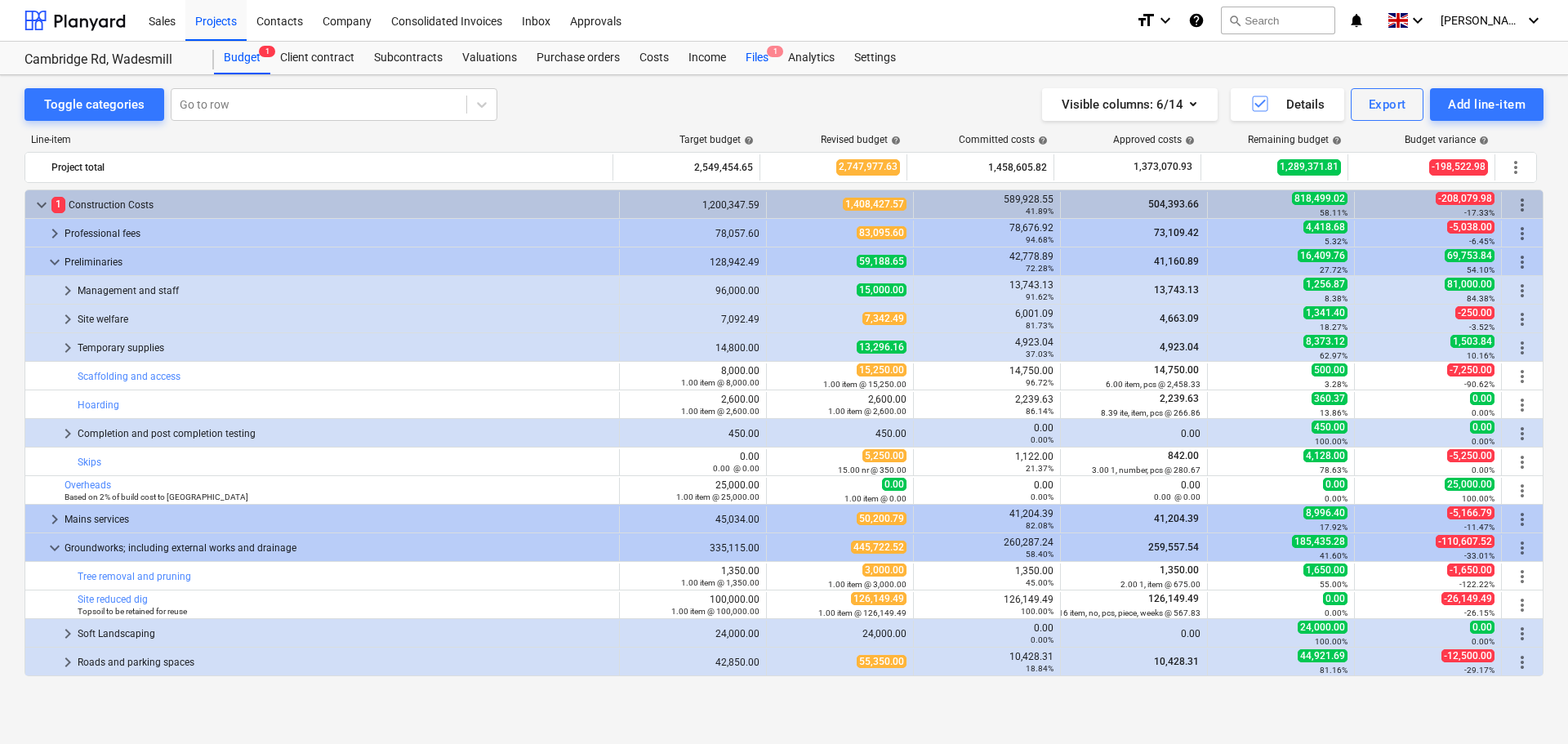
click at [750, 57] on div "Files 1" at bounding box center [756, 58] width 42 height 33
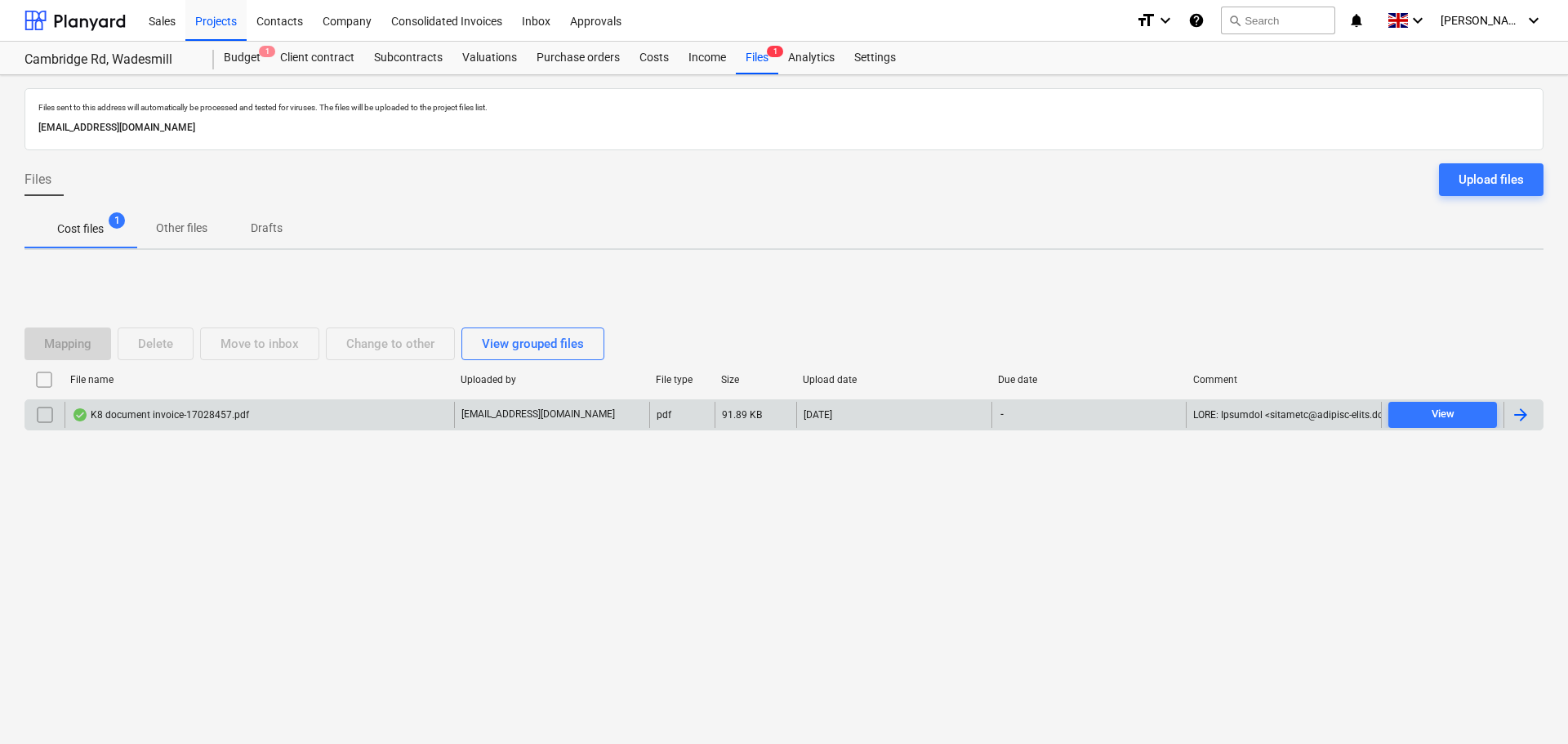
click at [193, 408] on div "K8 document invoice-17028457.pdf" at bounding box center [160, 414] width 177 height 13
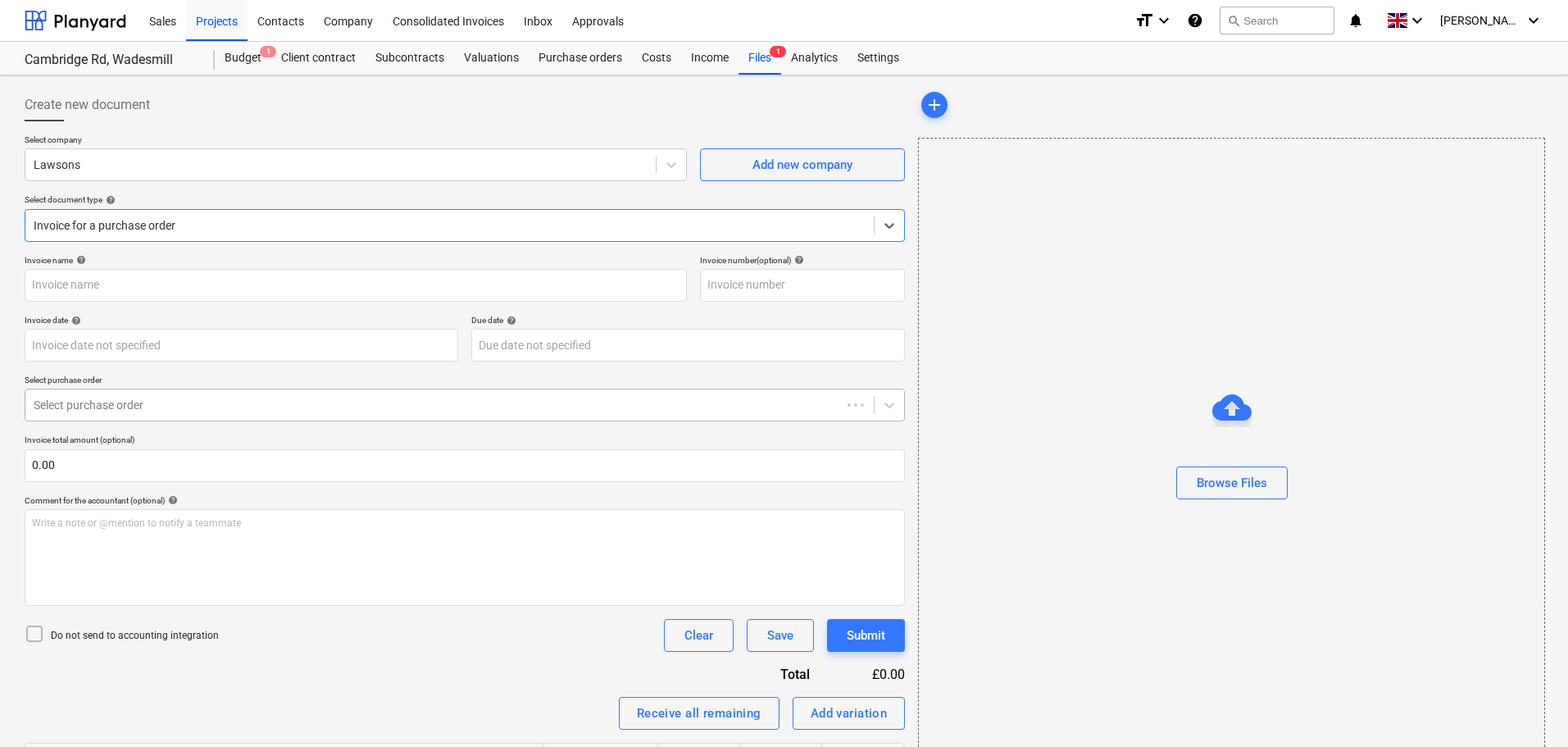
type input "57266"
type input "[DATE]"
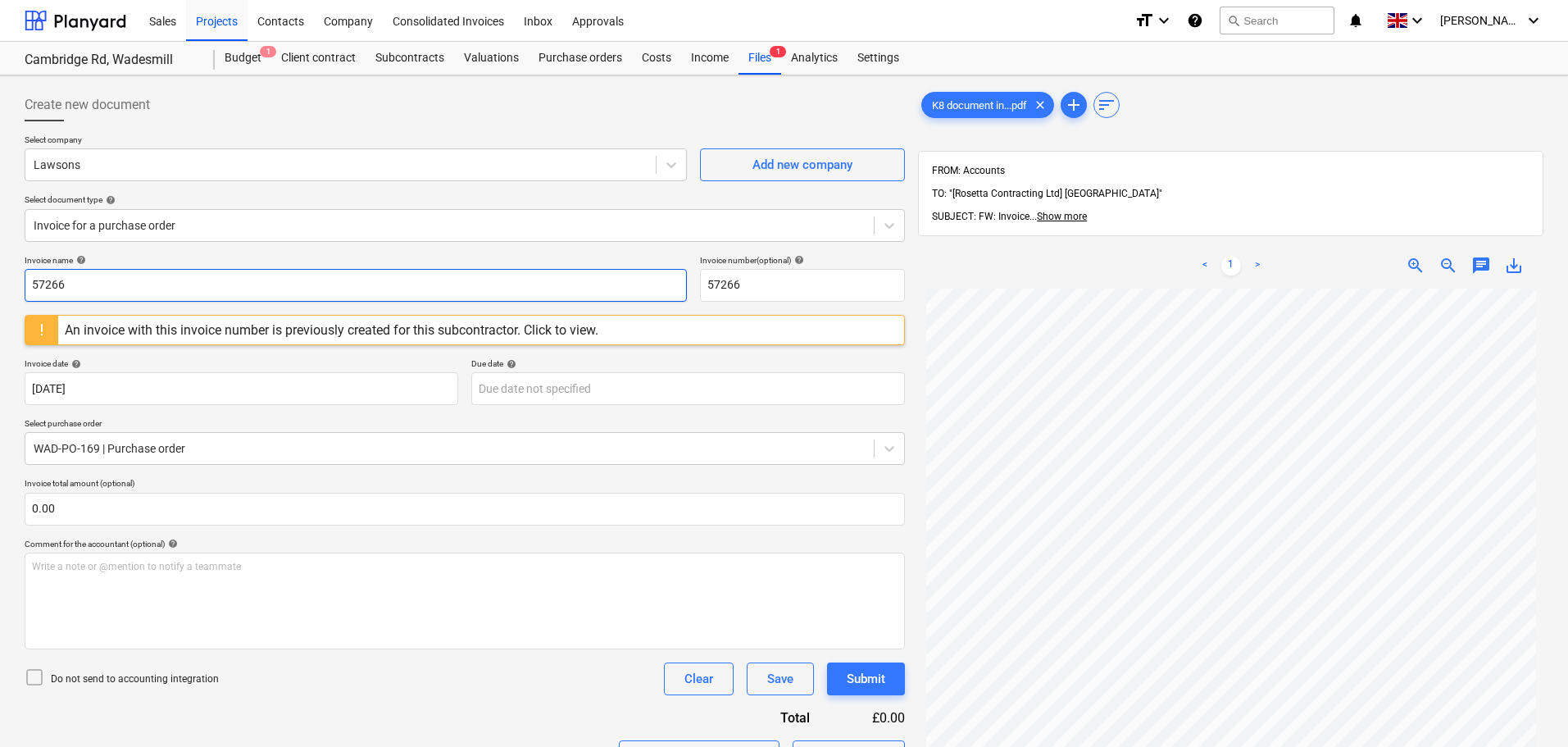
drag, startPoint x: 84, startPoint y: 280, endPoint x: 13, endPoint y: 278, distance: 71.0
click at [13, 278] on div "Create new document Select company Lawsons Add new company Select document type…" at bounding box center [784, 539] width 1568 height 927
drag, startPoint x: 119, startPoint y: 279, endPoint x: 0, endPoint y: 279, distance: 119.0
click at [0, 279] on div "Create new document Select company Lawsons Add new company Select document type…" at bounding box center [784, 539] width 1568 height 927
type input "0017/17028457"
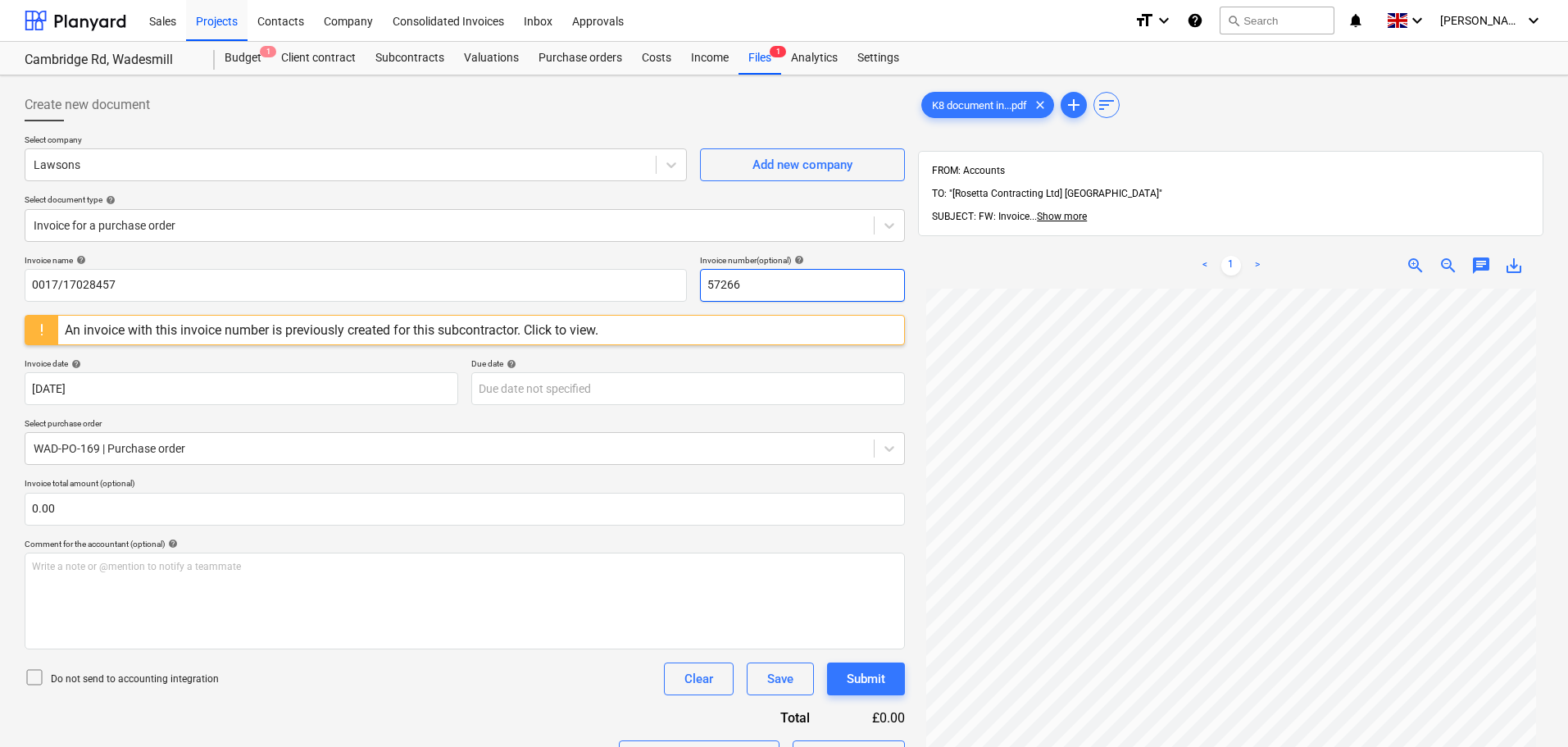
click at [774, 281] on input "57266" at bounding box center [803, 285] width 205 height 33
drag, startPoint x: 808, startPoint y: 280, endPoint x: 716, endPoint y: 279, distance: 92.0
click at [716, 279] on input "57266" at bounding box center [803, 285] width 205 height 33
type input "5"
paste input "0017/17028457"
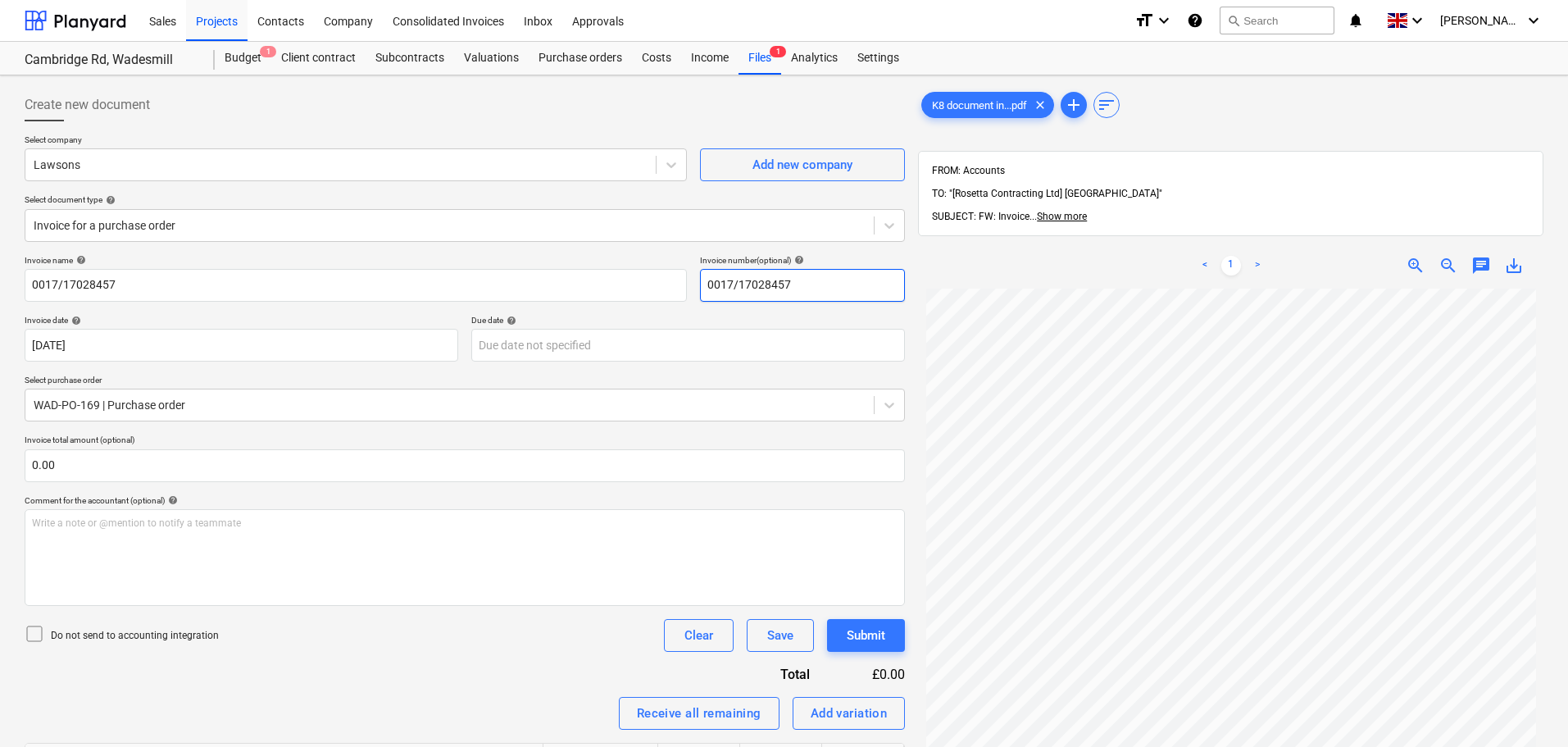
type input "0017/17028457"
click at [463, 380] on p "Select purchase order" at bounding box center [465, 381] width 881 height 14
click at [536, 348] on body "Sales Projects Contacts Company Consolidated Invoices Inbox Approvals format_si…" at bounding box center [784, 374] width 1568 height 747
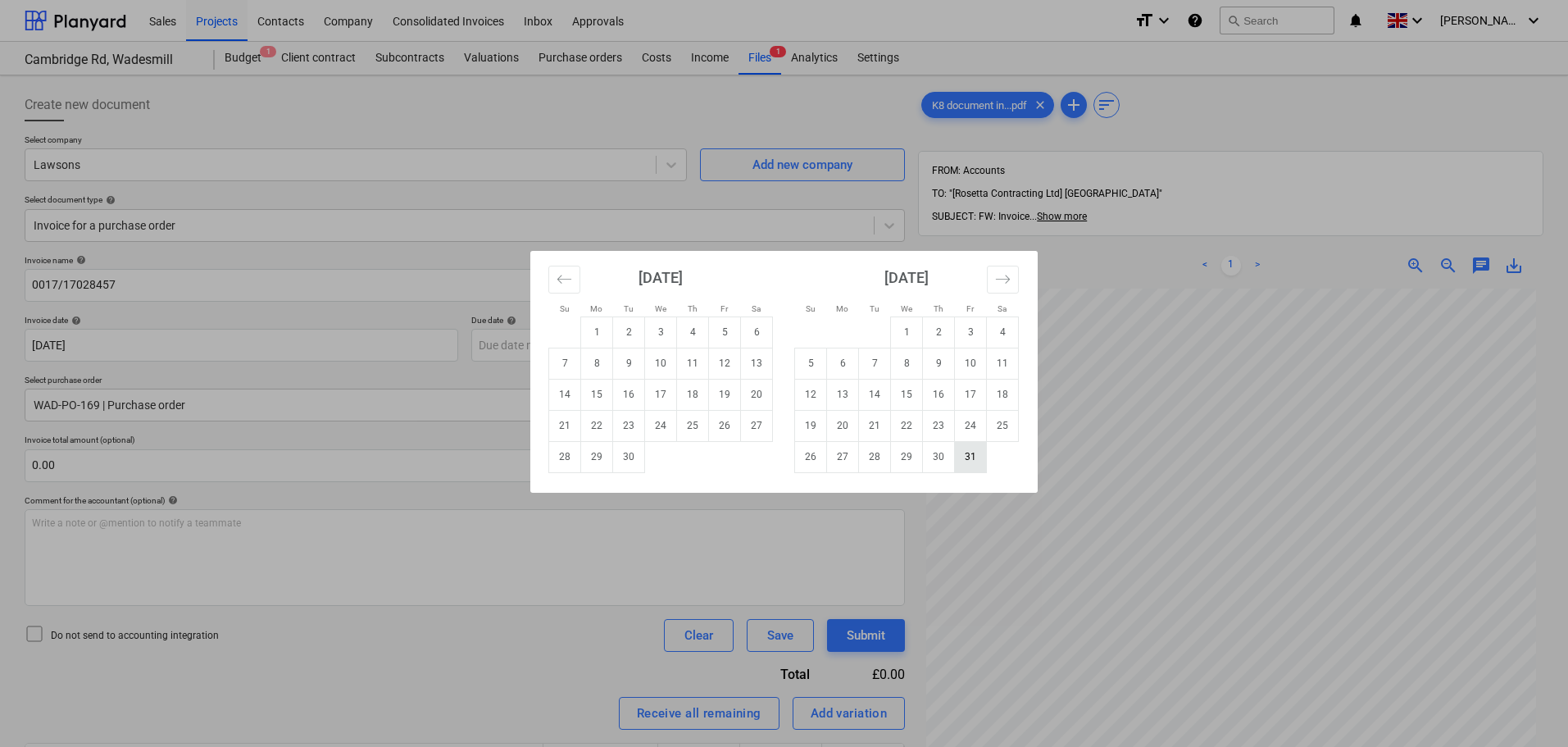
click at [975, 446] on td "31" at bounding box center [971, 457] width 32 height 31
type input "31 Oct 2025"
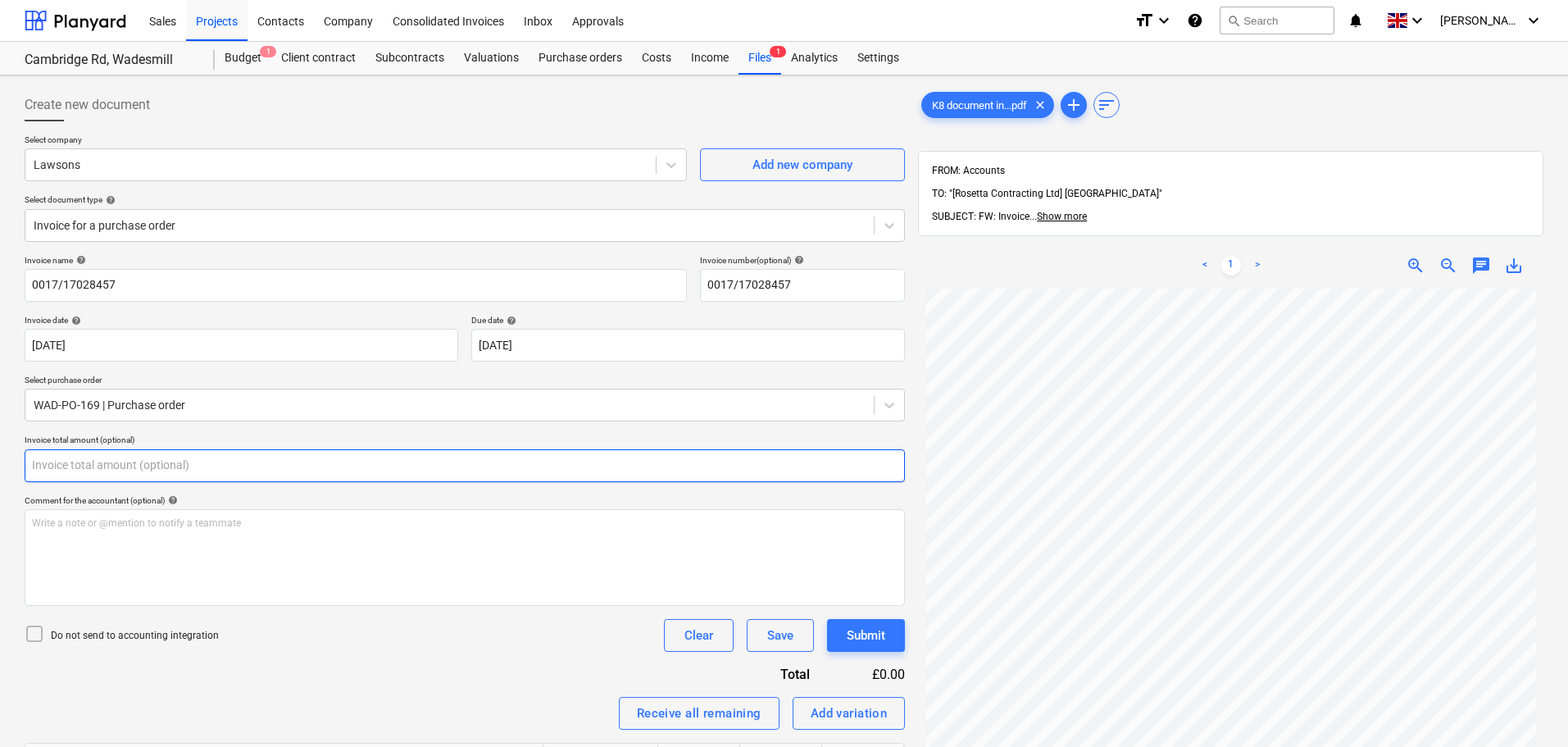
click at [172, 458] on input "text" at bounding box center [465, 465] width 881 height 33
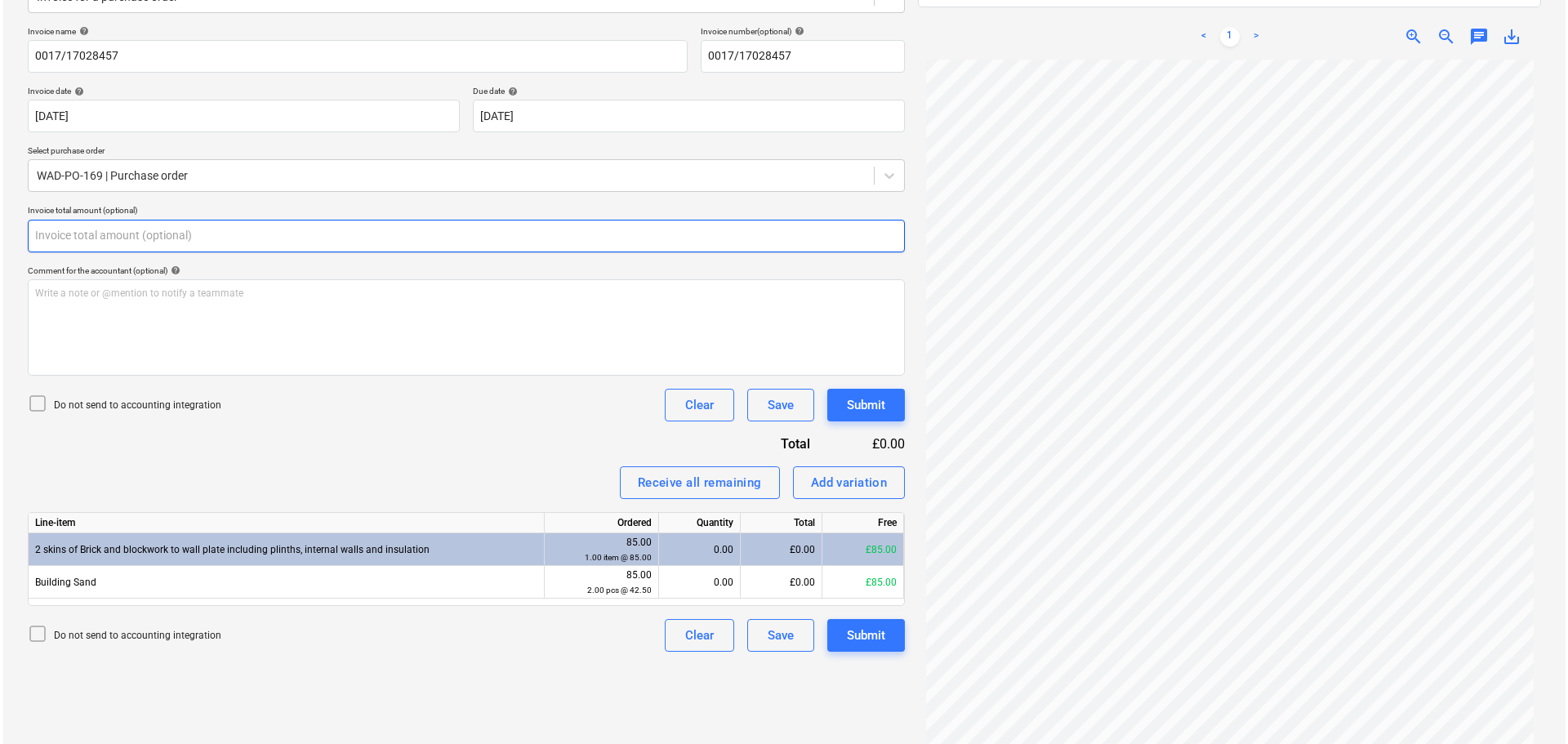
scroll to position [232, 0]
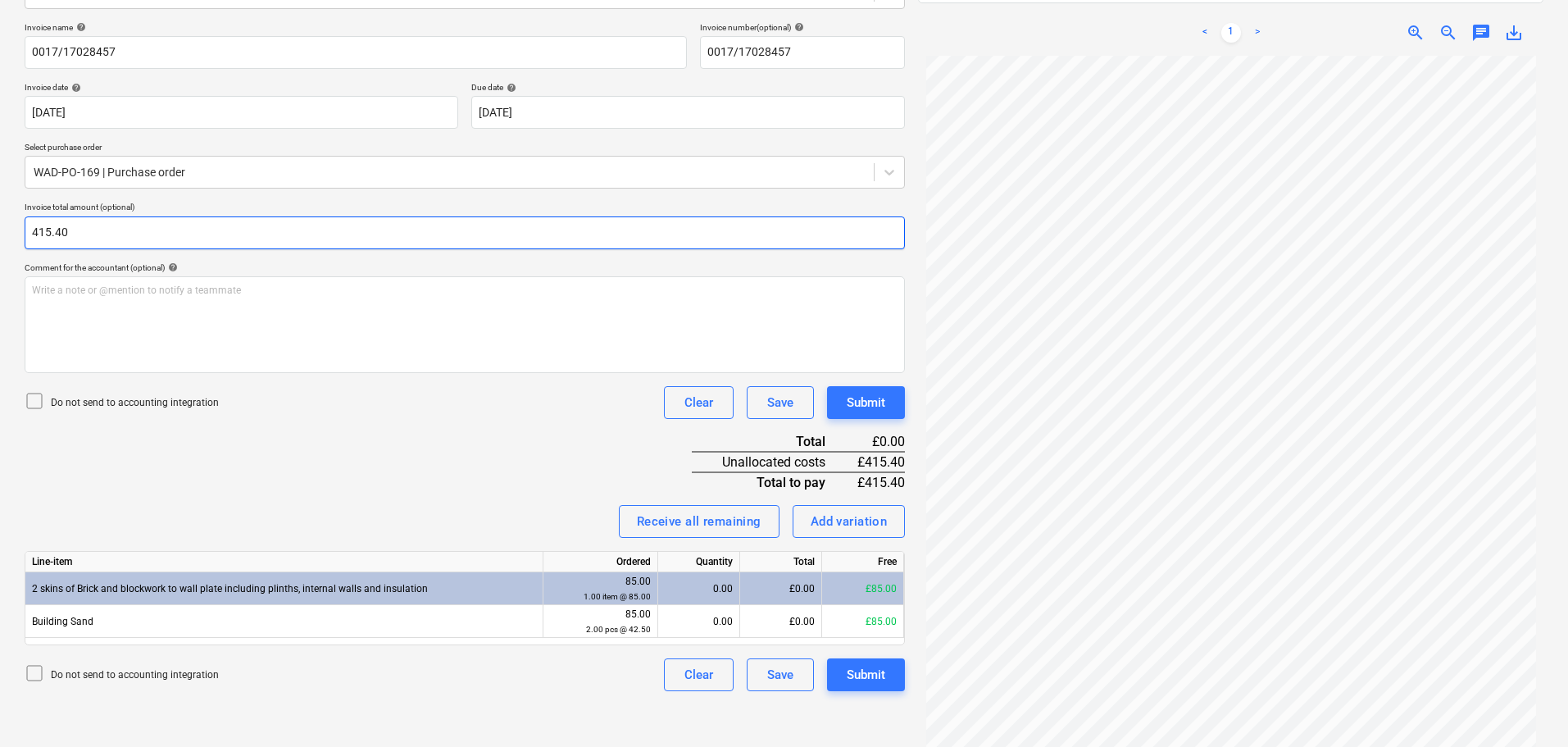
type input "415.40"
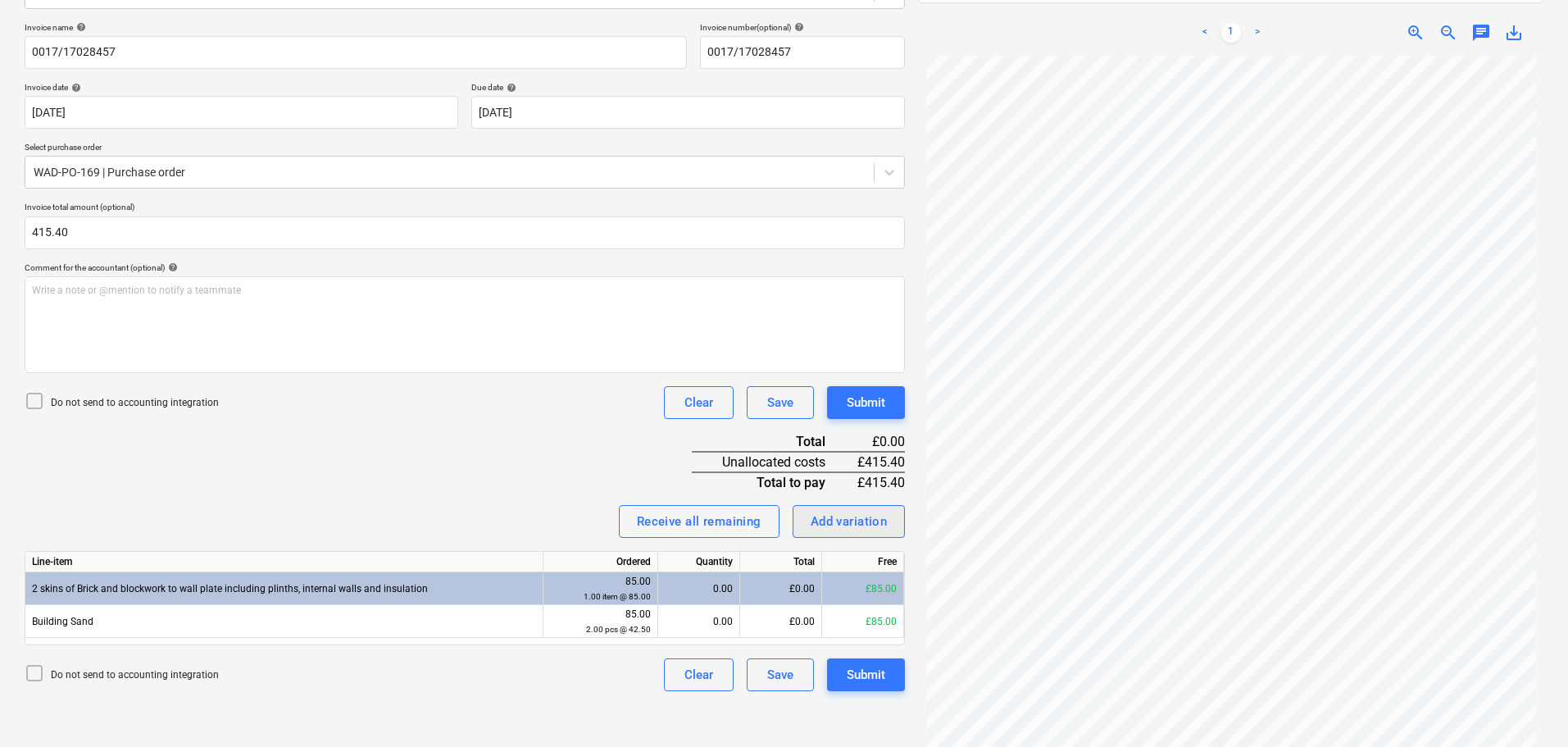
click at [849, 521] on div "Add variation" at bounding box center [849, 521] width 77 height 22
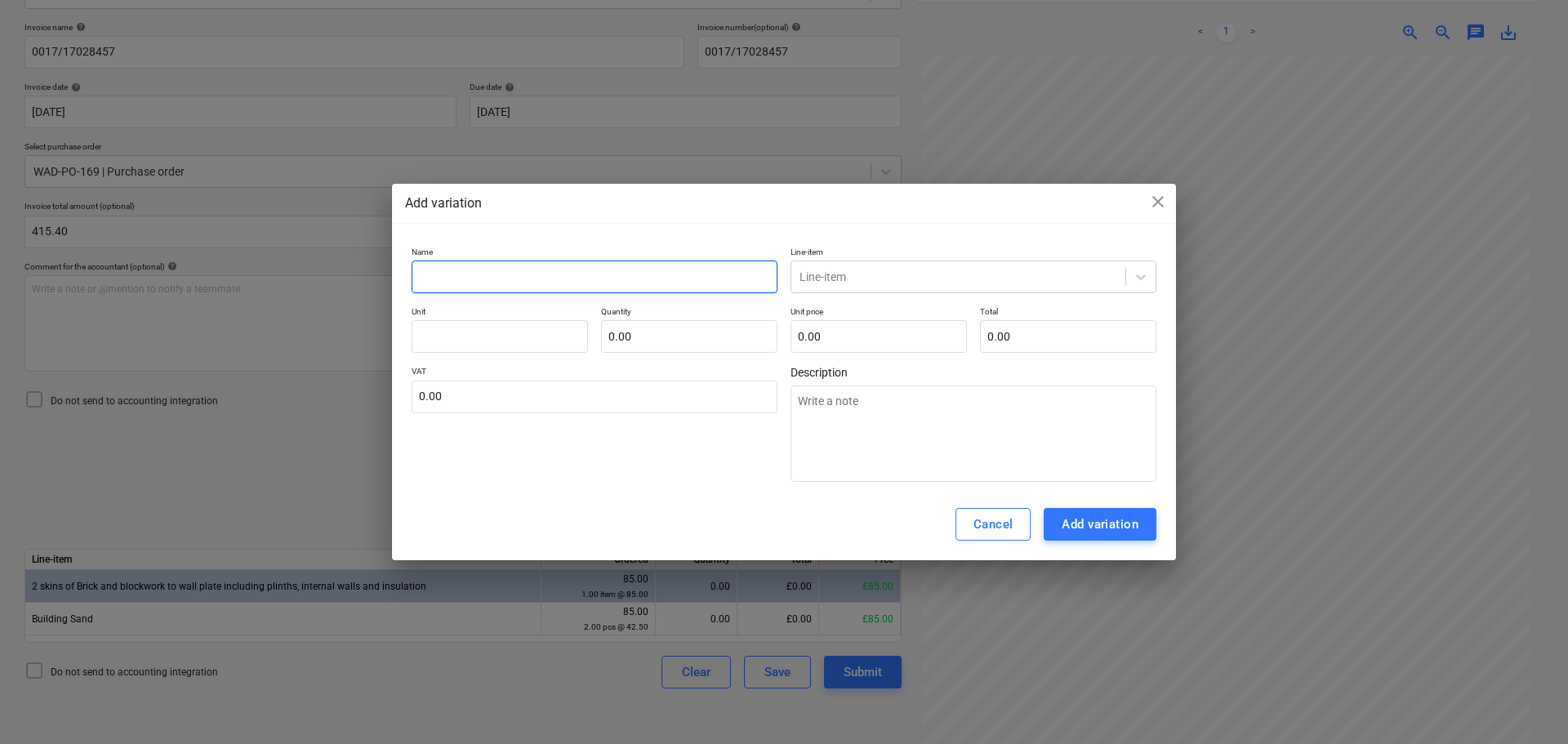
click at [586, 281] on input "text" at bounding box center [595, 277] width 366 height 33
type textarea "x"
type input "c"
type textarea "x"
type input "ce"
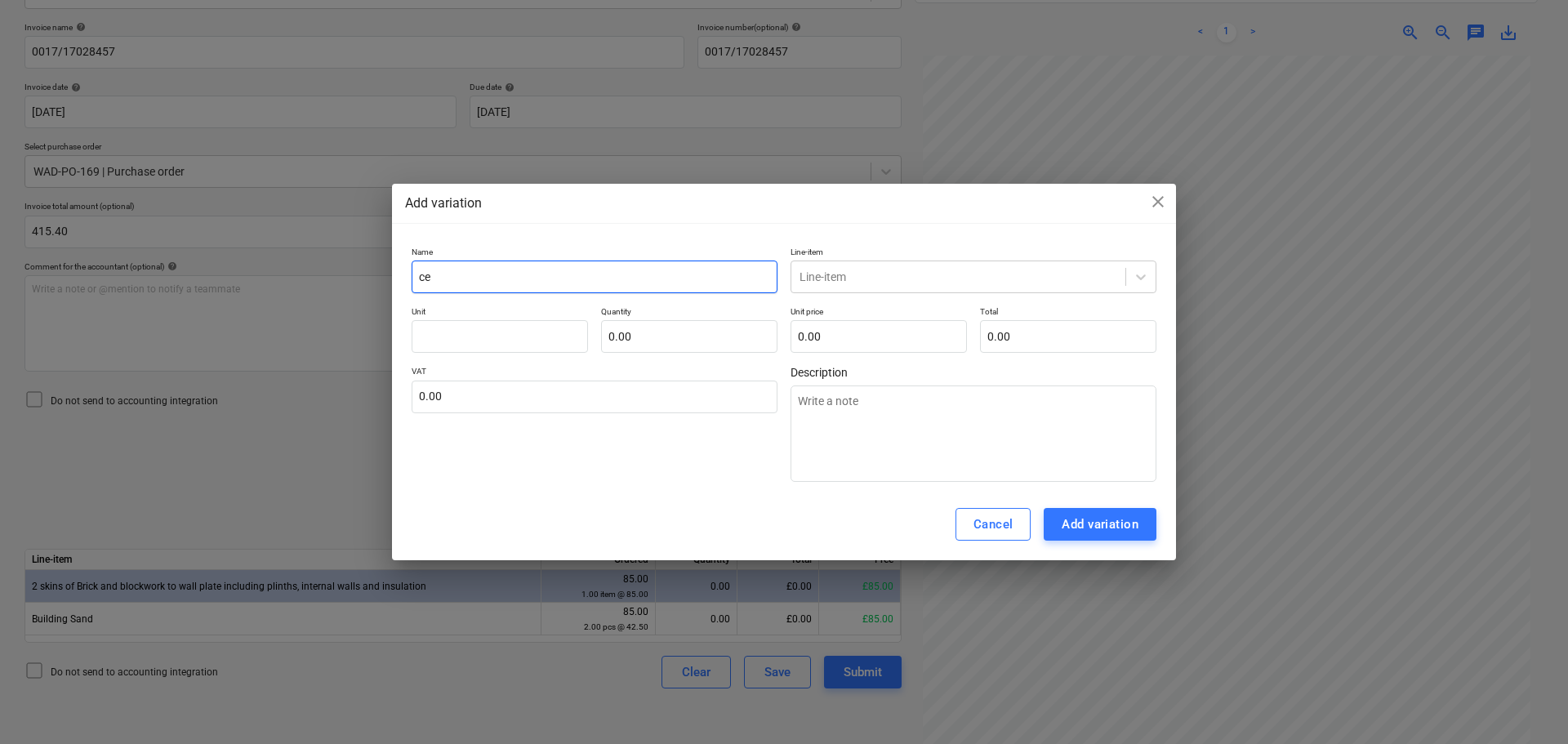
type textarea "x"
type input "cem"
type textarea "x"
type input "ceme"
type textarea "x"
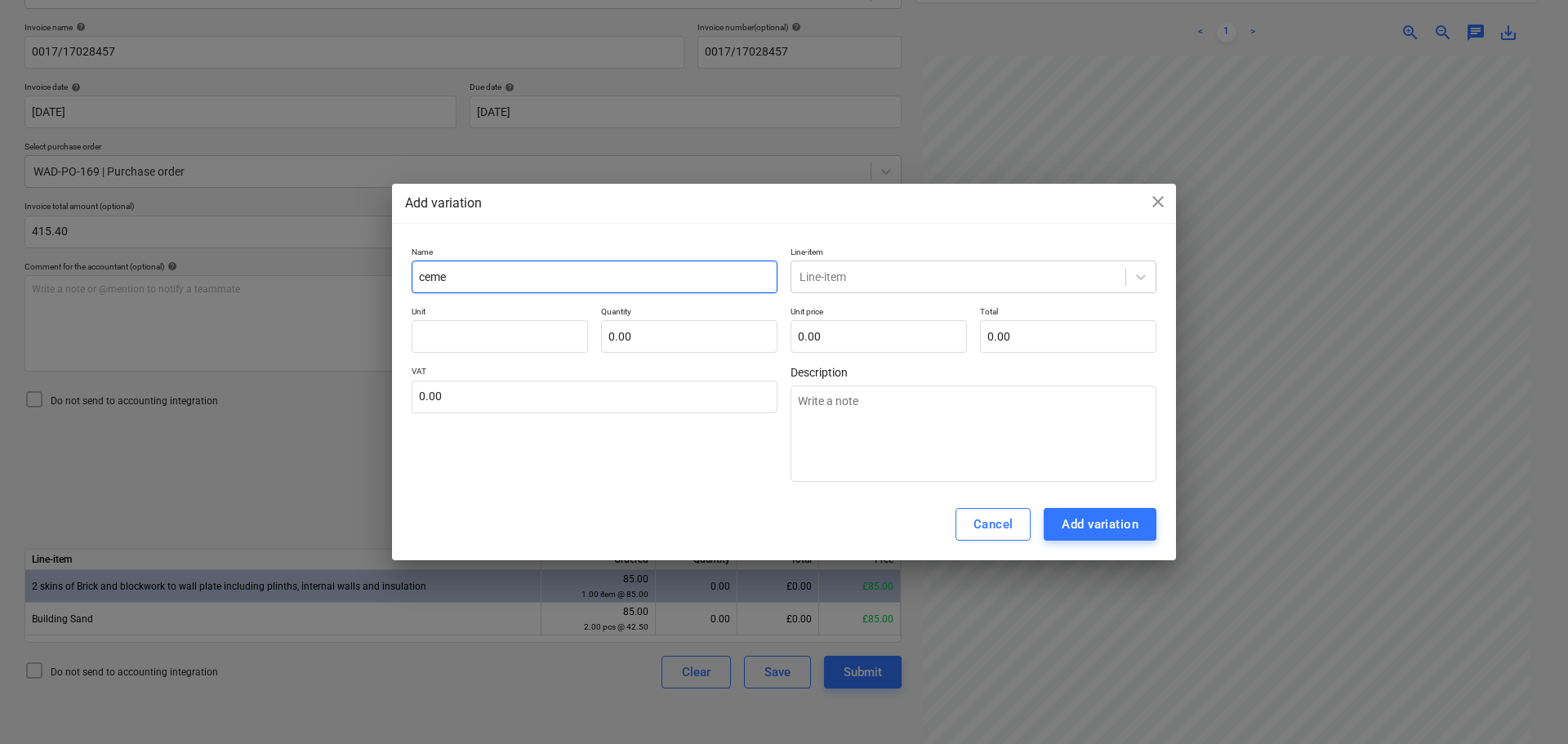
type input "cemen"
type textarea "x"
type input "cement"
type input "s"
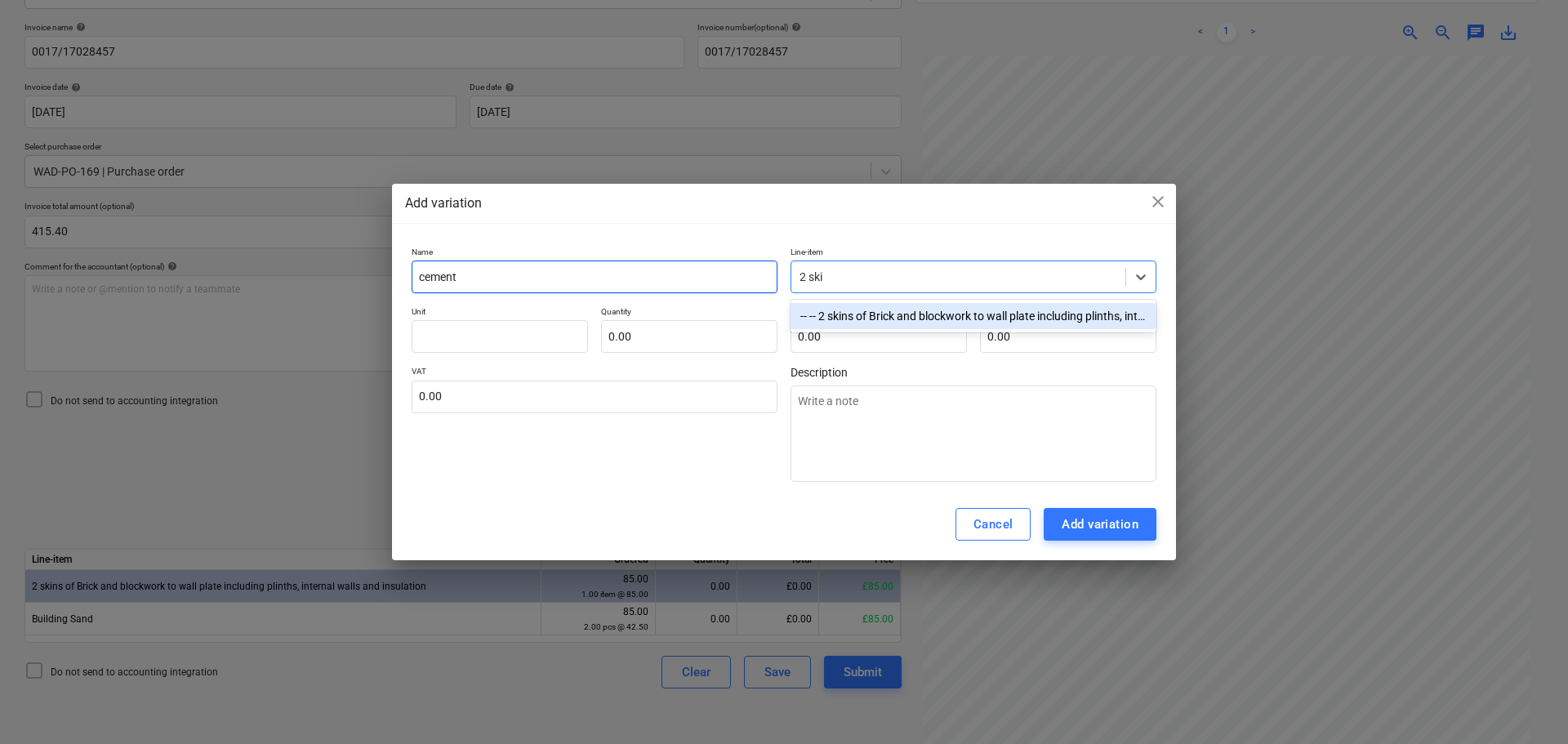
type input "2 skin"
type textarea "x"
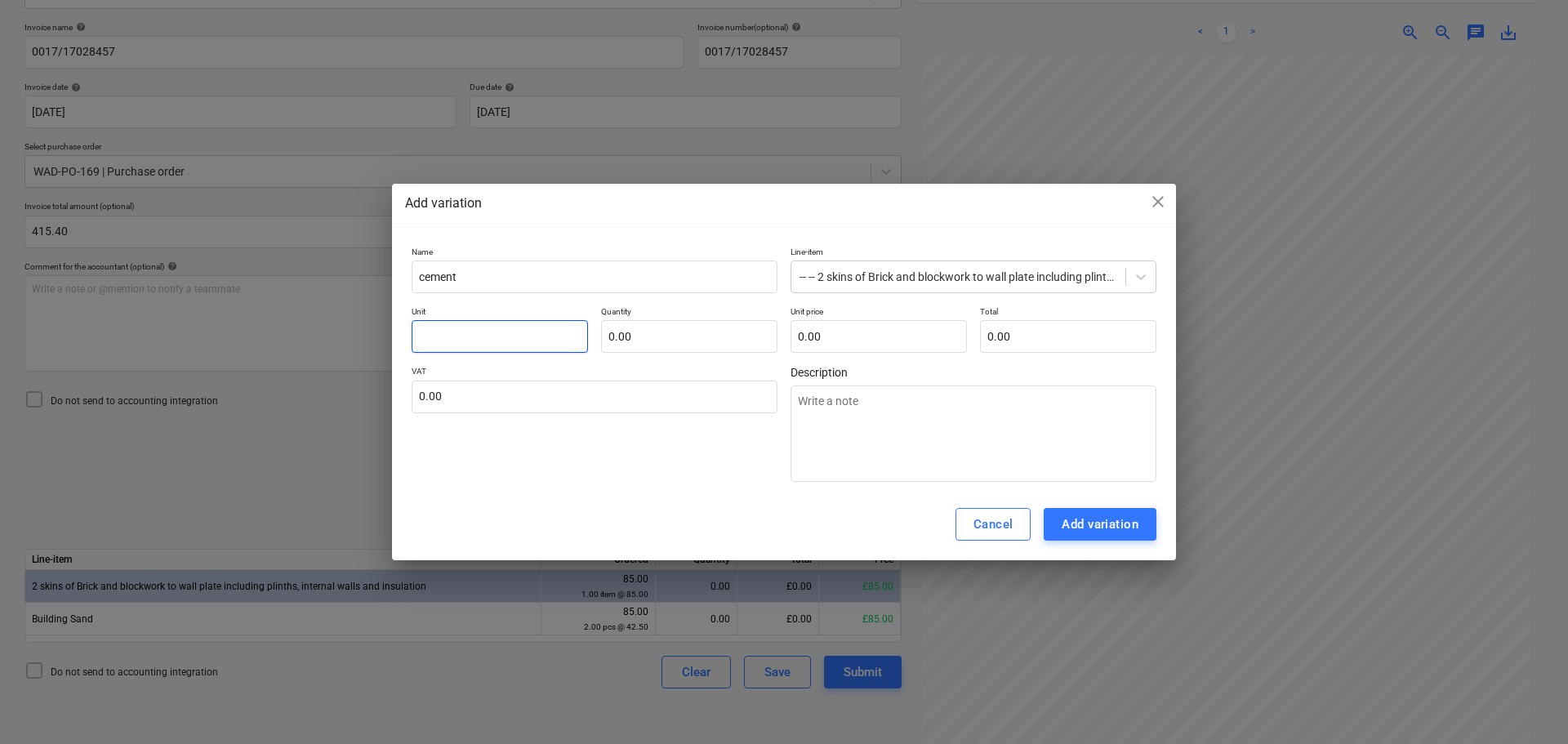
click at [540, 344] on input "text" at bounding box center [500, 337] width 176 height 33
type textarea "x"
type input "n"
type textarea "x"
type input "nr"
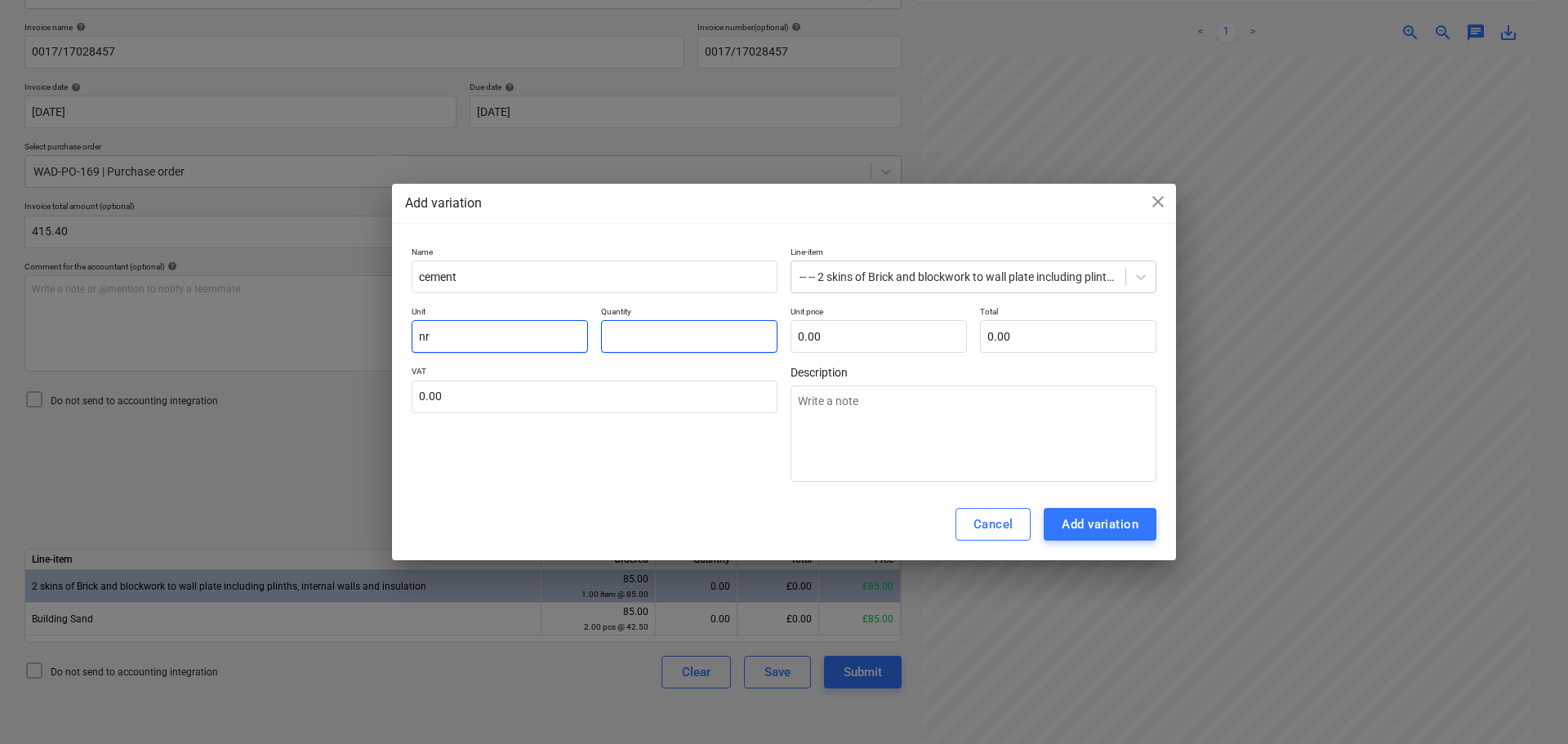
type textarea "x"
type input "5"
type textarea "x"
type input "56"
type input "56.00"
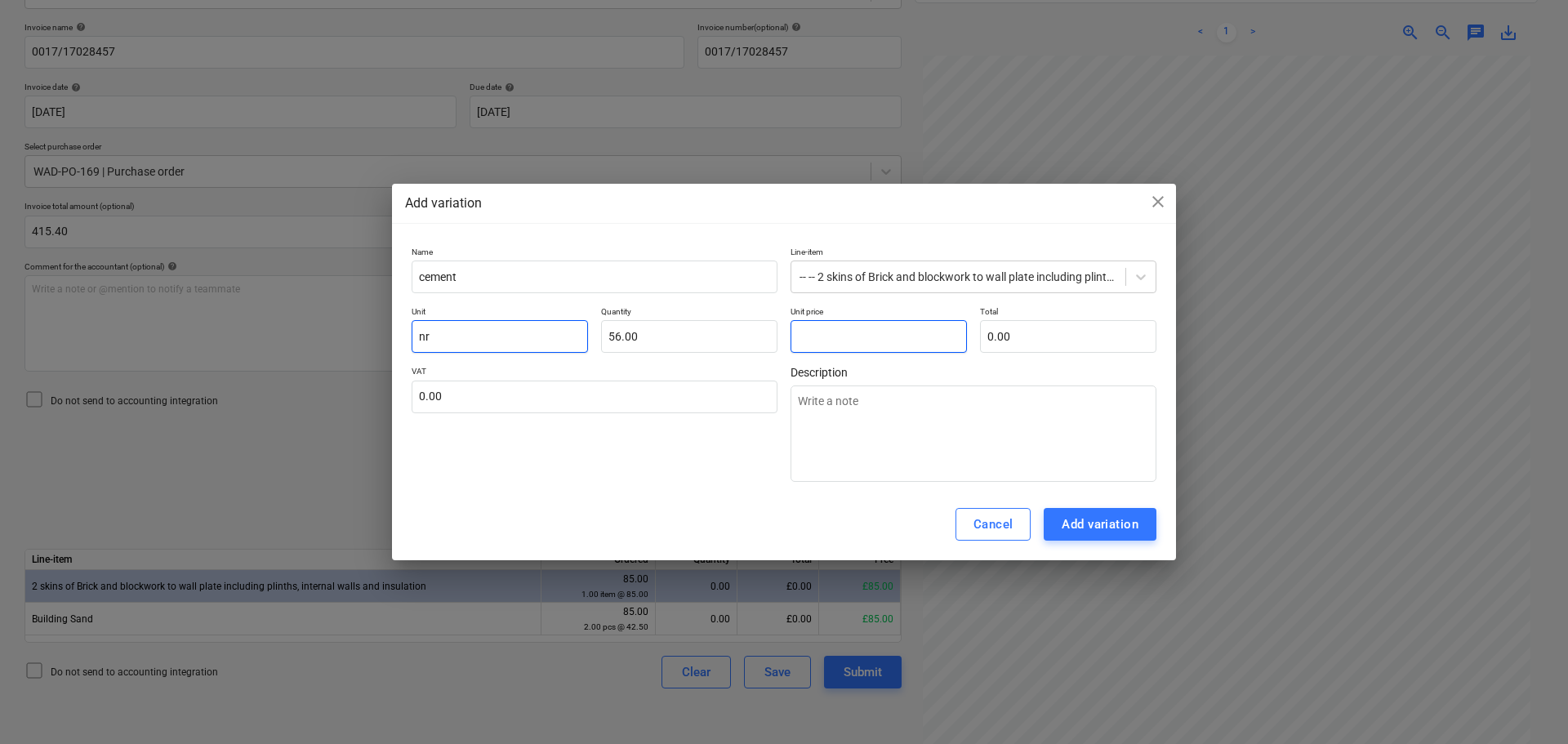
type textarea "x"
type input "5"
type input "280.00"
type textarea "x"
type input "5."
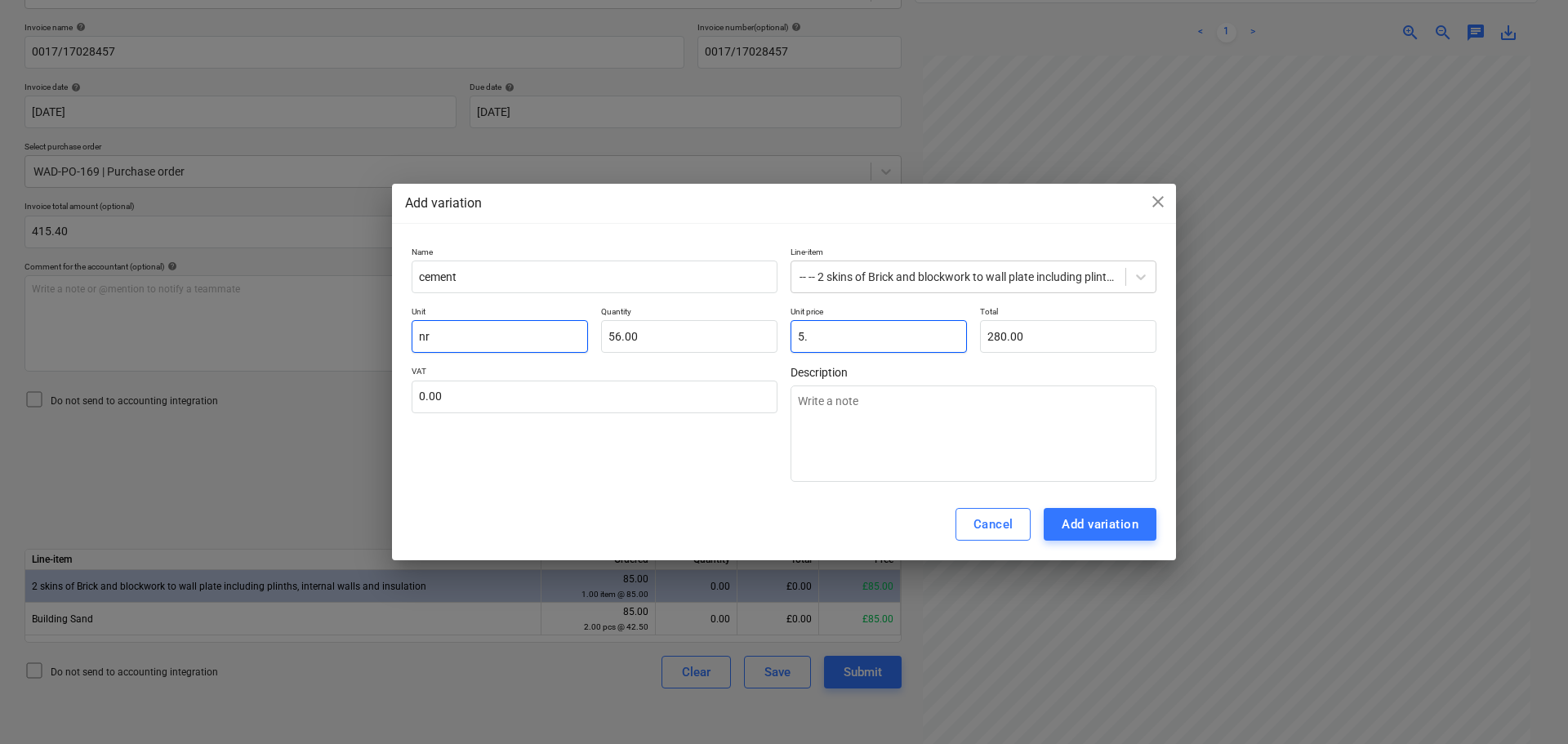
type textarea "x"
type input "5.9"
type input "330.40"
type textarea "x"
type input "5.90"
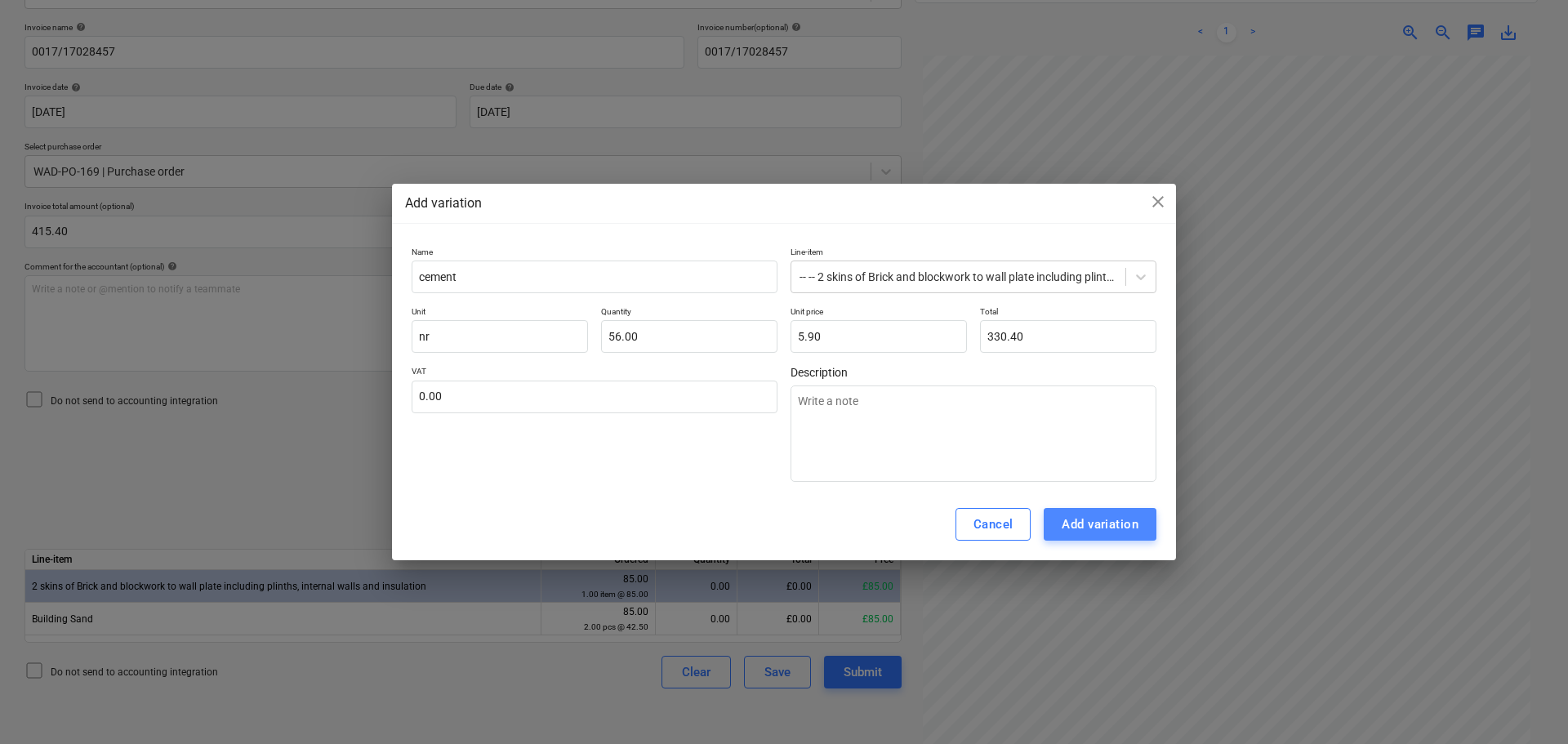
click at [1102, 533] on div "Add variation" at bounding box center [1099, 524] width 77 height 22
type textarea "x"
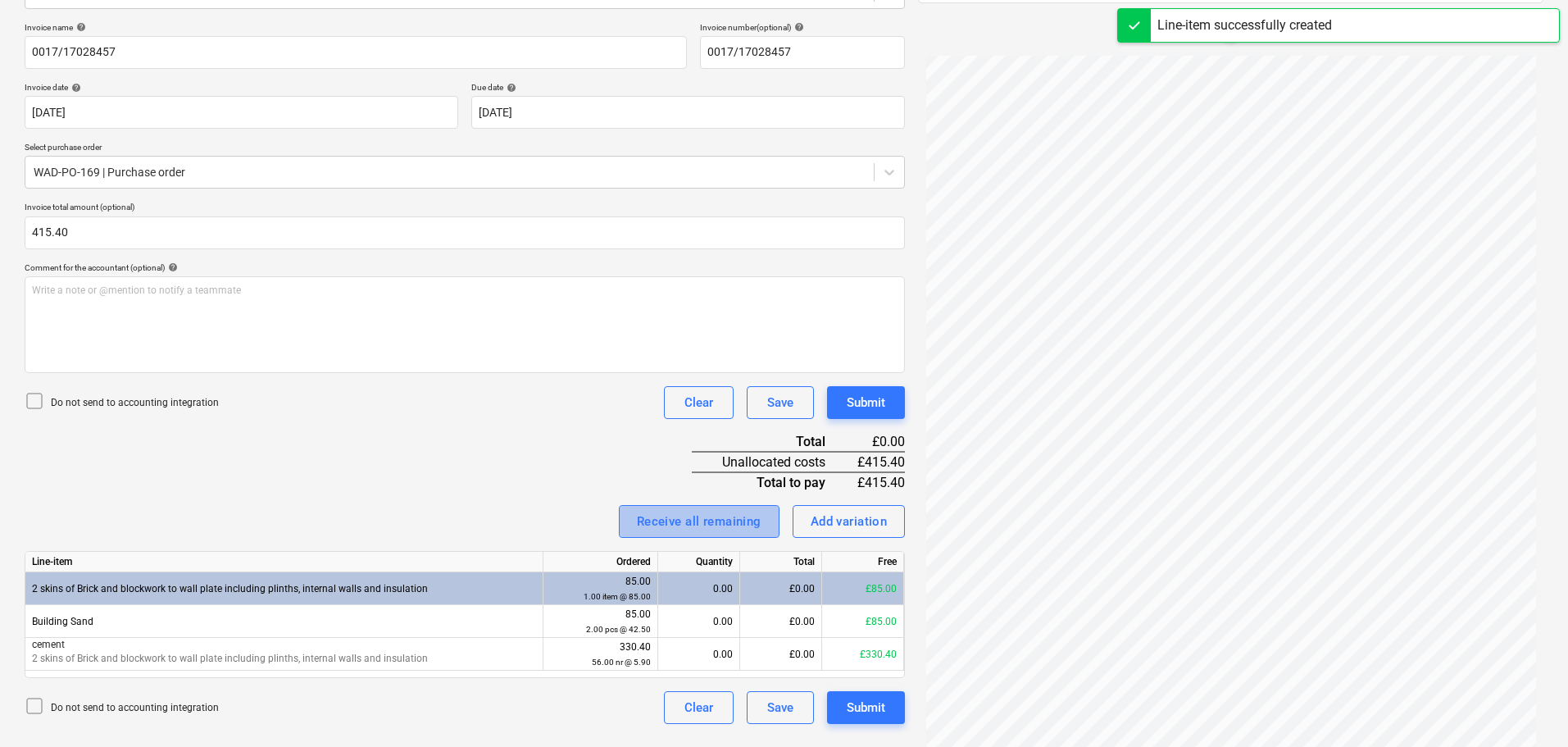
click at [711, 525] on div "Receive all remaining" at bounding box center [699, 521] width 125 height 22
click at [607, 465] on div "Invoice name help 0017/17028457 Invoice number (optional) help 0017/17028457 In…" at bounding box center [465, 374] width 881 height 702
click at [856, 386] on button "Submit" at bounding box center [866, 402] width 78 height 33
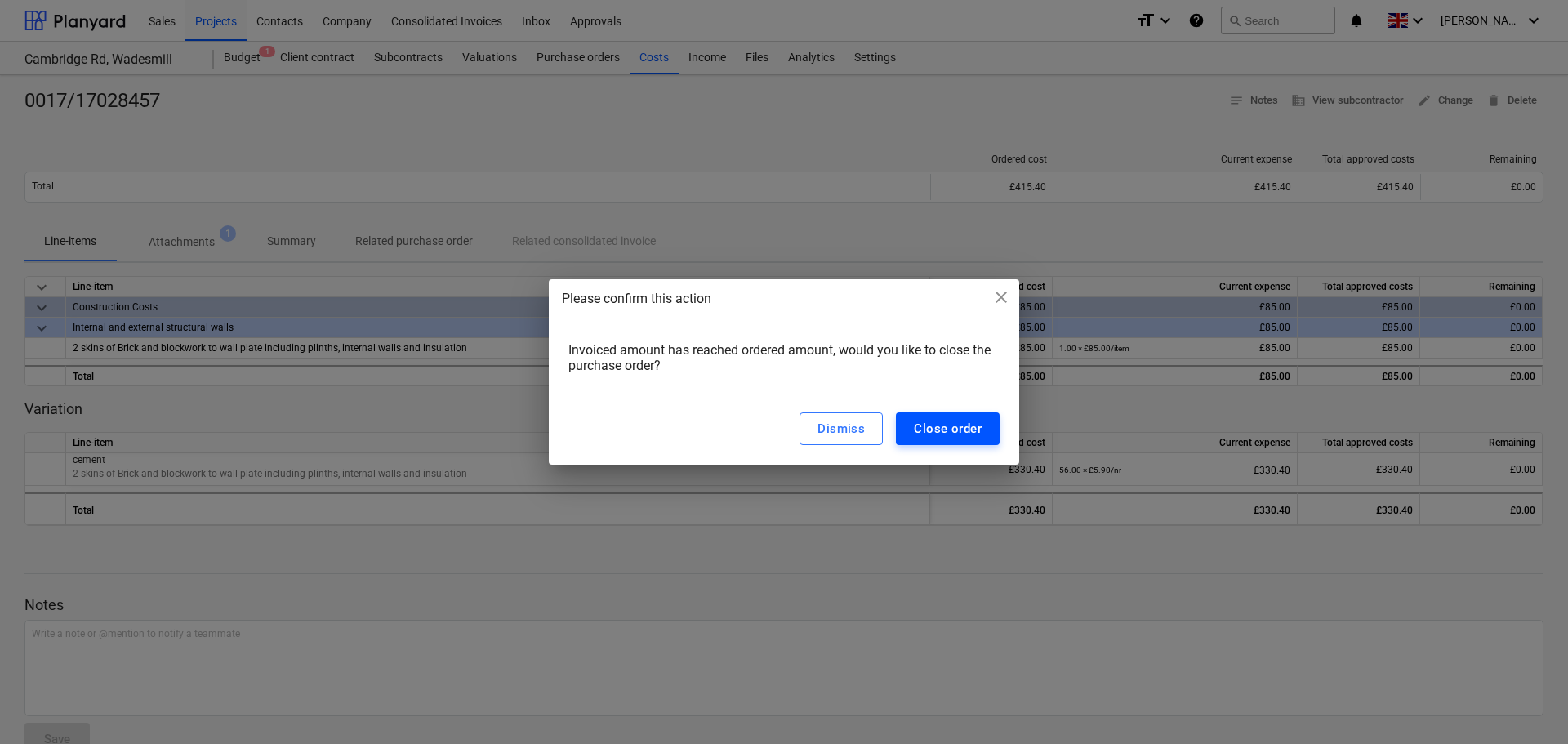
click at [935, 431] on div "Close order" at bounding box center [947, 428] width 67 height 22
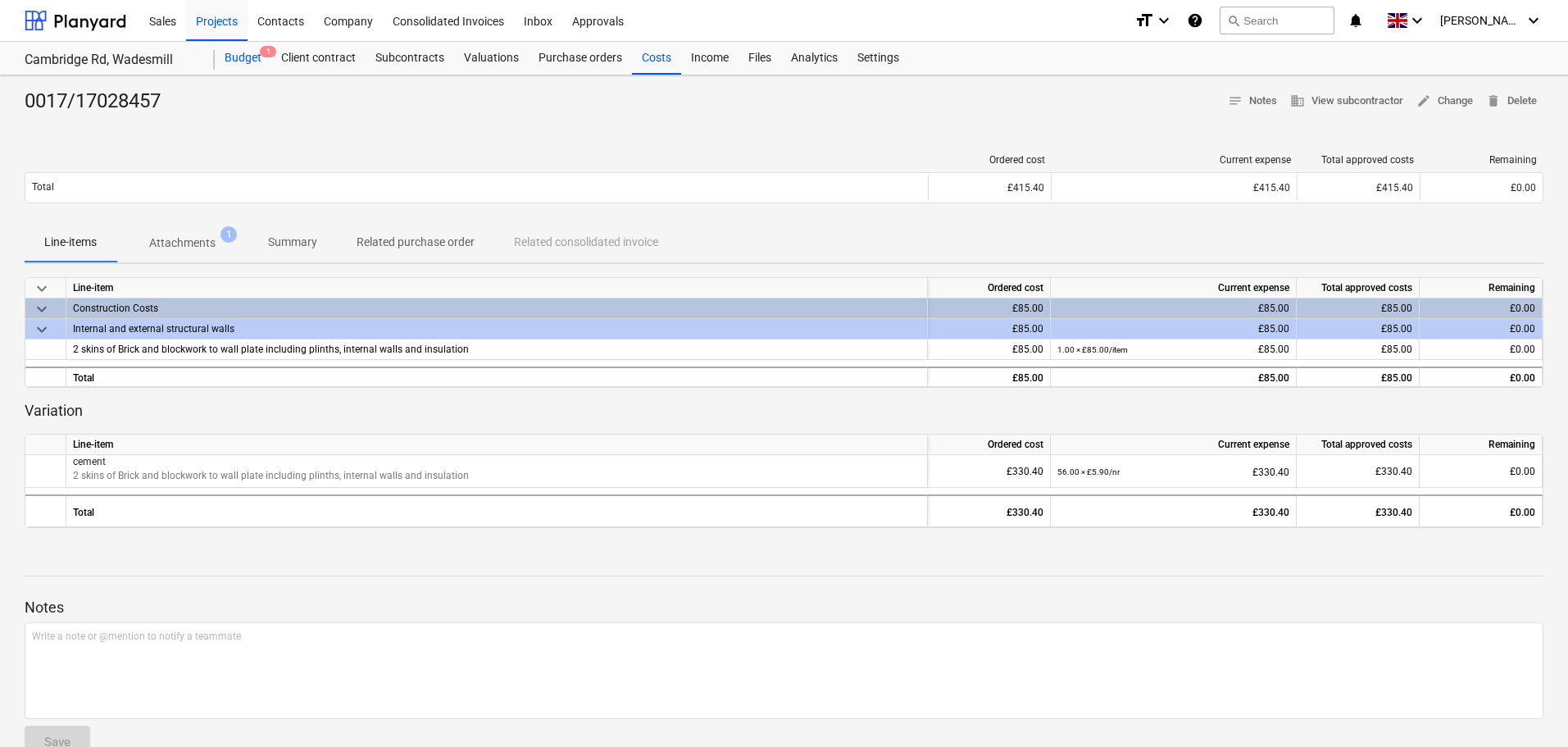
click at [249, 57] on div "Budget 1" at bounding box center [243, 58] width 56 height 33
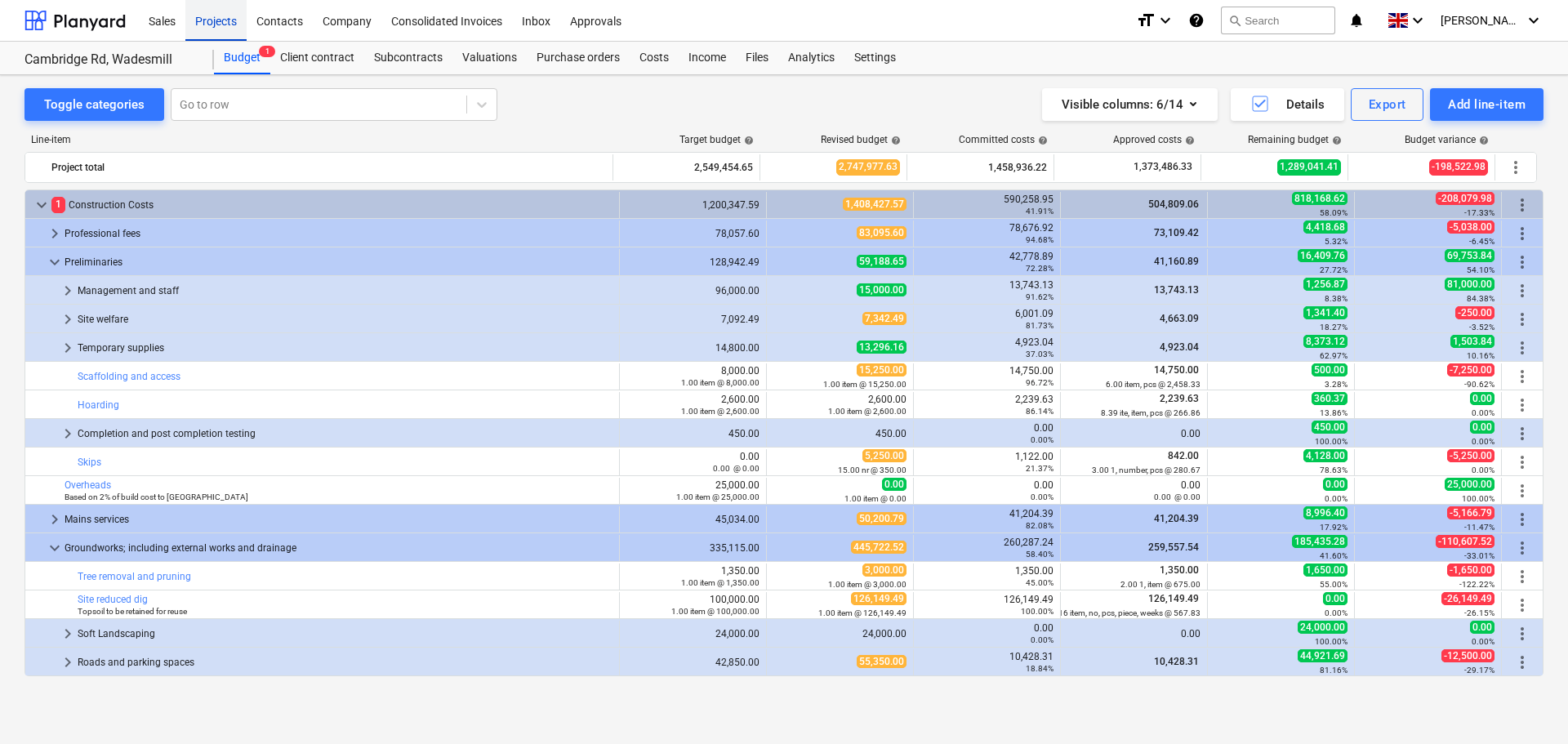
click at [231, 22] on div "Projects" at bounding box center [216, 20] width 61 height 41
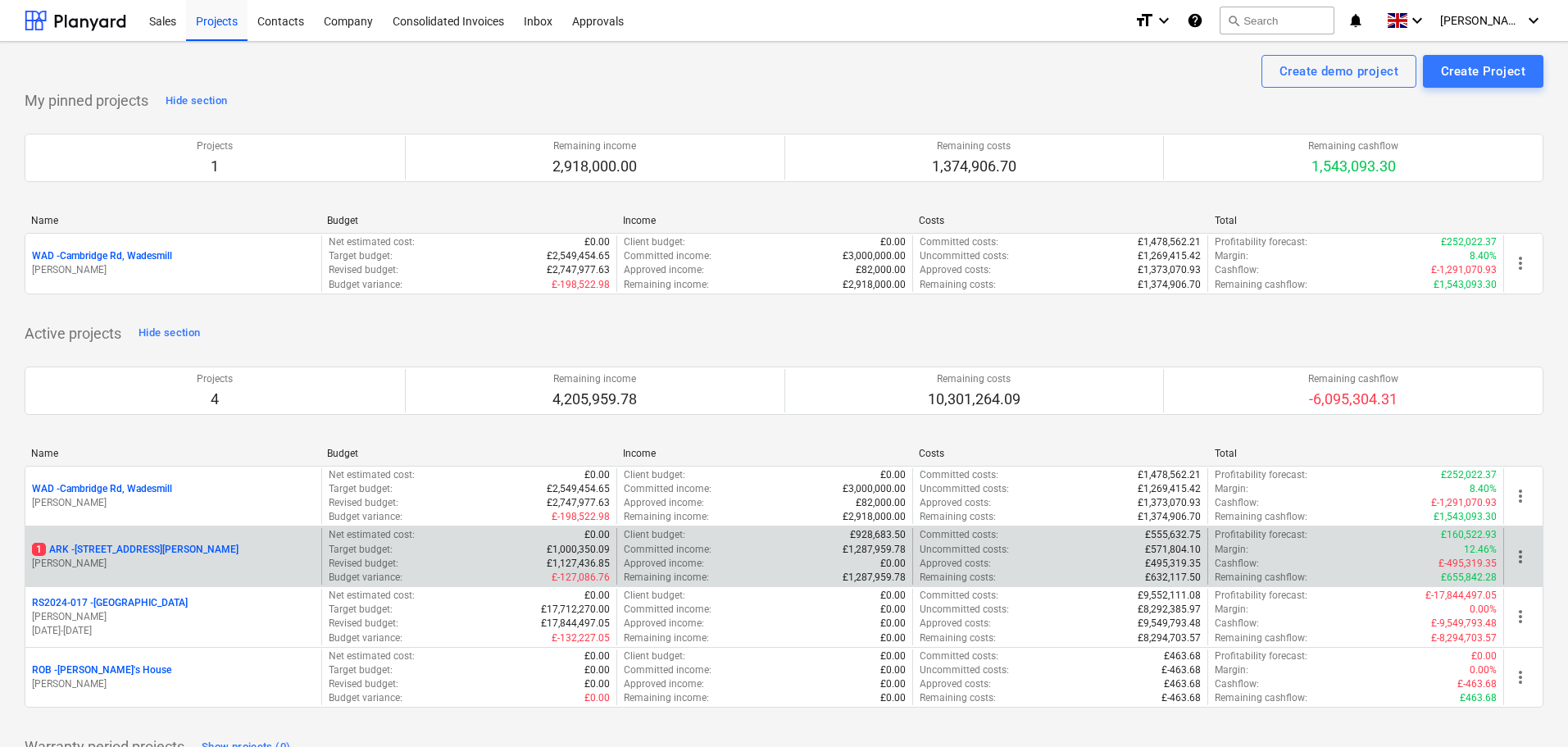
click at [95, 549] on p "1 ARK - 2 Galley Lane Arkley" at bounding box center [135, 549] width 206 height 14
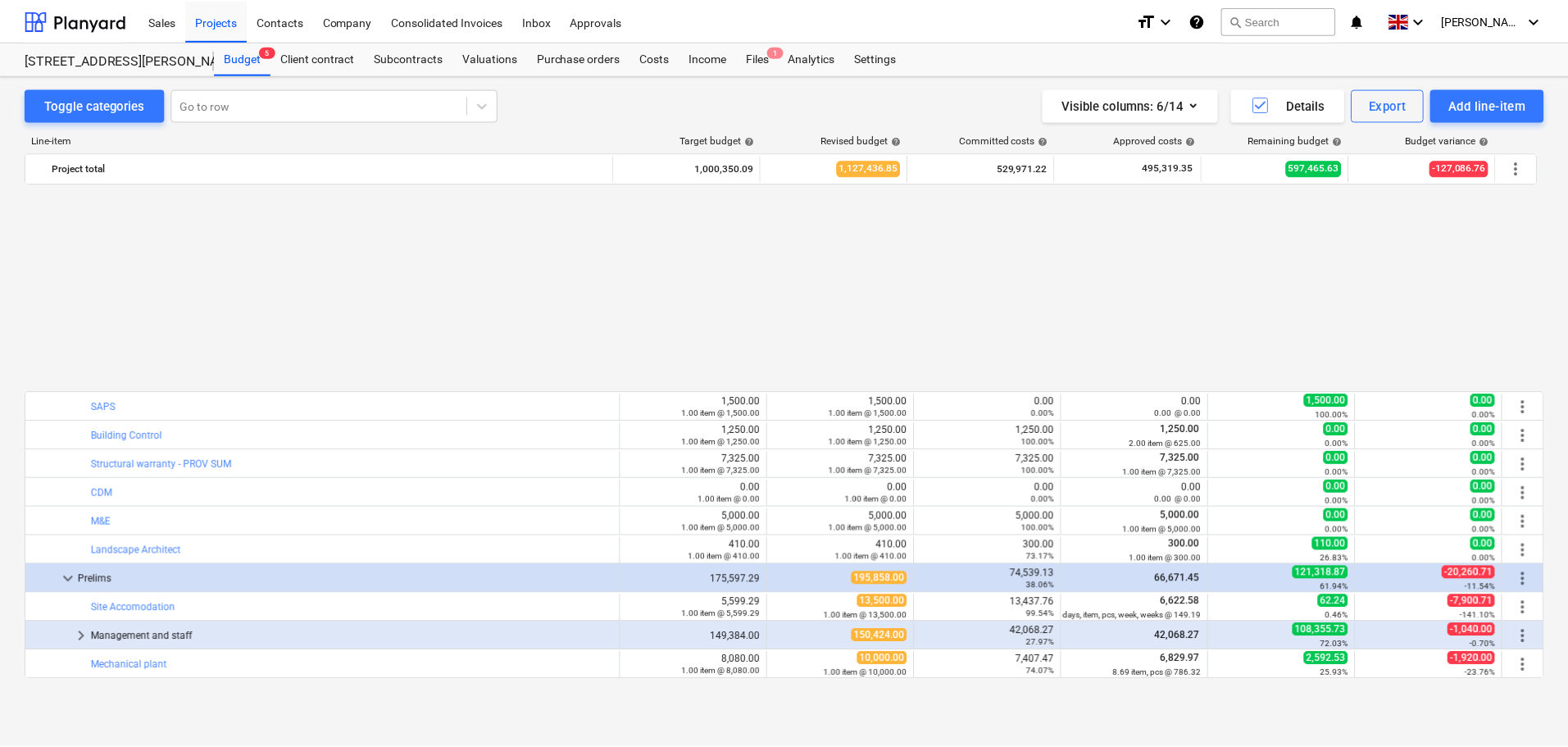
scroll to position [802, 0]
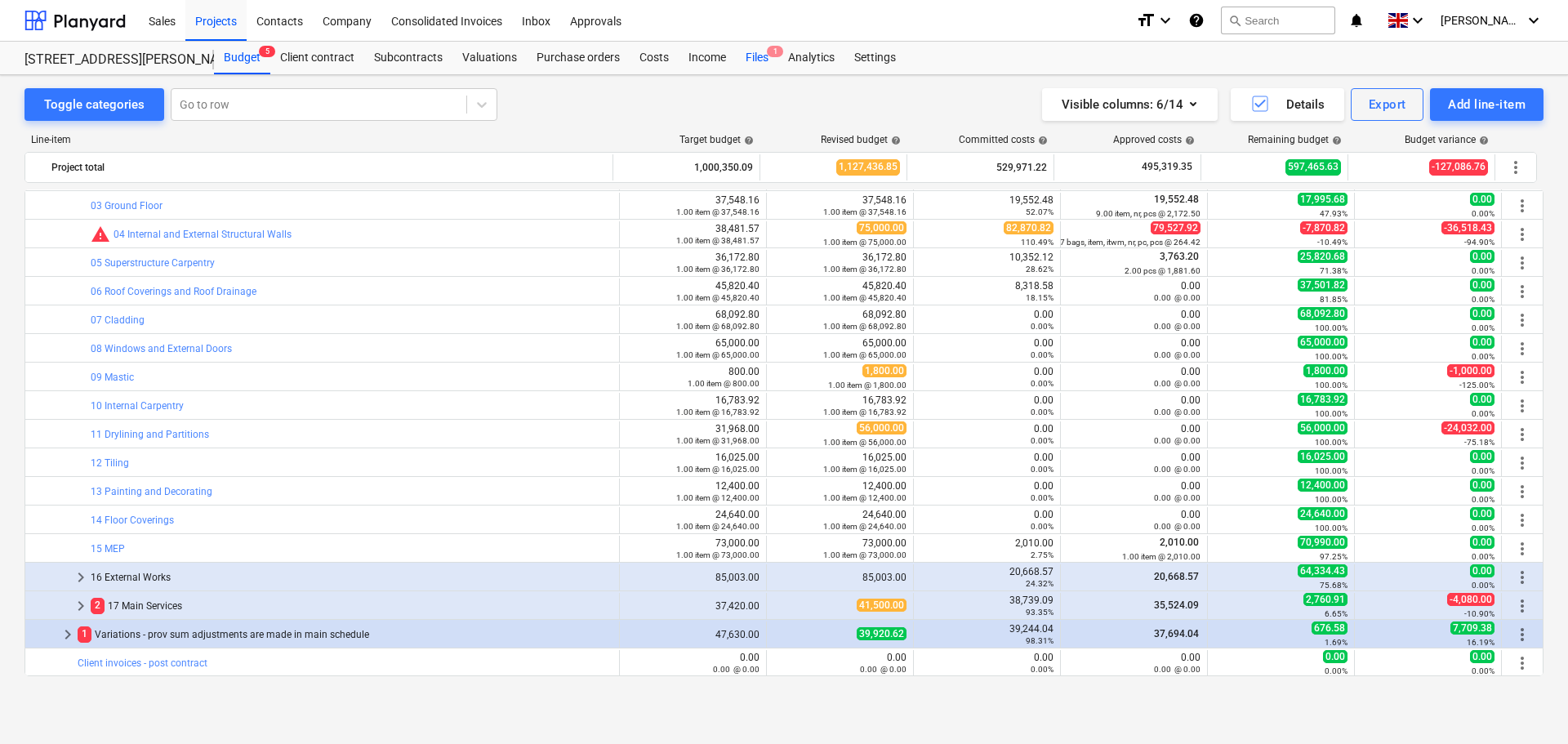
click at [755, 54] on div "Files 1" at bounding box center [756, 58] width 42 height 33
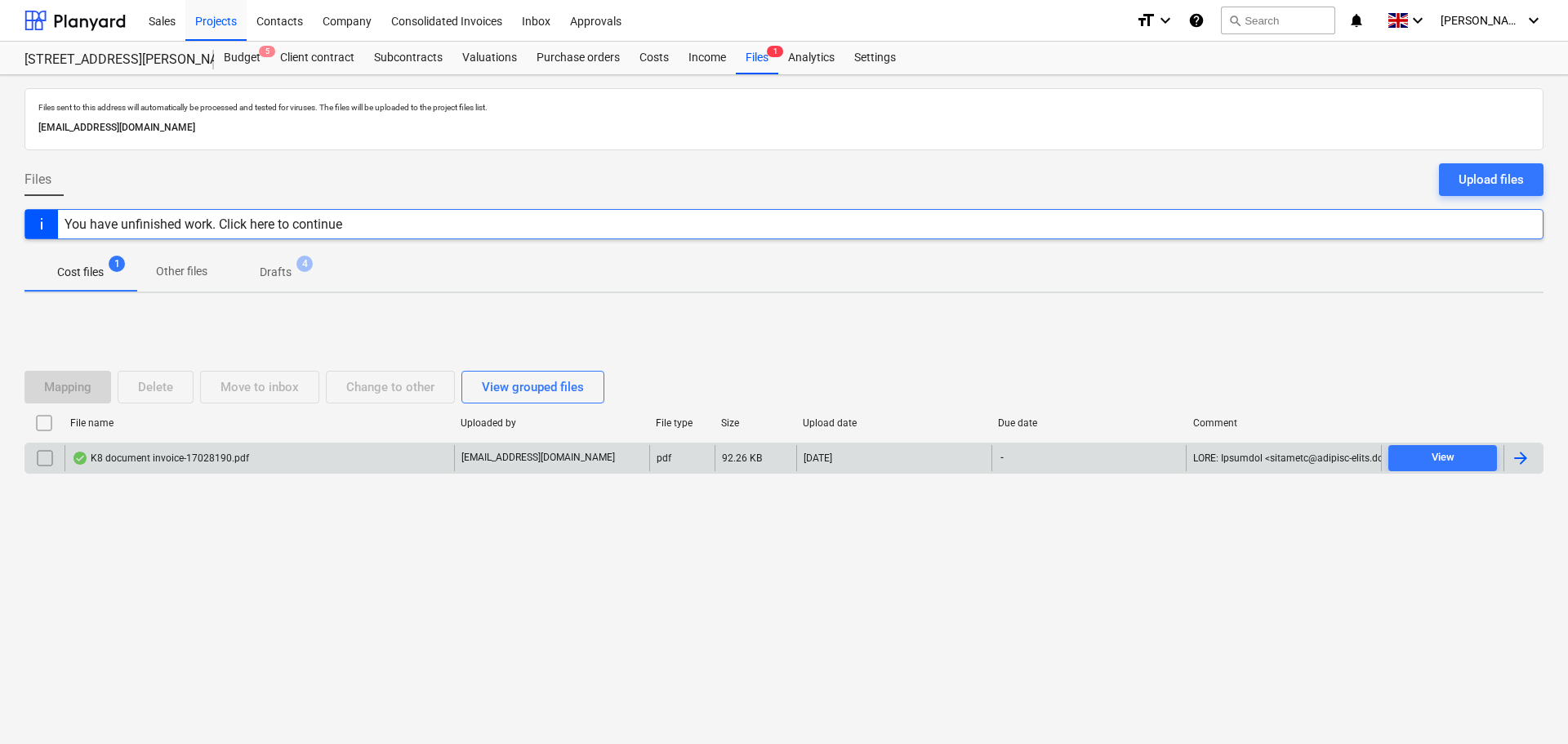
click at [175, 466] on div "K8 document invoice-17028190.pdf" at bounding box center [259, 457] width 389 height 26
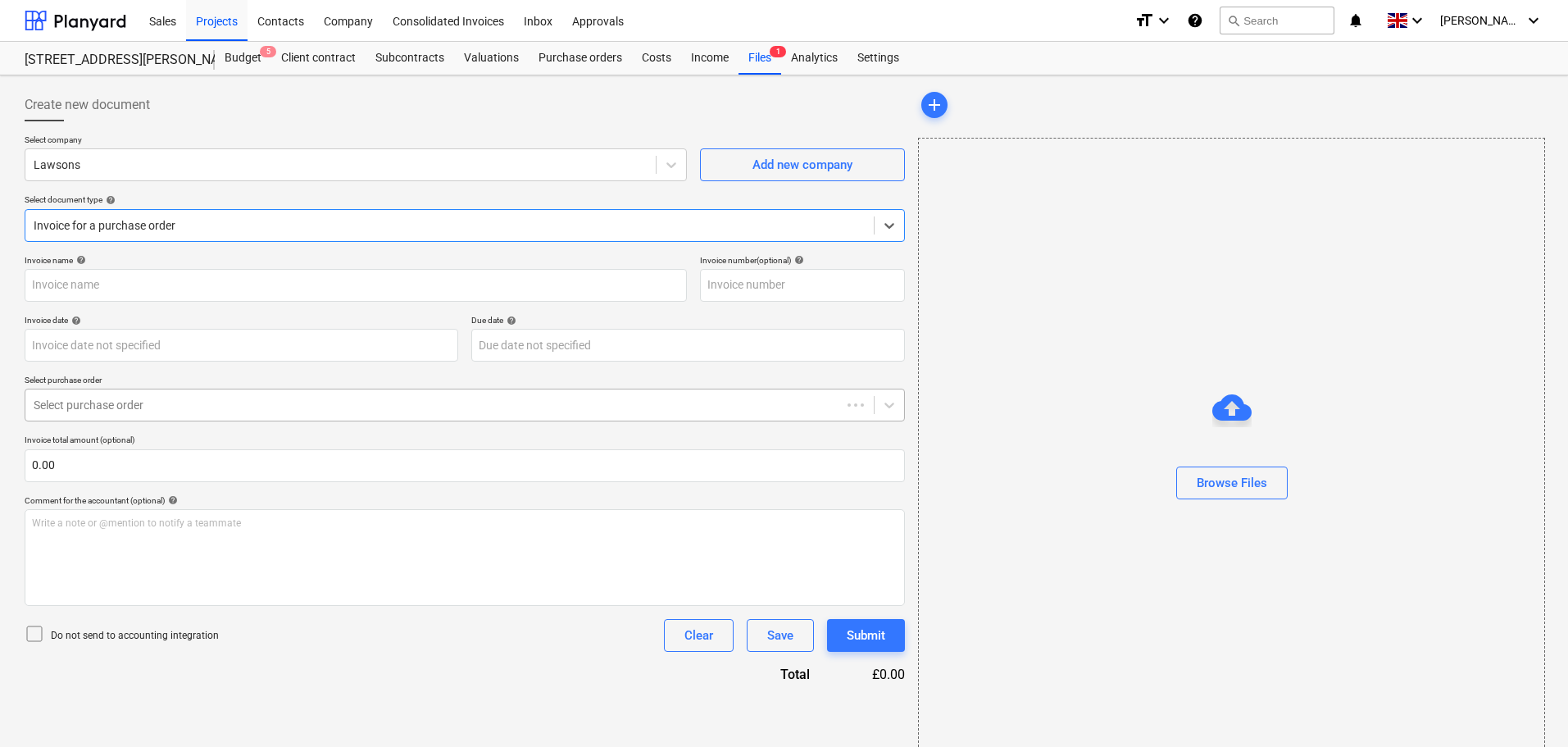
type input "57266"
type input "[DATE]"
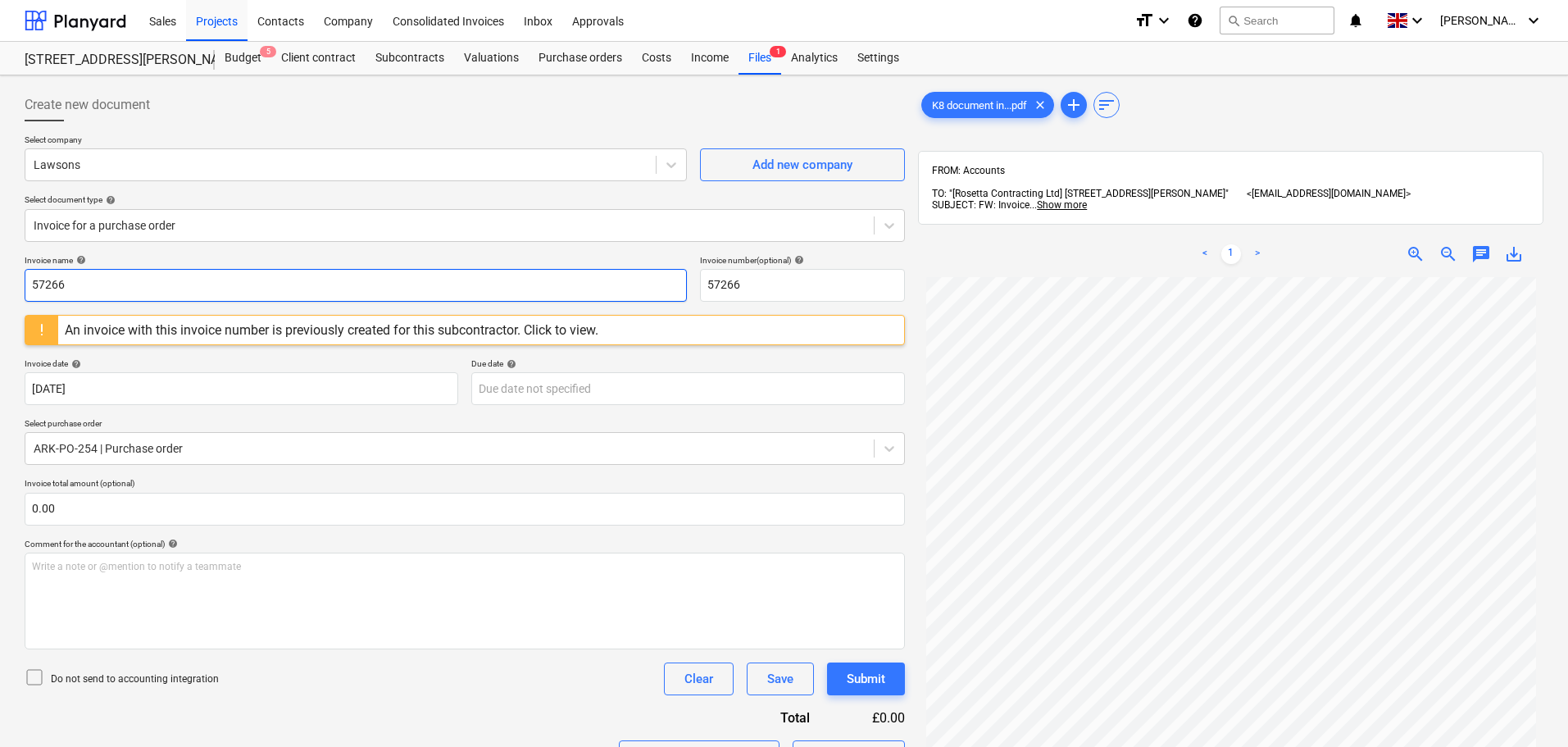
drag, startPoint x: 62, startPoint y: 285, endPoint x: -24, endPoint y: 286, distance: 86.0
click at [0, 286] on html "Sales Projects Contacts Company Consolidated Invoices Inbox Approvals format_si…" at bounding box center [784, 374] width 1568 height 747
type input "0017/17028190"
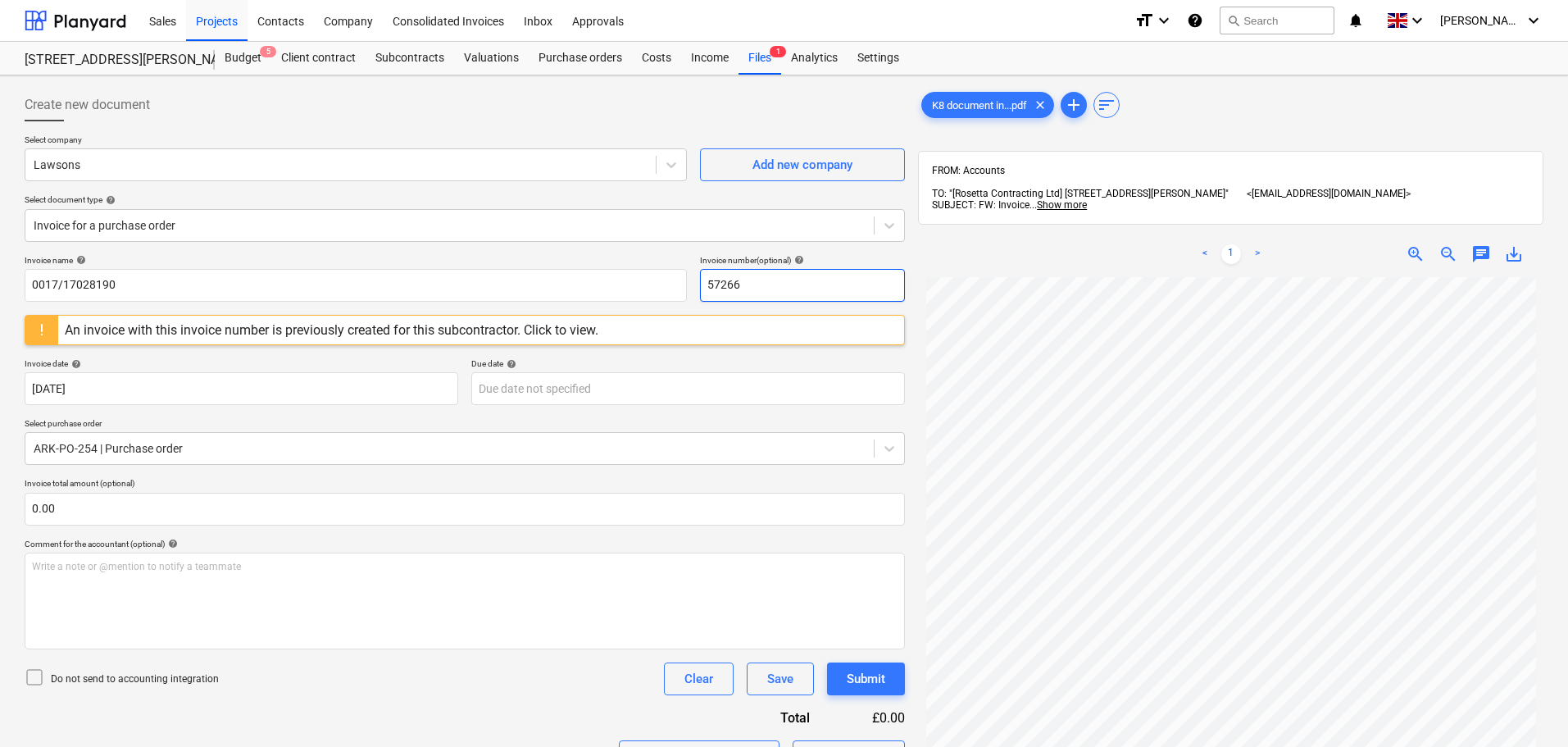
paste input "0017/17028190"
type input "0017/17028190"
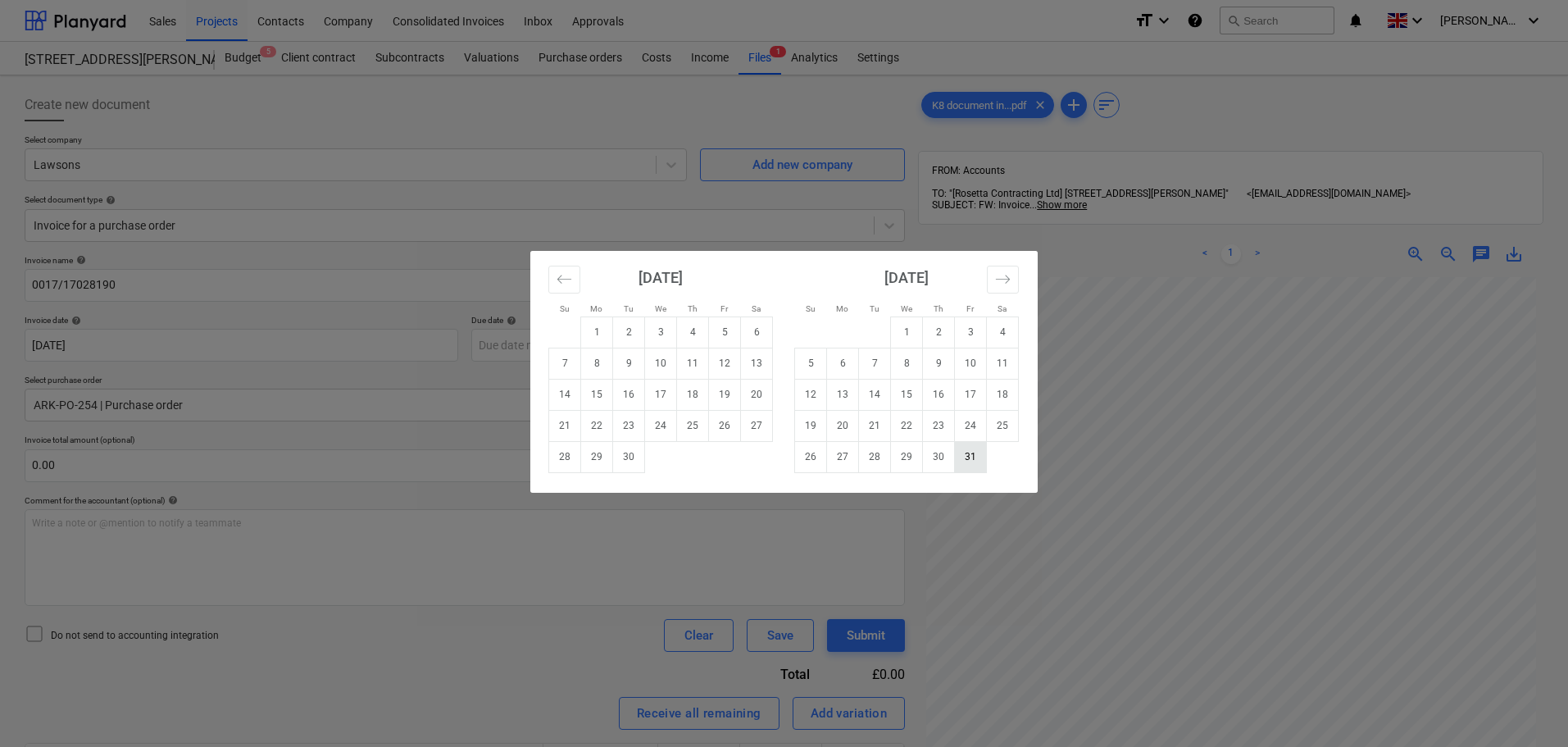
click at [967, 455] on td "31" at bounding box center [971, 457] width 32 height 31
type input "31 Oct 2025"
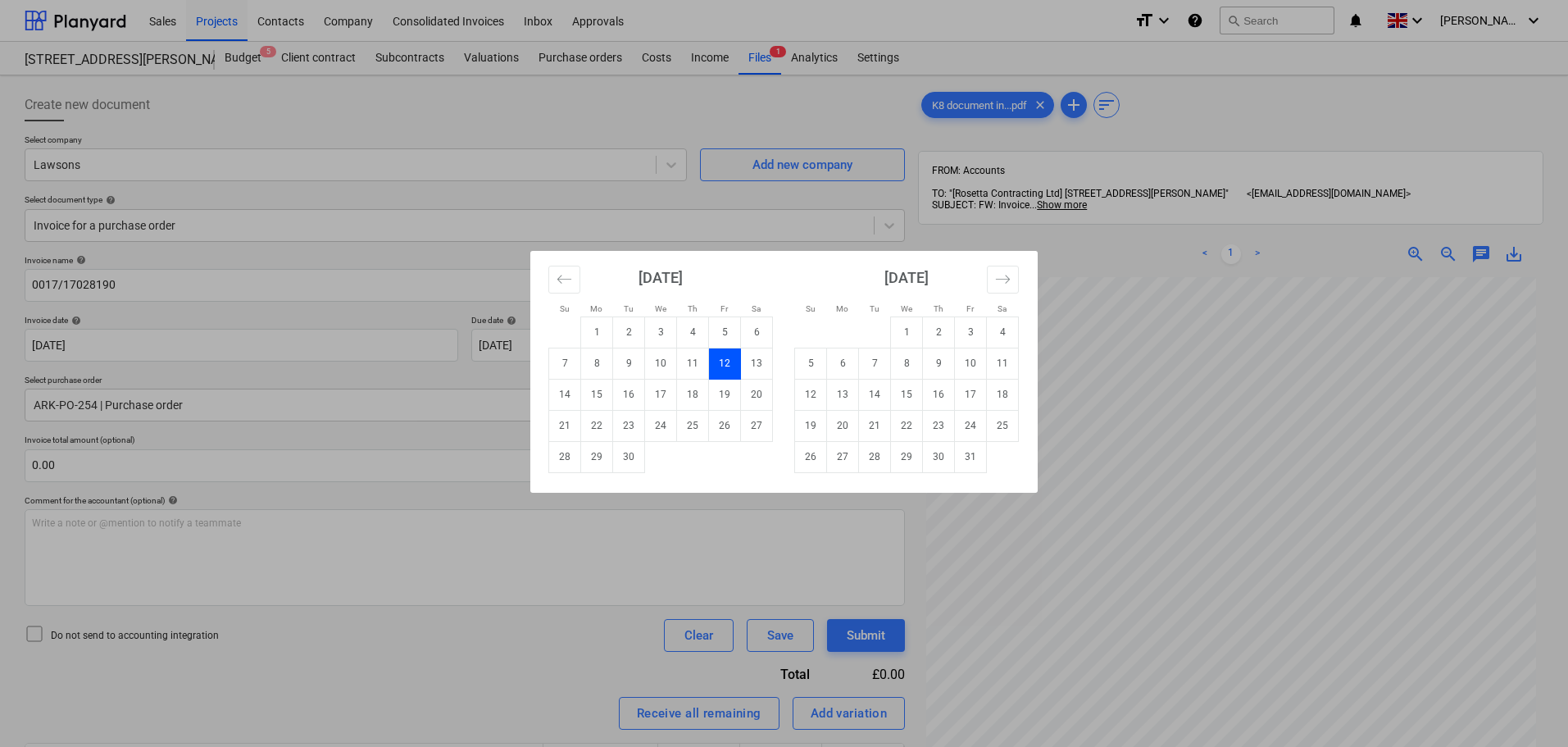
click at [173, 459] on div "Su Mo Tu We Th Fr Sa Su Mo Tu We Th Fr Sa August 2025 1 2 3 4 5 6 7 8 9 10 11 1…" at bounding box center [784, 374] width 1568 height 747
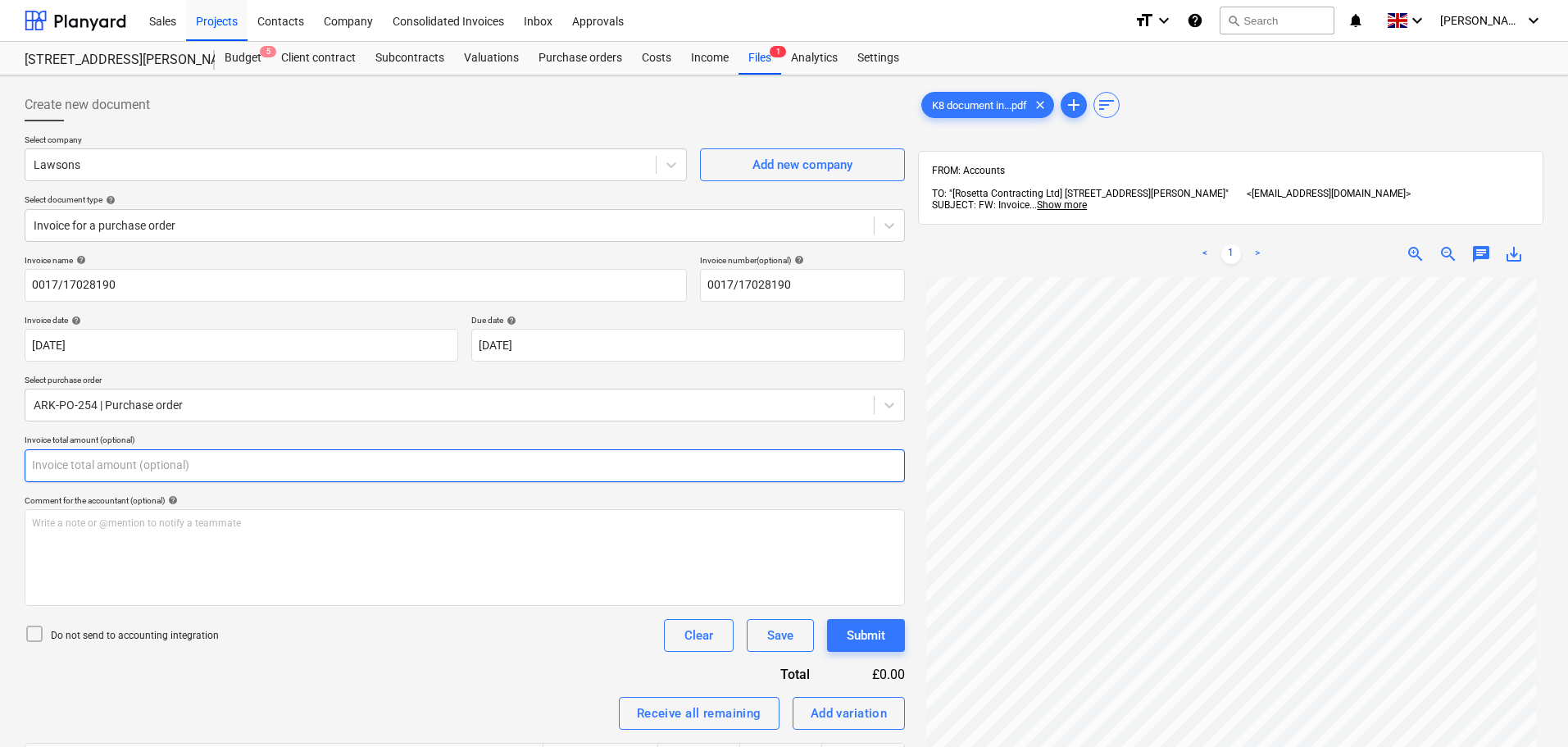
click at [179, 464] on input "text" at bounding box center [465, 465] width 881 height 33
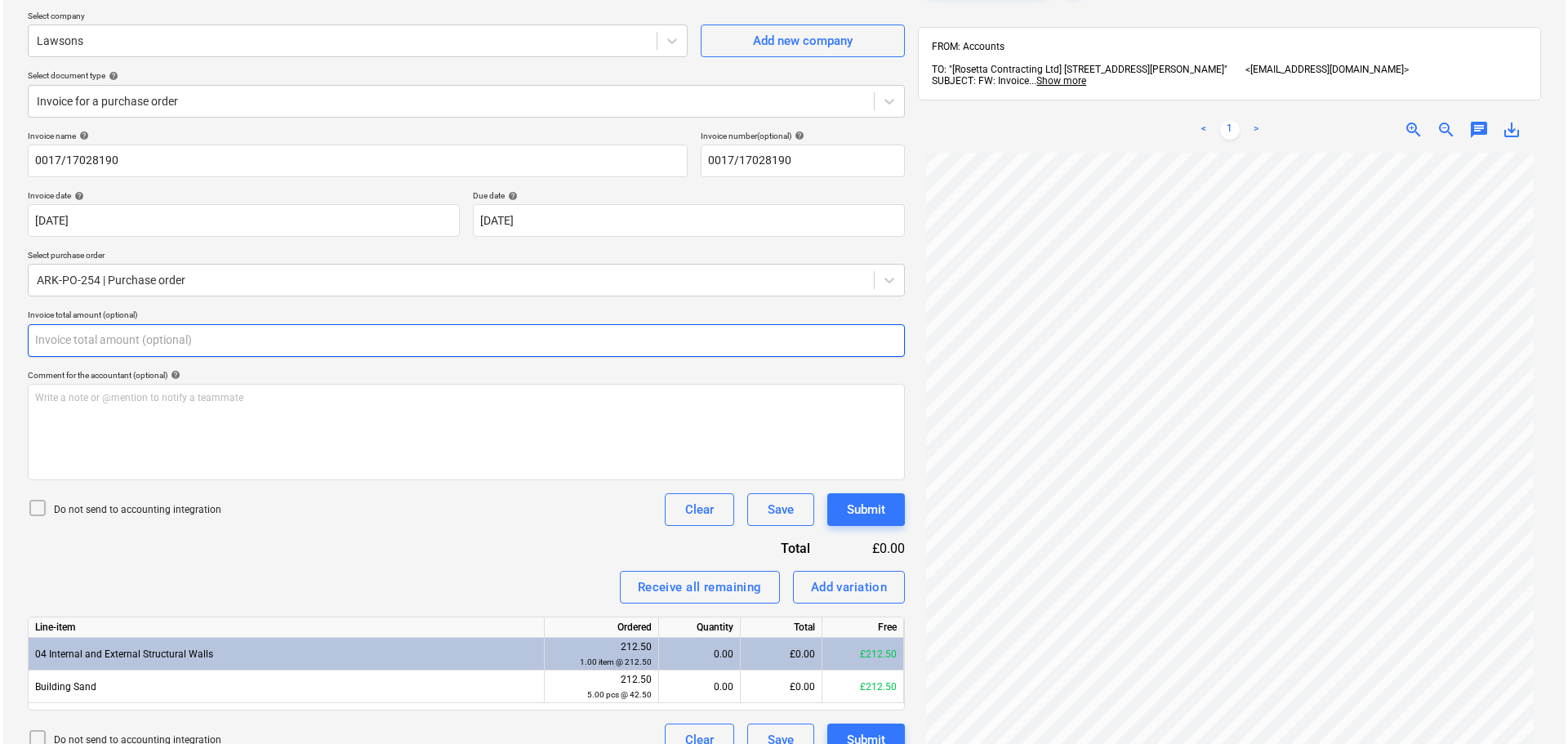
scroll to position [232, 0]
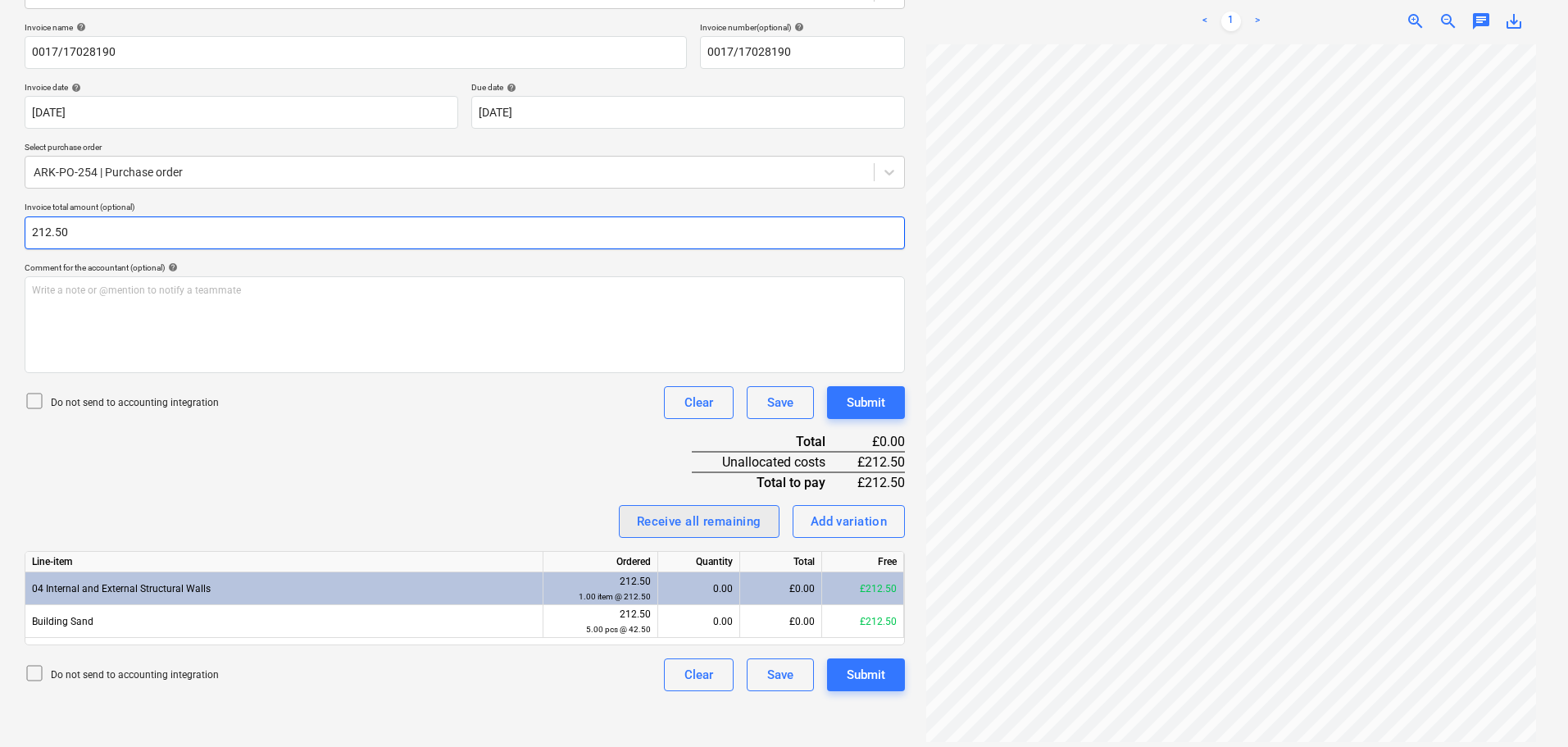
type input "212.50"
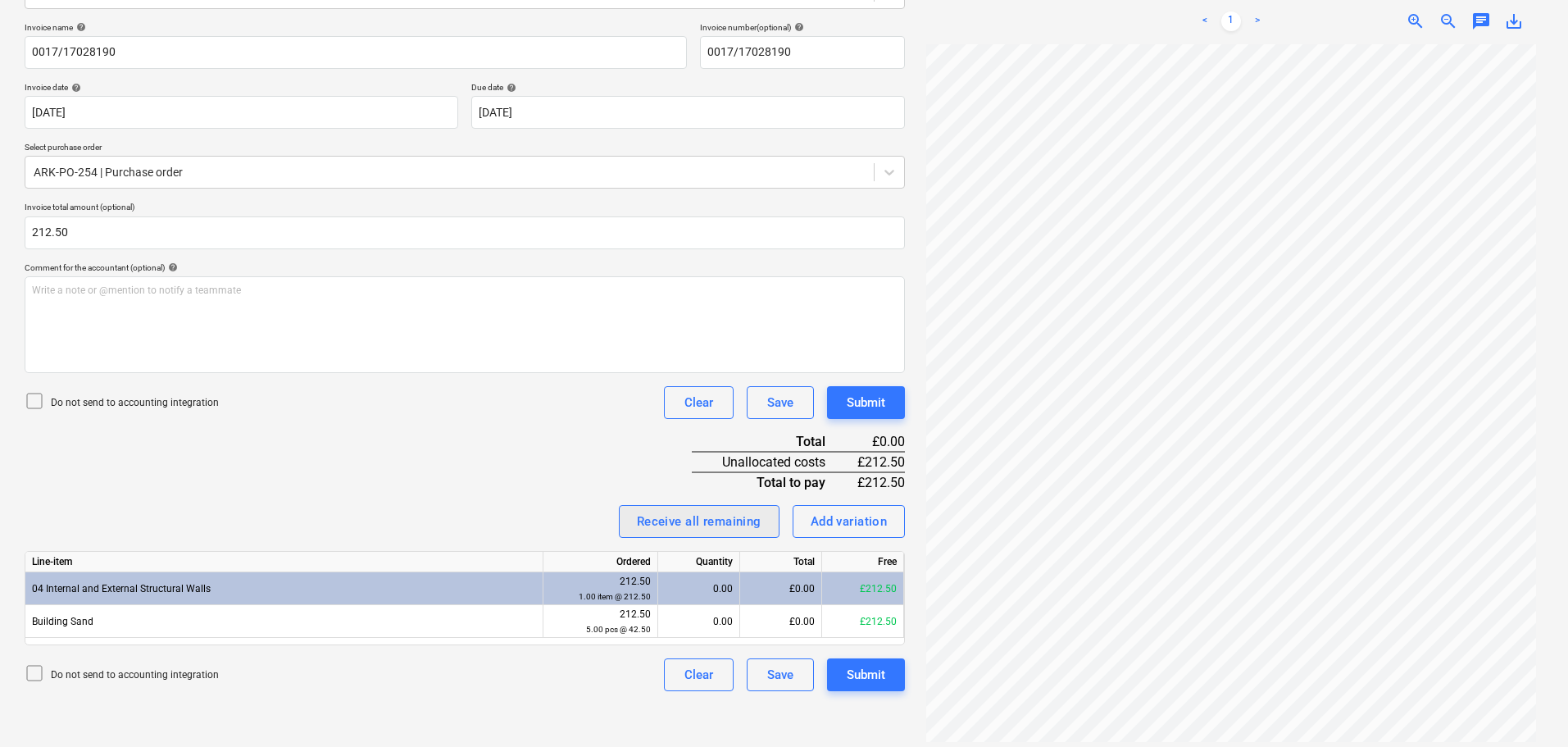
click at [751, 511] on div "Receive all remaining" at bounding box center [699, 521] width 125 height 22
drag, startPoint x: 568, startPoint y: 453, endPoint x: 580, endPoint y: 447, distance: 13.4
click at [568, 452] on div "Invoice name help 0017/17028190 Invoice number (optional) help 0017/17028190 In…" at bounding box center [465, 357] width 881 height 669
click at [855, 394] on div "Submit" at bounding box center [866, 402] width 38 height 22
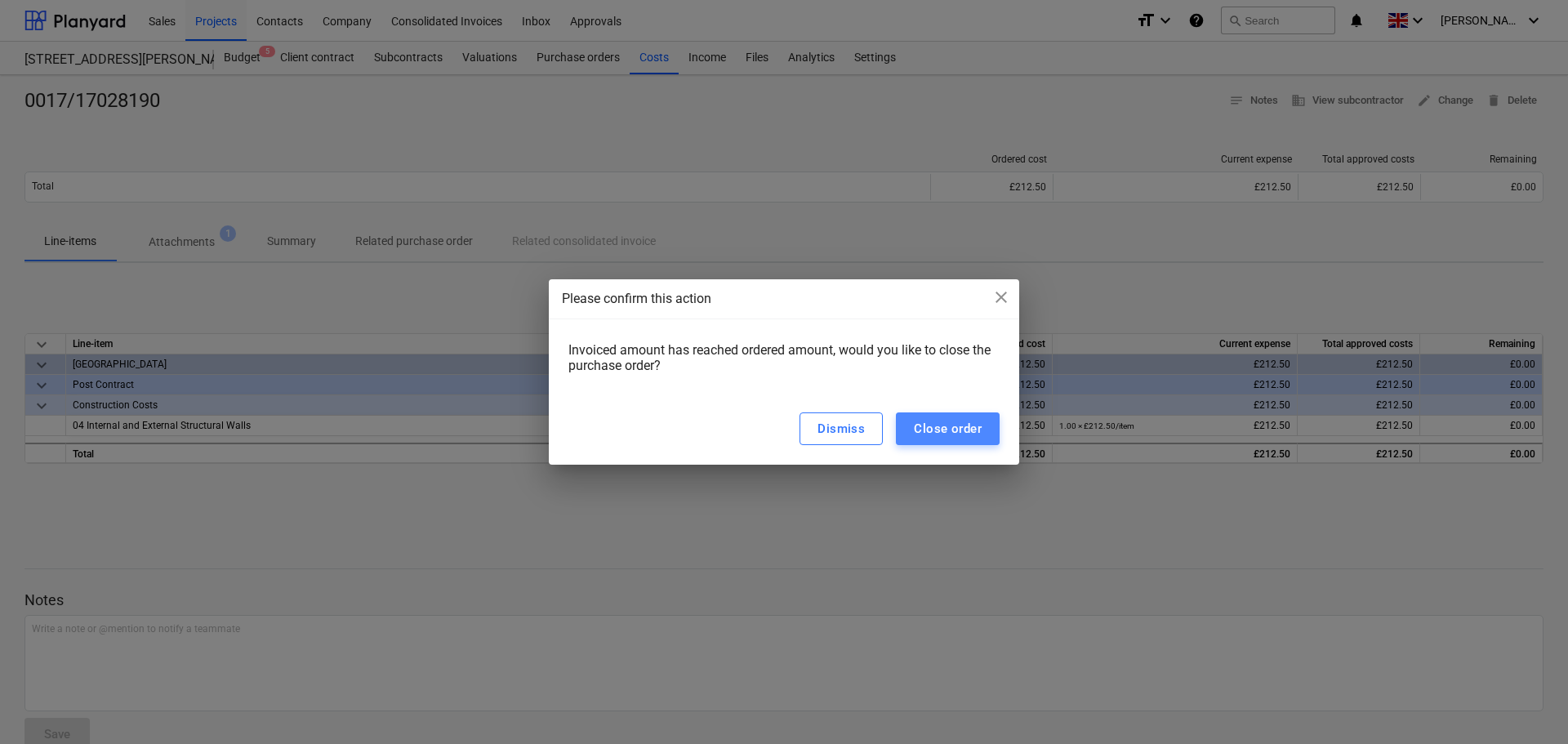
click at [938, 423] on div "Close order" at bounding box center [947, 428] width 67 height 22
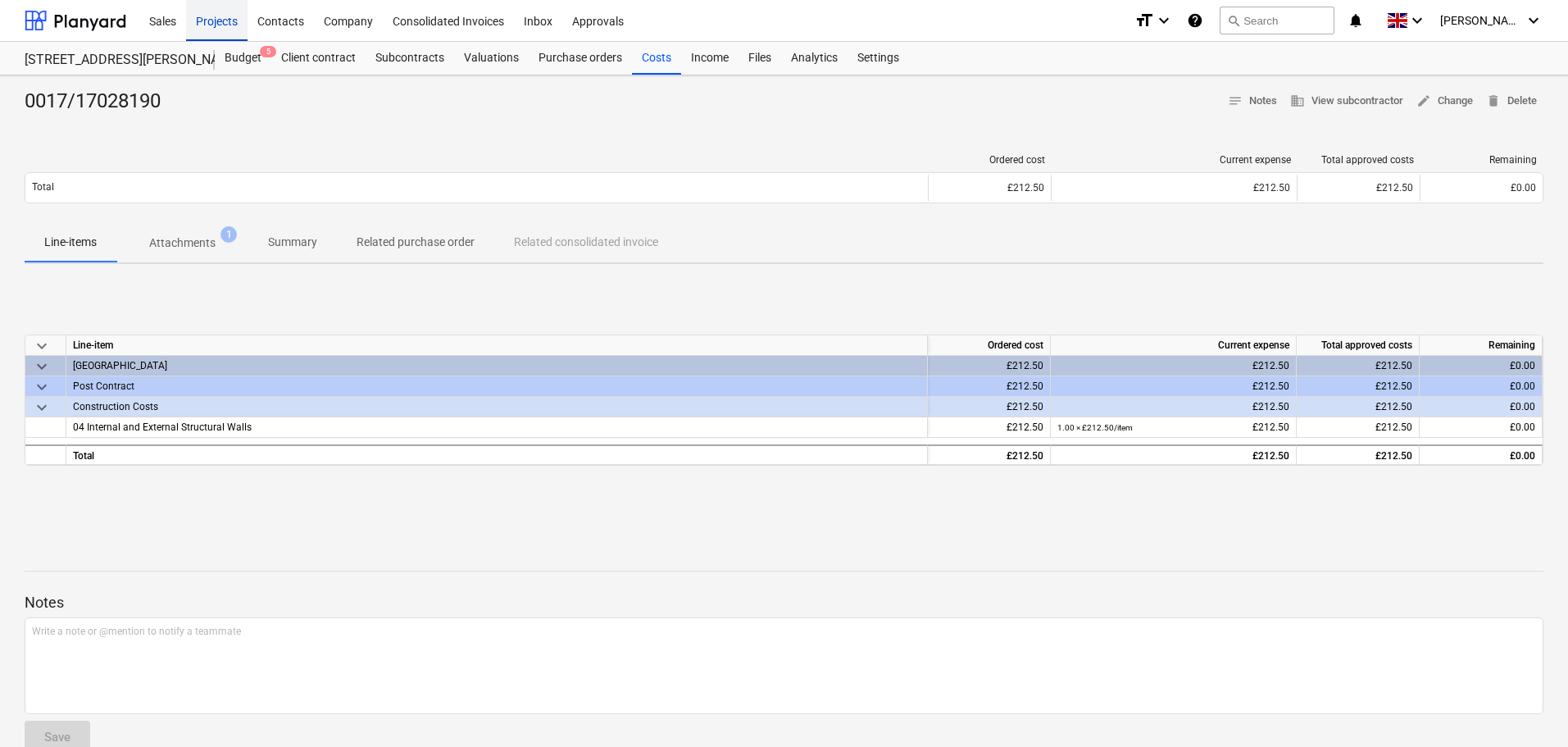
click at [228, 23] on div "Projects" at bounding box center [217, 20] width 62 height 42
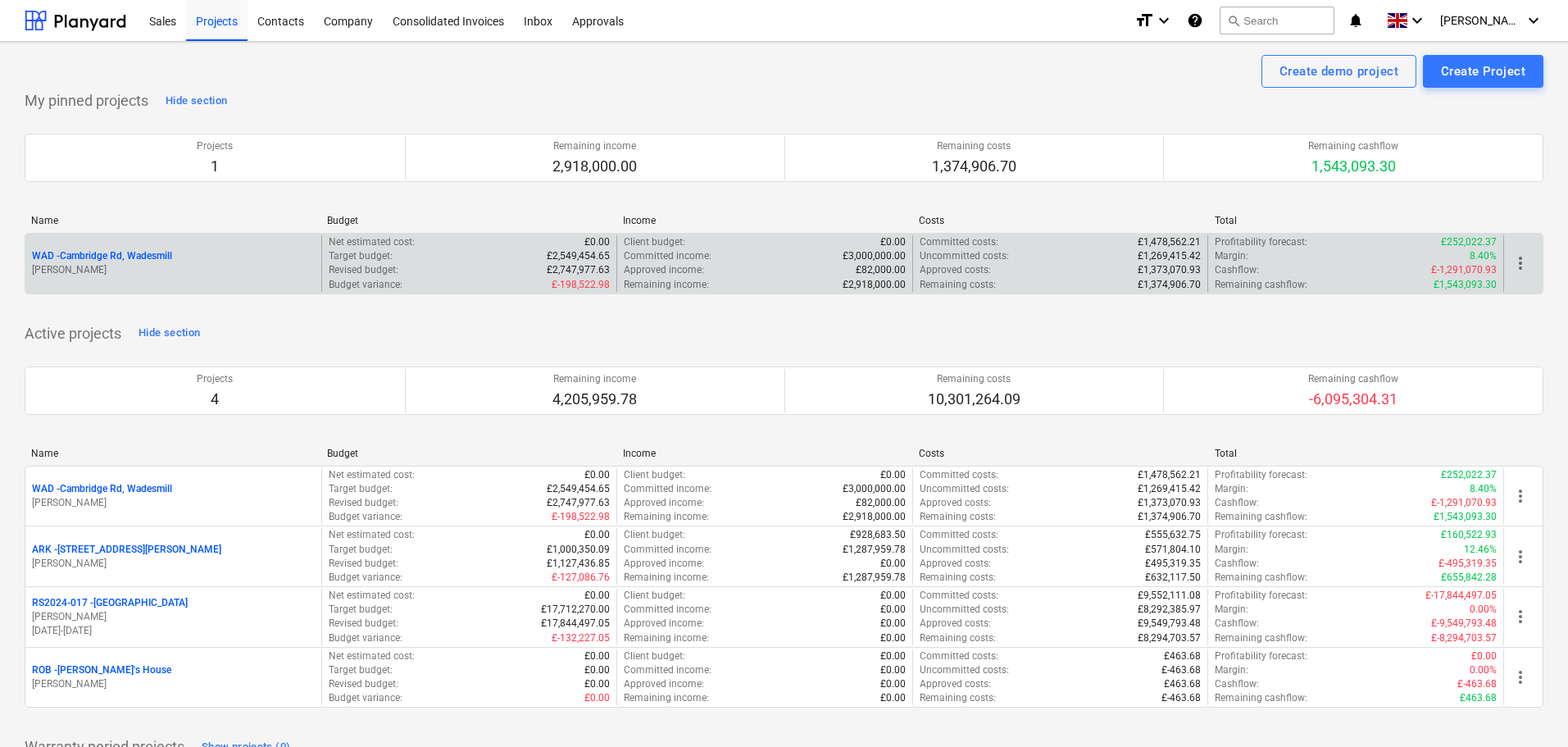
click at [141, 259] on p "WAD - Cambridge Rd, Wadesmill" at bounding box center [102, 257] width 140 height 14
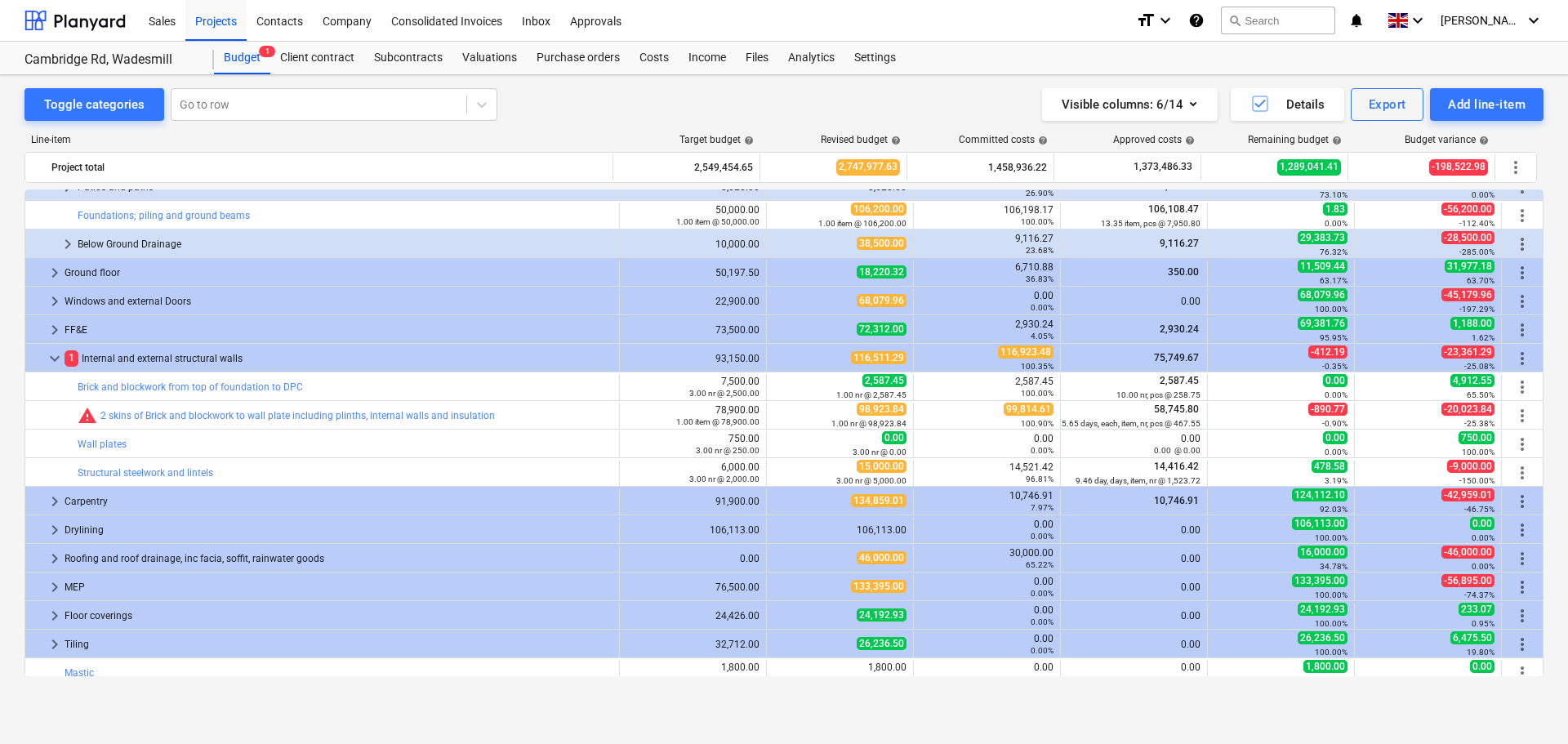
scroll to position [735, 0]
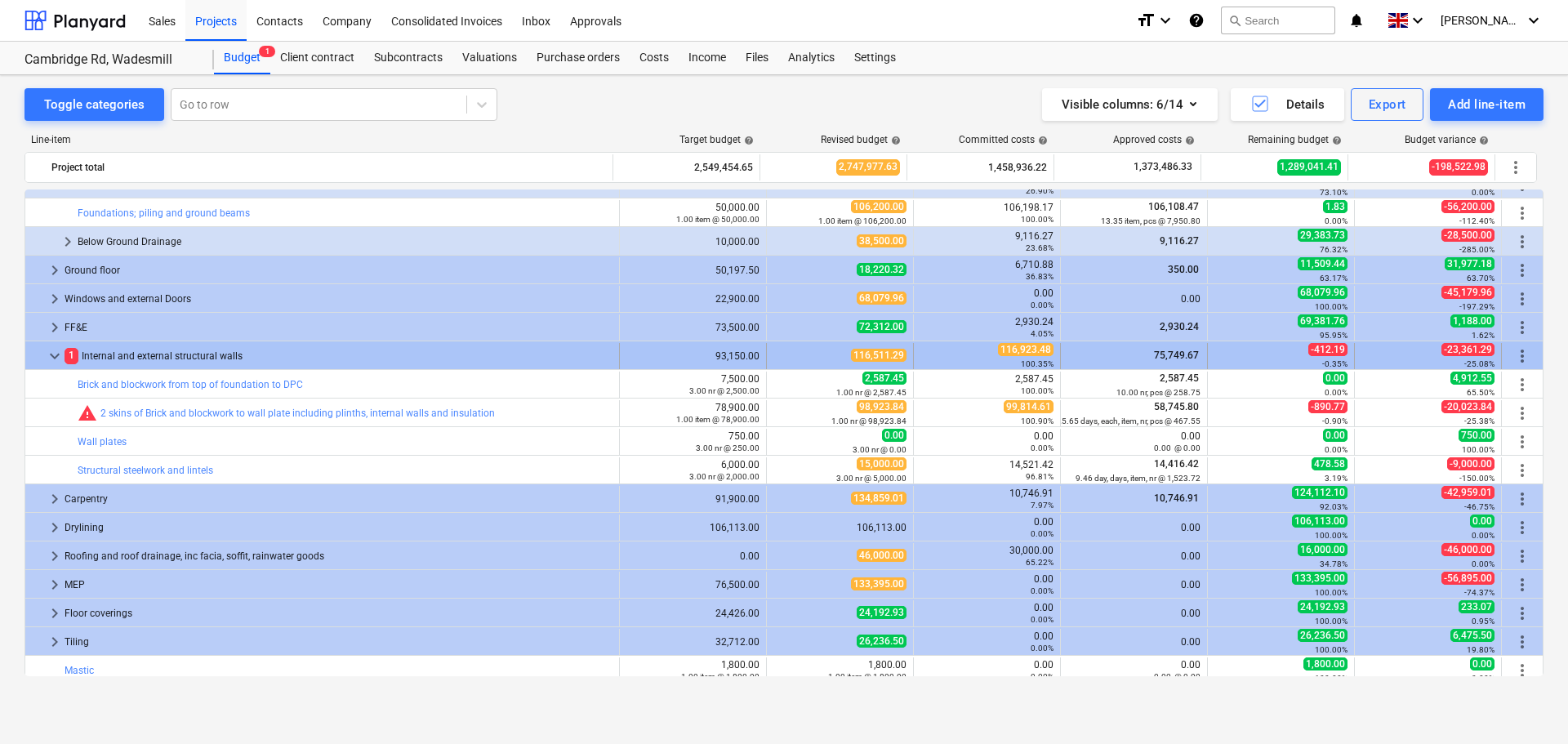
click at [48, 352] on span "keyboard_arrow_down" at bounding box center [54, 356] width 20 height 20
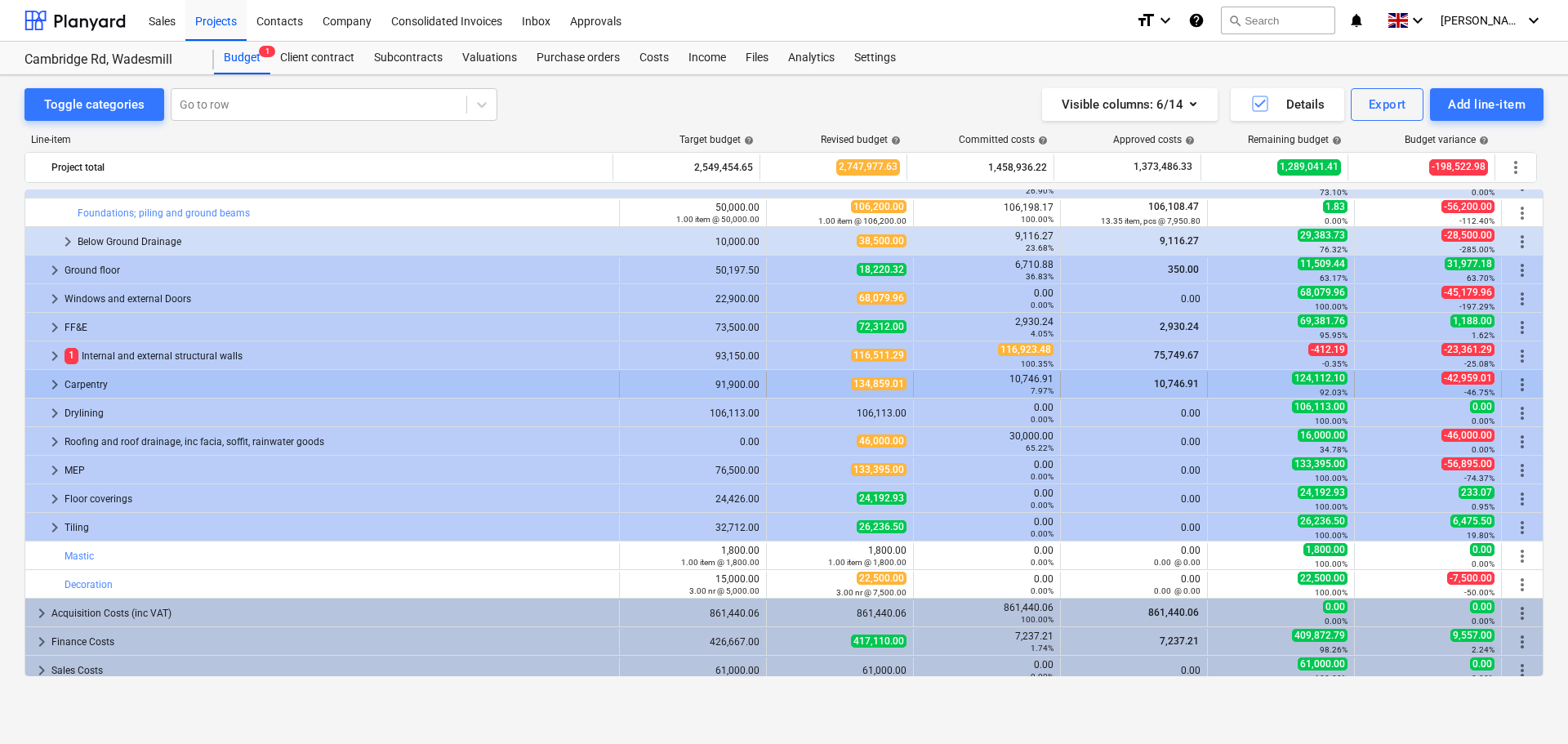
click at [54, 382] on span "keyboard_arrow_right" at bounding box center [54, 384] width 20 height 20
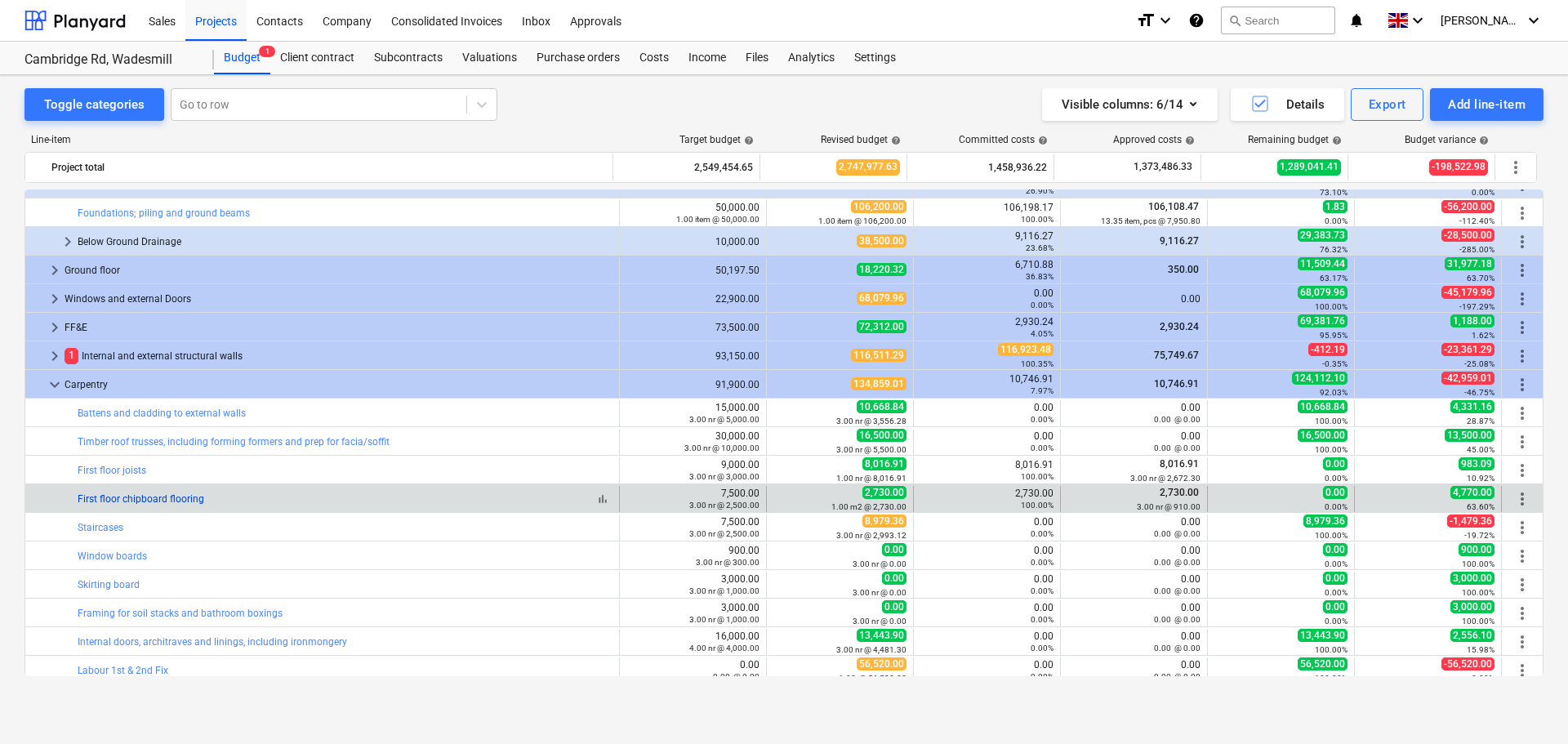
click at [141, 496] on link "First floor chipboard flooring" at bounding box center [141, 498] width 127 height 11
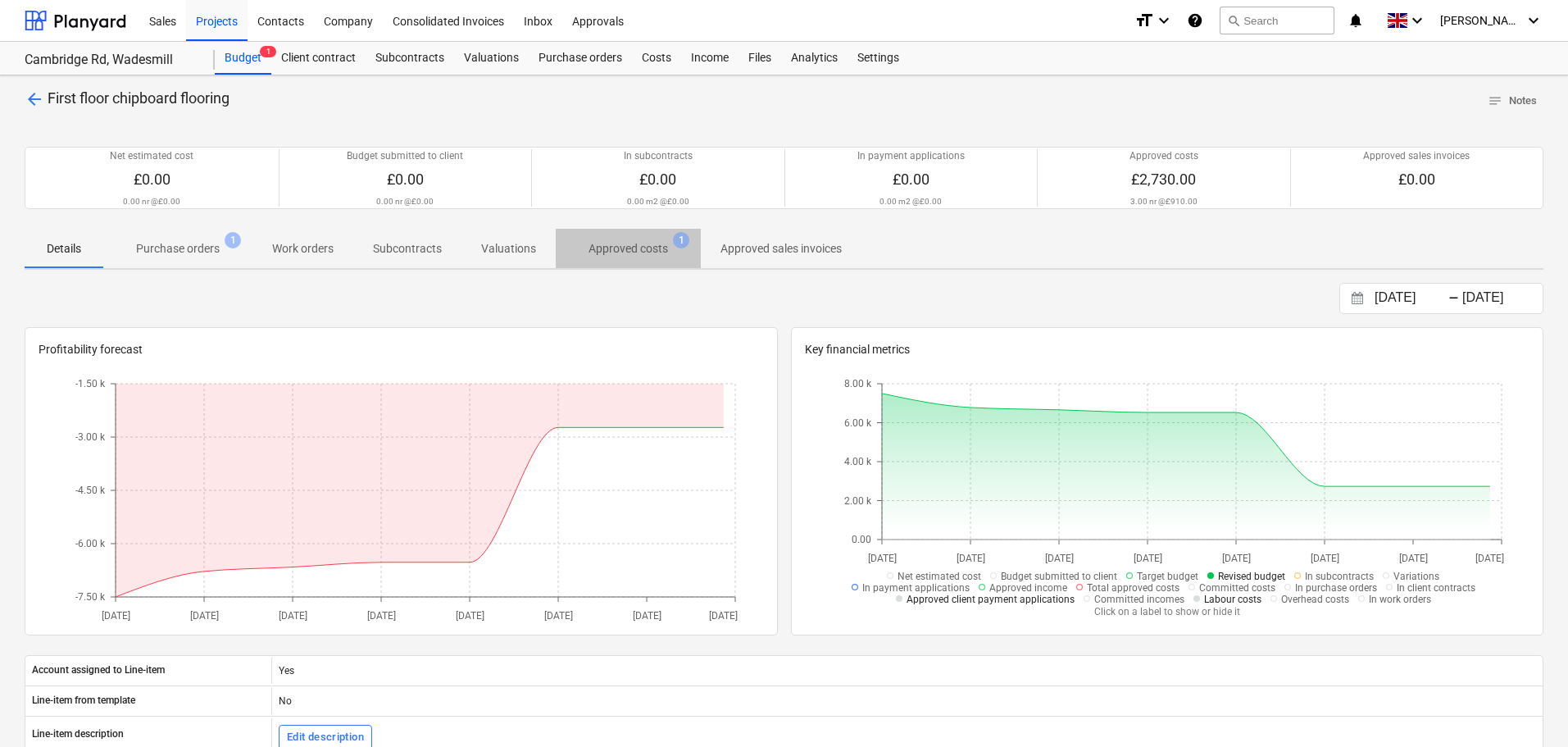
click at [624, 250] on p "Approved costs" at bounding box center [628, 249] width 80 height 17
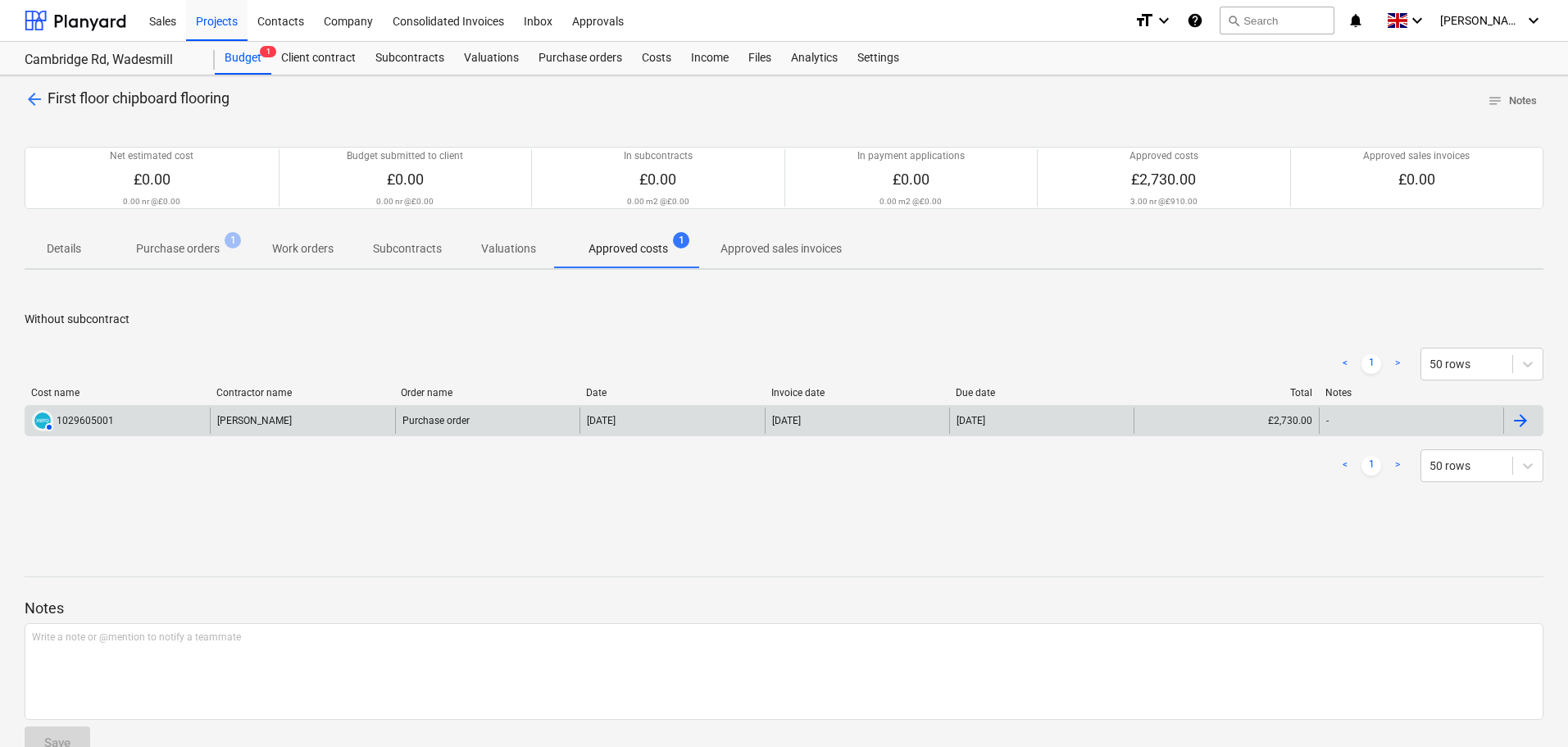
click at [167, 416] on div "AUTHORISED 1029605001" at bounding box center [117, 420] width 185 height 26
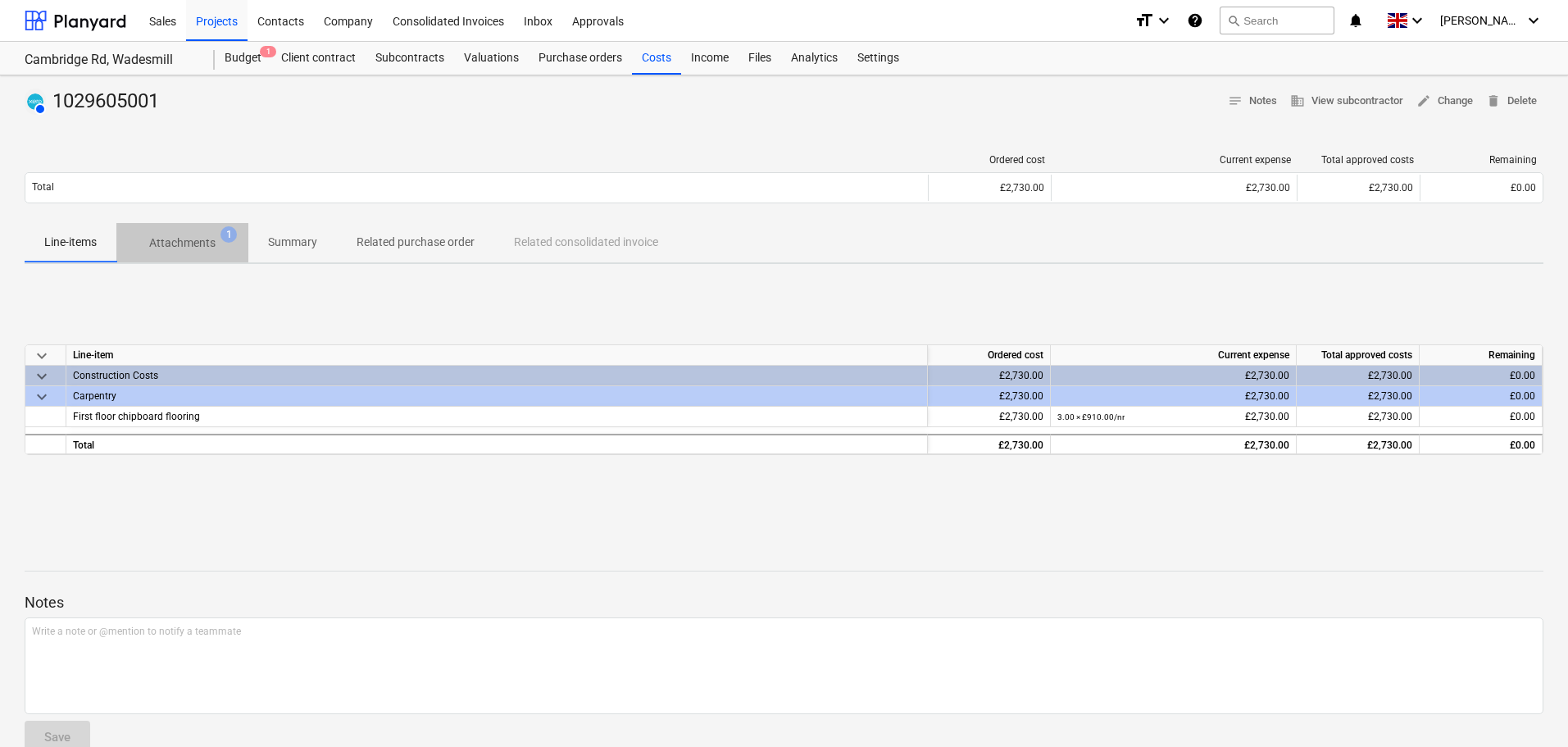
click at [188, 248] on p "Attachments" at bounding box center [182, 243] width 67 height 17
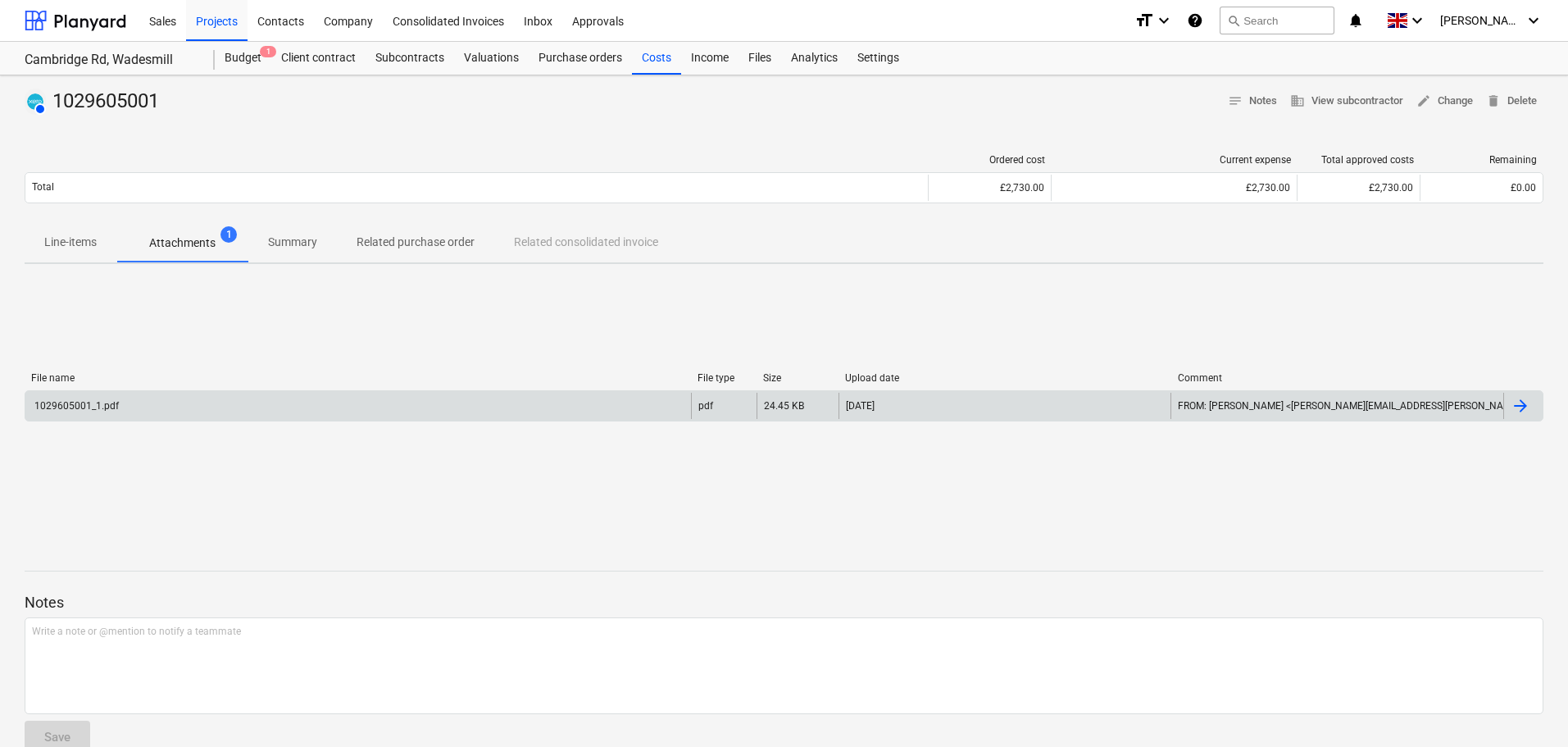
click at [365, 410] on div "1029605001_1.pdf" at bounding box center [358, 406] width 666 height 26
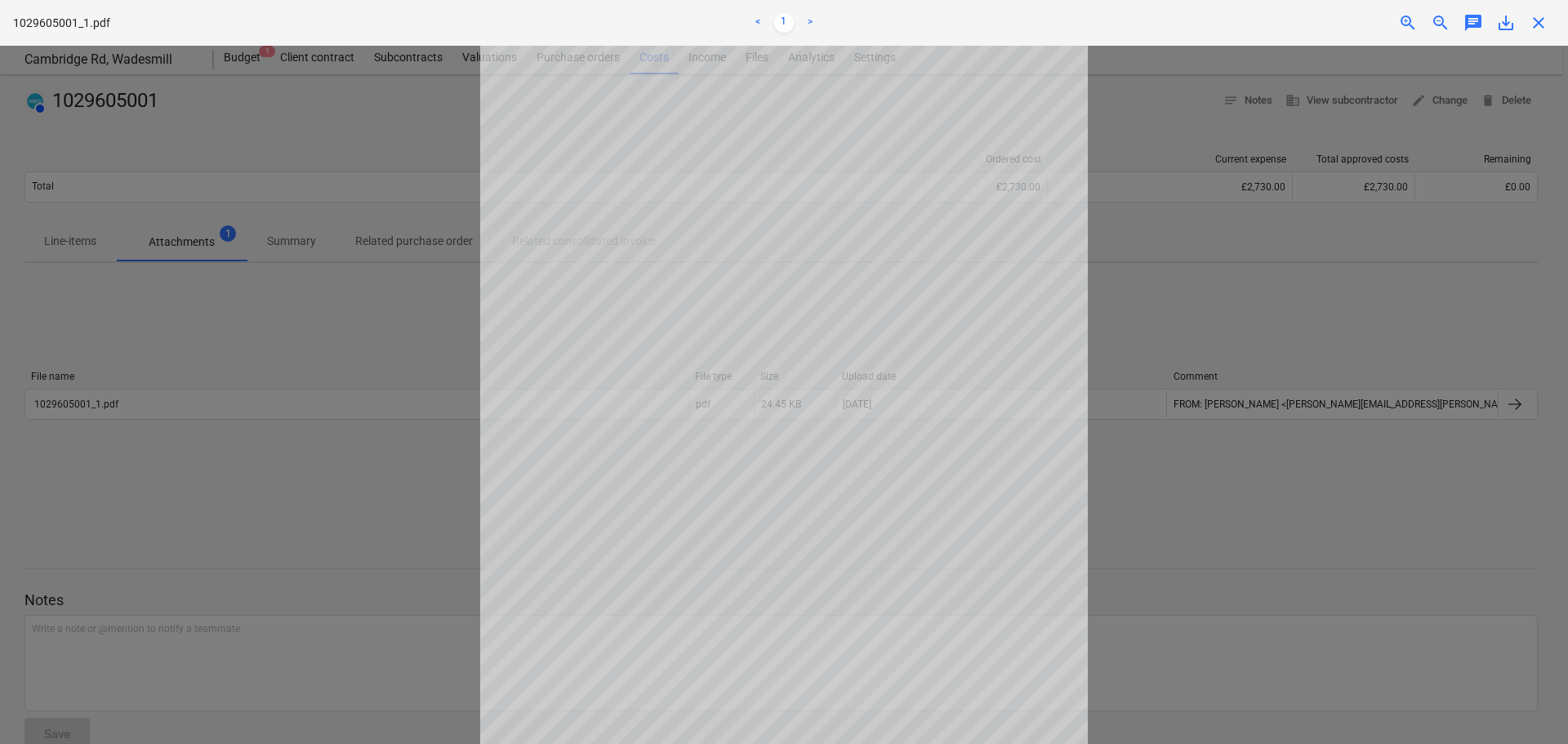
click at [1541, 24] on span "close" at bounding box center [1538, 22] width 20 height 20
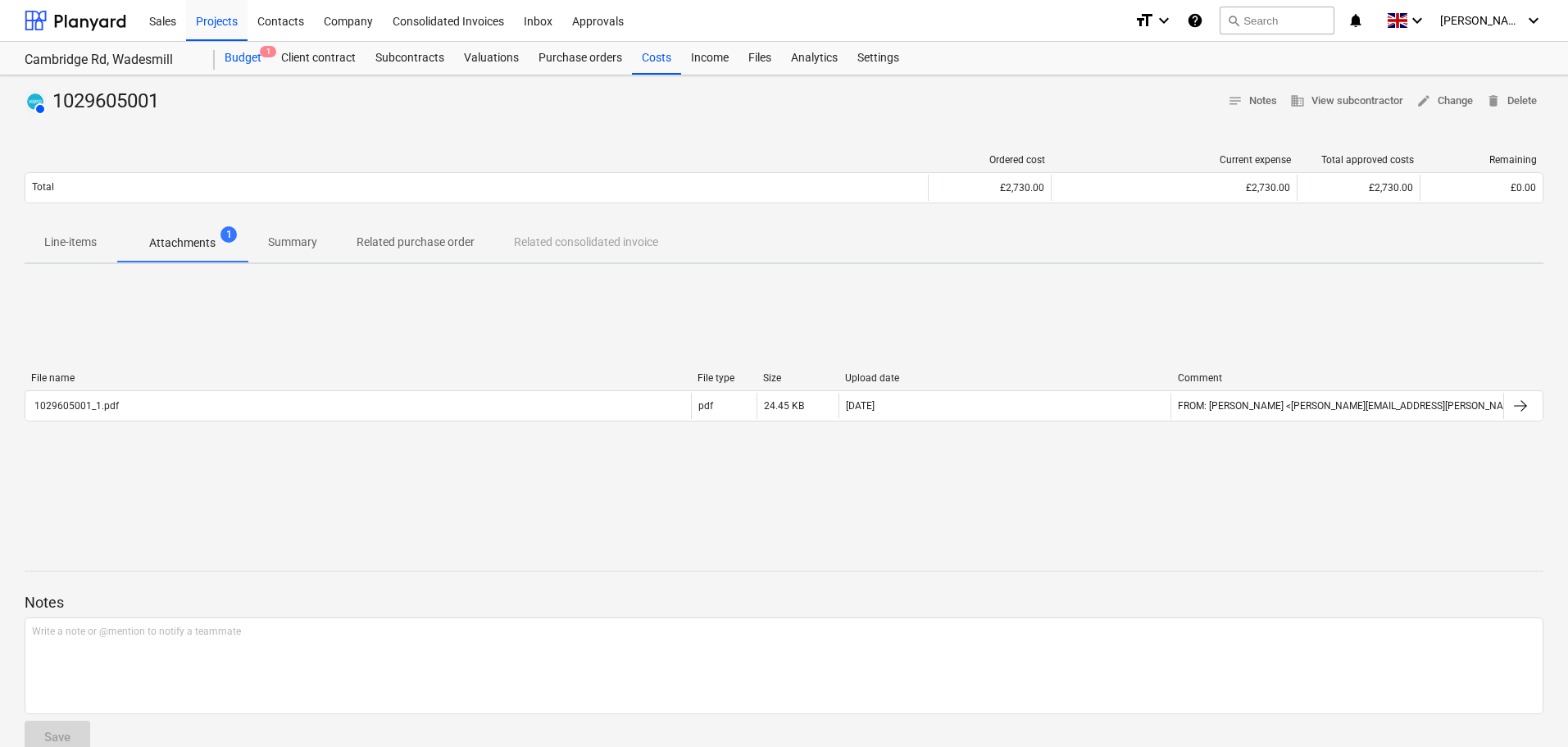
click at [250, 66] on div "Budget 1" at bounding box center [243, 58] width 56 height 33
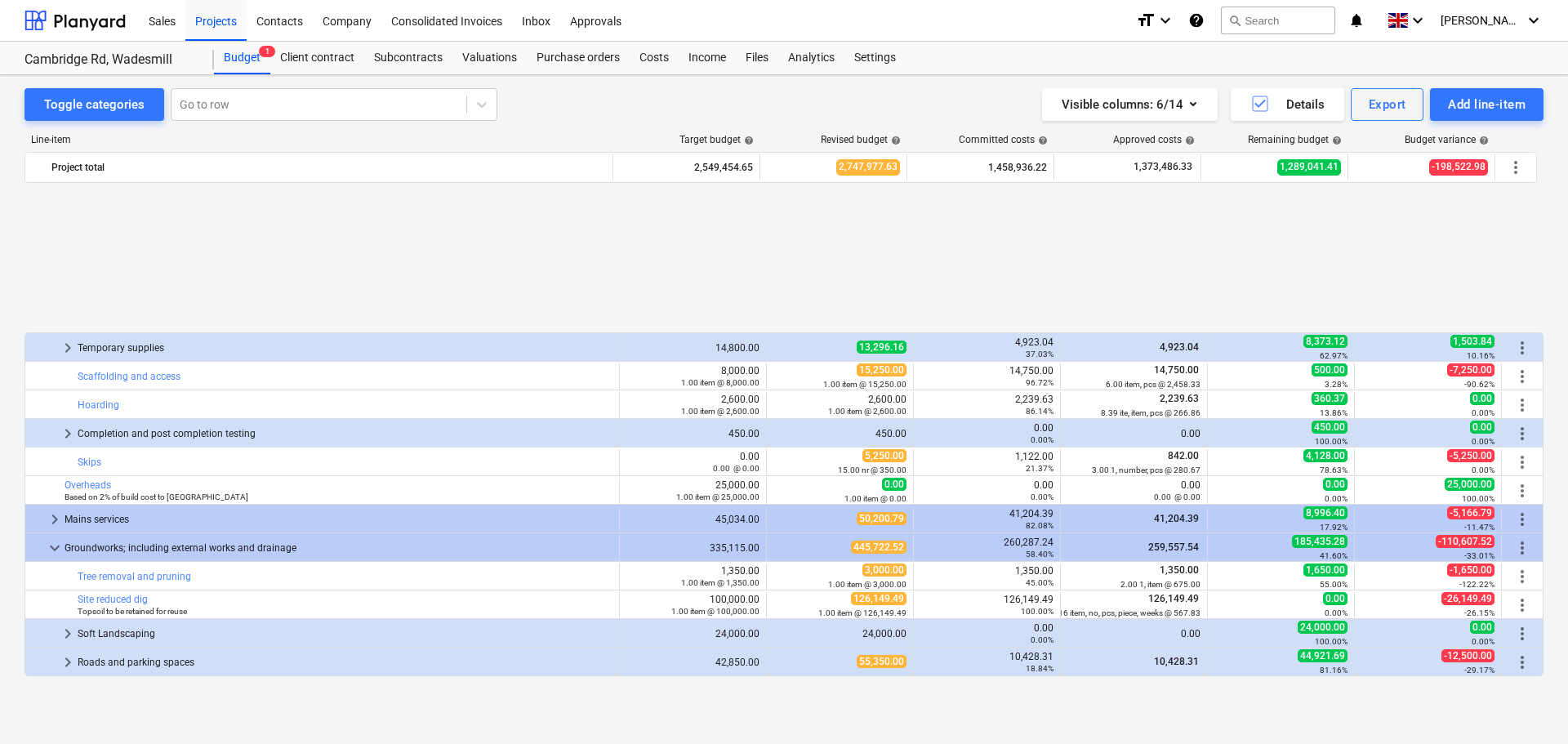
scroll to position [735, 0]
